Goal: Task Accomplishment & Management: Manage account settings

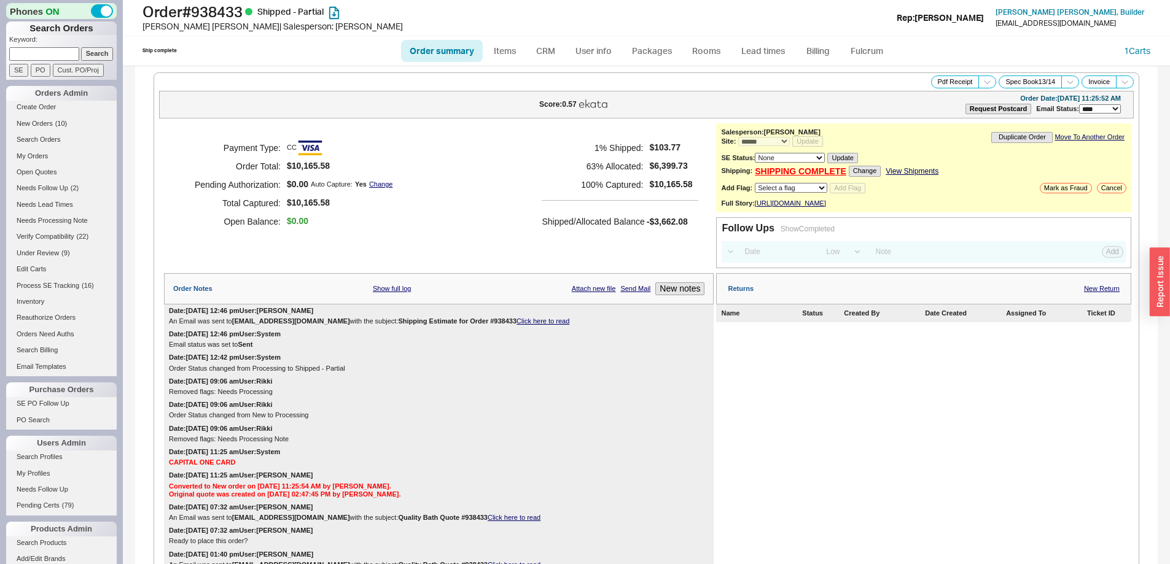
select select "*"
select select "LOW"
select select "3"
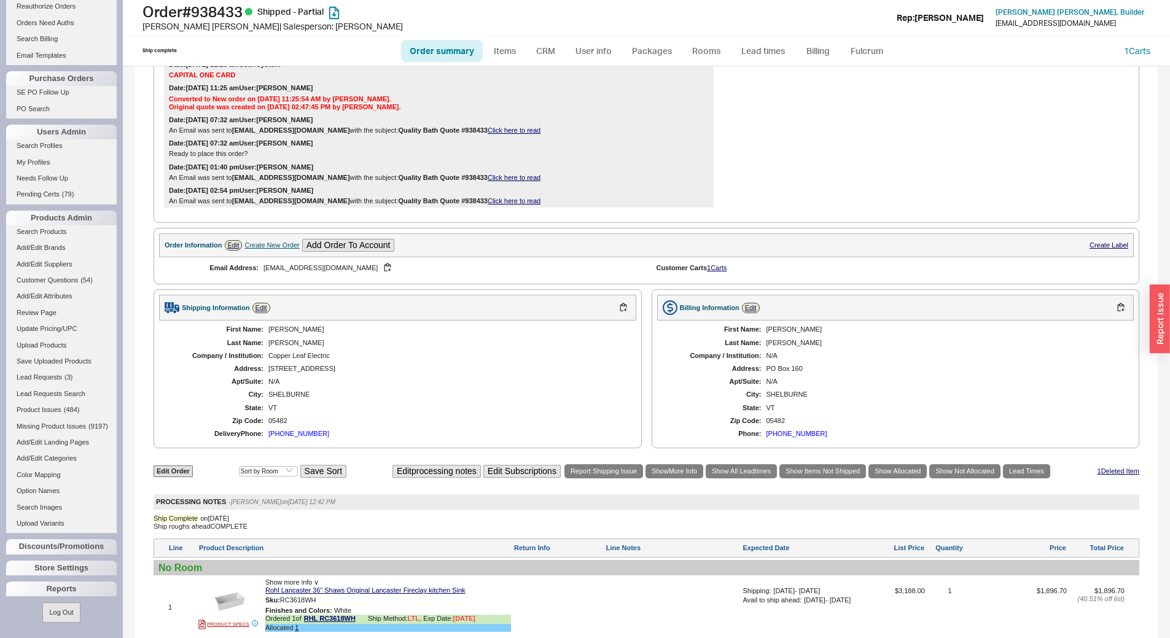
scroll to position [423, 0]
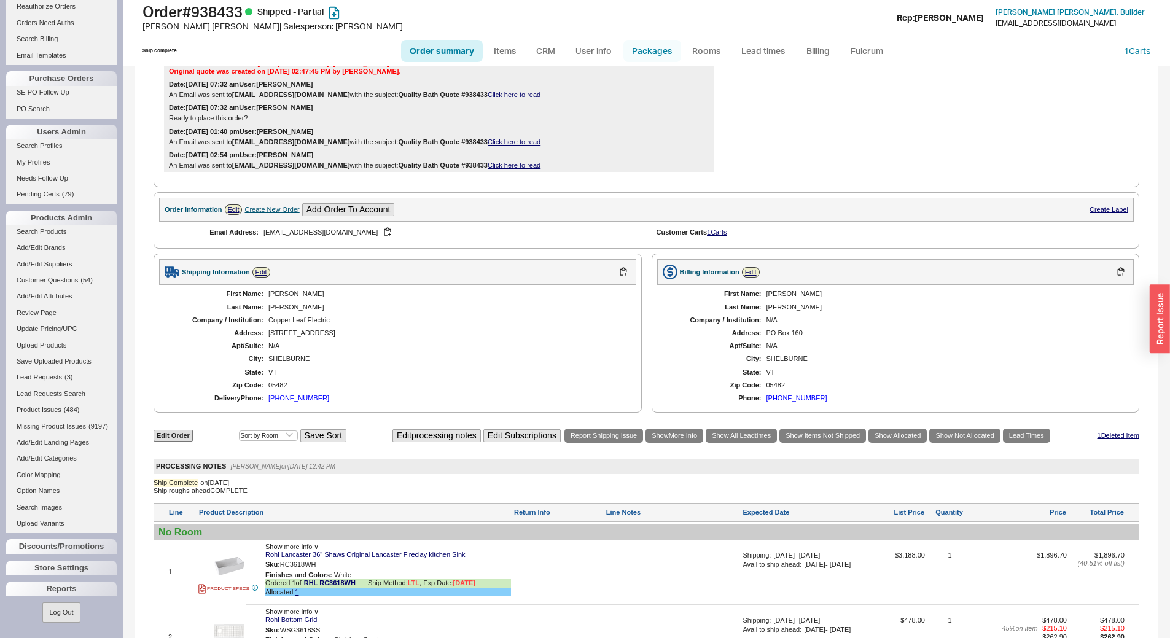
click at [659, 57] on link "Packages" at bounding box center [652, 51] width 58 height 22
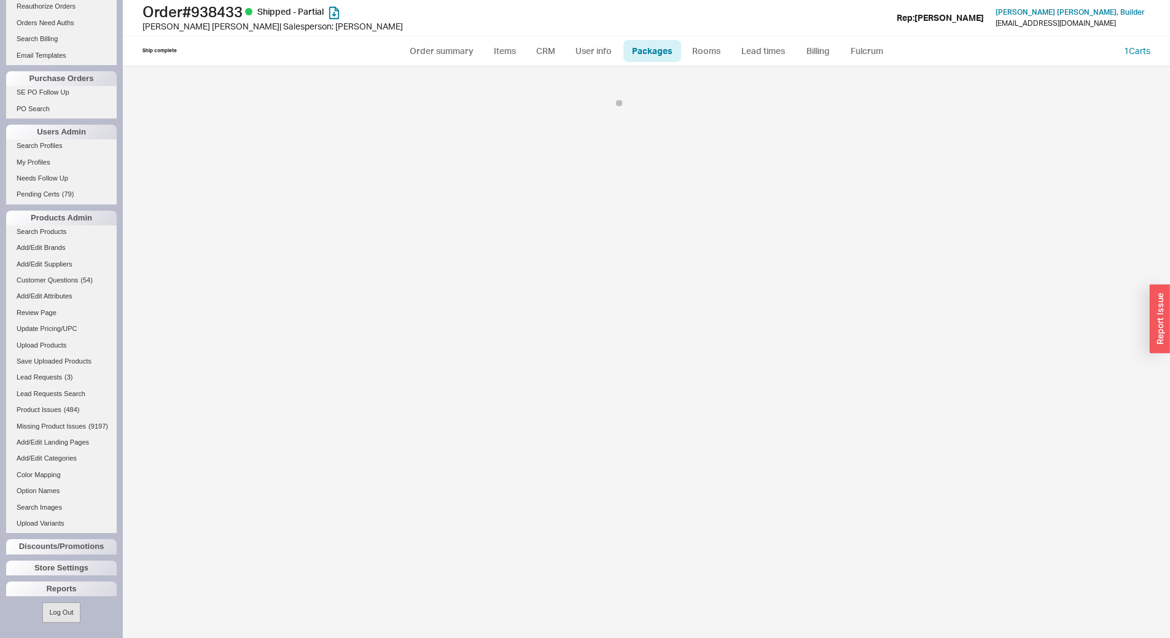
select select "9"
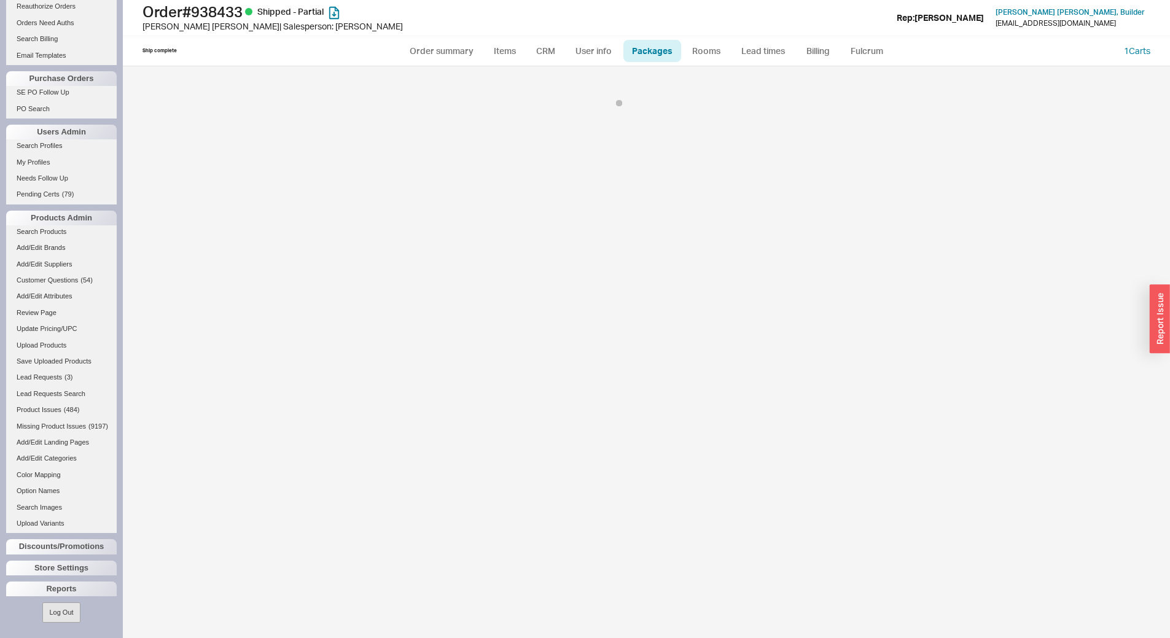
select select "9"
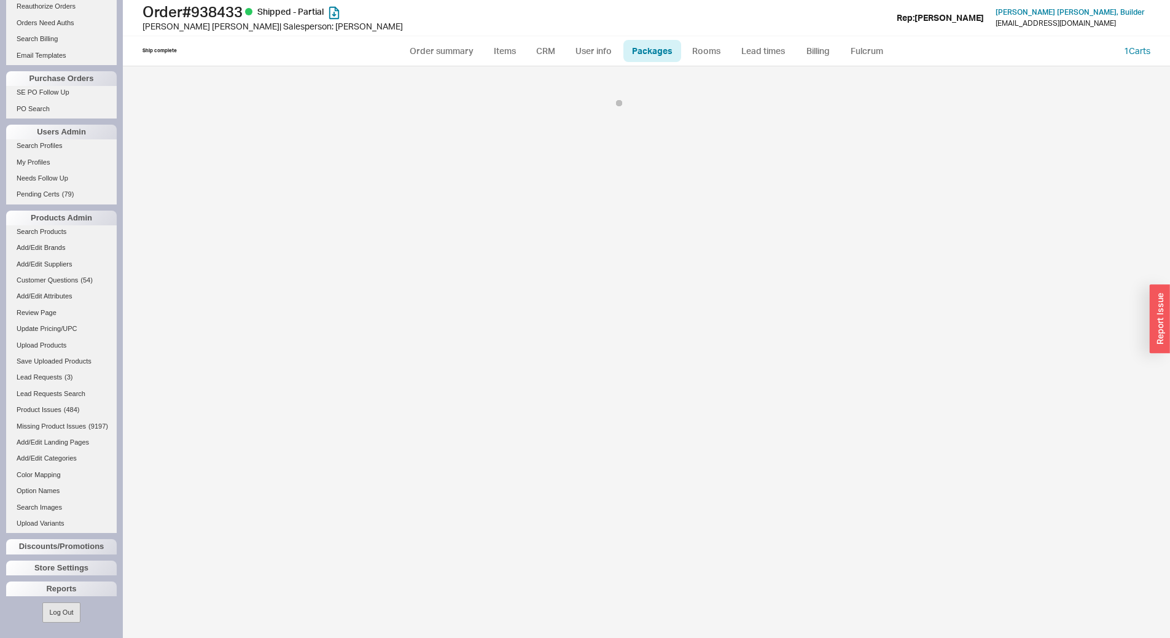
select select "9"
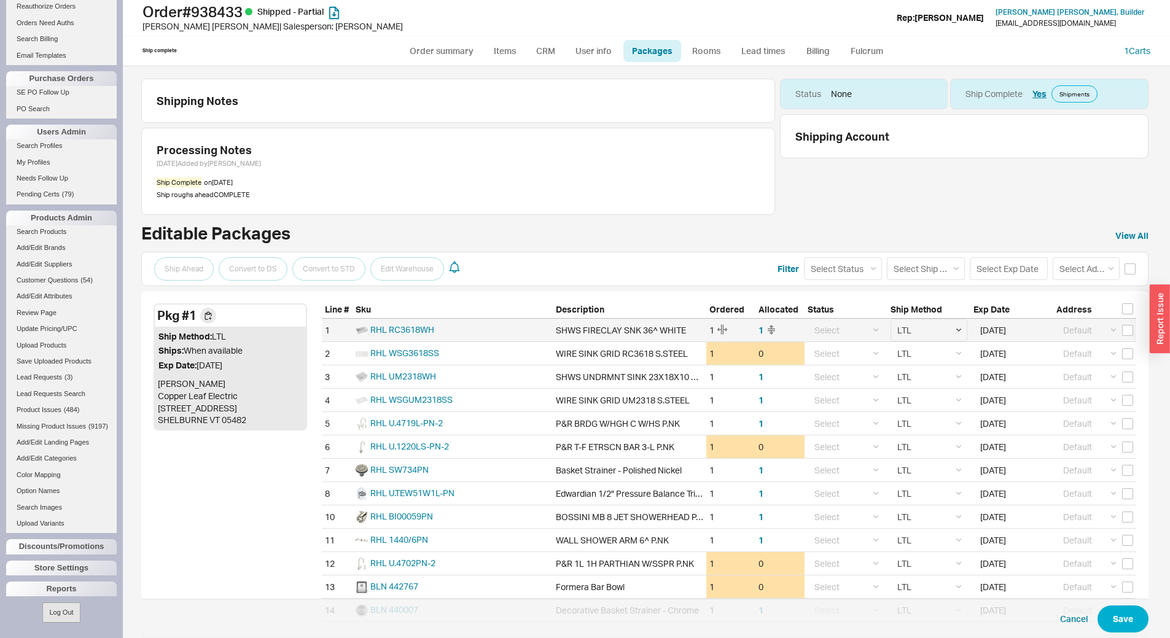
scroll to position [68, 0]
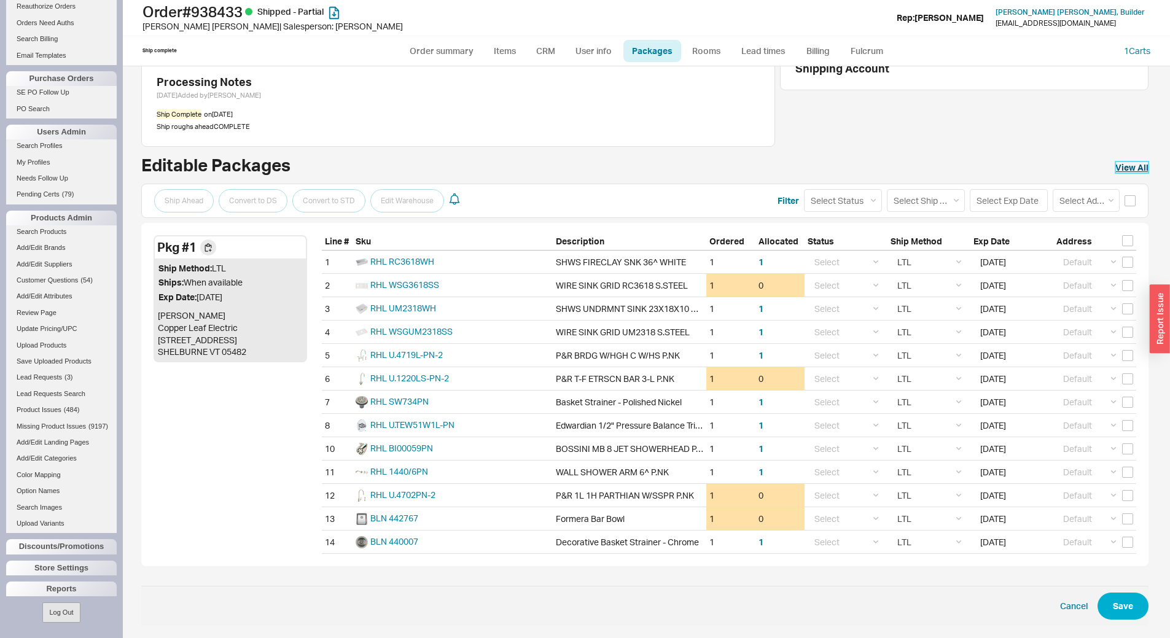
click at [1117, 170] on link "View All" at bounding box center [1131, 167] width 33 height 12
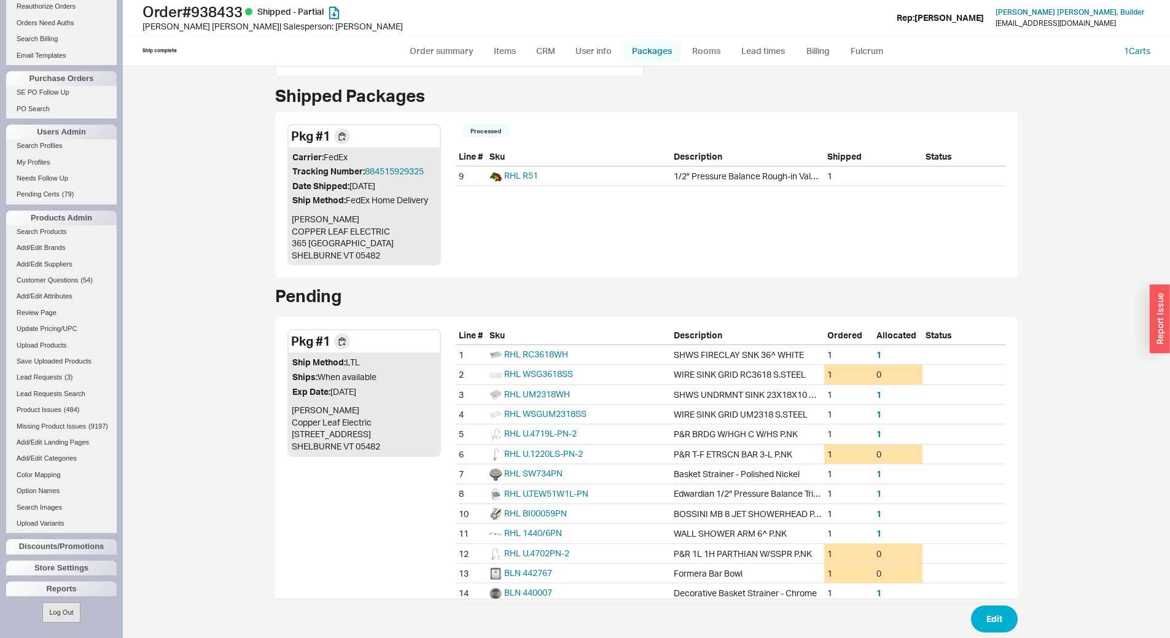
scroll to position [116, 0]
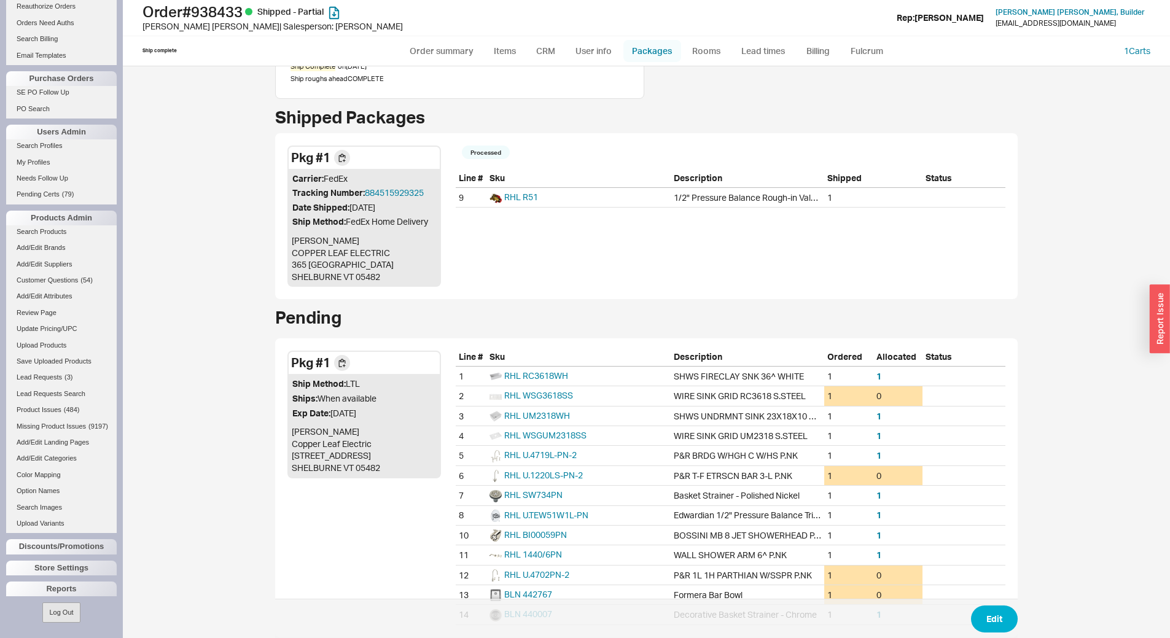
click at [653, 55] on link "Packages" at bounding box center [652, 51] width 58 height 22
select select "9"
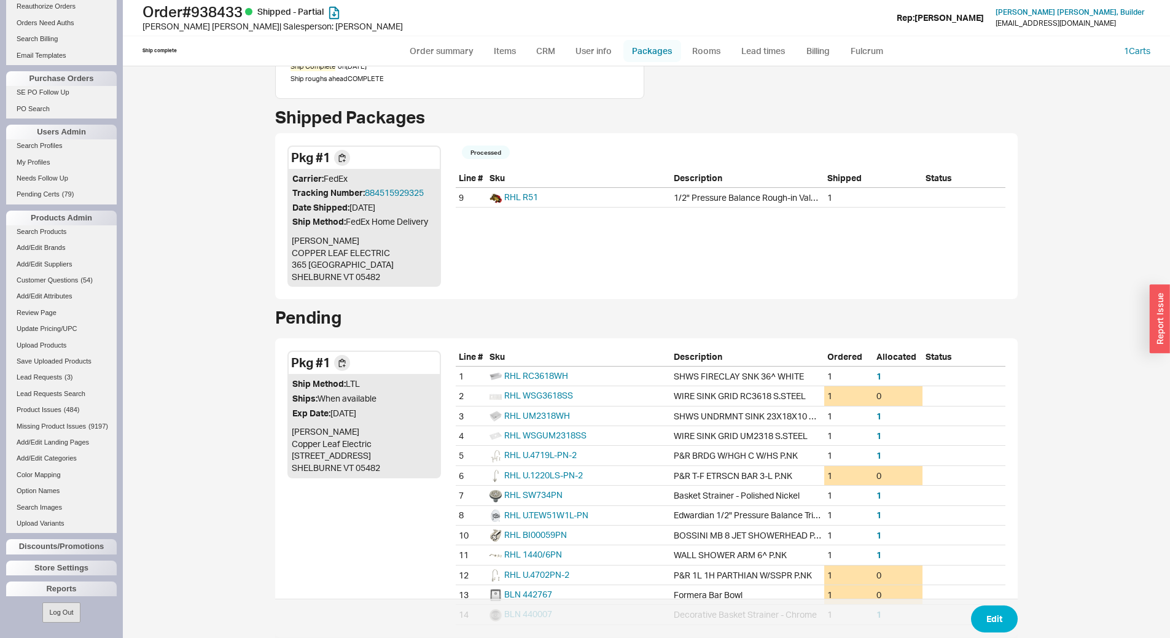
select select "9"
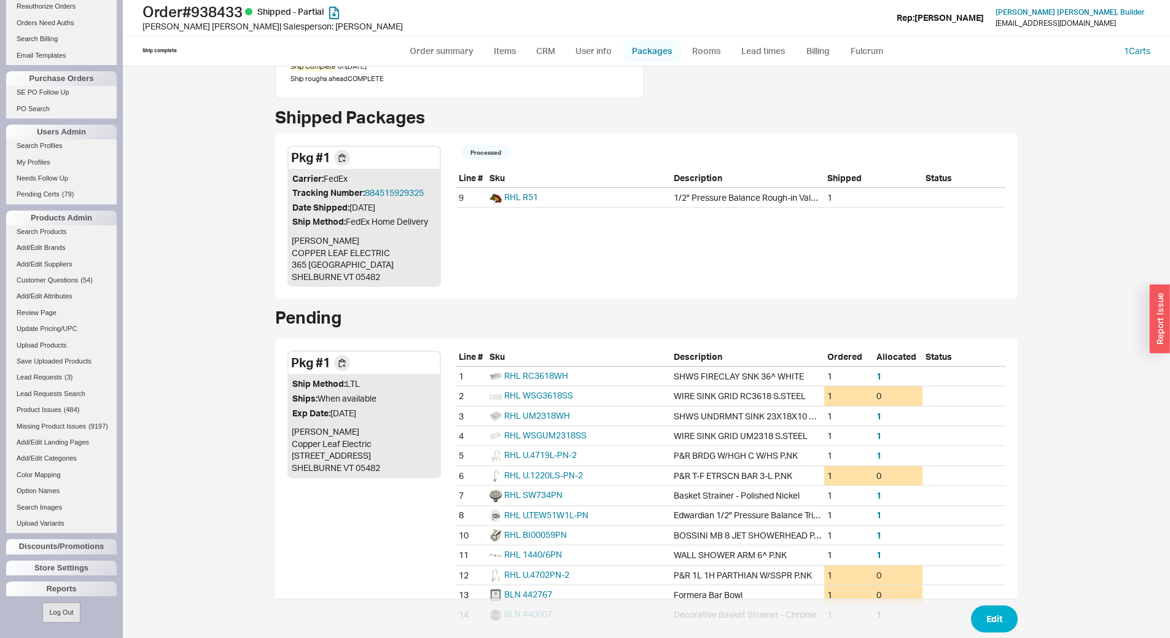
select select "9"
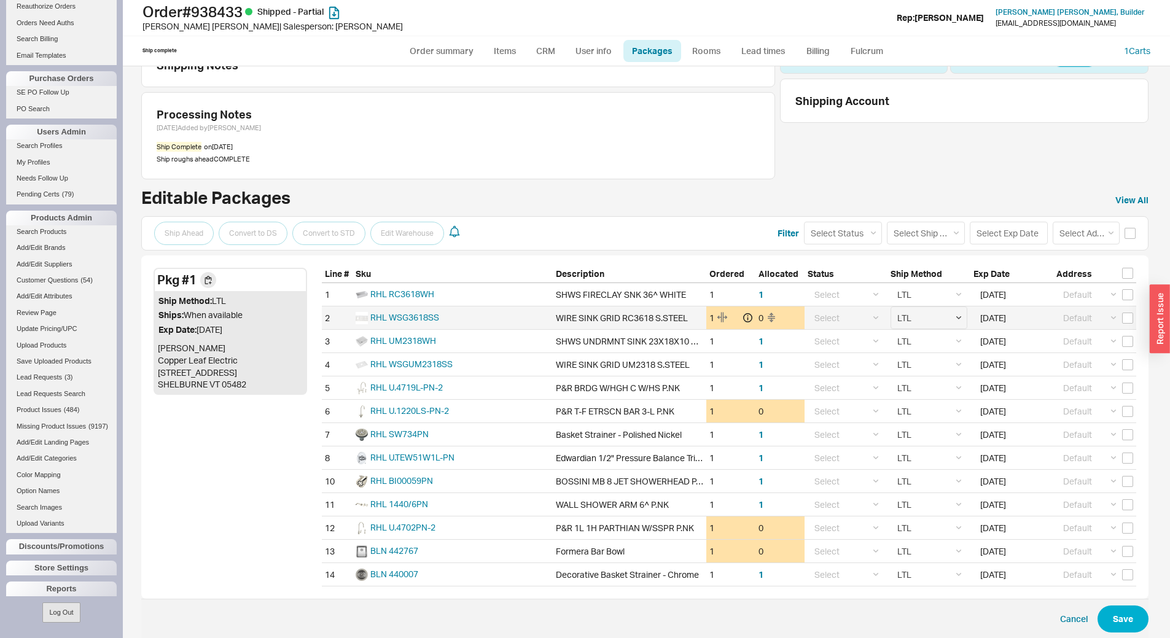
scroll to position [68, 0]
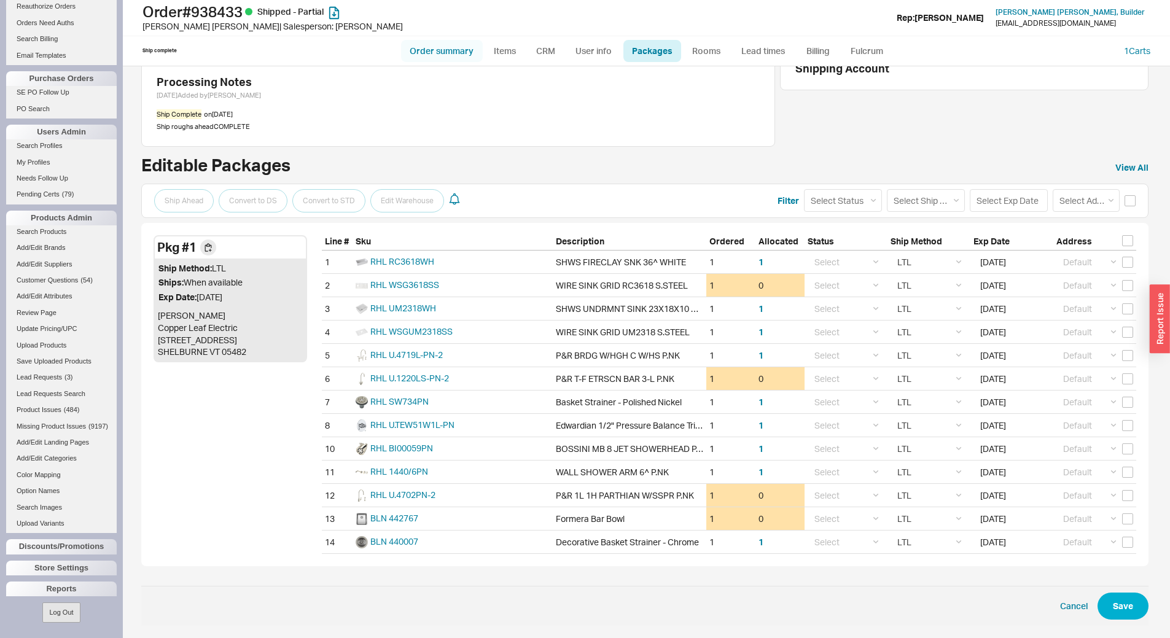
click at [440, 53] on link "Order summary" at bounding box center [442, 51] width 82 height 22
select select "*"
select select "LOW"
select select "3"
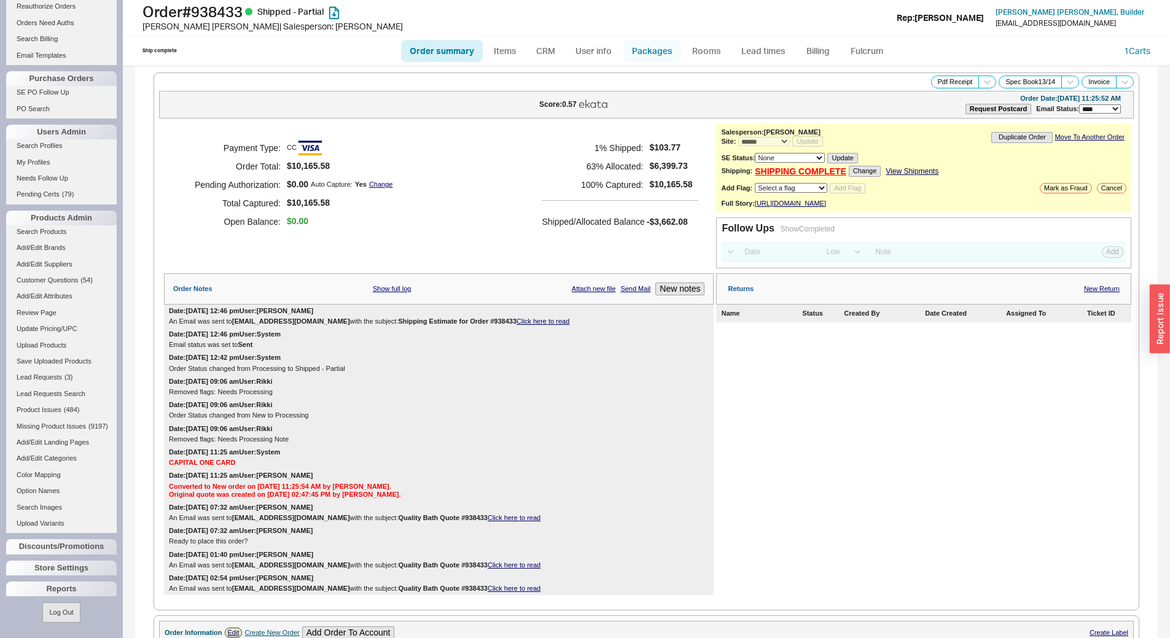
click at [660, 48] on link "Packages" at bounding box center [652, 51] width 58 height 22
select select "9"
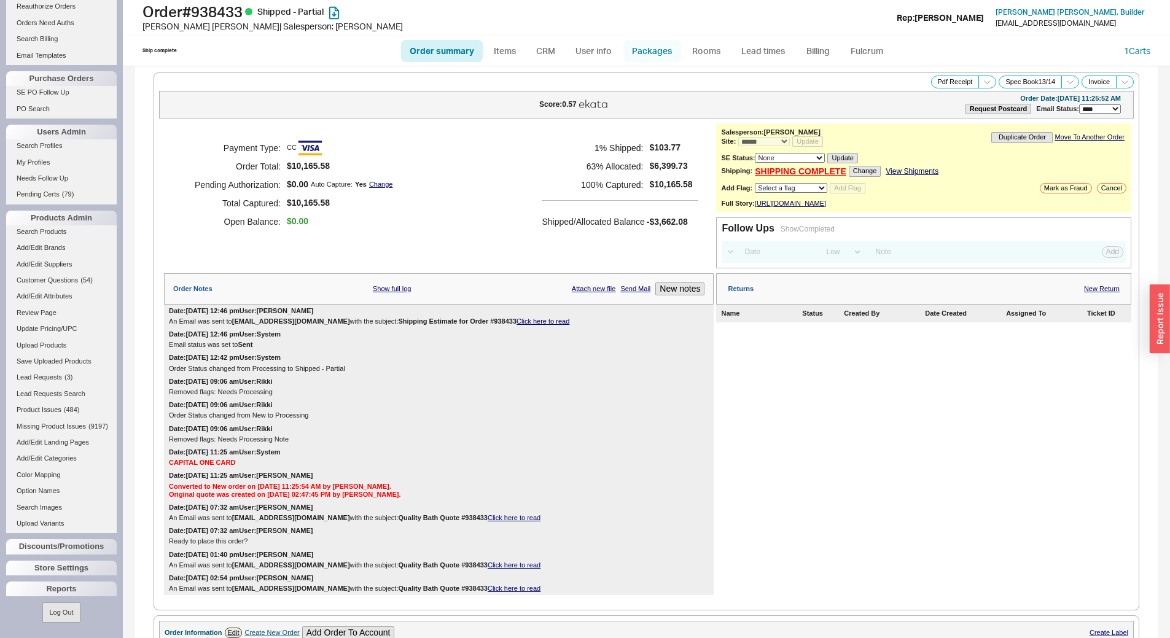
select select "9"
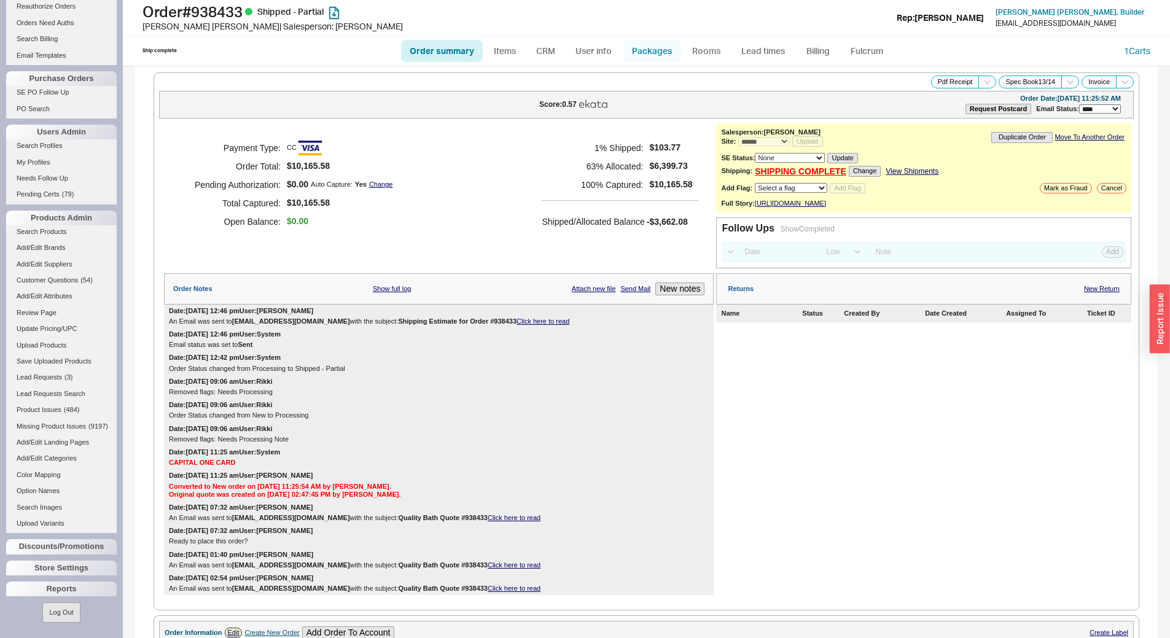
select select "9"
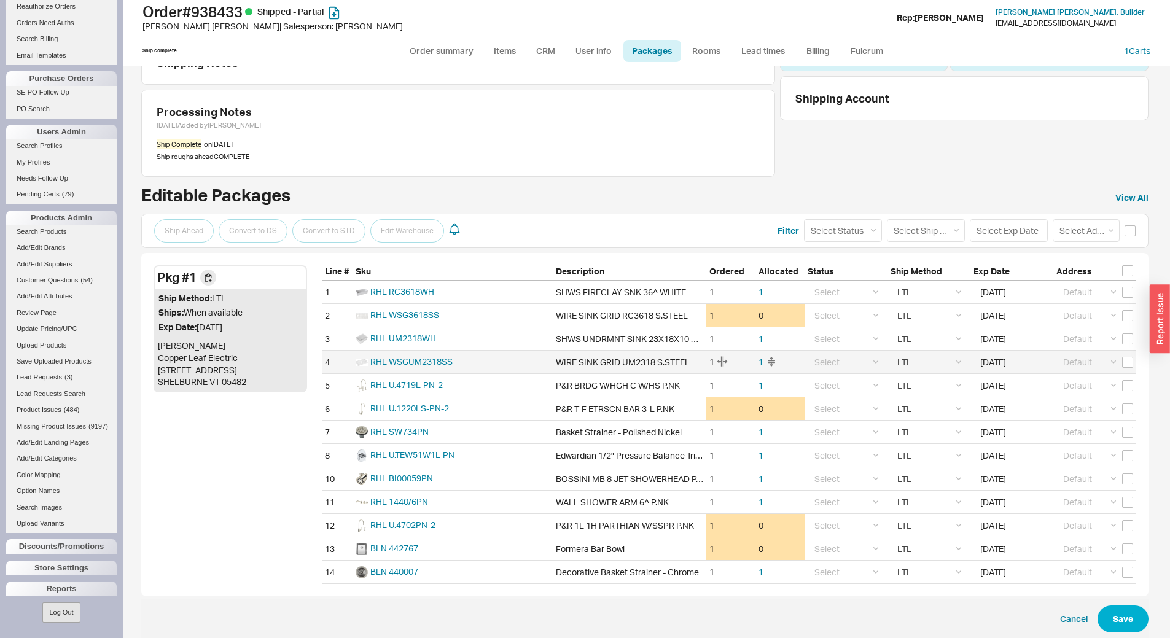
scroll to position [68, 0]
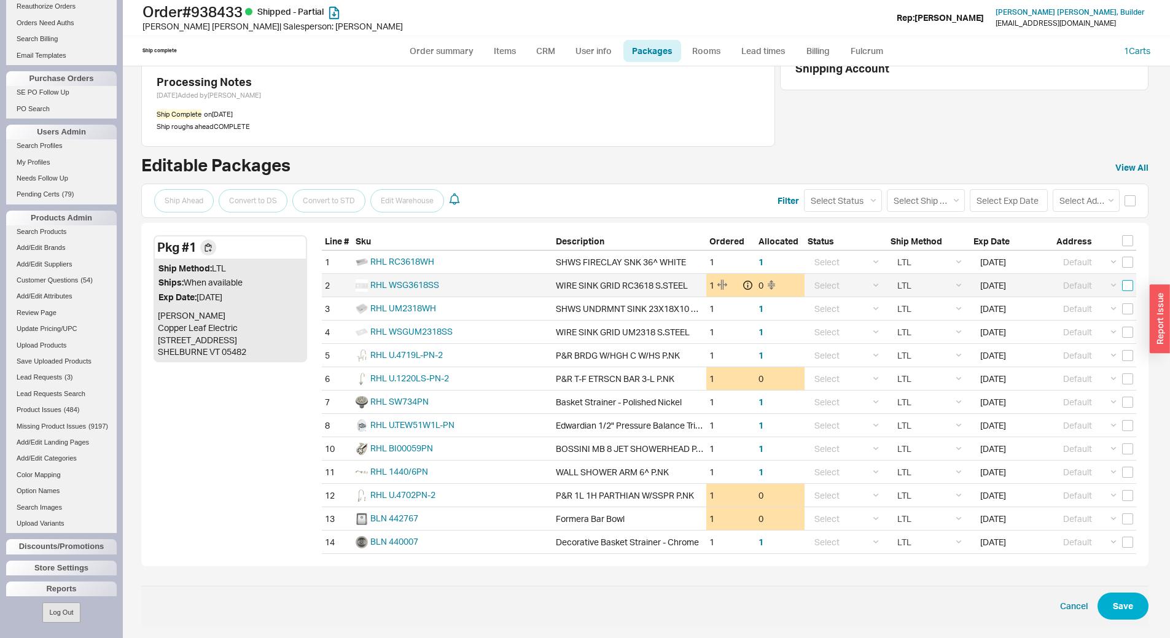
click at [1122, 285] on input "checkbox" at bounding box center [1127, 285] width 11 height 11
checkbox input "true"
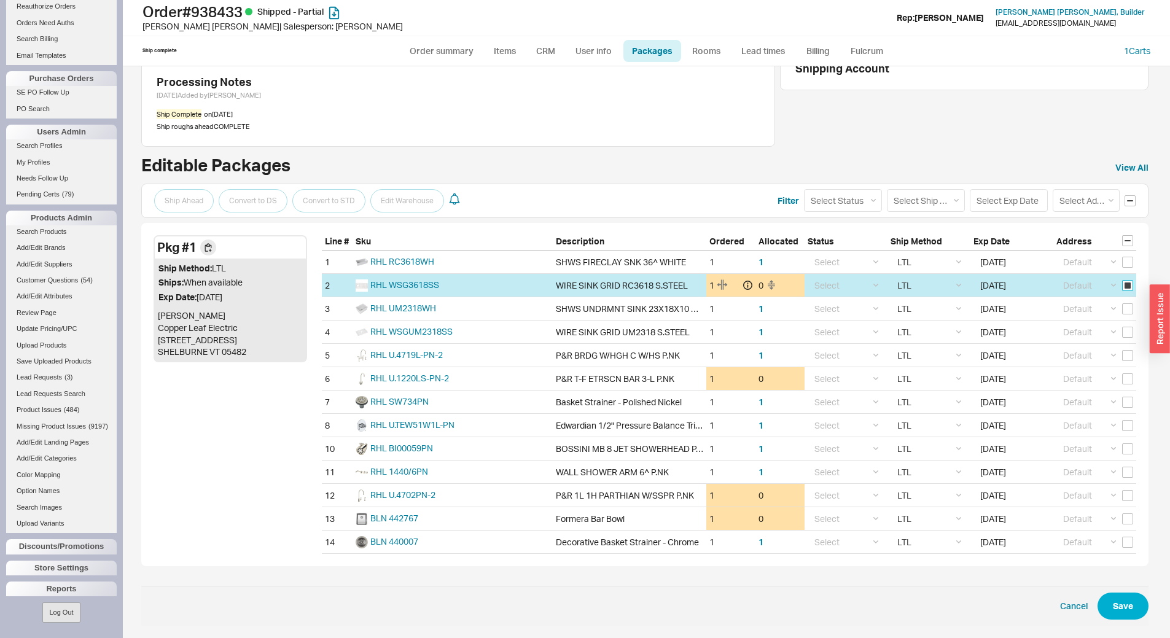
checkbox input "true"
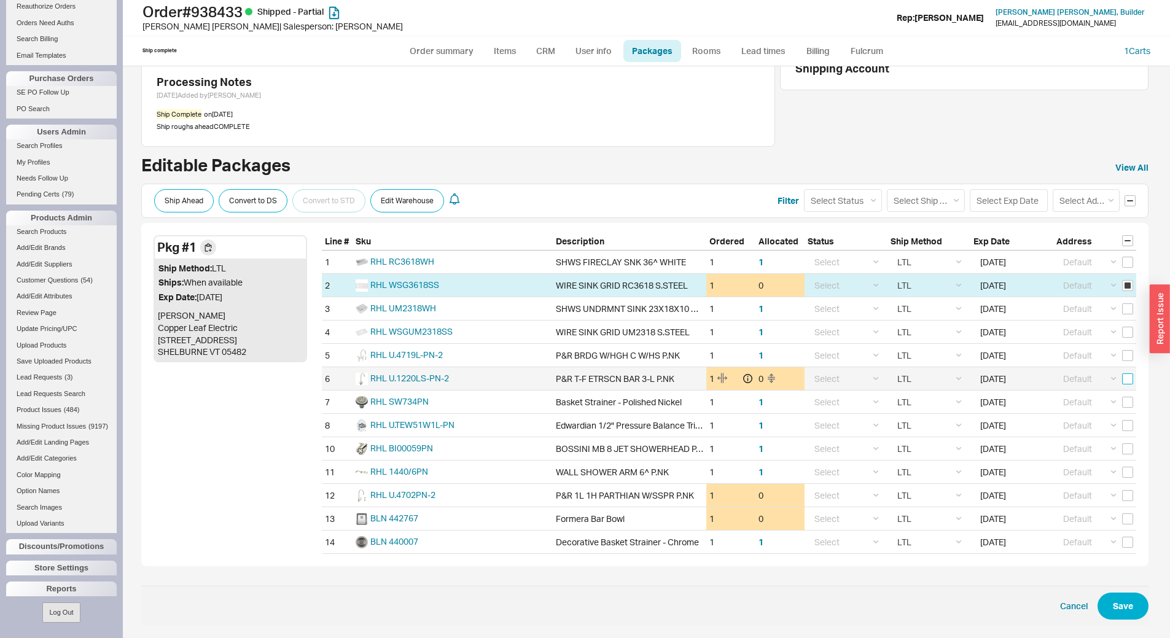
click at [1122, 375] on input "checkbox" at bounding box center [1127, 378] width 11 height 11
checkbox input "true"
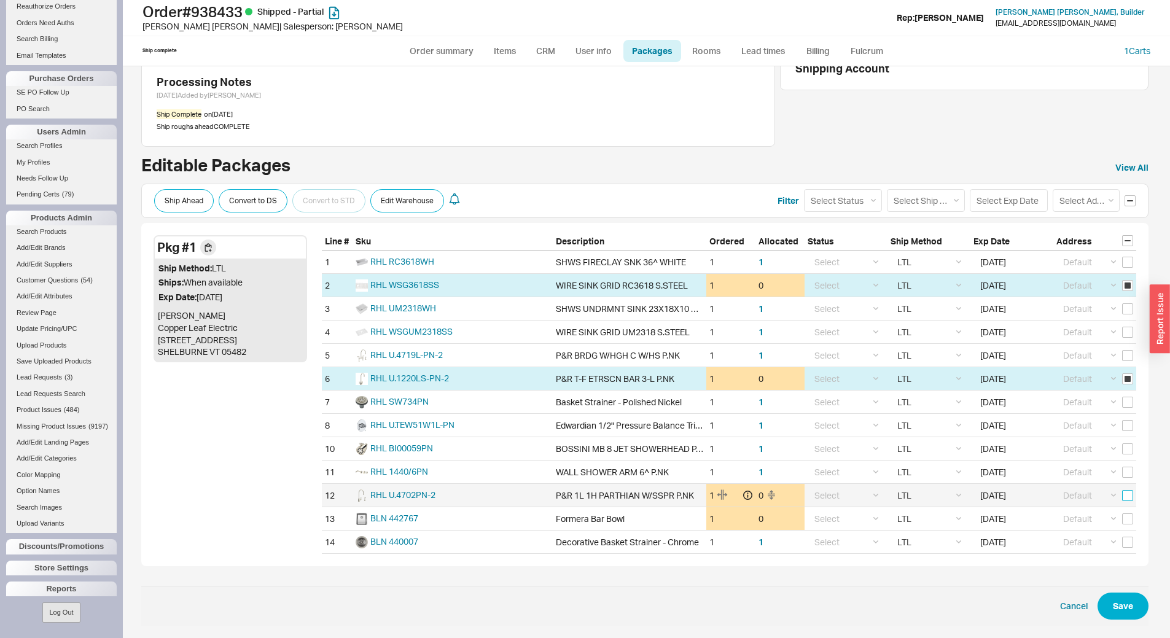
click at [1125, 500] on input "checkbox" at bounding box center [1127, 495] width 11 height 11
checkbox input "true"
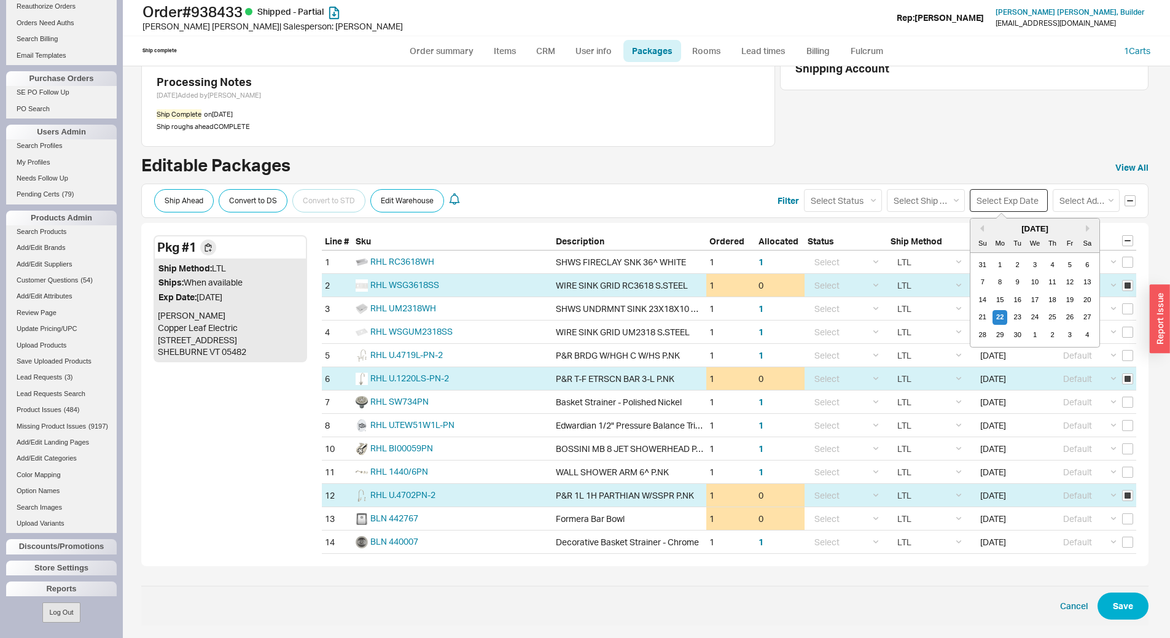
click at [1004, 203] on input at bounding box center [1009, 200] width 78 height 23
click at [995, 316] on div "22" at bounding box center [999, 317] width 15 height 15
type input "09/22/2025"
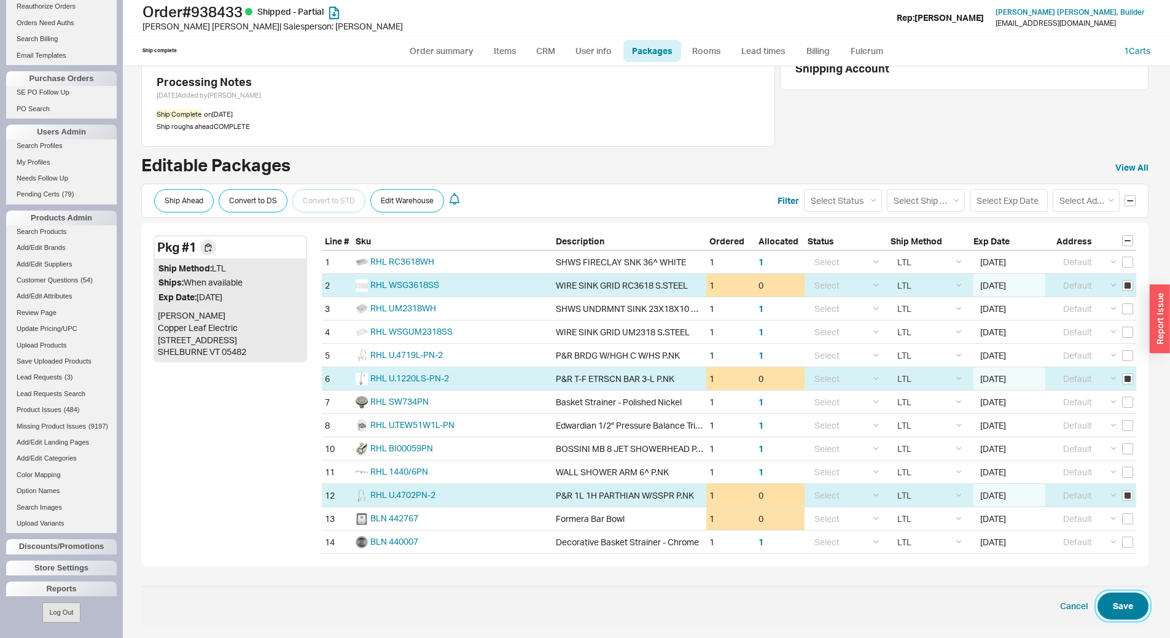
click at [1123, 564] on button "Save" at bounding box center [1122, 606] width 51 height 27
checkbox input "false"
select select "9"
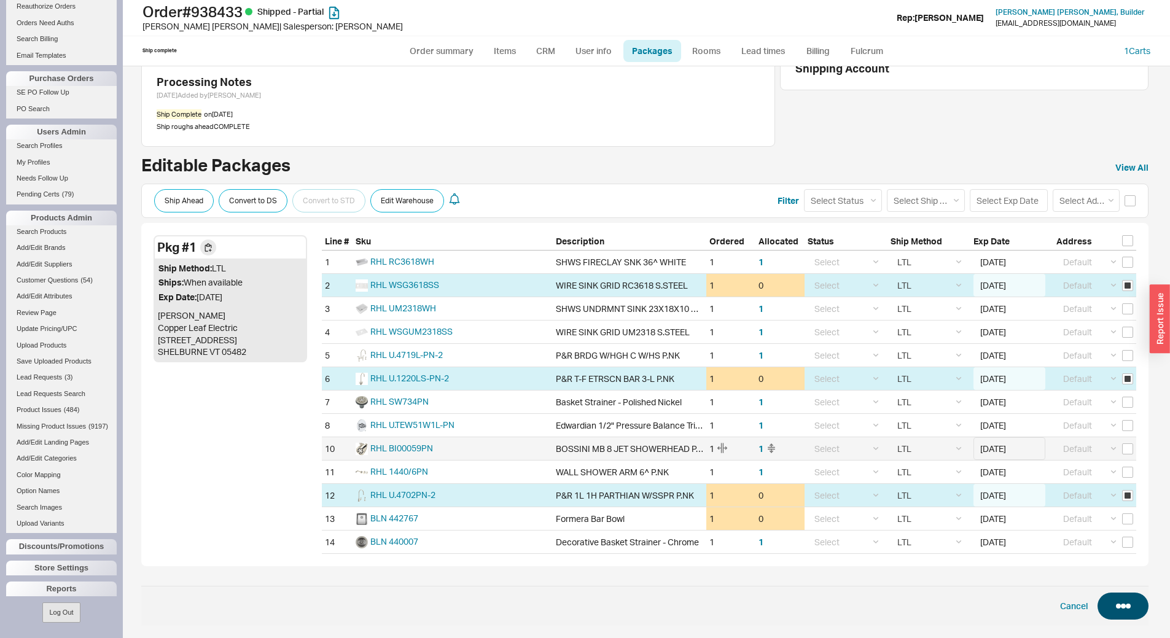
select select "9"
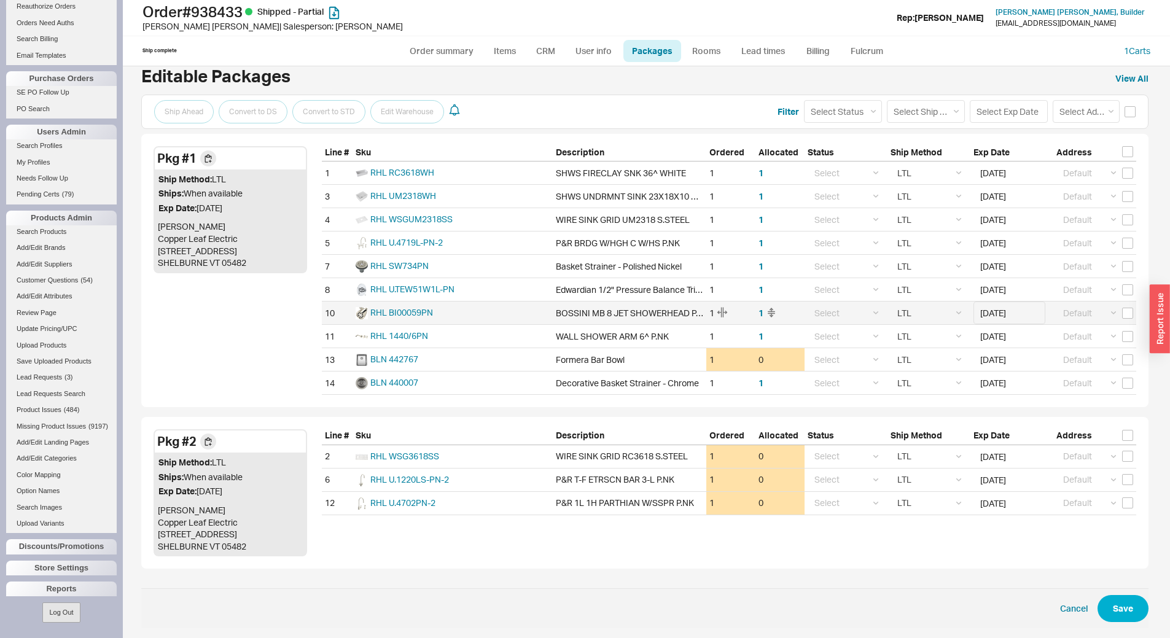
scroll to position [160, 0]
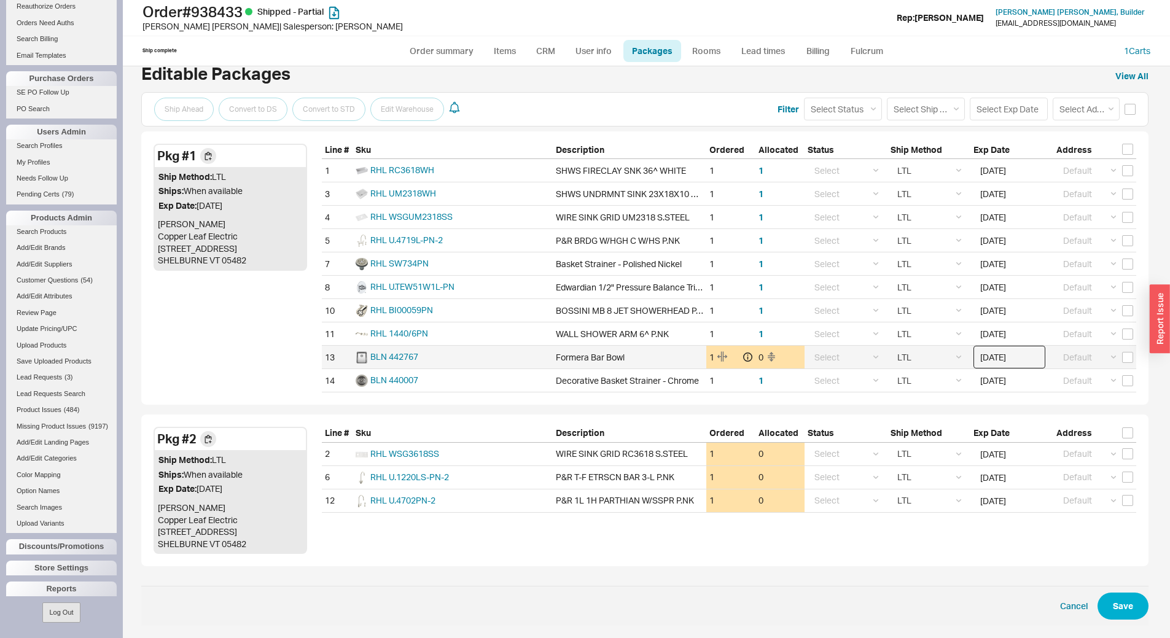
click at [1005, 357] on input "09/19/2025" at bounding box center [1009, 357] width 72 height 23
click at [1016, 473] on div "23" at bounding box center [1021, 474] width 15 height 15
type input "09/23/2025"
click at [1119, 564] on button "Save" at bounding box center [1122, 606] width 51 height 27
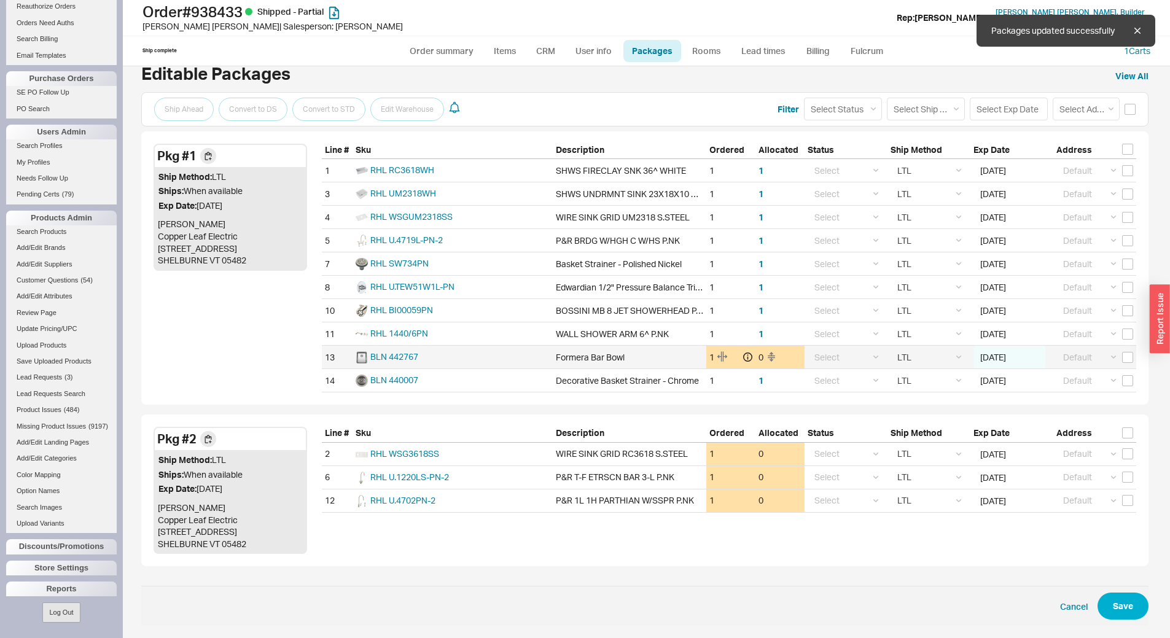
select select "9"
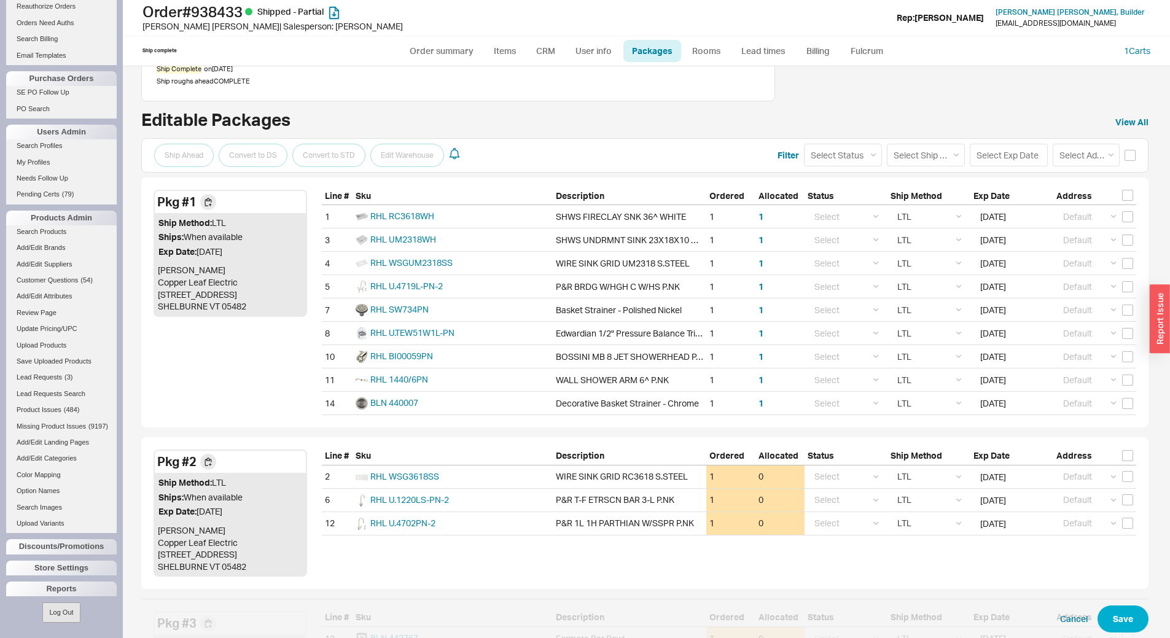
scroll to position [298, 0]
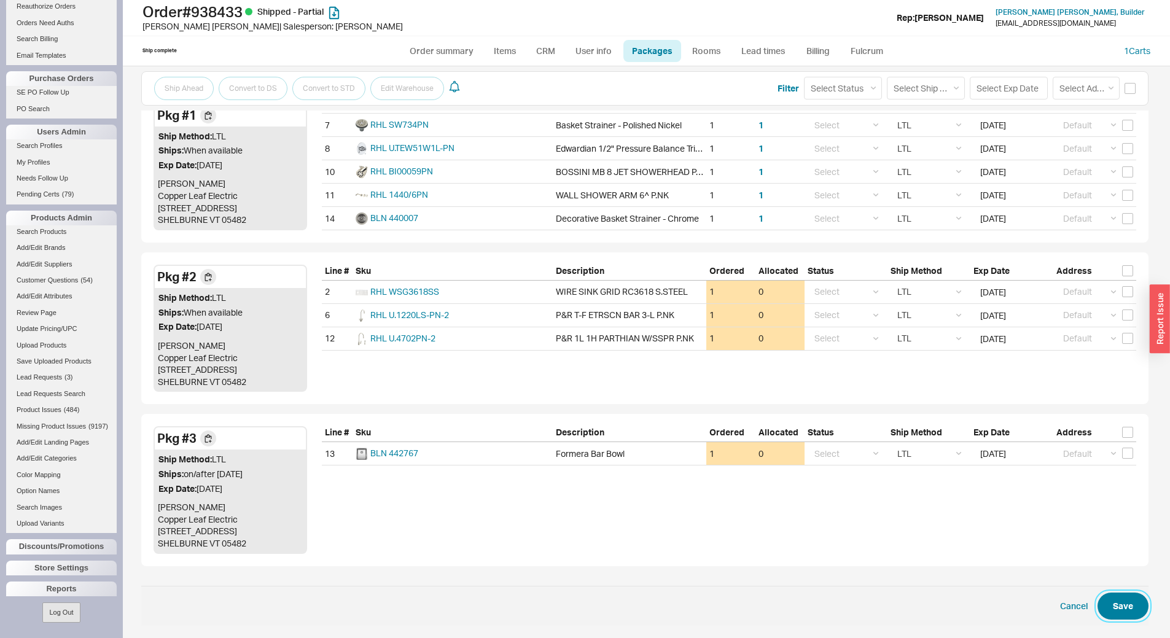
click at [1108, 564] on button "Save" at bounding box center [1122, 606] width 51 height 27
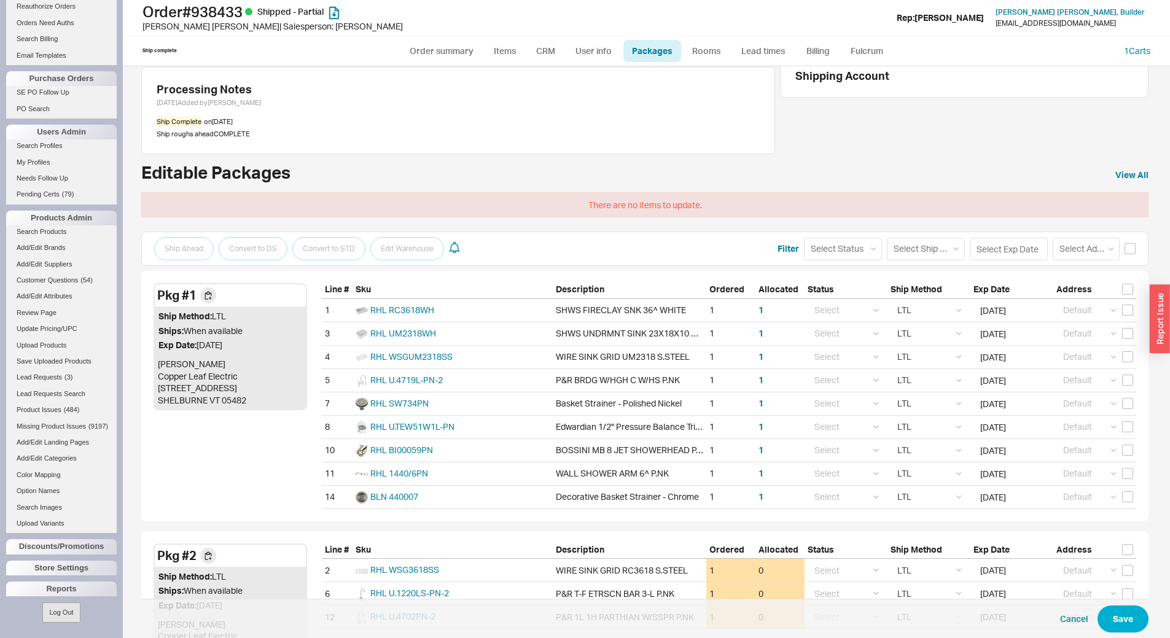
scroll to position [0, 0]
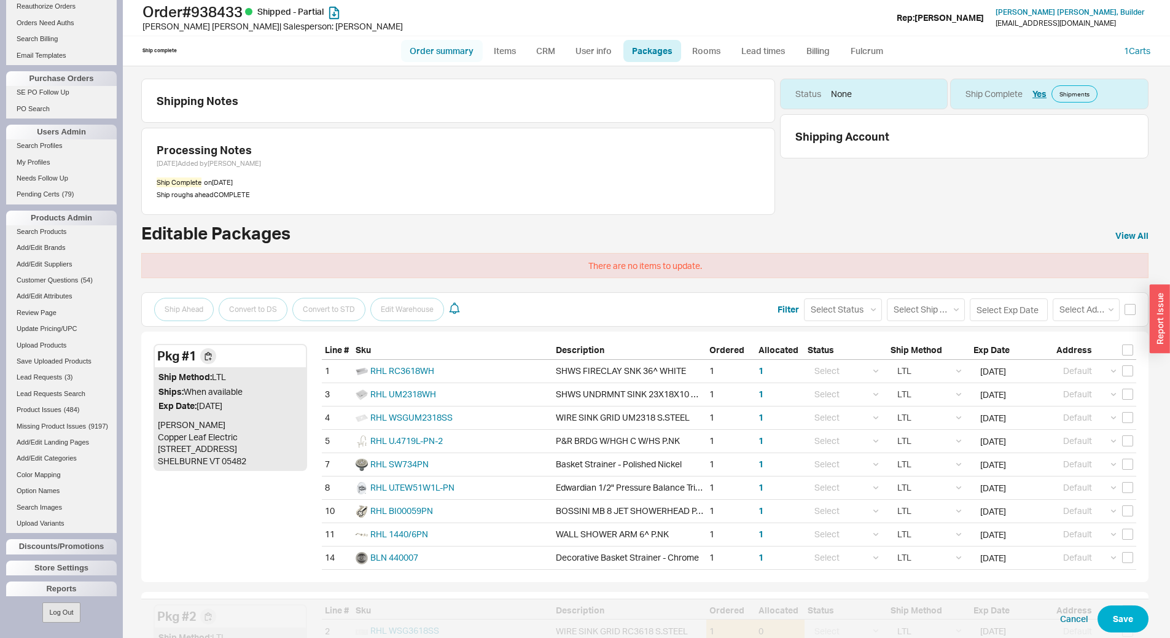
click at [462, 42] on link "Order summary" at bounding box center [442, 51] width 82 height 22
select select "*"
select select "LOW"
select select "3"
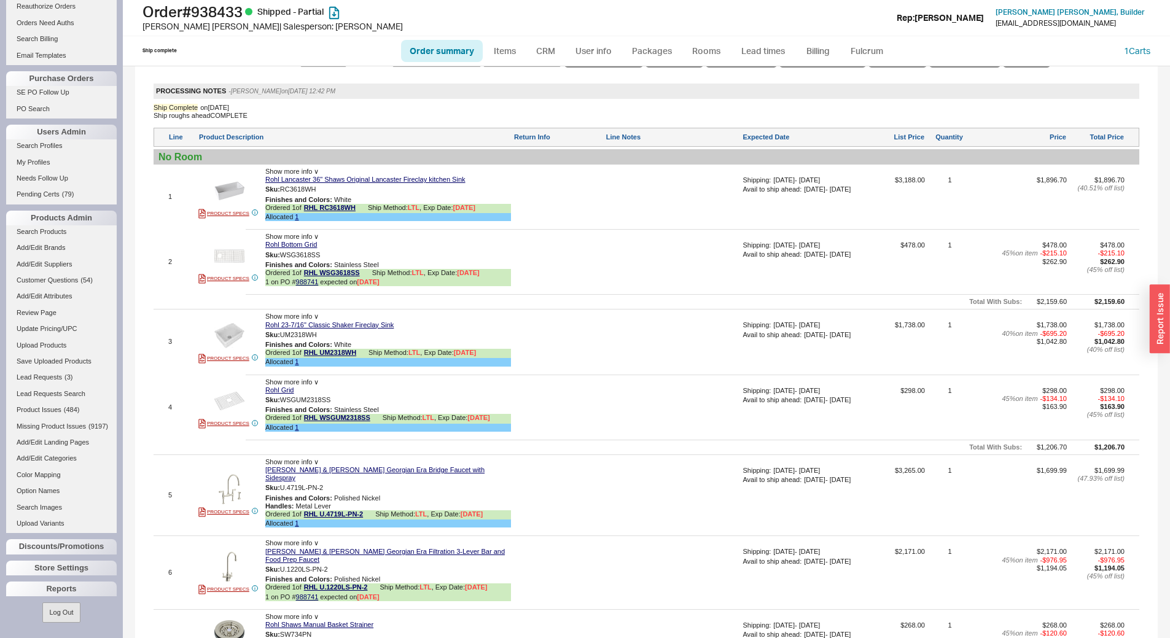
scroll to position [1467, 0]
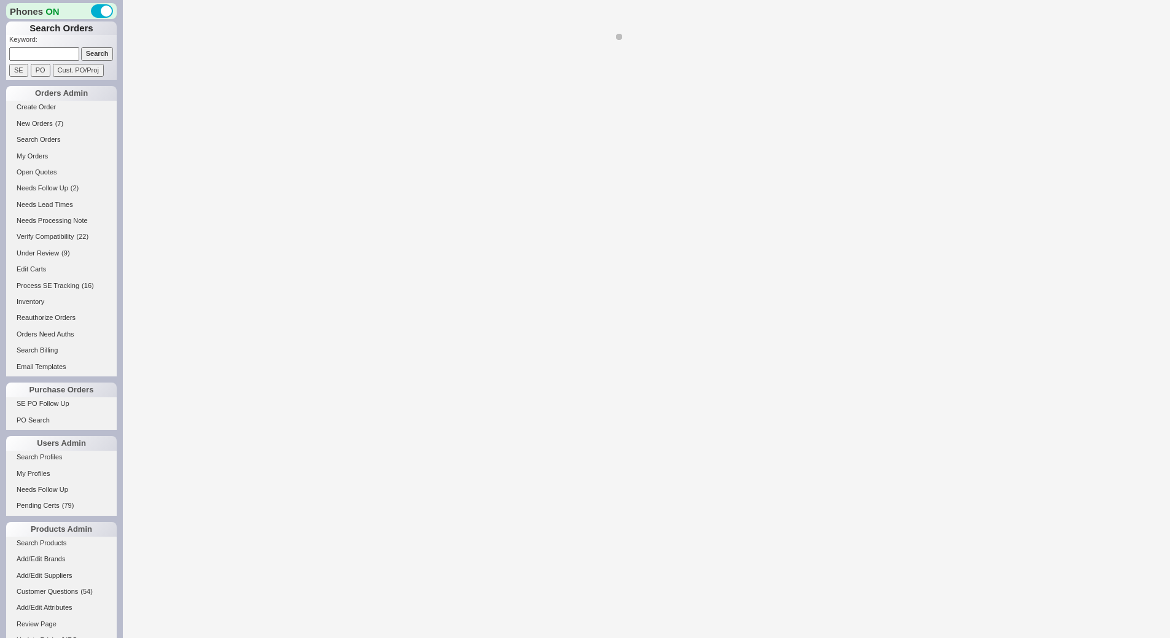
select select "LOW"
select select "3"
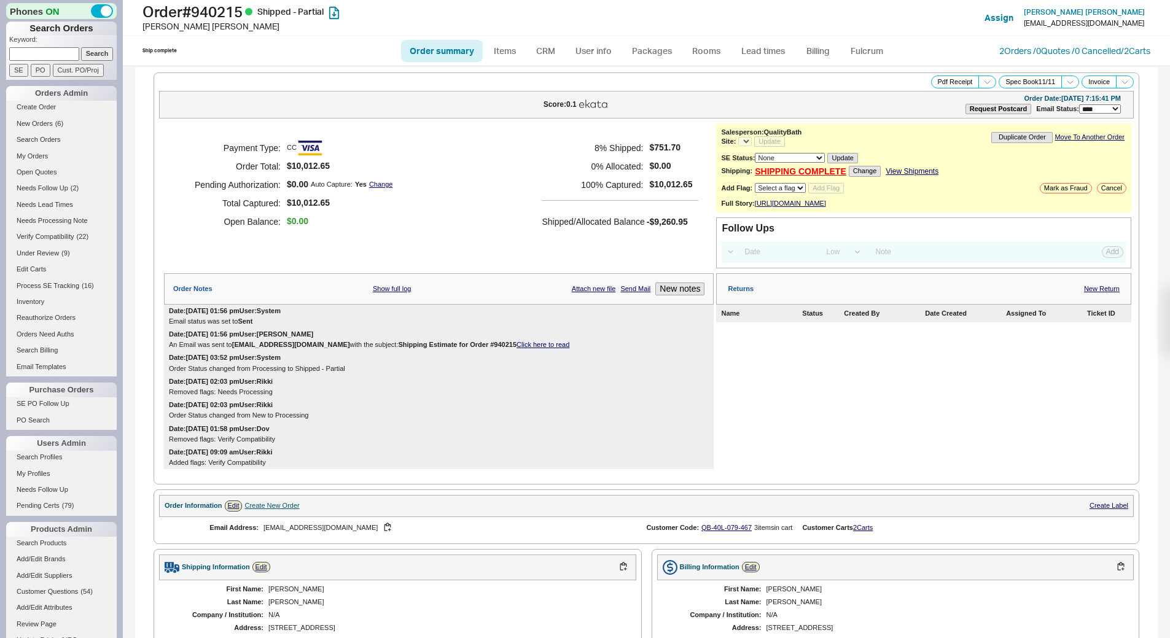
select select "*"
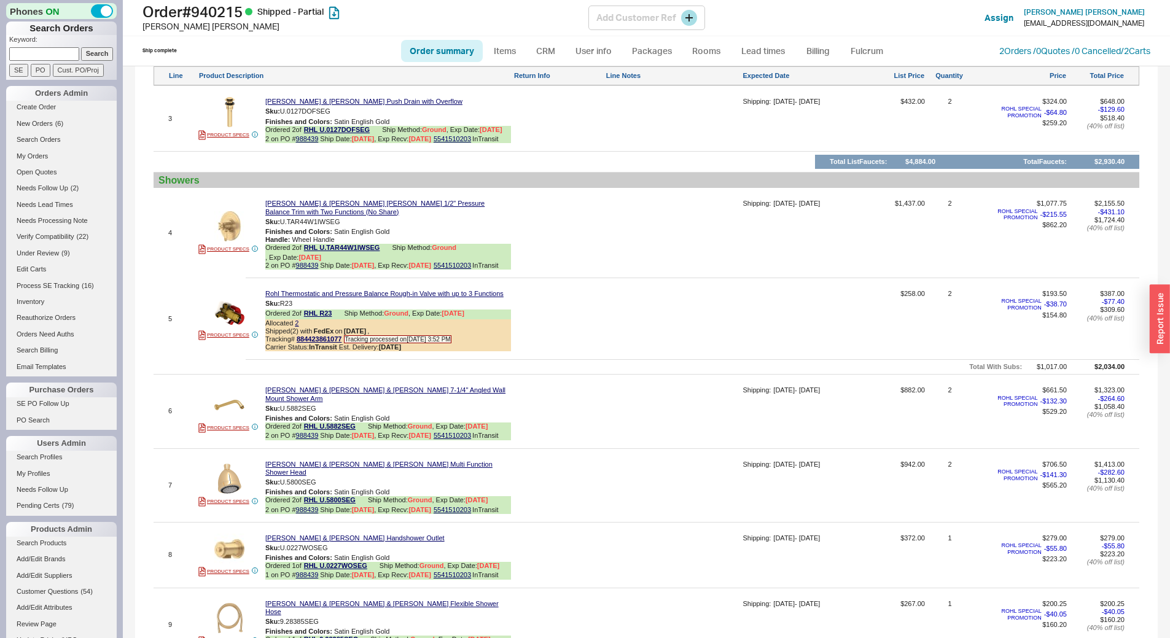
scroll to position [906, 0]
click at [604, 282] on div "5 PRODUCT SPECS Rohl Thermostatic and Pressure Balance Rough-in Valve with up t…" at bounding box center [647, 319] width 986 height 75
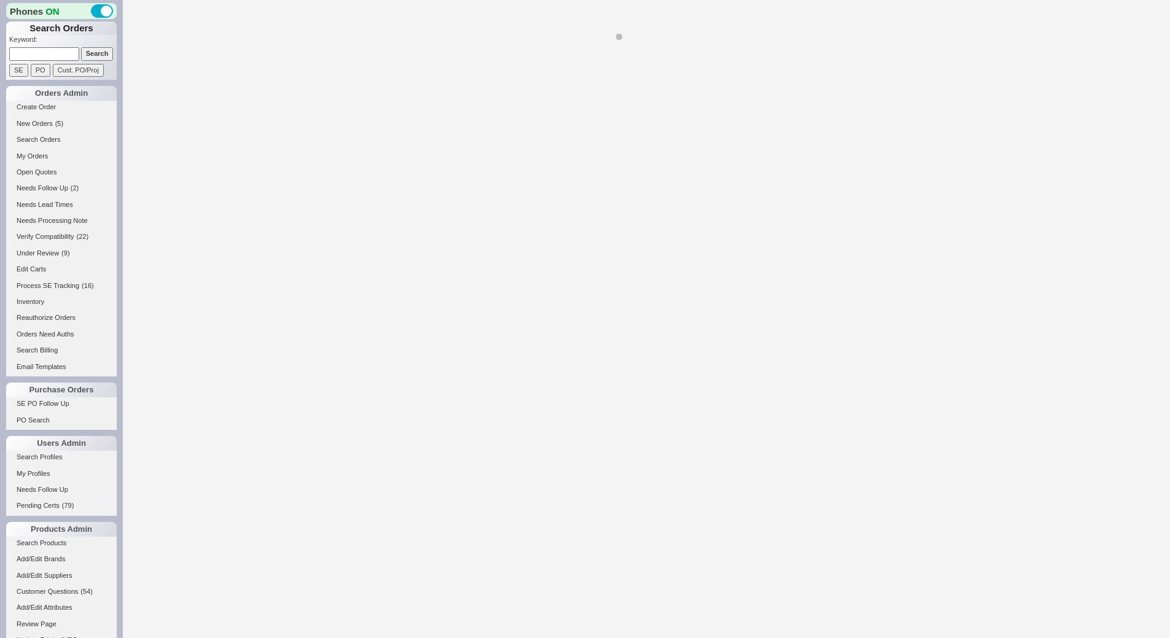
select select "*"
select select "LOW"
select select "3"
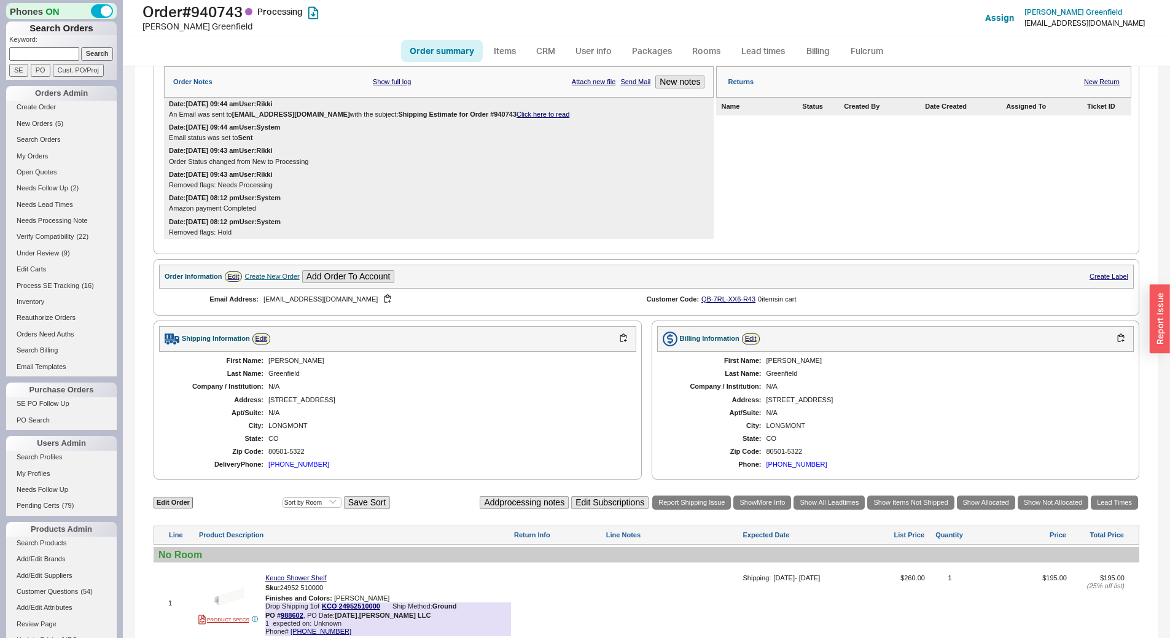
scroll to position [354, 0]
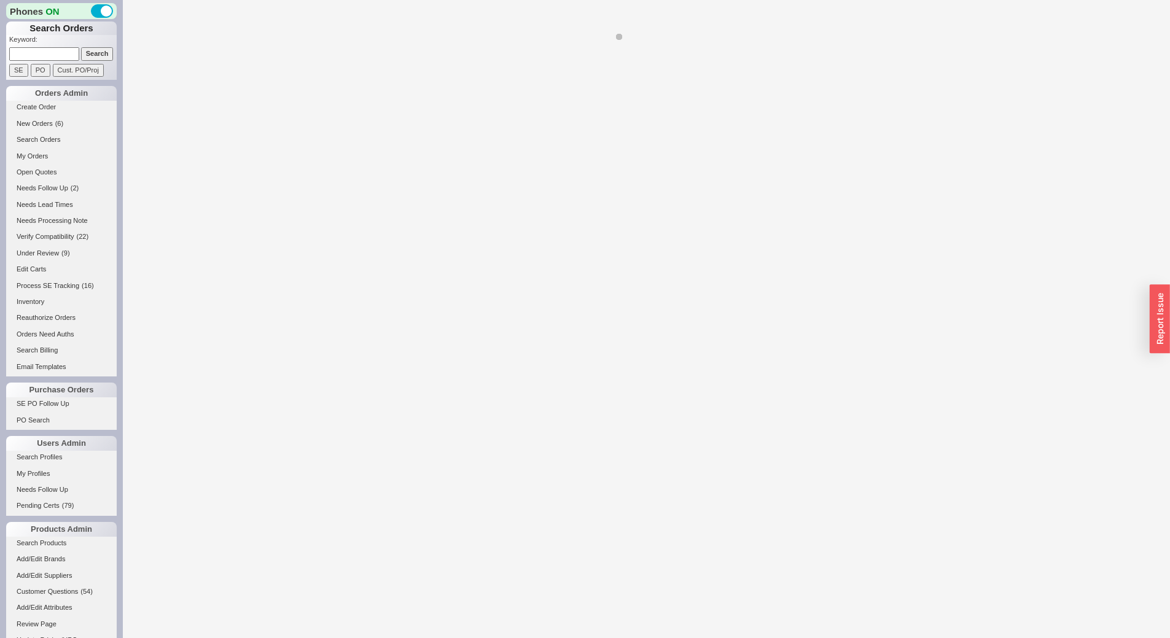
select select "*"
select select "LOW"
select select "3"
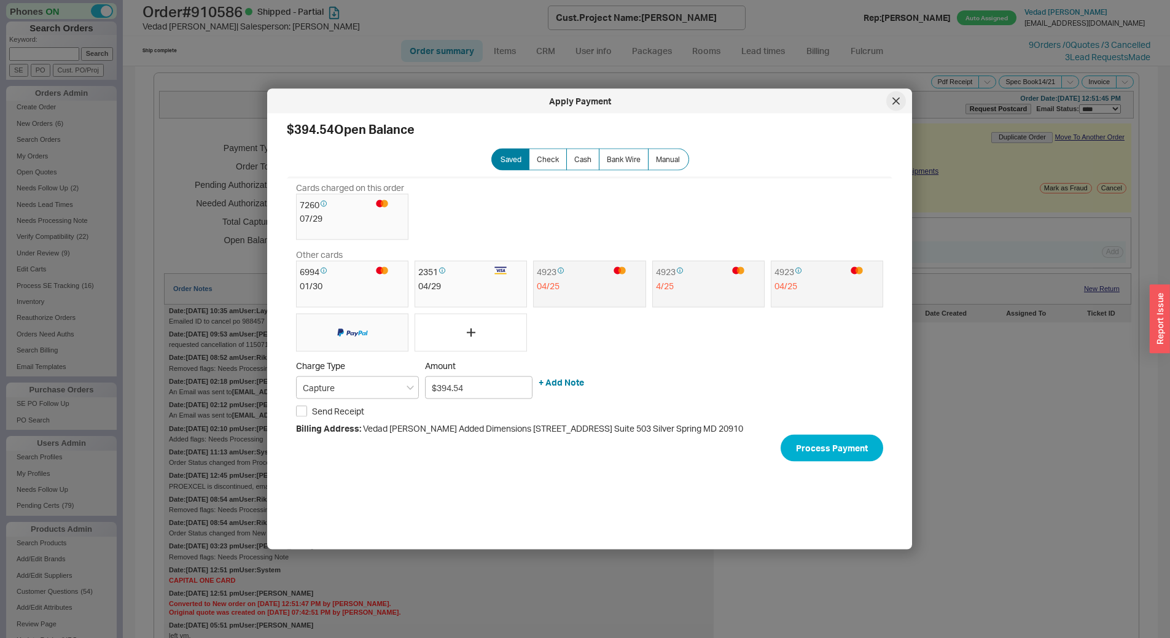
click at [902, 103] on div at bounding box center [896, 101] width 20 height 20
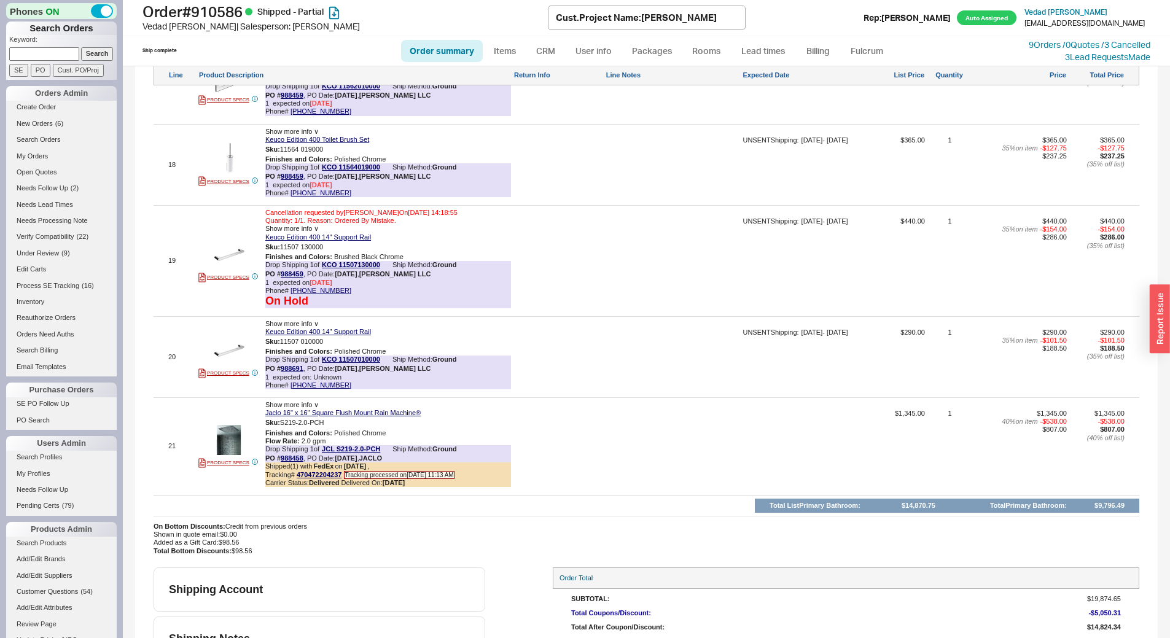
scroll to position [2717, 0]
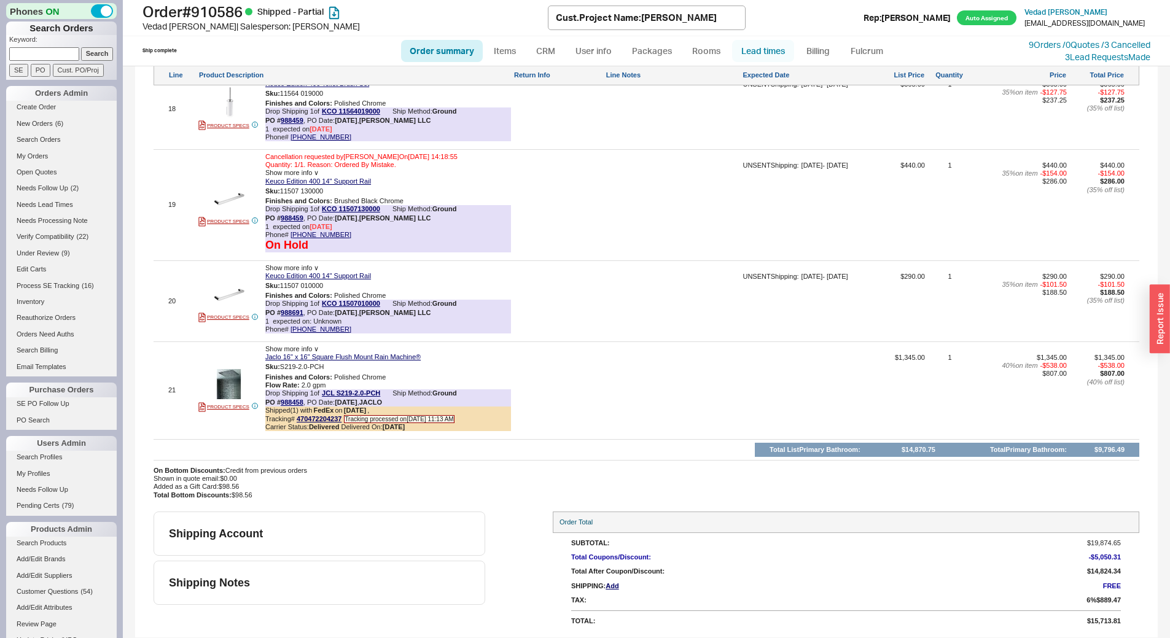
click at [757, 47] on link "Lead times" at bounding box center [763, 51] width 62 height 22
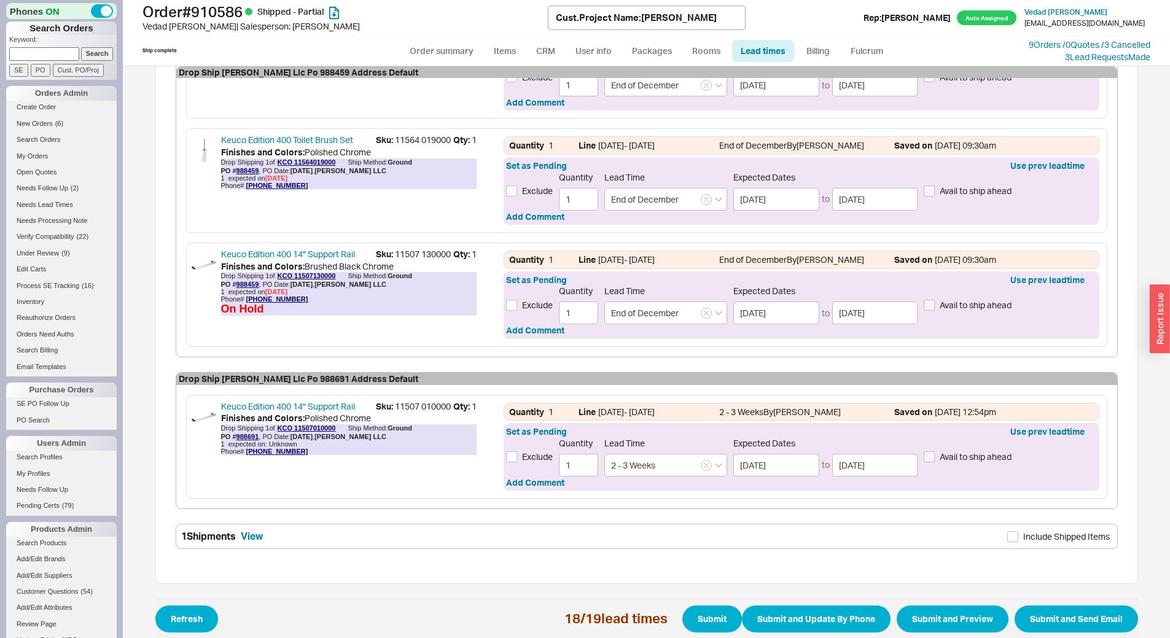
scroll to position [2391, 0]
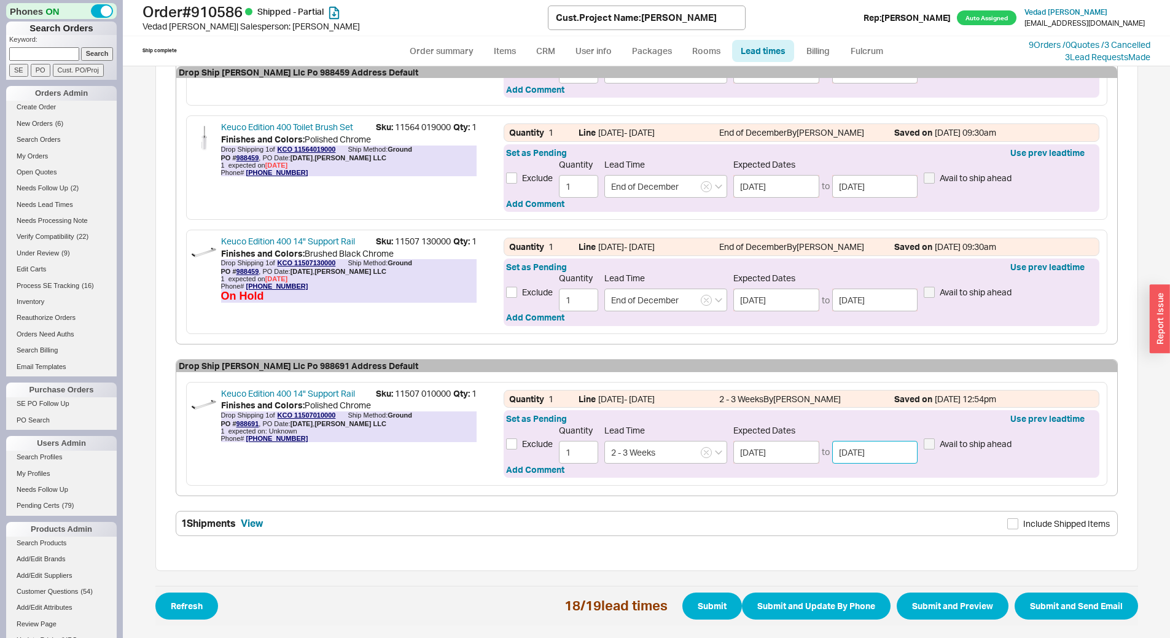
click at [874, 453] on input "10/10/2025" at bounding box center [875, 452] width 86 height 23
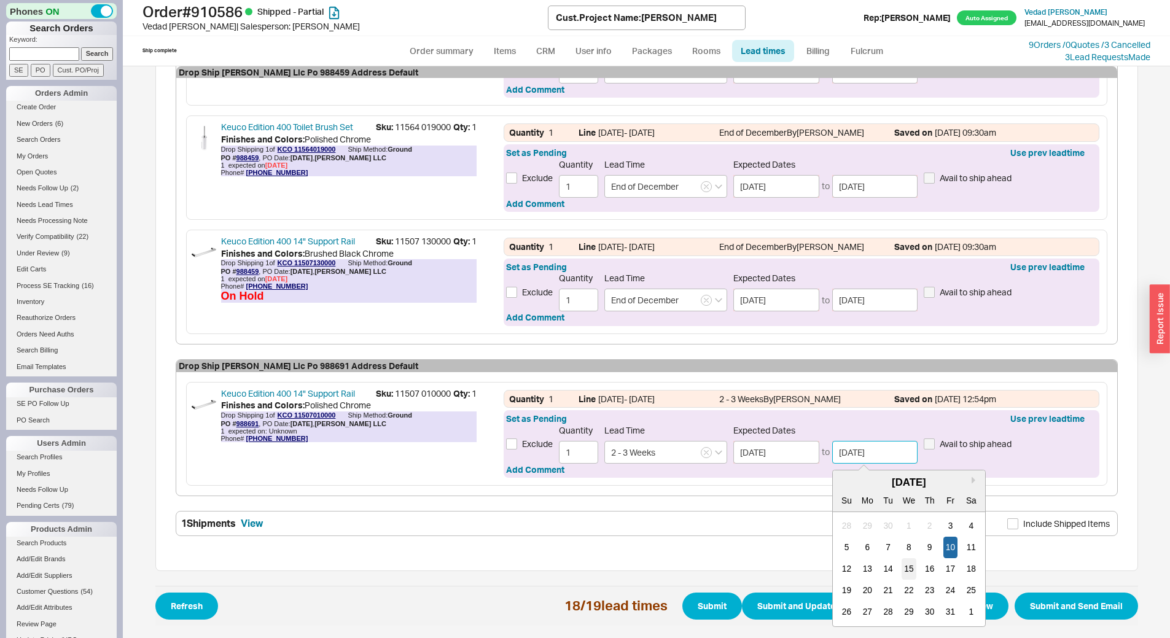
click at [901, 572] on div "15" at bounding box center [908, 568] width 15 height 21
type input "10/15/2025"
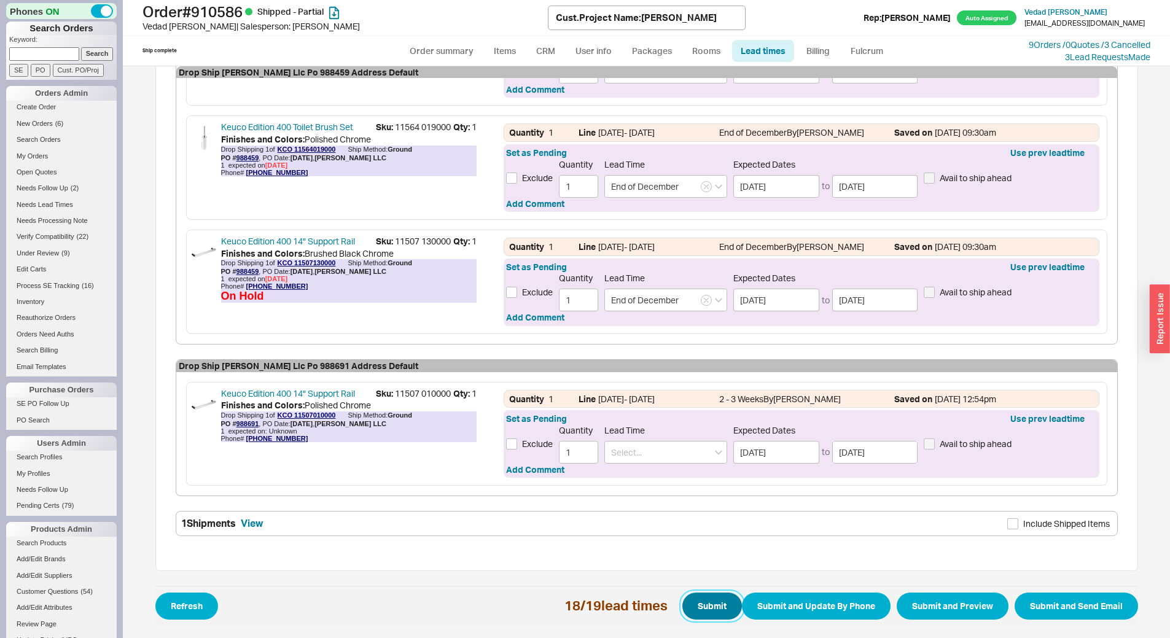
click at [710, 600] on button "Submit" at bounding box center [712, 606] width 60 height 27
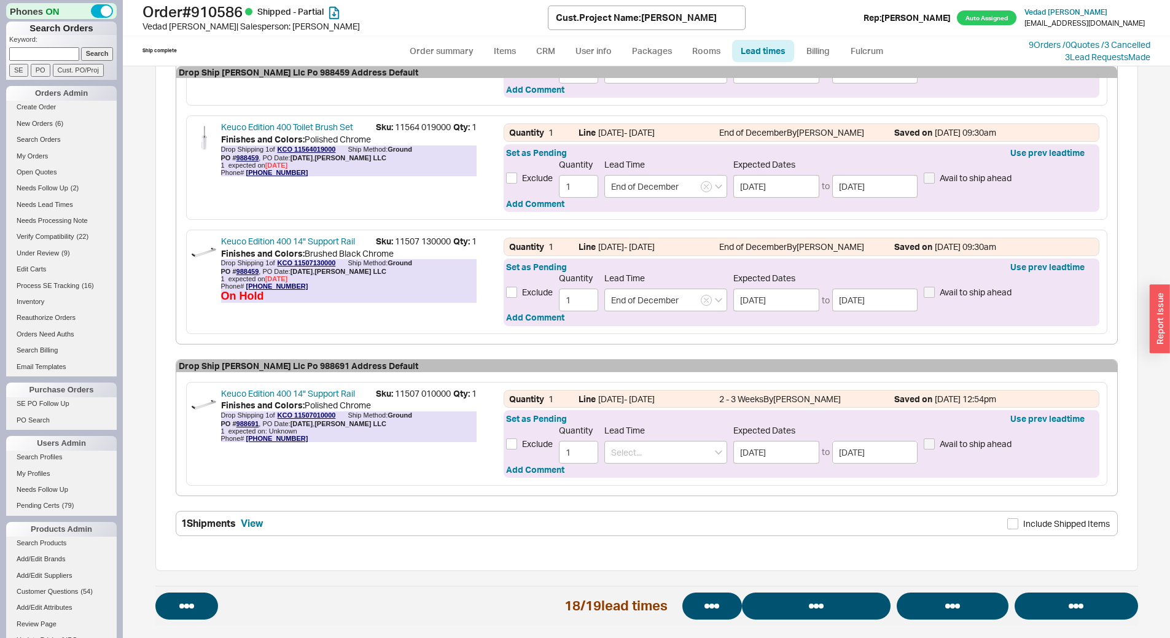
select select "*"
select select "LOW"
select select "3"
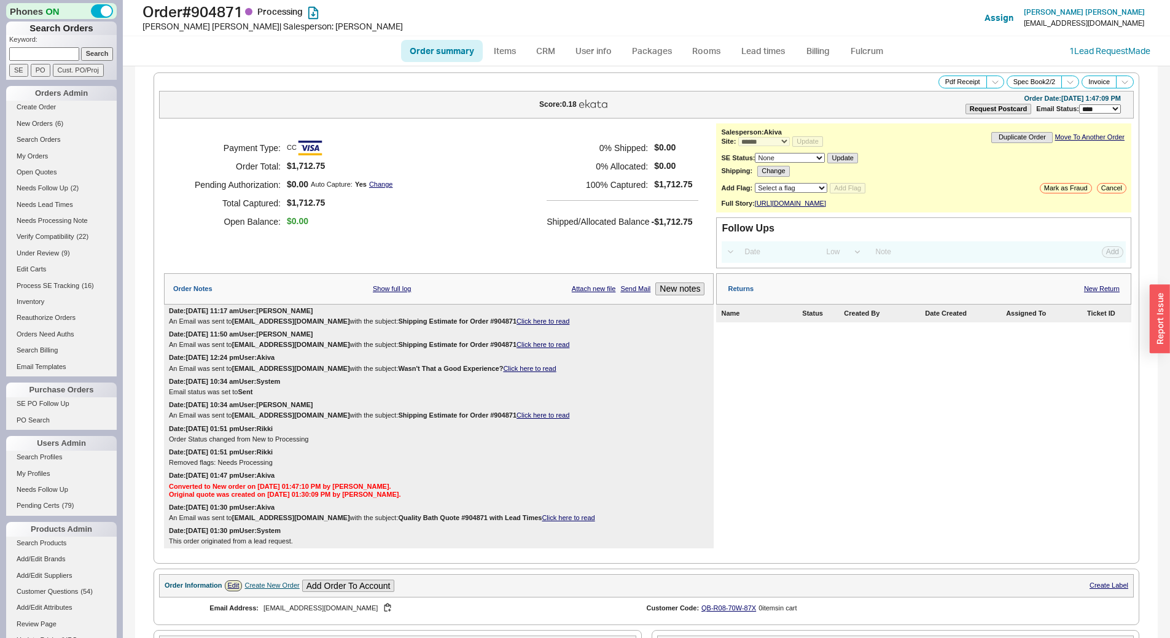
select select "*"
select select "LOW"
select select "3"
click at [547, 325] on link "Click here to read" at bounding box center [542, 320] width 53 height 7
click at [752, 47] on link "Lead times" at bounding box center [763, 51] width 62 height 22
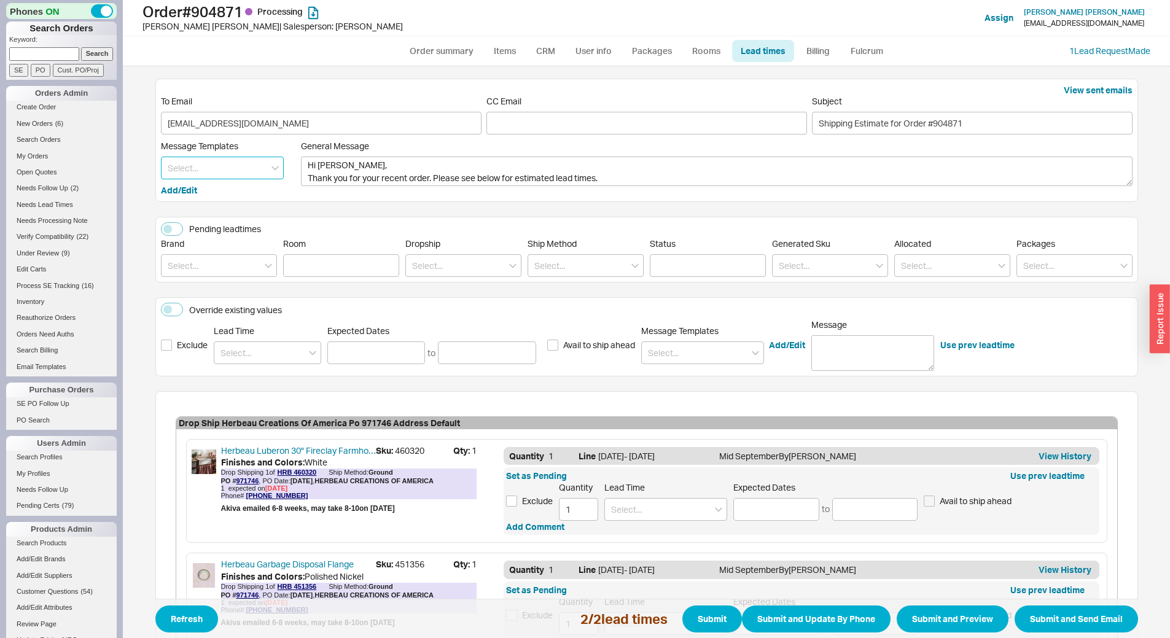
click at [212, 162] on input at bounding box center [222, 168] width 123 height 23
click at [217, 194] on div "Update" at bounding box center [222, 193] width 122 height 22
type textarea "Hi Shane, Please see below for an update on your order. We sincerely apologize …"
type input "Update"
drag, startPoint x: 386, startPoint y: 177, endPoint x: 392, endPoint y: 179, distance: 7.2
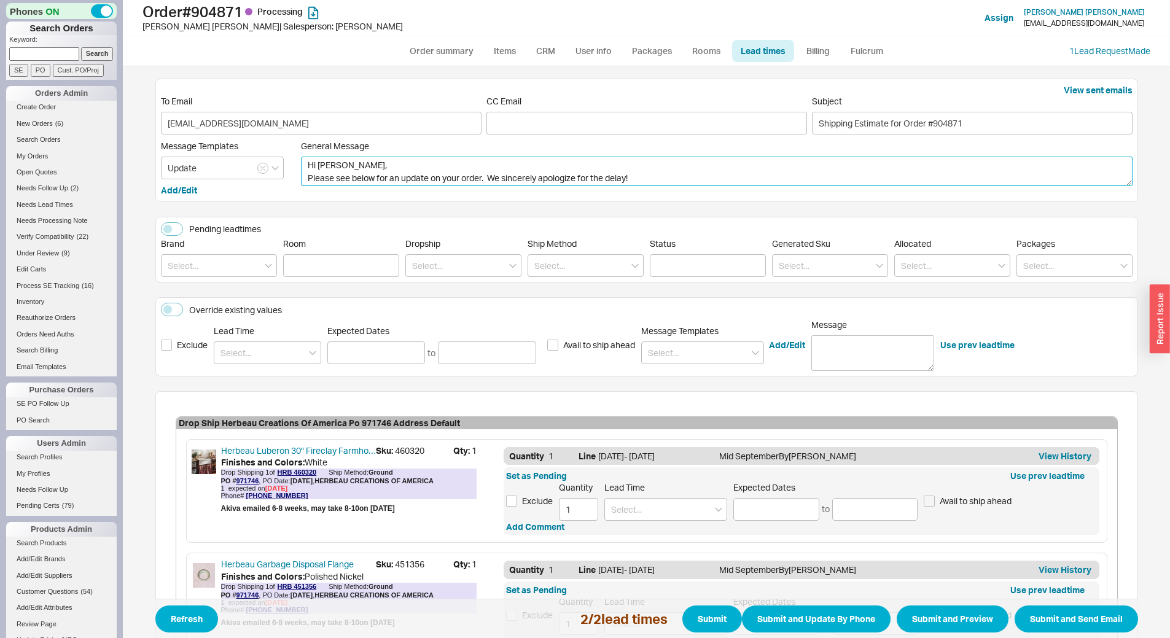
click at [392, 179] on textarea "Hi Shane, Please see below for an update on your order. We sincerely apologize …" at bounding box center [716, 171] width 831 height 29
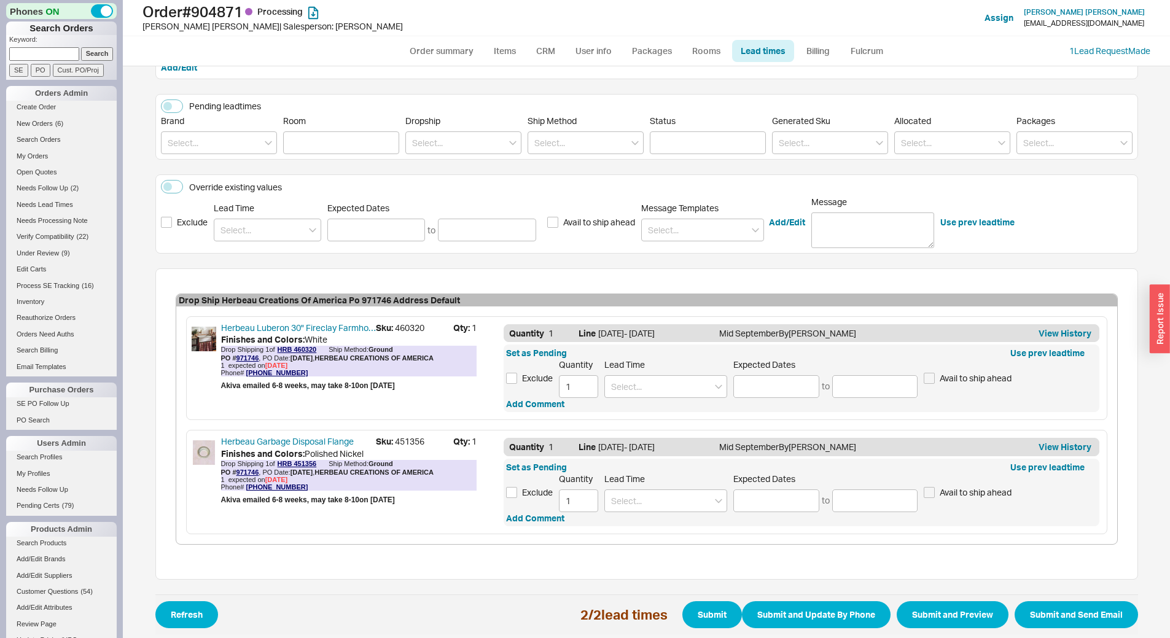
scroll to position [131, 0]
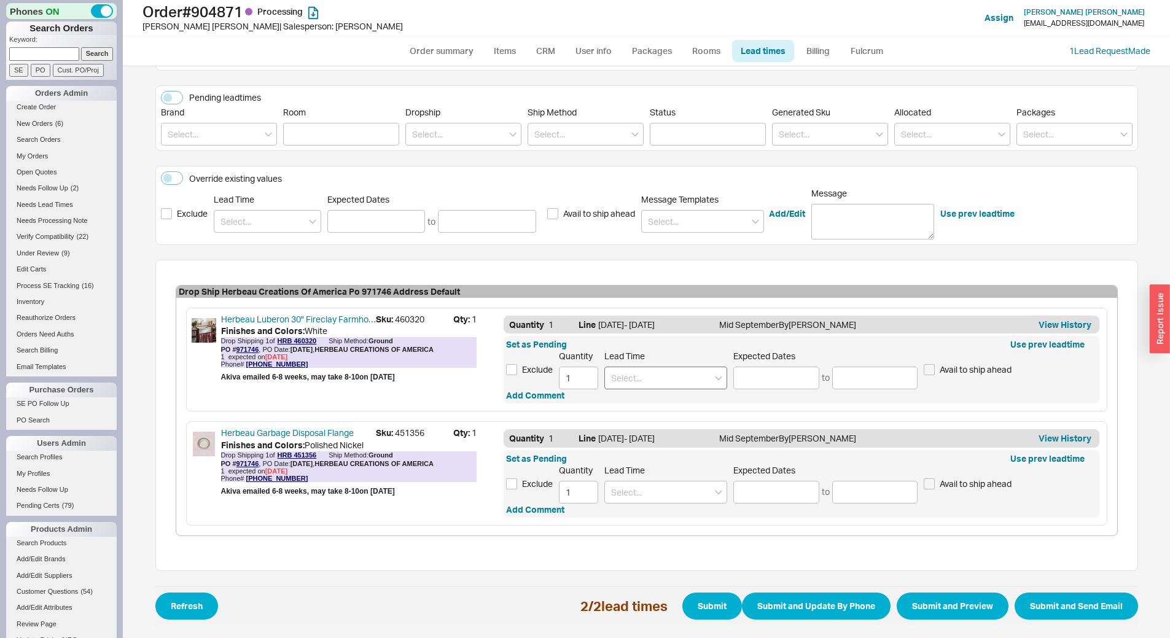
type textarea "Hi Shane, Please see below for the latest update on your order. We sincerely ap…"
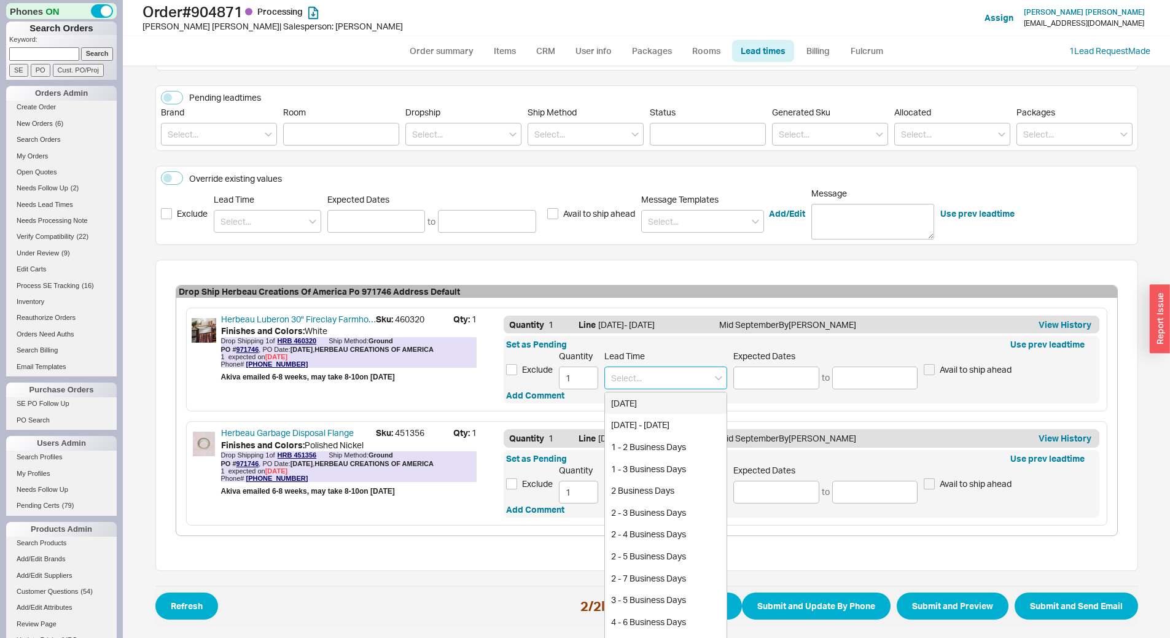
click at [677, 375] on input at bounding box center [665, 378] width 123 height 23
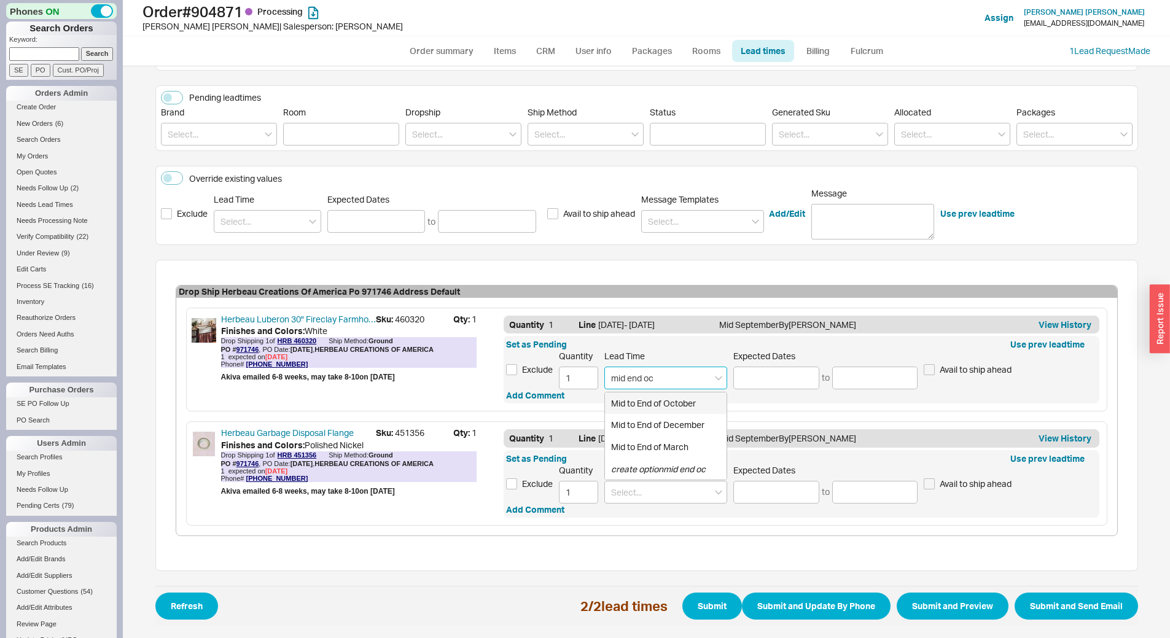
click at [671, 399] on div "Mid to End of October" at bounding box center [666, 403] width 122 height 22
type input "Mid to End of October"
type input "10/15/2025"
type input "10/31/2025"
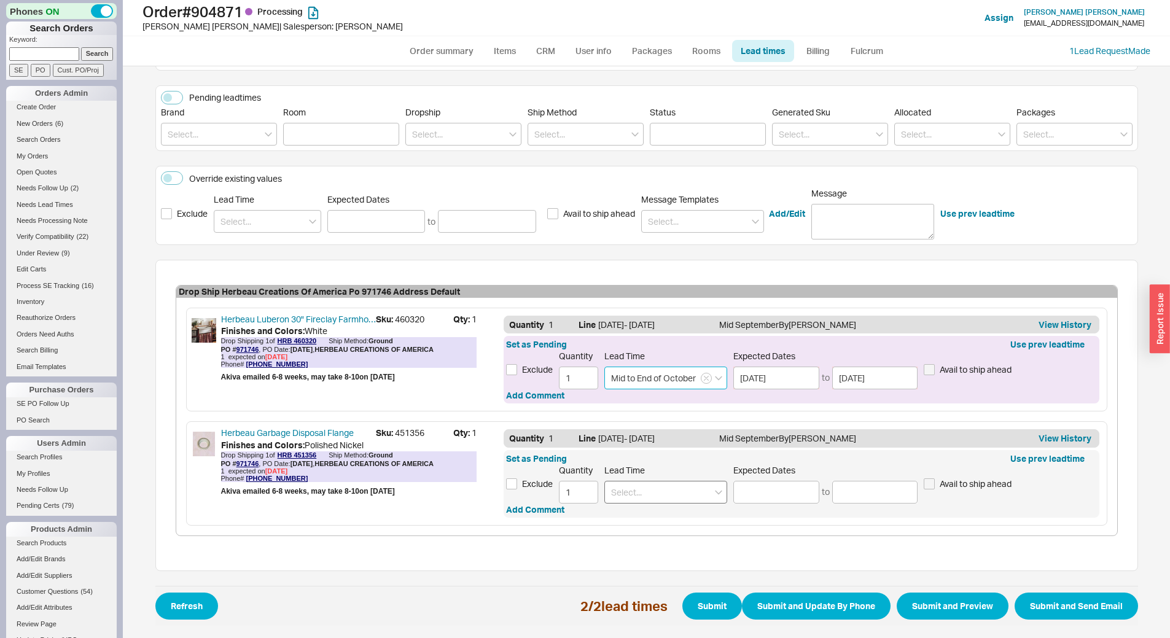
type input "Mid to End of October"
click at [651, 497] on input at bounding box center [665, 492] width 123 height 23
click at [665, 515] on div "Mid to End of October" at bounding box center [666, 518] width 122 height 22
type input "Mid to End of October"
type input "10/15/2025"
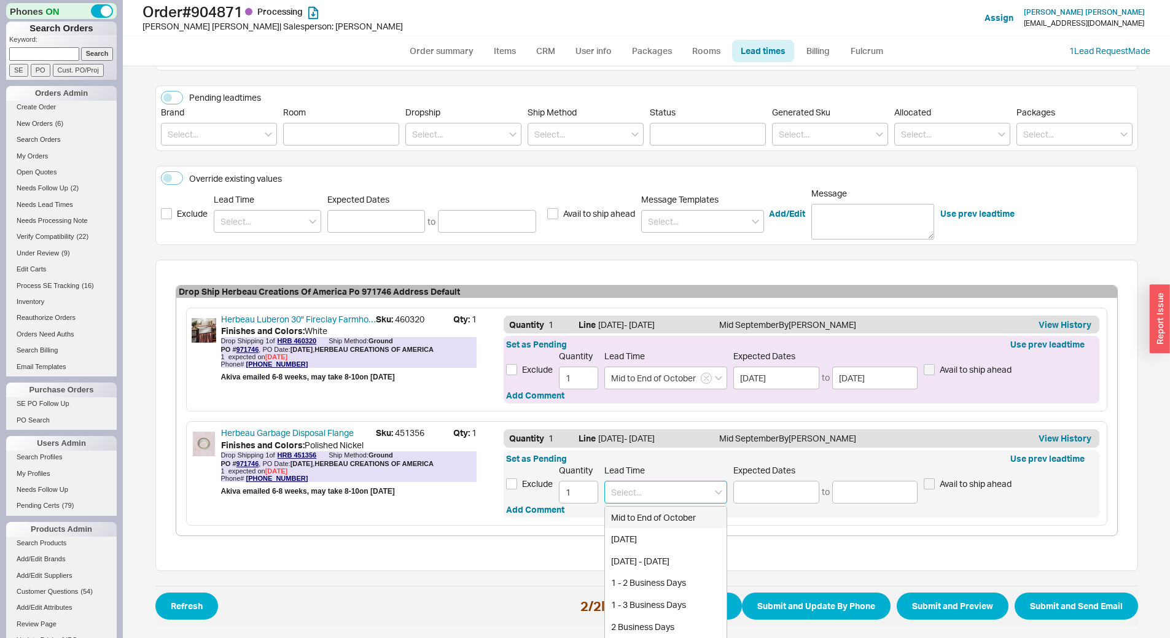
type input "10/31/2025"
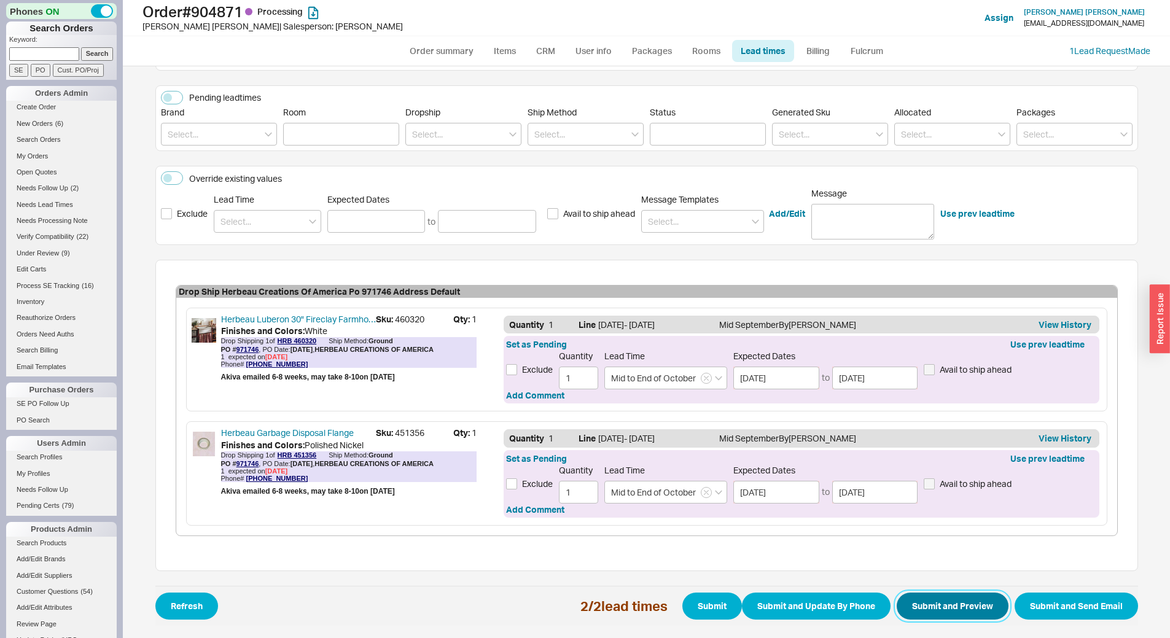
click at [942, 604] on button "Submit and Preview" at bounding box center [953, 606] width 112 height 27
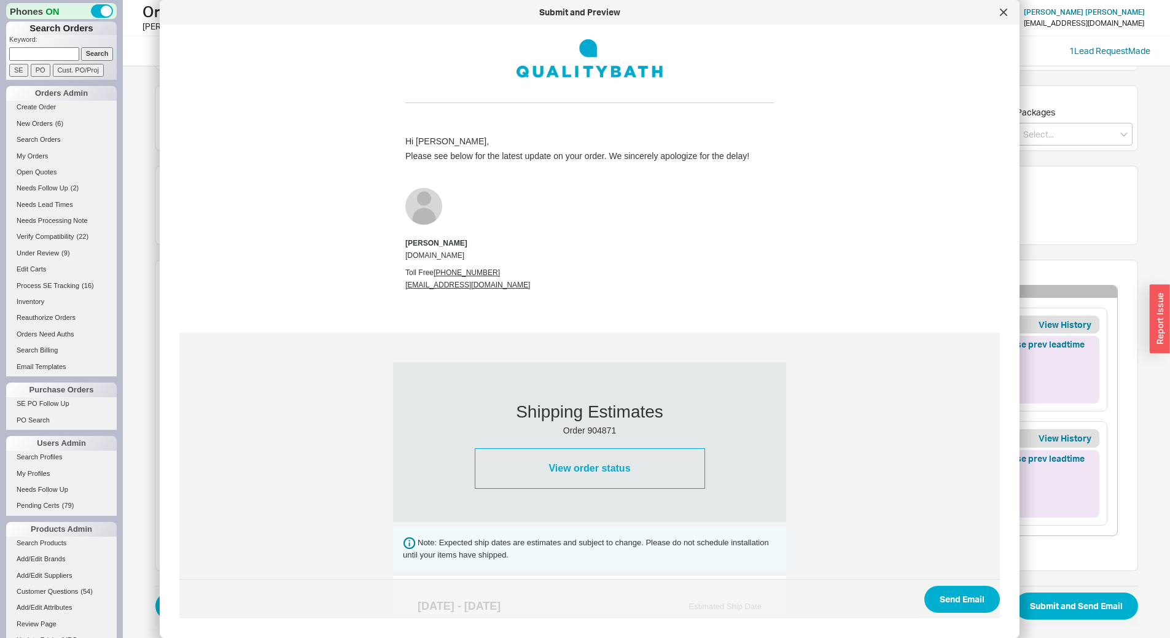
scroll to position [519, 0]
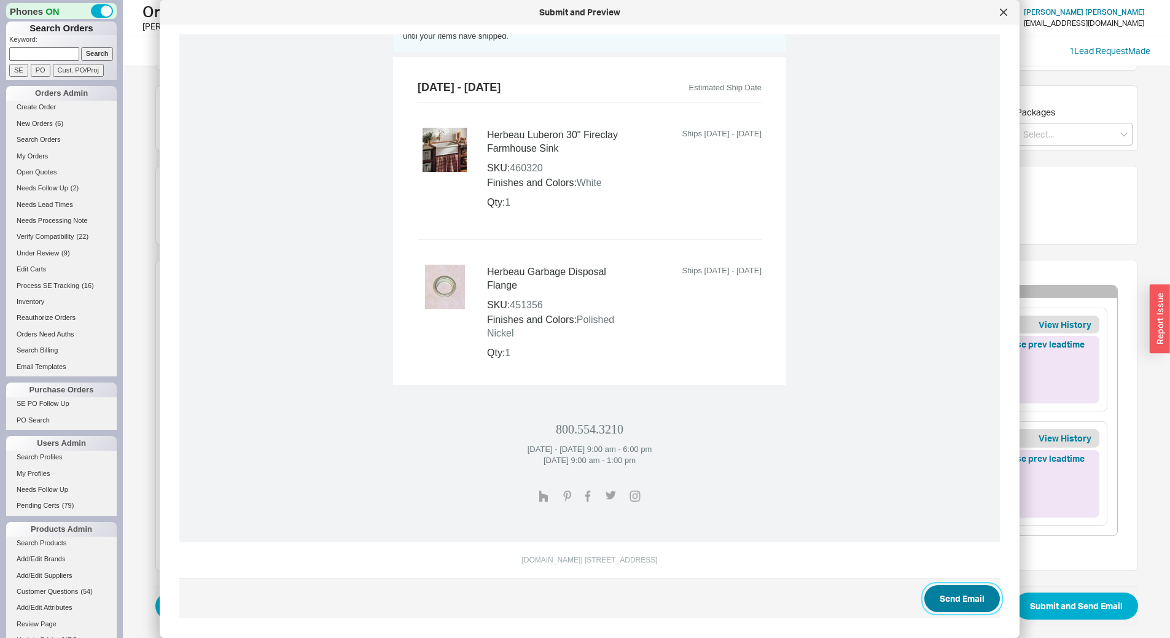
click at [967, 601] on button "Send Email" at bounding box center [962, 598] width 76 height 27
select select "*"
select select "LOW"
select select "3"
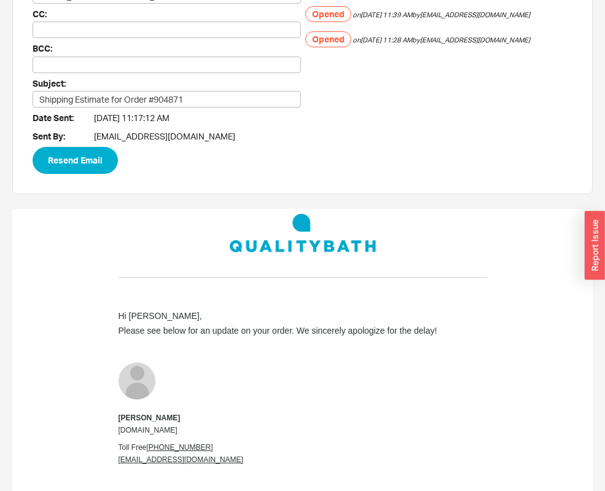
scroll to position [61, 0]
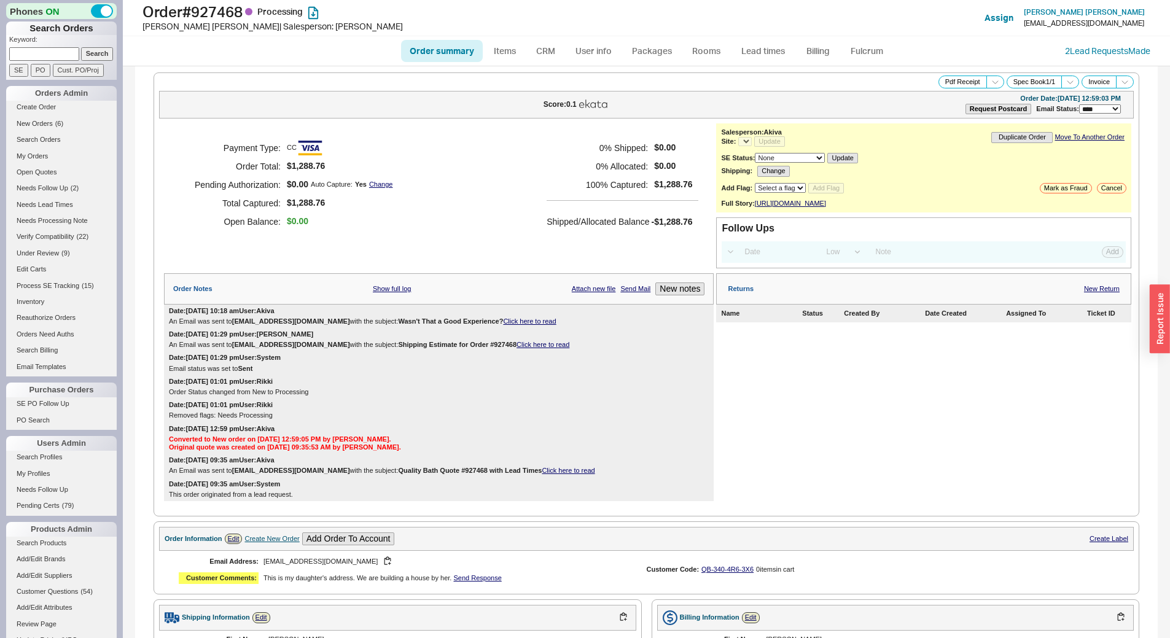
select select "LOW"
select select "3"
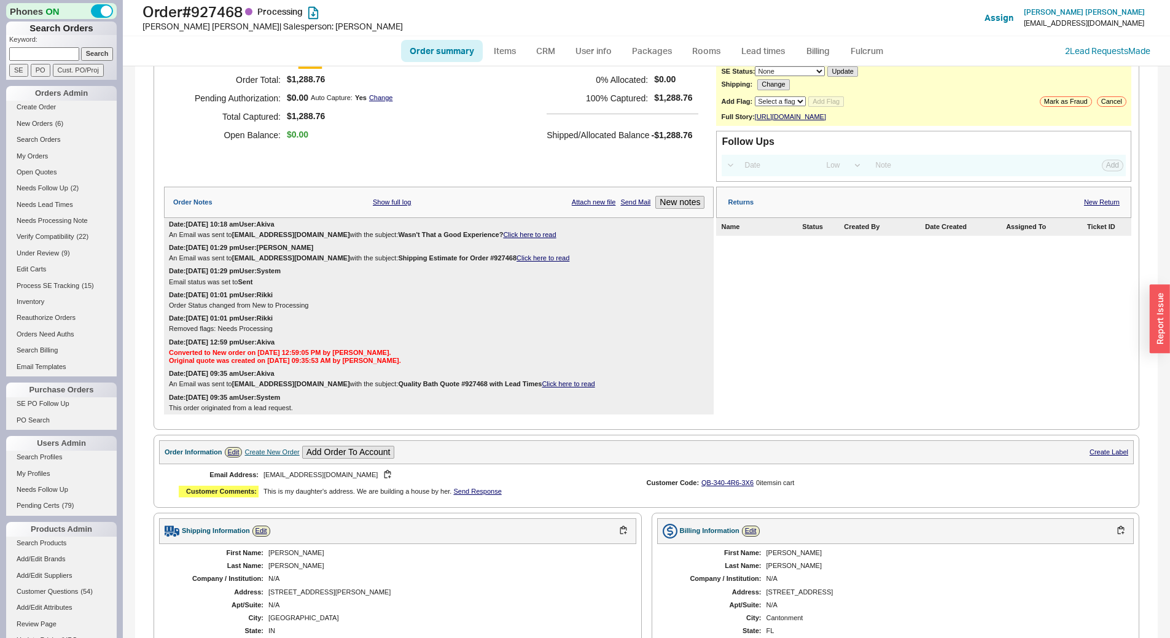
select select "*"
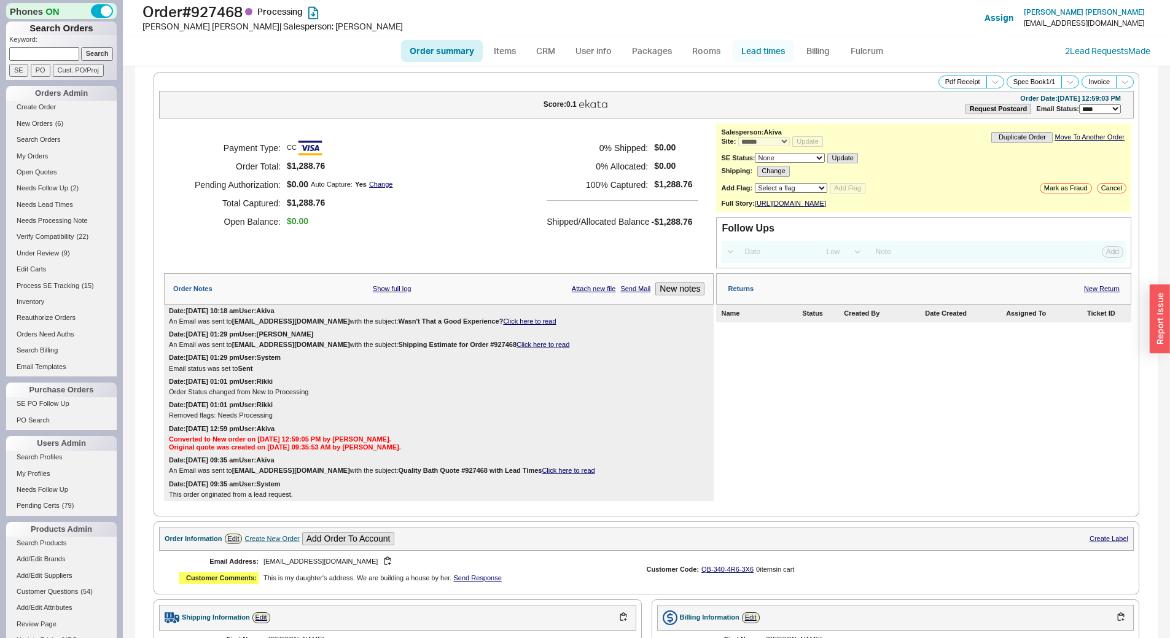
click at [761, 57] on link "Lead times" at bounding box center [763, 51] width 62 height 22
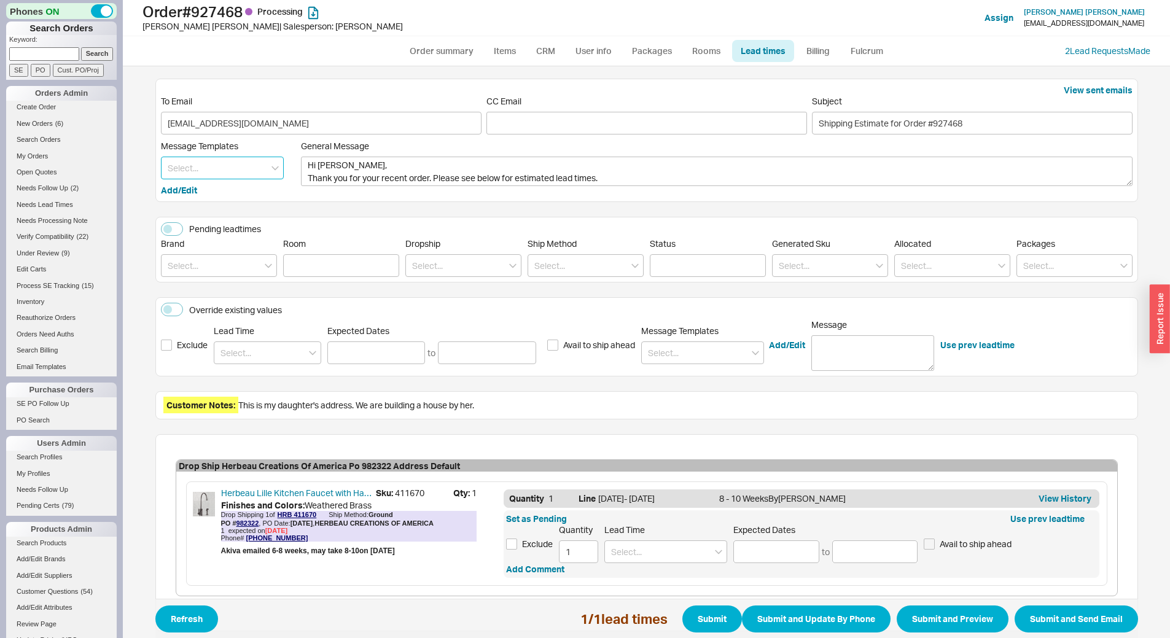
click at [204, 162] on input at bounding box center [222, 168] width 123 height 23
type input "upd"
click at [207, 192] on div "Update" at bounding box center [222, 193] width 122 height 22
type textarea "Hi [PERSON_NAME], Please see below for an update on your order. We sincerely ap…"
type input "Update"
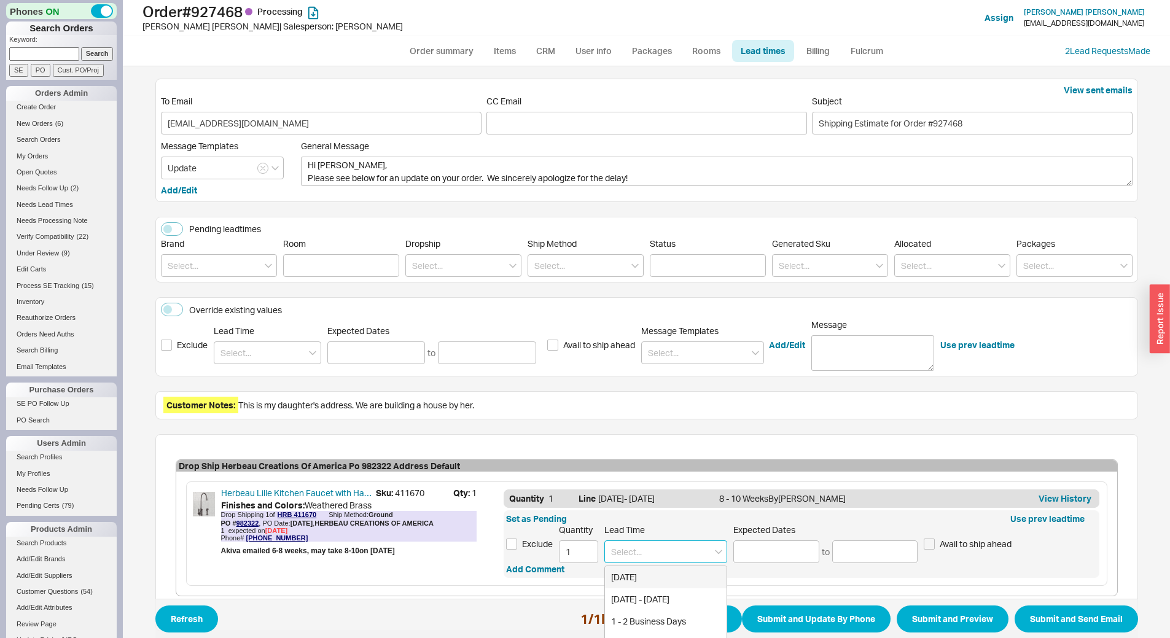
click at [630, 541] on input at bounding box center [665, 551] width 123 height 23
click at [653, 578] on div "Mid to End of October" at bounding box center [666, 577] width 122 height 22
type input "Mid to End of October"
type input "[DATE]"
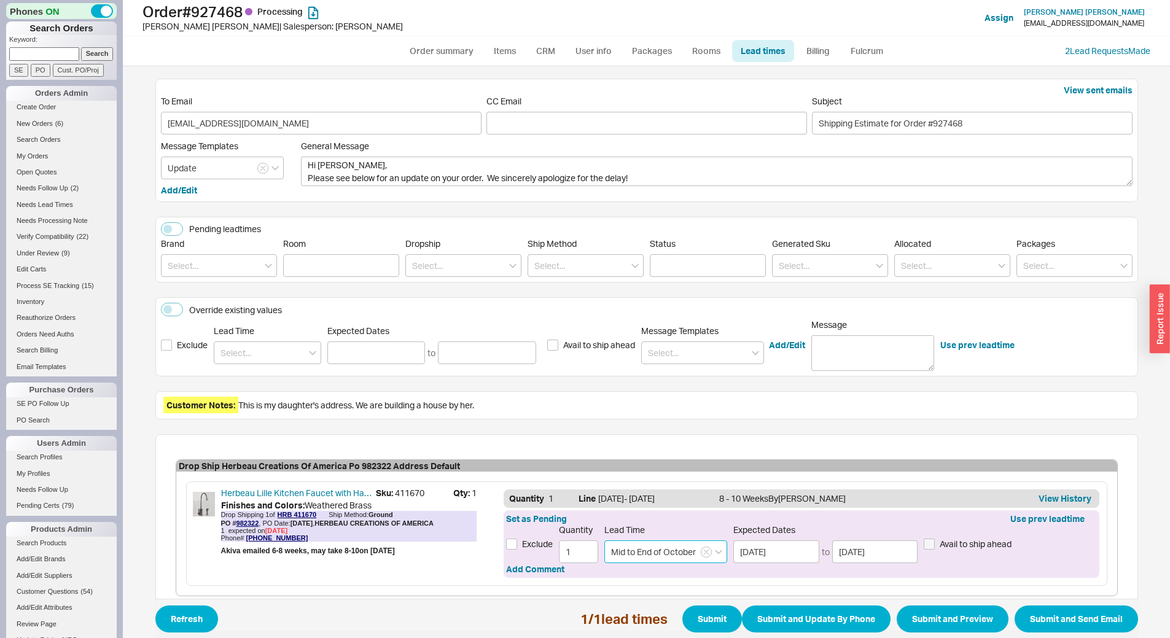
scroll to position [60, 0]
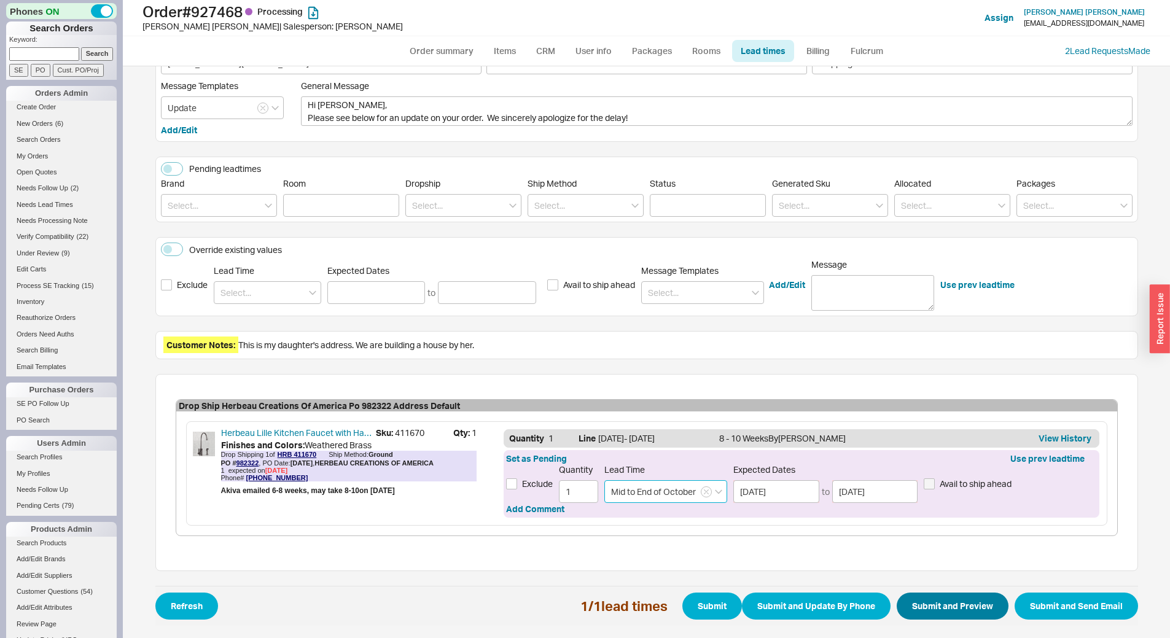
type input "Mid to End of October"
click at [973, 611] on button "Submit and Preview" at bounding box center [953, 606] width 112 height 27
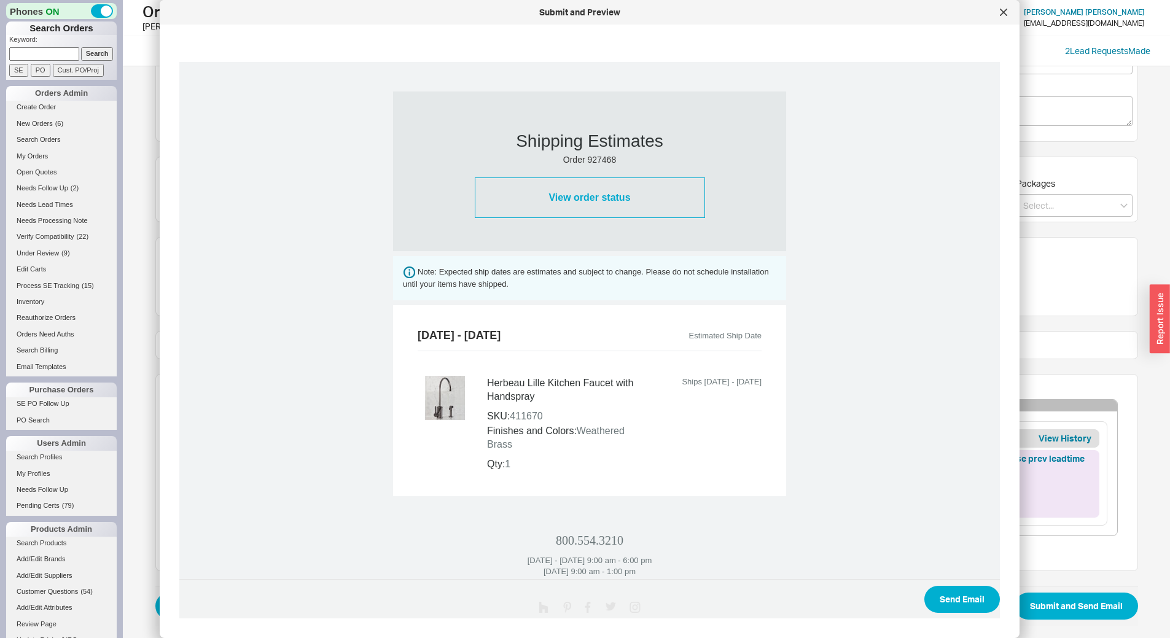
scroll to position [382, 0]
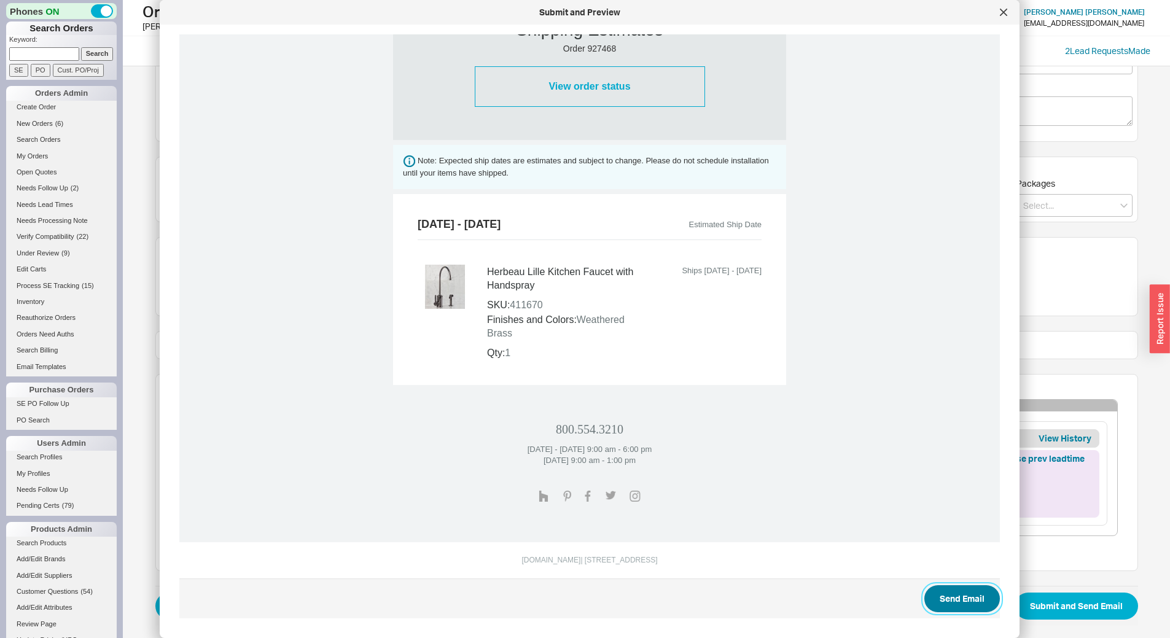
click at [947, 598] on button "Send Email" at bounding box center [962, 598] width 76 height 27
select select "*"
select select "LOW"
select select "3"
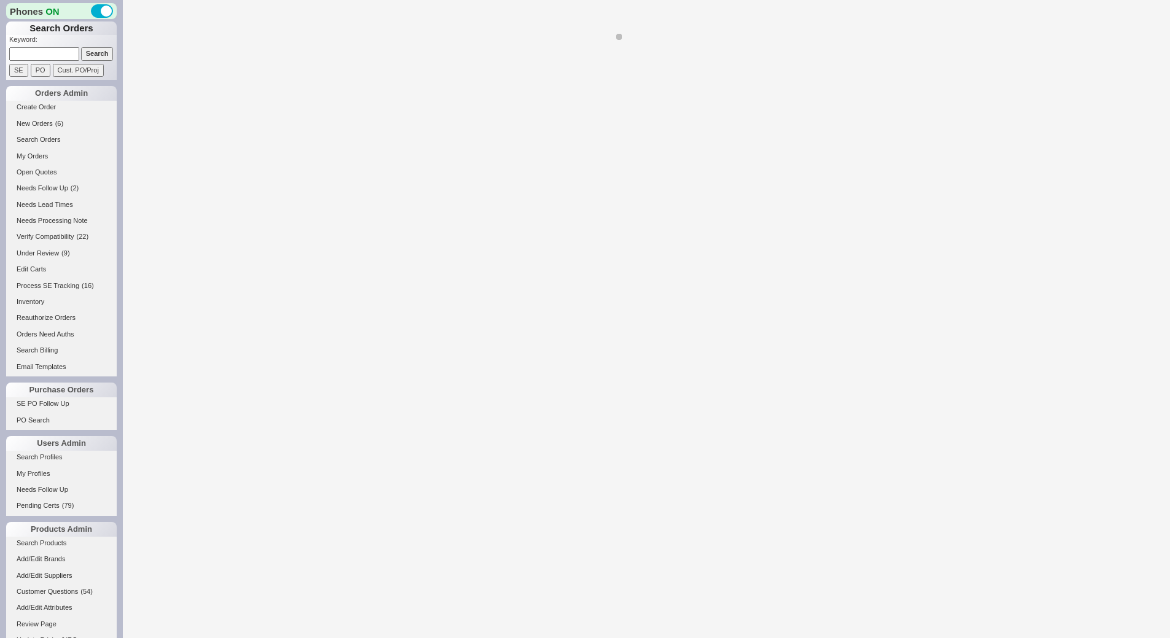
select select "*"
select select "LOW"
select select "3"
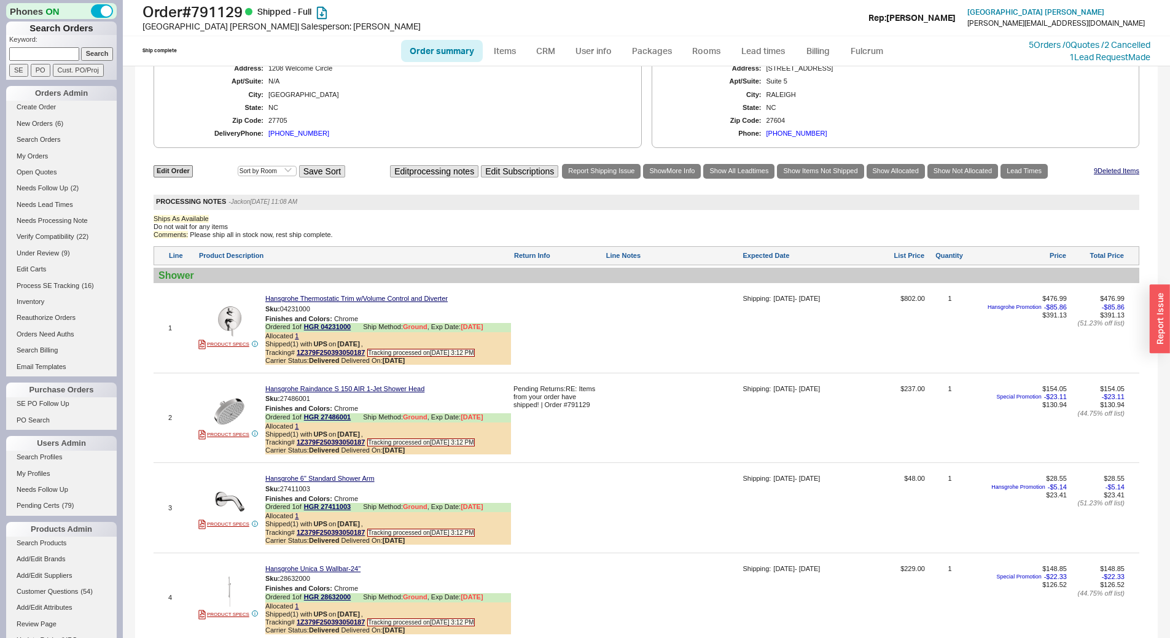
scroll to position [798, 0]
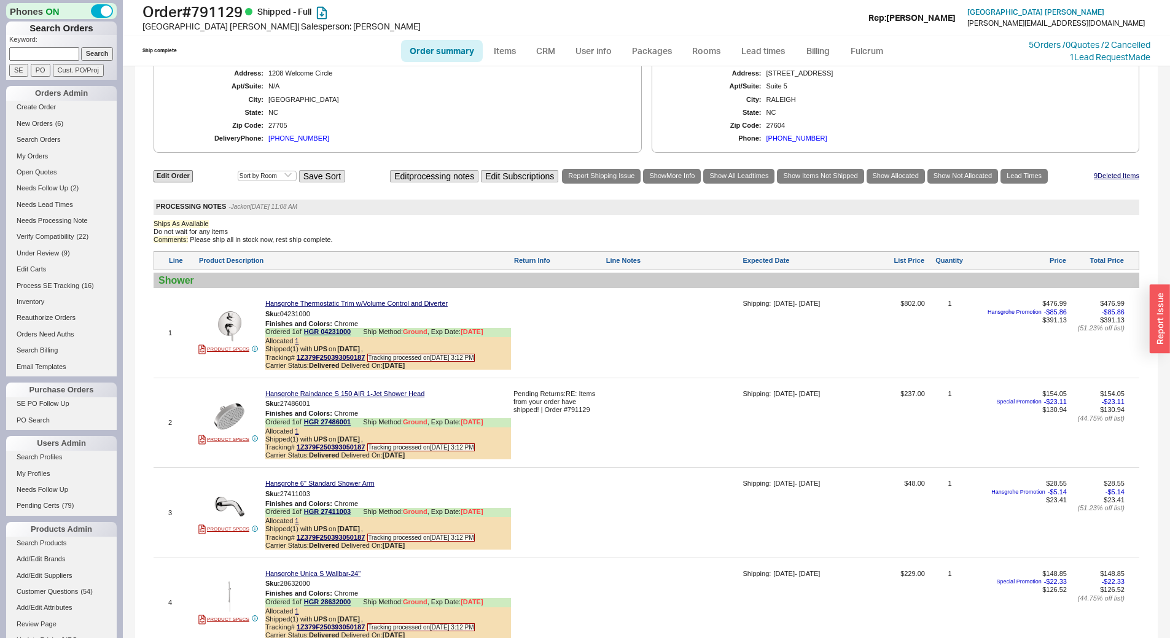
click at [49, 53] on input at bounding box center [44, 53] width 70 height 13
paste input "938738"
type input "938738"
click at [81, 52] on input "Search" at bounding box center [97, 53] width 33 height 13
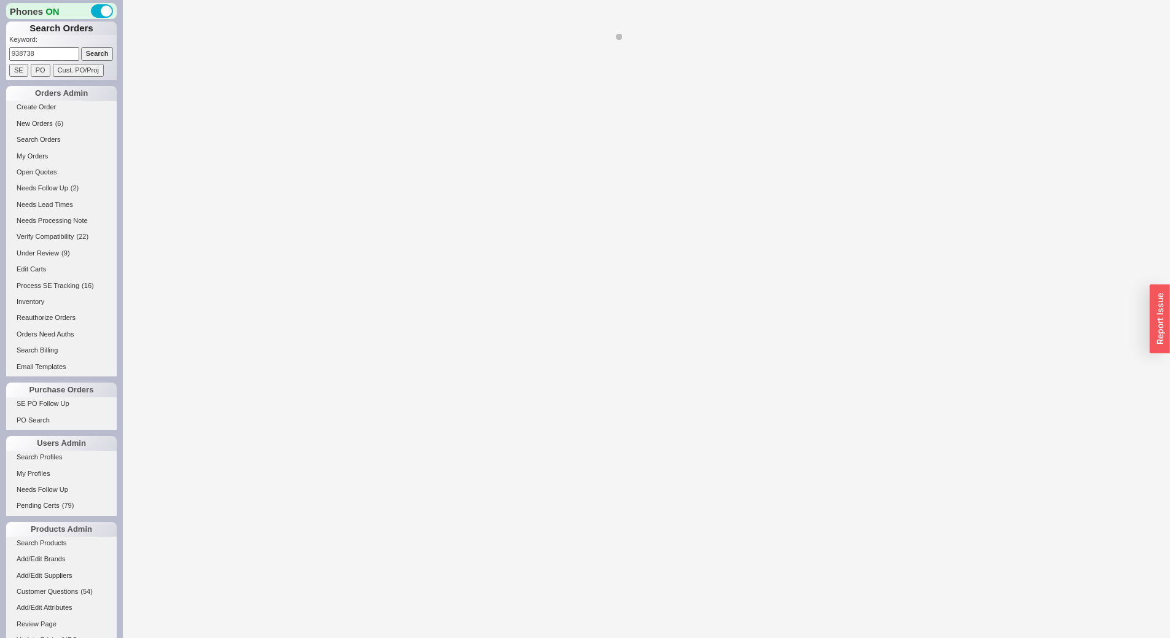
select select "*"
select select "LOW"
select select "3"
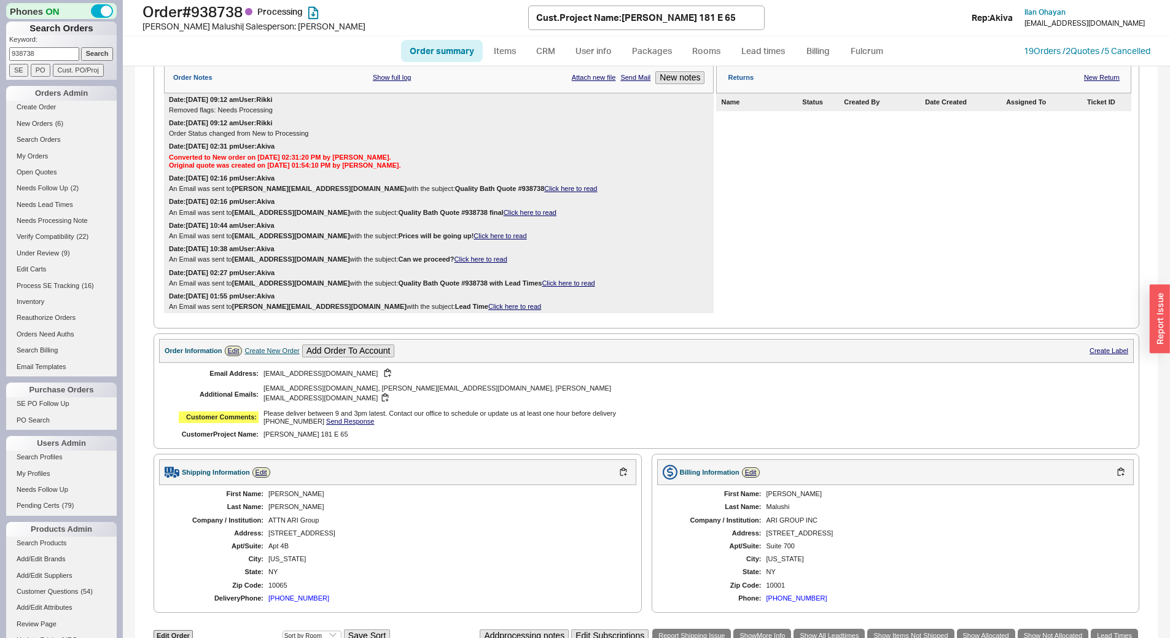
scroll to position [518, 0]
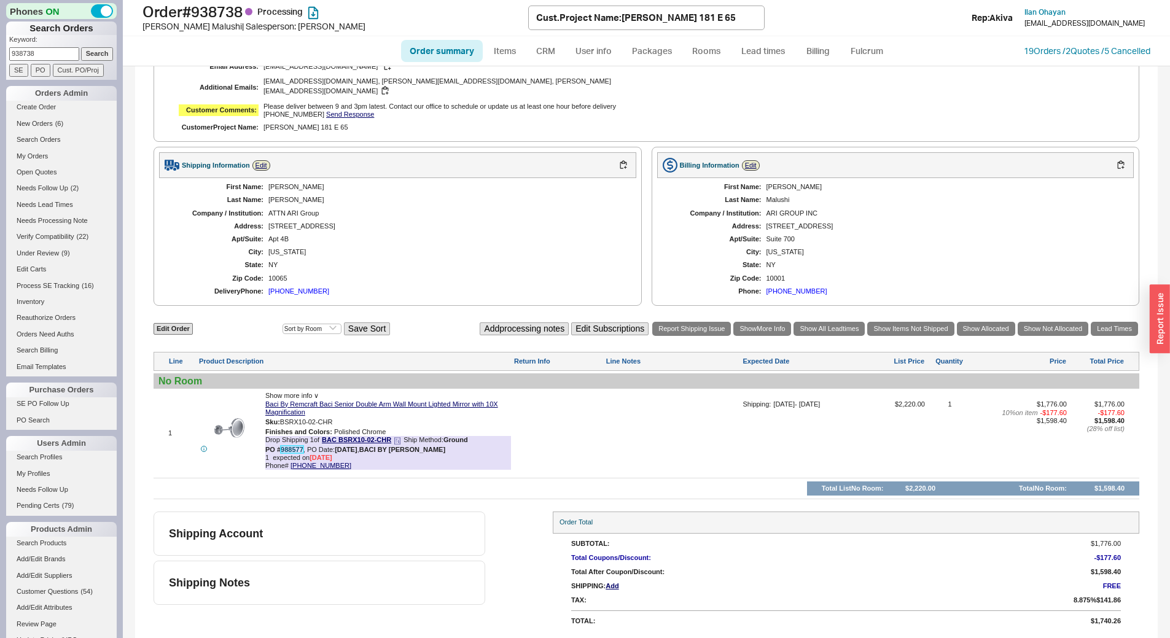
click at [289, 452] on link "988577" at bounding box center [292, 449] width 23 height 7
select select "*"
select select "LOW"
select select "3"
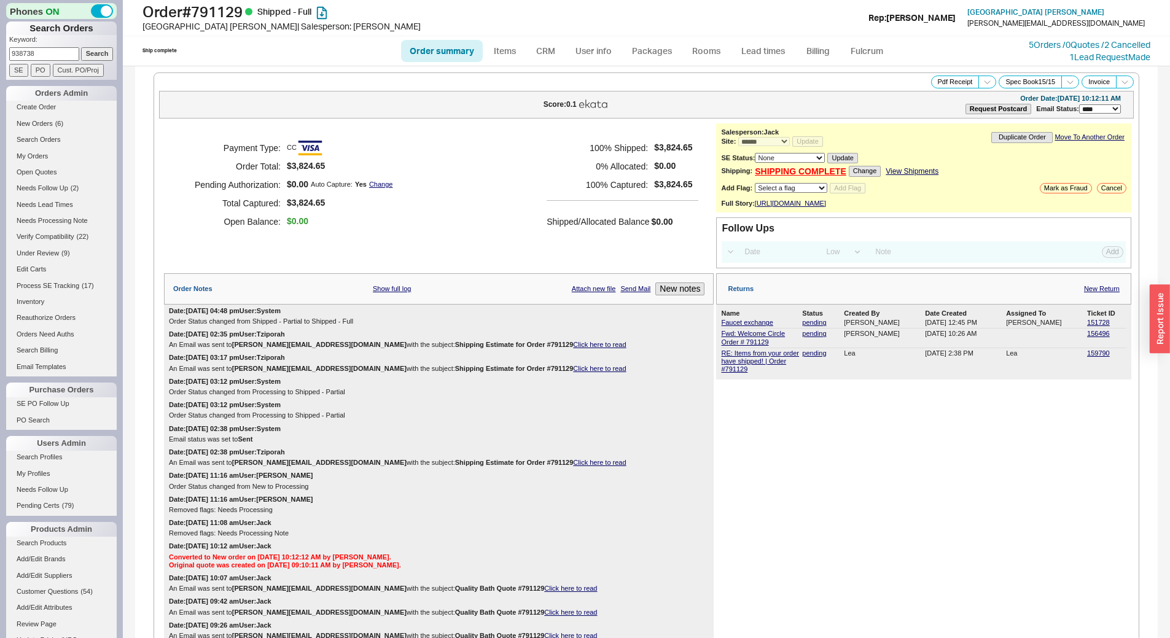
select select "*"
select select "LOW"
select select "3"
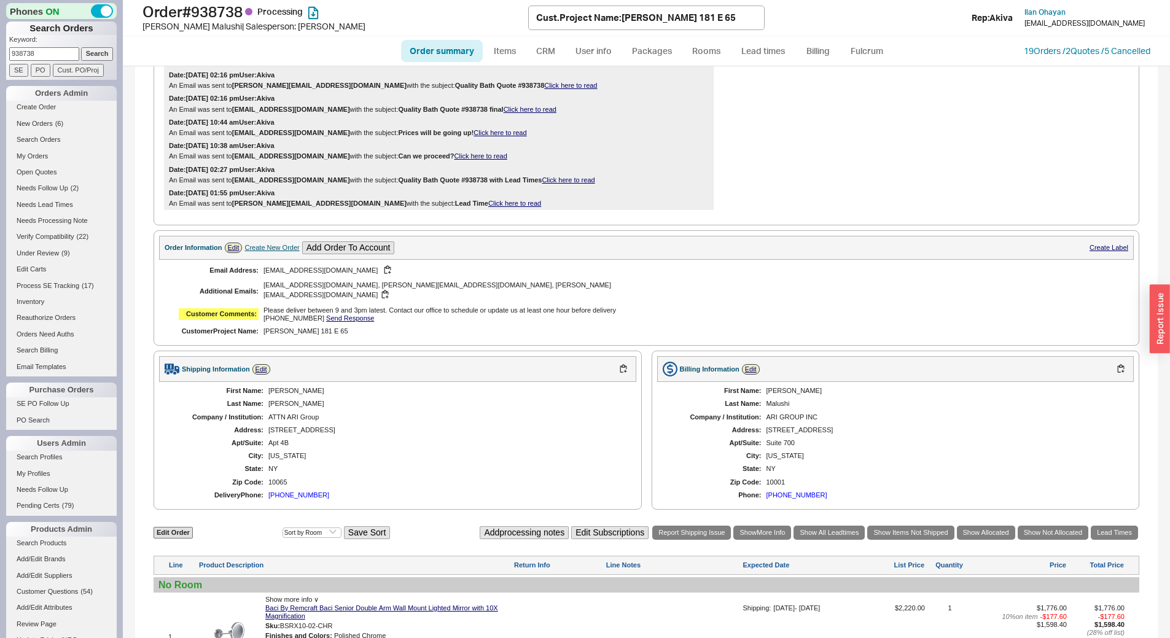
scroll to position [518, 0]
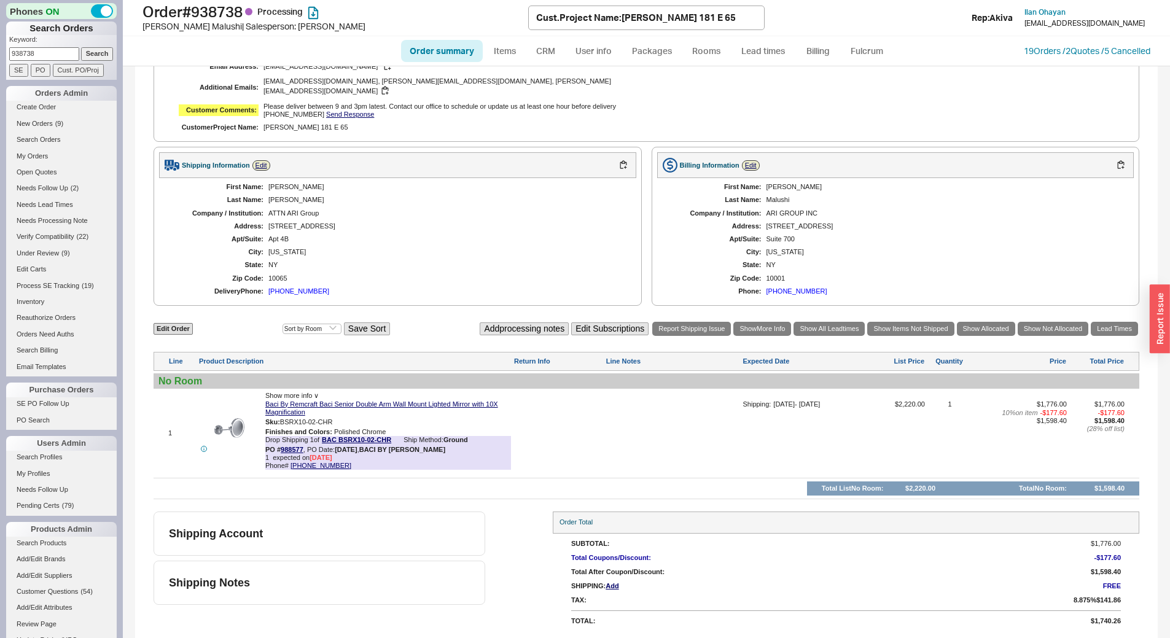
click at [59, 55] on input "938738" at bounding box center [44, 53] width 70 height 13
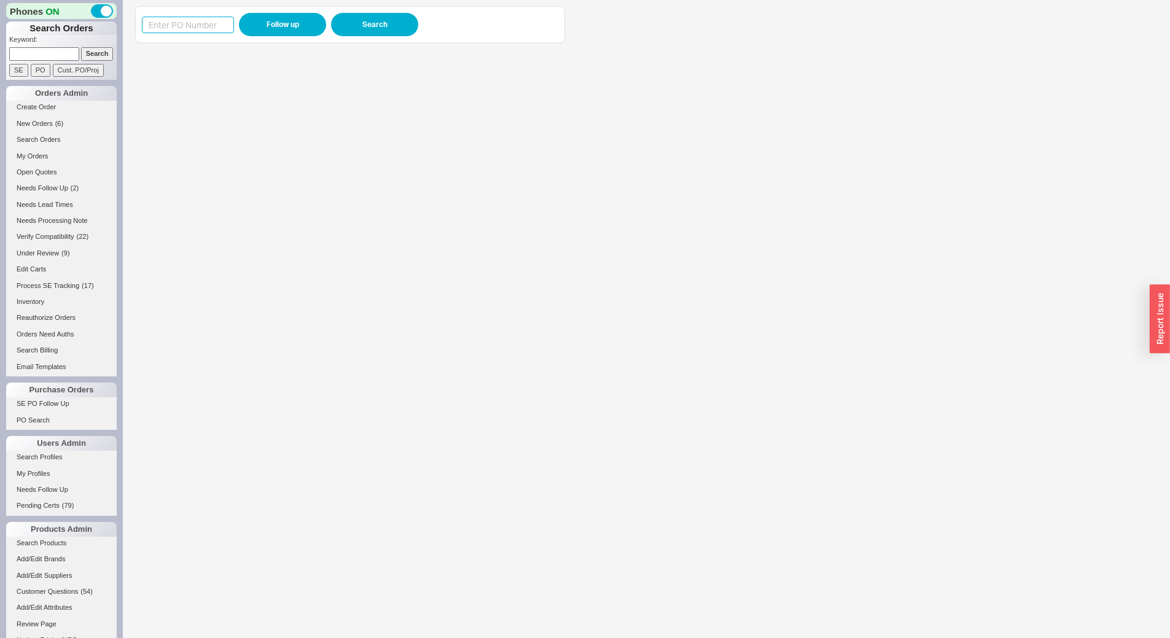
click at [201, 28] on input at bounding box center [188, 25] width 92 height 17
paste input "988843"
type input "988843"
click at [276, 20] on button "Follow up" at bounding box center [282, 24] width 87 height 23
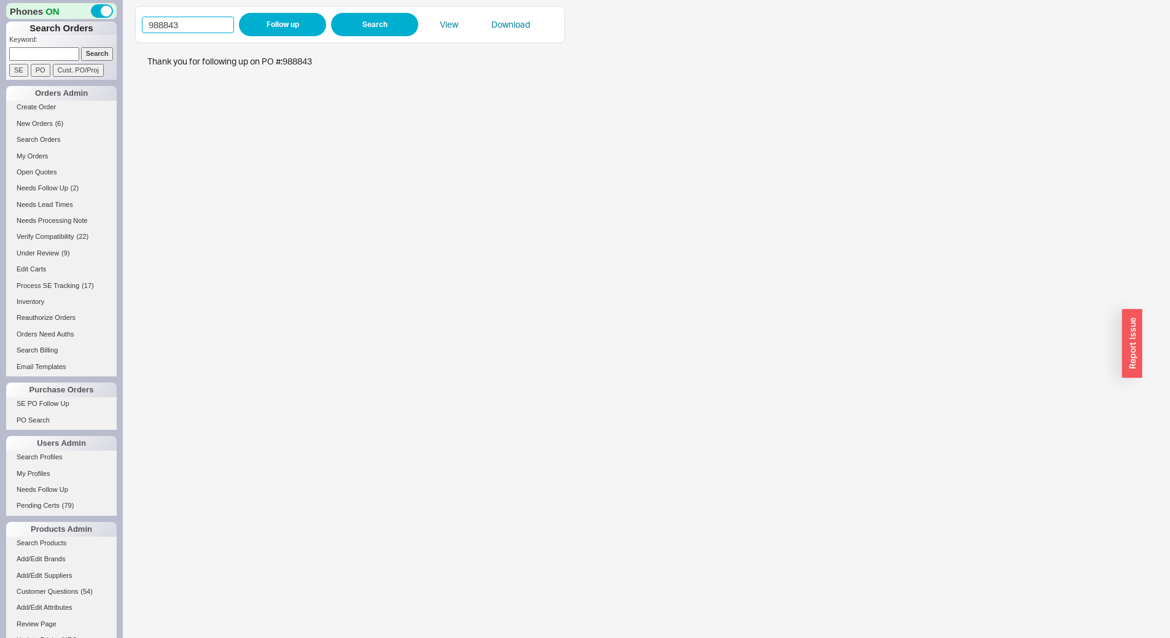
click at [190, 23] on input "988843" at bounding box center [188, 25] width 92 height 17
paste input "76"
type input "988763"
click at [275, 27] on button "Follow up" at bounding box center [282, 24] width 87 height 23
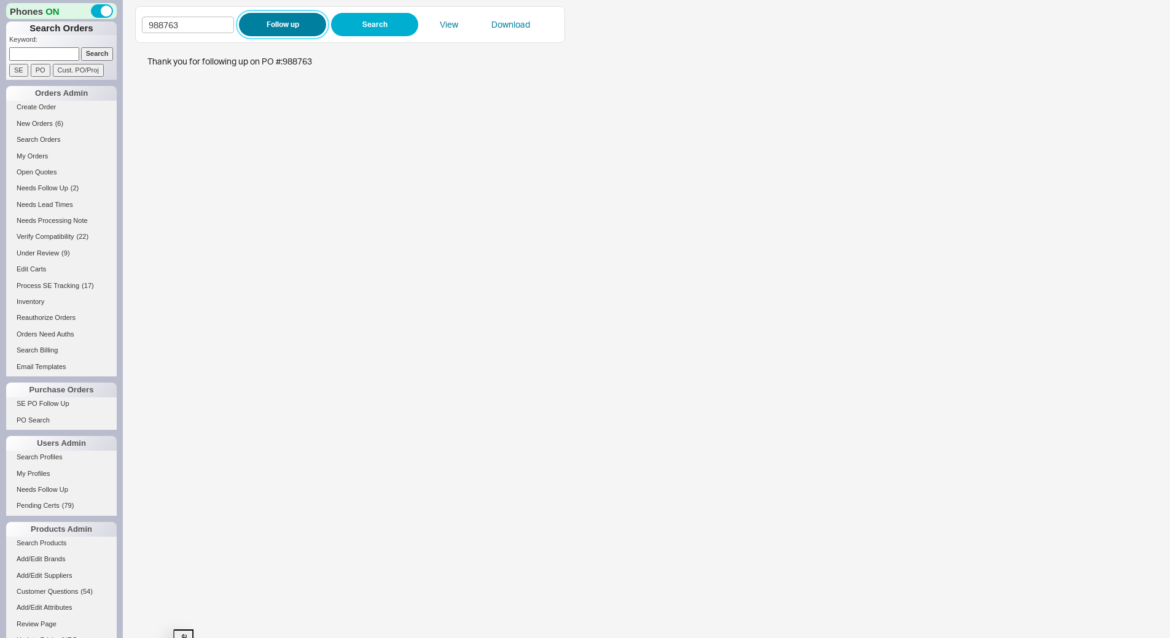
click at [297, 22] on button "Follow up" at bounding box center [282, 24] width 87 height 23
click at [259, 20] on button "Follow up" at bounding box center [282, 24] width 87 height 23
click at [203, 26] on input "988763" at bounding box center [188, 25] width 92 height 17
paste input "815"
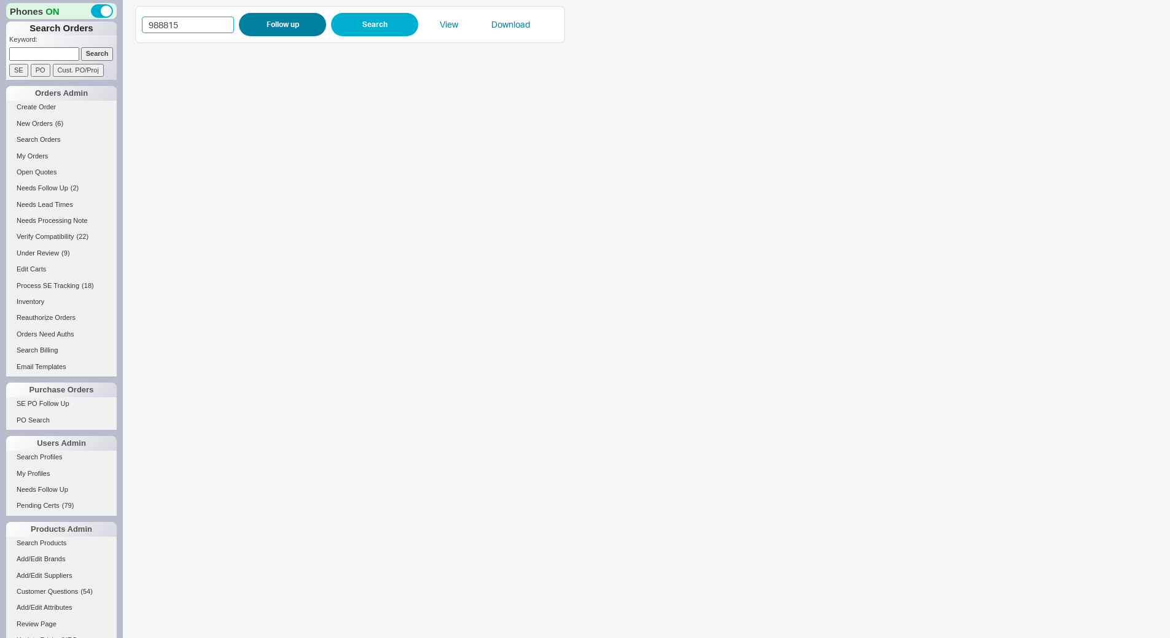
type input "988815"
click at [267, 30] on button "Follow up" at bounding box center [282, 24] width 87 height 23
click at [201, 21] on input "988815" at bounding box center [188, 25] width 92 height 17
paste input "700"
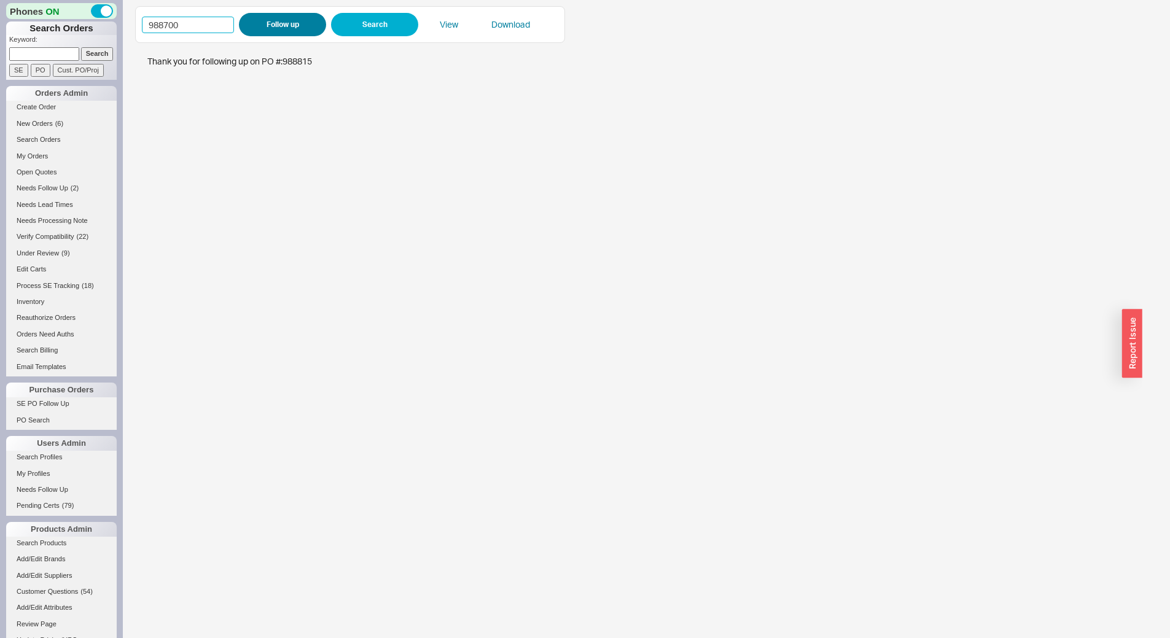
type input "988700"
click at [277, 23] on button "Follow up" at bounding box center [282, 24] width 87 height 23
click at [202, 29] on input "988700" at bounding box center [188, 25] width 92 height 17
paste input "8"
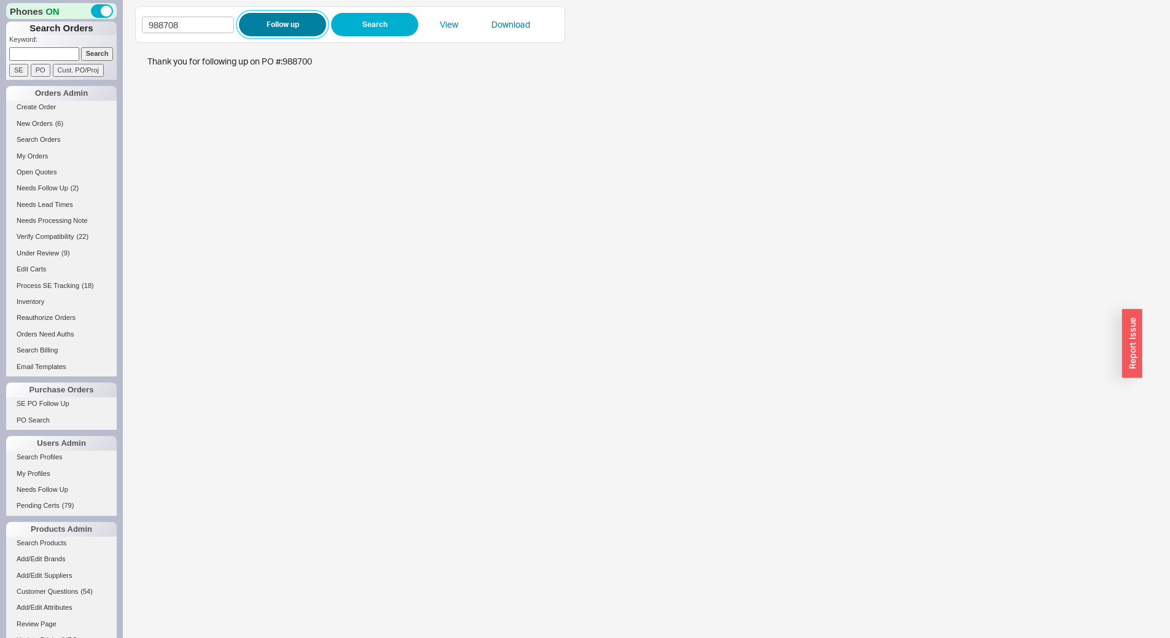
type input "988708"
click at [276, 18] on button "Follow up" at bounding box center [282, 24] width 87 height 23
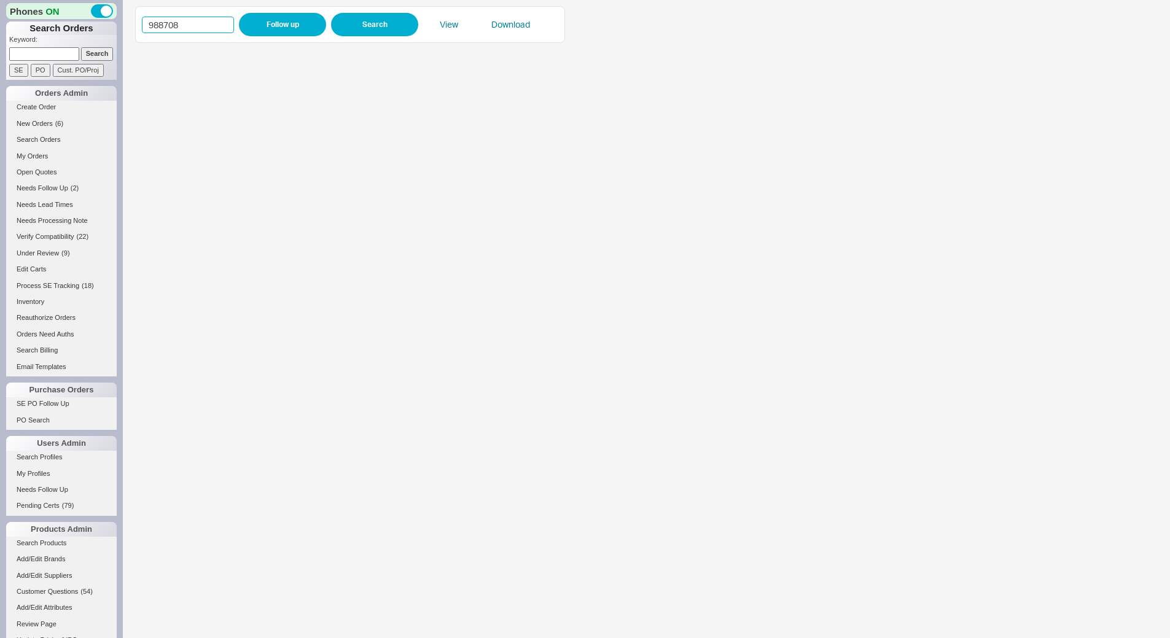
click at [222, 28] on input "988708" at bounding box center [188, 25] width 92 height 17
paste input "76"
type input "988776"
click at [258, 29] on button "Follow up" at bounding box center [282, 24] width 87 height 23
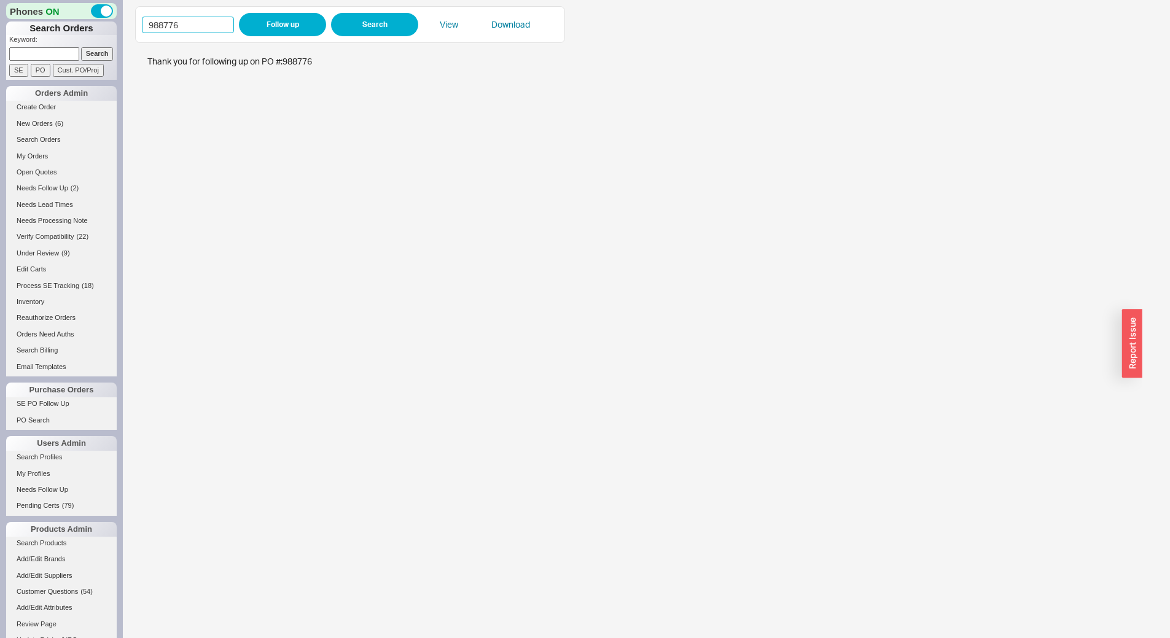
click at [192, 25] on input "988776" at bounding box center [188, 25] width 92 height 17
paste input "7"
type input "988777"
click at [282, 27] on button "Follow up" at bounding box center [282, 24] width 87 height 23
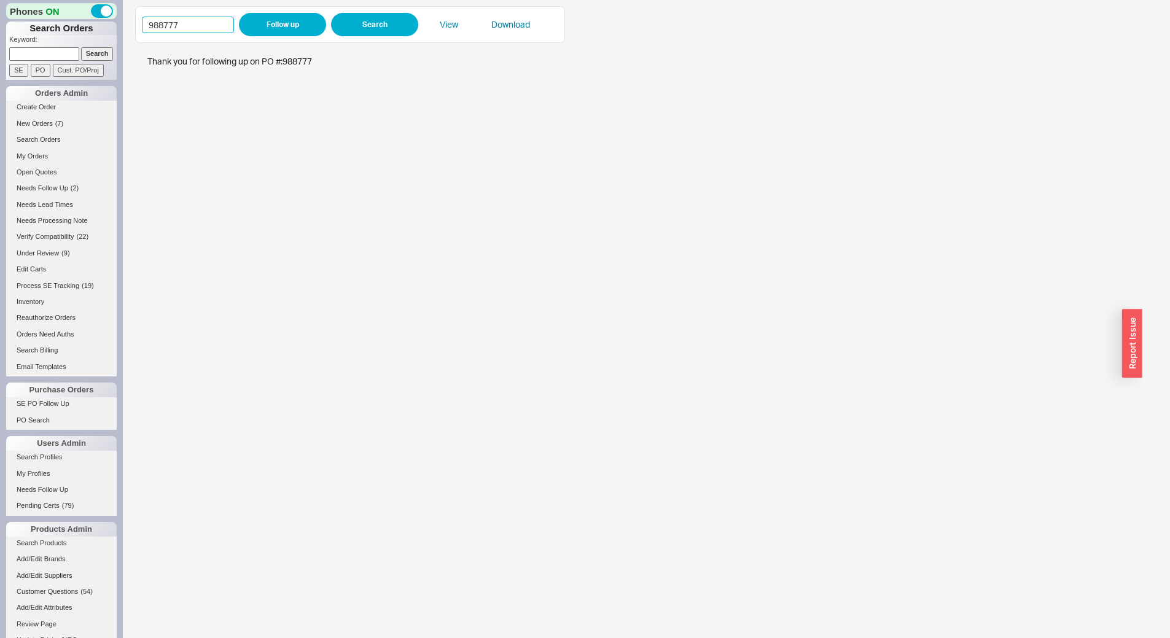
click at [210, 30] on input "988777" at bounding box center [188, 25] width 92 height 17
paste input "802"
type input "988802"
click at [286, 25] on button "Follow up" at bounding box center [282, 24] width 87 height 23
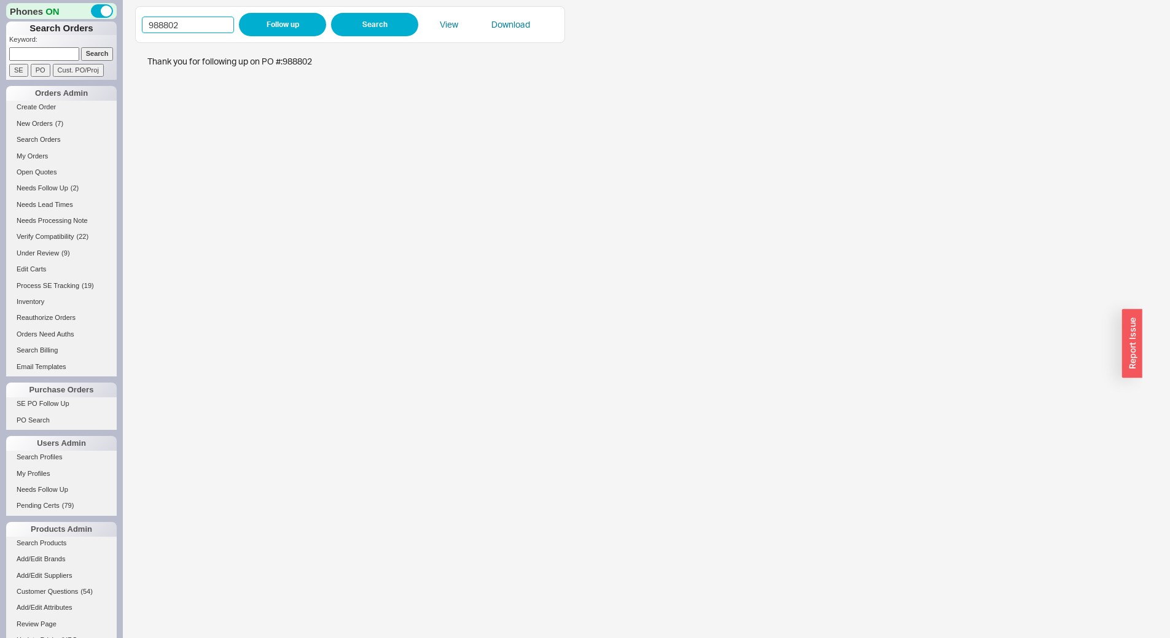
click at [206, 25] on input "988802" at bounding box center [188, 25] width 92 height 17
click at [203, 29] on input "988802" at bounding box center [188, 25] width 92 height 17
paste input "85"
type input "988885"
click at [249, 21] on button "Follow up" at bounding box center [282, 24] width 87 height 23
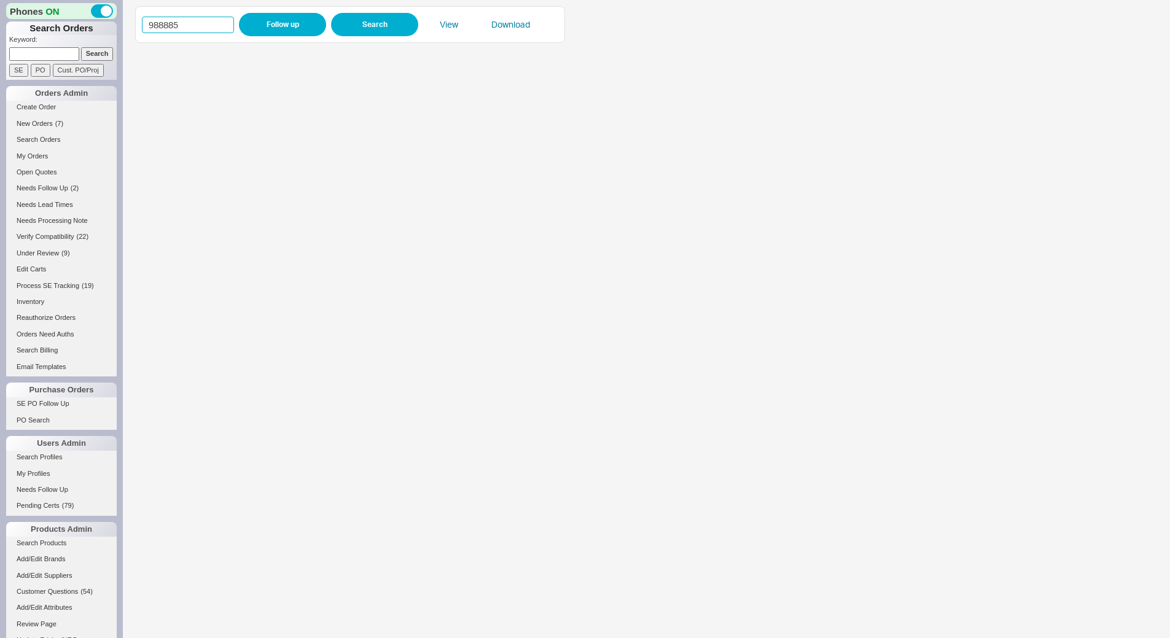
click at [188, 22] on input "988885" at bounding box center [188, 25] width 92 height 17
paste input "902"
type input "988902"
click at [268, 31] on button "Follow up" at bounding box center [282, 24] width 87 height 23
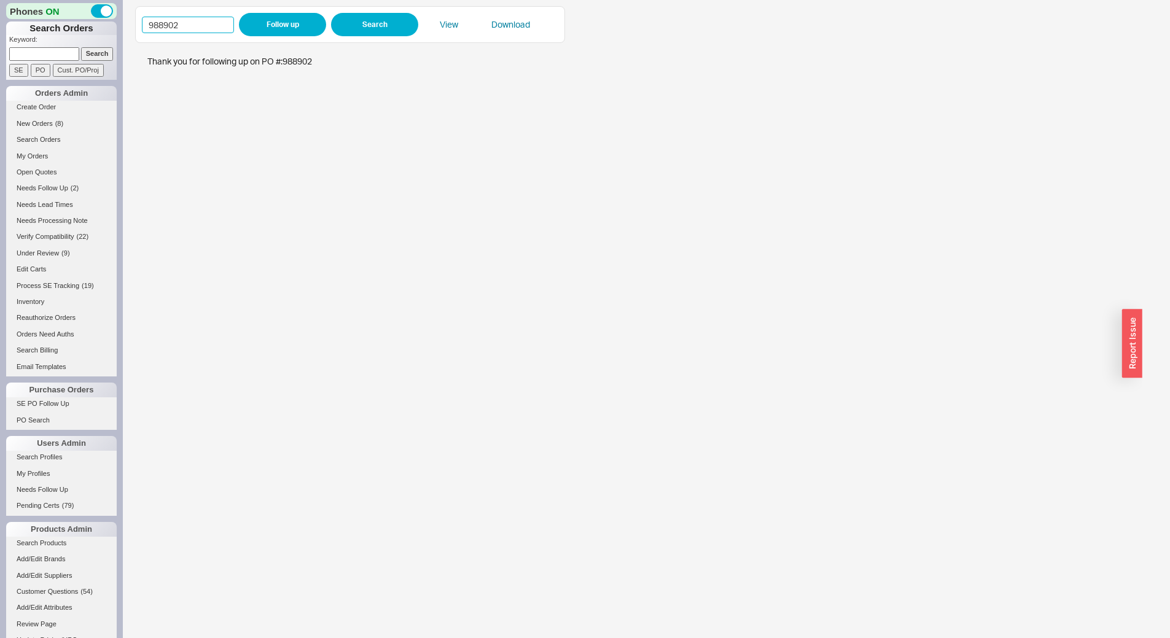
click at [201, 31] on input "988902" at bounding box center [188, 25] width 92 height 17
click at [201, 30] on input "988902" at bounding box center [188, 25] width 92 height 17
paste input "6497"
type input "986497"
click at [255, 12] on div "986497 Follow up Search View Download" at bounding box center [350, 24] width 430 height 37
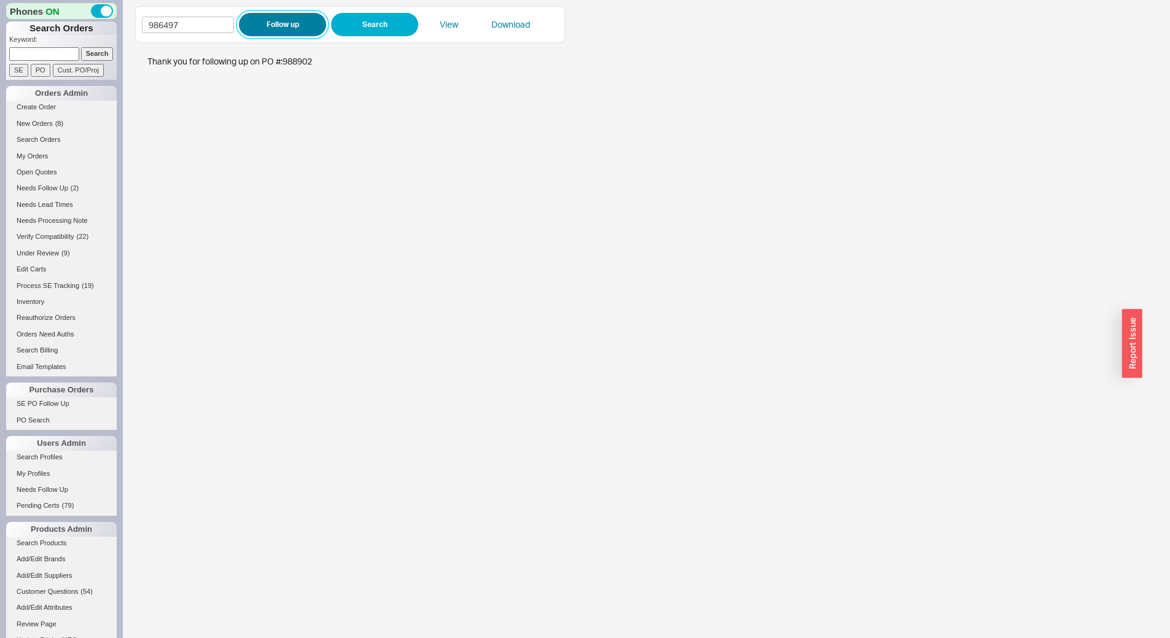
click at [278, 34] on button "Follow up" at bounding box center [282, 24] width 87 height 23
click at [174, 25] on input "986497" at bounding box center [188, 25] width 92 height 17
paste input "890"
type input "988907"
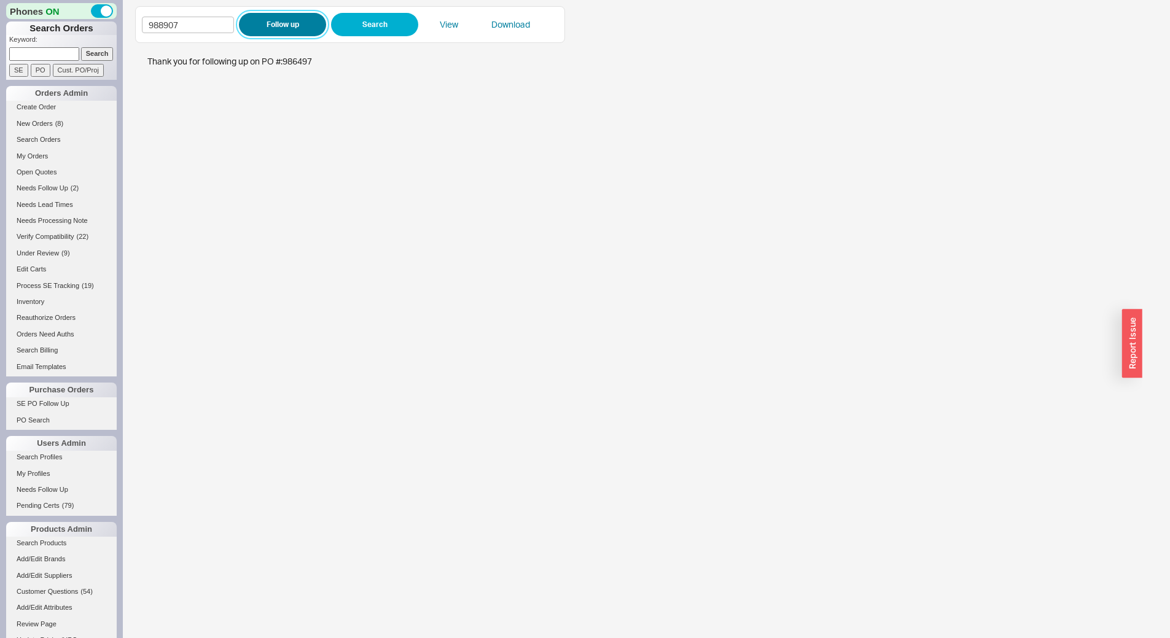
click at [251, 29] on button "Follow up" at bounding box center [282, 24] width 87 height 23
click at [45, 51] on input at bounding box center [44, 53] width 70 height 13
paste input "929119"
type input "929119"
click at [82, 52] on input "Search" at bounding box center [97, 53] width 33 height 13
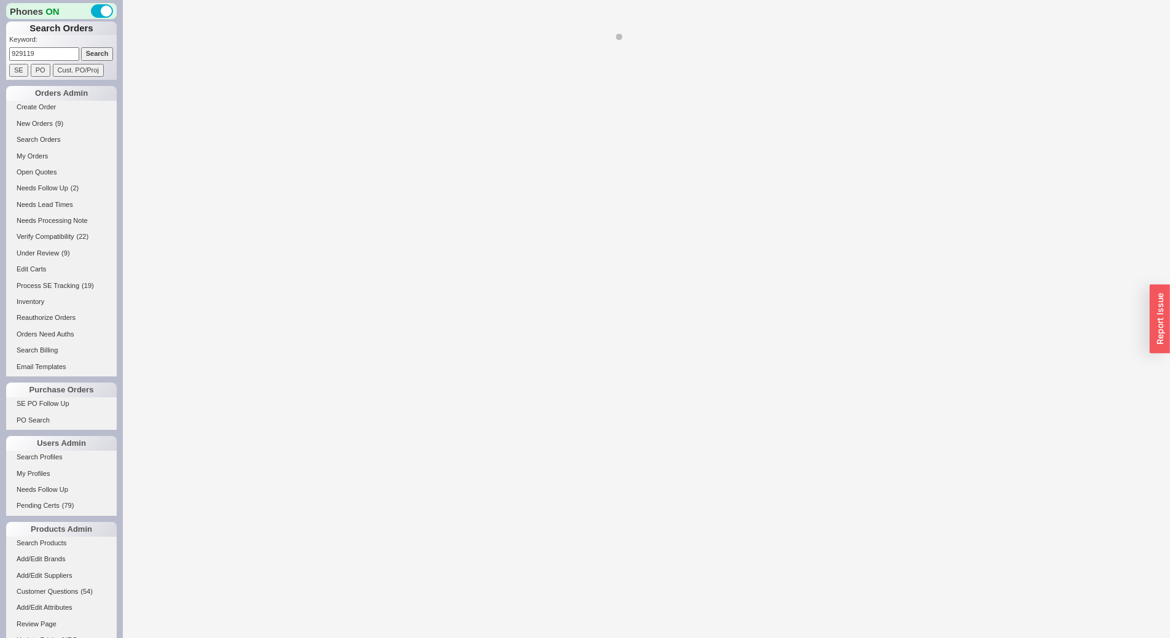
select select "*"
select select "LOW"
select select "3"
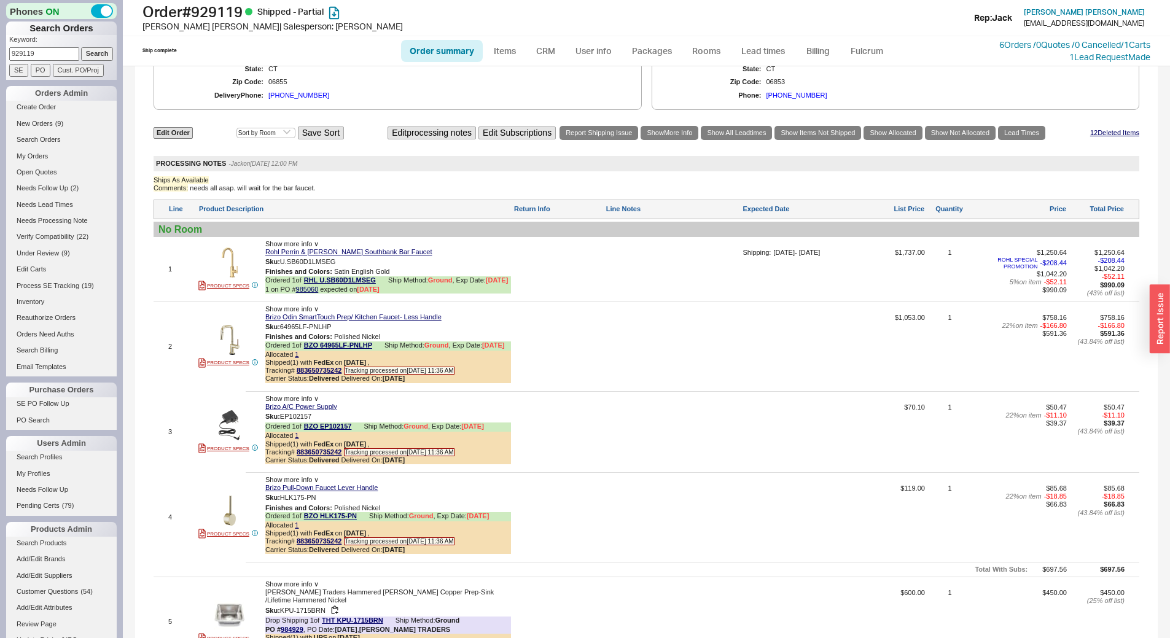
scroll to position [726, 0]
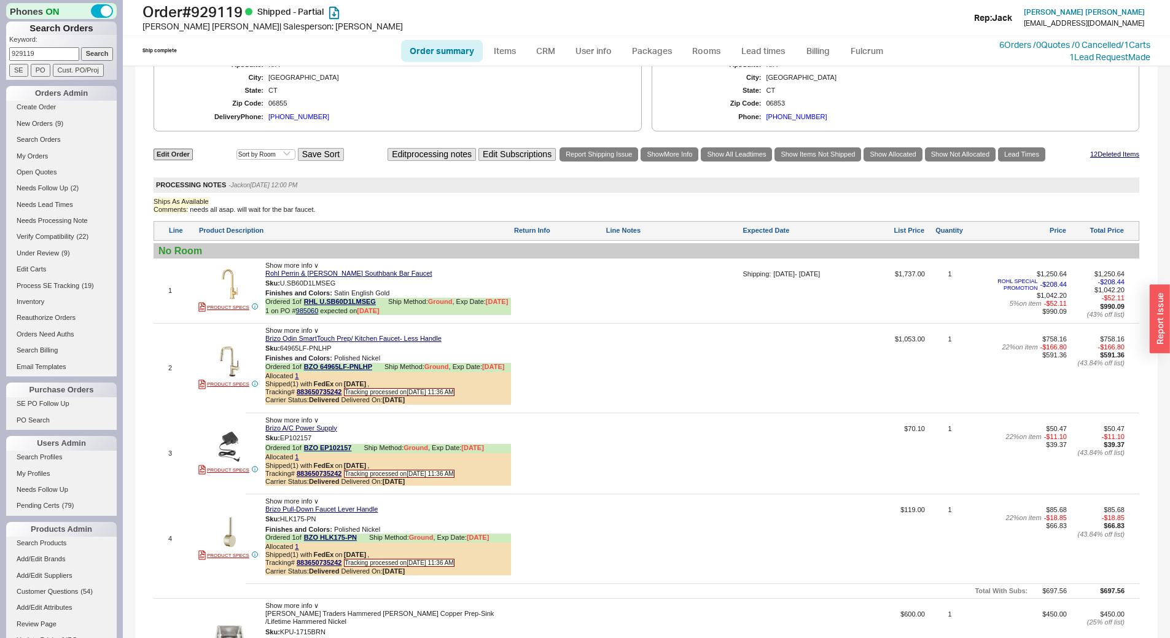
click at [58, 58] on input "929119" at bounding box center [44, 53] width 70 height 13
paste input "40695"
type input "940695"
click at [81, 54] on input "Search" at bounding box center [97, 53] width 33 height 13
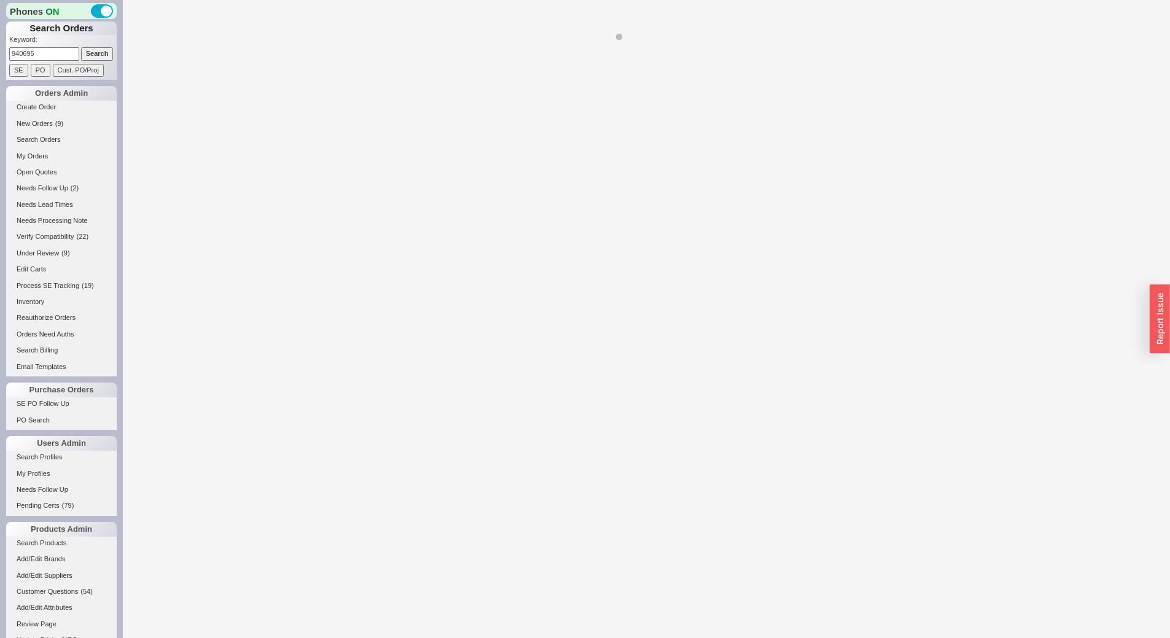
select select "*"
select select "LOW"
select select "3"
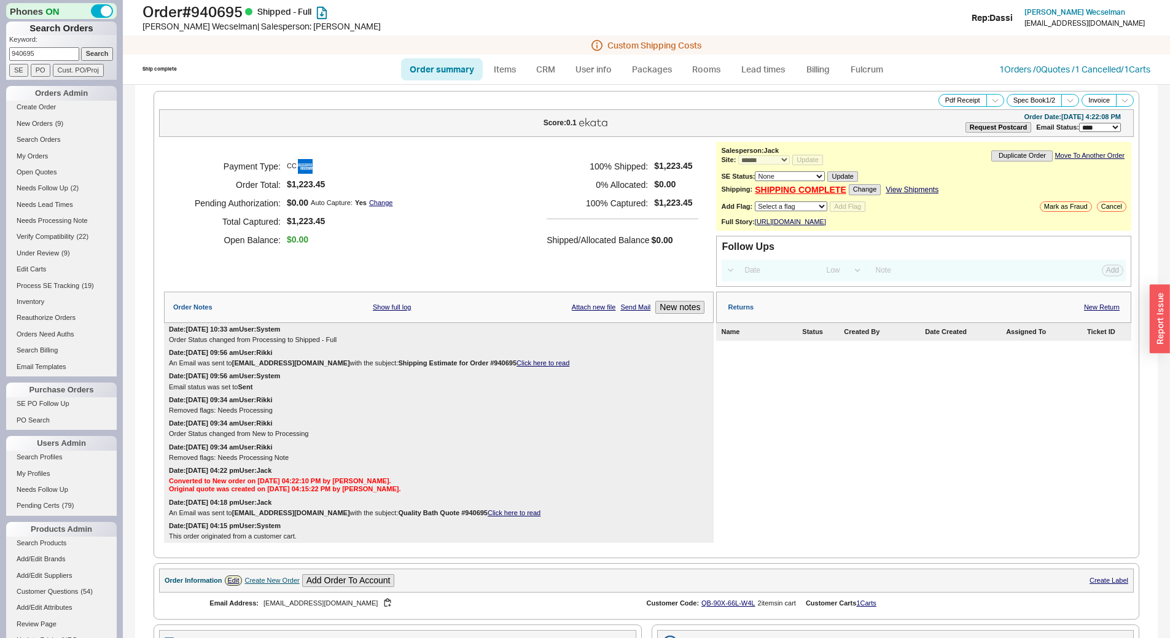
click at [910, 189] on link "View Shipments" at bounding box center [911, 189] width 53 height 9
click at [49, 53] on input "940695" at bounding box center [44, 53] width 70 height 13
paste input "24150"
type input "924150"
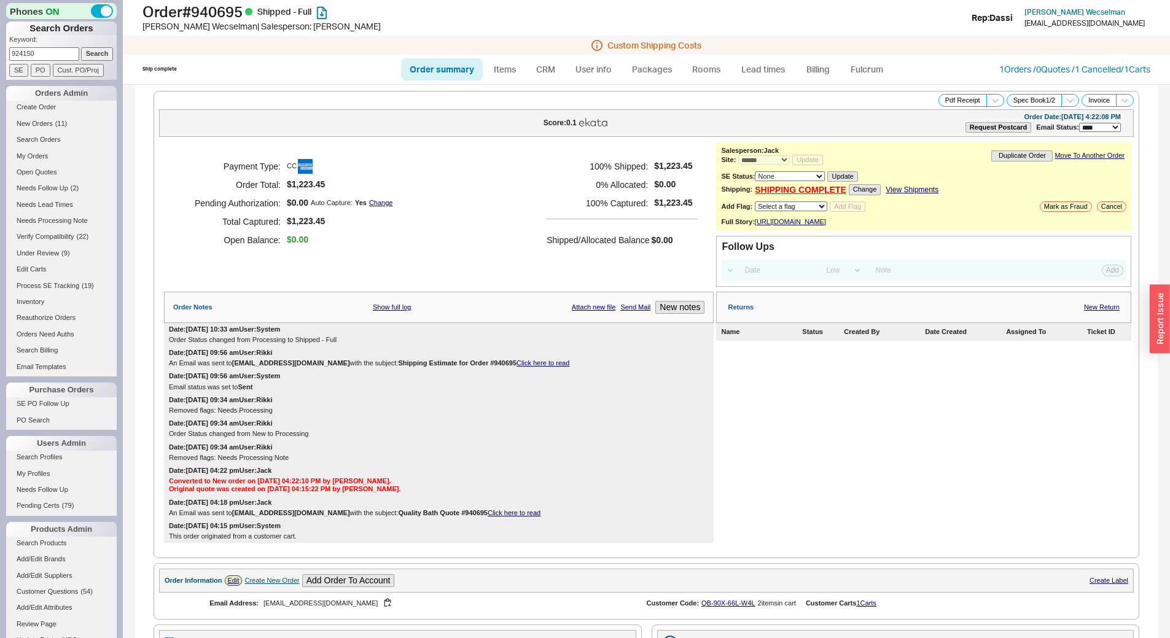
click at [88, 55] on input "Search" at bounding box center [97, 53] width 33 height 13
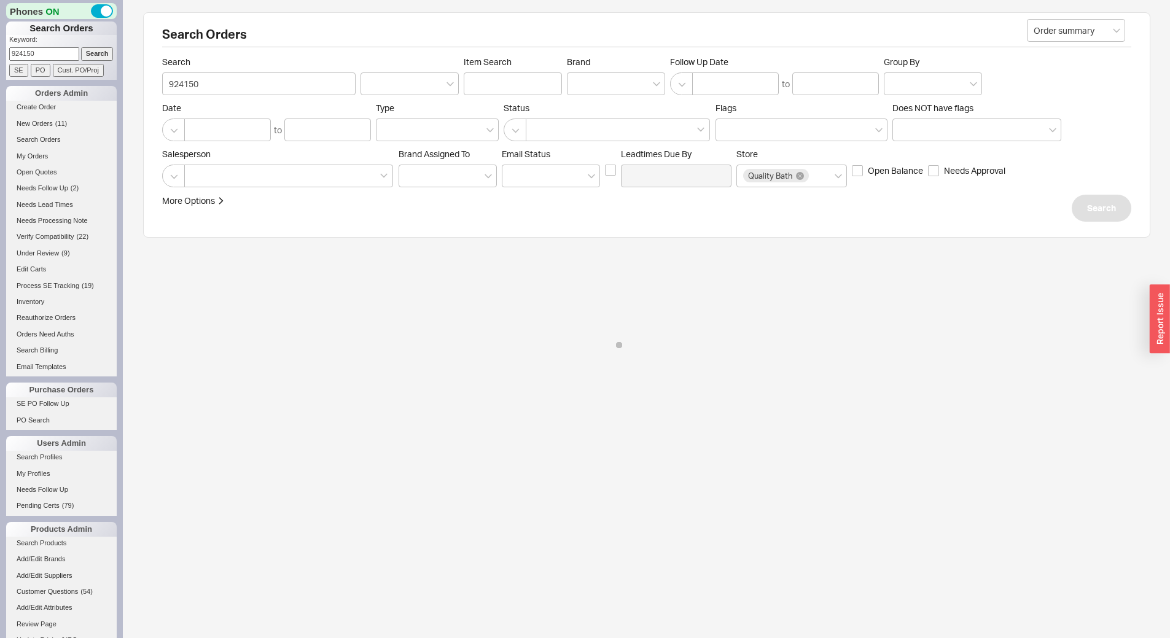
select select "*"
select select "LOW"
select select "3"
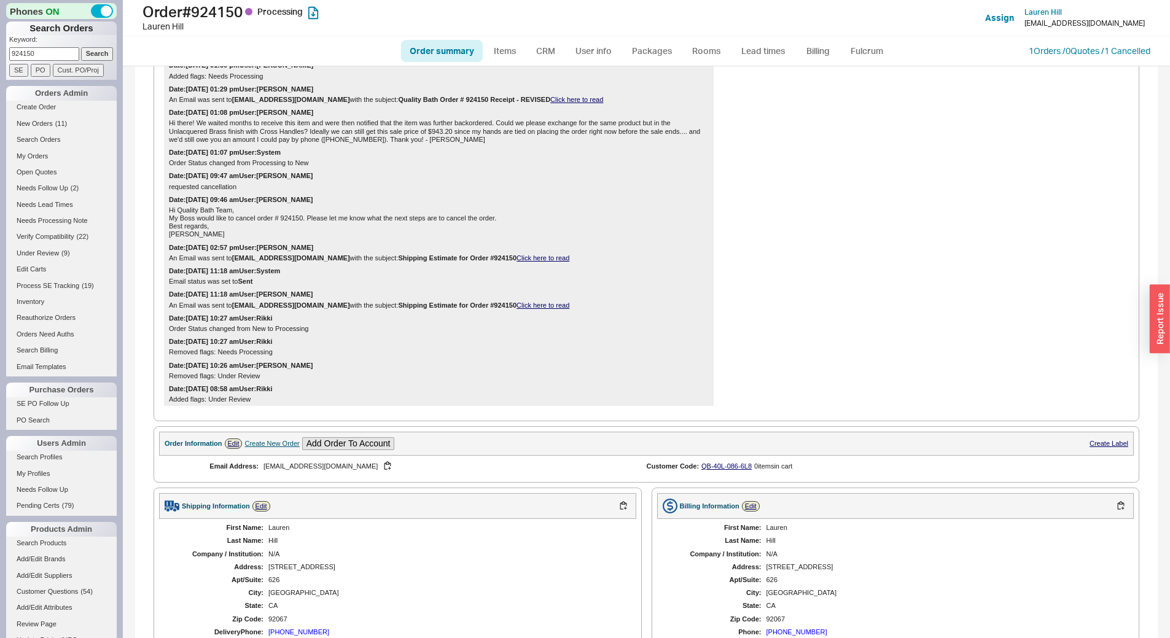
scroll to position [625, 0]
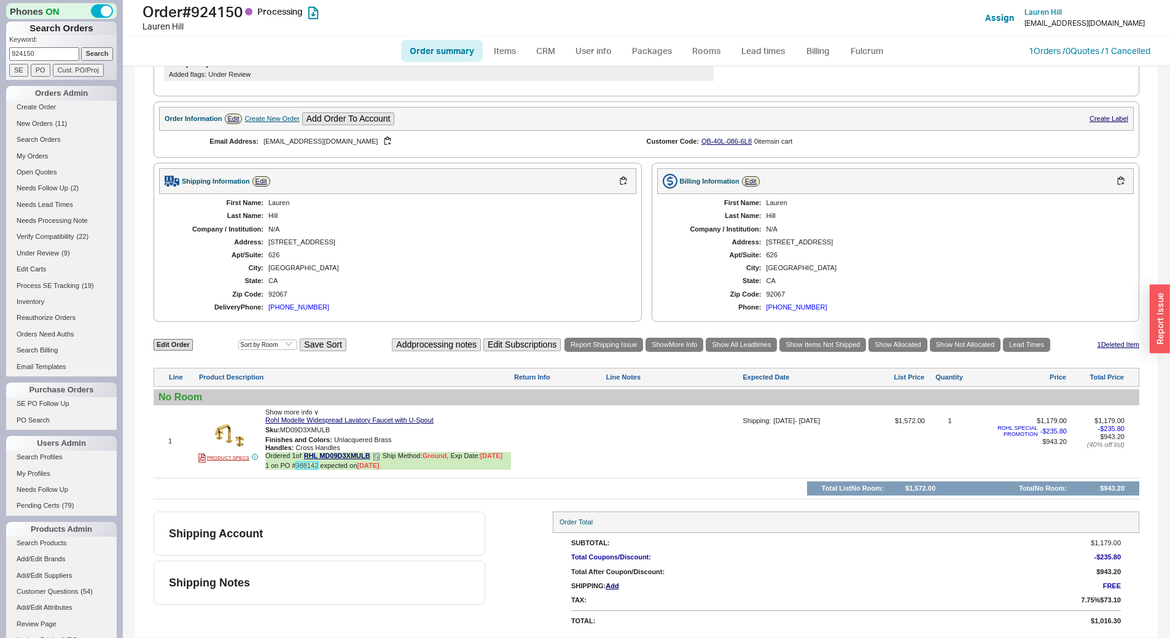
click at [314, 464] on link "988142" at bounding box center [307, 465] width 23 height 7
click at [749, 60] on link "Lead times" at bounding box center [763, 51] width 62 height 22
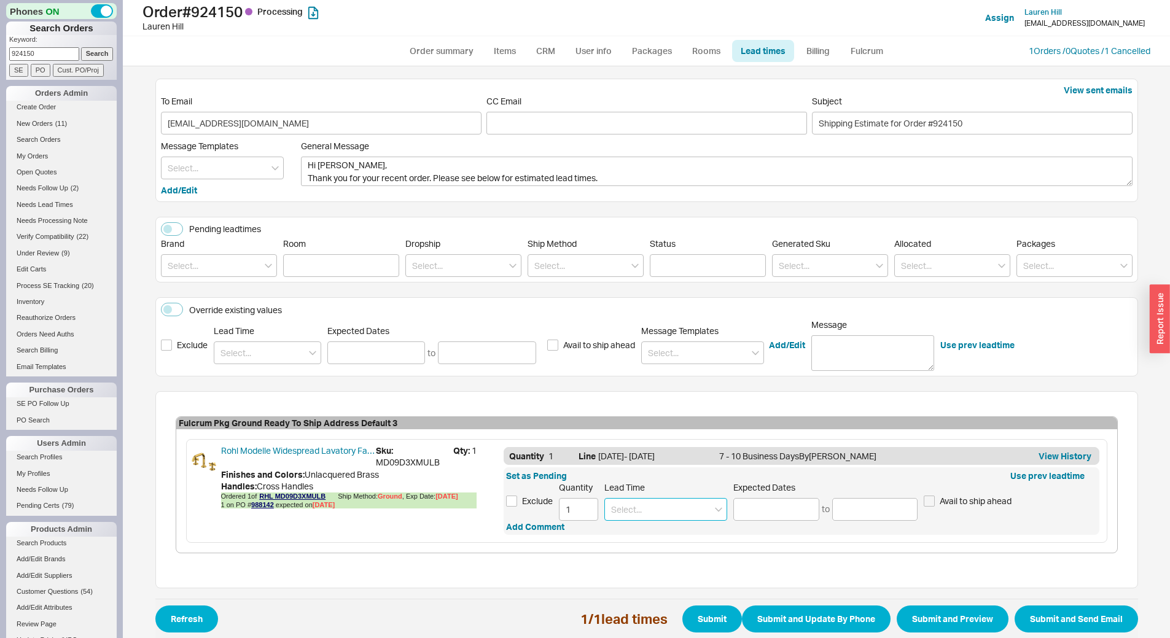
click at [620, 499] on input at bounding box center [665, 509] width 123 height 23
click at [648, 537] on div "1 Week" at bounding box center [666, 535] width 122 height 22
type input "1 Week"
type input "09/29/2025"
type input "10/02/2025"
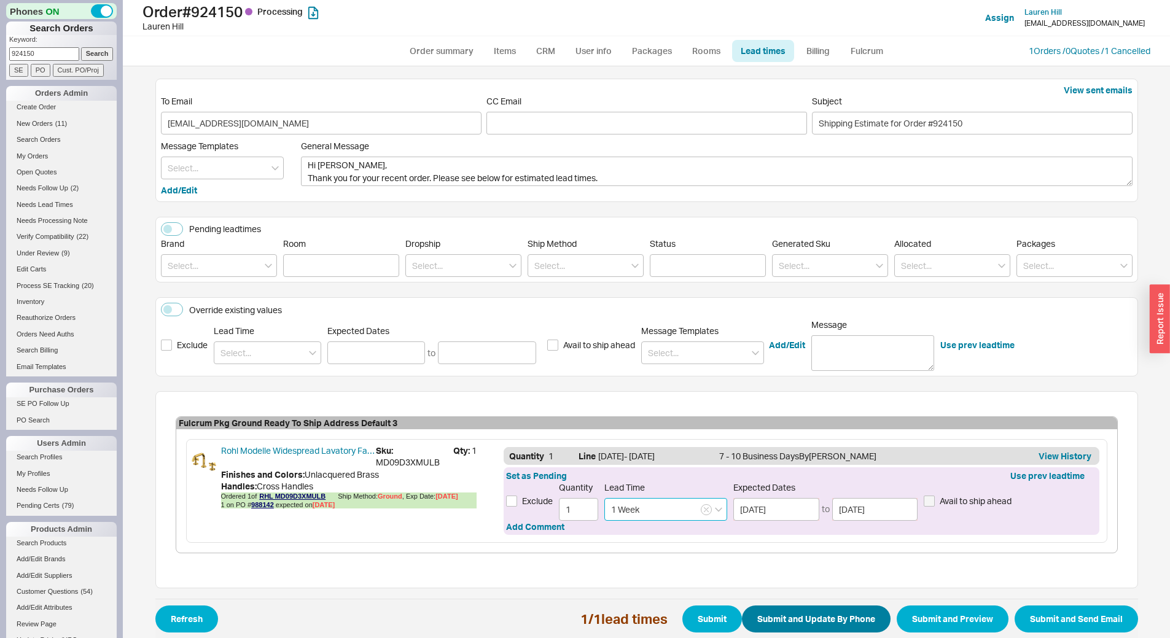
type input "1 Week"
click at [827, 621] on button "Submit and Update By Phone" at bounding box center [816, 618] width 149 height 27
select select "*"
select select "LOW"
select select "3"
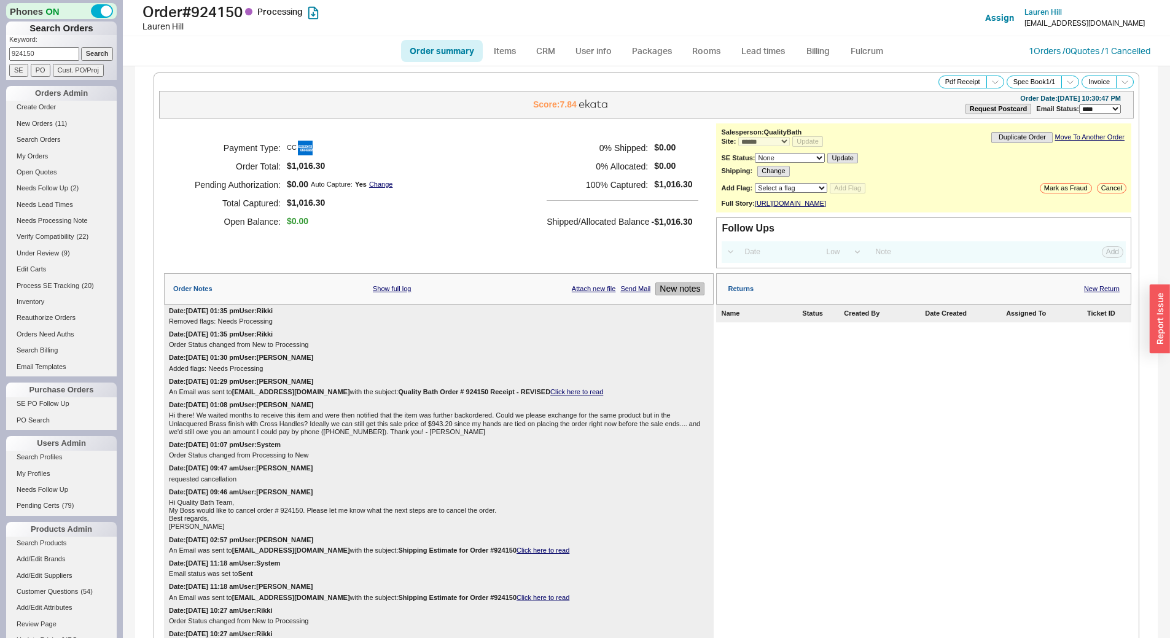
click at [682, 295] on button "New notes" at bounding box center [679, 288] width 49 height 13
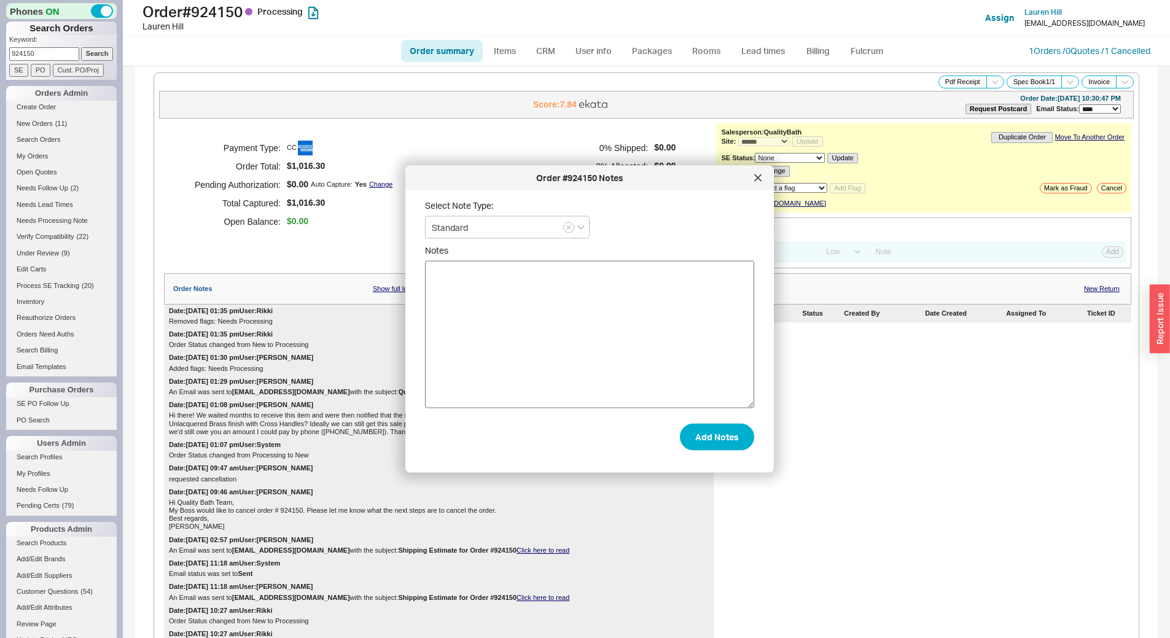
click at [599, 309] on textarea "Notes" at bounding box center [589, 334] width 329 height 147
type textarea "told cust another week"
click at [719, 429] on button "Add Notes" at bounding box center [717, 436] width 74 height 27
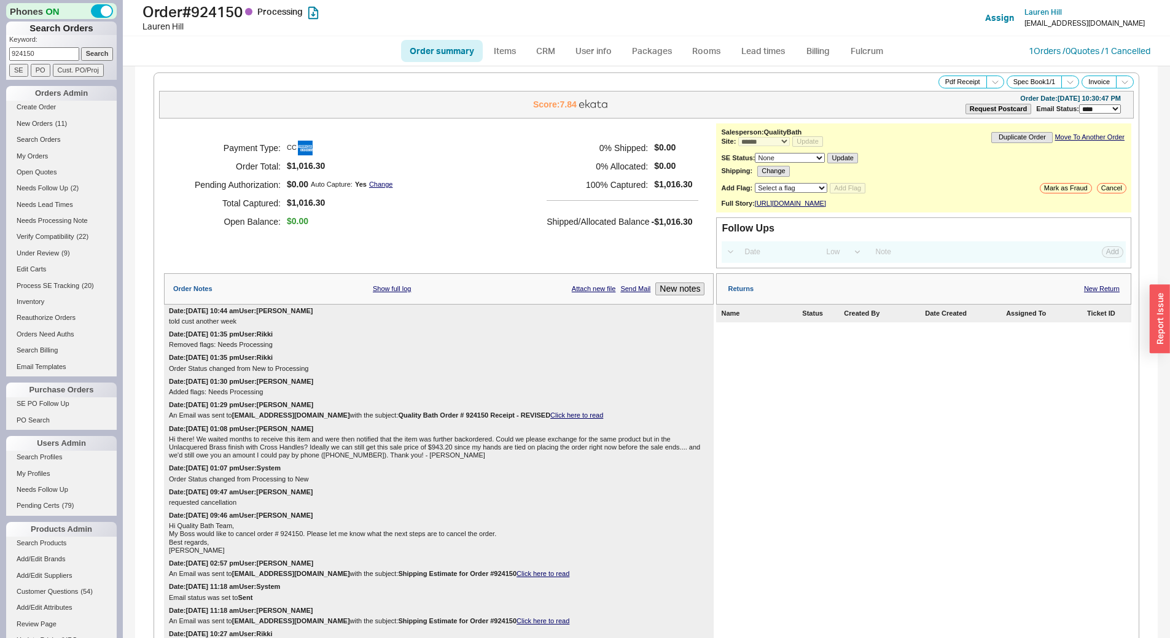
click at [42, 56] on input "924150" at bounding box center [44, 53] width 70 height 13
paste input "39875"
type input "939875"
click at [98, 49] on input "Search" at bounding box center [97, 53] width 33 height 13
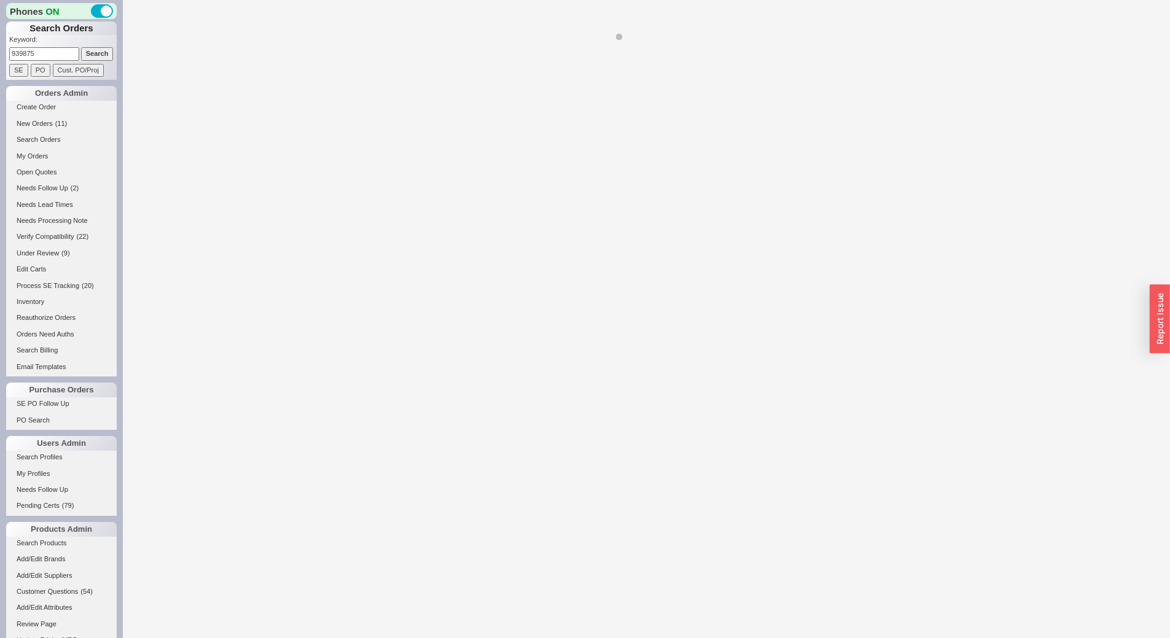
select select "*"
select select "LOW"
select select "3"
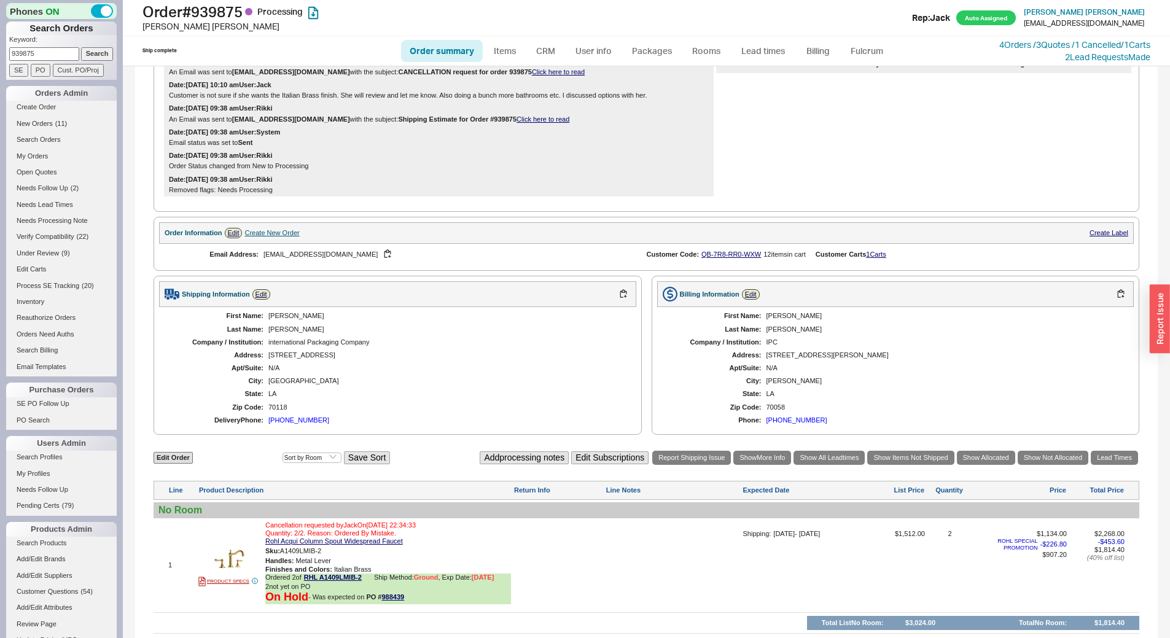
scroll to position [391, 0]
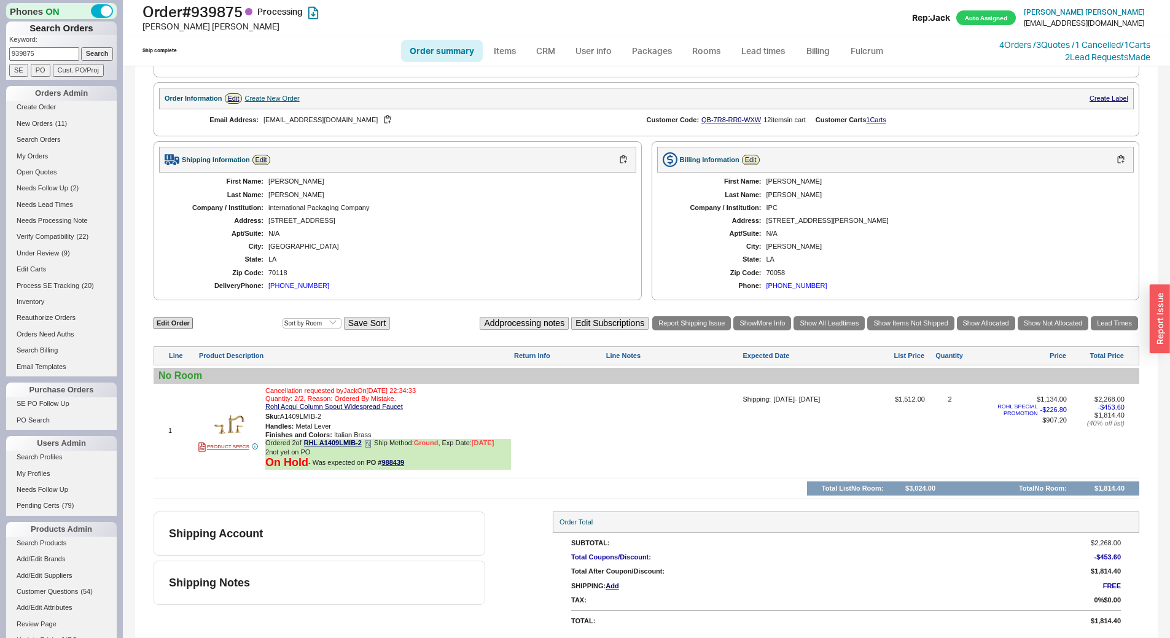
click at [370, 445] on icon at bounding box center [367, 443] width 7 height 7
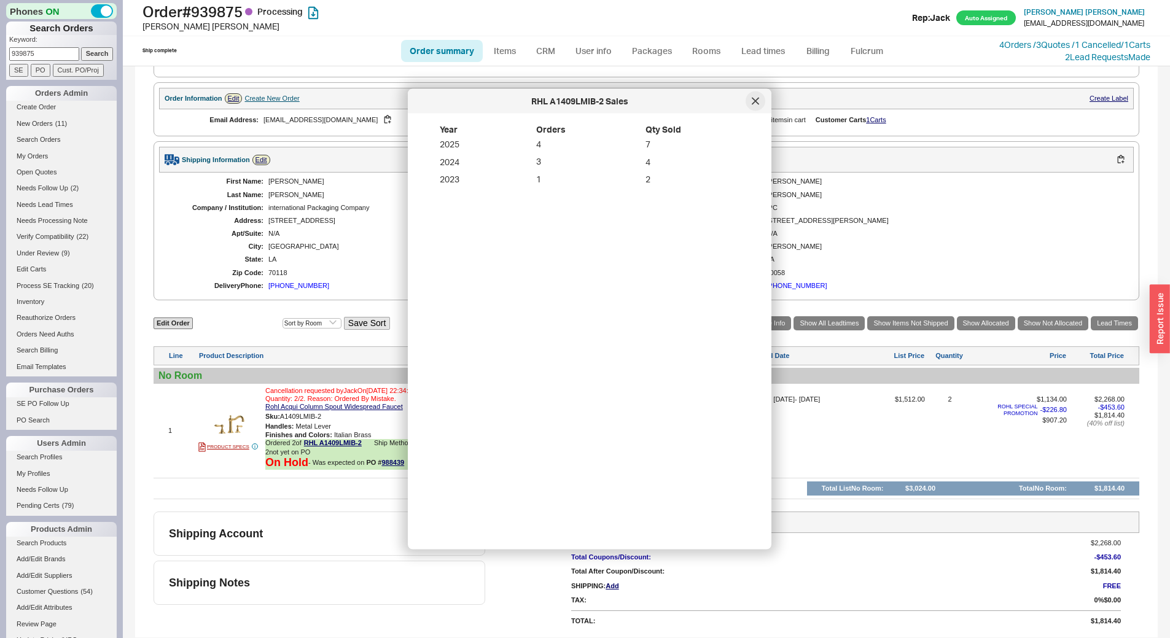
click at [753, 103] on icon at bounding box center [755, 101] width 6 height 6
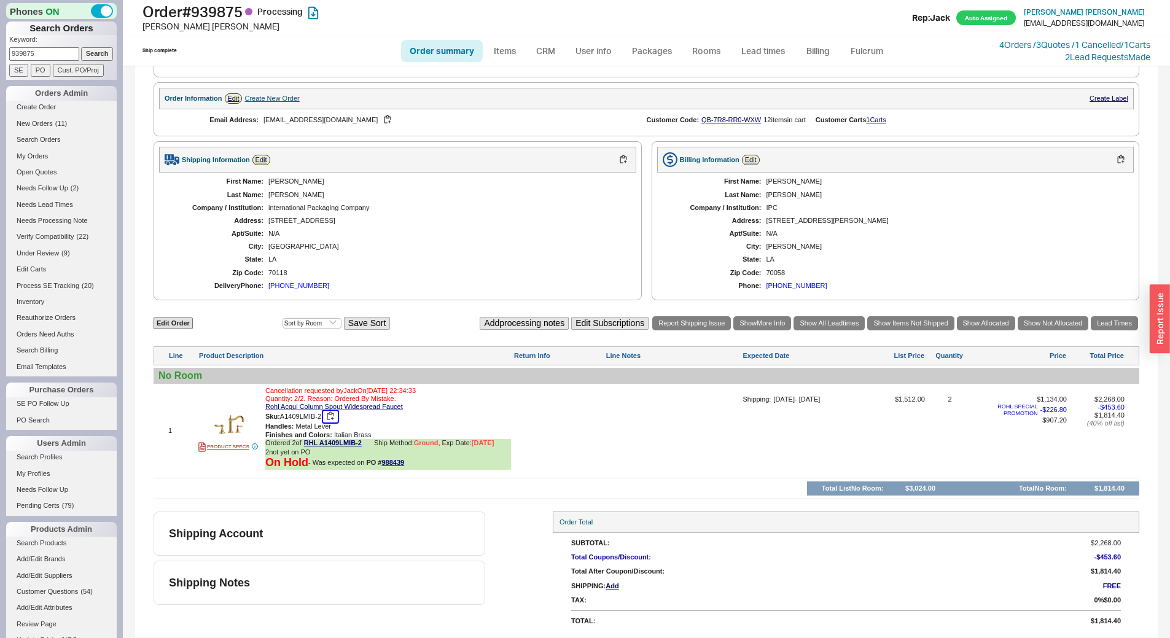
click at [331, 415] on button "button" at bounding box center [330, 417] width 15 height 12
click at [396, 461] on link "988439" at bounding box center [392, 462] width 23 height 7
click at [333, 415] on button "button" at bounding box center [330, 417] width 15 height 12
click at [395, 463] on link "988439" at bounding box center [392, 462] width 23 height 7
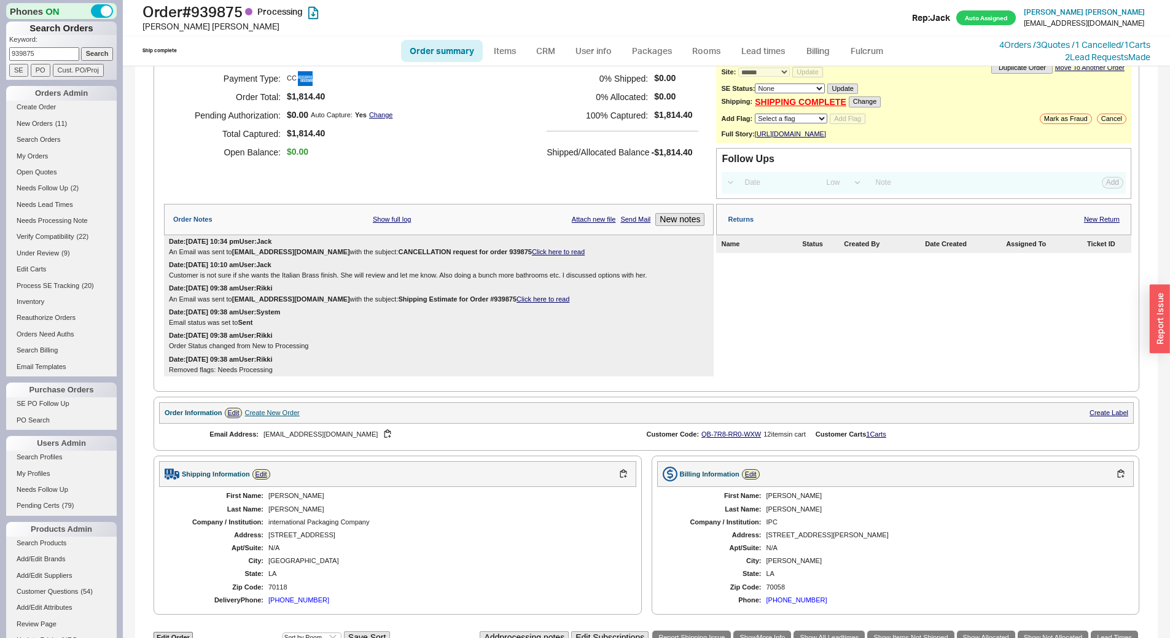
scroll to position [0, 0]
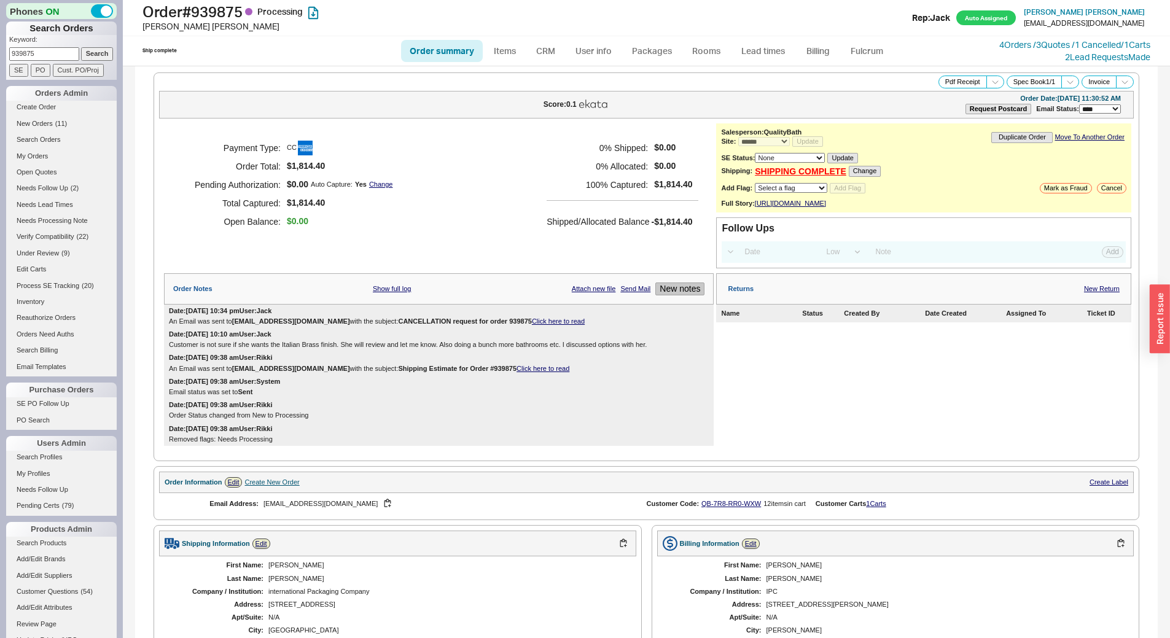
click at [691, 295] on button "New notes" at bounding box center [679, 288] width 49 height 13
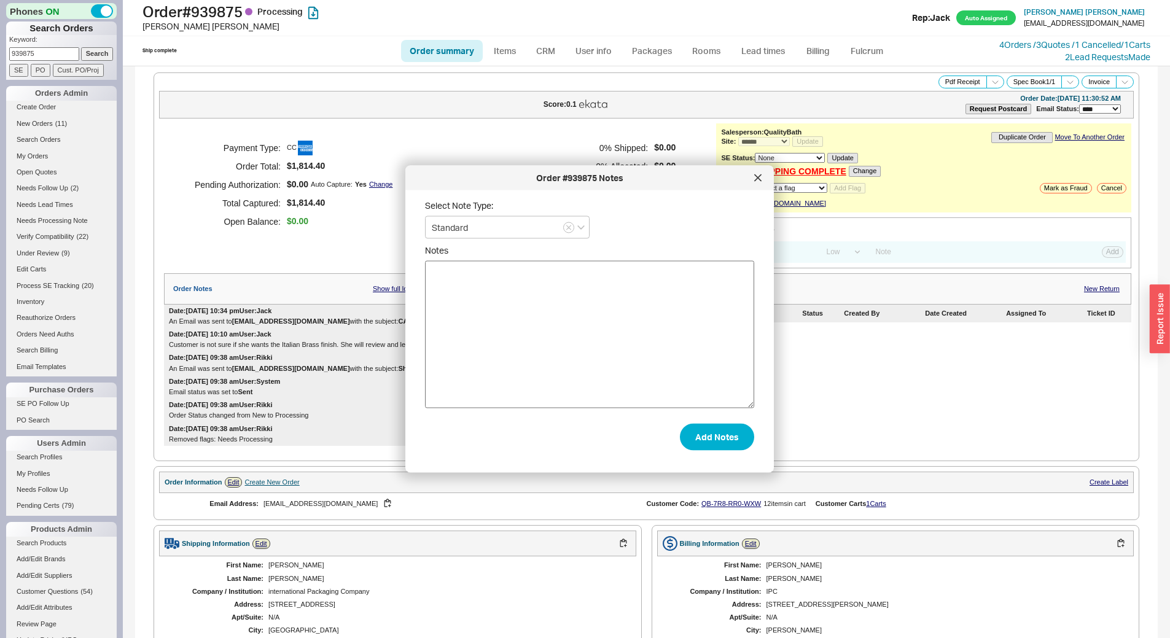
click at [534, 321] on textarea "Notes" at bounding box center [589, 334] width 329 height 147
type textarea "told jack too late, already shipped"
click at [723, 437] on button "Add Notes" at bounding box center [717, 436] width 74 height 27
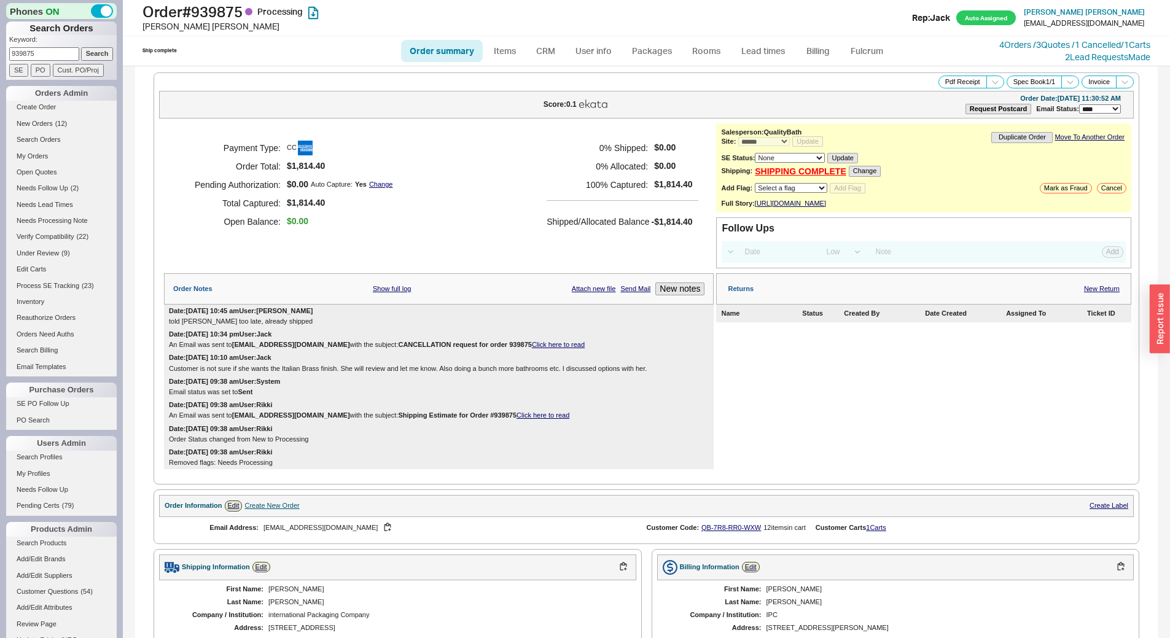
click at [45, 52] on input "939875" at bounding box center [44, 53] width 70 height 13
paste input "2473"
type input "932473"
click at [97, 50] on input "Search" at bounding box center [97, 53] width 33 height 13
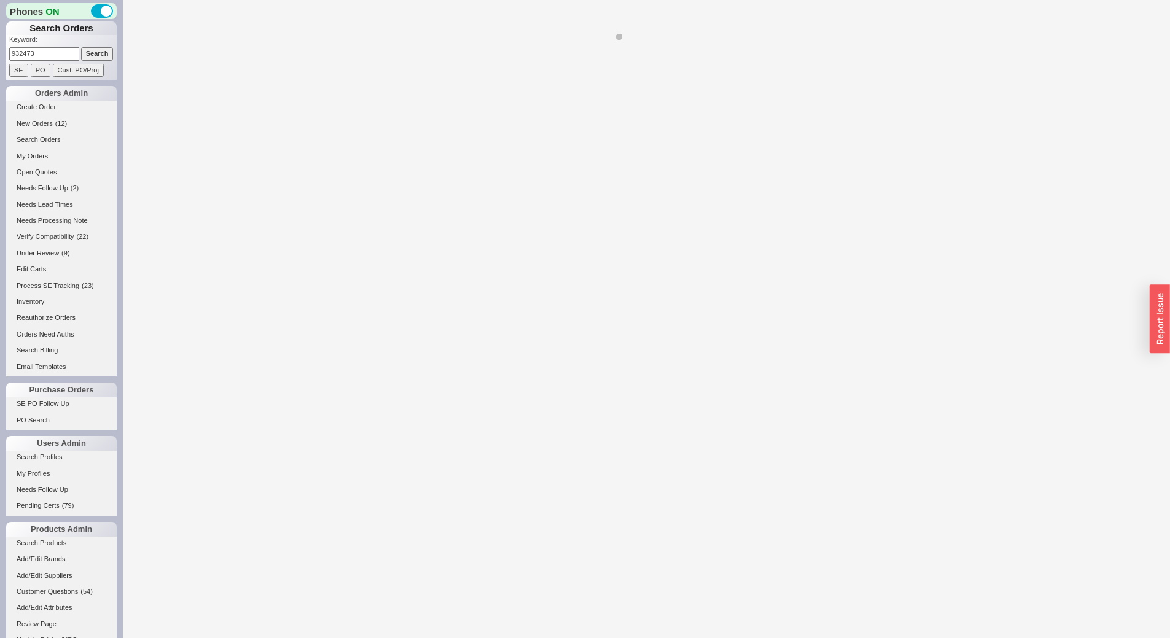
select select "*"
select select "LOW"
select select "3"
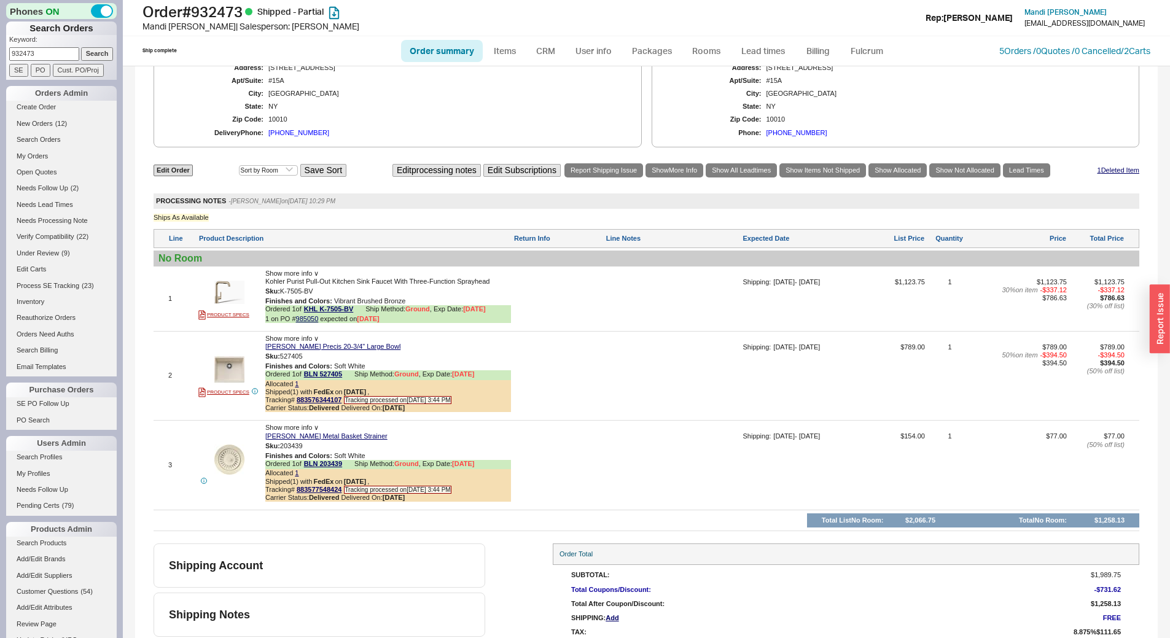
scroll to position [714, 0]
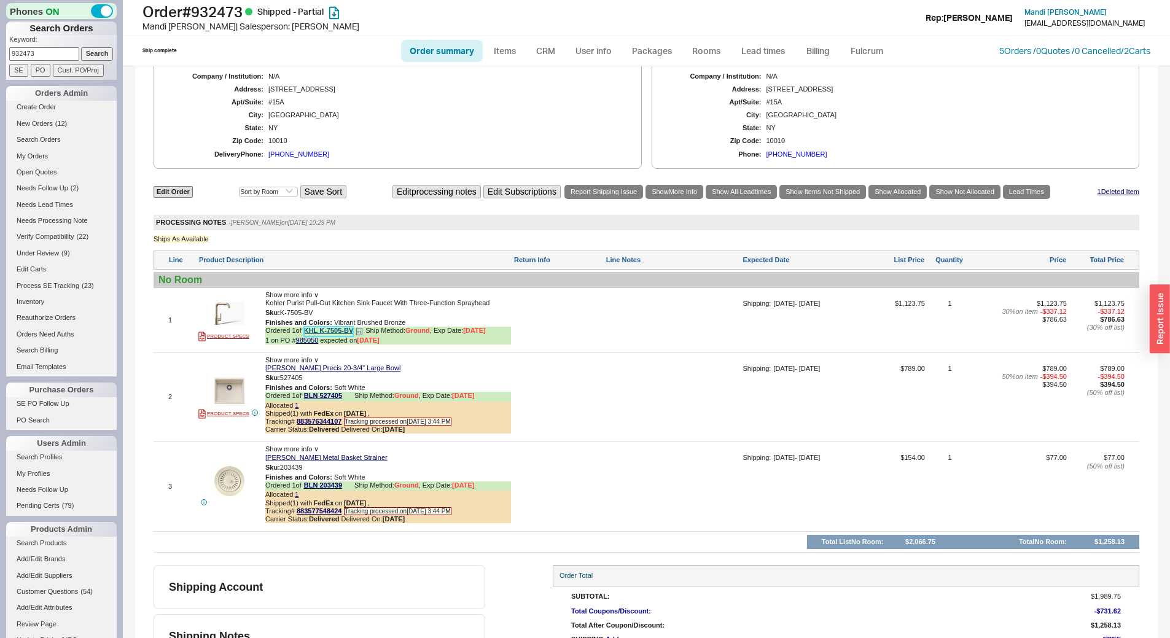
click at [325, 336] on link "KHL K-7505-BV" at bounding box center [329, 331] width 50 height 9
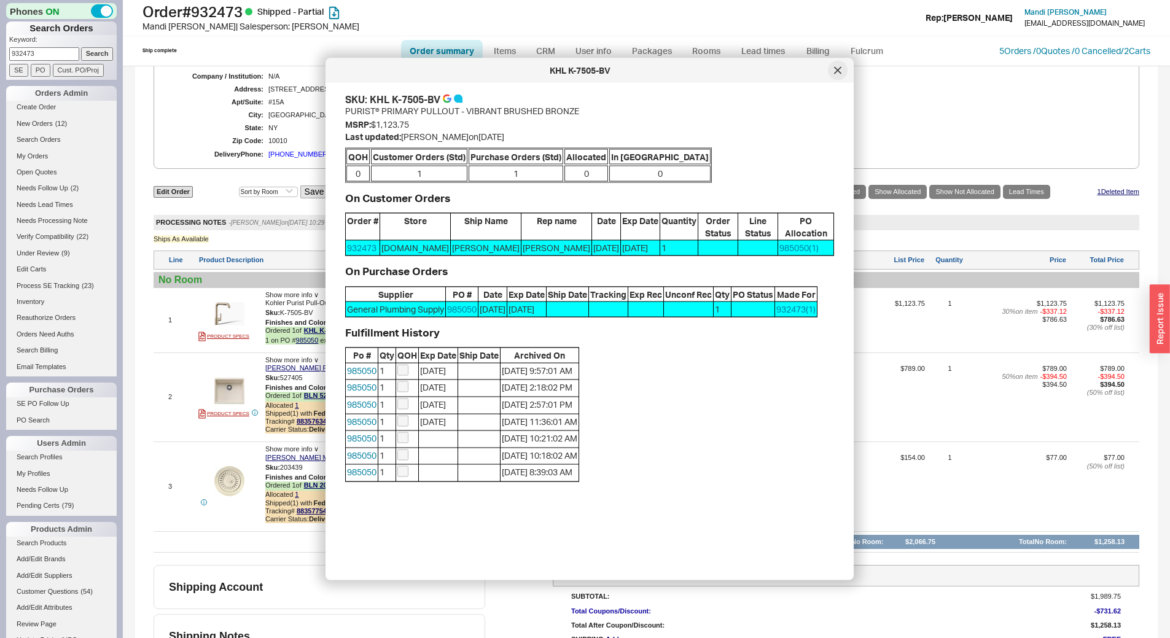
click at [836, 66] on div at bounding box center [838, 71] width 20 height 20
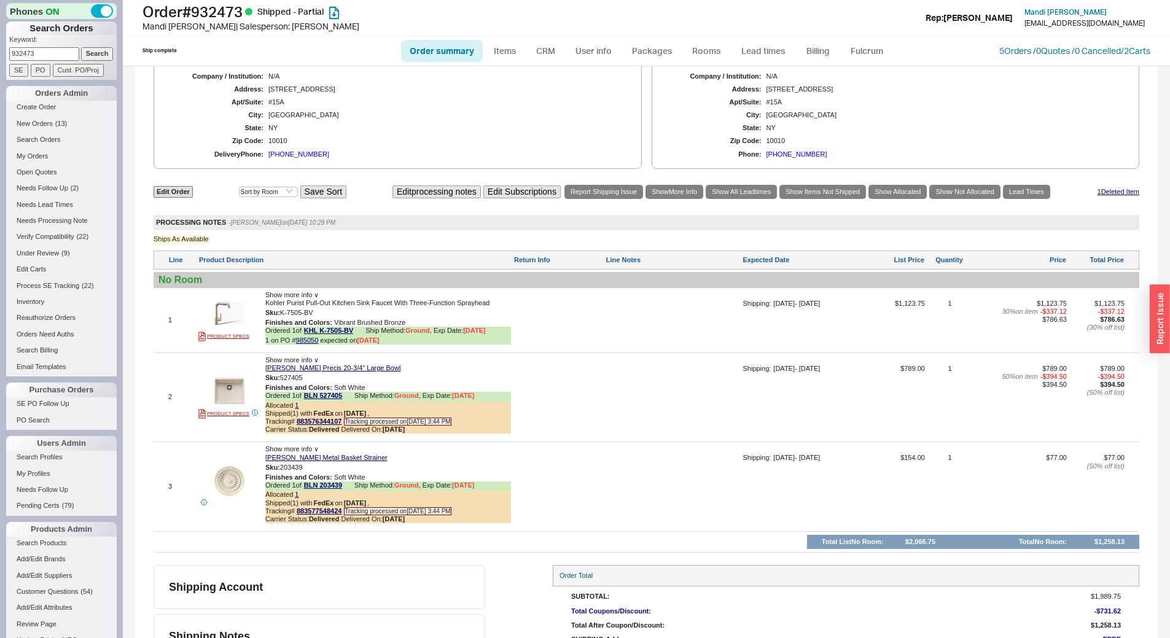
scroll to position [0, 0]
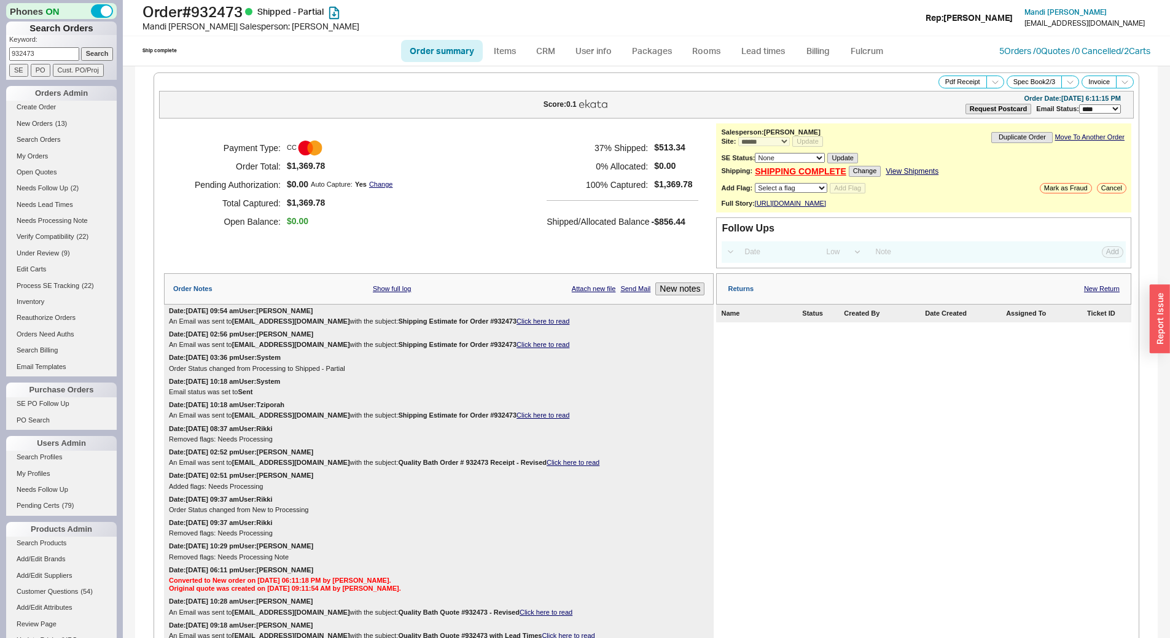
click at [675, 290] on div "Order Notes Show full log Attach new file Send Mail New notes" at bounding box center [439, 288] width 550 height 31
click at [667, 295] on button "New notes" at bounding box center [679, 288] width 49 height 13
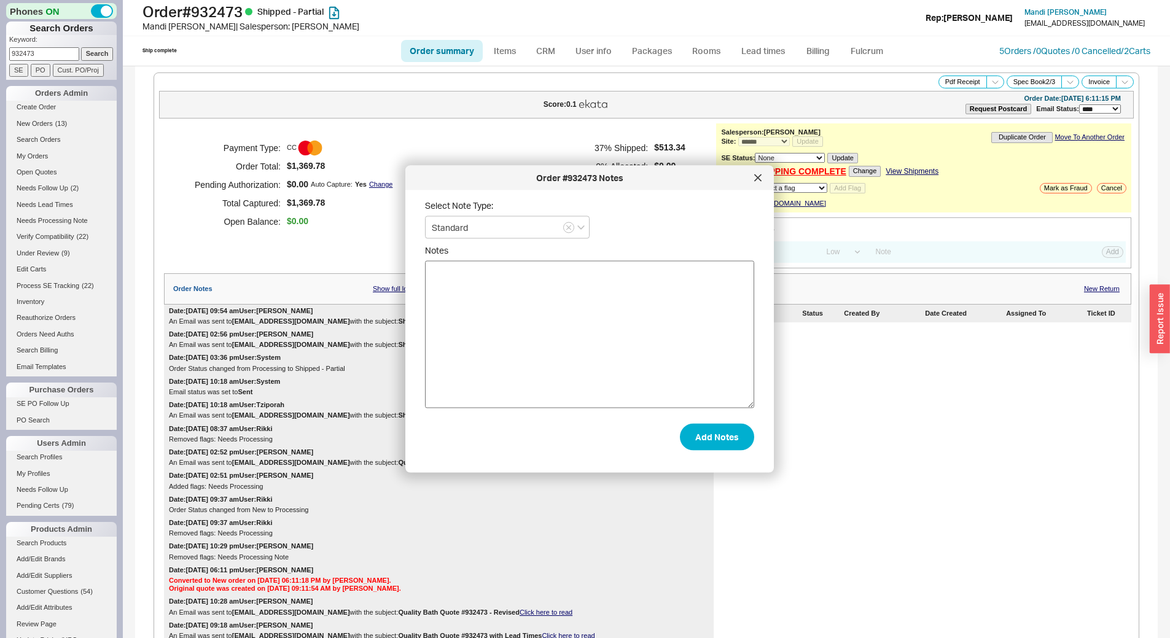
click at [531, 313] on textarea "Notes" at bounding box center [589, 334] width 329 height 147
type textarea "Hi Chaya. The delay is a problem for us. Is there any way to get this sooner? -…"
click at [697, 435] on button "Add Notes" at bounding box center [717, 436] width 74 height 27
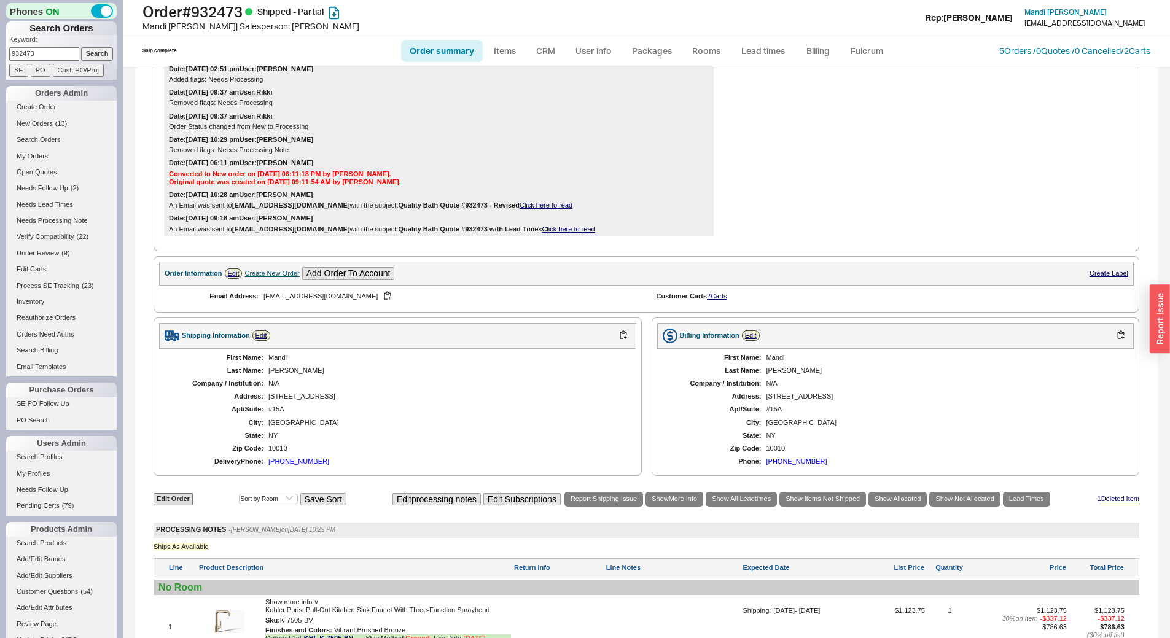
scroll to position [807, 0]
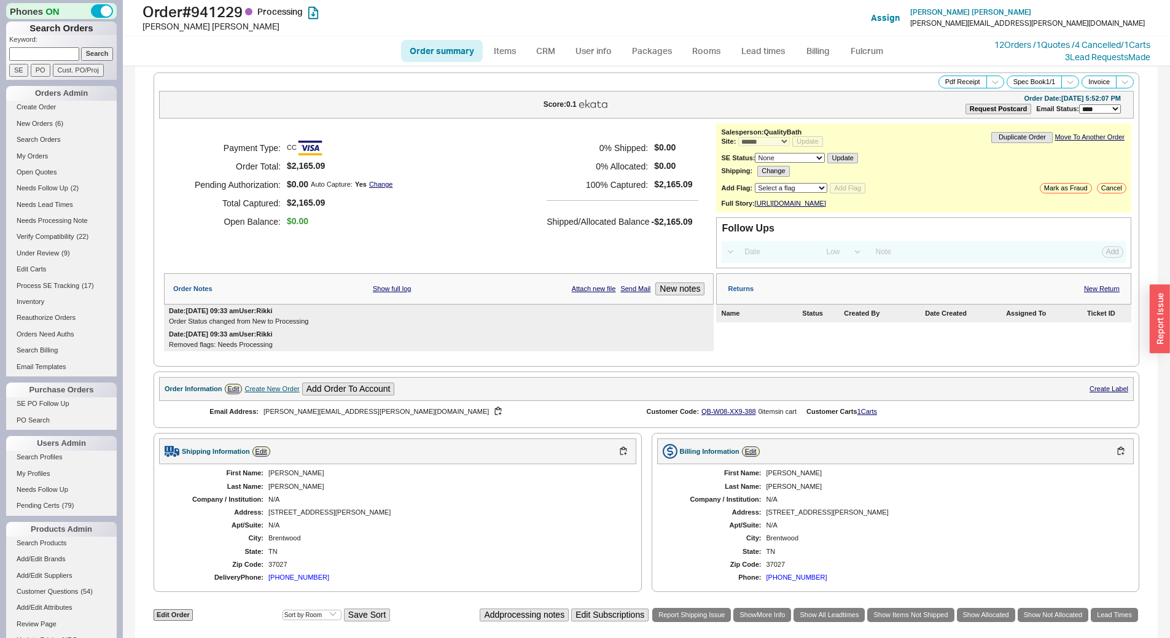
select select "*"
select select "LOW"
select select "3"
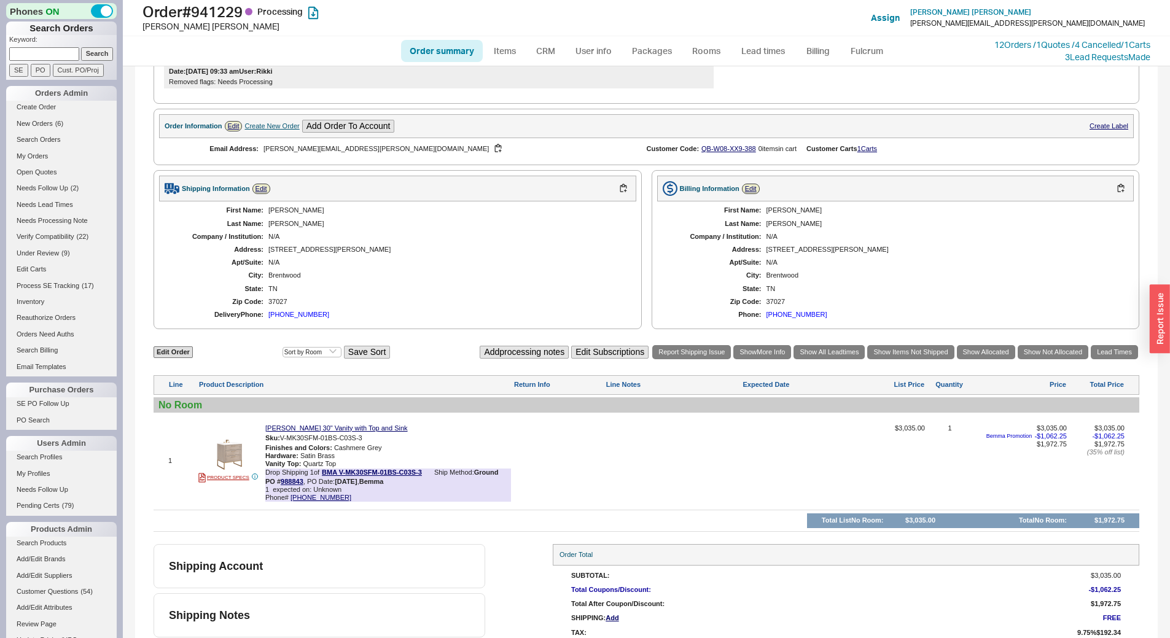
scroll to position [241, 0]
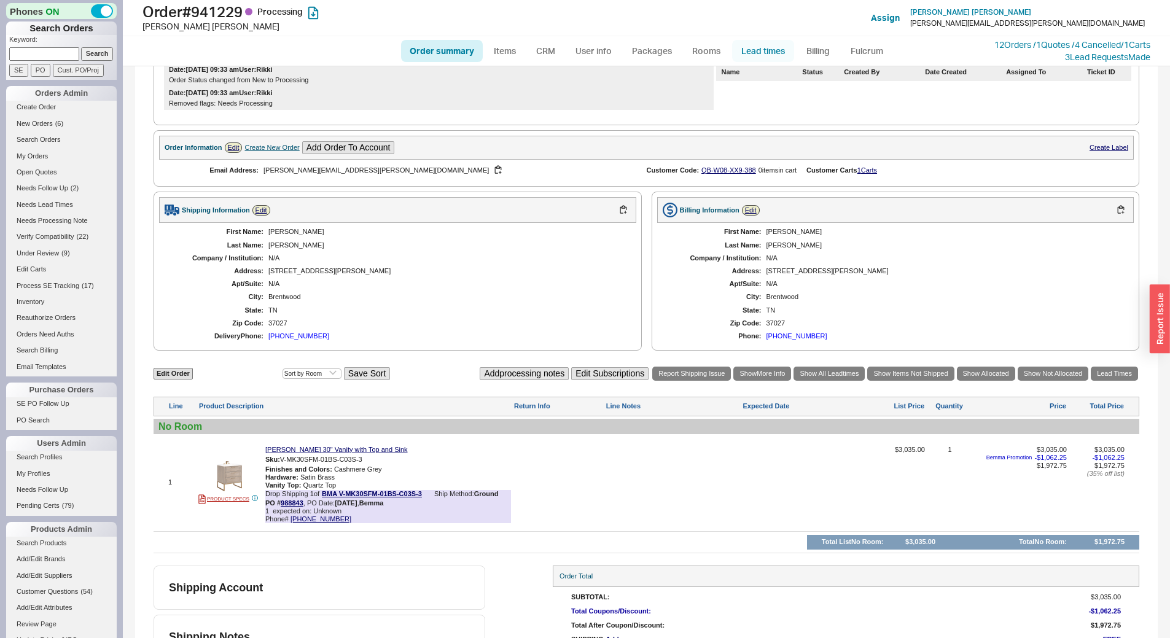
click at [786, 52] on link "Lead times" at bounding box center [763, 51] width 62 height 22
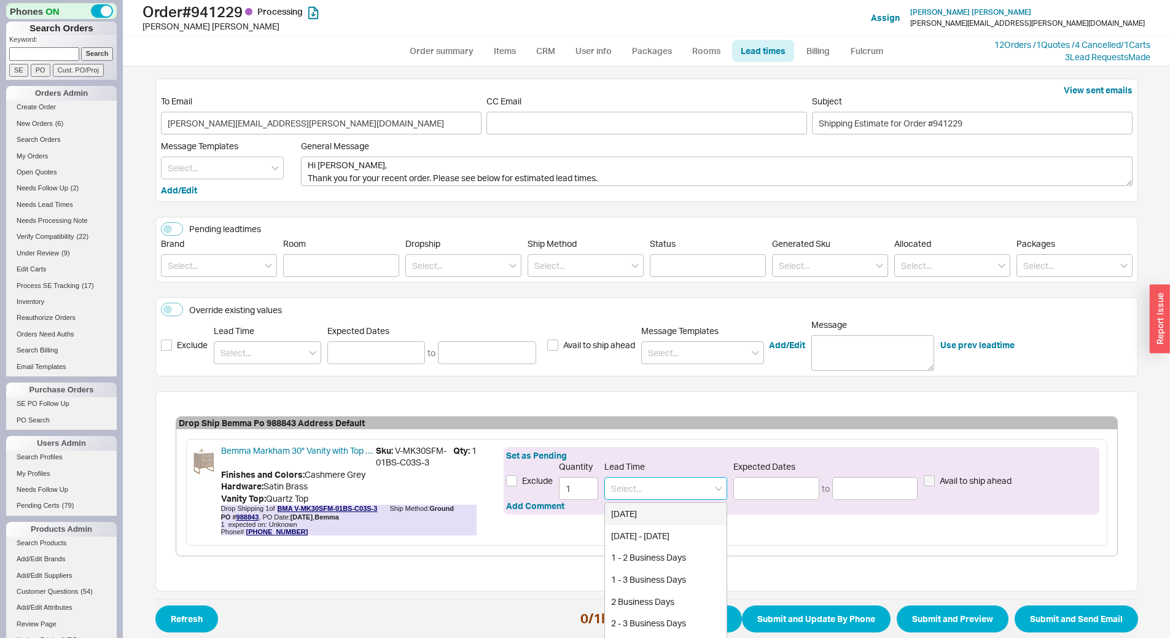
click at [661, 484] on input at bounding box center [665, 488] width 123 height 23
click at [637, 507] on div "Mid to End of December" at bounding box center [666, 514] width 122 height 22
type input "Mid to End of December"
type input "[DATE]"
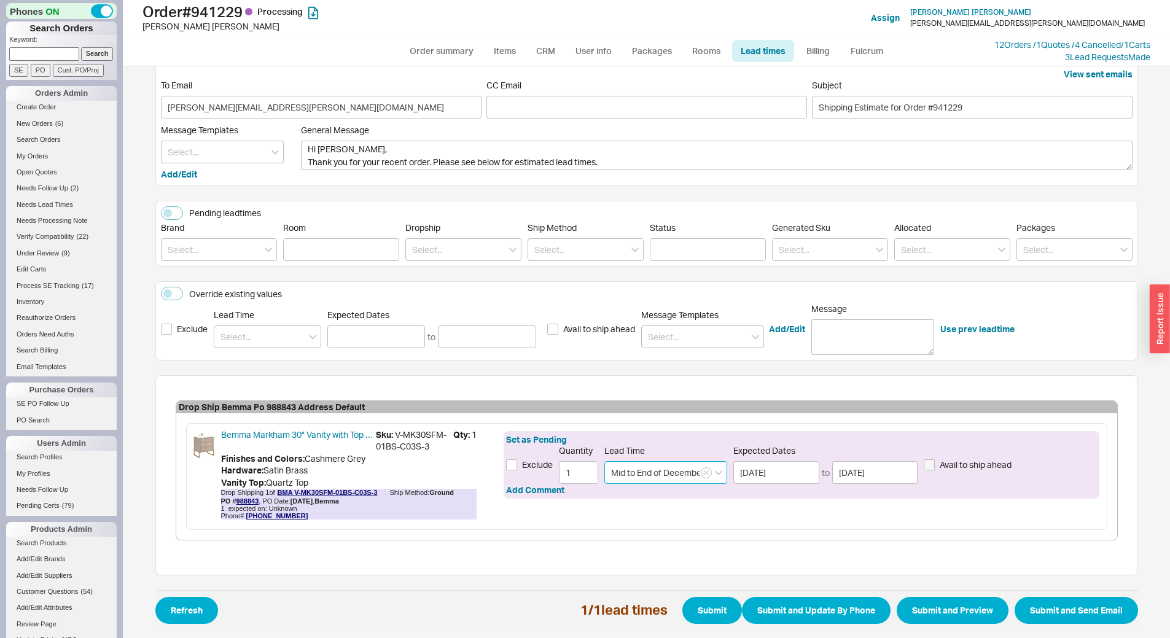
scroll to position [20, 0]
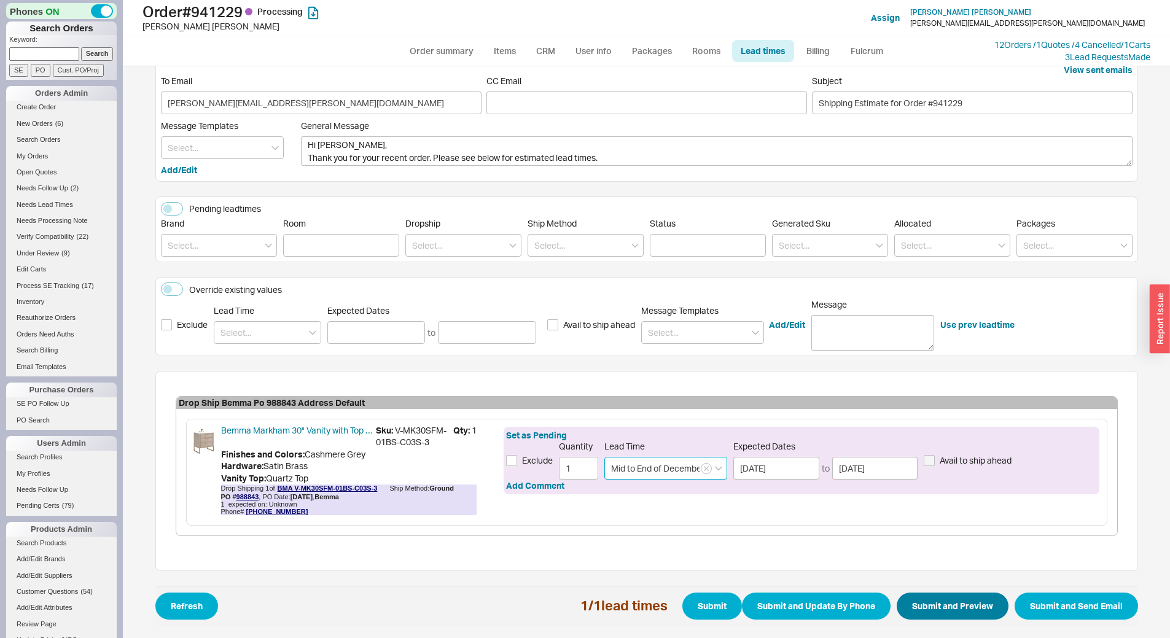
type input "Mid to End of December"
click at [922, 606] on button "Submit and Preview" at bounding box center [953, 606] width 112 height 27
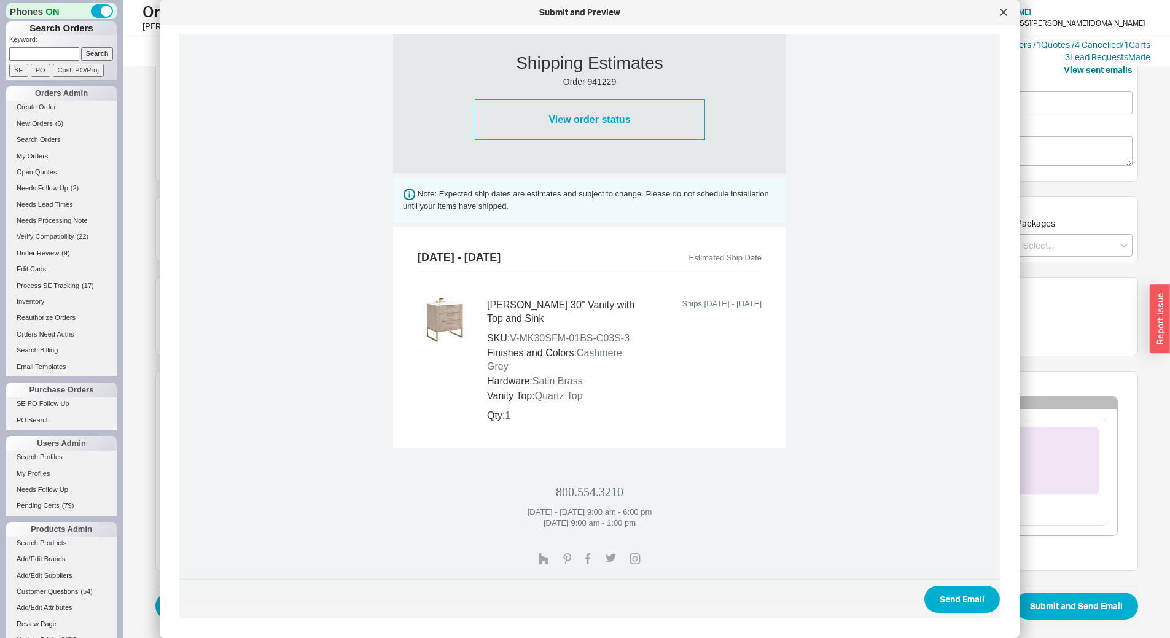
scroll to position [411, 0]
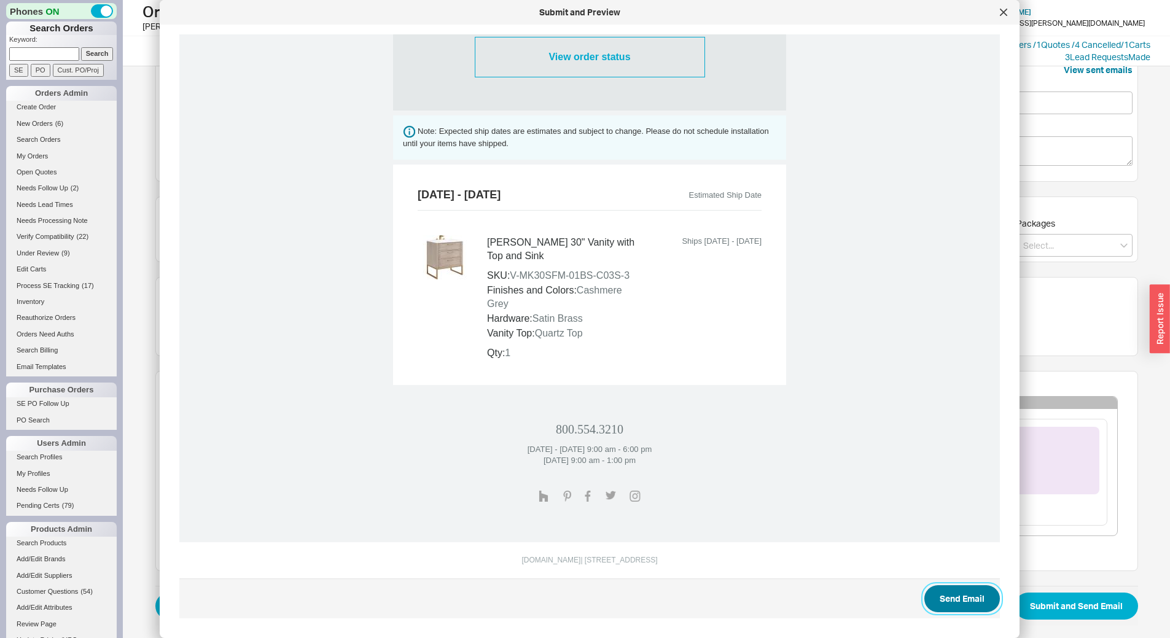
click at [959, 605] on button "Send Email" at bounding box center [962, 598] width 76 height 27
select select "*"
select select "LOW"
select select "3"
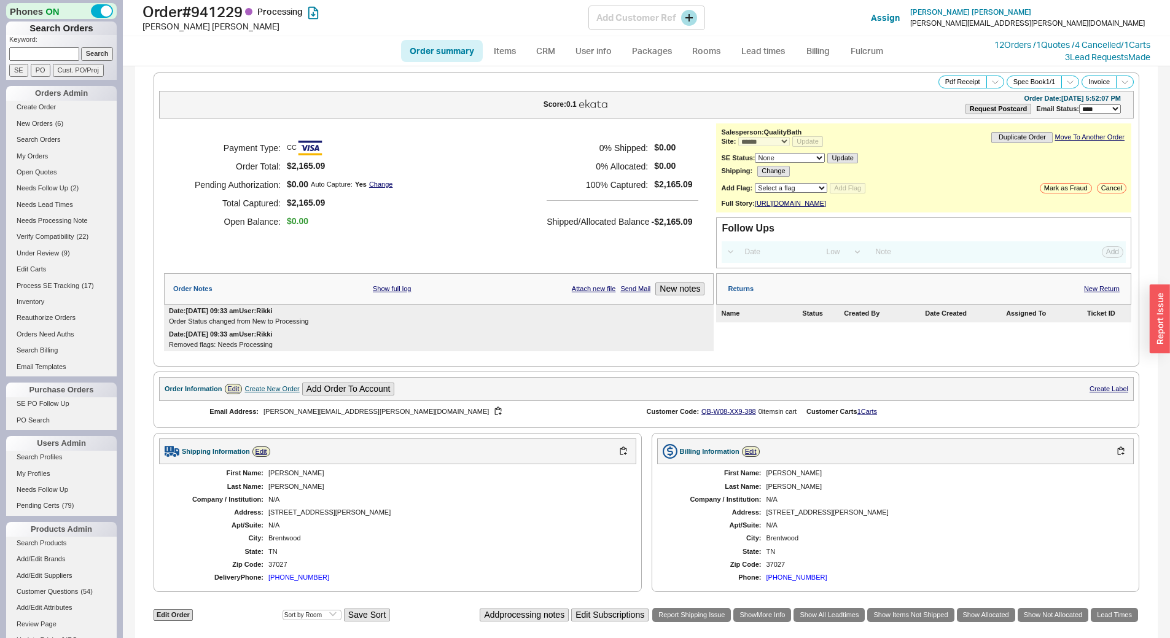
select select "*"
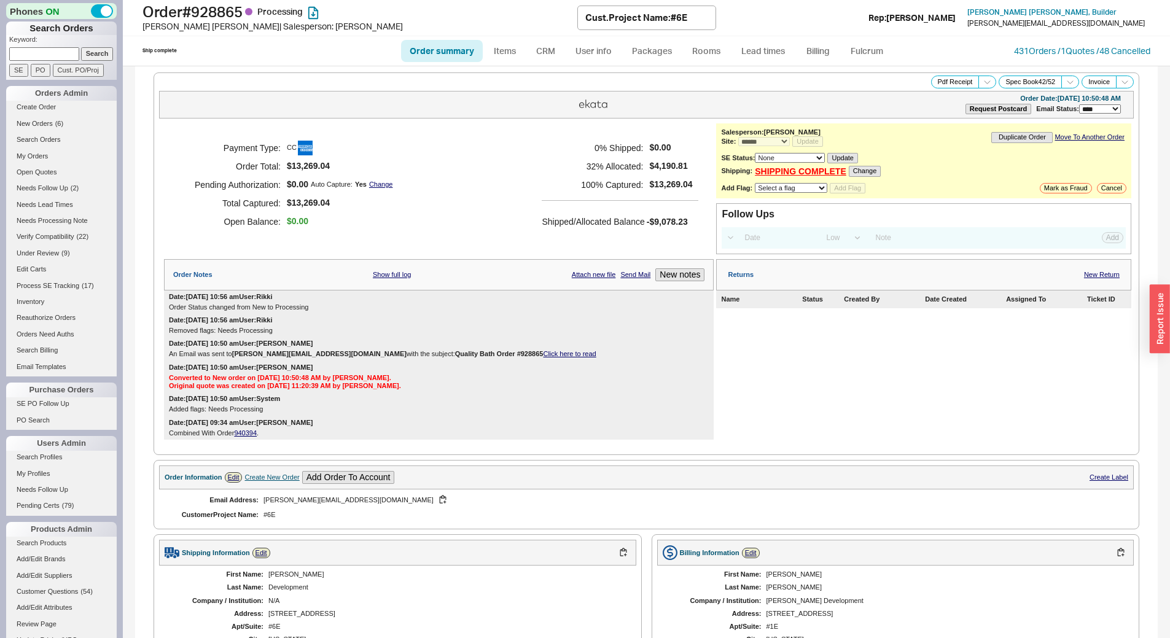
select select "*"
select select "LOW"
select select "3"
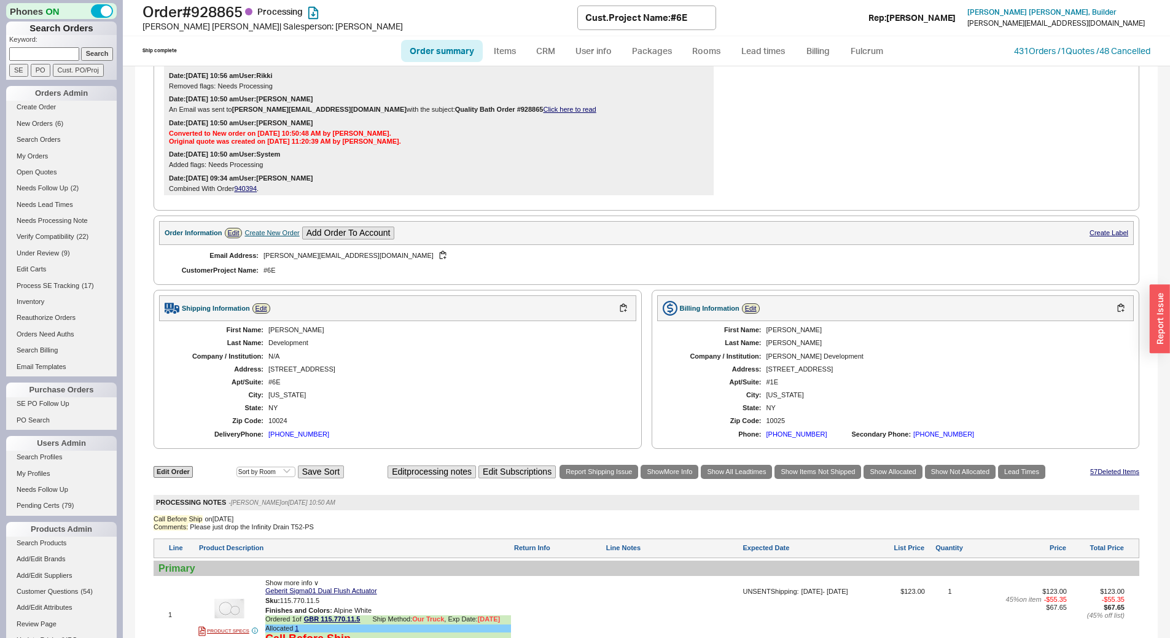
scroll to position [675, 0]
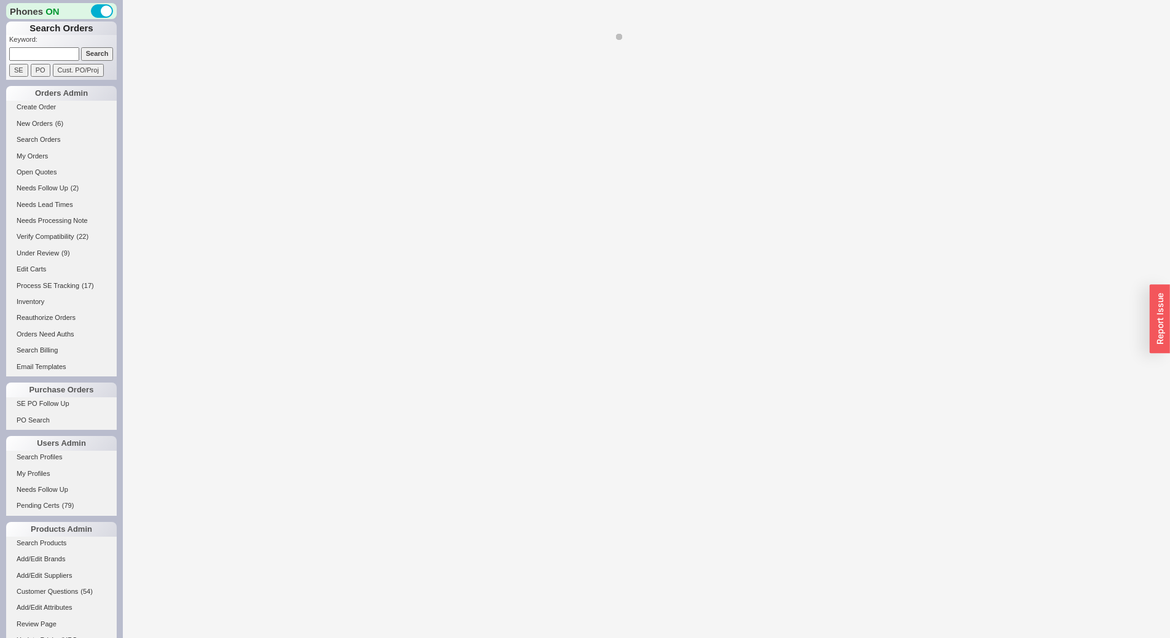
select select "*"
select select "LOW"
select select "3"
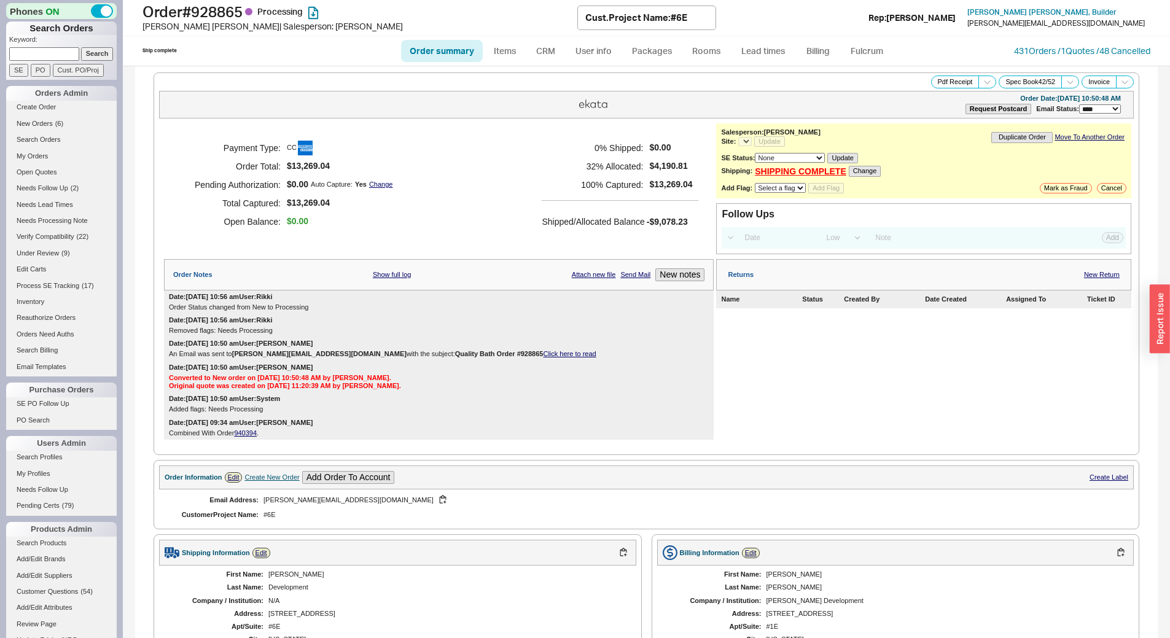
select select "*"
click at [528, 329] on div "Removed flags: Needs Processing" at bounding box center [439, 331] width 540 height 8
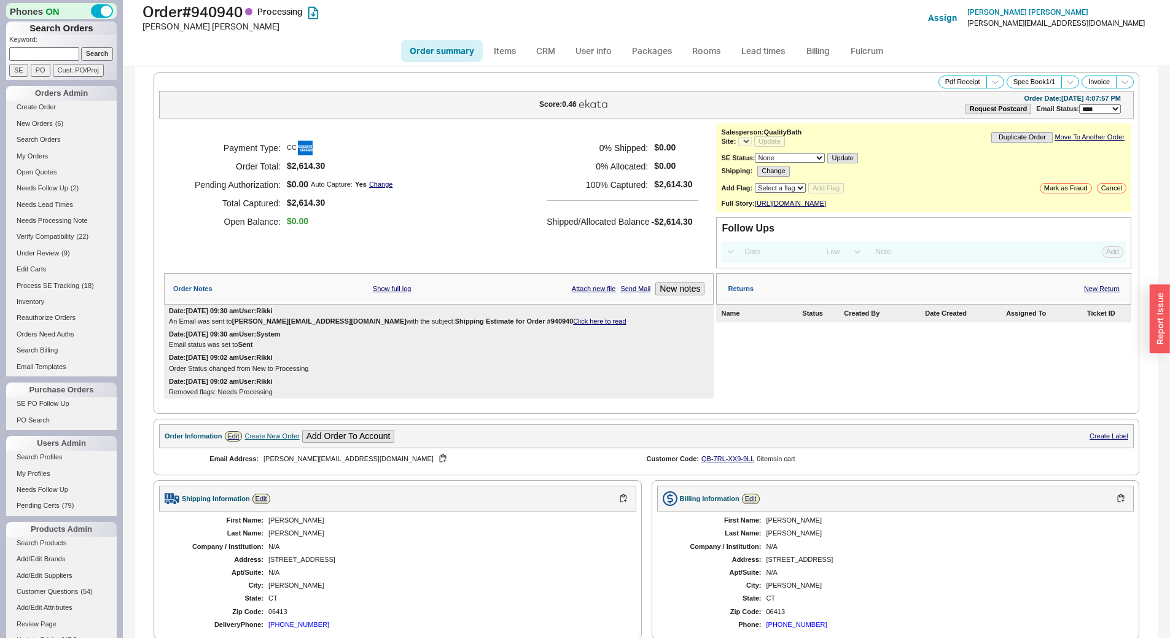
select select "LOW"
select select "3"
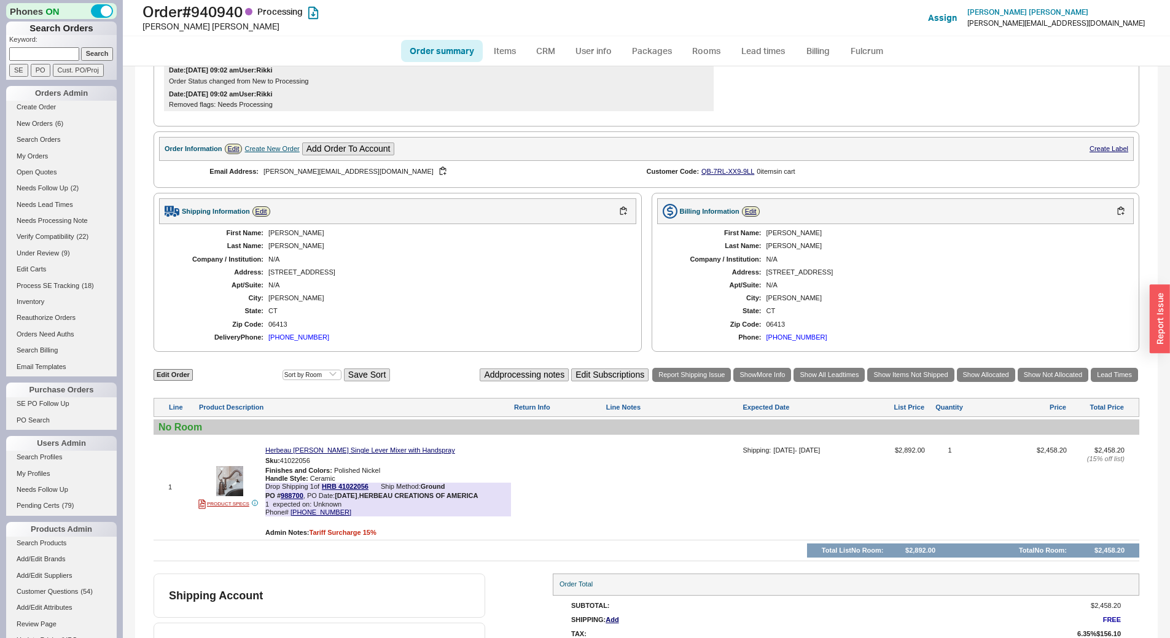
select select "*"
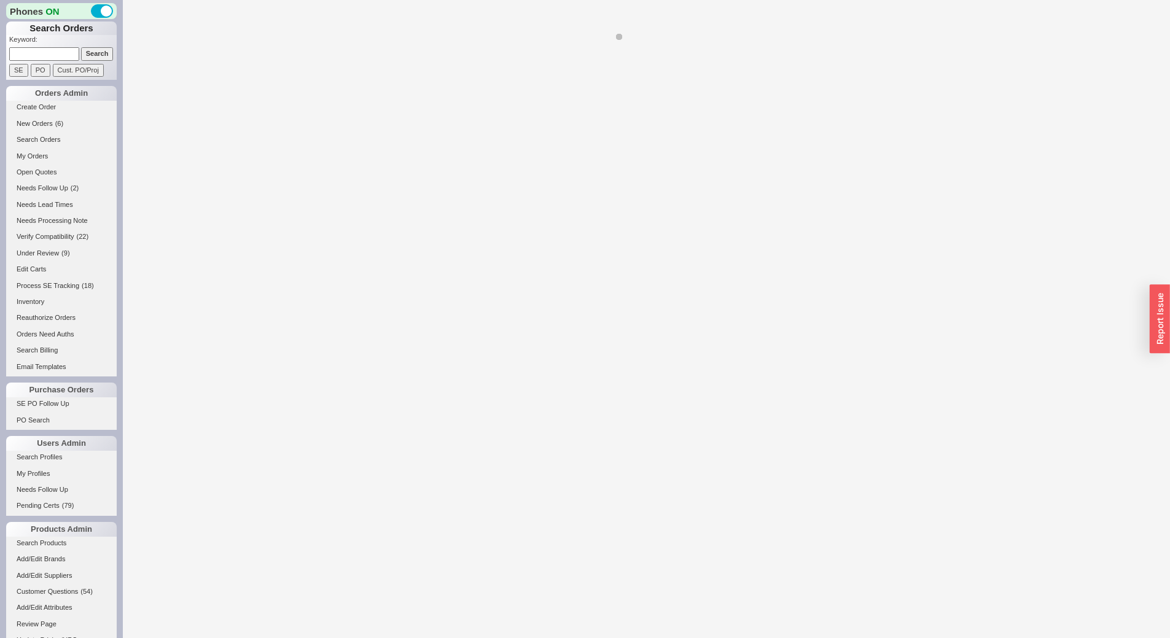
select select "*"
select select "LOW"
select select "3"
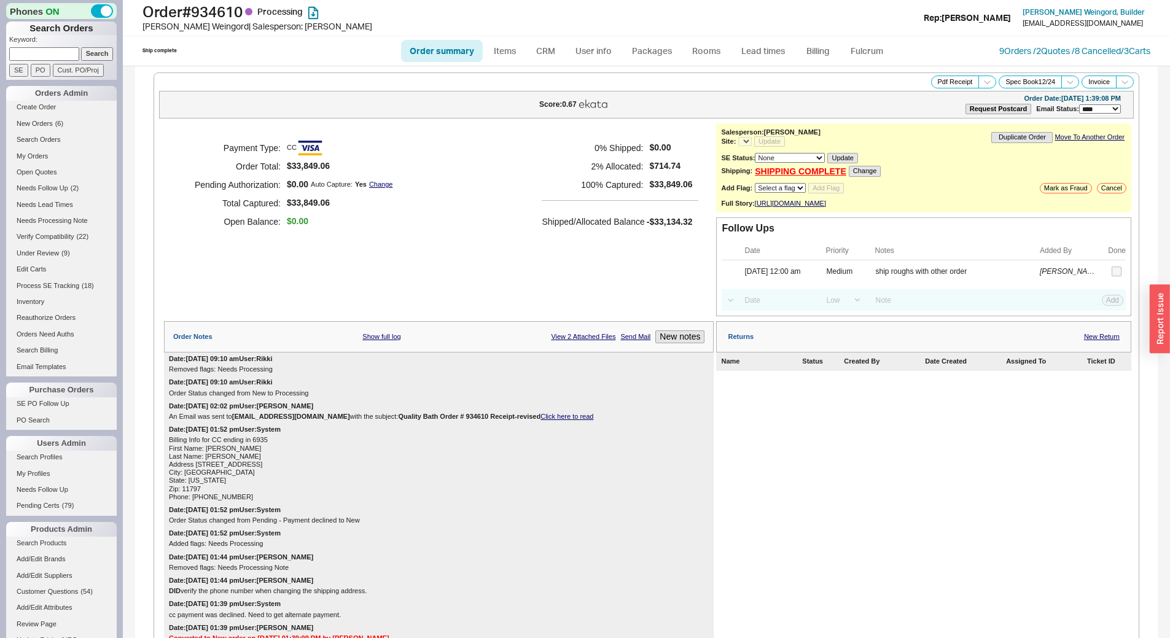
select select "*"
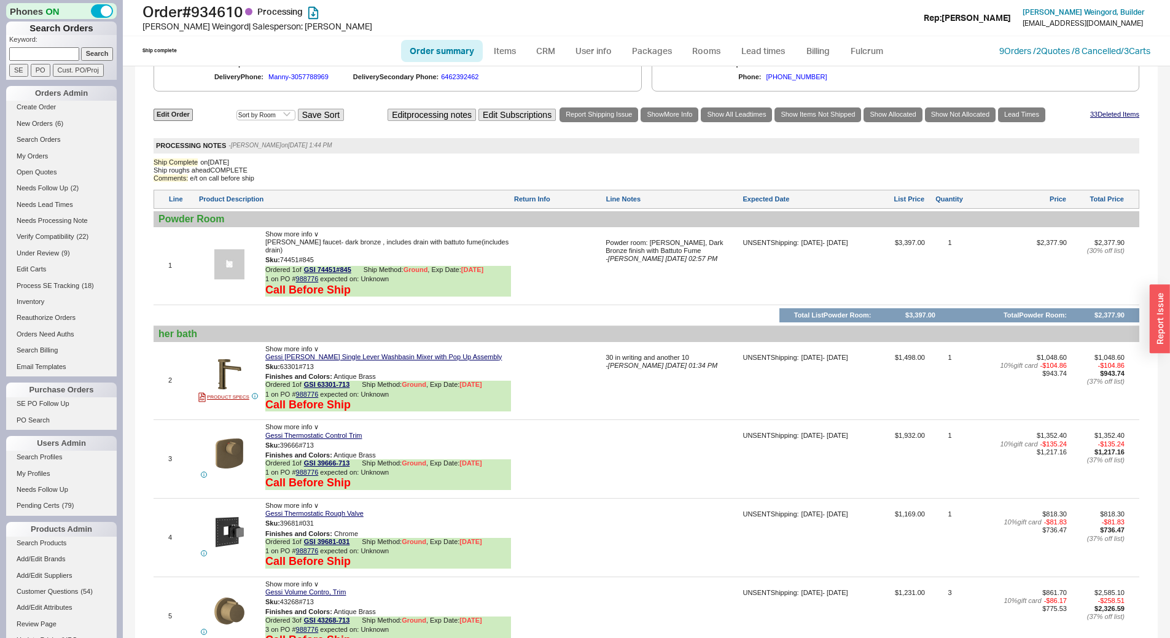
scroll to position [983, 0]
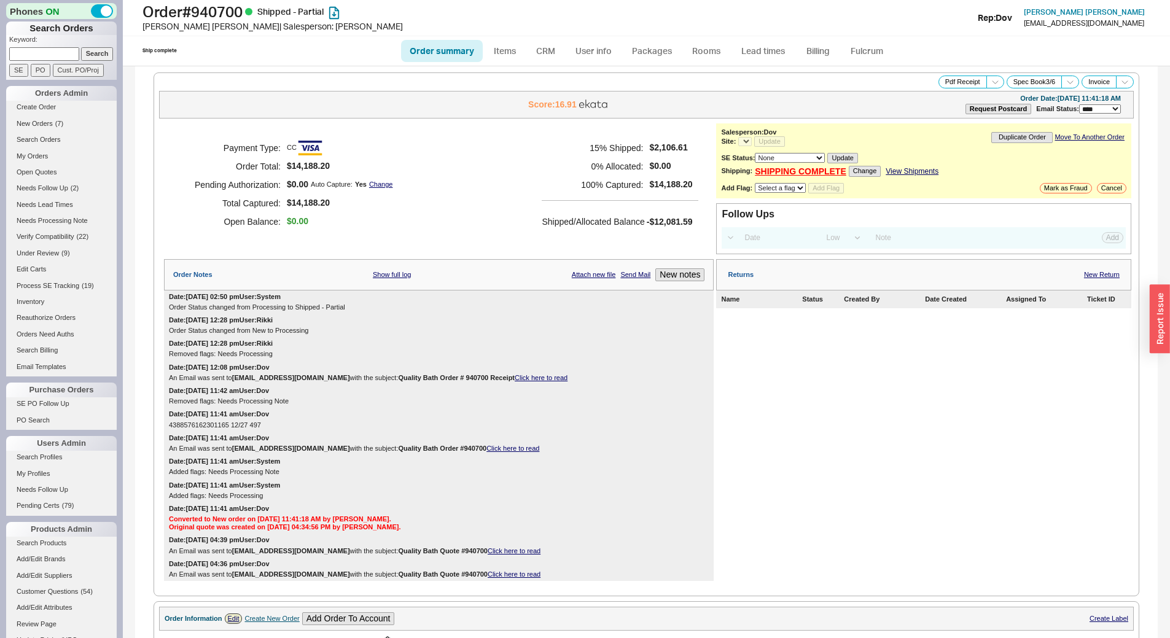
select select "*"
select select "LOW"
select select "3"
select select "*"
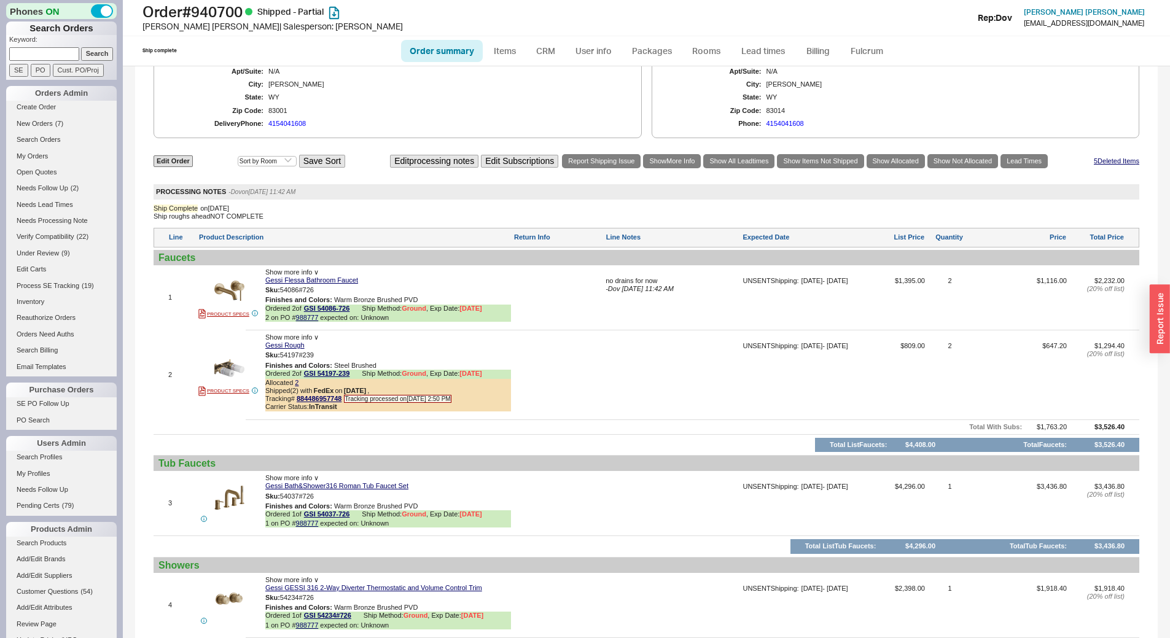
scroll to position [986, 0]
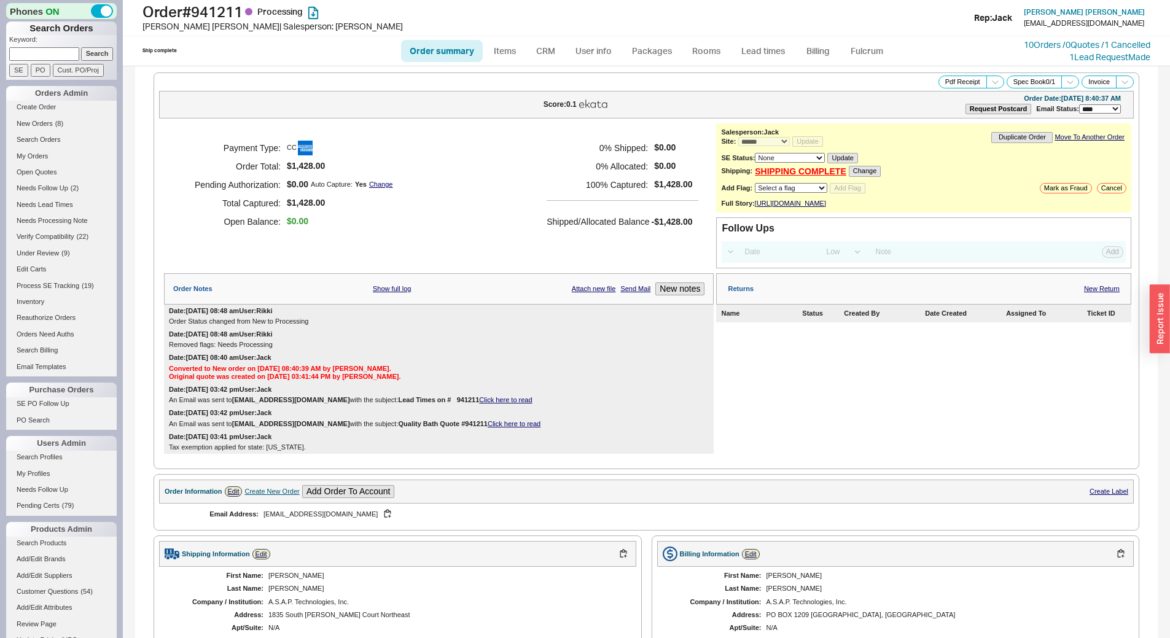
select select "*"
select select "LOW"
select select "3"
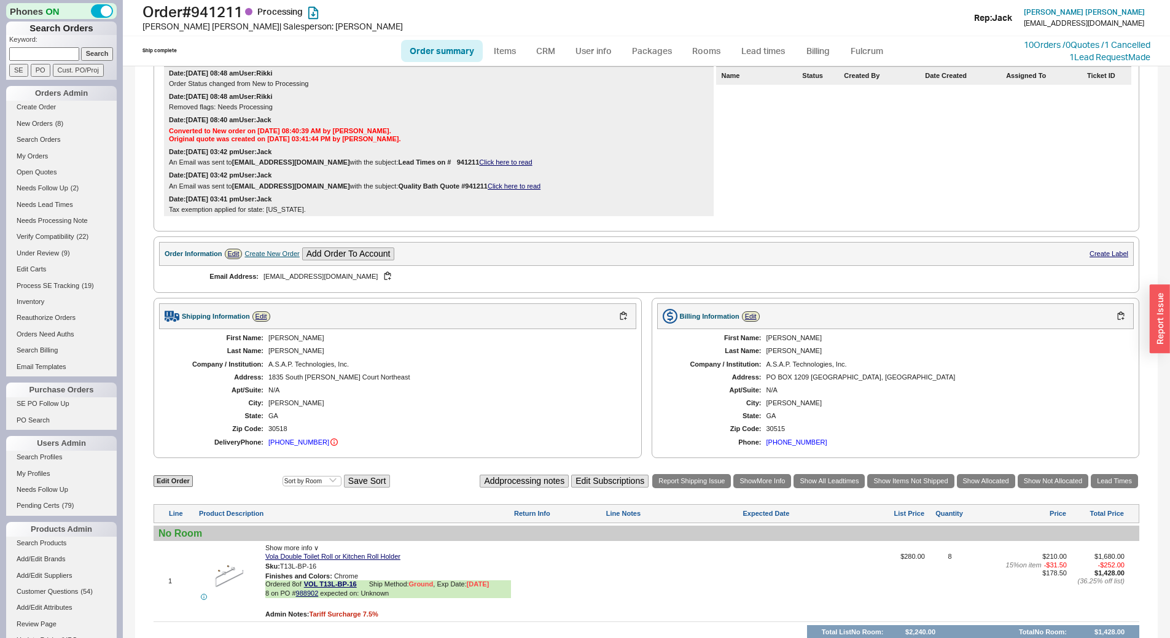
scroll to position [389, 0]
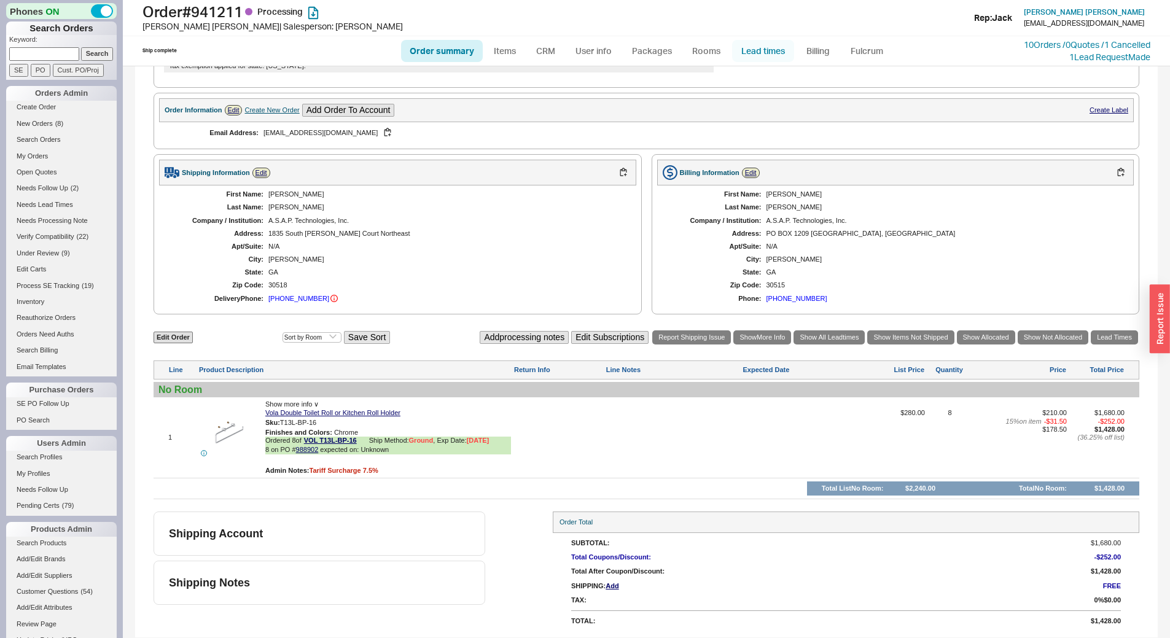
click at [754, 47] on link "Lead times" at bounding box center [763, 51] width 62 height 22
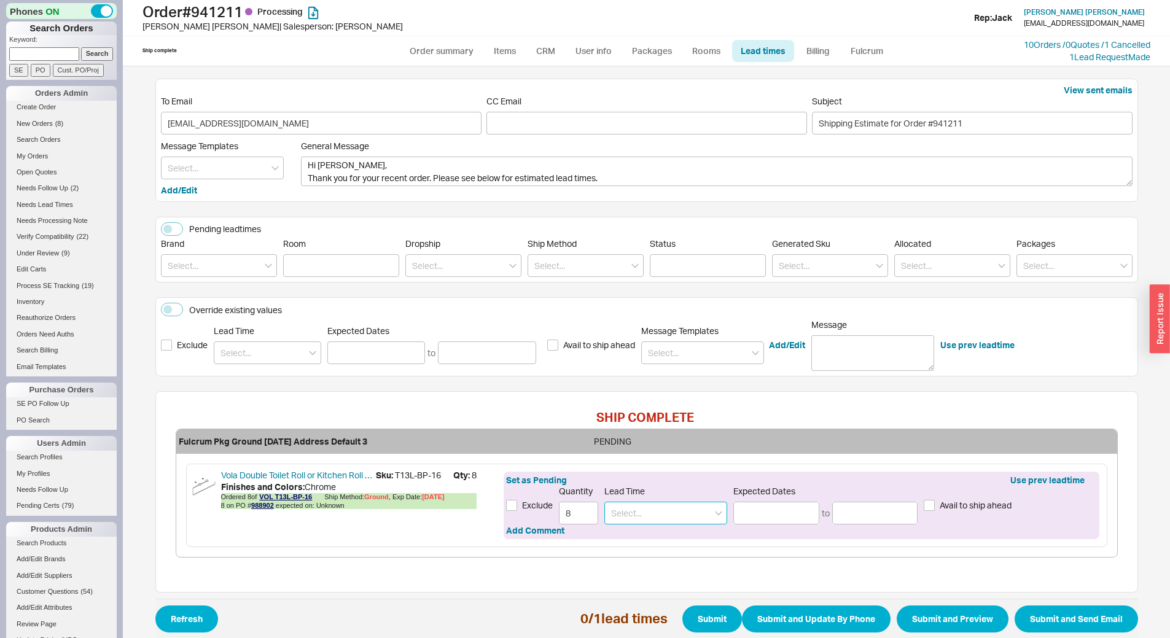
click at [637, 515] on input at bounding box center [665, 513] width 123 height 23
click at [663, 558] on div "6 - 8 Weeks" at bounding box center [666, 561] width 122 height 22
type input "6 - 8 Weeks"
type input "[DATE]"
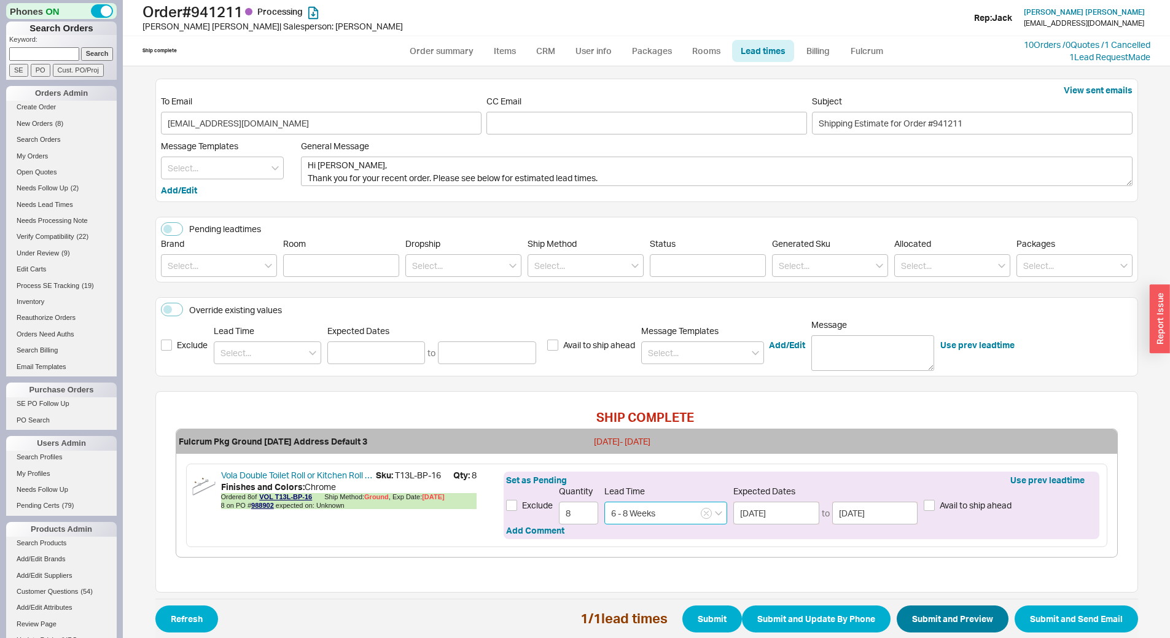
type input "6 - 8 Weeks"
click at [922, 612] on button "Submit and Preview" at bounding box center [953, 618] width 112 height 27
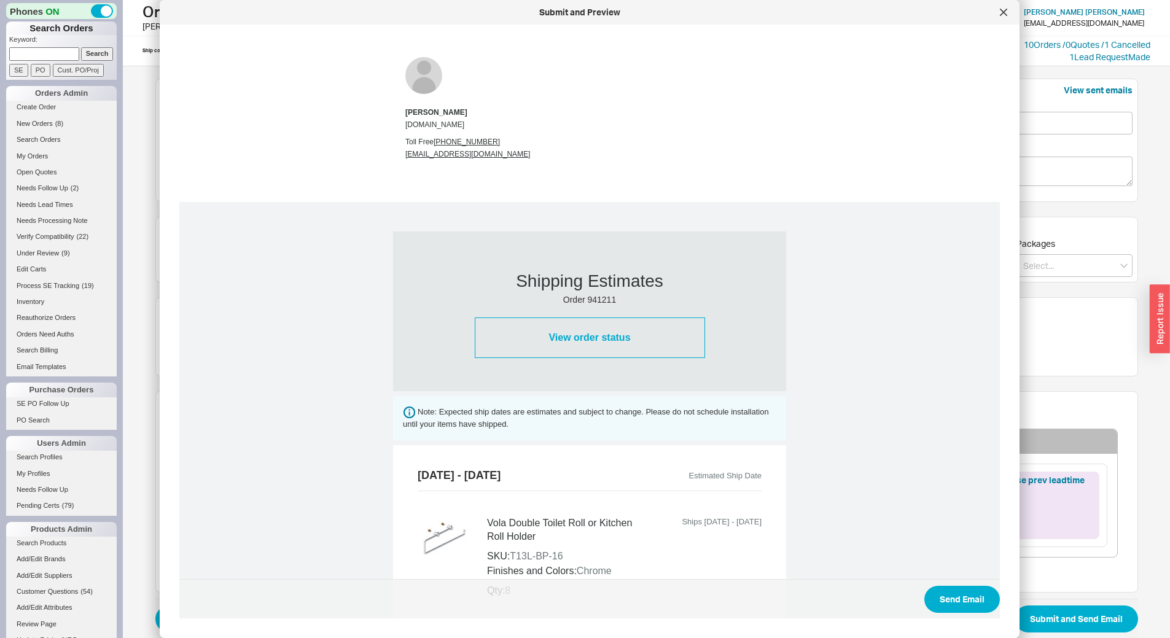
scroll to position [368, 0]
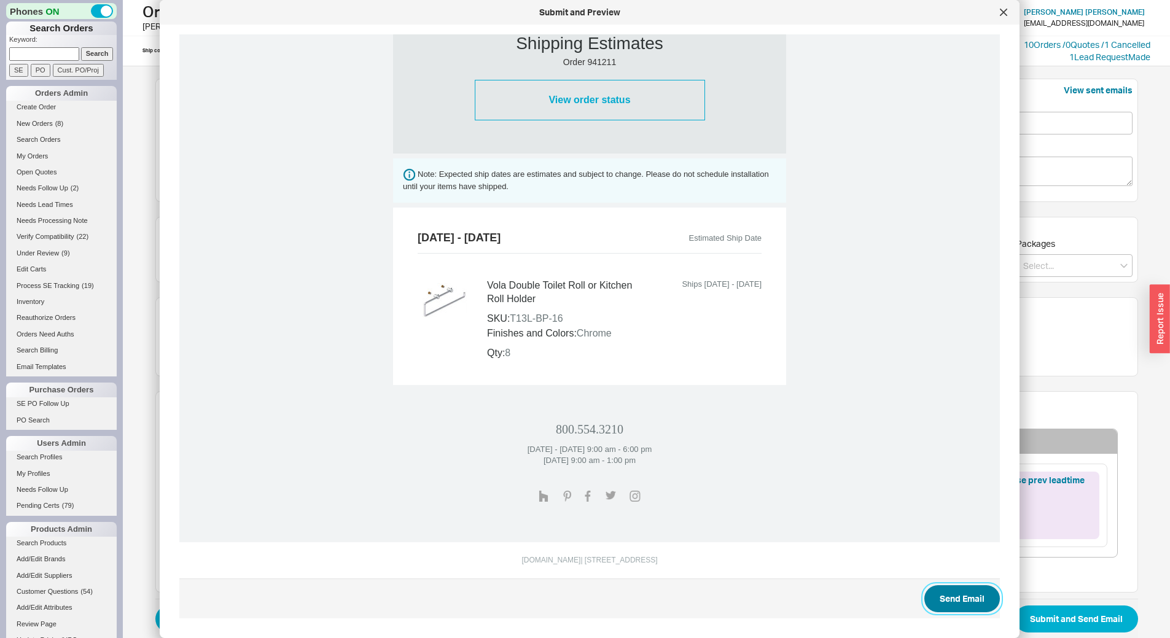
click at [955, 596] on button "Send Email" at bounding box center [962, 598] width 76 height 27
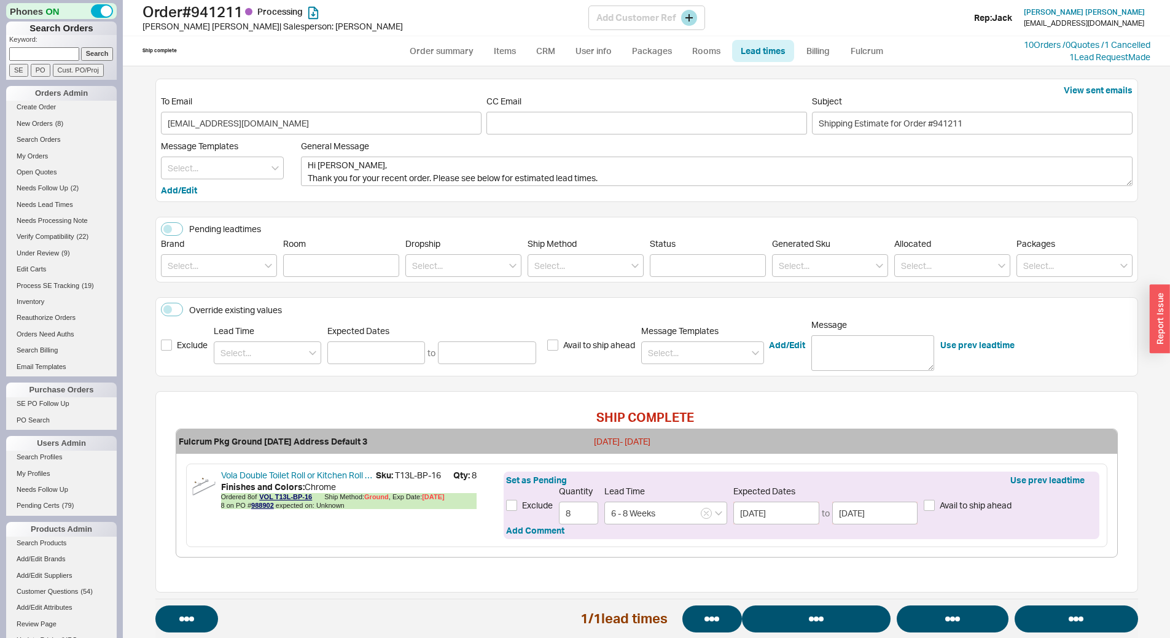
select select "*"
select select "LOW"
select select "3"
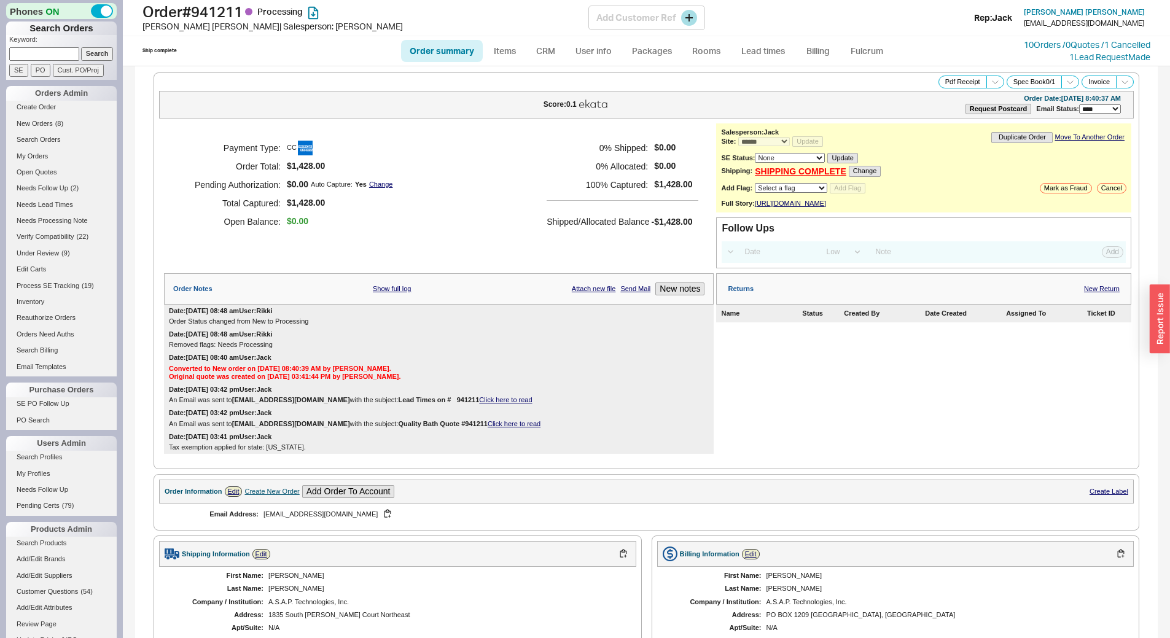
select select "*"
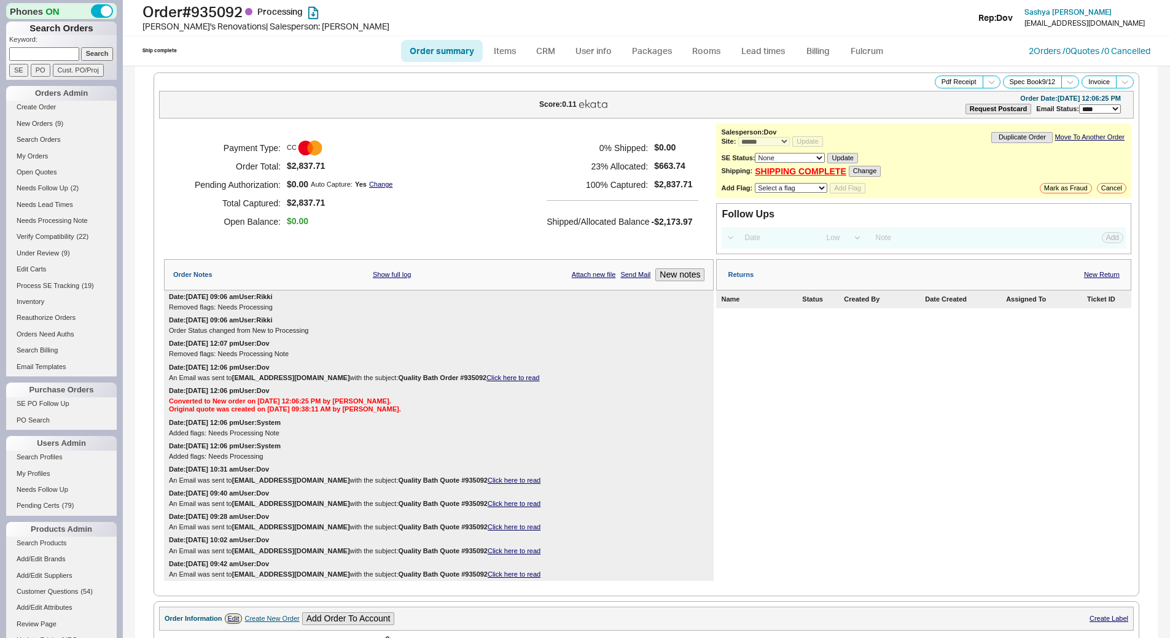
select select "*"
select select "LOW"
select select "3"
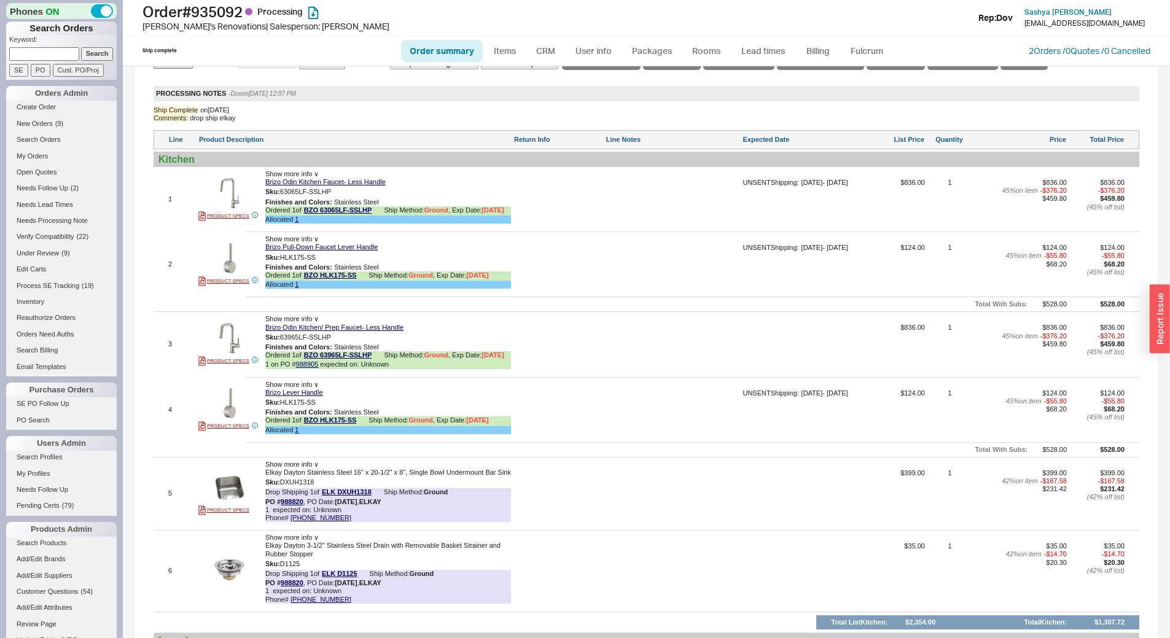
scroll to position [1138, 0]
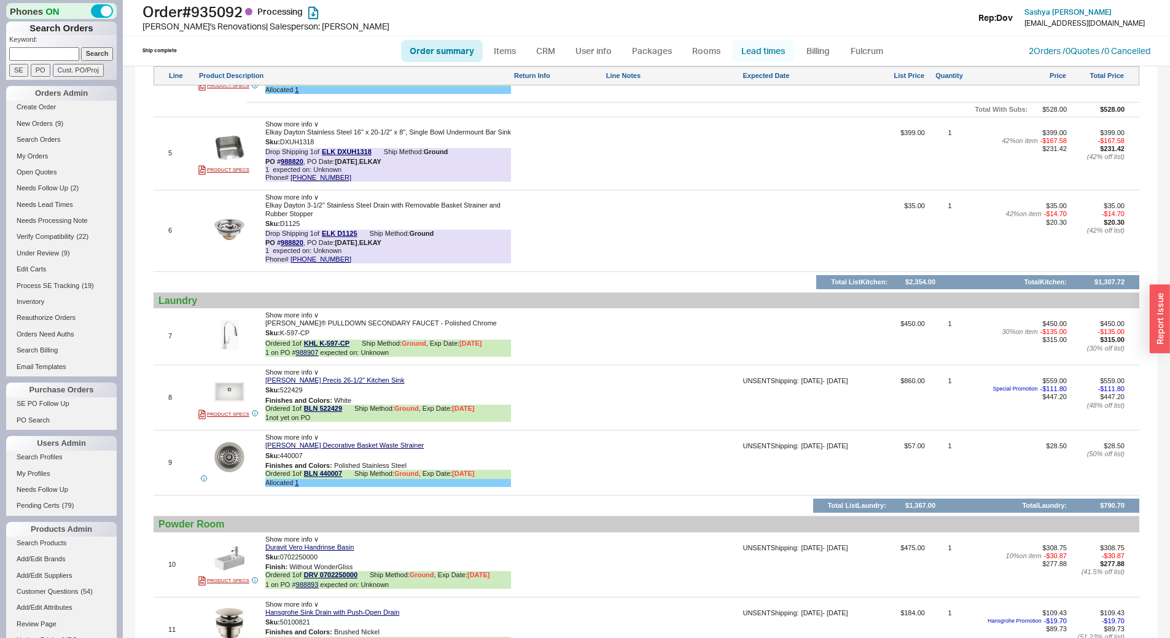
click at [756, 52] on link "Lead times" at bounding box center [763, 51] width 62 height 22
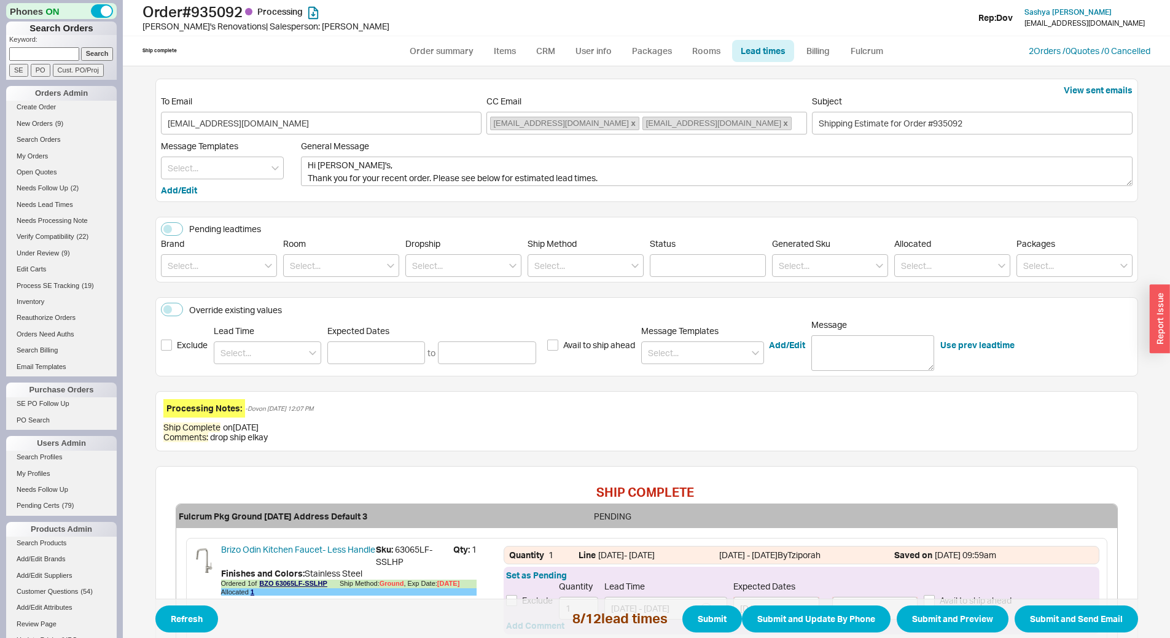
scroll to position [652, 0]
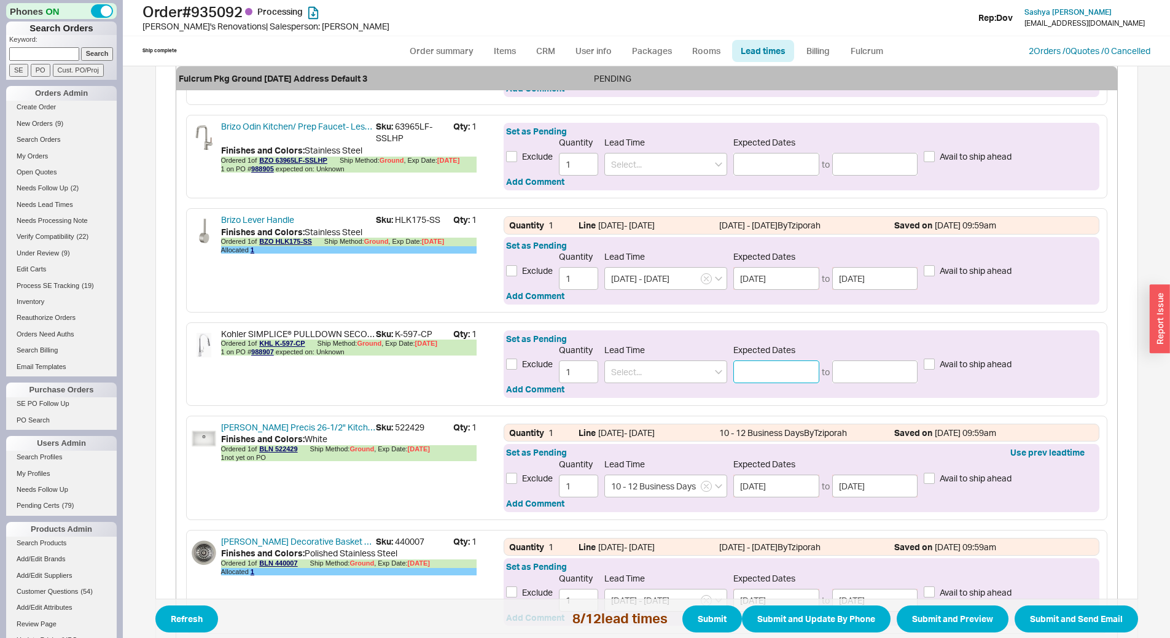
click at [744, 366] on input at bounding box center [776, 371] width 86 height 23
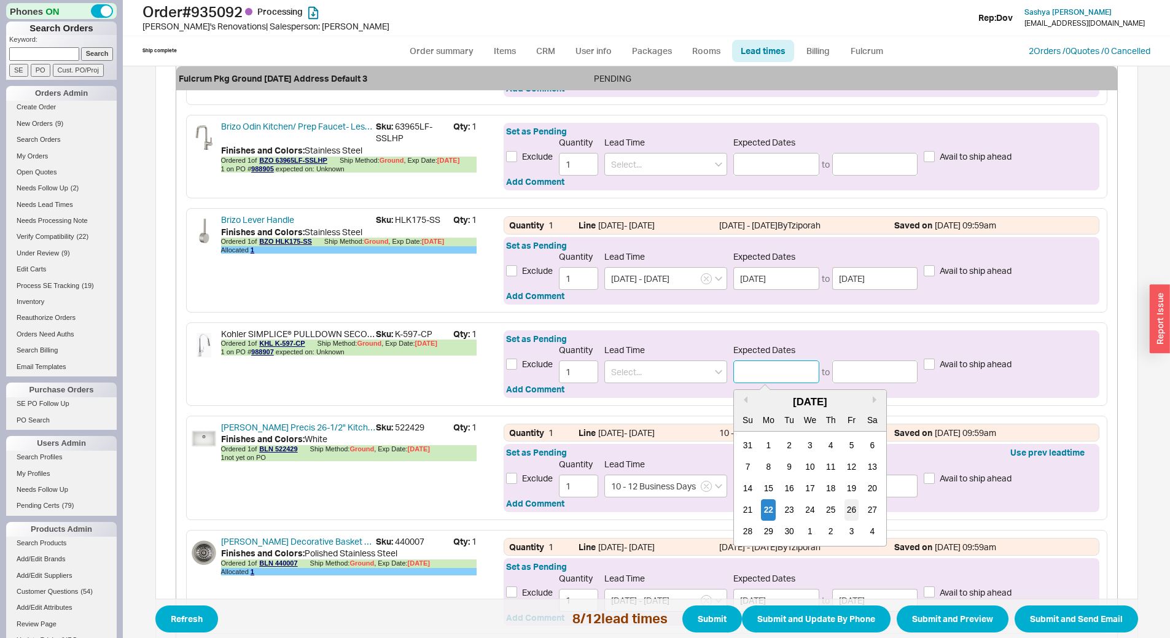
click at [850, 511] on div "26" at bounding box center [851, 509] width 15 height 21
type input "[DATE]"
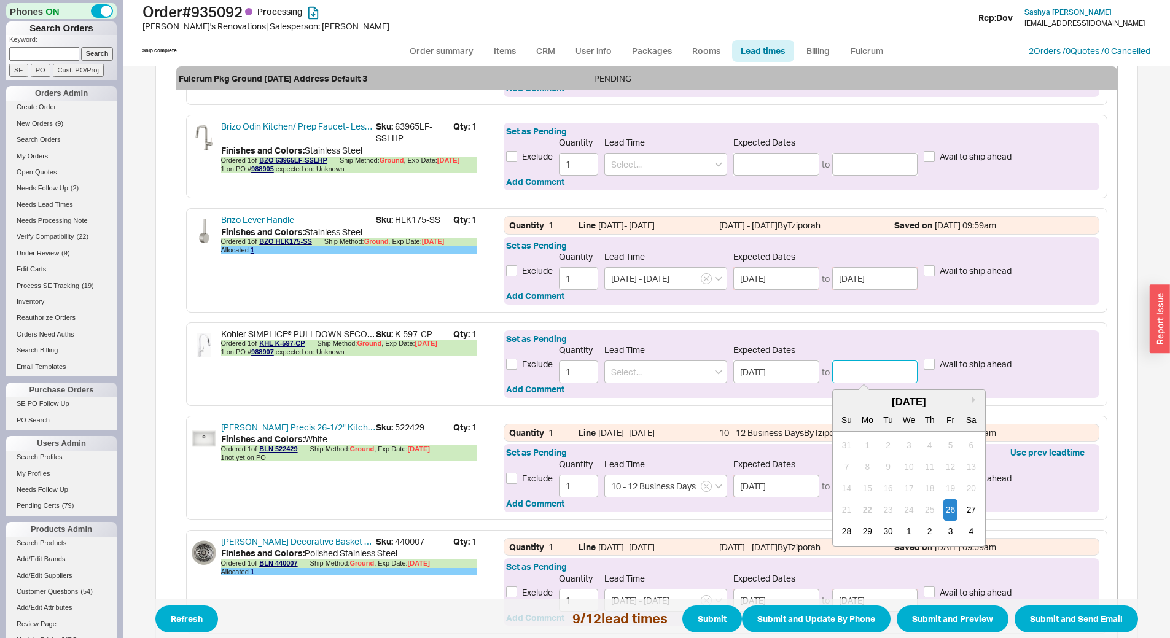
click at [857, 376] on input at bounding box center [875, 371] width 86 height 23
click at [860, 529] on div "29" at bounding box center [867, 531] width 15 height 21
type input "[DATE]"
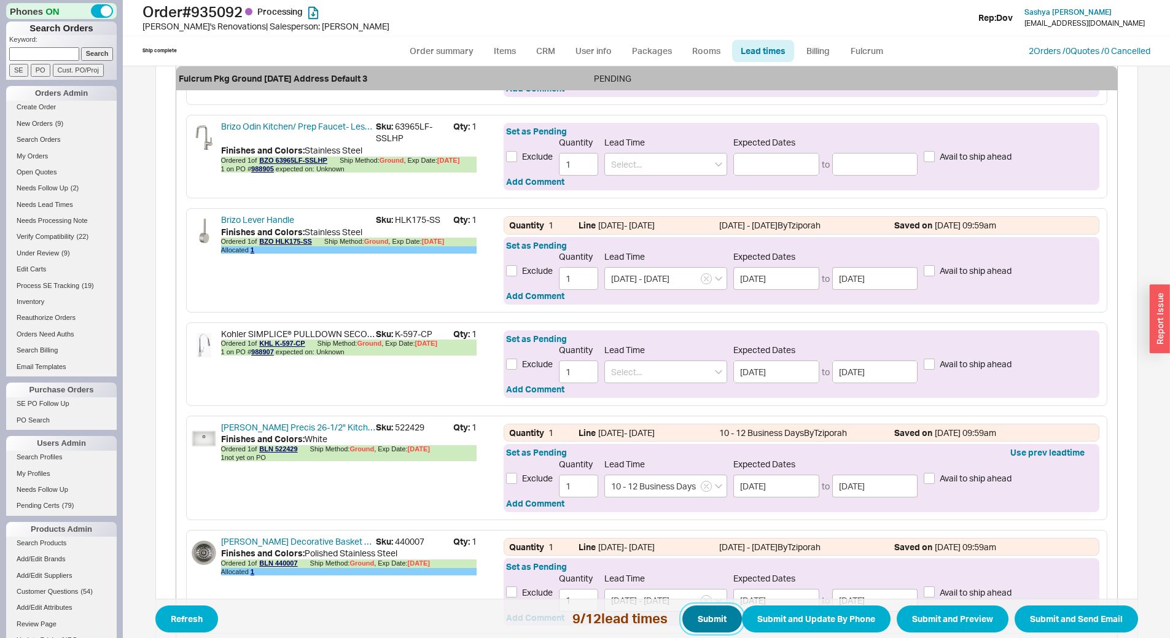
click at [702, 613] on button "Submit" at bounding box center [712, 618] width 60 height 27
select select "*"
select select "LOW"
select select "3"
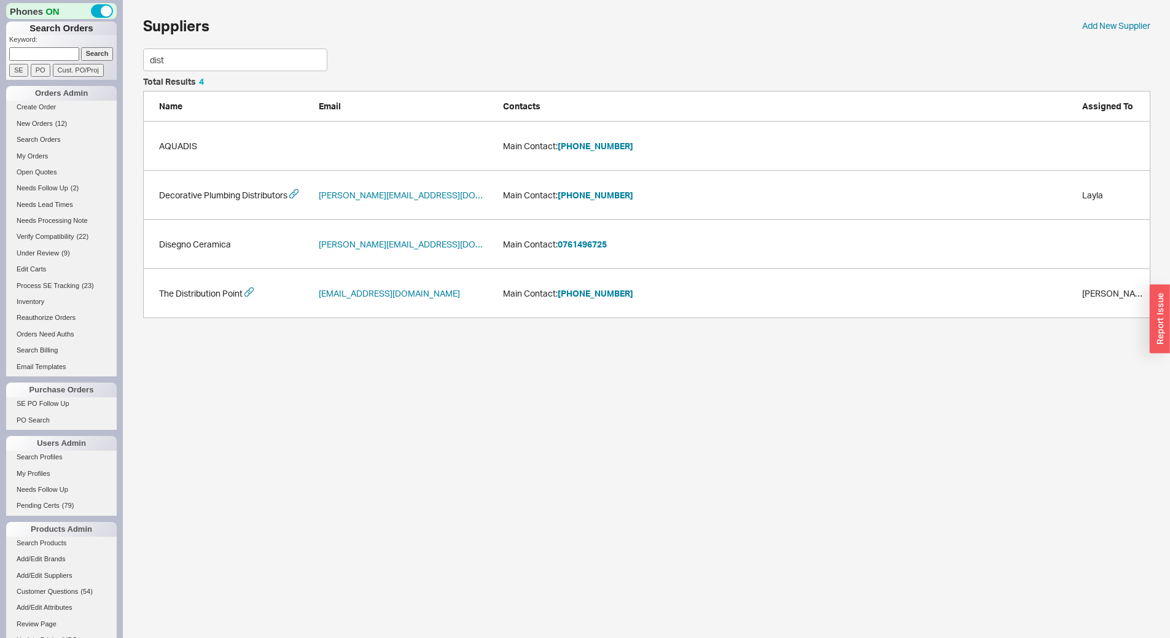
scroll to position [133, 998]
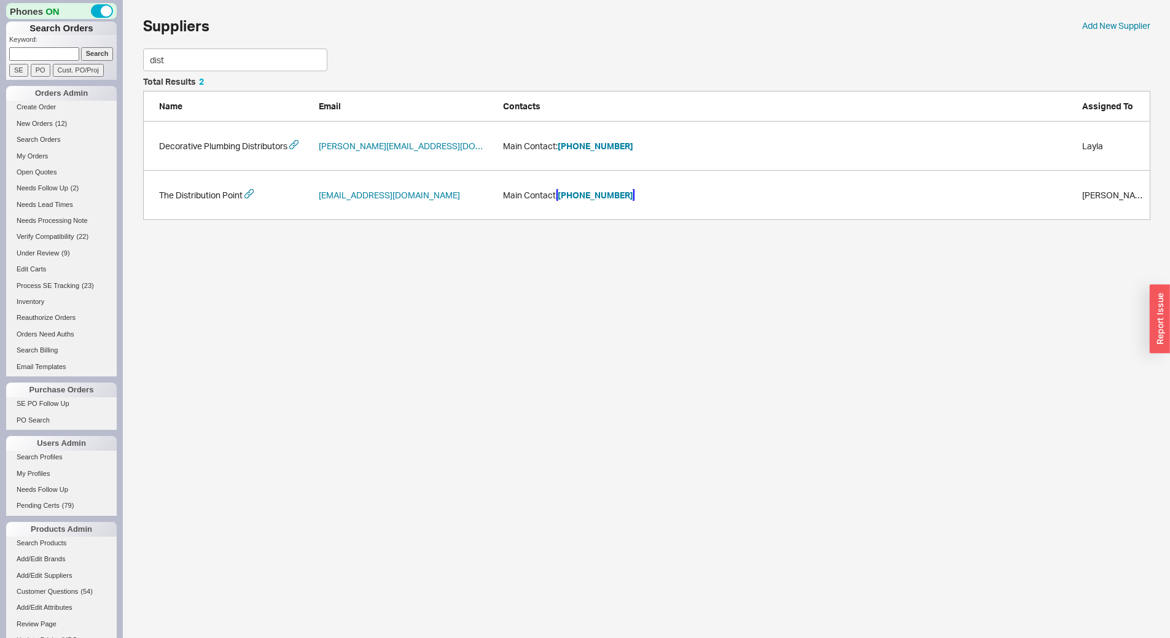
click at [598, 198] on button "[PHONE_NUMBER]" at bounding box center [596, 195] width 76 height 12
drag, startPoint x: 175, startPoint y: 61, endPoint x: 0, endPoint y: 37, distance: 176.7
click at [0, 37] on div "Phones ON Search Orders Keyword: Search SE PO Cust. PO/Proj Orders Admin Create…" at bounding box center [585, 116] width 1170 height 232
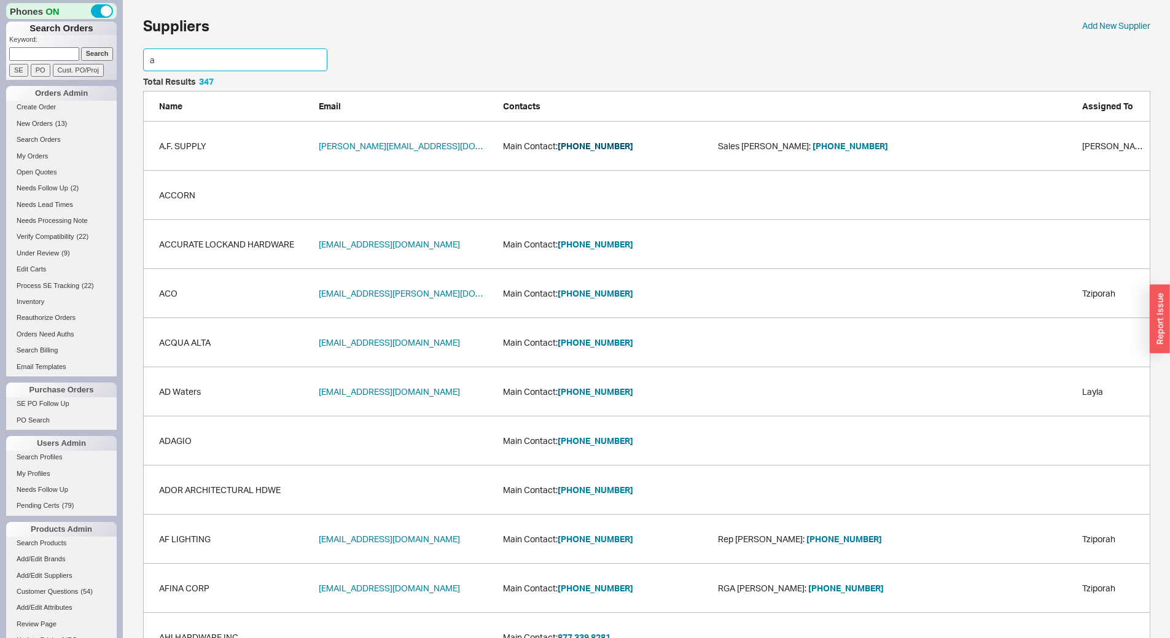
type input "a"
click at [593, 140] on button "[PHONE_NUMBER]" at bounding box center [596, 146] width 76 height 12
click at [604, 142] on button "[PHONE_NUMBER]" at bounding box center [596, 146] width 76 height 12
click at [51, 55] on input at bounding box center [44, 53] width 70 height 13
paste input "939875"
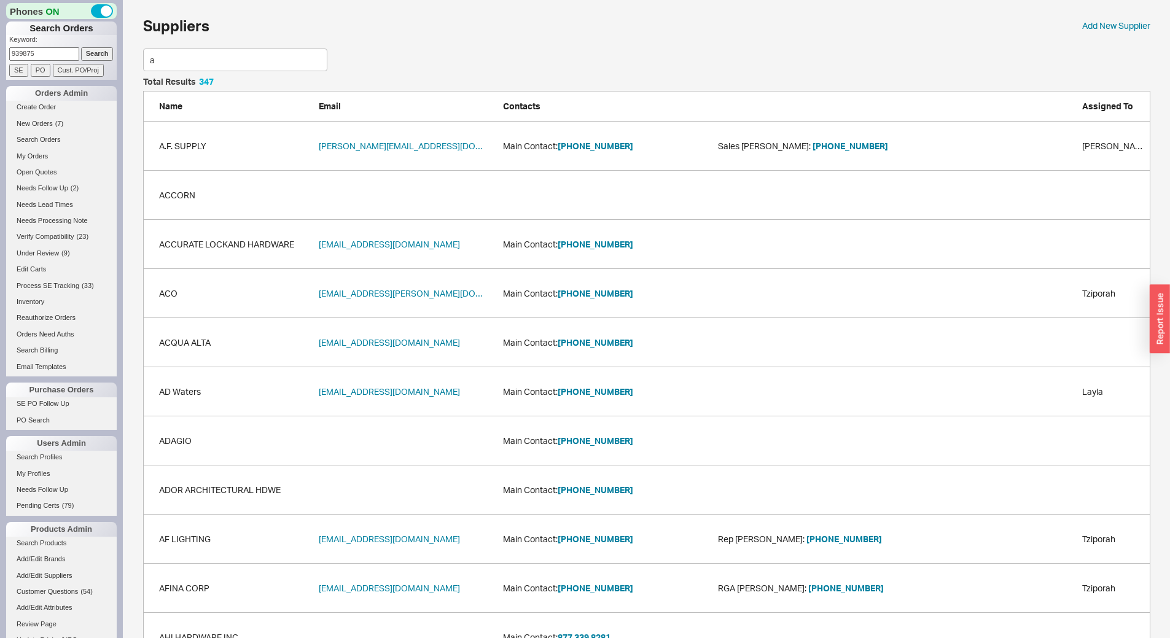
type input "939875"
click at [88, 52] on input "Search" at bounding box center [97, 53] width 33 height 13
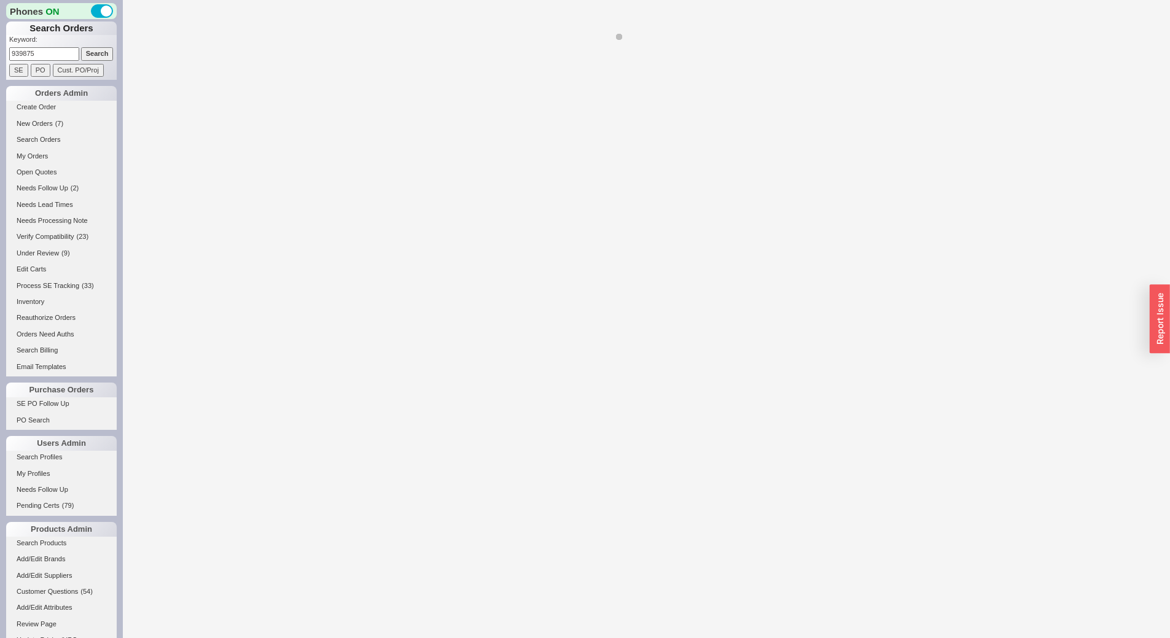
select select "*"
select select "LOW"
select select "3"
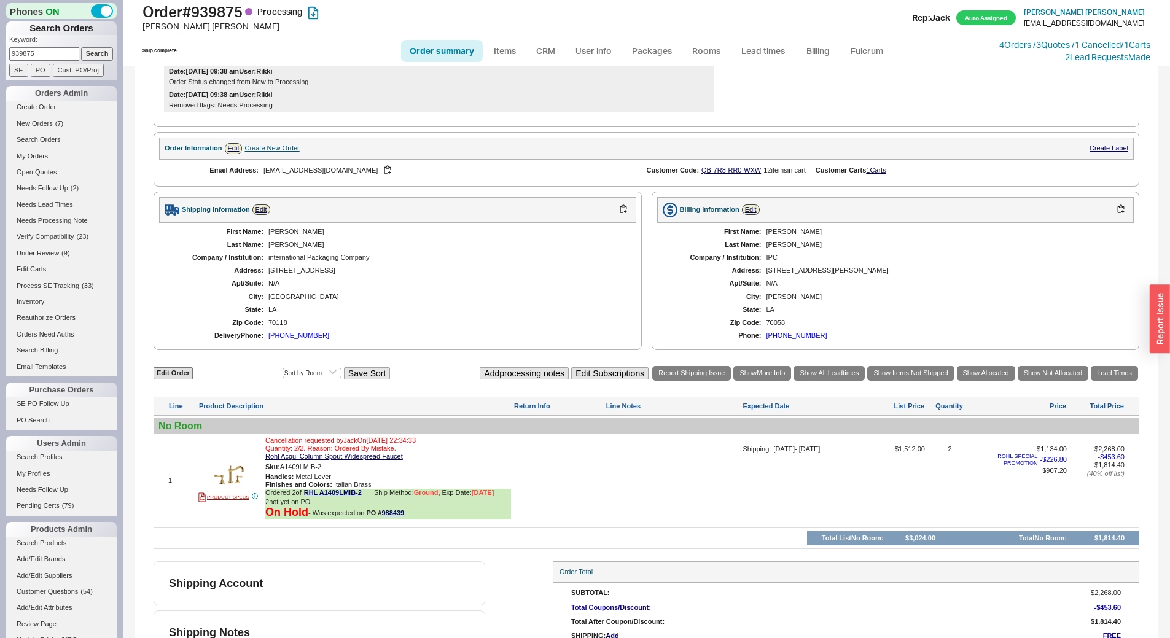
scroll to position [415, 0]
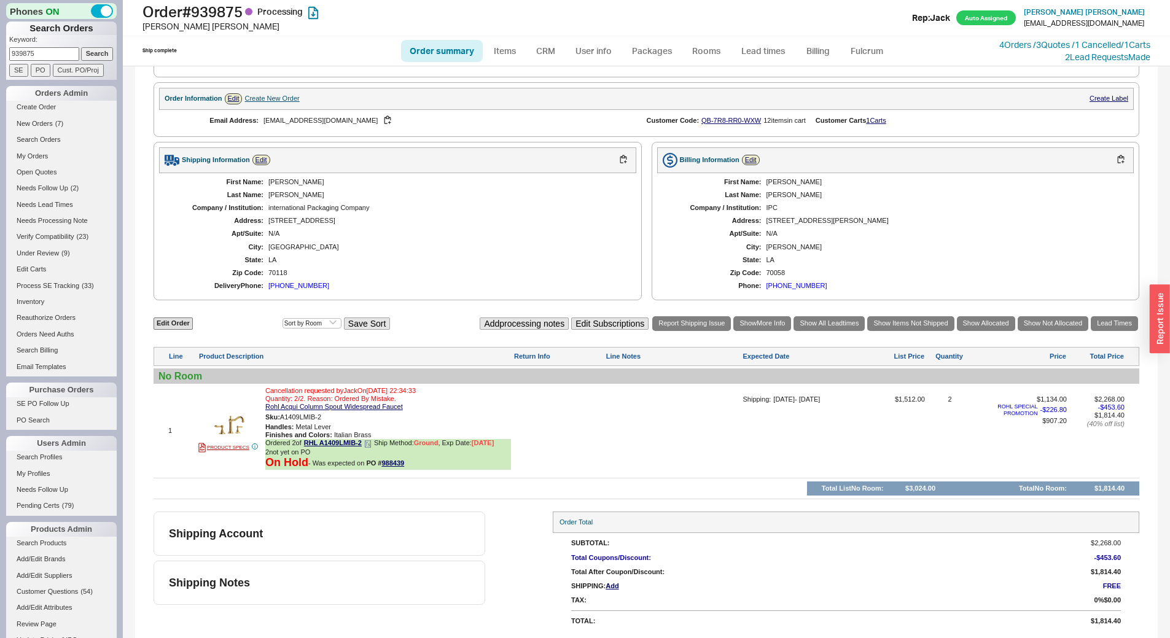
click at [367, 446] on icon at bounding box center [367, 443] width 7 height 7
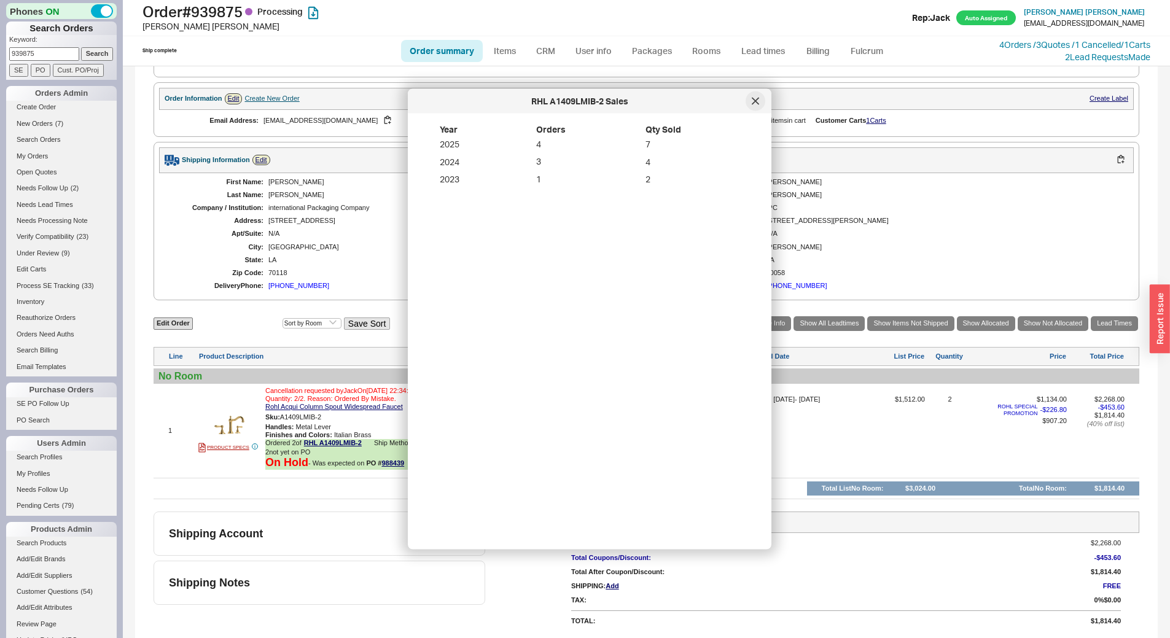
click at [751, 104] on div at bounding box center [755, 101] width 20 height 20
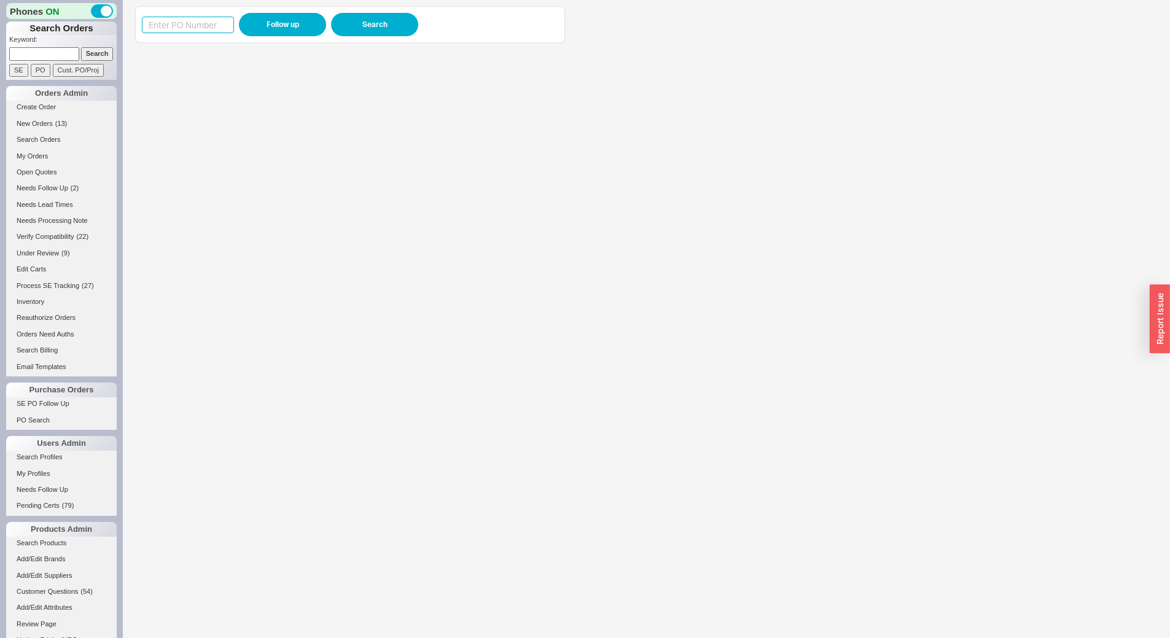
click at [186, 25] on input at bounding box center [188, 25] width 92 height 17
paste input "988142"
type input "988142"
click at [249, 17] on button "Follow up" at bounding box center [282, 24] width 87 height 23
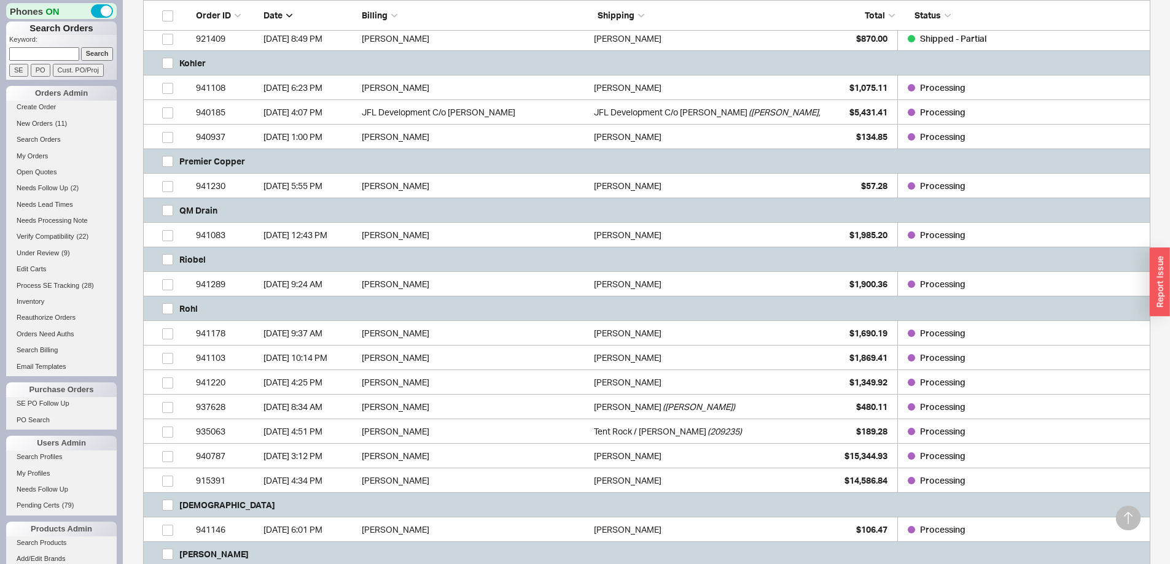
scroll to position [675, 0]
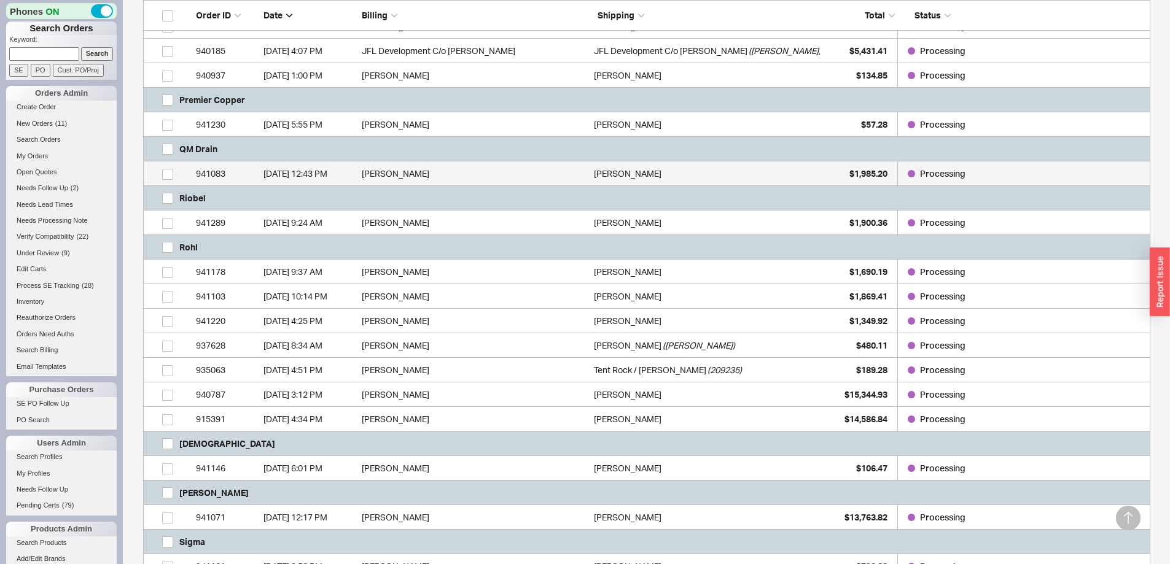
click at [276, 171] on div "[DATE] 12:43 PM" at bounding box center [309, 173] width 92 height 25
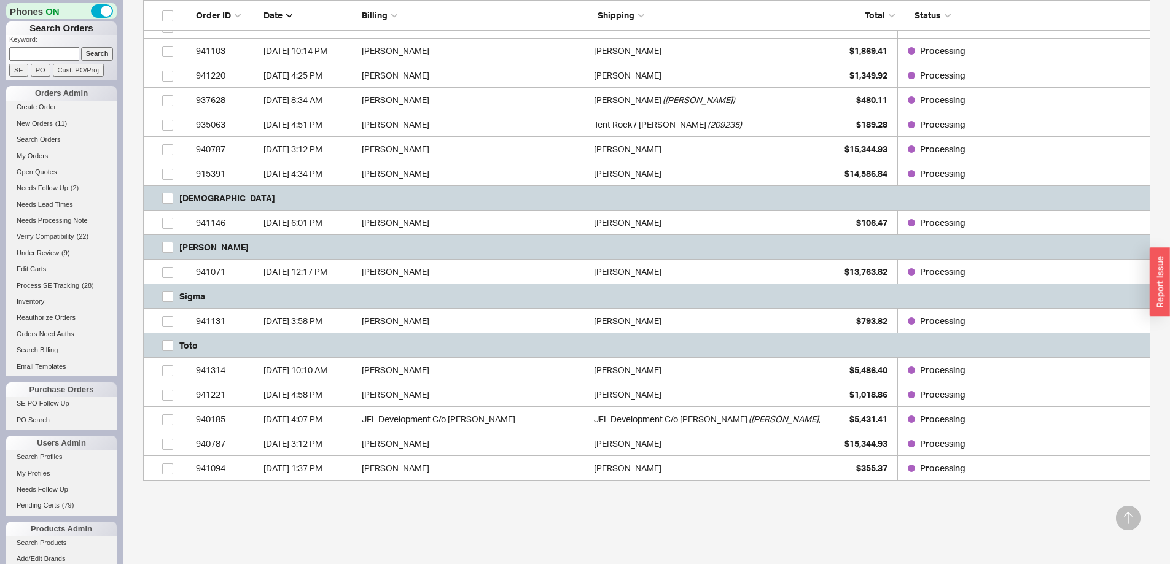
scroll to position [860, 0]
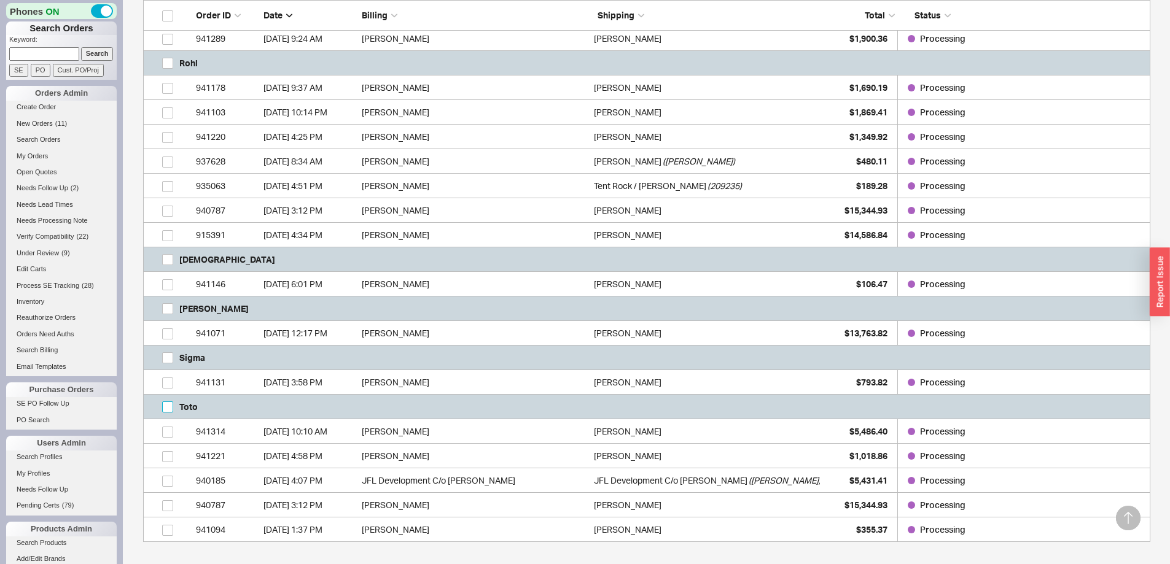
click at [169, 408] on input "grid" at bounding box center [167, 407] width 11 height 11
checkbox input "true"
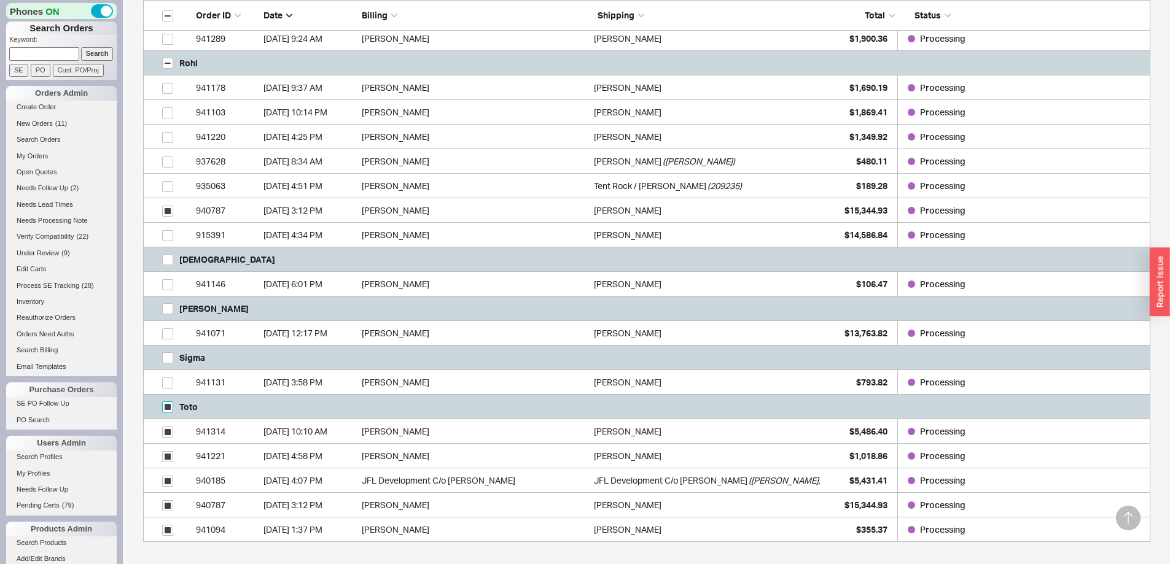
checkbox input "true"
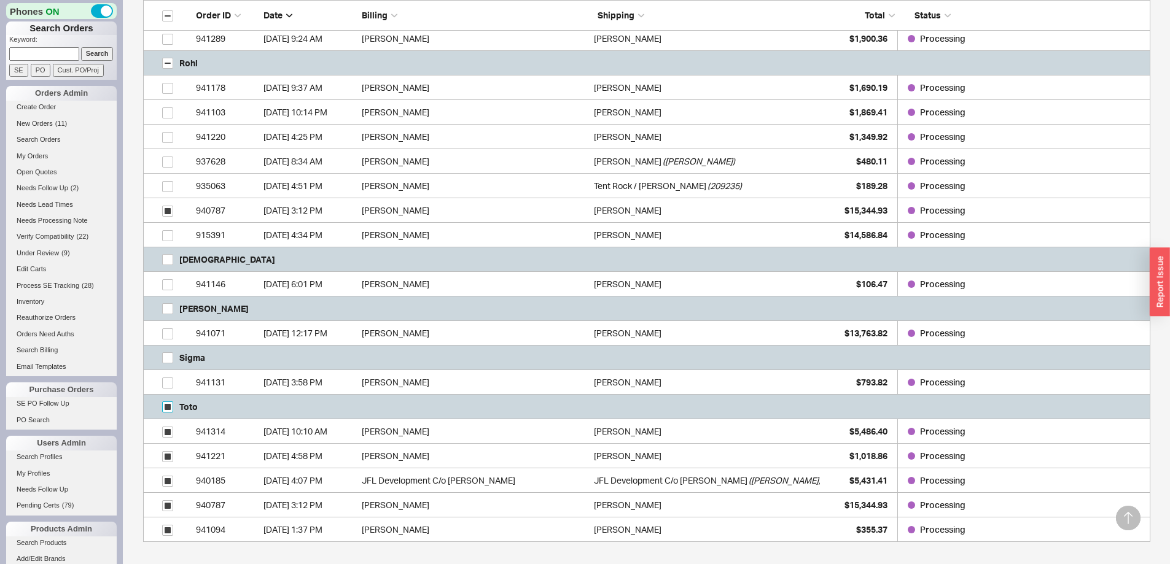
checkbox input "true"
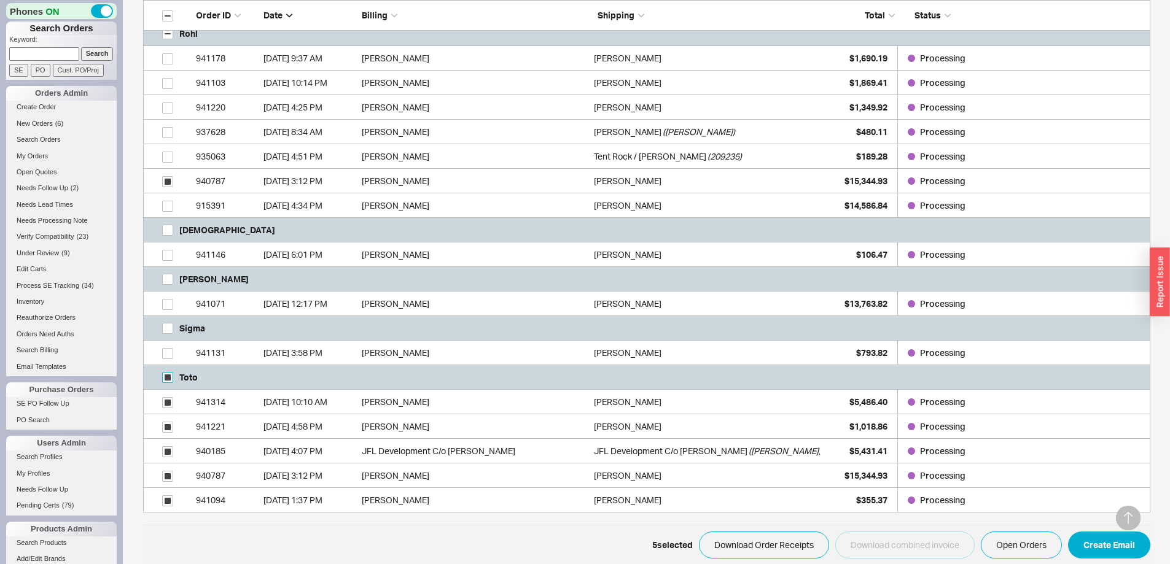
scroll to position [884, 0]
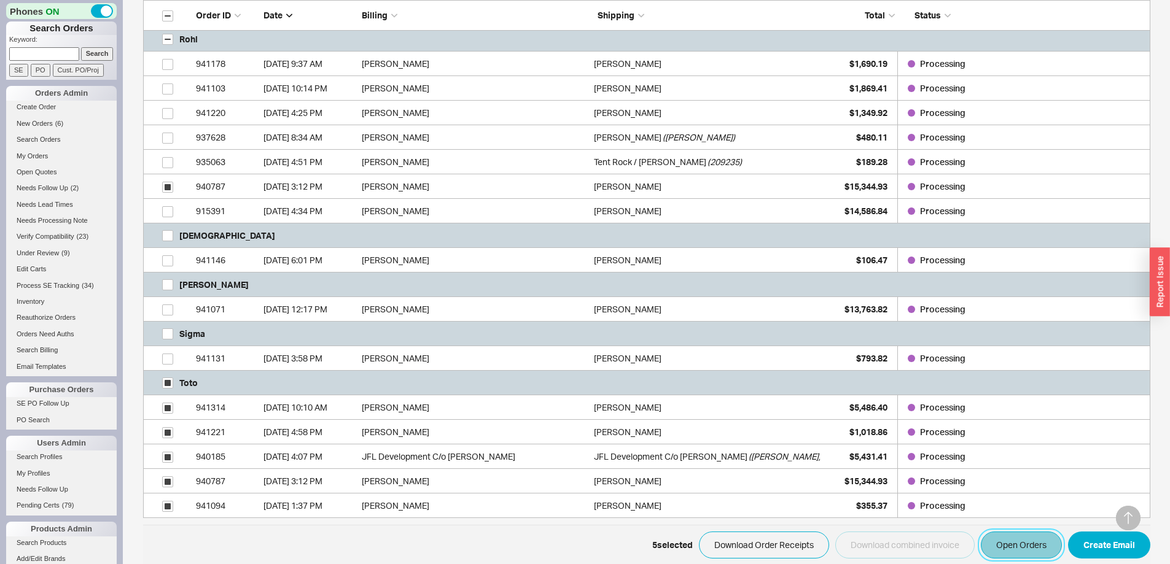
click at [1022, 540] on button "Open Orders" at bounding box center [1021, 545] width 81 height 27
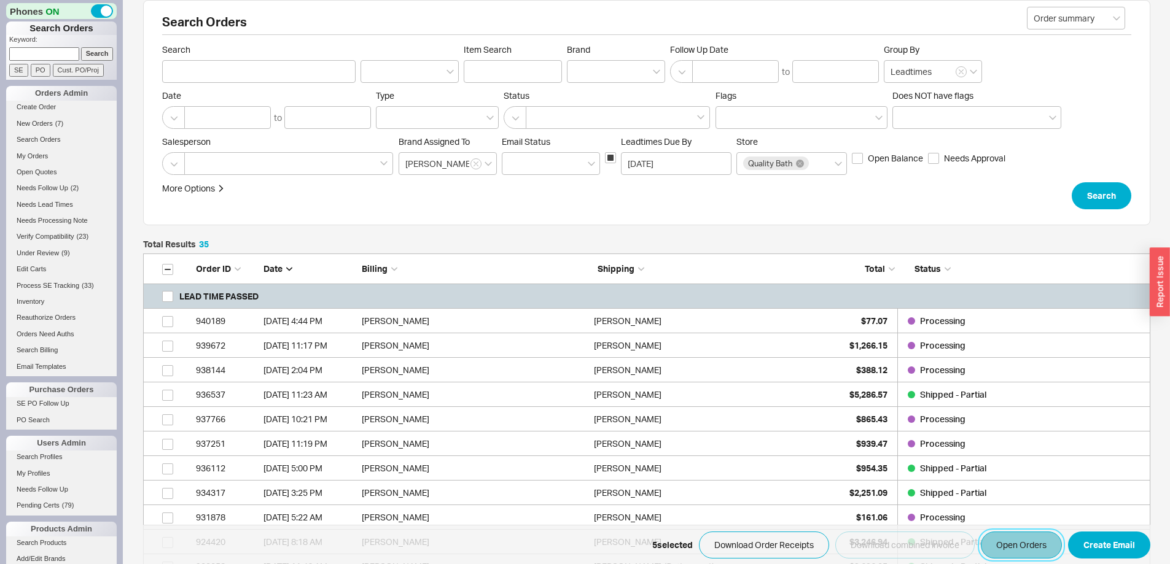
scroll to position [0, 0]
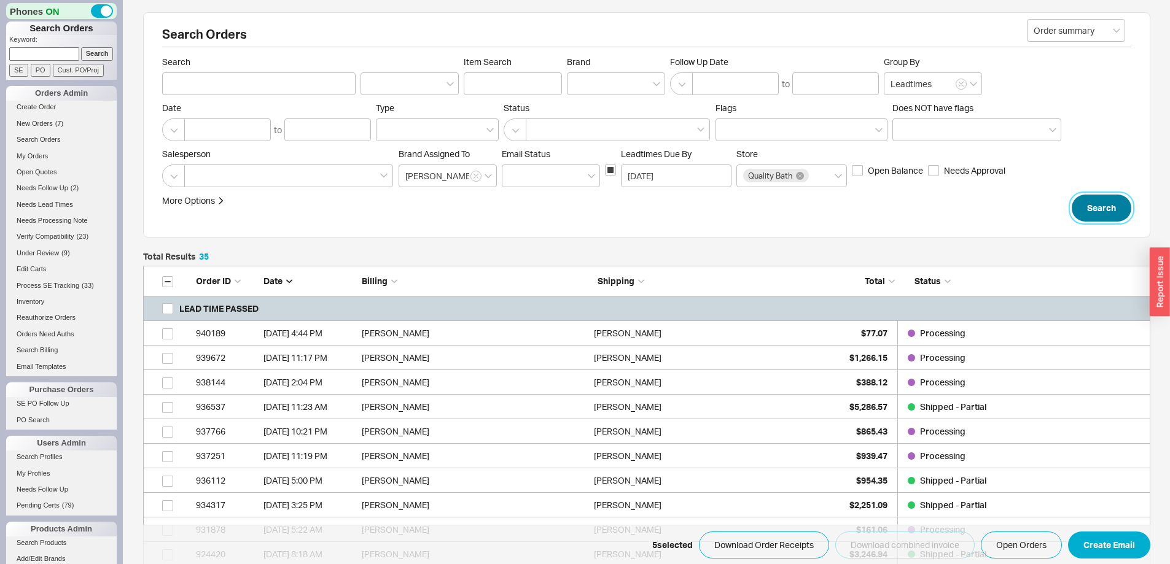
click at [1092, 205] on button "Search" at bounding box center [1102, 208] width 60 height 27
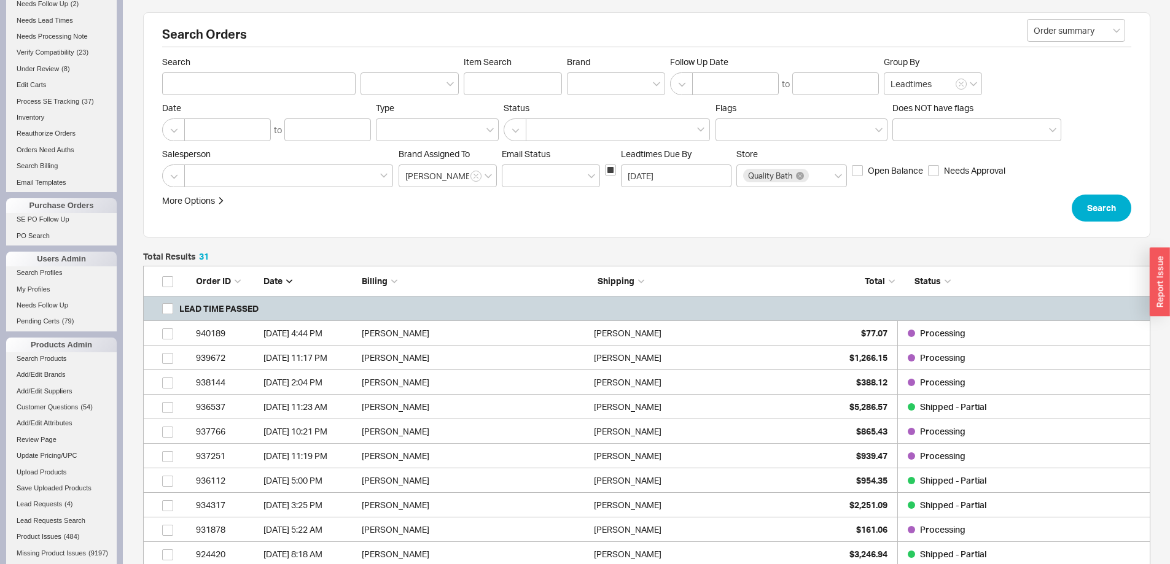
click at [1076, 184] on div "Salesperson Brand Assigned To Chaya Em ​ ail Status Leadtimes Due By 09/22/2025…" at bounding box center [646, 168] width 969 height 39
click at [1129, 228] on div "Search Orders Order summary Search Item Search Brand Follow Up Date to Group By…" at bounding box center [646, 124] width 1007 height 225
click at [1107, 212] on button "Search" at bounding box center [1102, 208] width 60 height 27
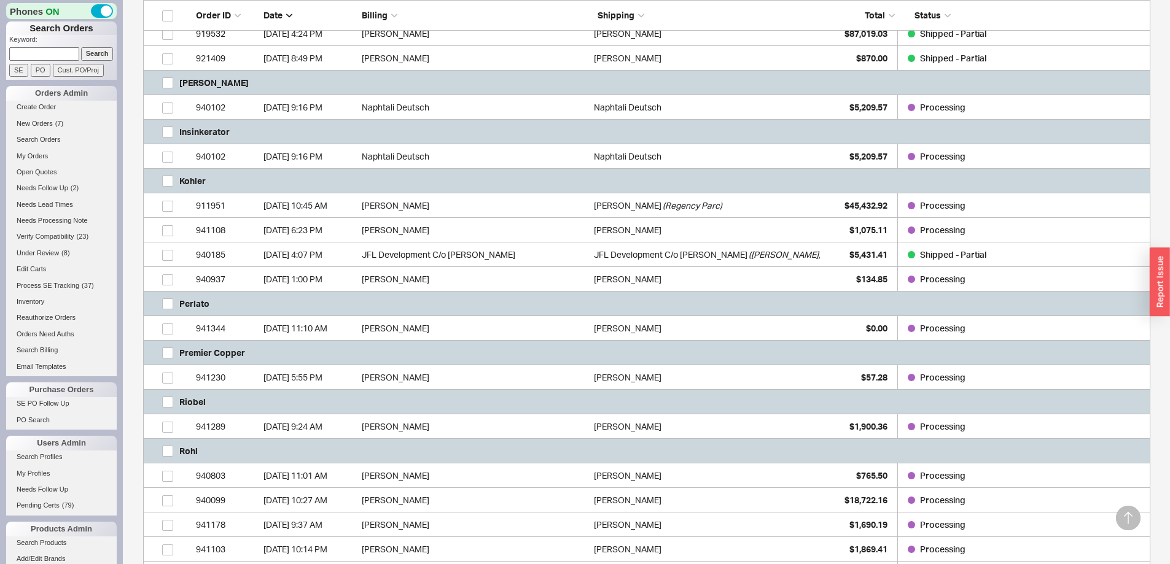
scroll to position [614, 0]
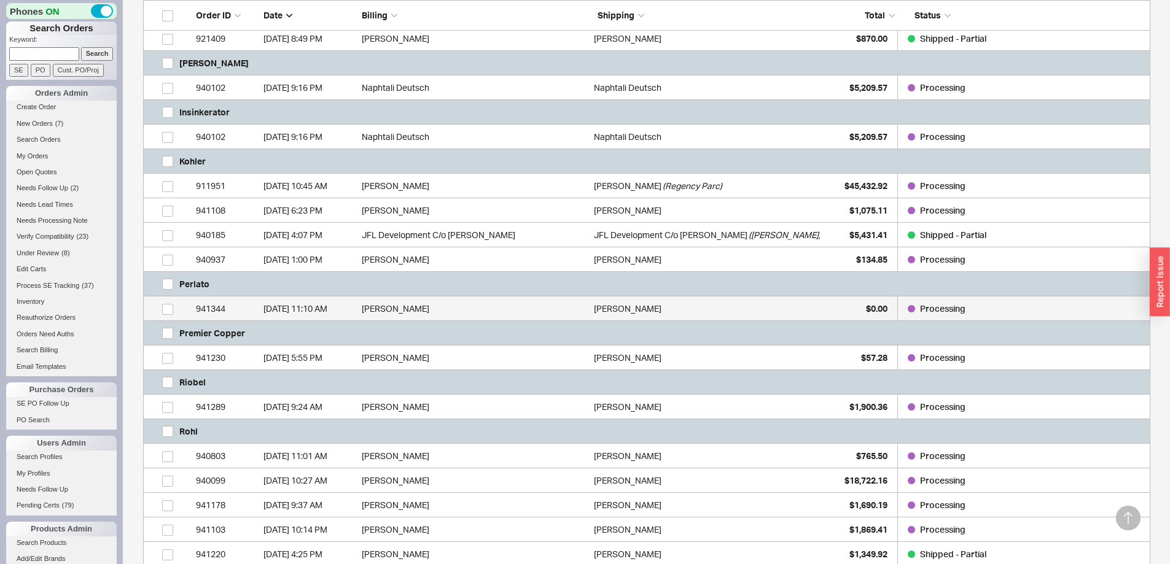
click at [332, 314] on div "9/22/25 11:10 AM" at bounding box center [309, 309] width 92 height 25
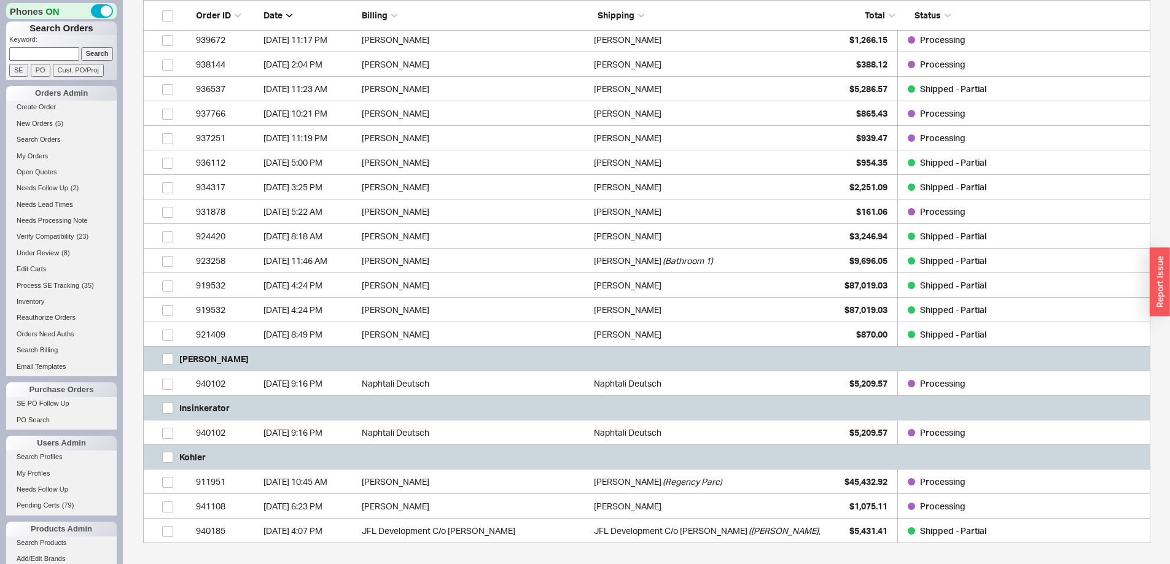
scroll to position [123, 0]
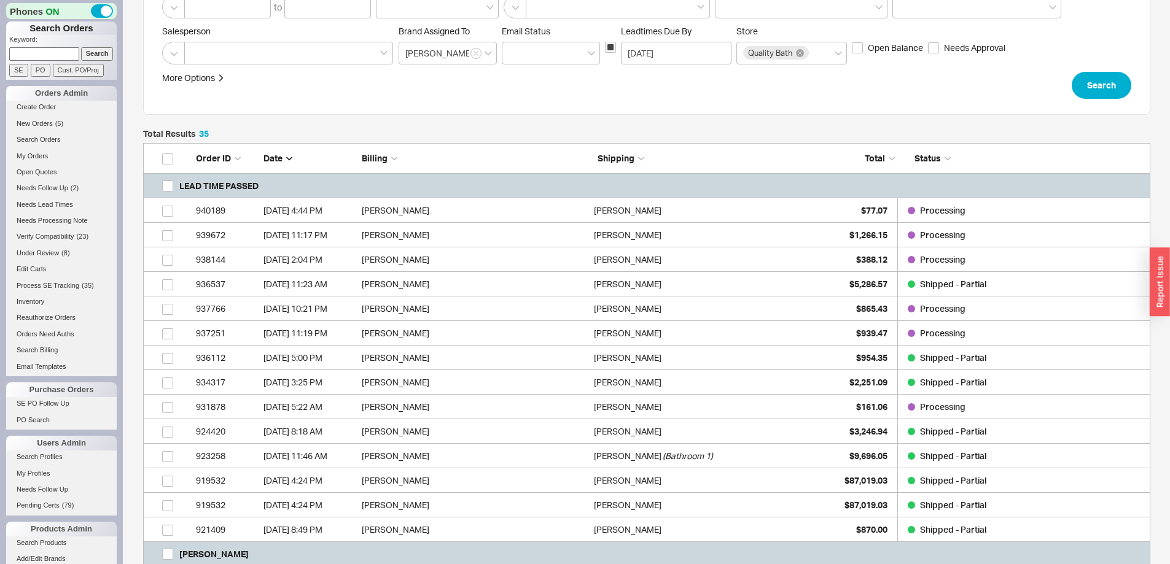
click at [1105, 100] on div "Search Orders Order summary Search Item Search Brand Follow Up Date to Group By…" at bounding box center [646, 1] width 1007 height 225
click at [1107, 80] on button "Search" at bounding box center [1102, 85] width 60 height 27
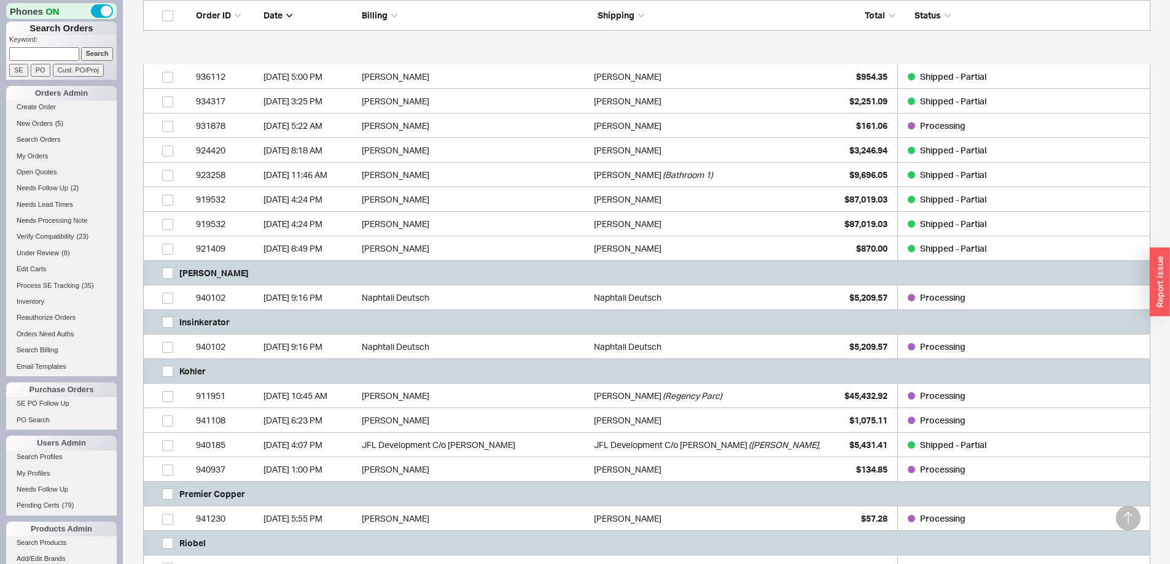
scroll to position [491, 0]
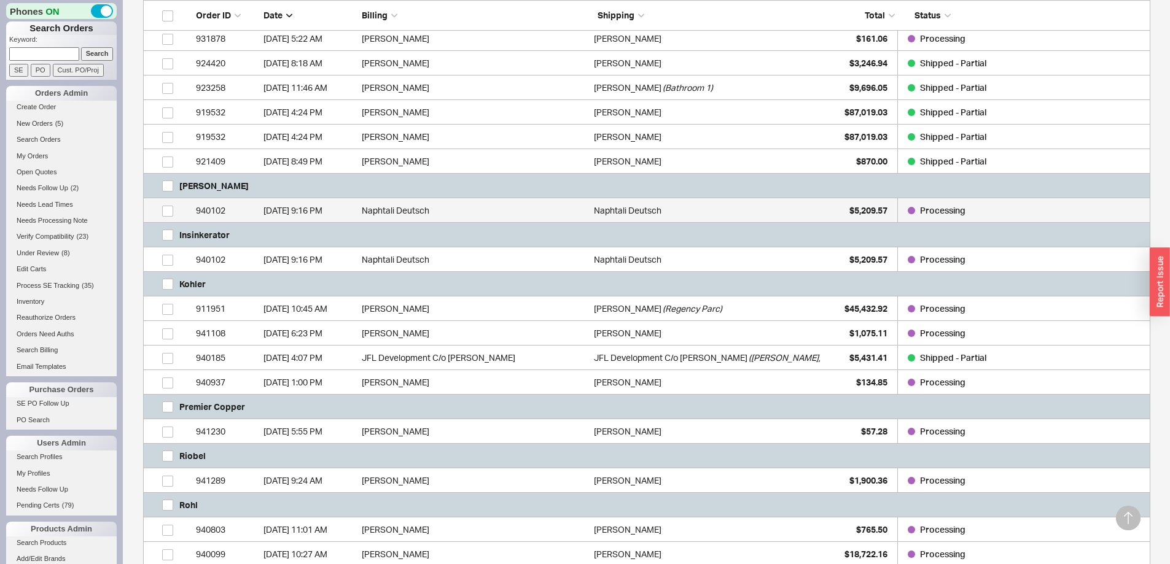
click at [344, 209] on div "9/21/25 9:16 PM" at bounding box center [309, 210] width 92 height 25
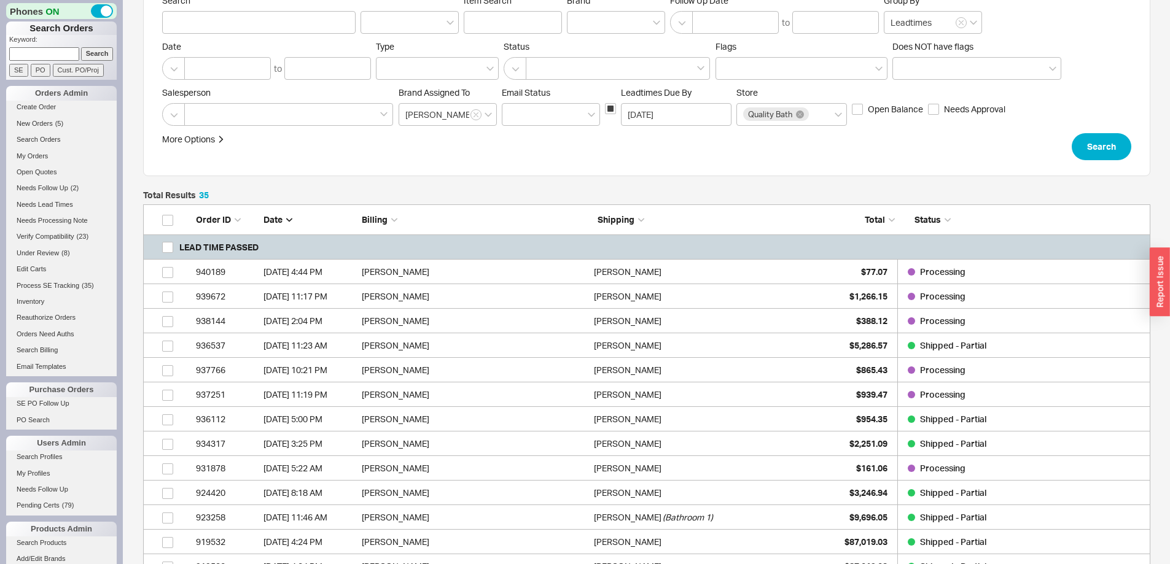
scroll to position [0, 0]
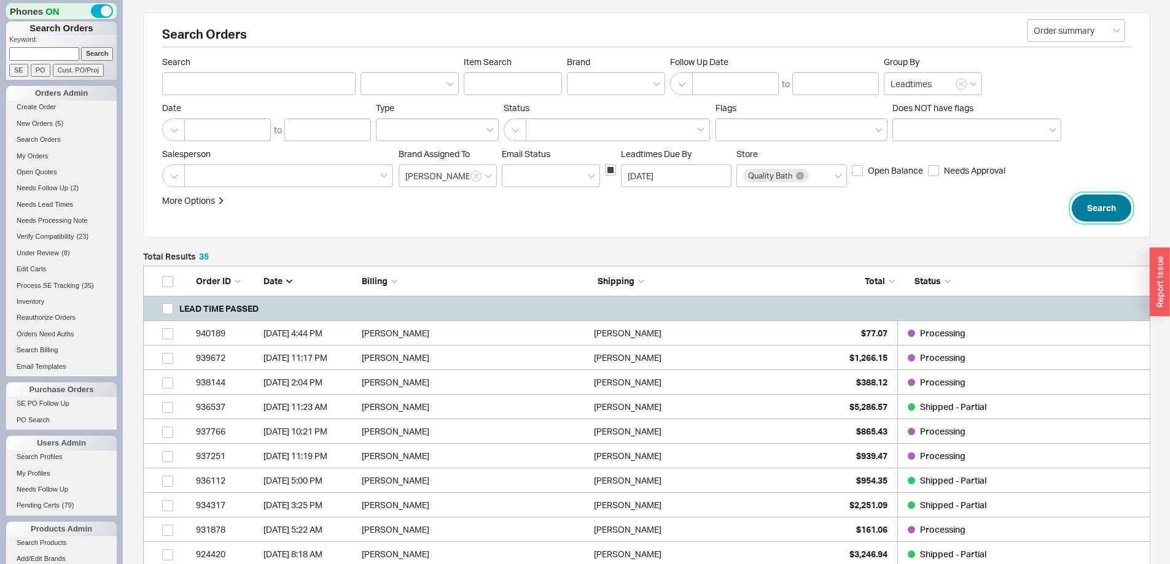
click at [1104, 209] on button "Search" at bounding box center [1102, 208] width 60 height 27
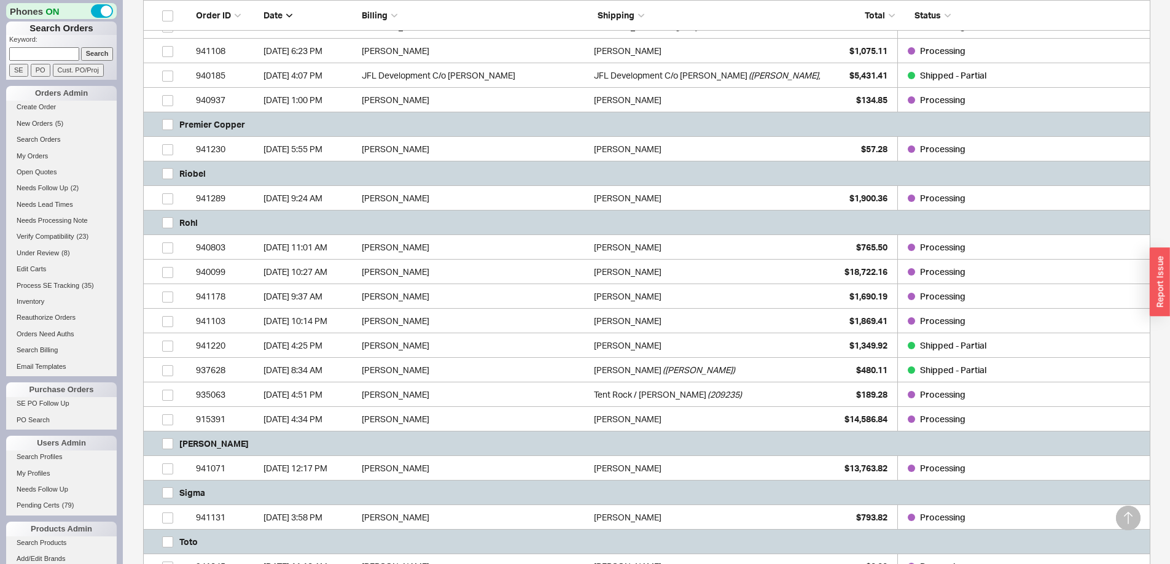
scroll to position [737, 0]
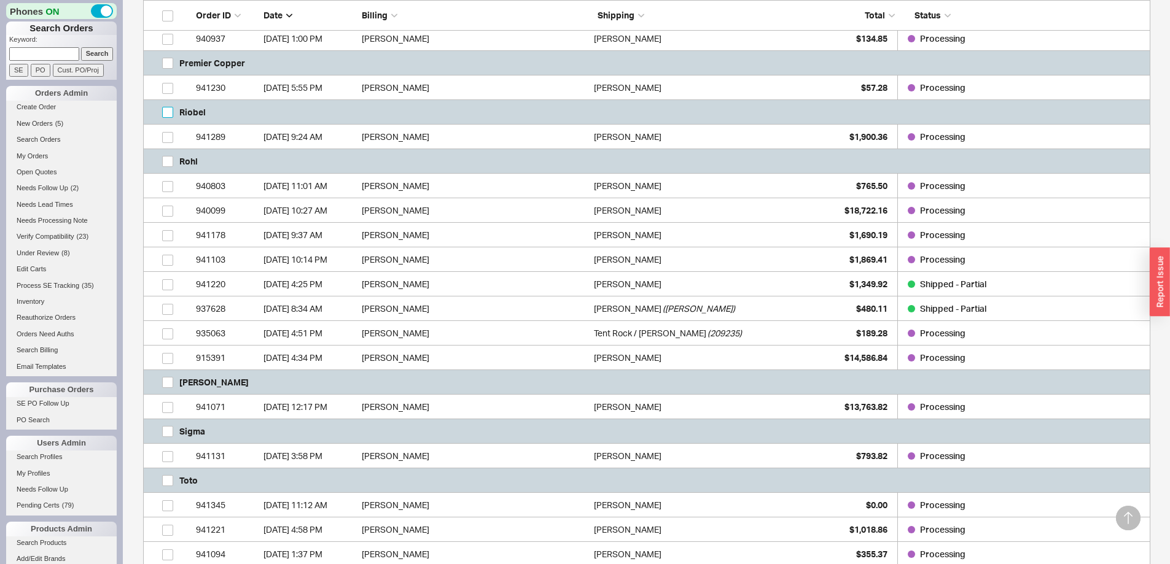
click at [169, 114] on input "grid" at bounding box center [167, 112] width 11 height 11
checkbox input "true"
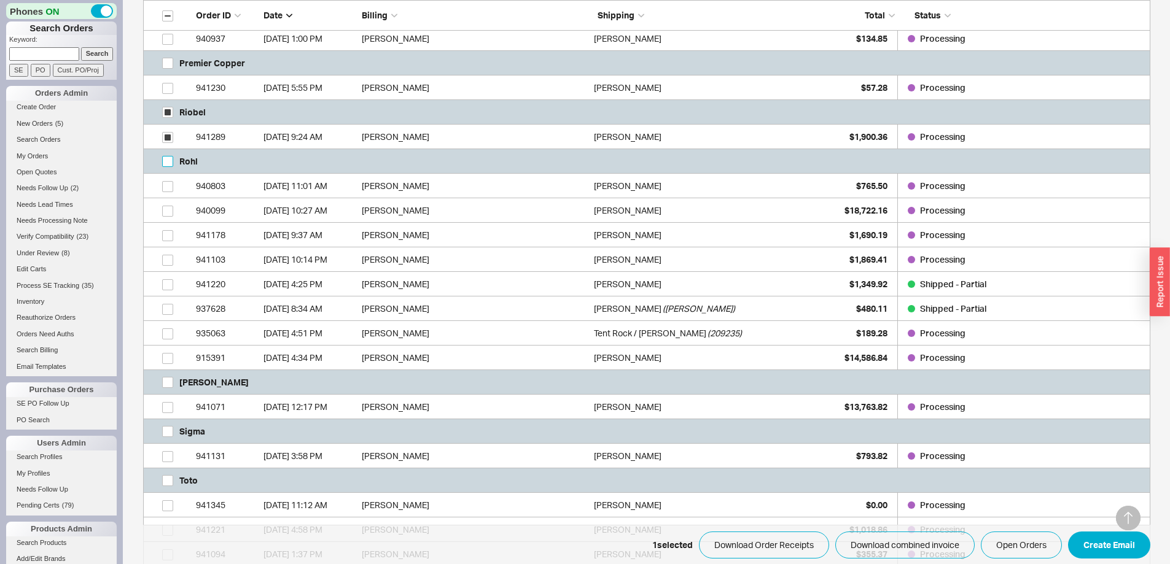
click at [167, 160] on input "grid" at bounding box center [167, 161] width 11 height 11
checkbox input "true"
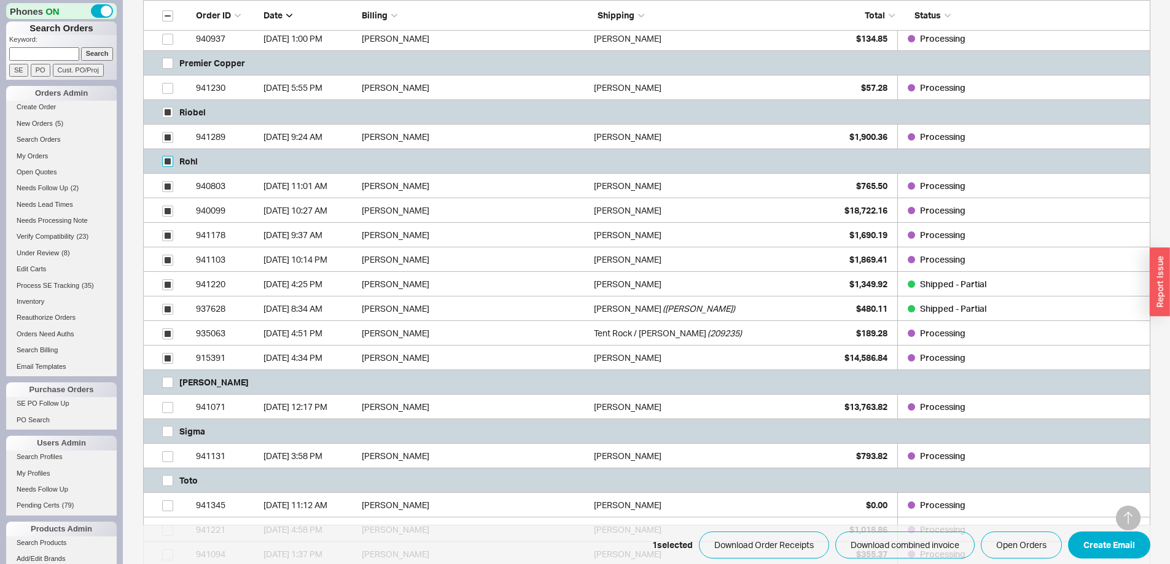
checkbox input "true"
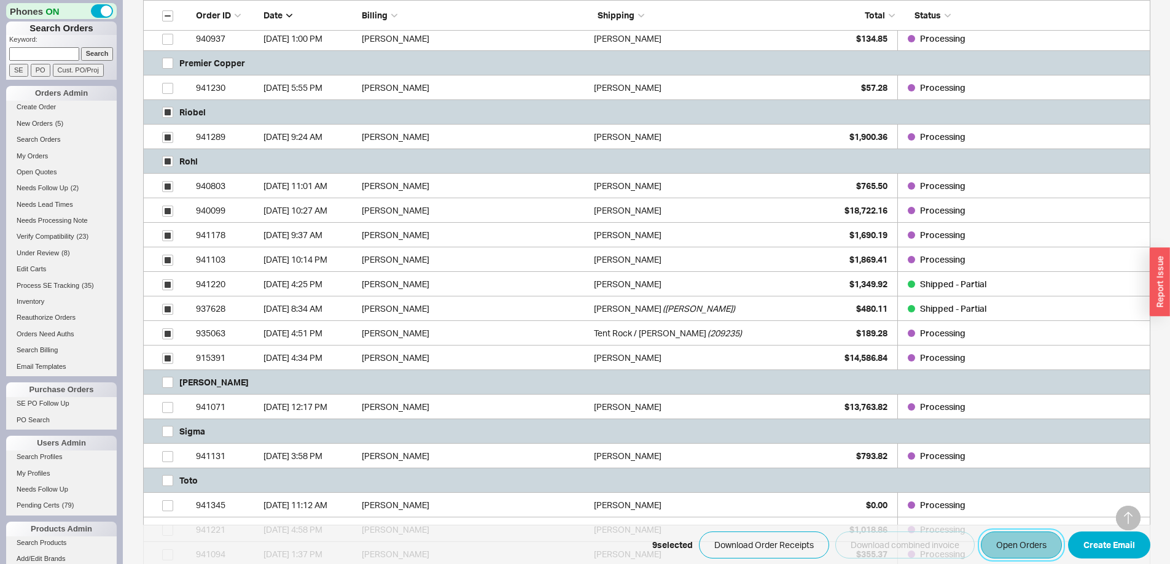
click at [1020, 542] on button "Open Orders" at bounding box center [1021, 545] width 81 height 27
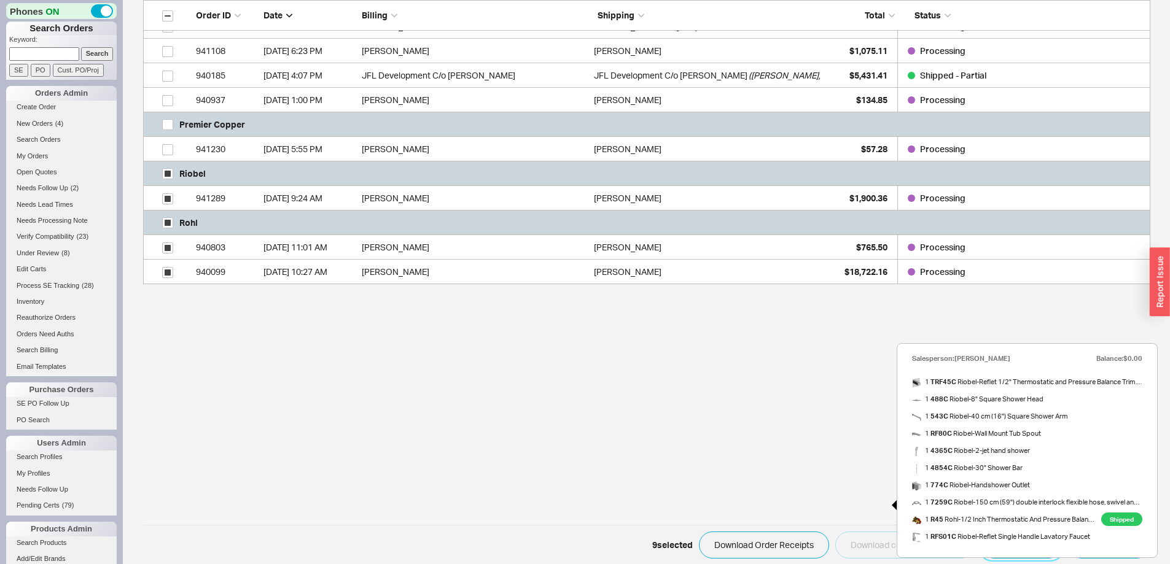
scroll to position [61, 0]
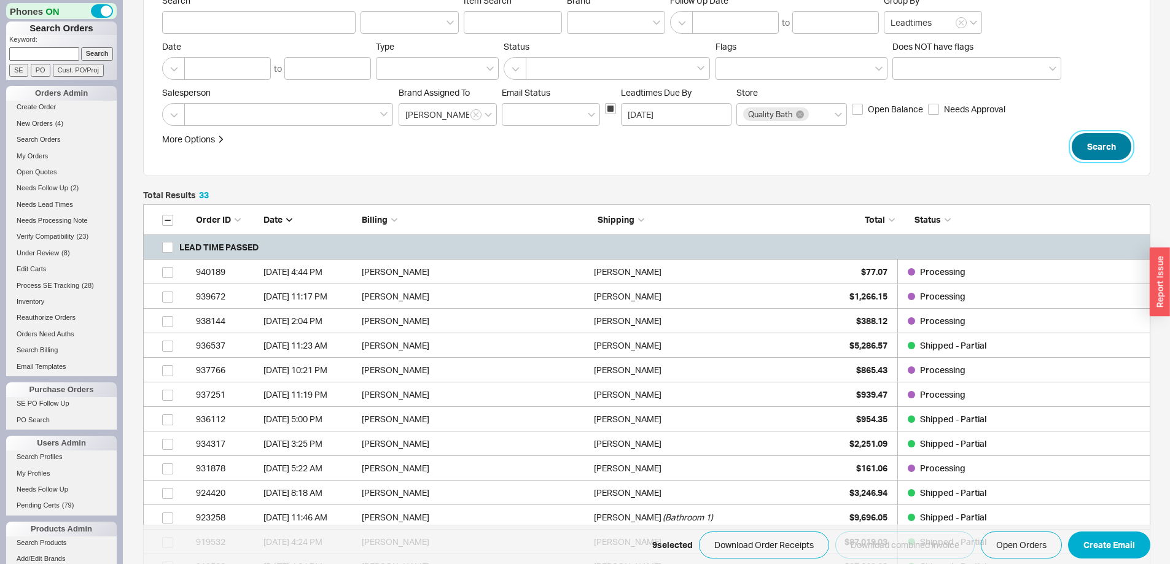
click at [1105, 146] on button "Search" at bounding box center [1102, 146] width 60 height 27
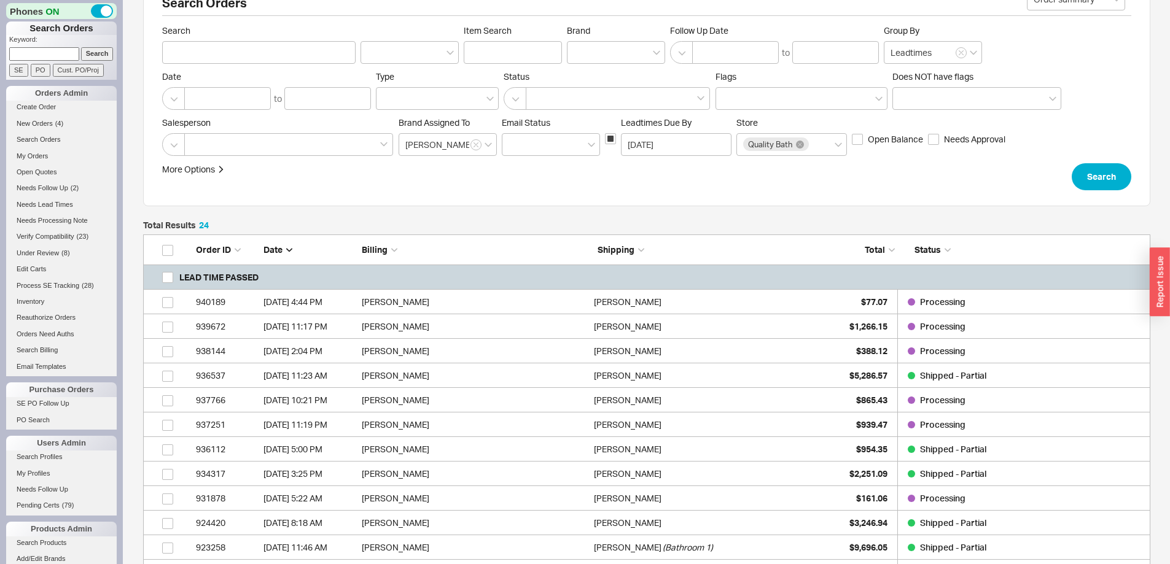
scroll to position [611, 0]
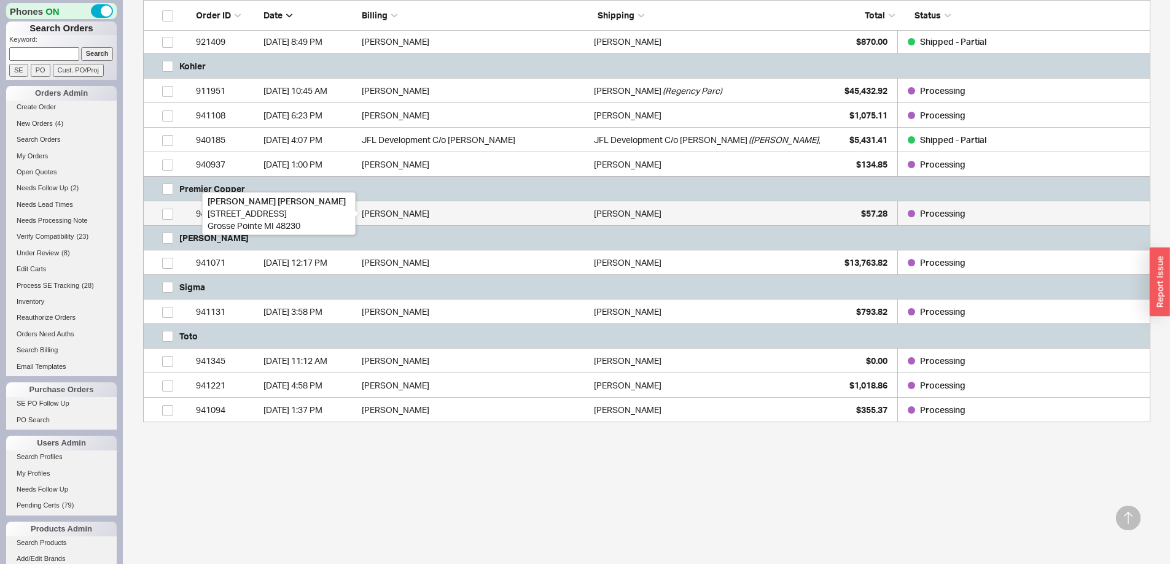
click at [370, 212] on div "Heidi Brandt" at bounding box center [475, 213] width 226 height 25
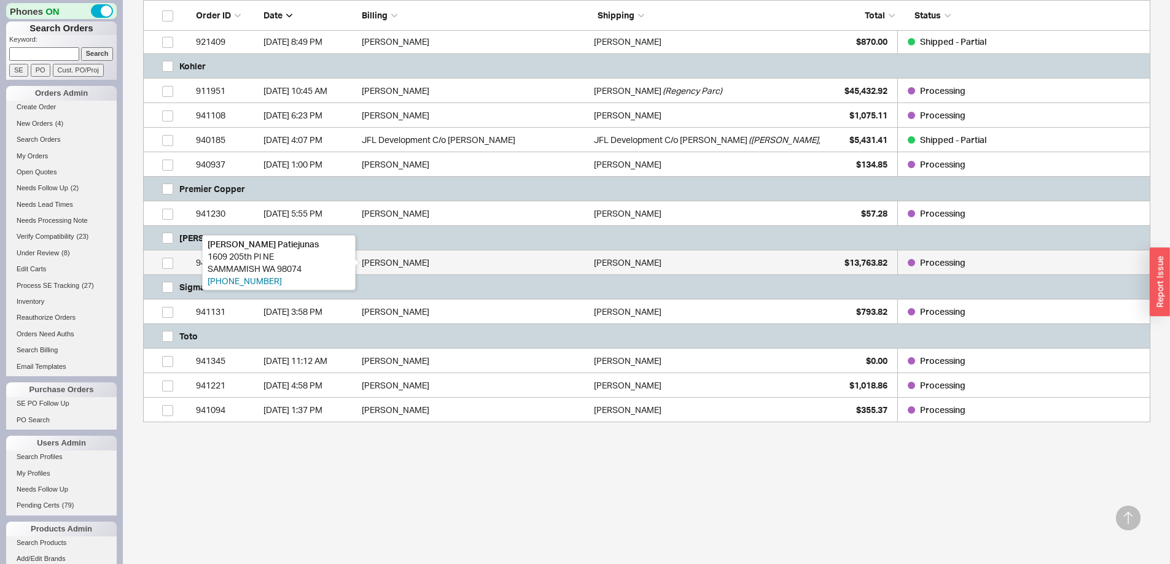
click at [416, 271] on div "Kestutis Patiejunas" at bounding box center [475, 263] width 226 height 25
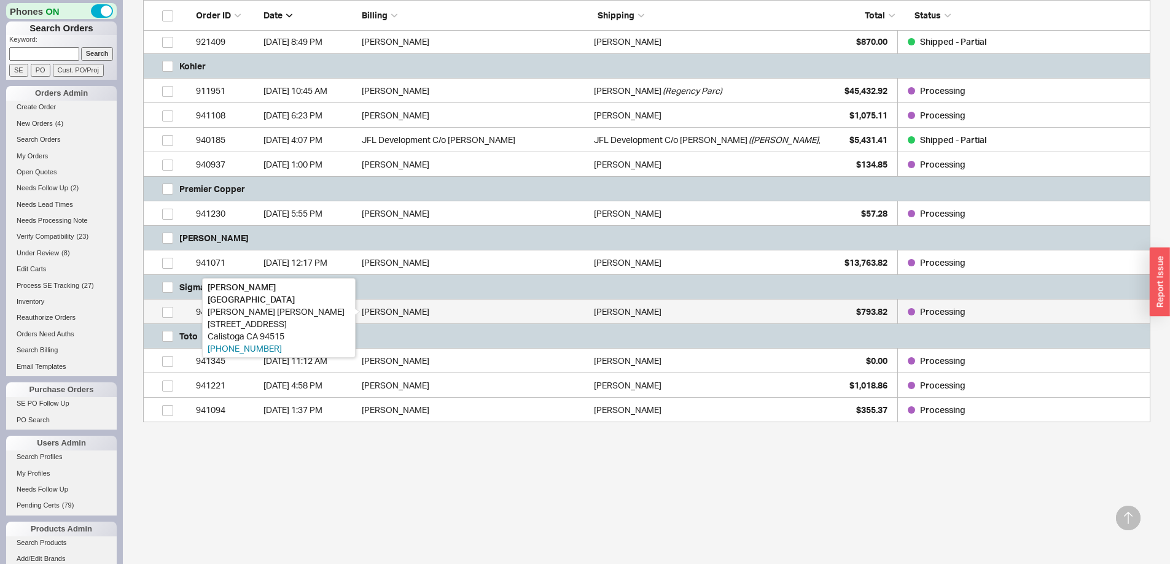
click at [403, 306] on div "Jon Teachworth" at bounding box center [475, 312] width 226 height 25
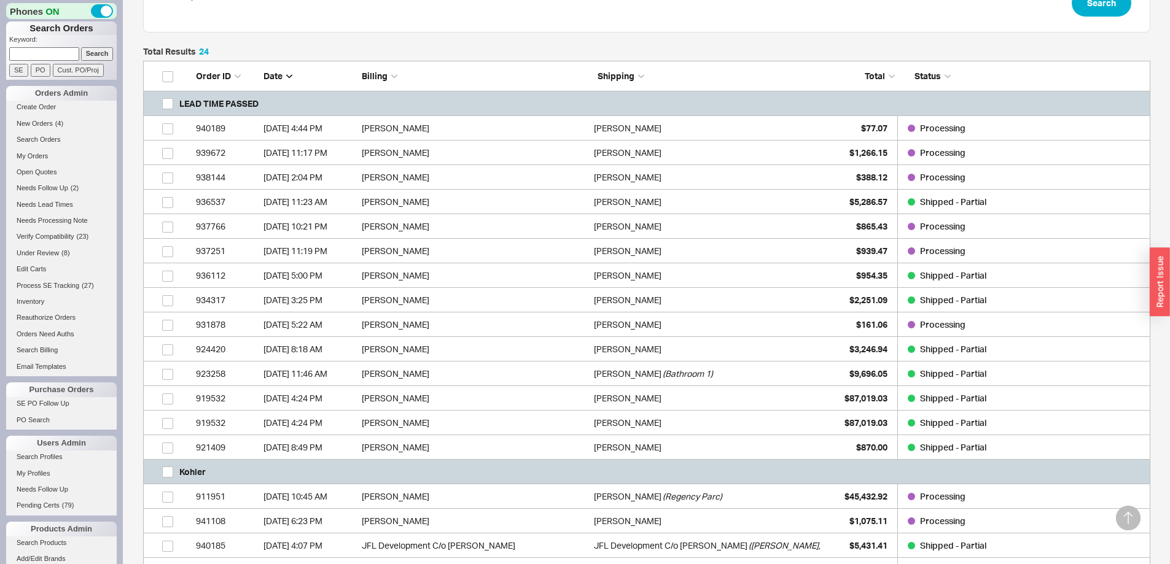
scroll to position [181, 0]
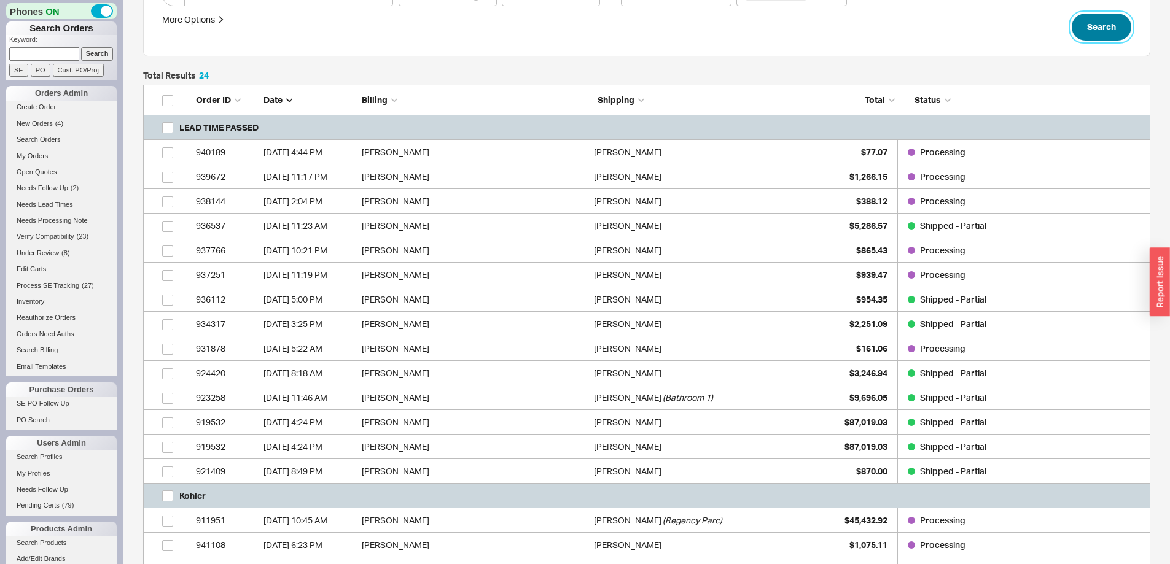
click at [1094, 32] on button "Search" at bounding box center [1102, 27] width 60 height 27
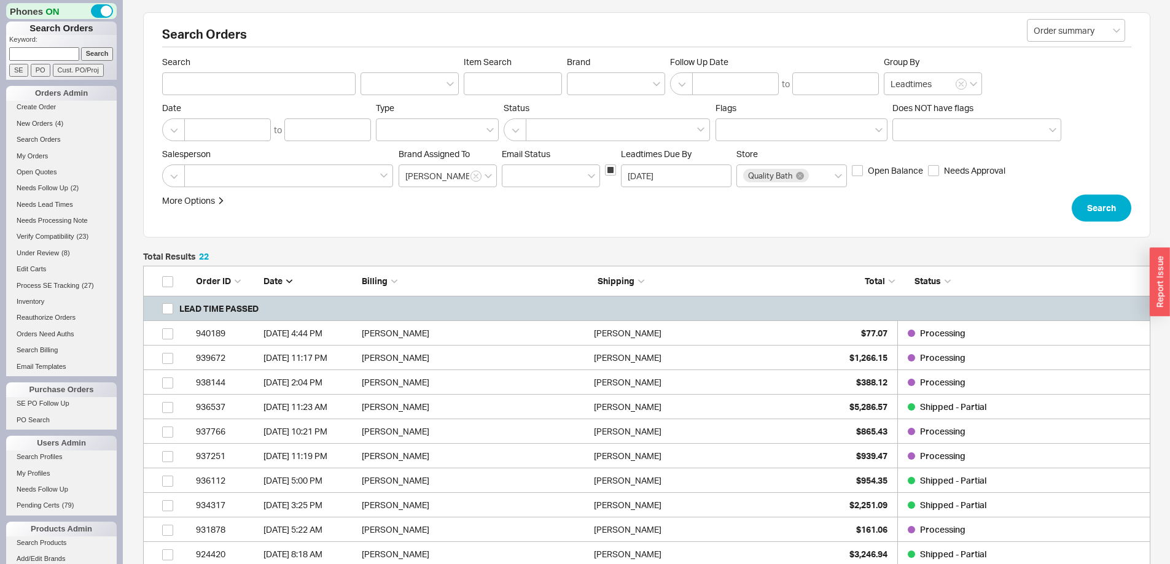
scroll to position [660, 998]
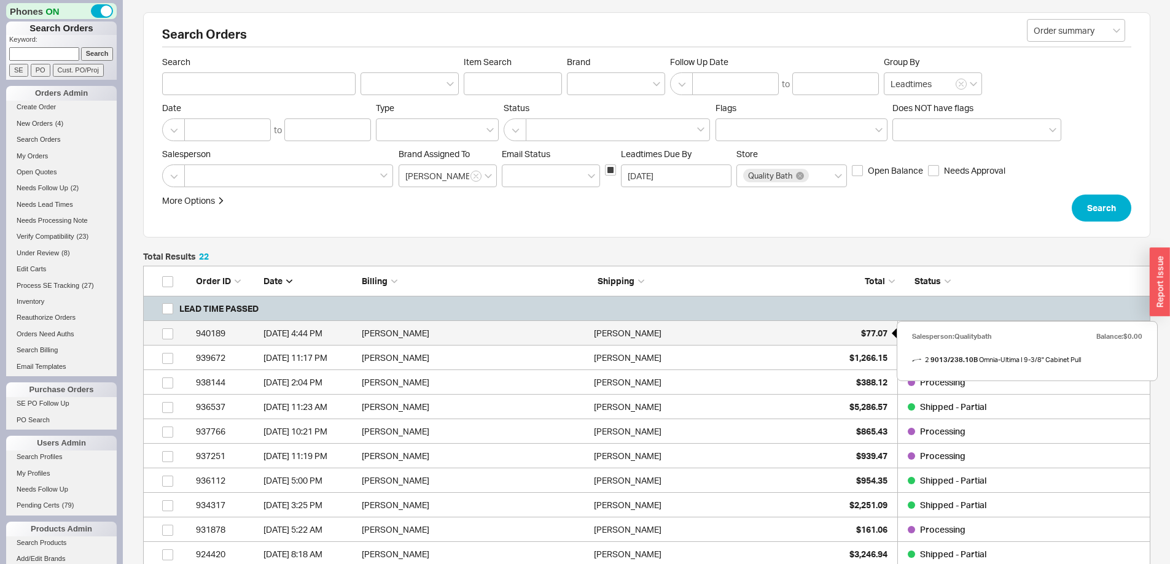
click at [875, 336] on span "$77.07" at bounding box center [874, 333] width 26 height 10
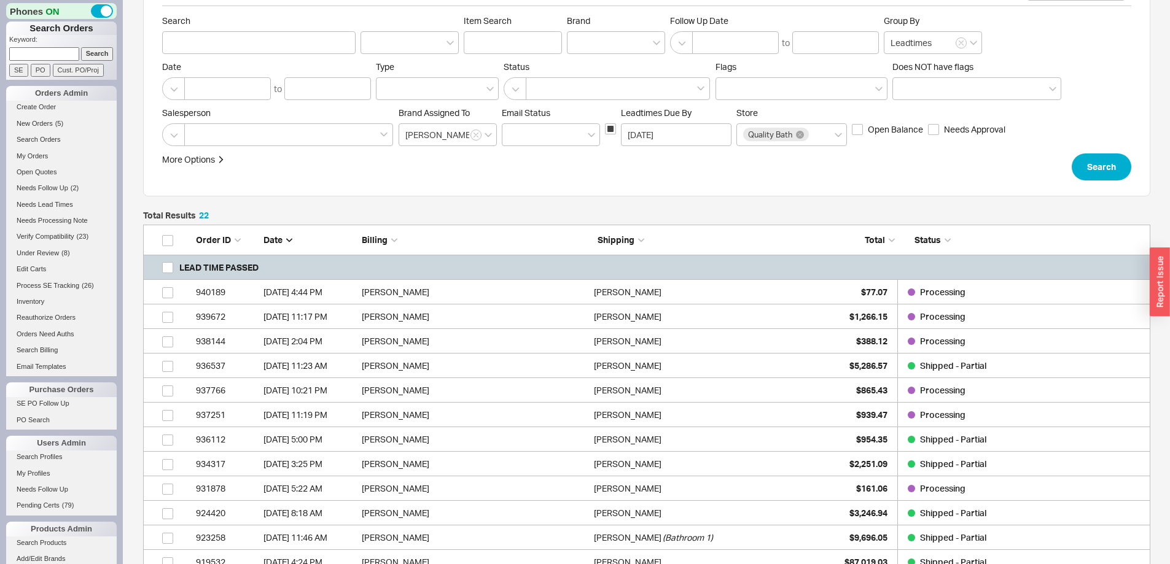
scroll to position [61, 0]
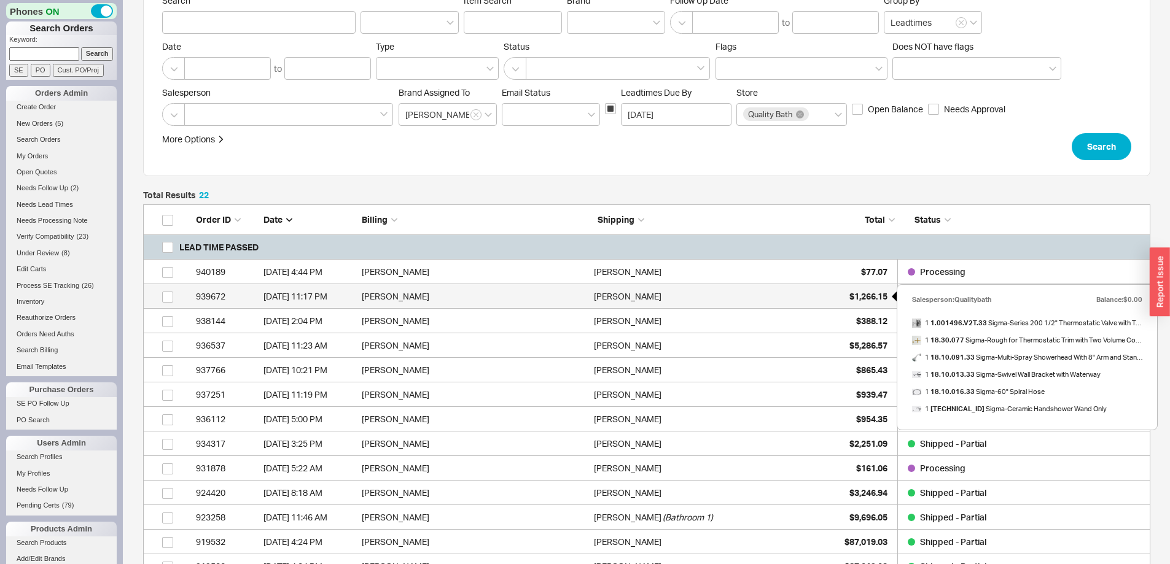
click at [865, 295] on span "$1,266.15" at bounding box center [868, 296] width 38 height 10
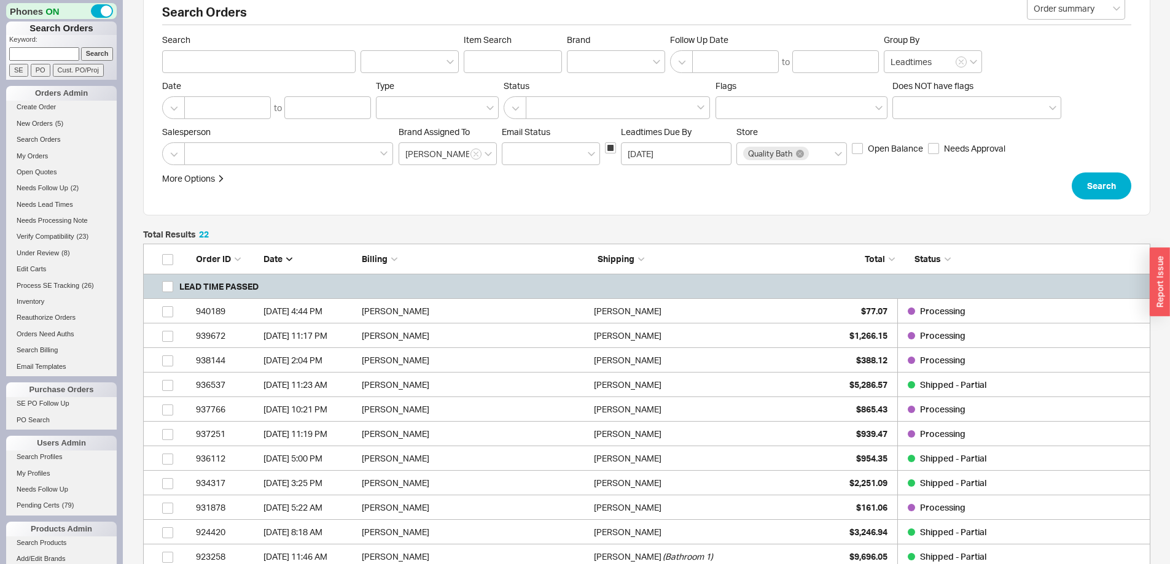
scroll to position [0, 0]
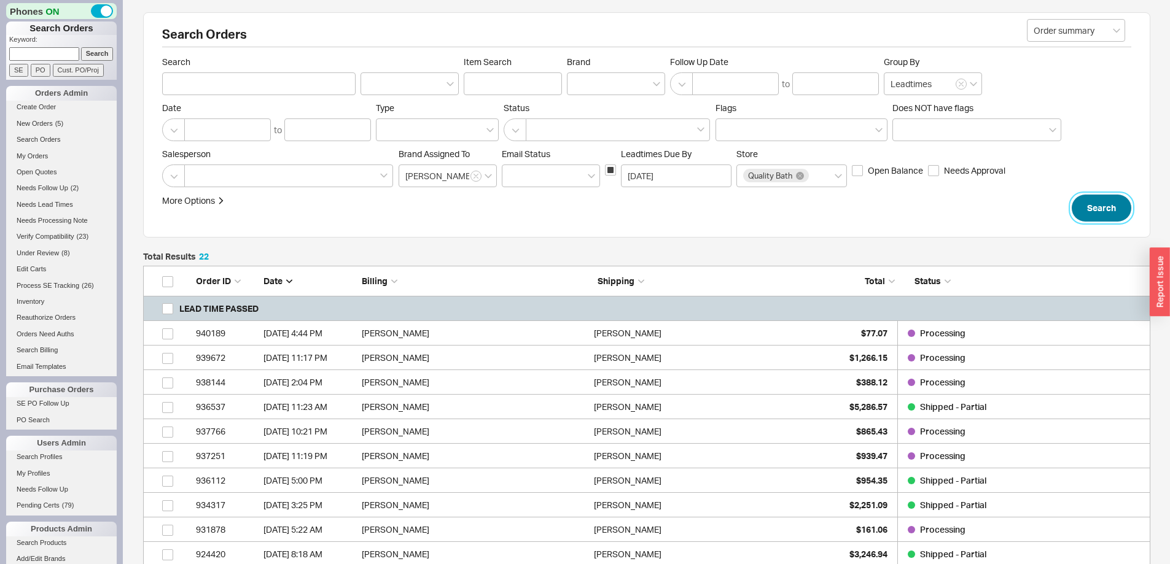
click at [1095, 205] on button "Search" at bounding box center [1102, 208] width 60 height 27
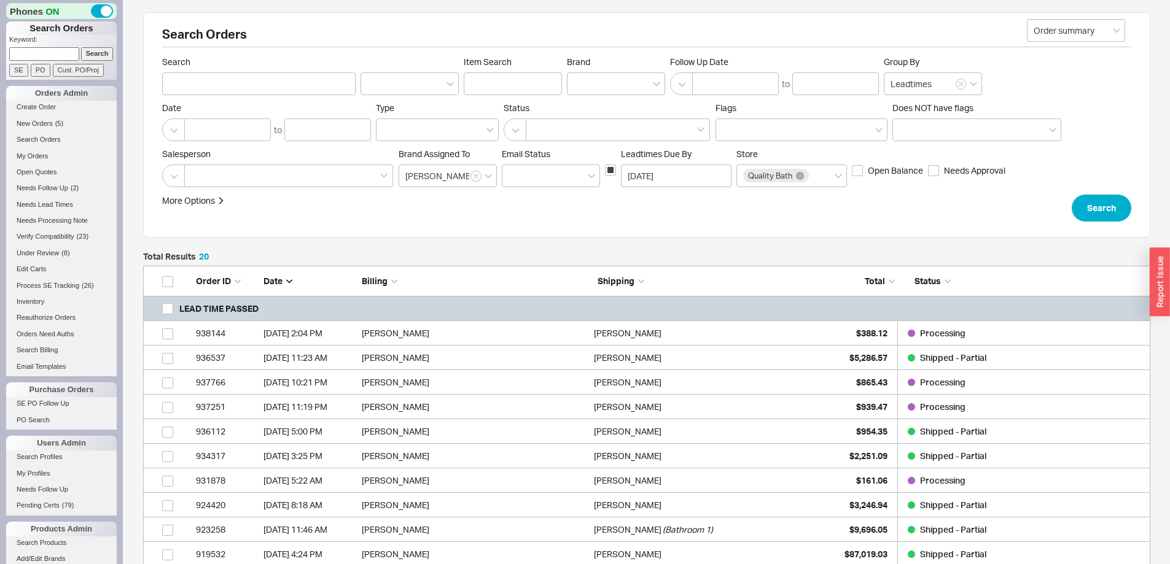
scroll to position [611, 998]
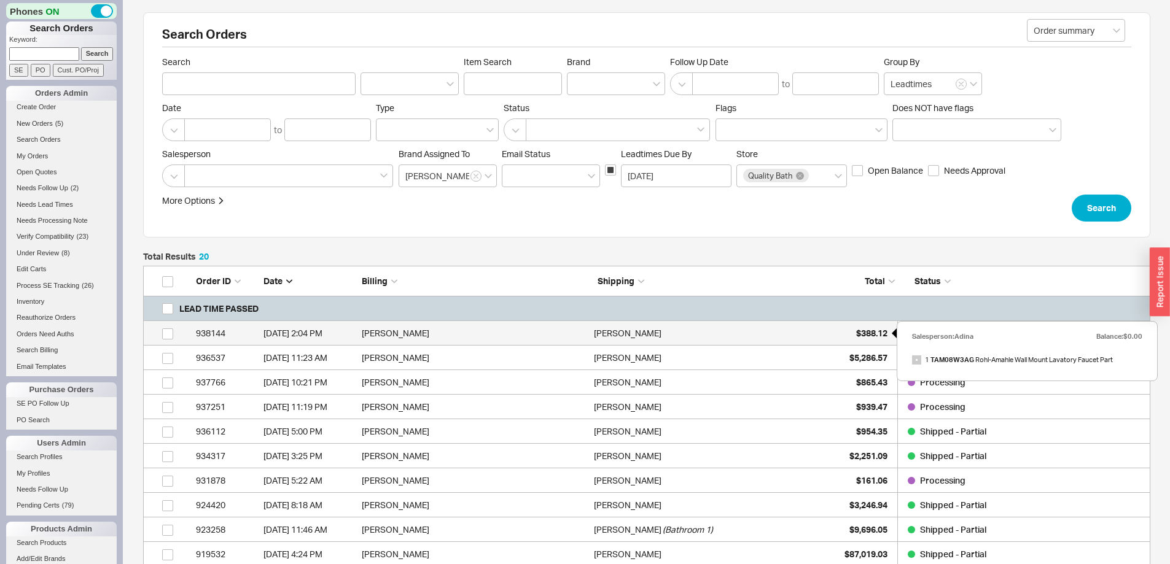
click at [871, 330] on span "$388.12" at bounding box center [871, 333] width 31 height 10
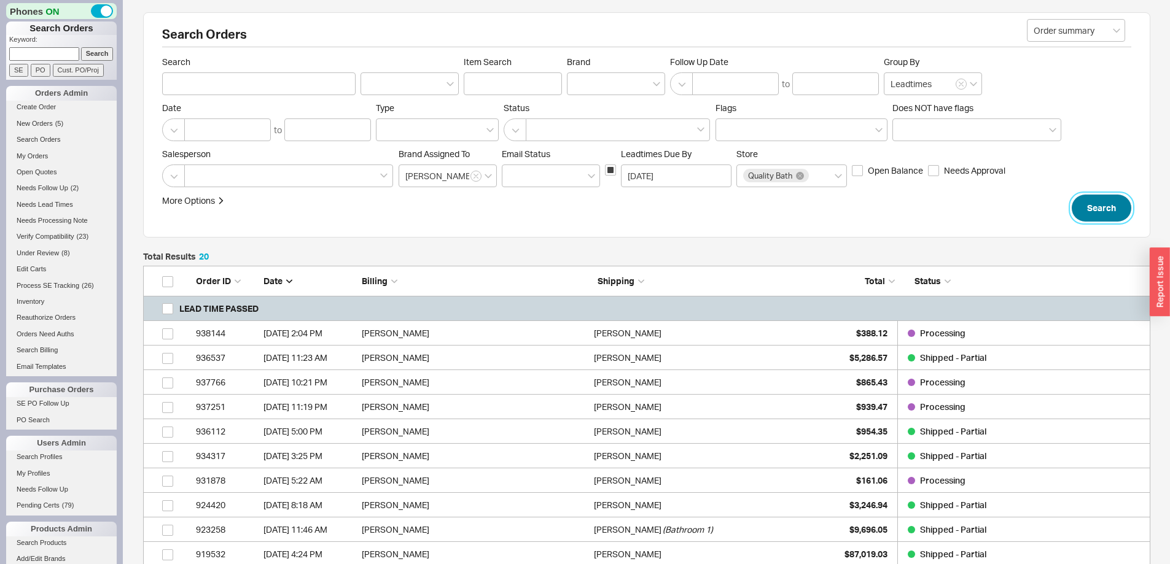
click at [1086, 200] on button "Search" at bounding box center [1102, 208] width 60 height 27
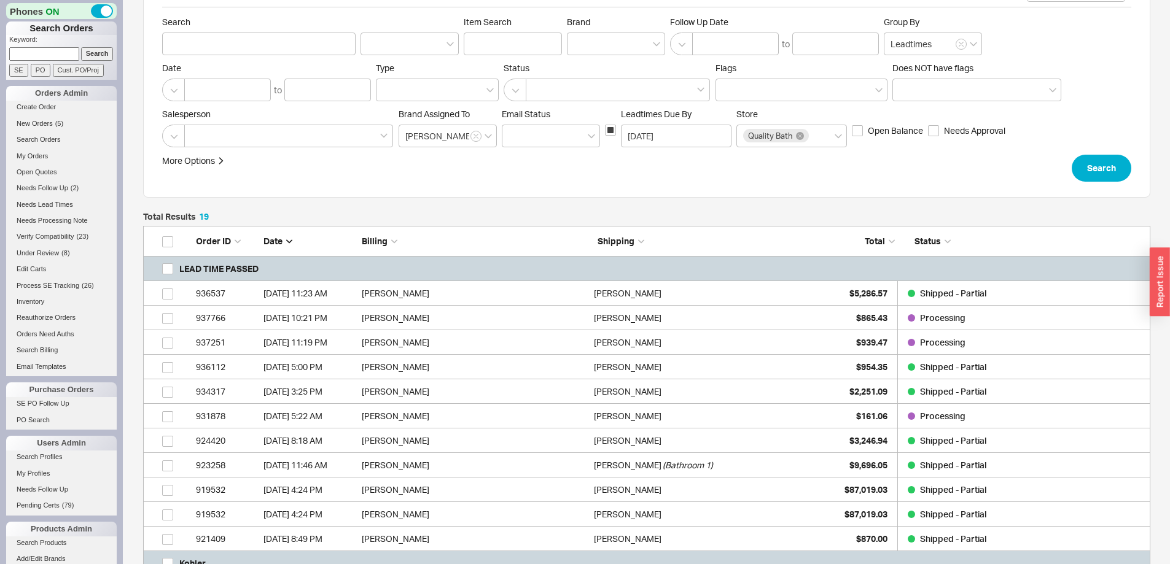
scroll to position [61, 0]
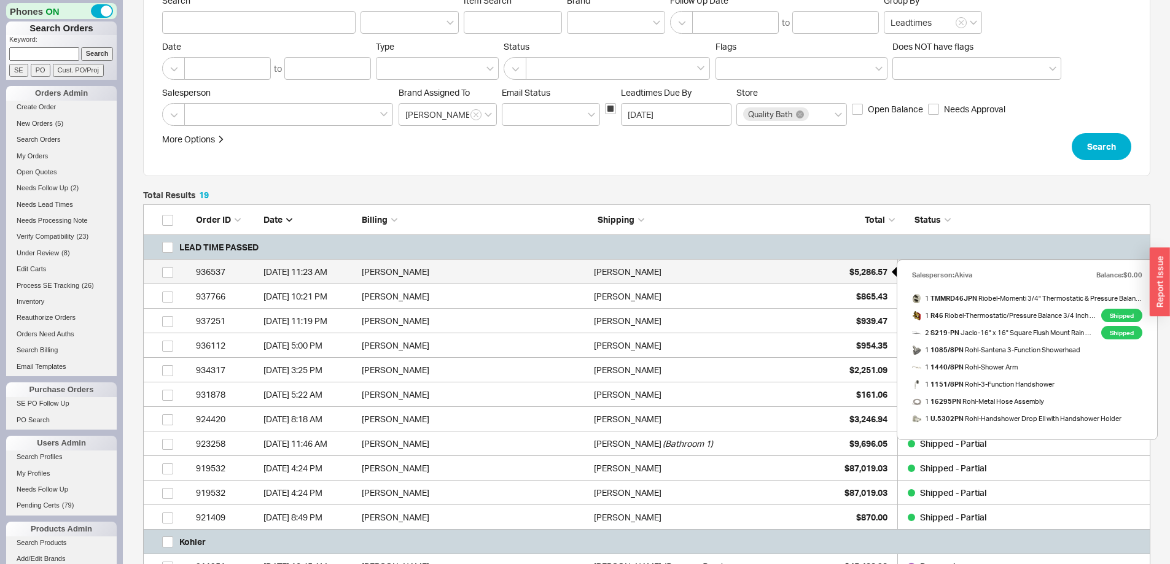
click at [867, 271] on span "$5,286.57" at bounding box center [868, 272] width 38 height 10
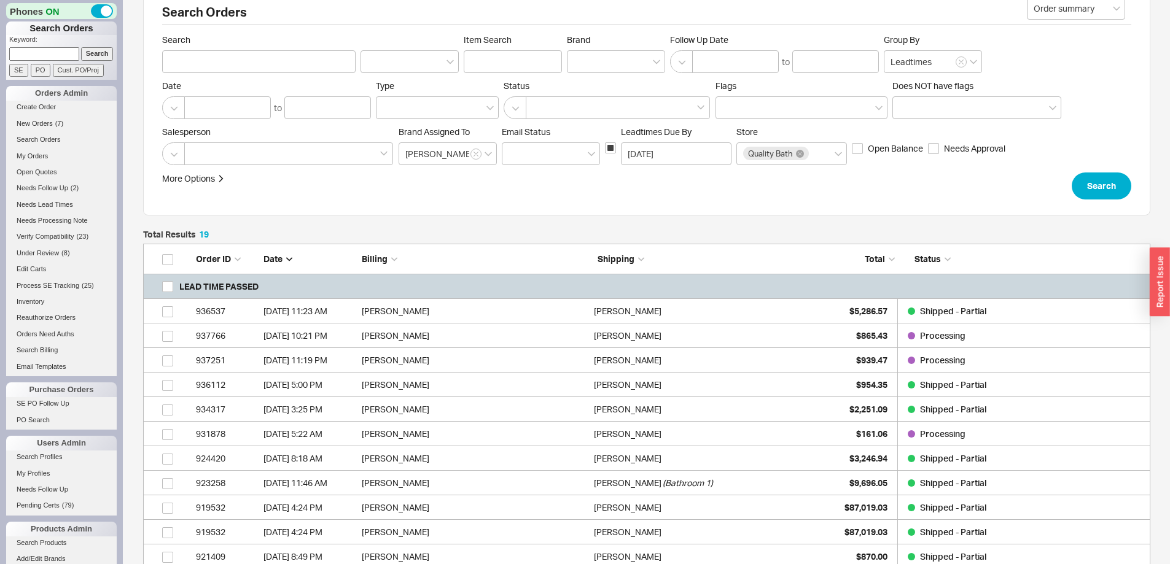
scroll to position [0, 0]
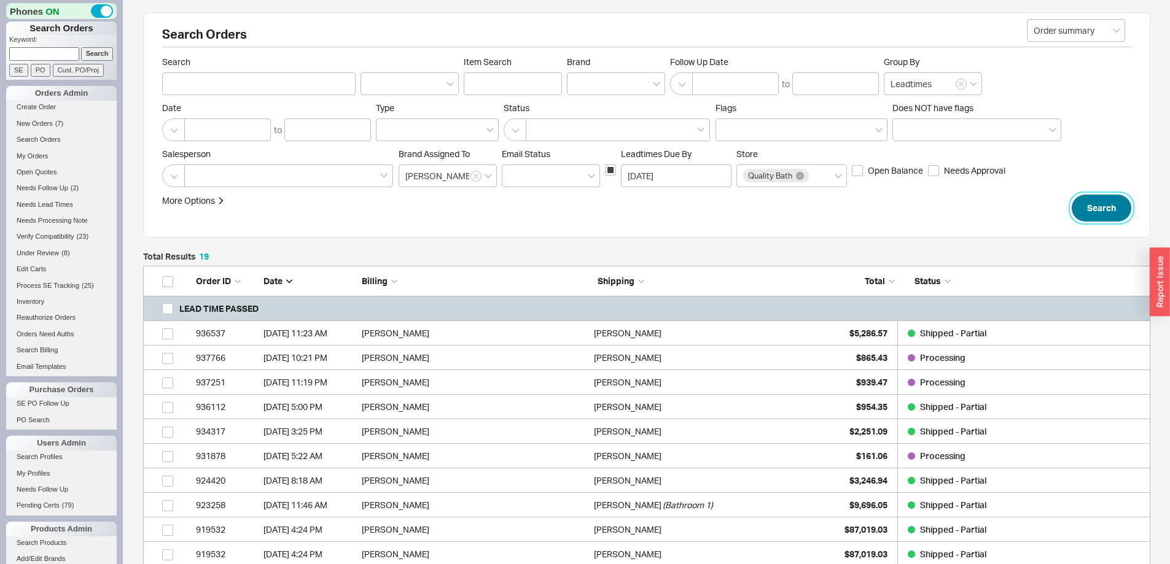
click at [1110, 214] on button "Search" at bounding box center [1102, 208] width 60 height 27
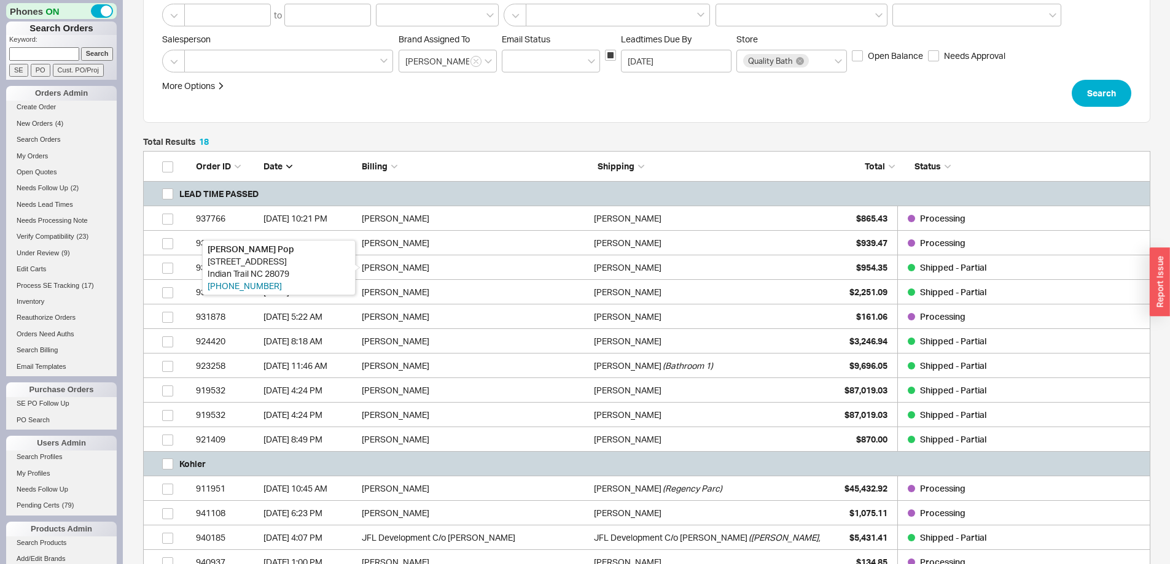
scroll to position [414, 0]
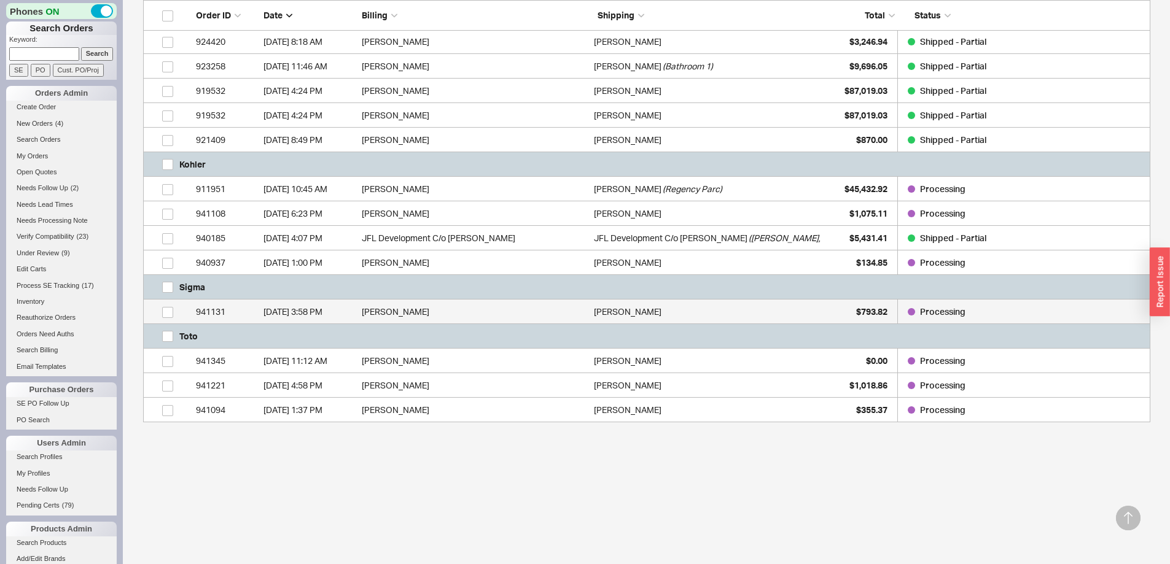
click at [319, 309] on div "9/19/25 3:58 PM" at bounding box center [309, 312] width 92 height 25
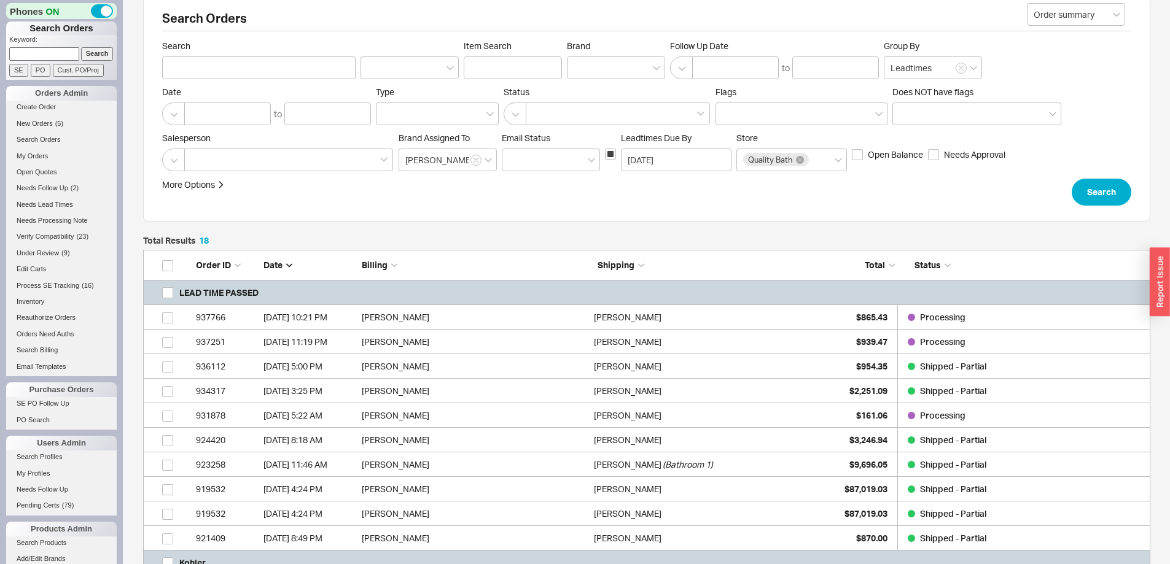
scroll to position [0, 0]
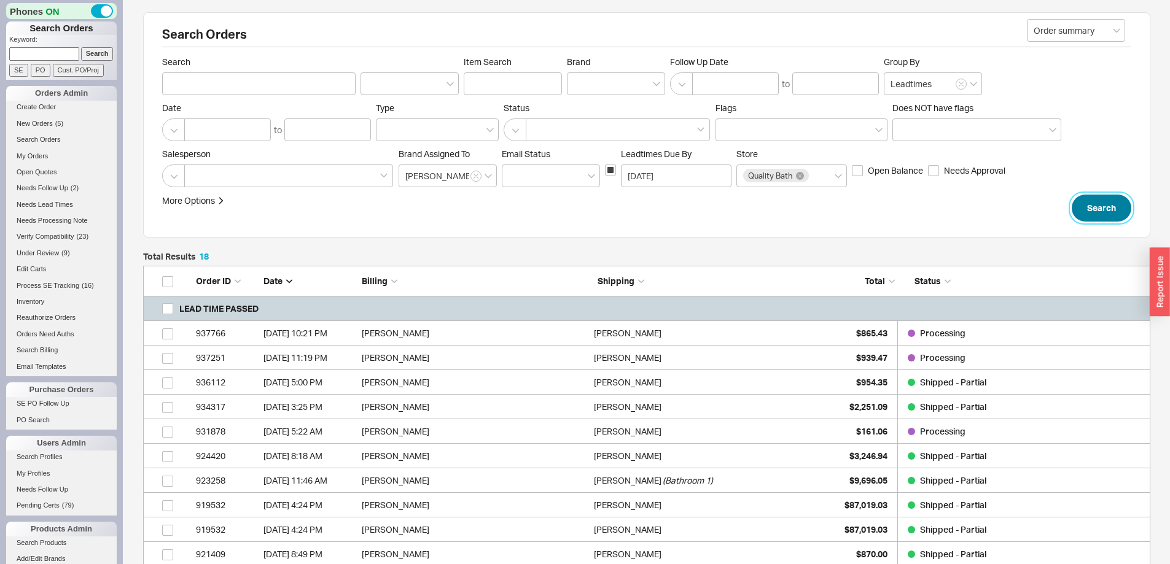
click at [1107, 207] on button "Search" at bounding box center [1102, 208] width 60 height 27
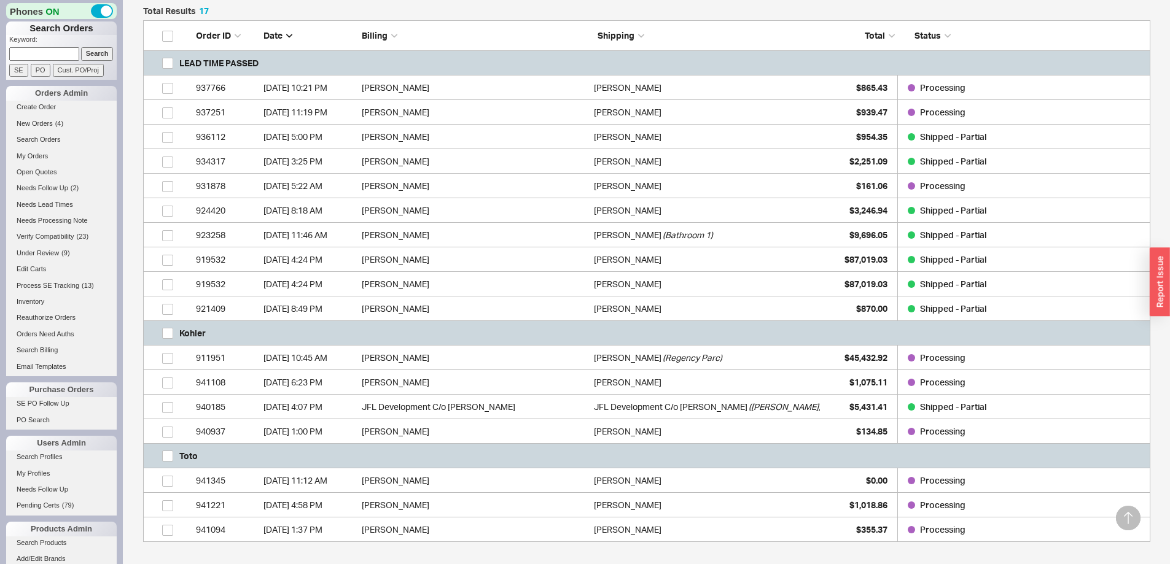
scroll to position [243, 0]
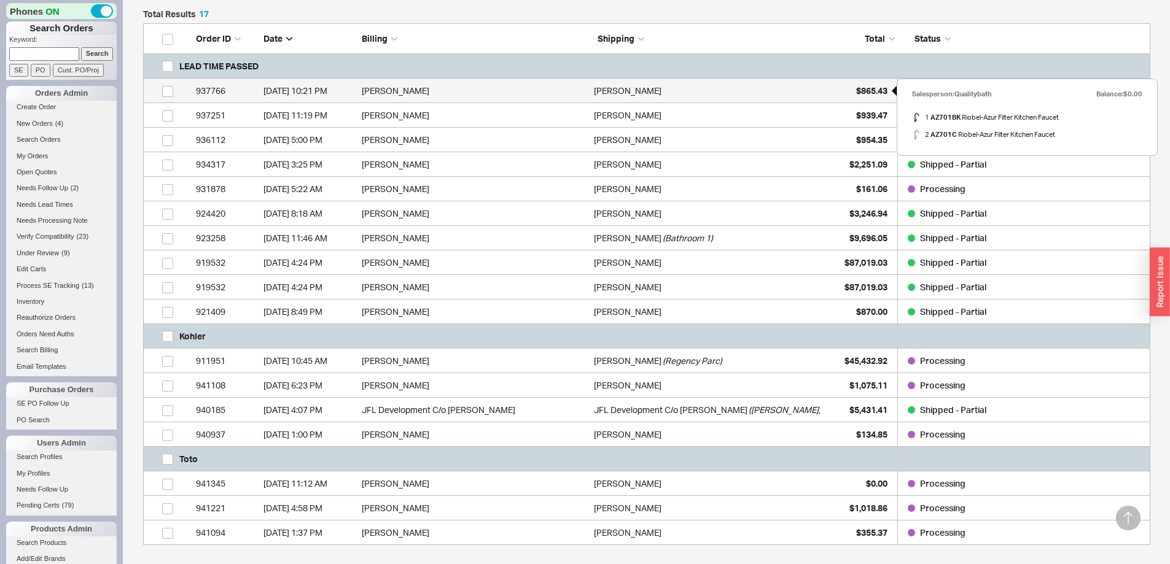
click at [866, 89] on span "$865.43" at bounding box center [871, 90] width 31 height 10
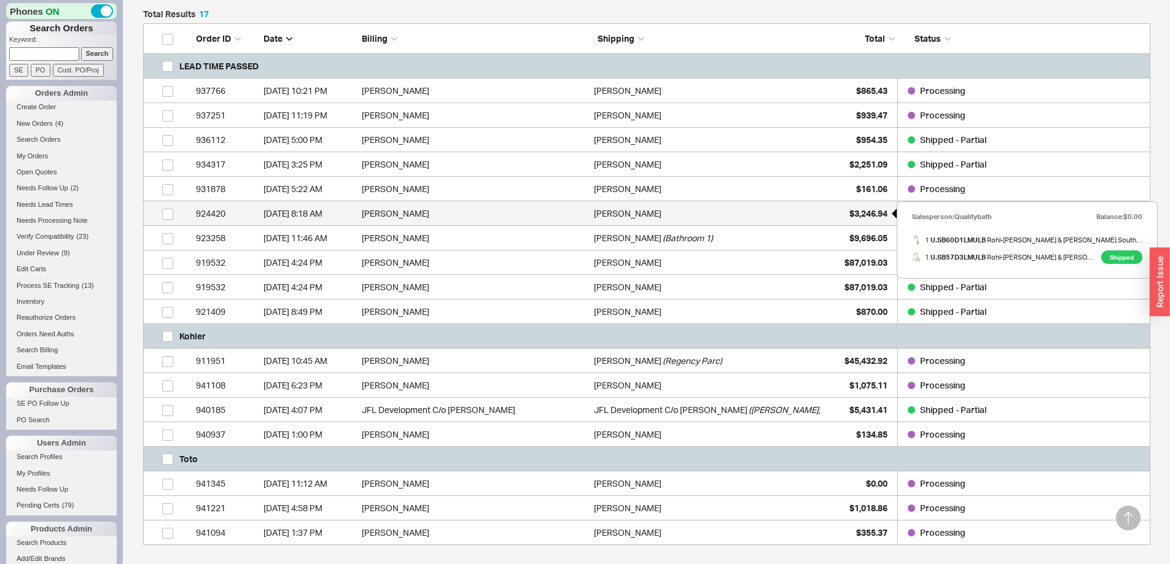
click at [850, 205] on div "$3,246.94" at bounding box center [856, 213] width 61 height 25
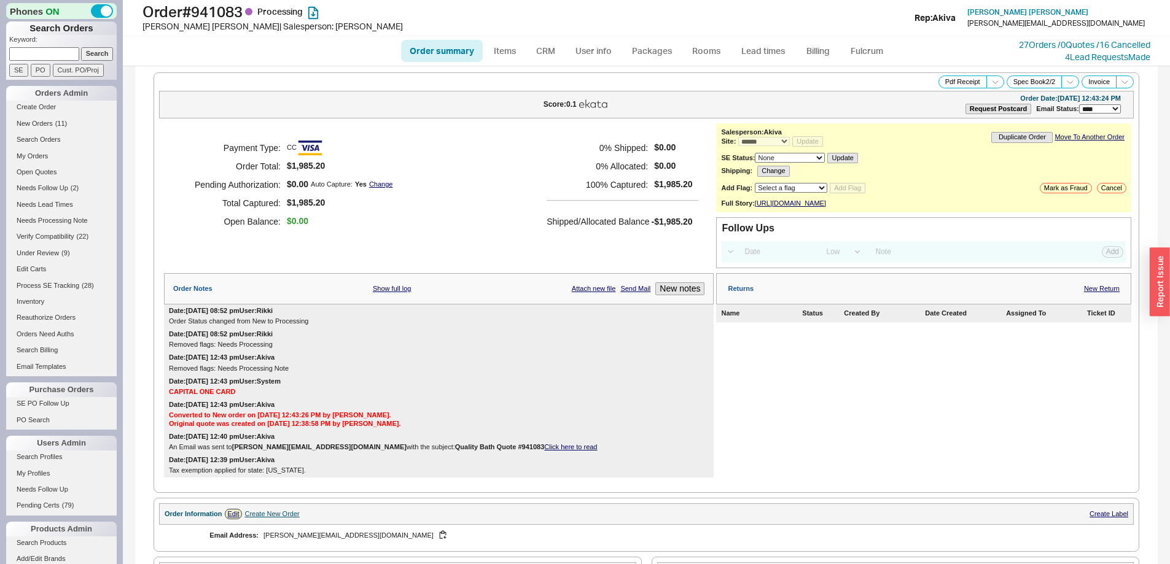
select select "*"
select select "LOW"
select select "3"
click at [764, 44] on link "Lead times" at bounding box center [763, 51] width 62 height 22
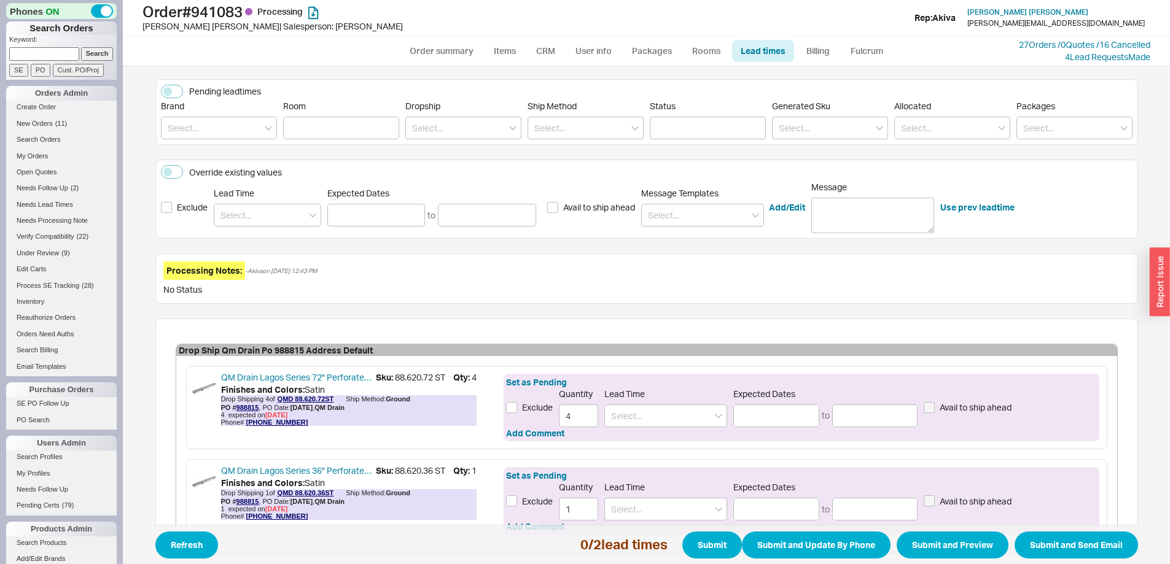
scroll to position [229, 0]
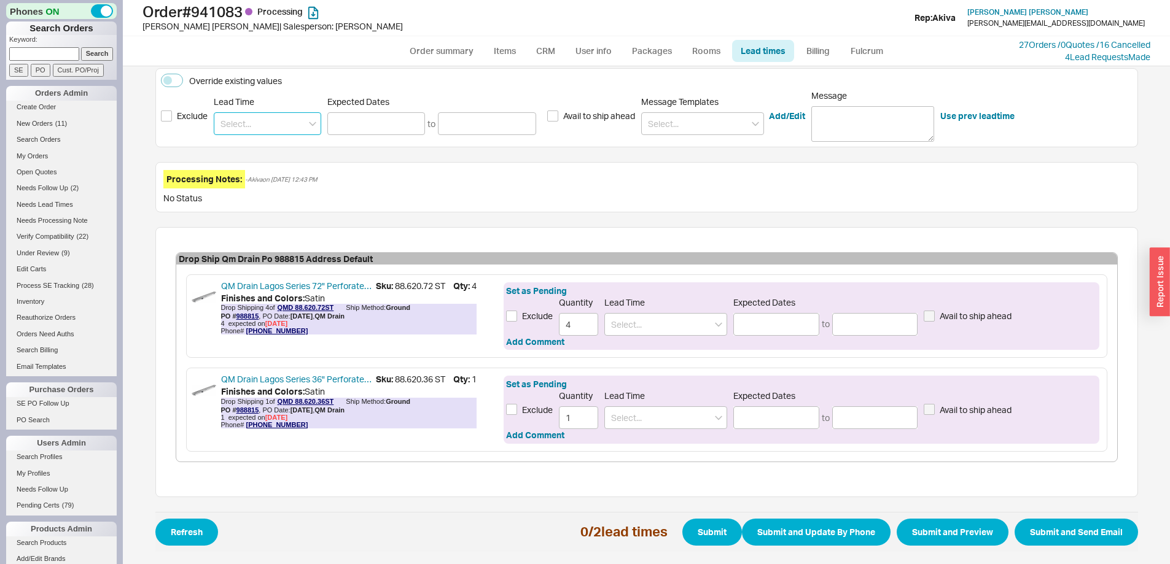
click at [276, 125] on input at bounding box center [267, 123] width 107 height 23
click at [265, 146] on div "1 - 3 Business Days" at bounding box center [267, 149] width 106 height 22
type input "1 - 3 Business Days"
type input "09/23/2025"
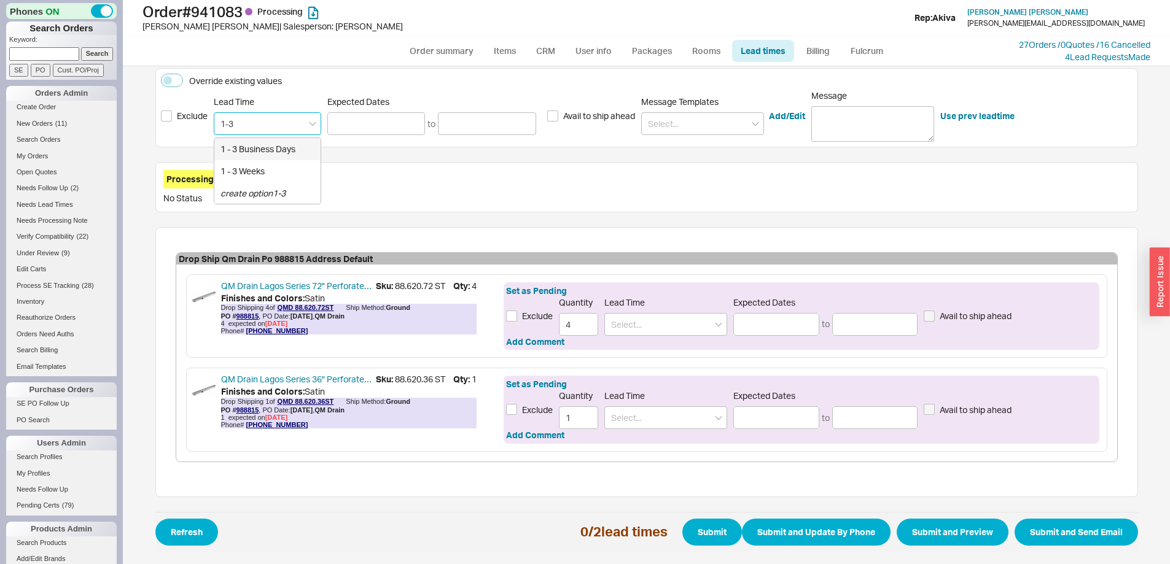
type input "09/25/2025"
type input "1 - 3 Business Days"
type input "09/23/2025"
type input "09/25/2025"
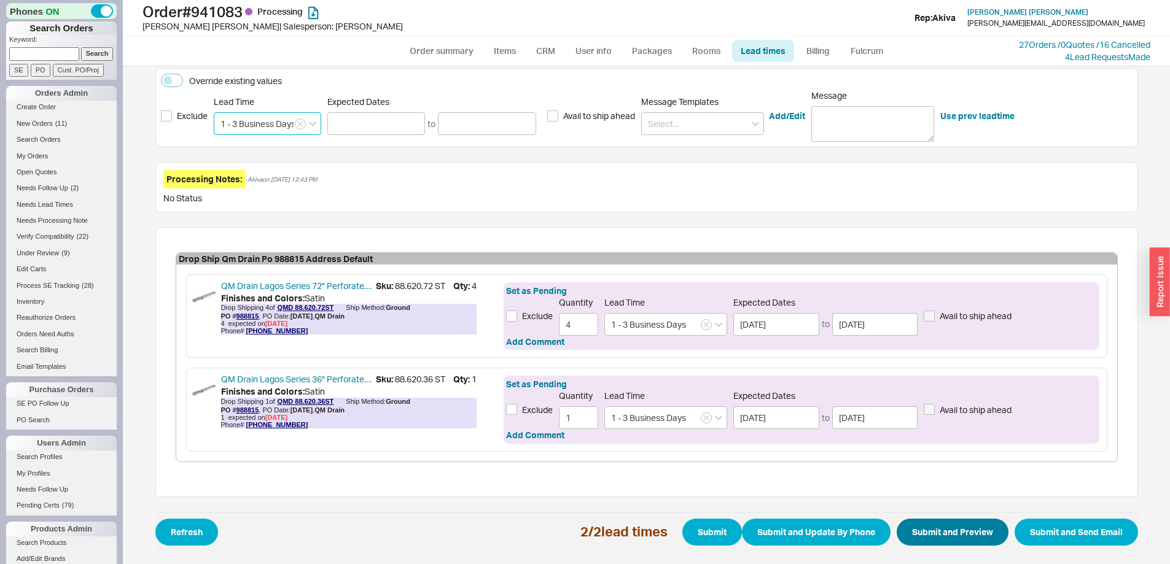
type input "1 - 3 Business Days"
click at [971, 537] on button "Submit and Preview" at bounding box center [953, 532] width 112 height 27
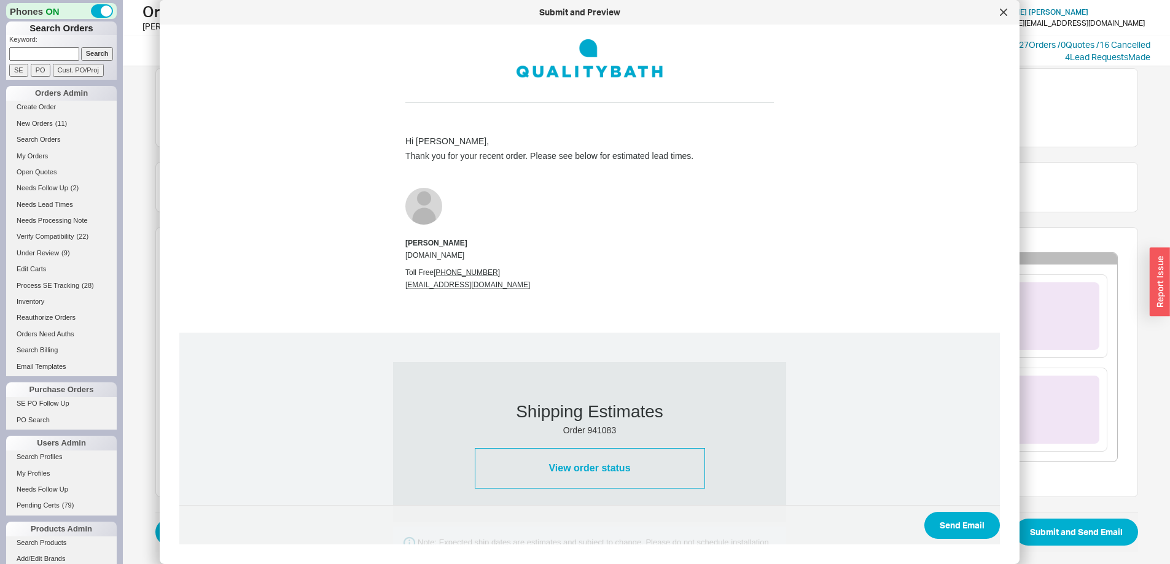
scroll to position [606, 0]
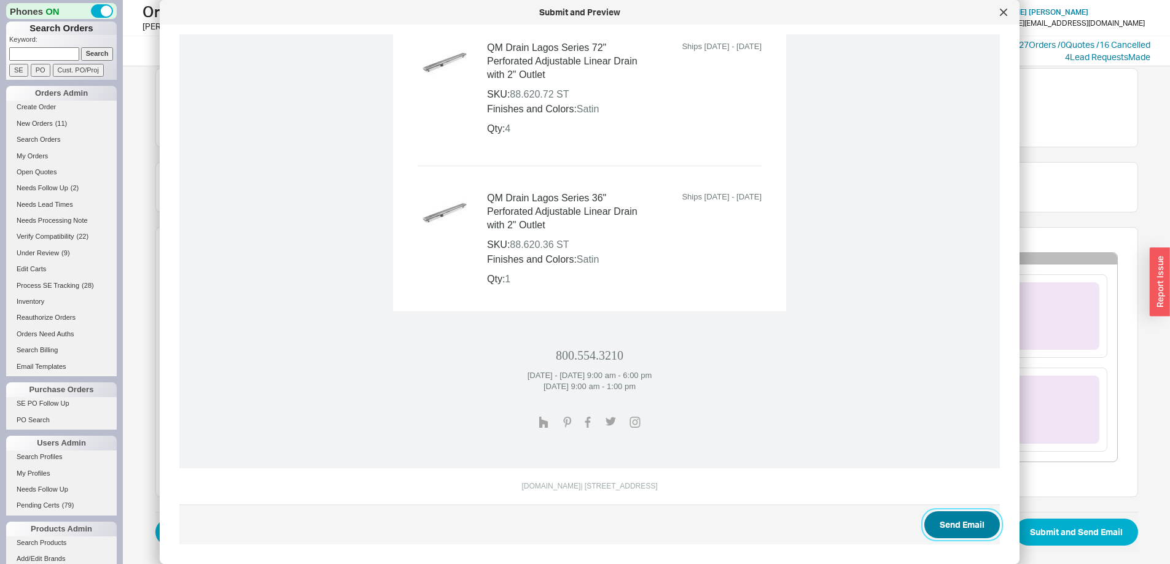
click at [965, 518] on button "Send Email" at bounding box center [962, 525] width 76 height 27
select select "*"
select select "LOW"
select select "3"
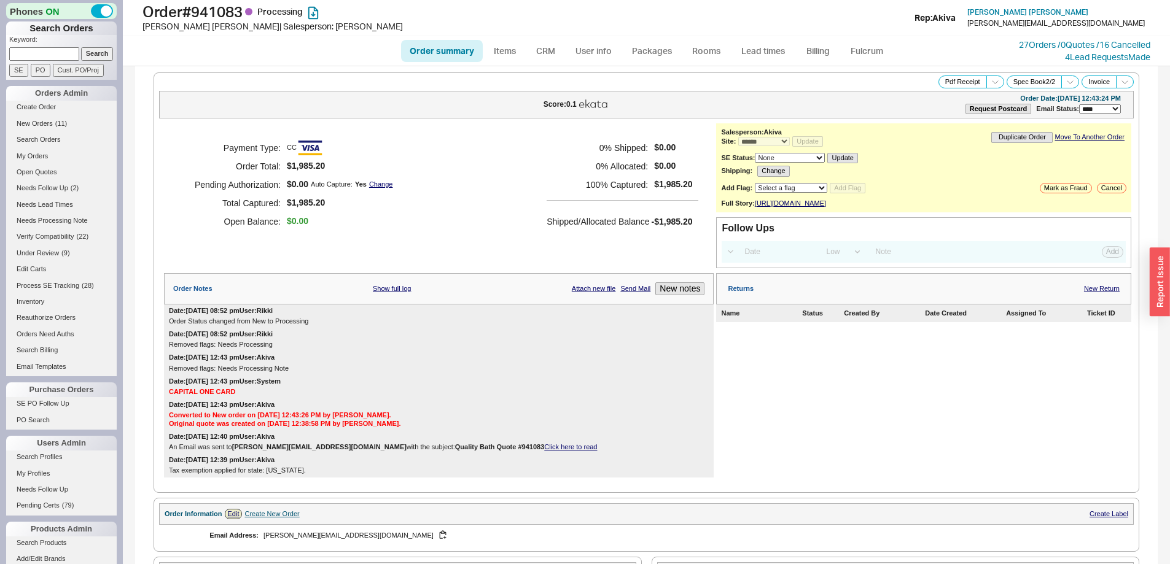
select select "*"
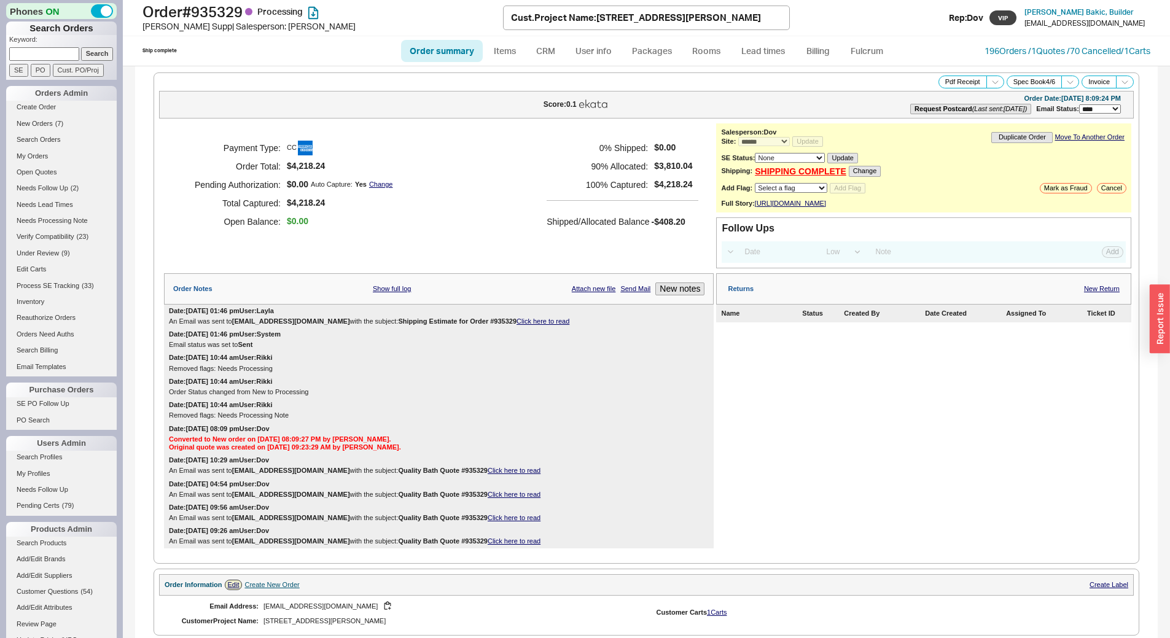
select select "*"
select select "LOW"
select select "3"
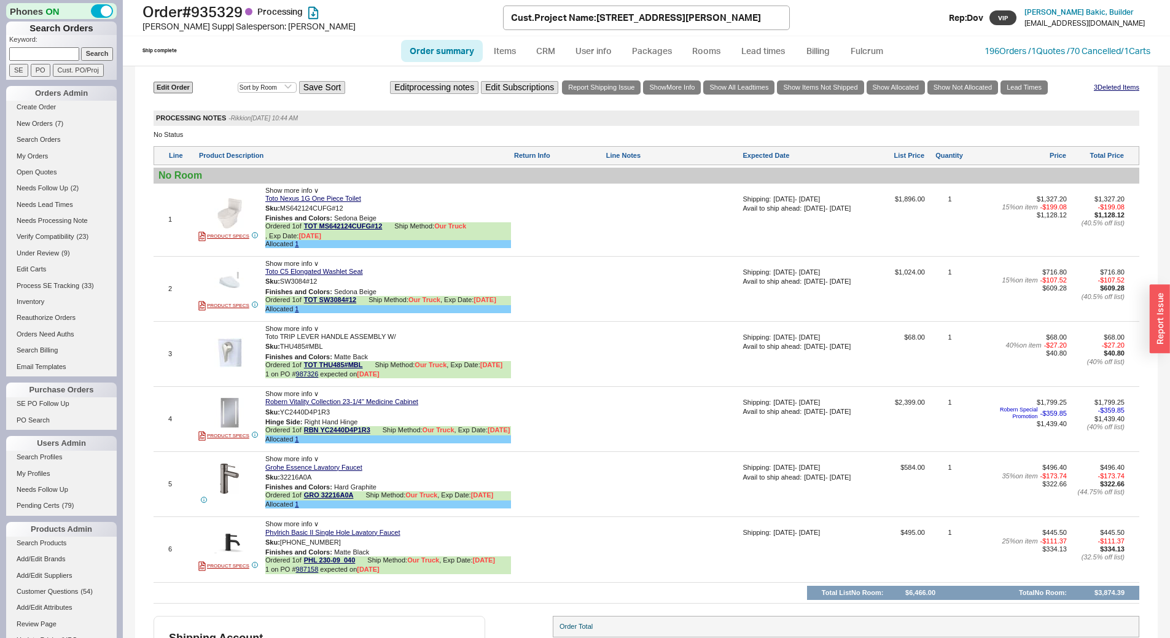
scroll to position [737, 0]
click at [594, 285] on div at bounding box center [558, 293] width 90 height 50
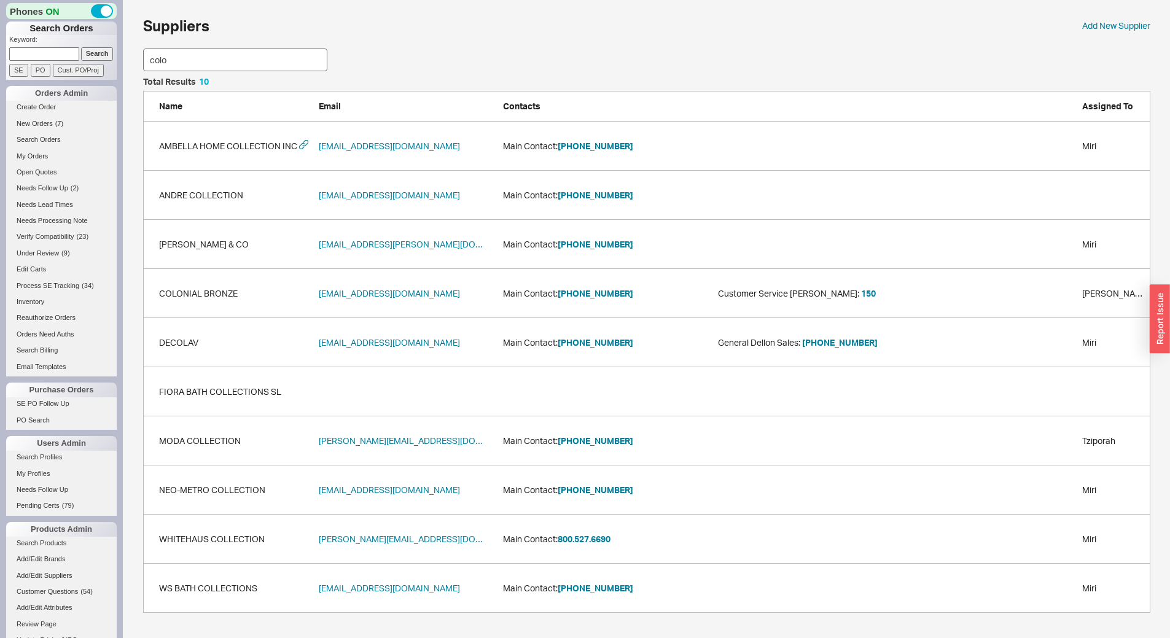
scroll to position [84, 998]
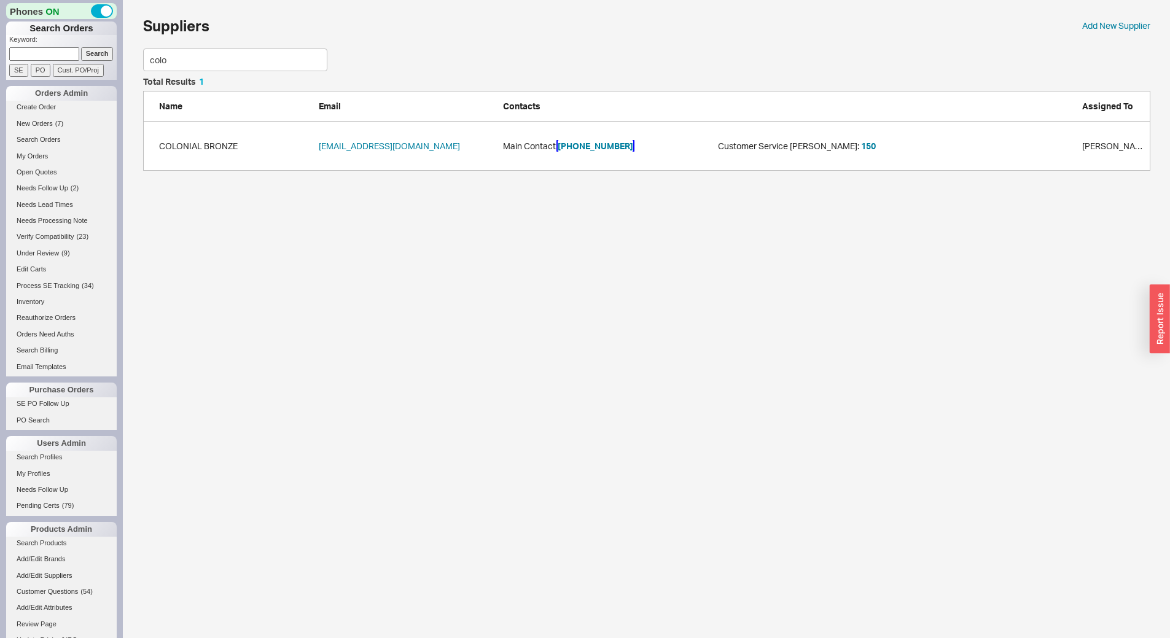
click at [591, 144] on button "[PHONE_NUMBER]" at bounding box center [596, 146] width 76 height 12
drag, startPoint x: 0, startPoint y: 50, endPoint x: 0, endPoint y: 7, distance: 43.0
click at [0, 17] on div "Phones ON Search Orders Keyword: Search SE PO Cust. PO/Proj Orders Admin Create…" at bounding box center [585, 91] width 1170 height 183
click at [569, 143] on button "[PHONE_NUMBER]" at bounding box center [596, 146] width 76 height 12
drag, startPoint x: 208, startPoint y: 61, endPoint x: 0, endPoint y: 74, distance: 208.0
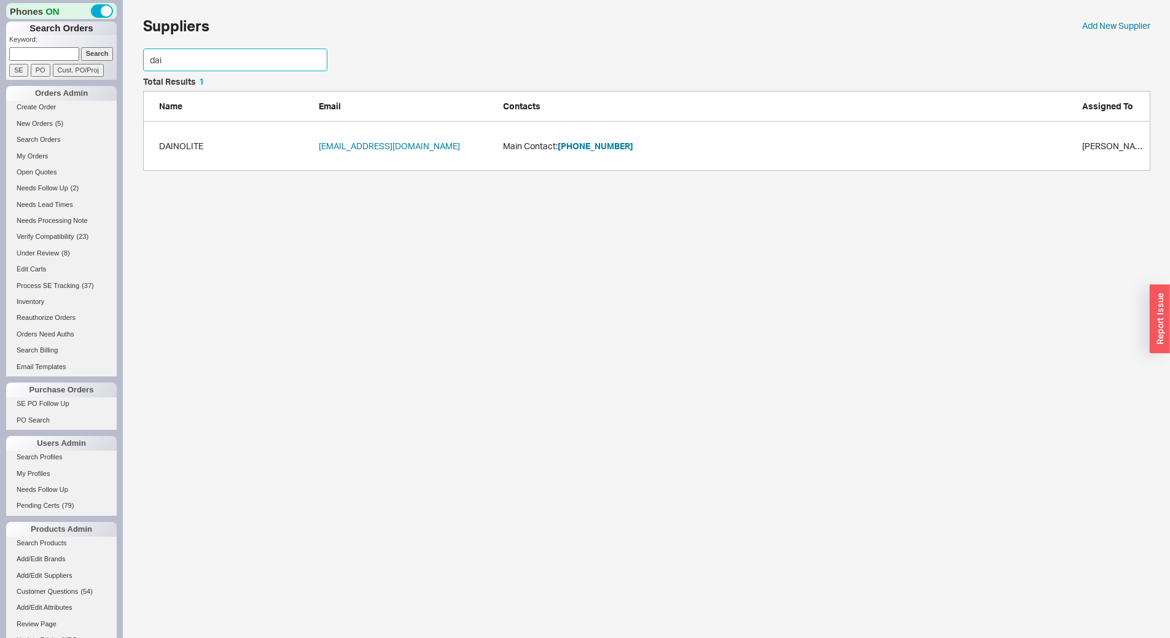
click at [0, 74] on div "Phones ON Search Orders Keyword: Search SE PO Cust. PO/Proj Orders Admin Create…" at bounding box center [585, 91] width 1170 height 183
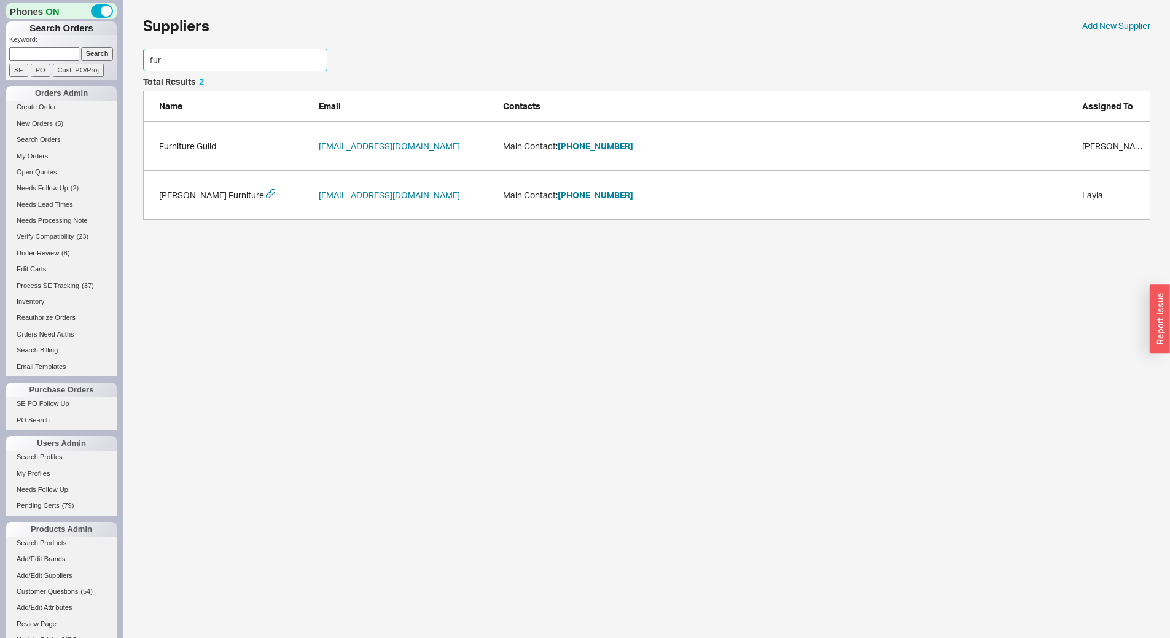
scroll to position [133, 998]
click at [599, 150] on button "[PHONE_NUMBER]" at bounding box center [596, 146] width 76 height 12
drag, startPoint x: 21, startPoint y: 59, endPoint x: 0, endPoint y: 60, distance: 20.9
click at [0, 60] on div "Phones ON Search Orders Keyword: Search SE PO Cust. PO/Proj Orders Admin Create…" at bounding box center [585, 116] width 1170 height 232
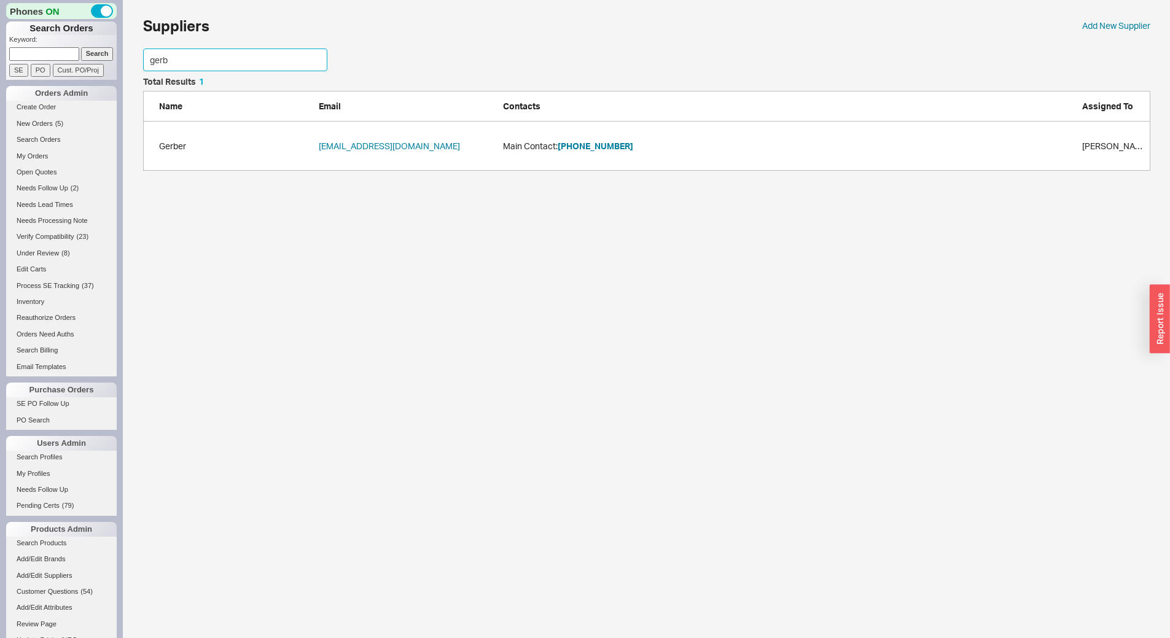
scroll to position [84, 998]
click at [588, 143] on button "[PHONE_NUMBER]" at bounding box center [596, 146] width 76 height 12
drag, startPoint x: 254, startPoint y: 68, endPoint x: 0, endPoint y: 30, distance: 256.4
click at [0, 59] on div "Phones ON Search Orders Keyword: Search SE PO Cust. PO/Proj Orders Admin Create…" at bounding box center [585, 91] width 1170 height 183
click at [593, 145] on button "[PHONE_NUMBER]" at bounding box center [596, 146] width 76 height 12
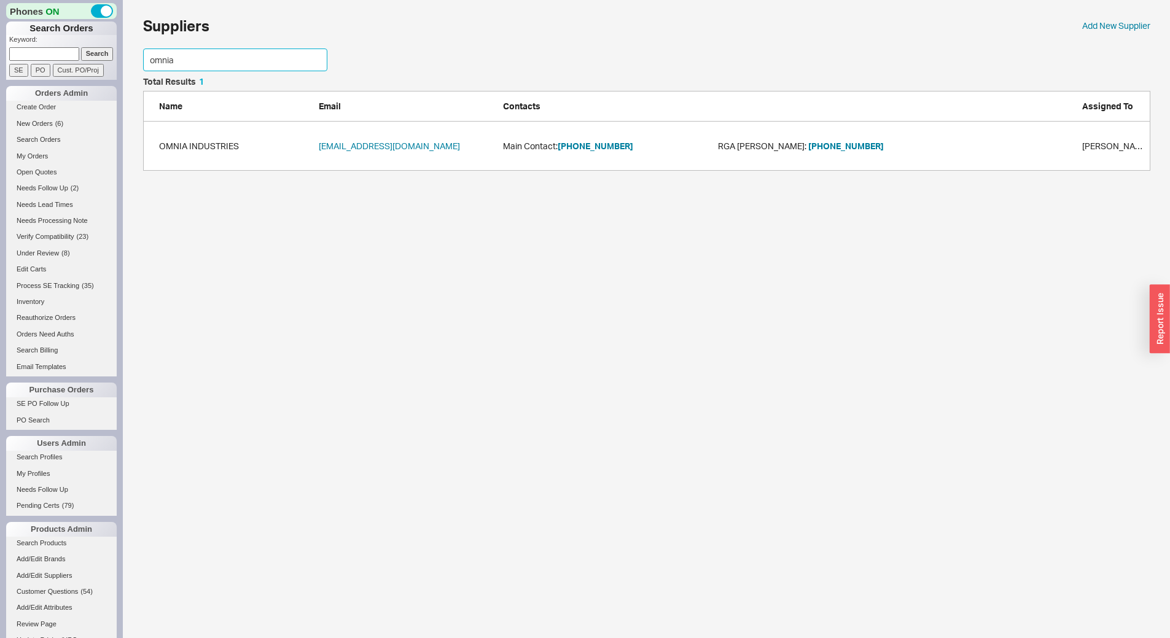
drag, startPoint x: 181, startPoint y: 66, endPoint x: 0, endPoint y: 85, distance: 182.1
click at [0, 85] on div "Phones ON Search Orders Keyword: Search SE PO Cust. PO/Proj Orders Admin Create…" at bounding box center [585, 91] width 1170 height 183
click at [574, 146] on button "[PHONE_NUMBER]" at bounding box center [596, 146] width 76 height 12
drag, startPoint x: 216, startPoint y: 54, endPoint x: 0, endPoint y: -9, distance: 225.2
click at [0, 0] on html "Phones ON Search Orders Keyword: Search SE PO Cust. PO/Proj Orders Admin Create…" at bounding box center [585, 91] width 1170 height 183
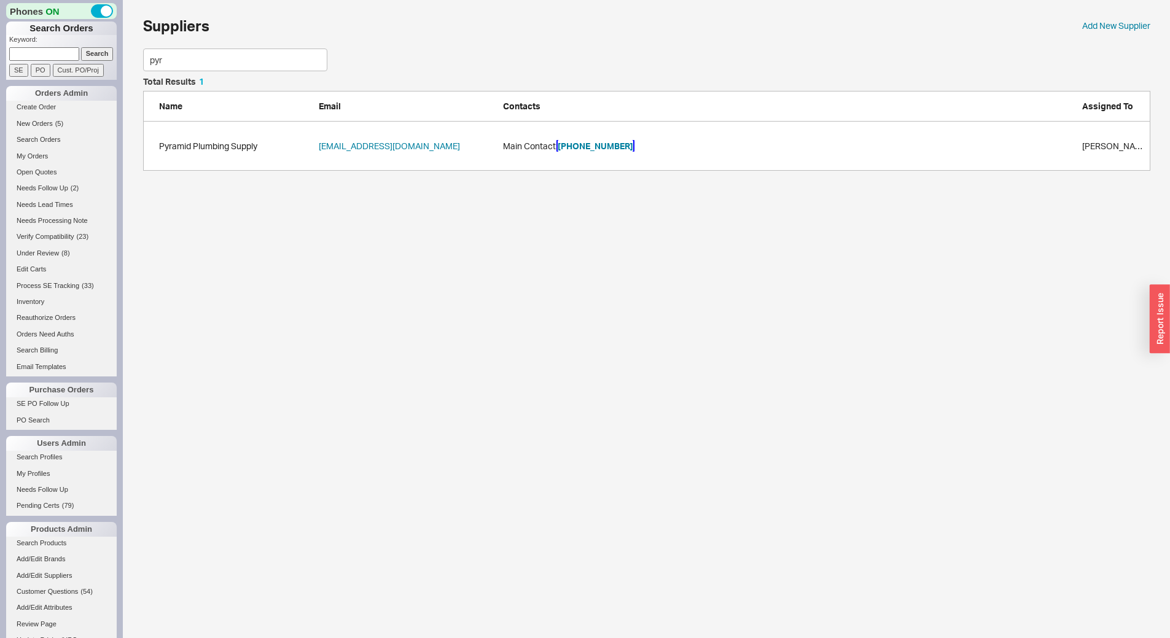
click at [593, 145] on button "[PHONE_NUMBER]" at bounding box center [596, 146] width 76 height 12
drag, startPoint x: 206, startPoint y: 64, endPoint x: 0, endPoint y: 18, distance: 210.8
click at [0, 19] on div "Phones ON Search Orders Keyword: Search SE PO Cust. PO/Proj Orders Admin Create…" at bounding box center [585, 91] width 1170 height 183
click at [590, 144] on button "[PHONE_NUMBER]" at bounding box center [596, 146] width 76 height 12
drag, startPoint x: 263, startPoint y: 58, endPoint x: 17, endPoint y: 43, distance: 246.7
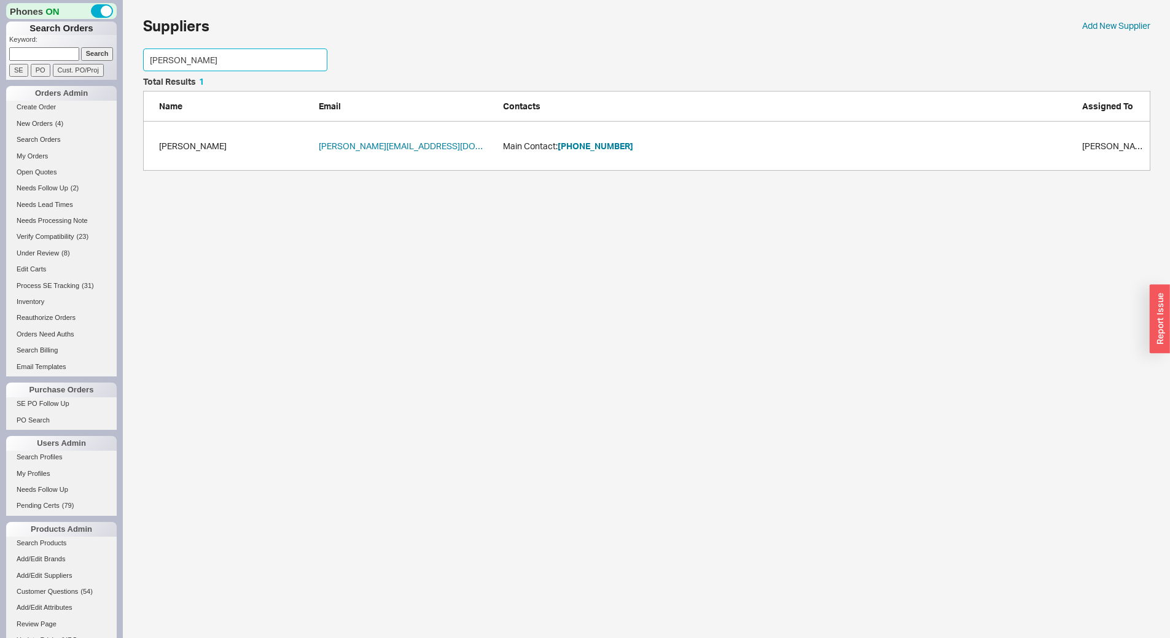
click at [17, 43] on div "Phones ON Search Orders Keyword: Search SE PO Cust. PO/Proj Orders Admin Create…" at bounding box center [585, 91] width 1170 height 183
click at [599, 146] on button "[PHONE_NUMBER]" at bounding box center [596, 146] width 76 height 12
click at [580, 141] on button "[PHONE_NUMBER]" at bounding box center [596, 146] width 76 height 12
drag, startPoint x: 192, startPoint y: 60, endPoint x: 0, endPoint y: 1, distance: 200.5
click at [0, 3] on div "Phones ON Search Orders Keyword: Search SE PO Cust. PO/Proj Orders Admin Create…" at bounding box center [585, 91] width 1170 height 183
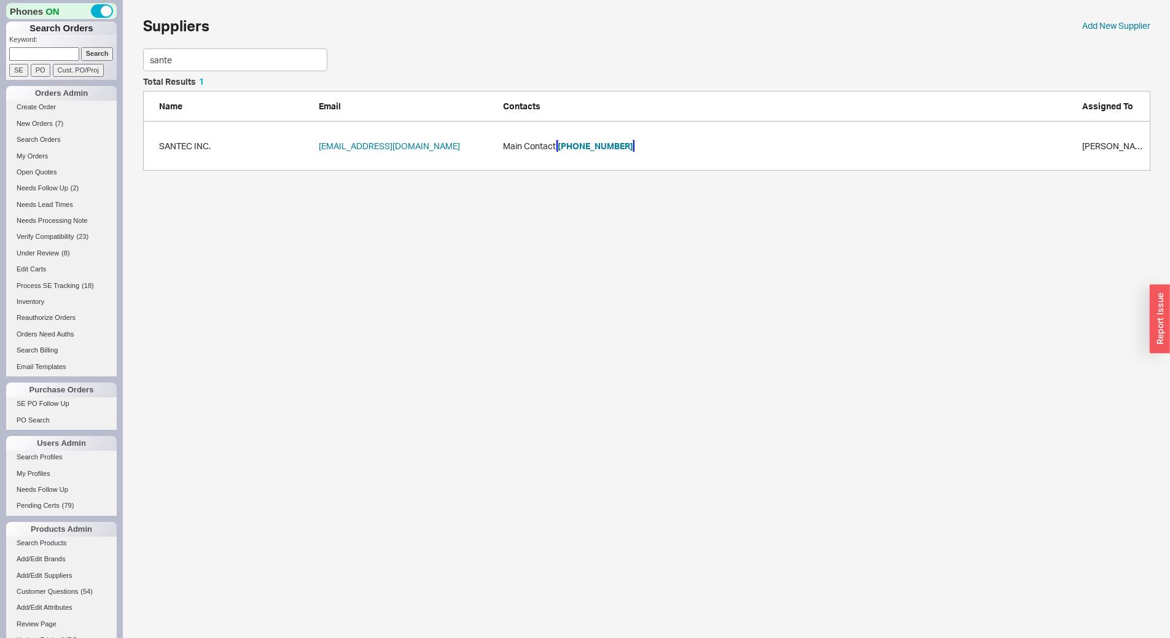
click at [597, 142] on button "[PHONE_NUMBER]" at bounding box center [596, 146] width 76 height 12
drag, startPoint x: 195, startPoint y: 59, endPoint x: 0, endPoint y: 25, distance: 197.6
click at [0, 27] on div "Phones ON Search Orders Keyword: Search SE PO Cust. PO/Proj Orders Admin Create…" at bounding box center [585, 91] width 1170 height 183
click at [607, 147] on button "[PHONE_NUMBER]" at bounding box center [596, 146] width 76 height 12
drag, startPoint x: 235, startPoint y: 68, endPoint x: 0, endPoint y: -3, distance: 245.6
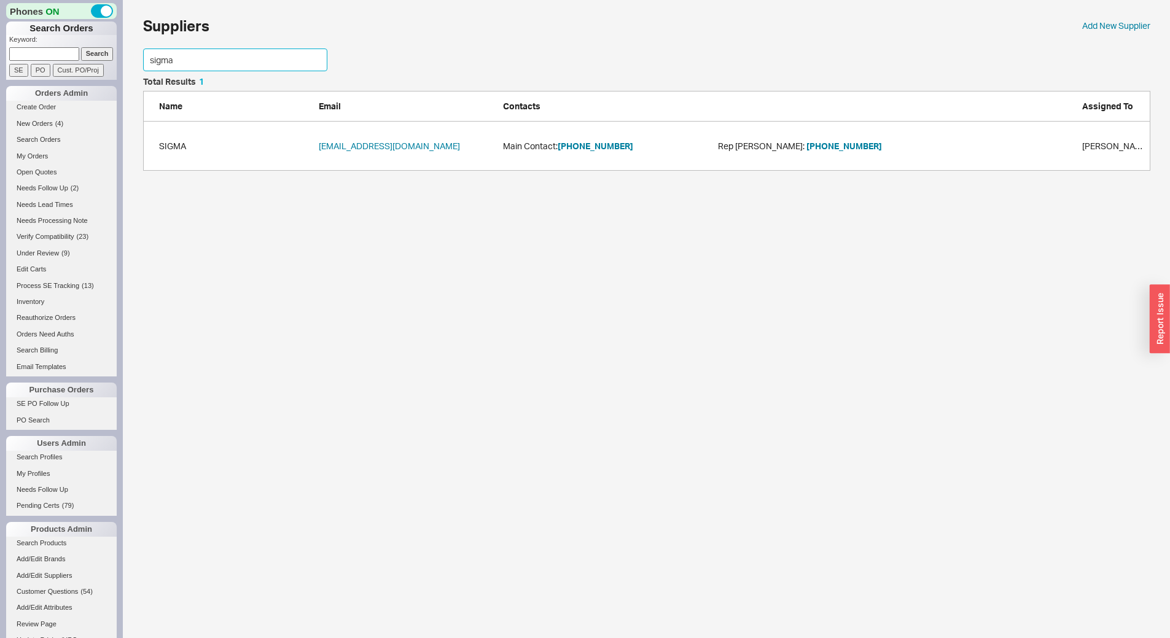
click at [0, 0] on html "Phones ON Search Orders Keyword: Search SE PO Cust. PO/Proj Orders Admin Create…" at bounding box center [585, 91] width 1170 height 183
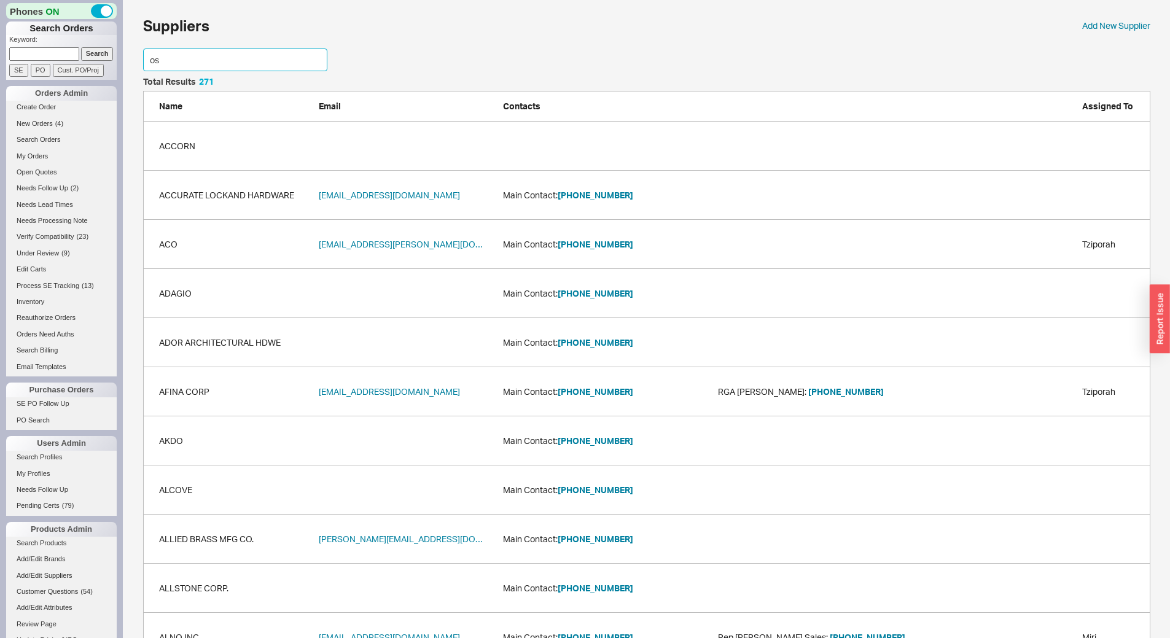
scroll to position [674, 998]
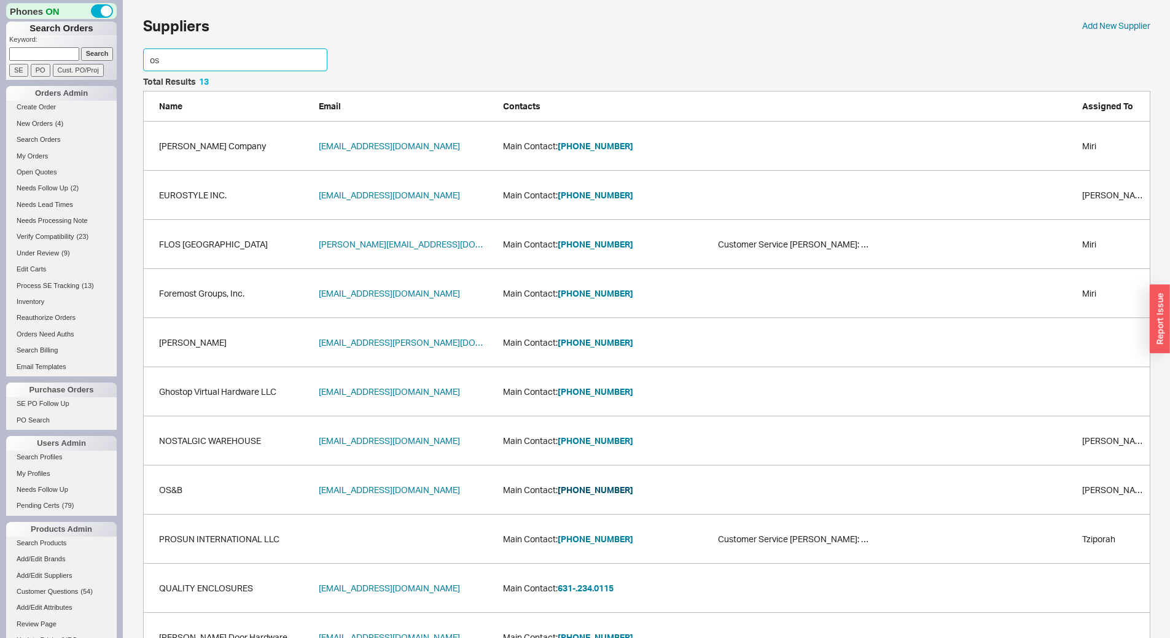
type input "os"
click at [593, 490] on button "[PHONE_NUMBER]" at bounding box center [596, 490] width 76 height 12
click at [49, 48] on input at bounding box center [44, 53] width 70 height 13
type input "941229"
click at [81, 47] on input "Search" at bounding box center [97, 53] width 33 height 13
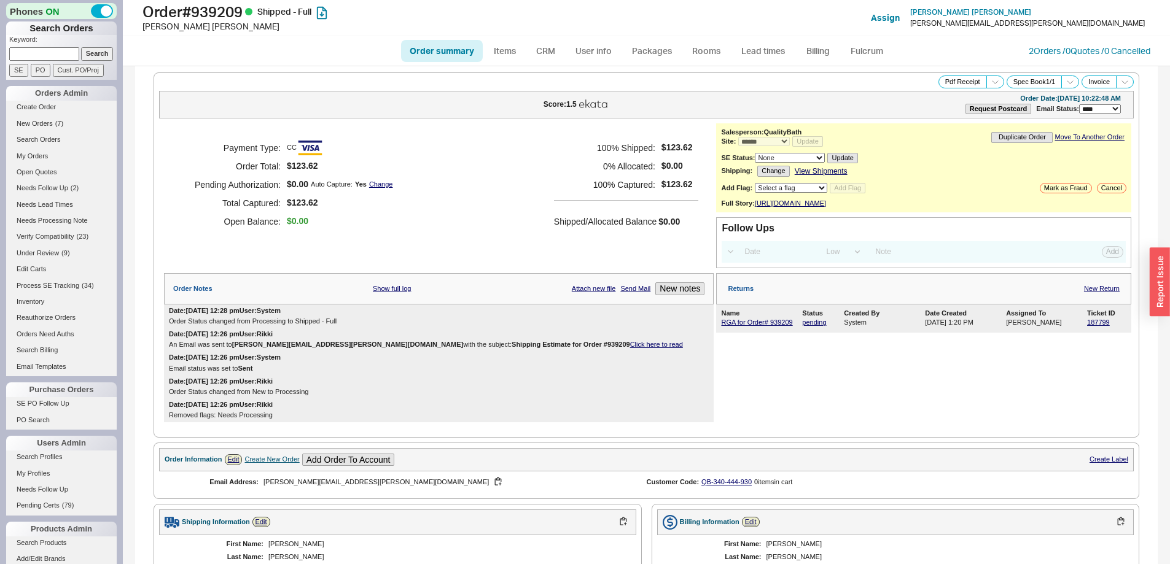
select select "*"
select select "LOW"
select select "3"
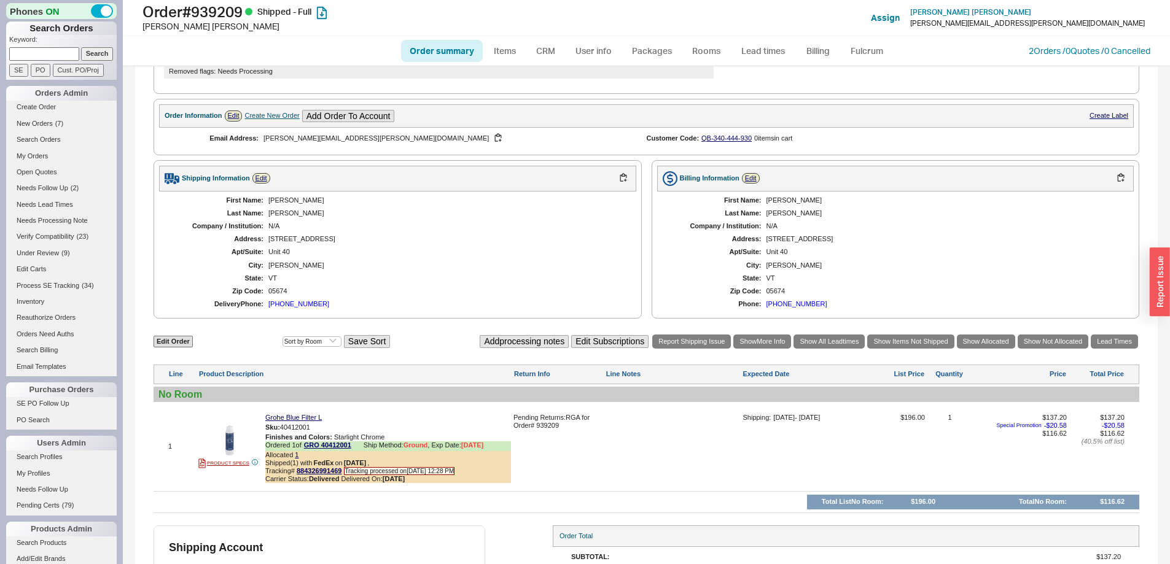
scroll to position [439, 0]
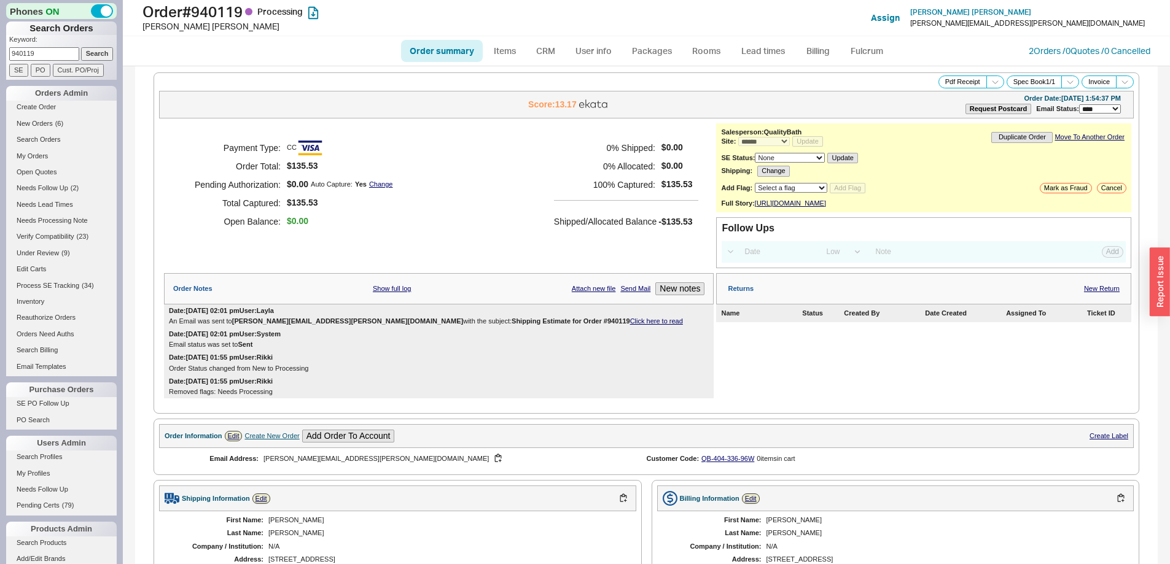
select select "*"
select select "LOW"
select select "3"
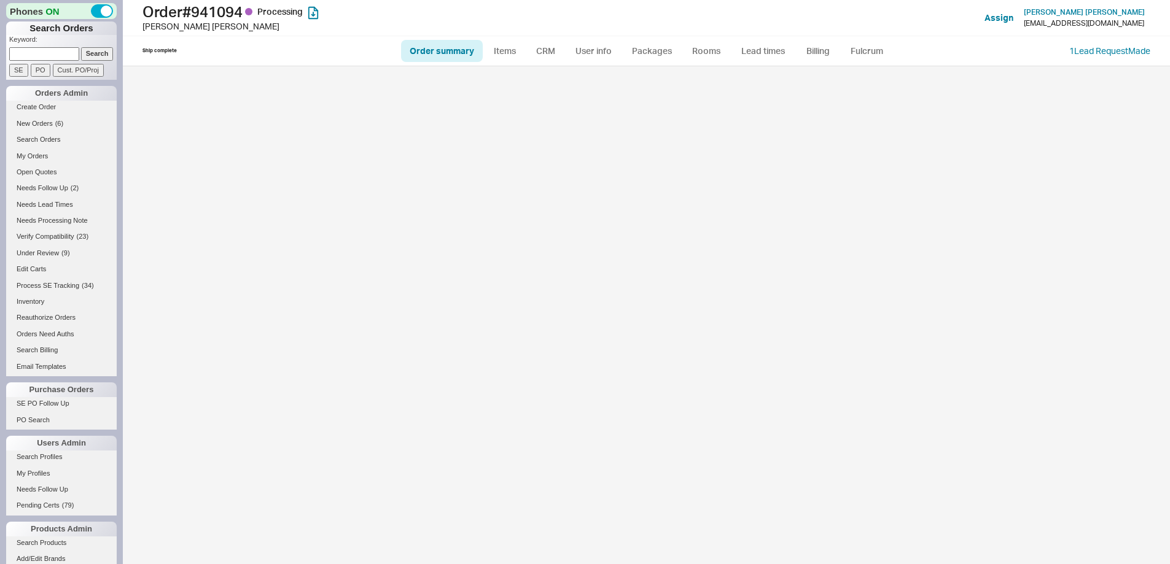
select select "*"
select select "LOW"
select select "3"
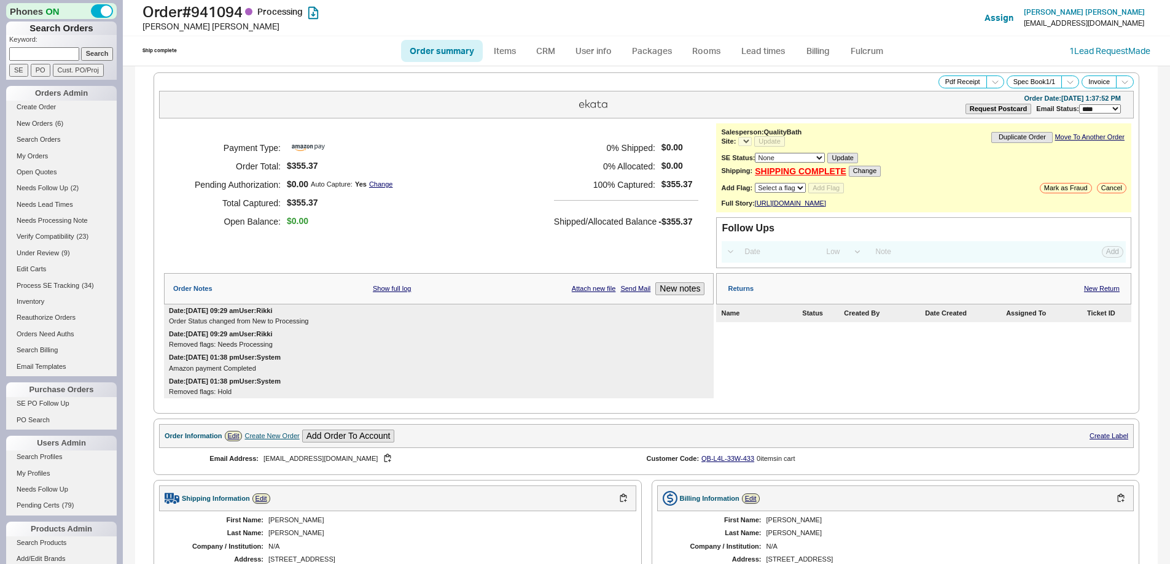
select select "*"
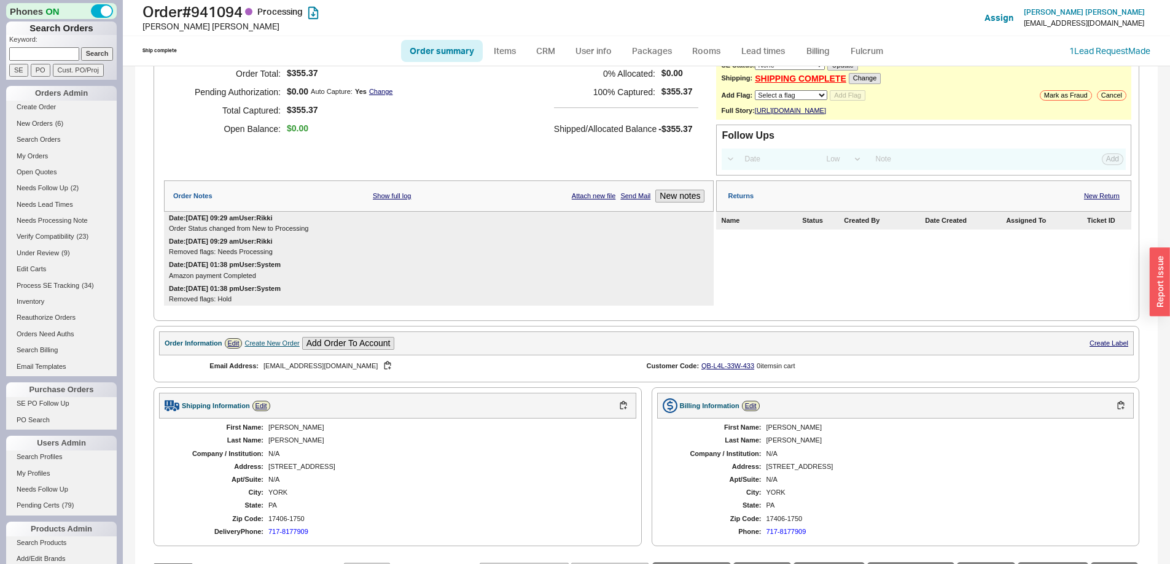
scroll to position [373, 0]
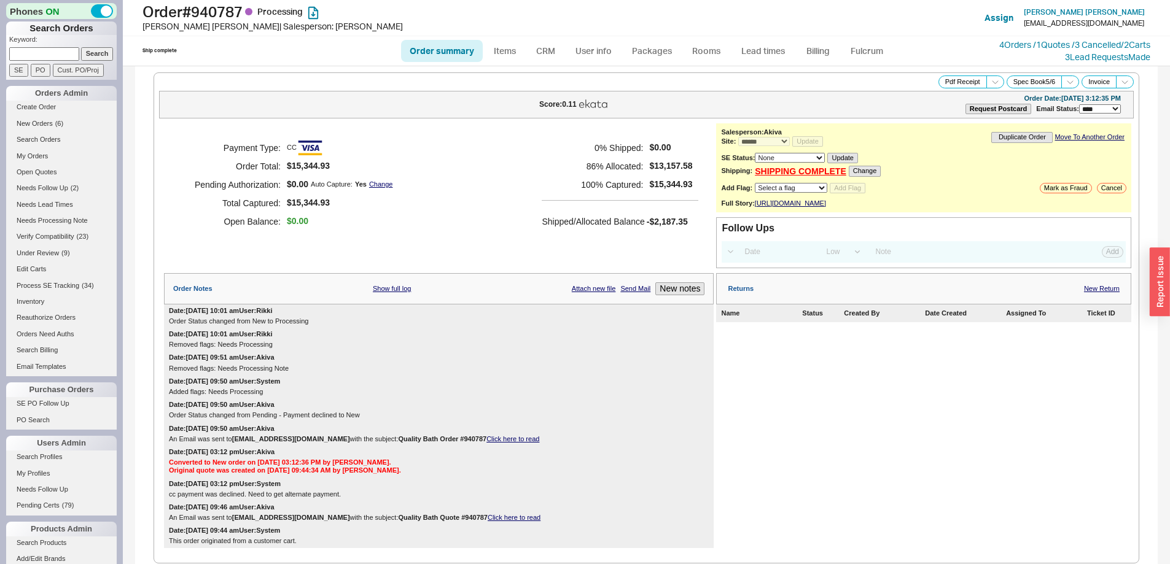
select select "*"
select select "LOW"
select select "3"
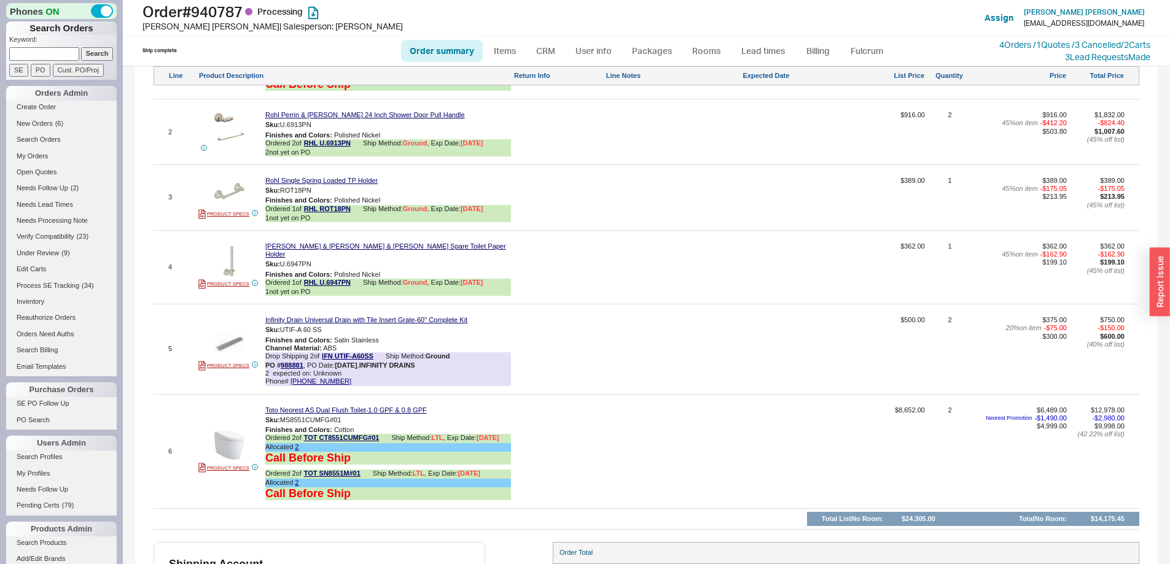
scroll to position [1067, 0]
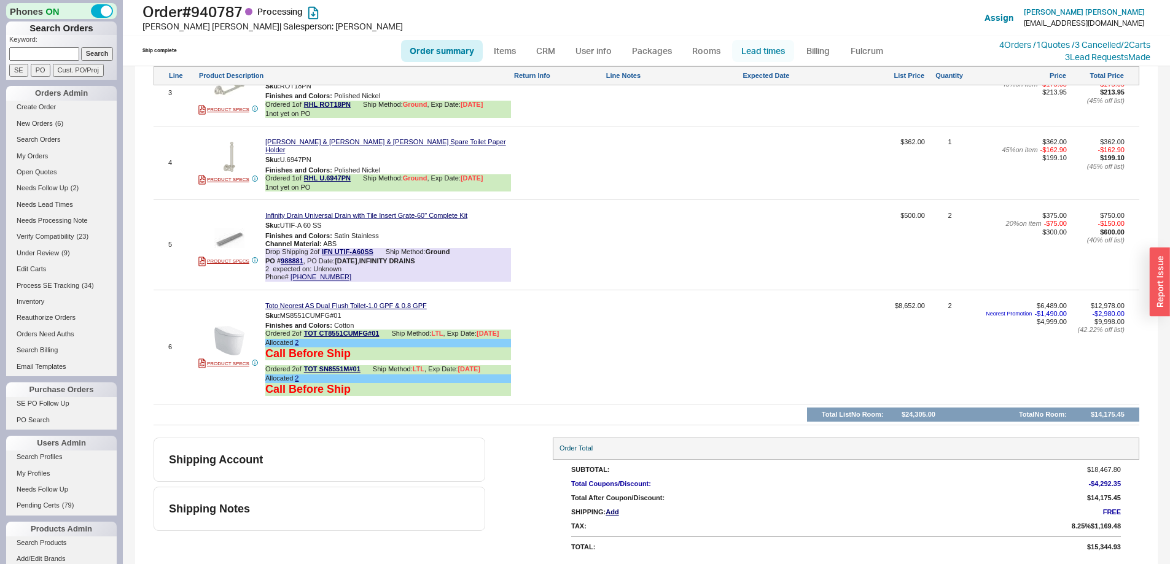
click at [763, 49] on link "Lead times" at bounding box center [763, 51] width 62 height 22
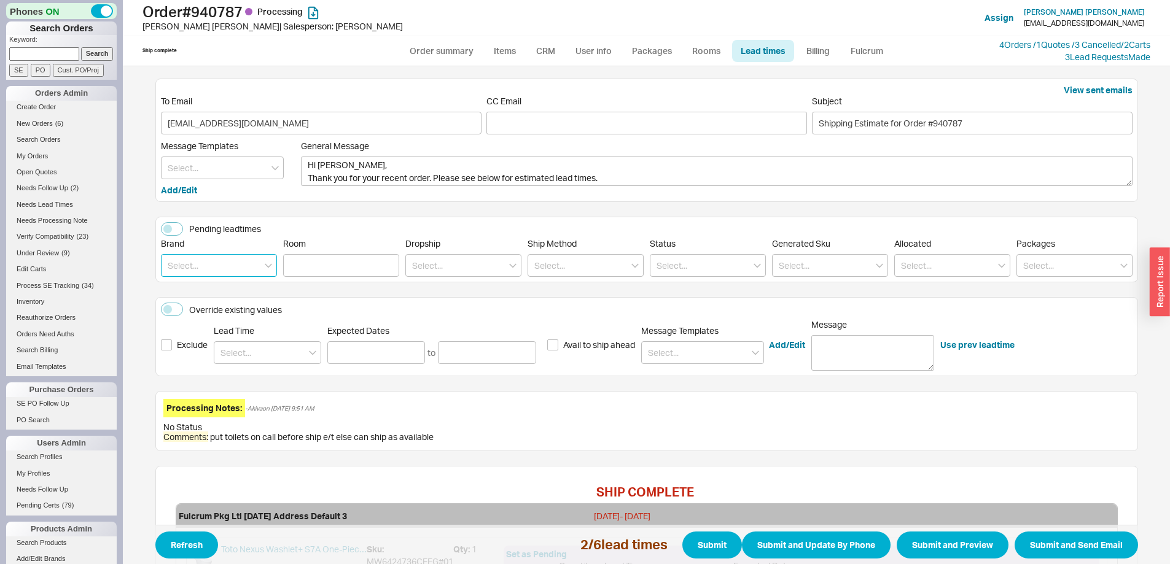
click at [222, 268] on input at bounding box center [219, 265] width 116 height 23
click at [216, 291] on div "Toto" at bounding box center [218, 291] width 115 height 22
type input "Toto"
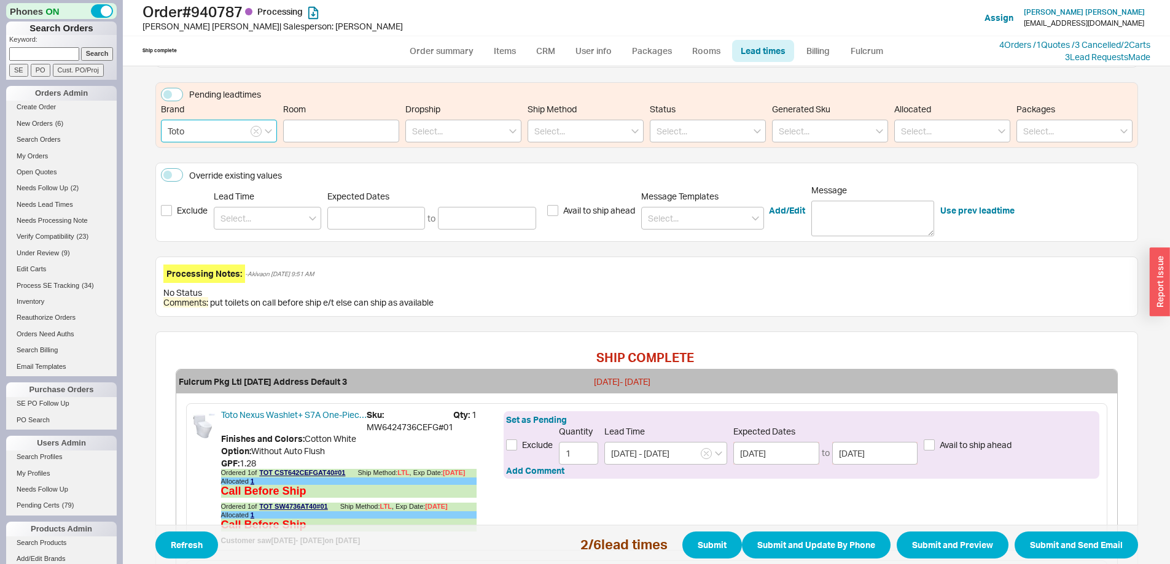
scroll to position [379, 0]
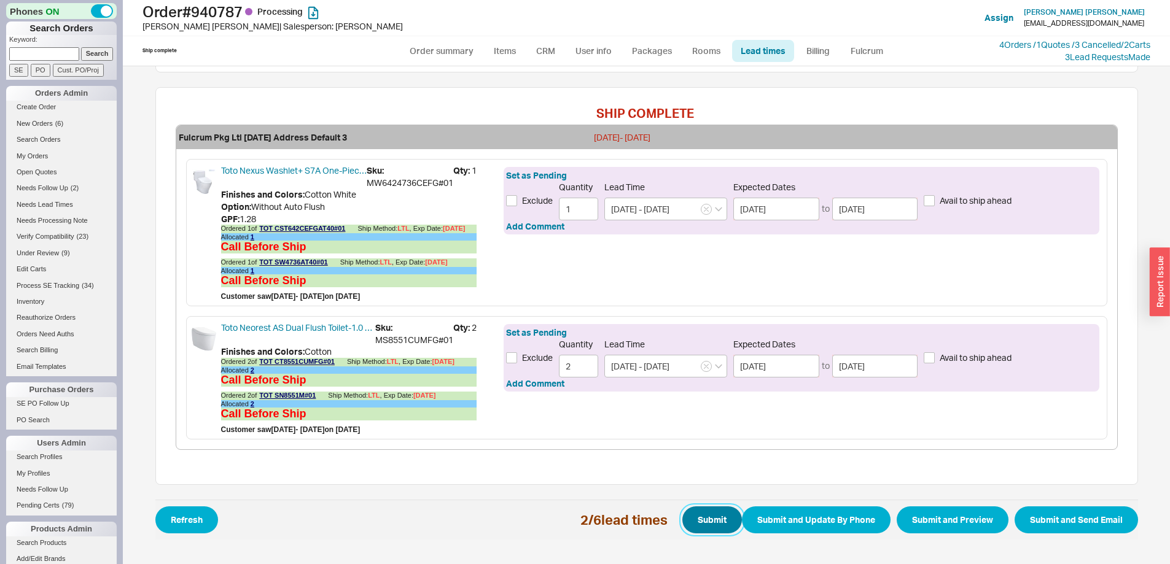
click at [688, 518] on button "Submit" at bounding box center [712, 520] width 60 height 27
select select "*"
select select "LOW"
select select "3"
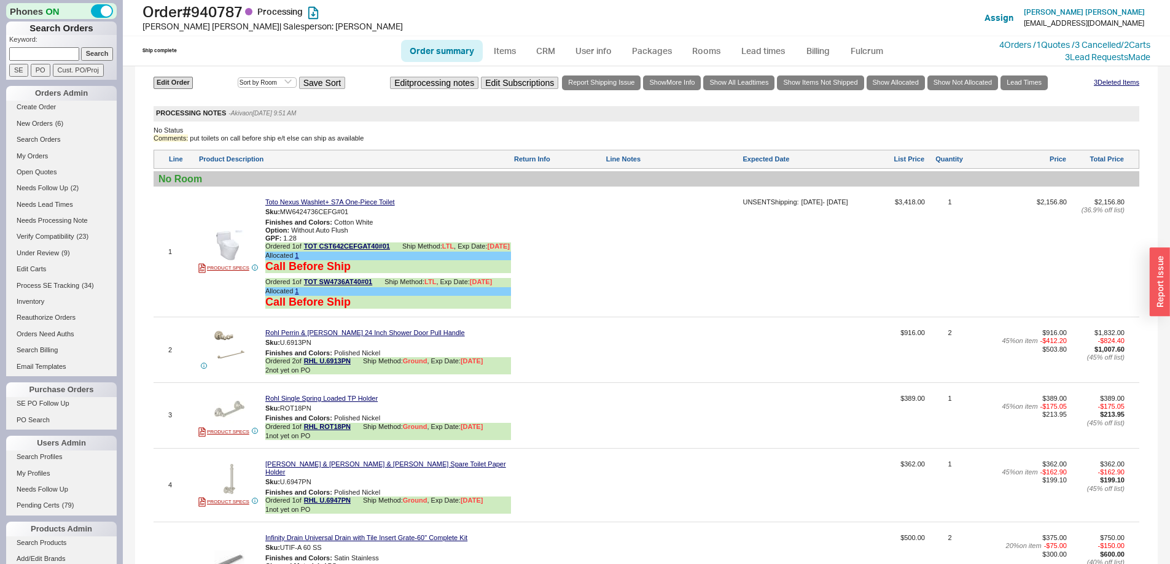
scroll to position [798, 0]
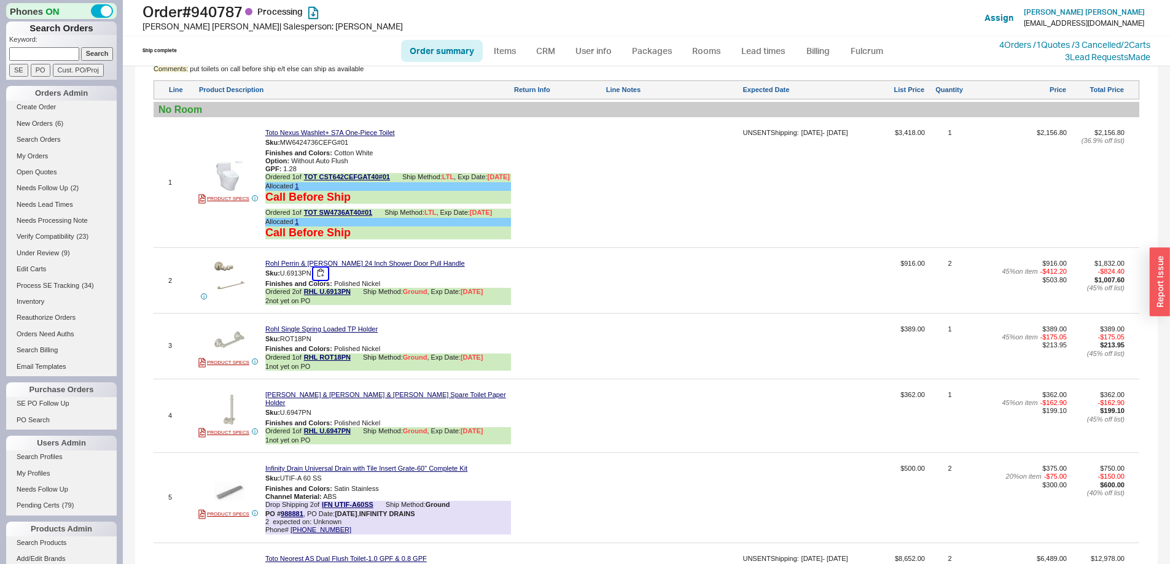
click at [322, 279] on button "button" at bounding box center [320, 274] width 15 height 12
click at [321, 345] on button "button" at bounding box center [320, 339] width 15 height 12
click at [322, 416] on button "button" at bounding box center [320, 413] width 15 height 12
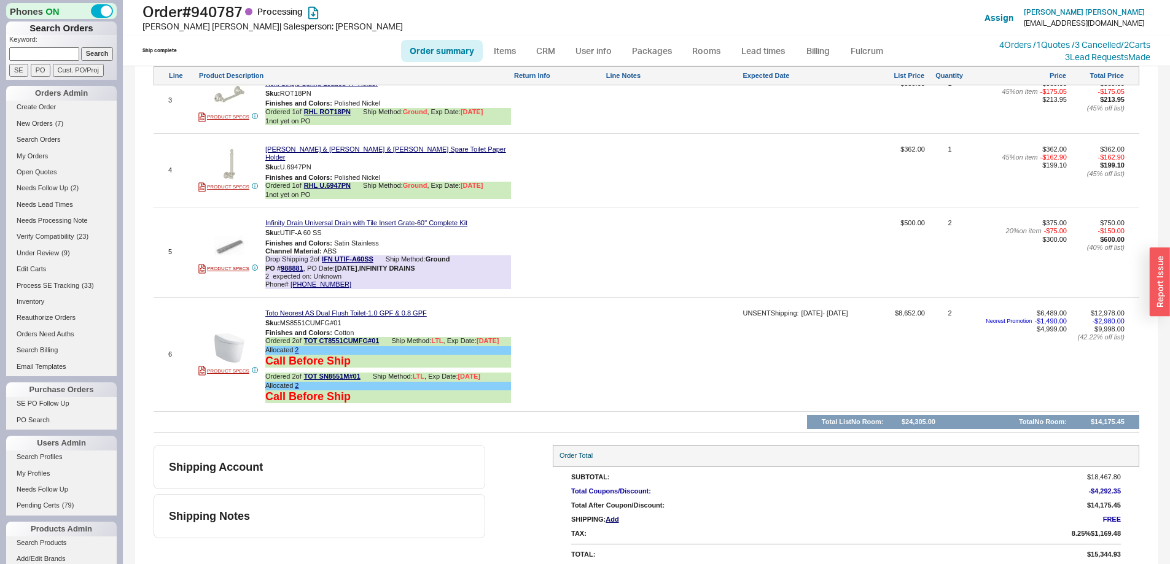
scroll to position [737, 0]
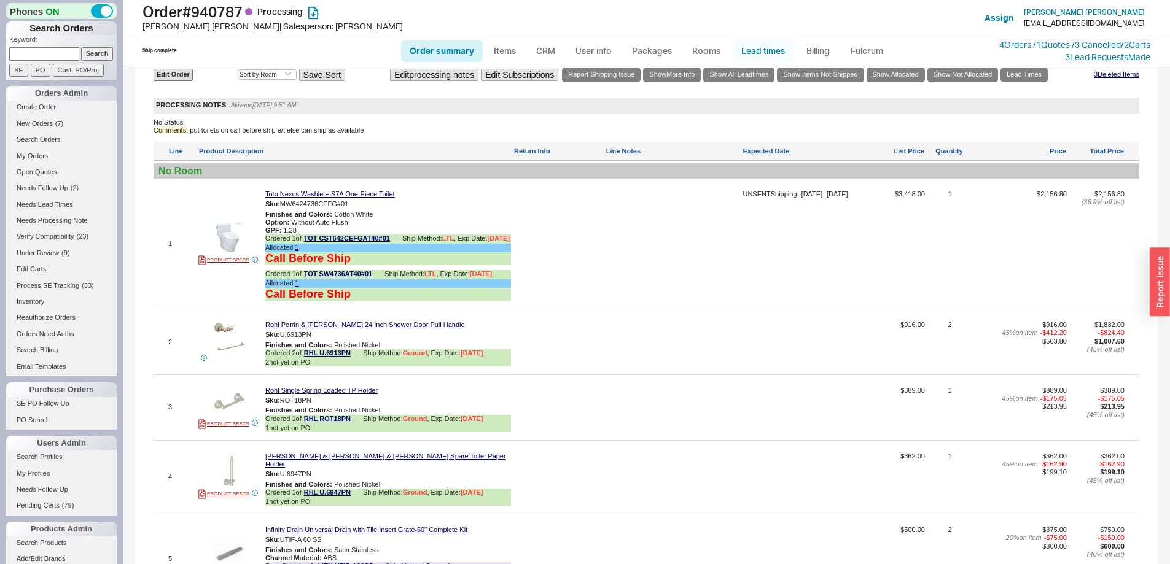
click at [767, 48] on link "Lead times" at bounding box center [763, 51] width 62 height 22
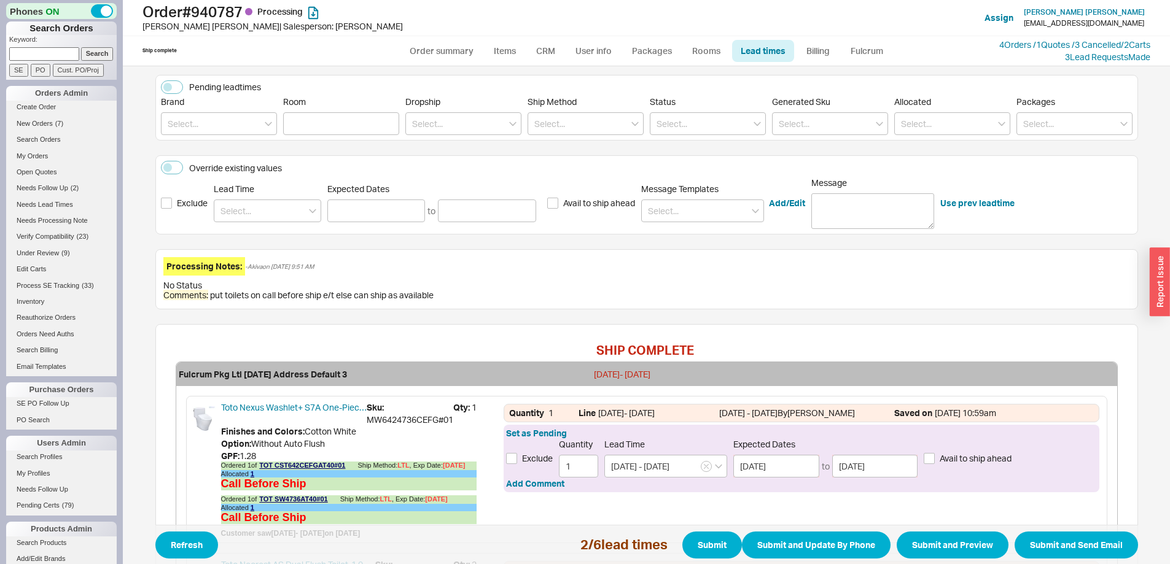
scroll to position [123, 0]
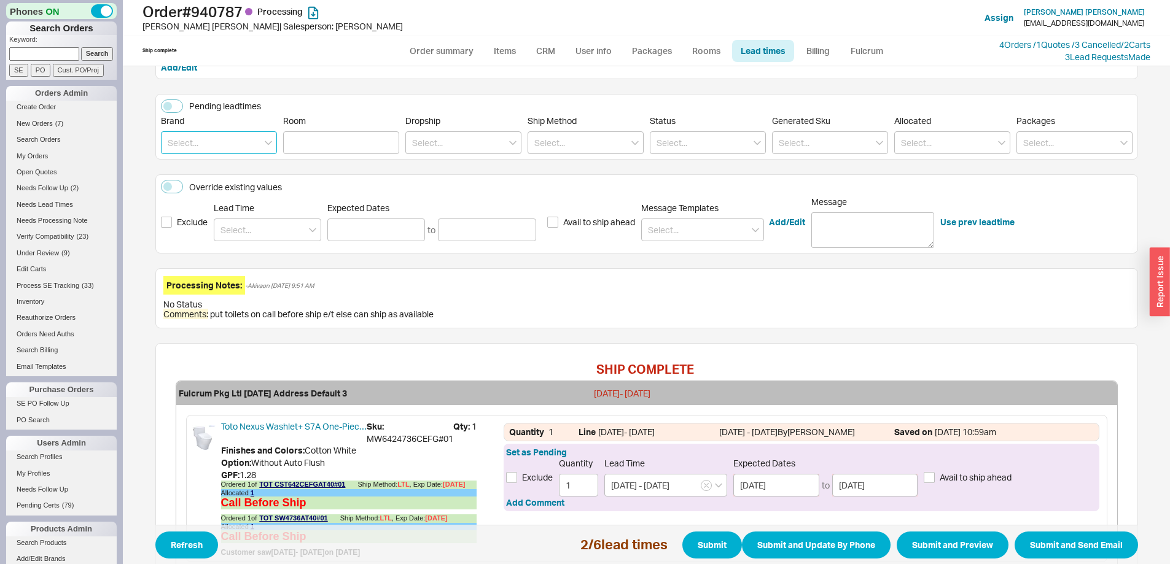
click at [209, 151] on input at bounding box center [219, 142] width 116 height 23
click at [170, 184] on div "Rohl" at bounding box center [218, 190] width 115 height 22
type input "Rohl"
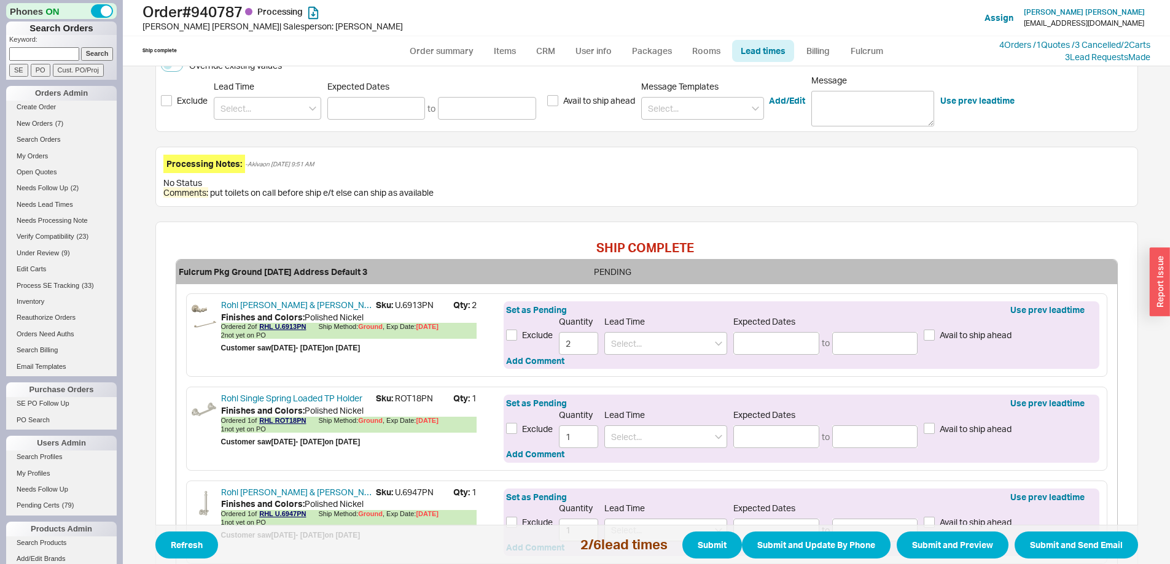
scroll to position [357, 0]
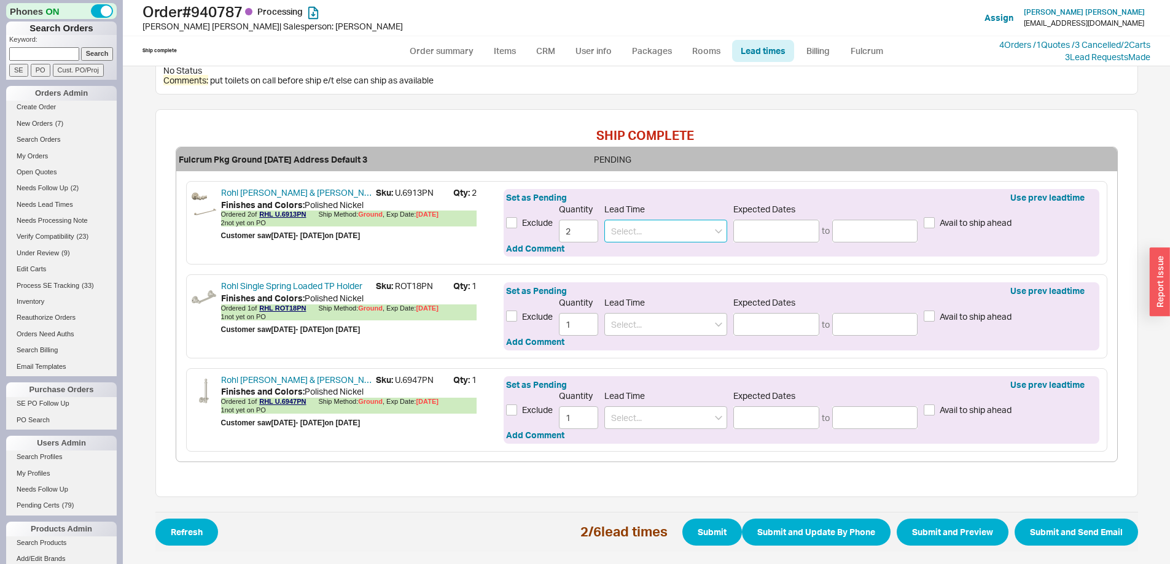
click at [683, 231] on input at bounding box center [665, 231] width 123 height 23
click at [660, 279] on div "2 - 3 Weeks" at bounding box center [666, 278] width 122 height 22
type input "2 - 3 Weeks"
type input "[DATE]"
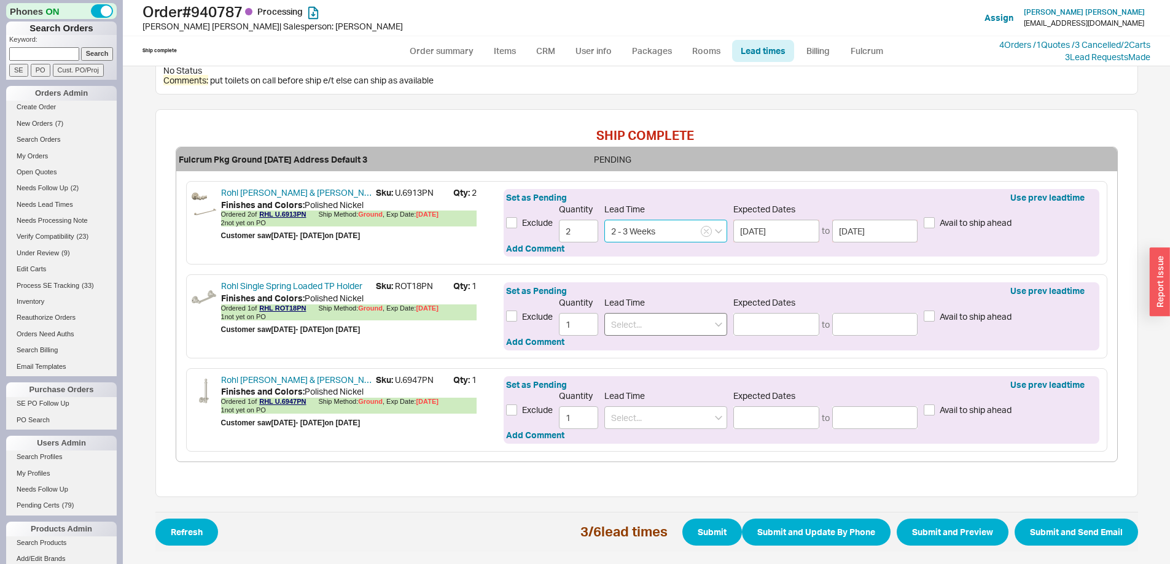
type input "2 - 3 Weeks"
click at [644, 332] on input at bounding box center [665, 324] width 123 height 23
click at [636, 374] on div "2 - 3 Weeks" at bounding box center [666, 372] width 122 height 22
type input "2 - 3 Weeks"
type input "[DATE]"
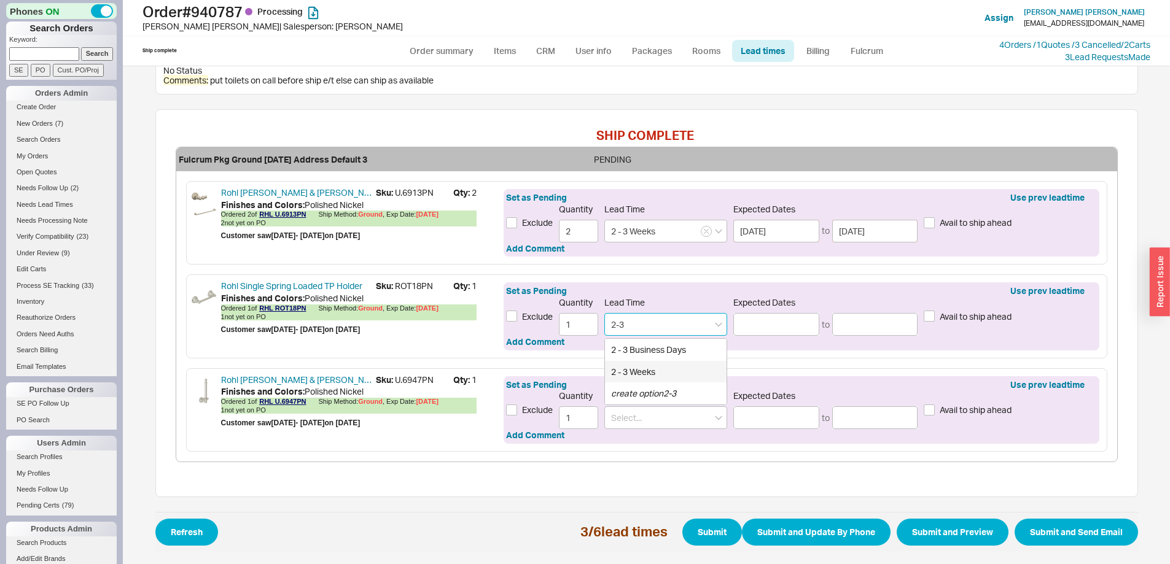
type input "[DATE]"
type input "2 - 3 Weeks"
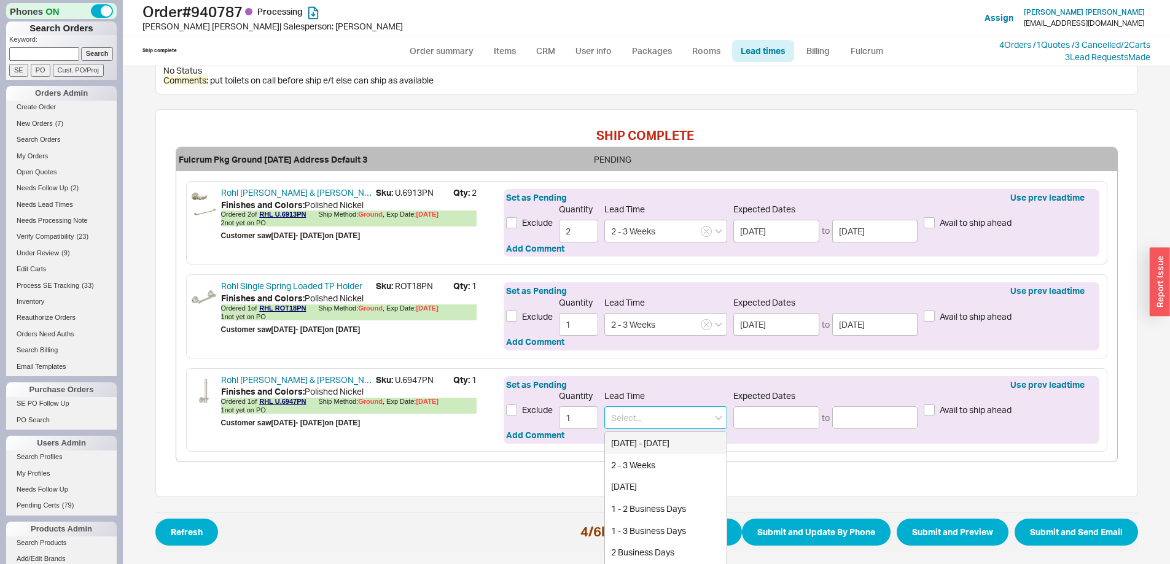
click at [639, 412] on input at bounding box center [665, 418] width 123 height 23
click at [687, 460] on div "2 - 3 Weeks" at bounding box center [666, 465] width 122 height 22
type input "2 - 3 Weeks"
type input "[DATE]"
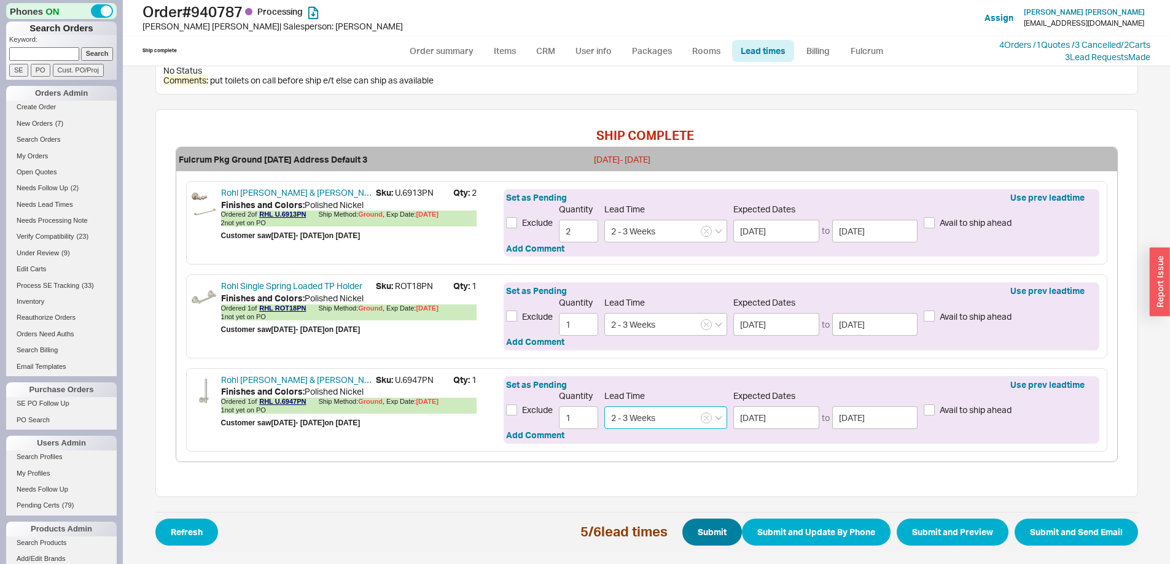
type input "2 - 3 Weeks"
click at [693, 534] on button "Submit" at bounding box center [712, 532] width 60 height 27
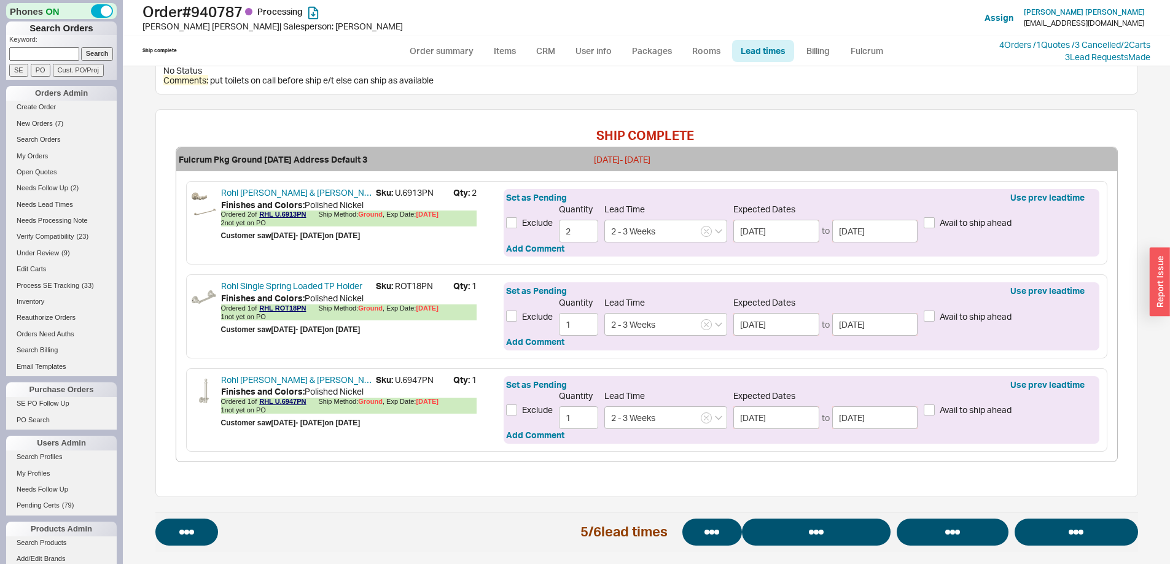
select select "*"
select select "LOW"
select select "3"
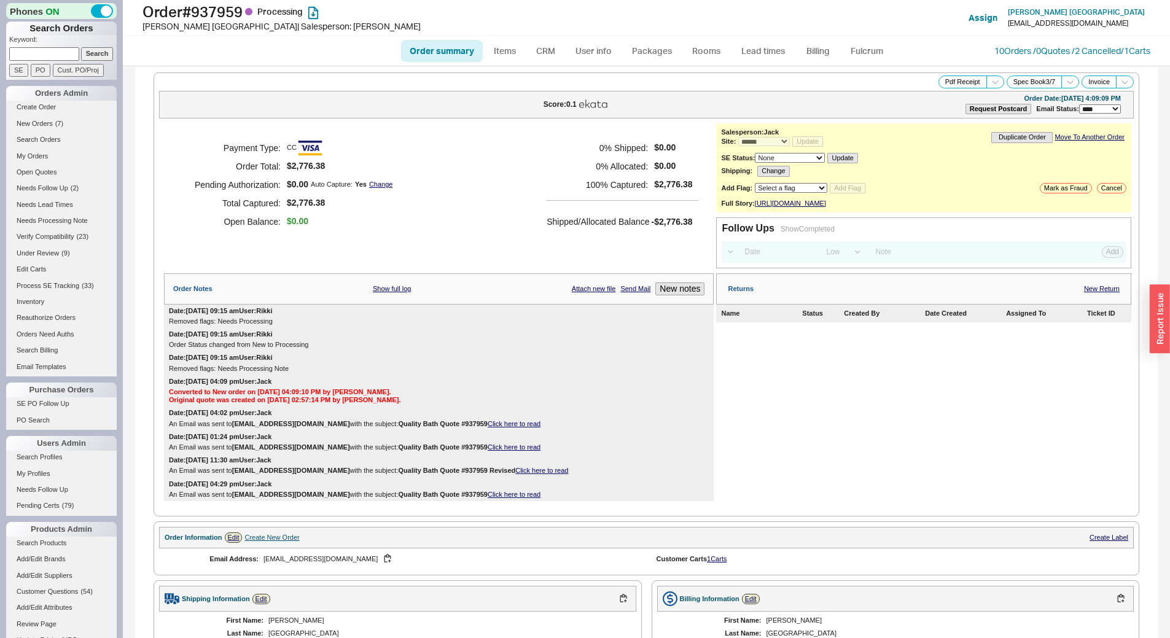
select select "*"
select select "LOW"
select select "3"
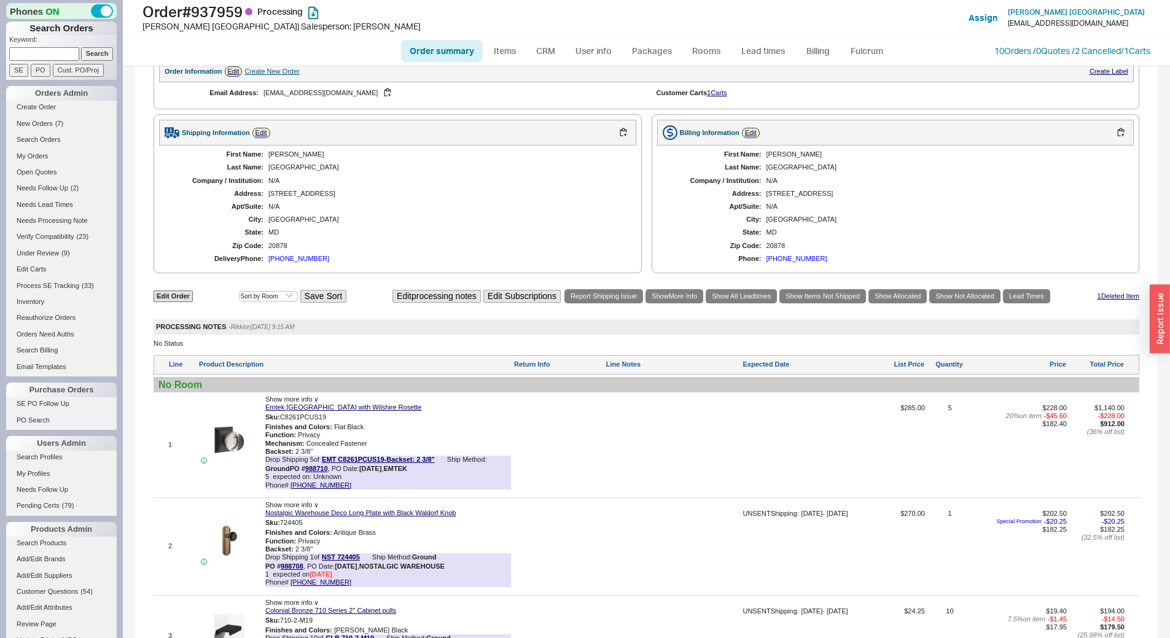
scroll to position [491, 0]
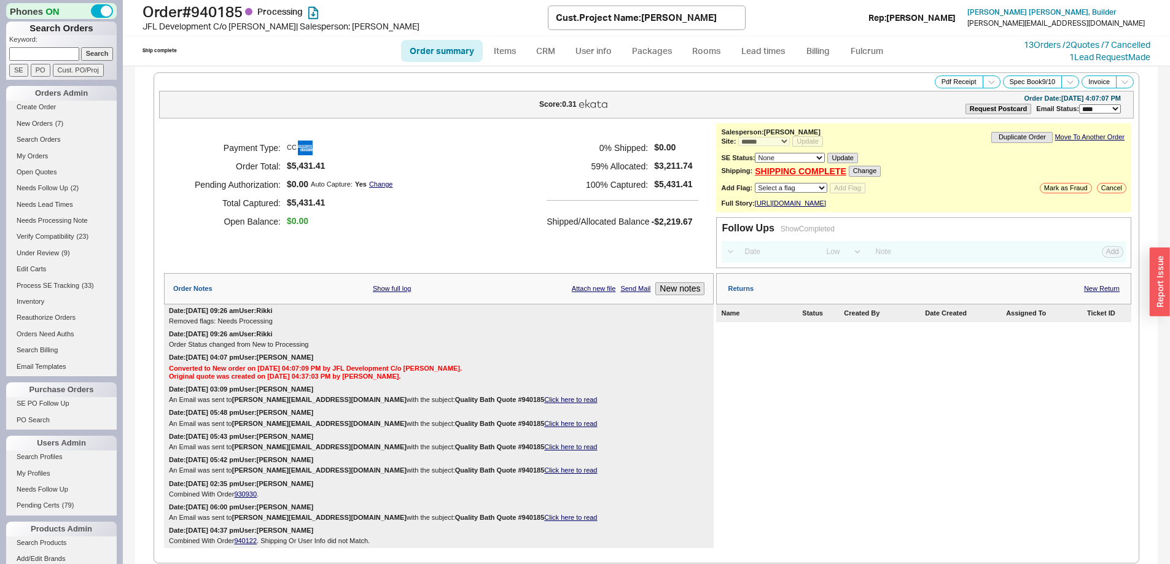
select select "*"
select select "LOW"
select select "3"
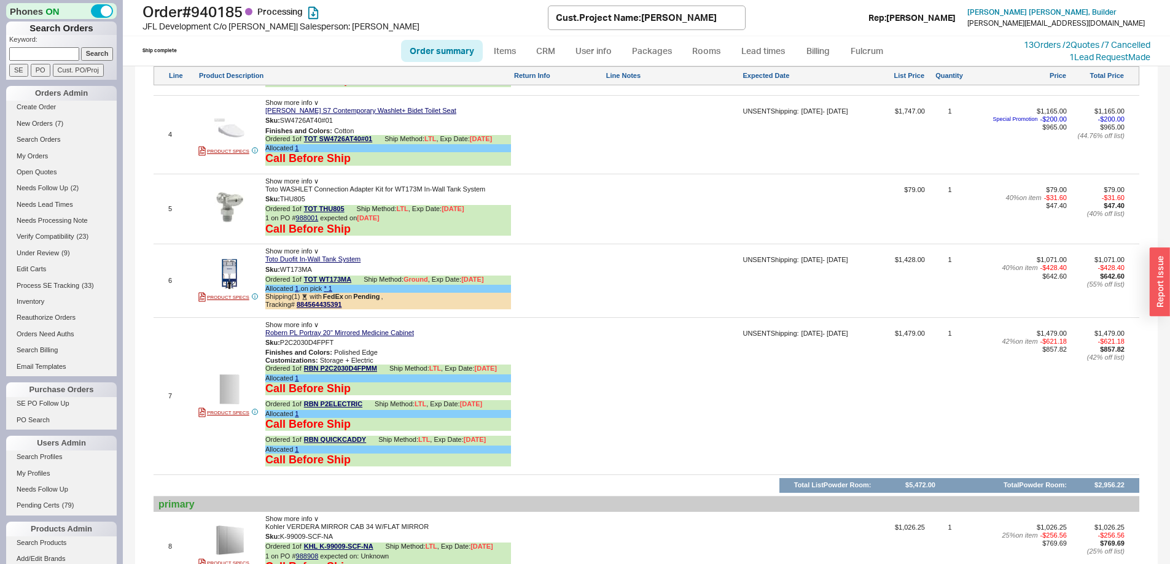
scroll to position [1105, 0]
click at [773, 42] on link "Lead times" at bounding box center [763, 51] width 62 height 22
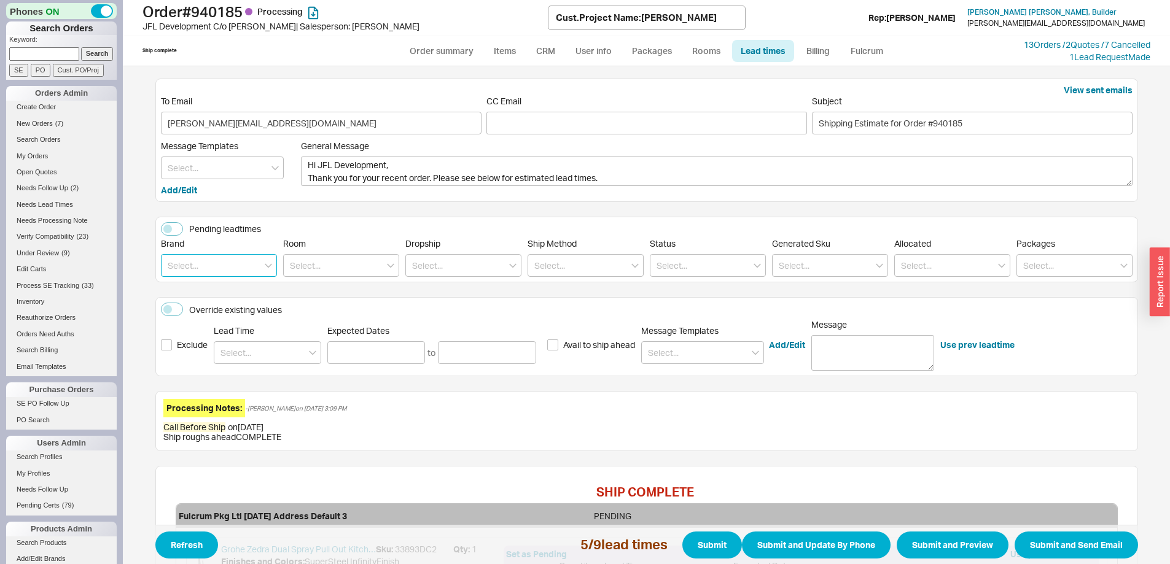
click at [190, 270] on input at bounding box center [219, 265] width 116 height 23
click at [189, 308] on div "Toto" at bounding box center [218, 313] width 115 height 22
type input "Toto"
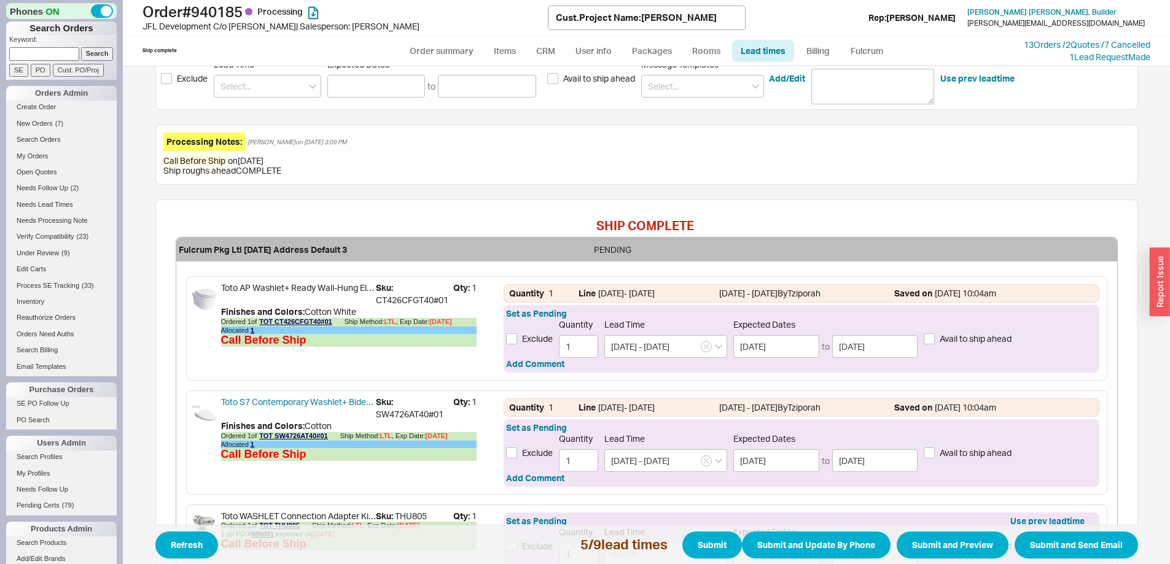
scroll to position [445, 0]
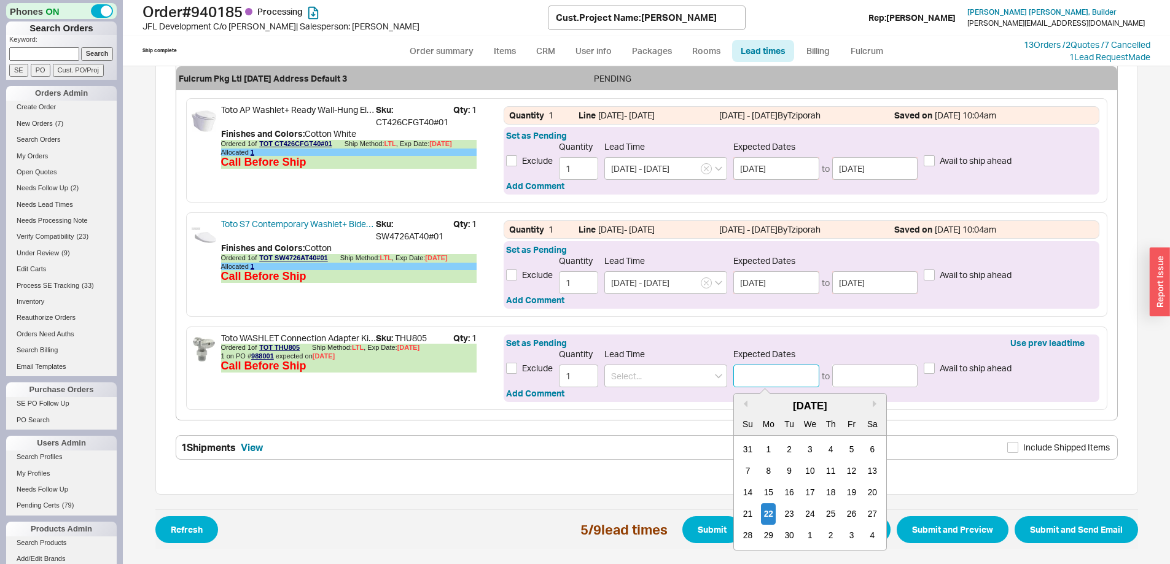
click at [770, 378] on input at bounding box center [776, 376] width 86 height 23
type input "novem"
drag, startPoint x: 656, startPoint y: 365, endPoint x: 650, endPoint y: 370, distance: 7.5
click at [650, 369] on div "Lead Time" at bounding box center [665, 368] width 123 height 39
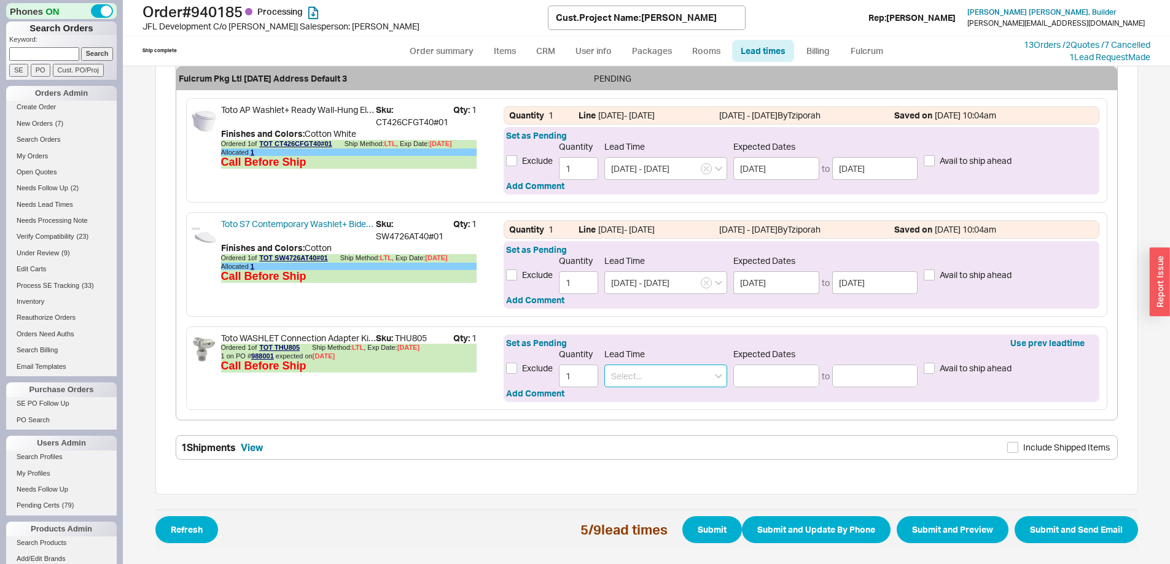
click at [650, 371] on input at bounding box center [665, 376] width 123 height 23
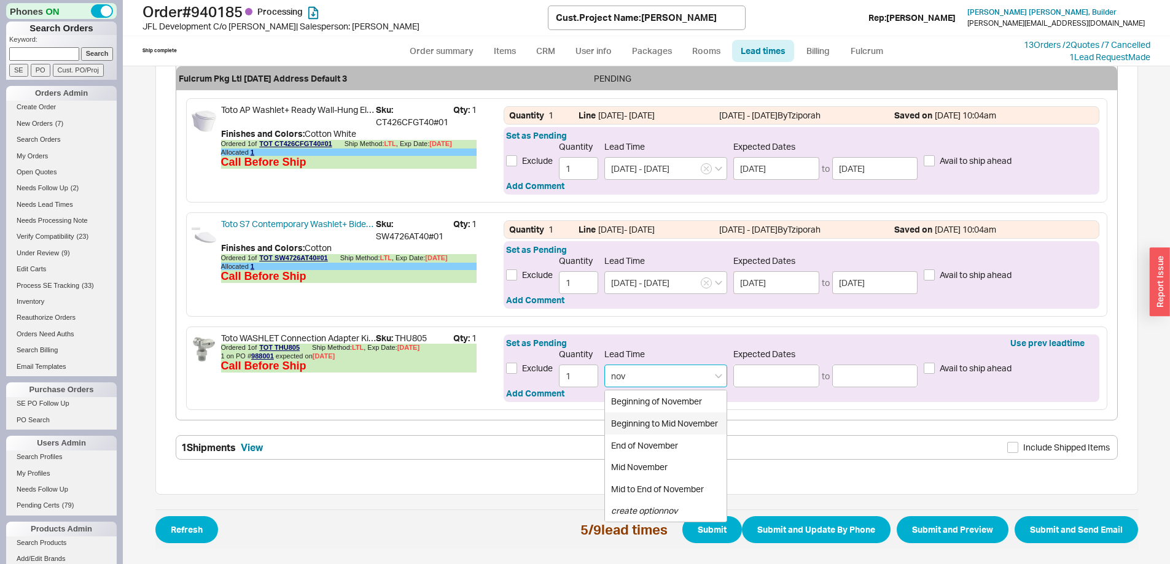
click at [660, 421] on div "Beginning to Mid November" at bounding box center [666, 424] width 122 height 22
type input "Beginning to Mid November"
type input "11/01/2025"
type input "11/15/2025"
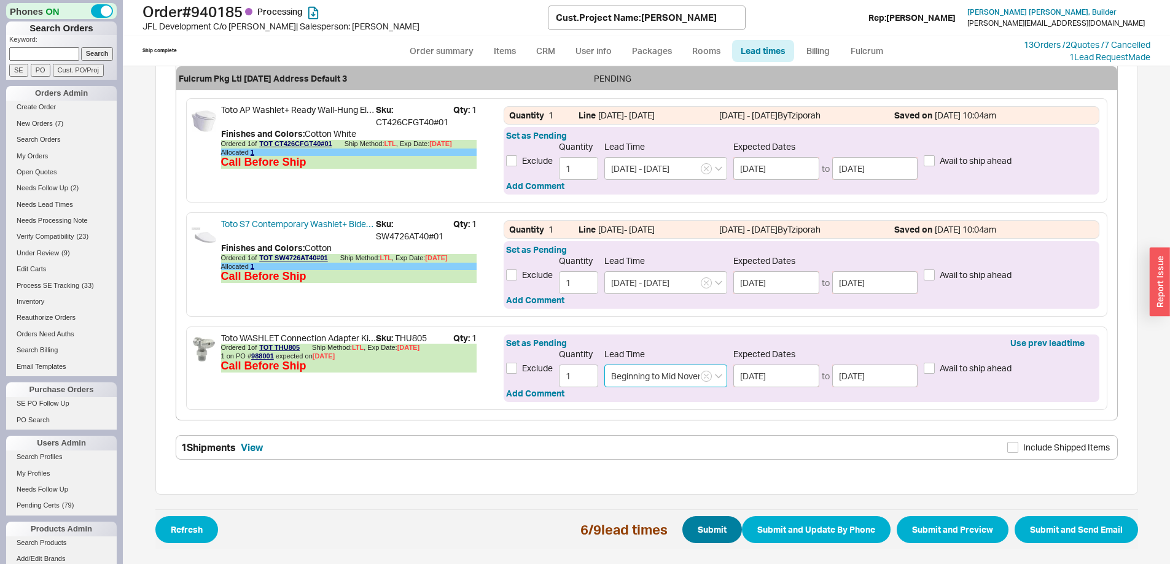
type input "Beginning to Mid November"
click at [706, 518] on button "Submit" at bounding box center [712, 529] width 60 height 27
select select "*"
select select "LOW"
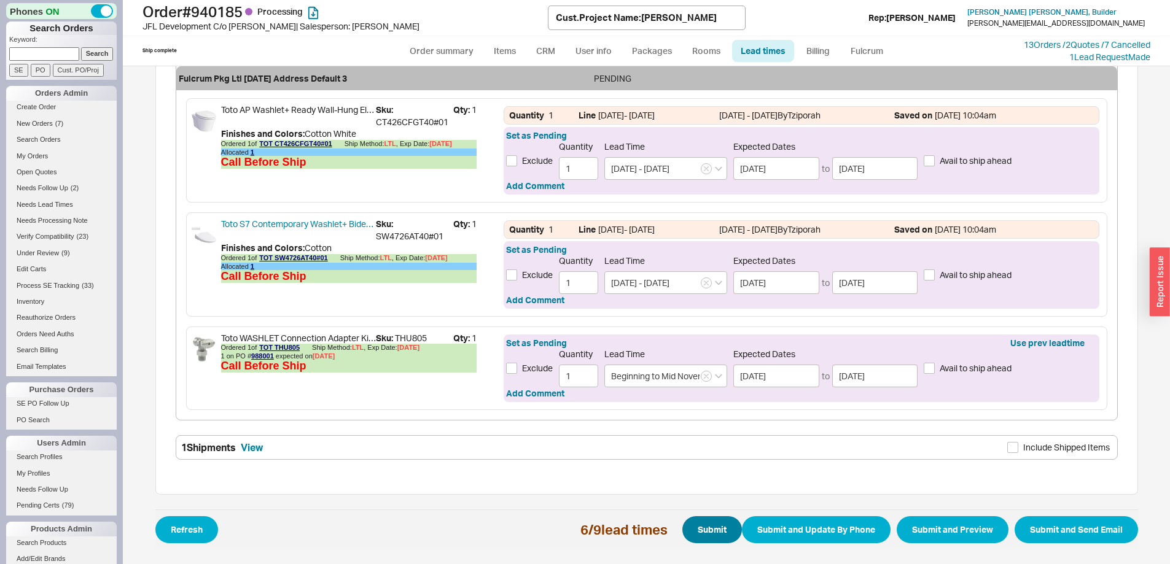
select select "3"
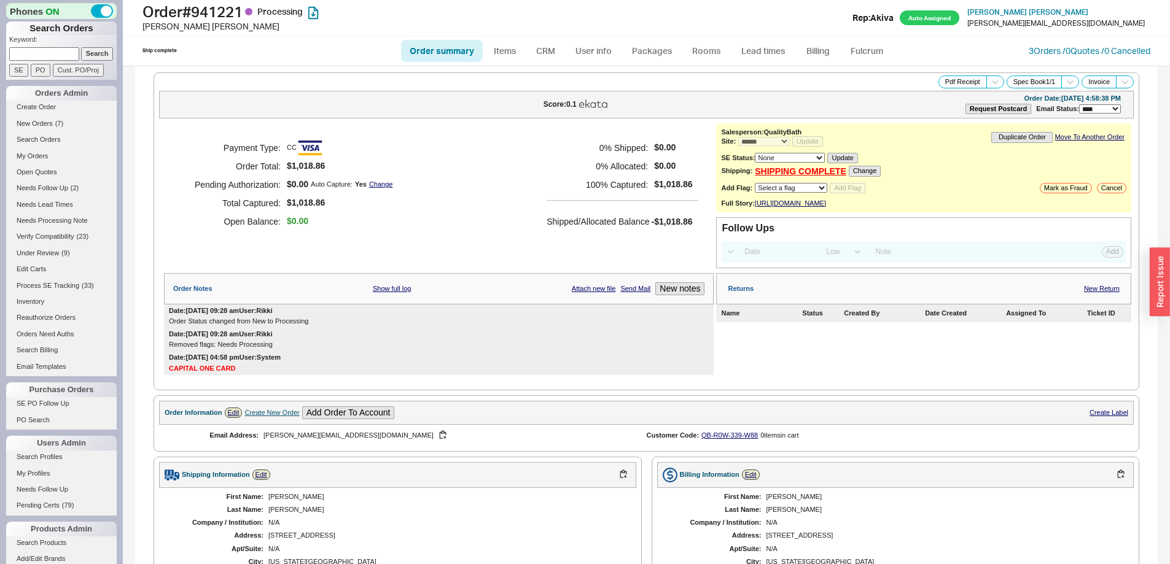
select select "*"
select select "LOW"
select select "3"
click at [760, 43] on link "Lead times" at bounding box center [763, 51] width 62 height 22
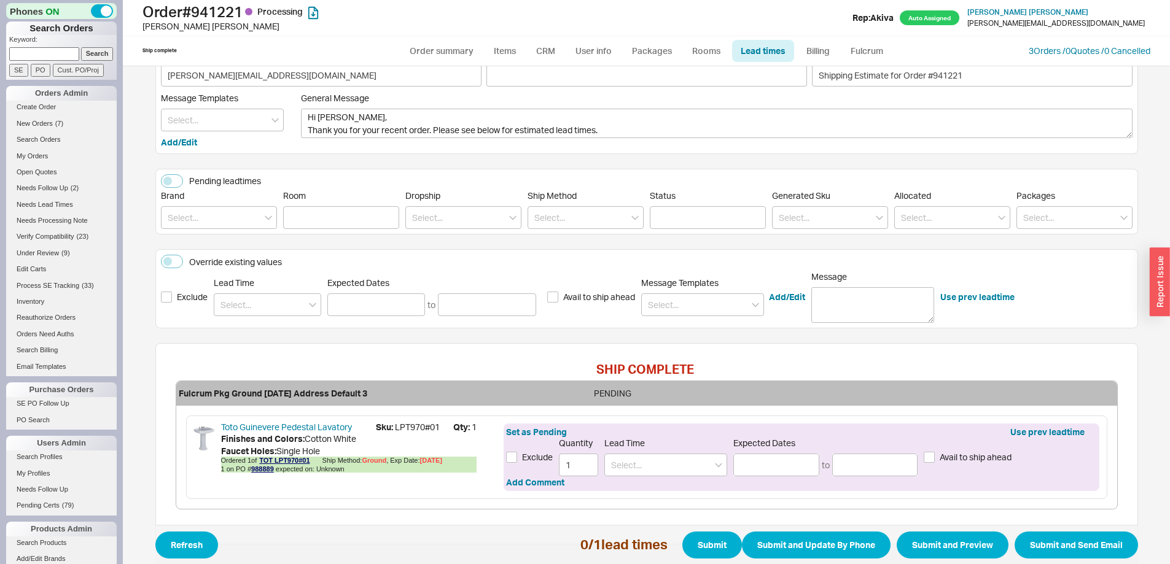
scroll to position [95, 0]
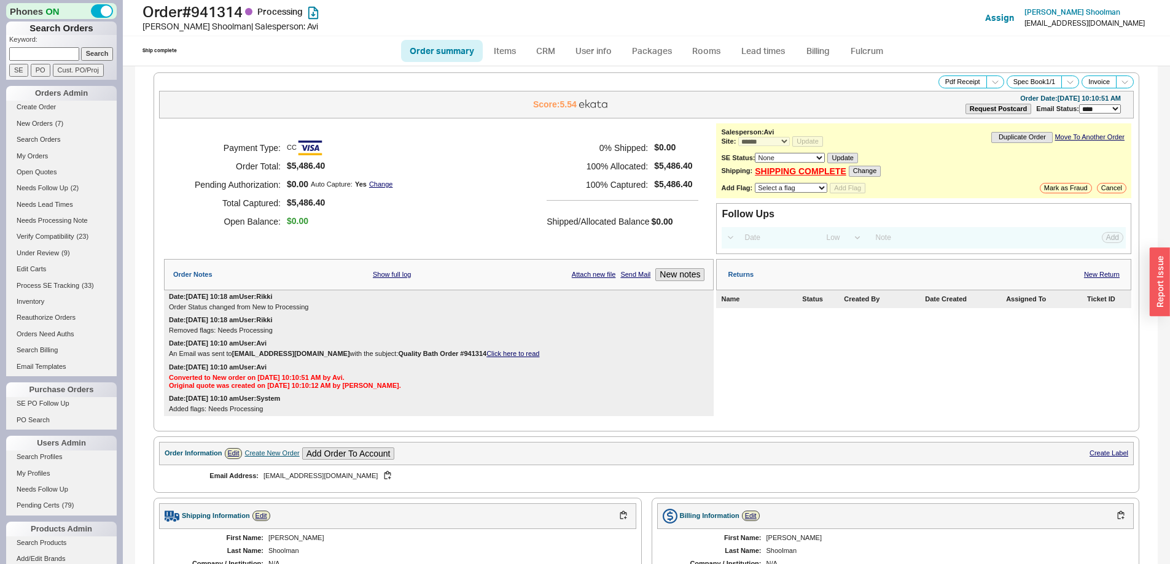
select select "*"
select select "LOW"
select select "3"
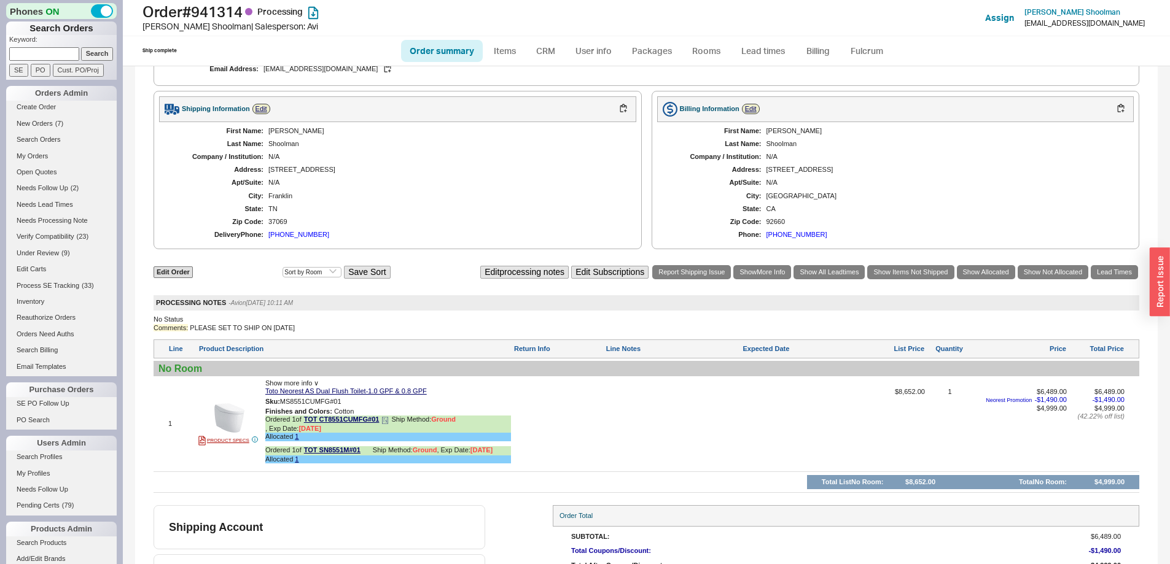
scroll to position [474, 0]
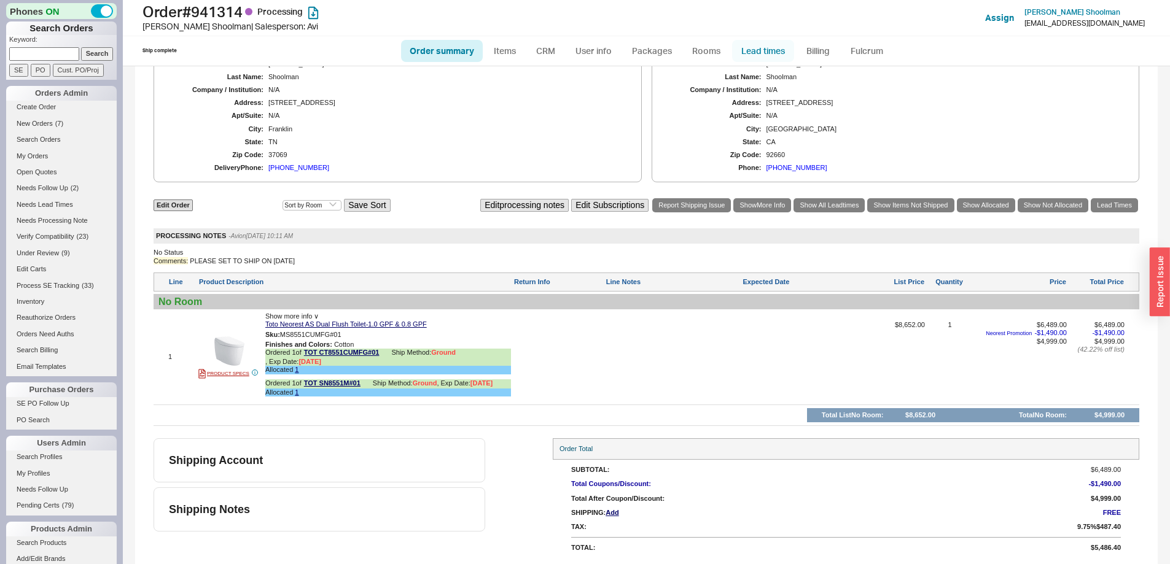
click at [755, 52] on link "Lead times" at bounding box center [763, 51] width 62 height 22
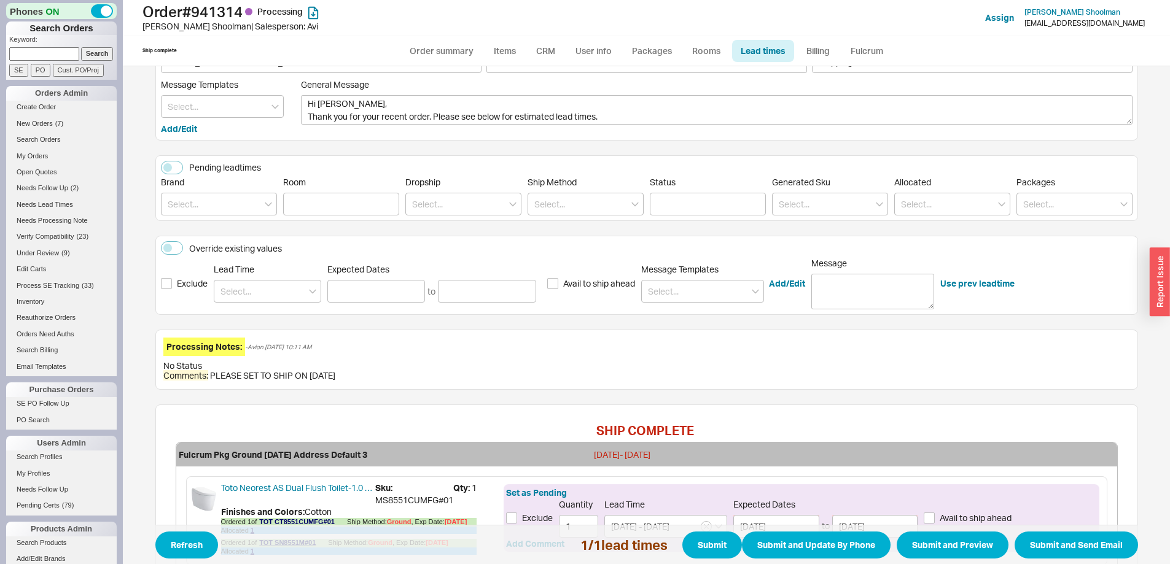
scroll to position [175, 0]
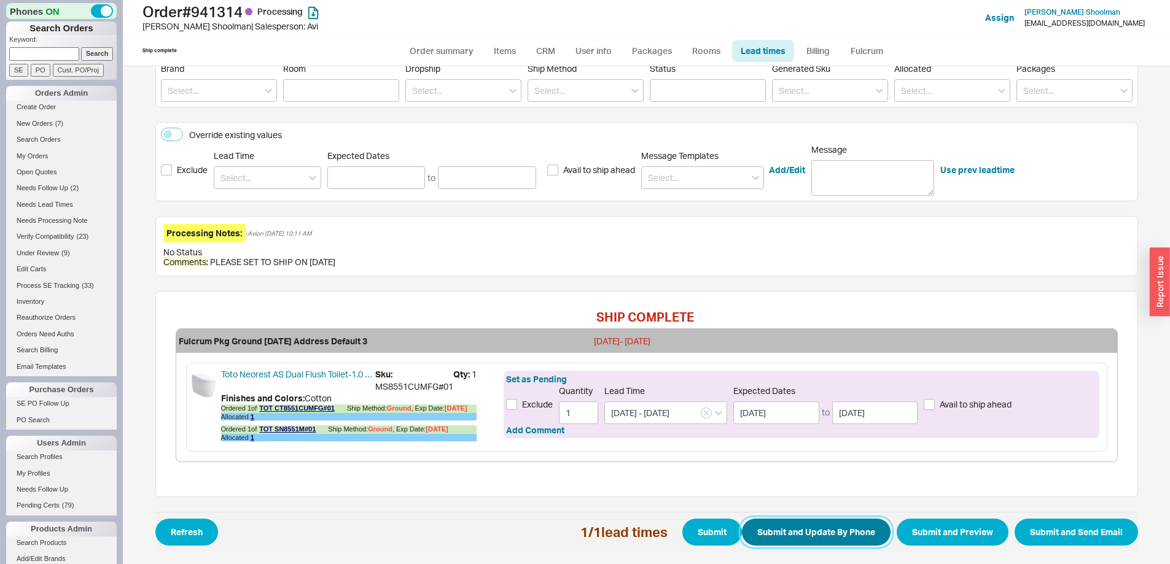
click at [804, 527] on button "Submit and Update By Phone" at bounding box center [816, 532] width 149 height 27
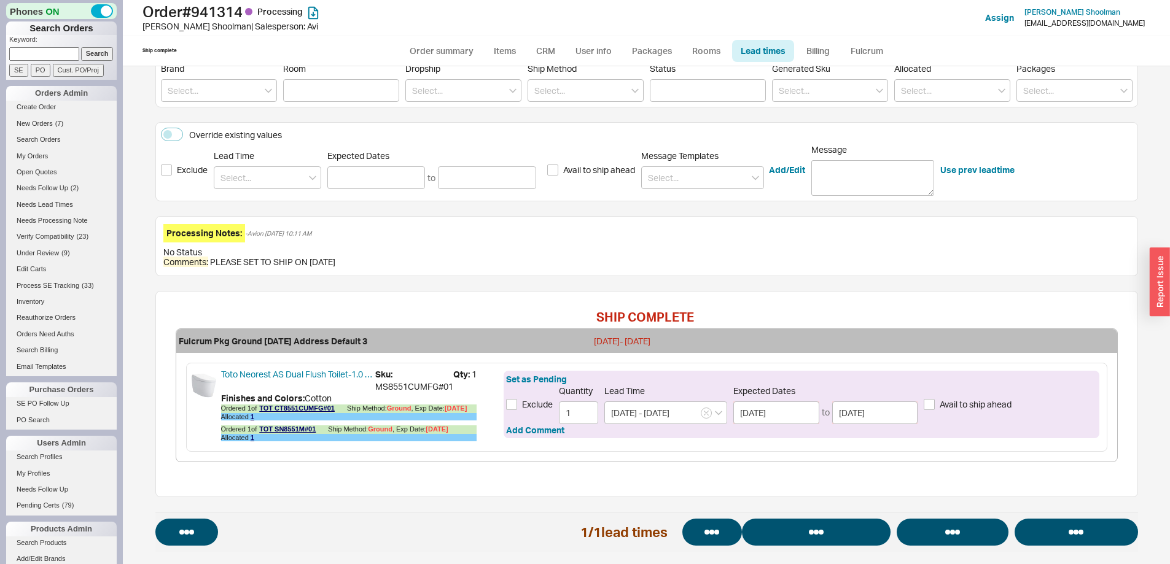
select select "*"
select select "LOW"
select select "3"
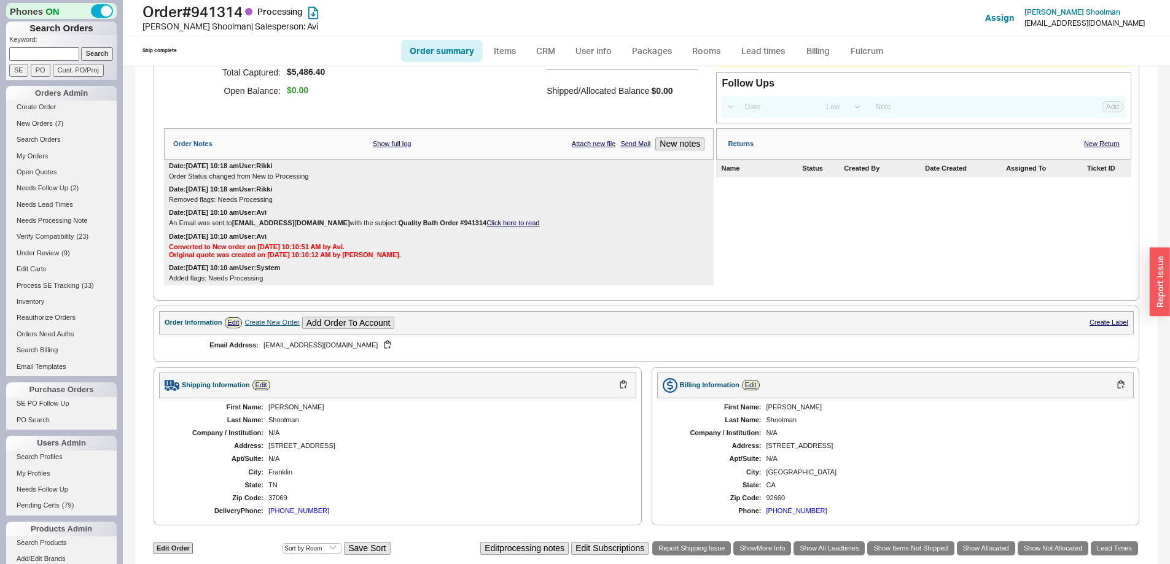
scroll to position [106, 0]
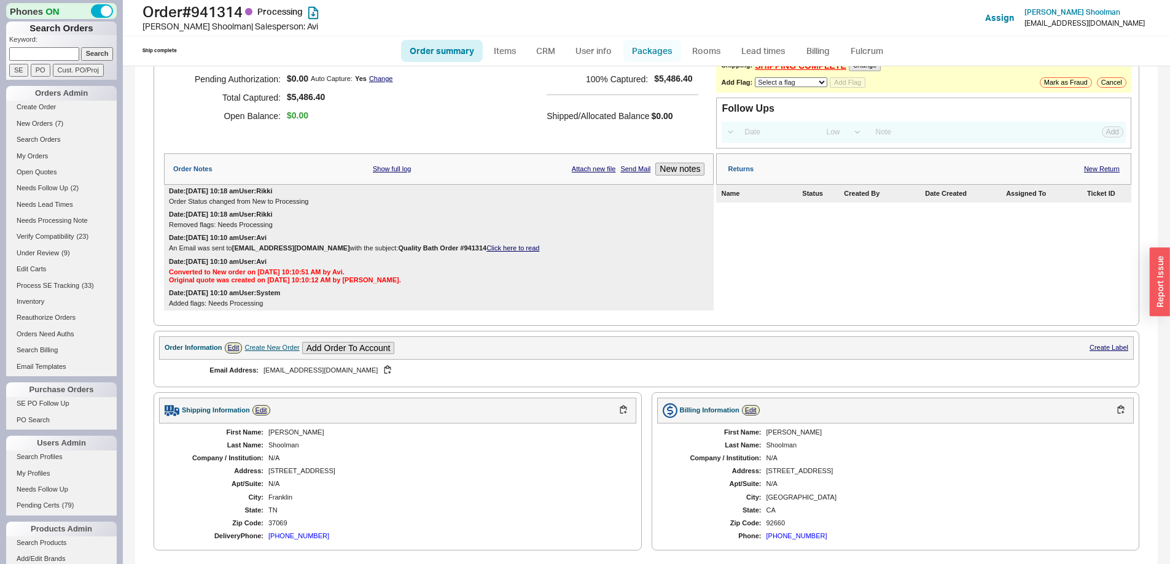
click at [648, 47] on link "Packages" at bounding box center [652, 51] width 58 height 22
select select "1"
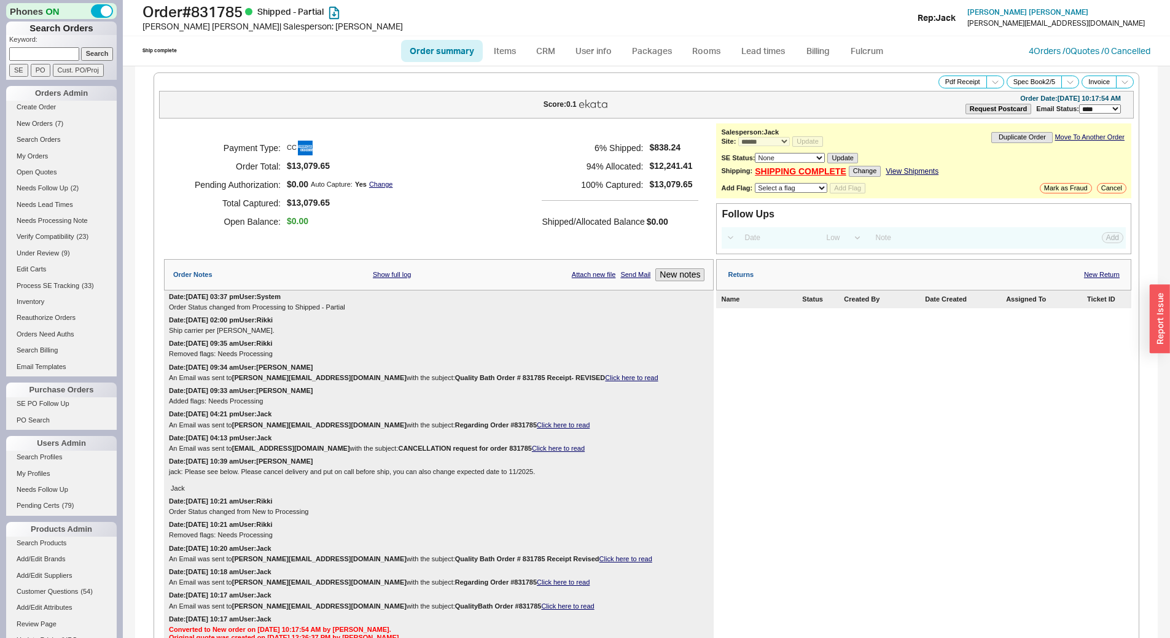
select select "*"
select select "LOW"
select select "3"
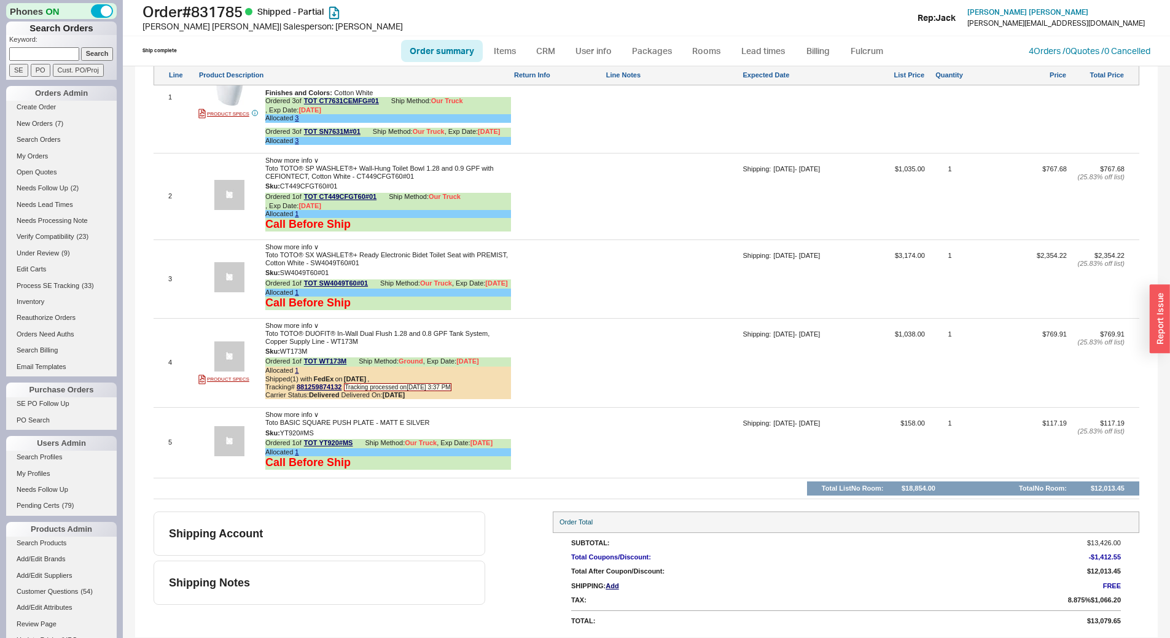
scroll to position [1104, 0]
click at [760, 58] on link "Lead times" at bounding box center [763, 51] width 62 height 22
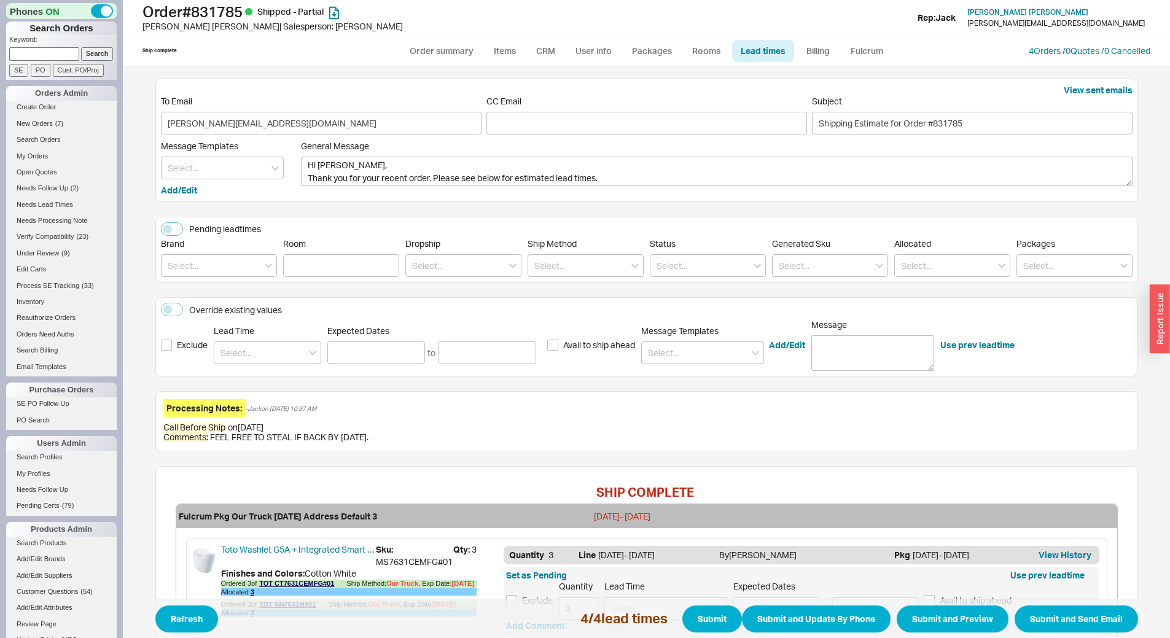
click at [640, 38] on ul "Order summary Items CRM User info Packages Rooms Lead times Billing Fulcrum" at bounding box center [646, 50] width 501 height 29
click at [641, 43] on link "Packages" at bounding box center [652, 51] width 58 height 22
select select "8"
select select "Call Before Ship"
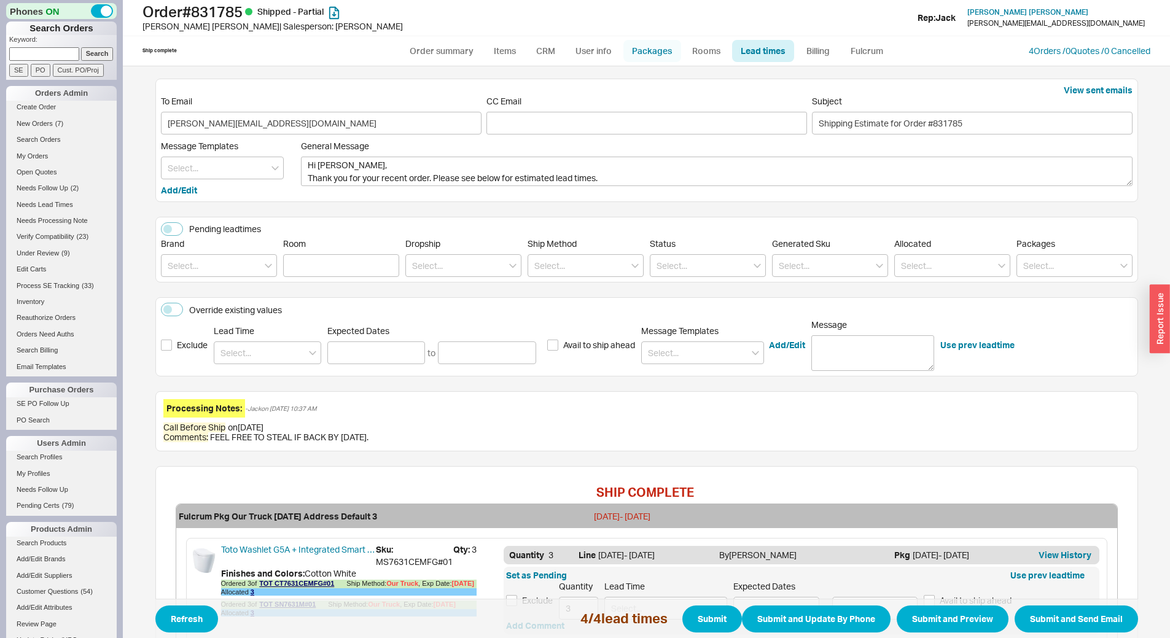
select select "8"
select select "Call Before Ship"
select select "8"
select select "Call Before Ship"
select select "8"
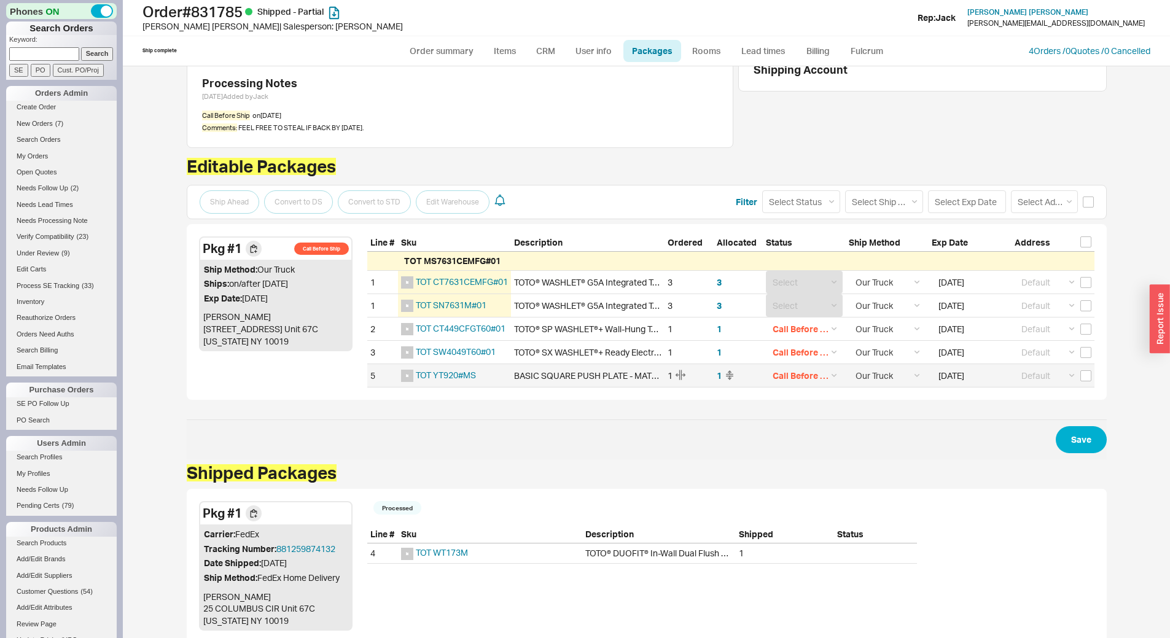
scroll to position [109, 0]
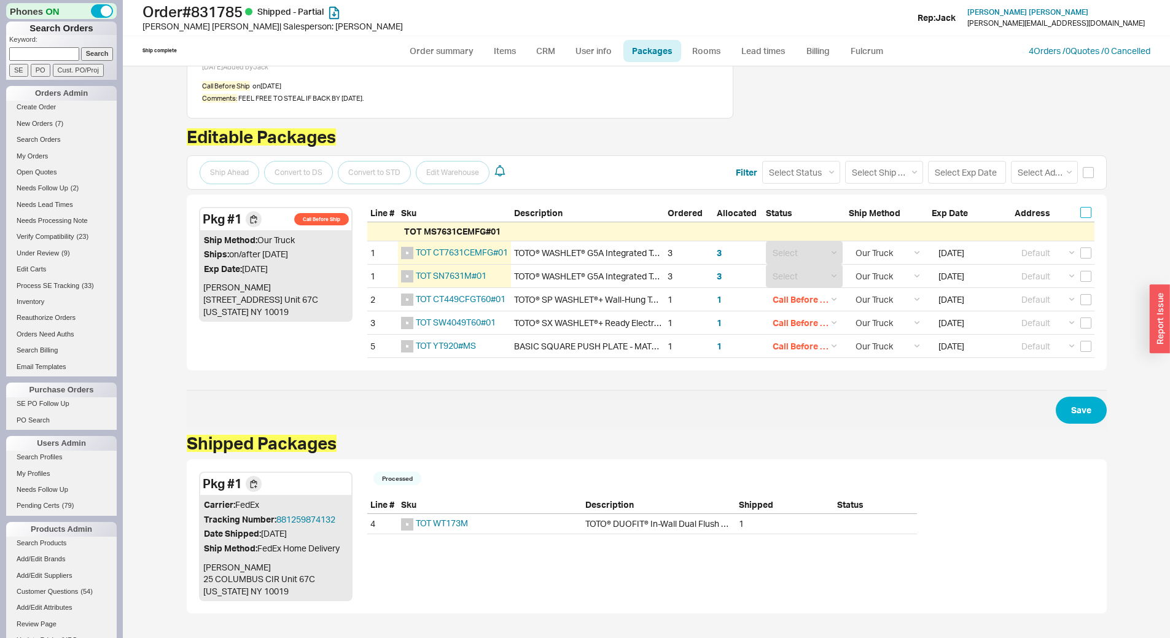
click at [1083, 211] on input "checkbox" at bounding box center [1085, 212] width 11 height 11
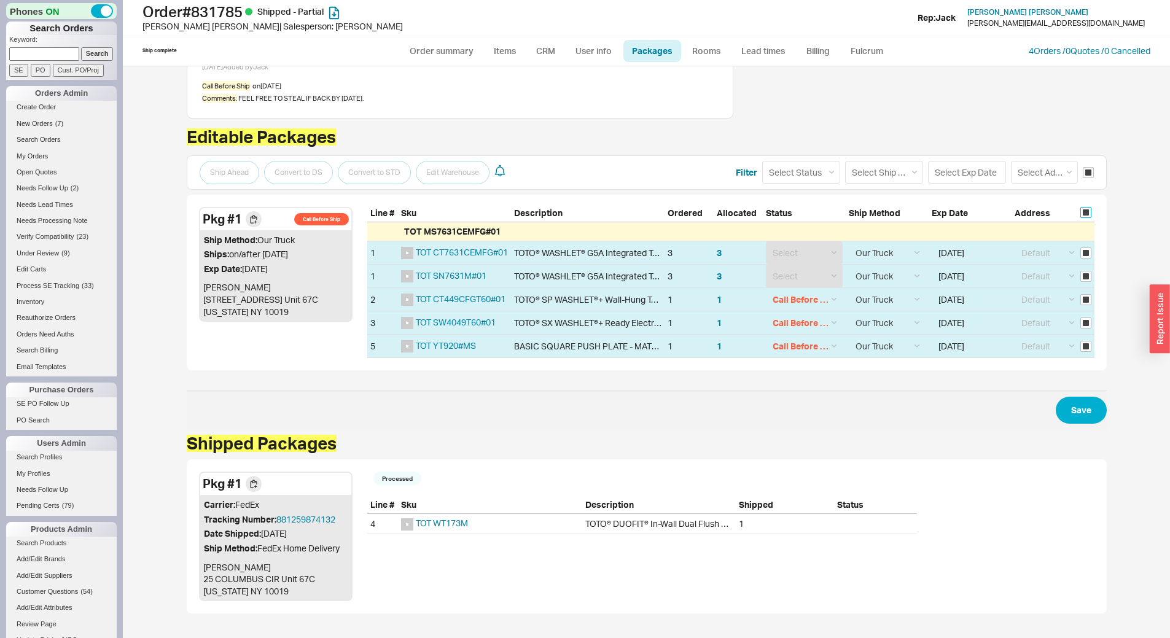
checkbox input "true"
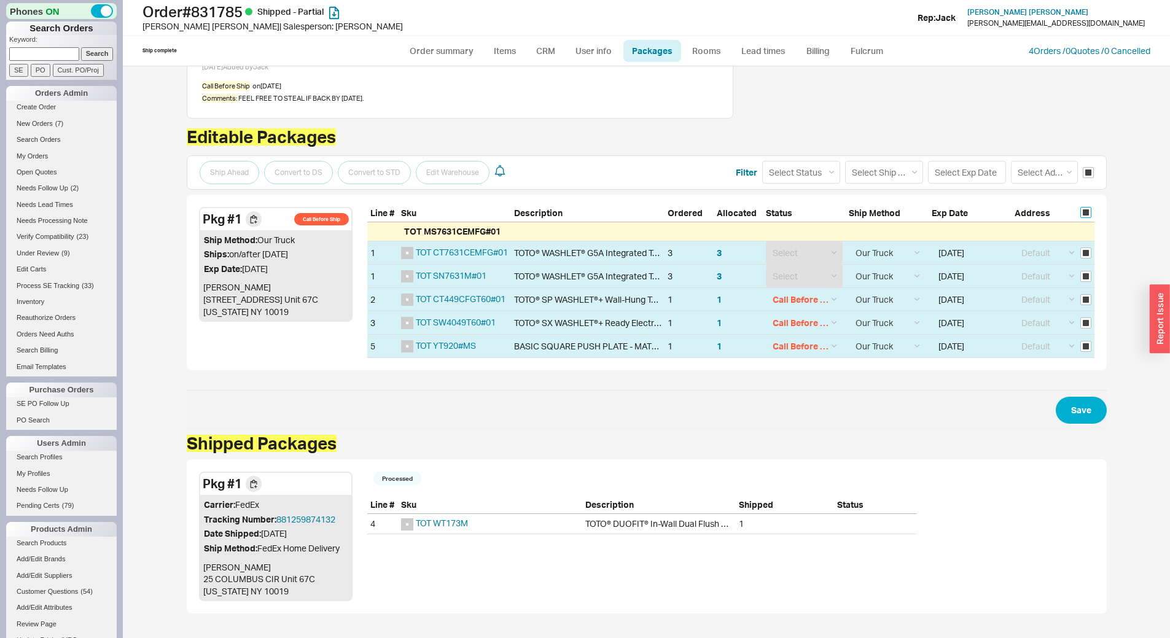
checkbox input "true"
click at [818, 171] on select "Select Status (none) On Hold Call Before Ship Hold for Balance" at bounding box center [801, 172] width 78 height 23
select select
click at [762, 161] on select "Select Status (none) On Hold Call Before Ship Hold for Balance" at bounding box center [801, 172] width 78 height 23
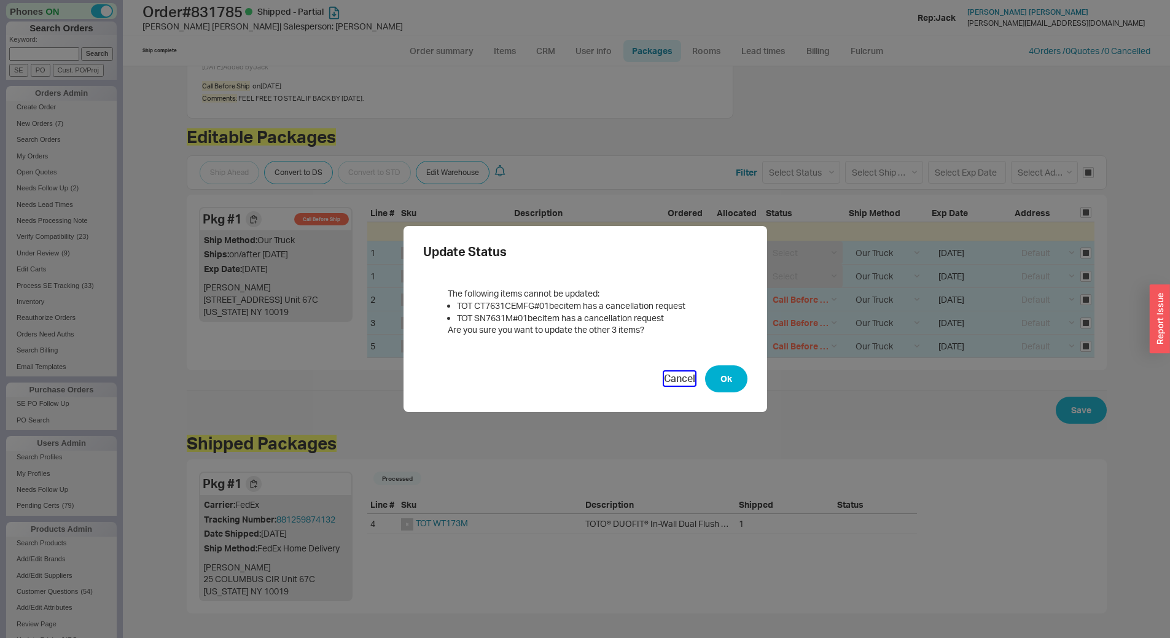
click at [676, 377] on button "Cancel" at bounding box center [679, 379] width 31 height 14
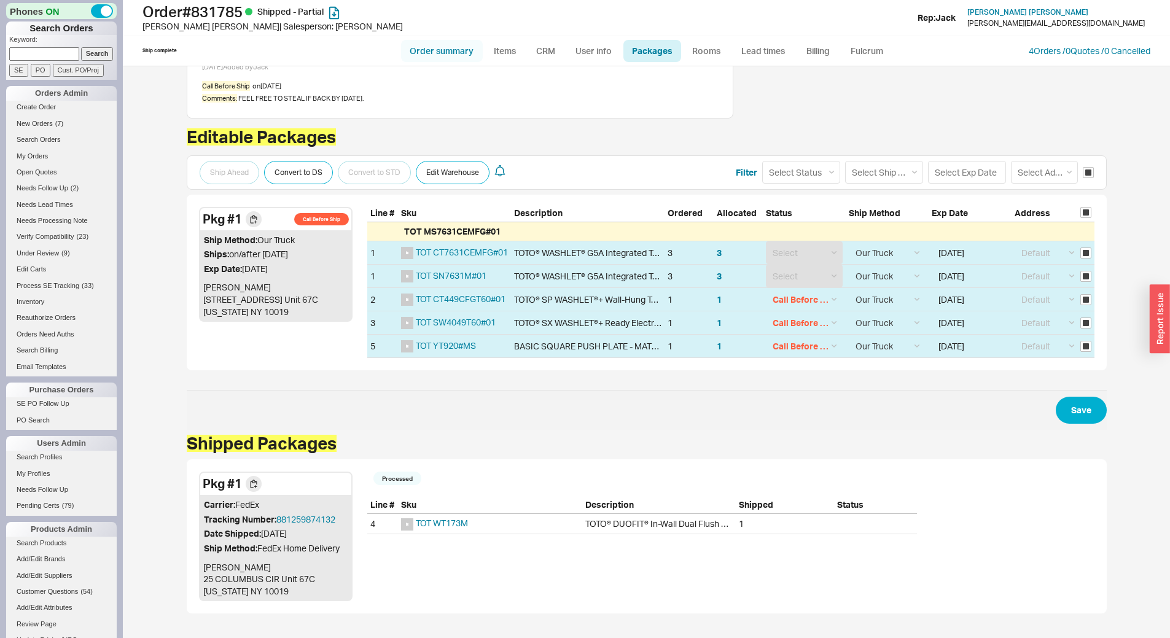
click at [457, 46] on link "Order summary" at bounding box center [442, 51] width 82 height 22
select select "*"
select select "LOW"
select select "3"
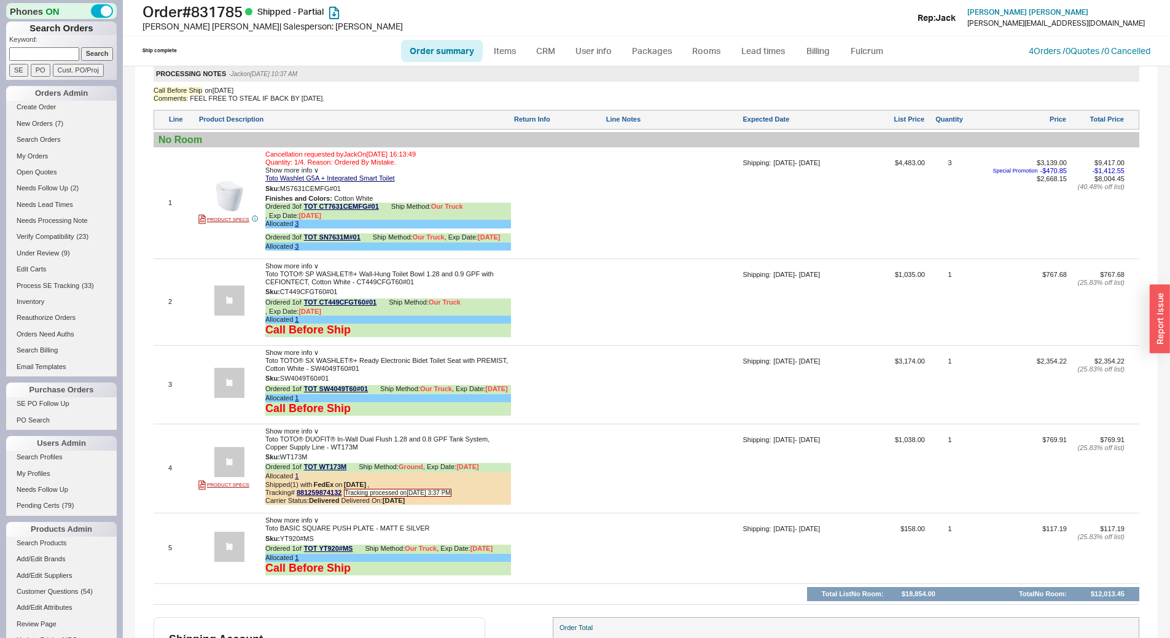
scroll to position [1104, 0]
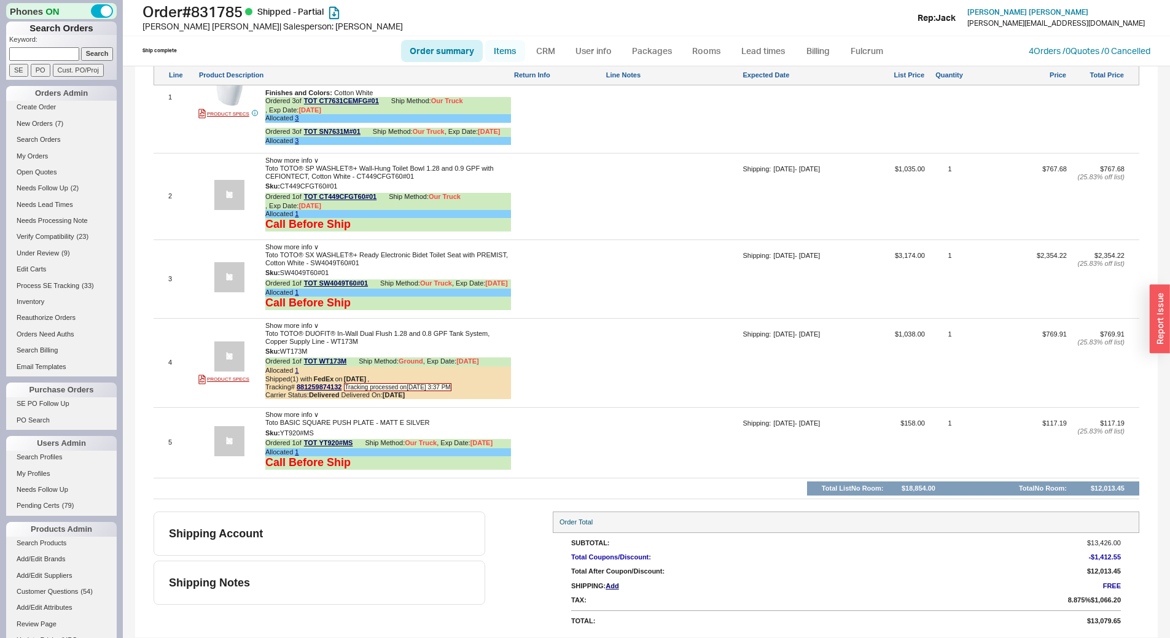
click at [510, 56] on link "Items" at bounding box center [505, 51] width 40 height 22
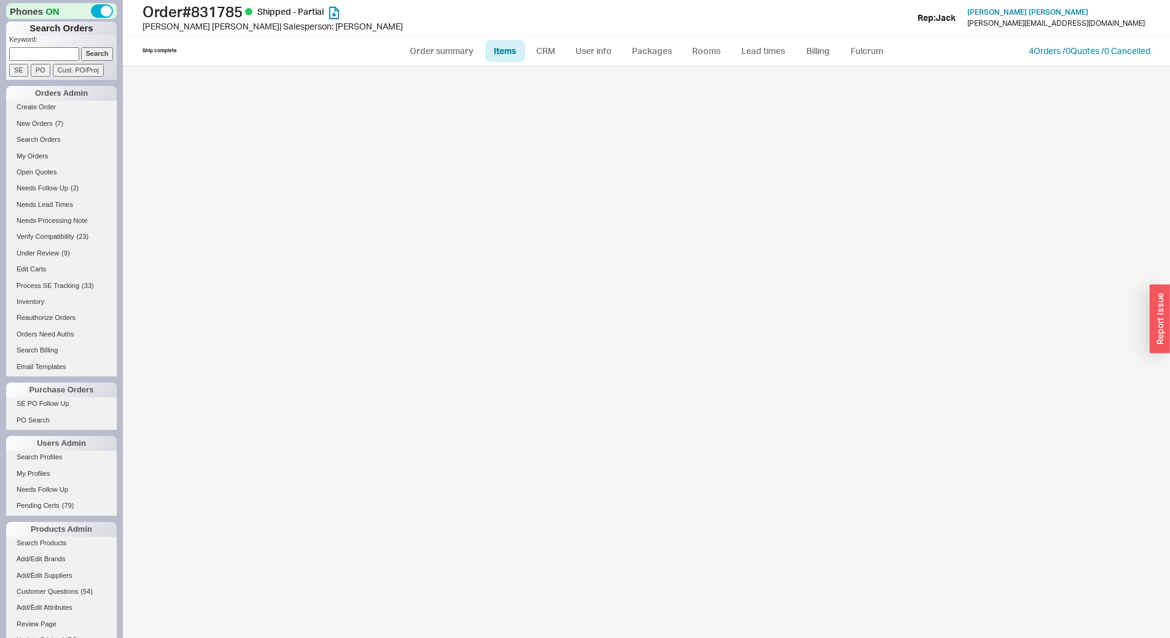
select select "3"
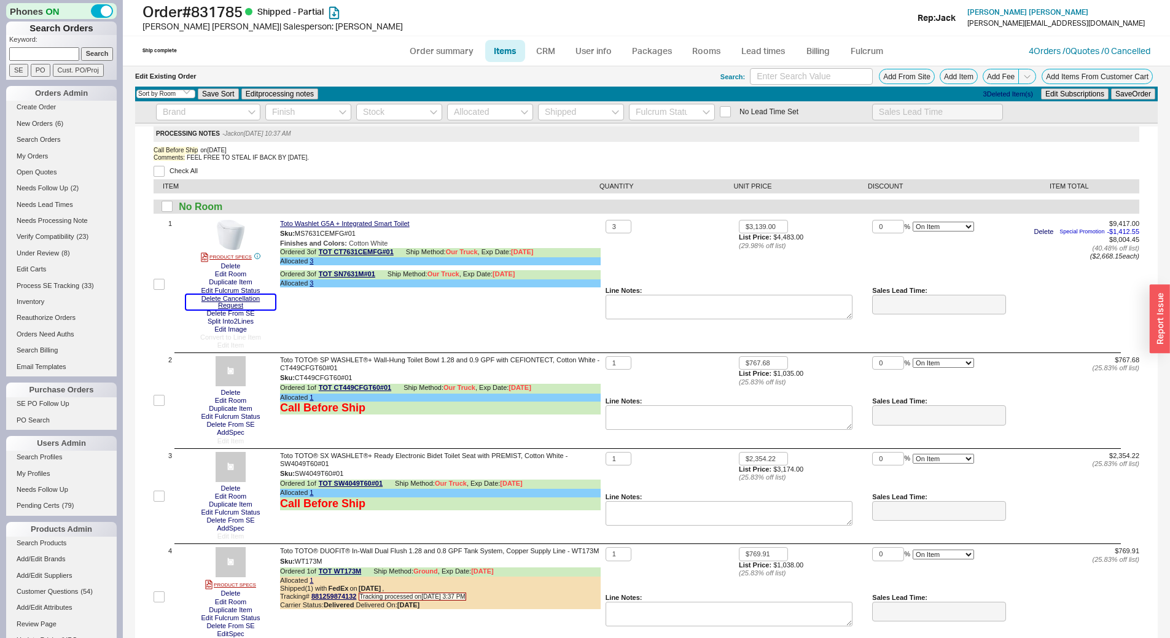
click at [230, 303] on button "Delete Cancellation Request" at bounding box center [230, 302] width 89 height 15
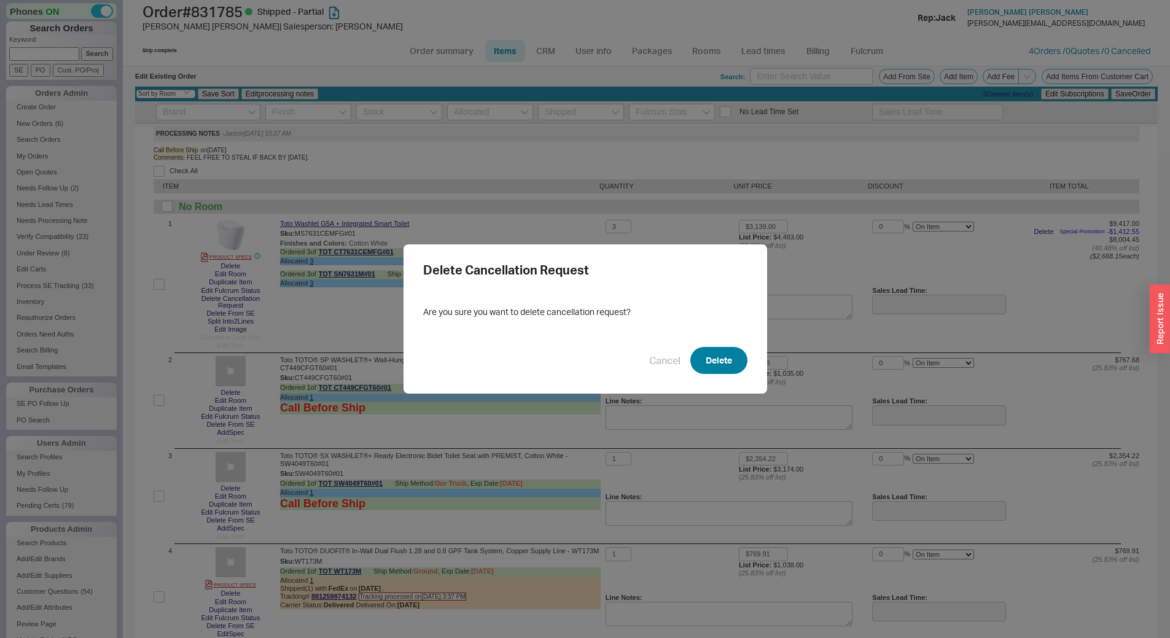
click at [701, 360] on button "Delete" at bounding box center [718, 360] width 57 height 27
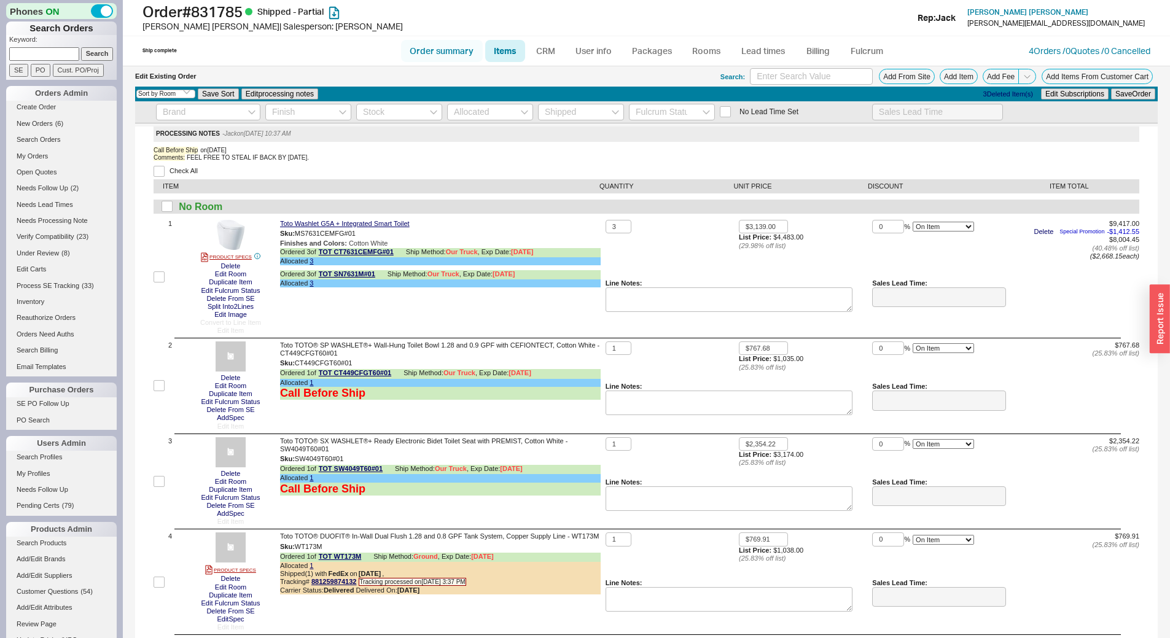
click at [438, 47] on link "Order summary" at bounding box center [442, 51] width 82 height 22
select select "*"
select select "LOW"
select select "3"
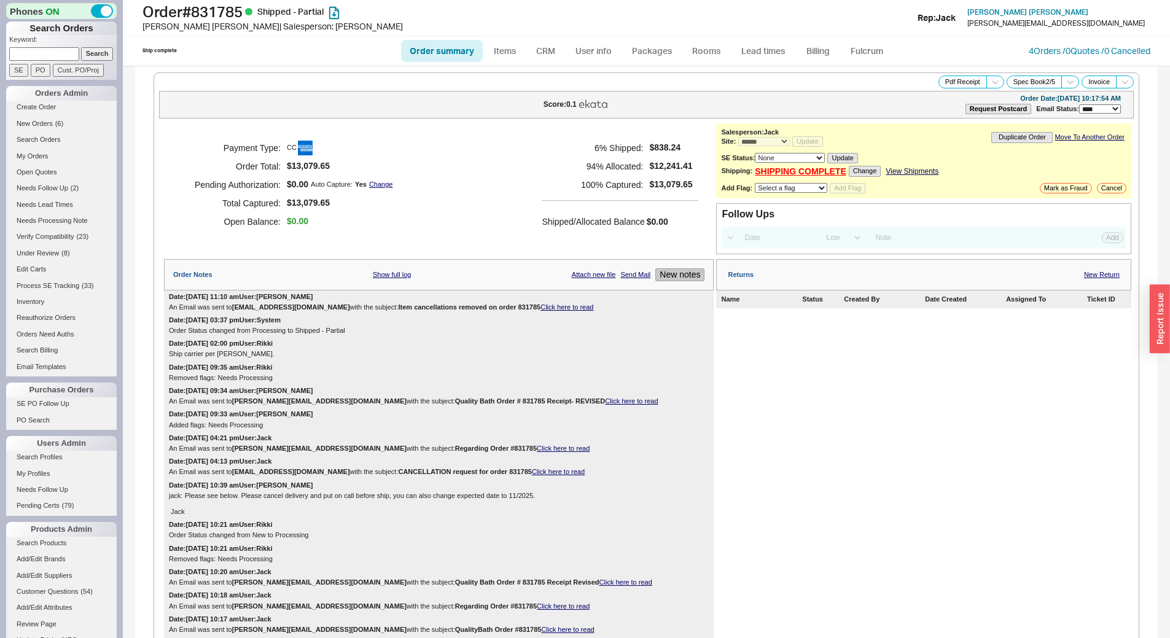
click at [675, 273] on button "New notes" at bounding box center [679, 274] width 49 height 13
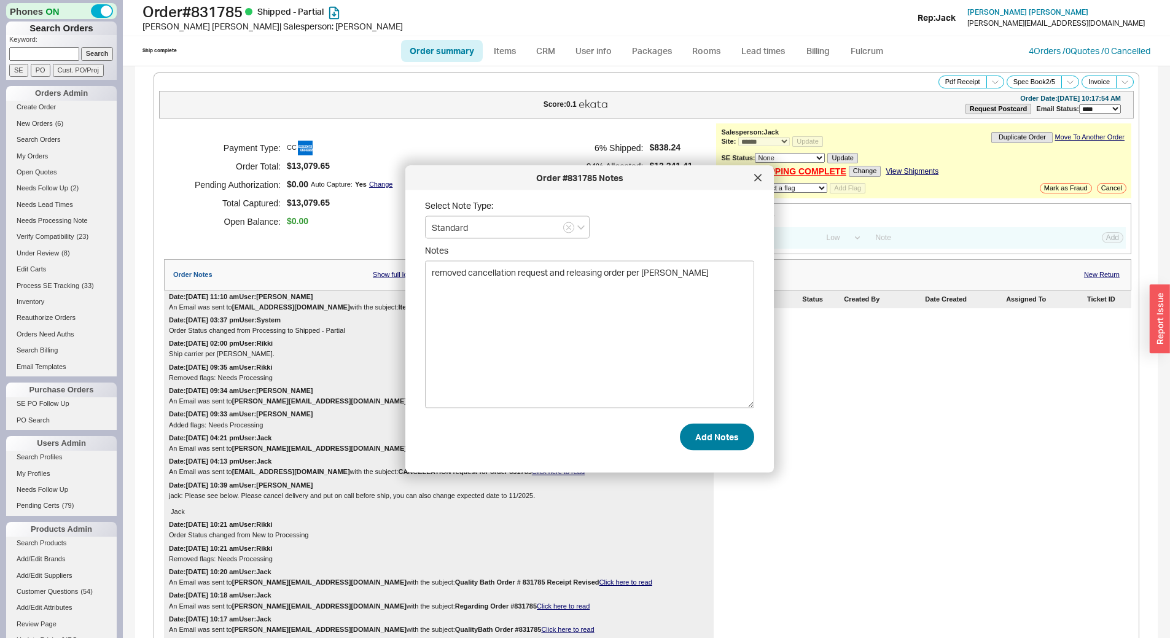
type textarea "removed cancellation request and releasing order per jack"
click at [696, 438] on button "Add Notes" at bounding box center [717, 436] width 74 height 27
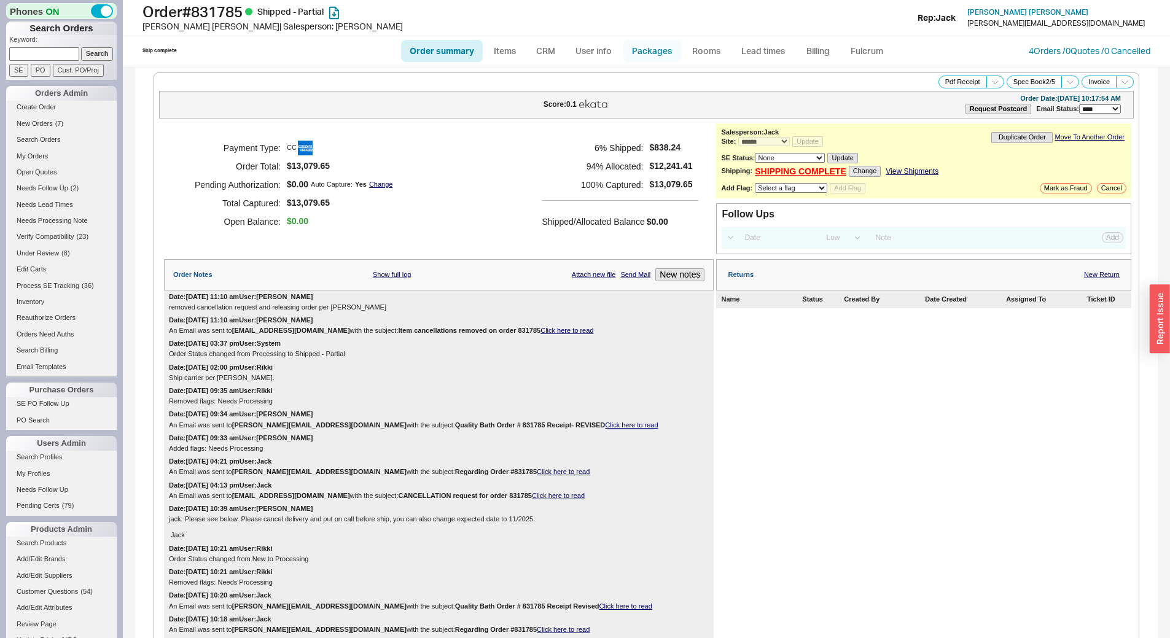
click at [667, 56] on link "Packages" at bounding box center [652, 51] width 58 height 22
select select "8"
select select "Call Before Ship"
select select "8"
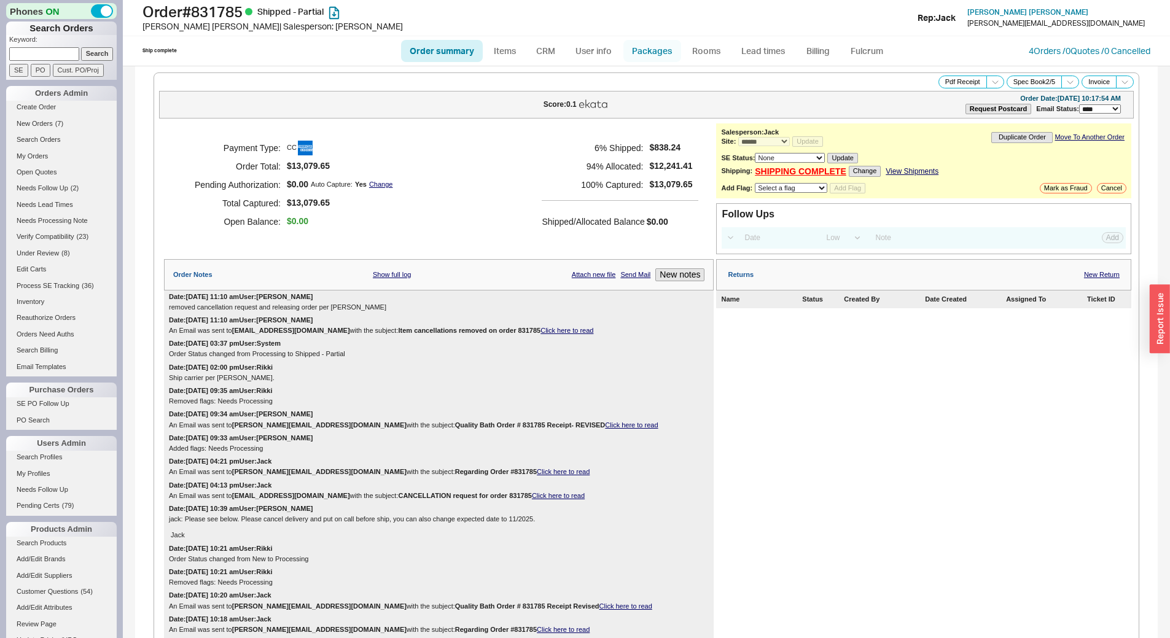
select select "Call Before Ship"
select select "8"
select select "Call Before Ship"
select select "8"
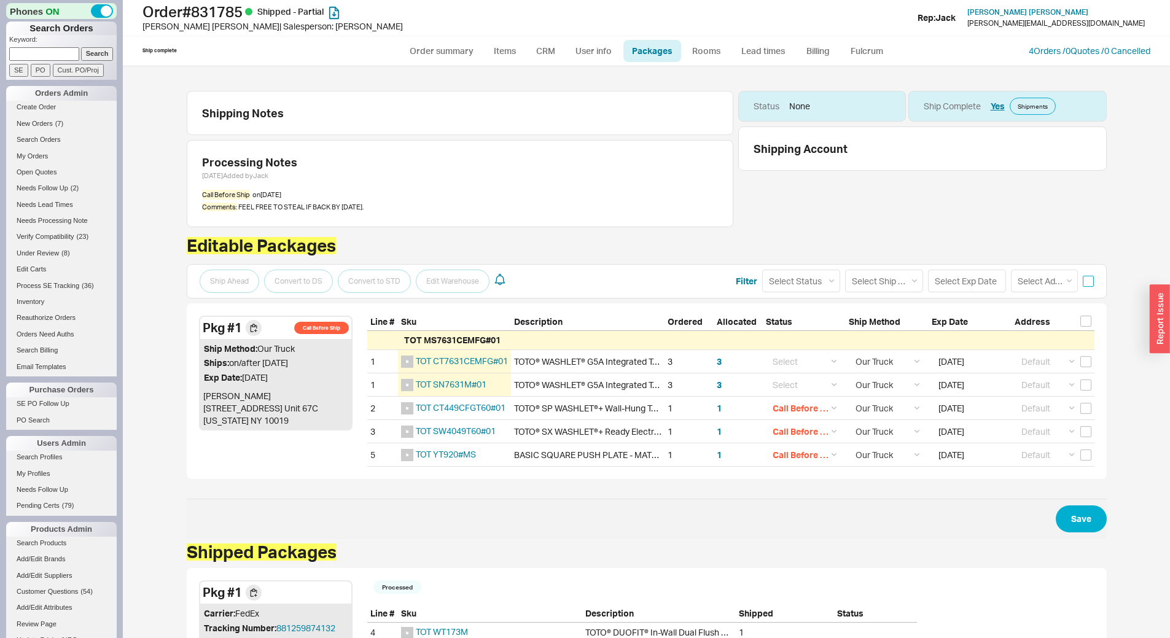
click at [1083, 283] on input "checkbox" at bounding box center [1088, 281] width 11 height 11
checkbox input "true"
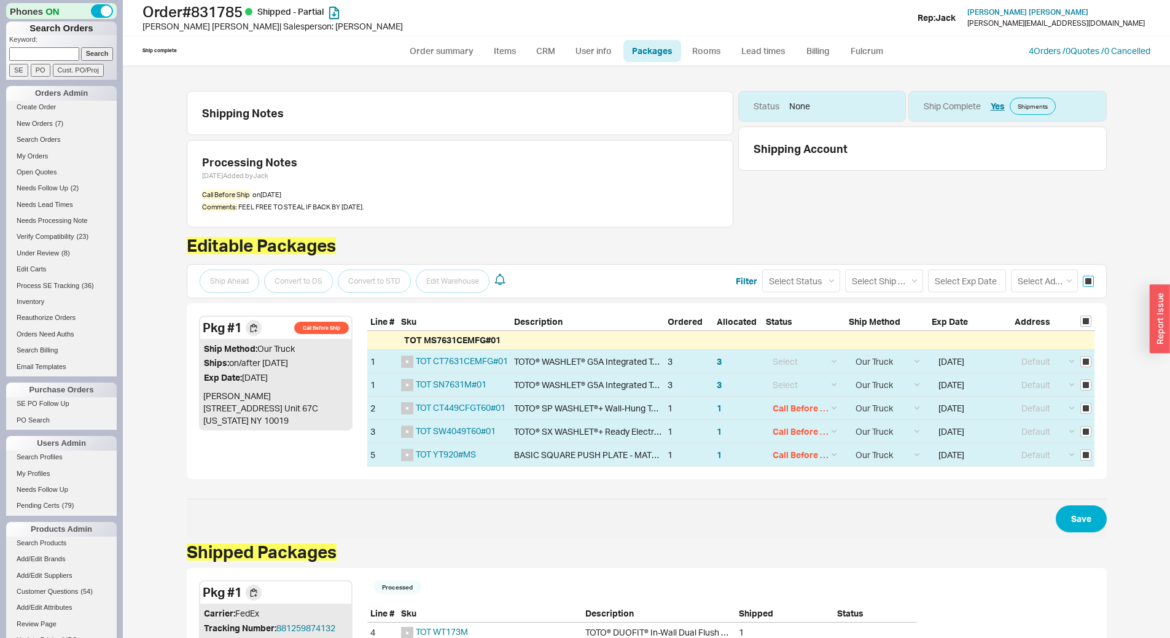
checkbox input "true"
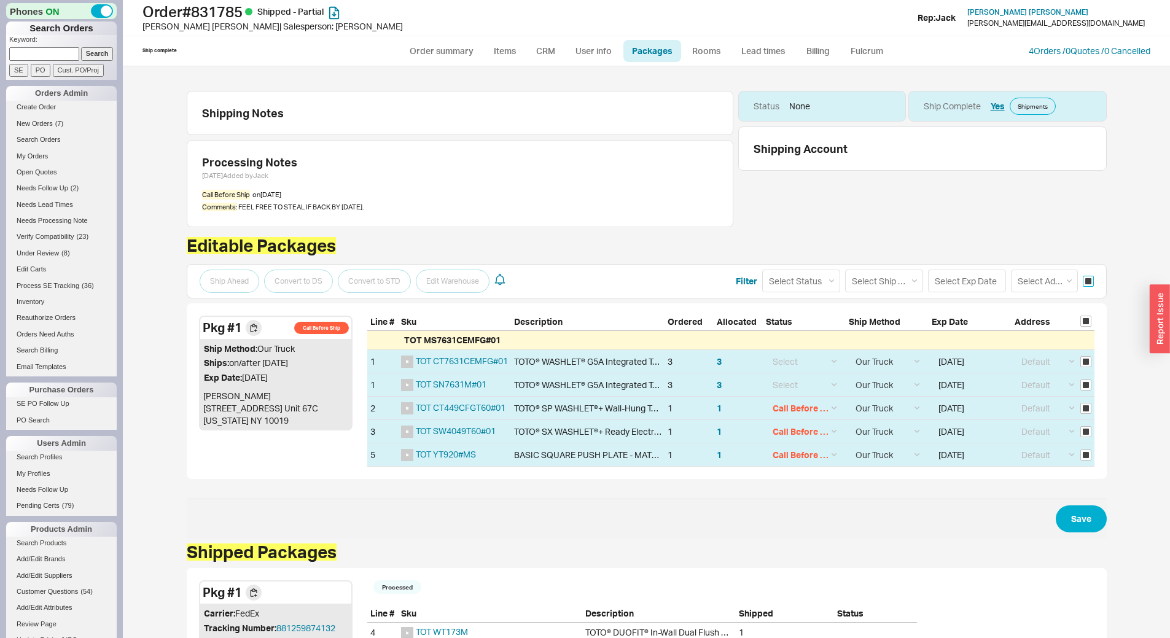
checkbox input "true"
click at [815, 279] on select "Select Status (none) On Hold Call Before Ship Hold for Balance" at bounding box center [801, 281] width 78 height 23
select select
click at [762, 270] on select "Select Status (none) On Hold Call Before Ship Hold for Balance" at bounding box center [801, 281] width 78 height 23
select select
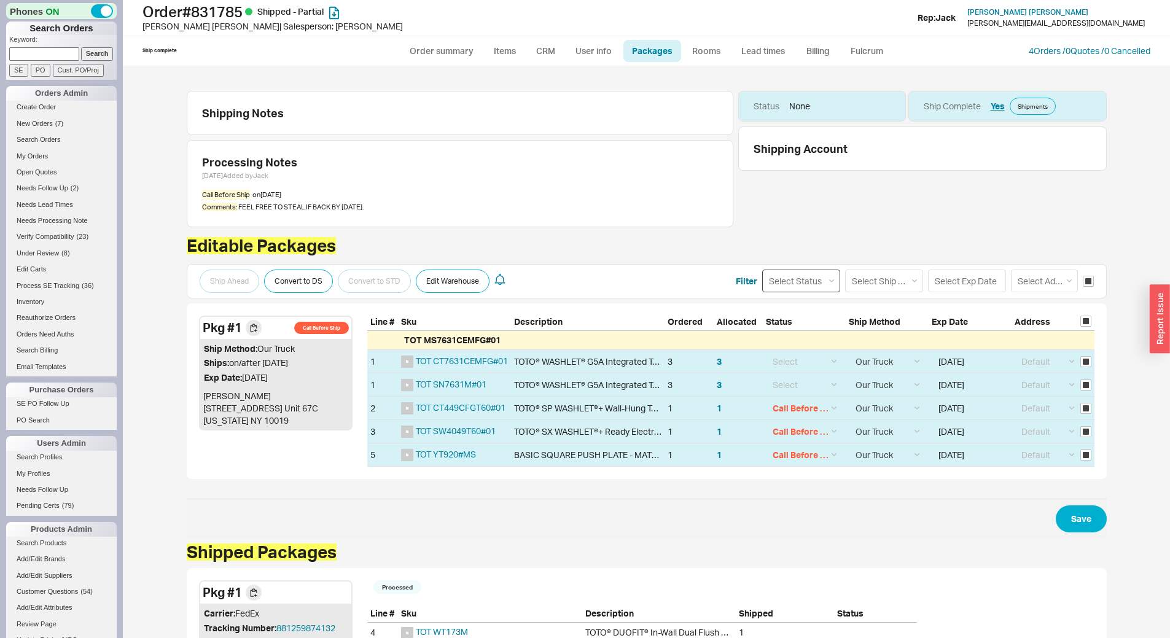
select select
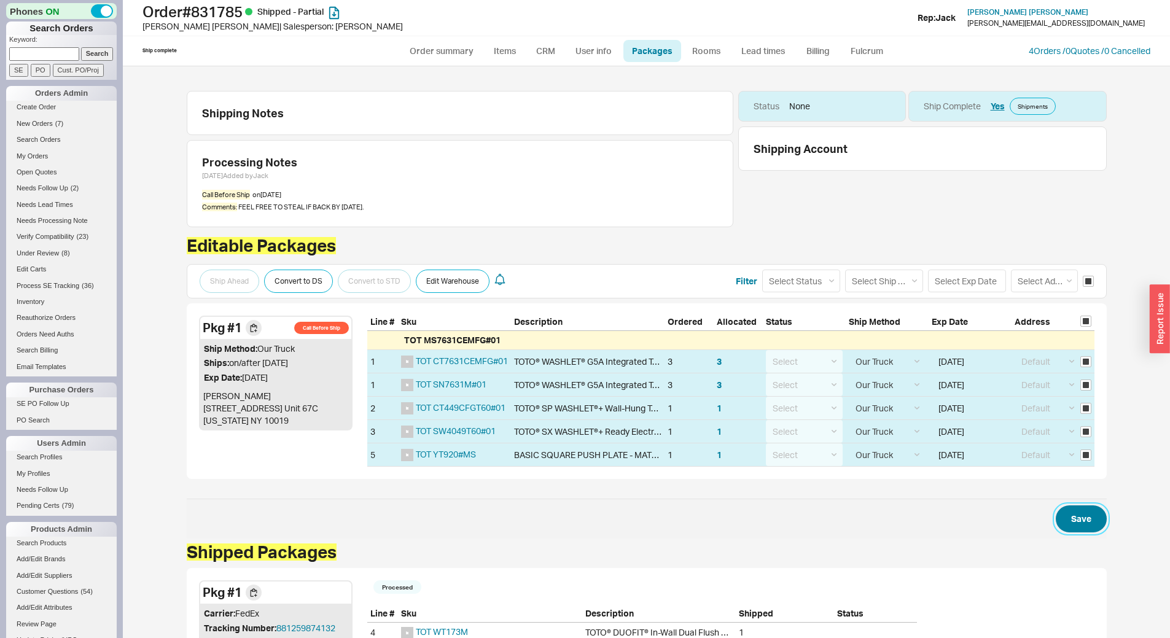
click at [1084, 512] on button "Save" at bounding box center [1081, 518] width 51 height 27
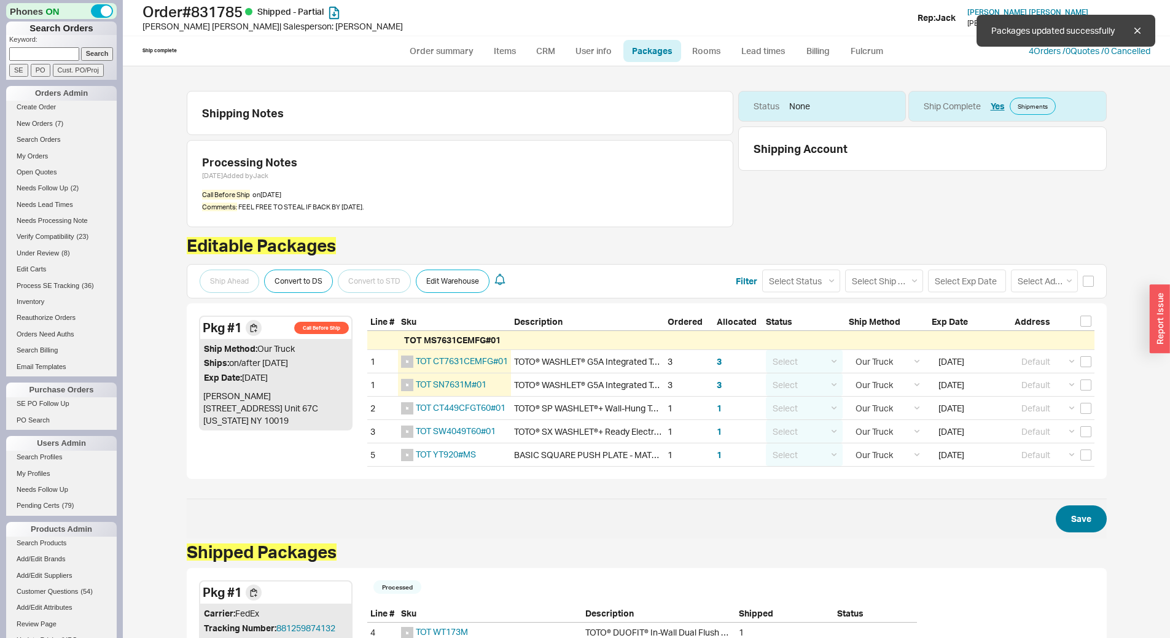
checkbox input "false"
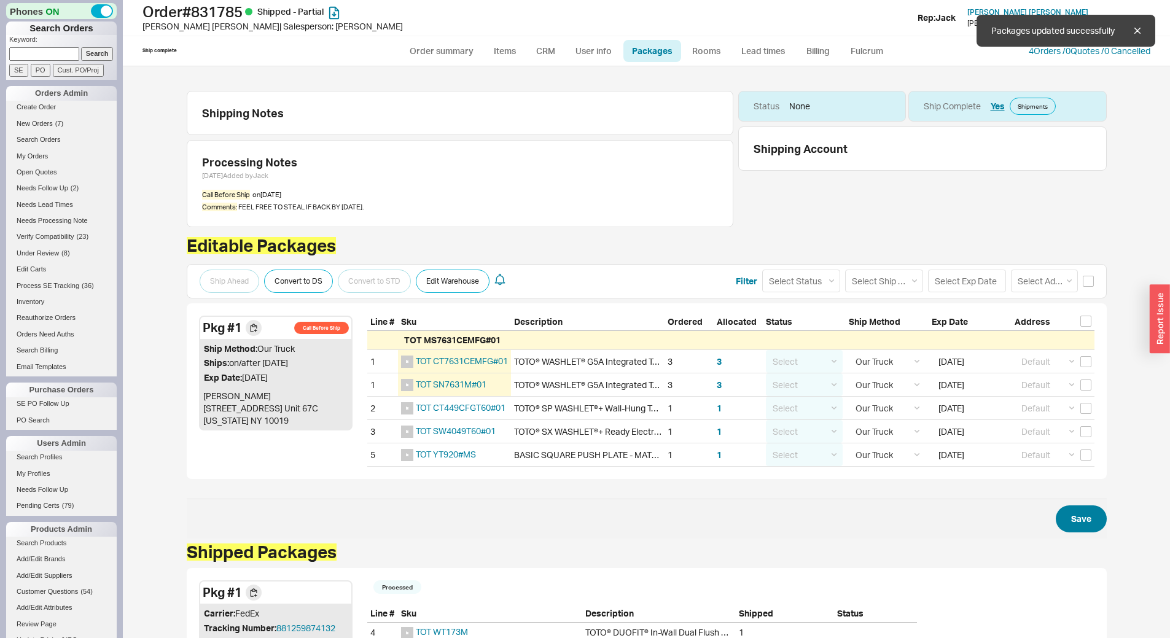
checkbox input "false"
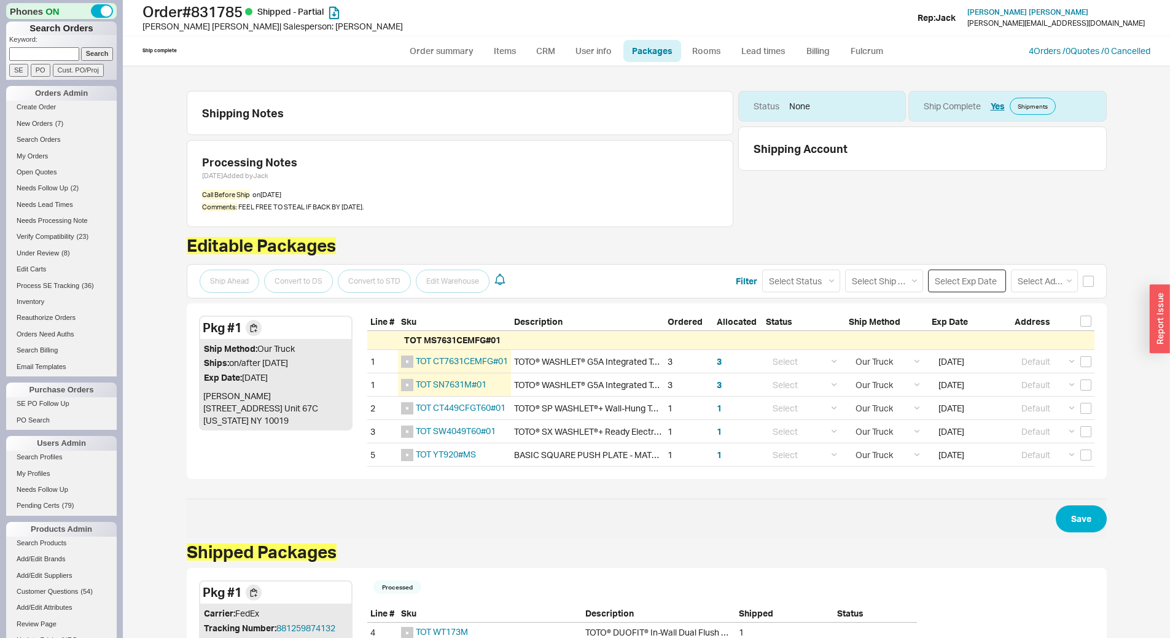
click at [981, 283] on input at bounding box center [967, 281] width 78 height 23
click at [954, 392] on div "22" at bounding box center [958, 398] width 15 height 15
click at [1083, 283] on input "checkbox" at bounding box center [1088, 281] width 11 height 11
checkbox input "true"
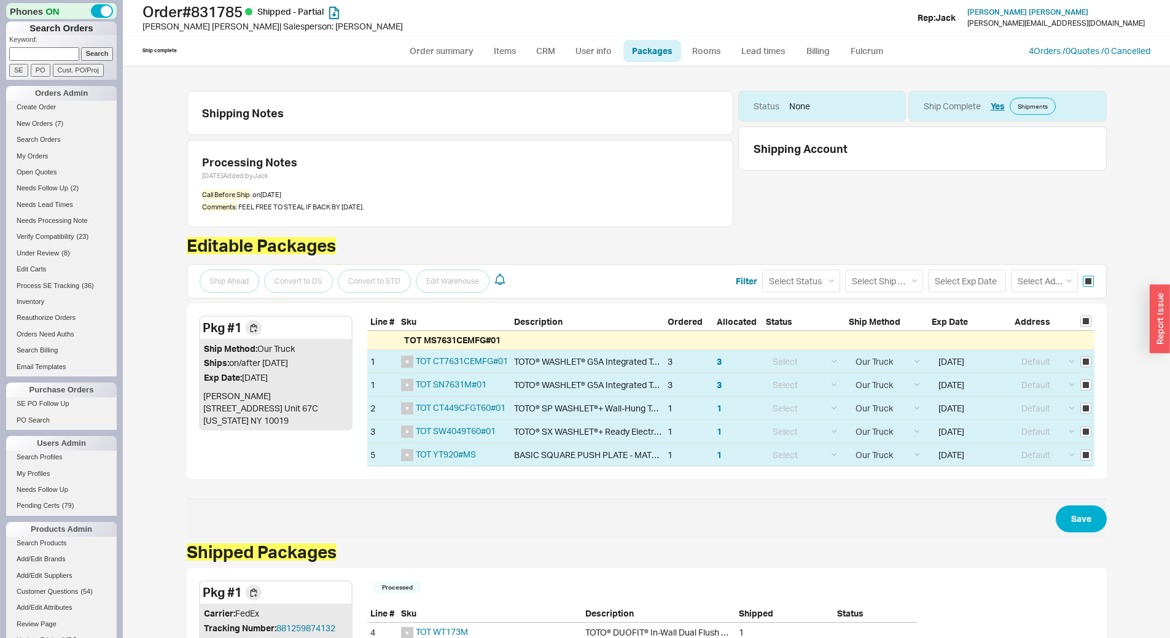
checkbox input "true"
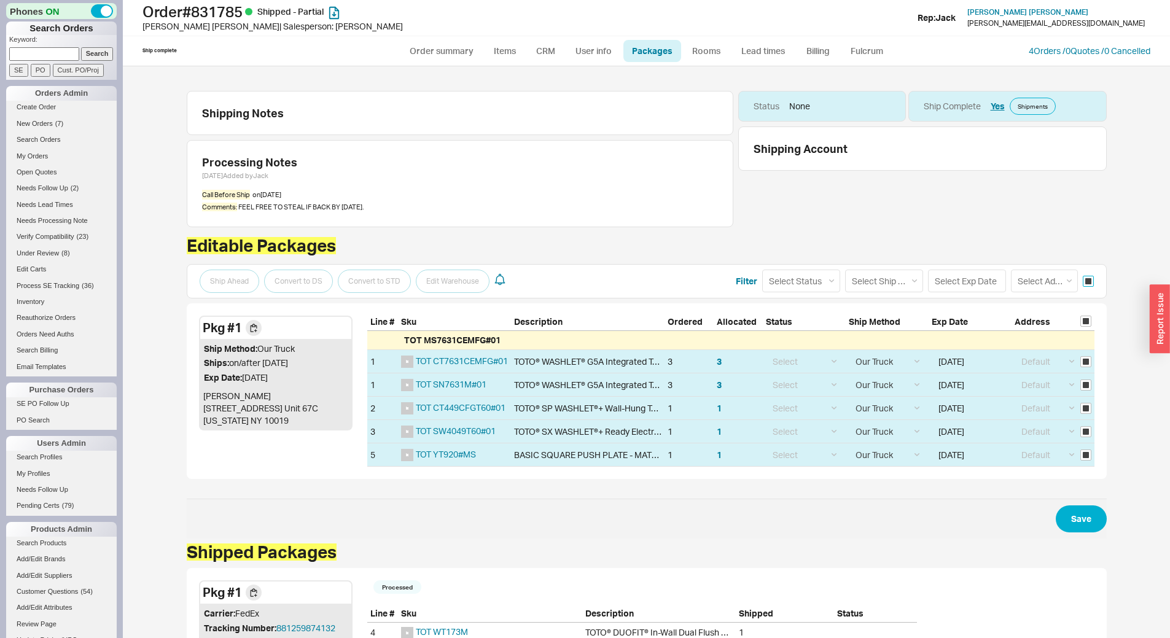
checkbox input "true"
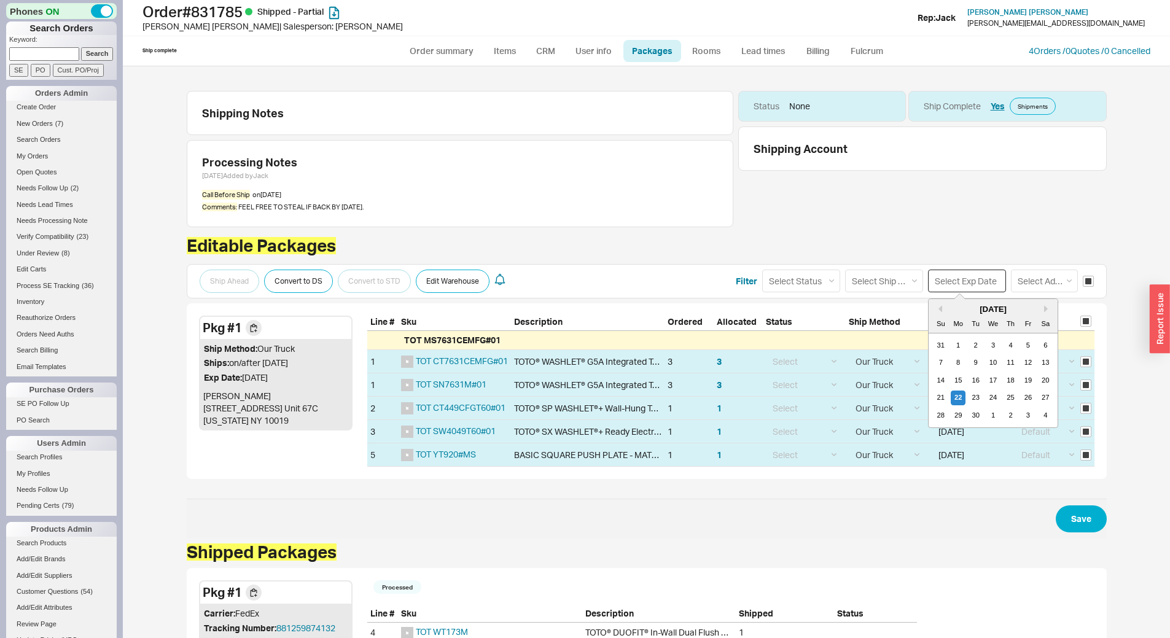
click at [955, 286] on input at bounding box center [967, 281] width 78 height 23
click at [951, 397] on div "22" at bounding box center [958, 398] width 15 height 15
type input "09/22/2025"
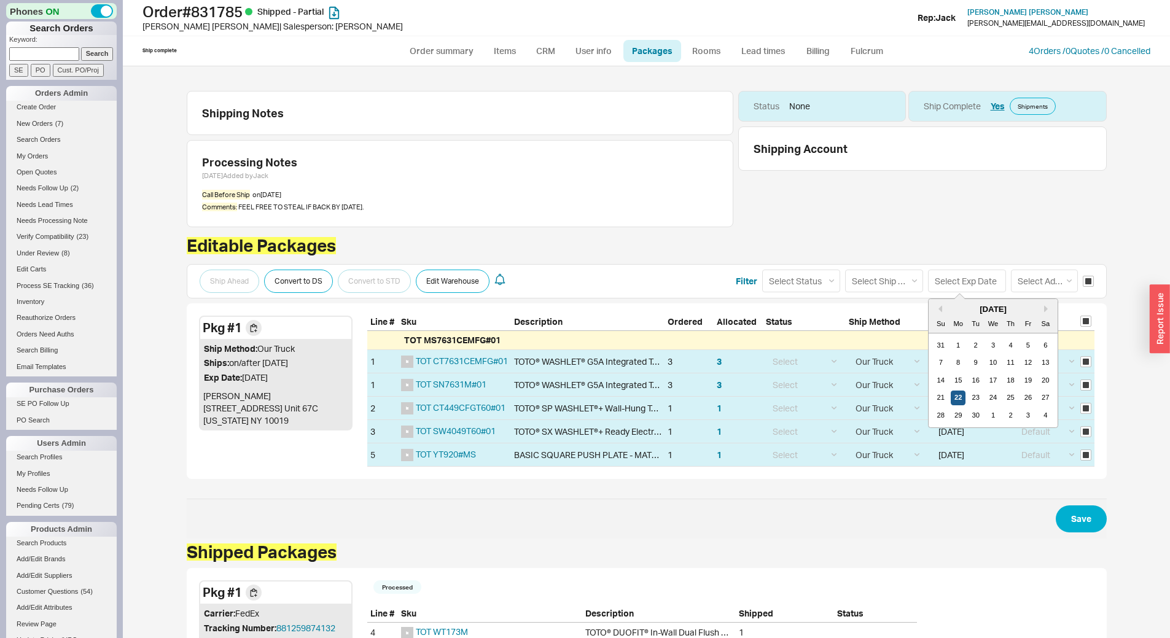
type input "09/22/2025"
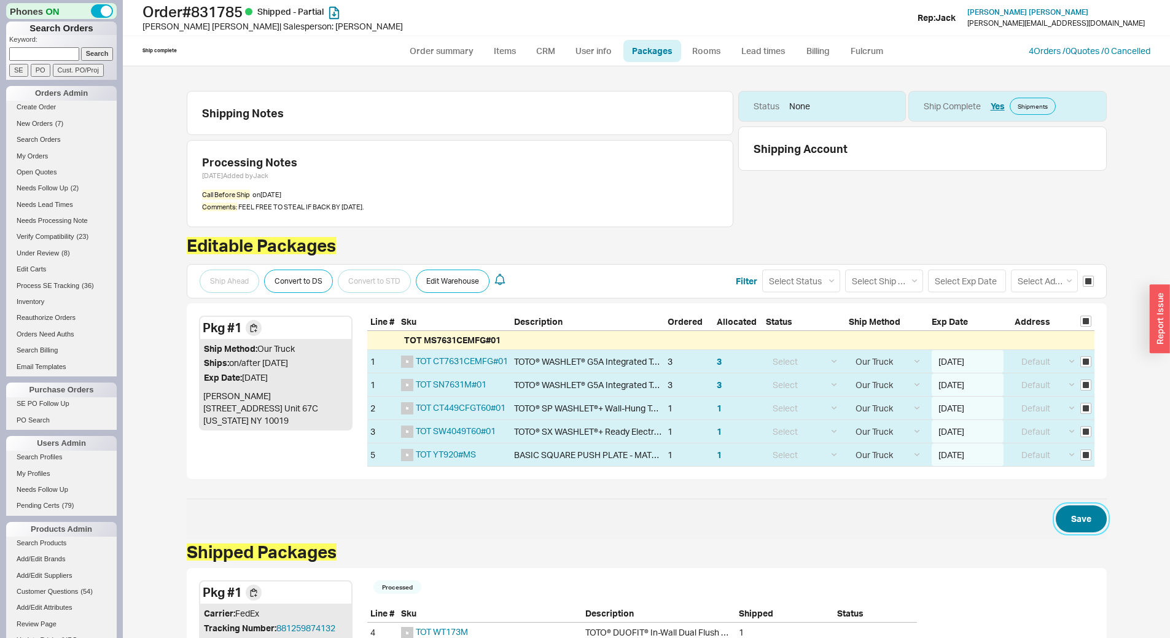
click at [1085, 515] on button "Save" at bounding box center [1081, 518] width 51 height 27
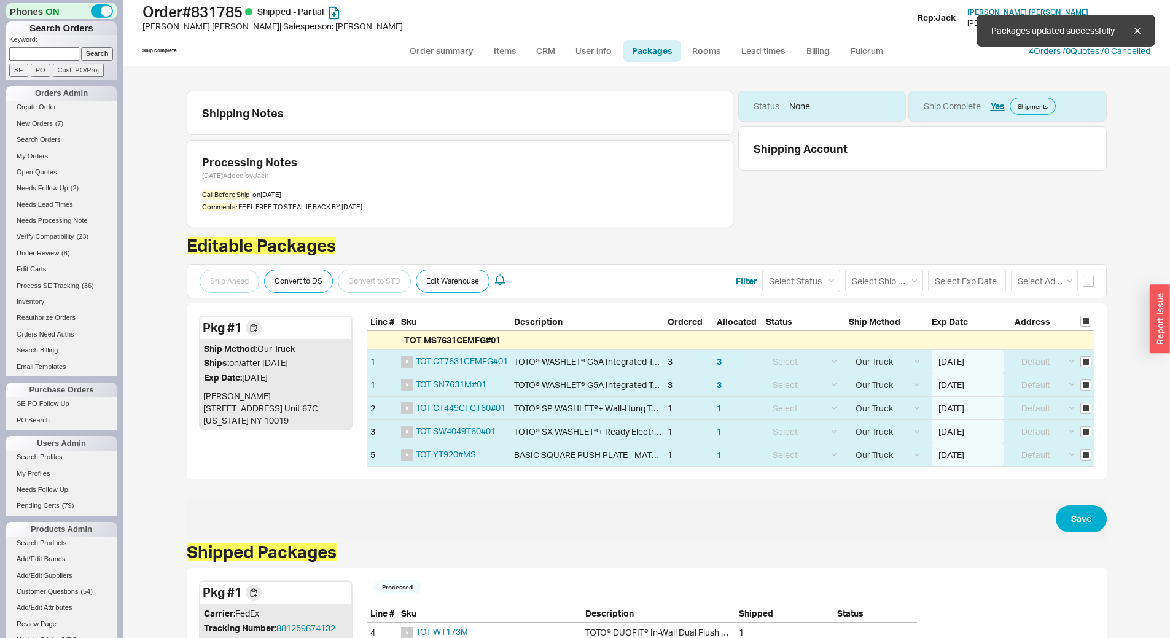
checkbox input "false"
select select "8"
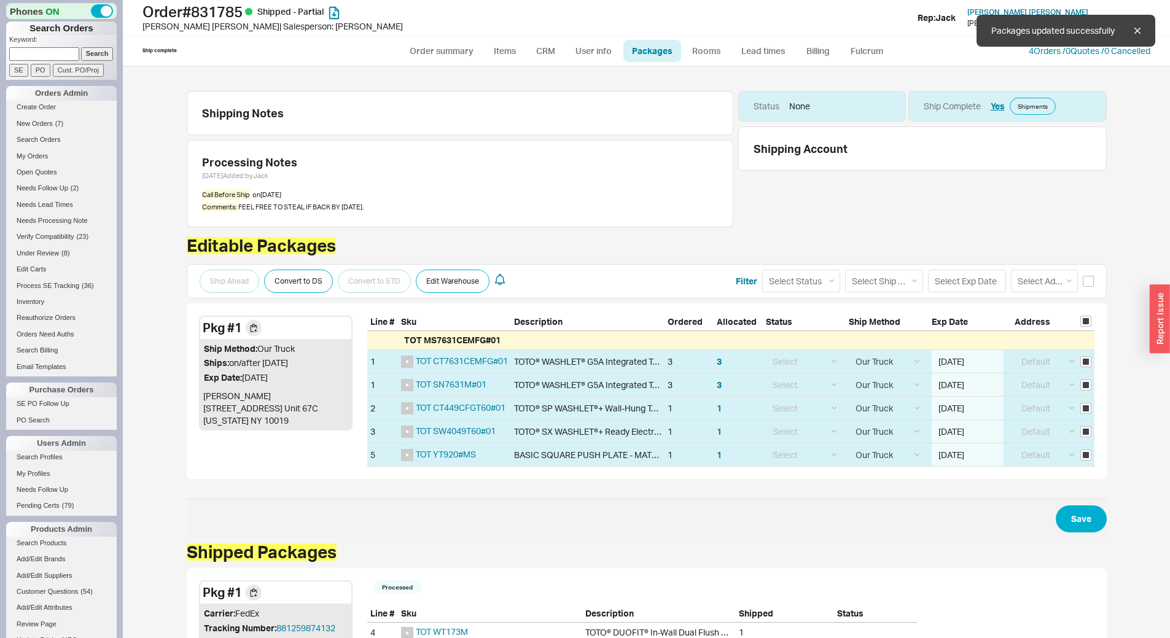
select select "8"
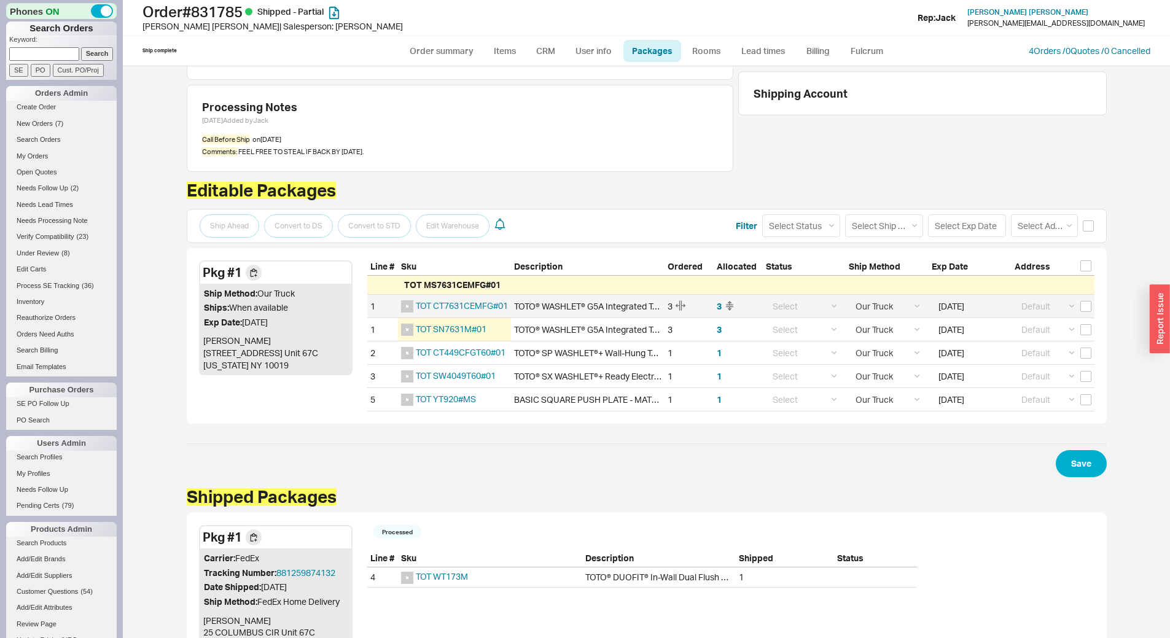
scroll to position [109, 0]
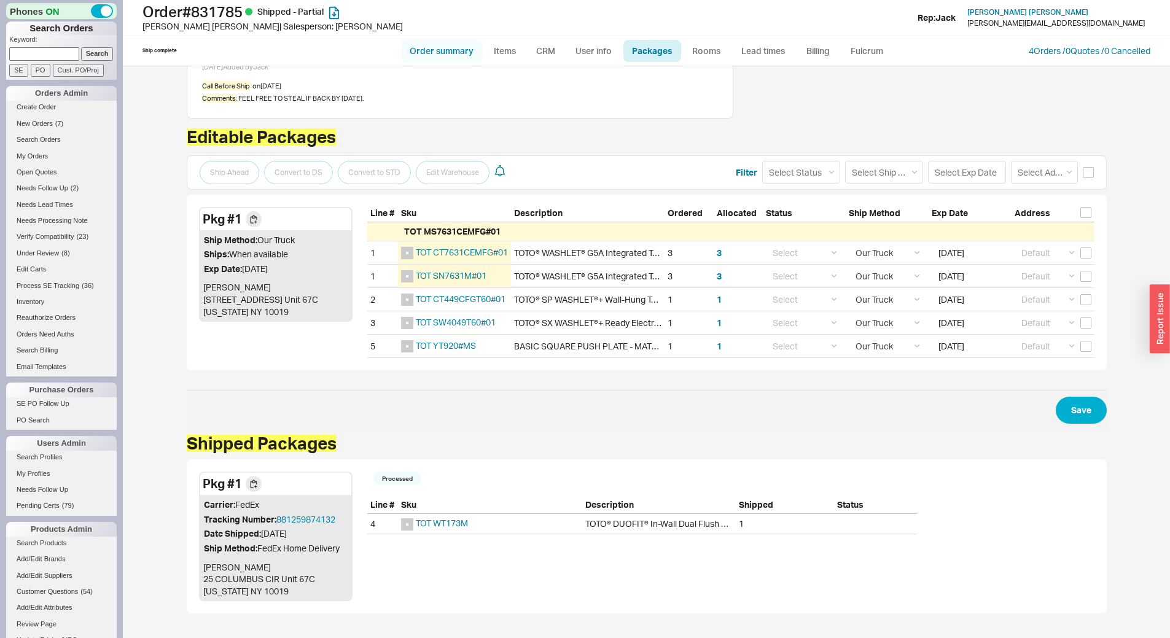
click at [426, 45] on link "Order summary" at bounding box center [442, 51] width 82 height 22
select select "*"
select select "LOW"
select select "3"
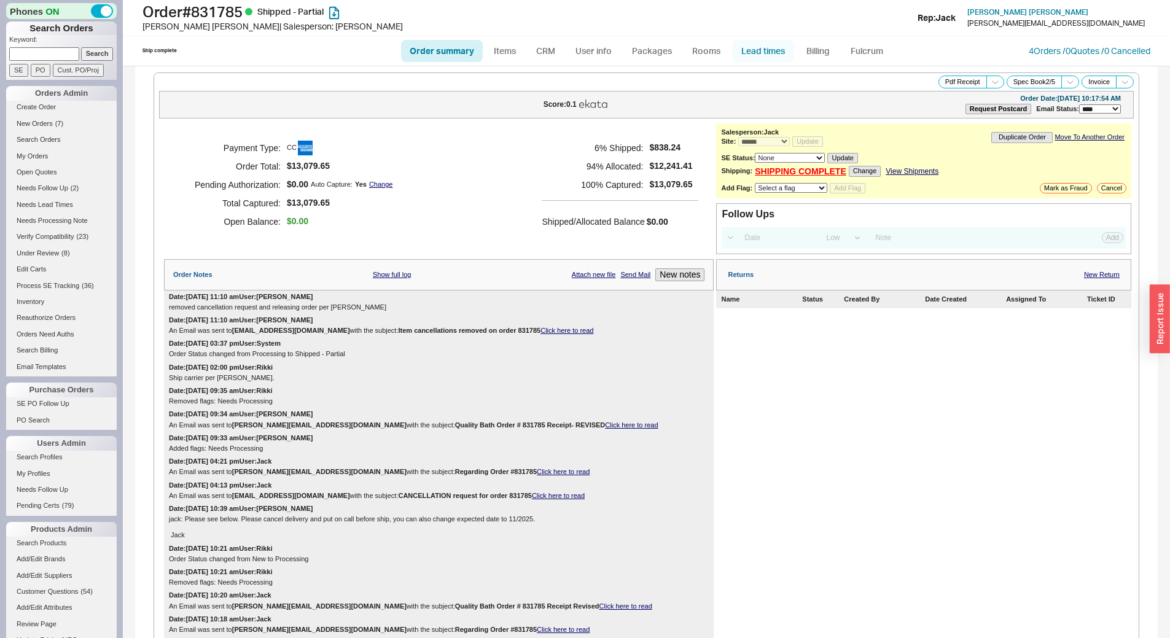
click at [755, 45] on link "Lead times" at bounding box center [763, 51] width 62 height 22
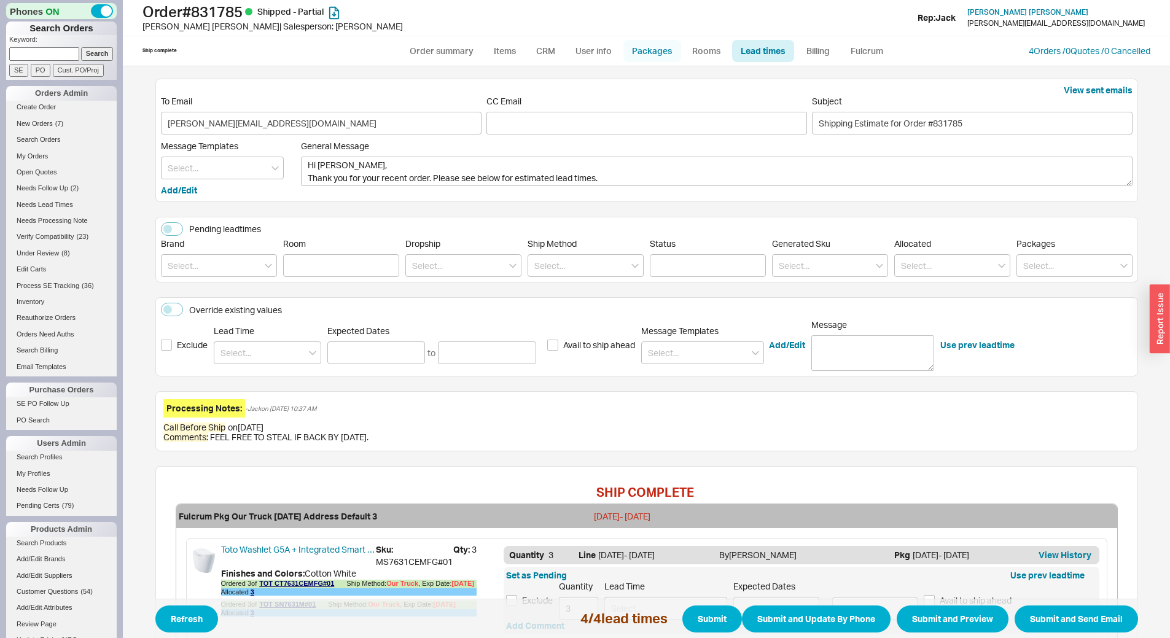
click at [653, 46] on link "Packages" at bounding box center [652, 51] width 58 height 22
select select "8"
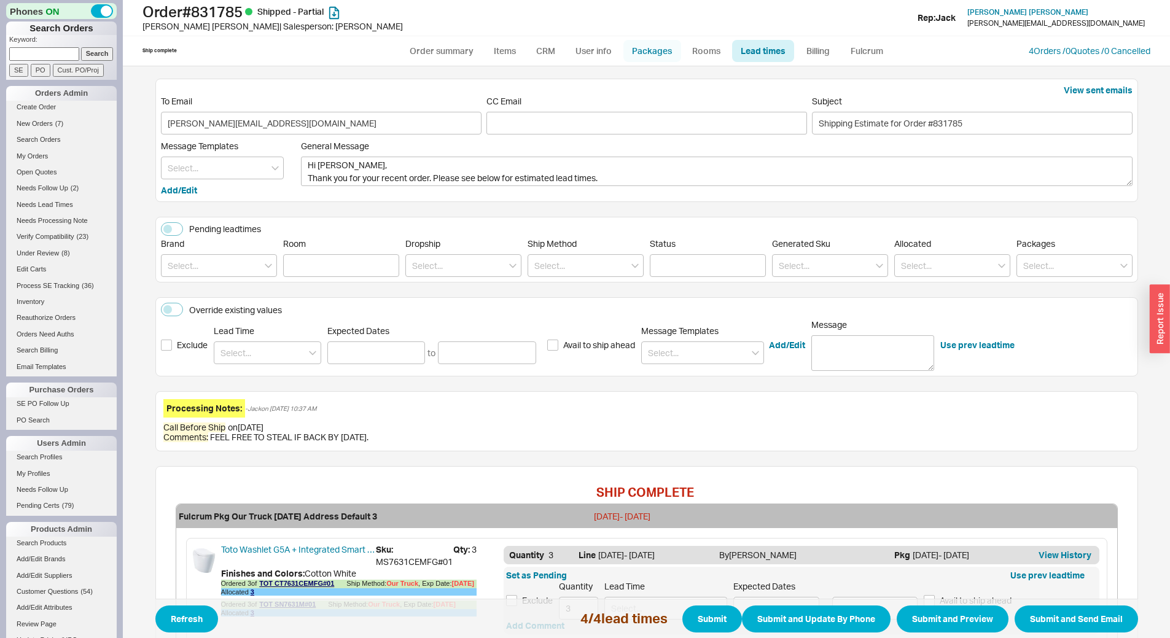
select select "8"
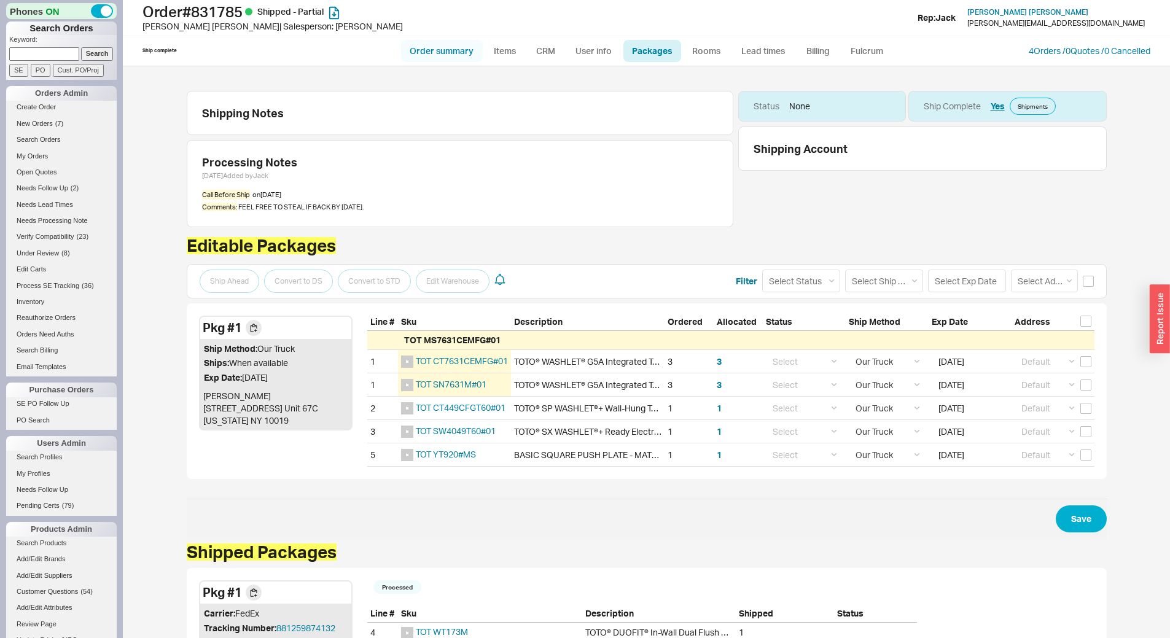
click at [447, 50] on link "Order summary" at bounding box center [442, 51] width 82 height 22
select select "*"
select select "LOW"
select select "3"
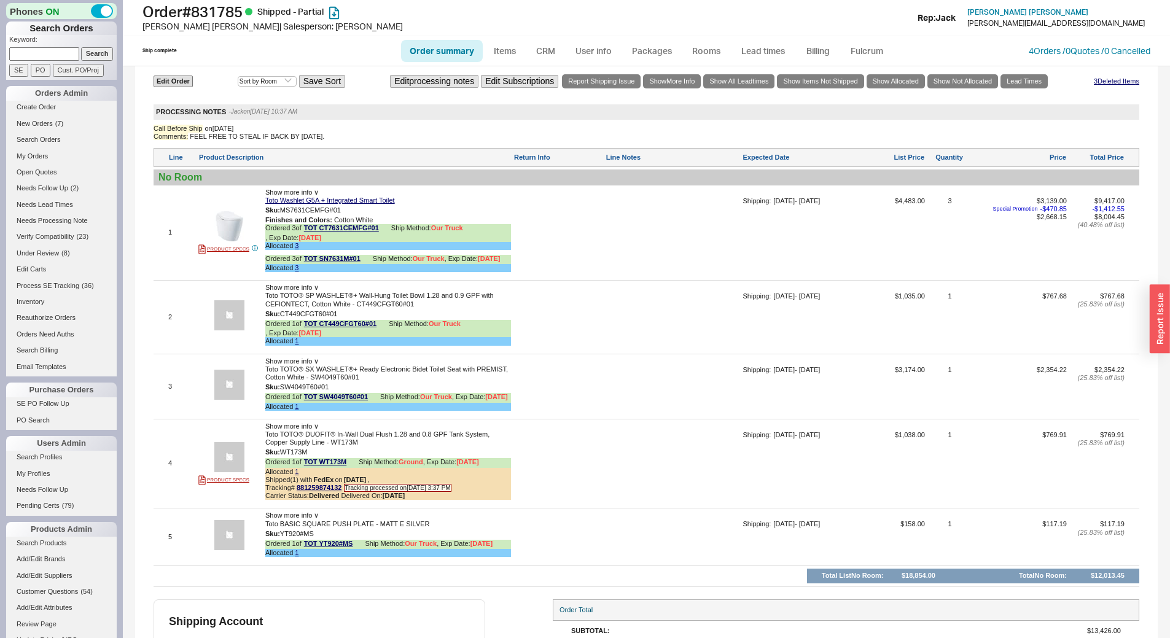
scroll to position [972, 0]
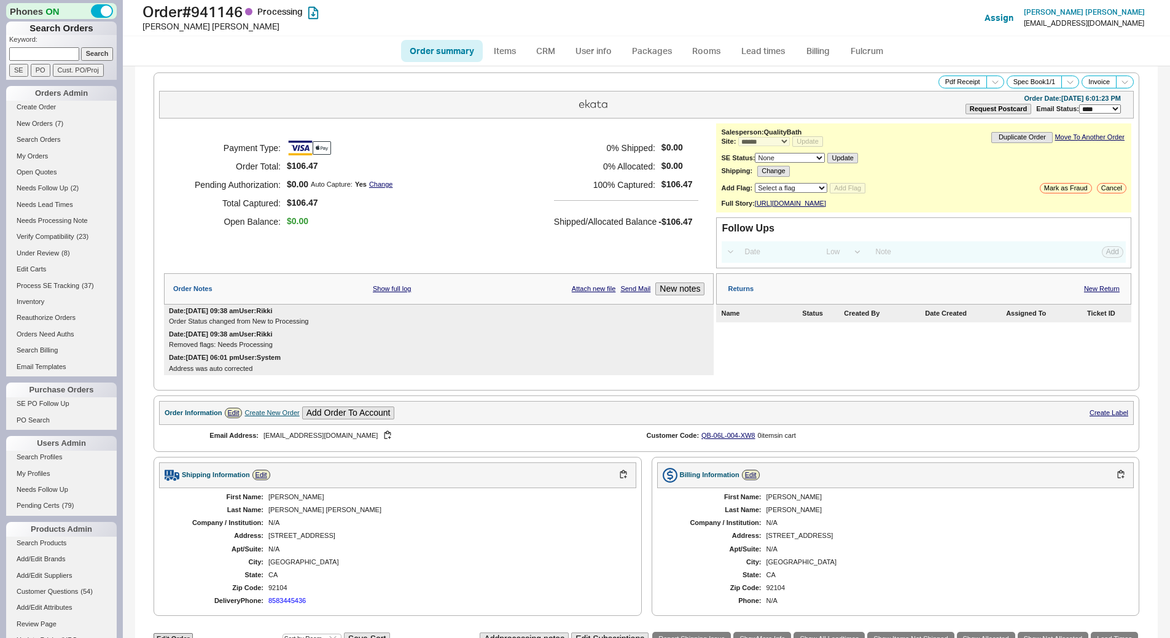
select select "*"
select select "LOW"
select select "3"
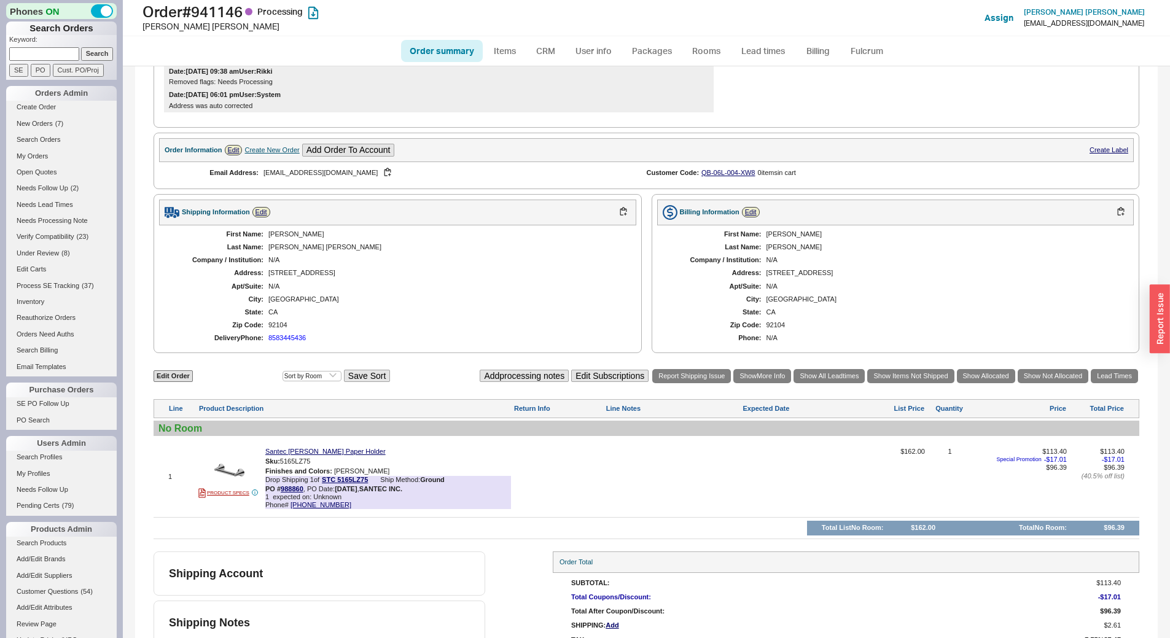
scroll to position [310, 0]
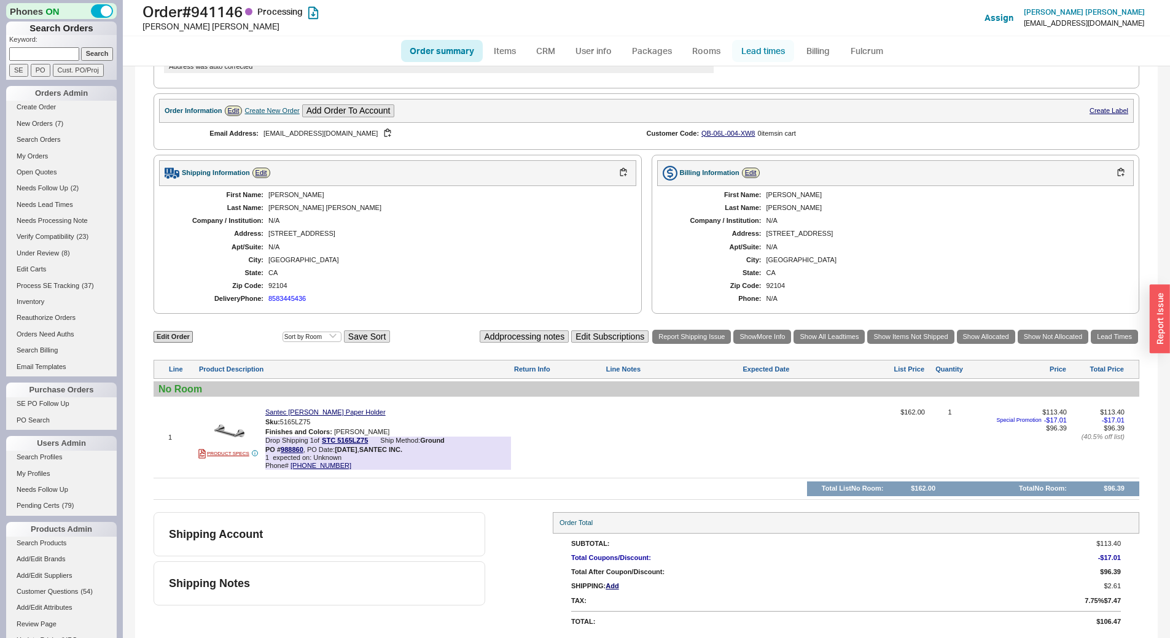
click at [765, 49] on link "Lead times" at bounding box center [763, 51] width 62 height 22
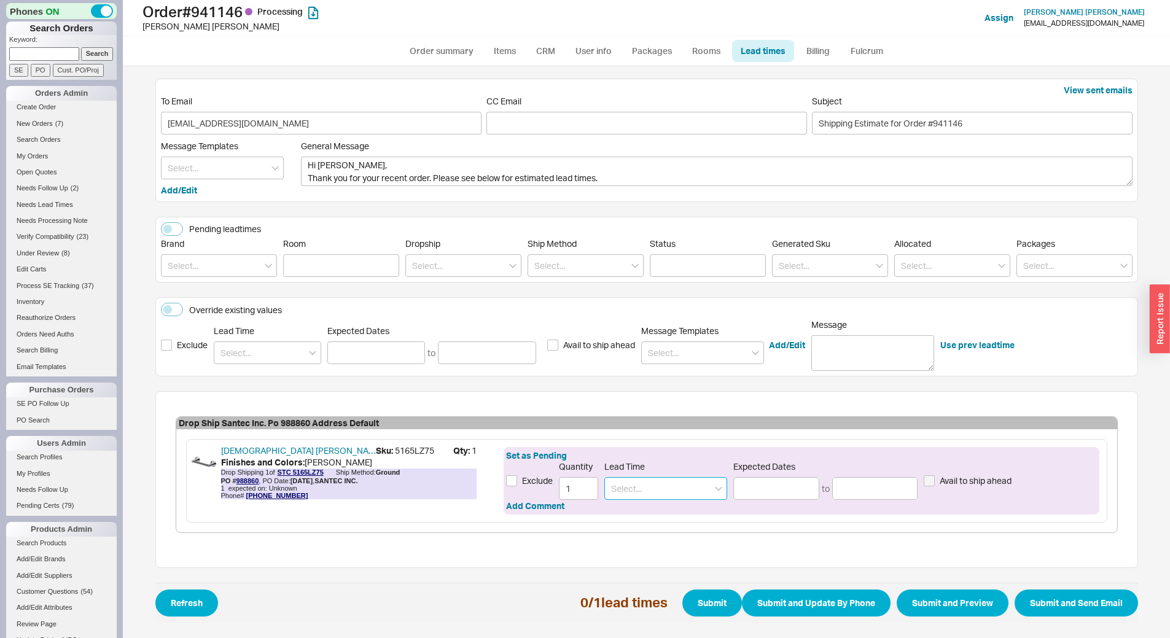
click at [648, 491] on input at bounding box center [665, 488] width 123 height 23
click at [660, 518] on div "1 - 3 Business Days" at bounding box center [666, 514] width 122 height 22
type input "1 - 3 Business Days"
type input "[DATE]"
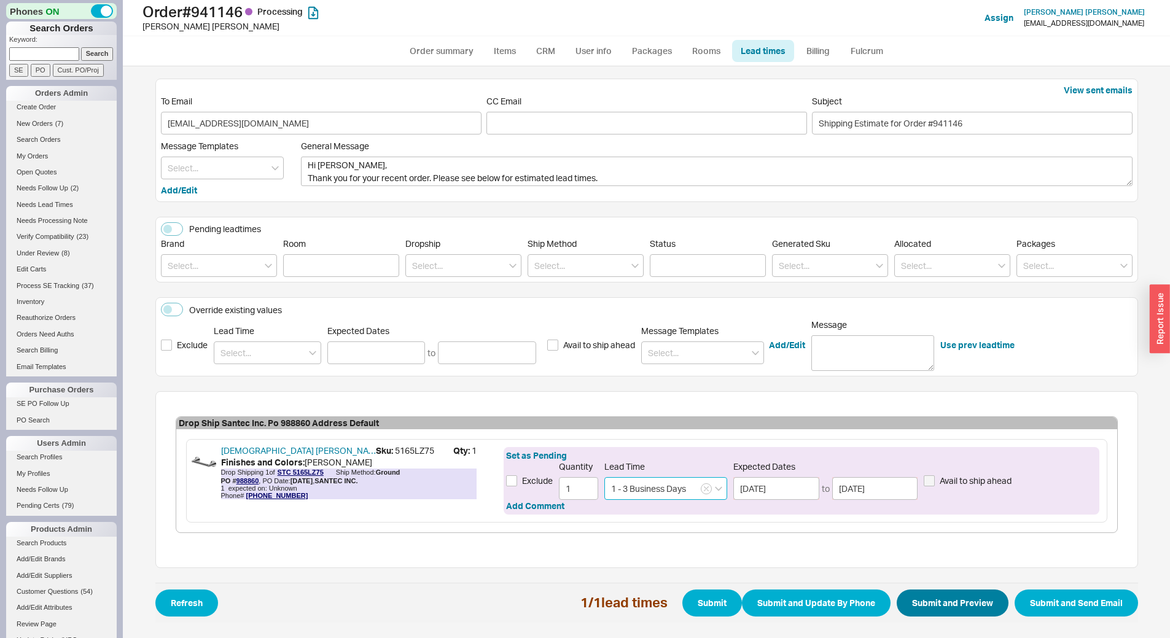
type input "1 - 3 Business Days"
click at [944, 602] on button "Submit and Preview" at bounding box center [953, 603] width 112 height 27
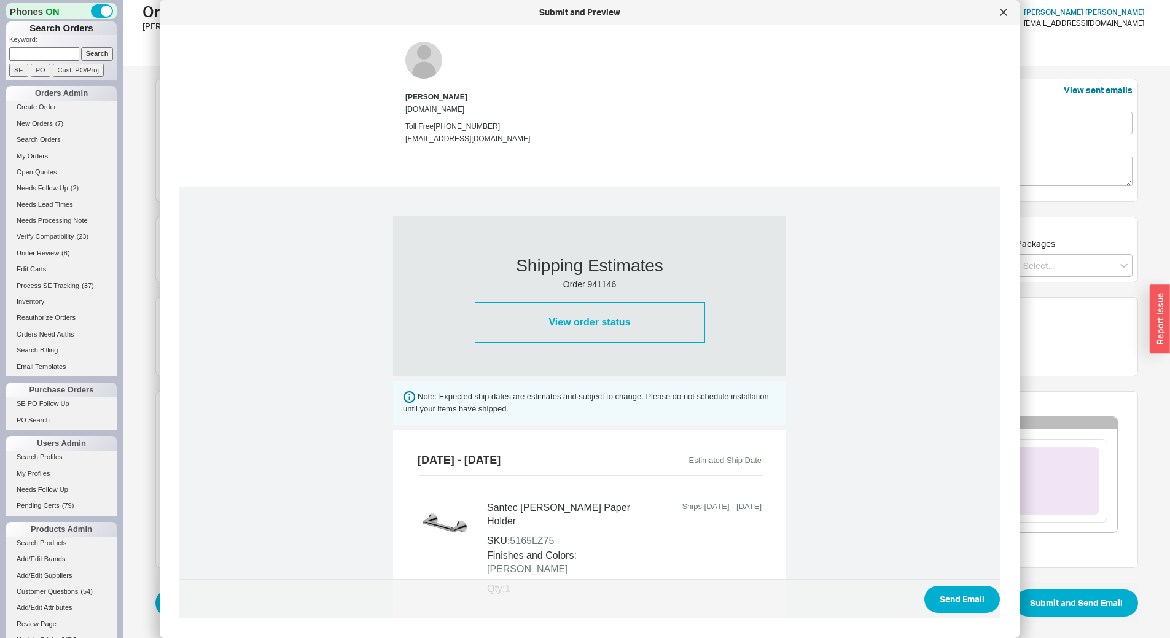
scroll to position [355, 0]
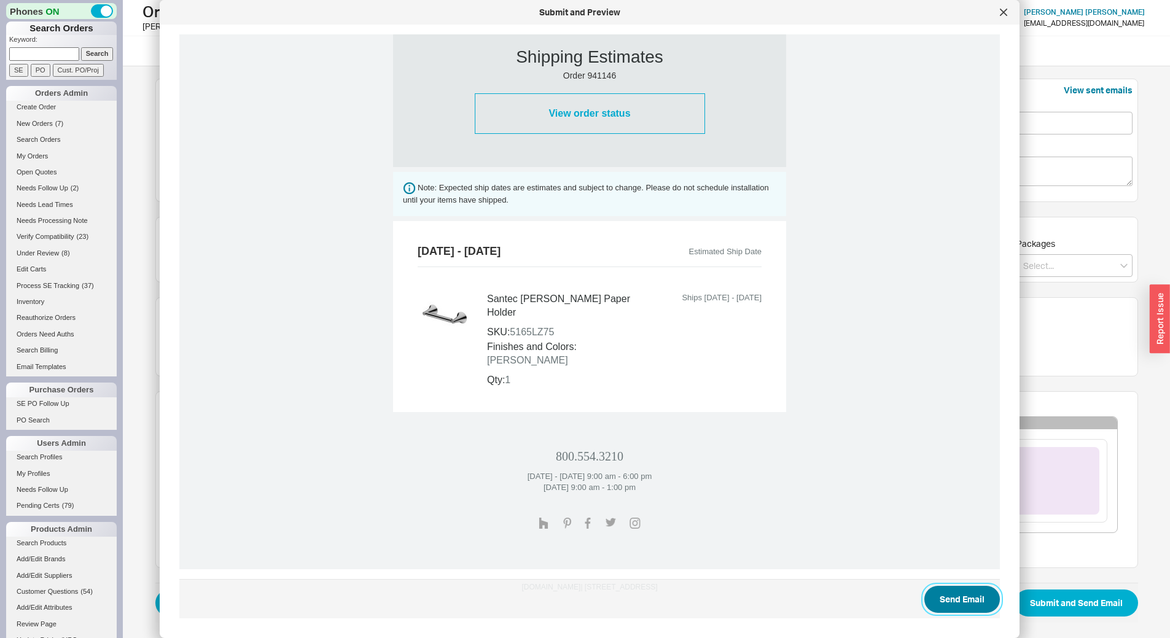
click at [961, 593] on button "Send Email" at bounding box center [962, 599] width 76 height 27
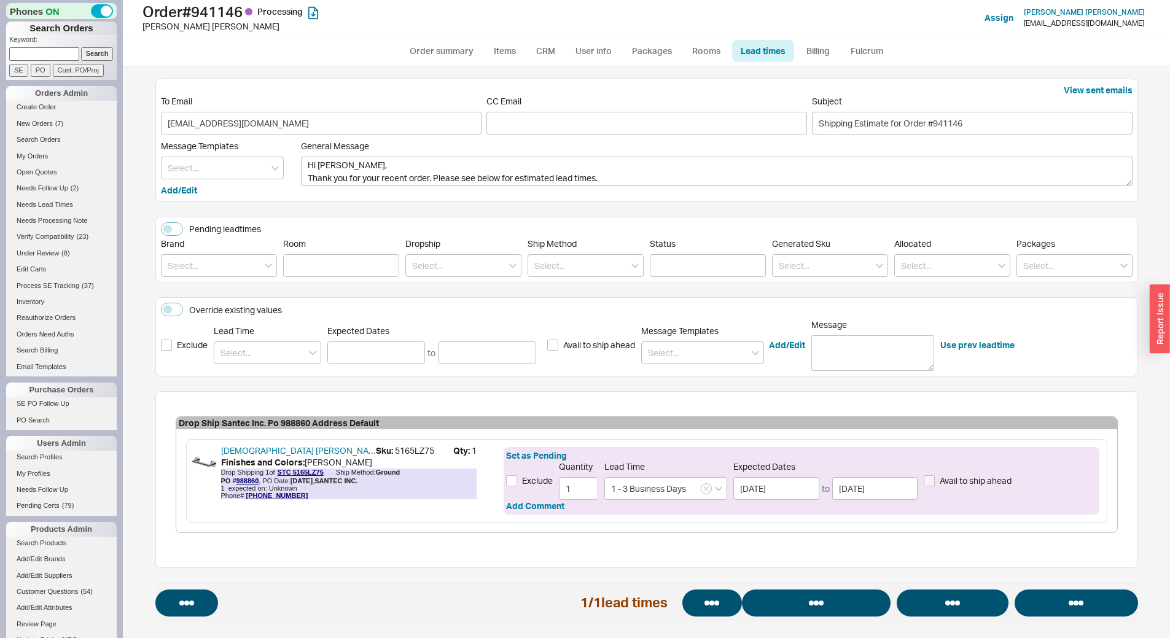
select select "*"
select select "LOW"
select select "3"
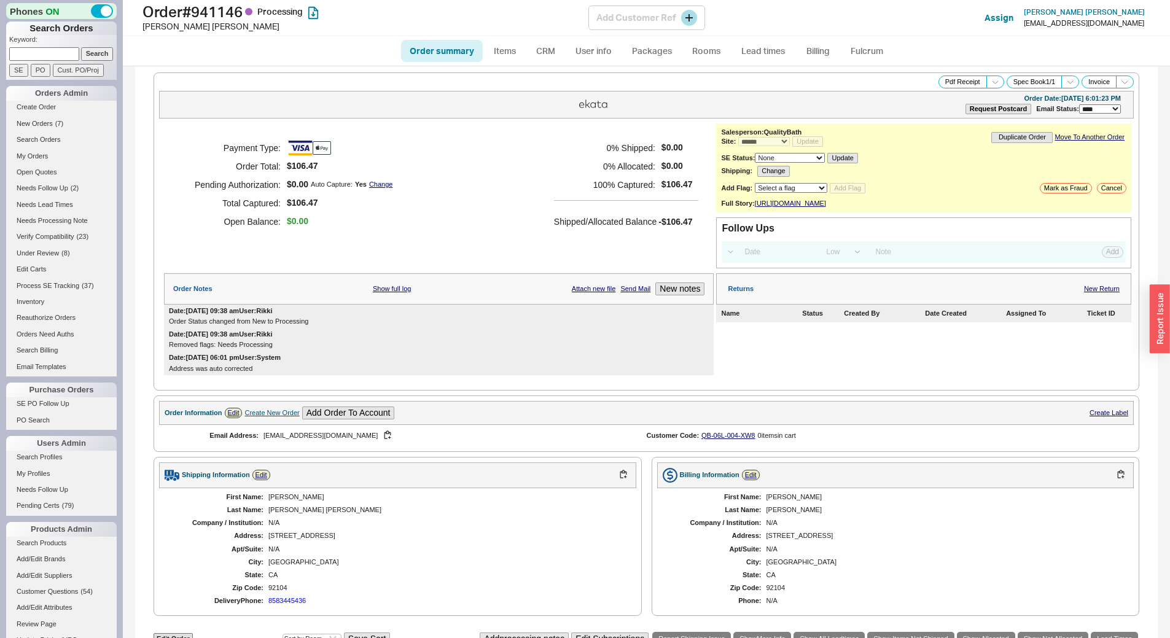
select select "*"
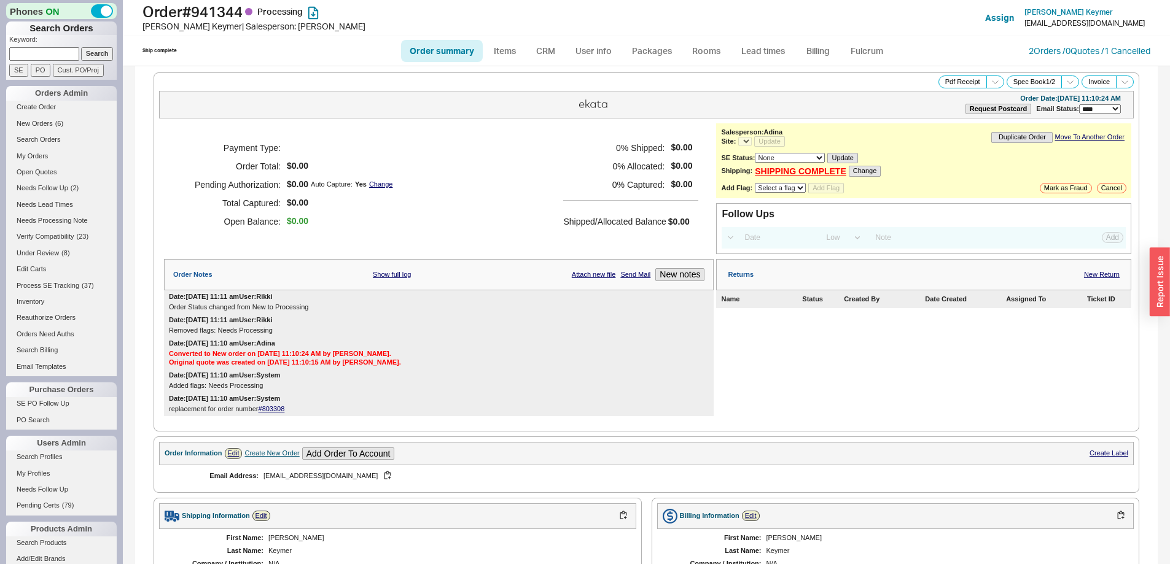
select select "*"
select select "LOW"
select select "3"
select select "*"
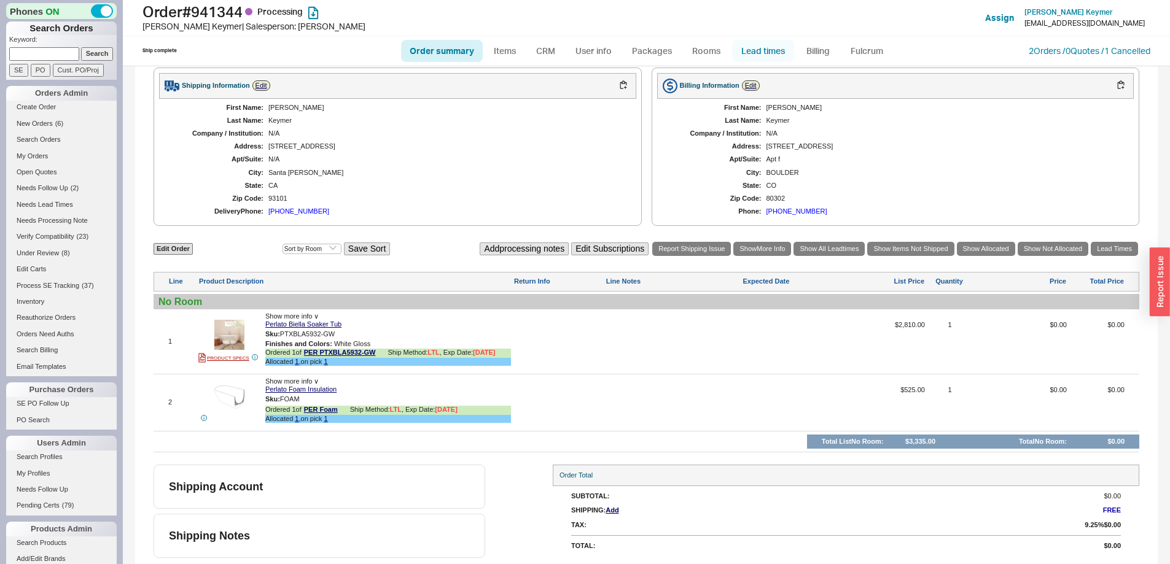
click at [768, 56] on link "Lead times" at bounding box center [763, 51] width 62 height 22
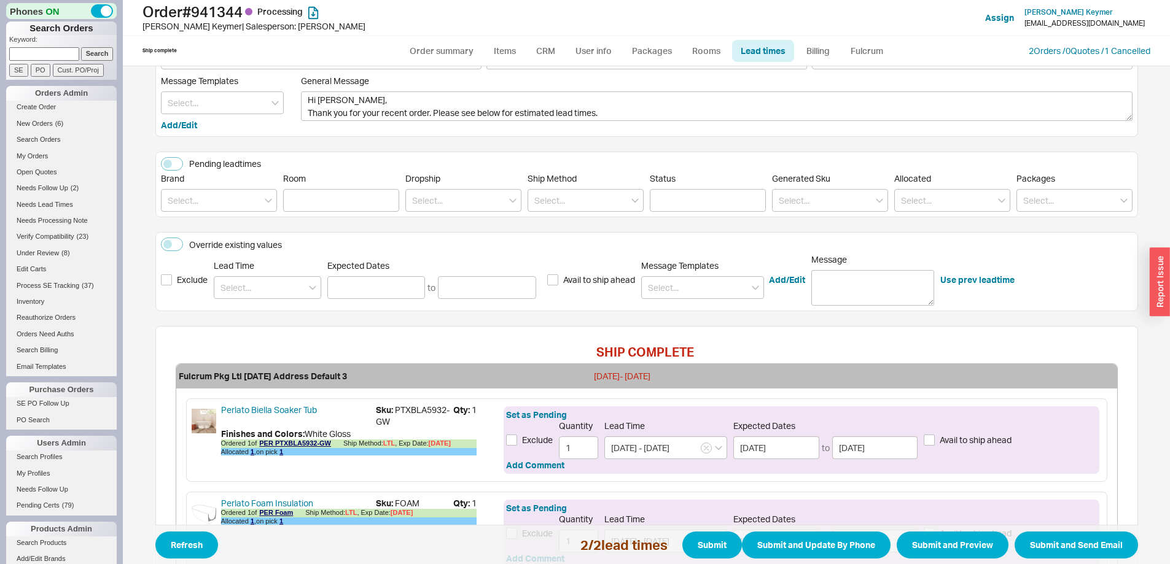
scroll to position [189, 0]
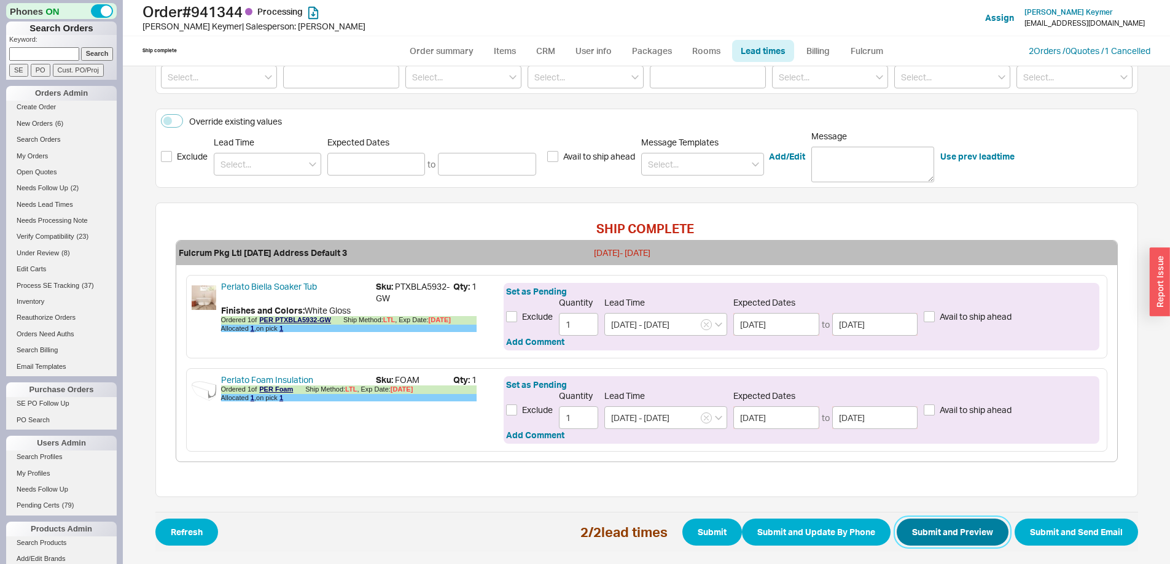
click at [933, 524] on button "Submit and Preview" at bounding box center [953, 532] width 112 height 27
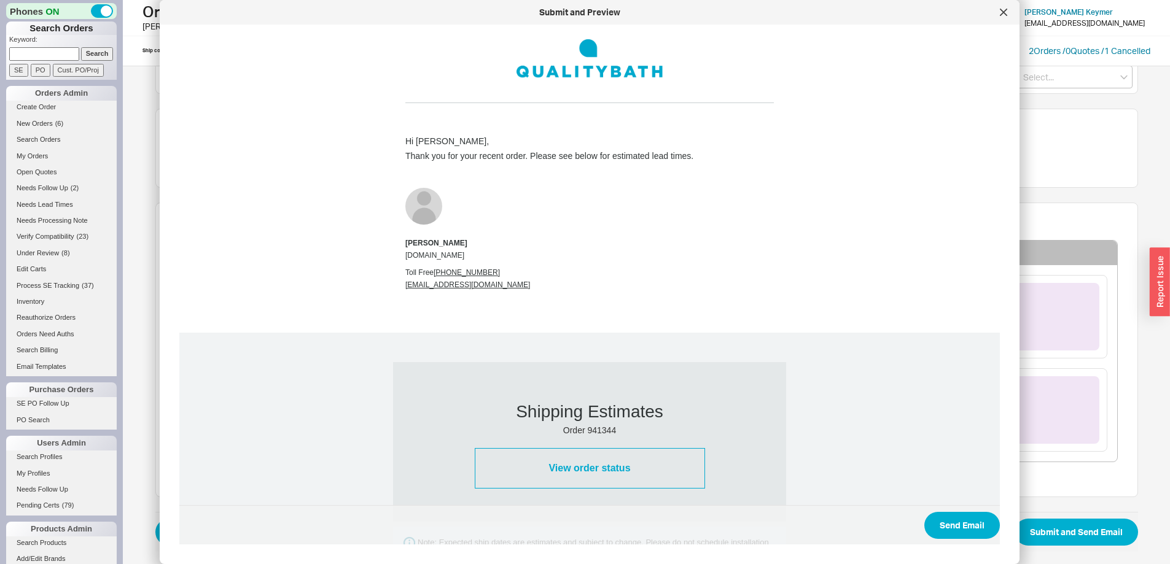
scroll to position [537, 0]
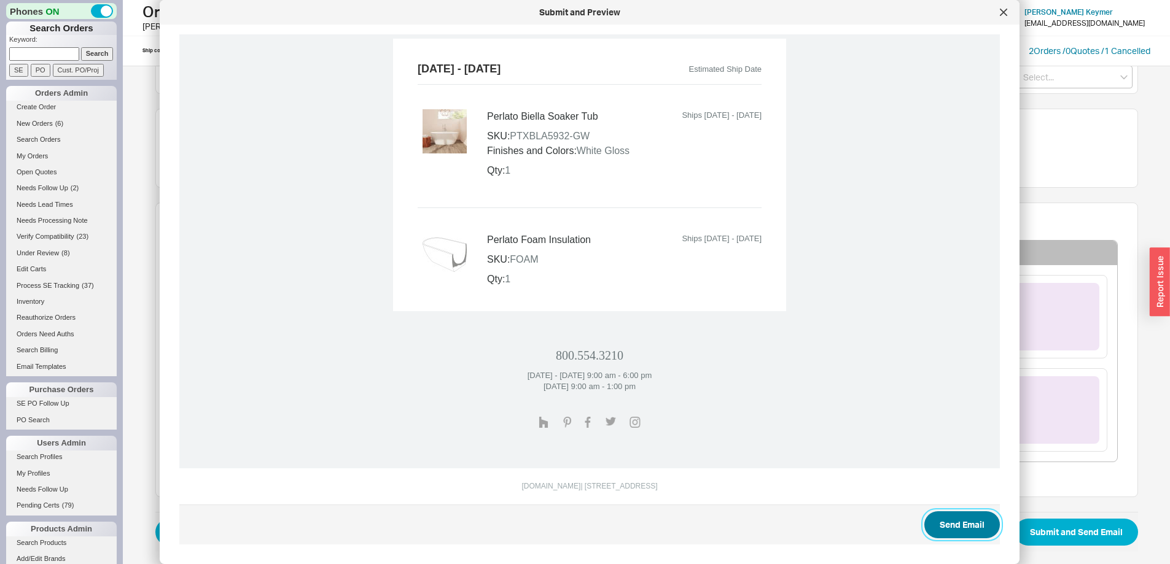
click at [940, 516] on button "Send Email" at bounding box center [962, 525] width 76 height 27
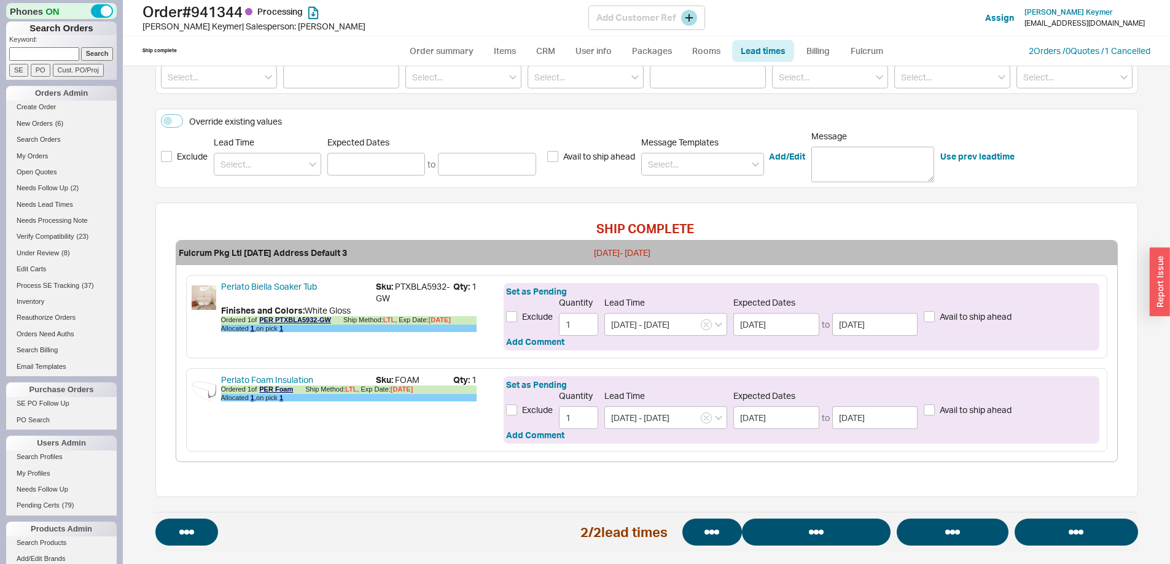
select select "*"
select select "LOW"
select select "3"
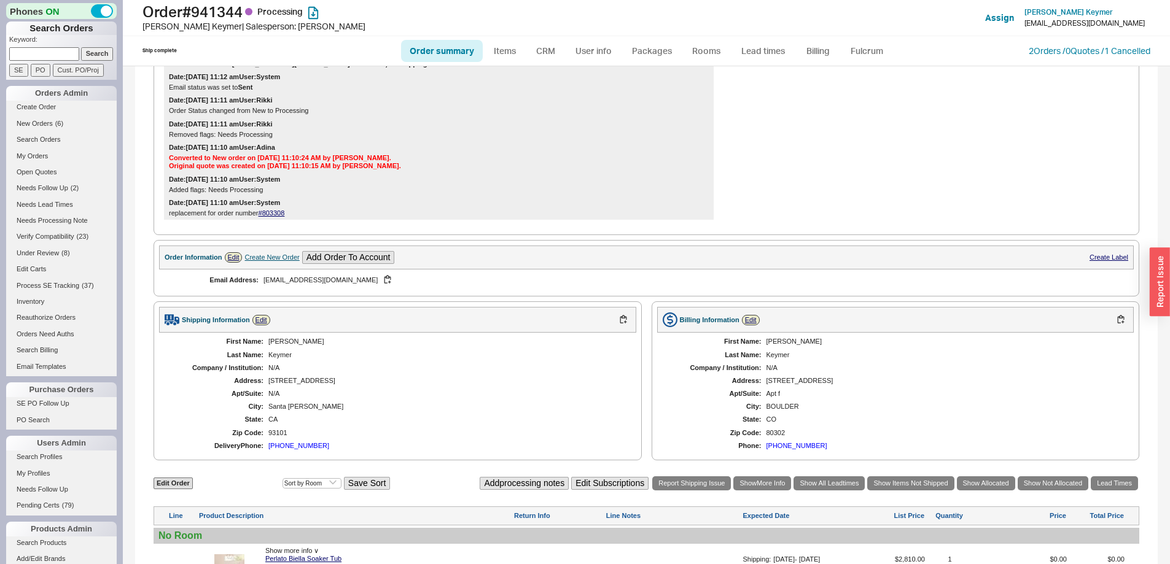
scroll to position [478, 0]
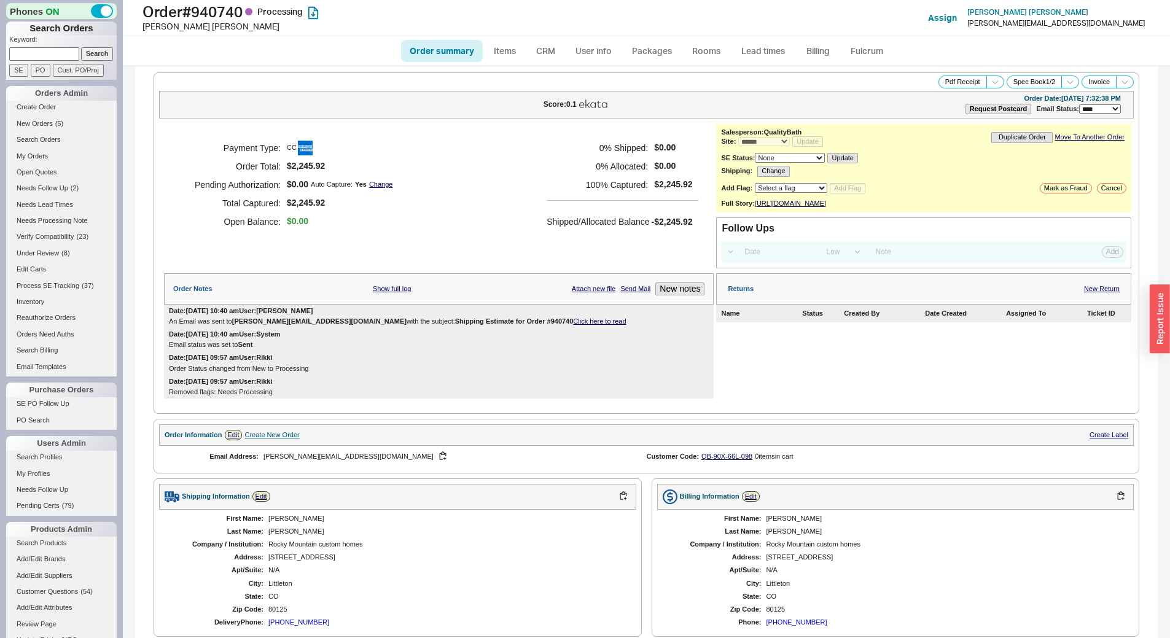
select select "*"
select select "LOW"
select select "3"
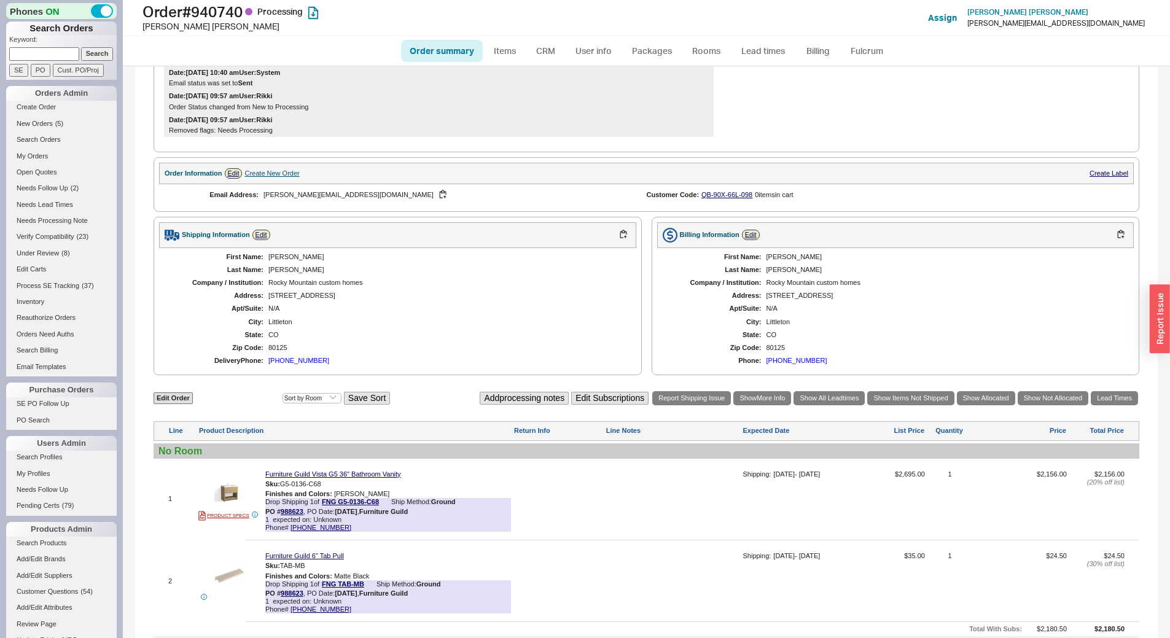
scroll to position [402, 0]
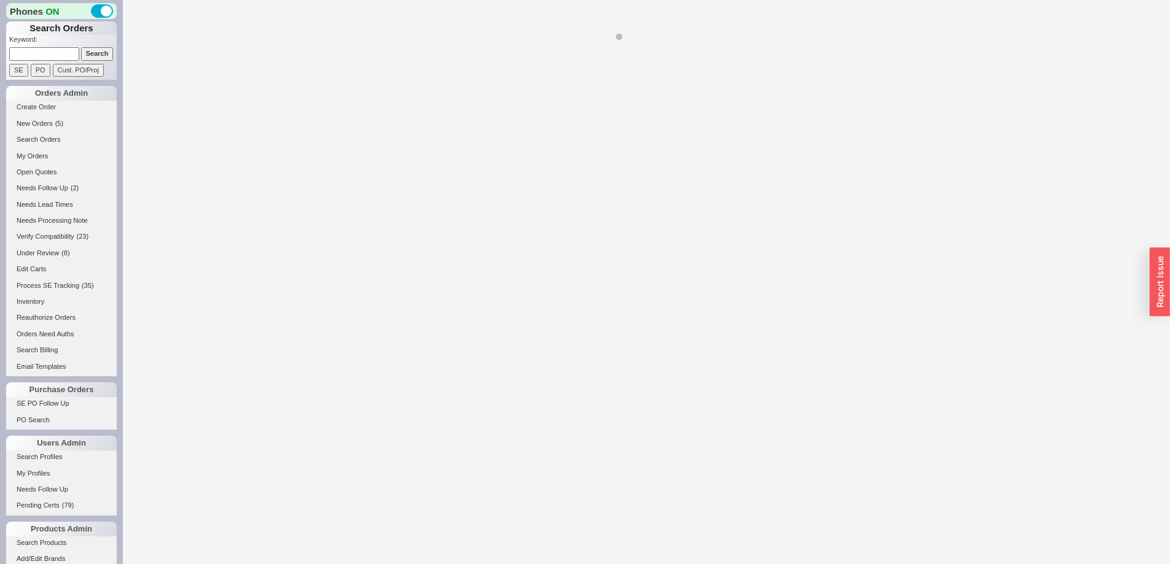
select select "*"
select select "LOW"
select select "3"
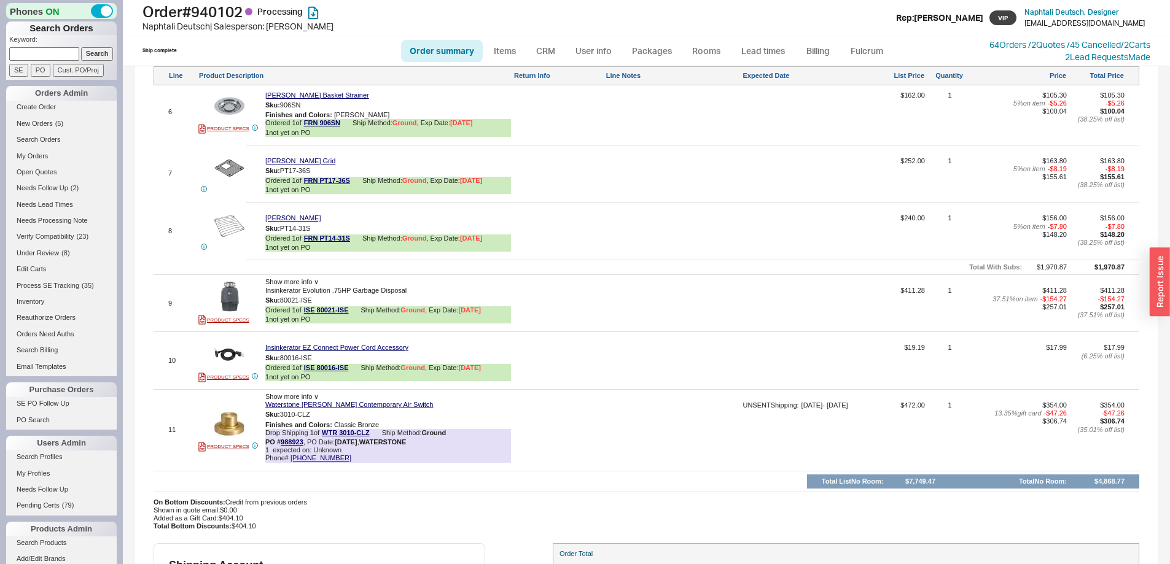
scroll to position [983, 0]
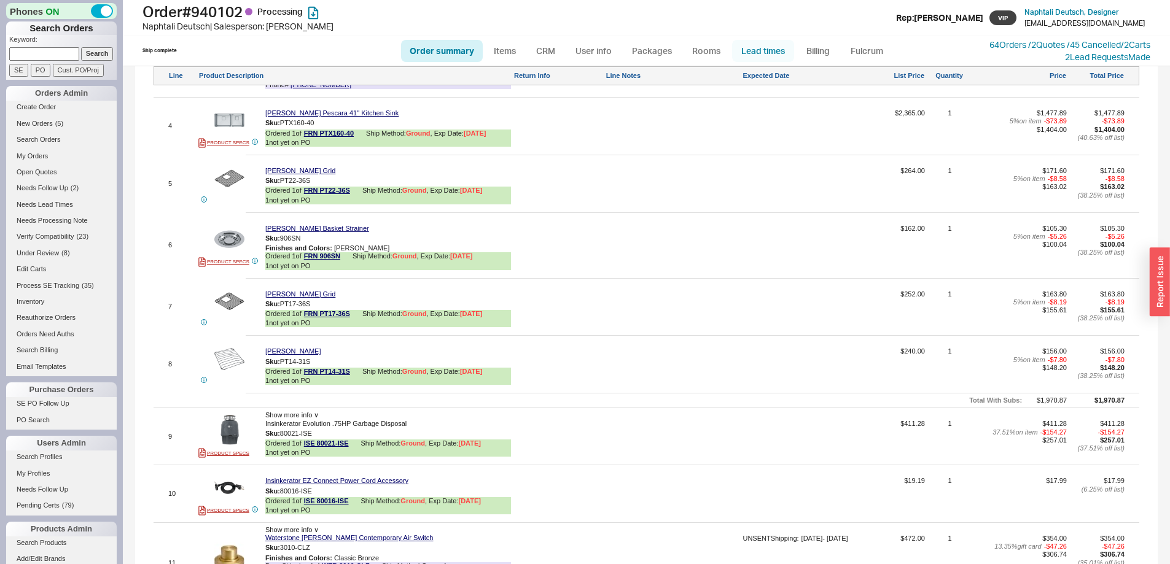
click at [783, 52] on link "Lead times" at bounding box center [763, 51] width 62 height 22
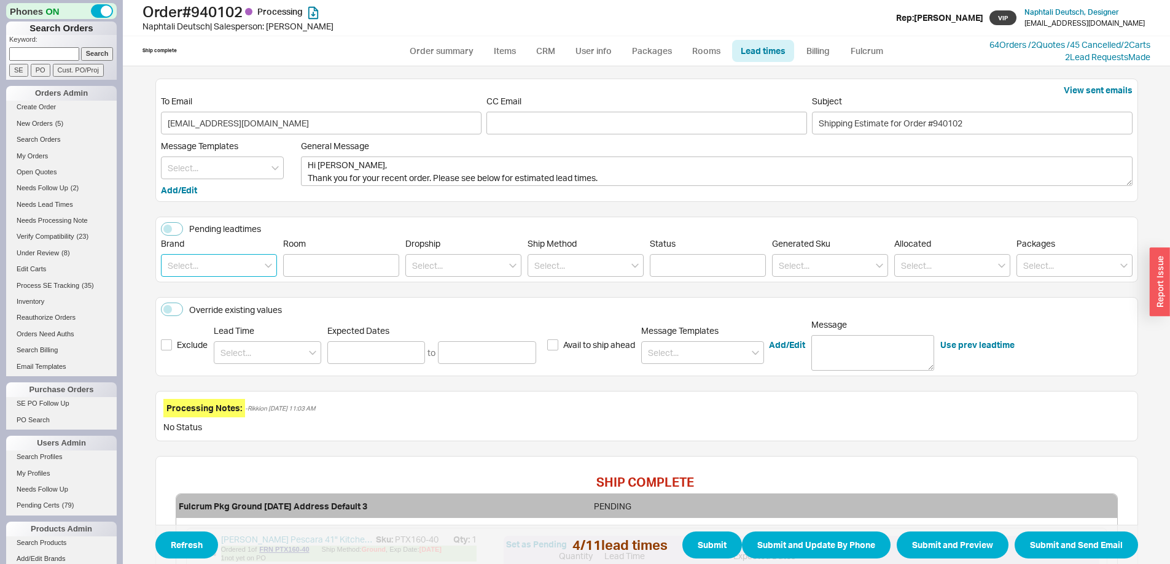
click at [224, 266] on input at bounding box center [219, 265] width 116 height 23
click at [222, 292] on div "[PERSON_NAME]" at bounding box center [218, 291] width 115 height 22
type input "[PERSON_NAME]"
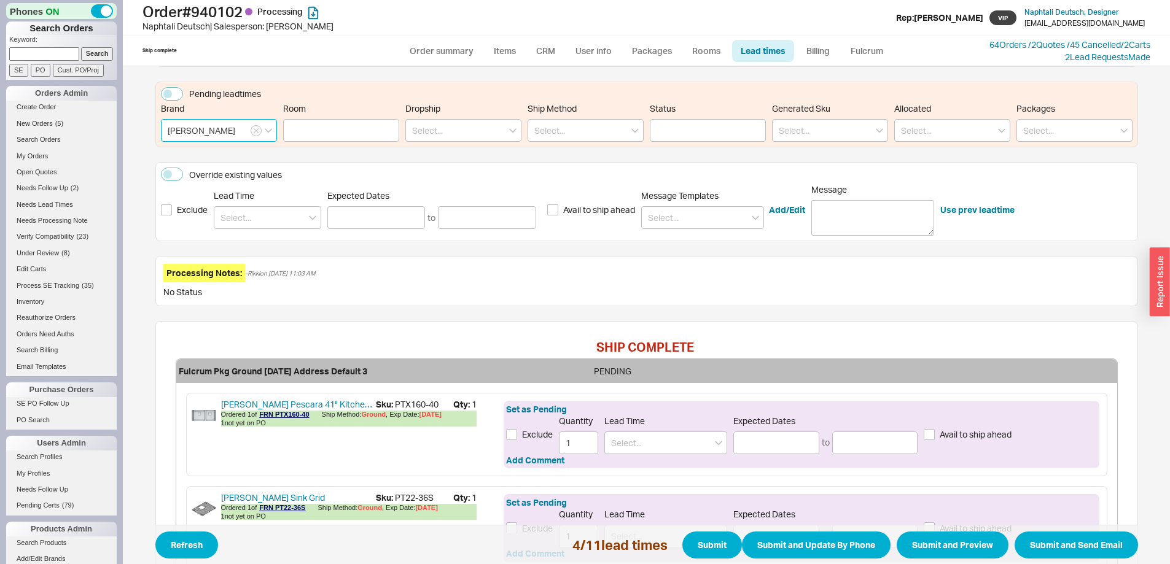
scroll to position [124, 0]
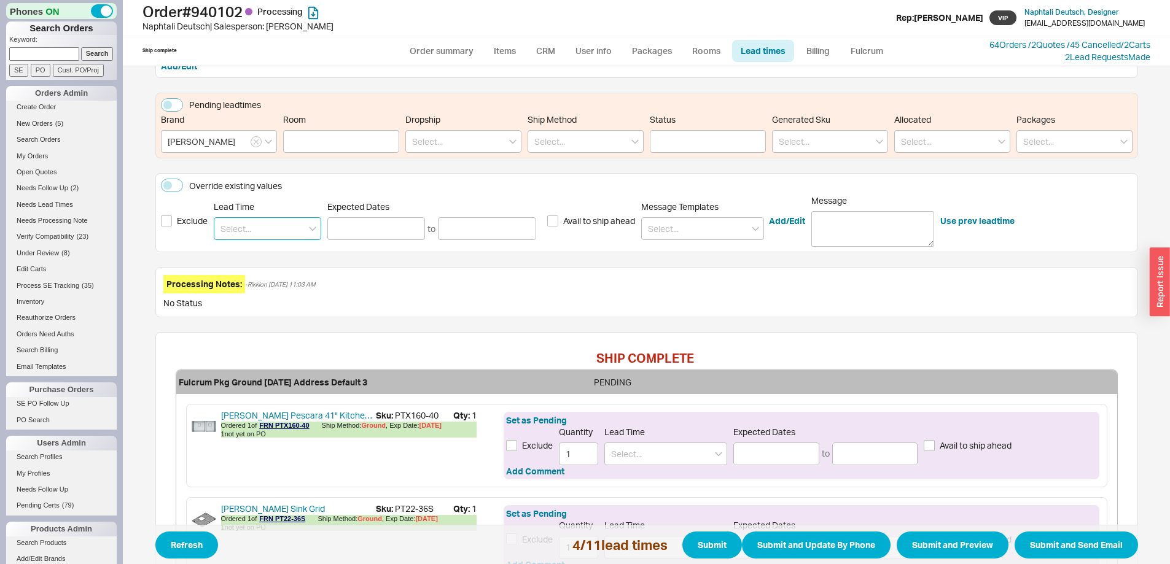
click at [272, 232] on input at bounding box center [267, 228] width 107 height 23
click at [259, 258] on div "3 - 4 Weeks" at bounding box center [267, 254] width 106 height 22
type input "3 - 4 Weeks"
type input "[DATE]"
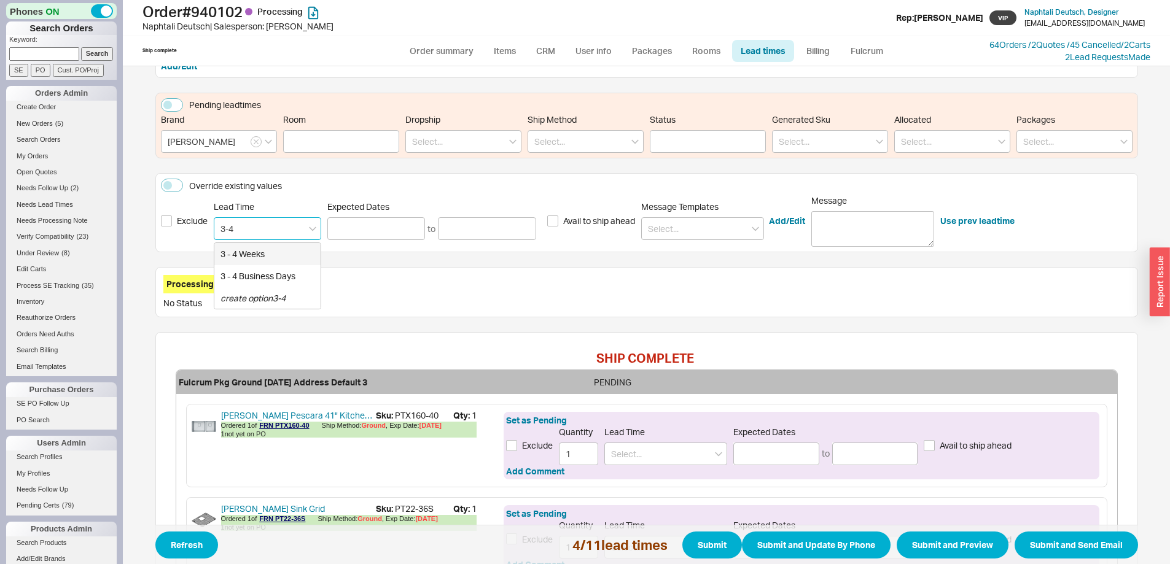
type input "[DATE]"
type input "3 - 4 Weeks"
type input "[DATE]"
type input "3 - 4 Weeks"
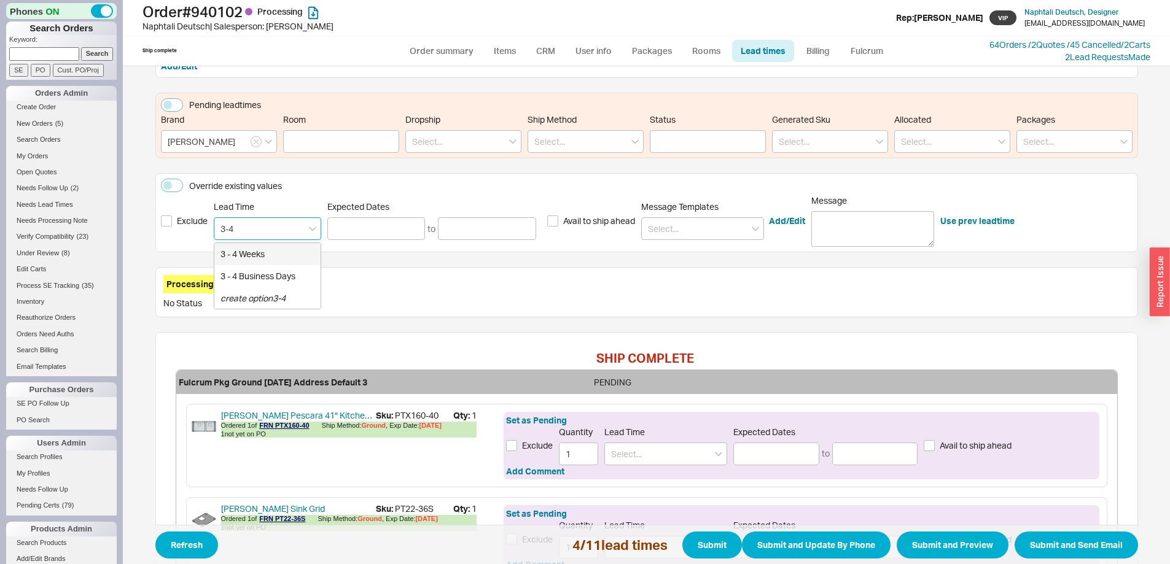
type input "[DATE]"
type input "3 - 4 Weeks"
type input "[DATE]"
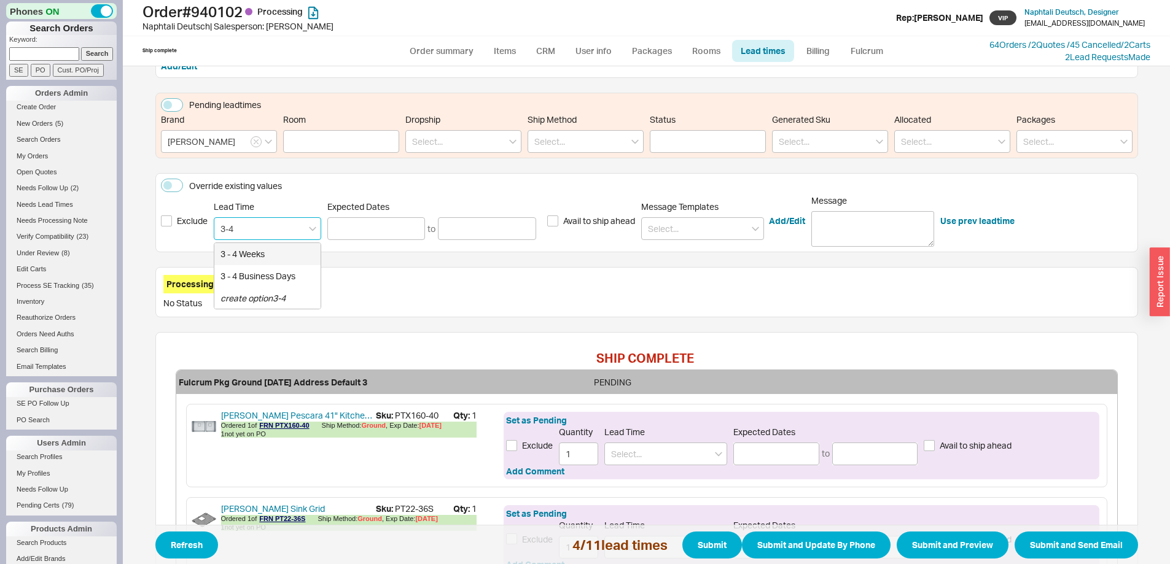
type input "3 - 4 Weeks"
type input "[DATE]"
type input "3 - 4 Weeks"
click at [212, 137] on input "[PERSON_NAME]" at bounding box center [219, 141] width 116 height 23
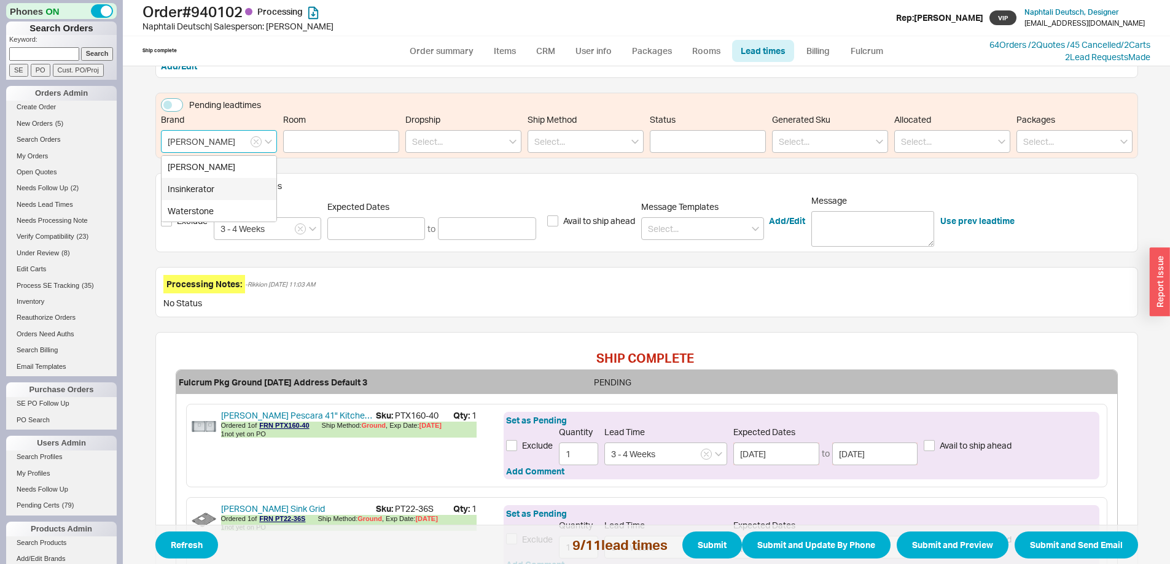
click at [214, 191] on div "Insinkerator" at bounding box center [218, 189] width 115 height 22
type input "Insinkerator"
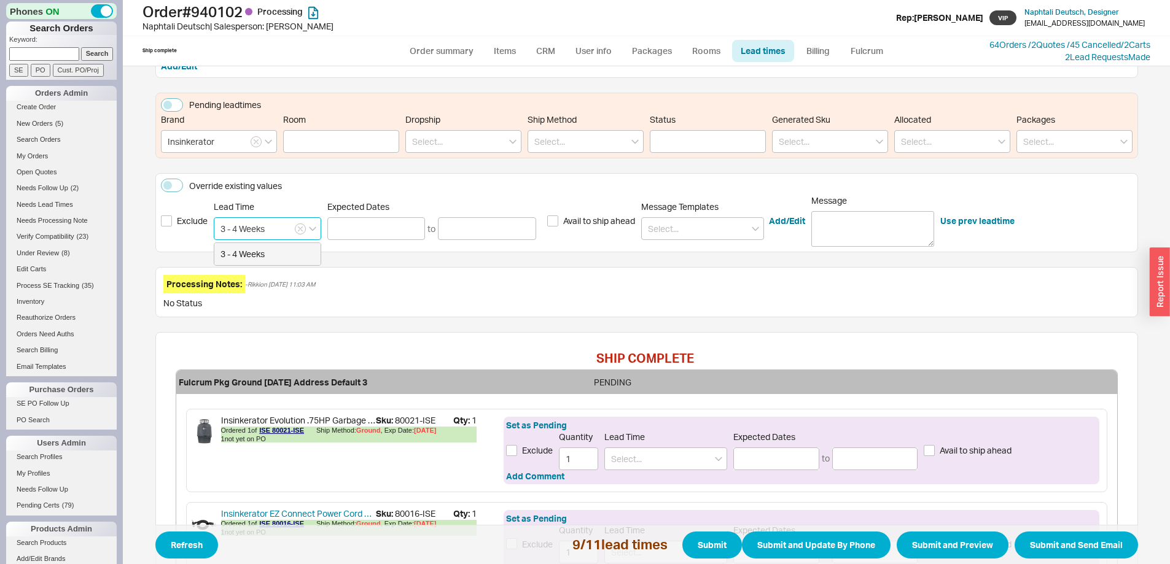
click at [275, 226] on input "3 - 4 Weeks" at bounding box center [267, 228] width 107 height 23
click at [259, 247] on div "3 - 4 Weeks" at bounding box center [267, 254] width 106 height 22
type input "3 - 4 Weeks"
type input "[DATE]"
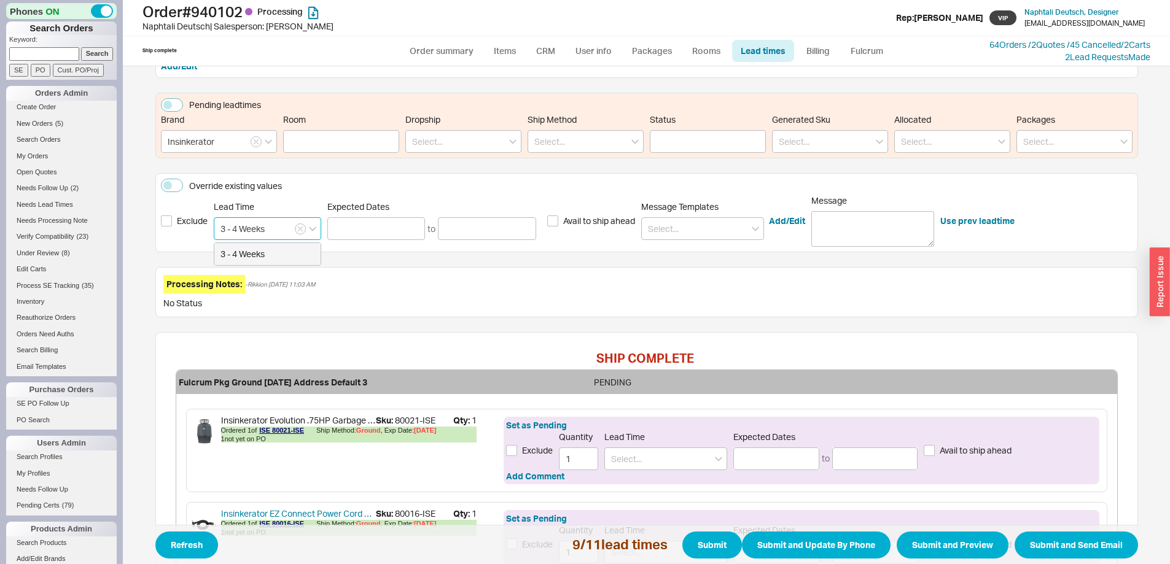
type input "3 - 4 Weeks"
type input "[DATE]"
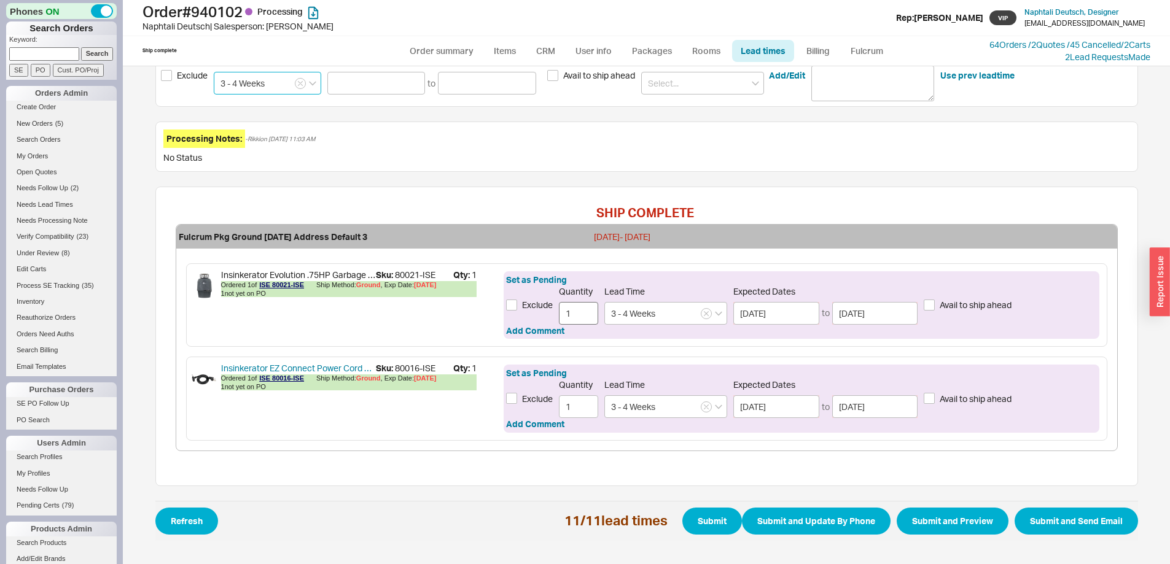
scroll to position [279, 0]
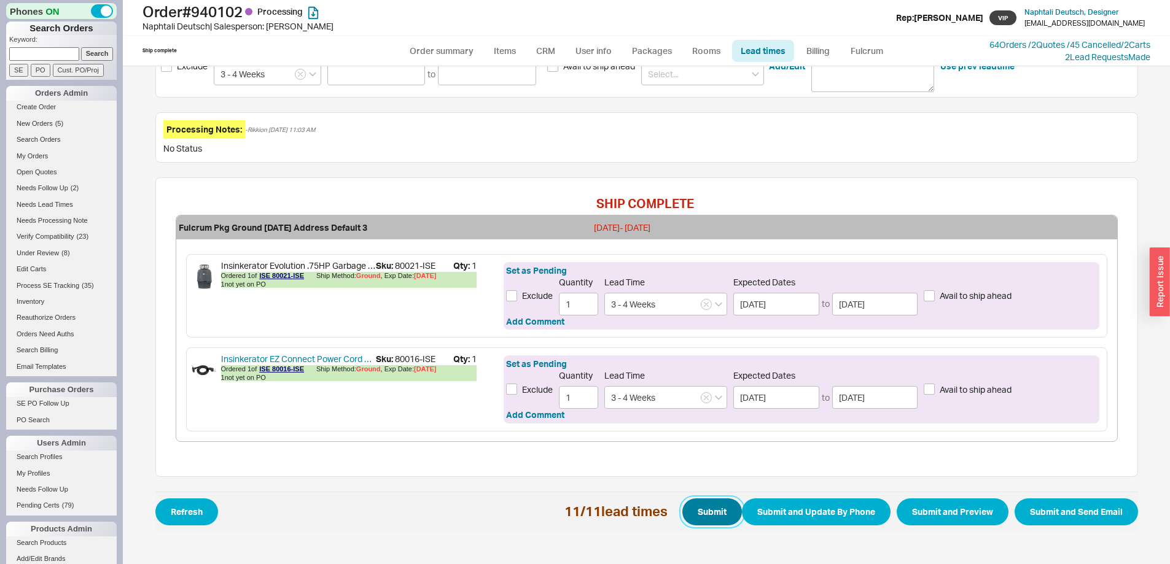
click at [725, 512] on button "Submit" at bounding box center [712, 512] width 60 height 27
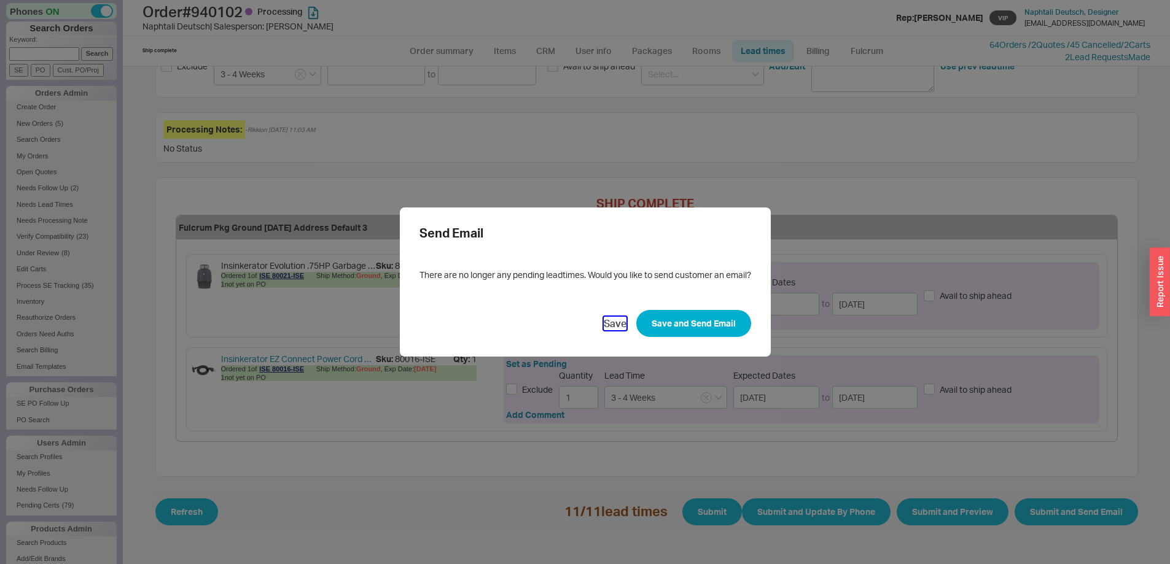
click at [614, 328] on button "Save" at bounding box center [615, 324] width 23 height 14
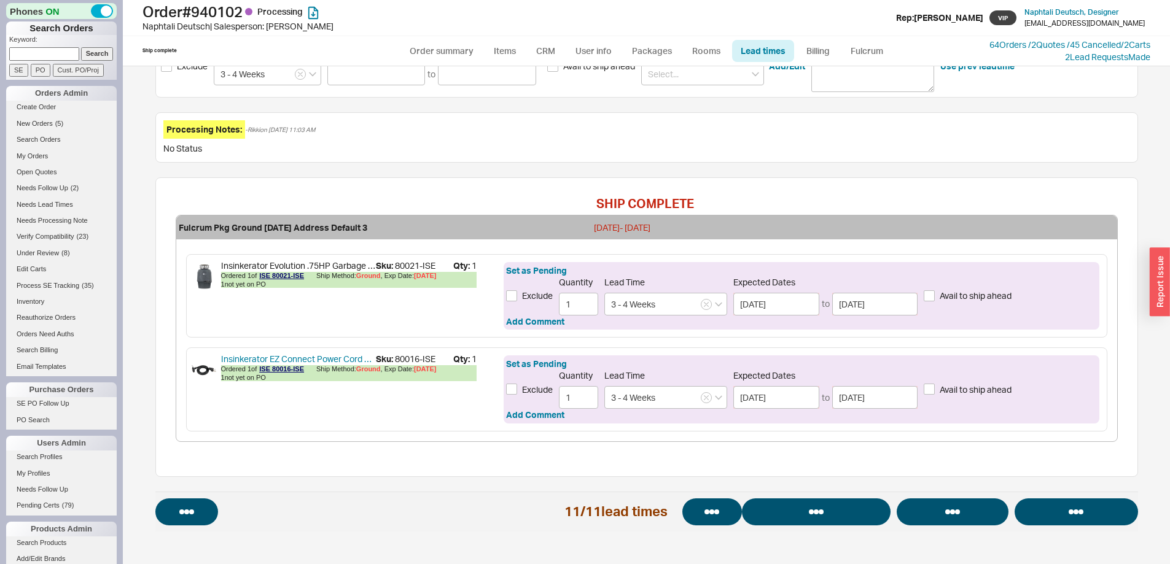
select select "*"
select select "LOW"
select select "3"
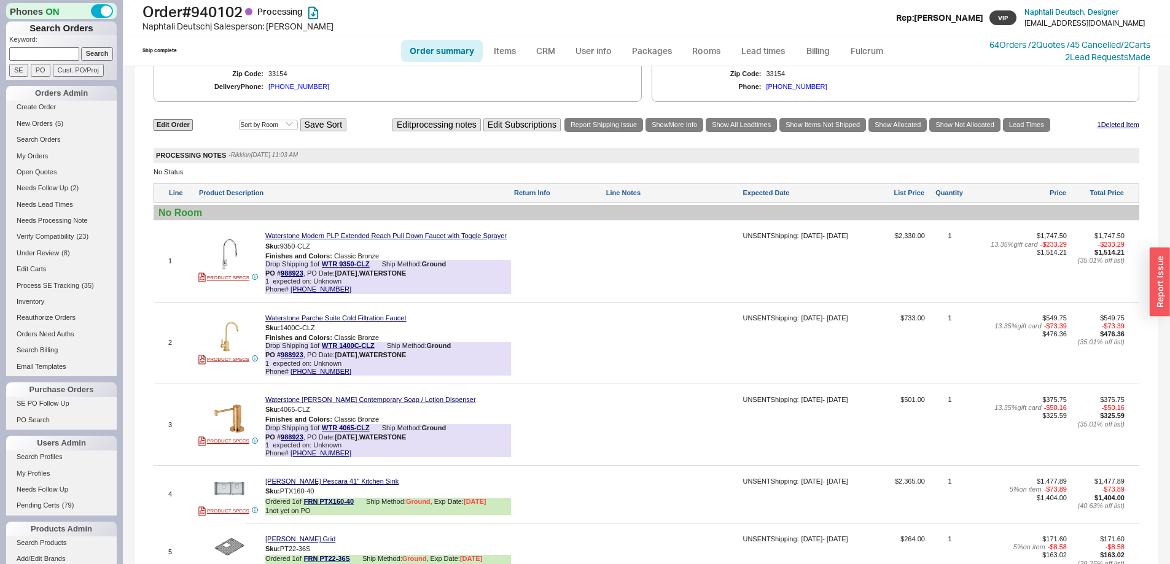
scroll to position [1229, 0]
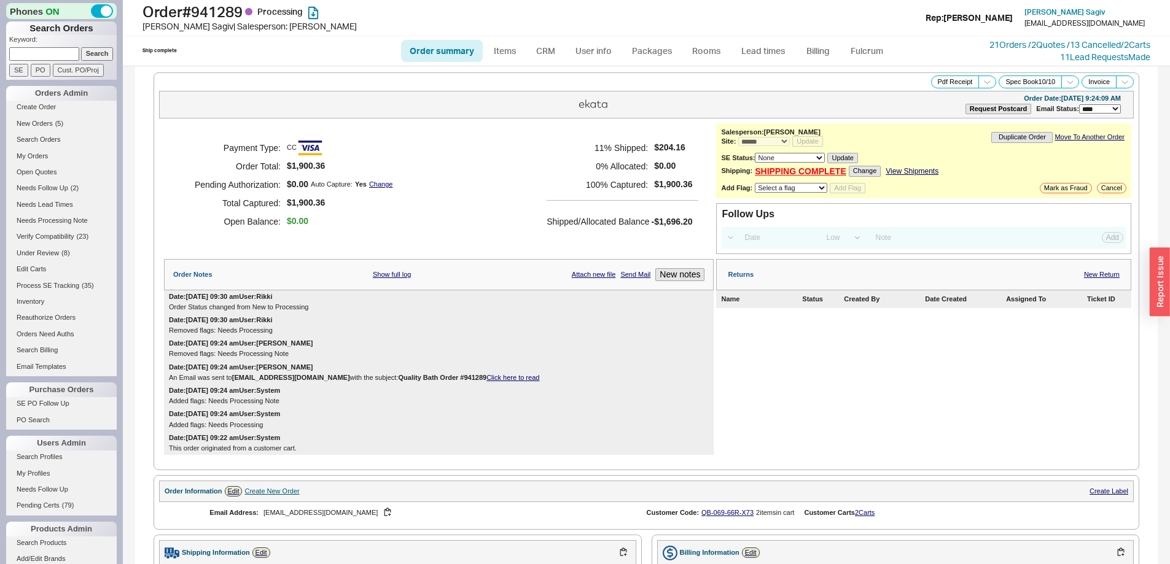
select select "*"
select select "LOW"
select select "3"
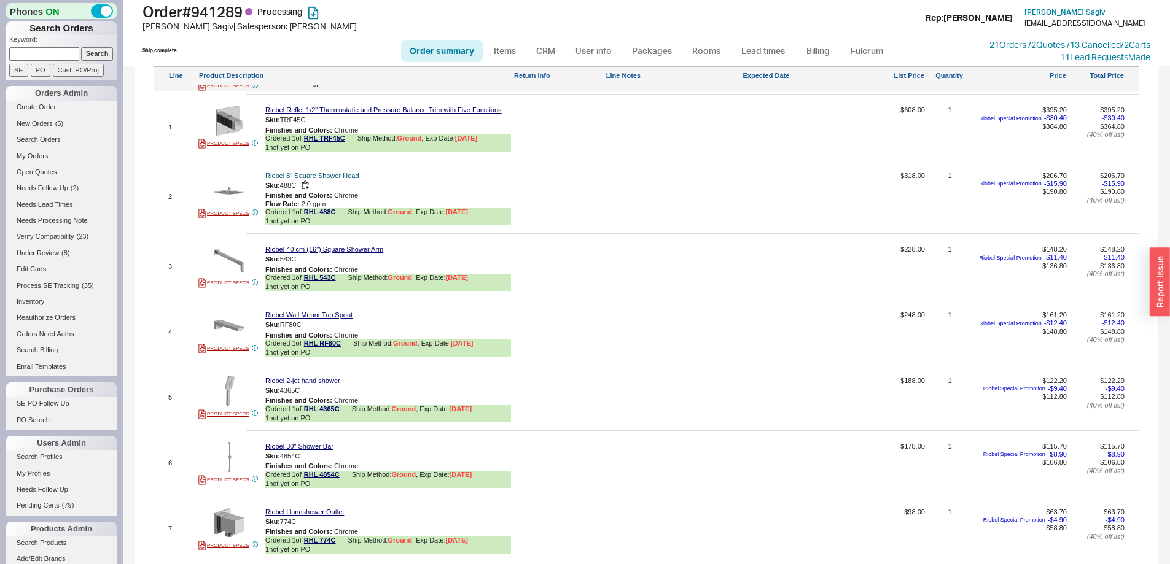
scroll to position [737, 0]
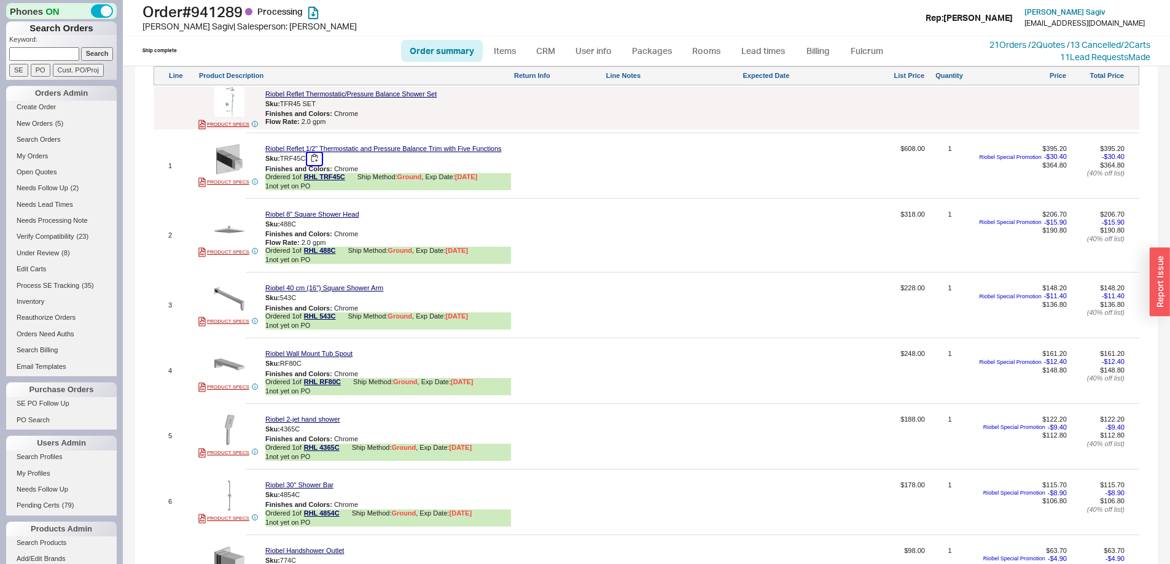
click at [314, 163] on button "button" at bounding box center [314, 159] width 15 height 12
click at [306, 229] on button "button" at bounding box center [305, 225] width 15 height 12
click at [305, 304] on button "button" at bounding box center [305, 298] width 15 height 12
click at [310, 370] on button "button" at bounding box center [310, 364] width 15 height 12
click at [313, 430] on button "button" at bounding box center [309, 430] width 15 height 12
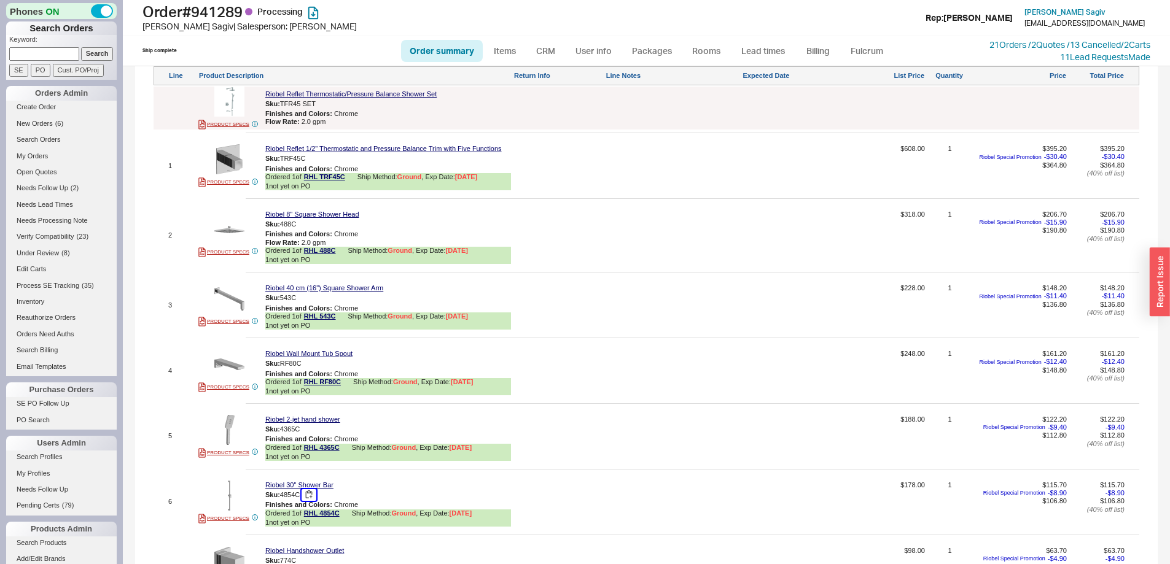
click at [306, 500] on button "button" at bounding box center [309, 495] width 15 height 12
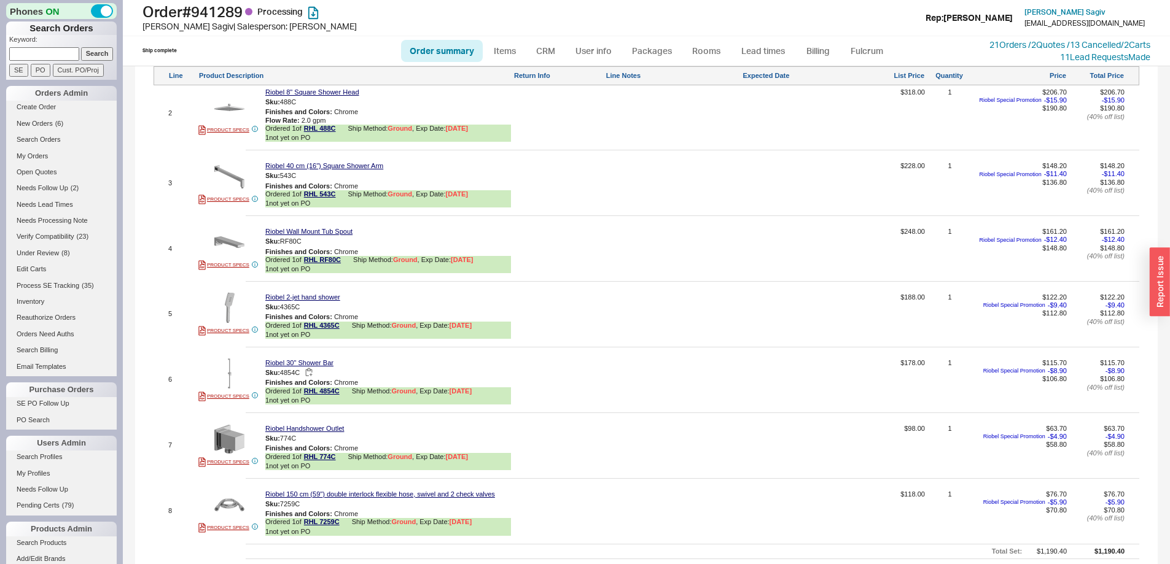
scroll to position [860, 0]
click at [309, 440] on button "button" at bounding box center [305, 438] width 15 height 12
click at [314, 508] on button "button" at bounding box center [309, 504] width 15 height 12
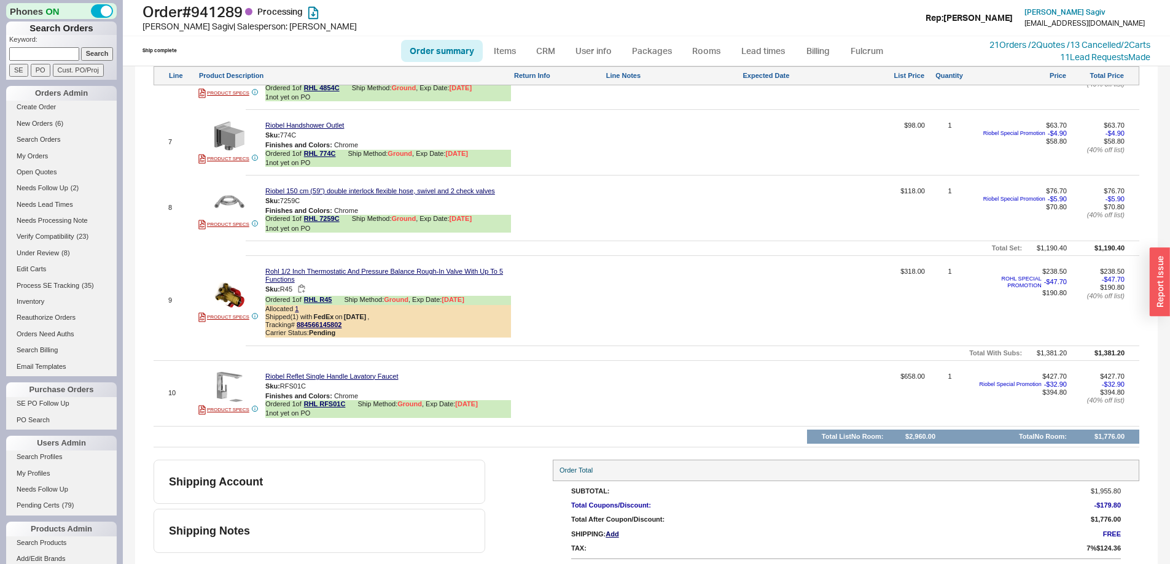
scroll to position [1167, 0]
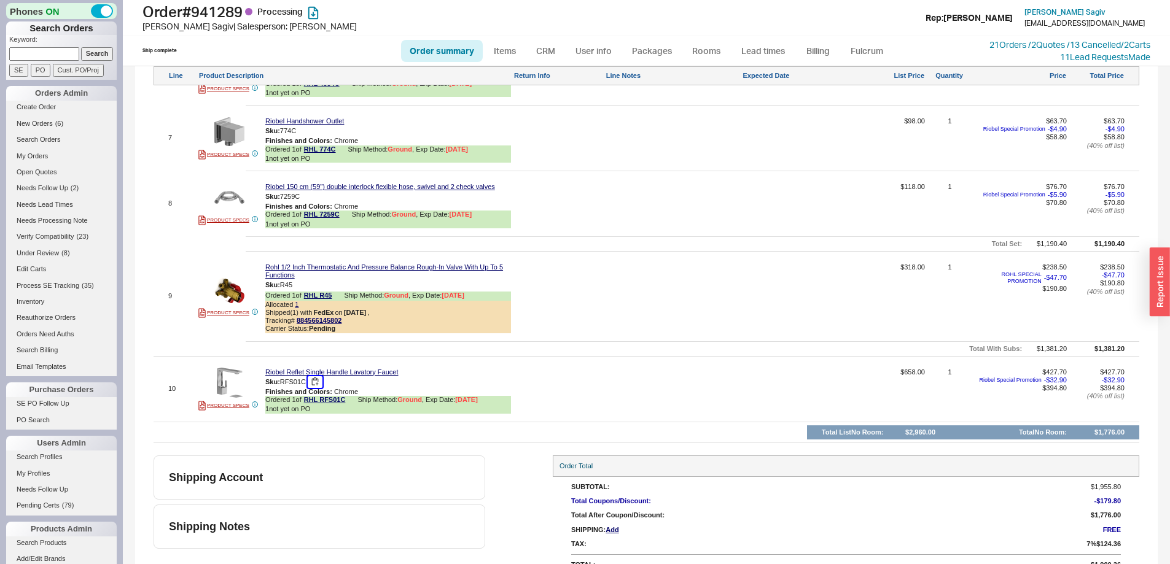
click at [316, 387] on button "button" at bounding box center [315, 382] width 15 height 12
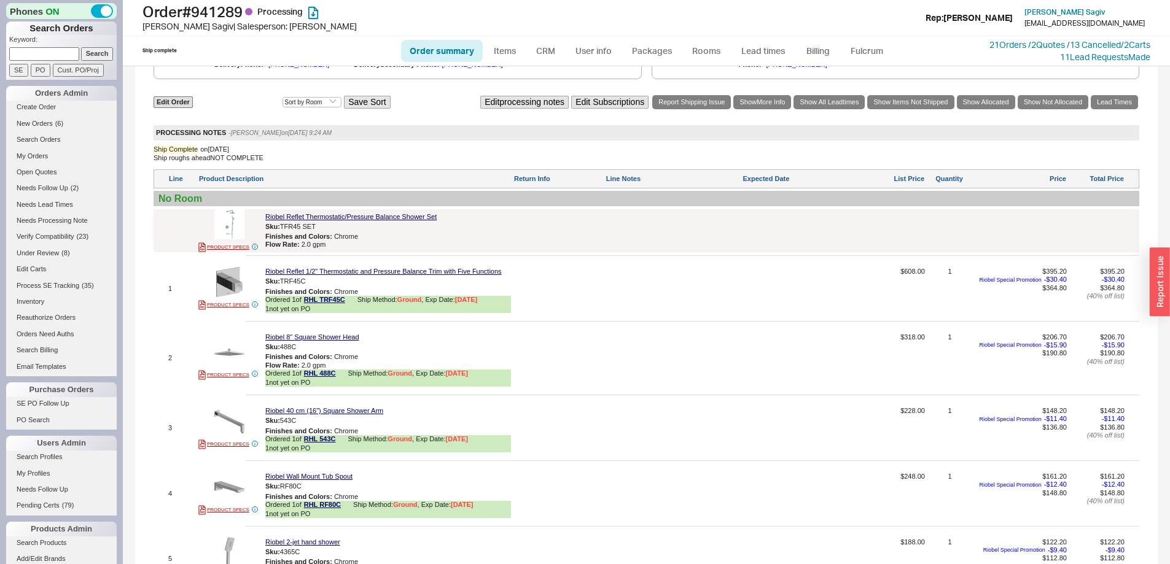
scroll to position [553, 0]
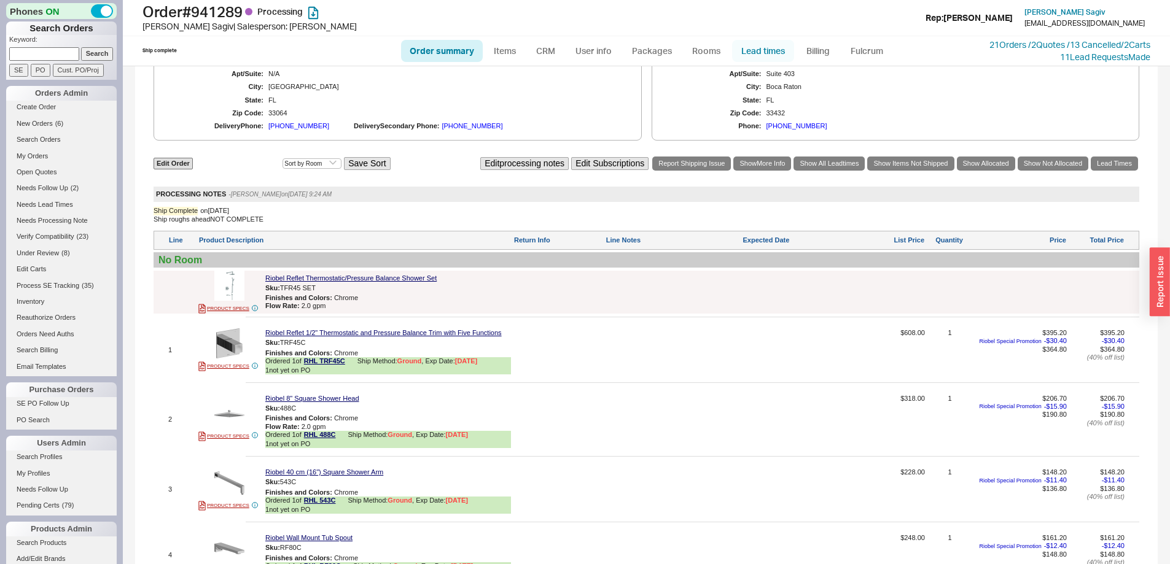
click at [757, 45] on link "Lead times" at bounding box center [763, 51] width 62 height 22
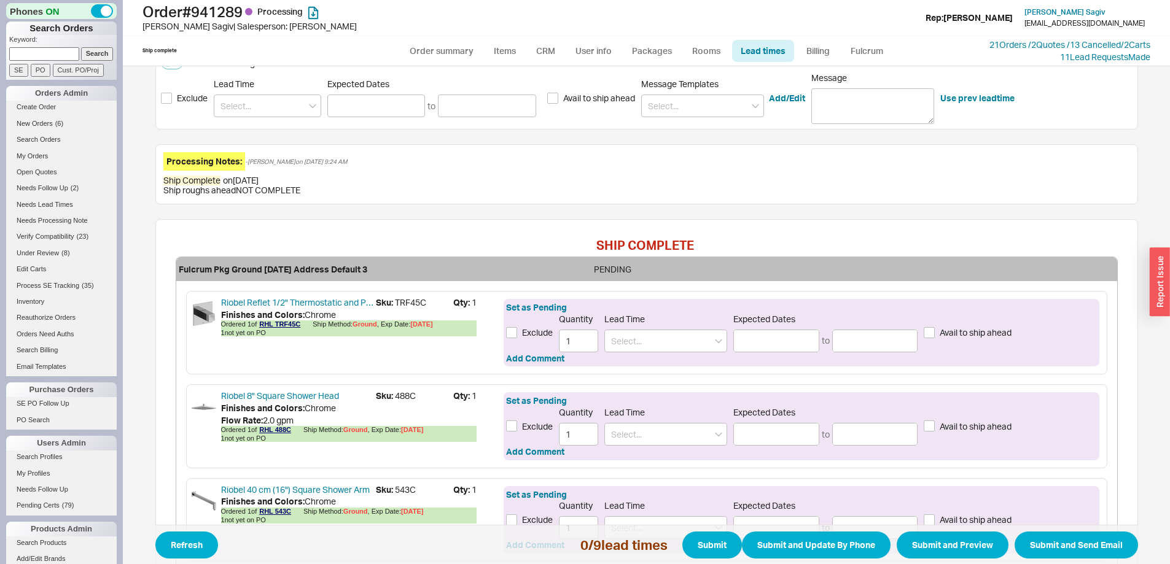
scroll to position [220, 0]
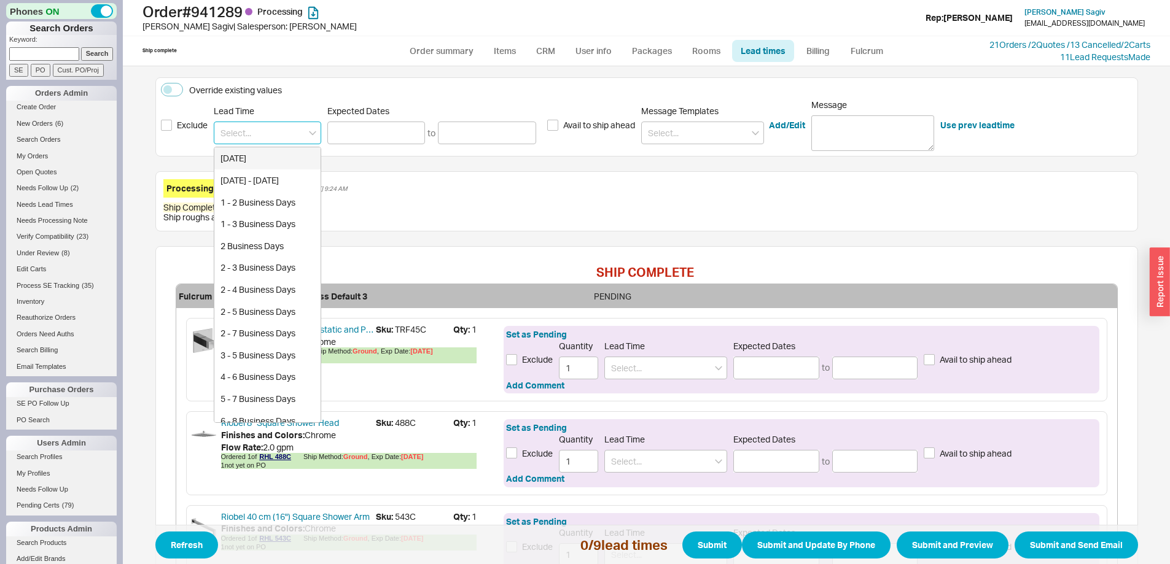
click at [269, 141] on input at bounding box center [267, 133] width 107 height 23
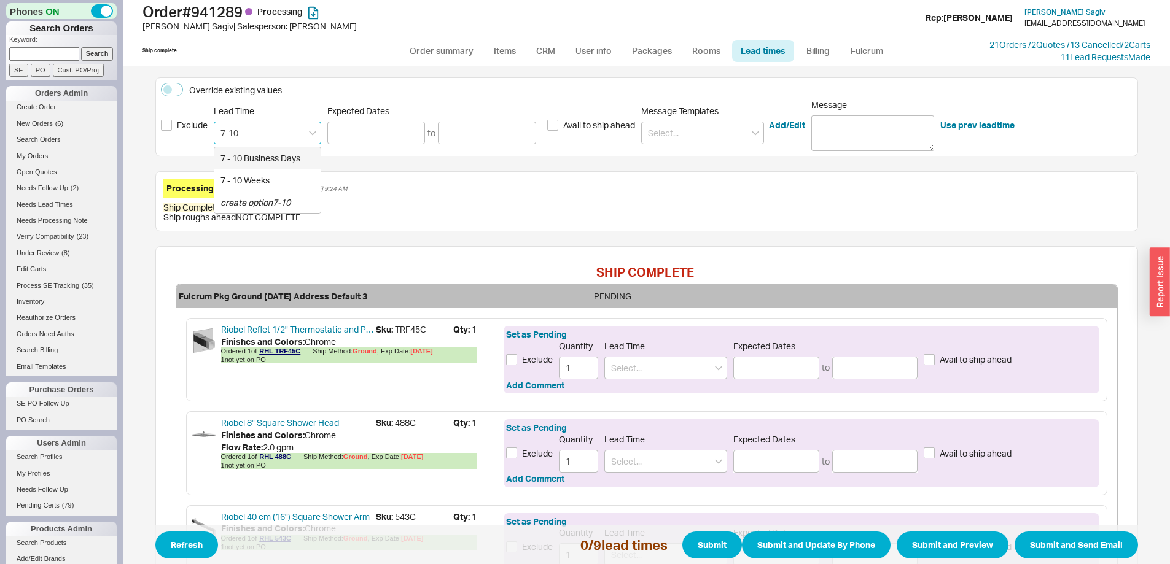
click at [270, 157] on div "7 - 10 Business Days" at bounding box center [267, 158] width 106 height 22
type input "7 - 10 Business Days"
type input "10/01/2025"
type input "[DATE]"
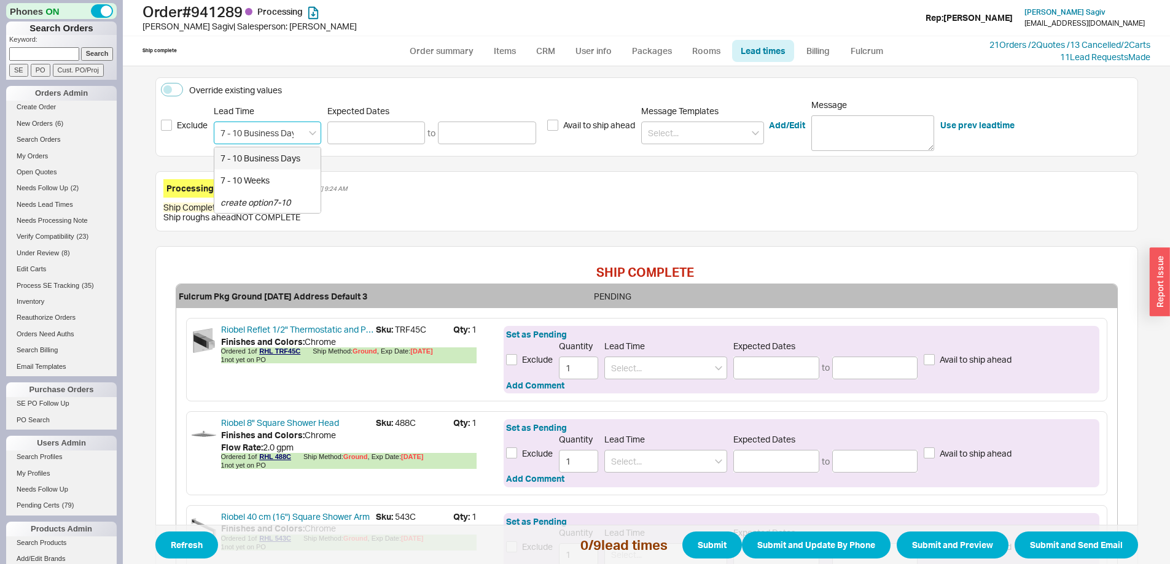
type input "7 - 10 Business Days"
type input "10/01/2025"
type input "[DATE]"
type input "7 - 10 Business Days"
type input "10/01/2025"
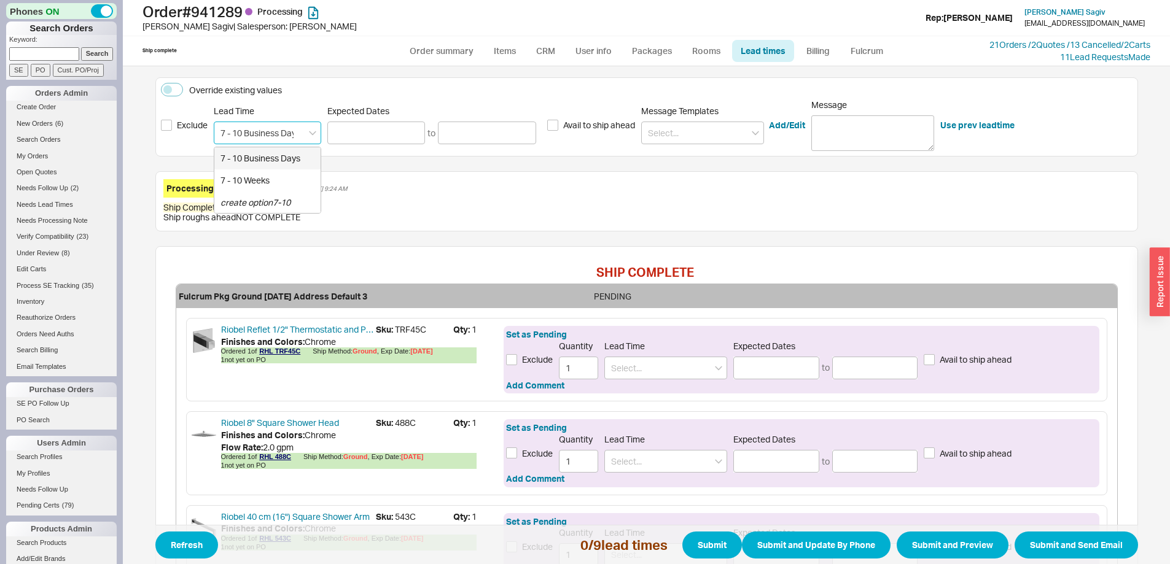
type input "[DATE]"
type input "7 - 10 Business Days"
type input "10/01/2025"
type input "[DATE]"
type input "7 - 10 Business Days"
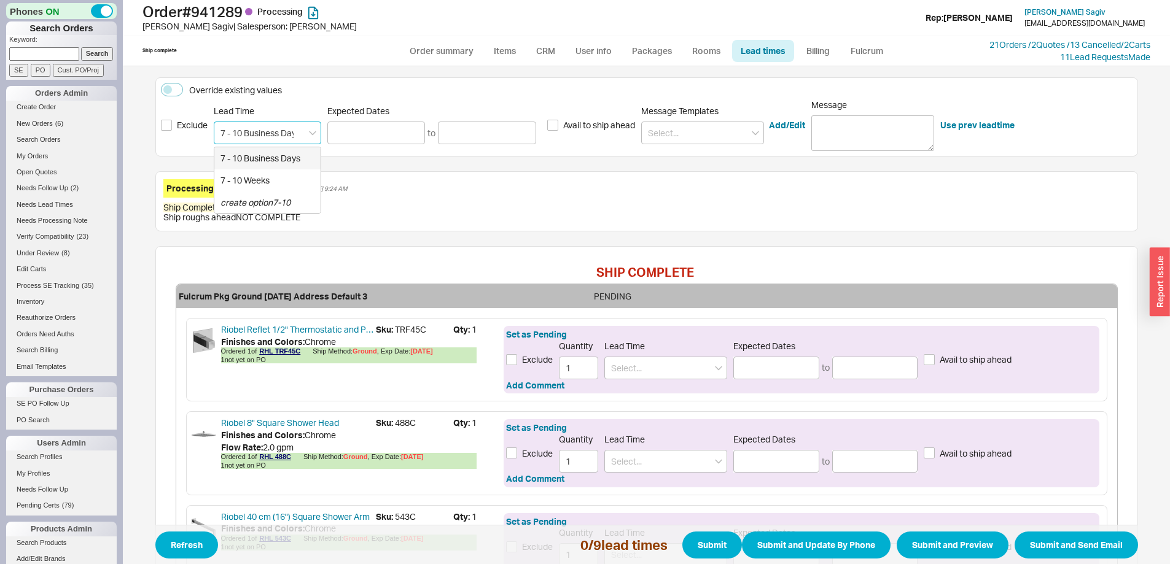
type input "10/01/2025"
type input "[DATE]"
type input "7 - 10 Business Days"
type input "10/01/2025"
type input "[DATE]"
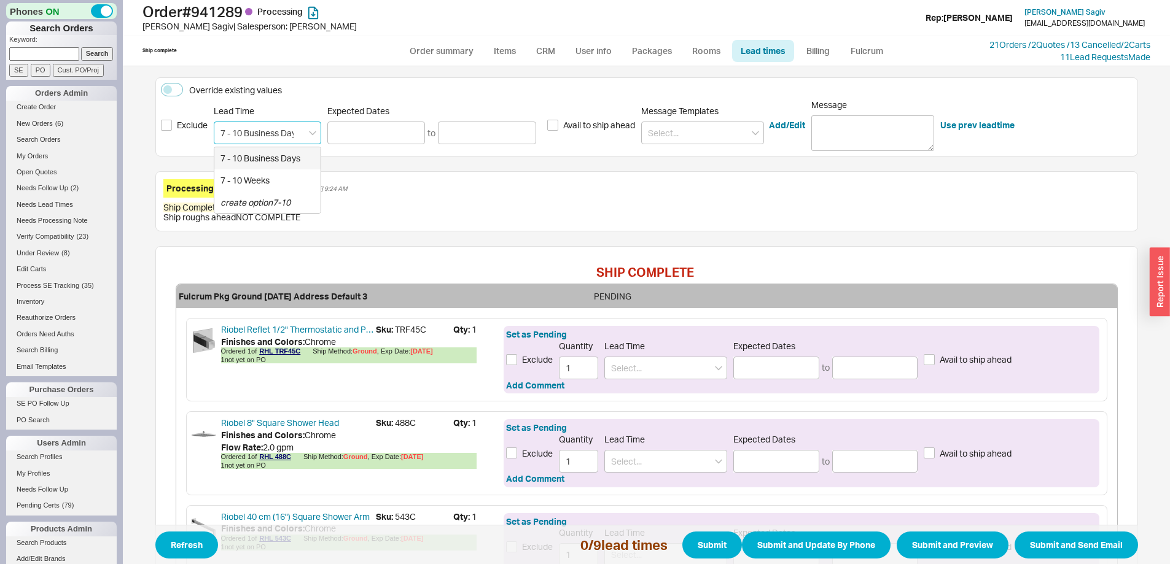
type input "7 - 10 Business Days"
type input "10/01/2025"
type input "[DATE]"
type input "7 - 10 Business Days"
type input "10/01/2025"
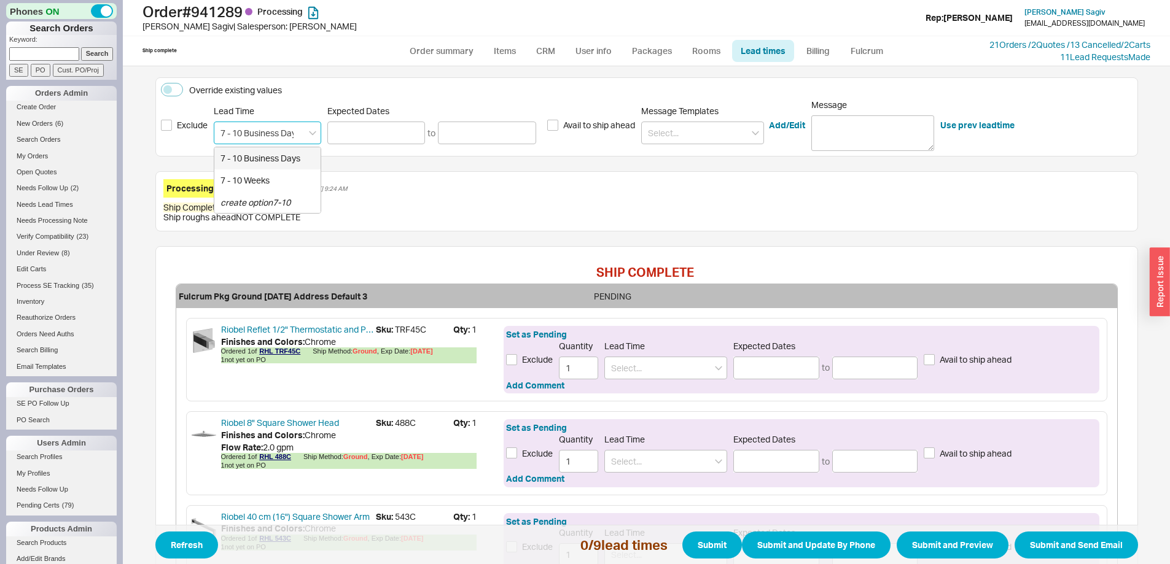
type input "[DATE]"
type input "7 - 10 Business Days"
type input "10/01/2025"
type input "[DATE]"
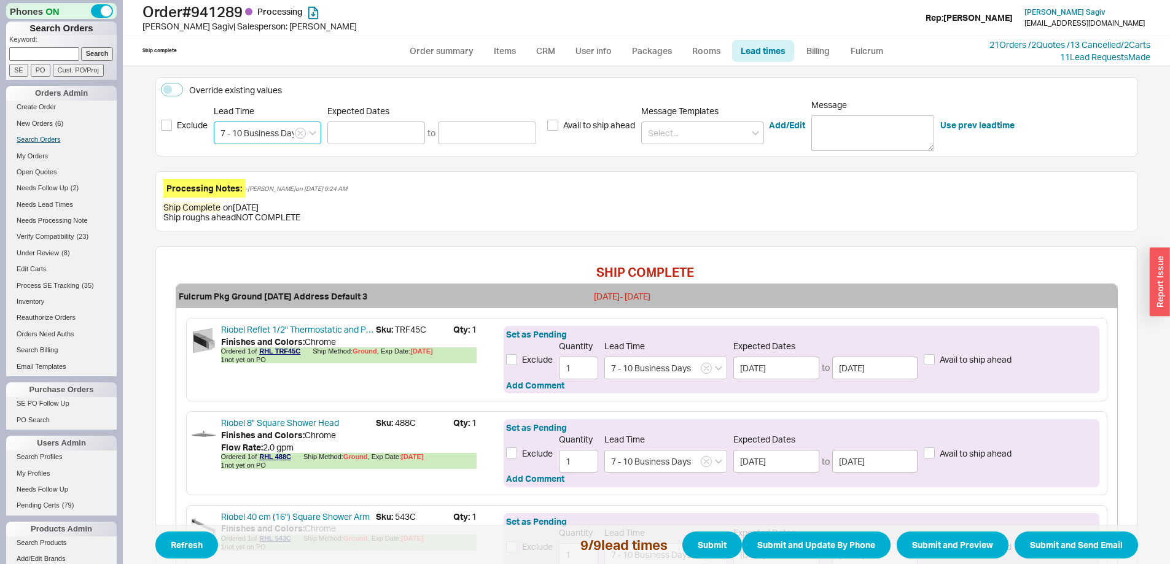
type input "7 - 10 Business Days"
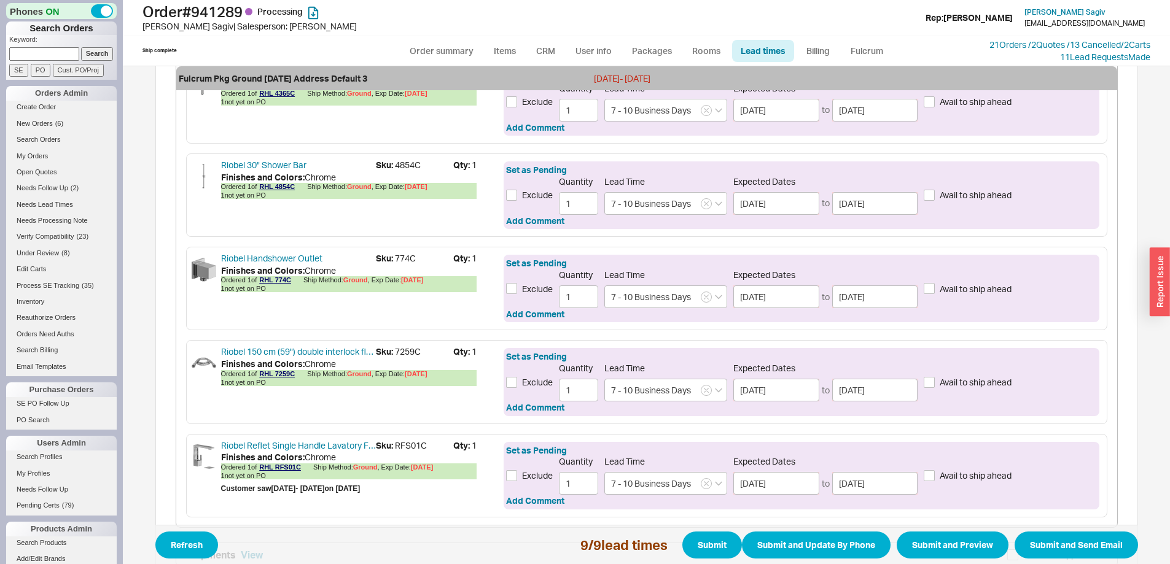
scroll to position [957, 0]
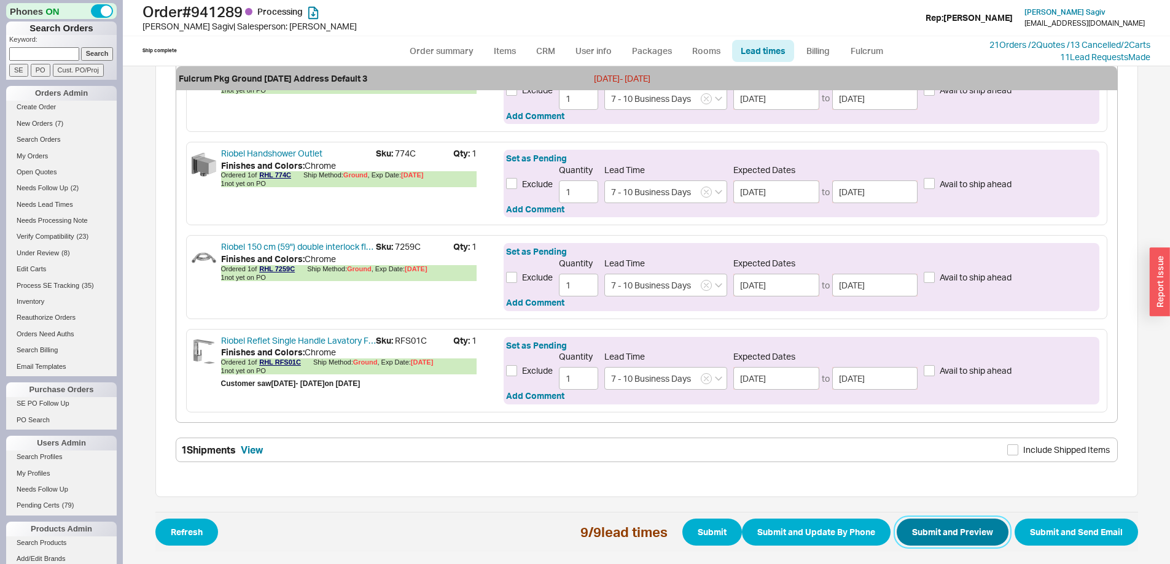
click at [956, 537] on button "Submit and Preview" at bounding box center [953, 532] width 112 height 27
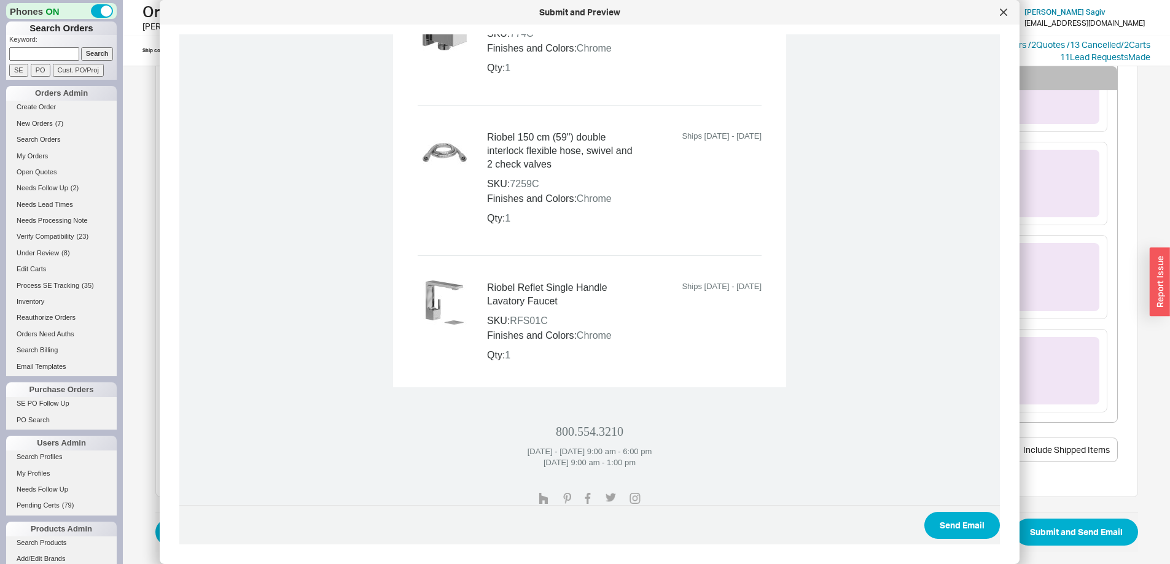
scroll to position [1512, 0]
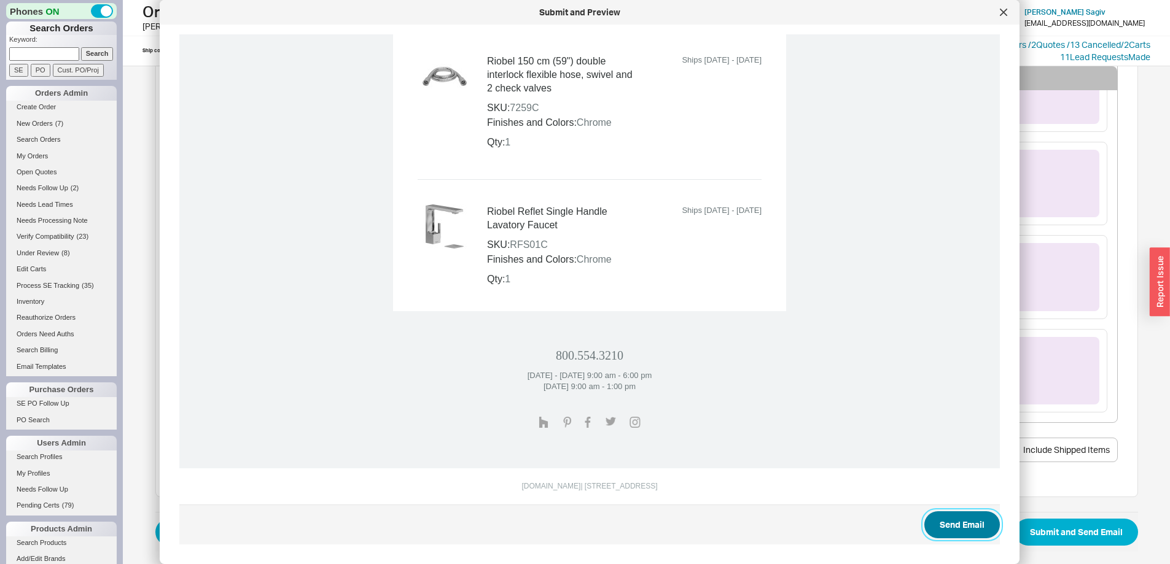
click at [956, 523] on button "Send Email" at bounding box center [962, 525] width 76 height 27
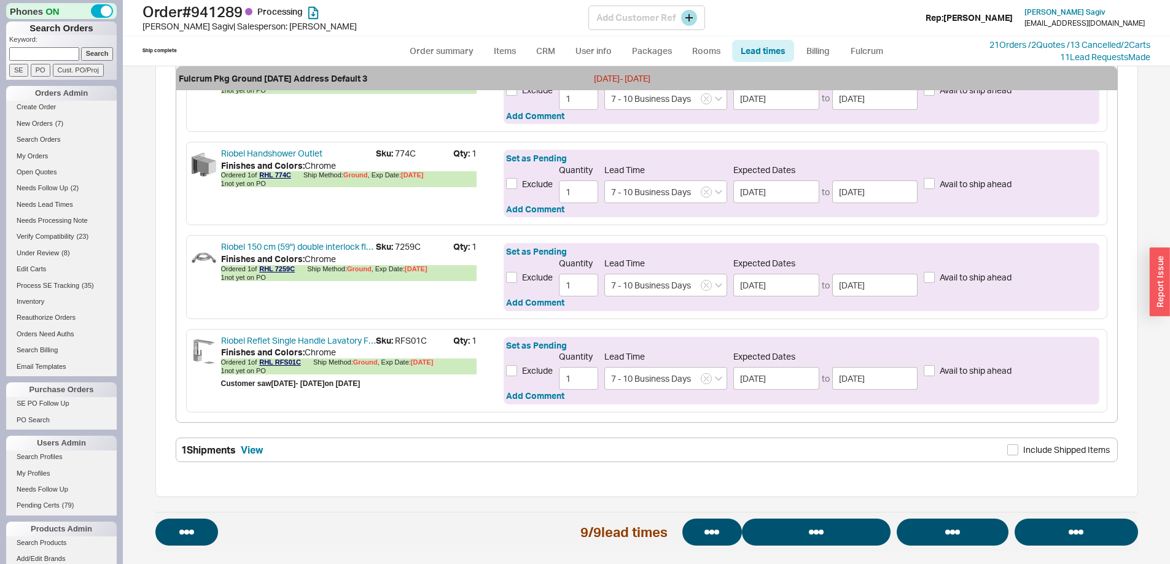
select select "*"
select select "LOW"
select select "3"
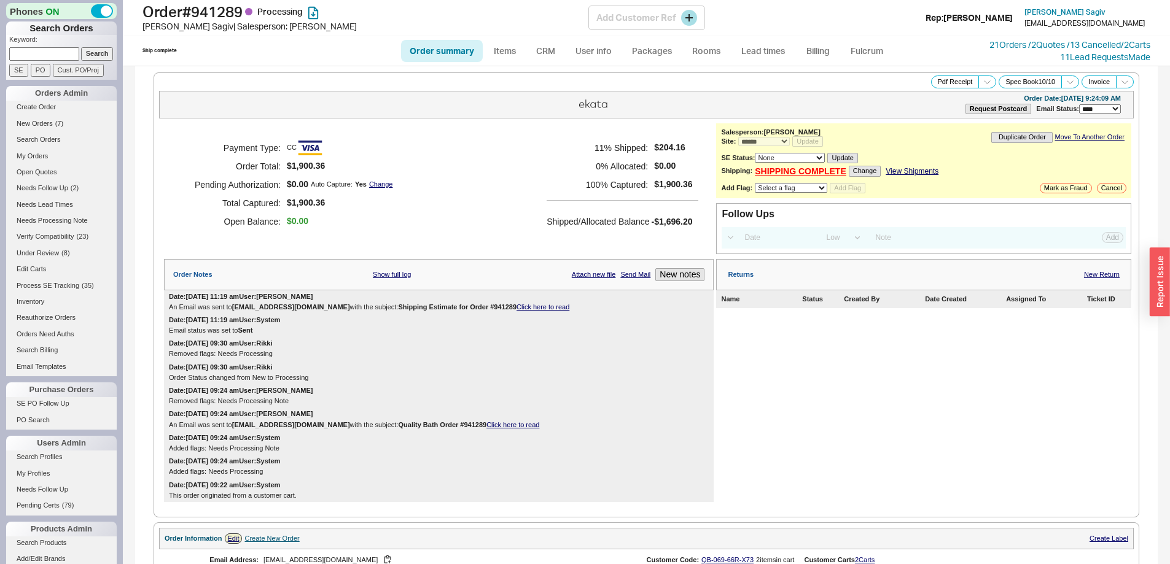
select select "*"
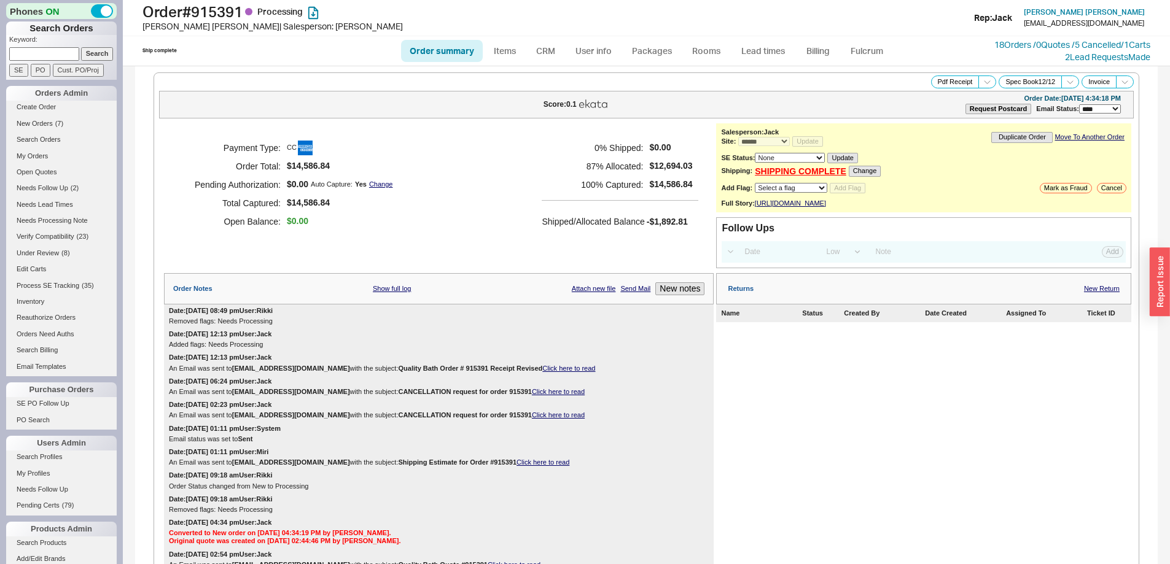
select select "*"
select select "LOW"
select select "3"
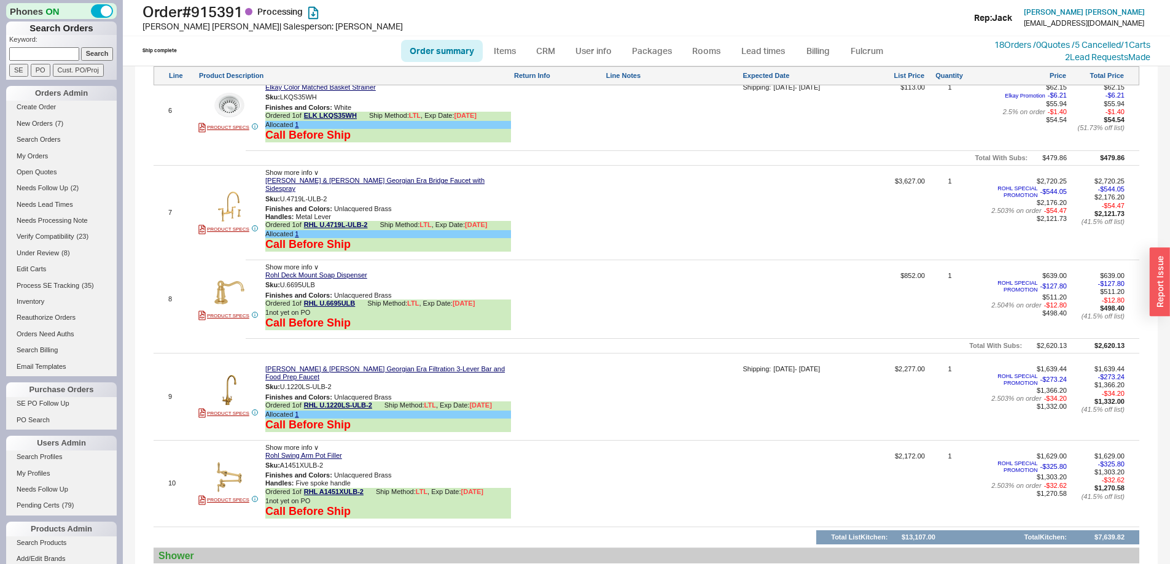
scroll to position [1290, 0]
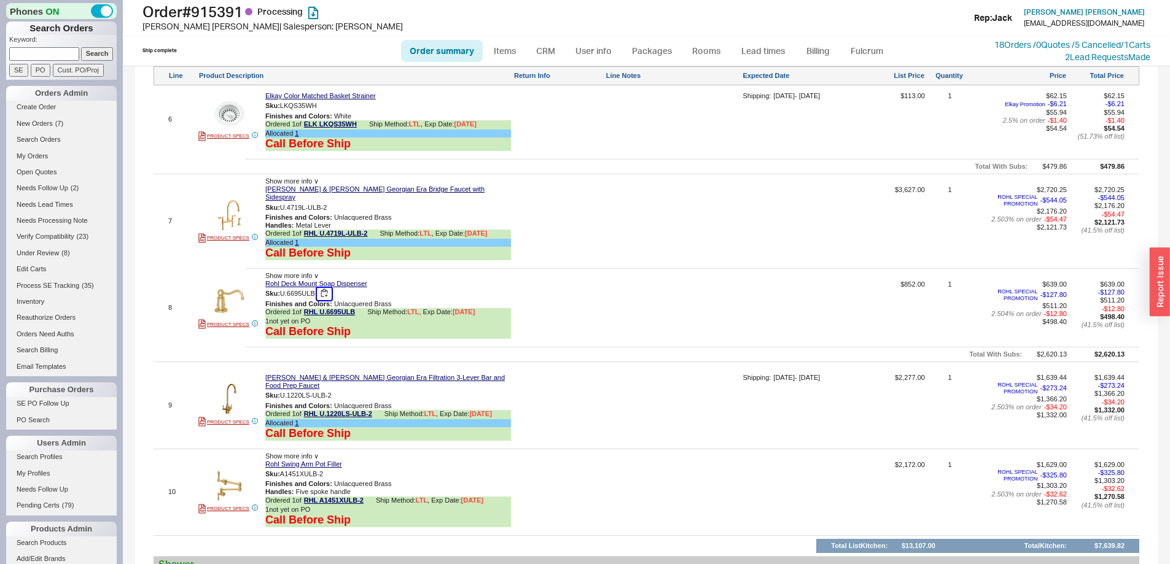
click at [324, 297] on button "button" at bounding box center [324, 294] width 15 height 12
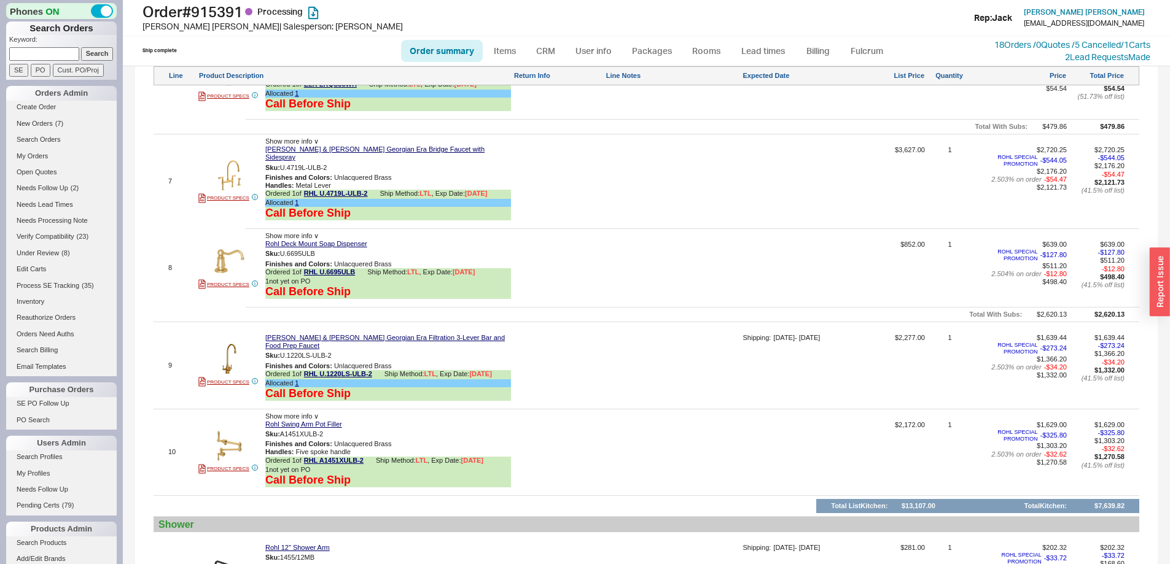
scroll to position [1351, 0]
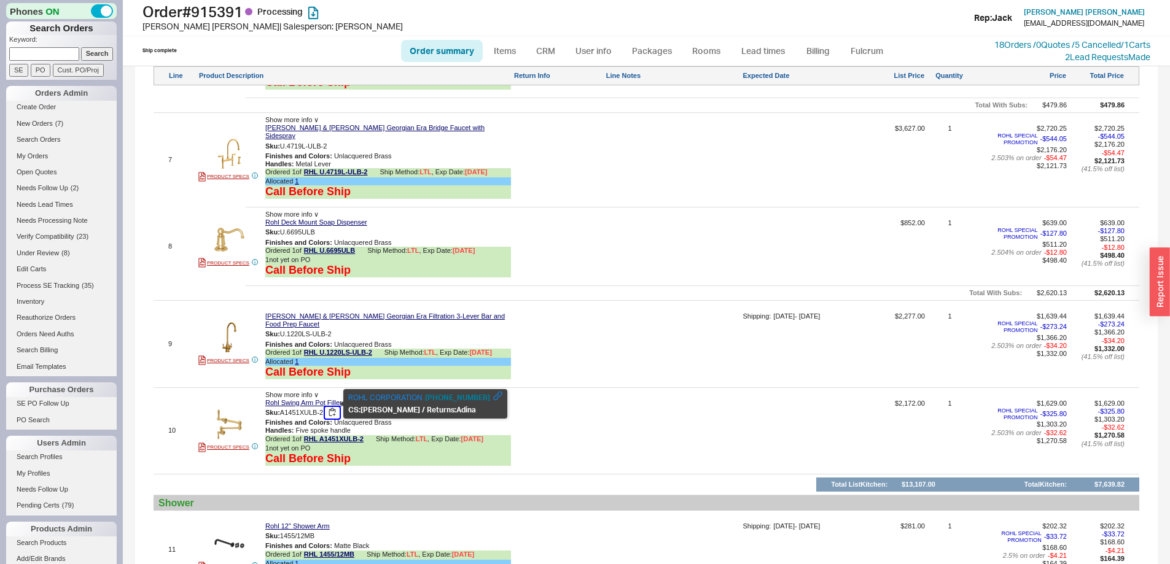
click at [333, 407] on button "button" at bounding box center [332, 413] width 15 height 12
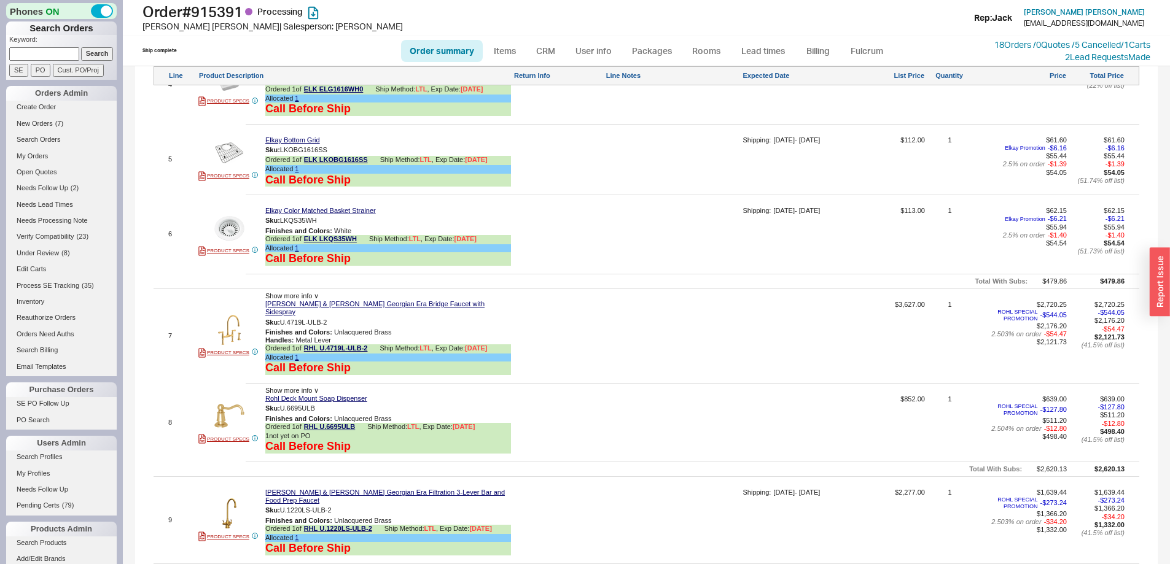
scroll to position [1167, 0]
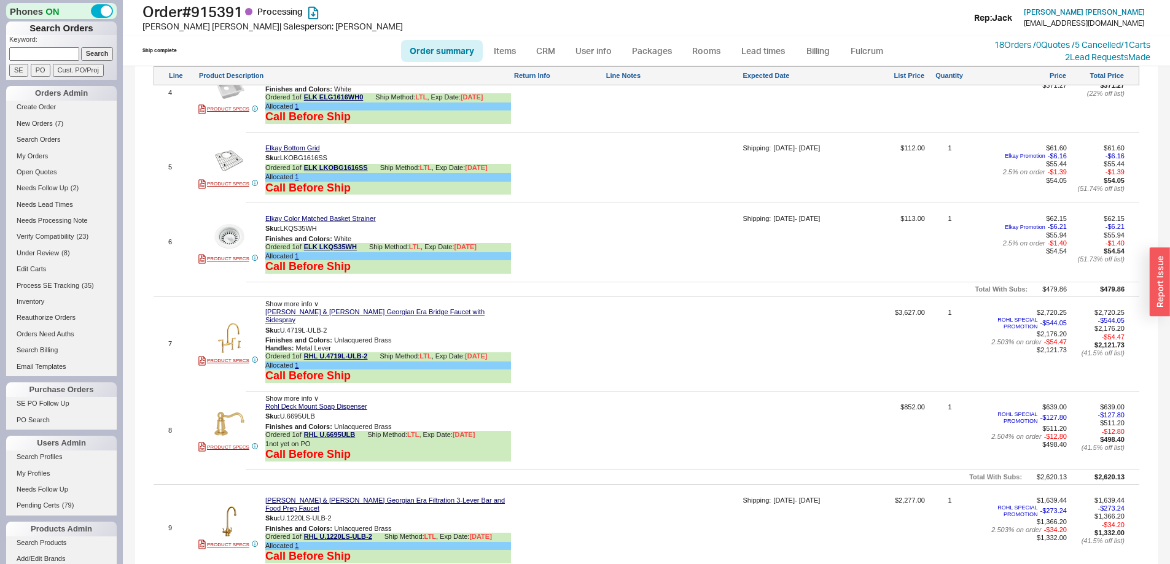
click at [307, 308] on span "Show more info ∨" at bounding box center [291, 303] width 53 height 7
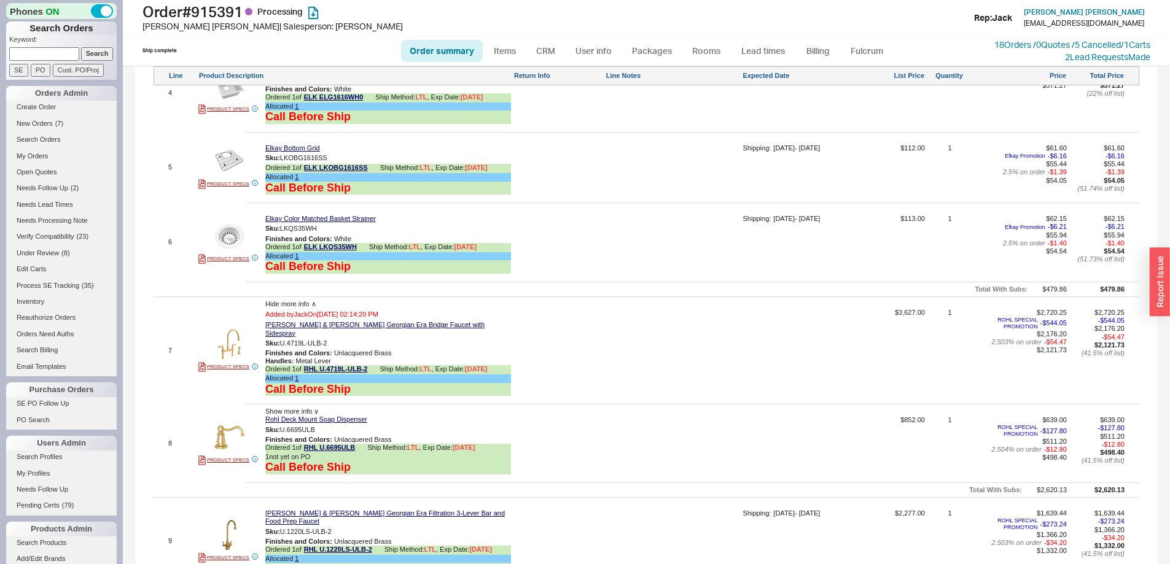
click at [307, 308] on span "Hide more info ∧" at bounding box center [290, 303] width 51 height 7
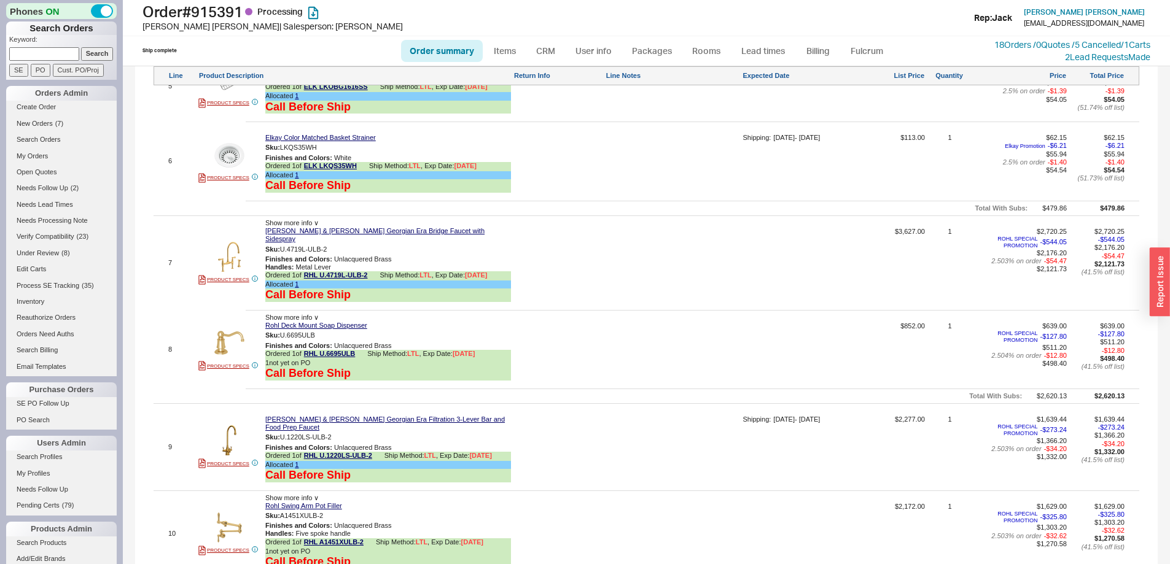
scroll to position [1228, 0]
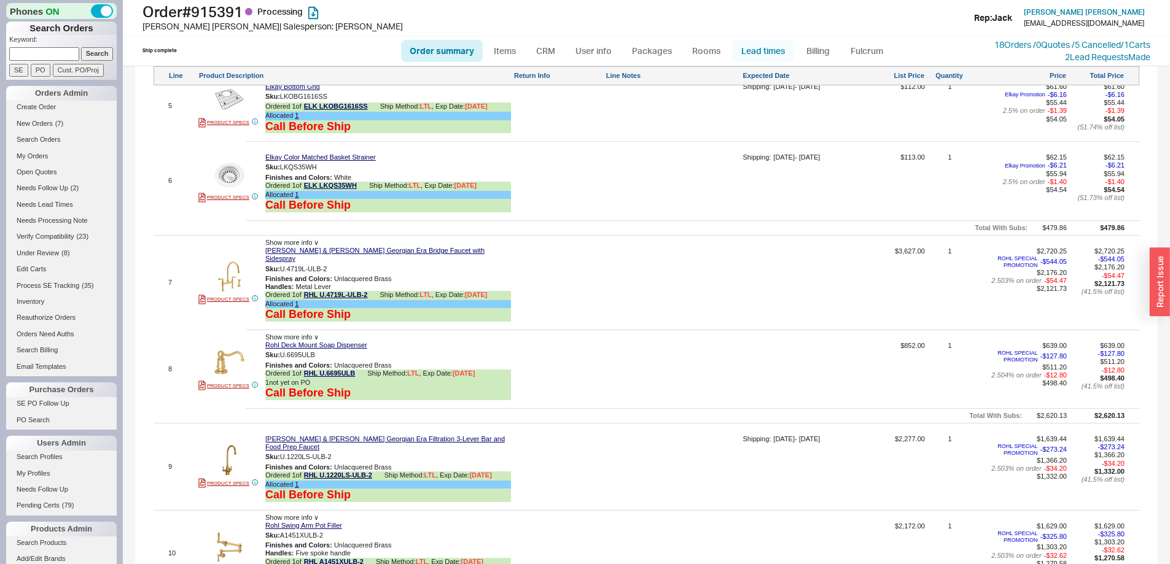
click at [764, 49] on link "Lead times" at bounding box center [763, 51] width 62 height 22
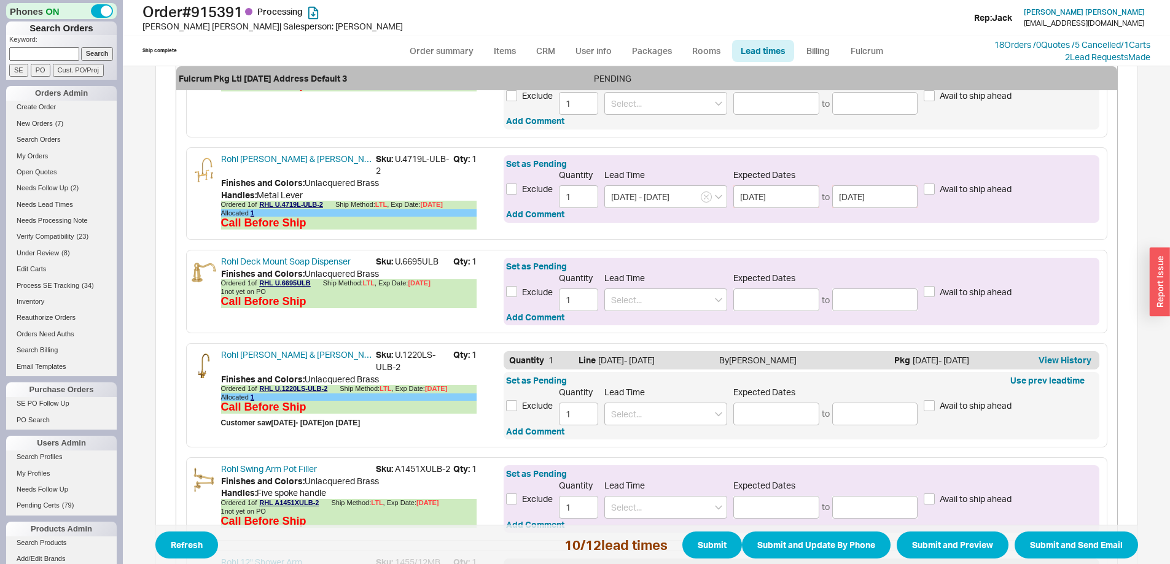
scroll to position [1096, 0]
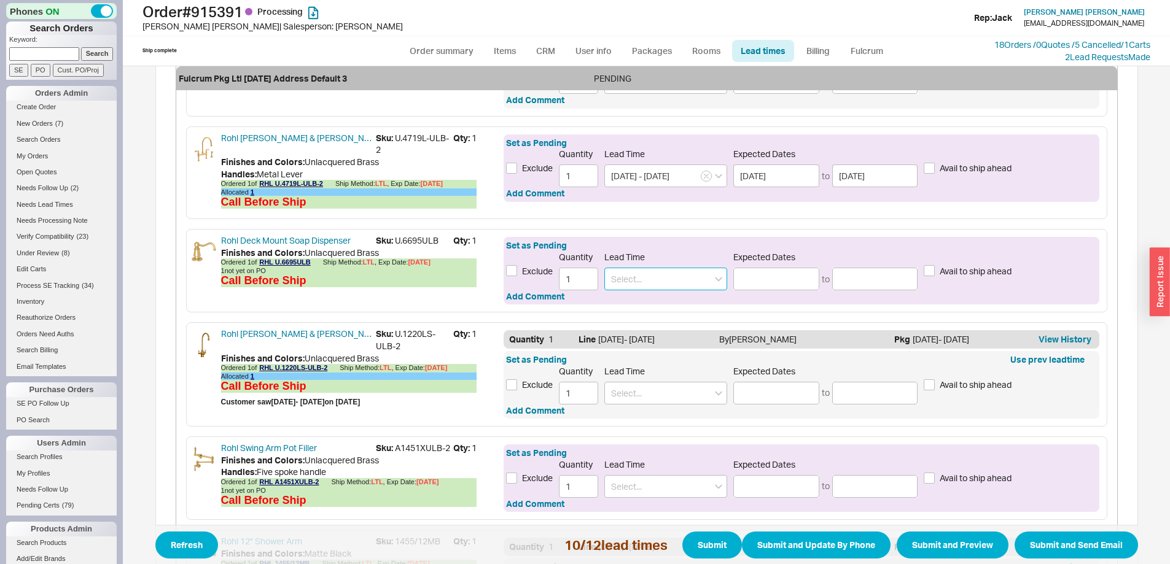
drag, startPoint x: 629, startPoint y: 270, endPoint x: 653, endPoint y: 259, distance: 26.7
click at [629, 270] on input at bounding box center [665, 279] width 123 height 23
click at [652, 301] on div "7 - 10 Business Days" at bounding box center [666, 305] width 122 height 22
type input "7 - 10 Business Days"
type input "10/01/2025"
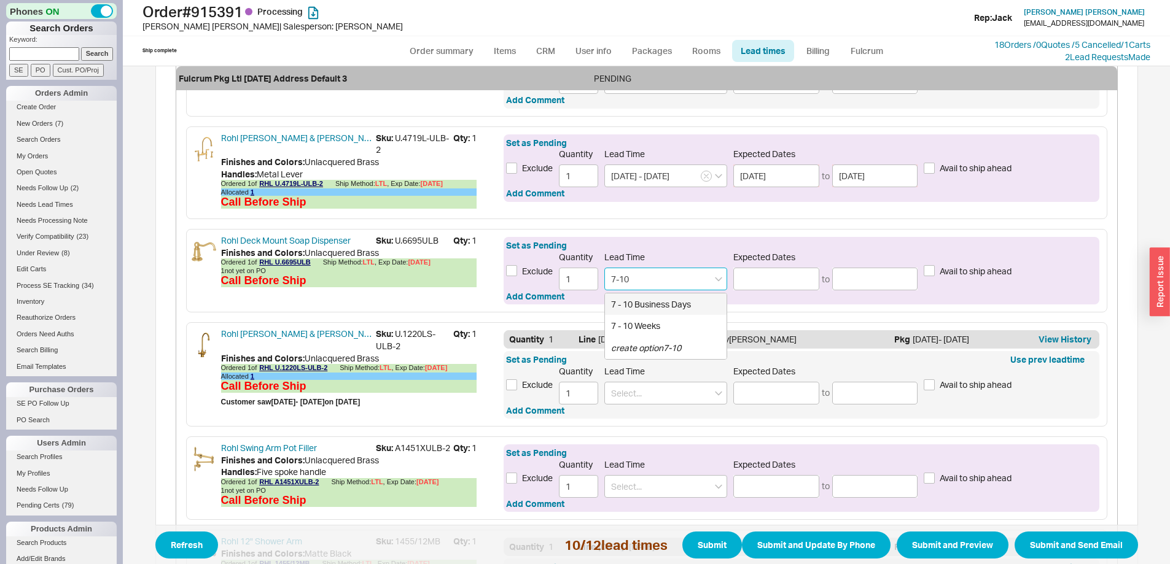
type input "[DATE]"
type input "7 - 10 Business Days"
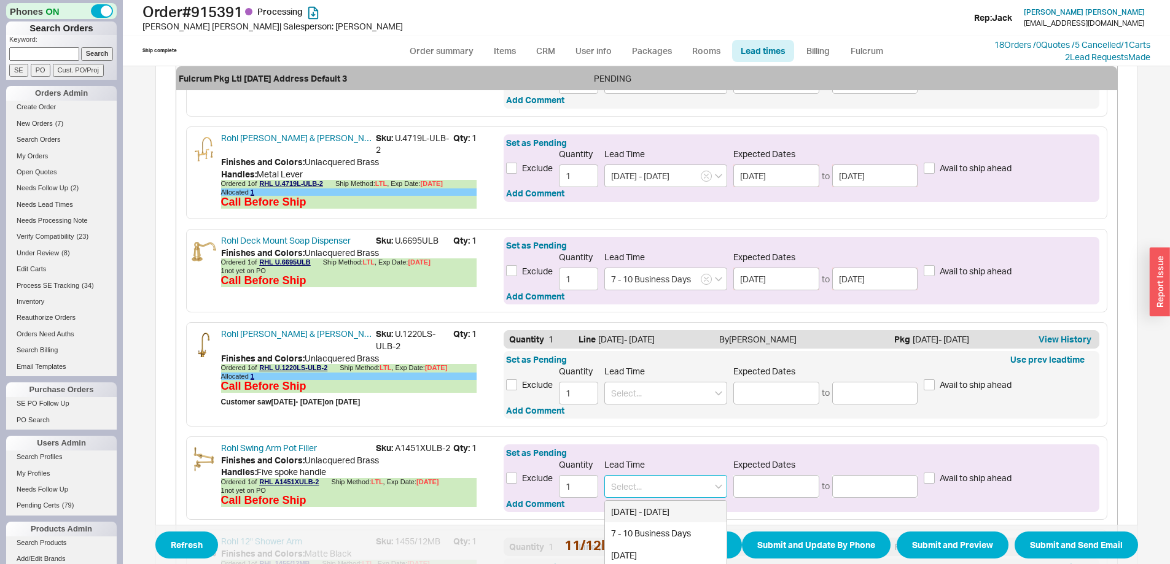
click at [642, 488] on input at bounding box center [665, 486] width 123 height 23
click at [704, 281] on icon "button" at bounding box center [706, 279] width 5 height 7
click at [659, 278] on input at bounding box center [665, 279] width 123 height 23
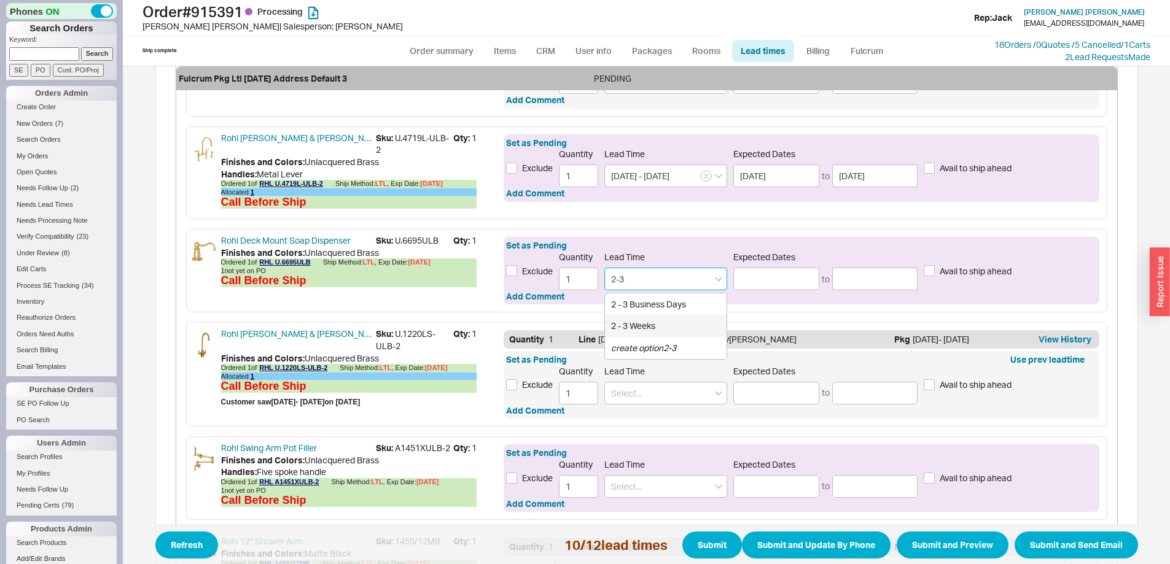
click at [644, 317] on div "2 - 3 Weeks" at bounding box center [666, 326] width 122 height 22
type input "2 - 3 Weeks"
type input "[DATE]"
type input "2 - 3 Weeks"
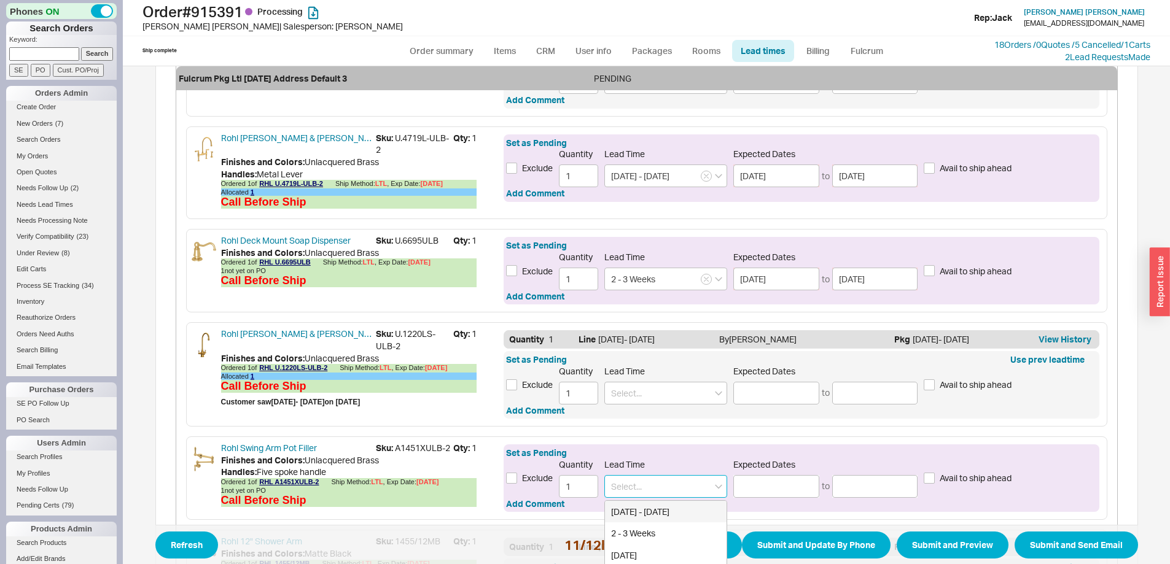
click at [658, 489] on input at bounding box center [665, 486] width 123 height 23
click at [648, 529] on div "2 - 3 Weeks" at bounding box center [666, 534] width 122 height 22
type input "2 - 3 Weeks"
type input "[DATE]"
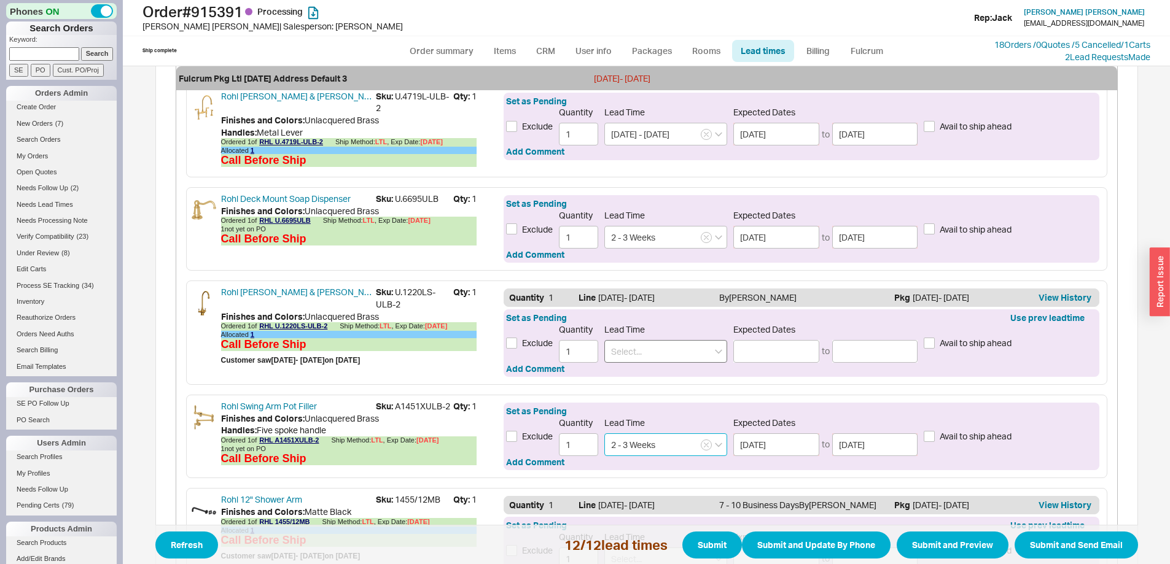
scroll to position [1158, 0]
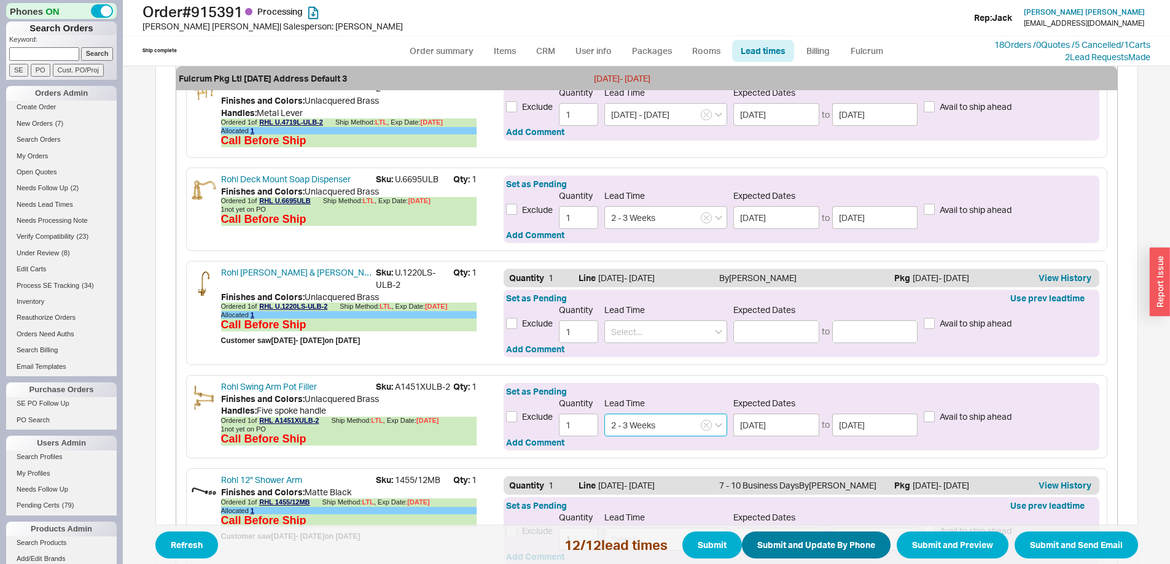
type input "2 - 3 Weeks"
click at [779, 545] on button "Submit and Update By Phone" at bounding box center [816, 545] width 149 height 27
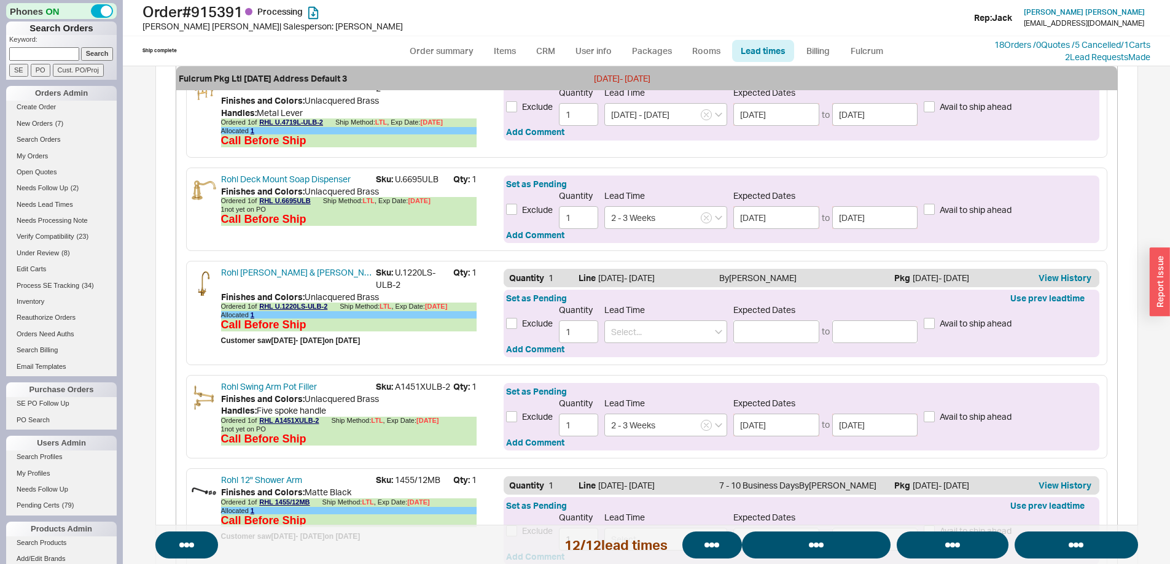
select select "*"
select select "LOW"
select select "3"
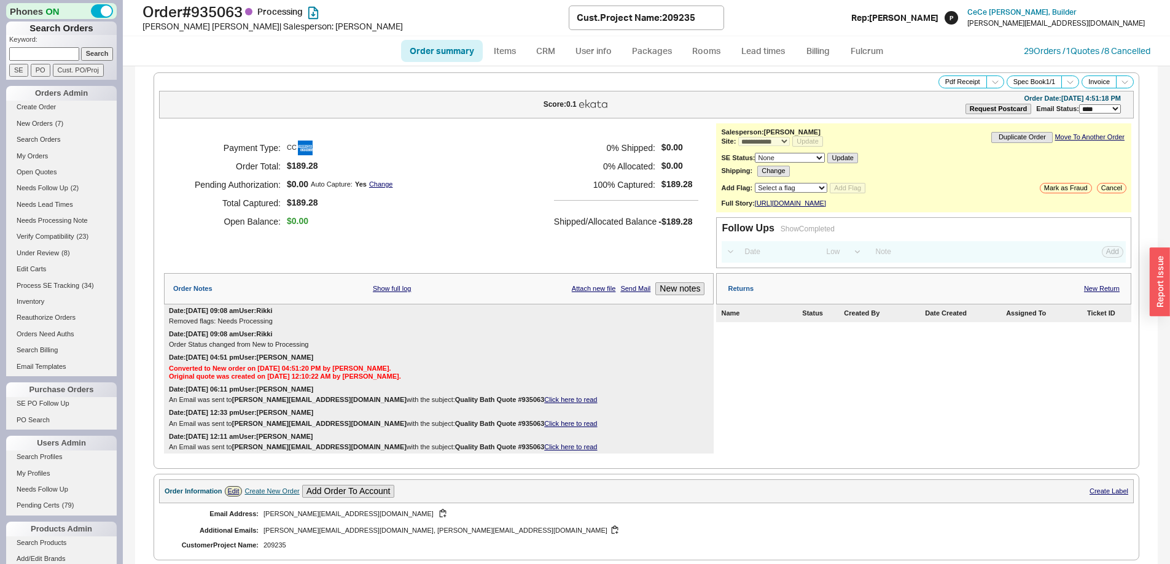
select select "*"
select select "**"
select select "LOW"
select select "3"
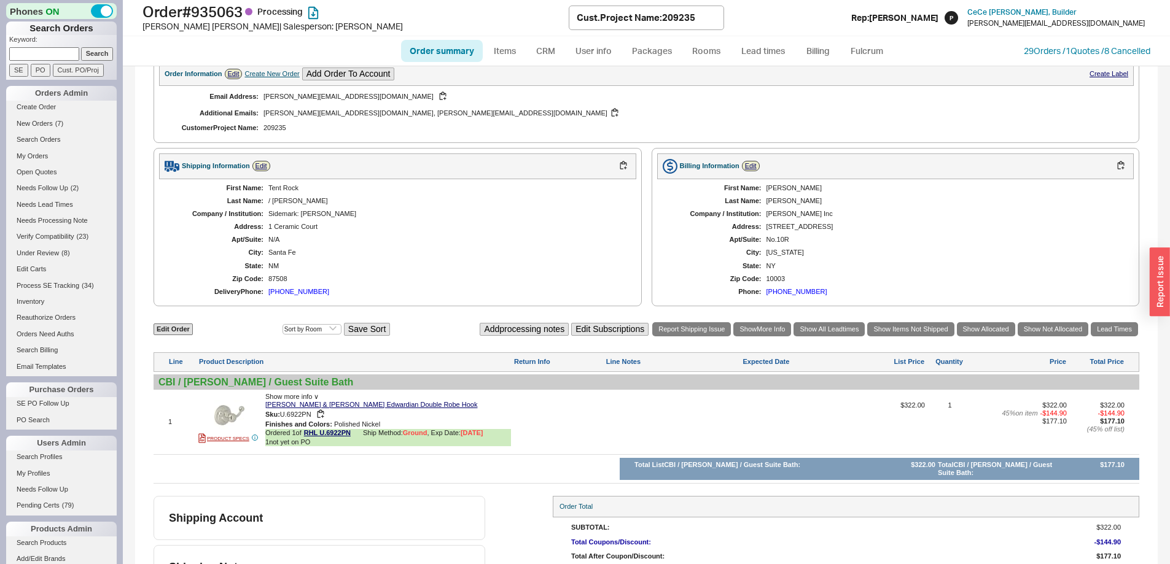
scroll to position [476, 0]
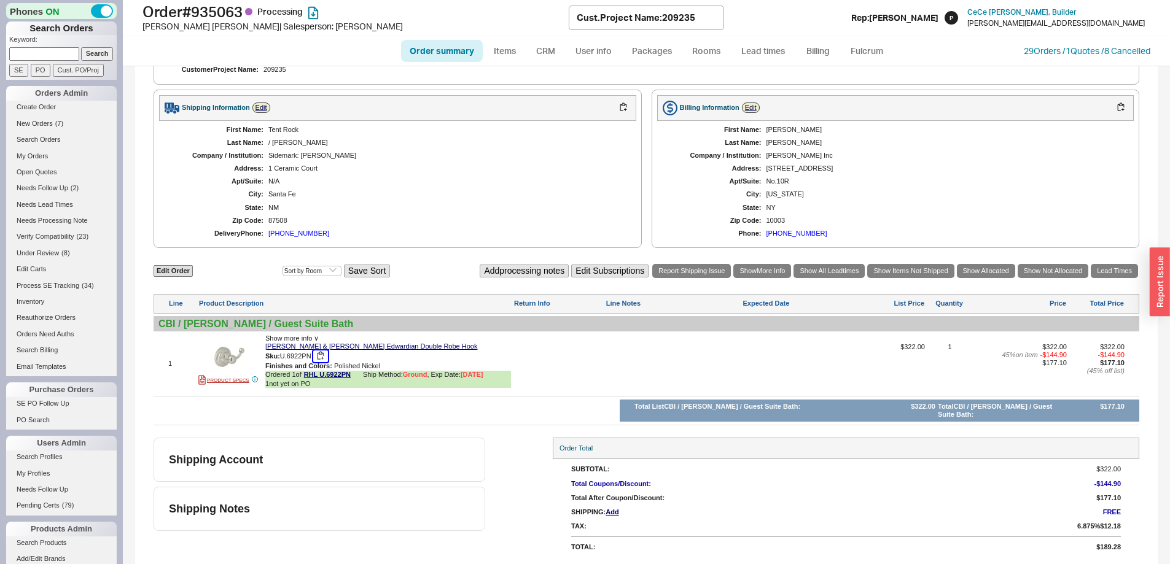
click at [323, 362] on button "button" at bounding box center [320, 357] width 15 height 12
click at [762, 49] on link "Lead times" at bounding box center [763, 51] width 62 height 22
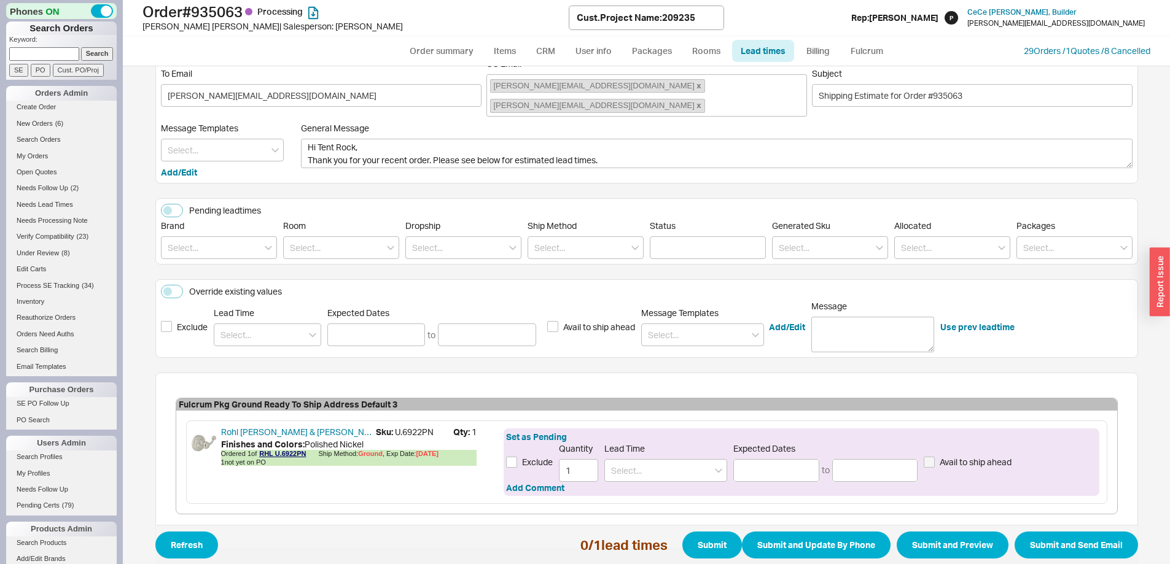
scroll to position [71, 0]
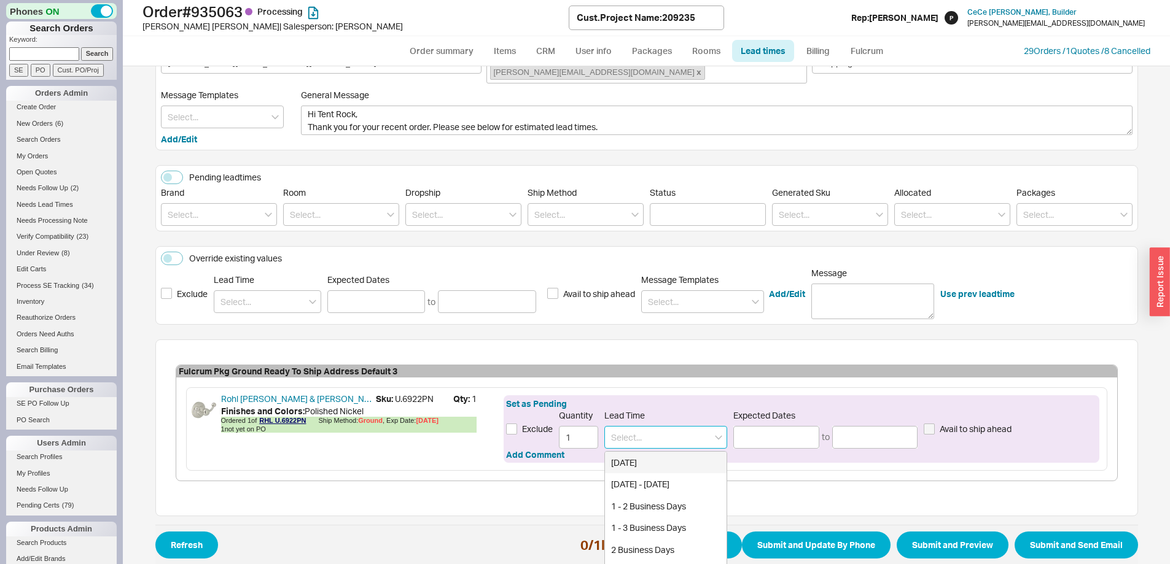
click at [623, 426] on input at bounding box center [665, 437] width 123 height 23
click at [636, 453] on div "2 - 3 Business Days 2 - 3 Weeks create option 2-3" at bounding box center [665, 484] width 123 height 67
click at [650, 473] on div "2 - 3 Weeks" at bounding box center [666, 484] width 122 height 22
type input "2 - 3 Weeks"
type input "[DATE]"
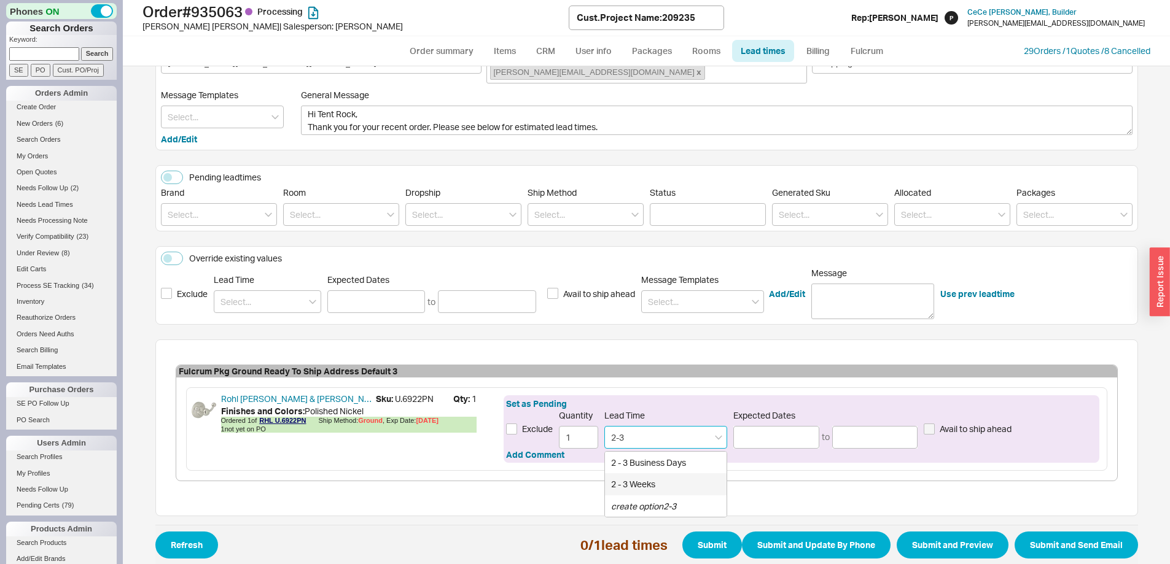
type input "[DATE]"
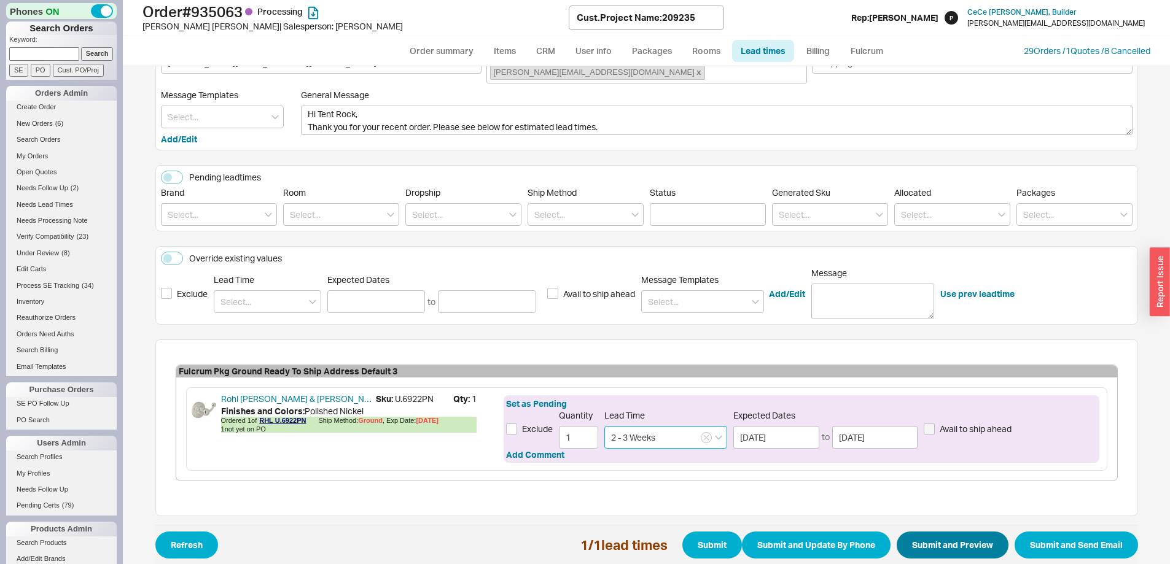
type input "2 - 3 Weeks"
click at [932, 532] on button "Submit and Preview" at bounding box center [953, 545] width 112 height 27
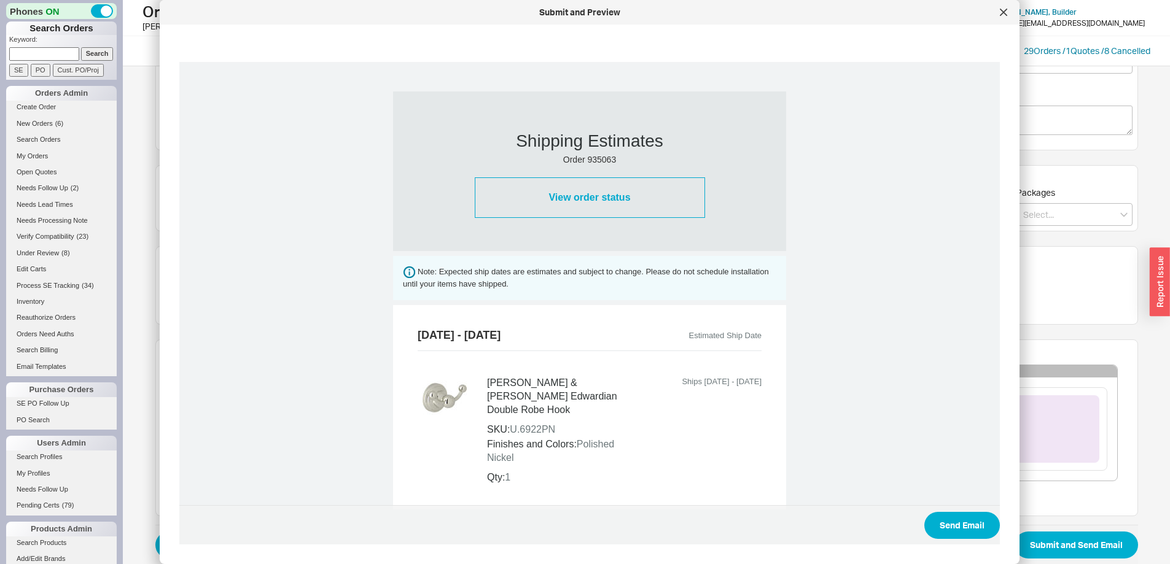
scroll to position [456, 0]
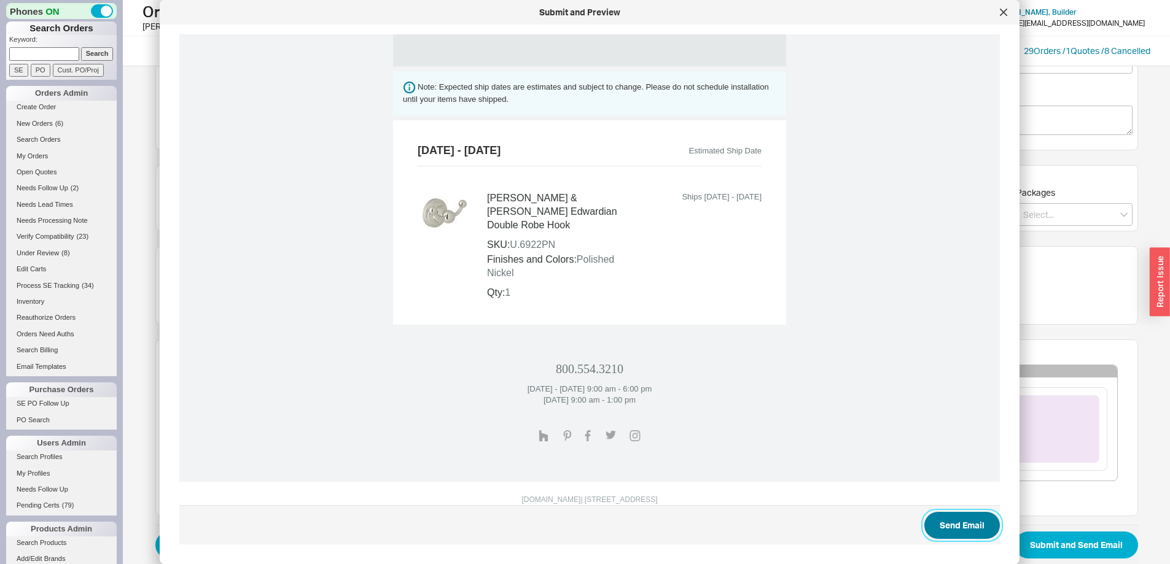
click at [968, 527] on button "Send Email" at bounding box center [962, 525] width 76 height 27
select select "*"
select select "**"
select select "LOW"
select select "3"
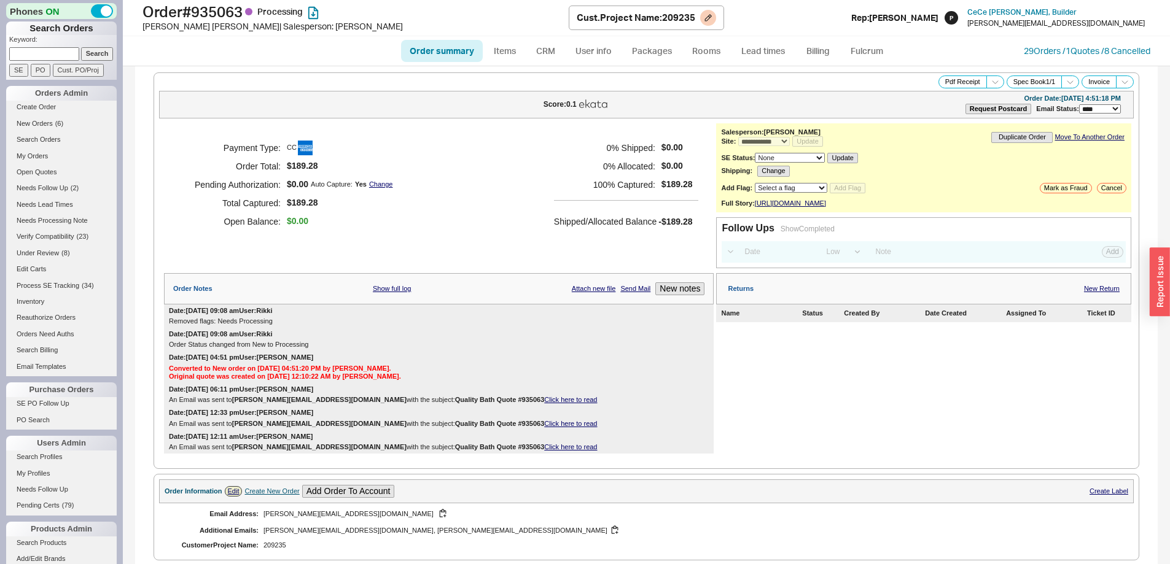
select select "*"
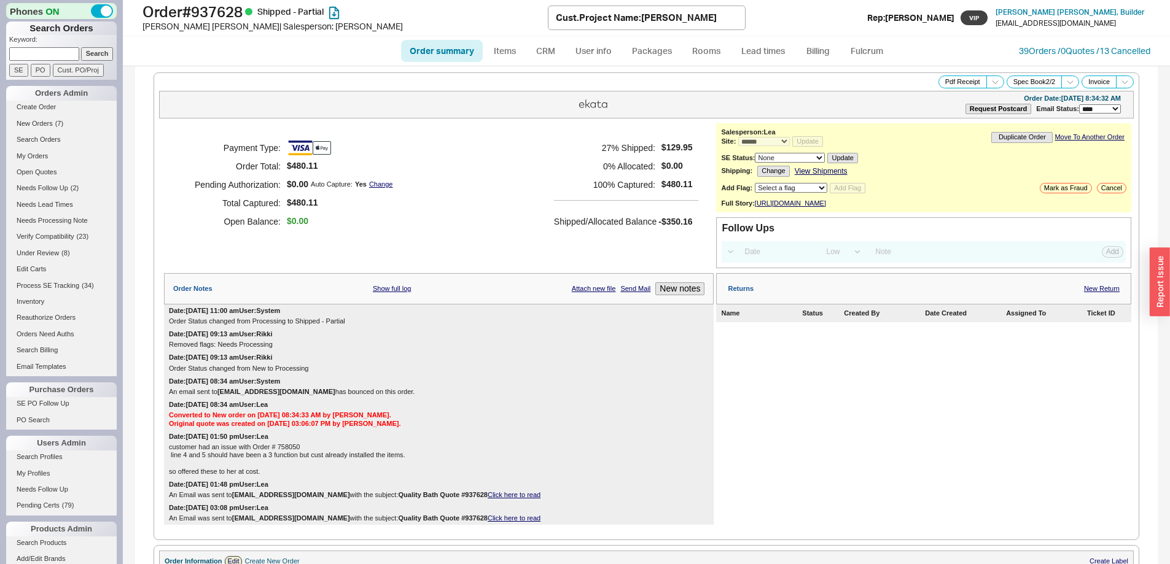
select select "*"
select select "LOW"
select select "3"
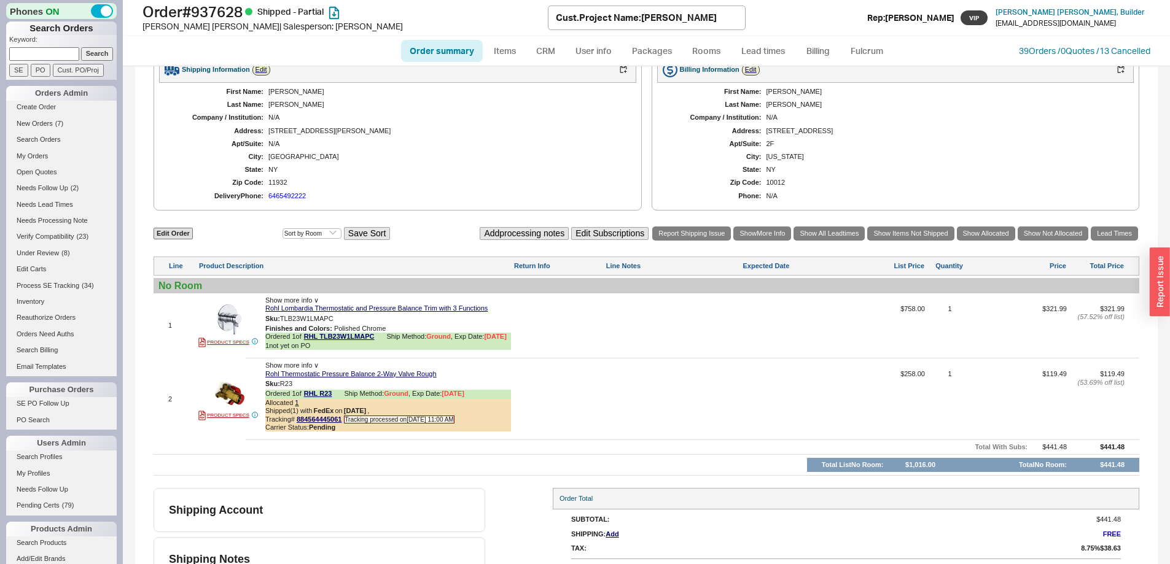
scroll to position [545, 0]
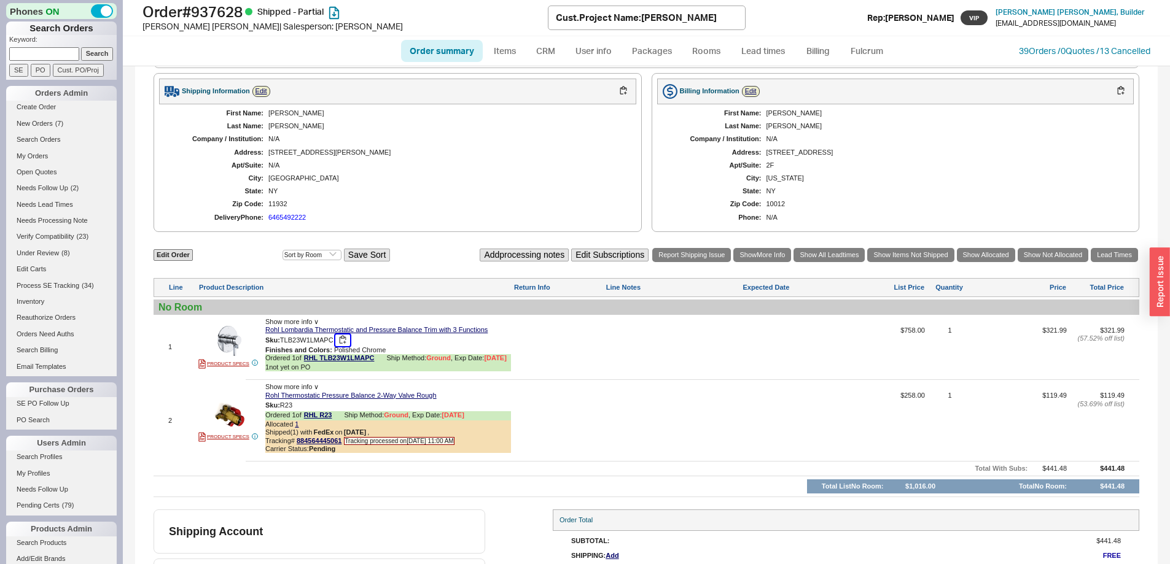
click at [344, 346] on button "button" at bounding box center [342, 341] width 15 height 12
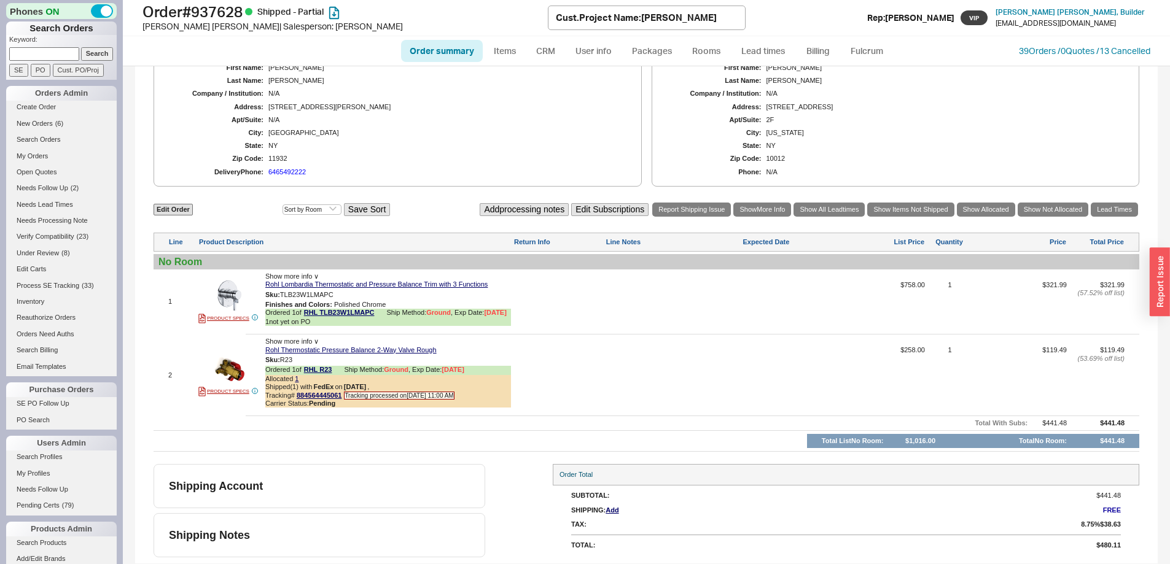
scroll to position [606, 0]
click at [769, 51] on link "Lead times" at bounding box center [763, 51] width 62 height 22
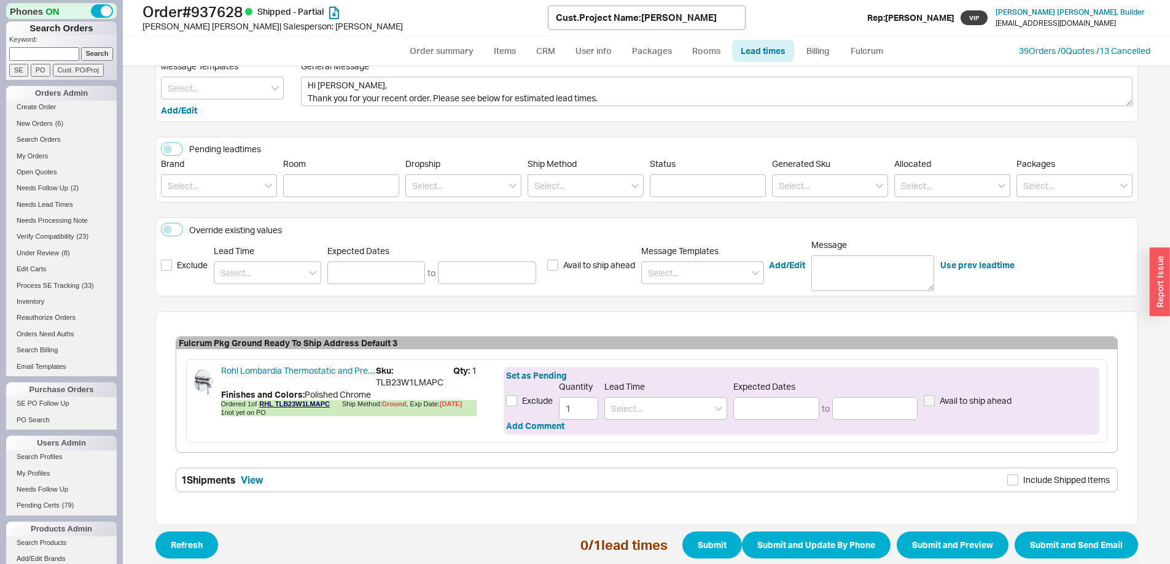
scroll to position [110, 0]
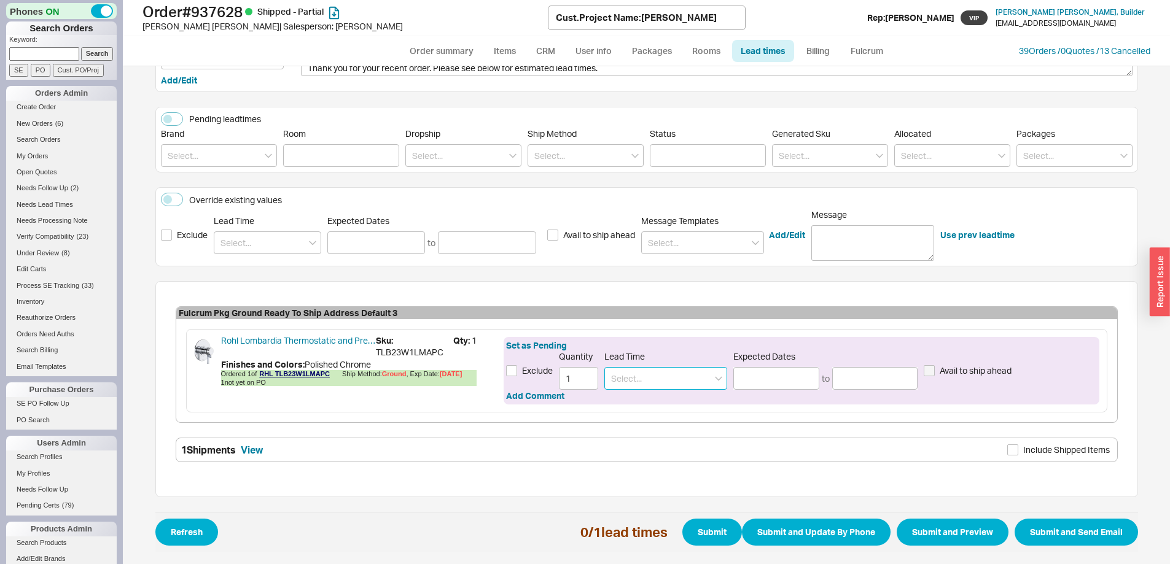
click at [613, 379] on input at bounding box center [665, 378] width 123 height 23
click at [654, 422] on div "2 - 3 Weeks" at bounding box center [666, 426] width 122 height 22
type input "2 - 3 Weeks"
type input "[DATE]"
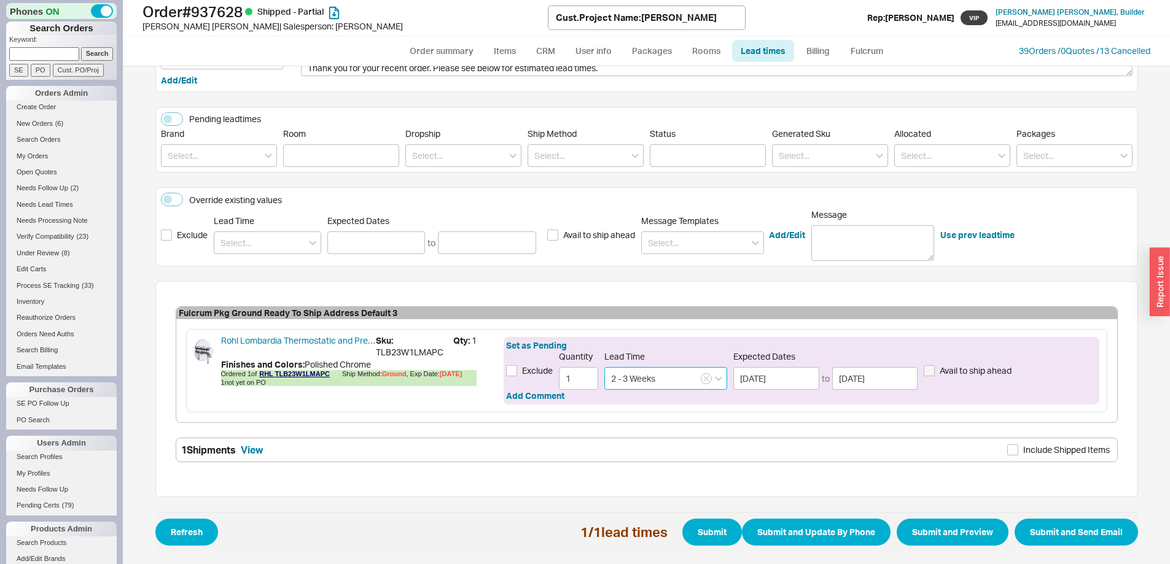
type input "2 - 3 Weeks"
click at [958, 548] on span "Refresh 1 / 1 lead times Submit Submit and Update By Phone Submit and Preview S…" at bounding box center [646, 532] width 983 height 40
click at [963, 532] on button "Submit and Preview" at bounding box center [953, 532] width 112 height 27
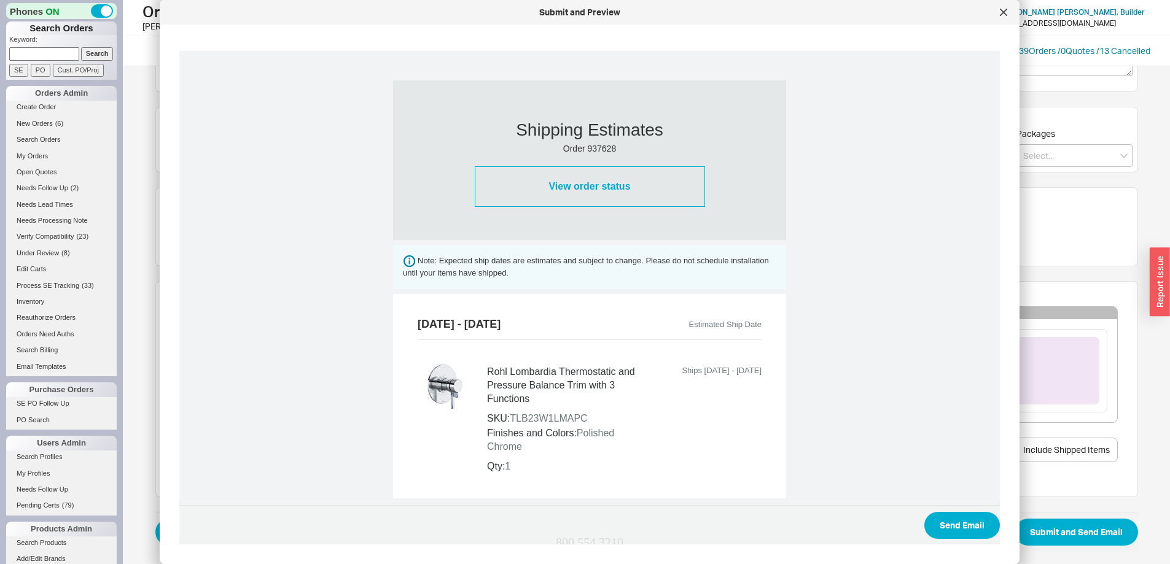
scroll to position [469, 0]
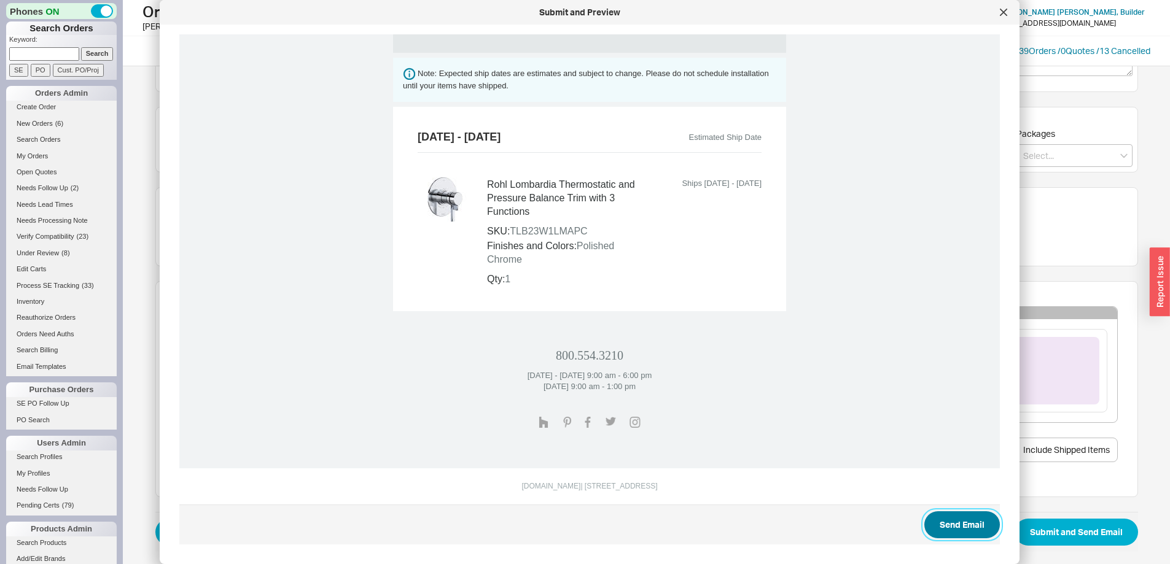
click at [935, 520] on button "Send Email" at bounding box center [962, 525] width 76 height 27
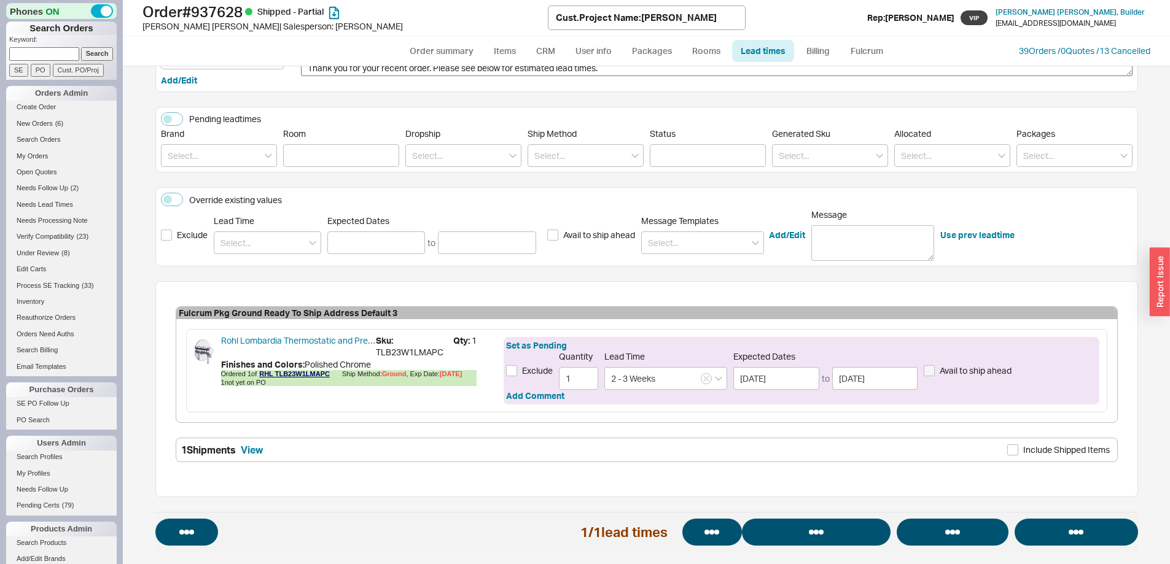
select select "*"
select select "LOW"
select select "3"
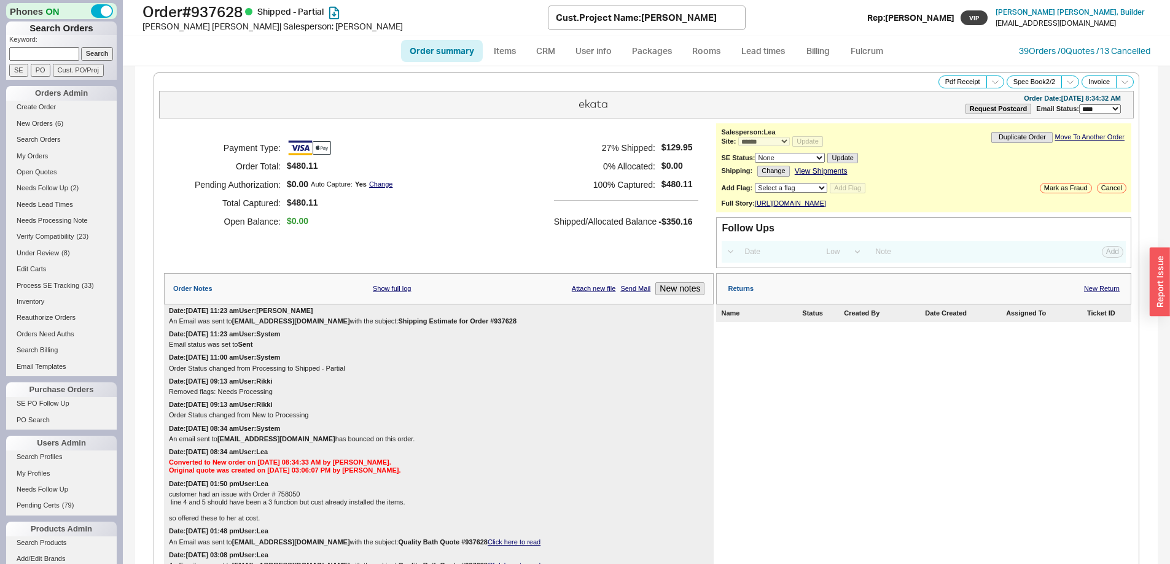
select select "*"
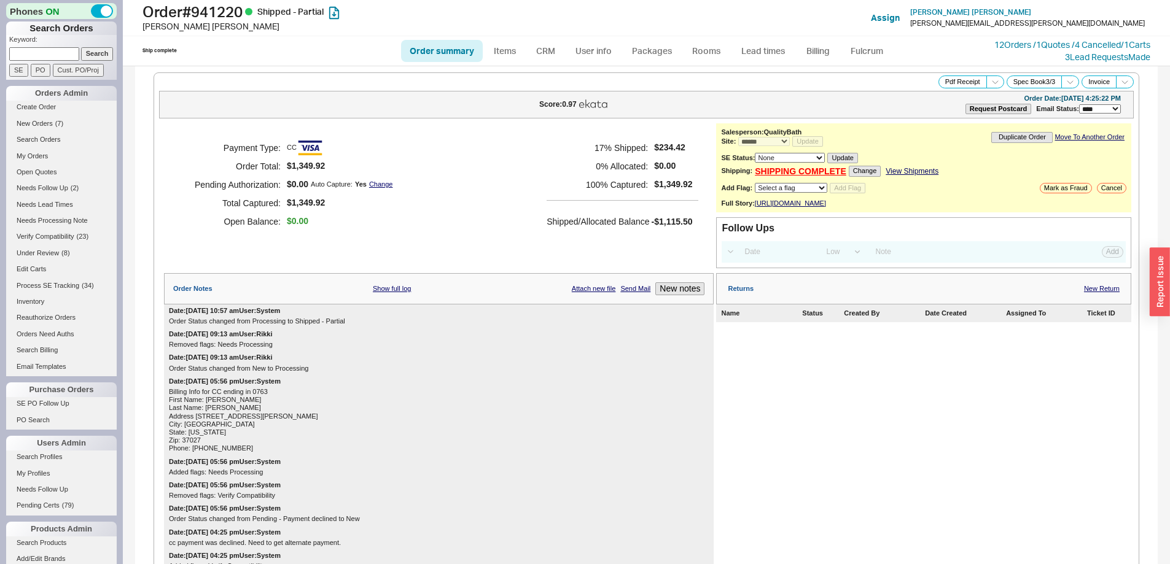
select select "*"
select select "LOW"
select select "3"
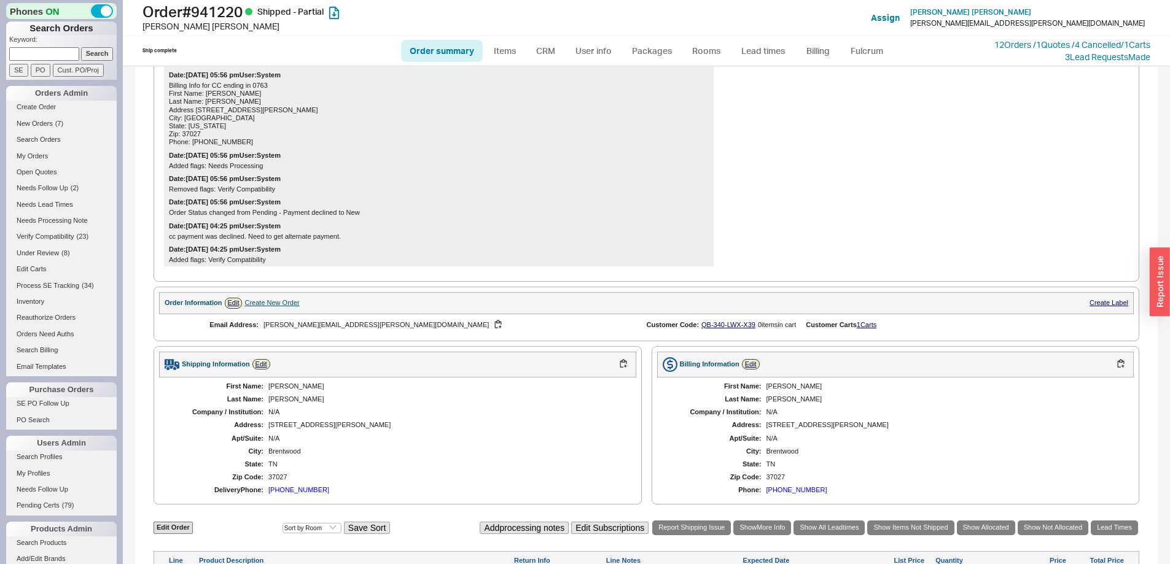
scroll to position [726, 0]
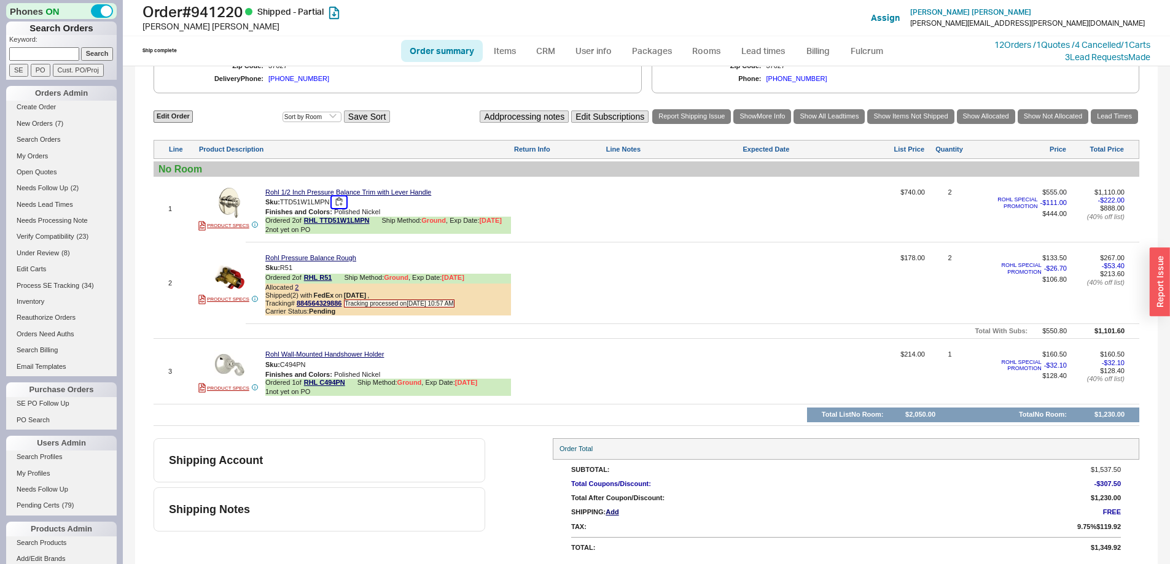
click at [337, 202] on button "button" at bounding box center [339, 203] width 15 height 12
click at [316, 364] on button "button" at bounding box center [314, 365] width 15 height 12
click at [761, 47] on link "Lead times" at bounding box center [763, 51] width 62 height 22
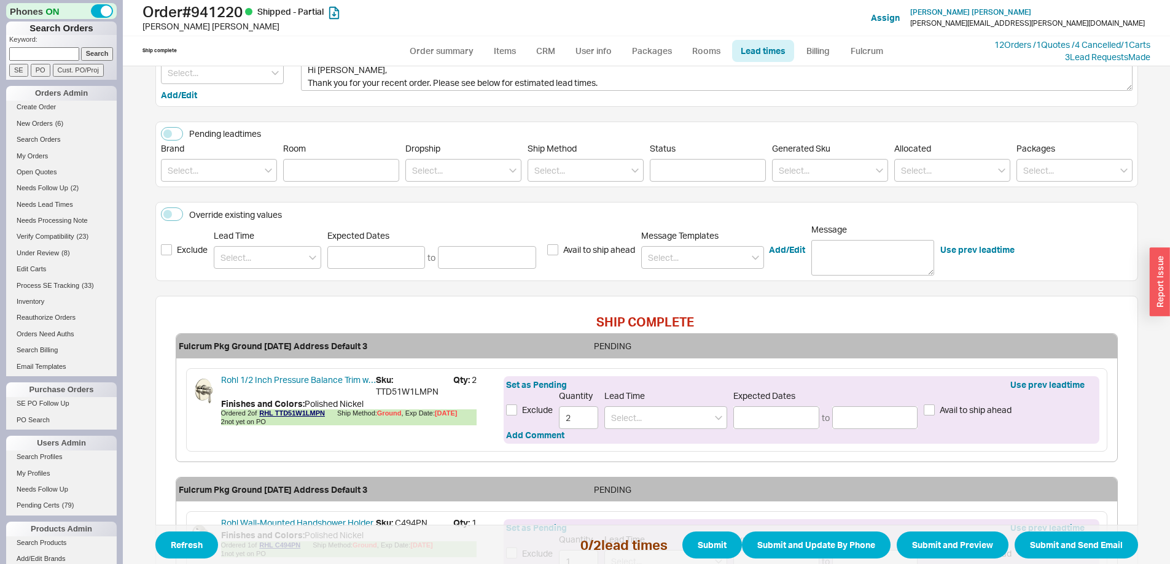
scroll to position [278, 0]
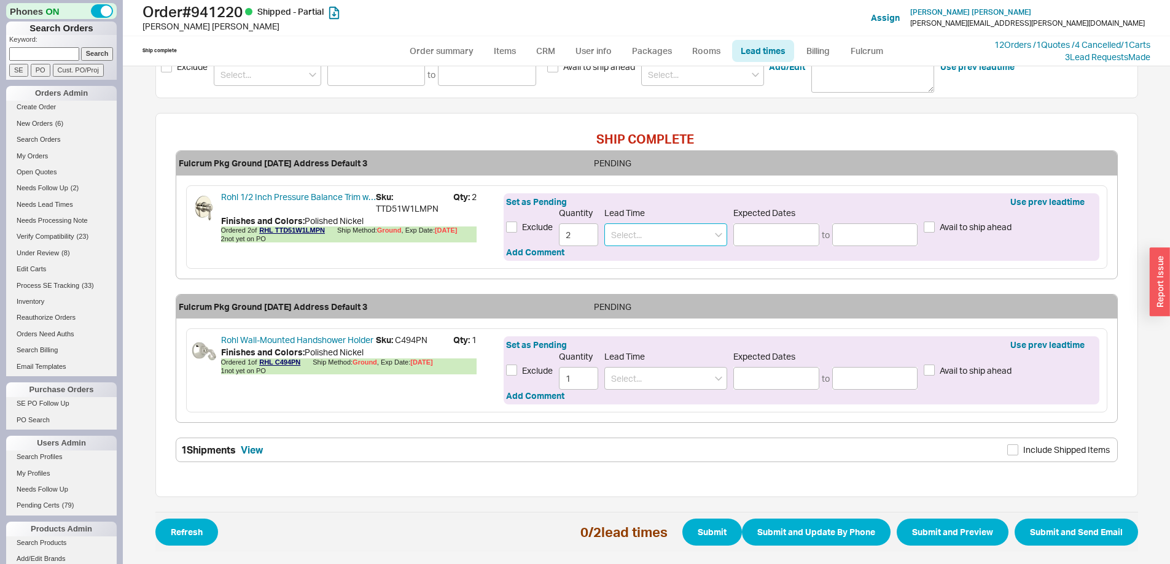
click at [669, 237] on input at bounding box center [665, 235] width 123 height 23
click at [652, 281] on div "2 - 3 Weeks" at bounding box center [666, 282] width 122 height 22
type input "2 - 3 Weeks"
type input "[DATE]"
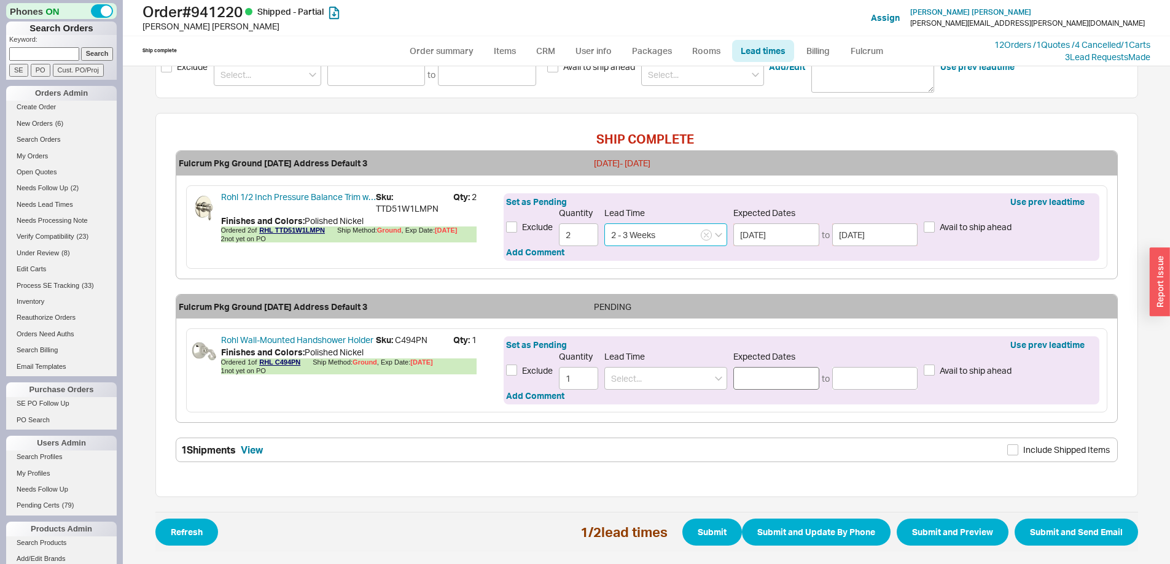
type input "2 - 3 Weeks"
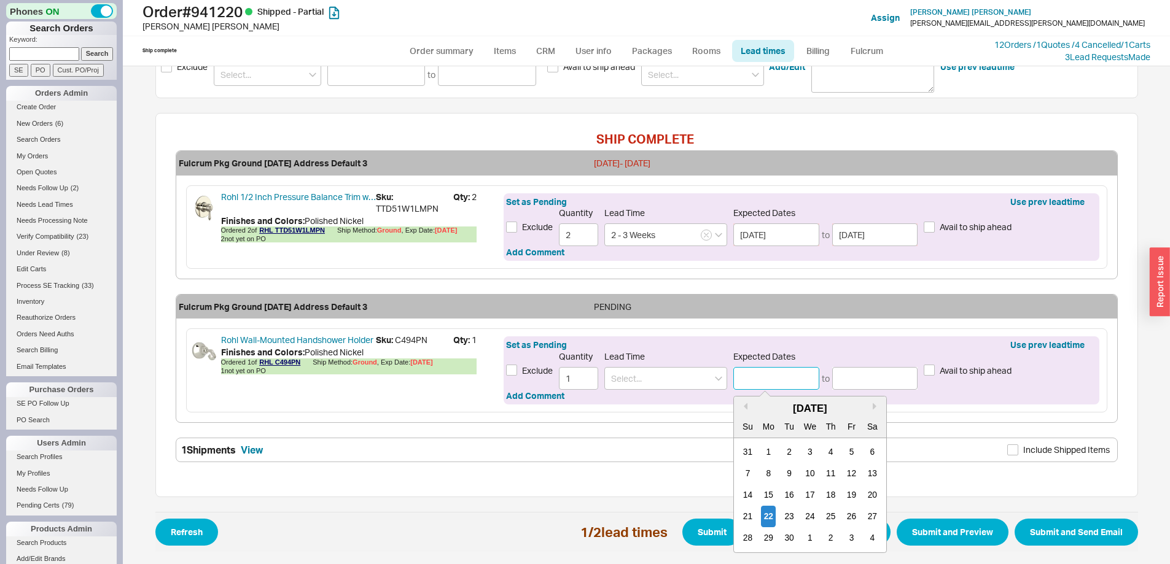
click at [768, 372] on input at bounding box center [776, 378] width 86 height 23
click at [873, 409] on button "Next month" at bounding box center [876, 406] width 7 height 7
click at [769, 502] on div "15" at bounding box center [768, 494] width 15 height 21
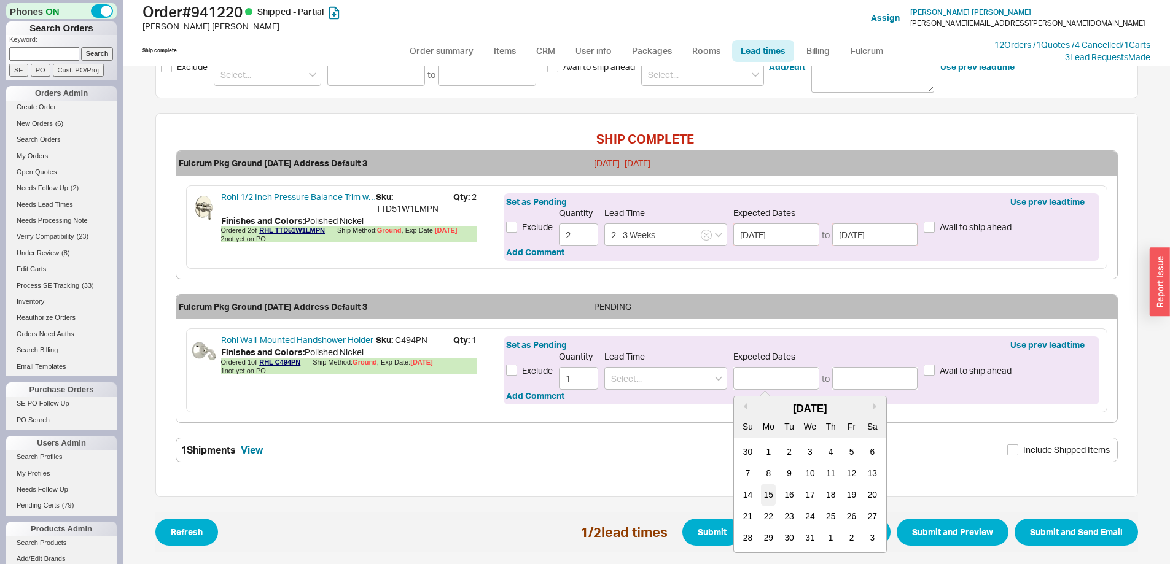
type input "12/15/2025"
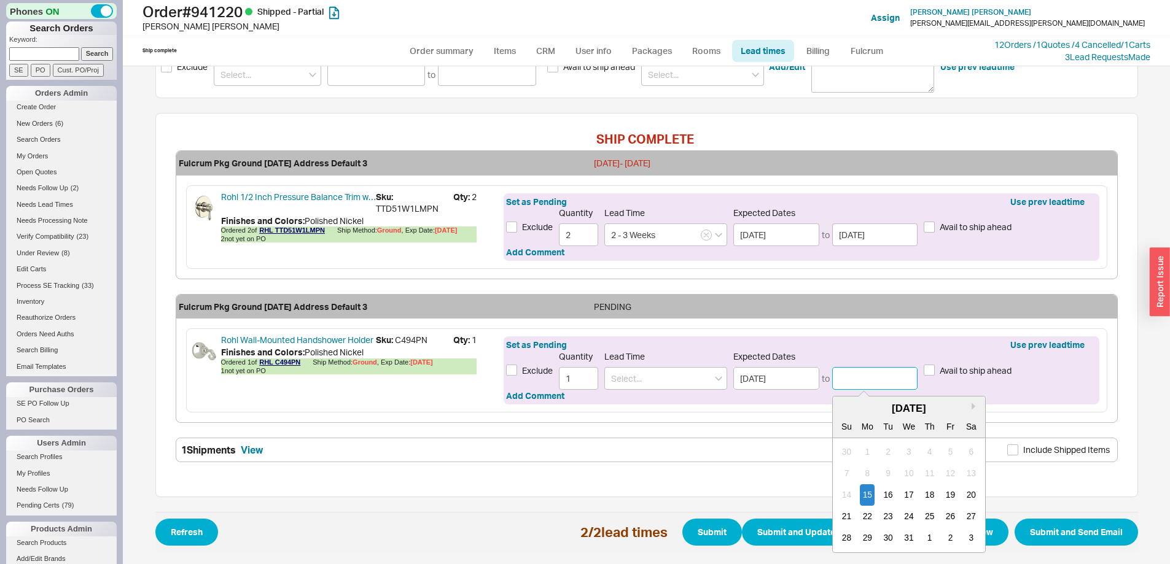
click at [842, 378] on input at bounding box center [875, 378] width 86 height 23
click at [860, 537] on div "29" at bounding box center [867, 537] width 15 height 21
type input "12/29/2025"
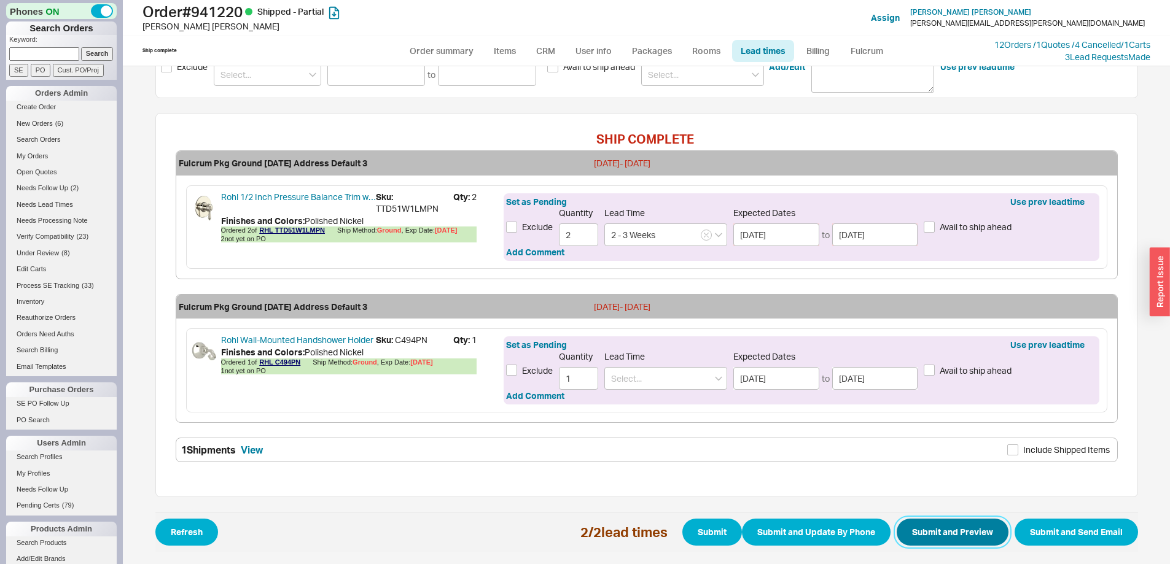
click at [962, 540] on button "Submit and Preview" at bounding box center [953, 532] width 112 height 27
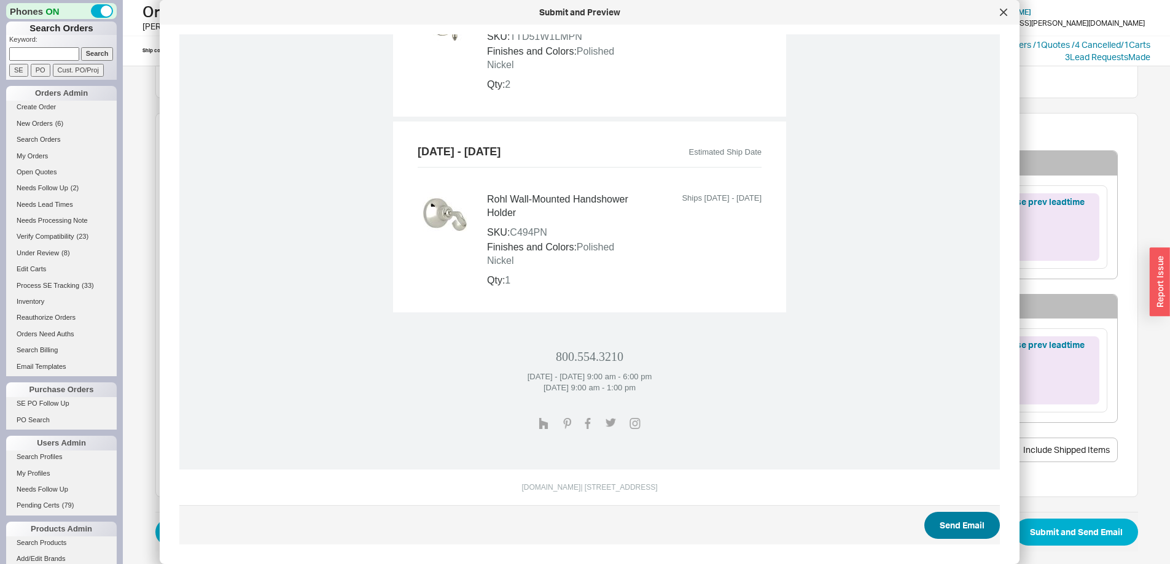
scroll to position [652, 0]
click at [949, 522] on button "Send Email" at bounding box center [962, 525] width 76 height 27
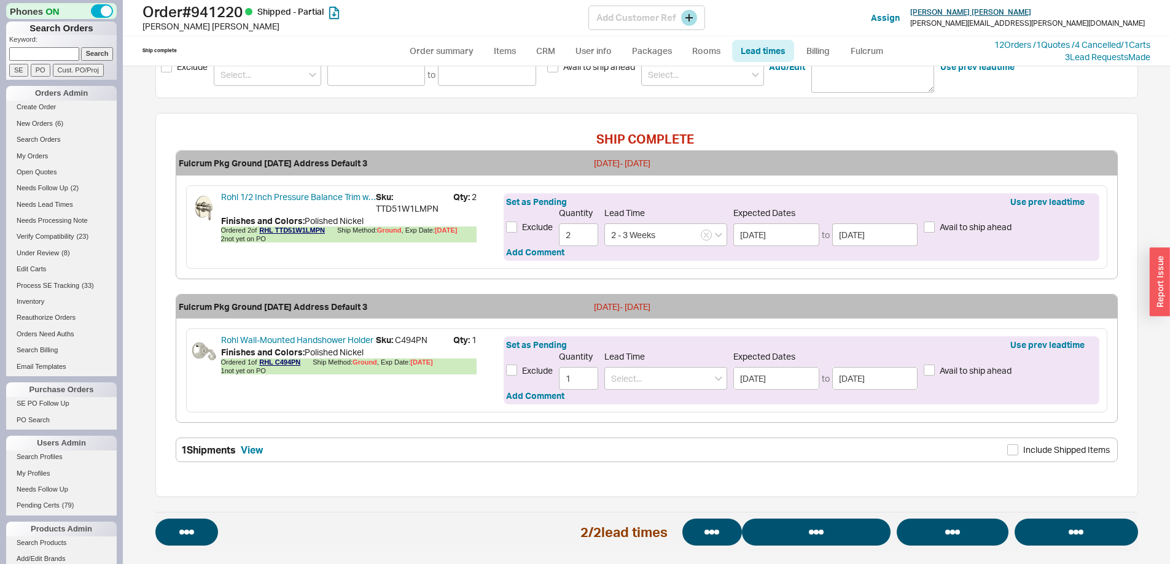
select select "*"
select select "LOW"
select select "3"
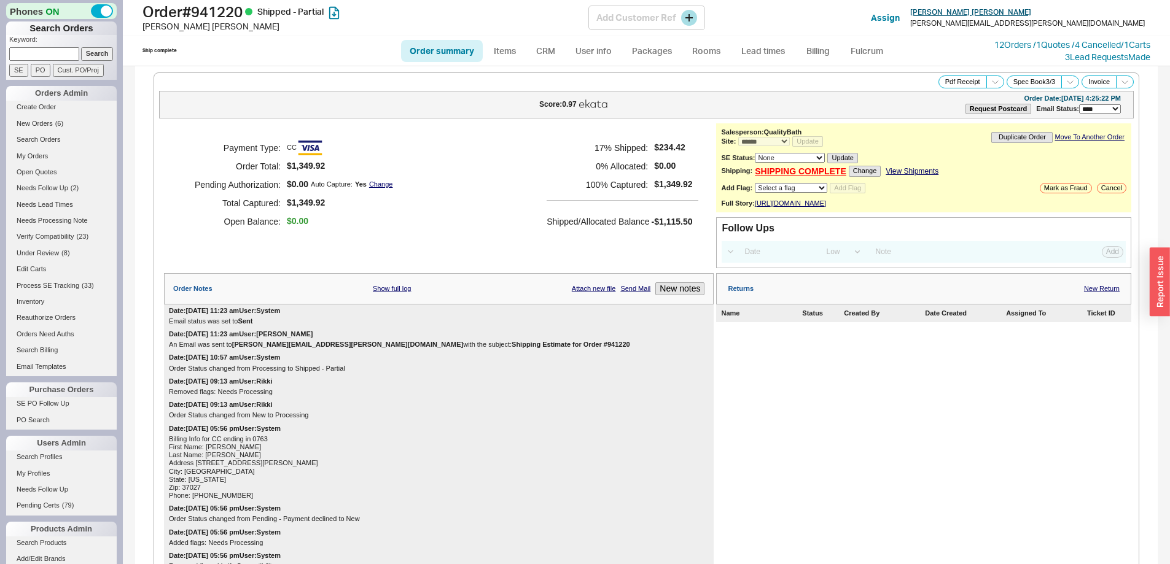
select select "*"
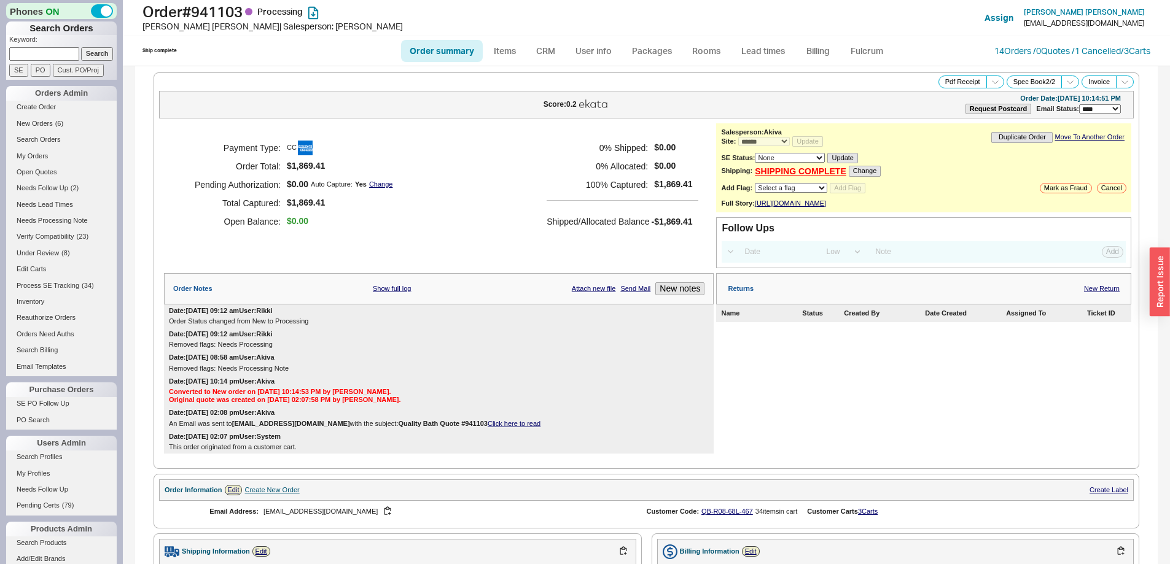
select select "*"
select select "LOW"
select select "3"
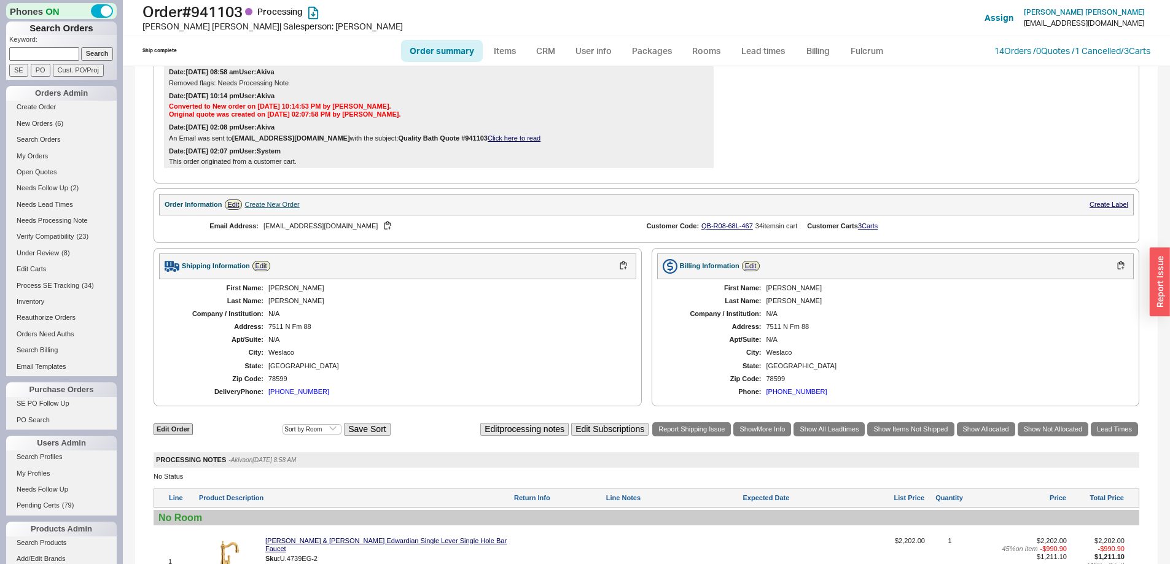
scroll to position [546, 0]
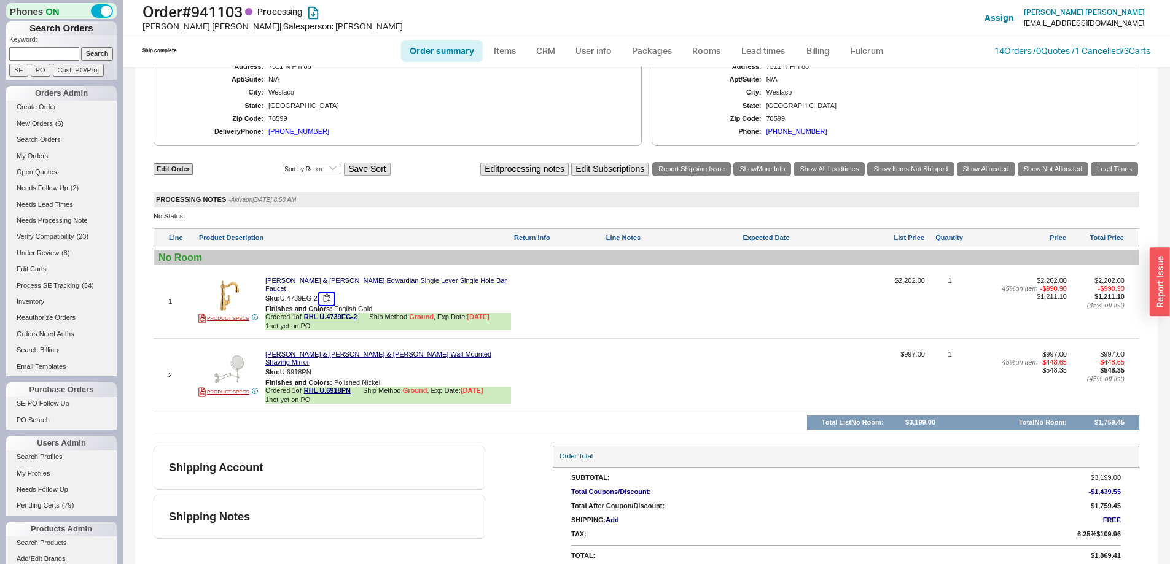
click at [330, 295] on button "button" at bounding box center [326, 299] width 15 height 12
click at [320, 367] on button "button" at bounding box center [320, 373] width 15 height 12
click at [756, 46] on link "Lead times" at bounding box center [763, 51] width 62 height 22
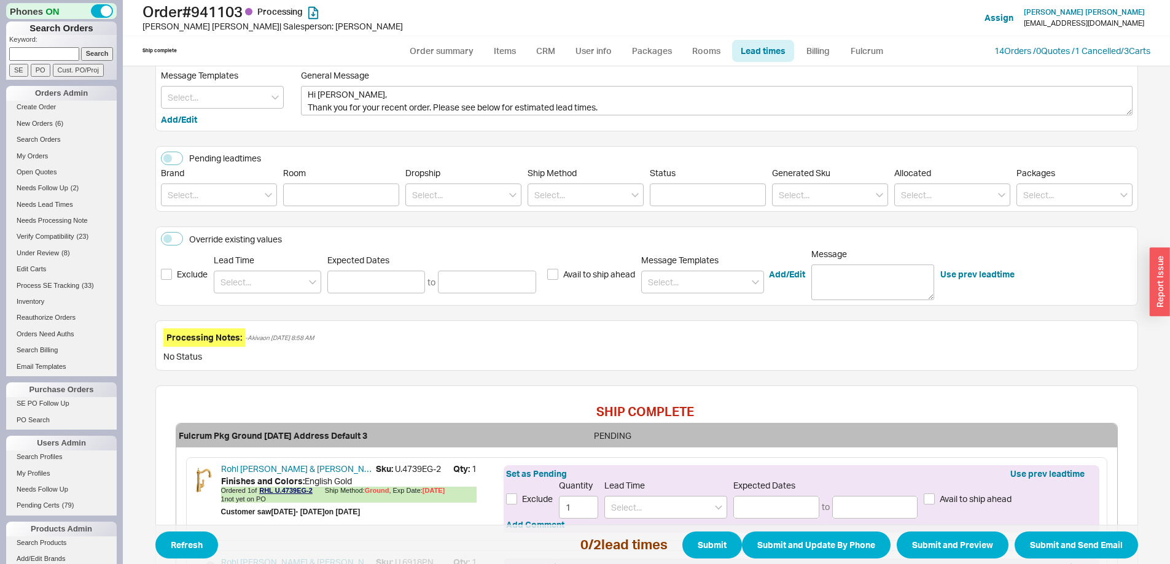
scroll to position [254, 0]
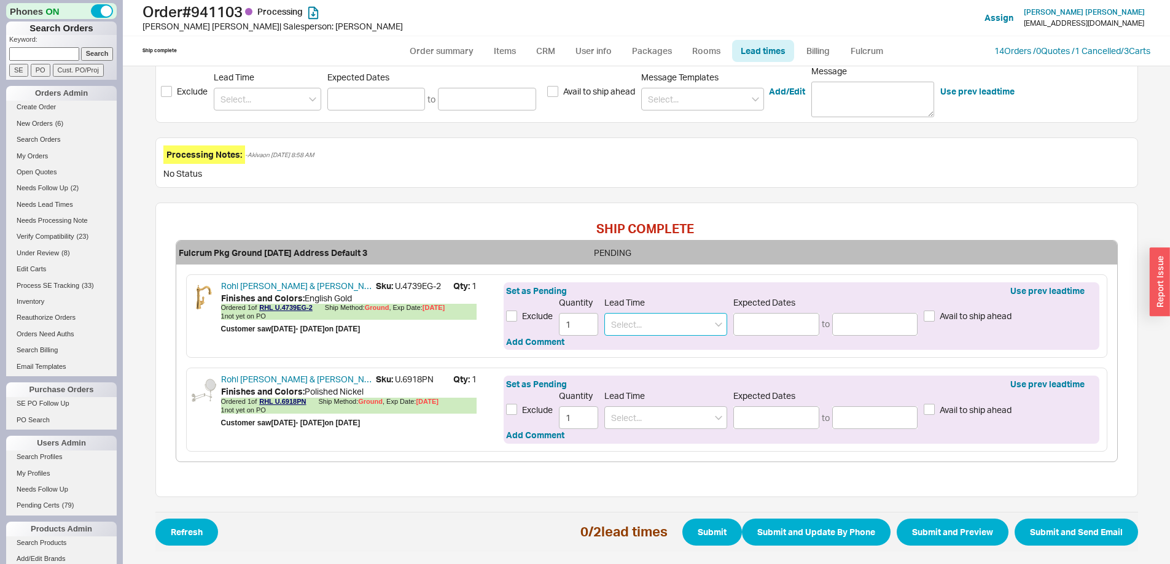
click at [648, 314] on input at bounding box center [665, 324] width 123 height 23
click at [652, 368] on div "2 - 3 Weeks" at bounding box center [666, 371] width 122 height 22
type input "2 - 3 Weeks"
type input "[DATE]"
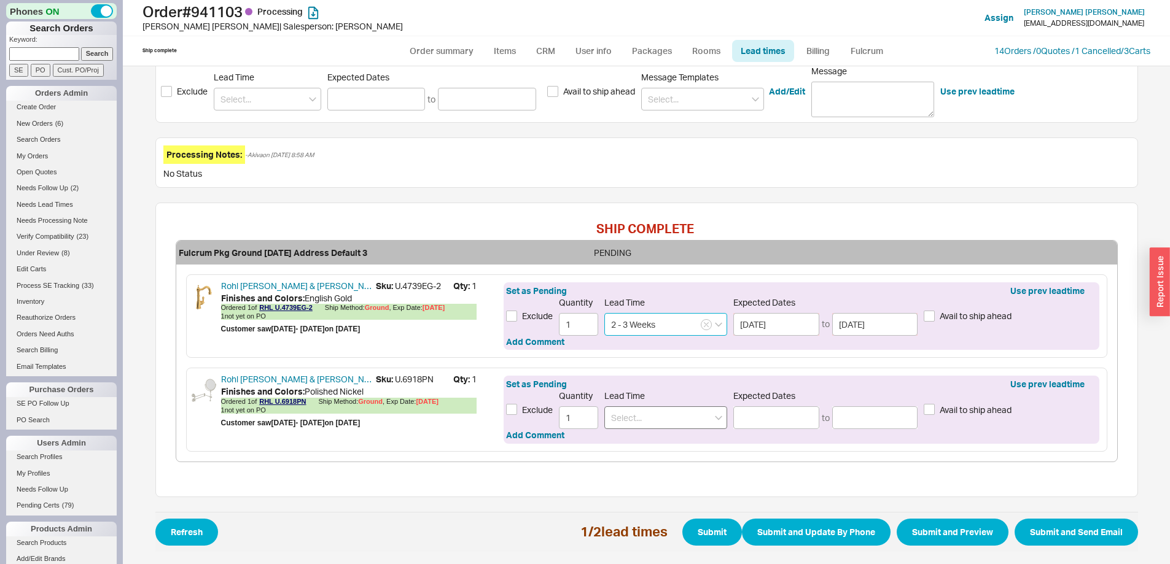
type input "2 - 3 Weeks"
click at [631, 416] on input at bounding box center [665, 418] width 123 height 23
click at [637, 459] on div "2 - 3 Weeks" at bounding box center [666, 465] width 122 height 22
type input "2 - 3 Weeks"
type input "[DATE]"
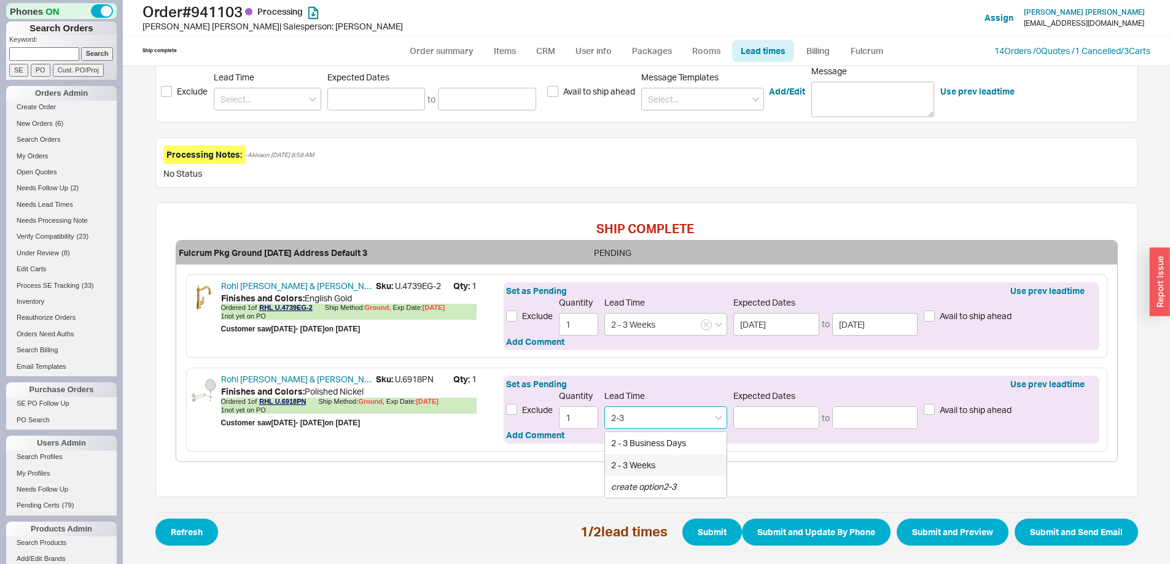
type input "[DATE]"
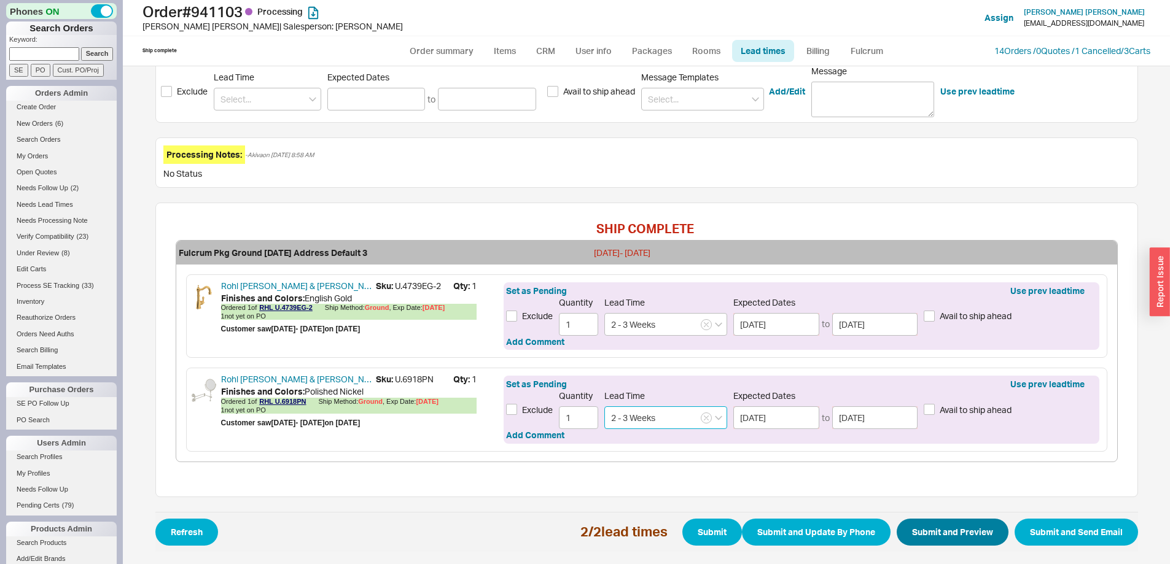
type input "2 - 3 Weeks"
click at [939, 522] on button "Submit and Preview" at bounding box center [953, 532] width 112 height 27
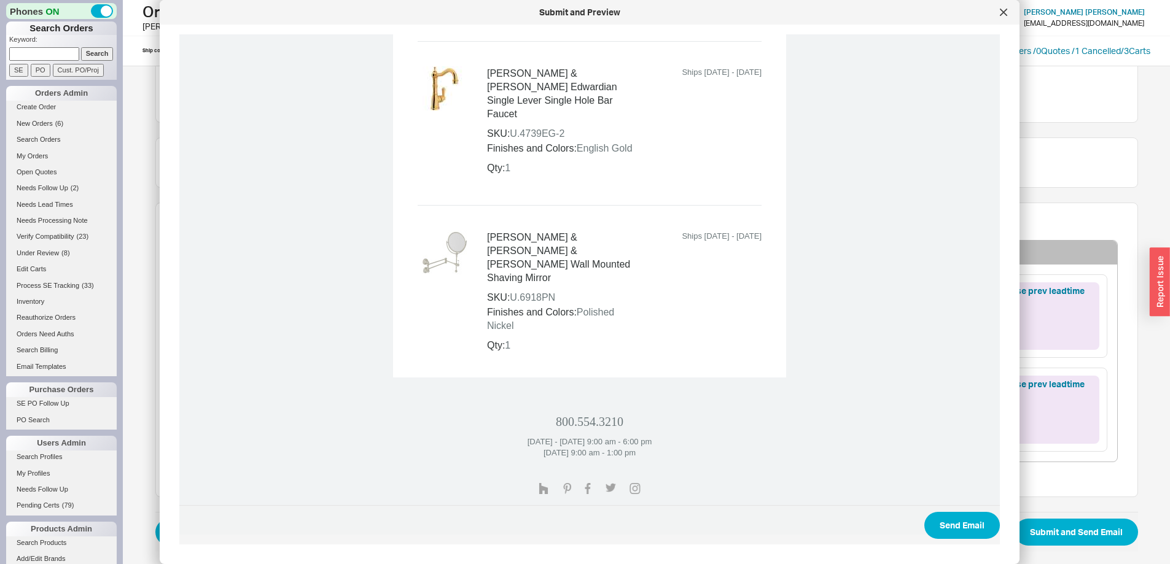
scroll to position [558, 0]
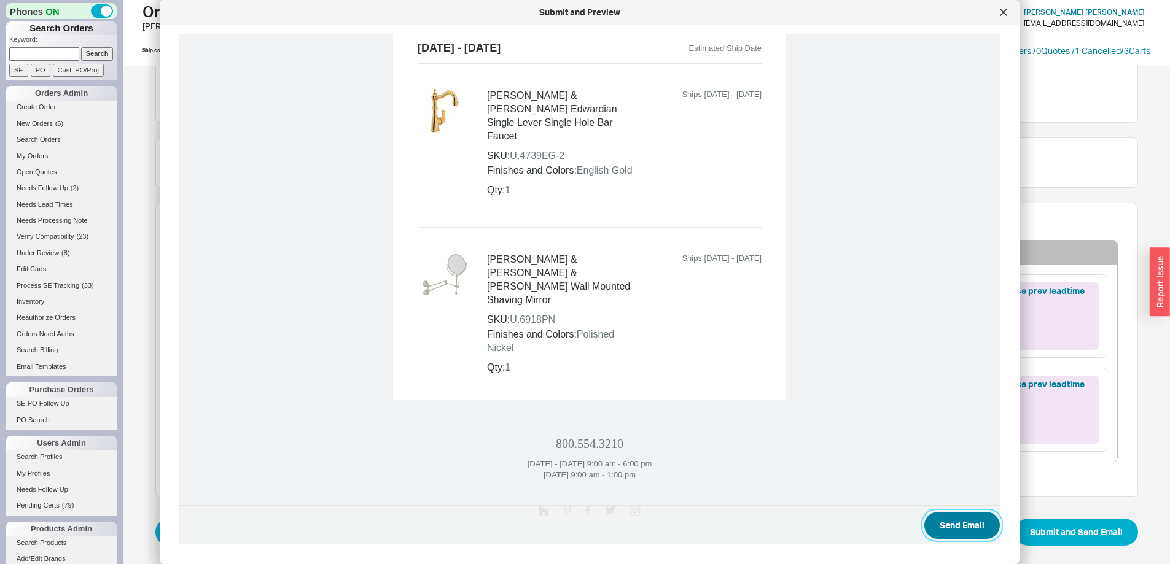
click at [970, 526] on button "Send Email" at bounding box center [962, 525] width 76 height 27
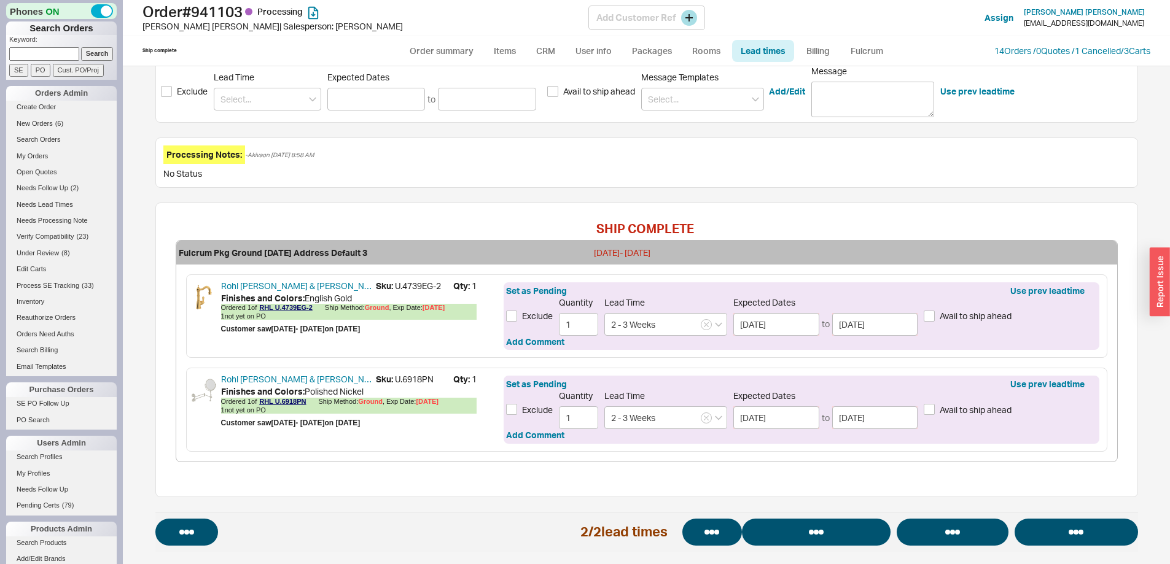
select select "*"
select select "LOW"
select select "3"
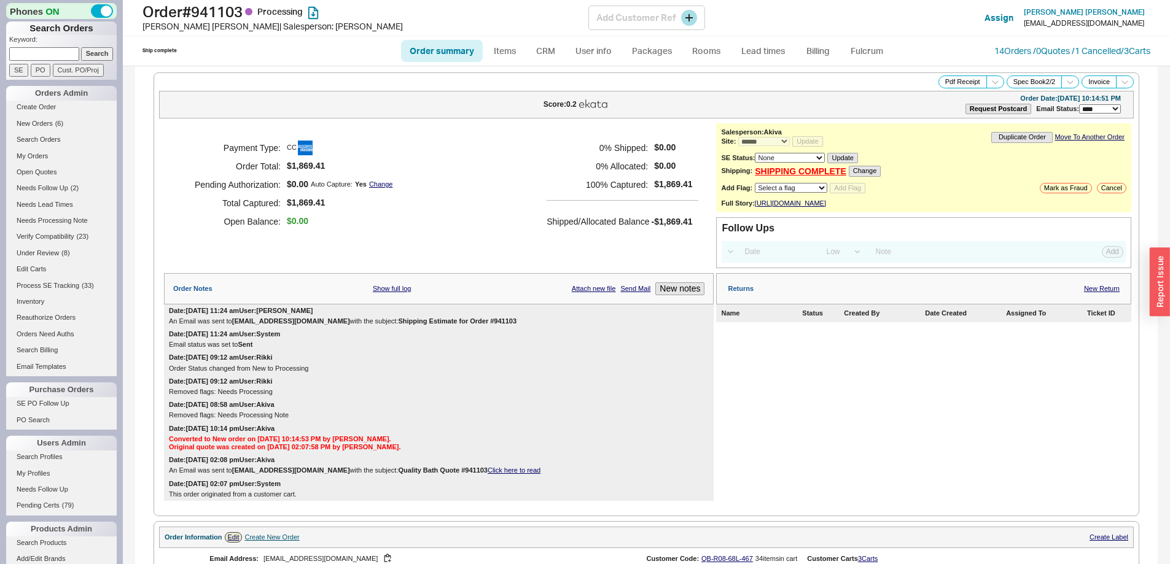
select select "*"
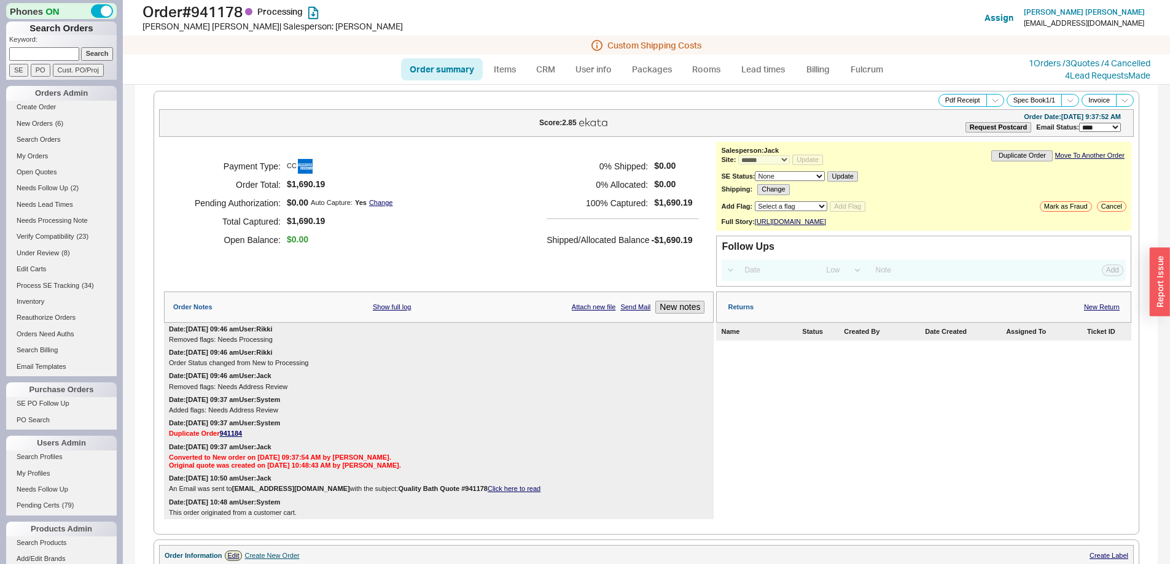
select select "*"
select select "LOW"
select select "3"
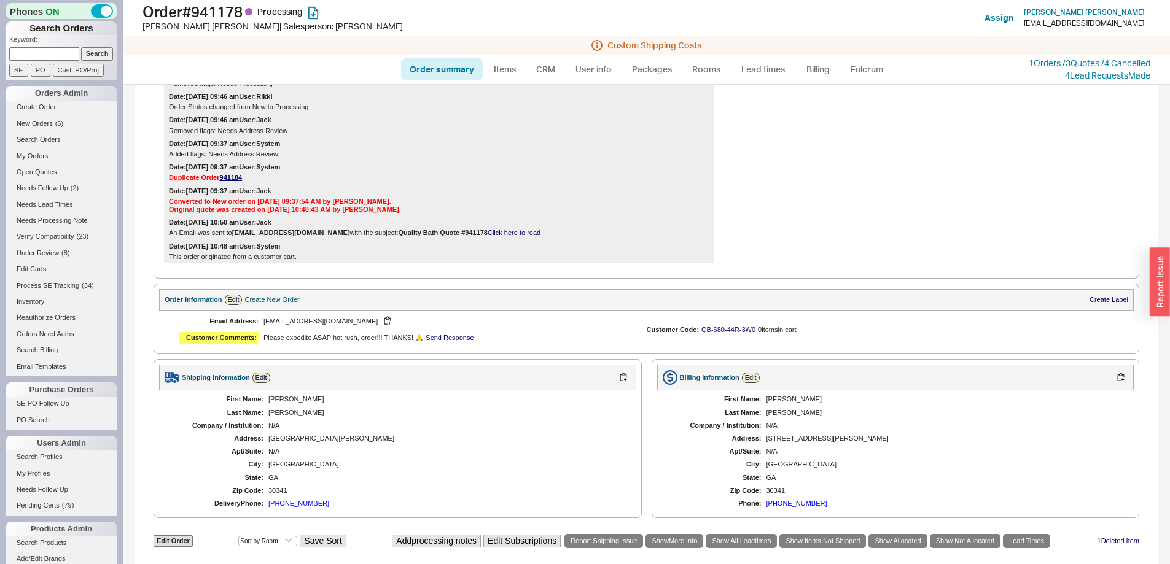
scroll to position [604, 0]
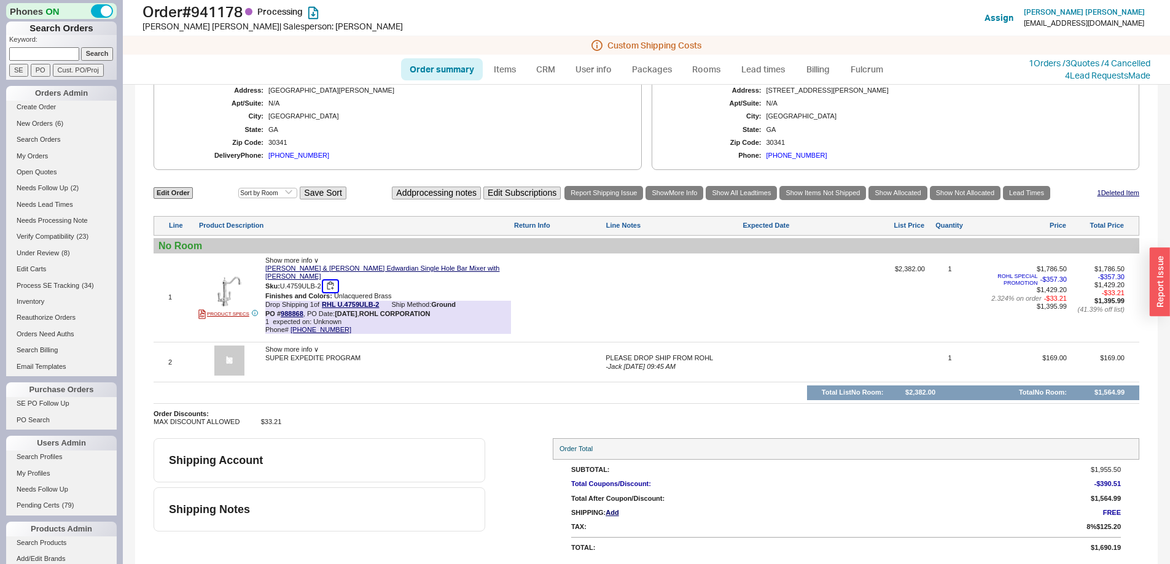
click at [330, 284] on button "button" at bounding box center [330, 287] width 15 height 12
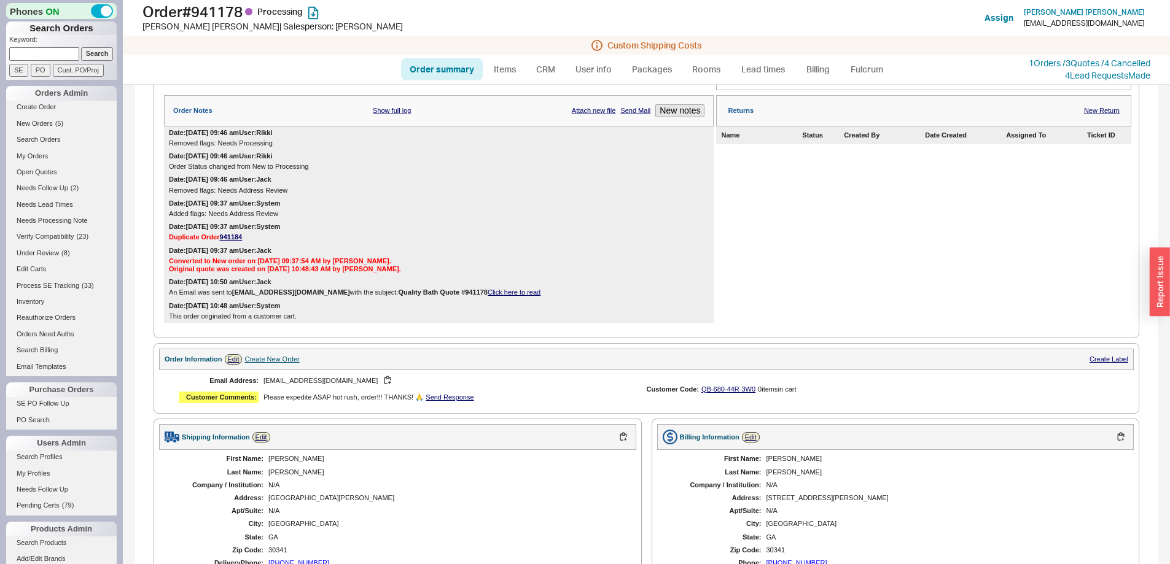
scroll to position [174, 0]
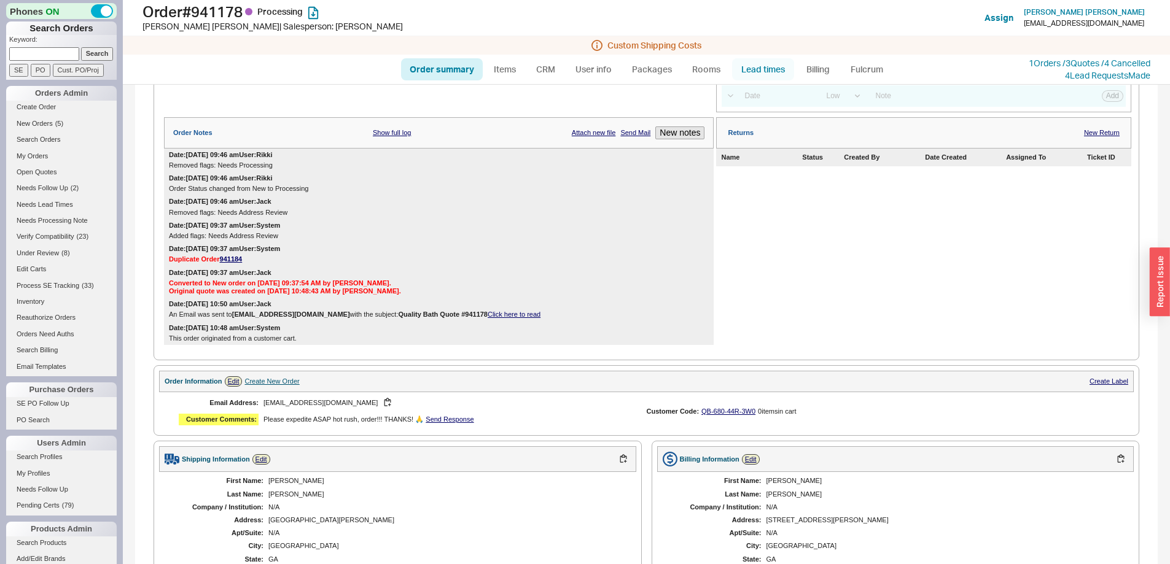
click at [752, 69] on link "Lead times" at bounding box center [763, 69] width 62 height 22
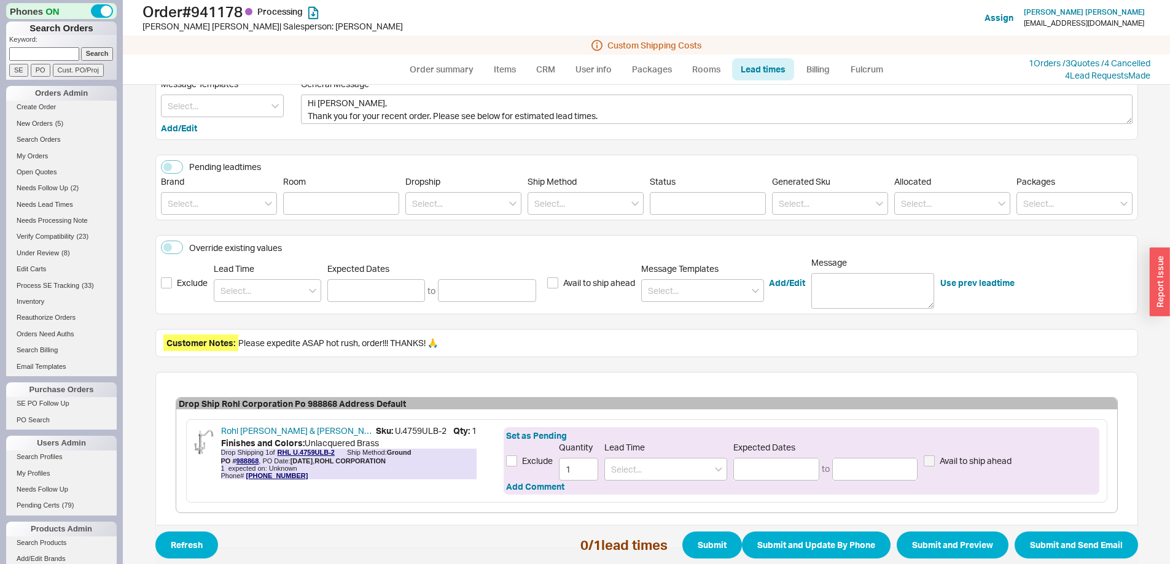
scroll to position [131, 0]
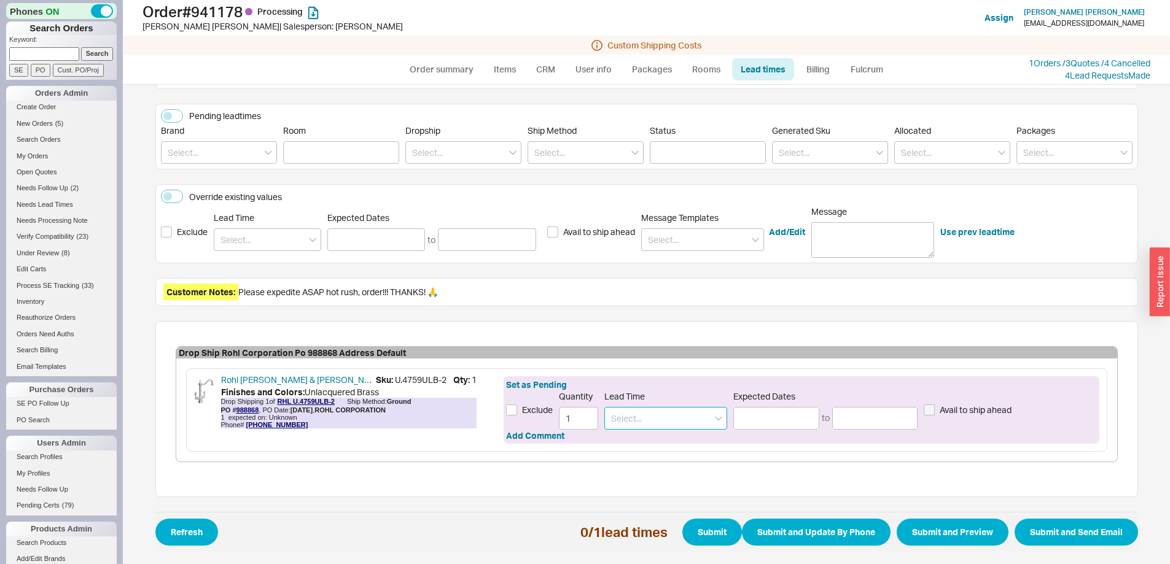
click at [649, 420] on input at bounding box center [665, 418] width 123 height 23
click at [626, 441] on div "5 - 7 Business Days" at bounding box center [666, 444] width 122 height 22
type input "5 - 7 Business Days"
type input "09/29/2025"
type input "10/01/2025"
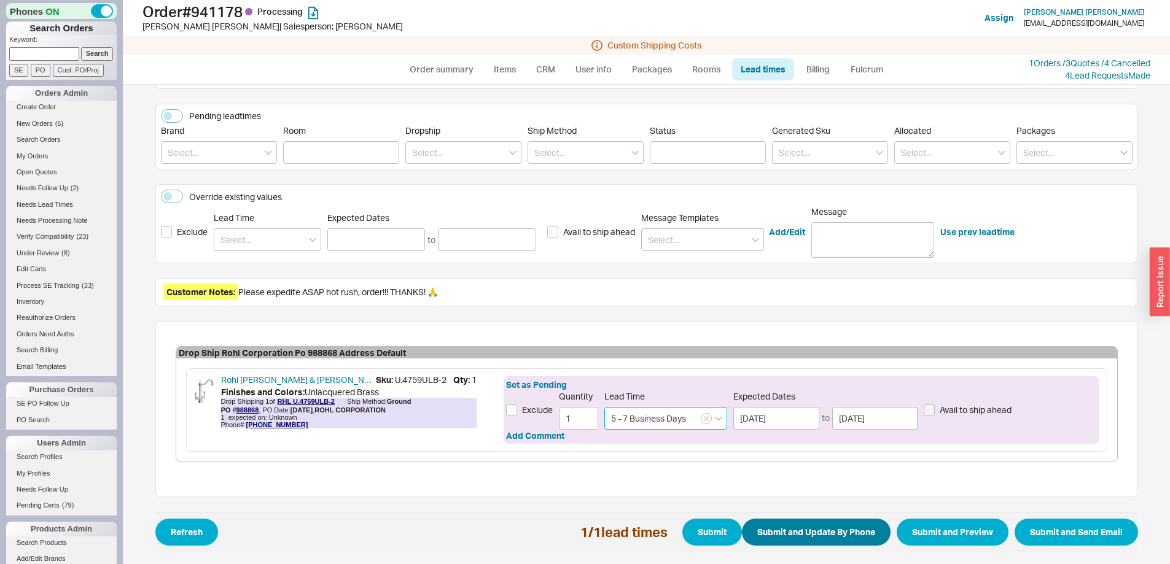
type input "5 - 7 Business Days"
click at [788, 532] on button "Submit and Update By Phone" at bounding box center [816, 532] width 149 height 27
select select "*"
select select "LOW"
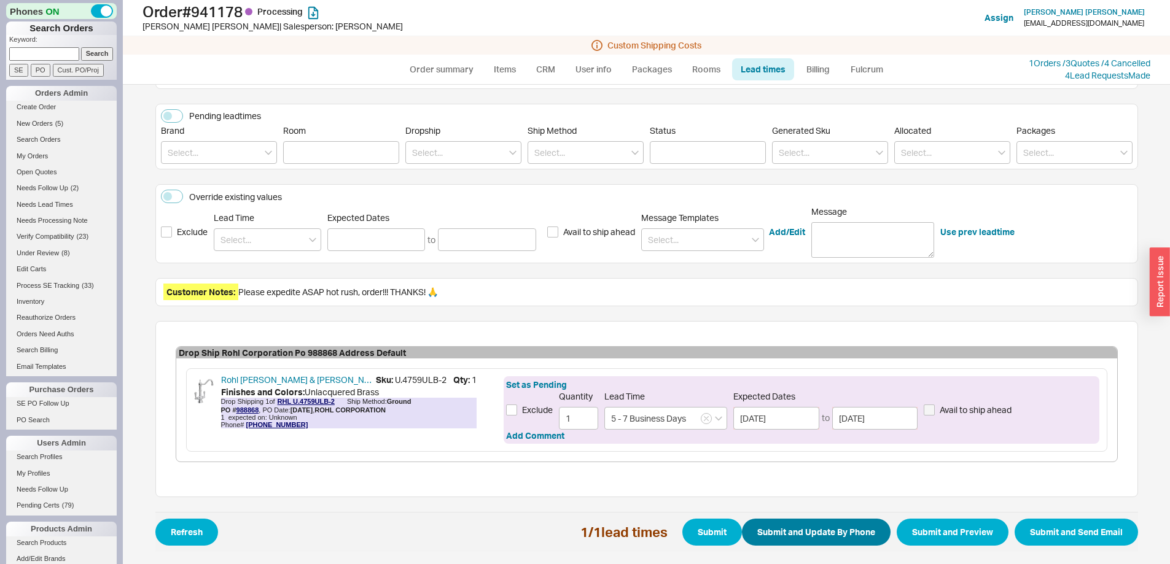
select select "3"
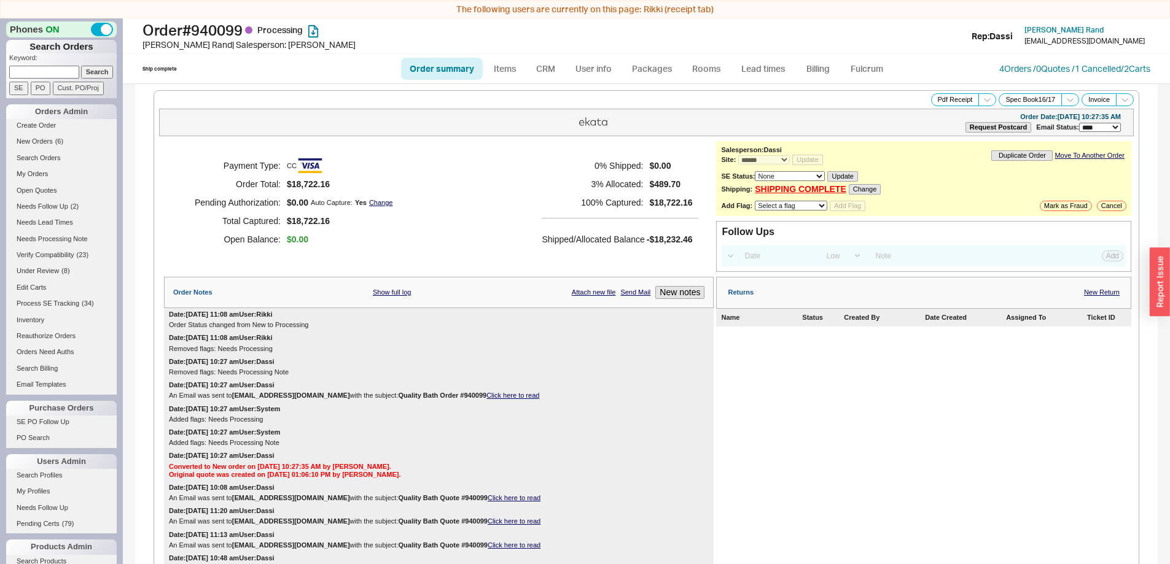
select select "*"
select select "LOW"
select select "3"
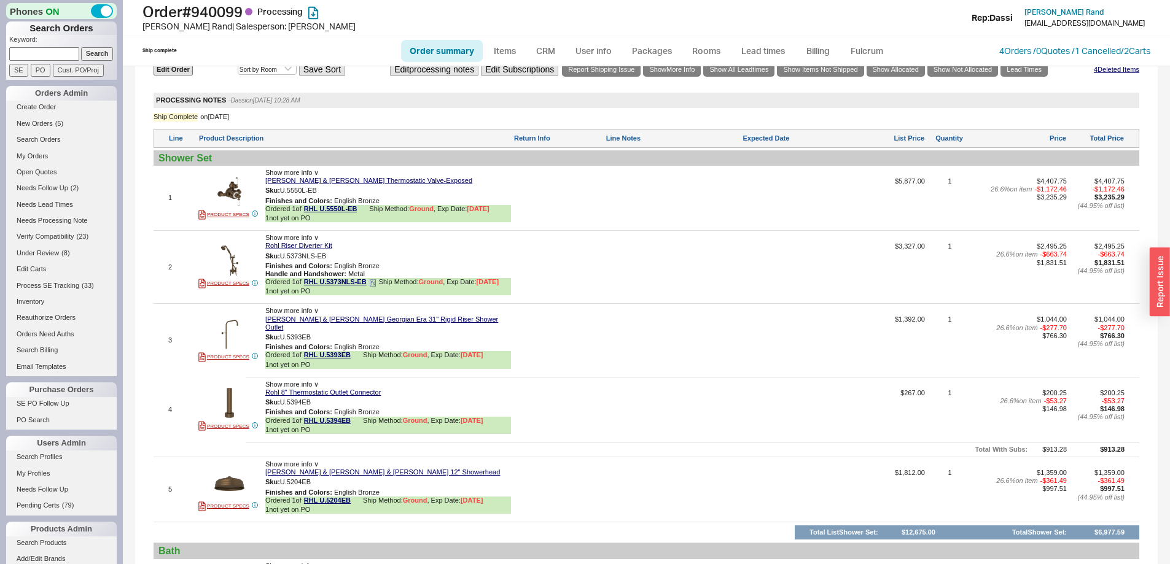
scroll to position [737, 0]
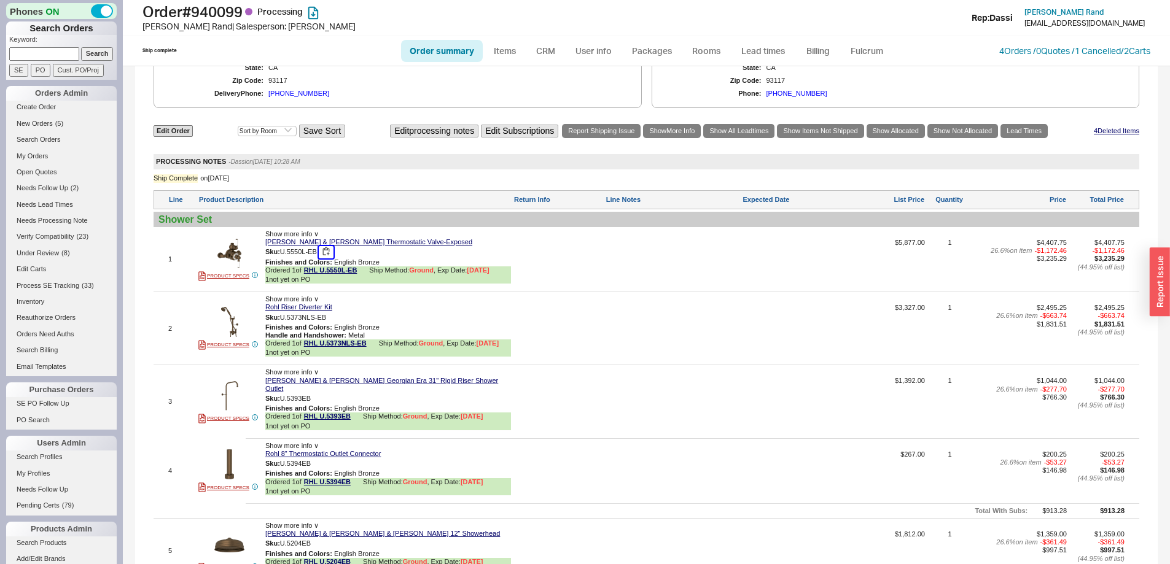
click at [329, 249] on button "button" at bounding box center [326, 252] width 15 height 12
click at [336, 317] on button "button" at bounding box center [335, 318] width 15 height 12
drag, startPoint x: 324, startPoint y: 389, endPoint x: 308, endPoint y: 389, distance: 16.6
click at [324, 393] on button "button" at bounding box center [320, 399] width 15 height 12
click at [321, 458] on button "button" at bounding box center [320, 464] width 15 height 12
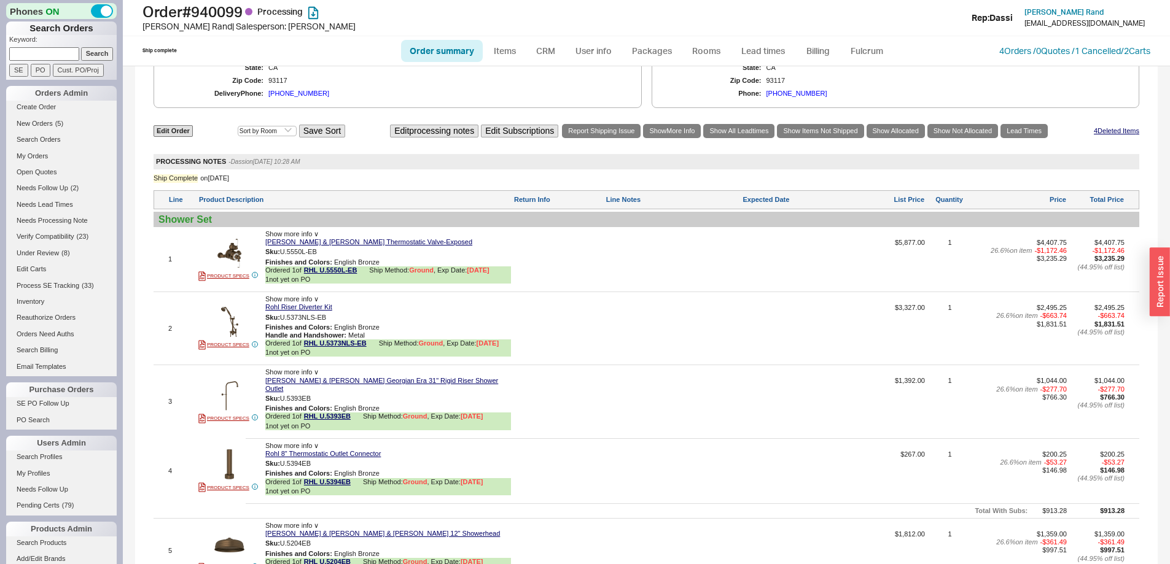
drag, startPoint x: 321, startPoint y: 538, endPoint x: 258, endPoint y: 521, distance: 64.8
click at [321, 538] on button "button" at bounding box center [320, 544] width 15 height 12
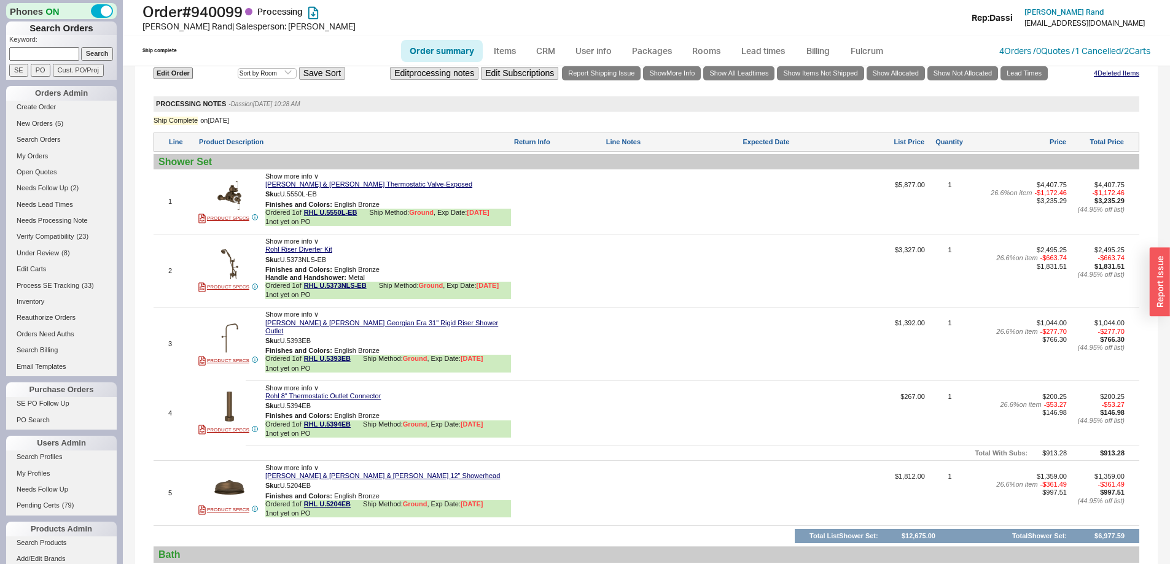
scroll to position [983, 0]
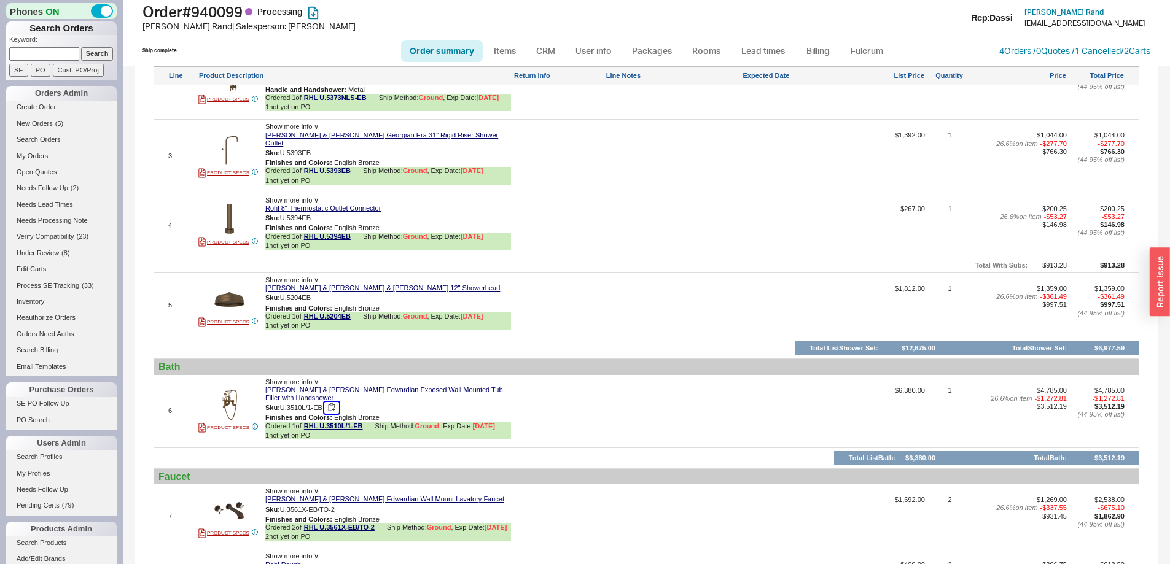
click at [334, 402] on button "button" at bounding box center [331, 408] width 15 height 12
click at [349, 504] on button "button" at bounding box center [344, 510] width 15 height 12
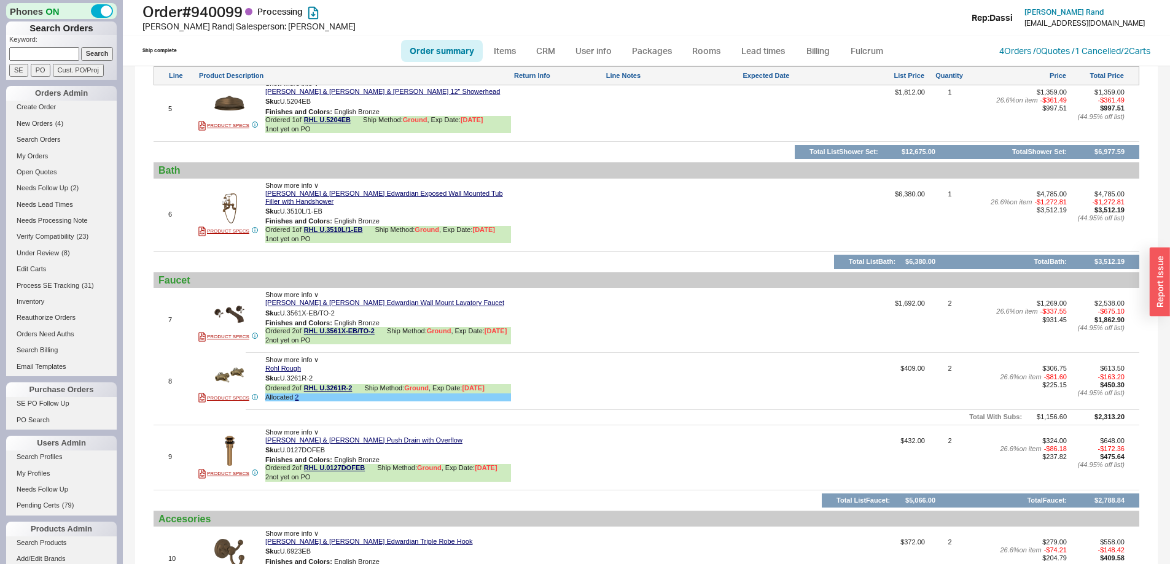
scroll to position [1228, 0]
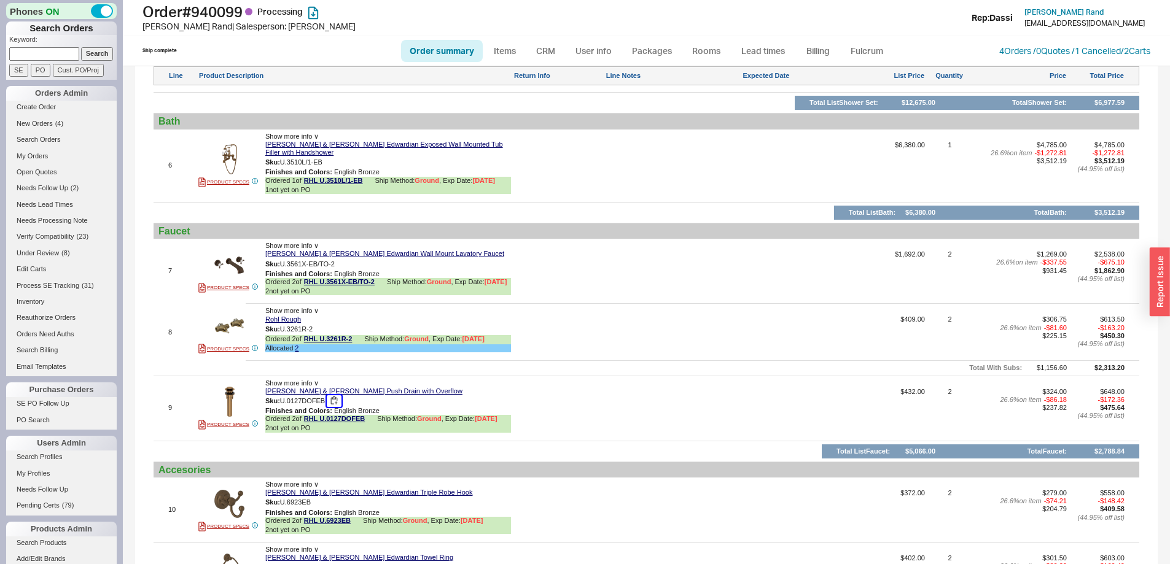
click at [338, 403] on button "button" at bounding box center [334, 401] width 15 height 12
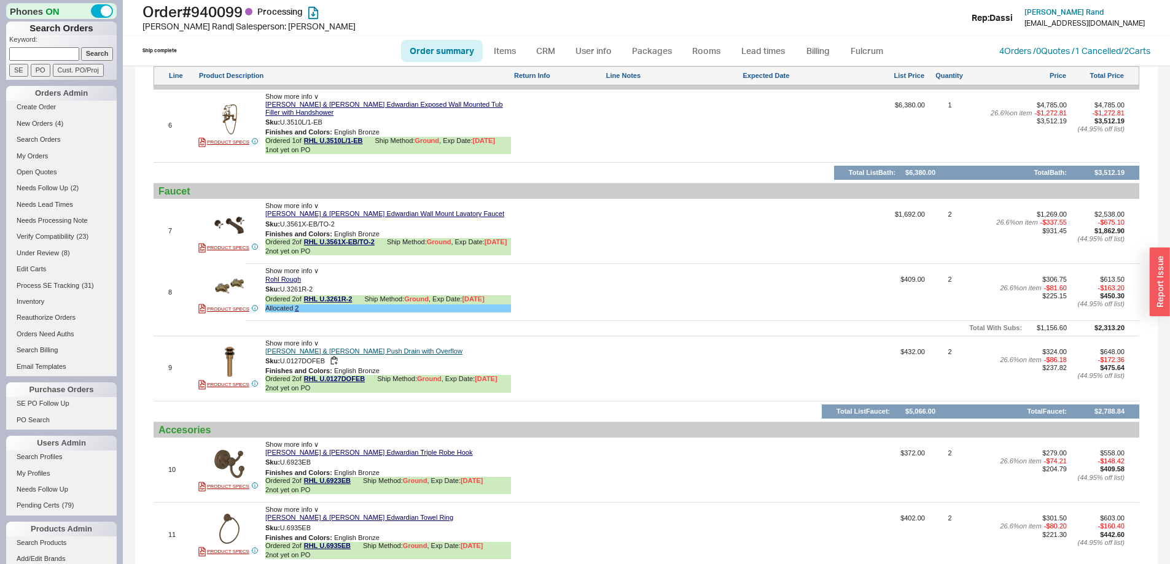
scroll to position [1290, 0]
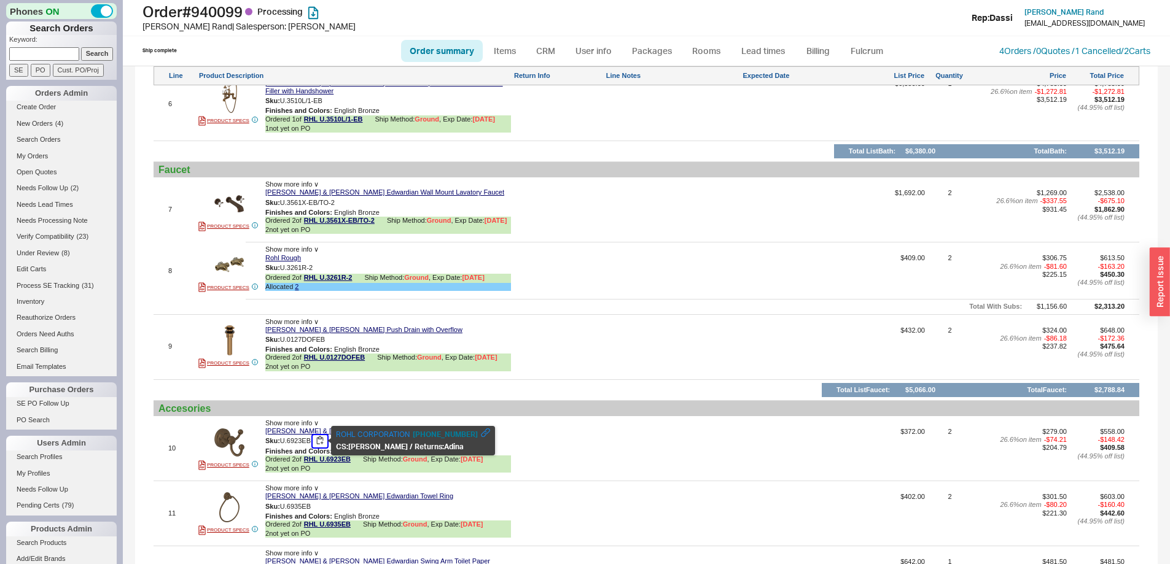
click at [319, 444] on button "button" at bounding box center [320, 441] width 15 height 12
click at [327, 507] on button "button" at bounding box center [320, 507] width 15 height 12
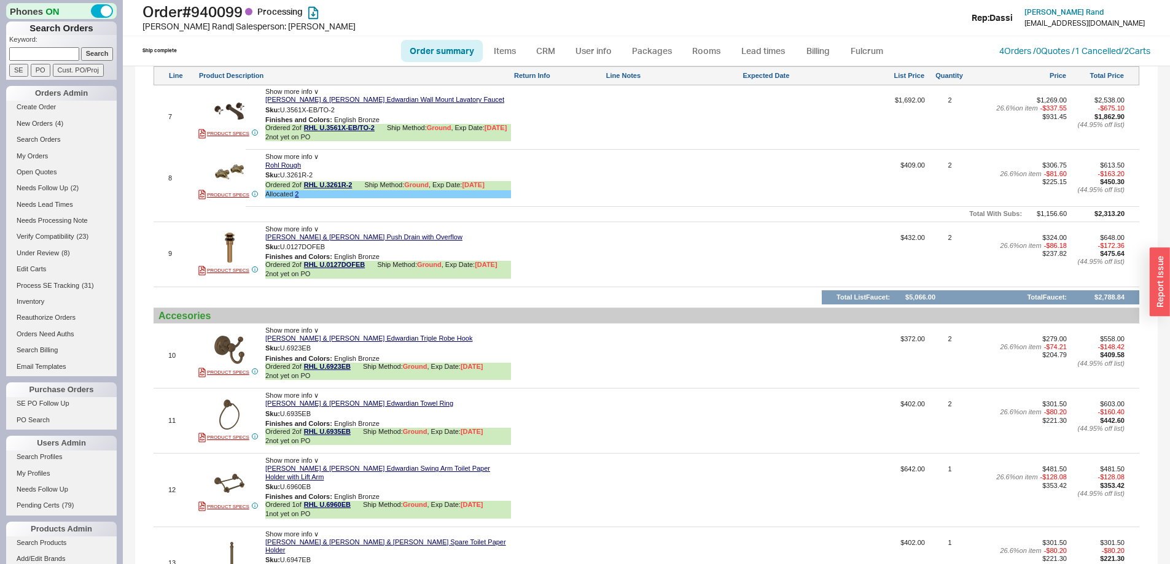
scroll to position [1412, 0]
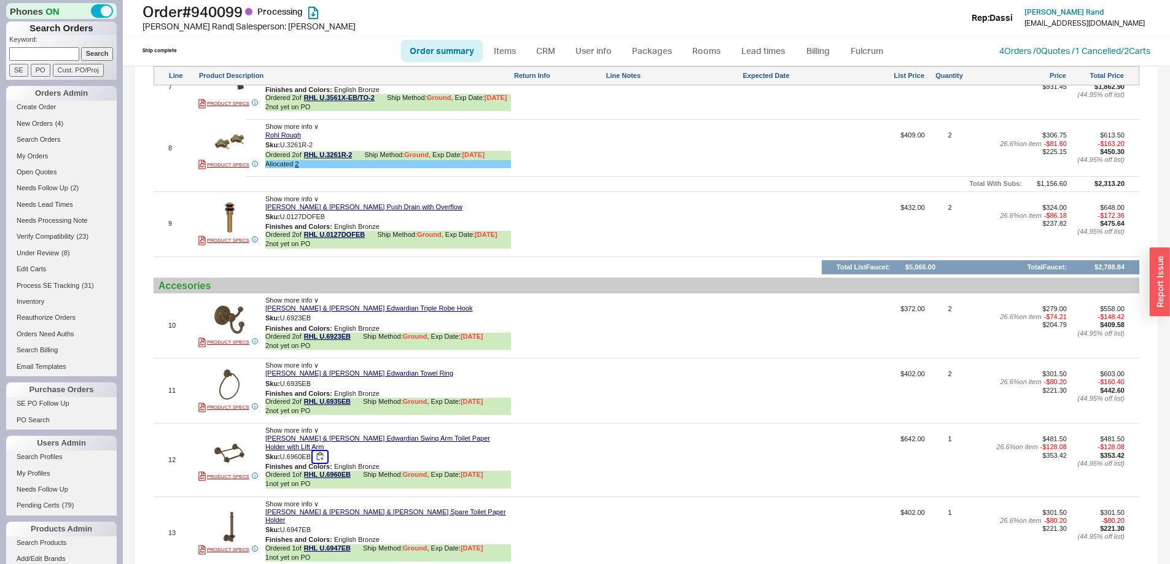
click at [322, 451] on button "button" at bounding box center [320, 457] width 15 height 12
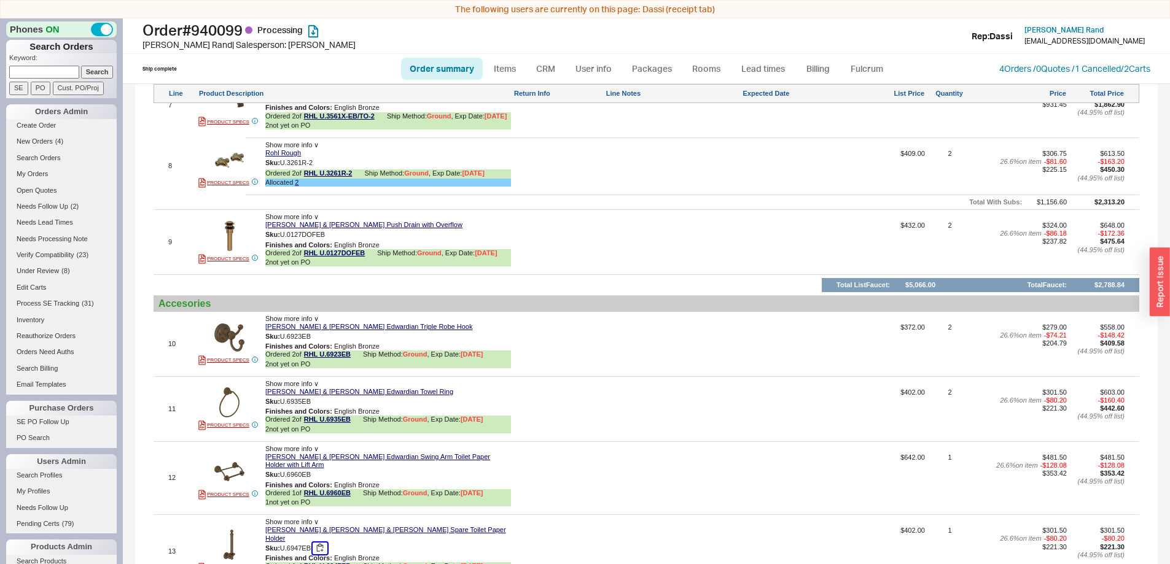
click at [323, 543] on button "button" at bounding box center [320, 549] width 15 height 12
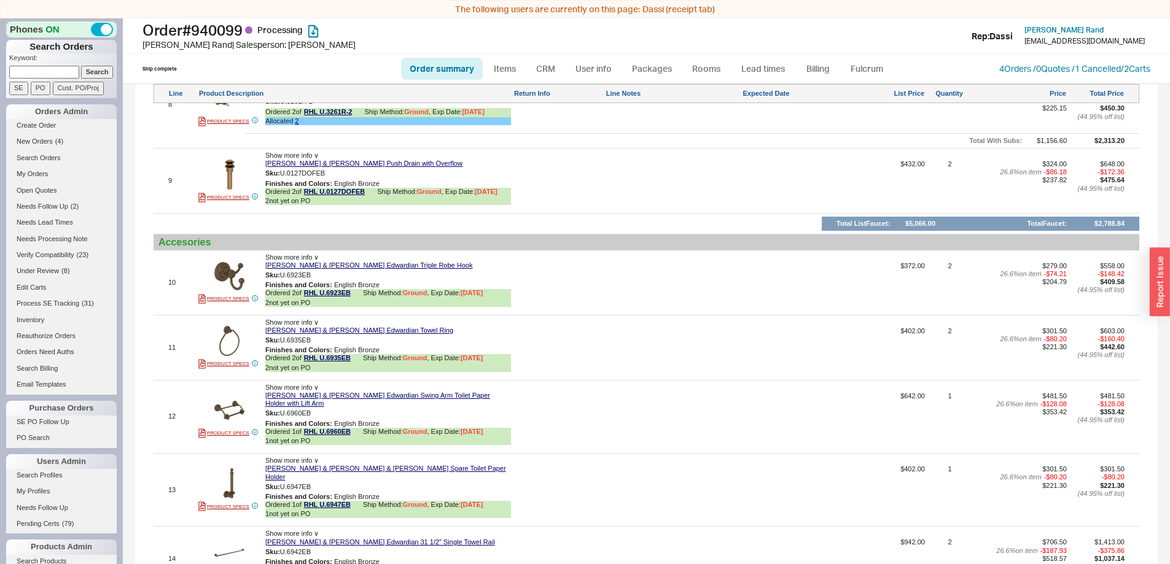
scroll to position [1535, 0]
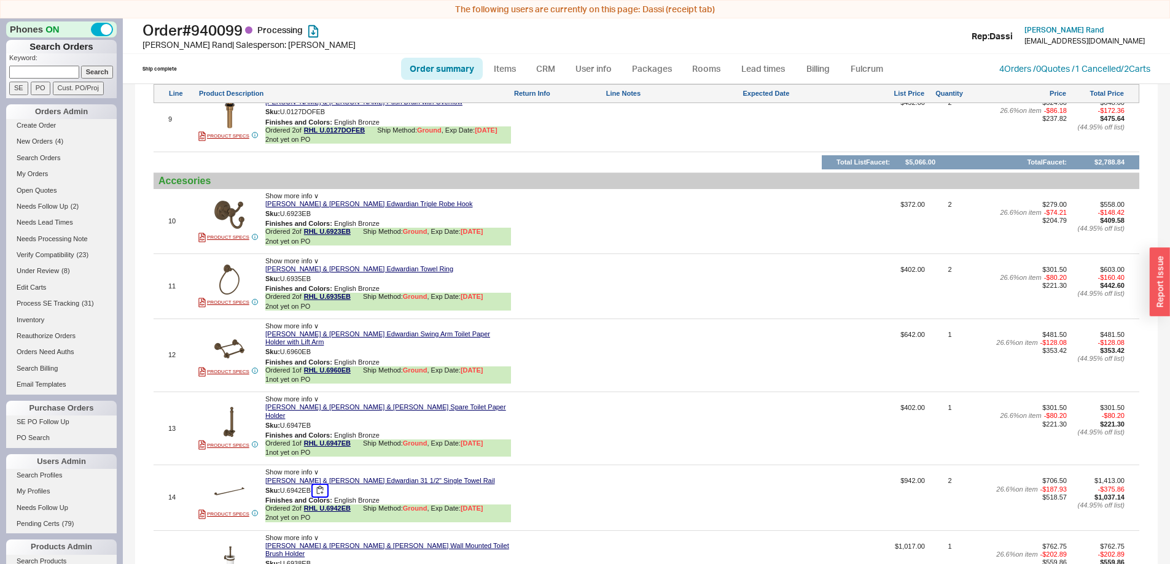
click at [319, 485] on button "button" at bounding box center [320, 491] width 15 height 12
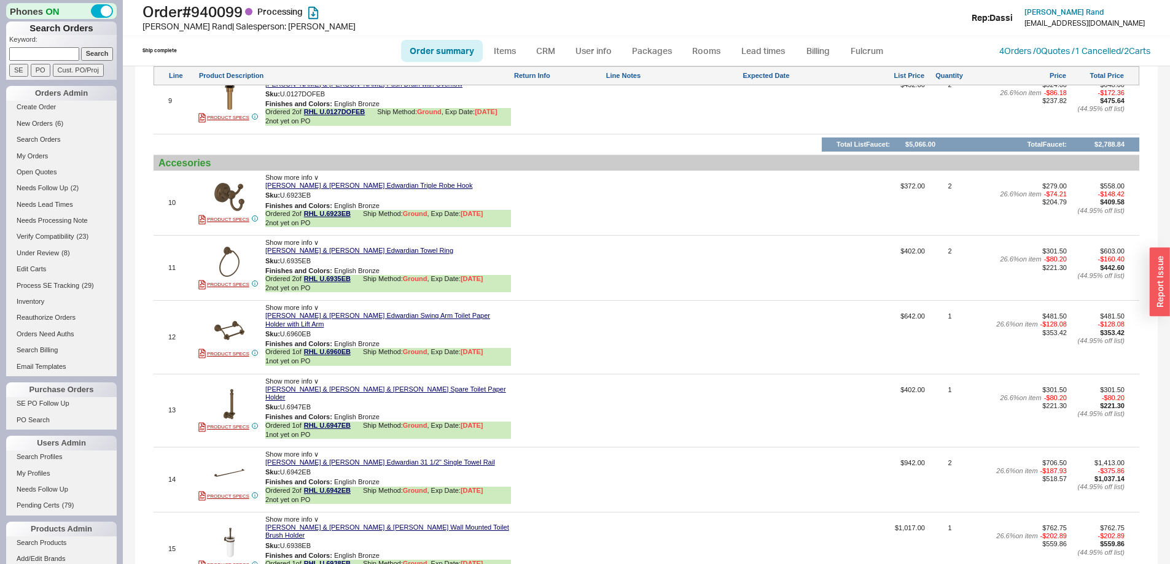
scroll to position [1597, 0]
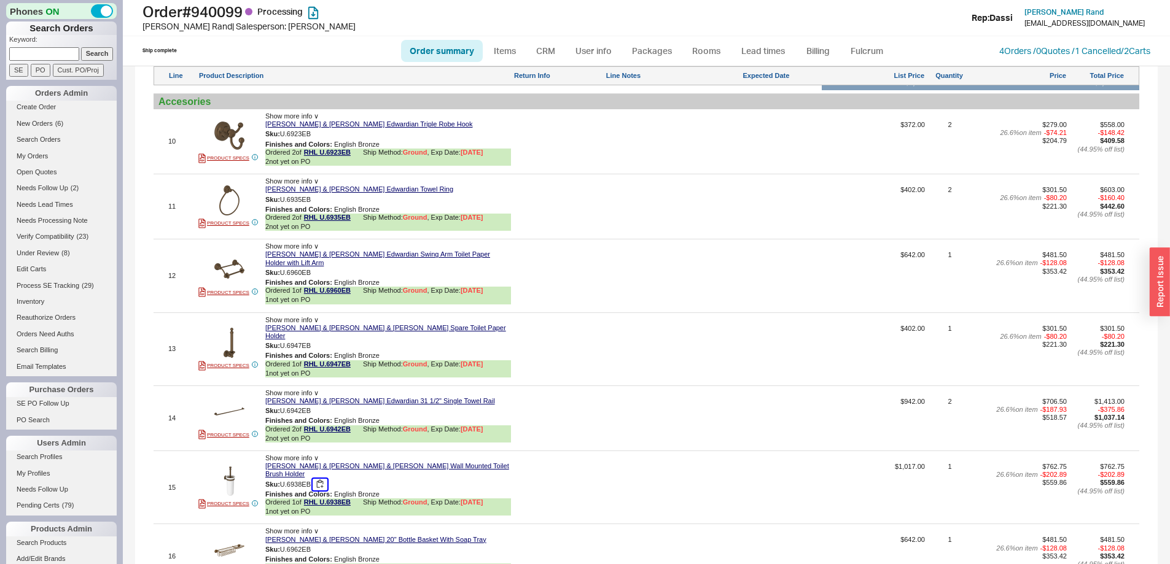
click at [320, 479] on button "button" at bounding box center [320, 485] width 15 height 12
click at [322, 544] on button "button" at bounding box center [320, 550] width 15 height 12
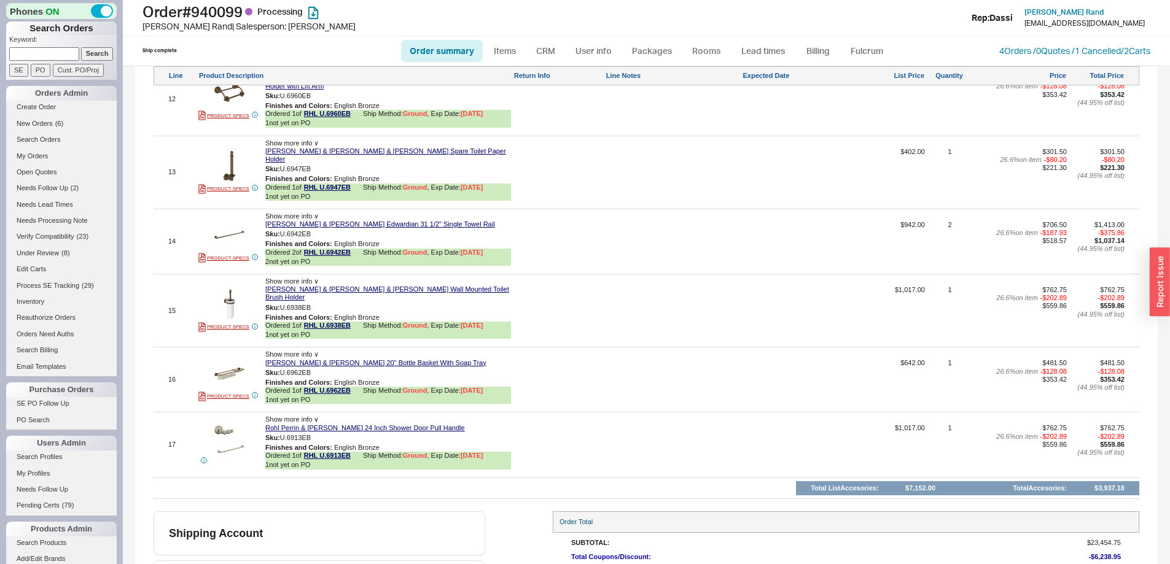
scroll to position [1781, 0]
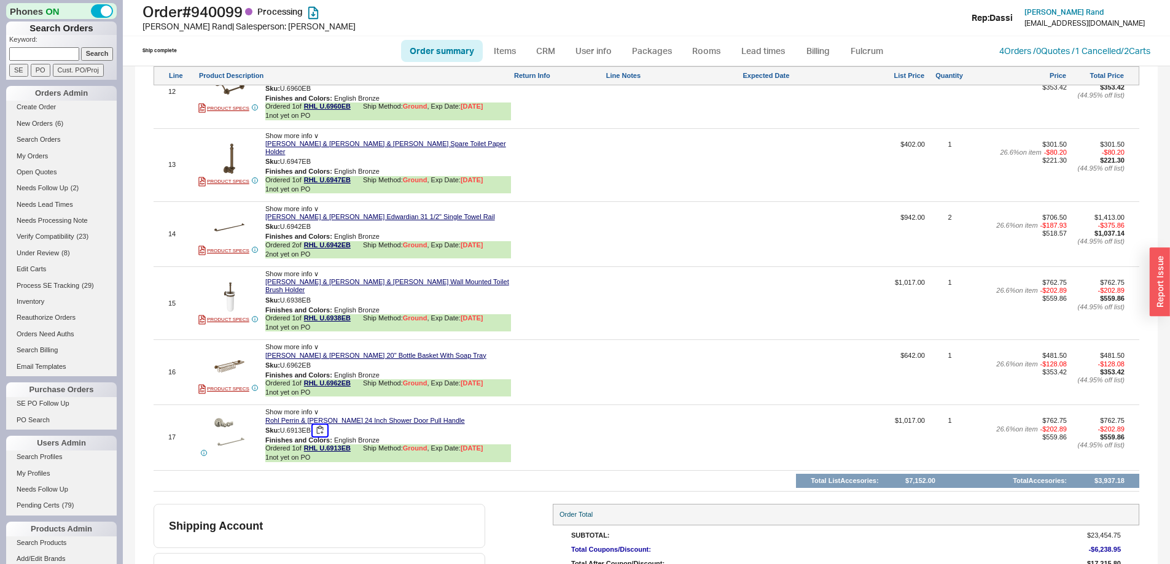
click at [322, 425] on button "button" at bounding box center [320, 431] width 15 height 12
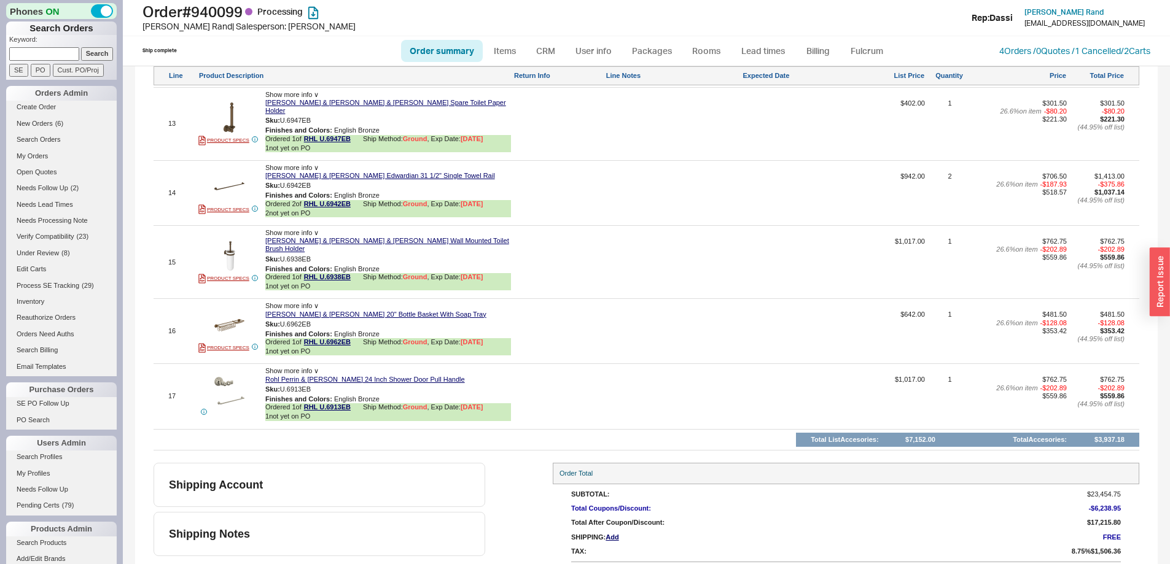
scroll to position [1831, 0]
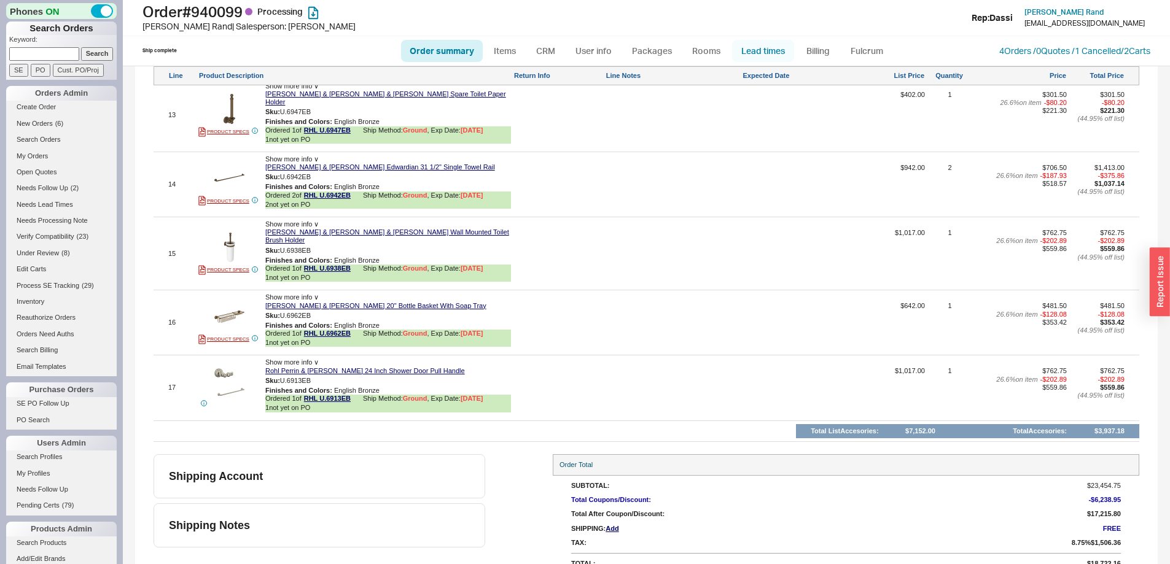
click at [763, 50] on link "Lead times" at bounding box center [763, 51] width 62 height 22
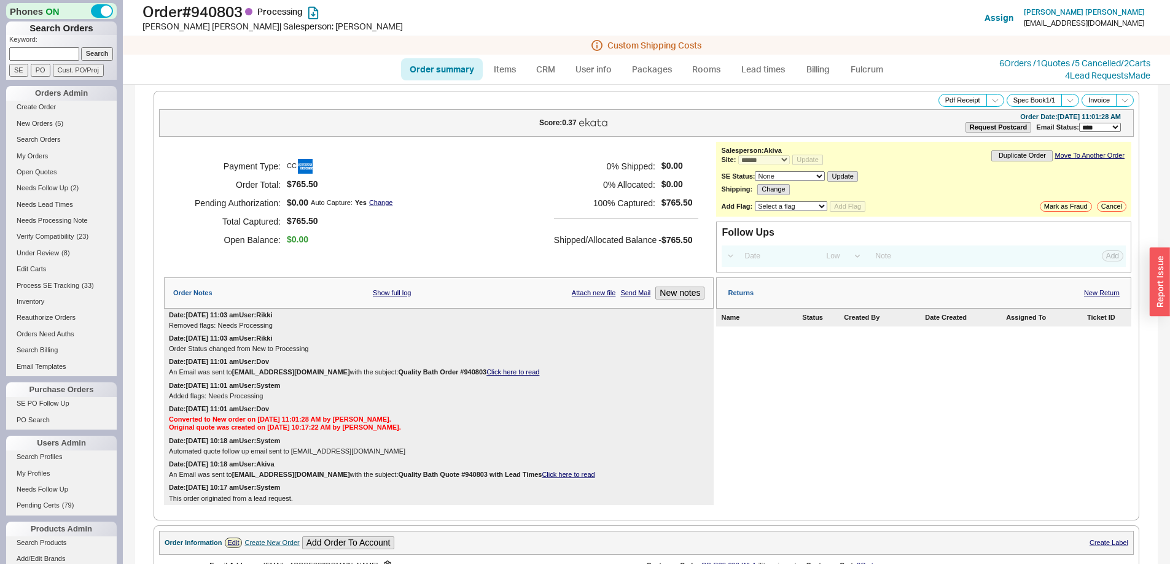
select select "*"
select select "LOW"
select select "3"
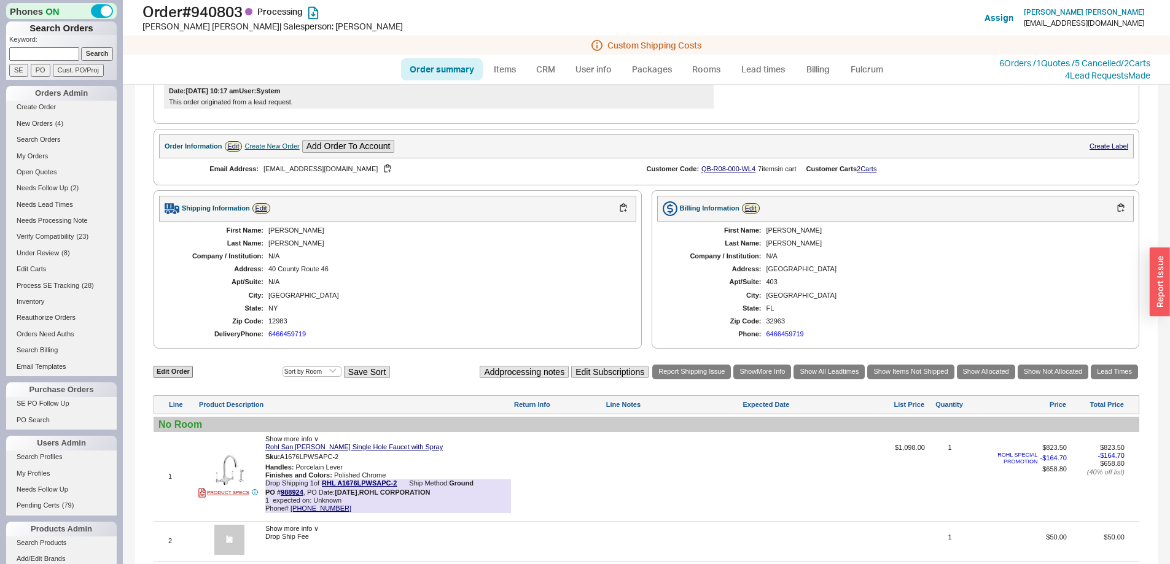
scroll to position [553, 0]
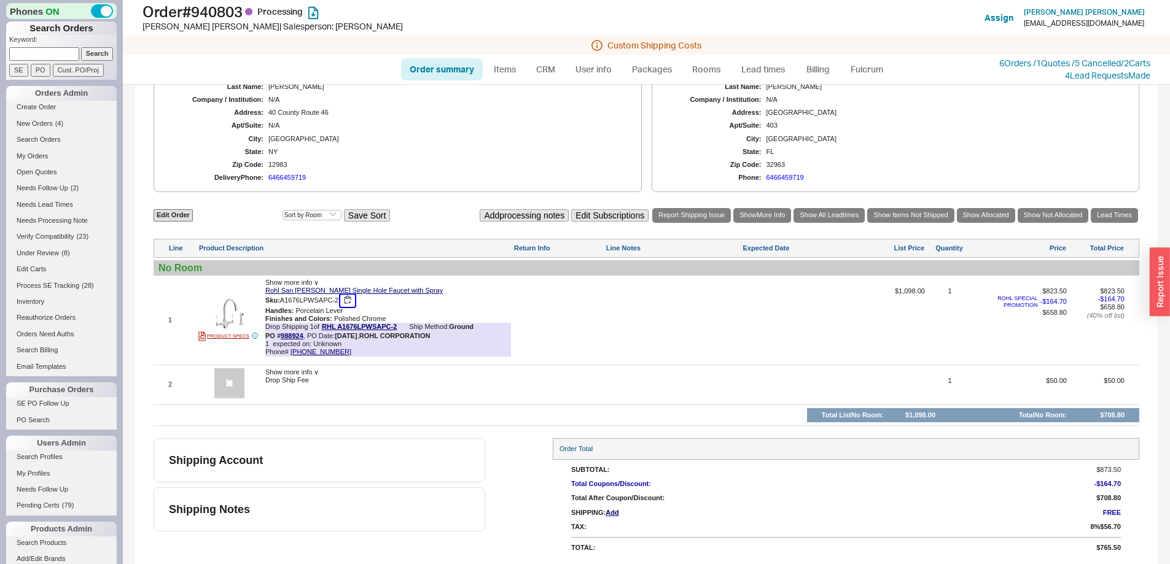
click at [351, 300] on button "button" at bounding box center [347, 301] width 15 height 12
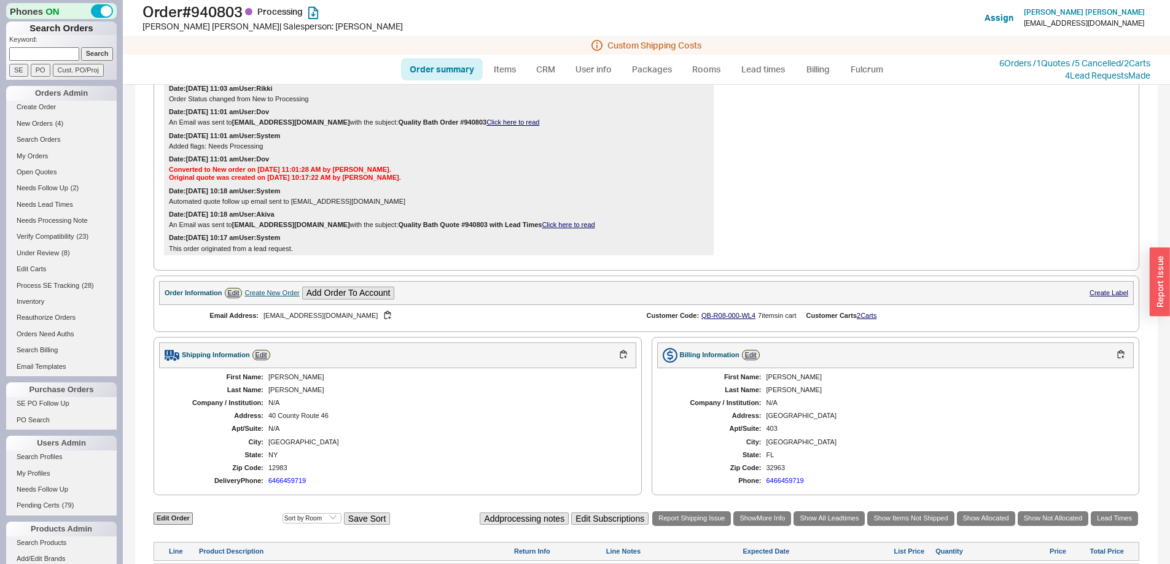
scroll to position [0, 0]
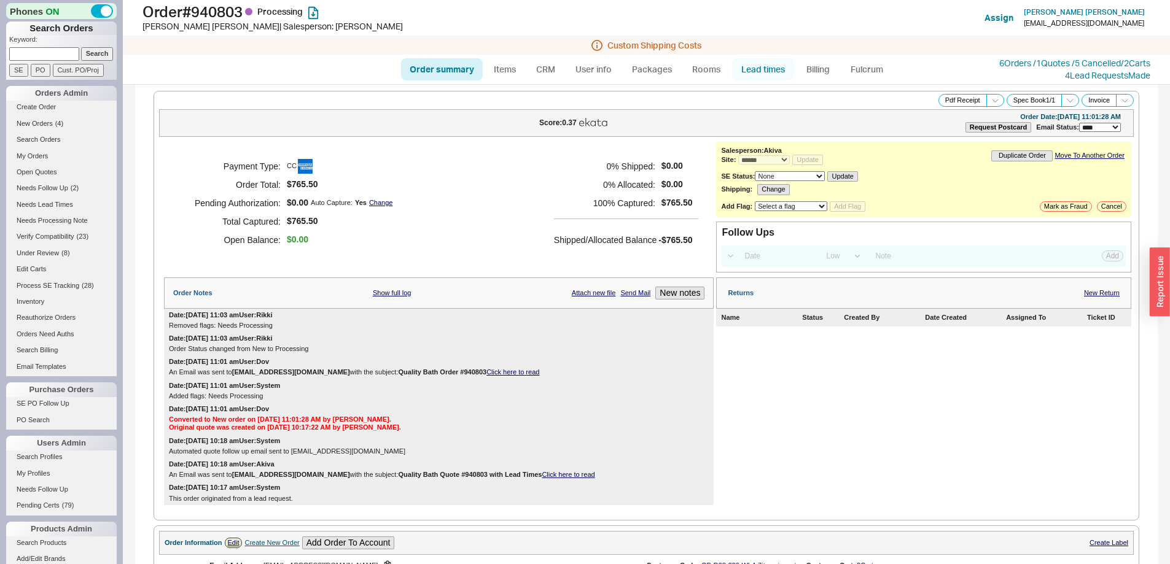
click at [758, 71] on link "Lead times" at bounding box center [763, 69] width 62 height 22
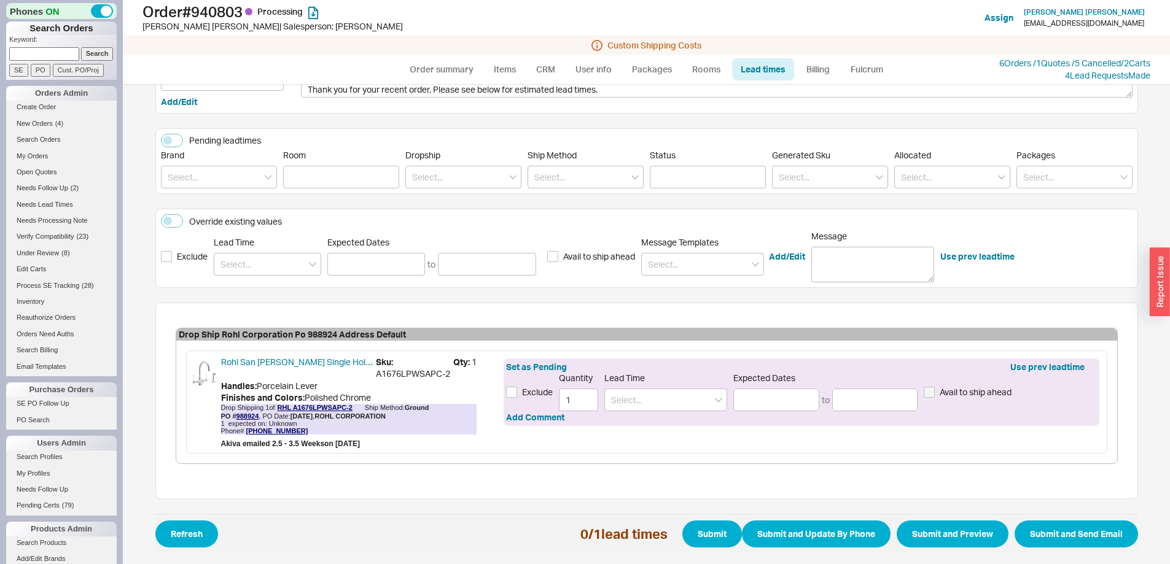
scroll to position [109, 0]
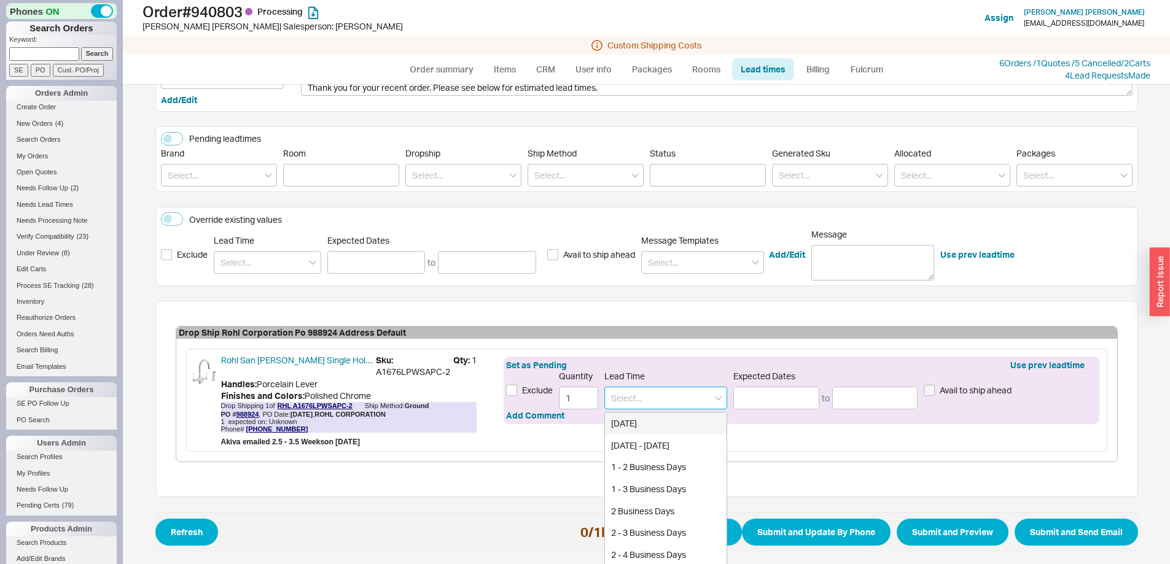
click at [663, 402] on input at bounding box center [665, 398] width 123 height 23
drag, startPoint x: 663, startPoint y: 402, endPoint x: 588, endPoint y: 407, distance: 75.0
click at [588, 407] on div "Exclude Quantity 1 Lead Time 2-3 2 - 3 Business Days 2 - 3 Weeks create option …" at bounding box center [801, 390] width 590 height 39
click at [626, 453] on div "2 - 3 Weeks" at bounding box center [666, 446] width 122 height 22
type input "2 - 3 Weeks"
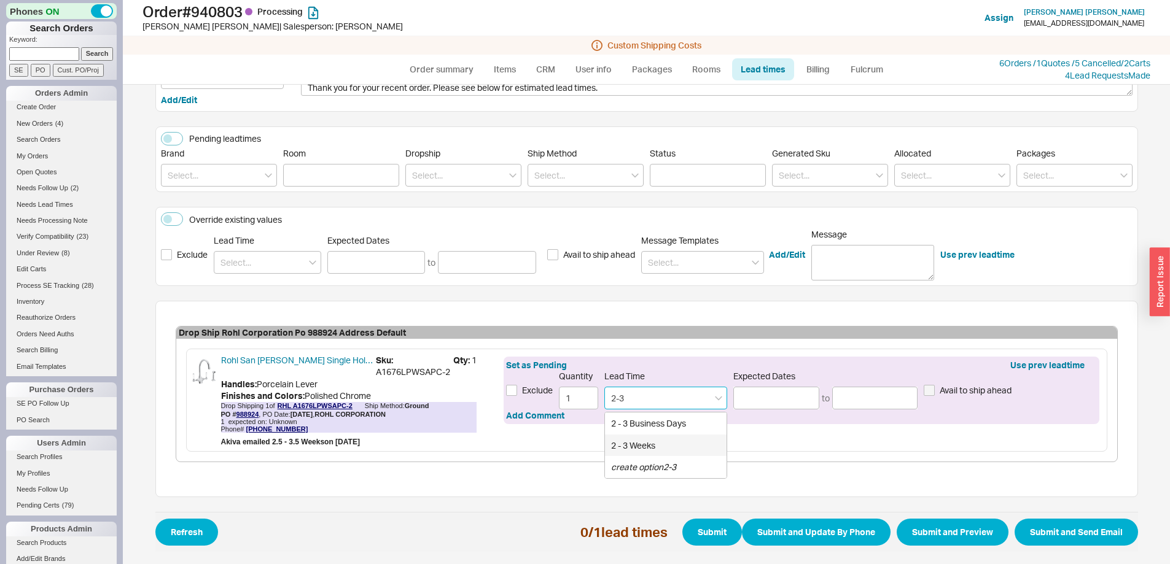
type input "[DATE]"
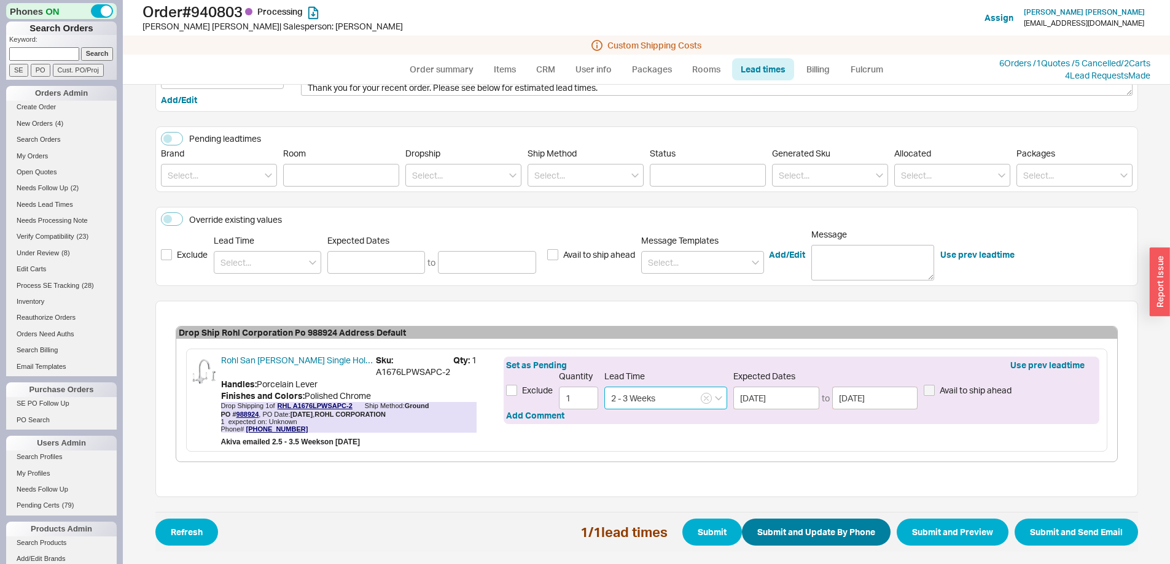
type input "2 - 3 Weeks"
click at [793, 528] on button "Submit and Update By Phone" at bounding box center [816, 532] width 149 height 27
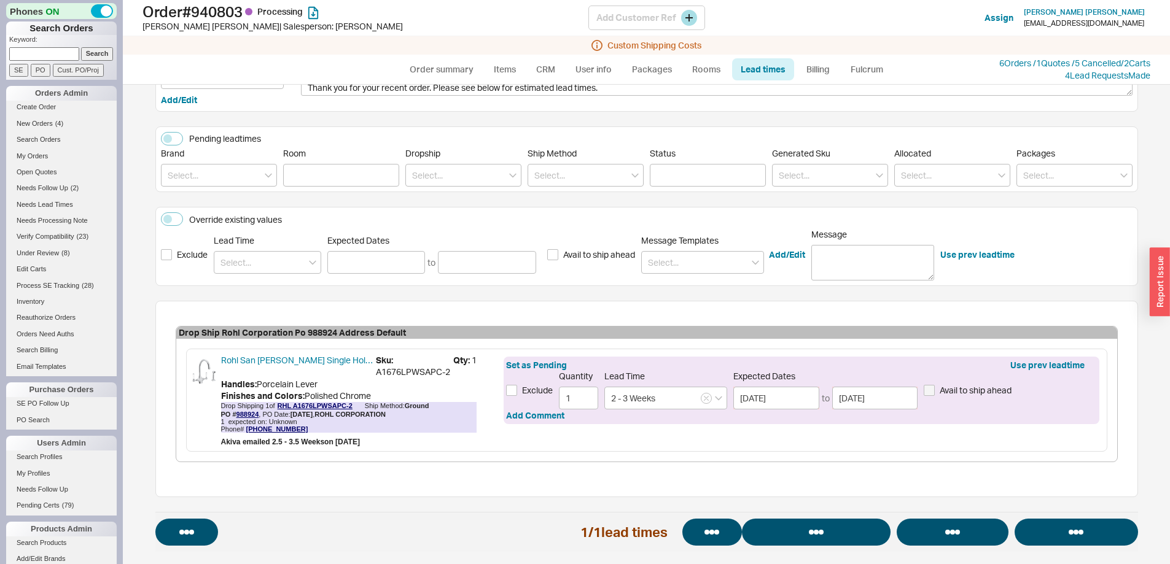
select select "*"
select select "LOW"
select select "3"
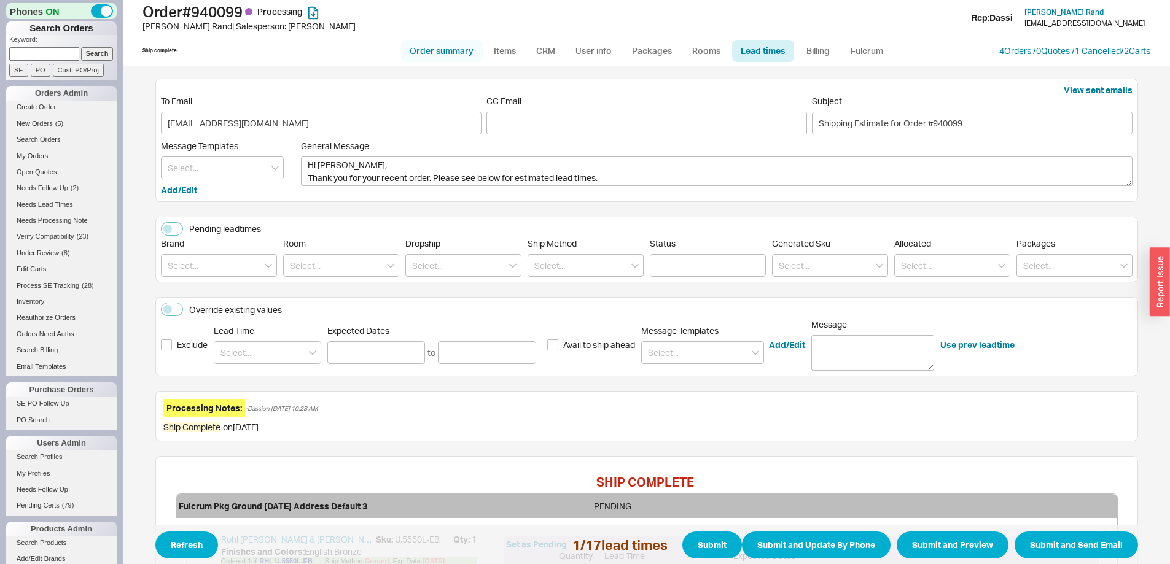
click at [449, 57] on link "Order summary" at bounding box center [442, 51] width 82 height 22
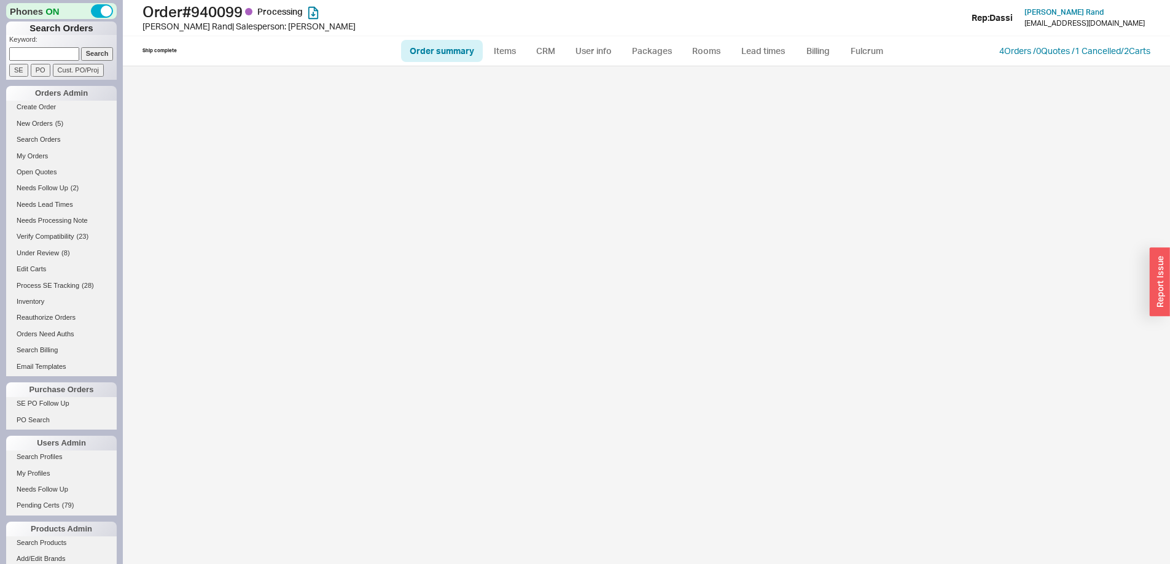
select select "*"
select select "LOW"
select select "3"
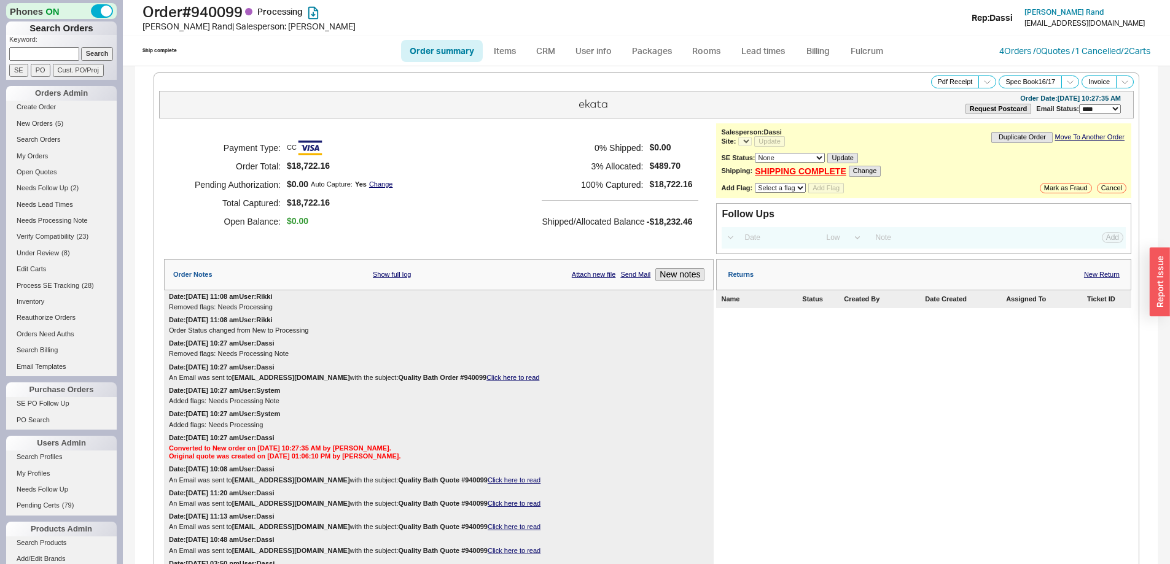
select select "*"
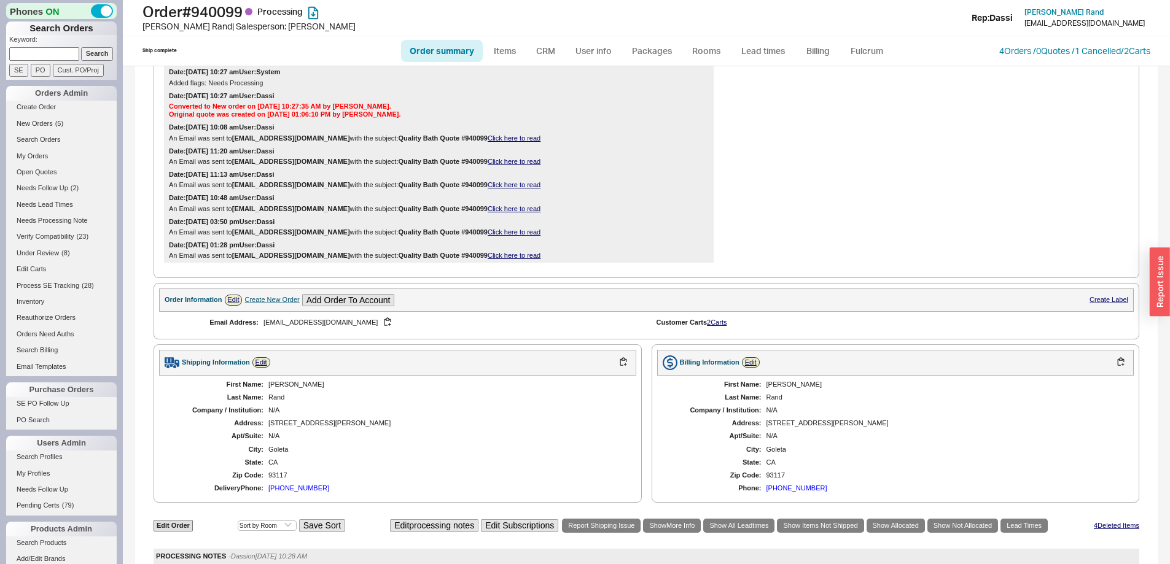
scroll to position [307, 0]
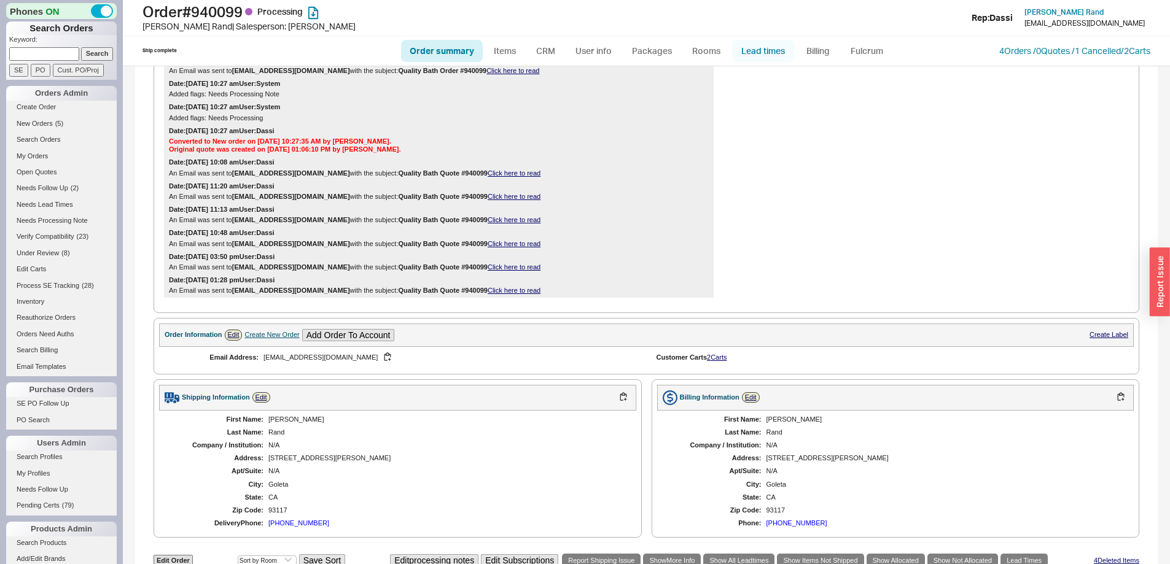
click at [773, 50] on link "Lead times" at bounding box center [763, 51] width 62 height 22
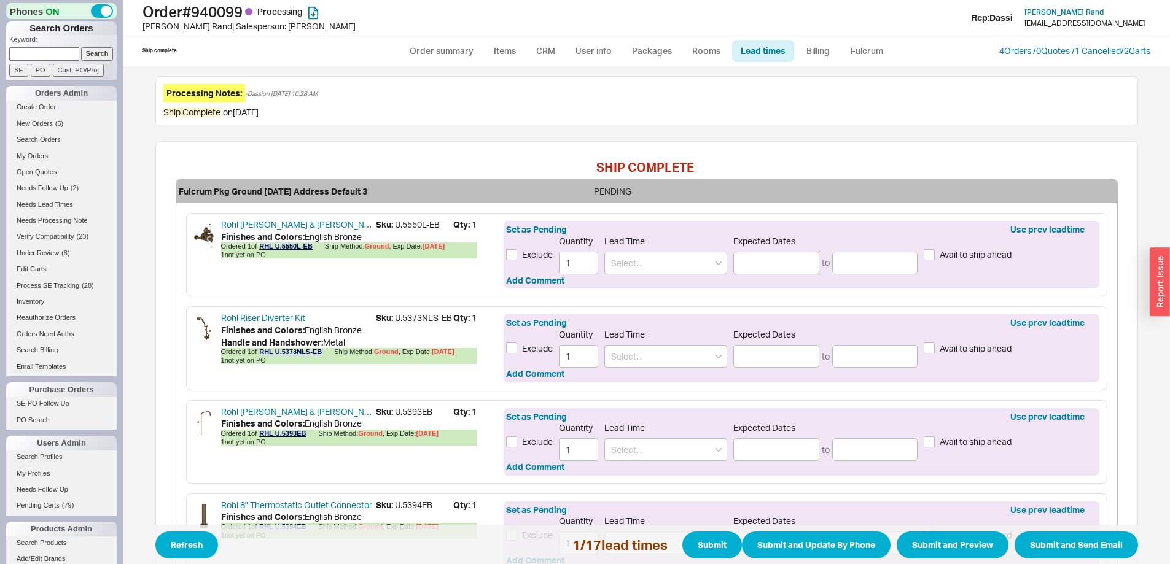
scroll to position [368, 0]
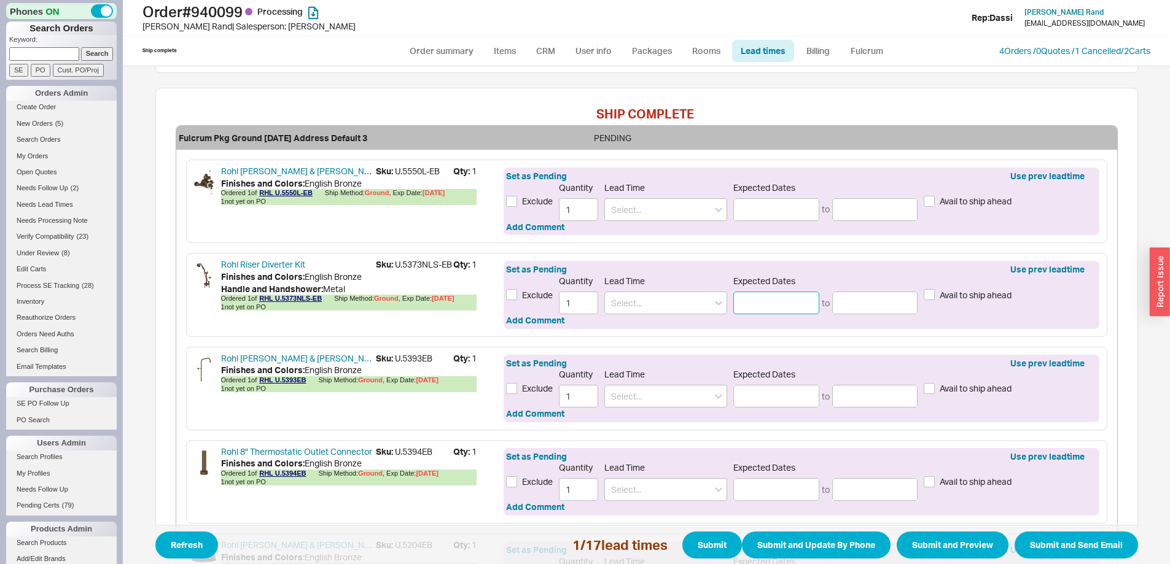
click at [791, 307] on input at bounding box center [776, 303] width 86 height 23
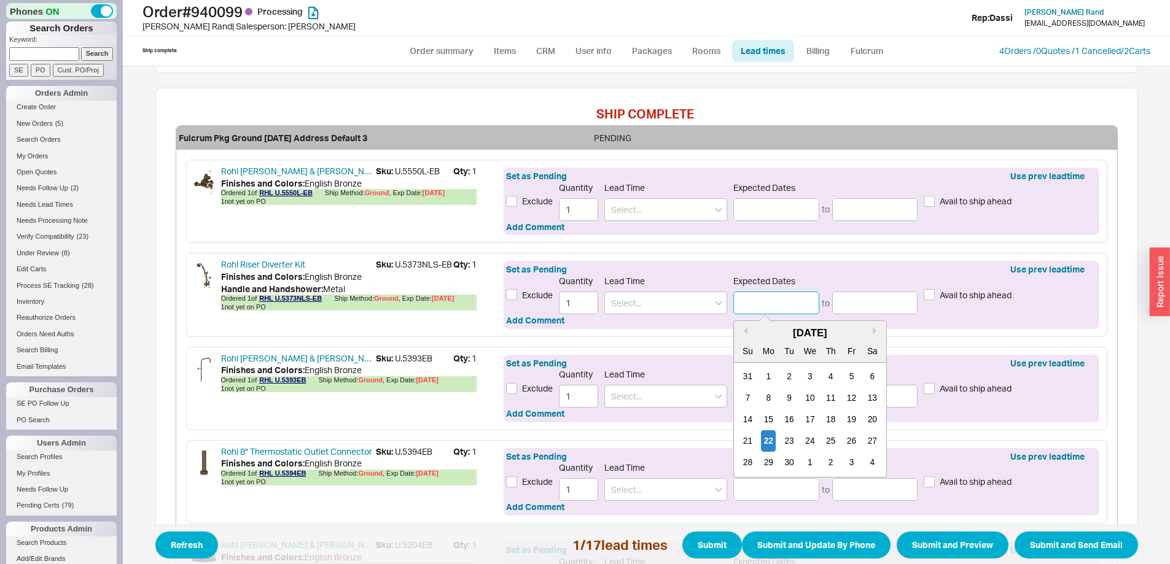
click at [866, 335] on div "September 2025" at bounding box center [810, 333] width 152 height 15
click at [873, 332] on button "Next month" at bounding box center [876, 330] width 7 height 7
click at [873, 329] on button "Next month" at bounding box center [876, 330] width 7 height 7
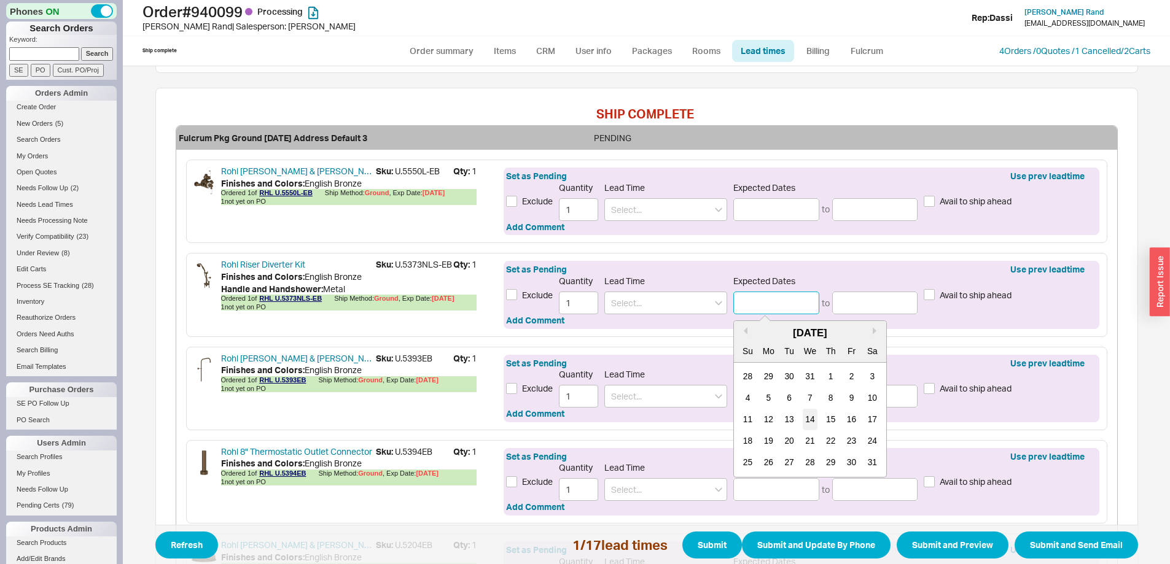
click at [804, 421] on div "14" at bounding box center [810, 419] width 15 height 21
type input "01/14/2026"
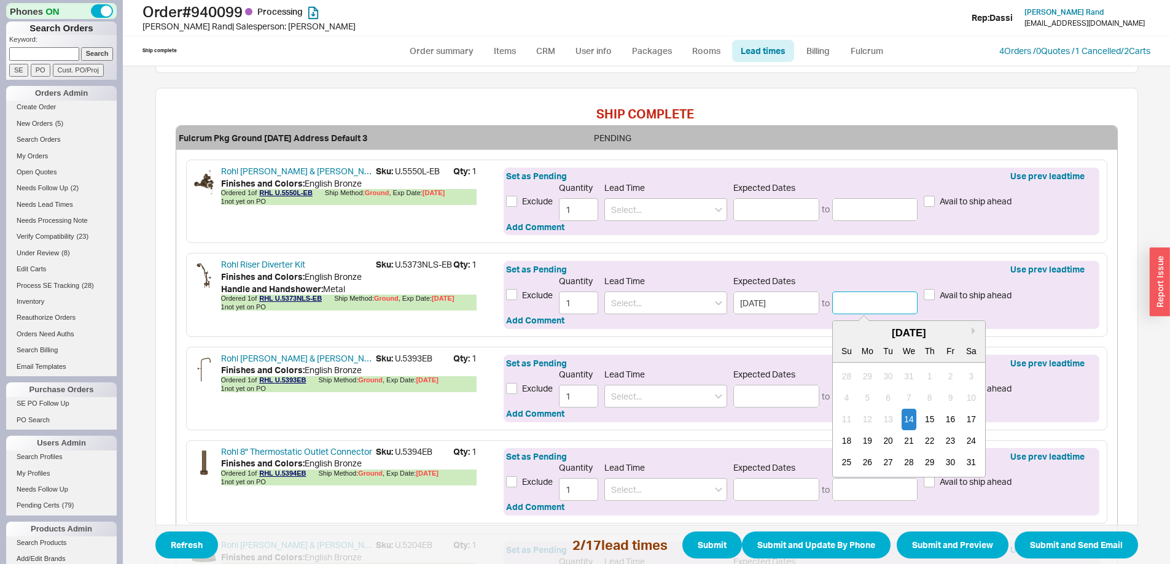
click at [855, 305] on input at bounding box center [875, 303] width 86 height 23
click at [909, 464] on div "28" at bounding box center [908, 462] width 15 height 21
type input "01/28/2026"
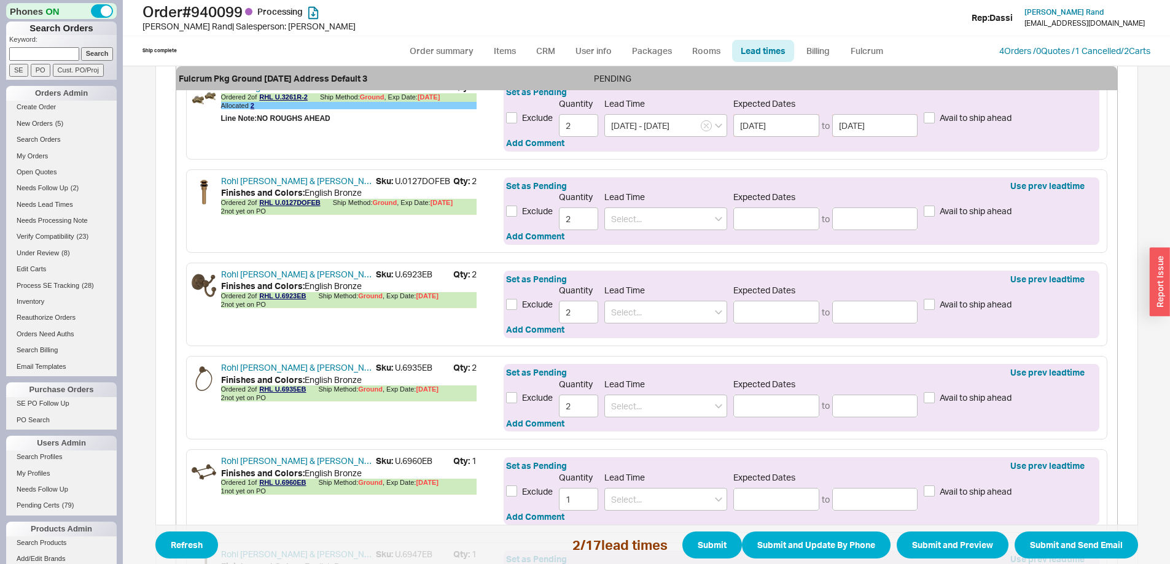
scroll to position [1105, 0]
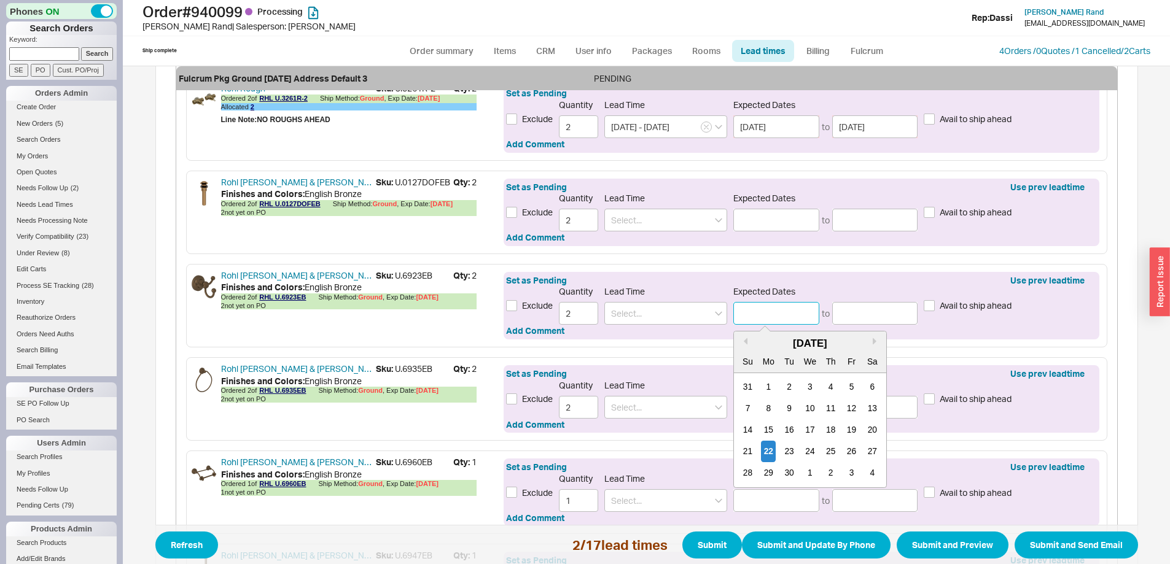
click at [787, 313] on input at bounding box center [776, 313] width 86 height 23
click at [873, 338] on button "Next month" at bounding box center [876, 341] width 7 height 7
click at [768, 430] on div "13" at bounding box center [768, 430] width 15 height 21
type input "10/13/2025"
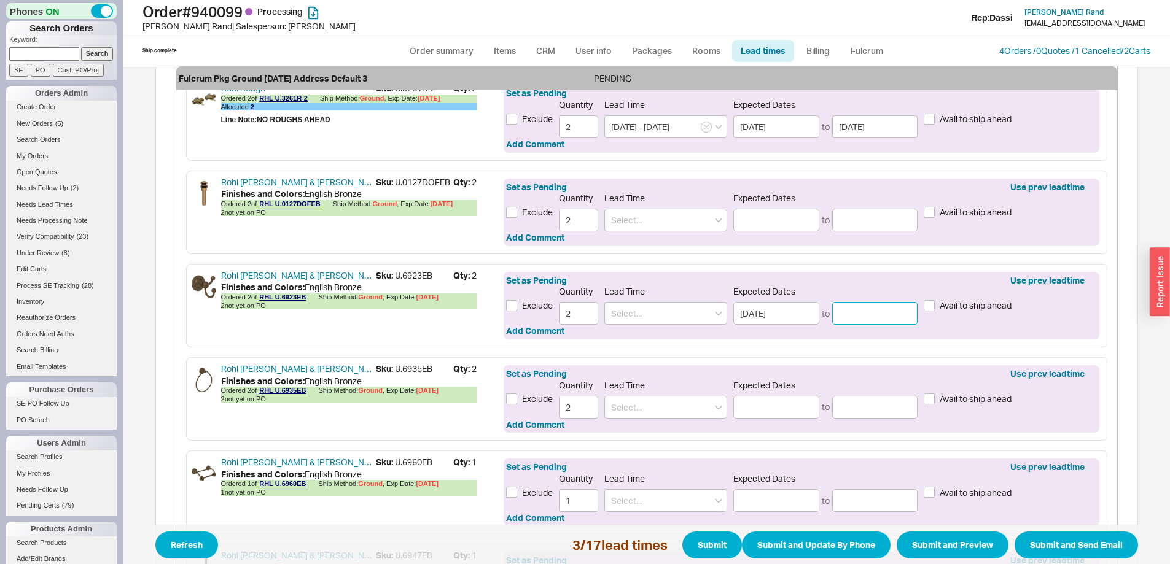
click at [863, 314] on input at bounding box center [875, 313] width 86 height 23
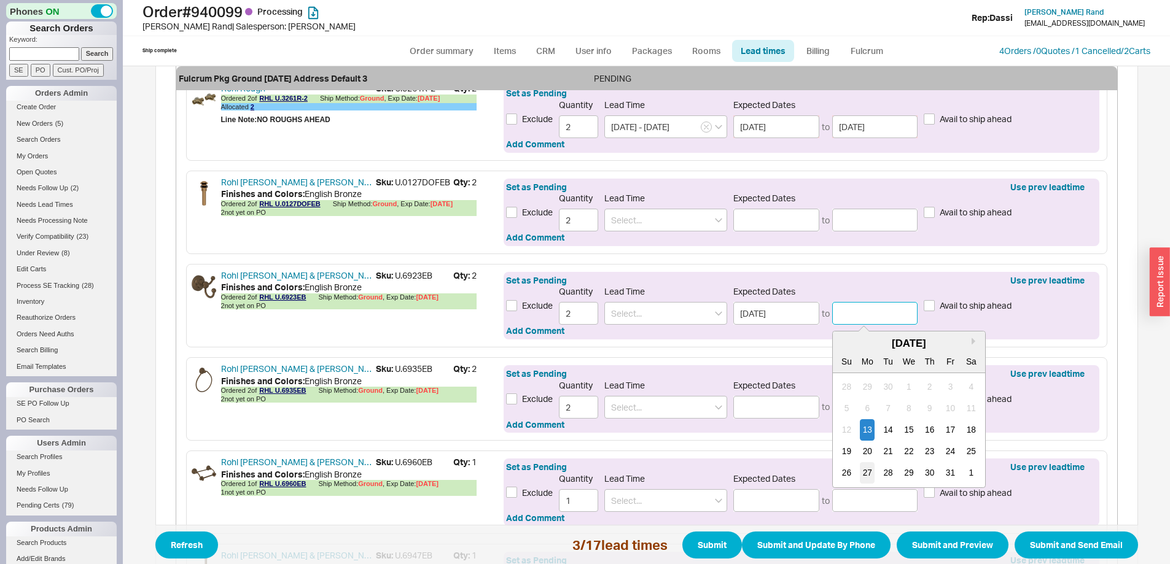
click at [862, 467] on div "27" at bounding box center [867, 473] width 15 height 21
type input "10/27/2025"
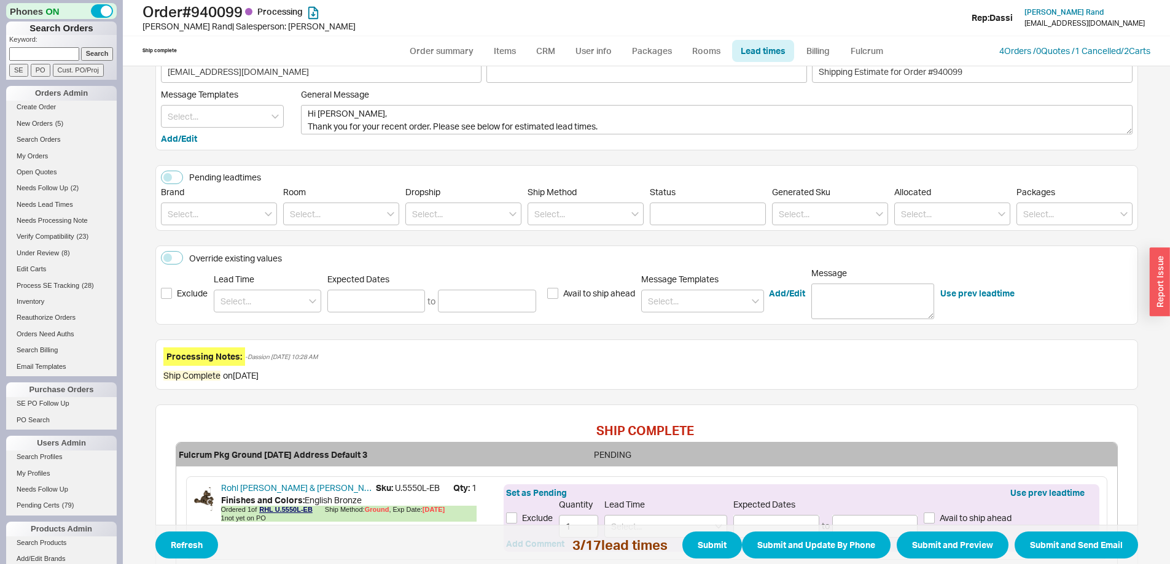
scroll to position [0, 0]
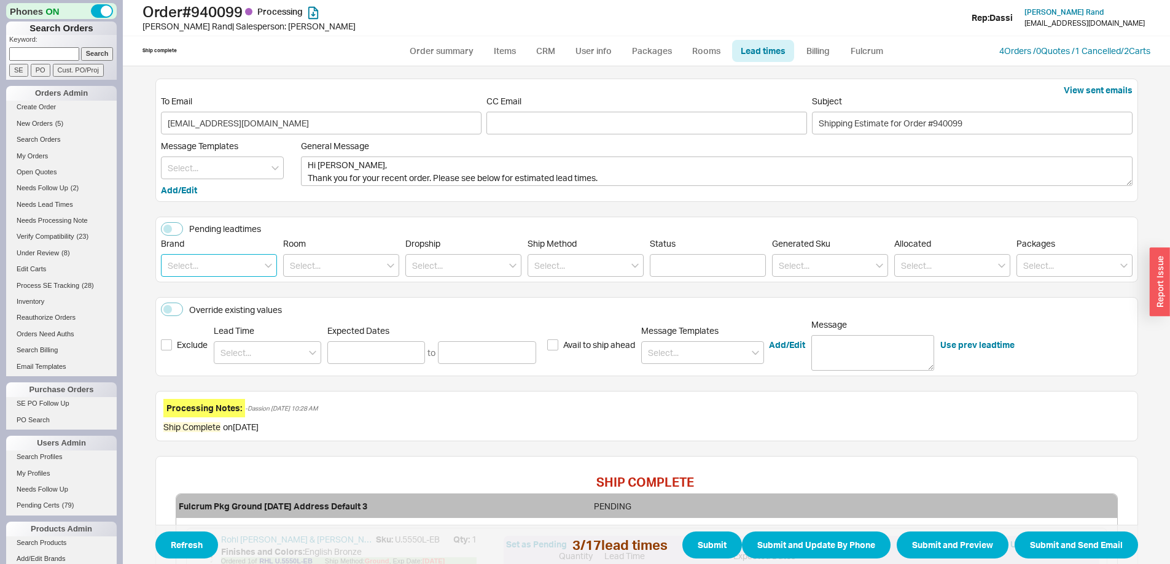
click at [201, 255] on input at bounding box center [219, 265] width 116 height 23
click at [274, 344] on input at bounding box center [267, 352] width 107 height 23
click at [244, 400] on div "2 - 3 Weeks" at bounding box center [267, 400] width 106 height 22
type input "2 - 3 Weeks"
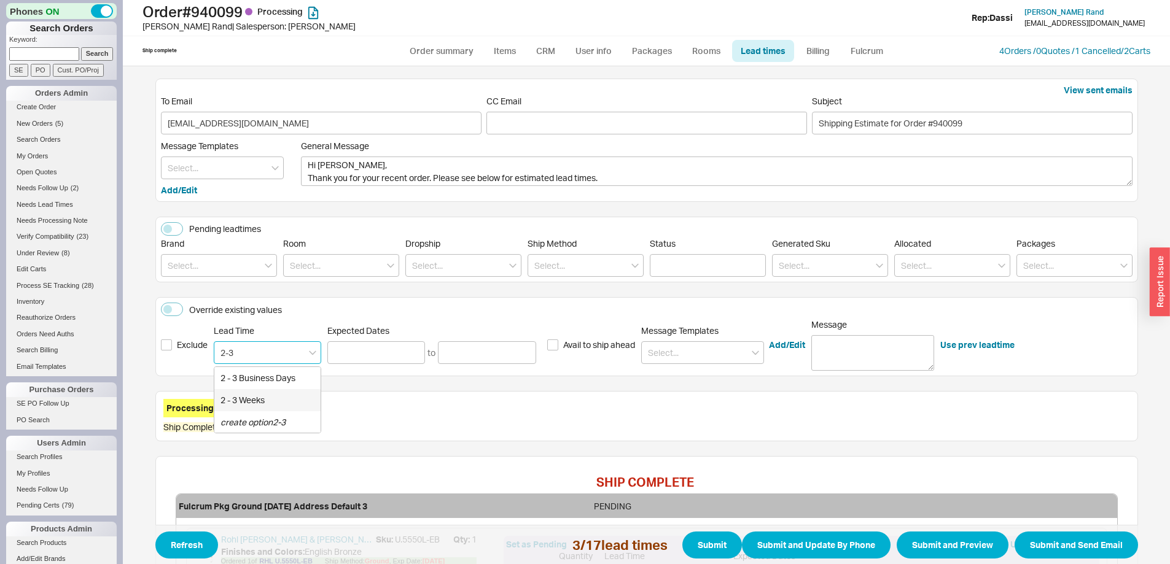
type input "10/06/2025"
type input "10/14/2025"
type input "2 - 3 Weeks"
type input "10/06/2025"
type input "10/14/2025"
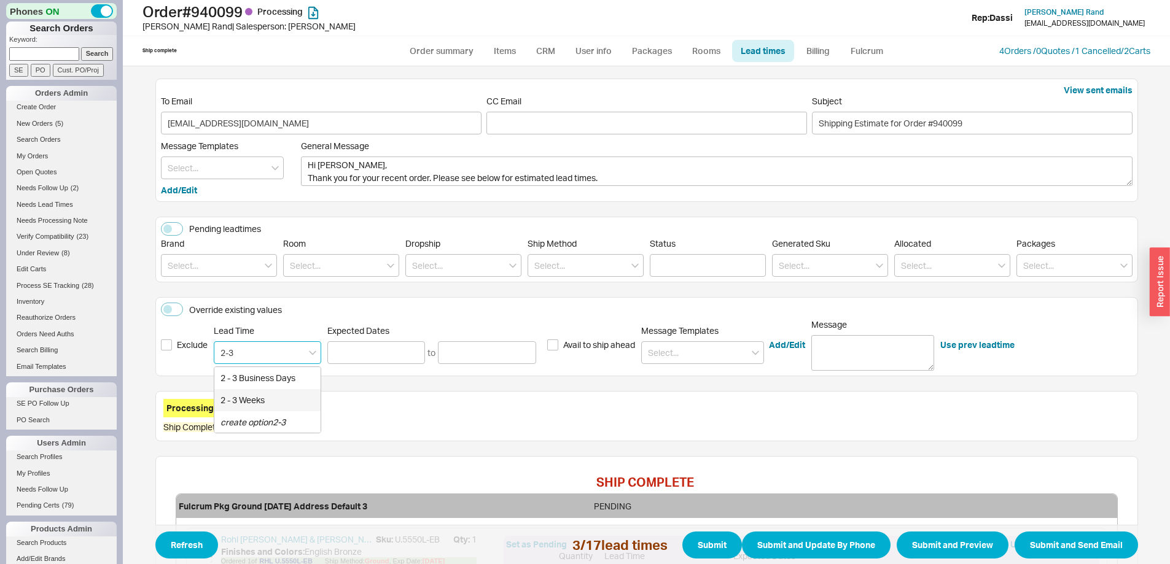
type input "2 - 3 Weeks"
type input "10/06/2025"
type input "10/14/2025"
type input "2 - 3 Weeks"
type input "10/06/2025"
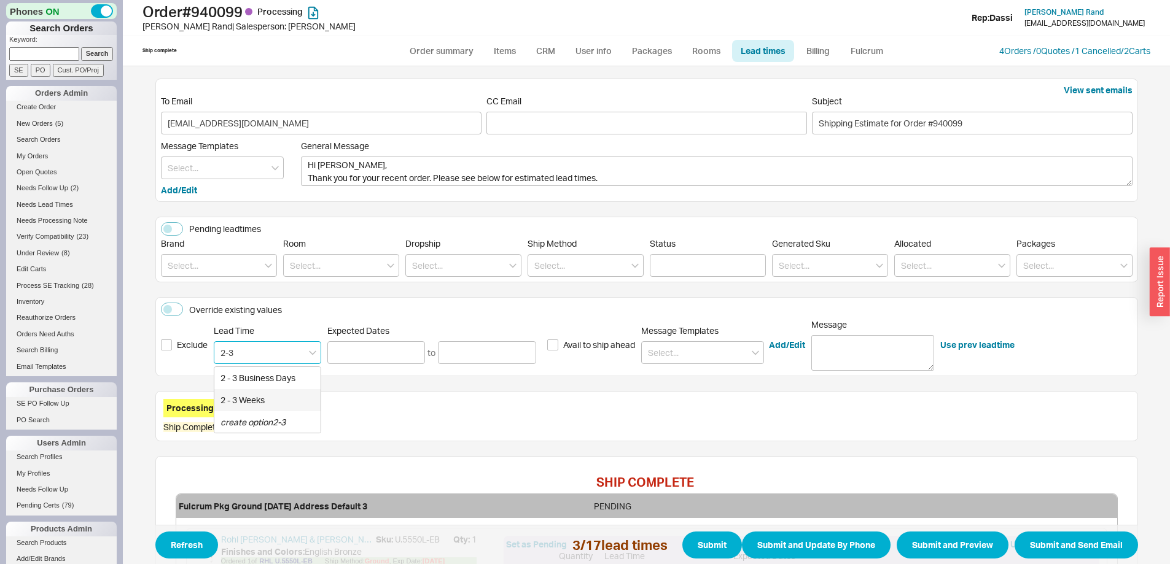
type input "10/14/2025"
type input "2 - 3 Weeks"
type input "10/06/2025"
type input "10/14/2025"
type input "2 - 3 Weeks"
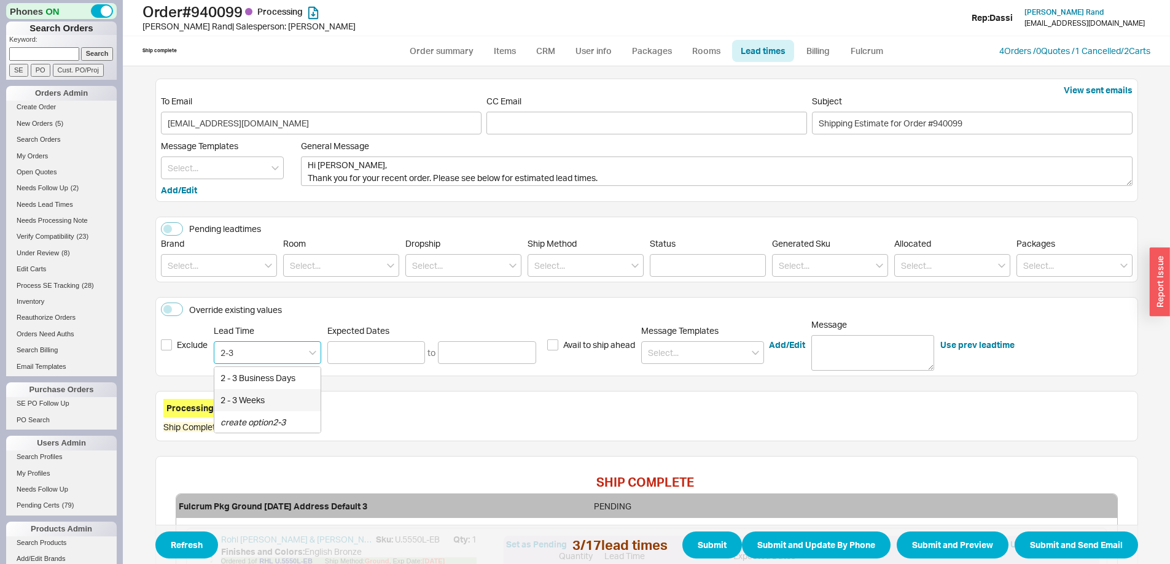
type input "10/06/2025"
type input "10/14/2025"
type input "2 - 3 Weeks"
type input "10/06/2025"
type input "10/14/2025"
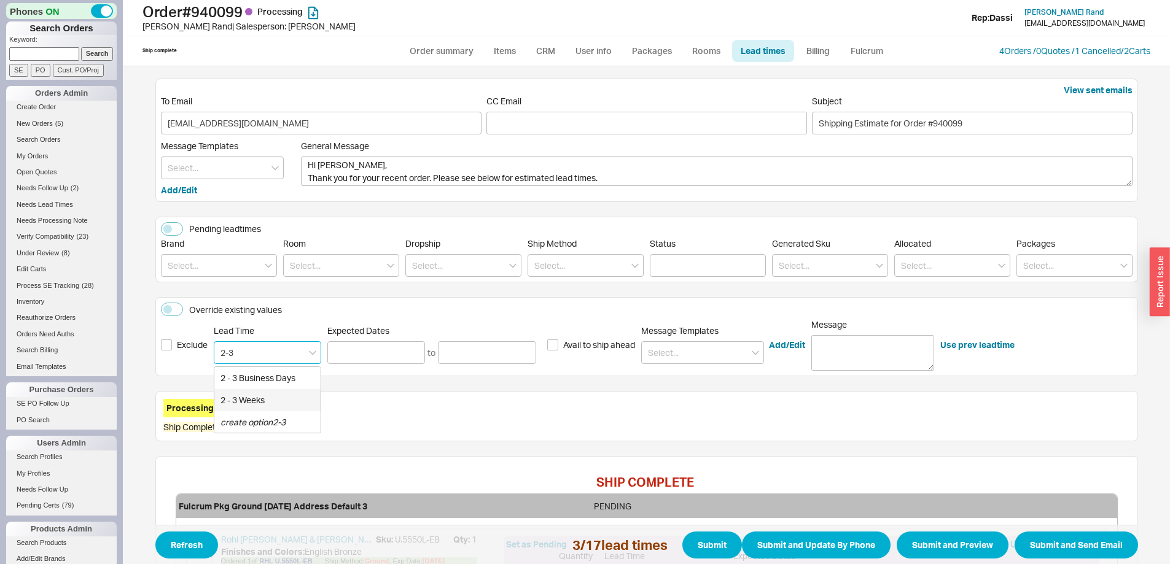
type input "2 - 3 Weeks"
type input "10/06/2025"
type input "10/14/2025"
type input "2 - 3 Weeks"
type input "10/06/2025"
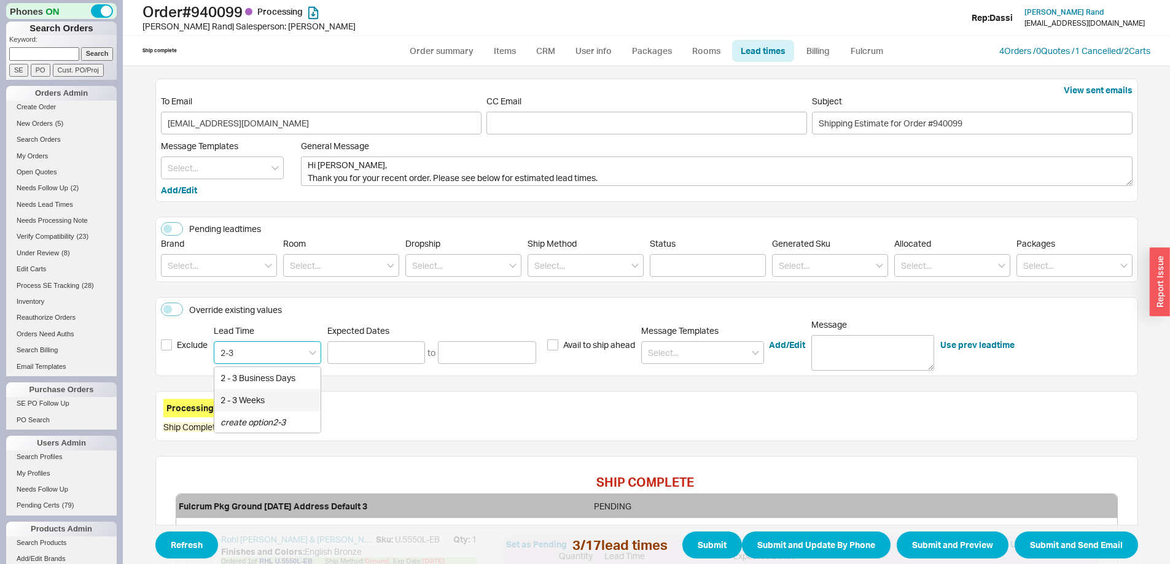
type input "10/14/2025"
type input "2 - 3 Weeks"
type input "10/06/2025"
type input "10/14/2025"
type input "2 - 3 Weeks"
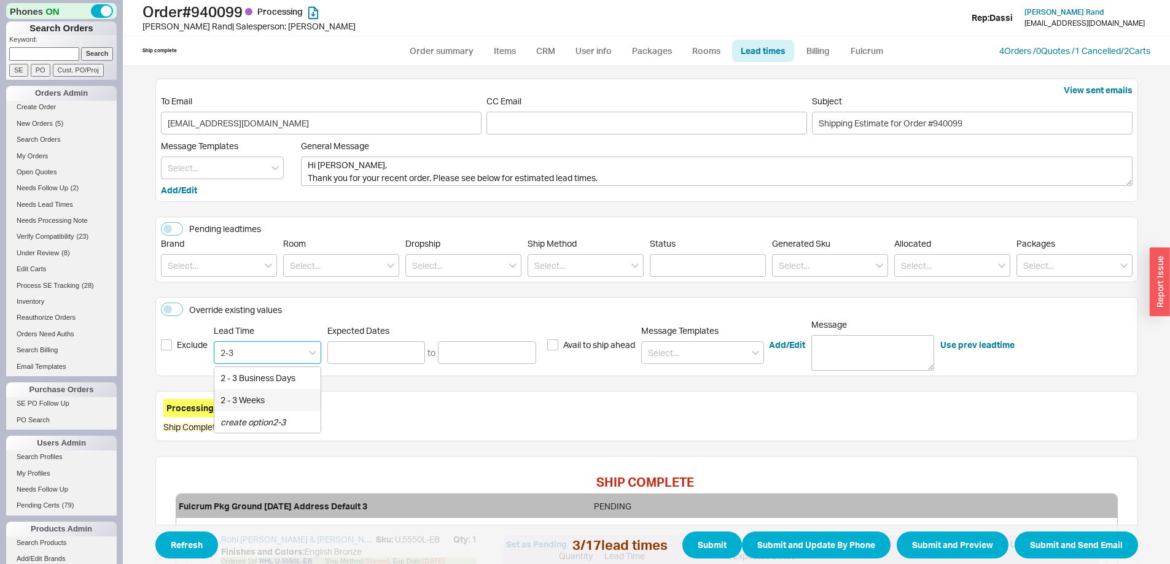
type input "10/06/2025"
type input "10/14/2025"
type input "2 - 3 Weeks"
type input "10/06/2025"
type input "10/14/2025"
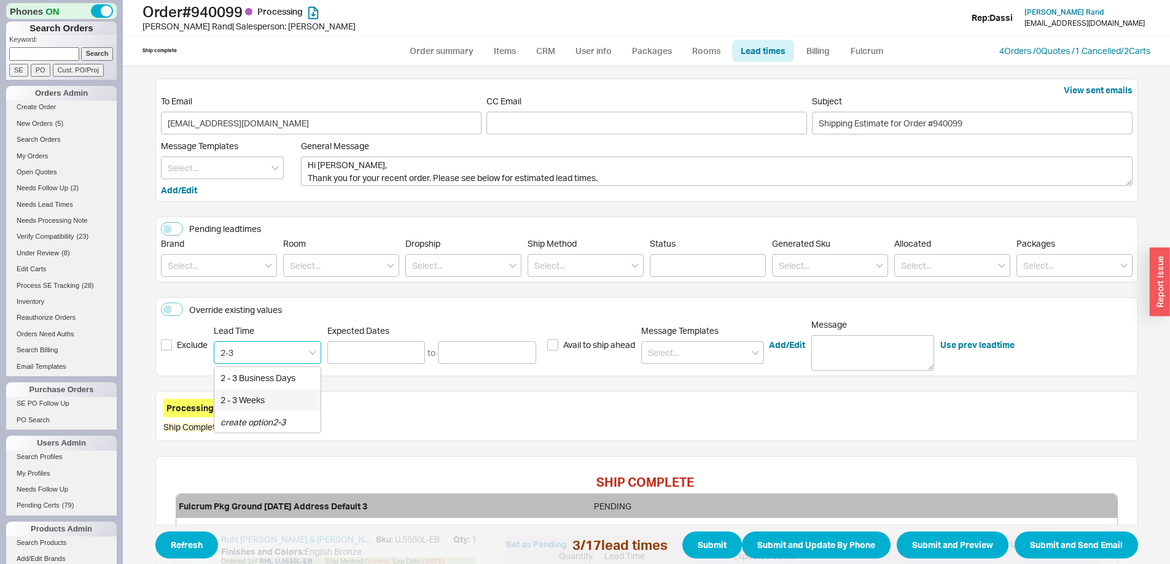
type input "2 - 3 Weeks"
type input "10/06/2025"
type input "10/14/2025"
type input "2 - 3 Weeks"
type input "10/06/2025"
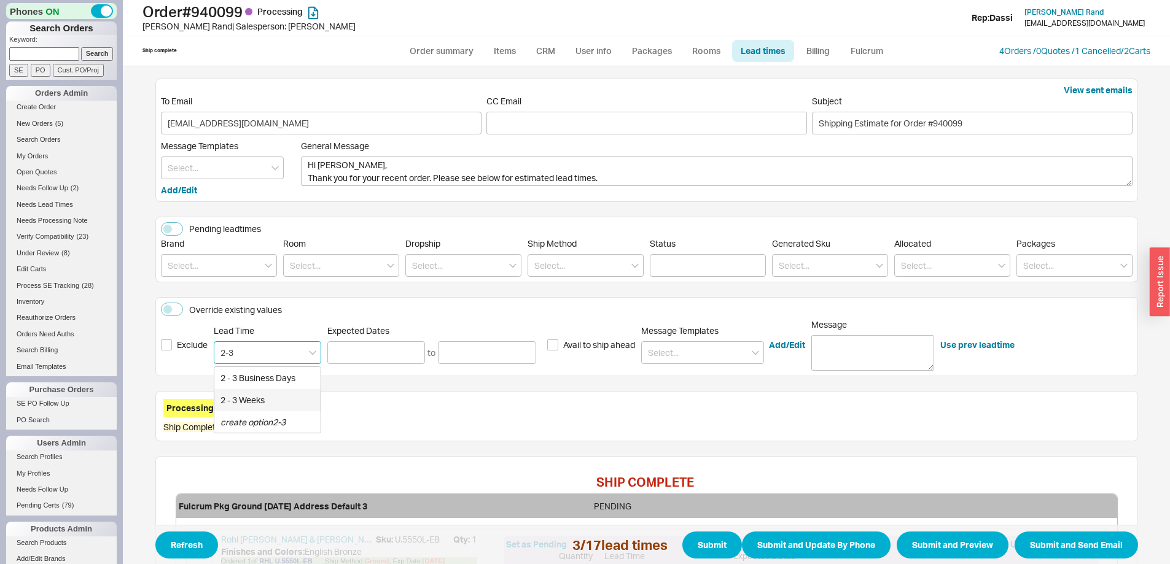
type input "10/14/2025"
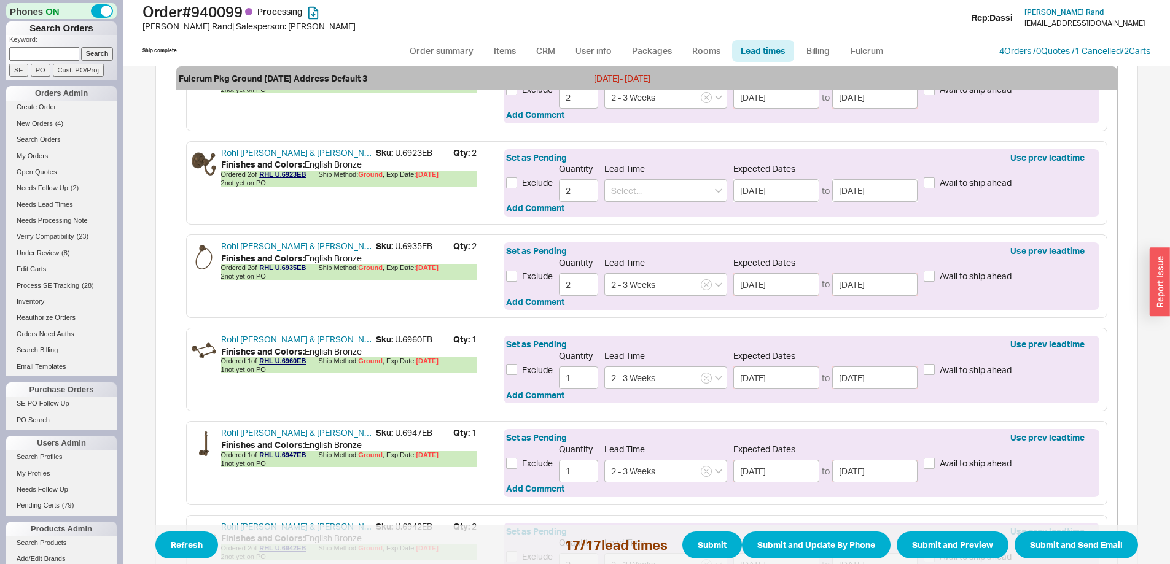
scroll to position [1655, 0]
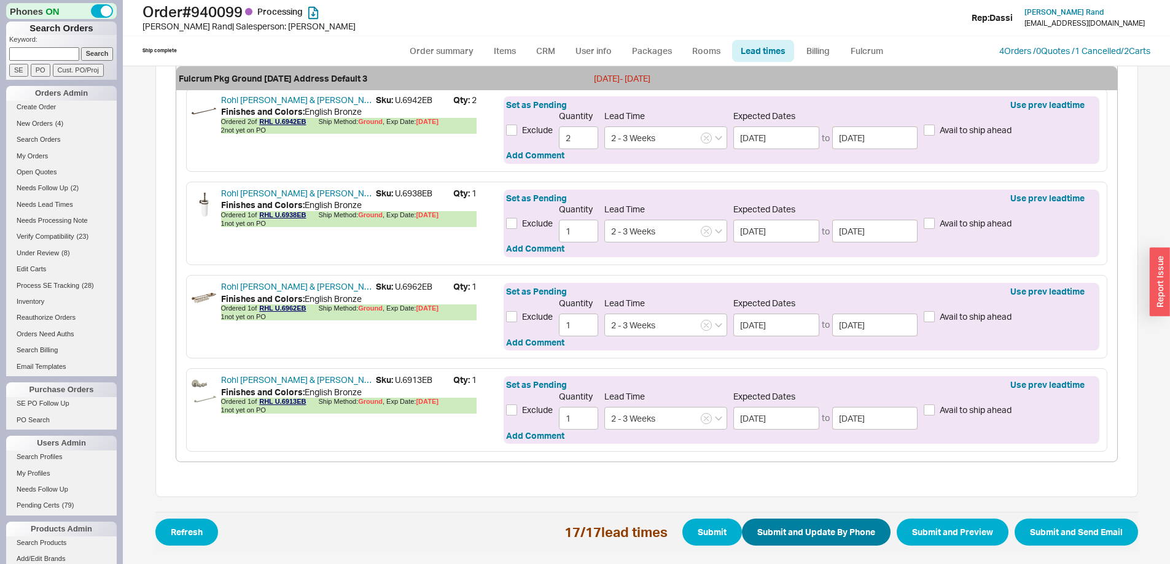
type input "2 - 3 Weeks"
click at [819, 531] on button "Submit and Update By Phone" at bounding box center [816, 532] width 149 height 27
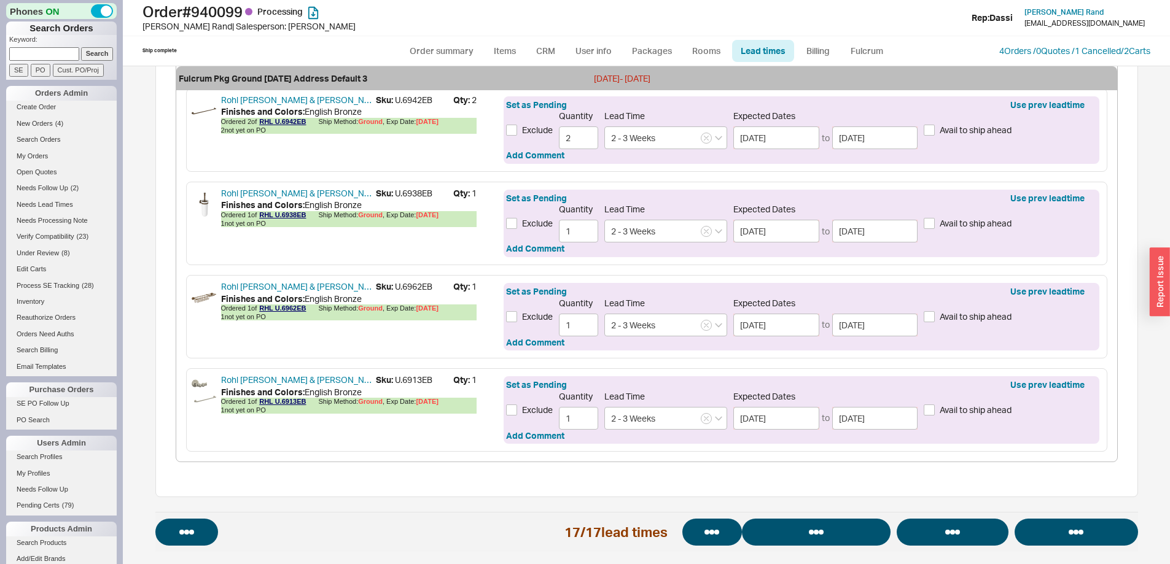
select select "*"
select select "LOW"
select select "3"
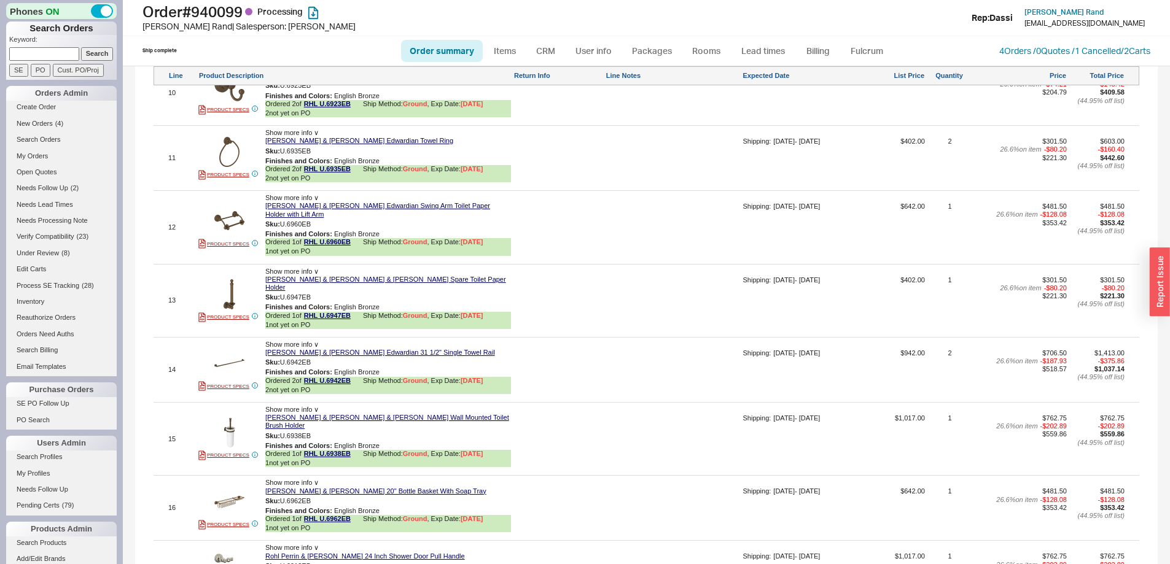
scroll to position [1831, 0]
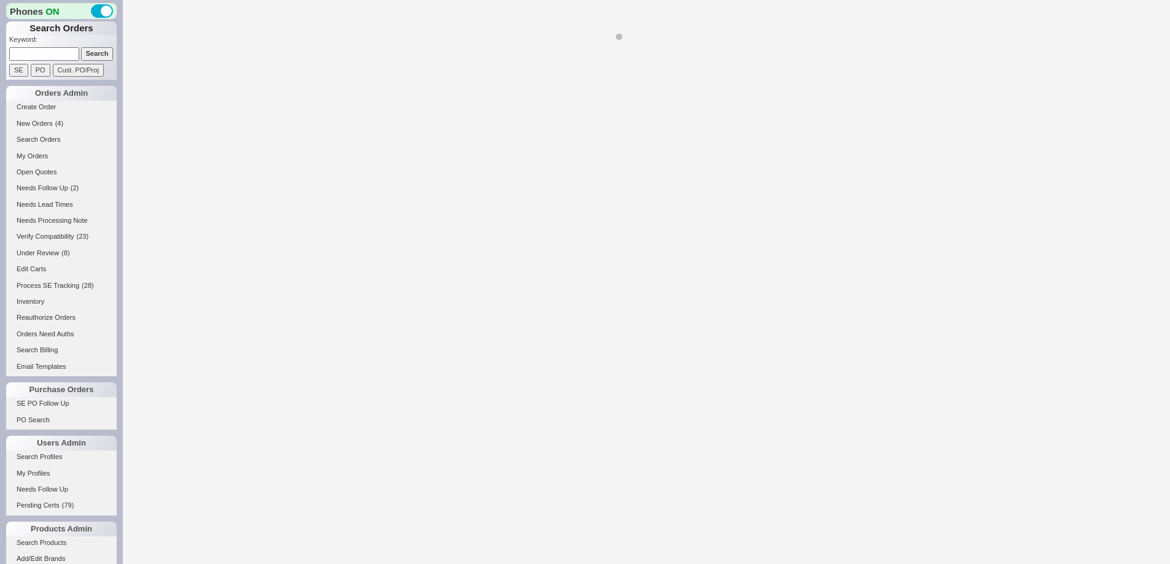
select select "*"
select select "LOW"
select select "3"
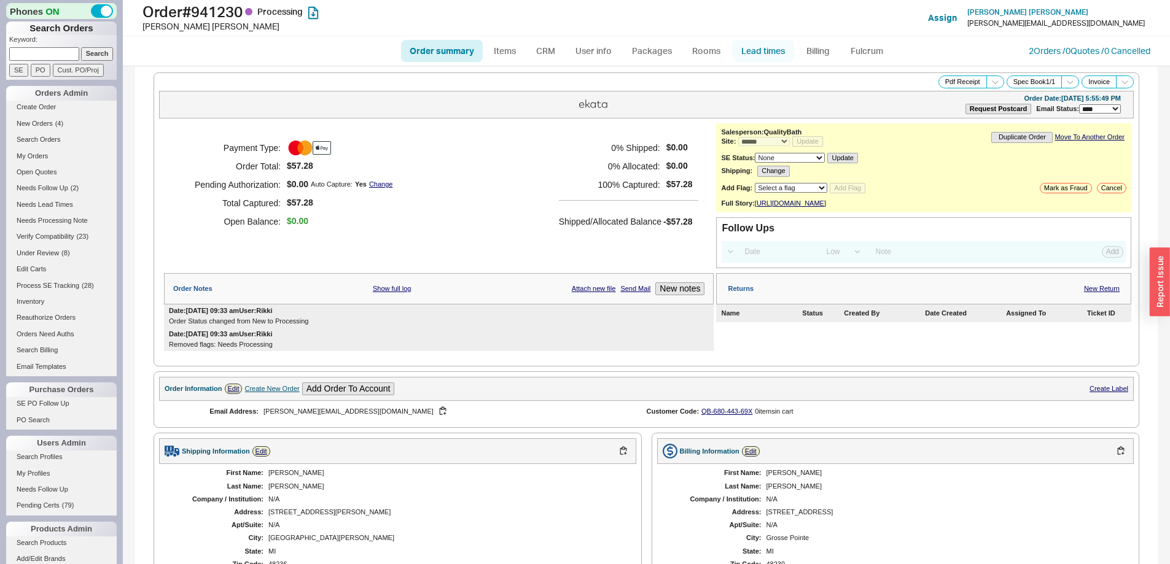
click at [769, 52] on link "Lead times" at bounding box center [763, 51] width 62 height 22
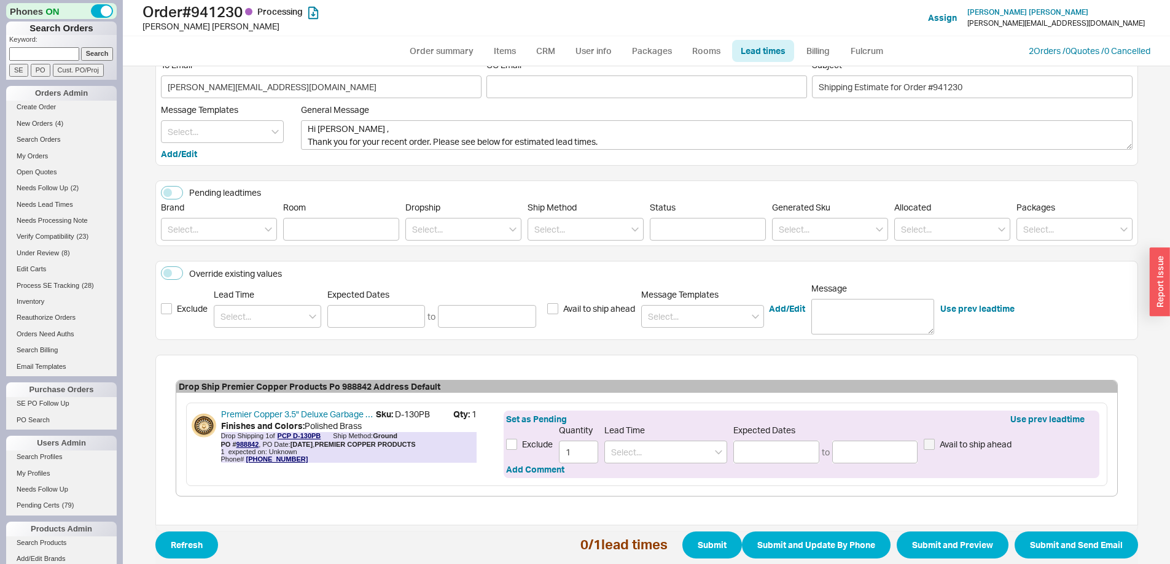
scroll to position [71, 0]
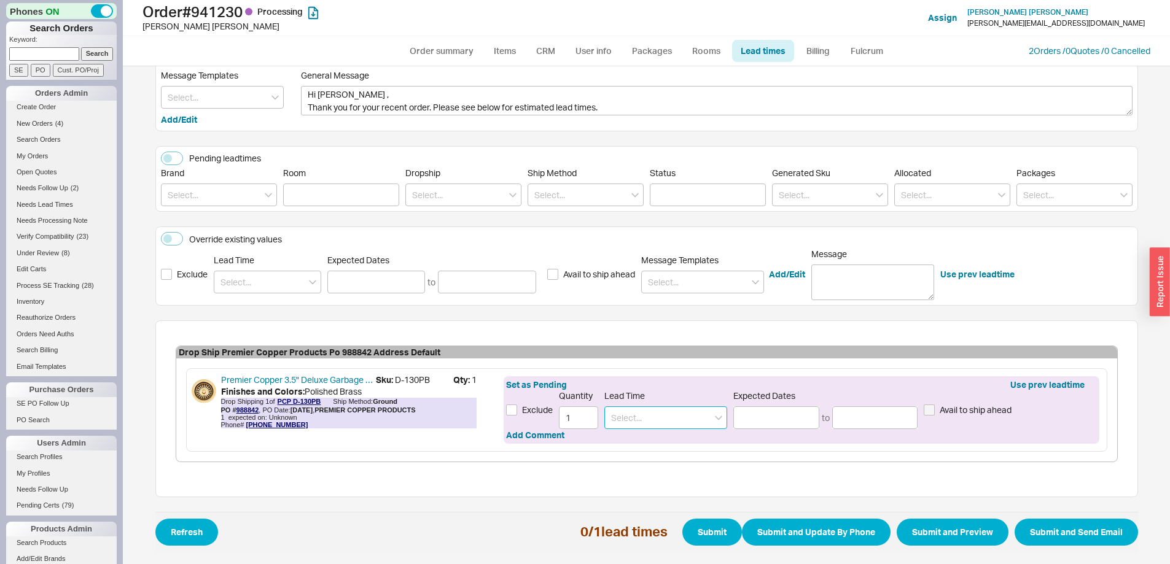
click at [612, 421] on input at bounding box center [665, 418] width 123 height 23
click at [631, 441] on div "1 - 2 Business Days" at bounding box center [666, 443] width 122 height 22
type input "1 - 2 Business Days"
type input "[DATE]"
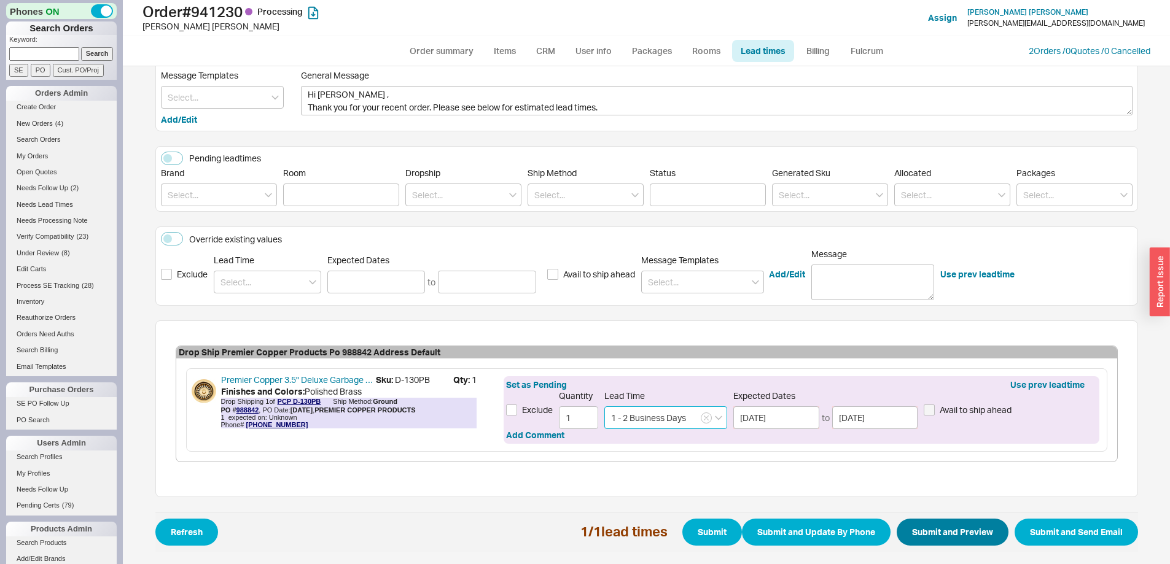
type input "1 - 2 Business Days"
click at [949, 529] on button "Submit and Preview" at bounding box center [953, 532] width 112 height 27
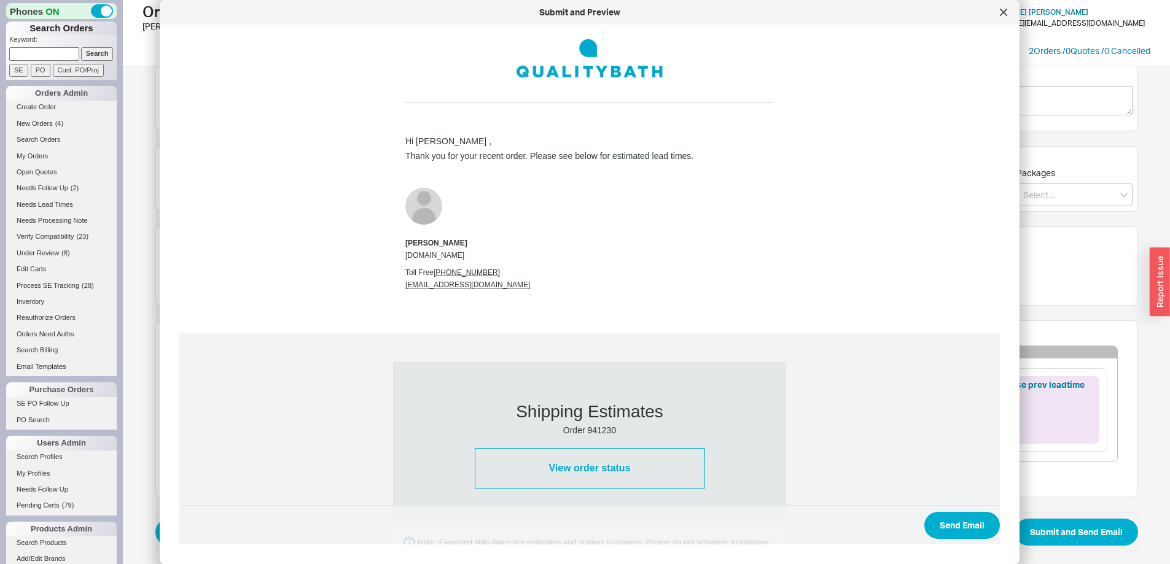
scroll to position [469, 0]
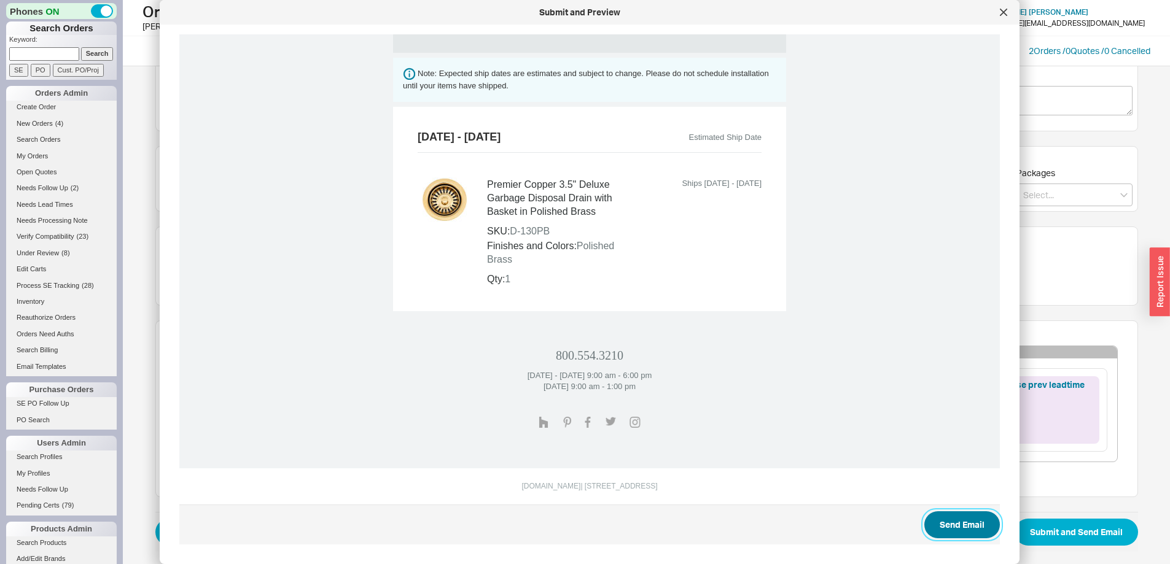
click at [927, 521] on button "Send Email" at bounding box center [962, 525] width 76 height 27
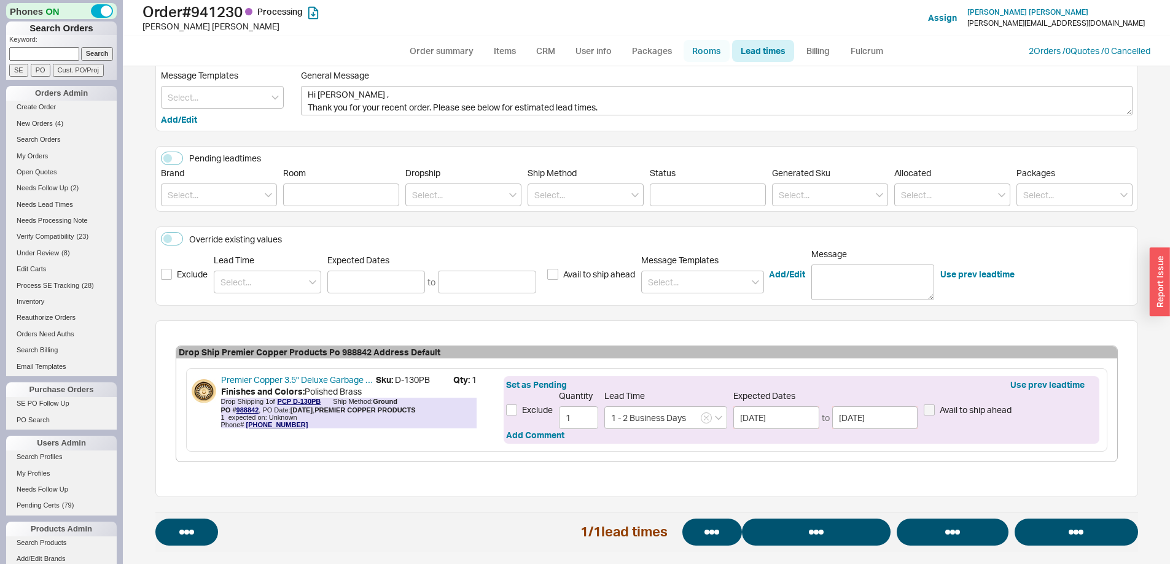
select select "*"
select select "LOW"
select select "3"
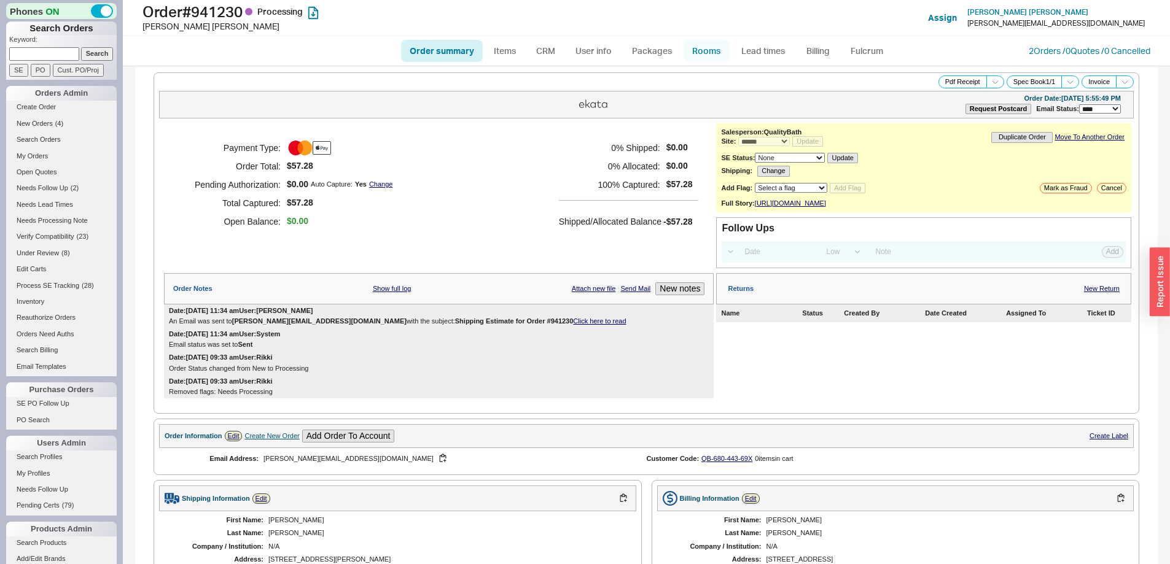
select select "*"
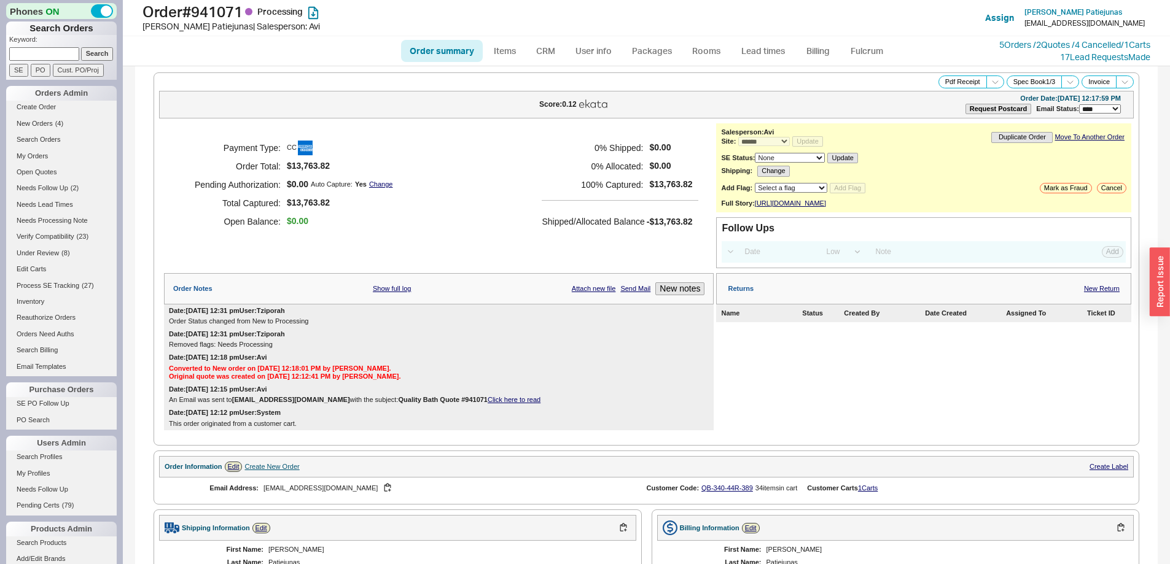
select select "*"
select select "LOW"
select select "3"
click at [750, 52] on link "Lead times" at bounding box center [763, 51] width 62 height 22
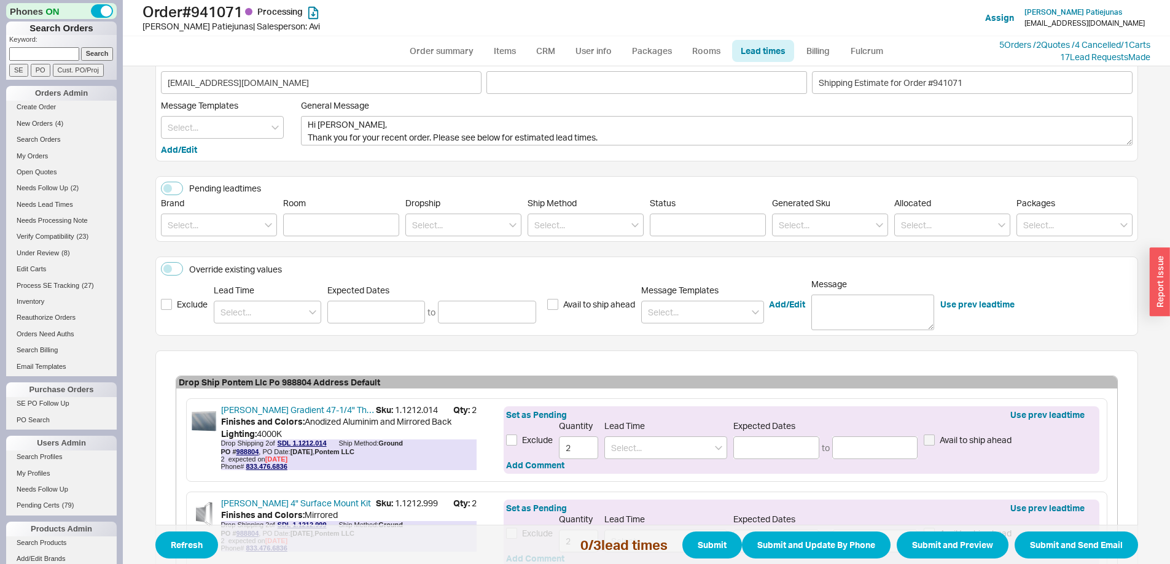
scroll to position [123, 0]
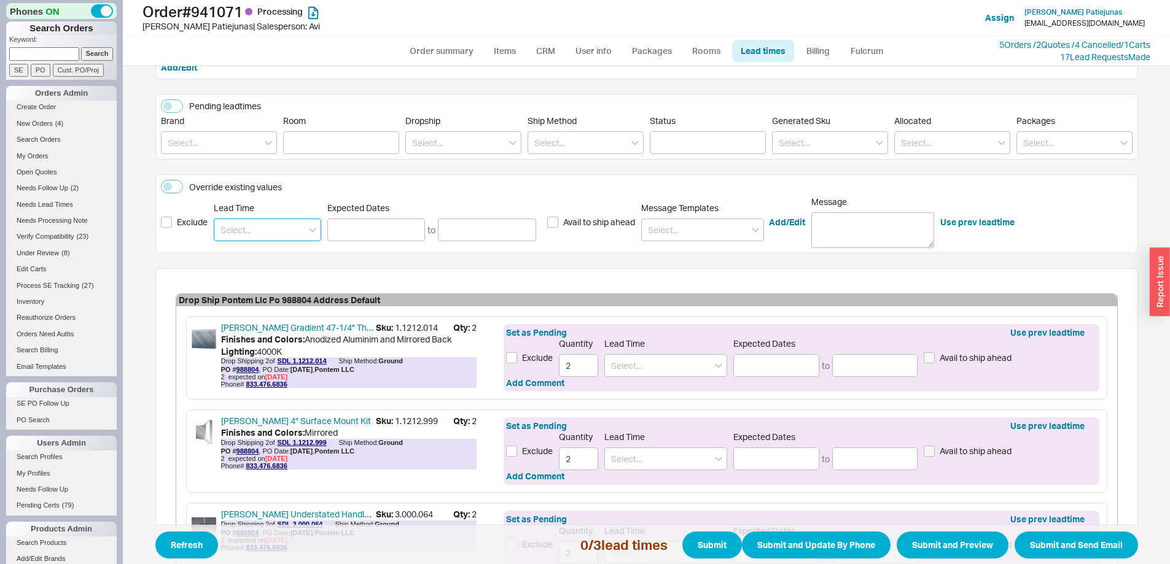
click at [246, 238] on input at bounding box center [267, 230] width 107 height 23
click at [273, 273] on div "0 - 4 Business Days" at bounding box center [267, 278] width 106 height 22
type input "0 - 4 Business Days"
type input "09/26/2025"
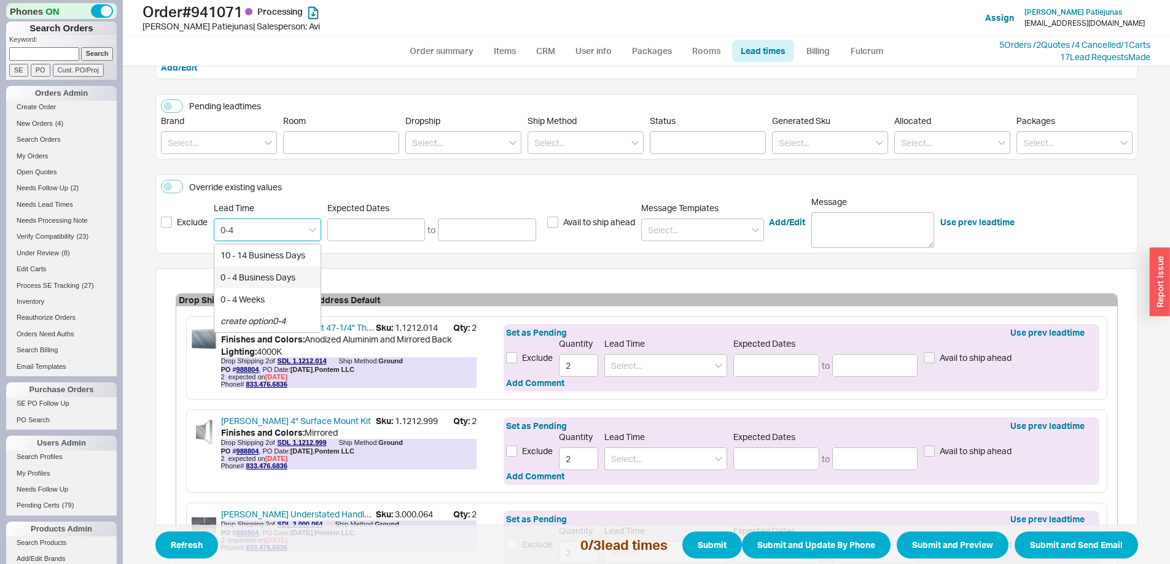
type input "0 - 4 Business Days"
type input "09/26/2025"
type input "0 - 4 Business Days"
type input "09/26/2025"
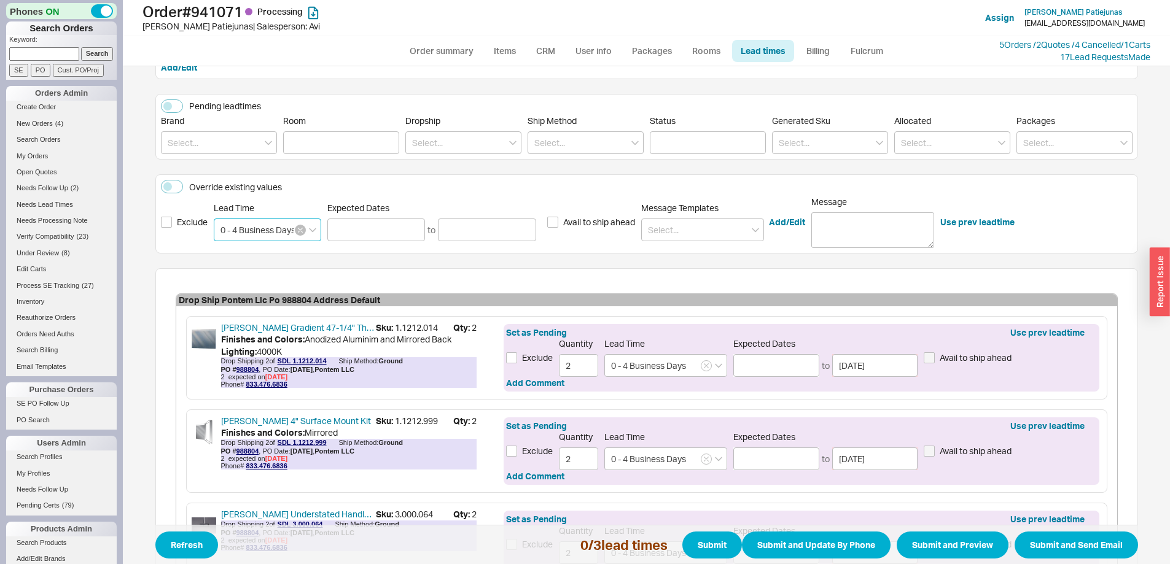
type input "0 - 4 Business Days"
click at [295, 235] on button "button" at bounding box center [300, 230] width 11 height 11
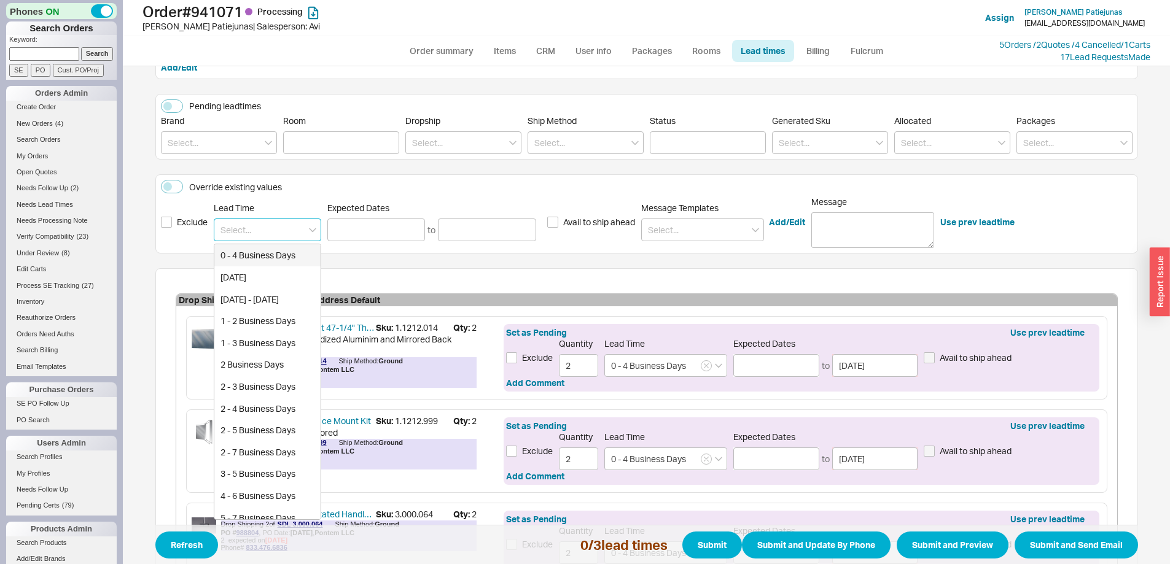
click at [260, 229] on input at bounding box center [267, 230] width 107 height 23
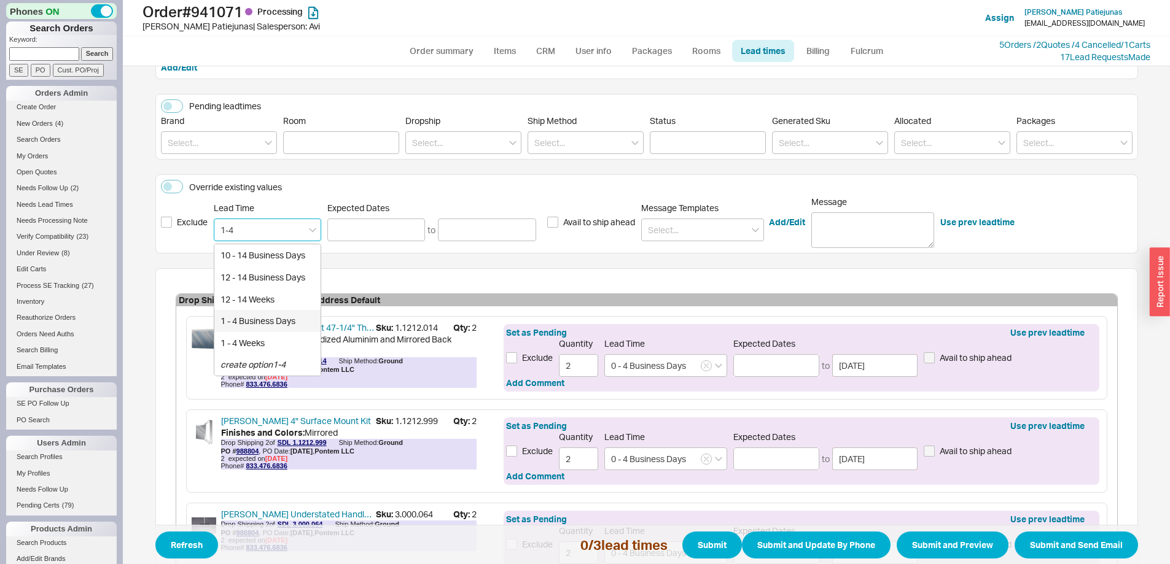
click at [252, 327] on div "1 - 4 Business Days" at bounding box center [267, 321] width 106 height 22
type input "1 - 4 Business Days"
type input "09/23/2025"
type input "1 - 4 Business Days"
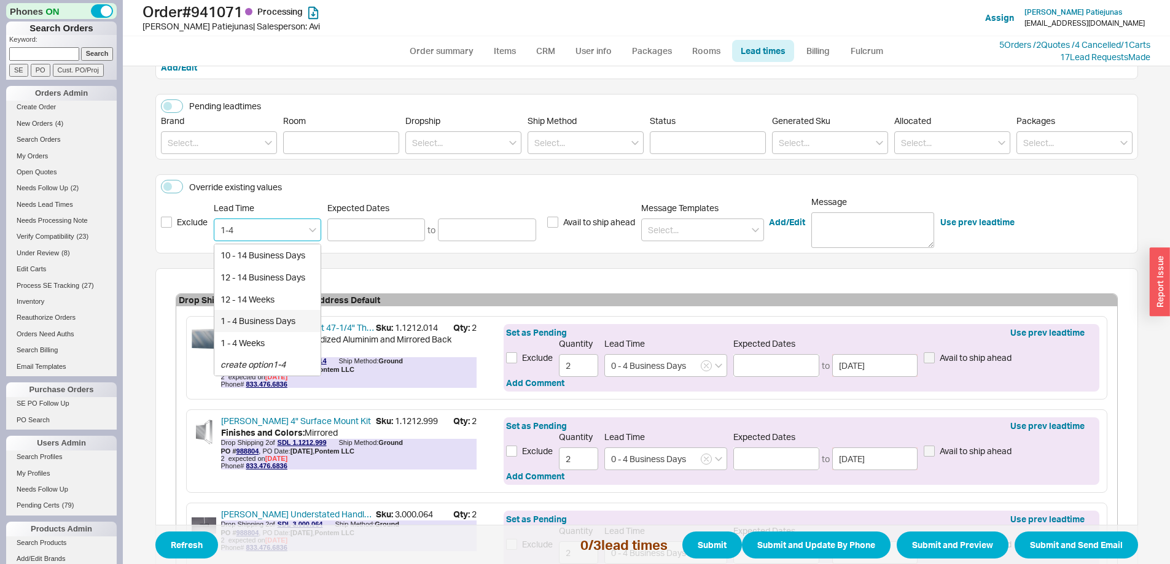
type input "09/23/2025"
type input "1 - 4 Business Days"
type input "09/23/2025"
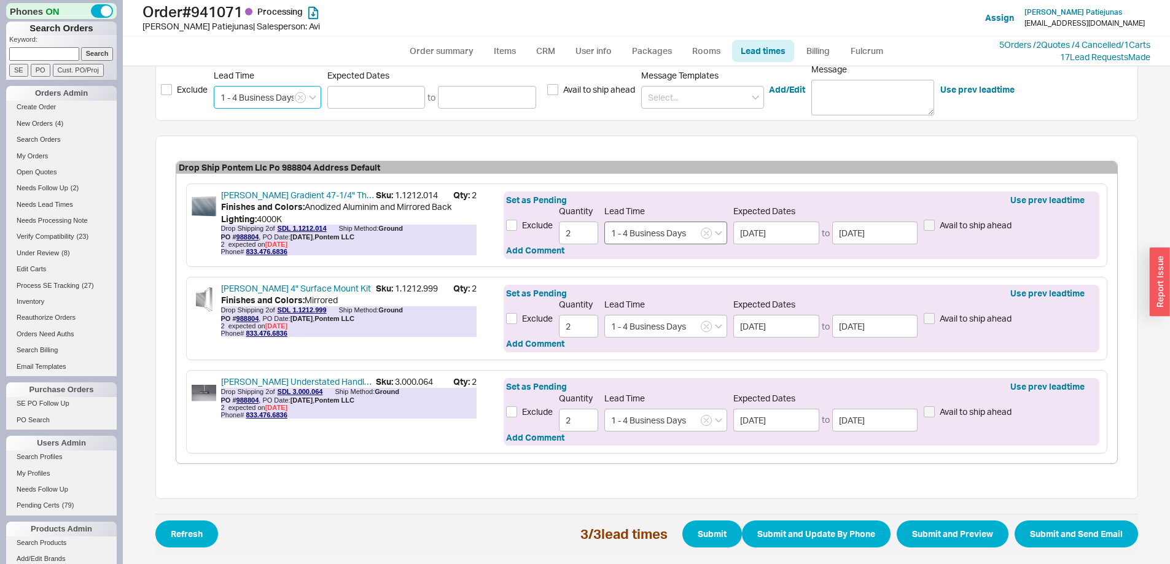
scroll to position [257, 0]
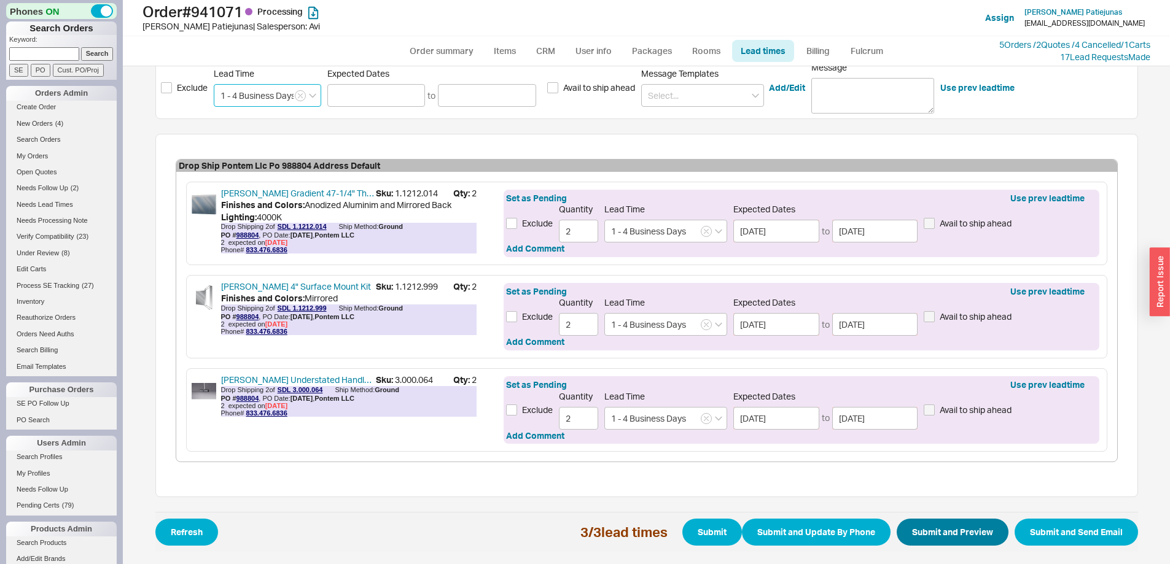
type input "1 - 4 Business Days"
click at [915, 522] on button "Submit and Preview" at bounding box center [953, 532] width 112 height 27
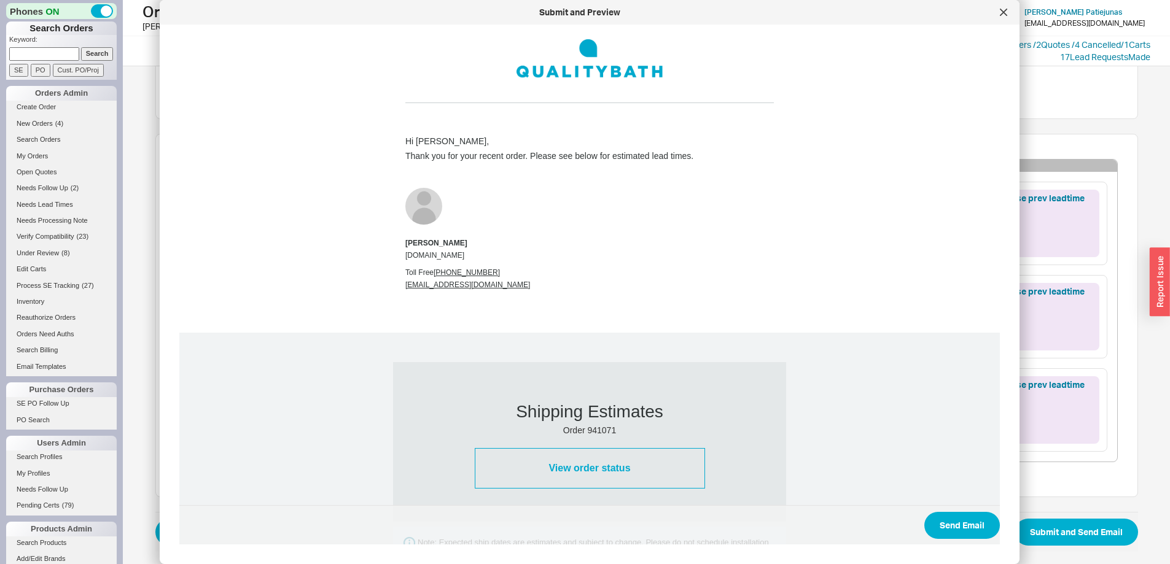
scroll to position [716, 0]
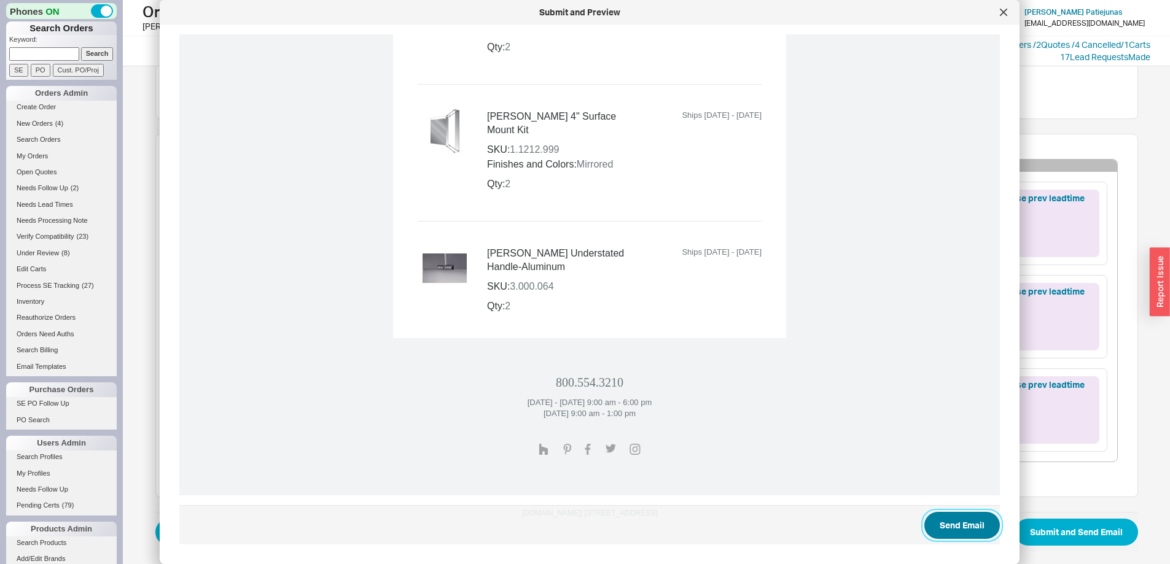
drag, startPoint x: 938, startPoint y: 523, endPoint x: 932, endPoint y: 518, distance: 7.5
click at [935, 521] on button "Send Email" at bounding box center [962, 525] width 76 height 27
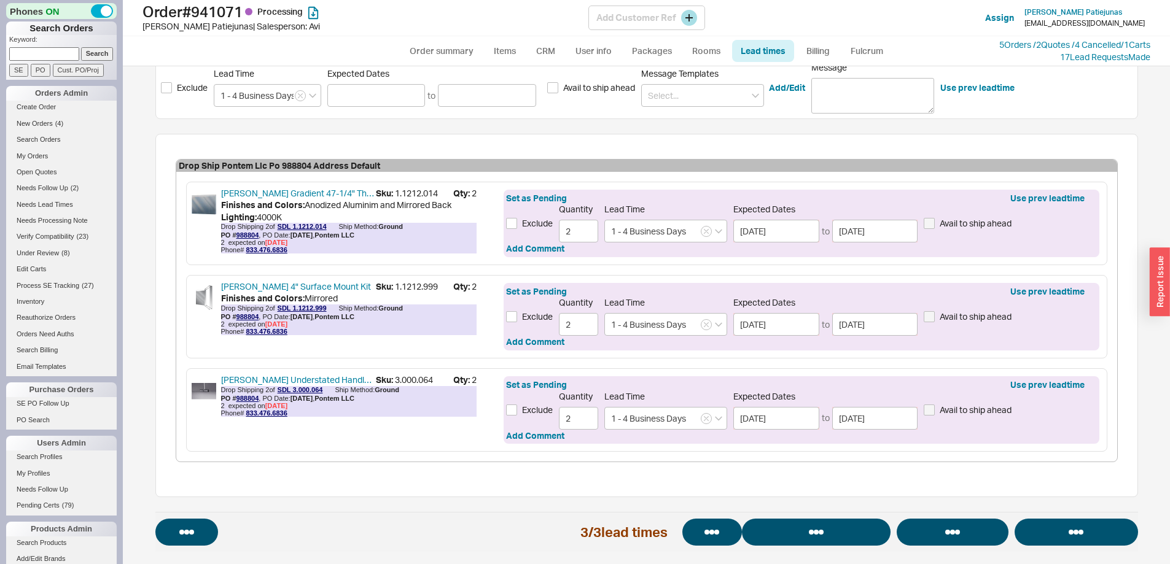
select select "*"
select select "LOW"
select select "3"
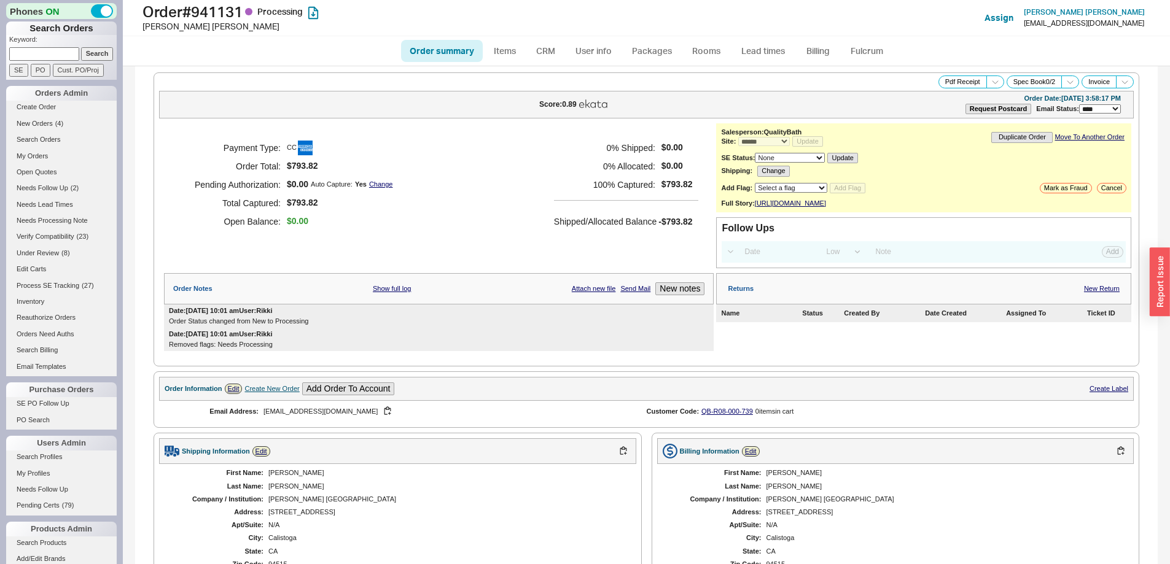
select select "*"
select select "LOW"
select select "3"
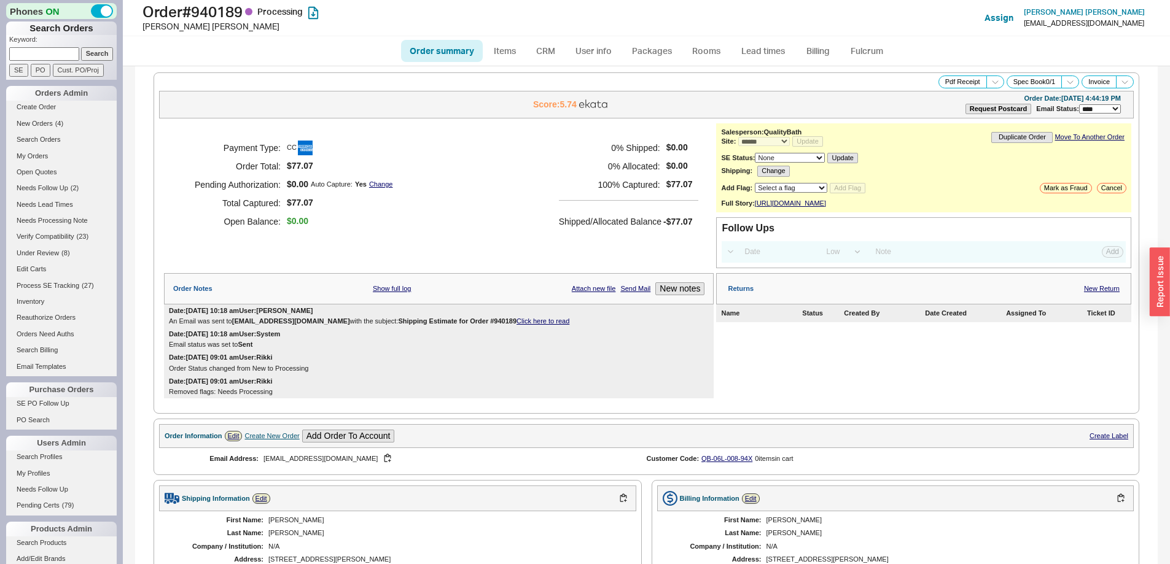
select select "*"
select select "LOW"
select select "3"
click at [772, 56] on link "Lead times" at bounding box center [763, 51] width 62 height 22
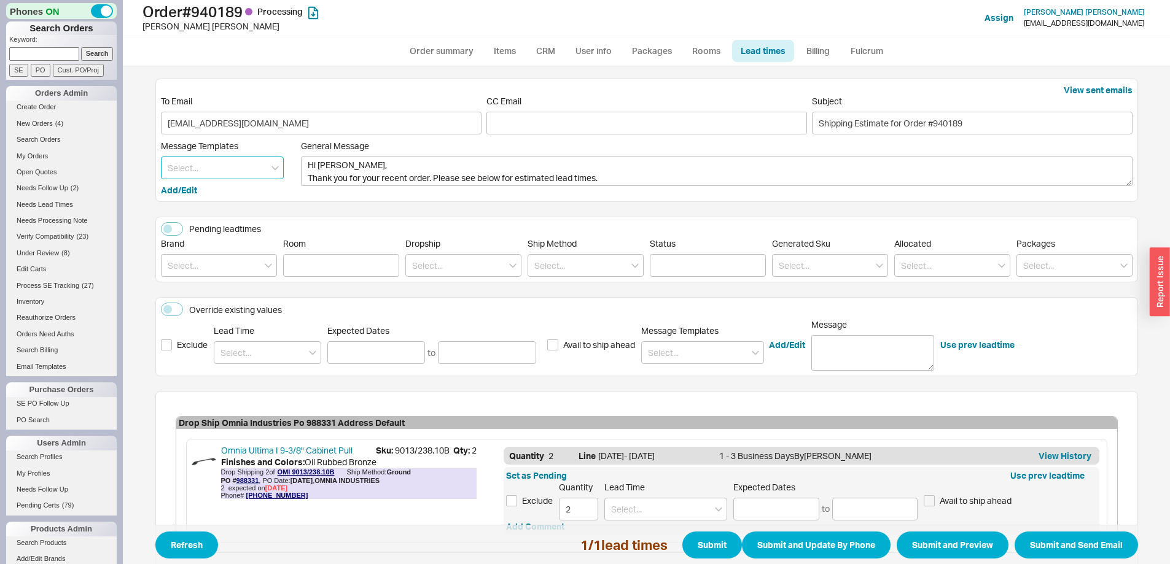
click at [222, 173] on input at bounding box center [222, 168] width 123 height 23
click at [212, 199] on div "Update" at bounding box center [222, 193] width 122 height 22
type textarea "Hi [PERSON_NAME], Please see below for an update on your order. We sincerely ap…"
type input "Update"
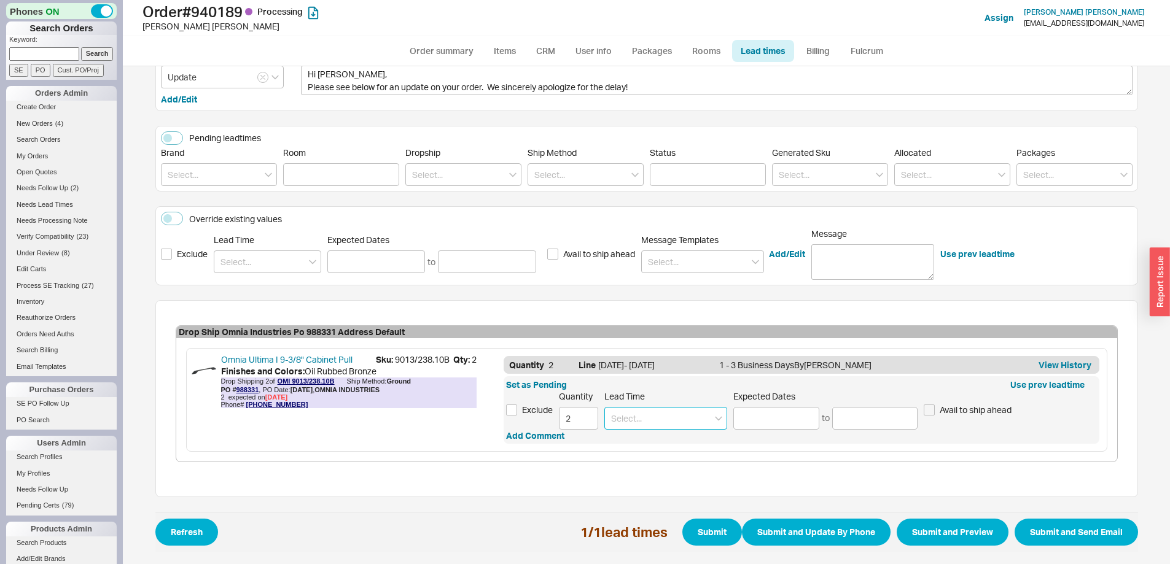
click at [637, 408] on input at bounding box center [665, 418] width 123 height 23
click at [643, 467] on div "[DATE] - [DATE]" at bounding box center [666, 465] width 122 height 22
type input "[DATE] - [DATE]"
type input "[DATE]"
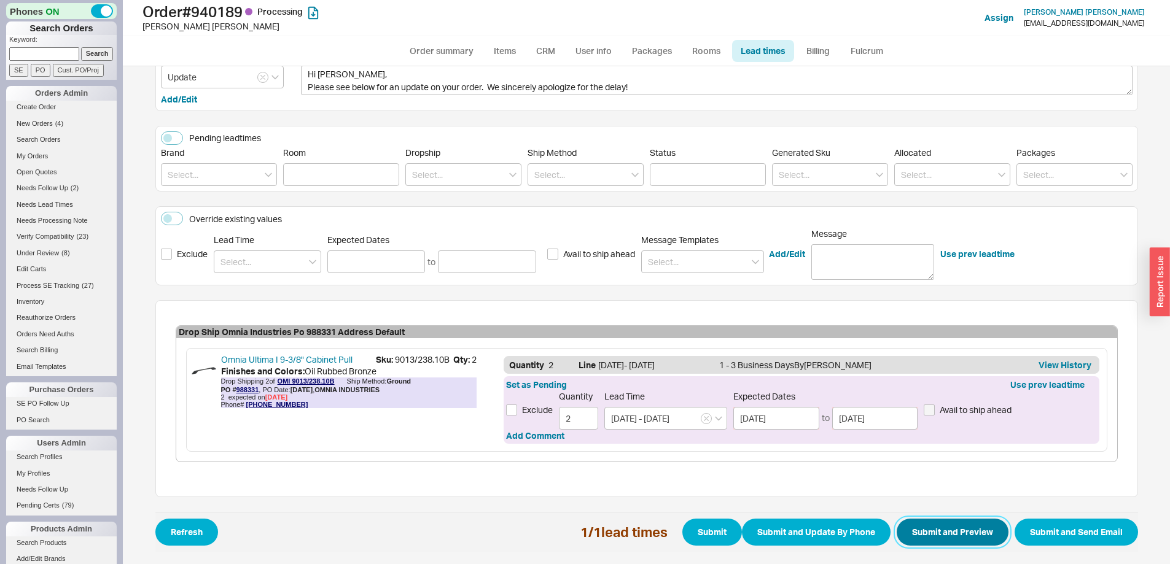
click at [957, 536] on button "Submit and Preview" at bounding box center [953, 532] width 112 height 27
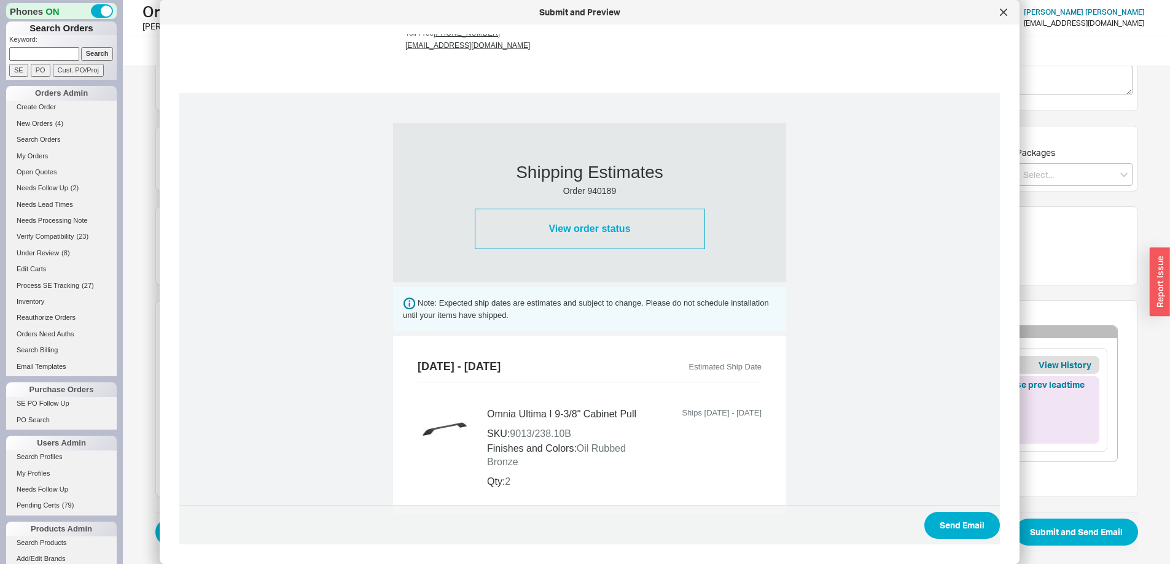
scroll to position [442, 0]
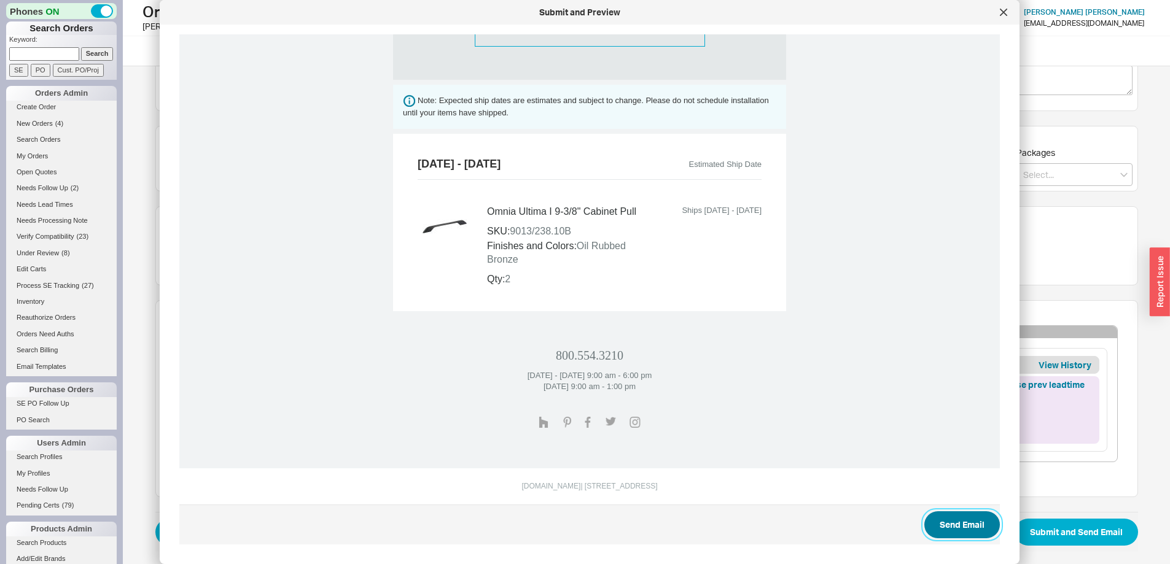
click at [954, 521] on button "Send Email" at bounding box center [962, 525] width 76 height 27
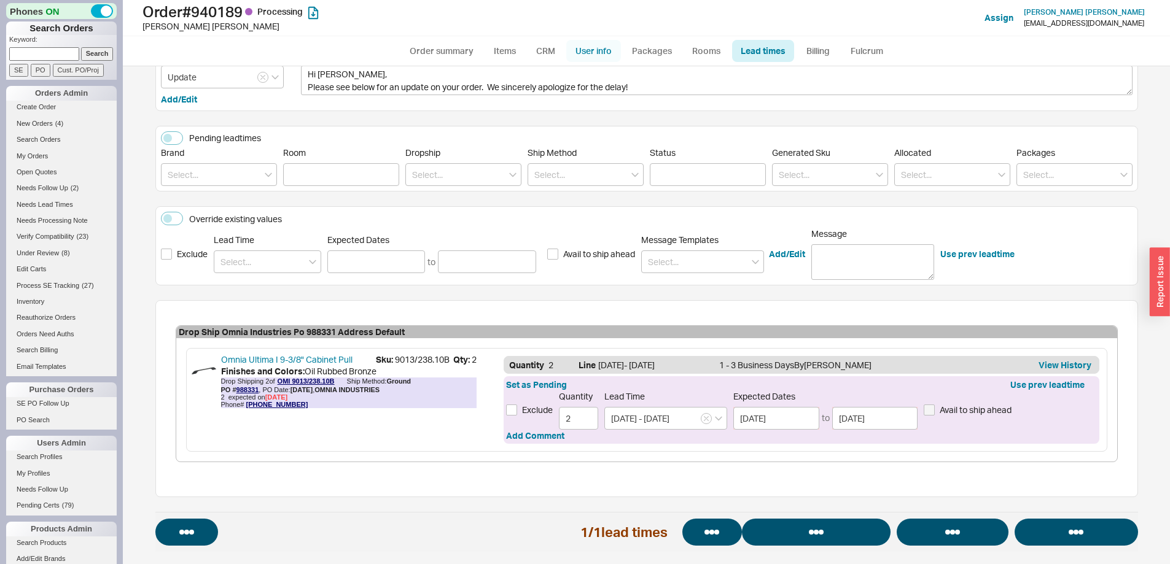
select select "*"
select select "LOW"
select select "3"
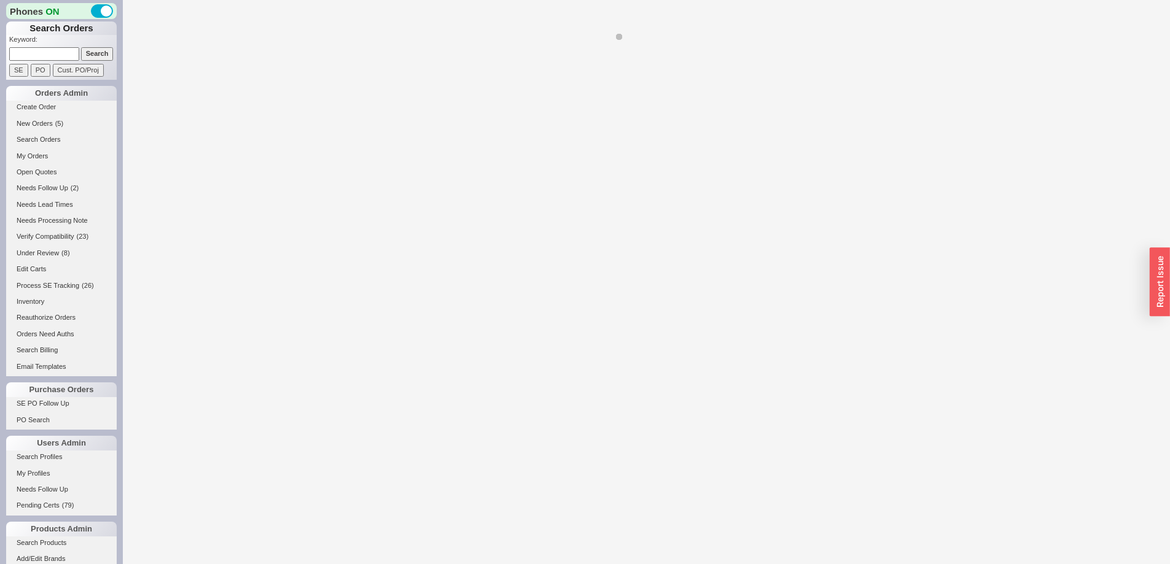
select select "*"
select select "LOW"
select select "3"
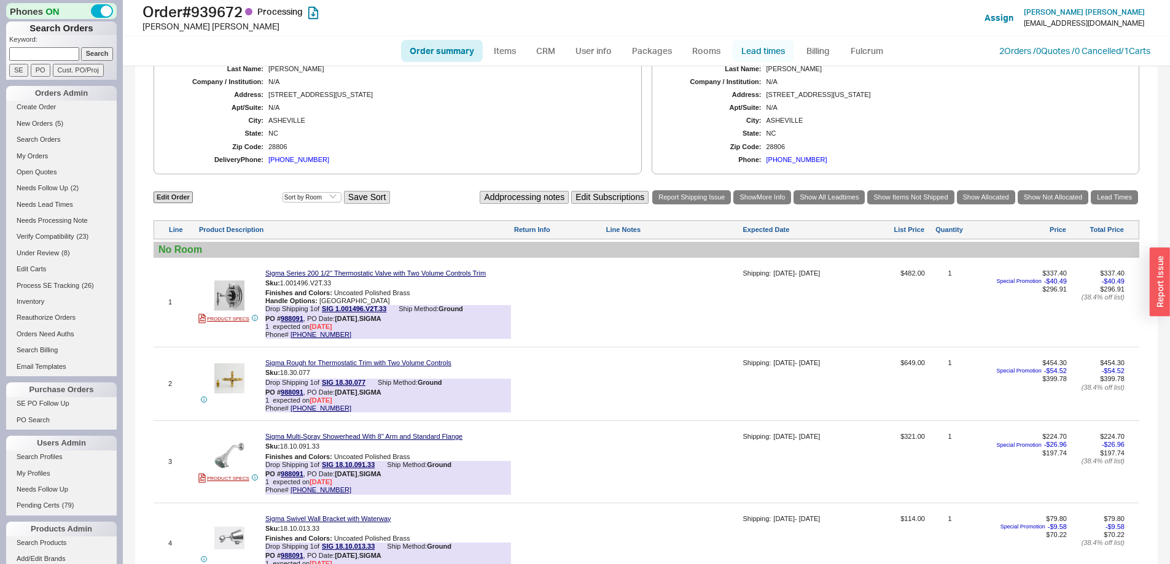
scroll to position [493, 0]
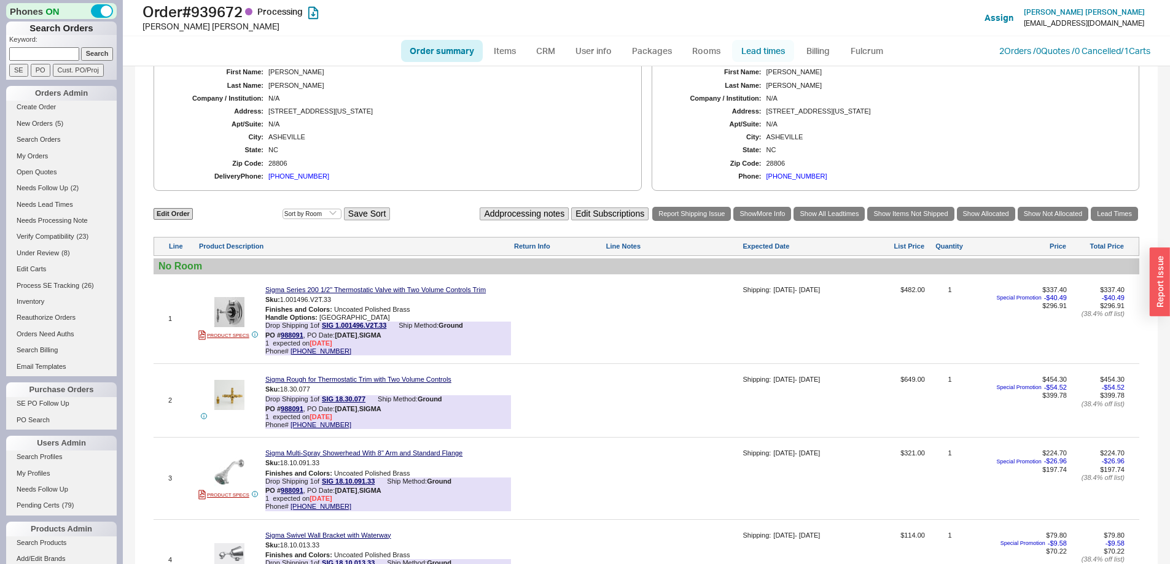
click at [755, 43] on link "Lead times" at bounding box center [763, 51] width 62 height 22
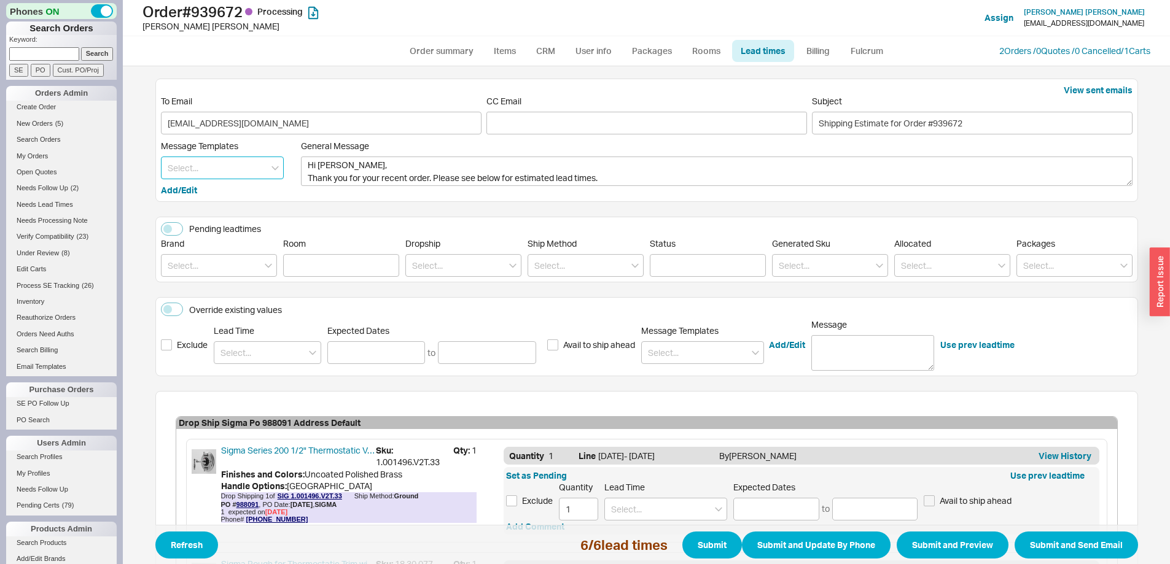
click at [206, 164] on input at bounding box center [222, 168] width 123 height 23
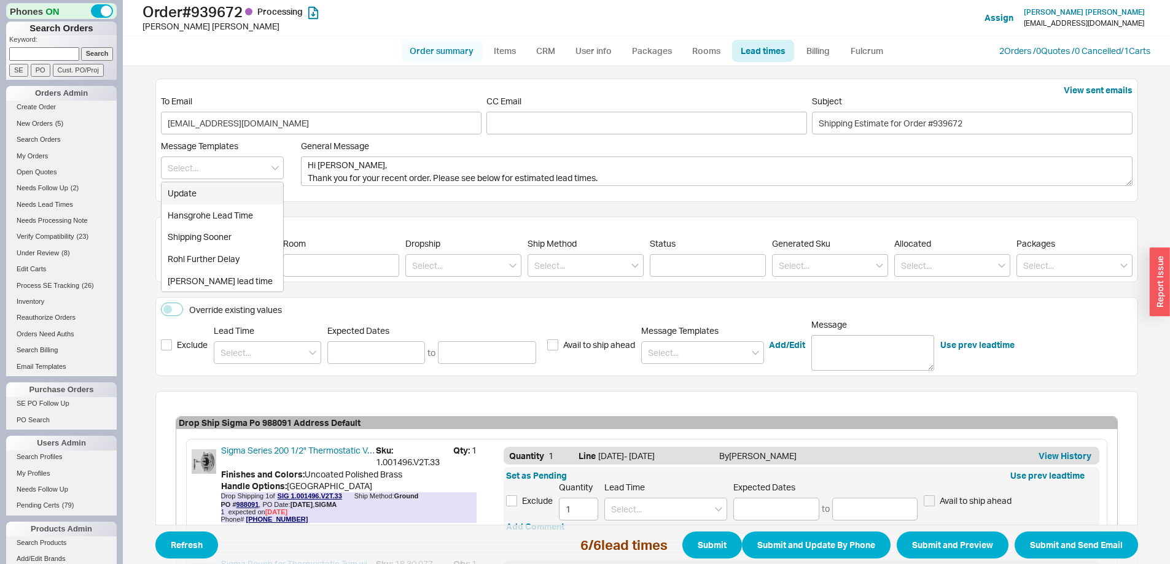
click at [461, 57] on link "Order summary" at bounding box center [442, 51] width 82 height 22
select select "*"
select select "LOW"
select select "3"
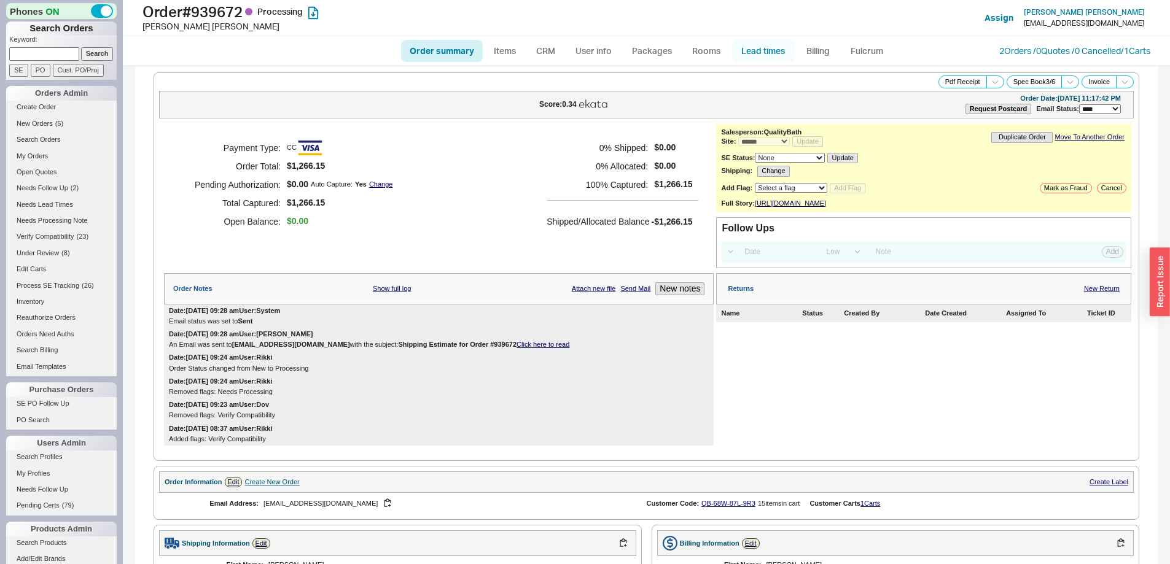
click at [771, 53] on link "Lead times" at bounding box center [763, 51] width 62 height 22
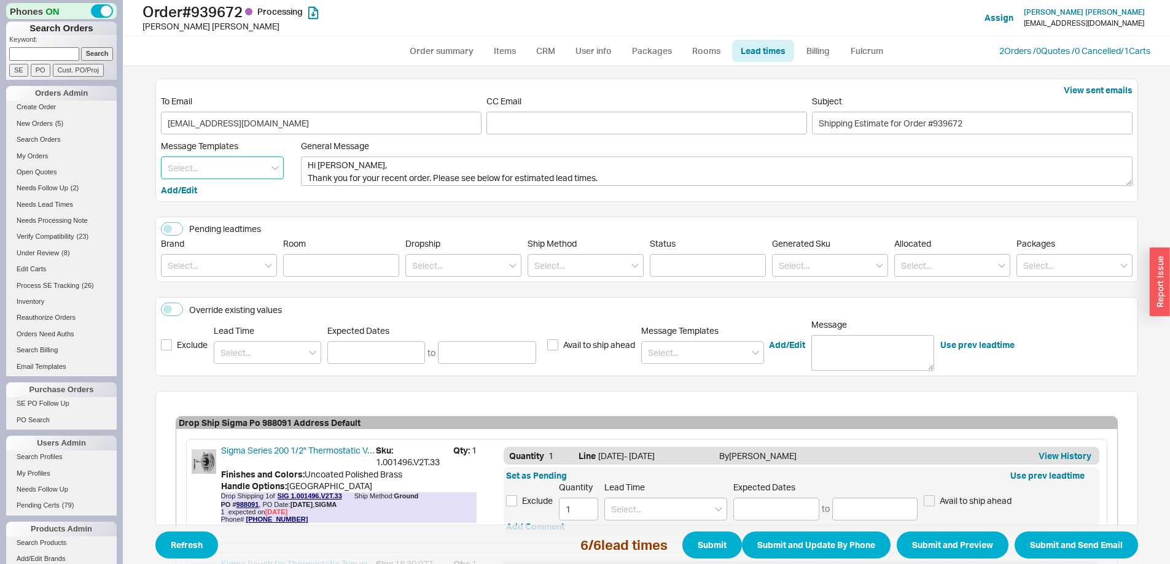
click at [201, 174] on input at bounding box center [222, 168] width 123 height 23
click at [200, 187] on div "Update" at bounding box center [222, 193] width 122 height 22
type textarea "Hi [PERSON_NAME], Please see below for an update on your order. We sincerely ap…"
type input "Update"
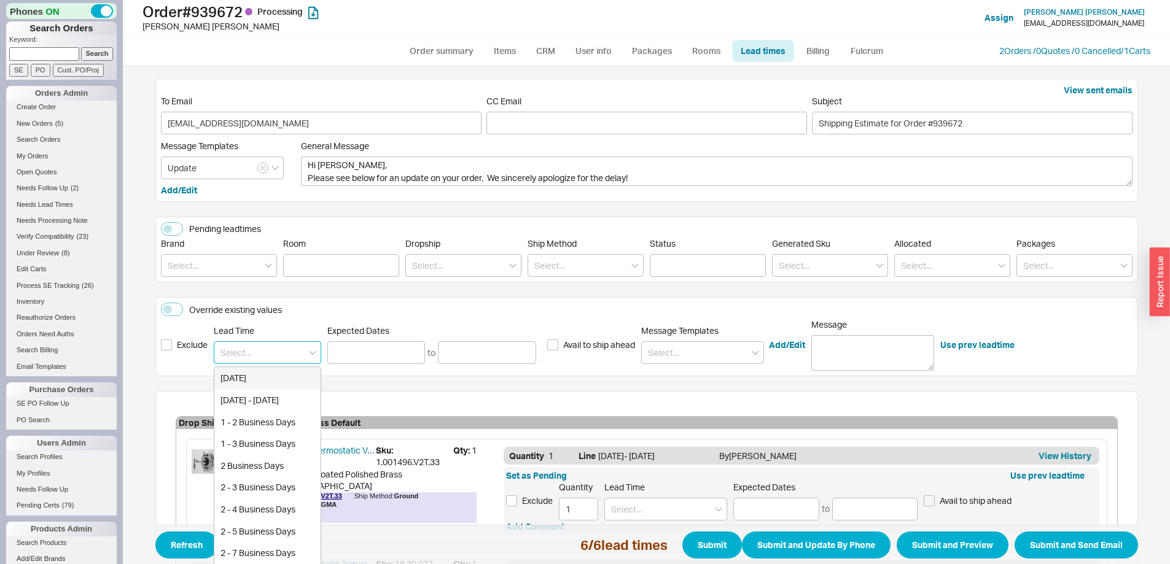
click at [263, 348] on input at bounding box center [267, 352] width 107 height 23
click at [244, 437] on div "End of October" at bounding box center [267, 434] width 106 height 22
type input "End of October"
type input "[DATE]"
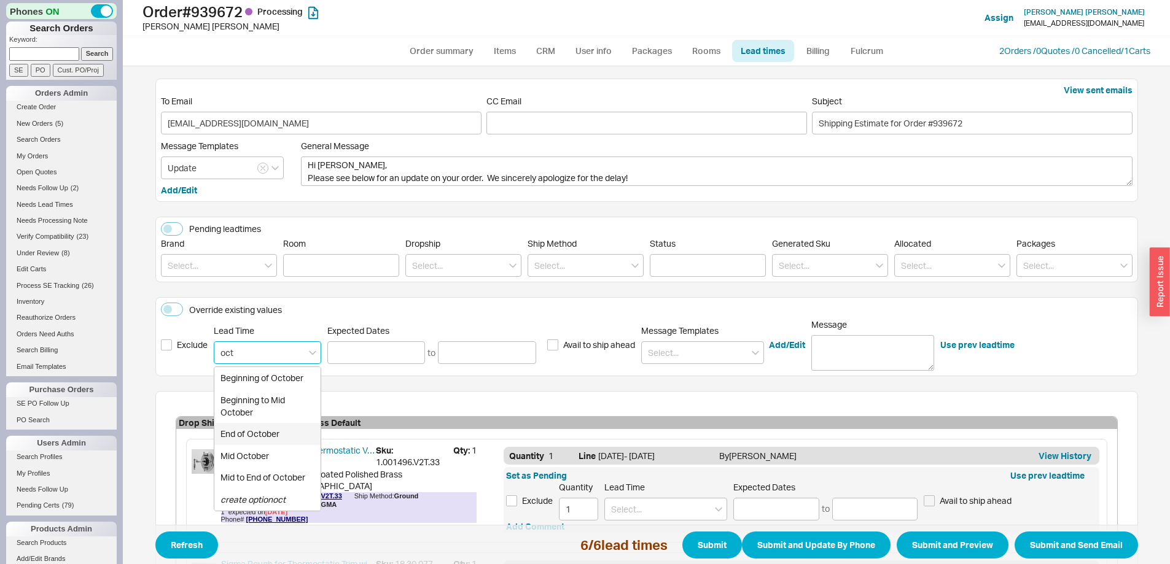
type input "[DATE]"
type input "End of October"
type input "[DATE]"
type input "End of October"
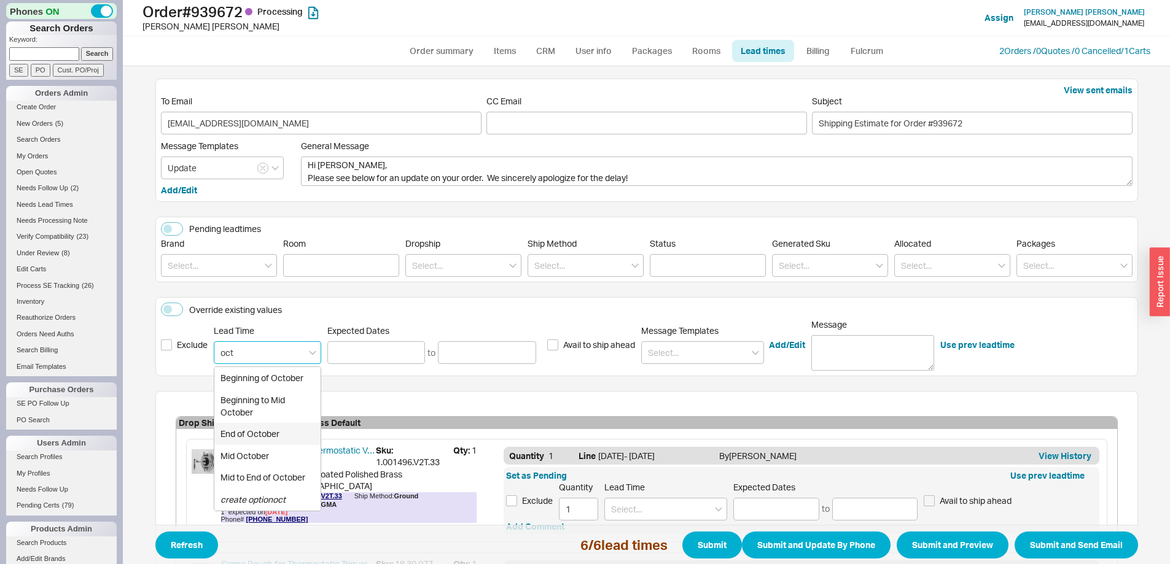
type input "[DATE]"
type input "End of October"
type input "[DATE]"
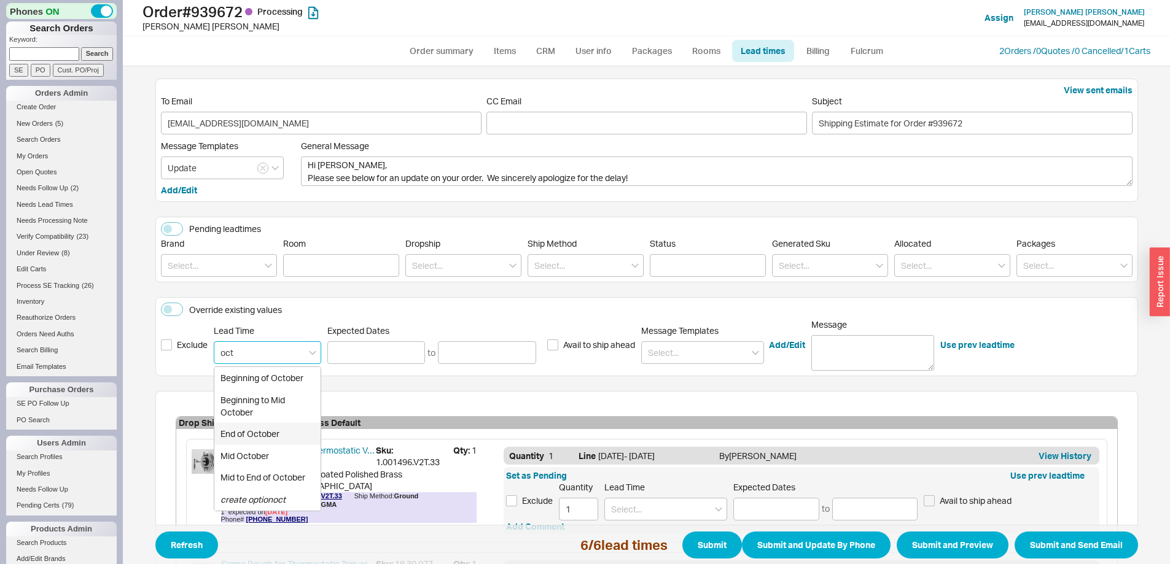
type input "End of October"
type input "[DATE]"
type input "End of October"
type input "[DATE]"
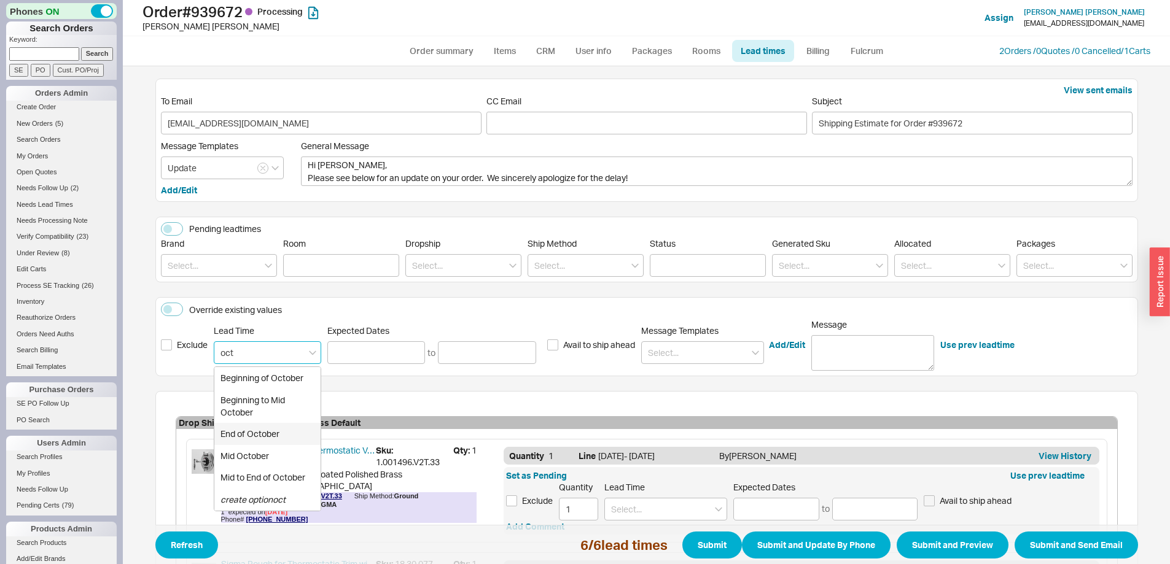
type input "[DATE]"
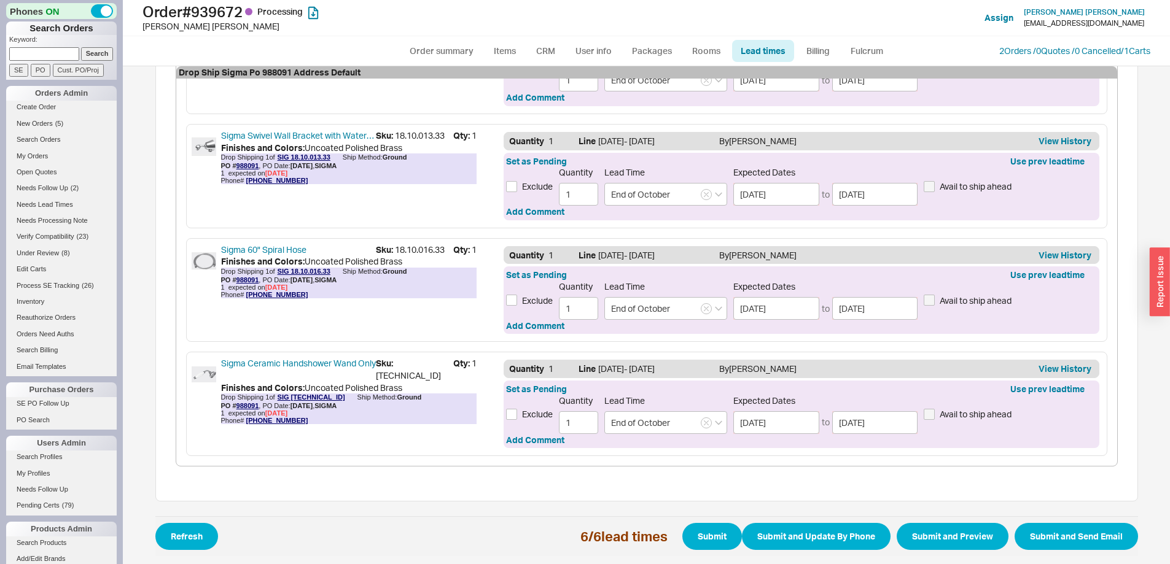
scroll to position [661, 0]
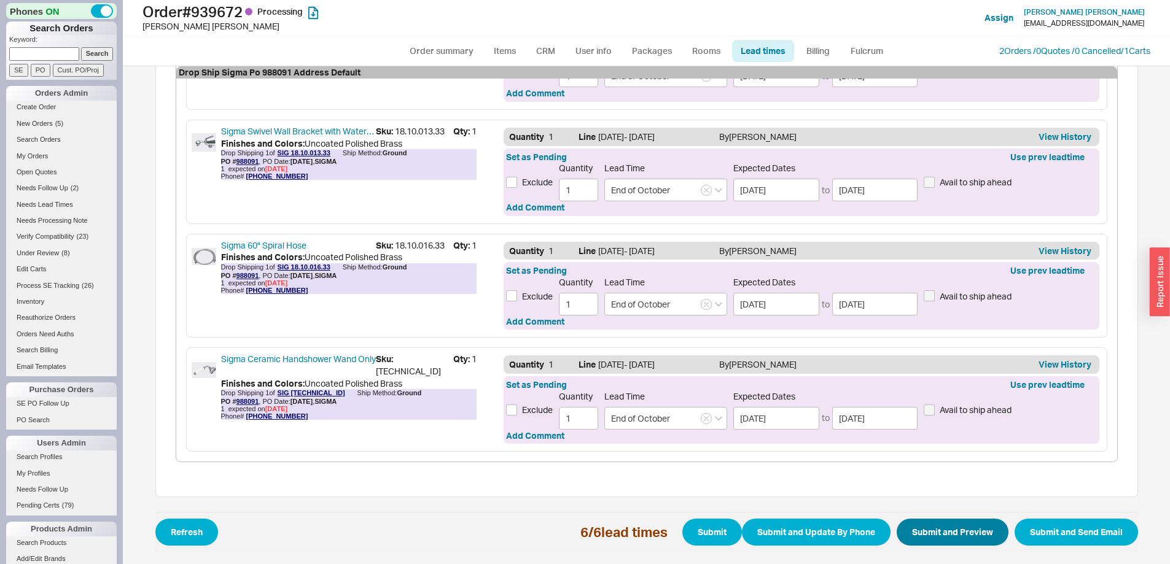
type input "End of October"
click at [944, 534] on button "Submit and Preview" at bounding box center [953, 532] width 112 height 27
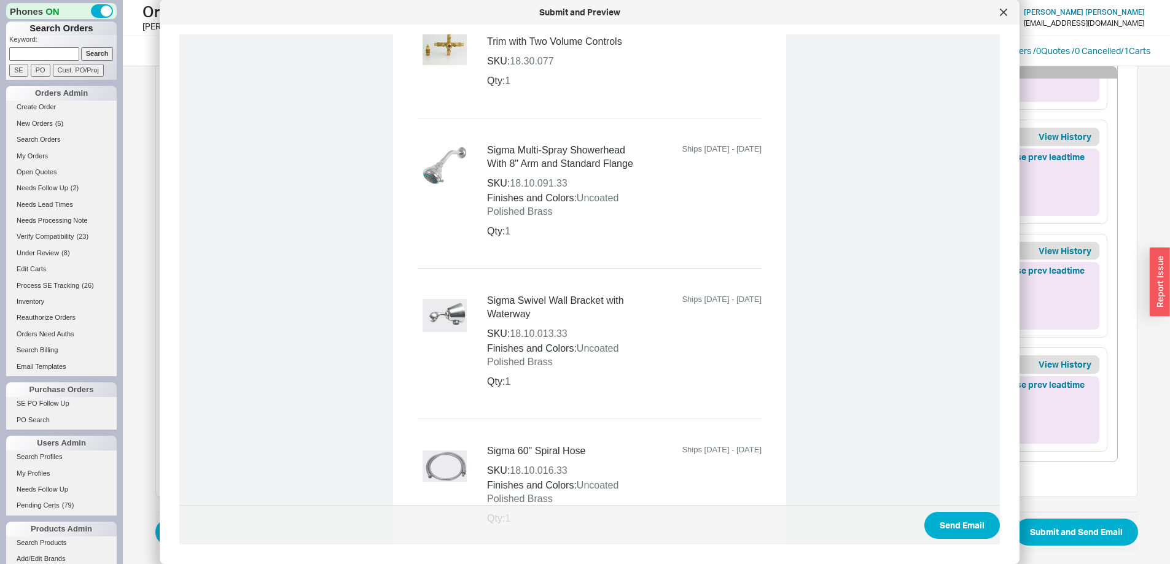
scroll to position [1167, 0]
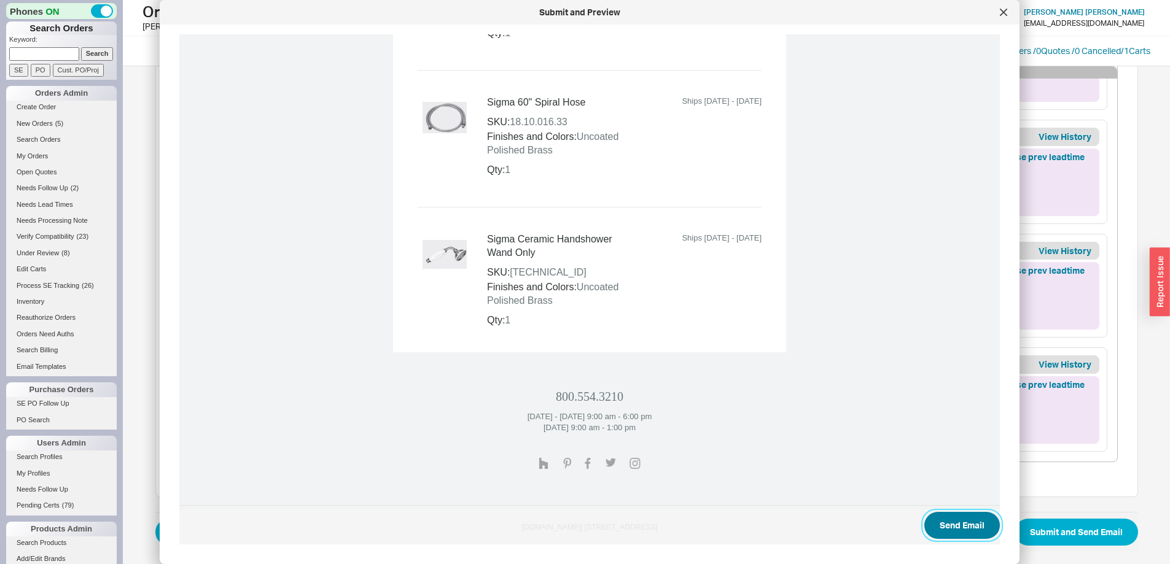
click at [967, 532] on button "Send Email" at bounding box center [962, 525] width 76 height 27
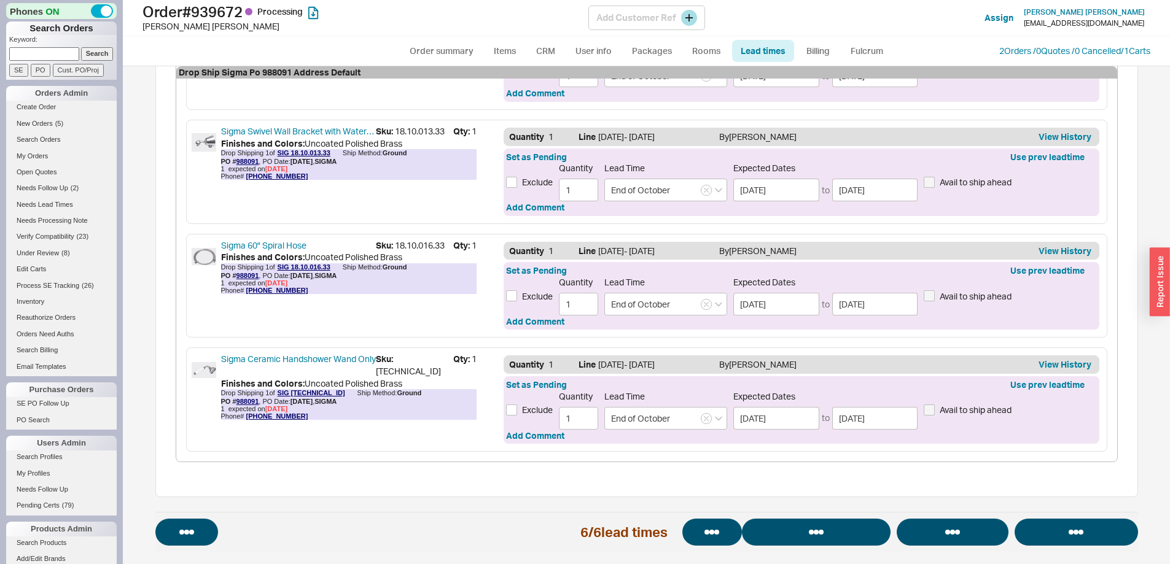
select select "*"
select select "LOW"
select select "3"
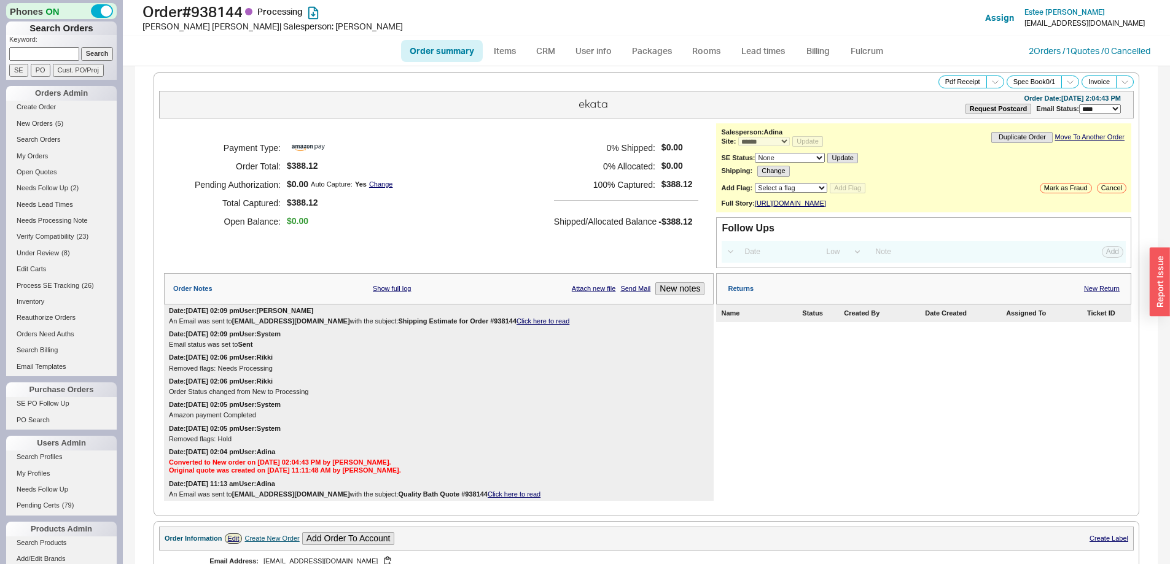
select select "*"
select select "LOW"
select select "3"
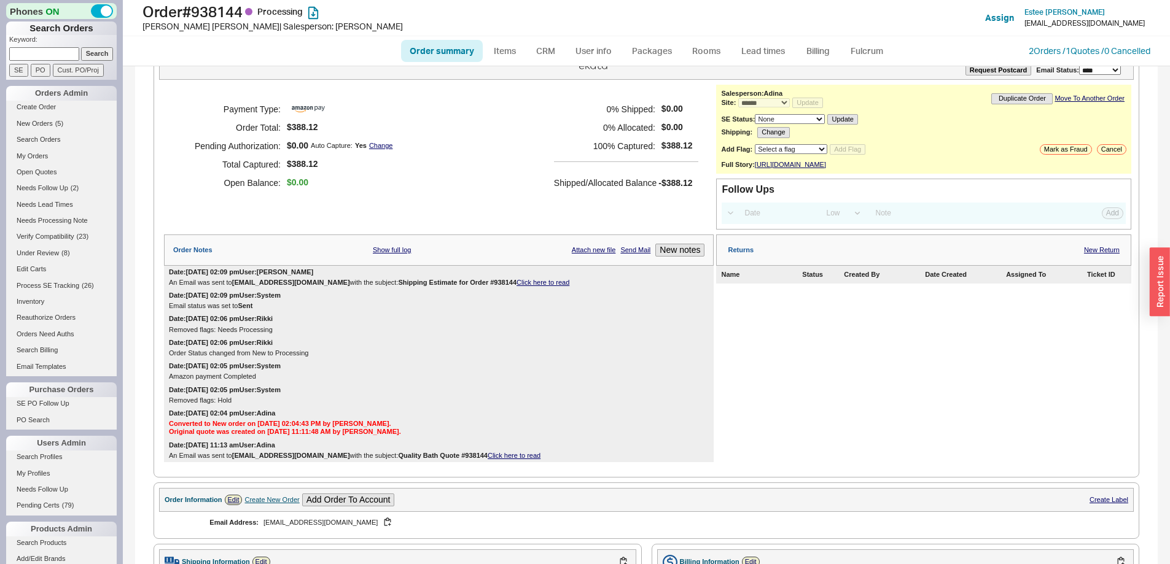
scroll to position [37, 0]
click at [768, 47] on link "Lead times" at bounding box center [763, 51] width 62 height 22
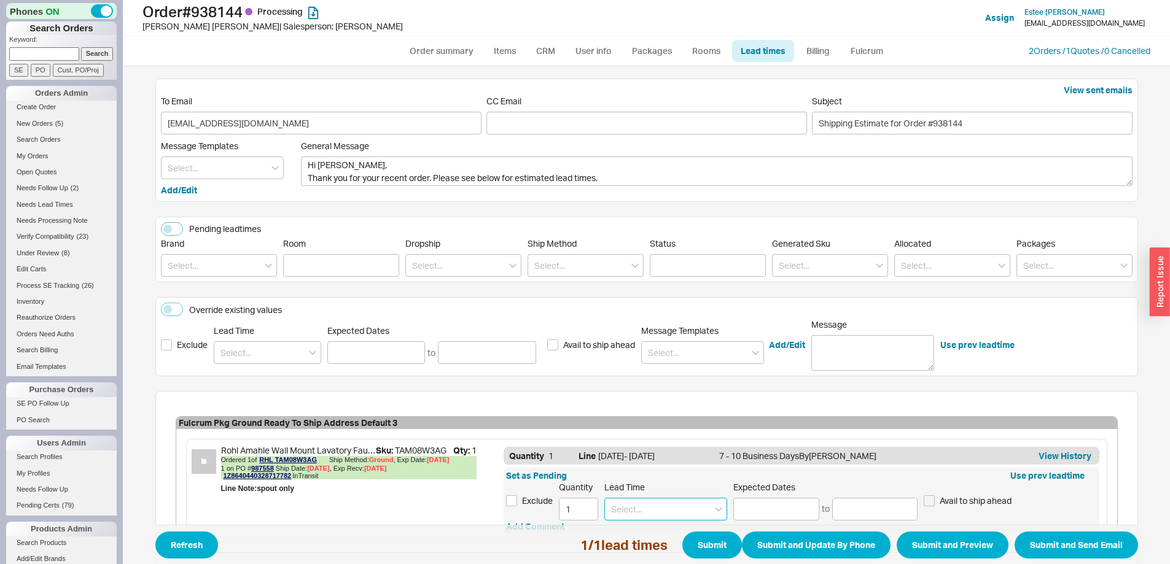
click at [620, 512] on input at bounding box center [665, 509] width 123 height 23
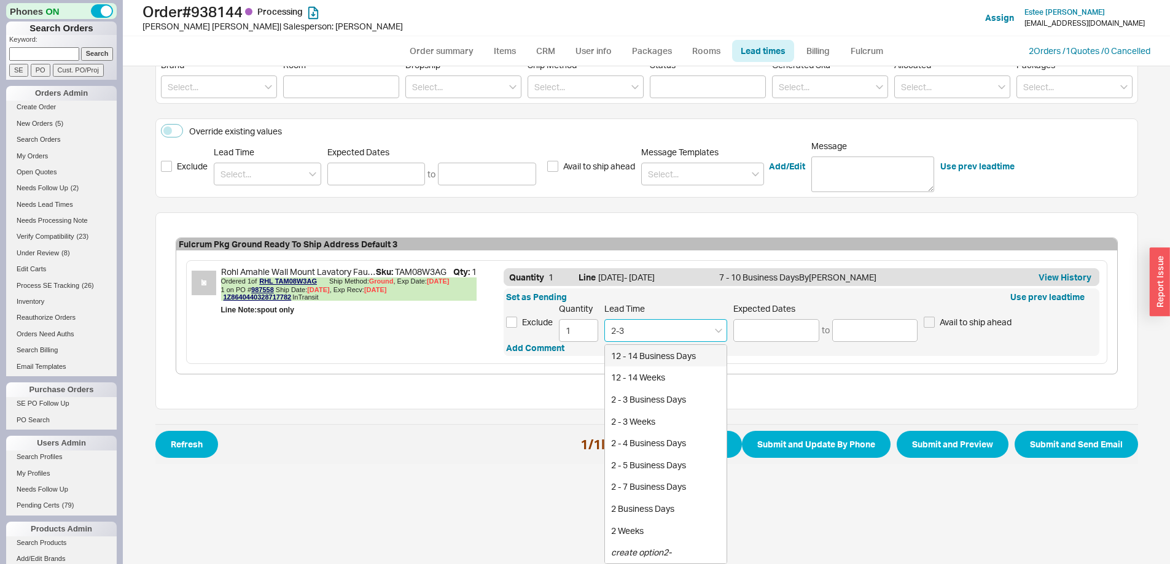
scroll to position [91, 0]
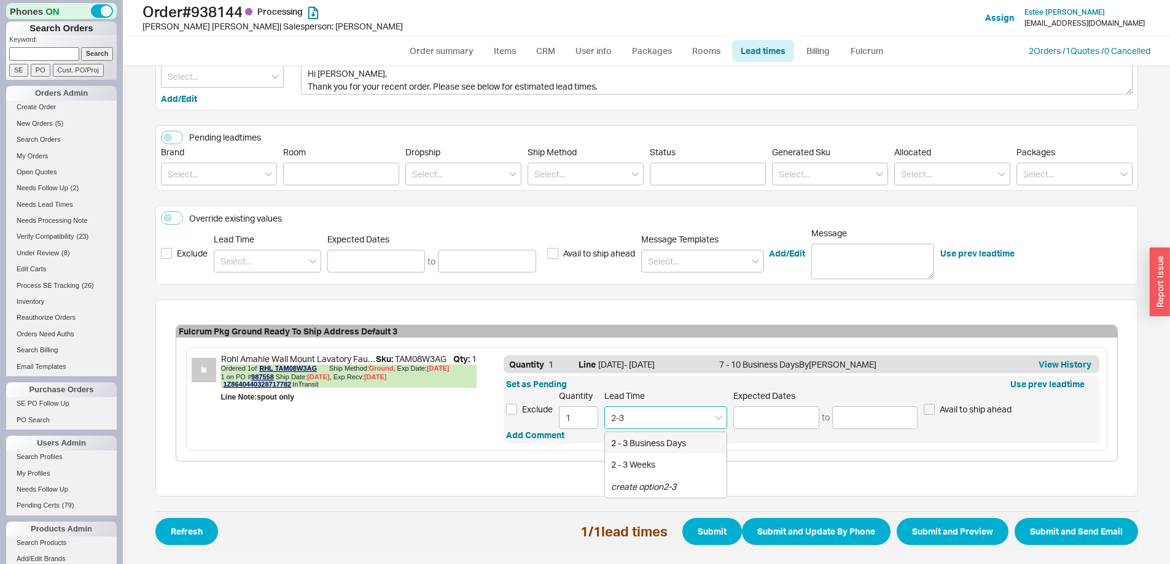
click at [653, 445] on div "2 - 3 Business Days" at bounding box center [666, 443] width 122 height 22
type input "2 - 3 Business Days"
type input "09/24/2025"
type input "09/25/2025"
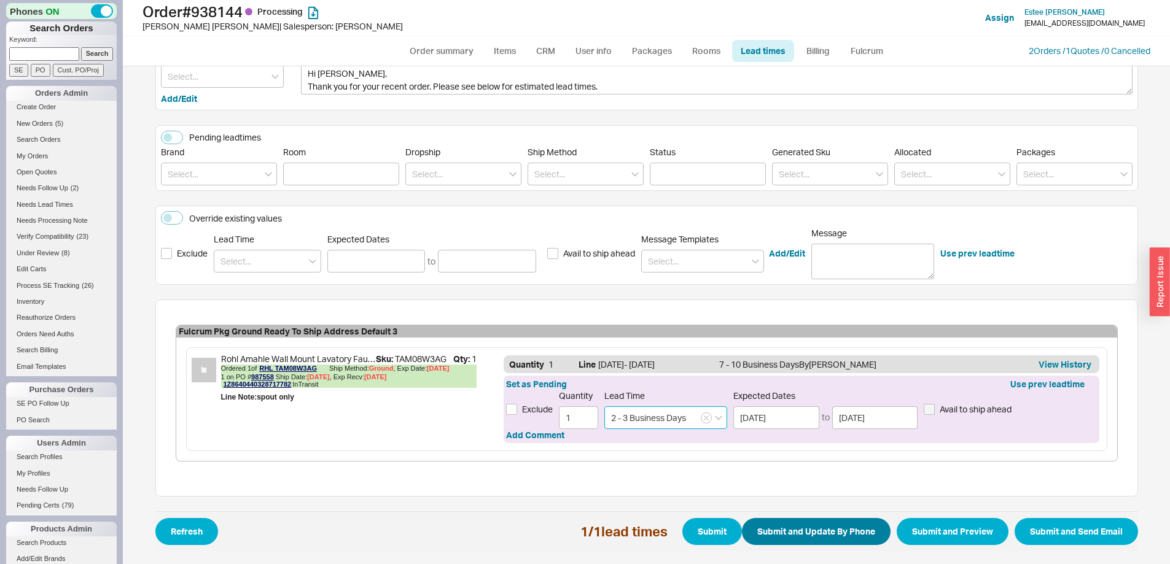
type input "2 - 3 Business Days"
click at [809, 532] on button "Submit and Update By Phone" at bounding box center [816, 531] width 149 height 27
select select "*"
select select "LOW"
select select "3"
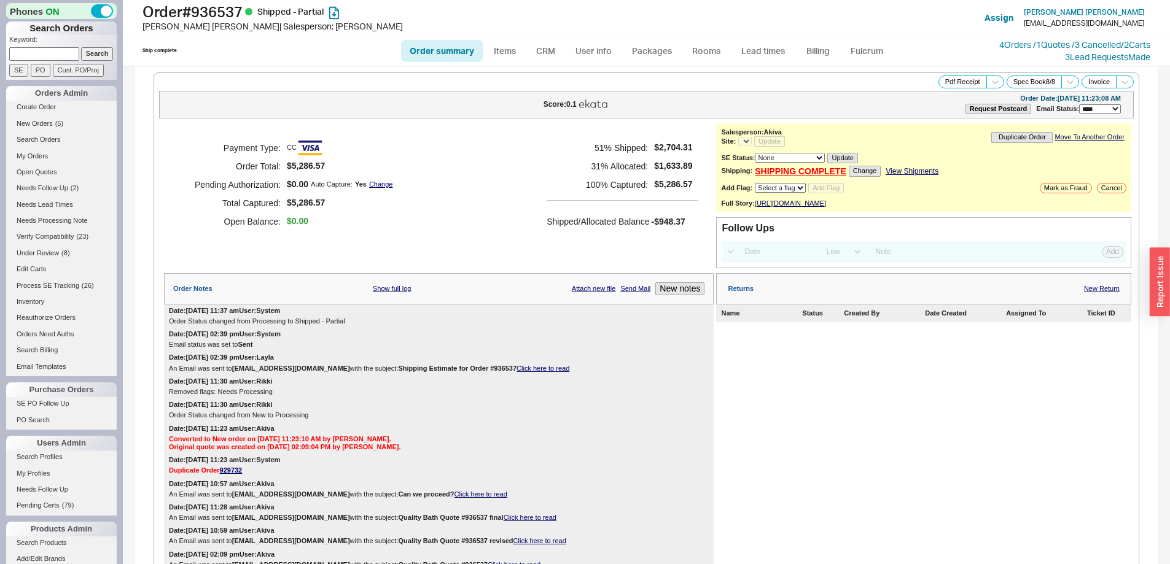
select select "LOW"
select select "3"
select select "*"
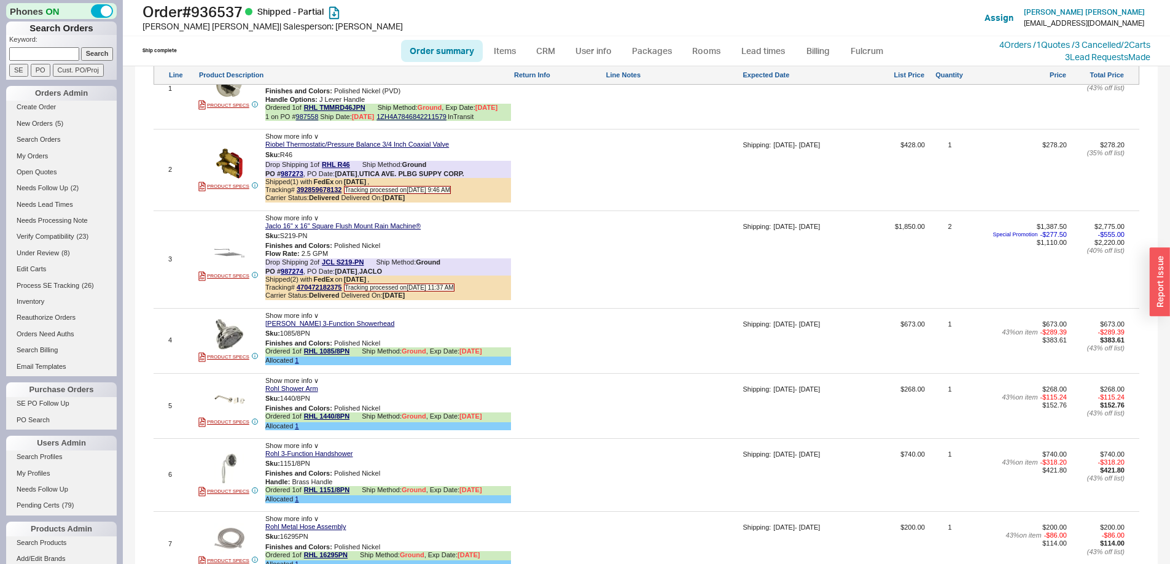
scroll to position [768, 0]
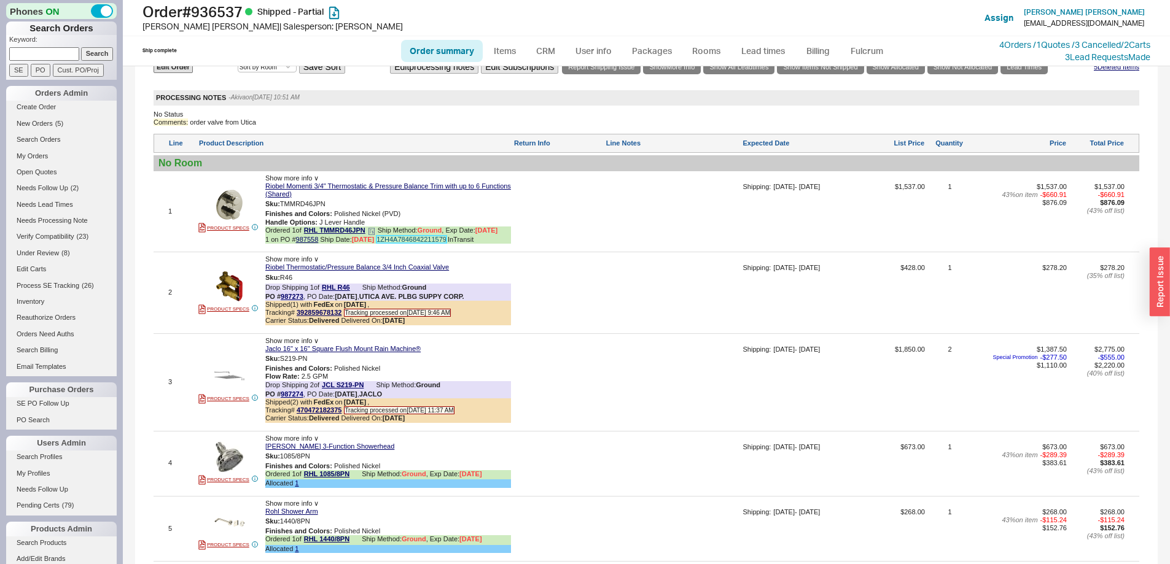
click at [420, 243] on link "1ZH4A7846842211579" at bounding box center [411, 239] width 70 height 7
click at [414, 243] on link "1ZH4A7846842211579" at bounding box center [411, 239] width 70 height 7
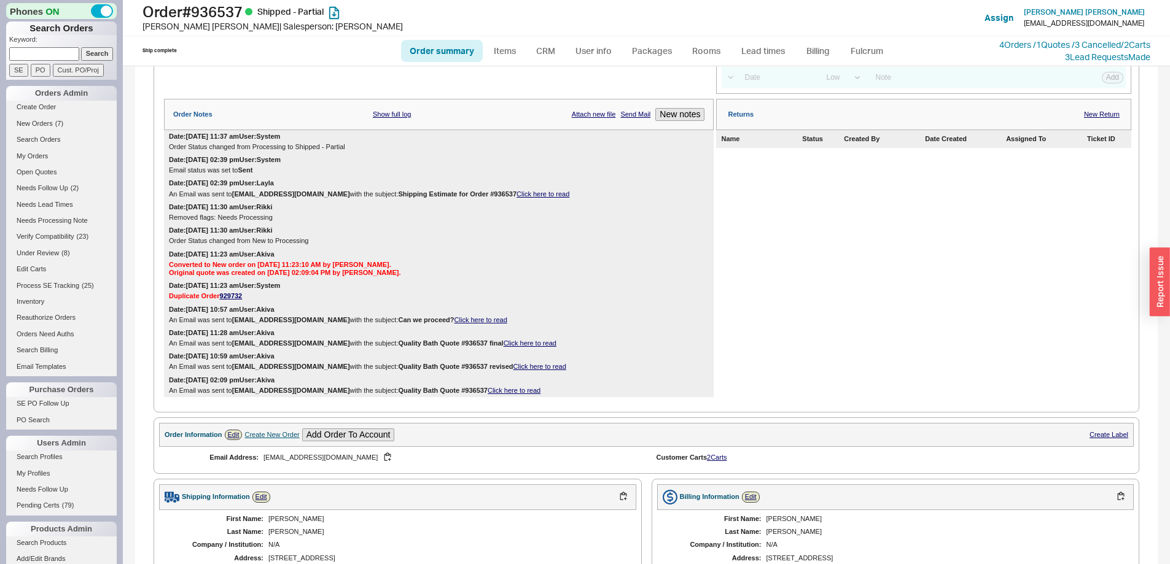
scroll to position [154, 0]
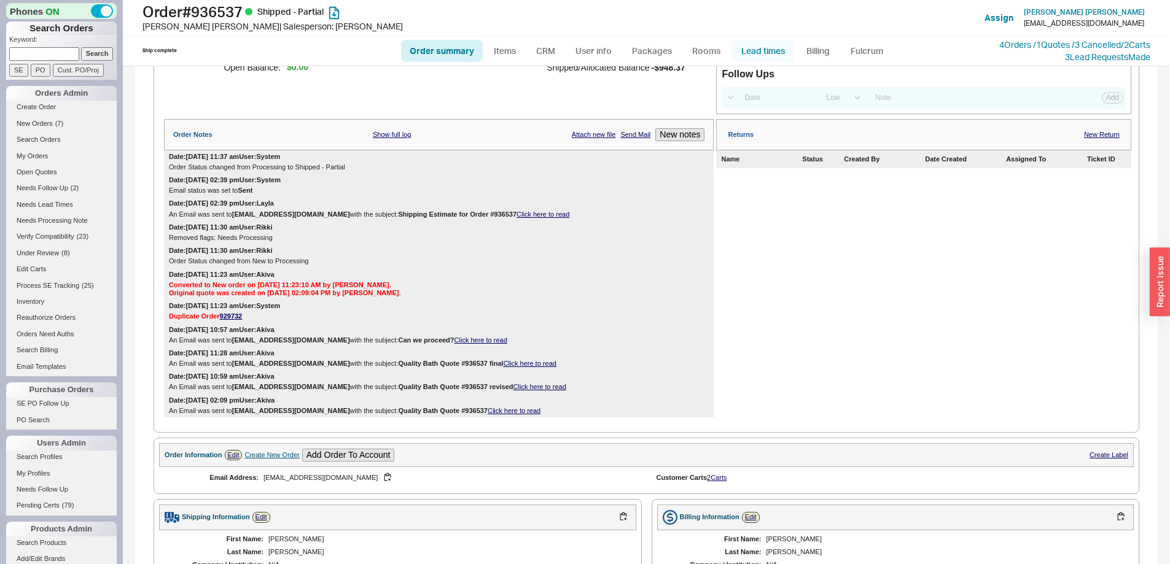
click at [772, 49] on link "Lead times" at bounding box center [763, 51] width 62 height 22
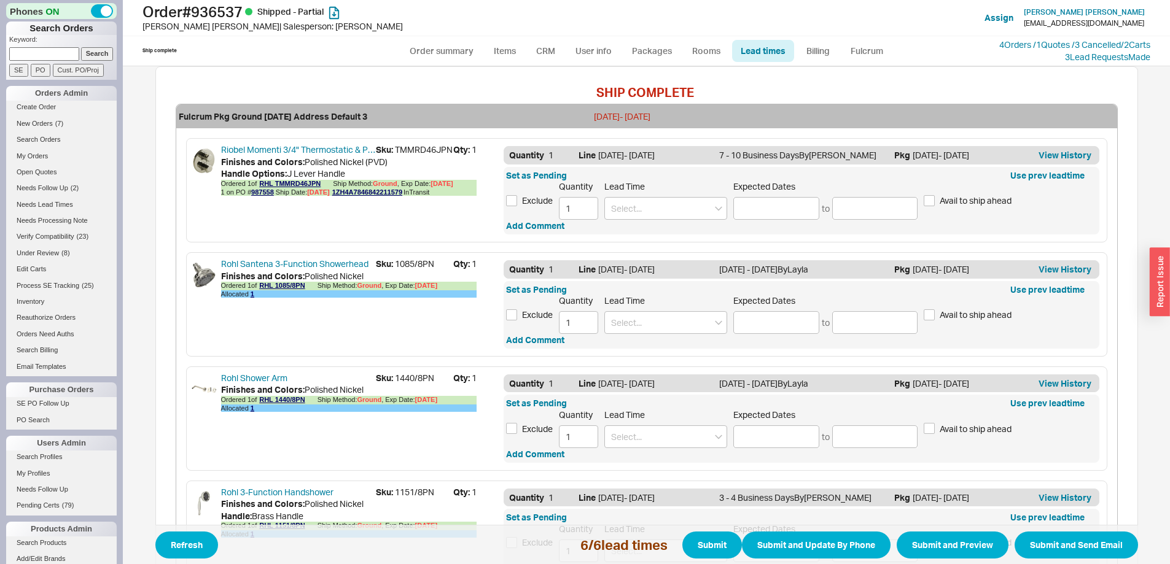
scroll to position [246, 0]
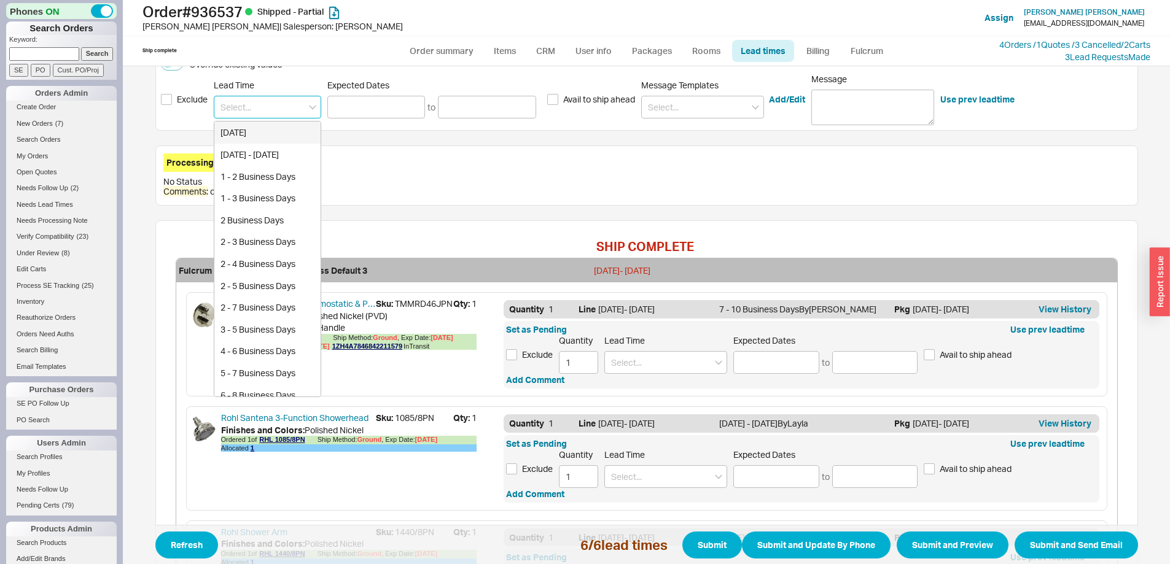
click at [276, 104] on input at bounding box center [267, 107] width 107 height 23
click at [257, 127] on div "1 Week" at bounding box center [267, 133] width 106 height 22
type input "1 Week"
type input "[DATE]"
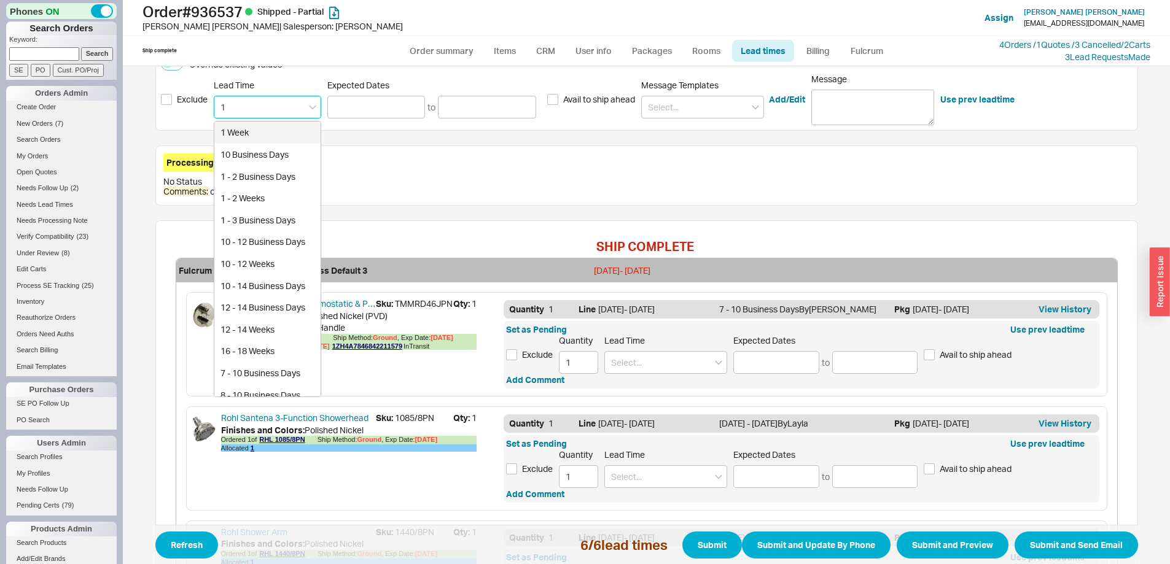
type input "[DATE]"
type input "1 Week"
type input "[DATE]"
type input "1 Week"
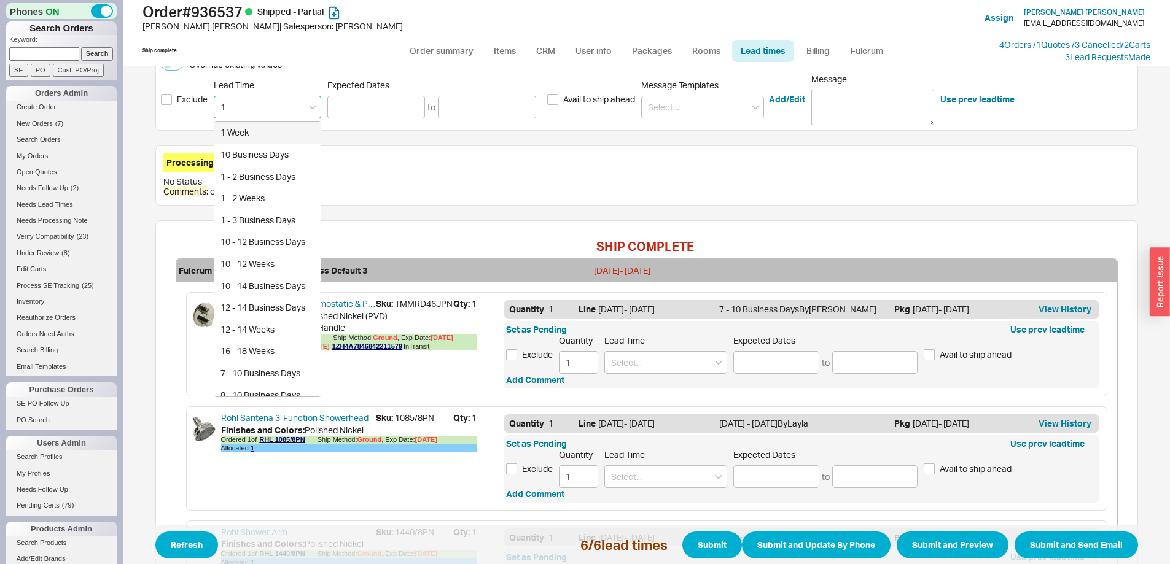
type input "[DATE]"
type input "1 Week"
type input "[DATE]"
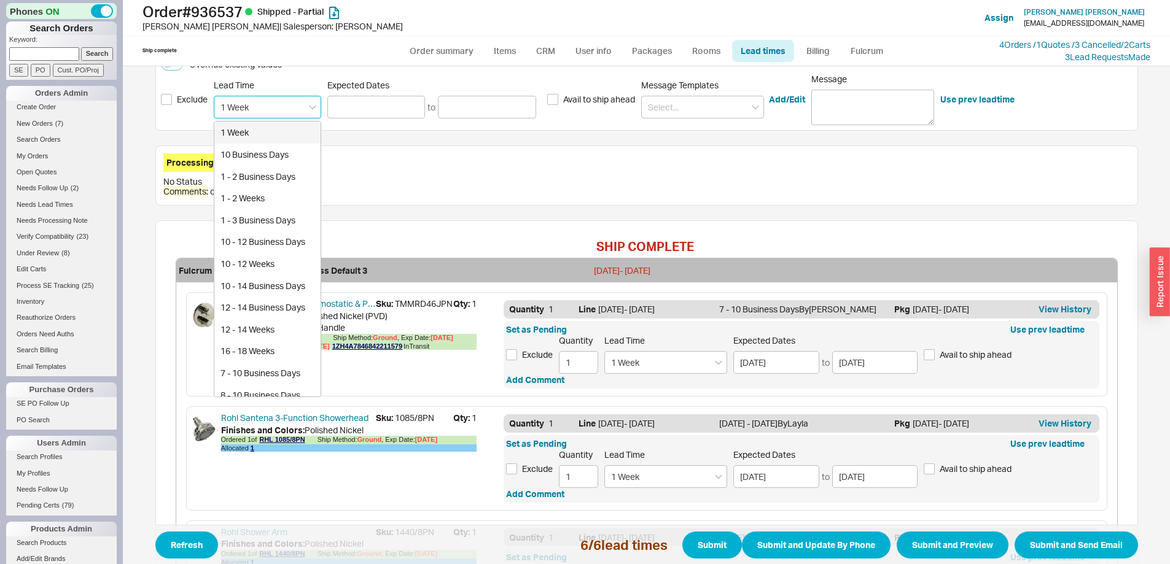
type input "1 Week"
type input "09/29/2025"
type input "10/02/2025"
type input "1 Week"
type input "09/29/2025"
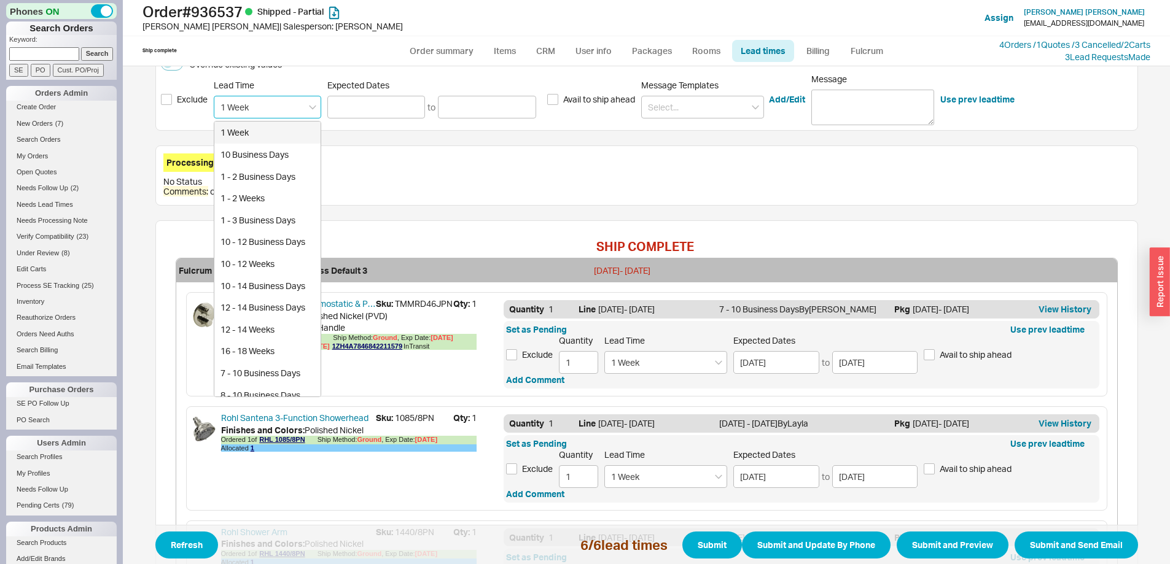
type input "10/02/2025"
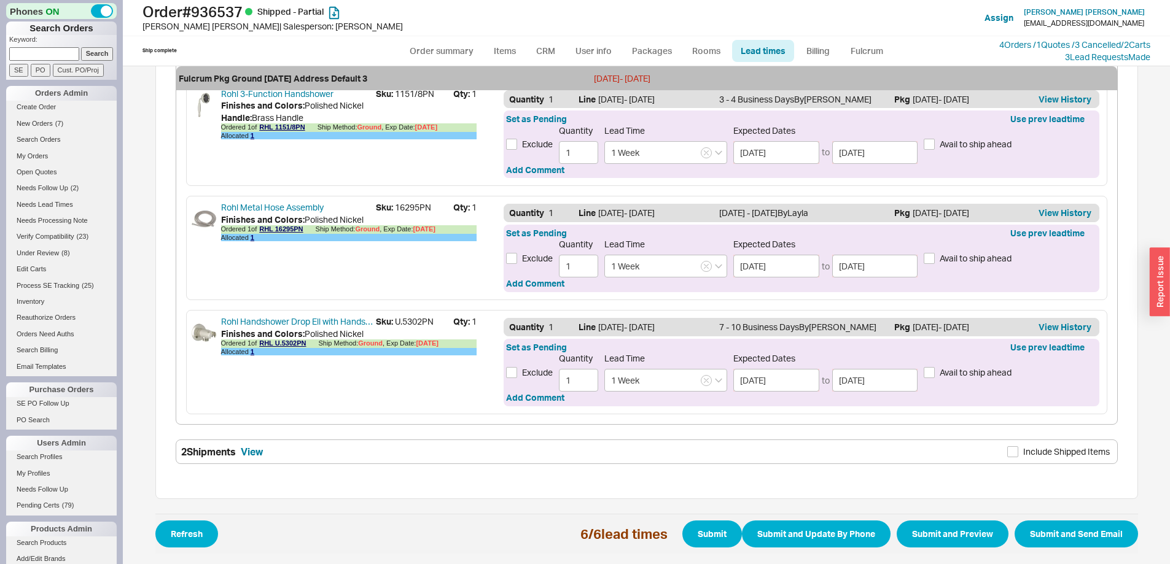
scroll to position [800, 0]
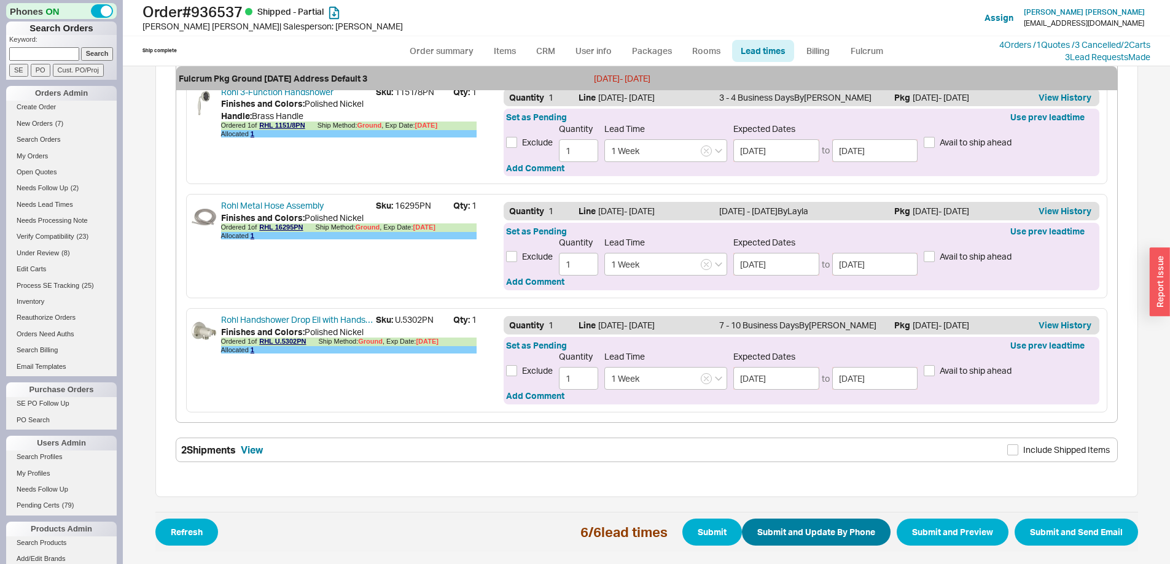
type input "1 Week"
click at [774, 523] on button "Submit and Update By Phone" at bounding box center [816, 532] width 149 height 27
select select "*"
select select "LOW"
select select "3"
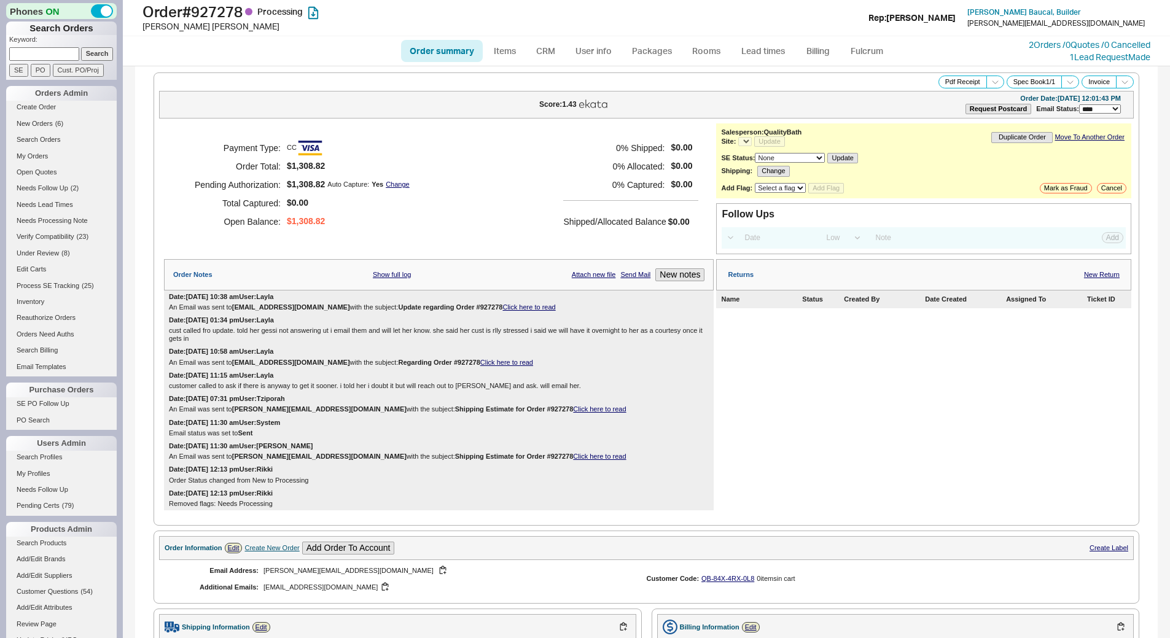
select select "LOW"
select select "3"
select select "*"
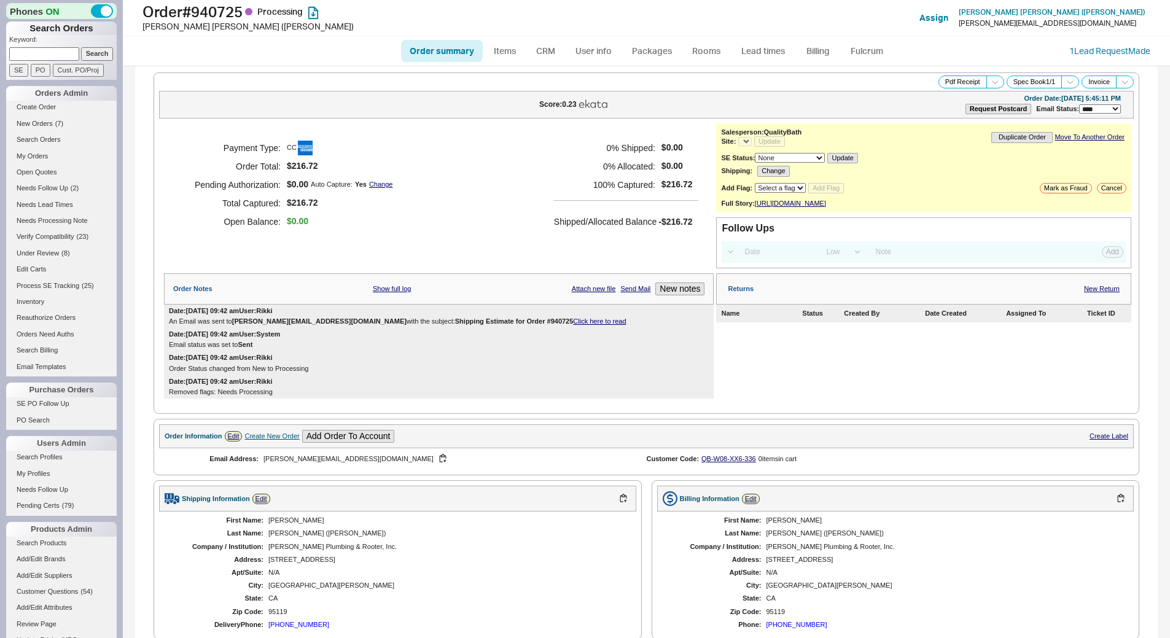
select select "LOW"
select select "3"
select select "*"
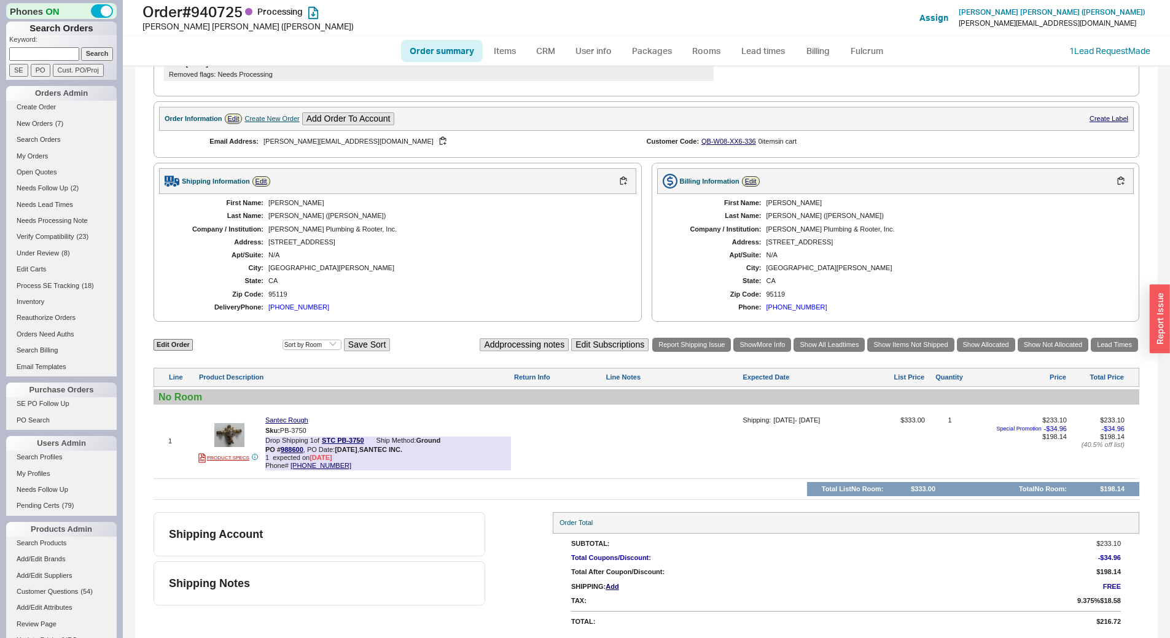
click at [281, 292] on div "95119" at bounding box center [446, 294] width 356 height 8
copy div "95119"
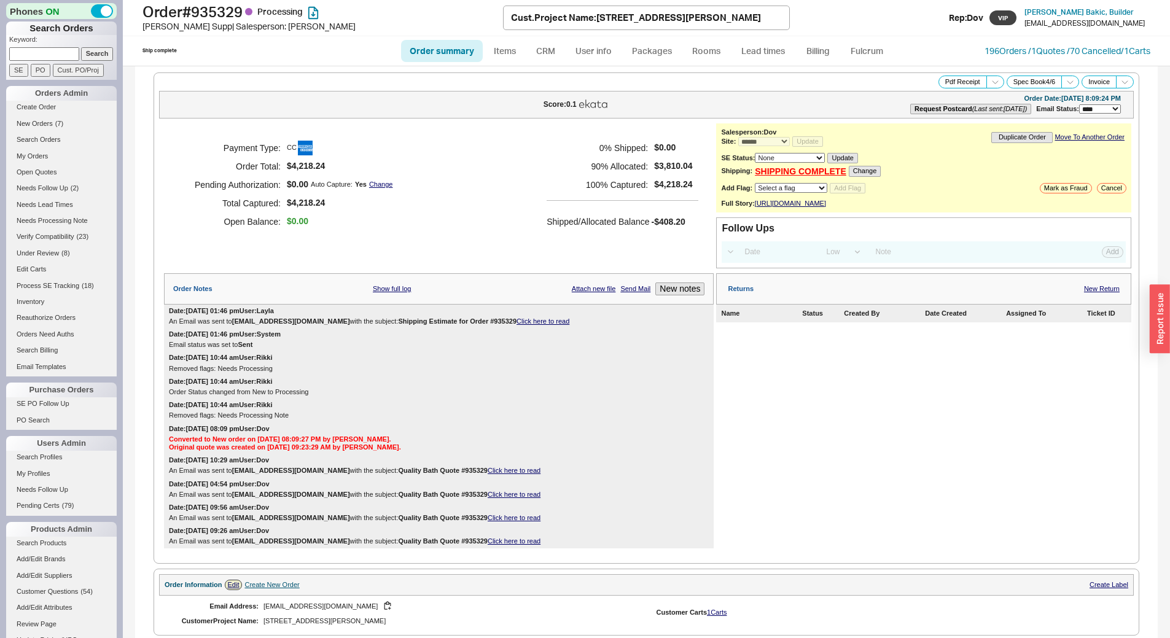
select select "*"
select select "LOW"
select select "3"
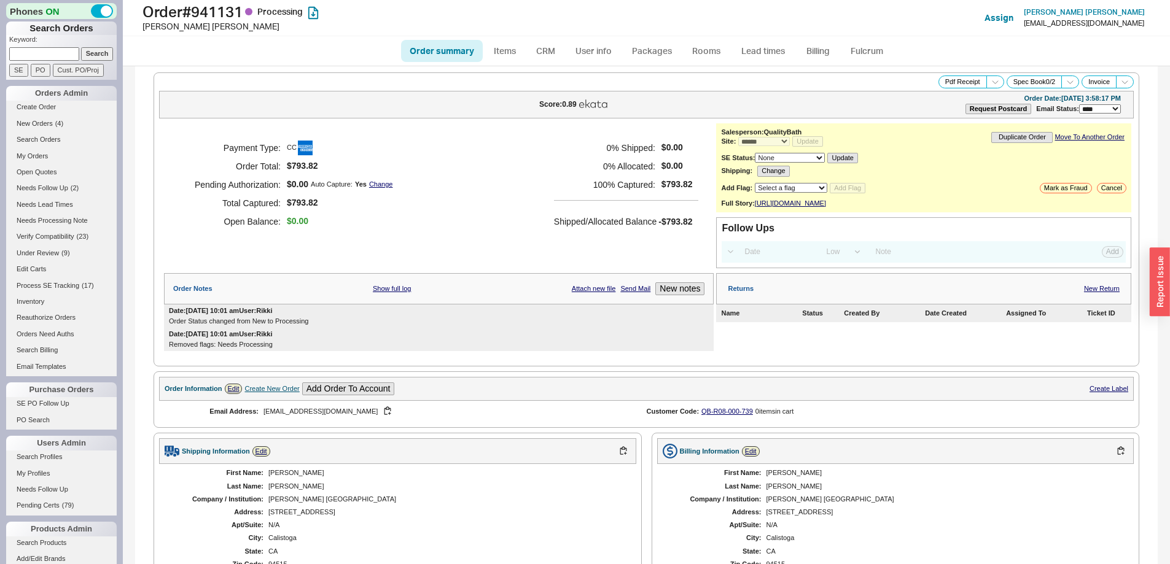
select select "*"
select select "LOW"
select select "3"
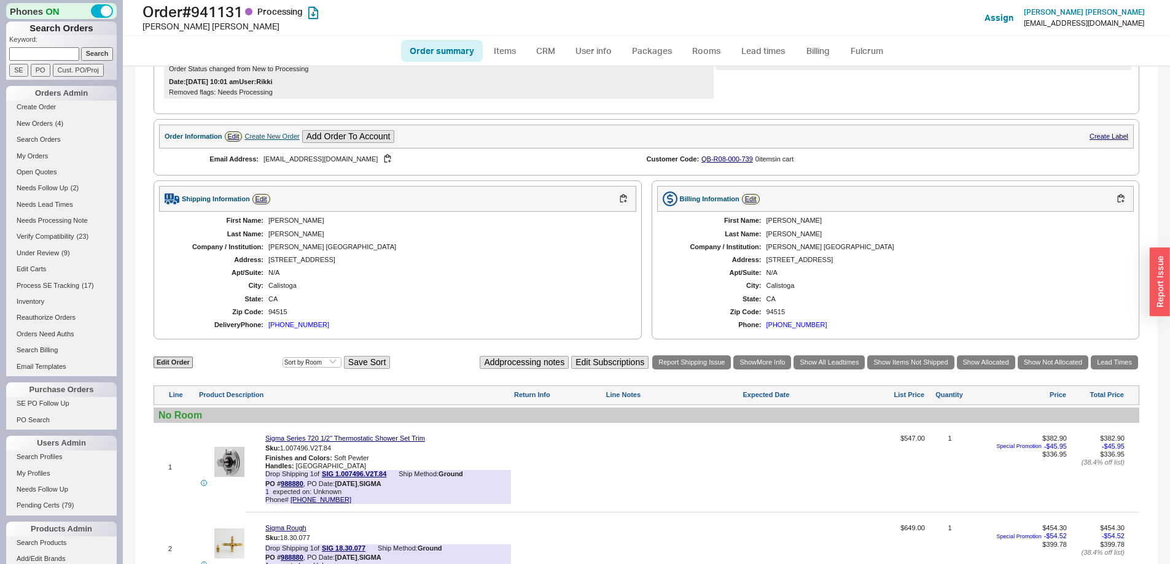
scroll to position [457, 0]
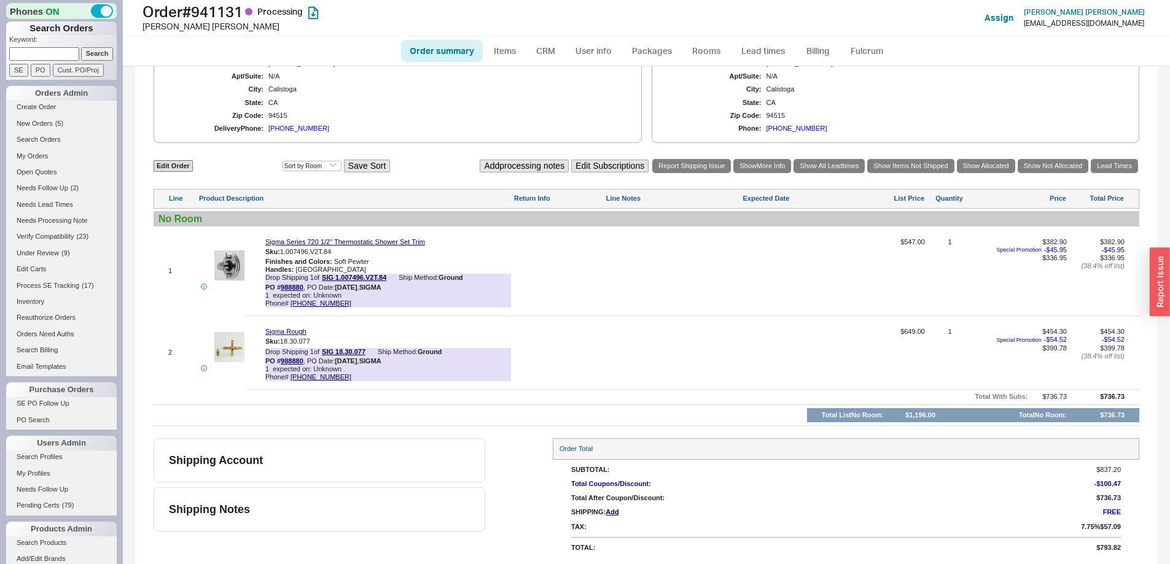
click at [641, 265] on div at bounding box center [672, 275] width 134 height 75
type textarea "8-10 wk"
click at [615, 260] on button "SAVE" at bounding box center [618, 265] width 26 height 10
click at [660, 341] on div at bounding box center [672, 357] width 134 height 58
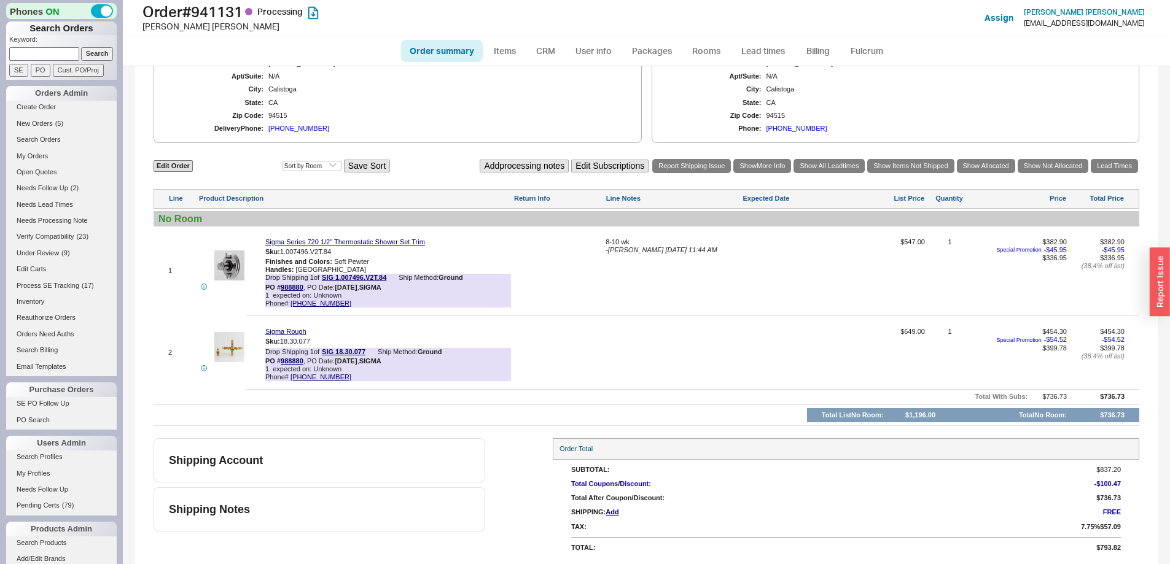
click at [660, 341] on div at bounding box center [672, 357] width 134 height 58
click at [660, 334] on textarea at bounding box center [672, 338] width 134 height 20
type textarea "8-10"
click at [656, 353] on button "CANCEL" at bounding box center [662, 355] width 36 height 10
click at [768, 47] on link "Lead times" at bounding box center [763, 51] width 62 height 22
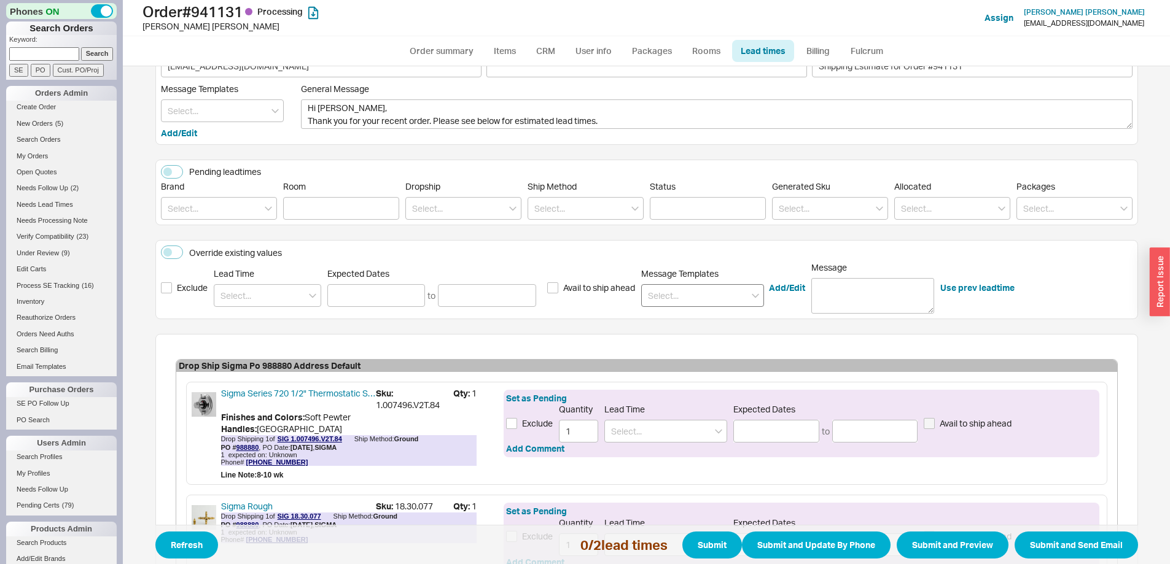
scroll to position [184, 0]
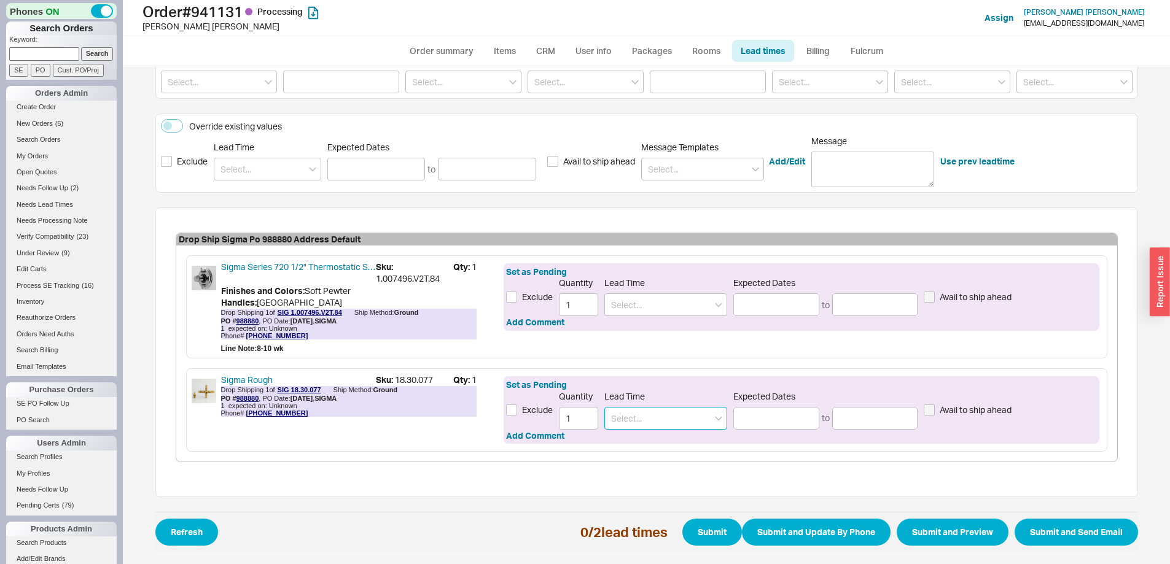
click at [644, 410] on input at bounding box center [665, 418] width 123 height 23
click at [682, 436] on div "4 - 7 Business Days" at bounding box center [666, 444] width 122 height 22
type input "4 - 7 Business Days"
type input "09/26/2025"
type input "10/01/2025"
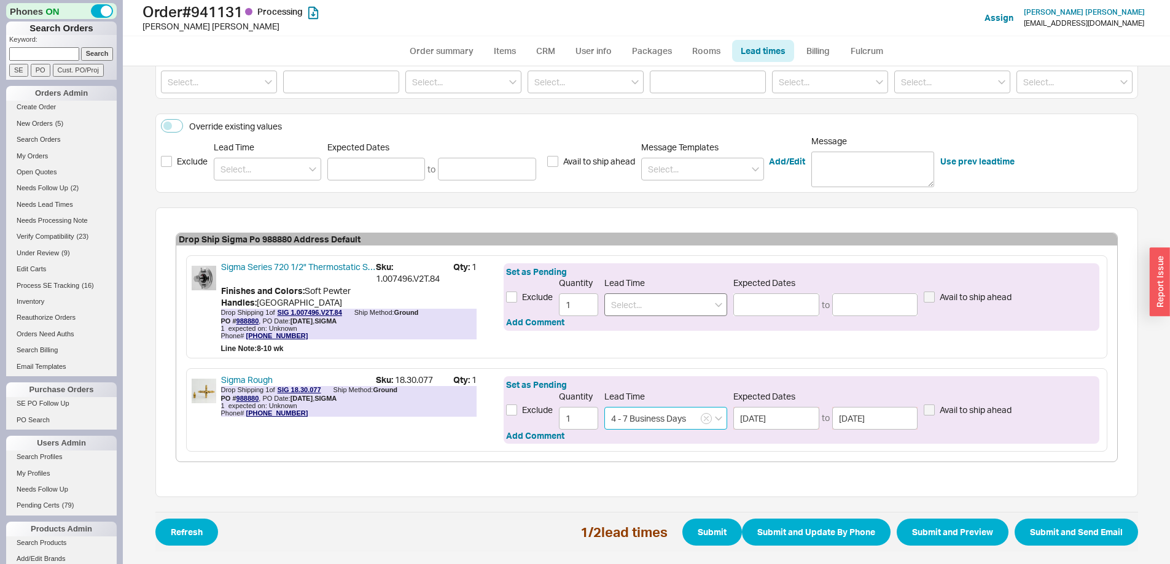
type input "4 - 7 Business Days"
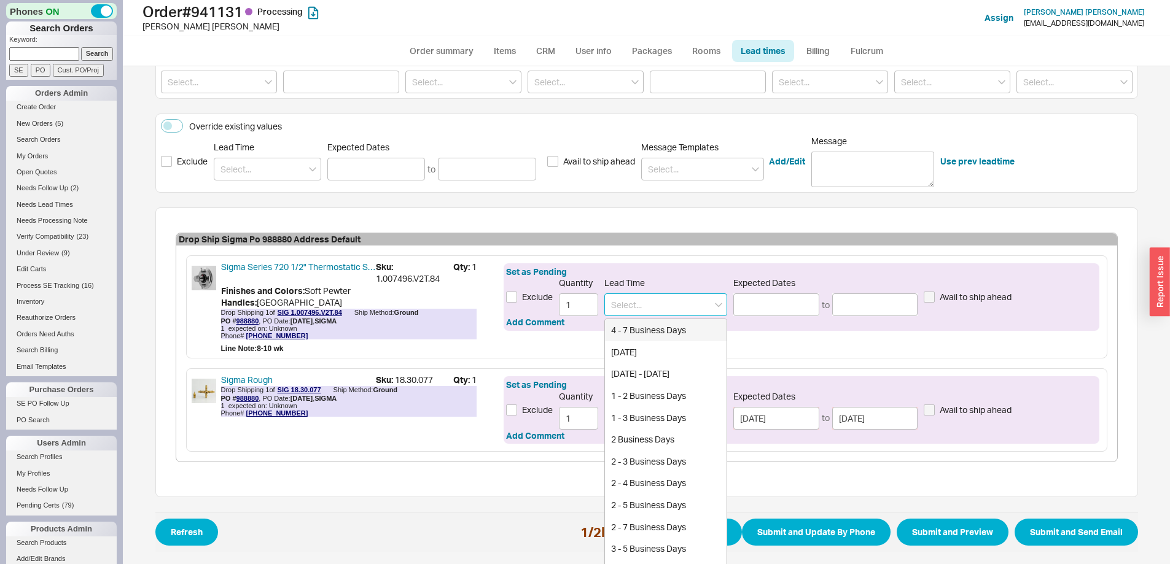
click at [637, 302] on input at bounding box center [665, 305] width 123 height 23
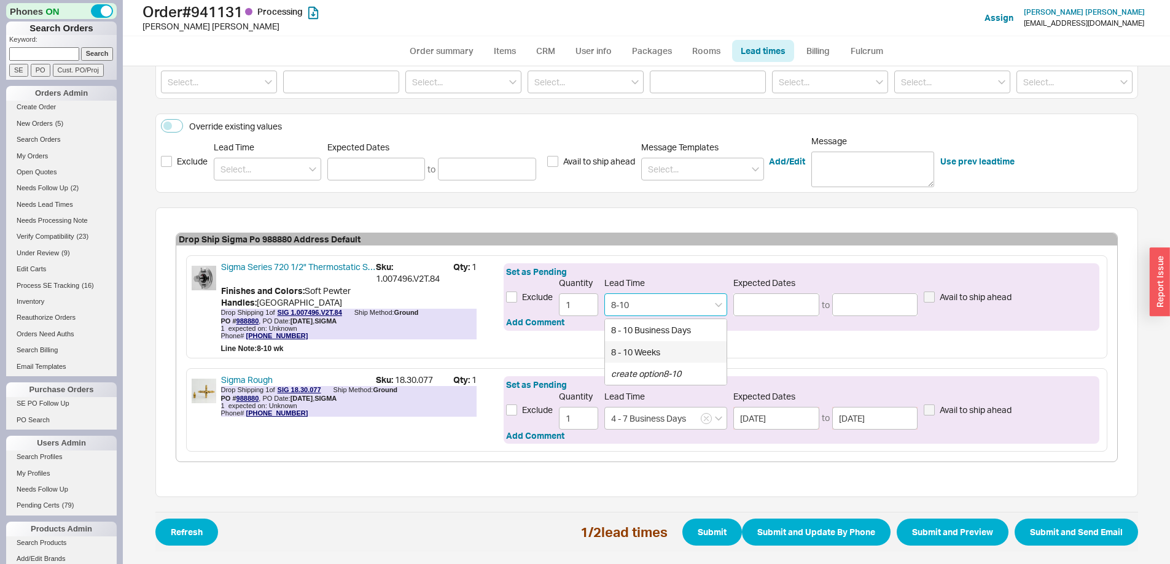
click at [648, 356] on div "8 - 10 Weeks" at bounding box center [666, 352] width 122 height 22
type input "8 - 10 Weeks"
type input "11/17/2025"
type input "12/01/2025"
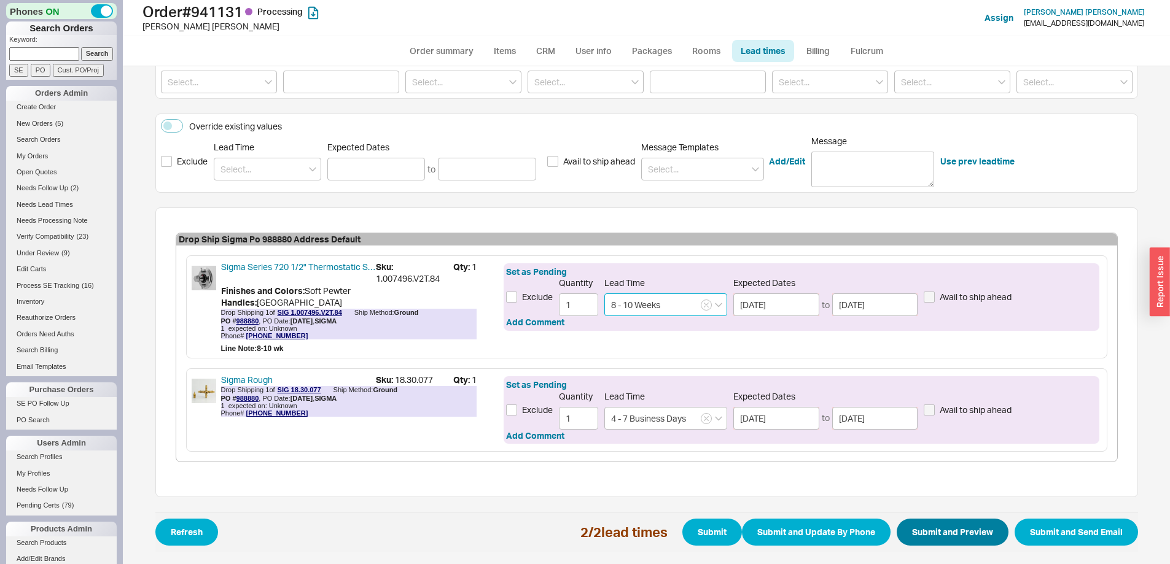
type input "8 - 10 Weeks"
click at [940, 532] on button "Submit and Preview" at bounding box center [953, 532] width 112 height 27
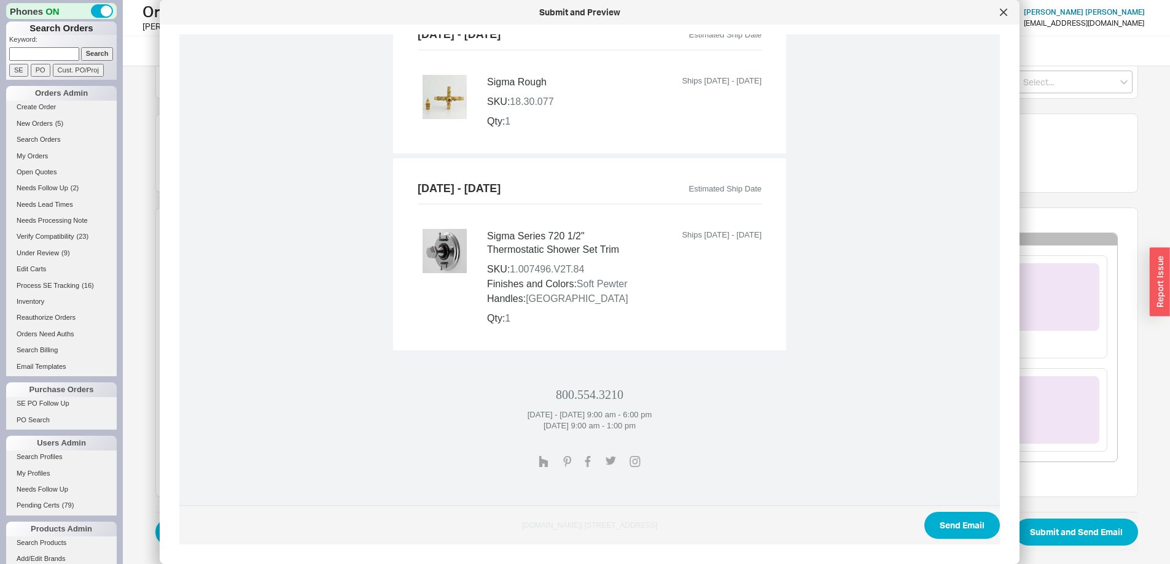
scroll to position [550, 0]
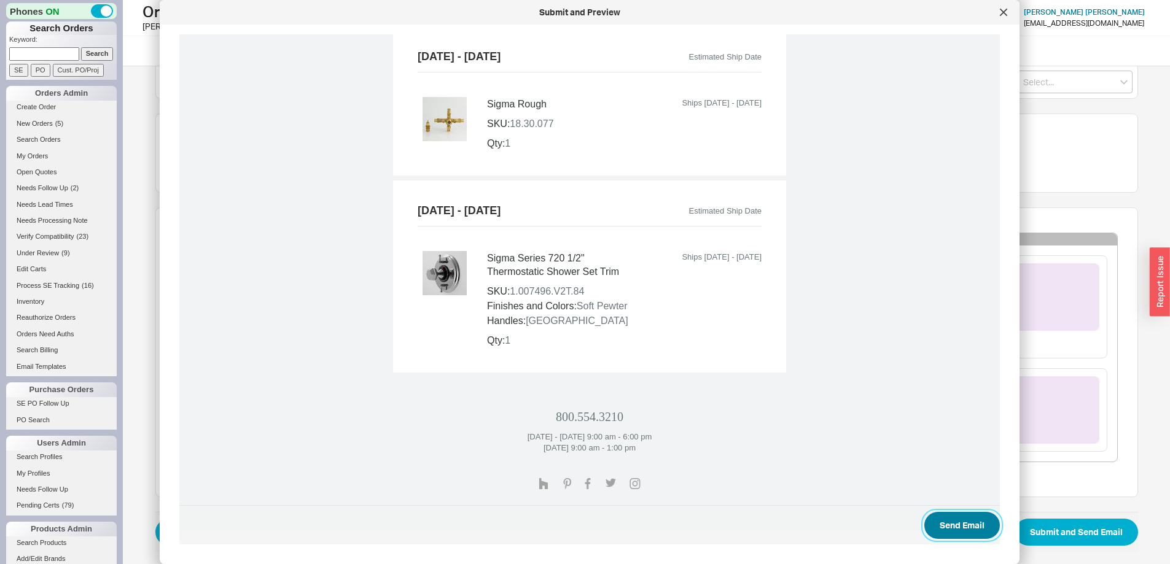
click at [950, 523] on button "Send Email" at bounding box center [962, 525] width 76 height 27
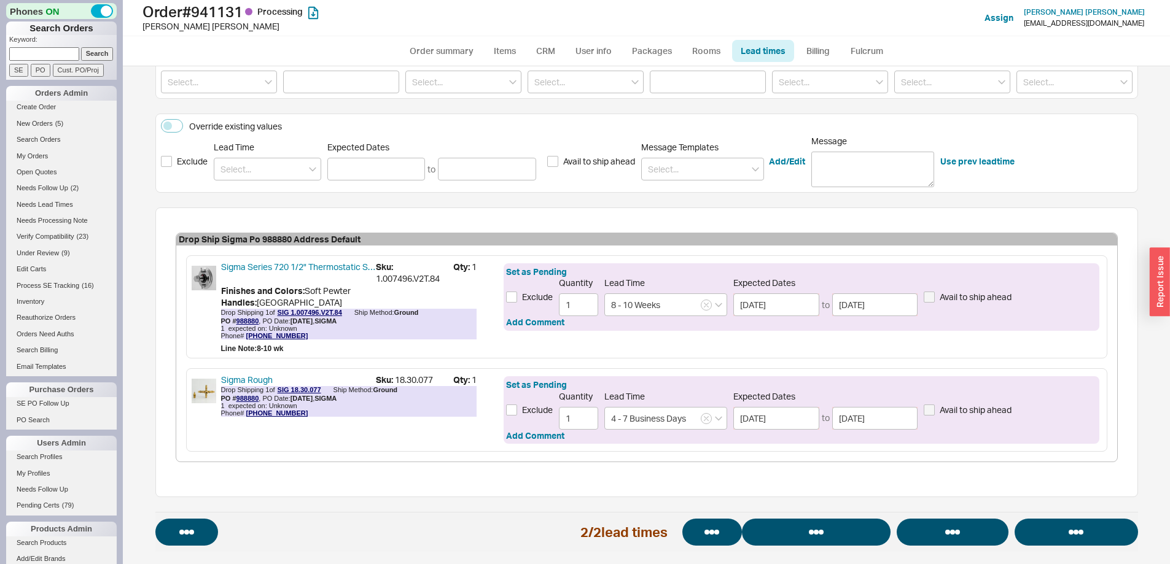
select select "*"
select select "LOW"
select select "3"
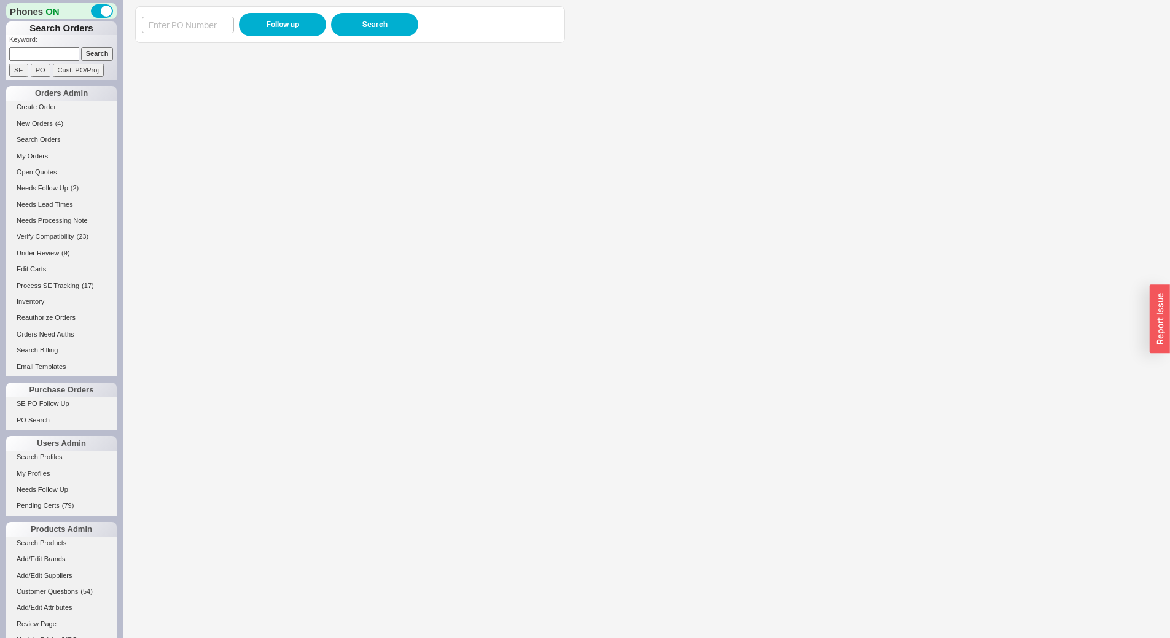
click at [177, 15] on div "Follow up Search" at bounding box center [350, 24] width 416 height 23
click at [177, 17] on input at bounding box center [188, 25] width 92 height 17
paste input "984708"
type input "984708"
click at [286, 33] on button "Follow up" at bounding box center [282, 24] width 87 height 23
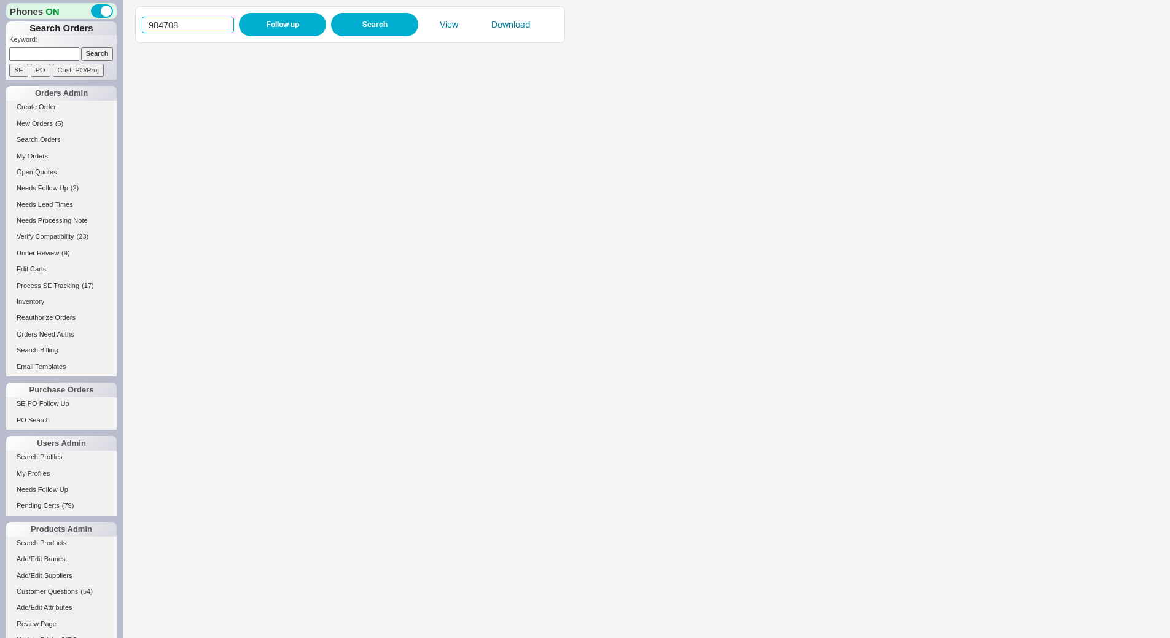
click at [183, 22] on input "984708" at bounding box center [188, 25] width 92 height 17
paste input "967"
type input "984967"
click at [280, 28] on button "Follow up" at bounding box center [282, 24] width 87 height 23
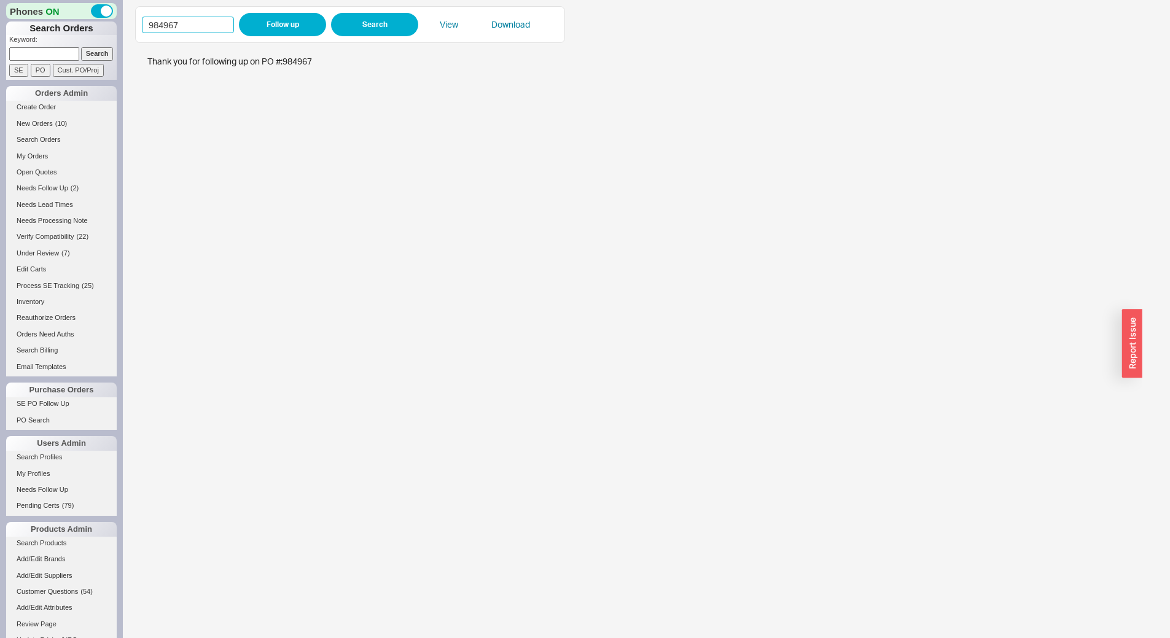
click at [160, 20] on input "984967" at bounding box center [188, 25] width 92 height 17
click at [160, 21] on input "984967" at bounding box center [188, 25] width 92 height 17
paste input "8868"
type input "988868"
click at [259, 28] on button "Follow up" at bounding box center [282, 24] width 87 height 23
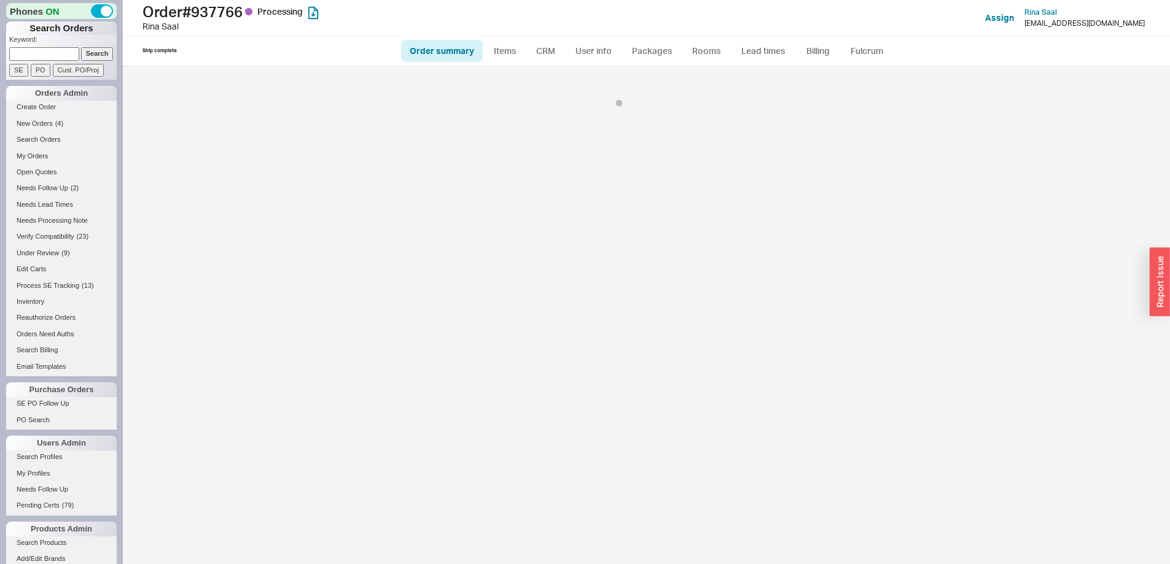
select select "*"
select select "LOW"
select select "3"
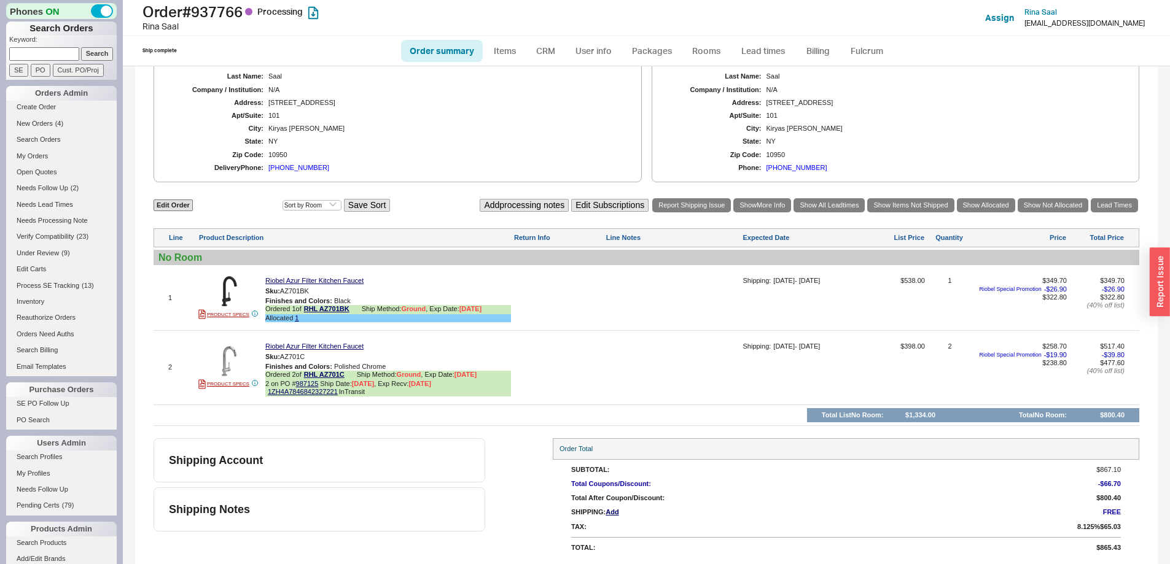
scroll to position [465, 0]
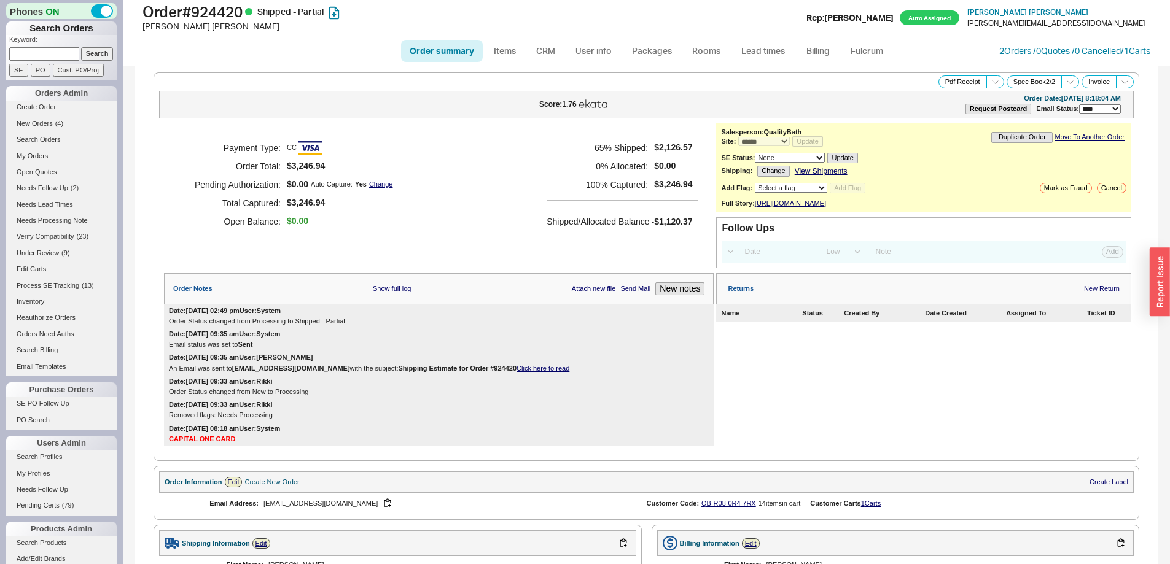
select select "*"
select select "LOW"
select select "3"
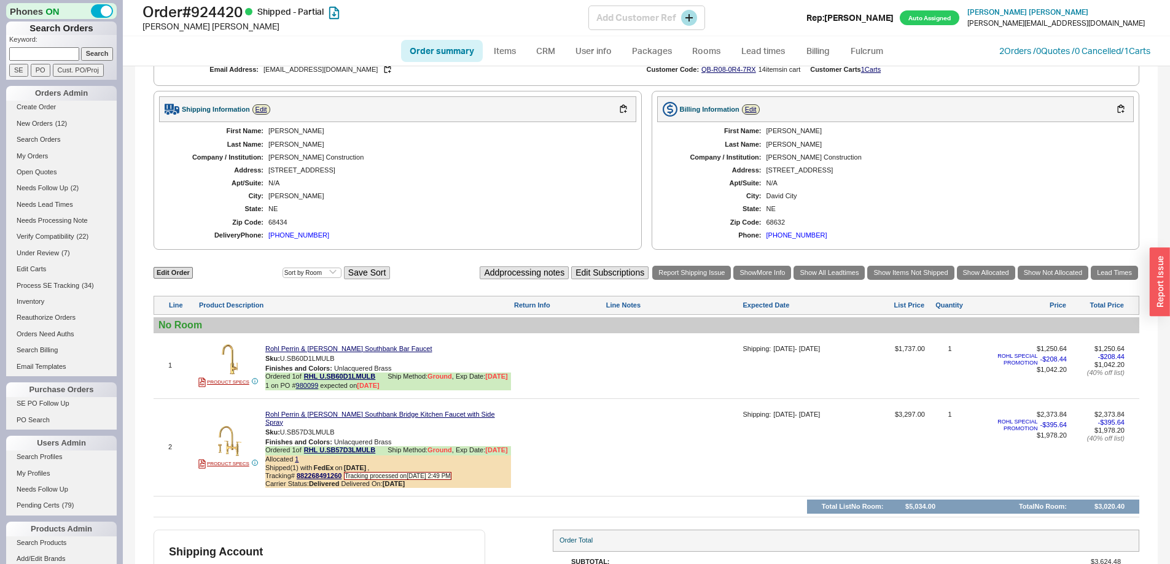
scroll to position [542, 0]
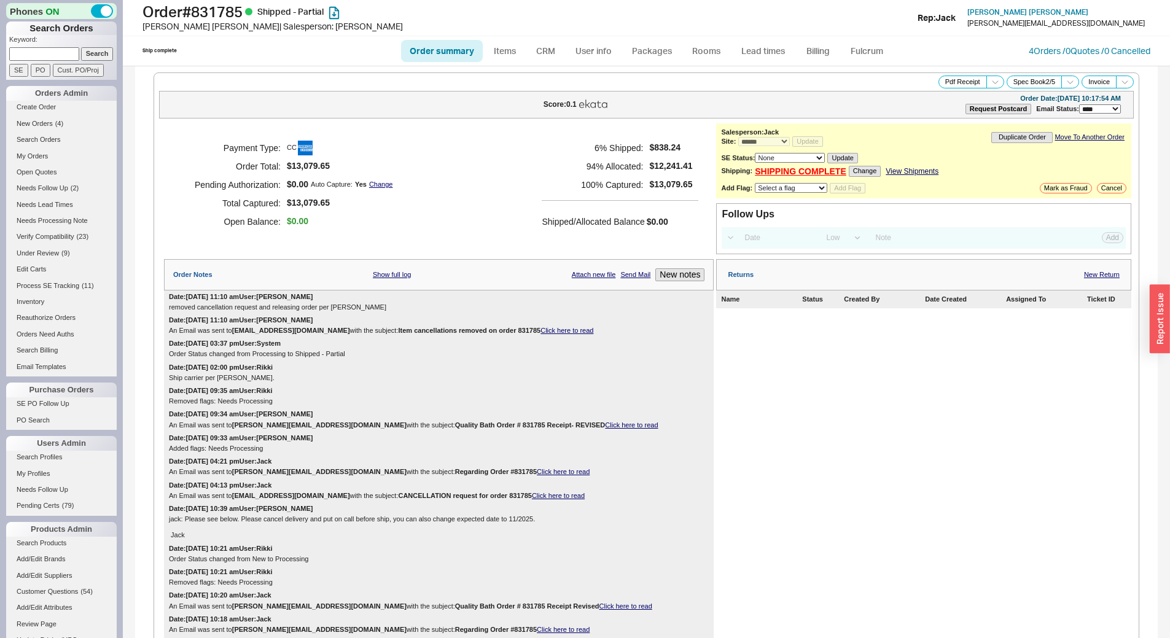
select select "*"
select select "LOW"
select select "3"
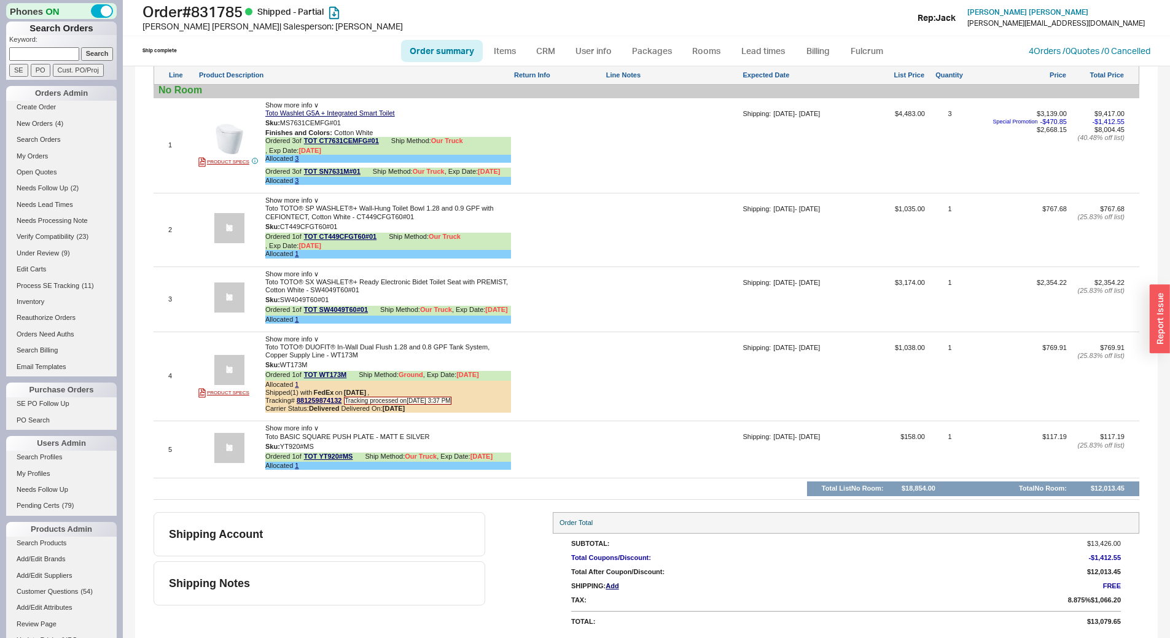
scroll to position [1095, 0]
click at [52, 53] on input at bounding box center [44, 53] width 70 height 13
type input "941369"
click at [81, 47] on input "Search" at bounding box center [97, 53] width 33 height 13
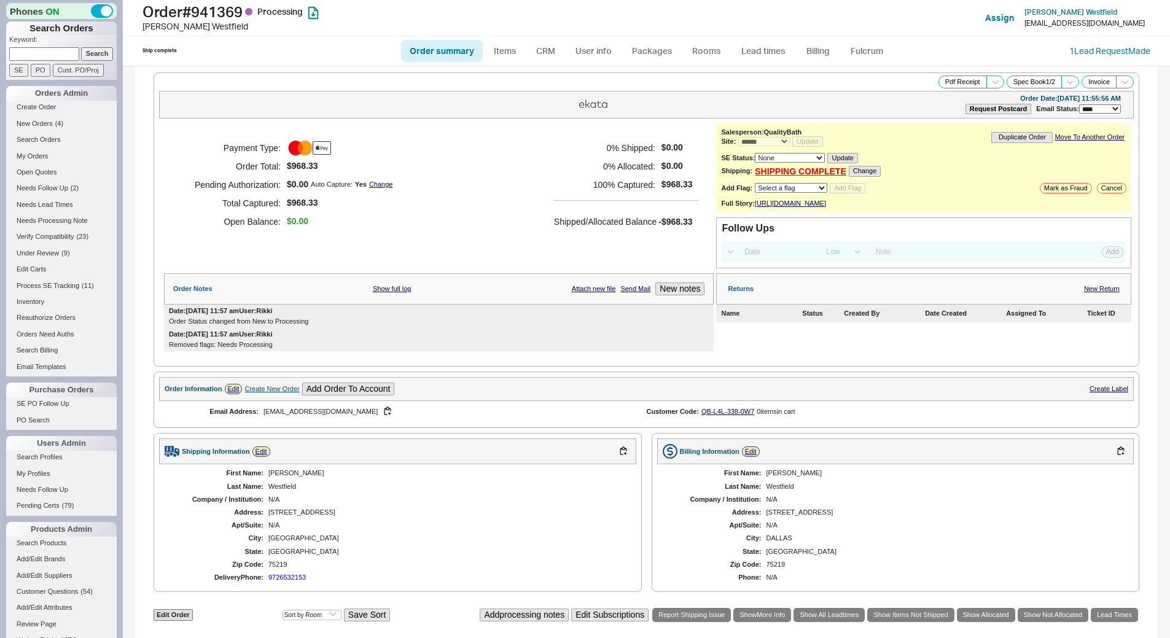
select select "*"
select select "LOW"
select select "3"
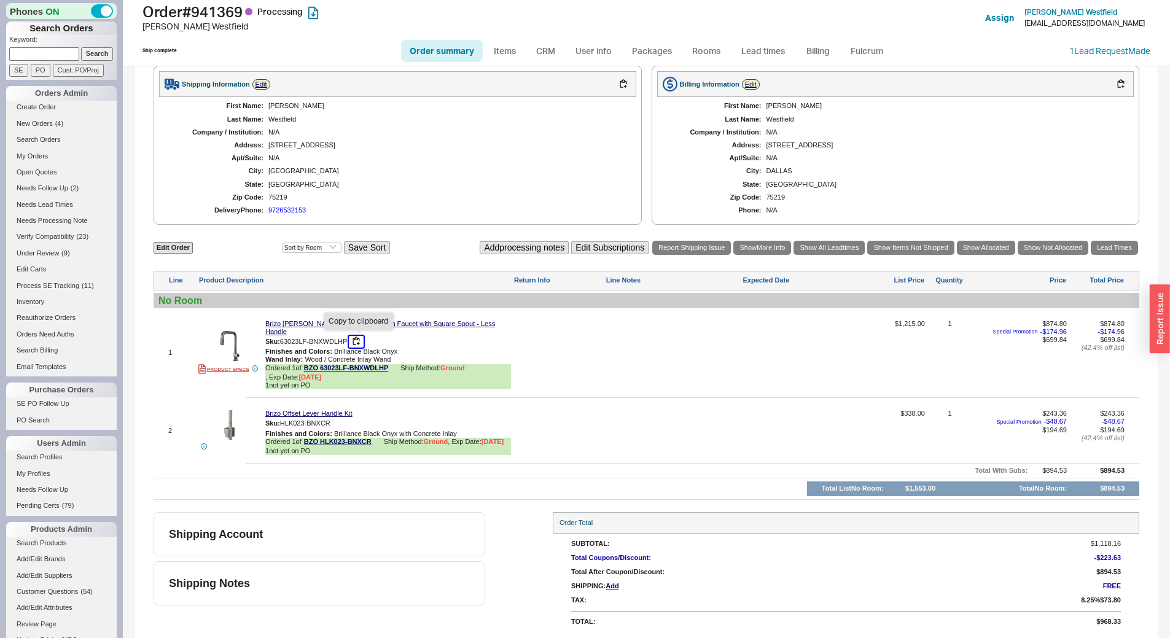
click at [360, 343] on button "button" at bounding box center [356, 342] width 15 height 12
click at [340, 371] on link "BZO 63023LF-BNXWDLHP" at bounding box center [346, 368] width 85 height 9
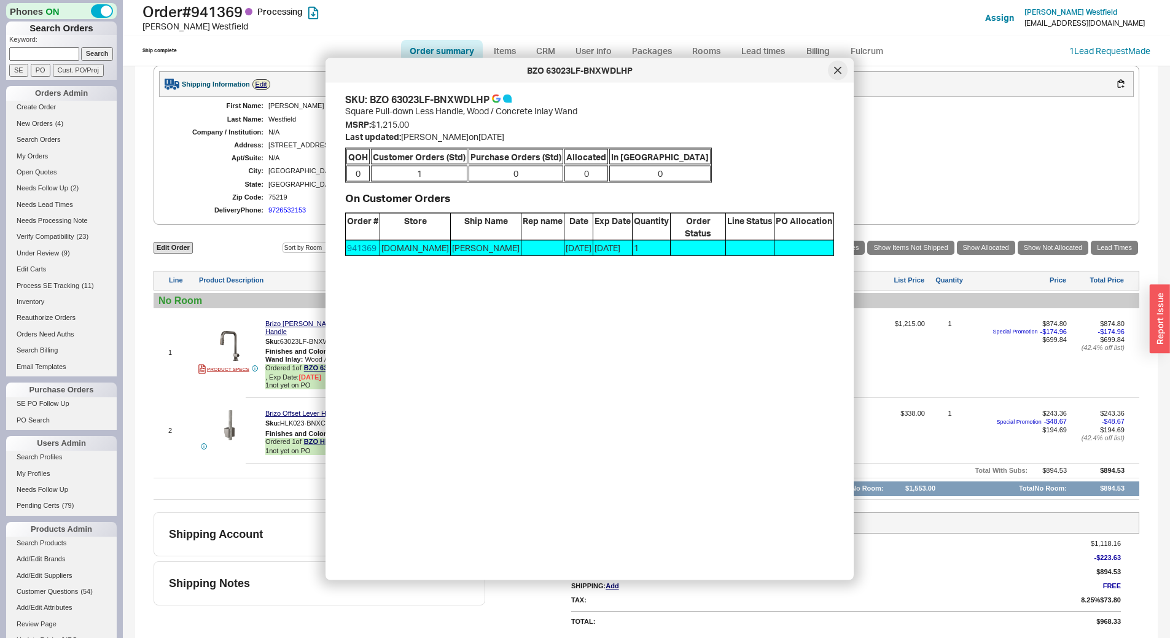
click at [835, 67] on icon at bounding box center [837, 70] width 7 height 7
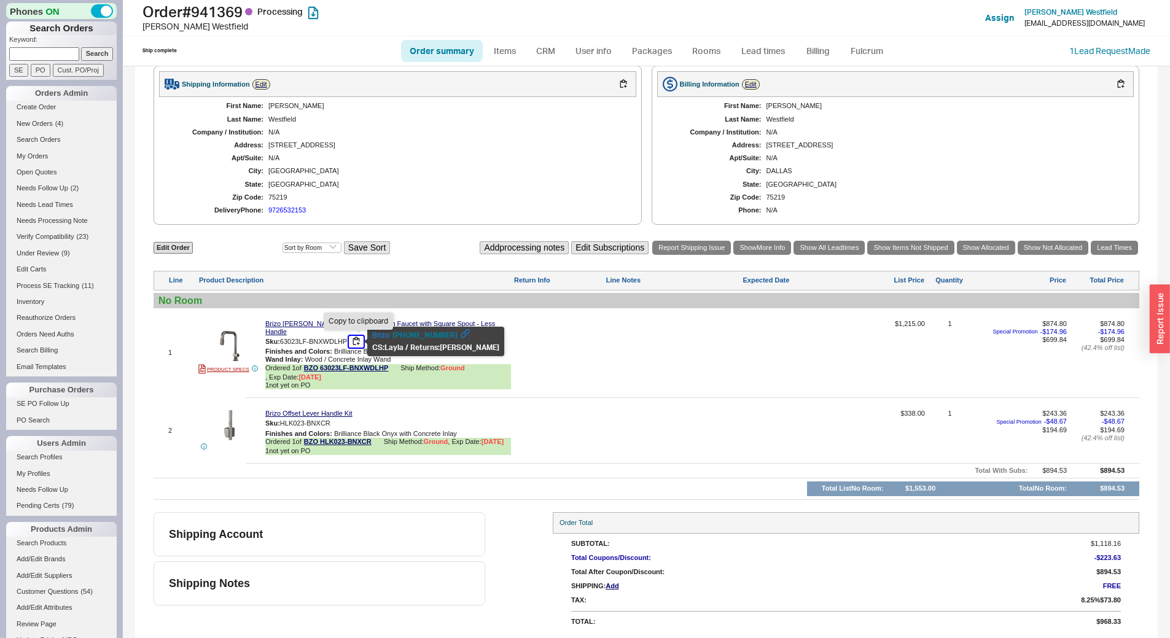
click at [360, 340] on button "button" at bounding box center [356, 342] width 15 height 12
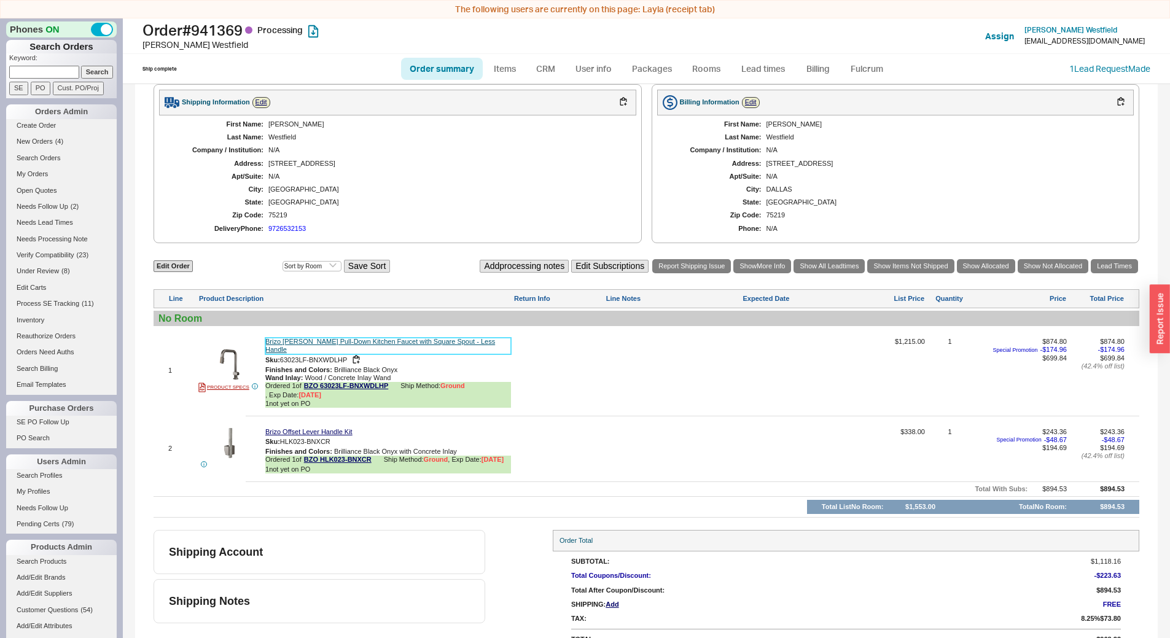
click at [337, 344] on link "Brizo Frank Lloyd Wright Pull-Down Kitchen Faucet with Square Spout - Less Hand…" at bounding box center [388, 346] width 246 height 16
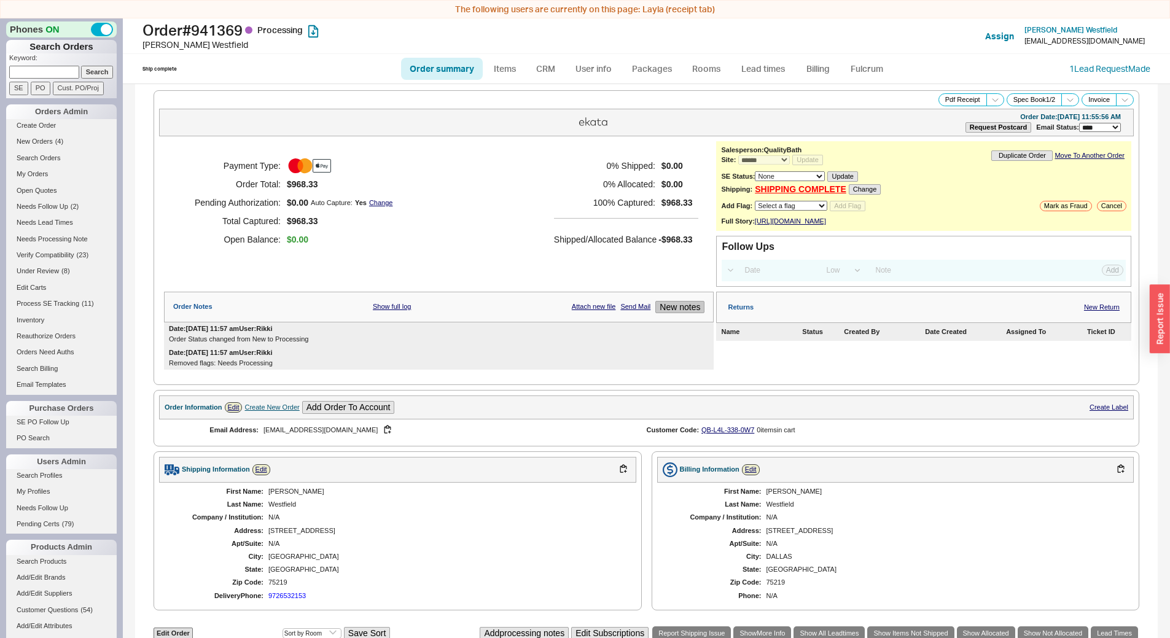
click at [680, 316] on div "Order Notes Show full log Attach new file Send Mail New notes Date: 09/22/2025 …" at bounding box center [439, 331] width 550 height 79
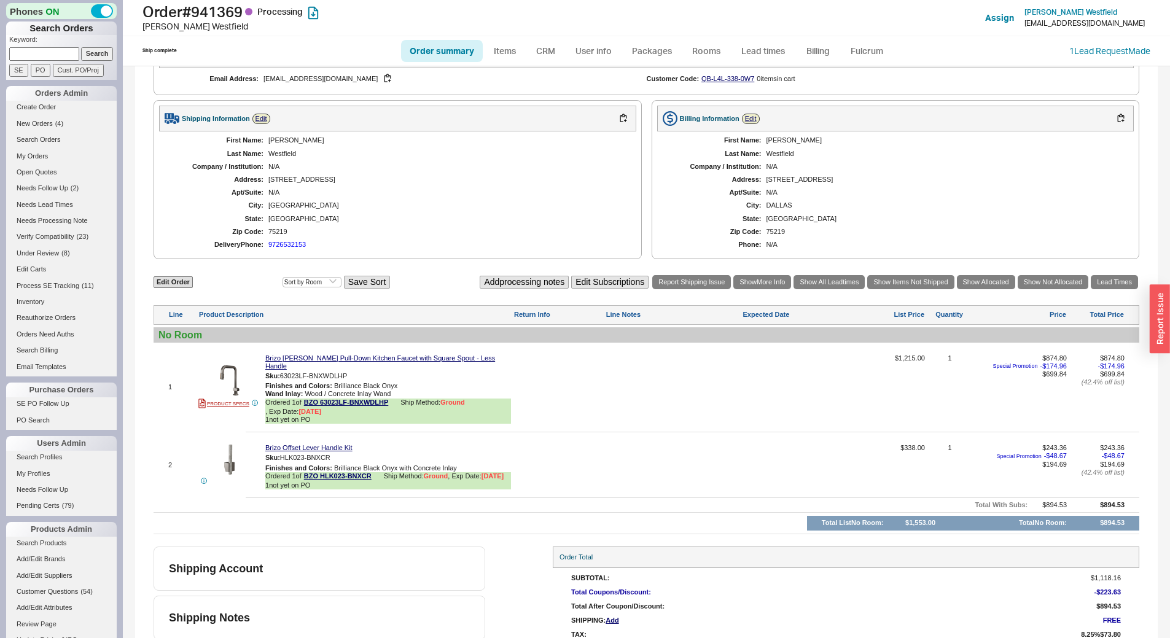
scroll to position [314, 0]
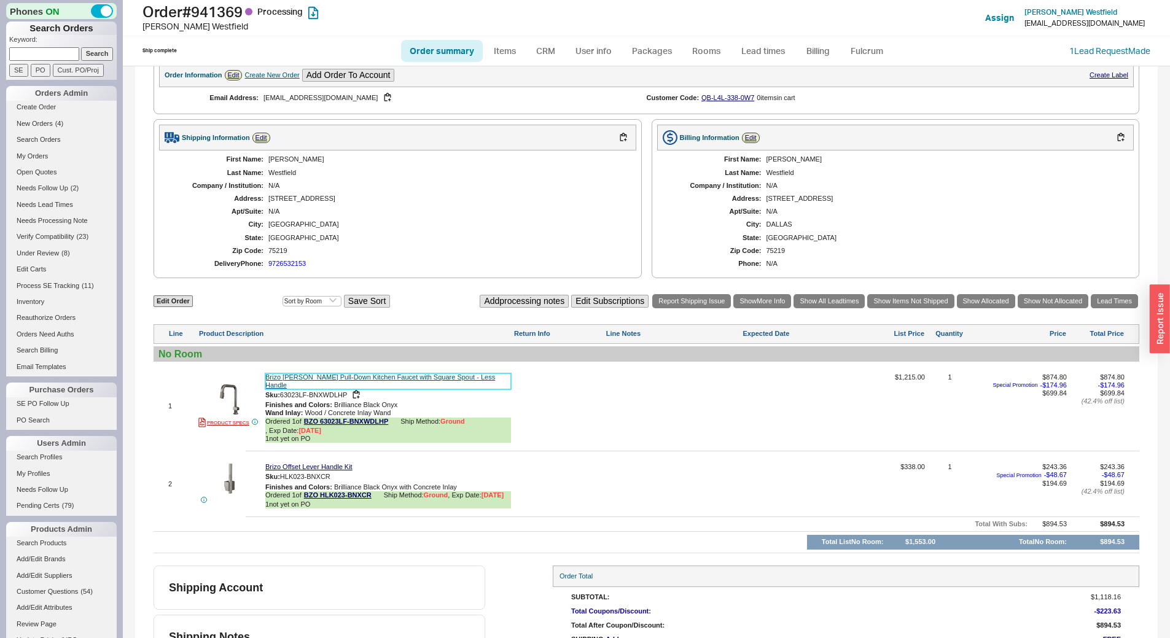
click at [381, 387] on link "Brizo Frank Lloyd Wright Pull-Down Kitchen Faucet with Square Spout - Less Hand…" at bounding box center [388, 381] width 246 height 16
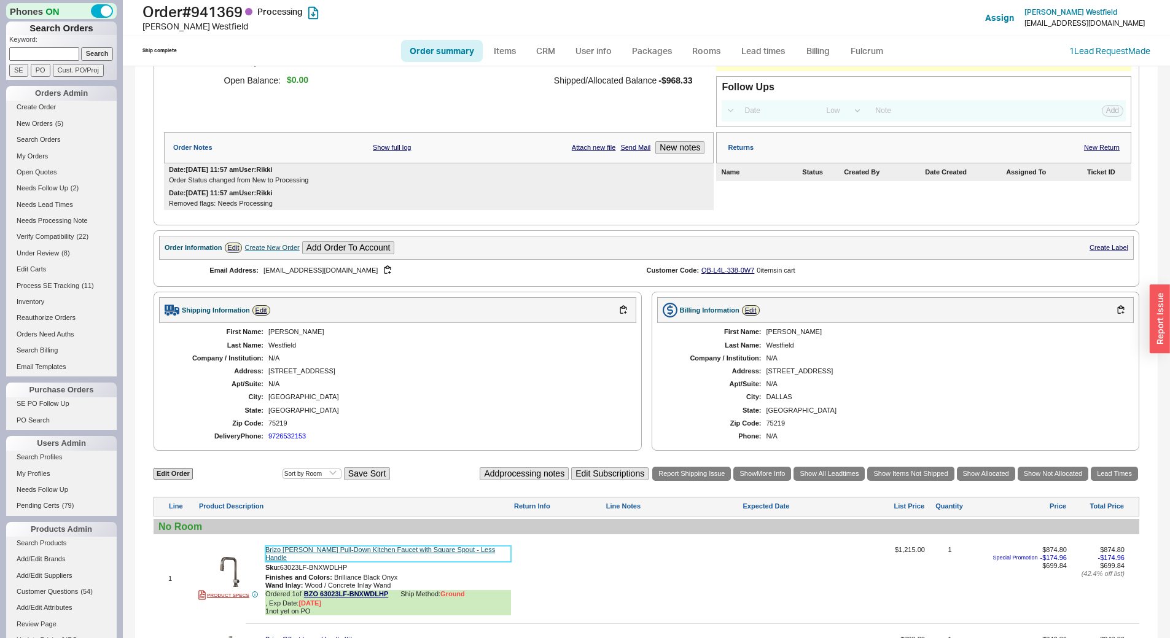
scroll to position [0, 0]
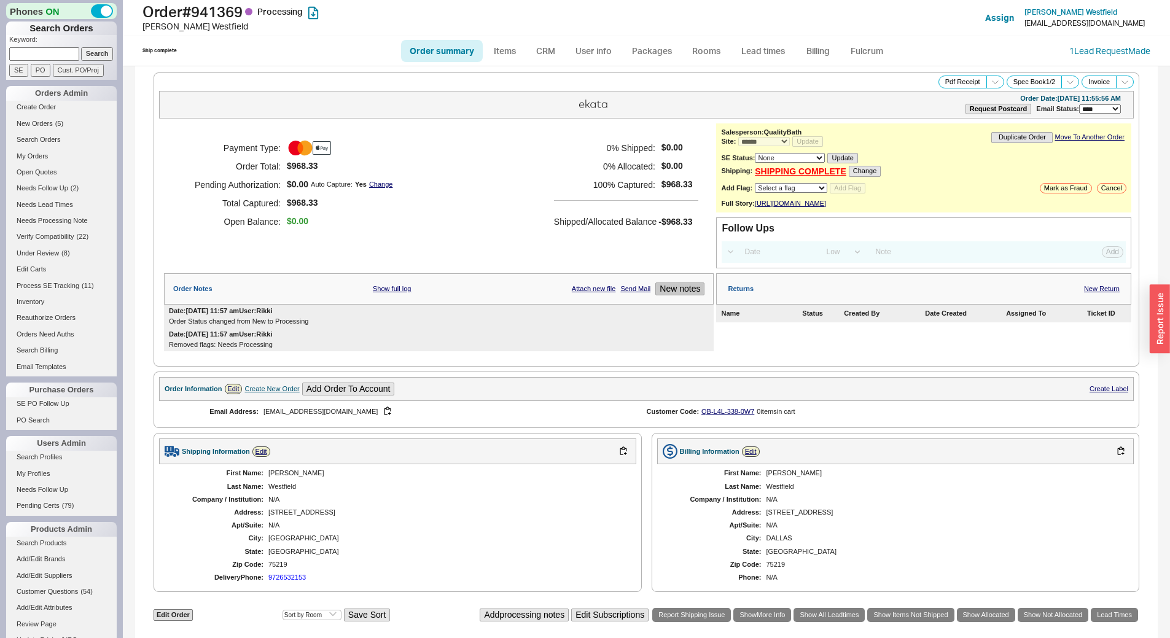
click at [679, 294] on button "New notes" at bounding box center [679, 288] width 49 height 13
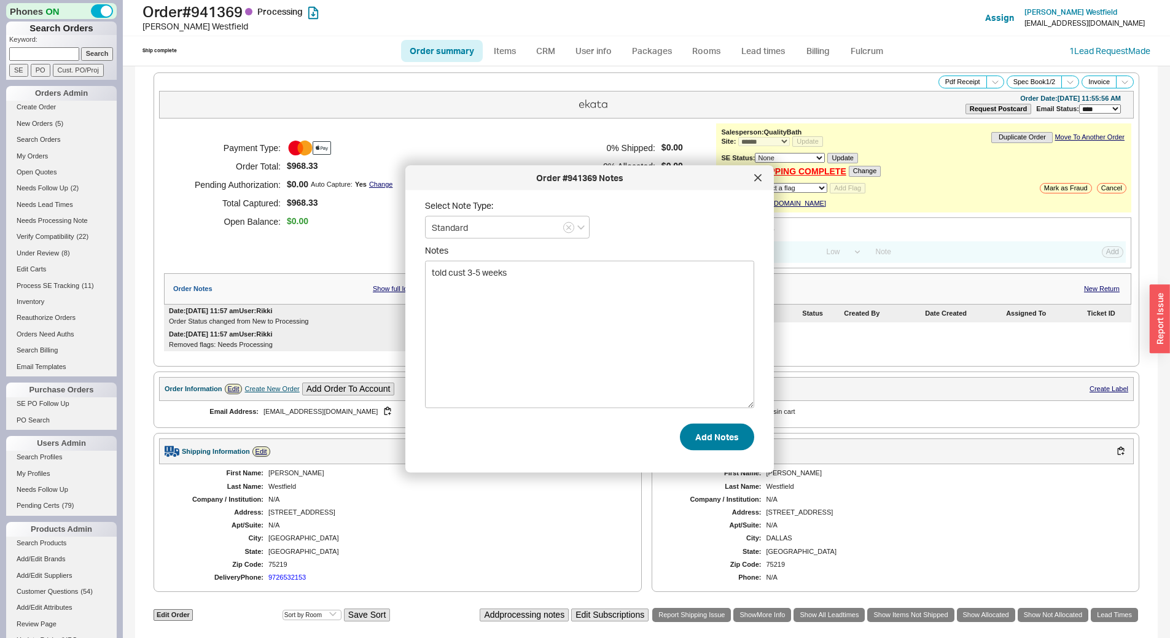
type textarea "told cust 3-5 weeks"
click at [680, 429] on button "Add Notes" at bounding box center [717, 436] width 74 height 27
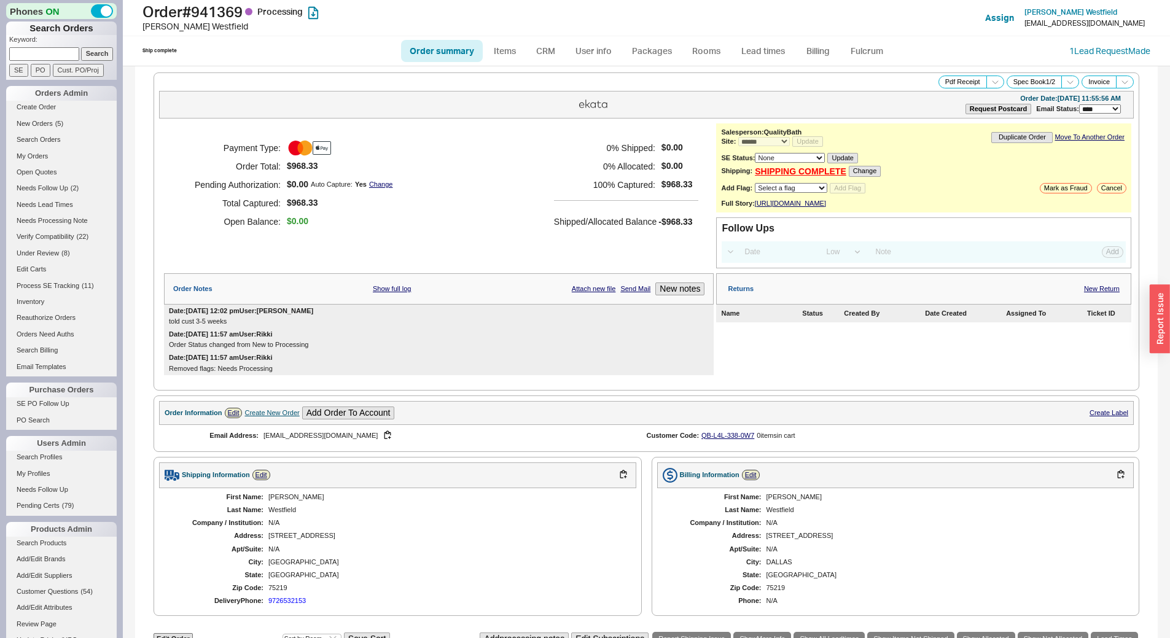
scroll to position [399, 0]
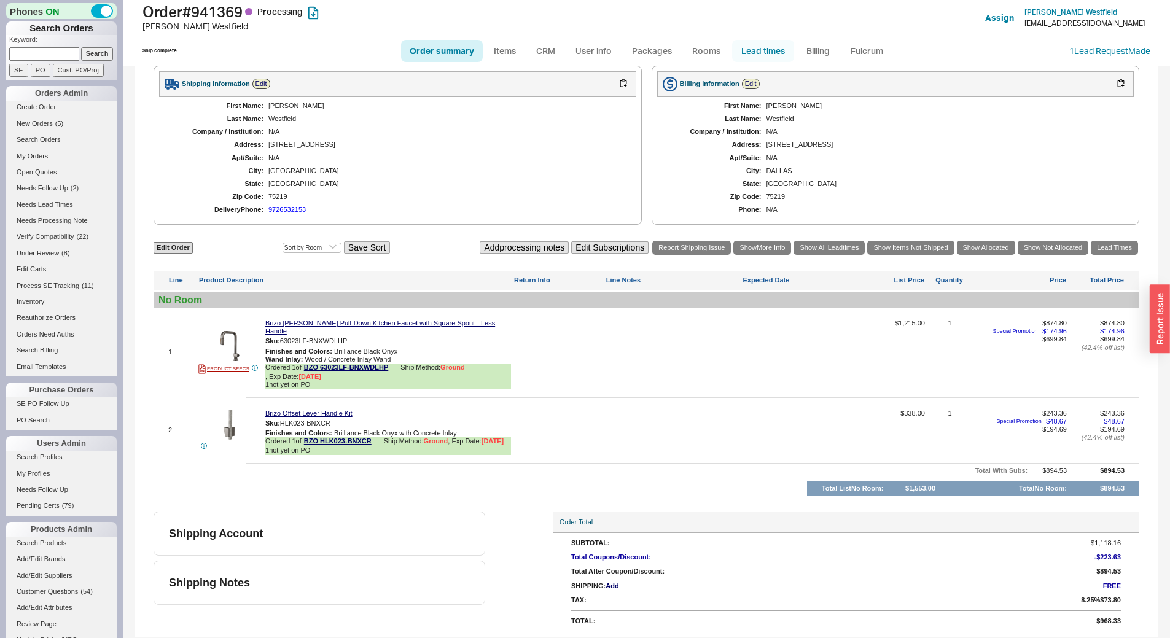
click at [750, 54] on link "Lead times" at bounding box center [763, 51] width 62 height 22
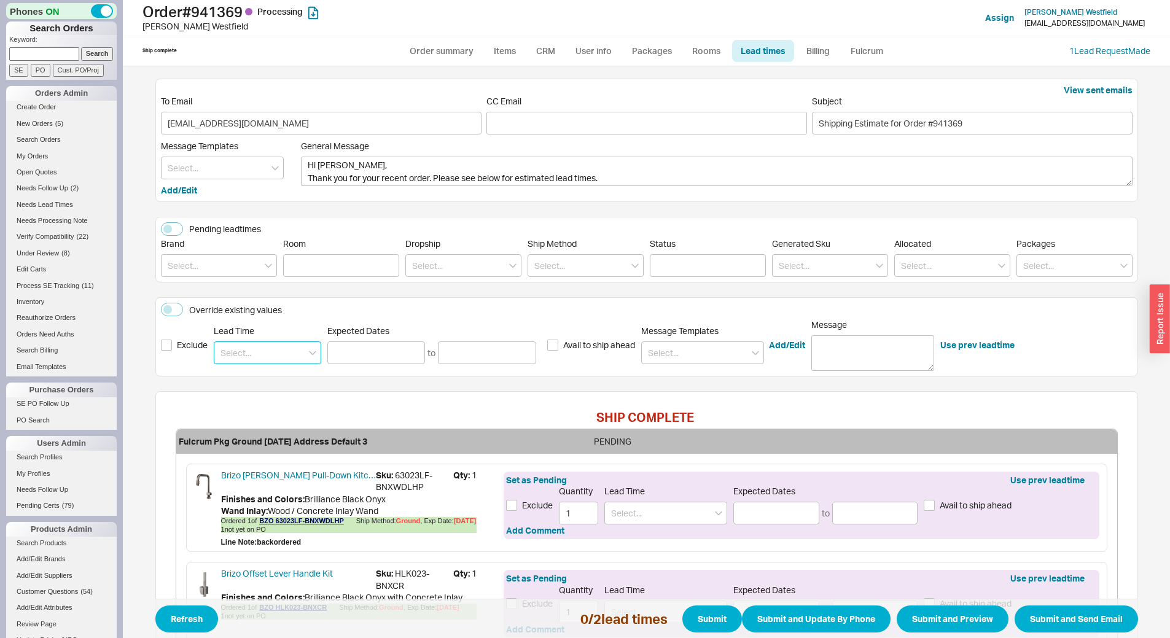
click at [278, 355] on input at bounding box center [267, 352] width 107 height 23
click at [270, 399] on div "3 - 5 Weeks" at bounding box center [267, 400] width 106 height 22
type input "3 - 5 Weeks"
type input "10/14/2025"
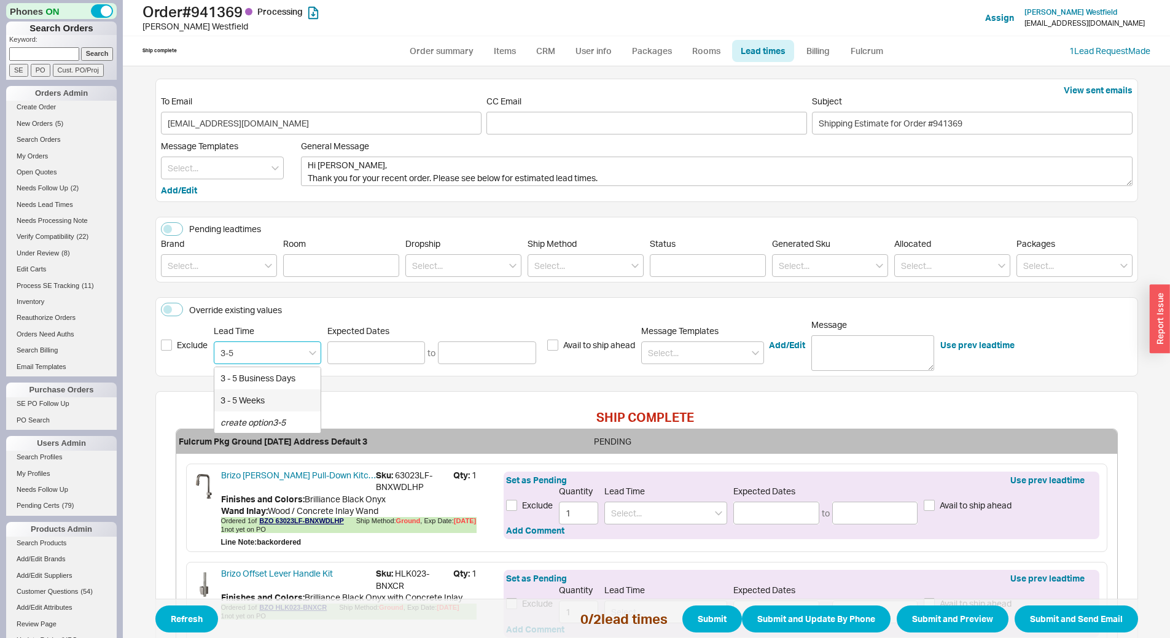
type input "10/27/2025"
type input "3 - 5 Weeks"
type input "10/14/2025"
type input "10/27/2025"
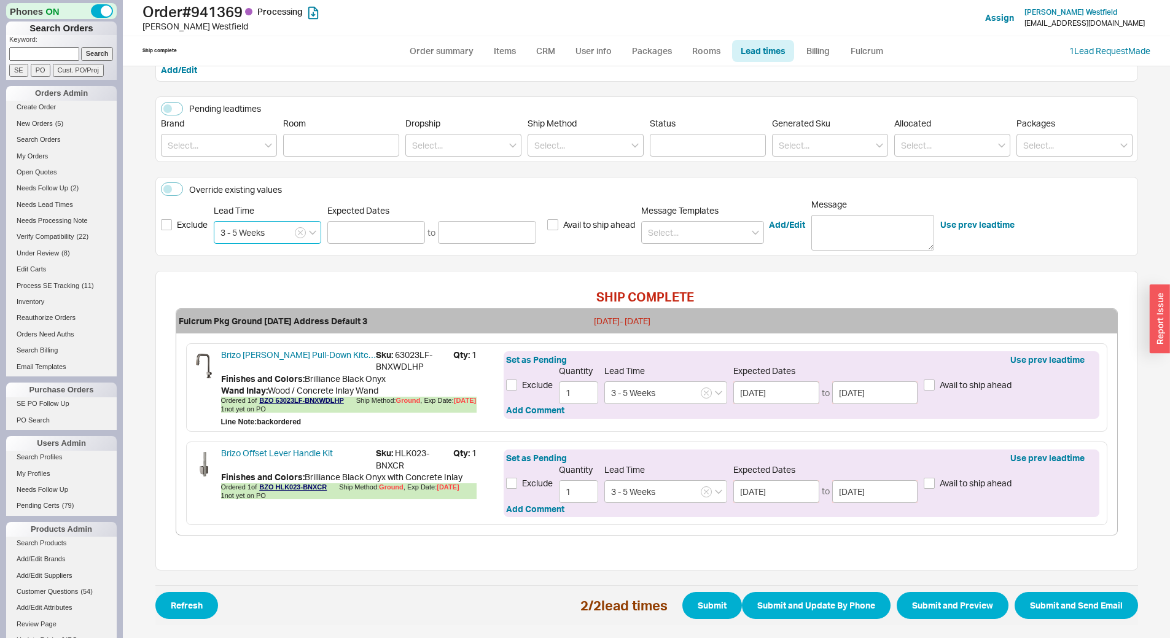
scroll to position [127, 0]
type input "3 - 5 Weeks"
click at [787, 603] on button "Submit and Update By Phone" at bounding box center [816, 605] width 149 height 27
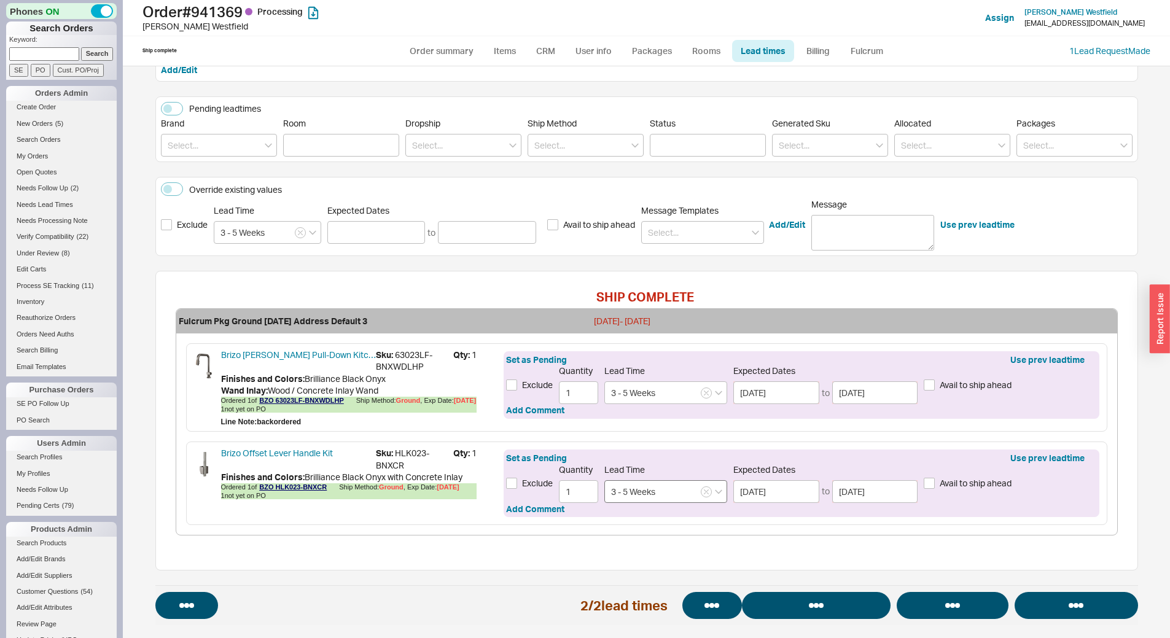
select select "*"
select select "LOW"
select select "3"
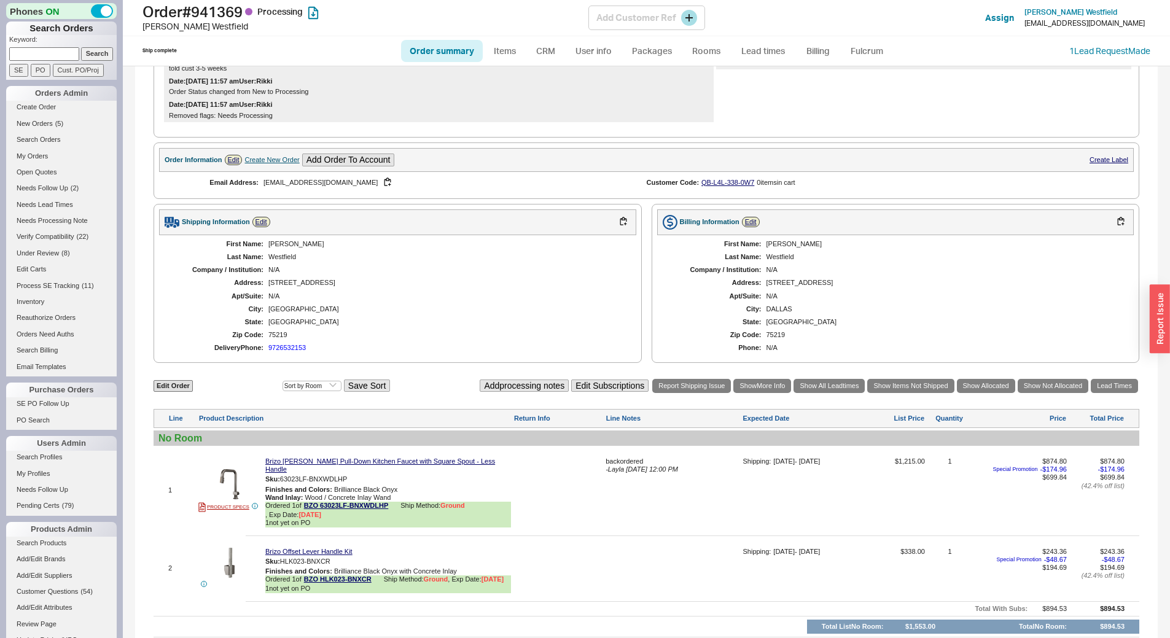
scroll to position [399, 0]
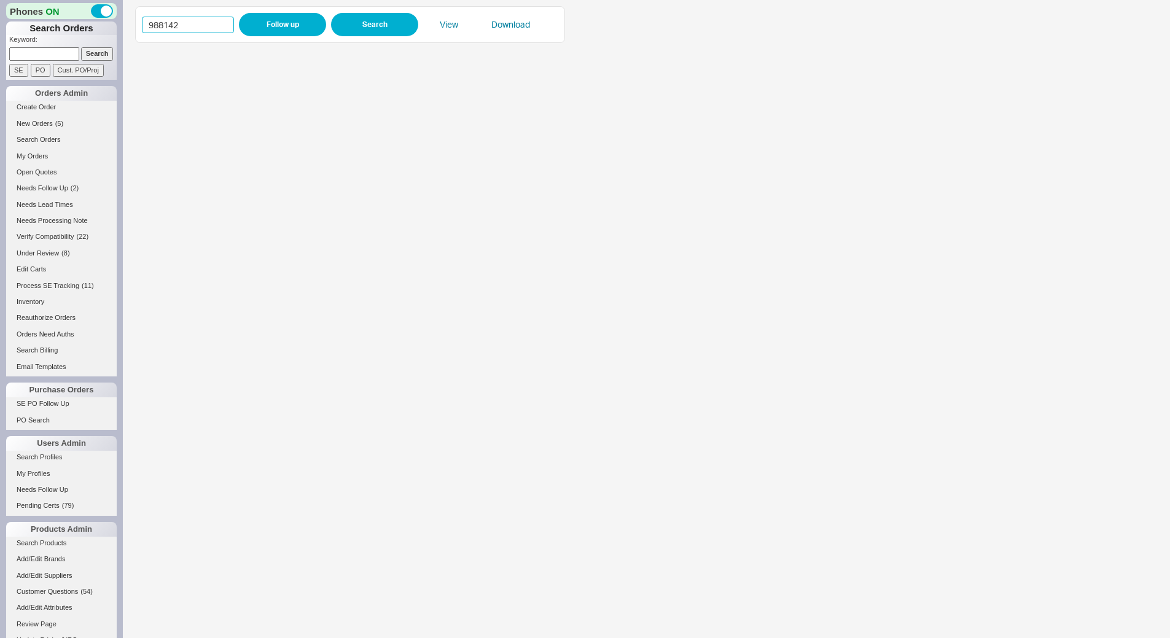
click at [194, 23] on input "988142" at bounding box center [188, 25] width 92 height 17
paste input "5036"
type input "985036"
click at [260, 25] on button "Follow up" at bounding box center [282, 24] width 87 height 23
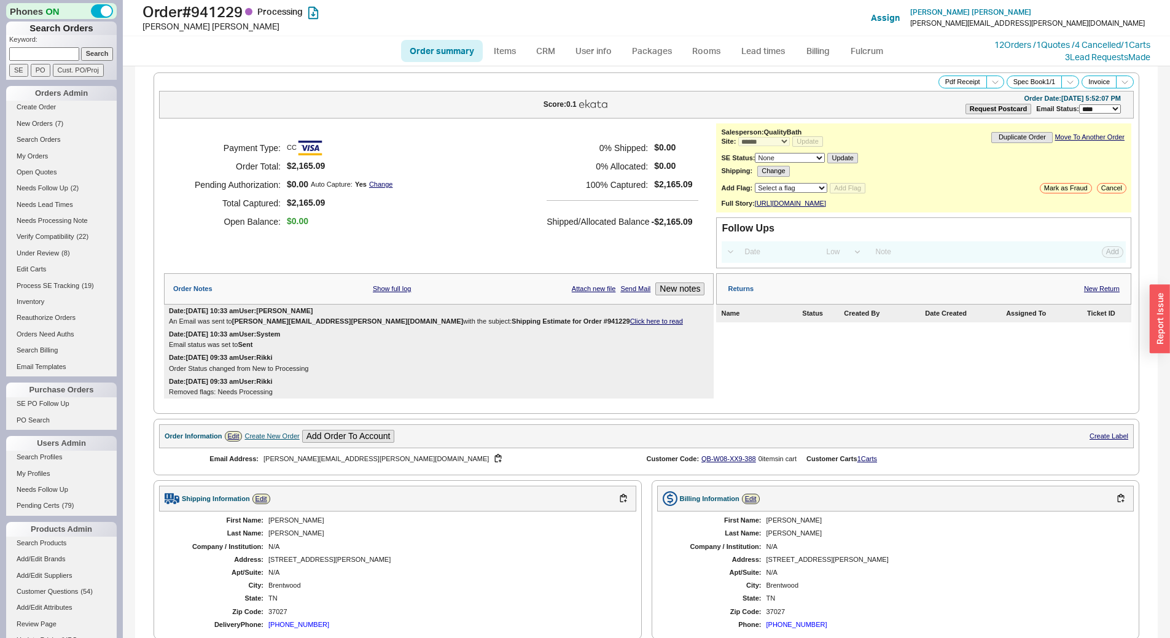
select select "*"
select select "LOW"
select select "3"
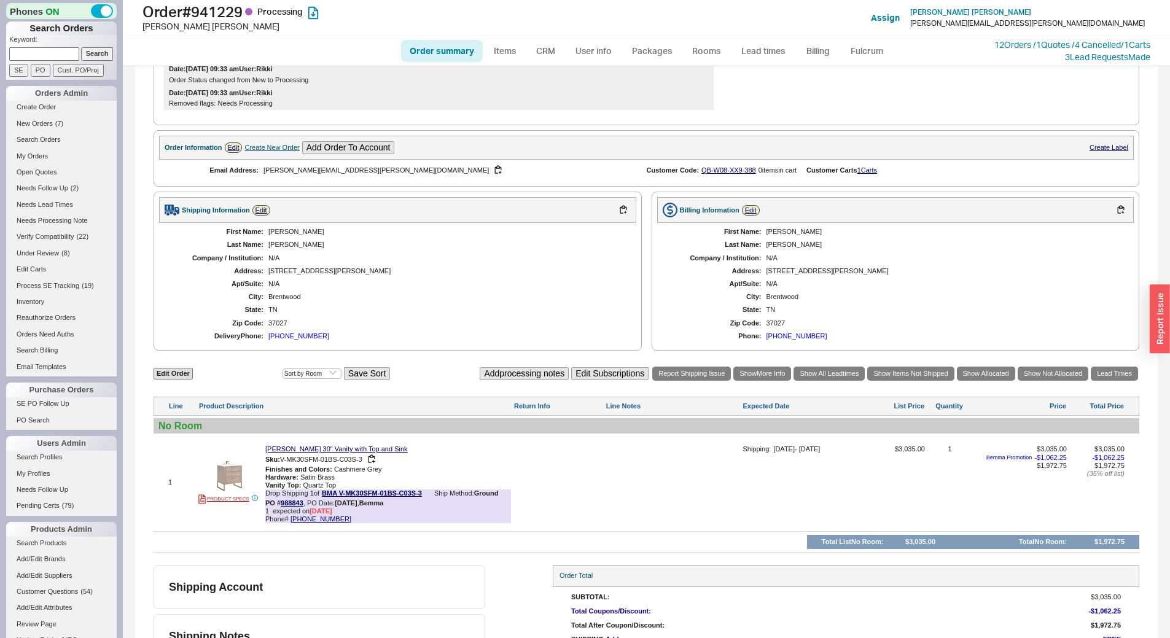
scroll to position [350, 0]
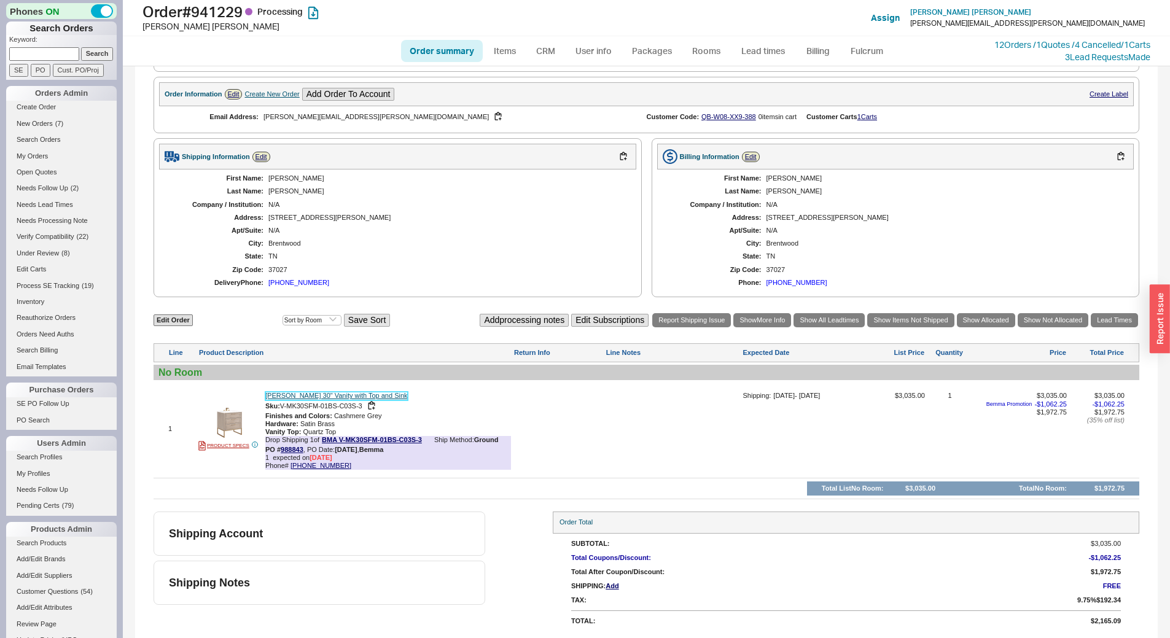
click at [327, 395] on link "[PERSON_NAME] 30" Vanity with Top and Sink" at bounding box center [336, 396] width 142 height 8
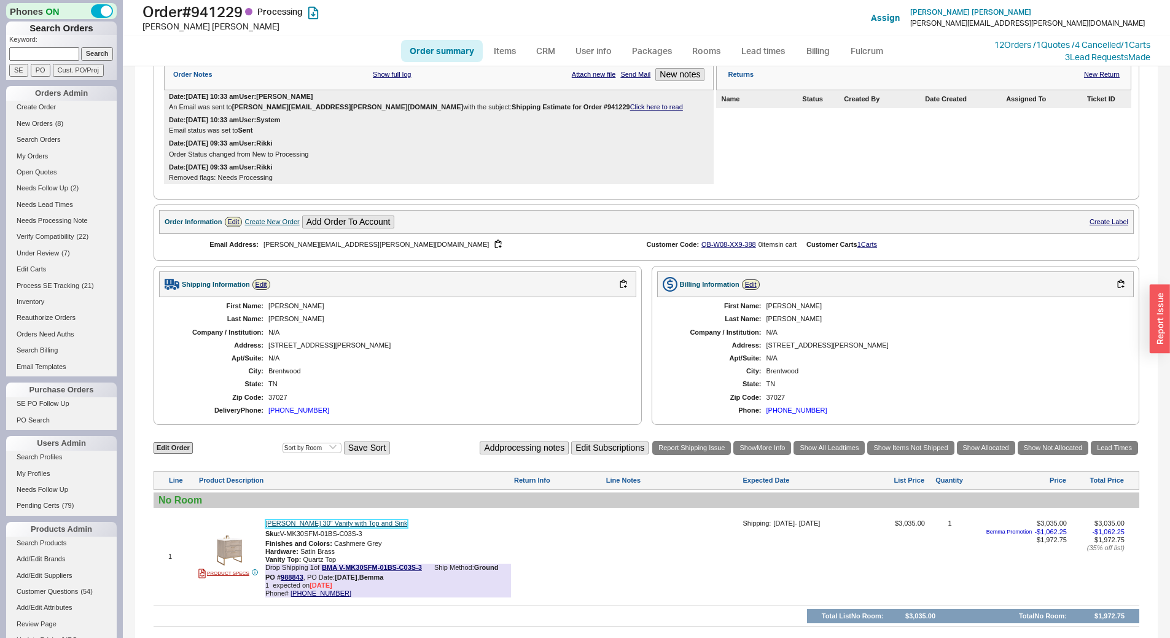
scroll to position [104, 0]
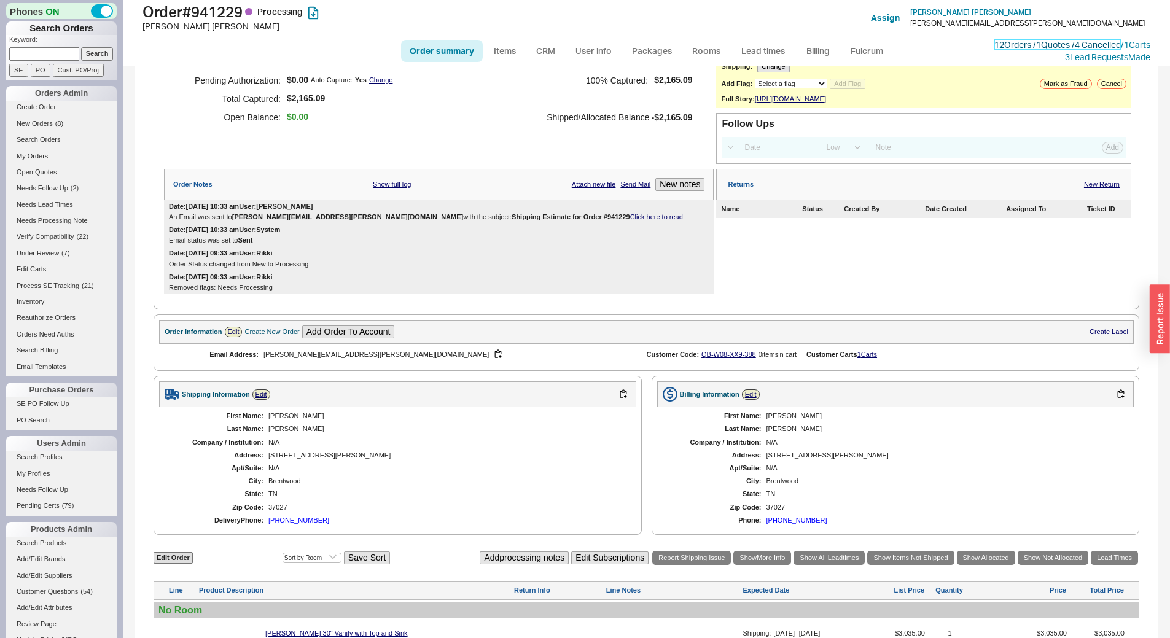
click at [1057, 44] on link "12 Orders / 1 Quotes / 4 Cancelled" at bounding box center [1057, 44] width 126 height 10
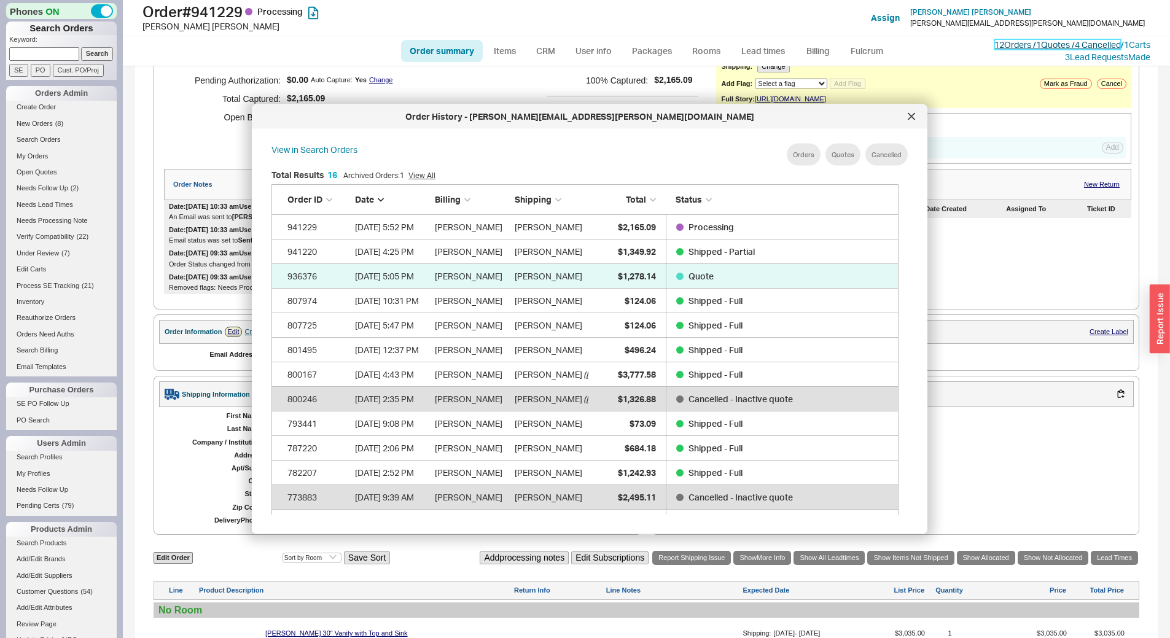
scroll to position [367, 637]
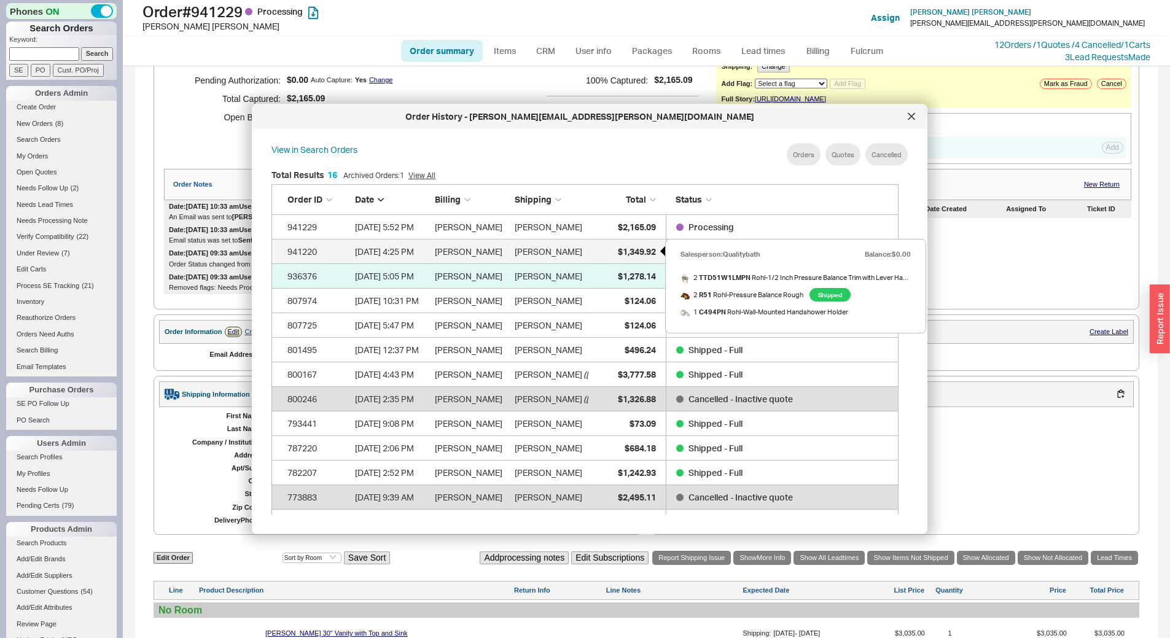
click at [641, 246] on span "$1,349.92" at bounding box center [637, 251] width 38 height 10
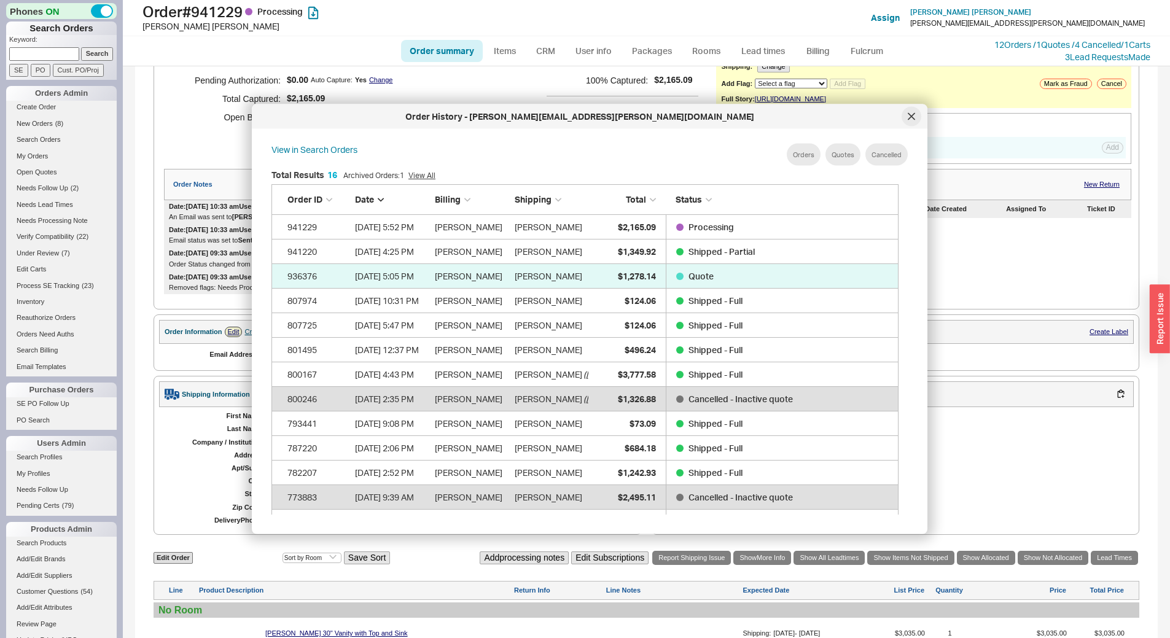
click at [920, 117] on div at bounding box center [911, 117] width 20 height 20
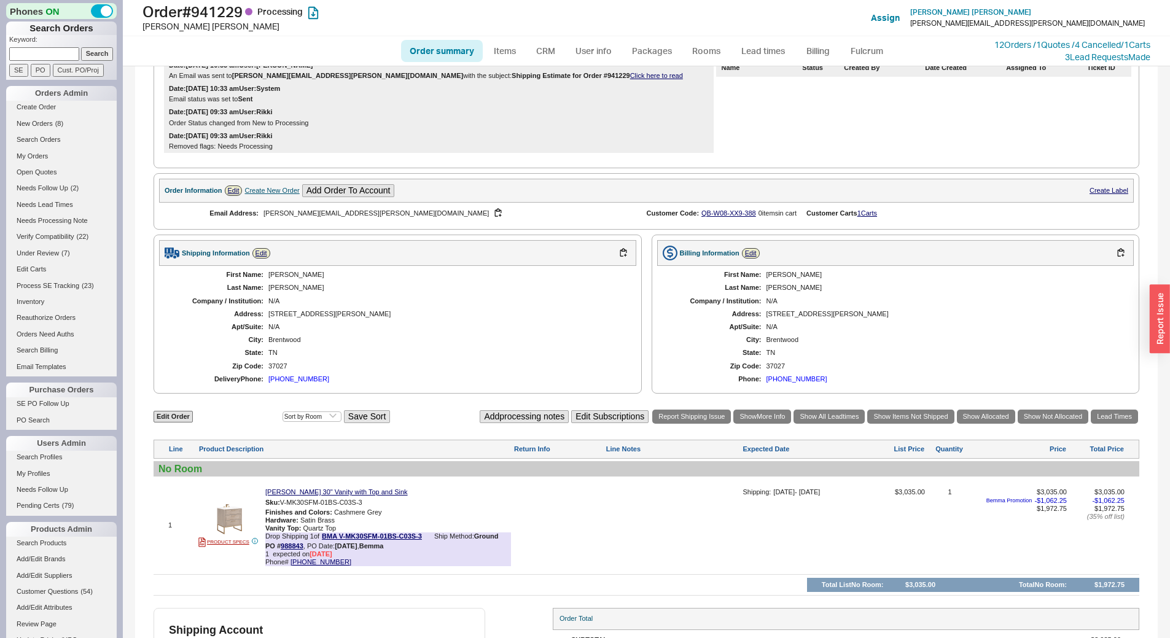
scroll to position [350, 0]
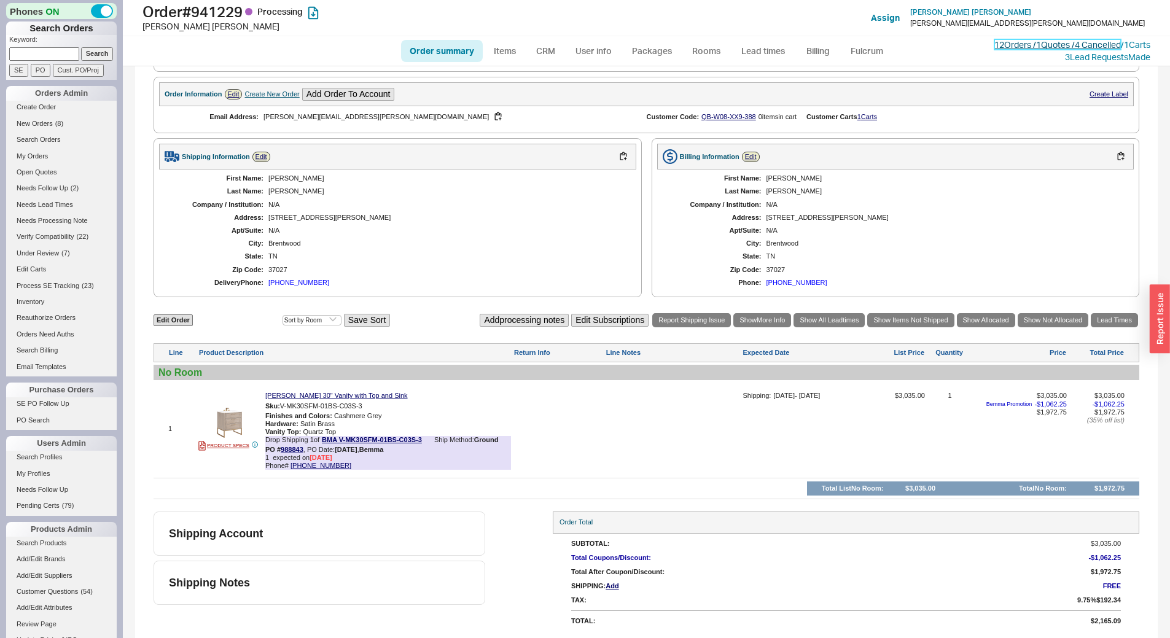
click at [1054, 48] on link "12 Orders / 1 Quotes / 4 Cancelled" at bounding box center [1057, 44] width 126 height 10
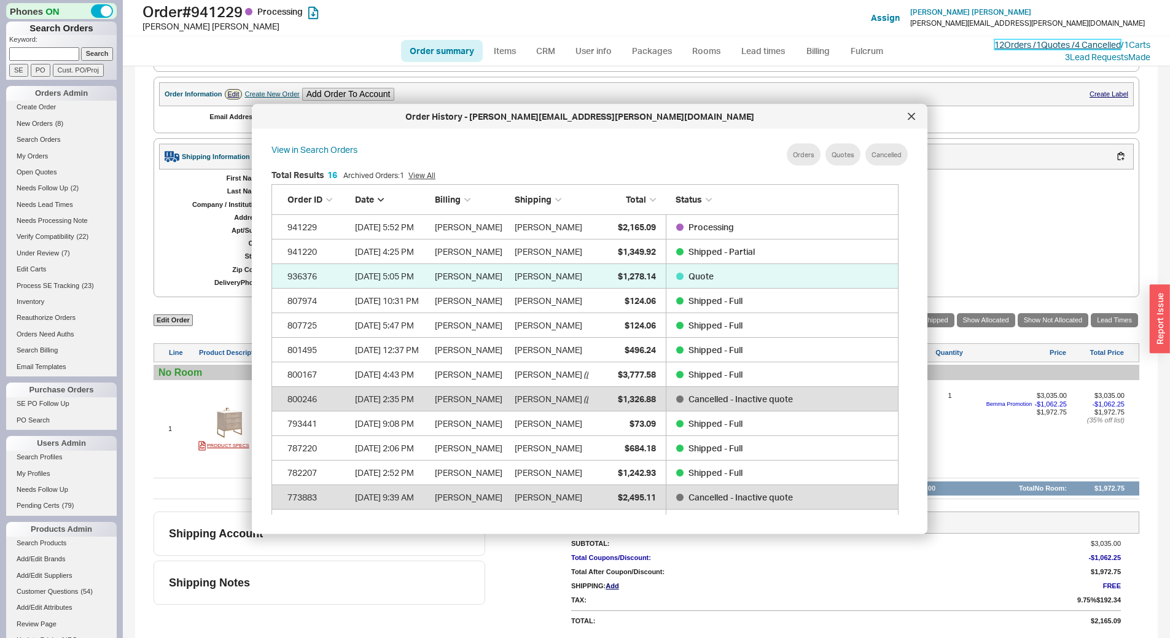
scroll to position [367, 637]
click at [917, 113] on div at bounding box center [911, 117] width 20 height 20
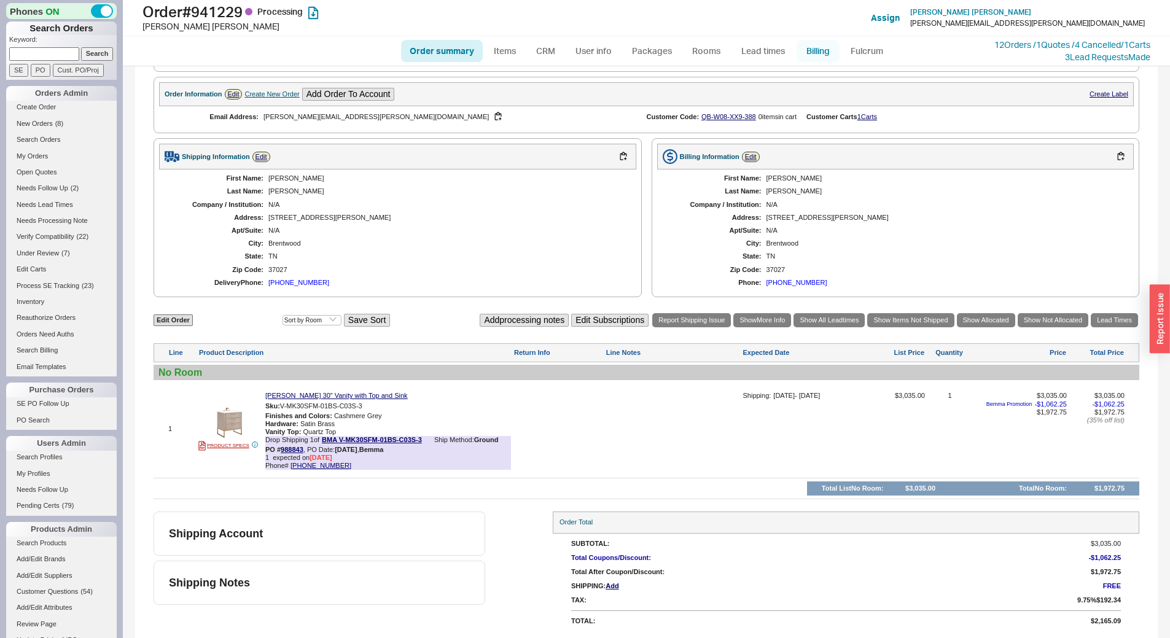
click at [800, 47] on link "Billing" at bounding box center [817, 51] width 43 height 22
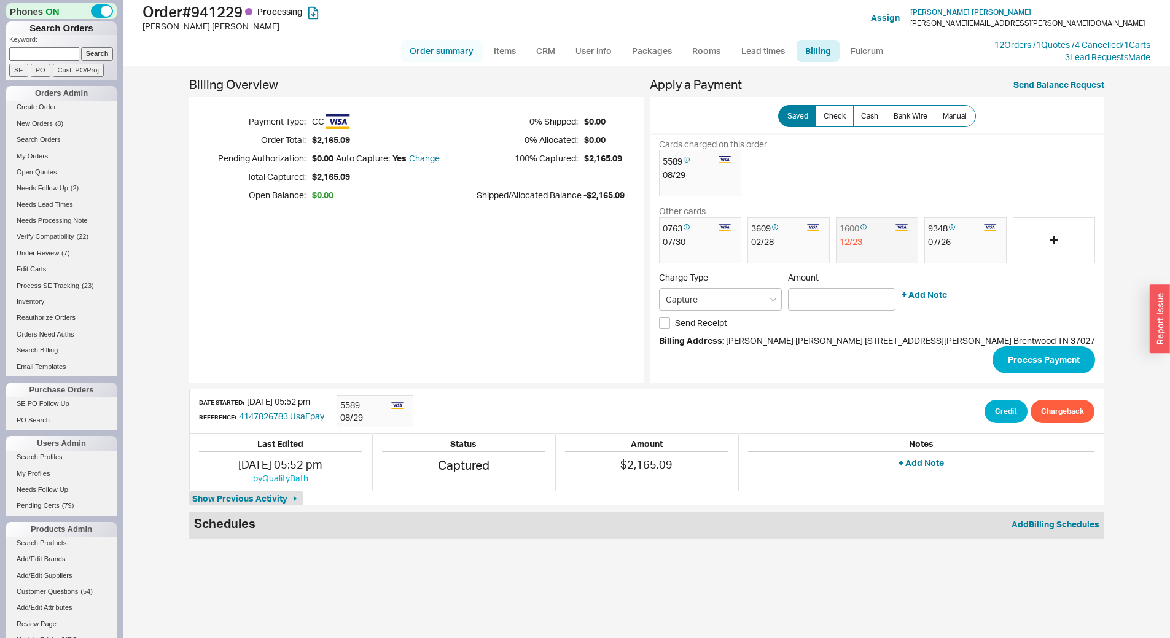
click at [444, 53] on link "Order summary" at bounding box center [442, 51] width 82 height 22
select select "*"
select select "LOW"
select select "3"
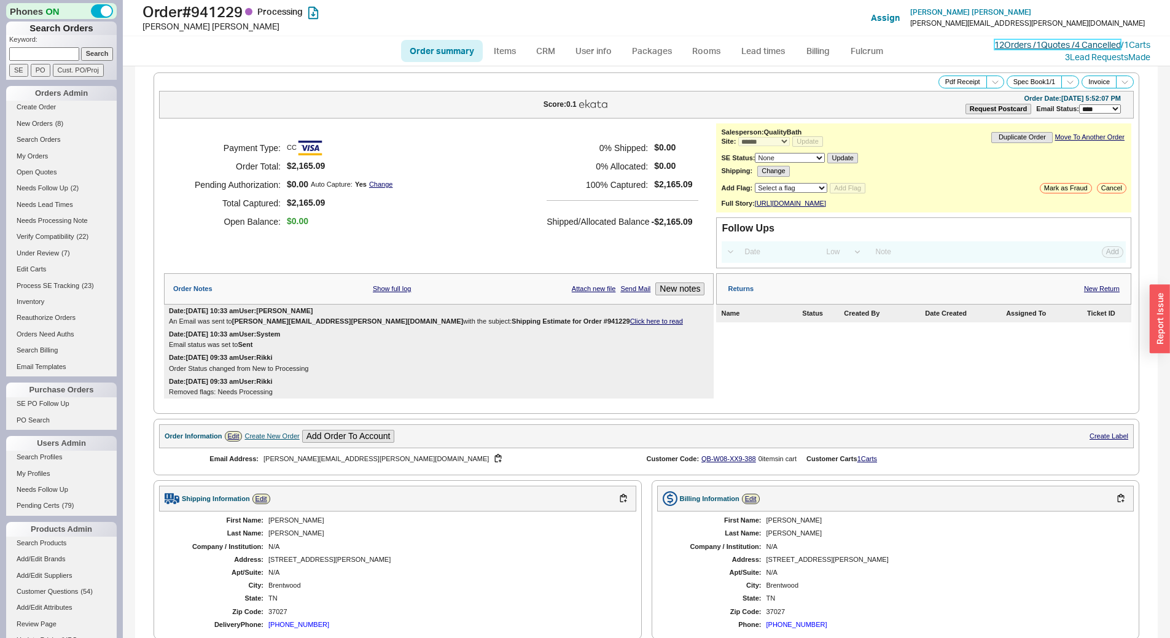
click at [1070, 45] on link "12 Orders / 1 Quotes / 4 Cancelled" at bounding box center [1057, 44] width 126 height 10
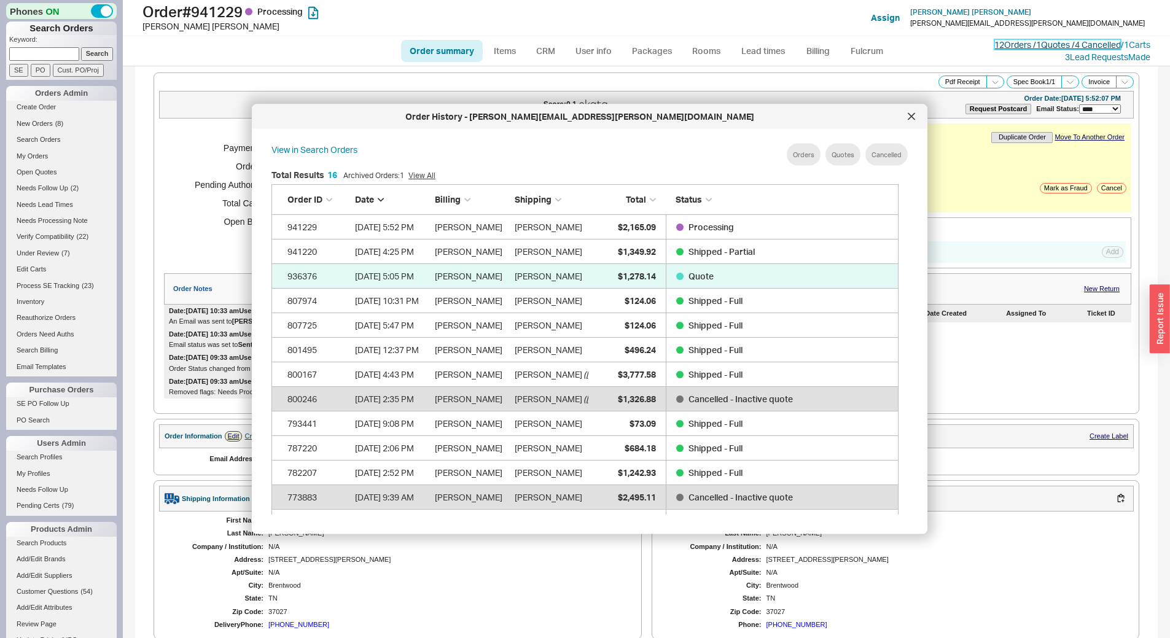
scroll to position [367, 637]
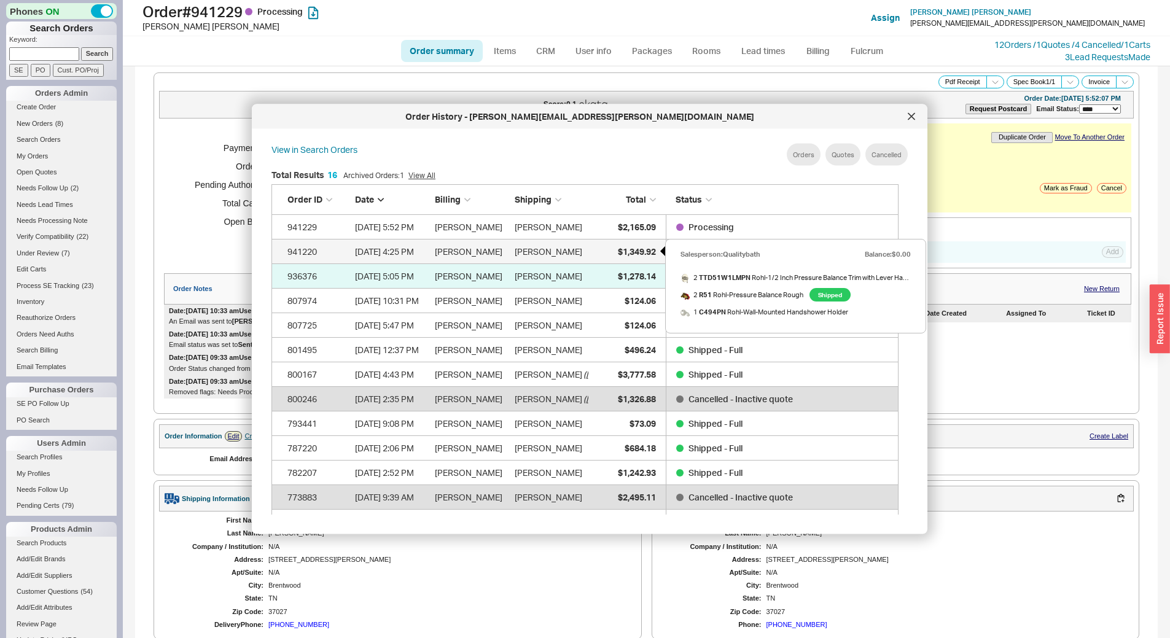
click at [636, 254] on span "$1,349.92" at bounding box center [637, 251] width 38 height 10
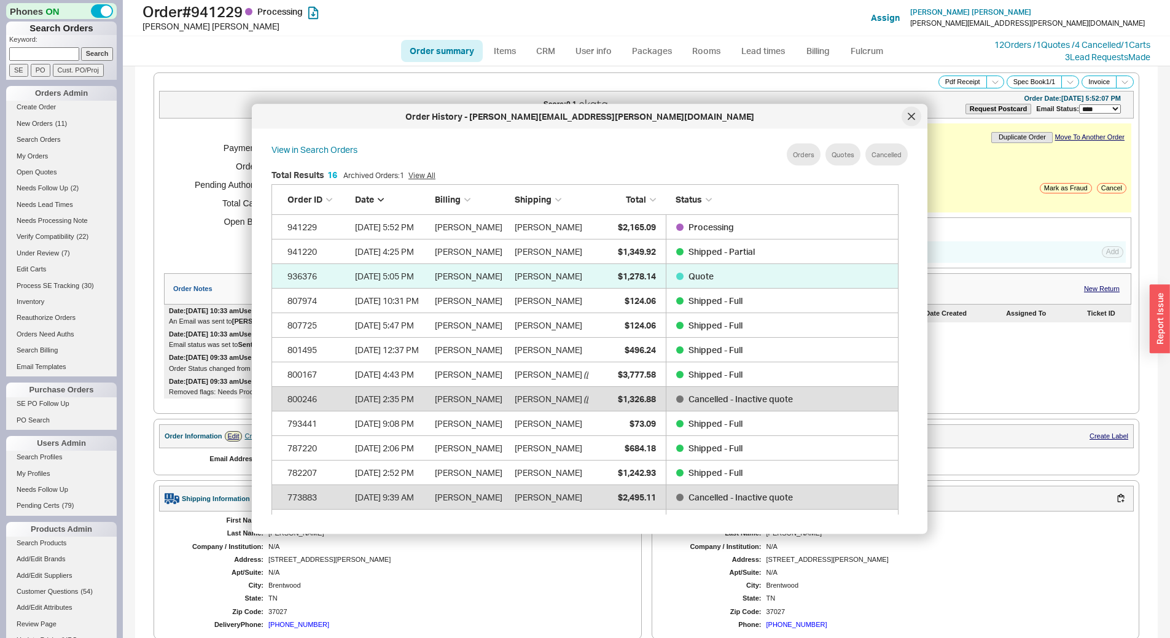
click at [912, 119] on icon at bounding box center [911, 116] width 7 height 7
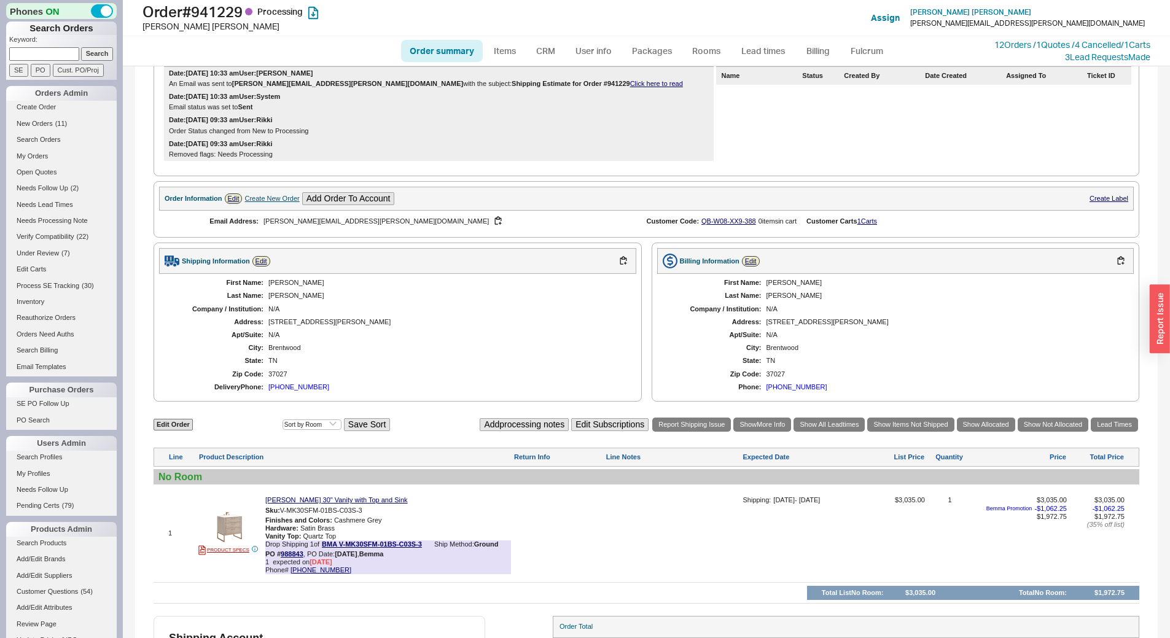
scroll to position [350, 0]
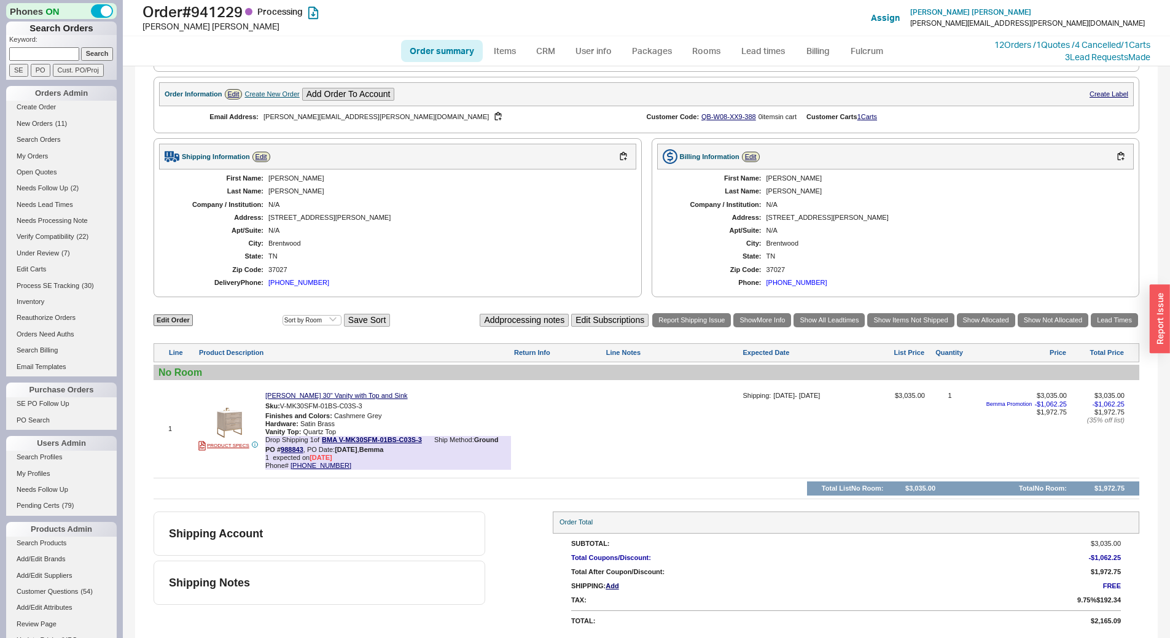
click at [47, 49] on input at bounding box center [44, 53] width 70 height 13
type input "940762"
click at [81, 47] on input "Search" at bounding box center [97, 53] width 33 height 13
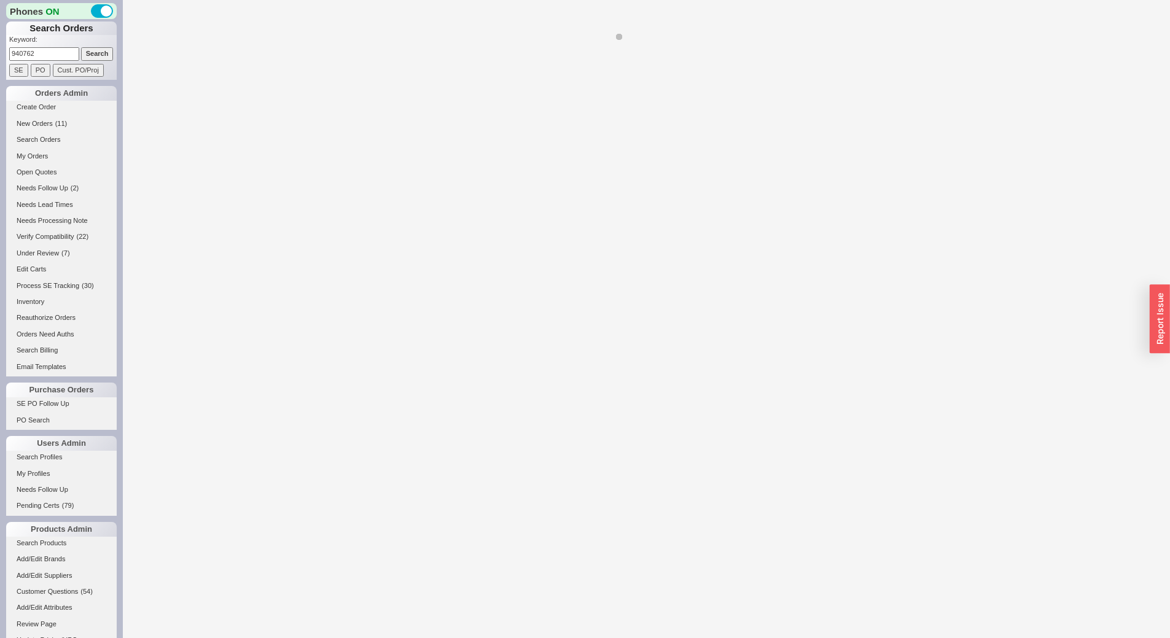
select select "*"
select select "LOW"
select select "3"
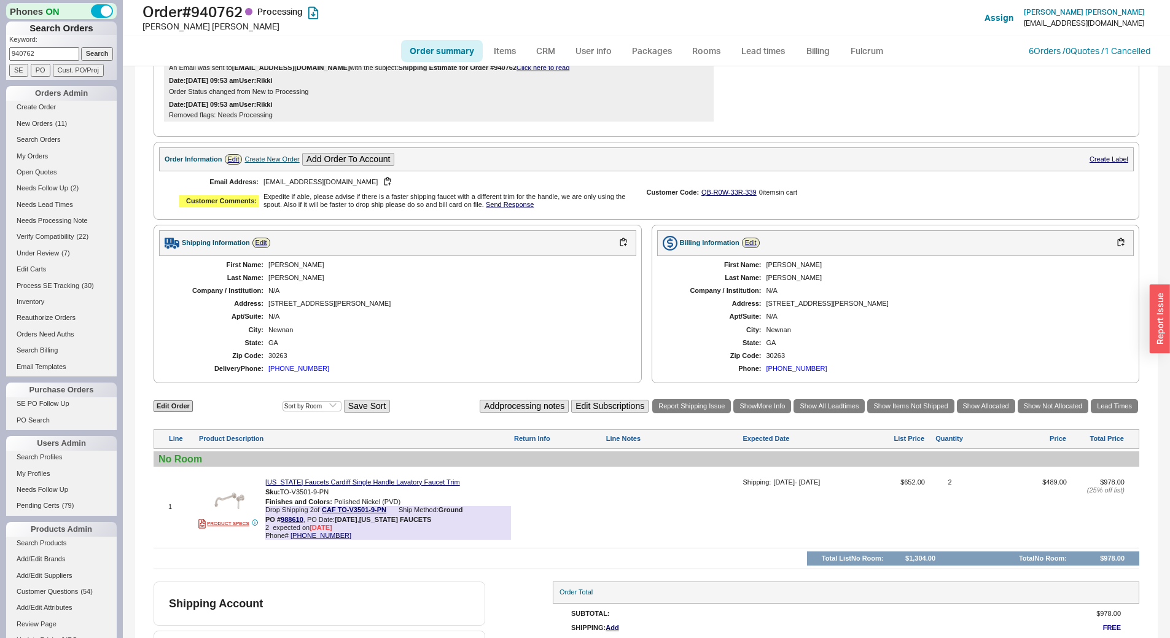
scroll to position [329, 0]
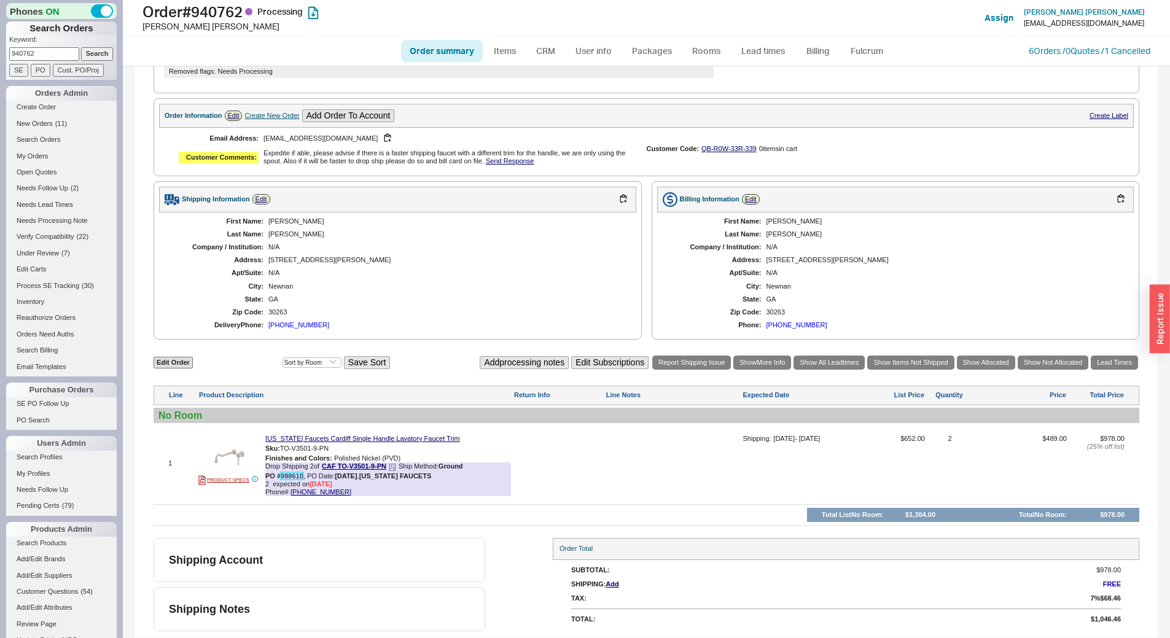
click at [289, 477] on link "988610" at bounding box center [292, 475] width 23 height 7
click at [1075, 55] on link "6 Orders / 0 Quotes / 1 Cancelled" at bounding box center [1090, 50] width 122 height 10
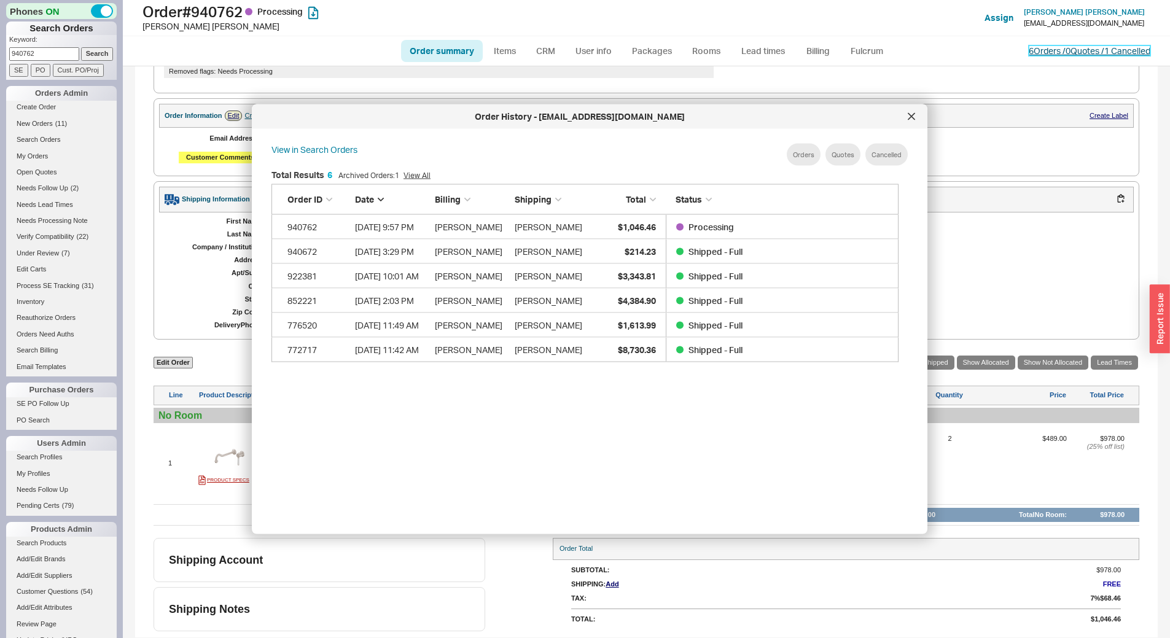
scroll to position [367, 637]
click at [908, 115] on icon at bounding box center [911, 116] width 7 height 7
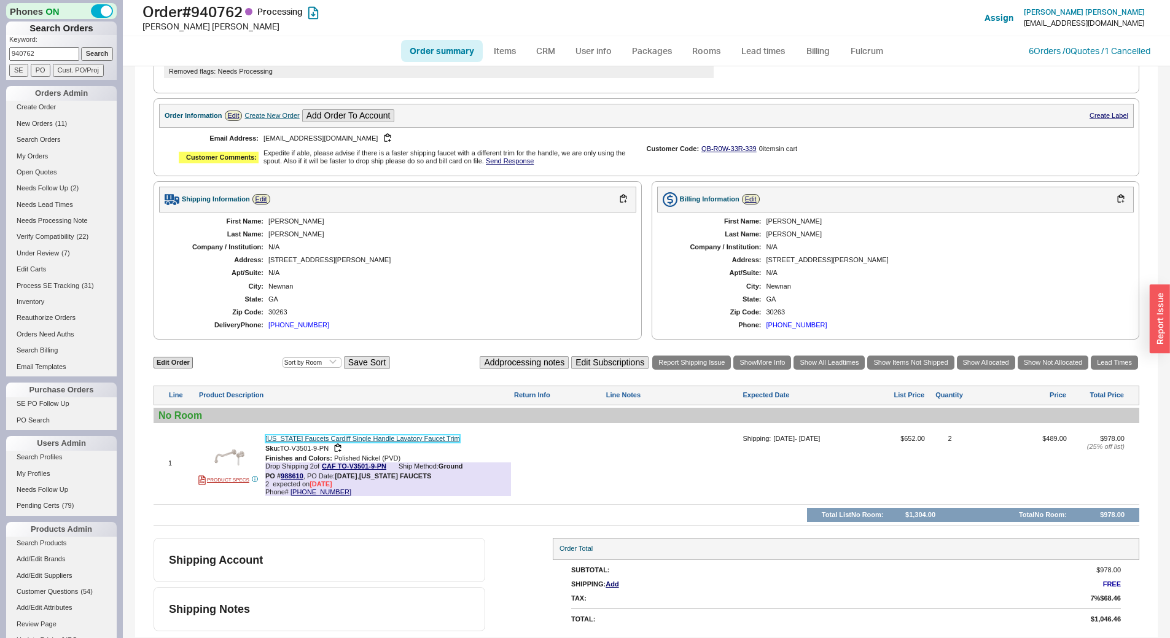
click at [361, 438] on link "California Faucets Cardiff Single Handle Lavatory Faucet Trim" at bounding box center [362, 439] width 195 height 8
drag, startPoint x: 370, startPoint y: 330, endPoint x: 406, endPoint y: 300, distance: 47.0
click at [406, 300] on div "GA" at bounding box center [446, 299] width 356 height 8
click at [432, 433] on div "1 PRODUCT SPECS California Faucets Cardiff Single Handle Lavatory Faucet Trim S…" at bounding box center [647, 463] width 986 height 75
click at [432, 442] on link "California Faucets Cardiff Single Handle Lavatory Faucet Trim" at bounding box center [362, 439] width 195 height 8
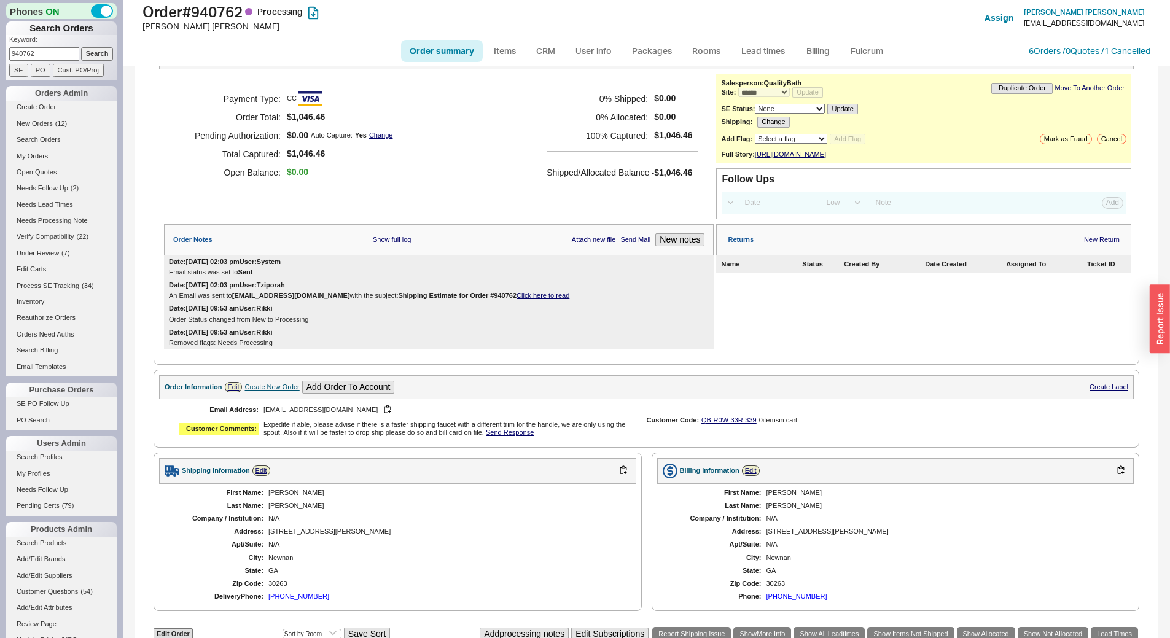
scroll to position [21, 0]
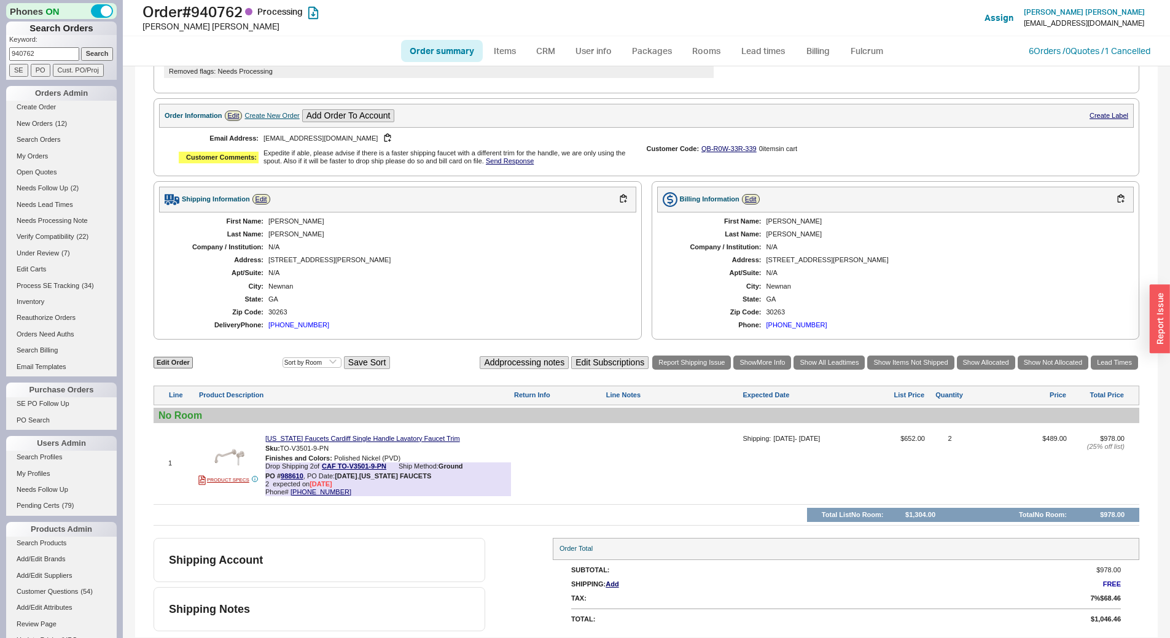
drag, startPoint x: 464, startPoint y: 375, endPoint x: 494, endPoint y: 405, distance: 43.0
drag, startPoint x: 494, startPoint y: 405, endPoint x: 440, endPoint y: 367, distance: 67.0
click at [440, 367] on div "Edit Order Select an option Sort by Brand Sort by Room Save Sort Add processing…" at bounding box center [647, 362] width 986 height 17
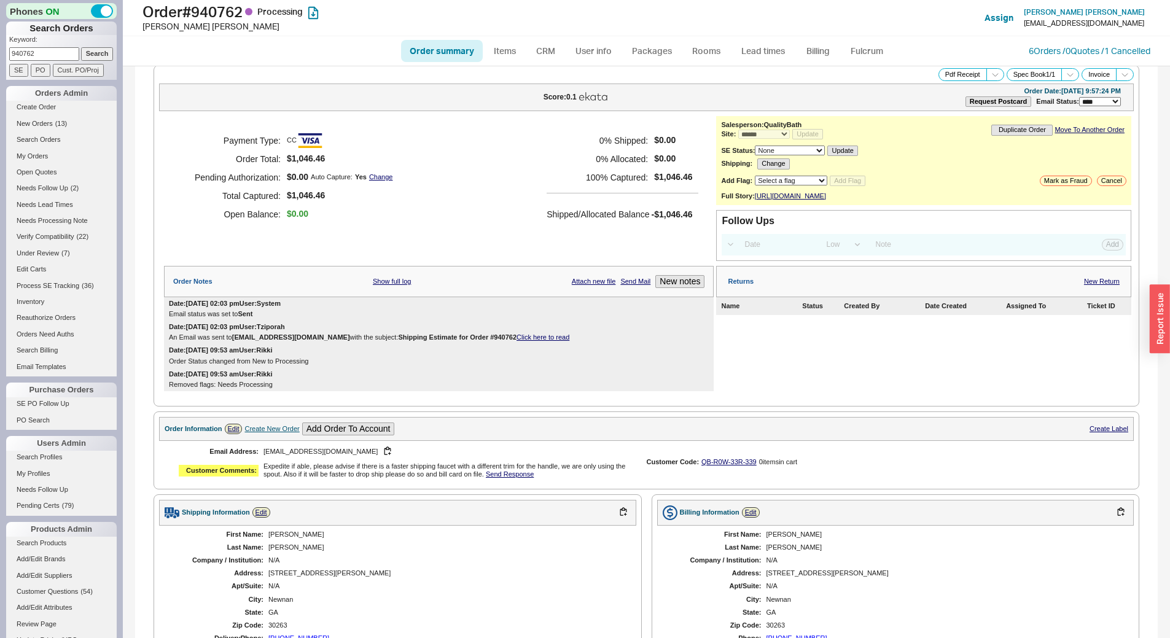
scroll to position [0, 0]
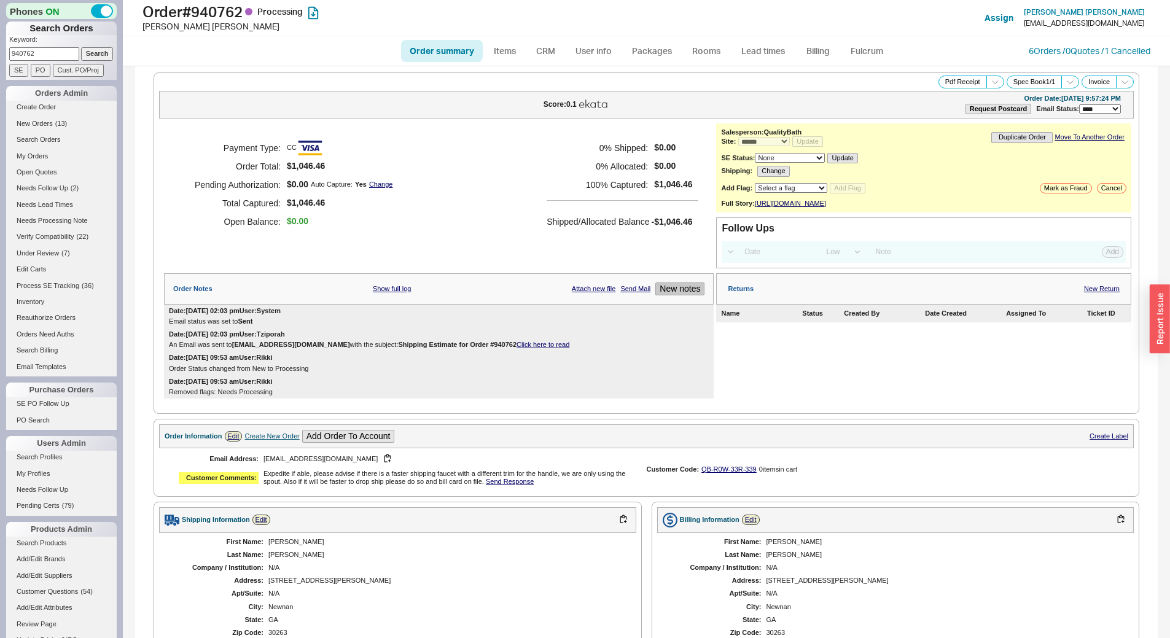
click at [674, 290] on button "New notes" at bounding box center [679, 288] width 49 height 13
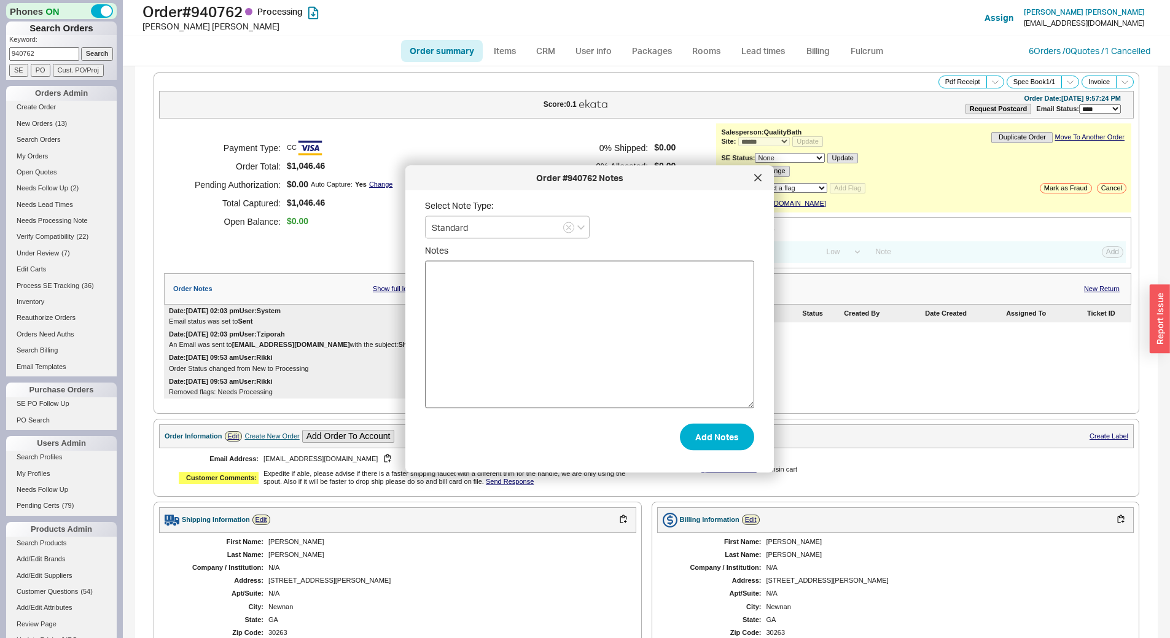
click at [605, 318] on textarea "Notes" at bounding box center [589, 334] width 329 height 147
type textarea "spoke to CF, they are sending production team message to try to prioritize/rush…"
click at [724, 432] on button "Add Notes" at bounding box center [717, 436] width 74 height 27
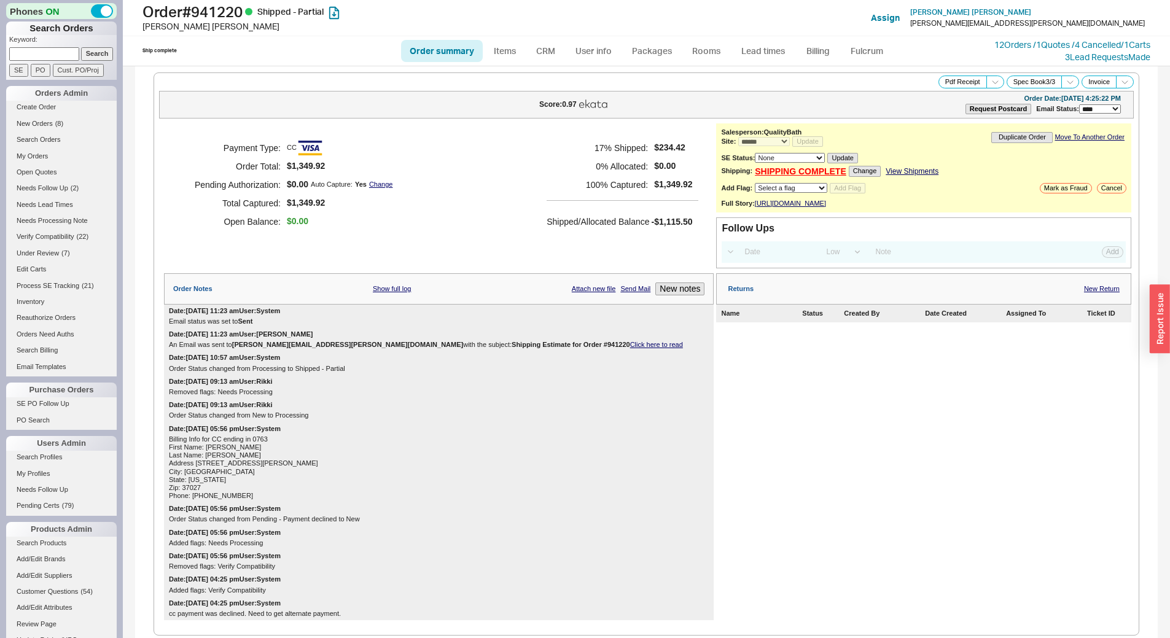
select select "*"
select select "LOW"
select select "3"
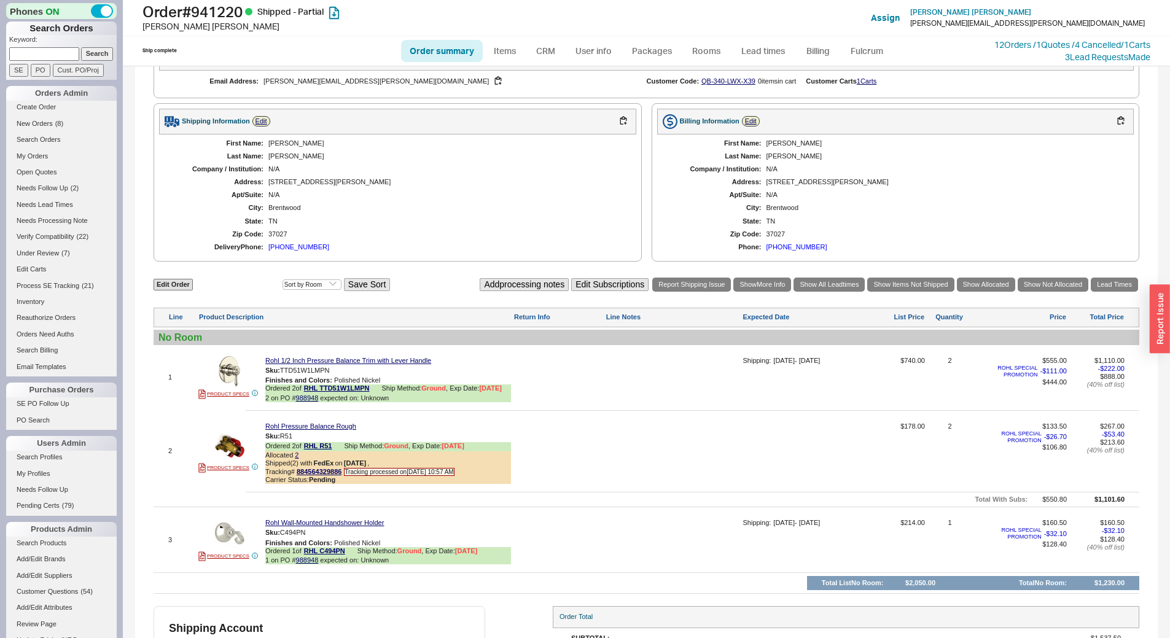
scroll to position [699, 0]
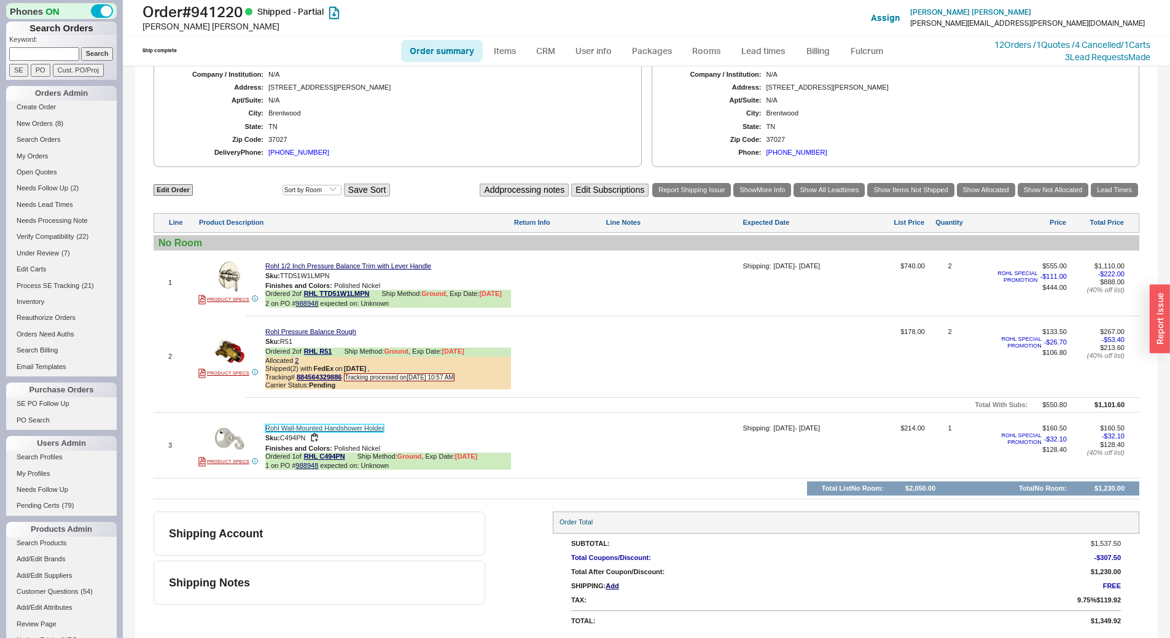
click at [349, 426] on link "Rohl Wall-Mounted Handshower Holder" at bounding box center [324, 428] width 119 height 8
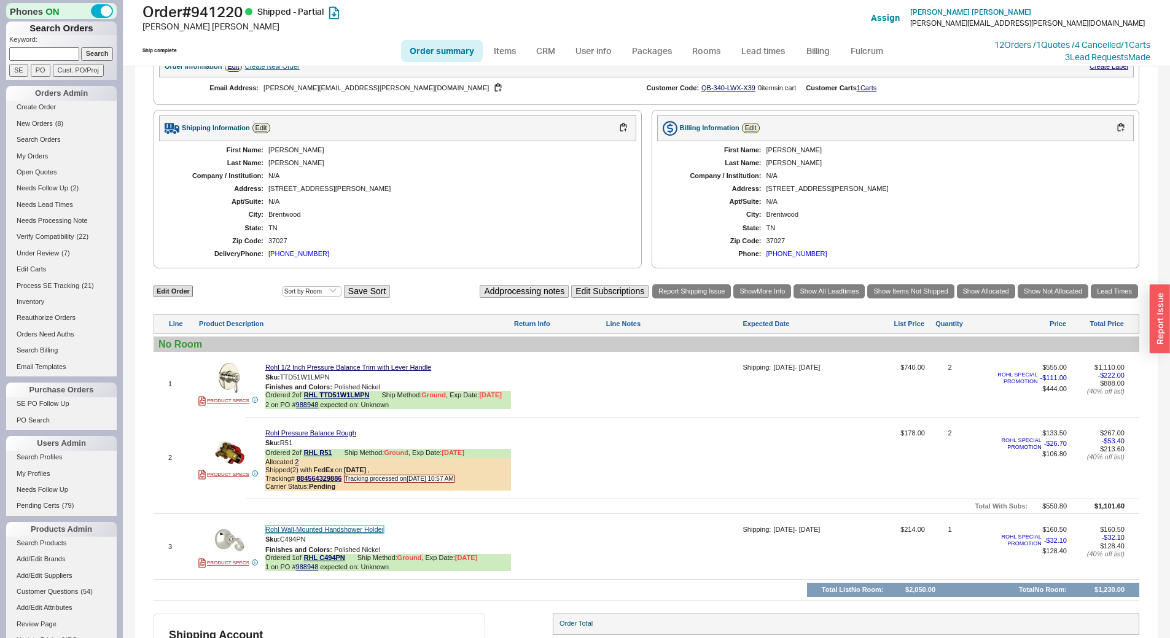
scroll to position [577, 0]
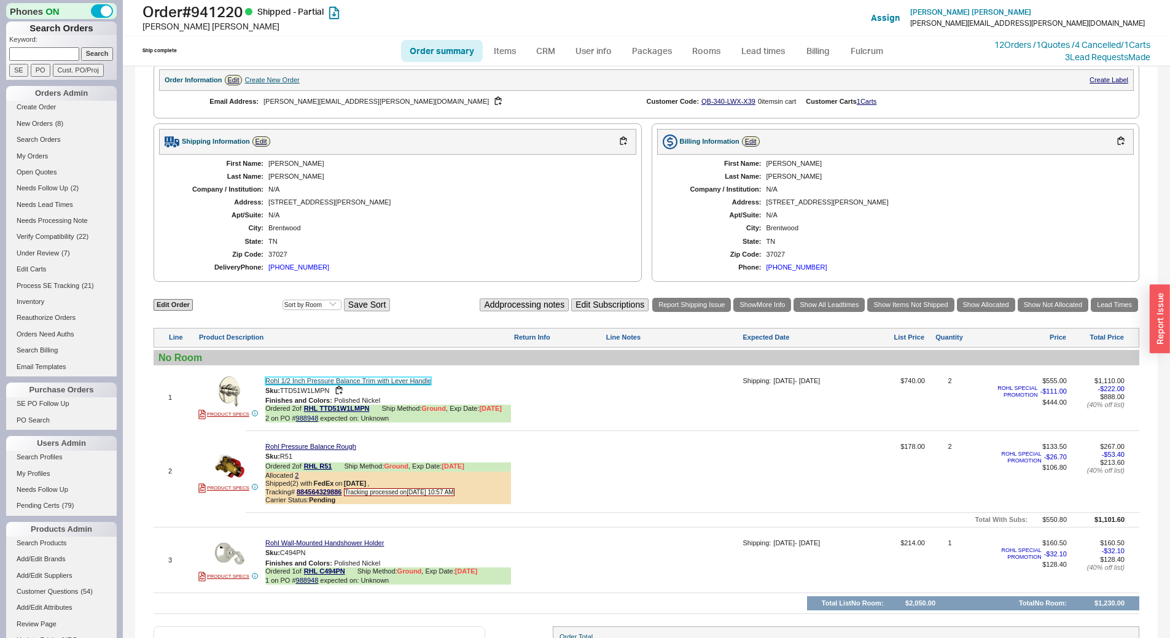
click at [401, 385] on link "Rohl 1/2 Inch Pressure Balance Trim with Lever Handle" at bounding box center [348, 381] width 166 height 8
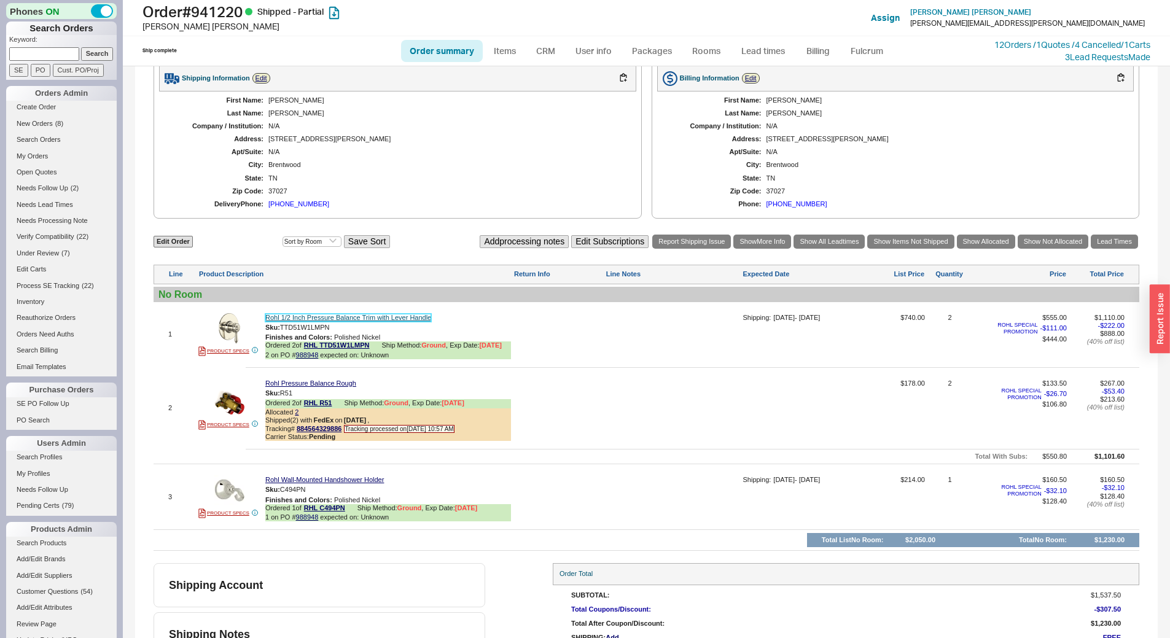
scroll to position [699, 0]
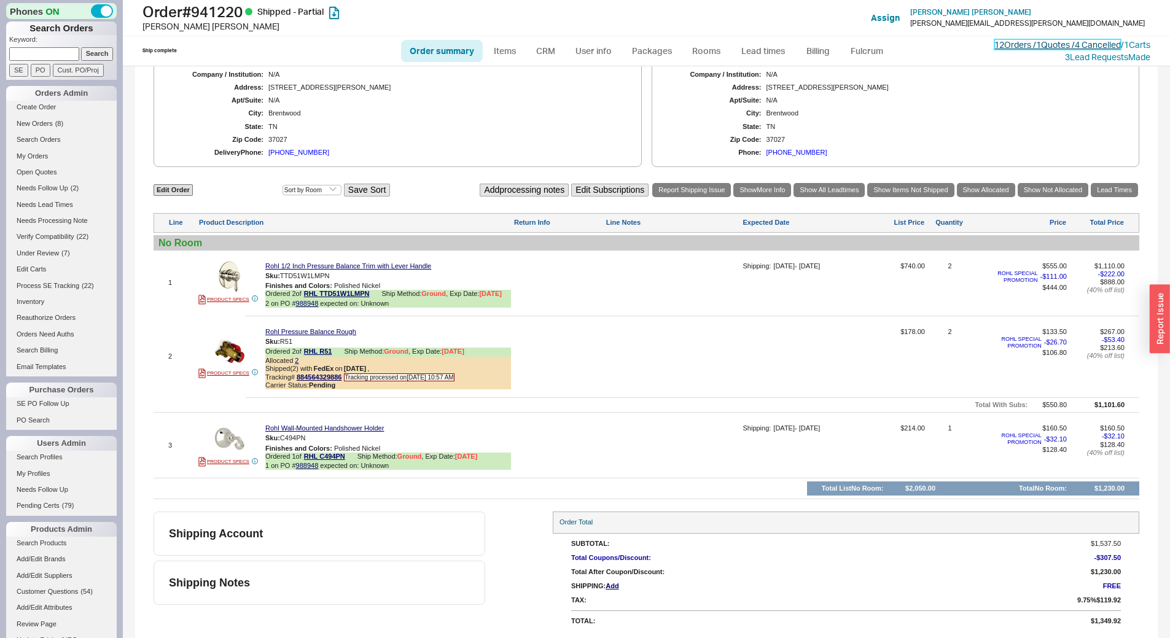
click at [1070, 45] on link "12 Orders / 1 Quotes / 4 Cancelled" at bounding box center [1057, 44] width 126 height 10
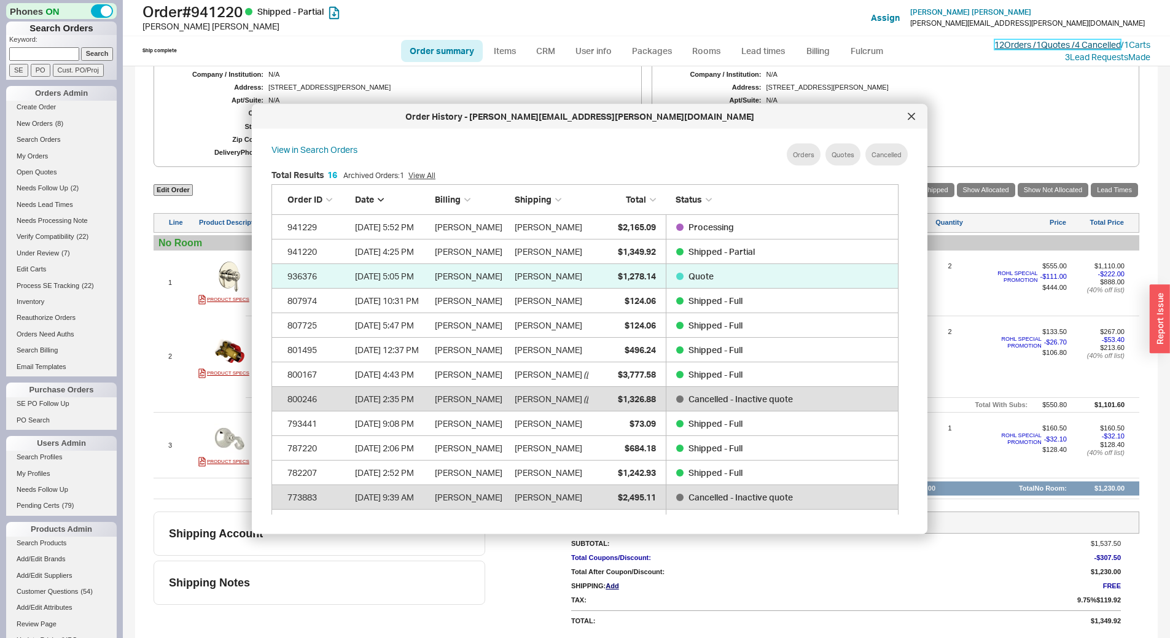
scroll to position [367, 637]
click at [908, 118] on icon at bounding box center [911, 116] width 7 height 7
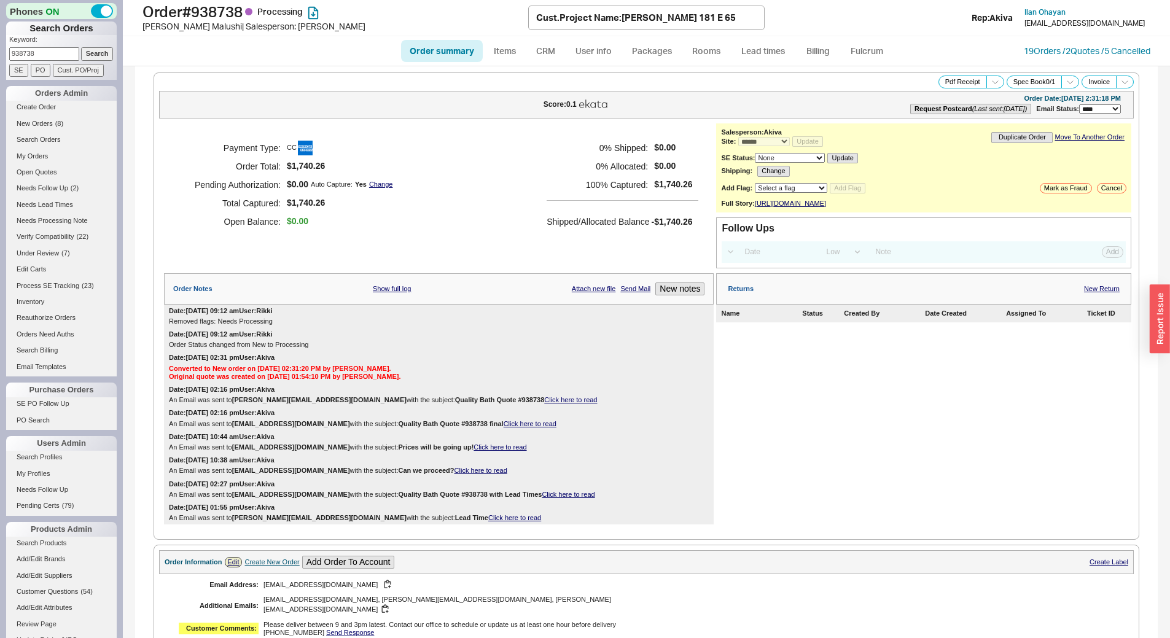
select select "*"
select select "LOW"
select select "3"
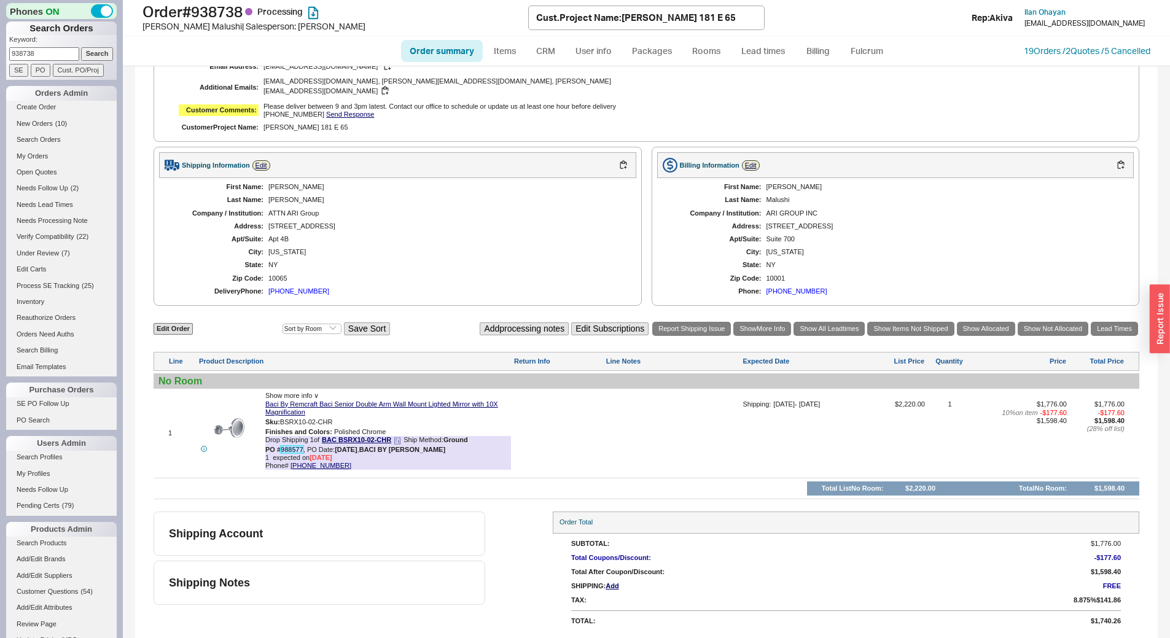
click at [287, 447] on link "988577" at bounding box center [292, 449] width 23 height 7
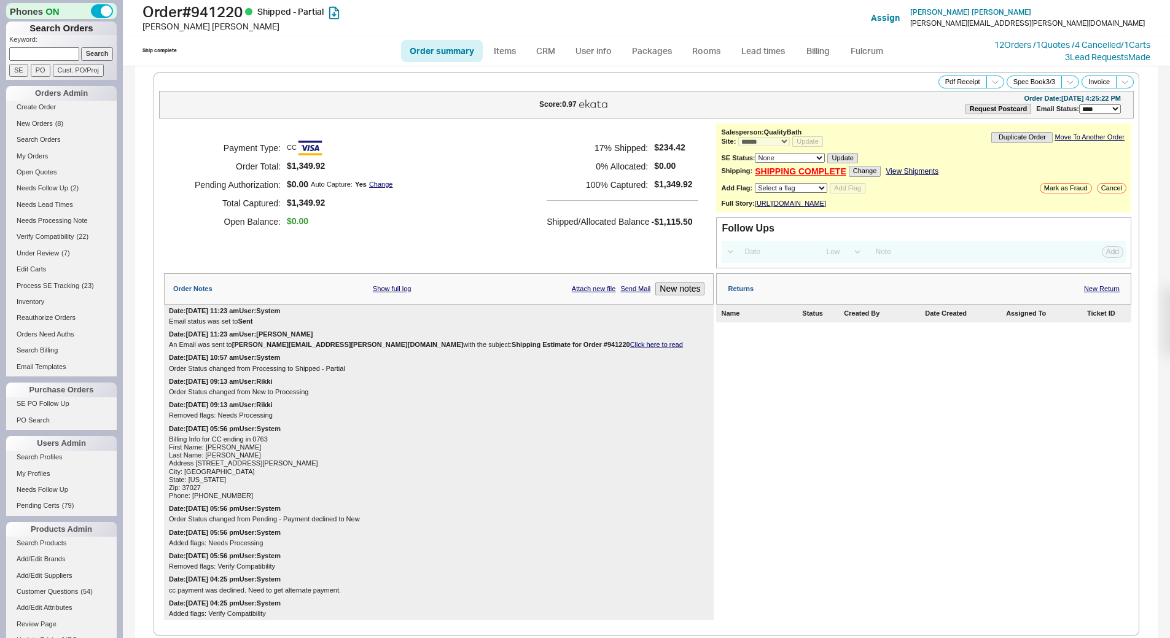
select select "*"
select select "LOW"
select select "3"
click at [818, 50] on link "Billing" at bounding box center [817, 51] width 43 height 22
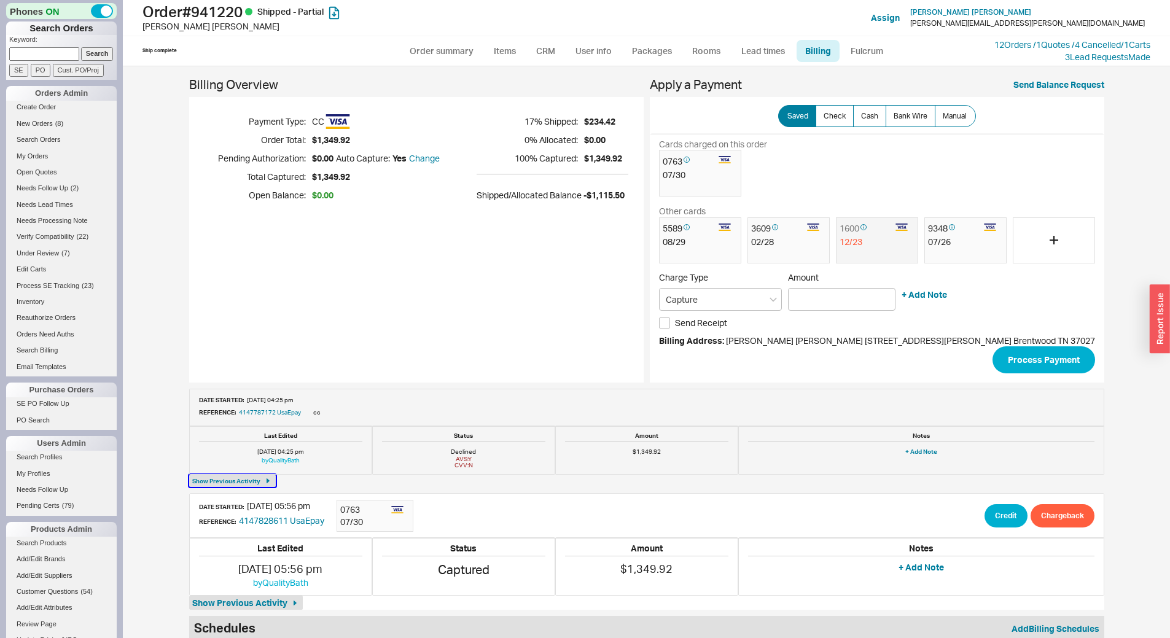
click at [262, 479] on button "Show Previous Activity" at bounding box center [232, 481] width 87 height 12
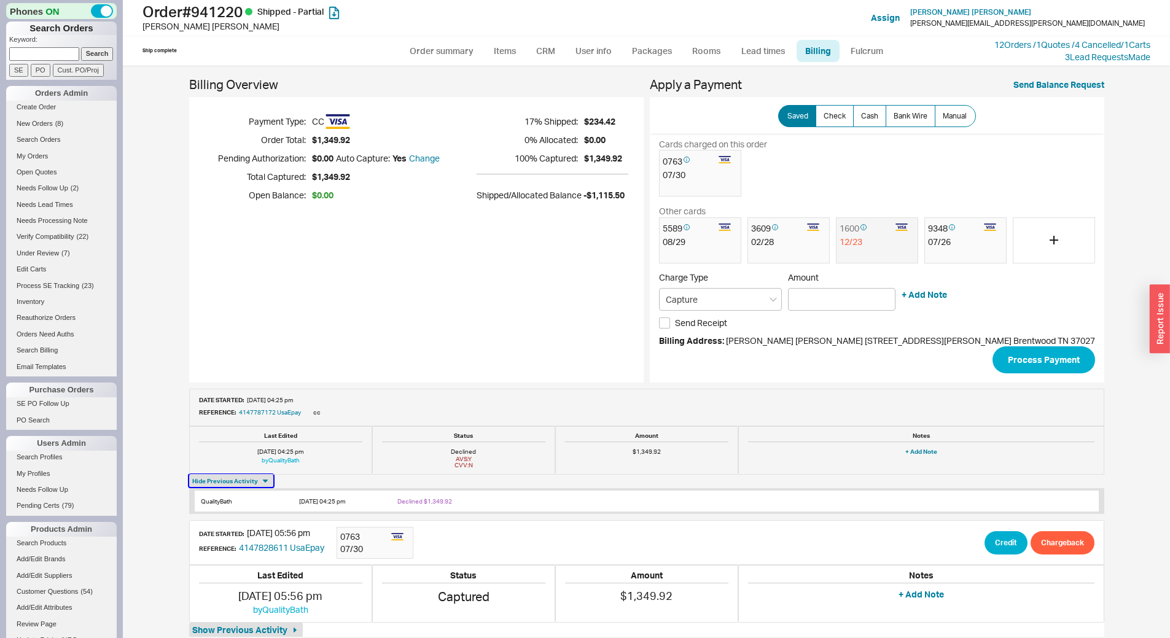
click at [262, 479] on icon "button" at bounding box center [265, 481] width 10 height 10
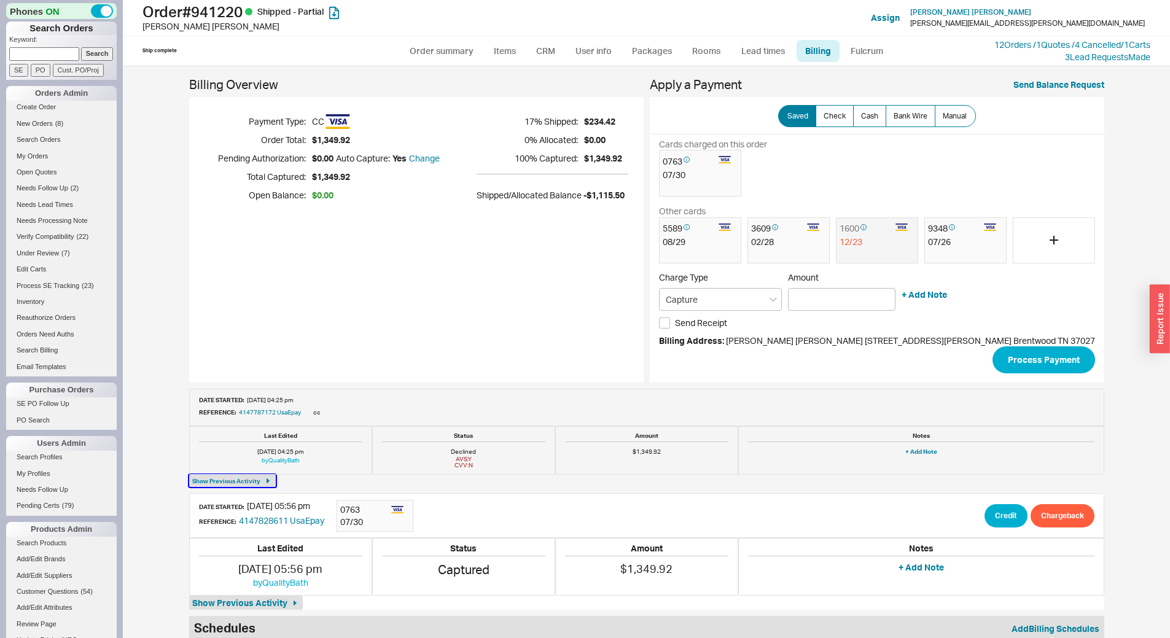
scroll to position [17, 0]
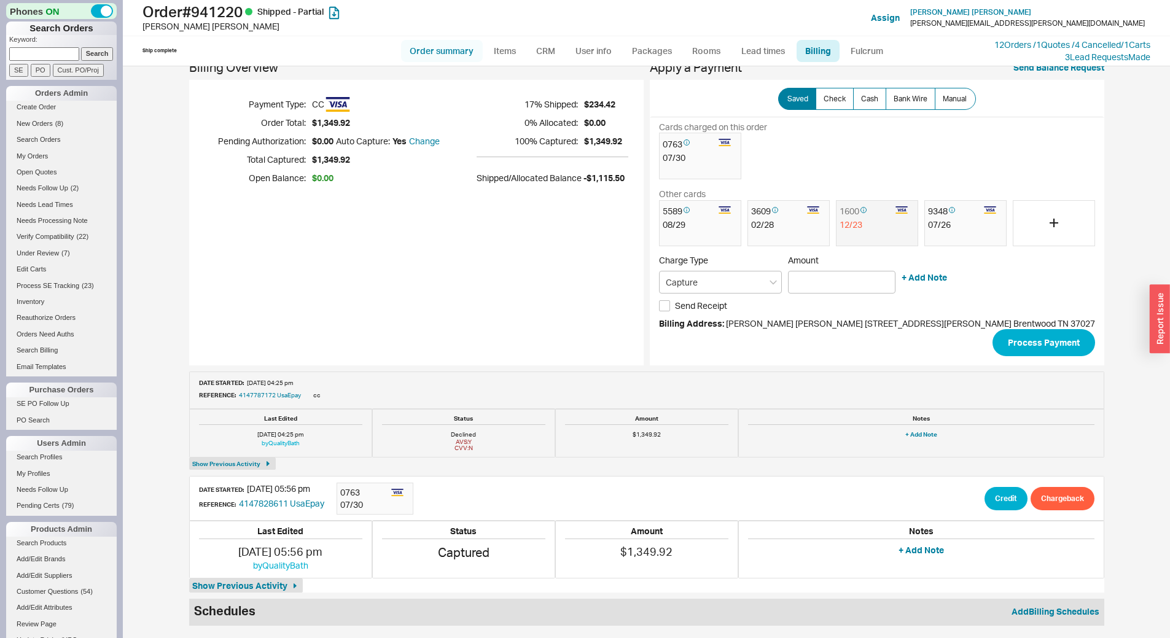
click at [462, 52] on link "Order summary" at bounding box center [442, 51] width 82 height 22
select select "*"
select select "LOW"
select select "3"
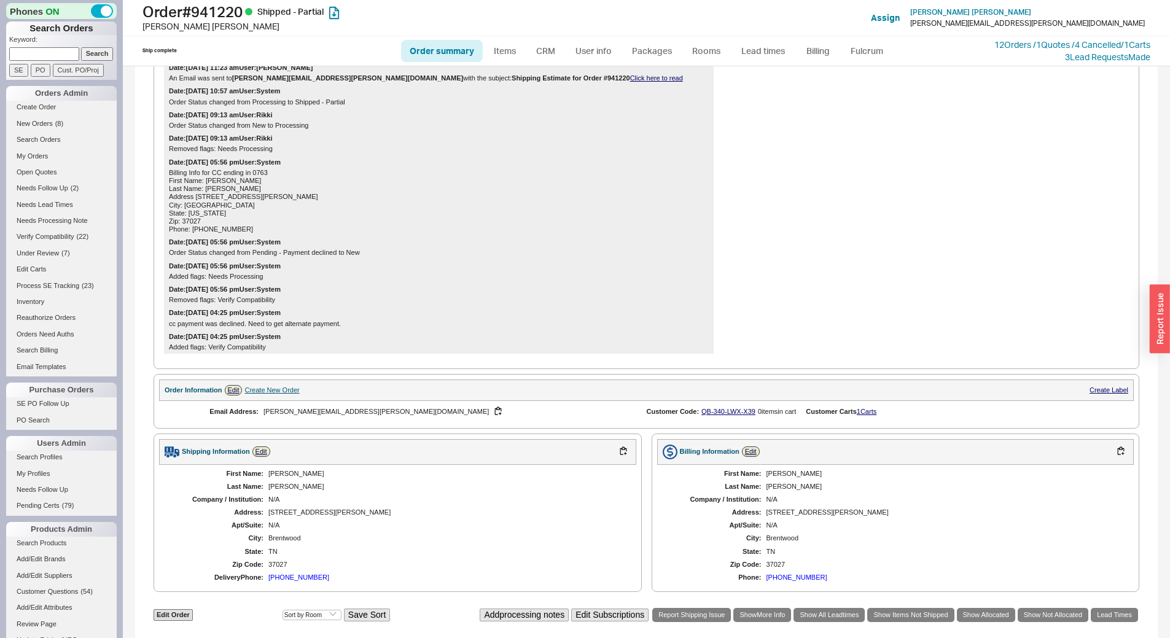
scroll to position [208, 0]
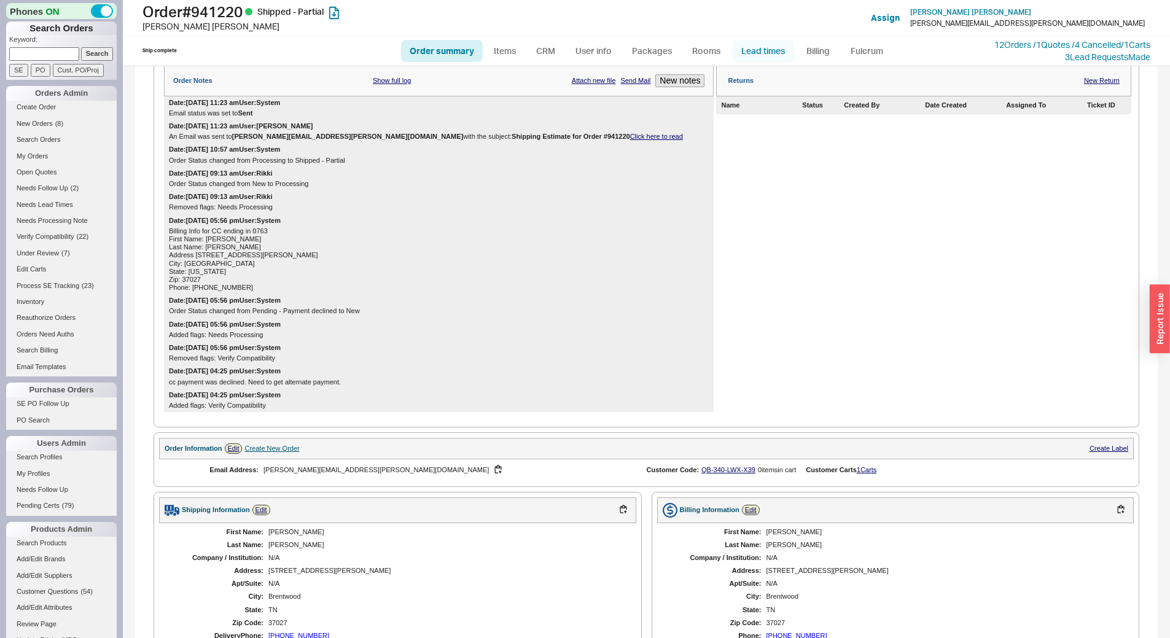
click at [745, 55] on link "Lead times" at bounding box center [763, 51] width 62 height 22
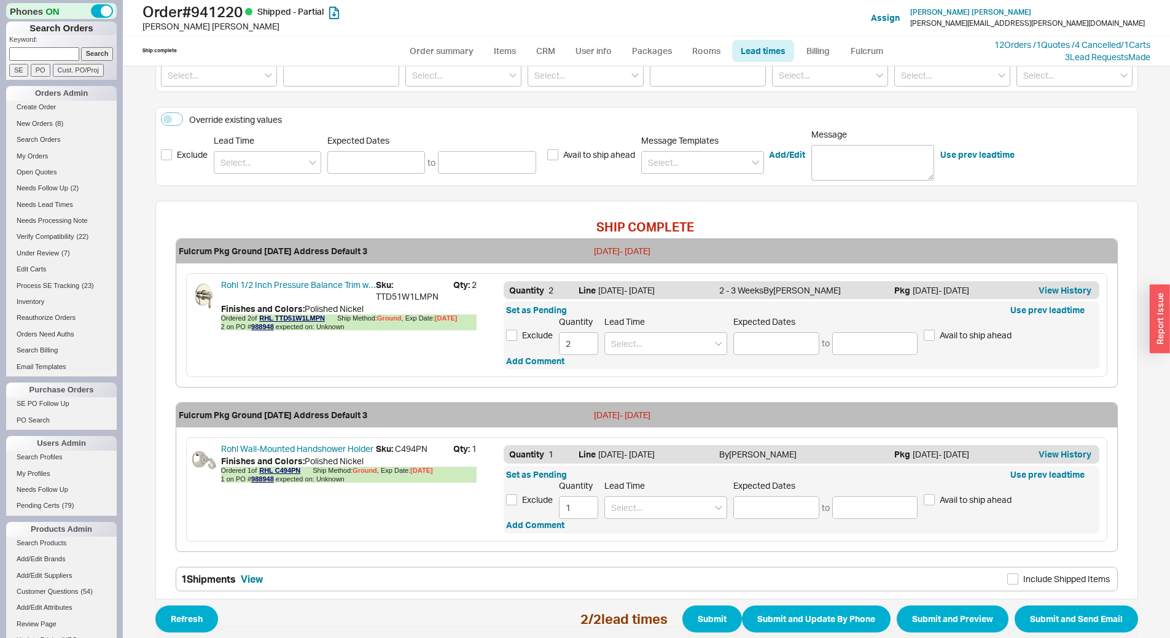
scroll to position [246, 0]
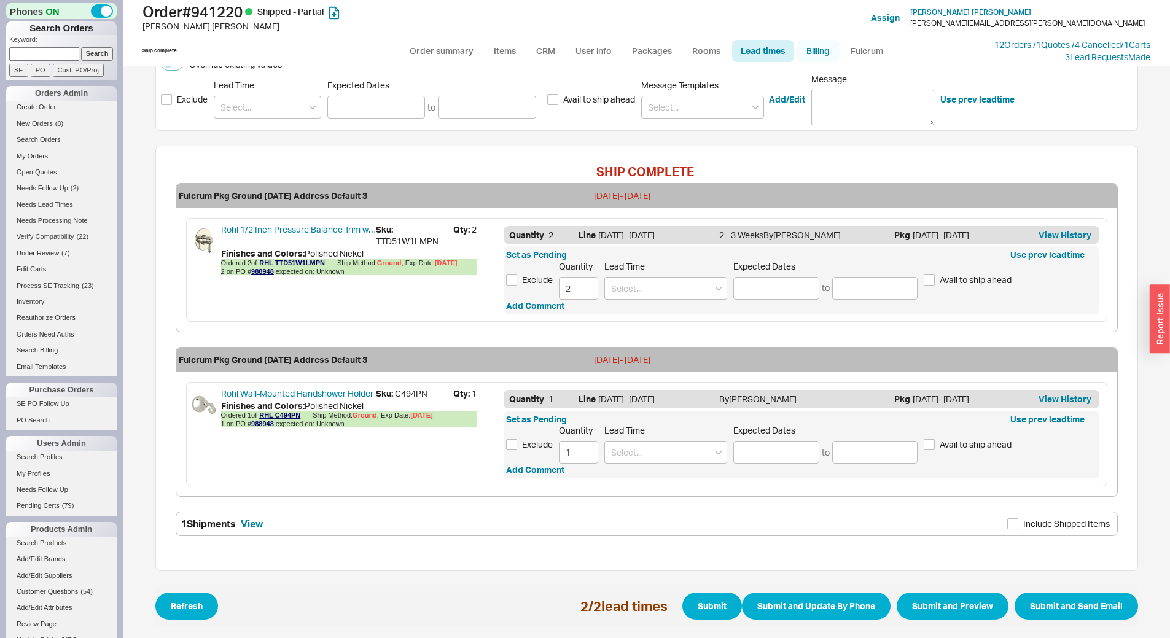
click at [806, 47] on link "Billing" at bounding box center [817, 51] width 43 height 22
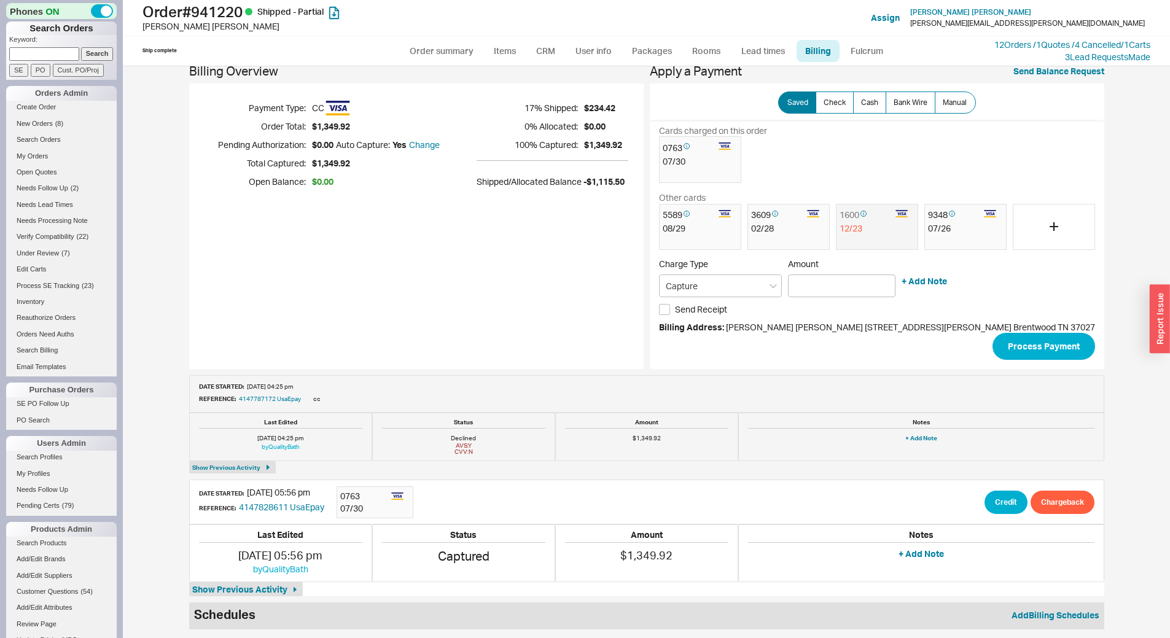
scroll to position [17, 0]
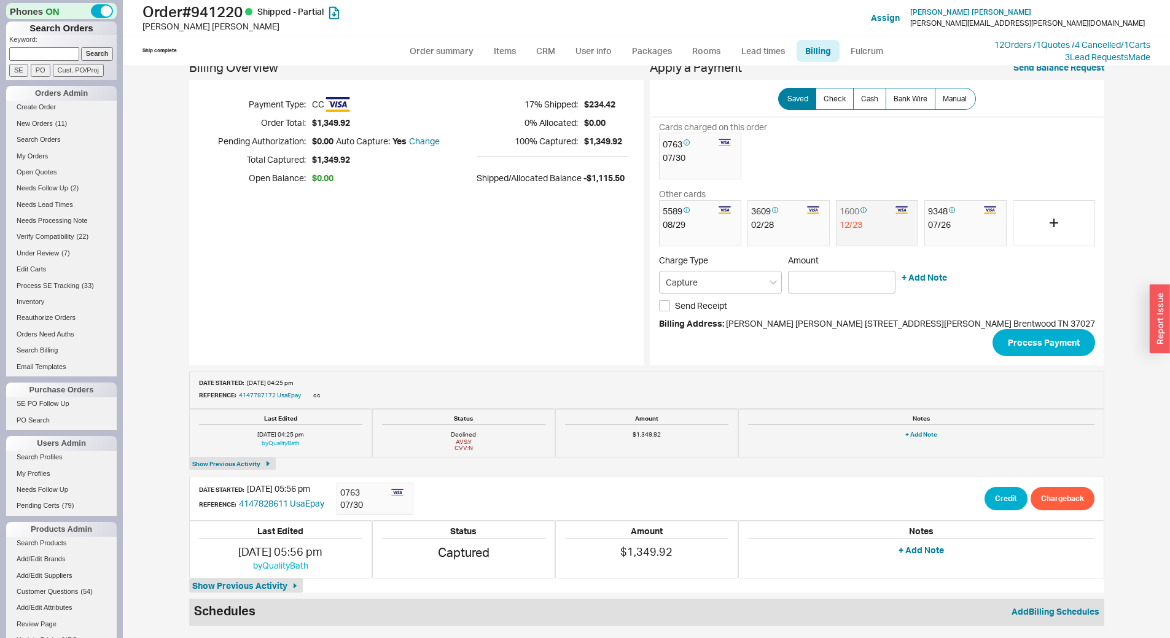
type input "$0.00"
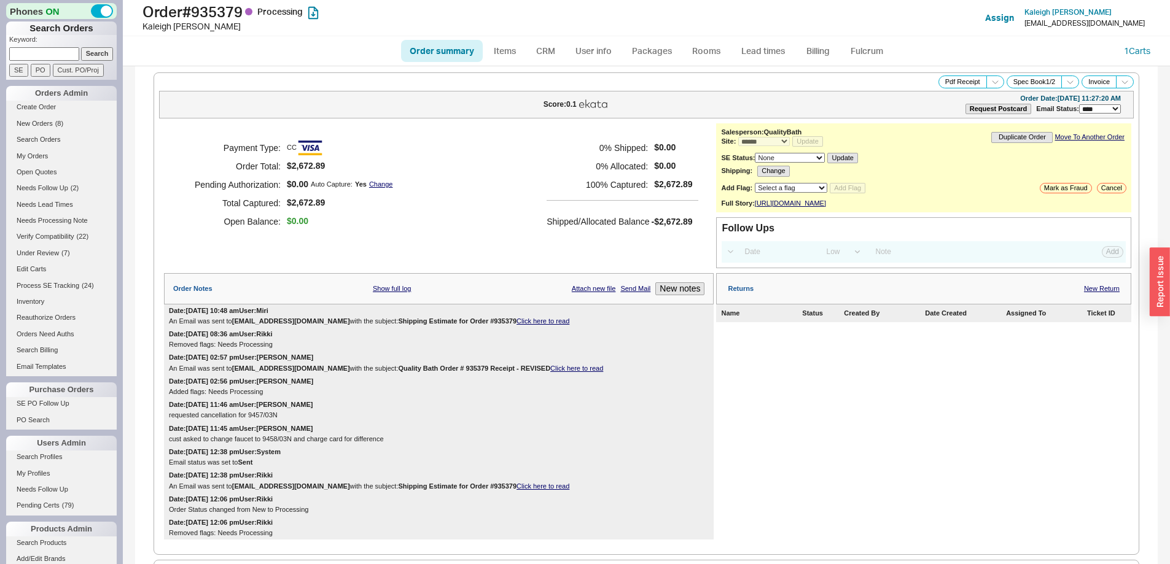
select select "*"
select select "LOW"
select select "3"
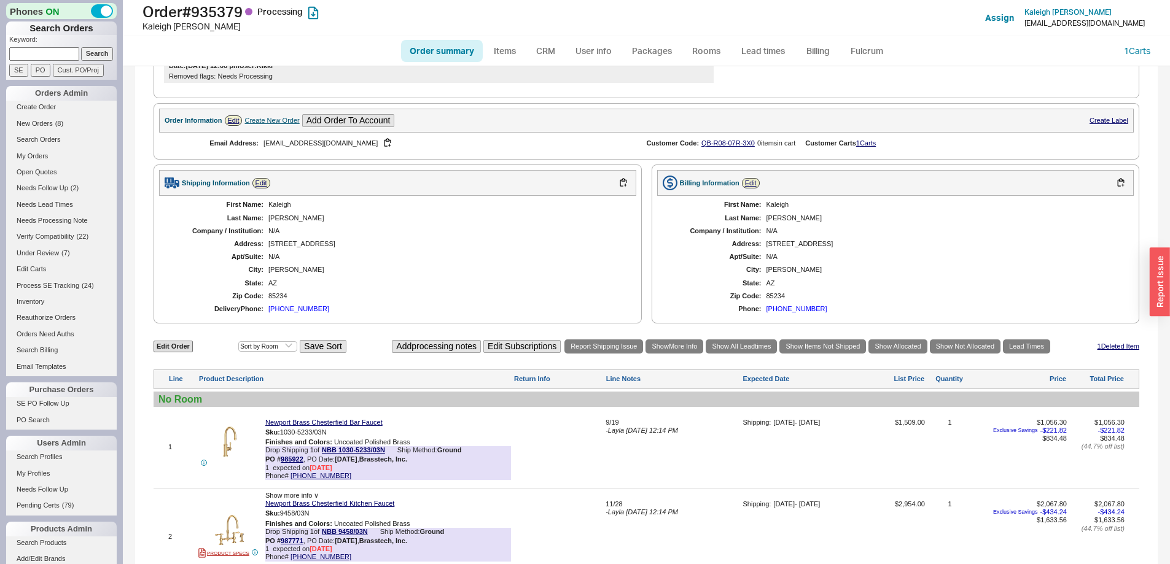
scroll to position [645, 0]
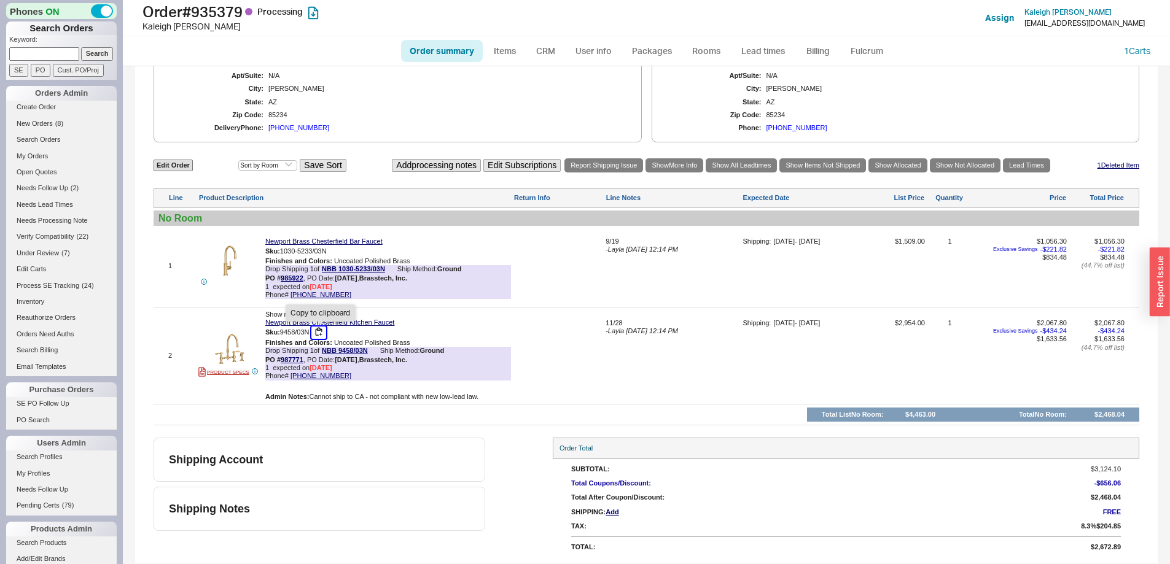
click at [320, 332] on button "button" at bounding box center [318, 333] width 15 height 12
drag, startPoint x: 321, startPoint y: 335, endPoint x: 334, endPoint y: 335, distance: 12.9
click at [321, 335] on button "button" at bounding box center [318, 333] width 15 height 12
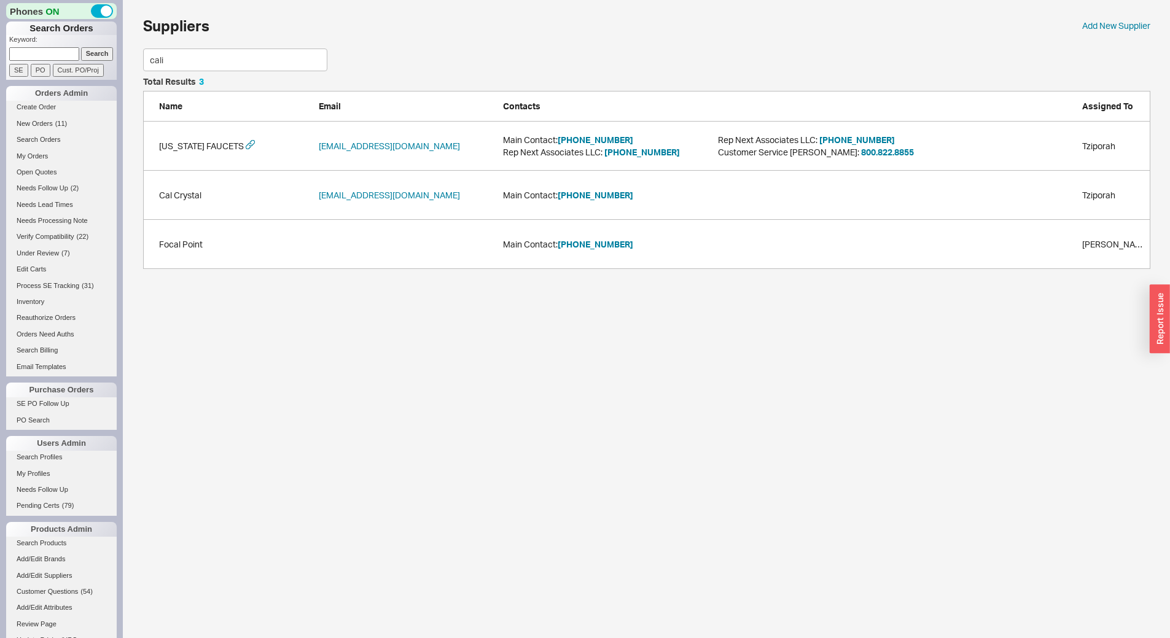
scroll to position [84, 998]
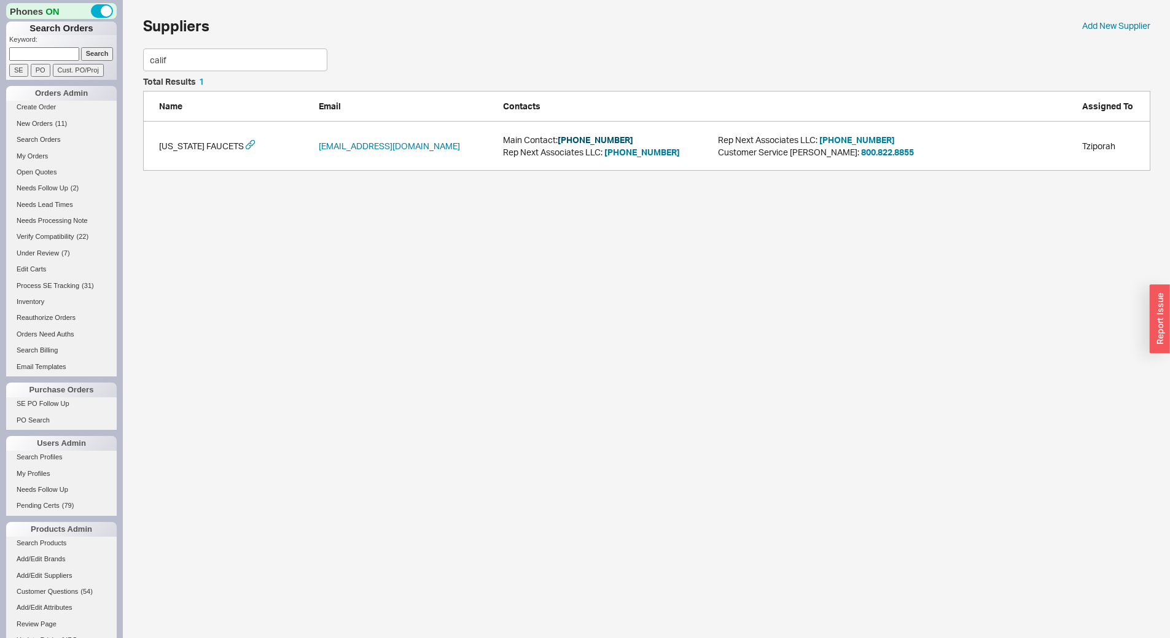
type input "calif"
click at [585, 140] on button "[PHONE_NUMBER]" at bounding box center [596, 140] width 76 height 12
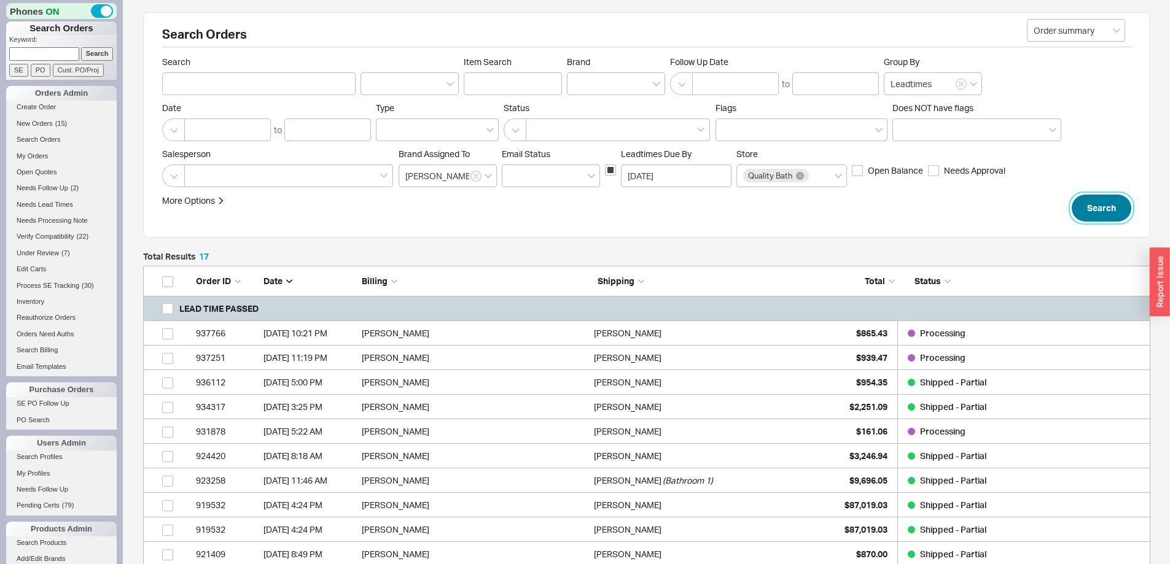
click at [1079, 208] on button "Search" at bounding box center [1102, 208] width 60 height 27
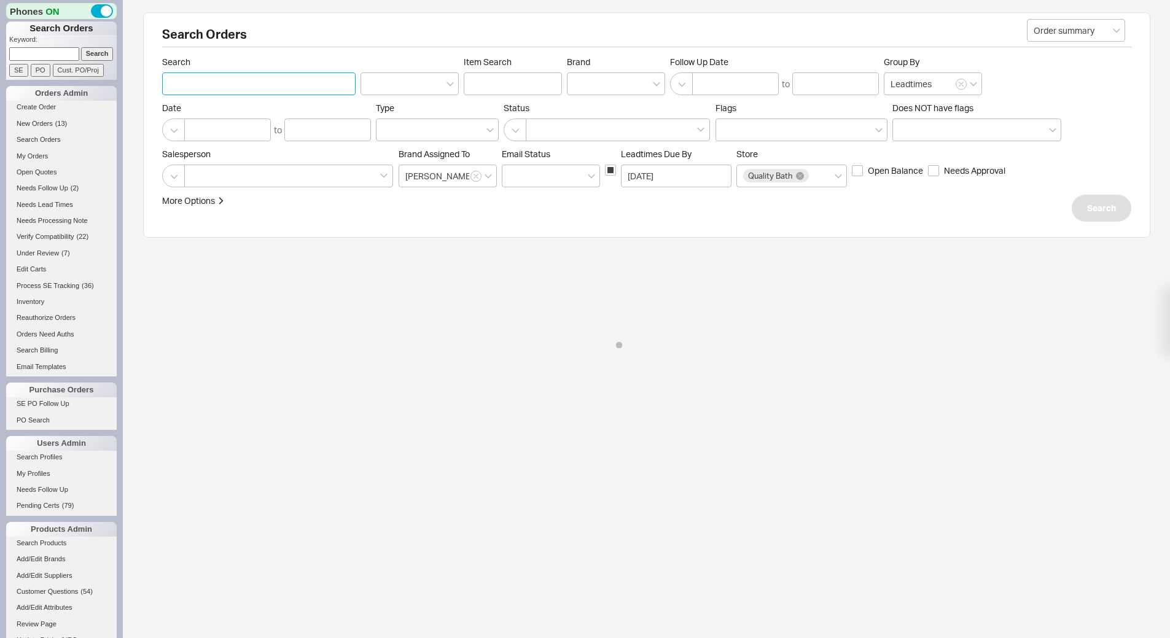
click at [255, 80] on input "Search" at bounding box center [258, 83] width 193 height 23
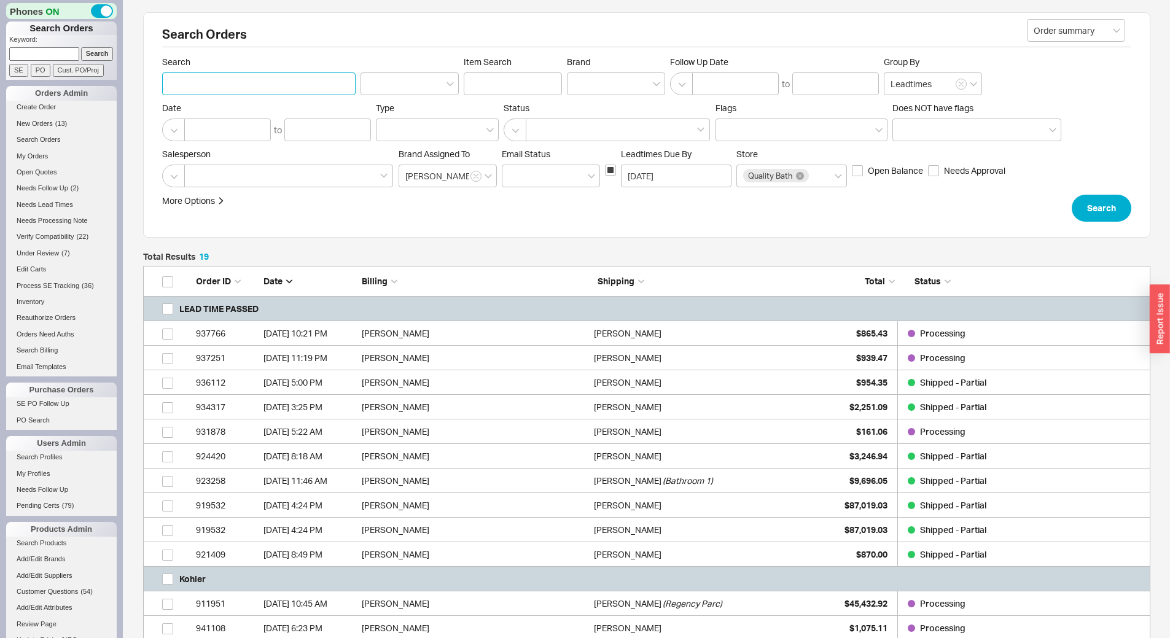
scroll to position [586, 998]
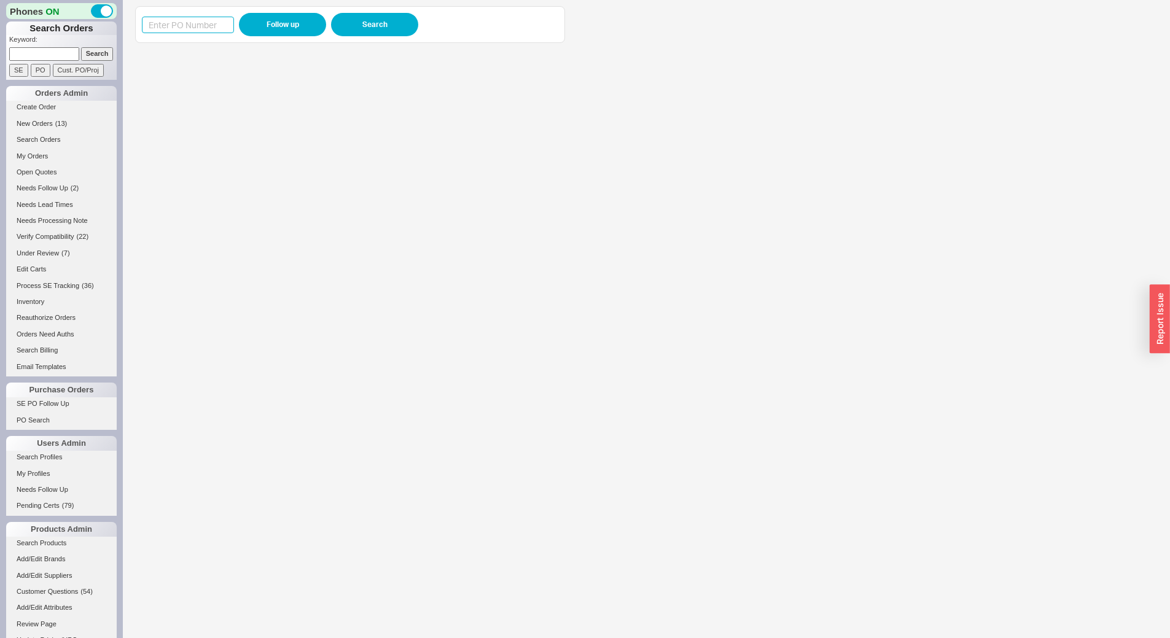
click at [222, 20] on input at bounding box center [188, 25] width 92 height 17
click at [281, 20] on button "Follow up" at bounding box center [282, 24] width 87 height 23
click at [201, 24] on input "Required" at bounding box center [188, 25] width 92 height 17
click at [169, 20] on input "Required" at bounding box center [188, 25] width 92 height 17
type input "988868"
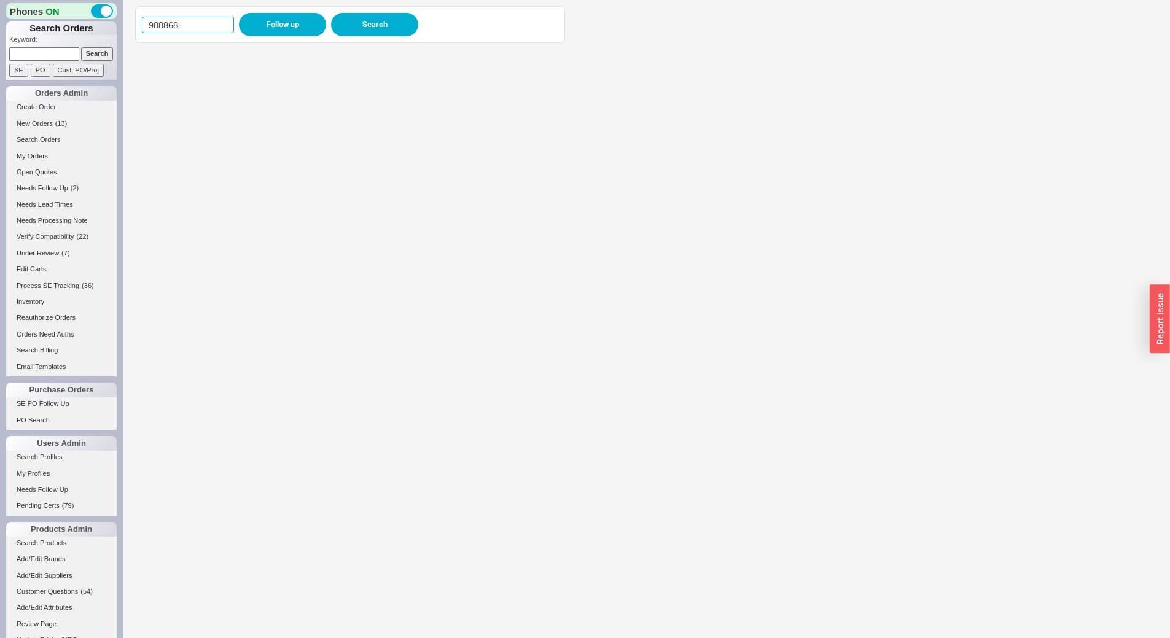
click button "Follow up" at bounding box center [282, 24] width 87 height 23
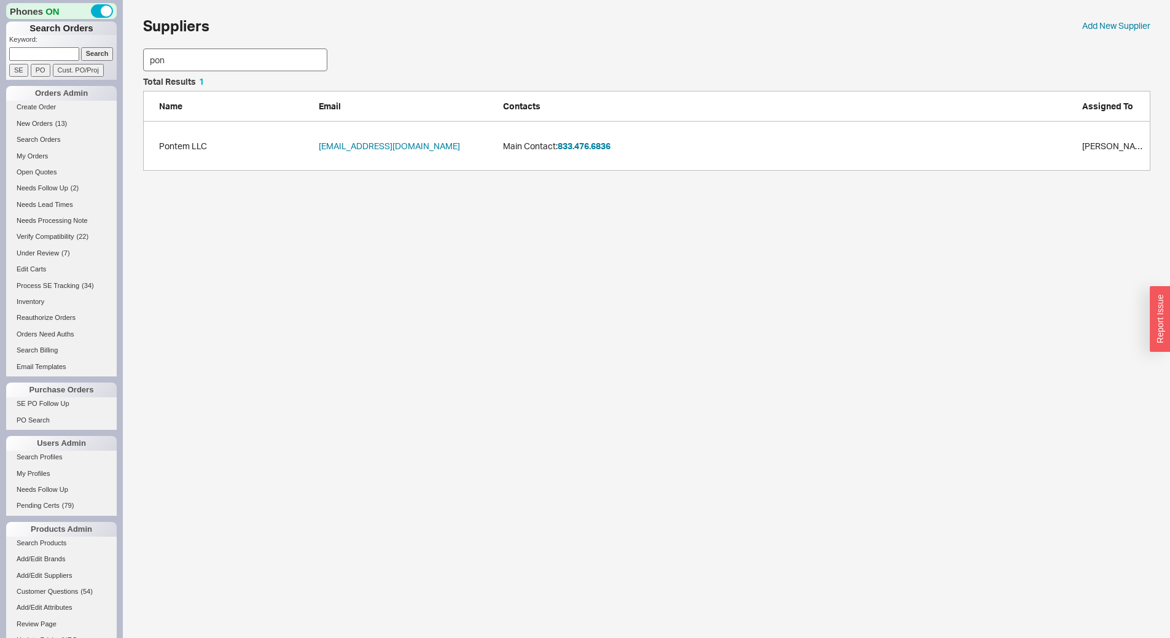
scroll to position [84, 998]
type input "ponte"
click at [183, 147] on link "Pontem LLC" at bounding box center [183, 146] width 48 height 12
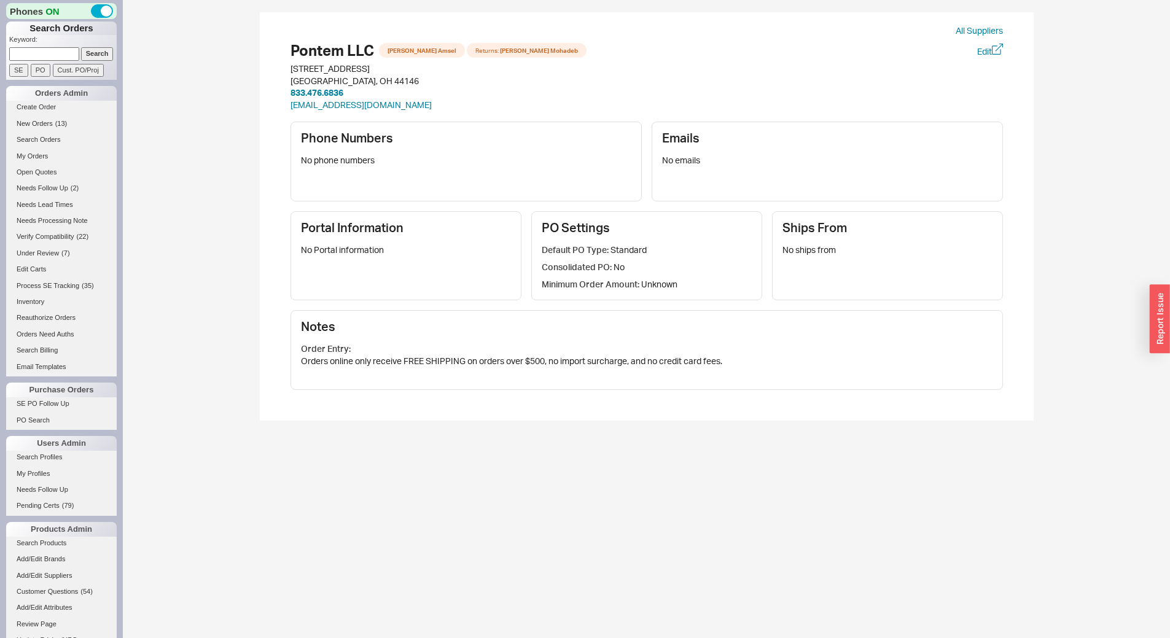
click at [18, 59] on input at bounding box center [44, 53] width 70 height 13
paste input "988804"
type input "988804"
click at [41, 70] on input "PO" at bounding box center [41, 70] width 20 height 13
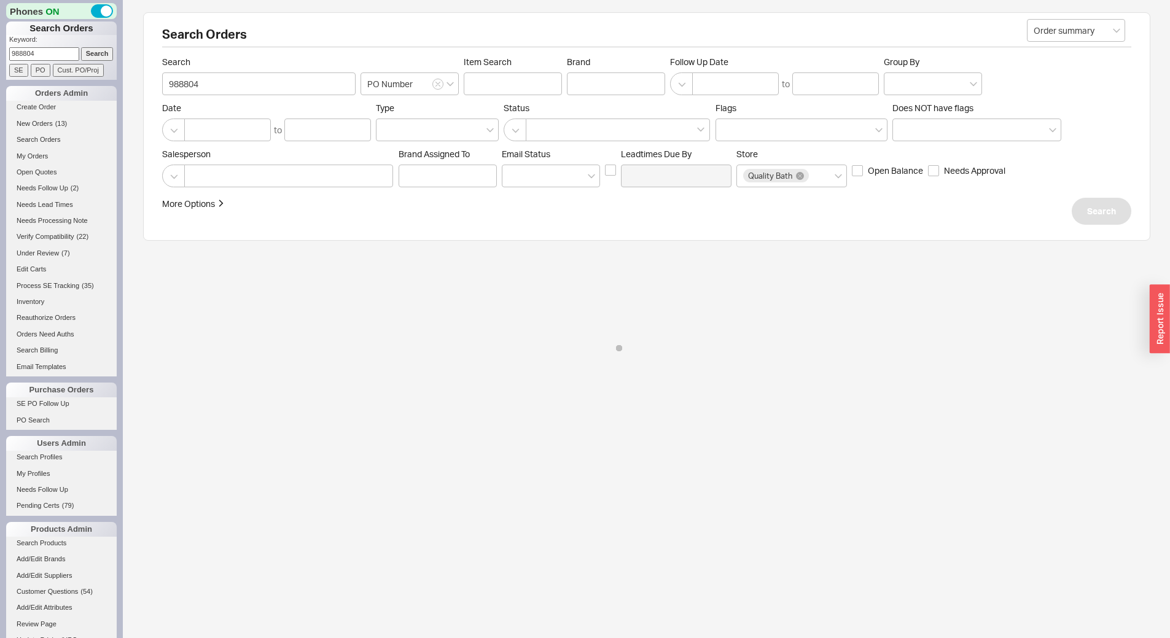
select select "LOW"
select select "3"
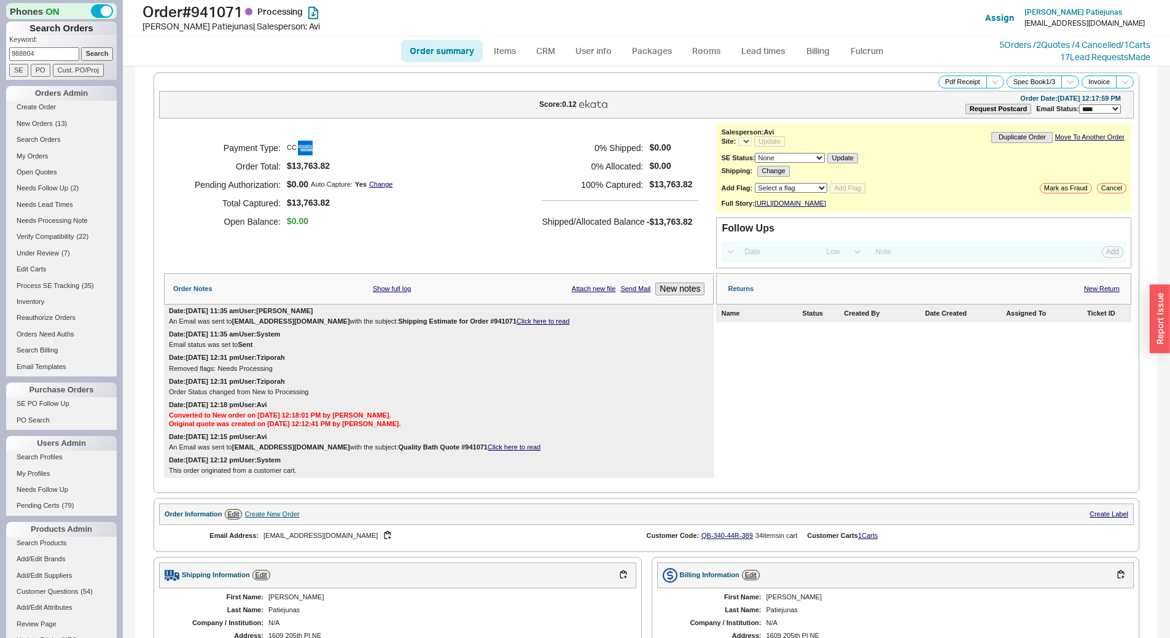
select select "*"
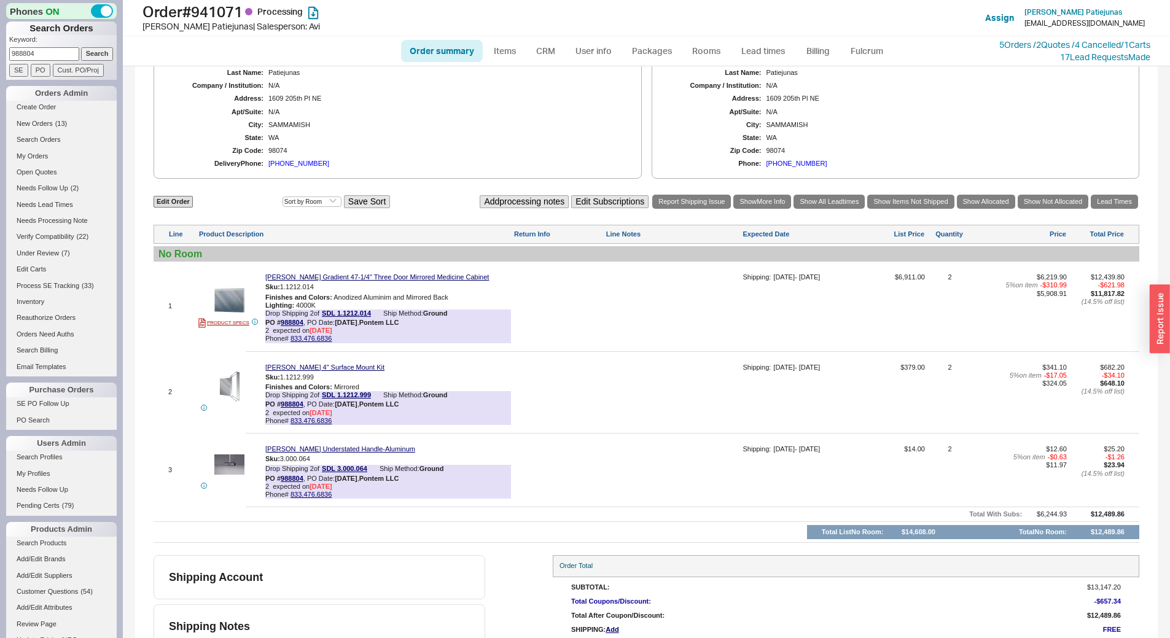
scroll to position [597, 0]
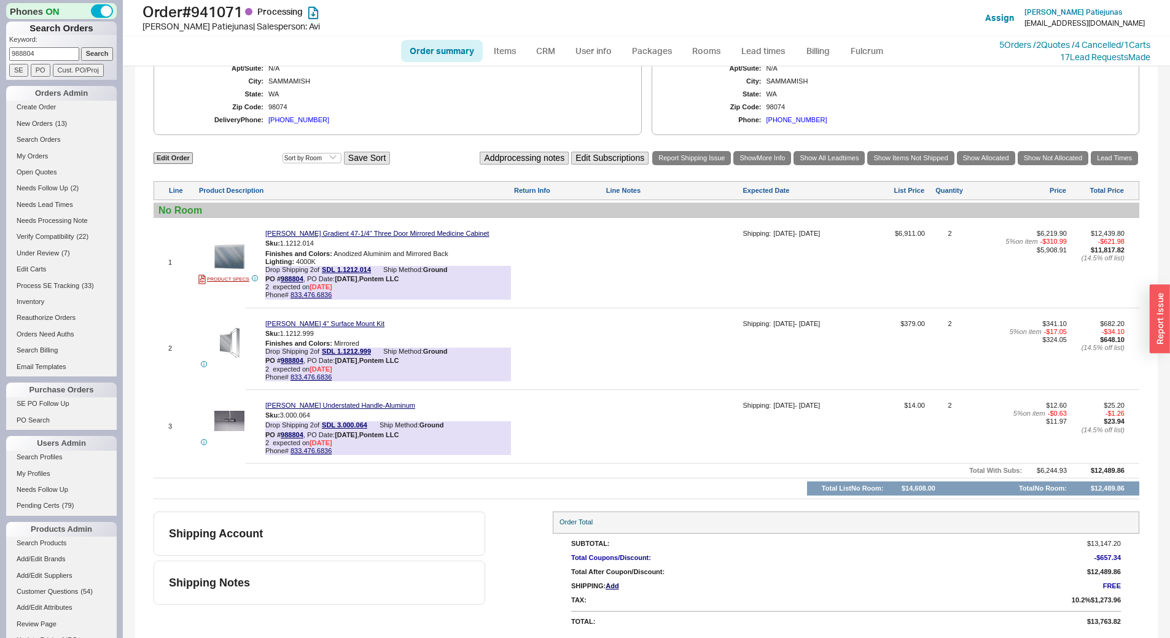
click at [39, 53] on input "988804" at bounding box center [44, 53] width 70 height 13
paste input "7621"
type input "987621"
click at [95, 56] on input "Search" at bounding box center [97, 53] width 33 height 13
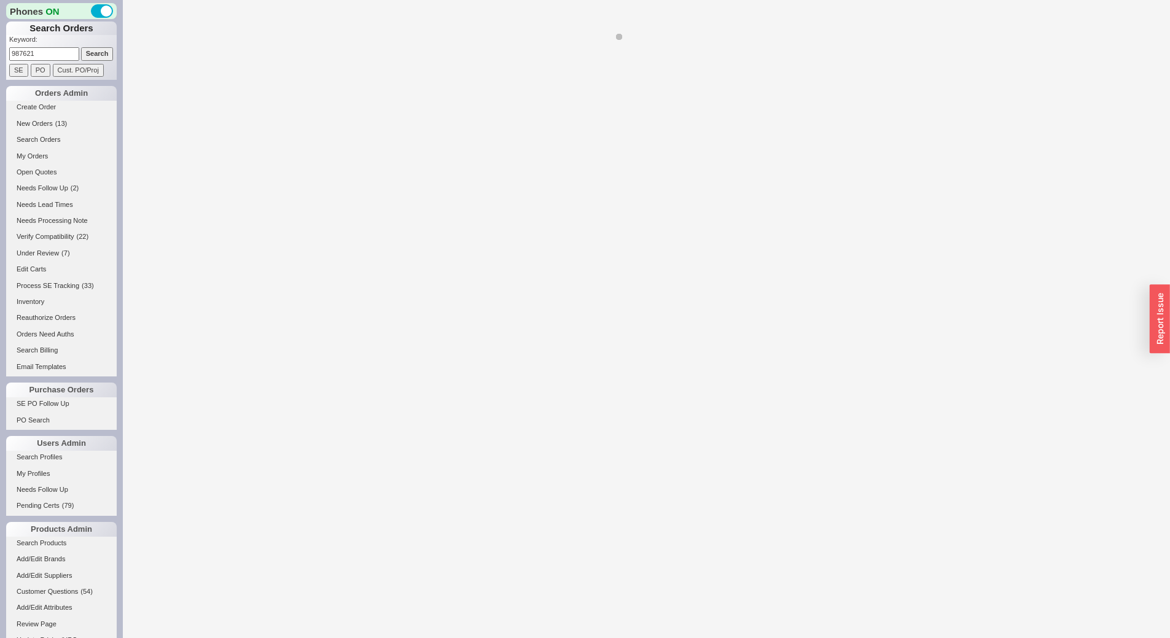
select select "*"
select select "LOW"
select select "3"
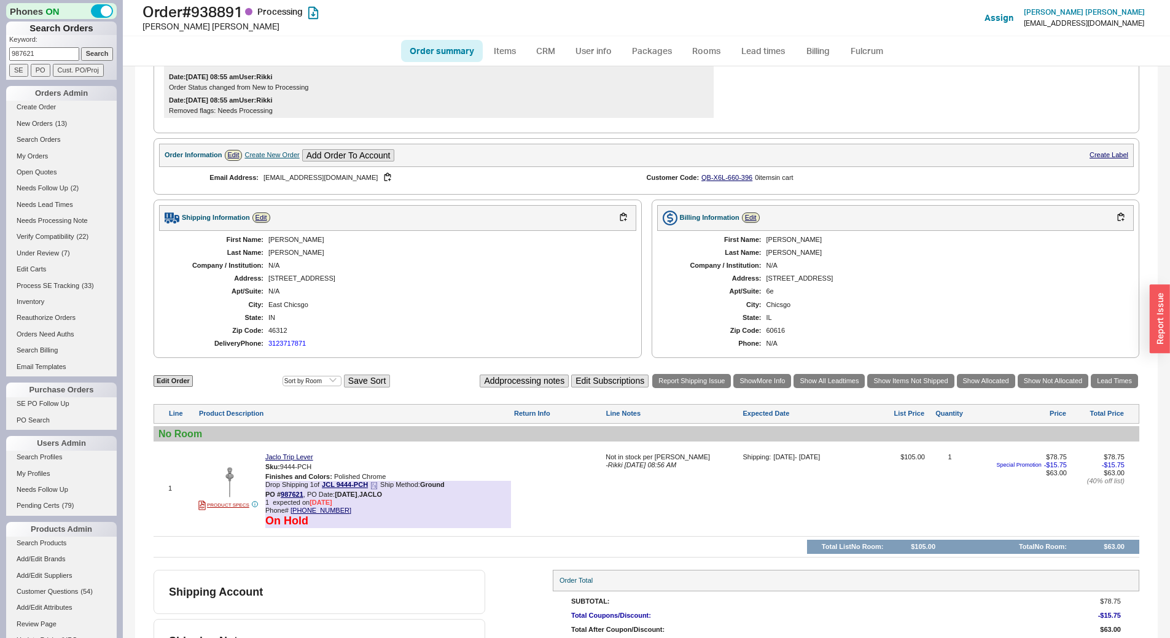
scroll to position [370, 0]
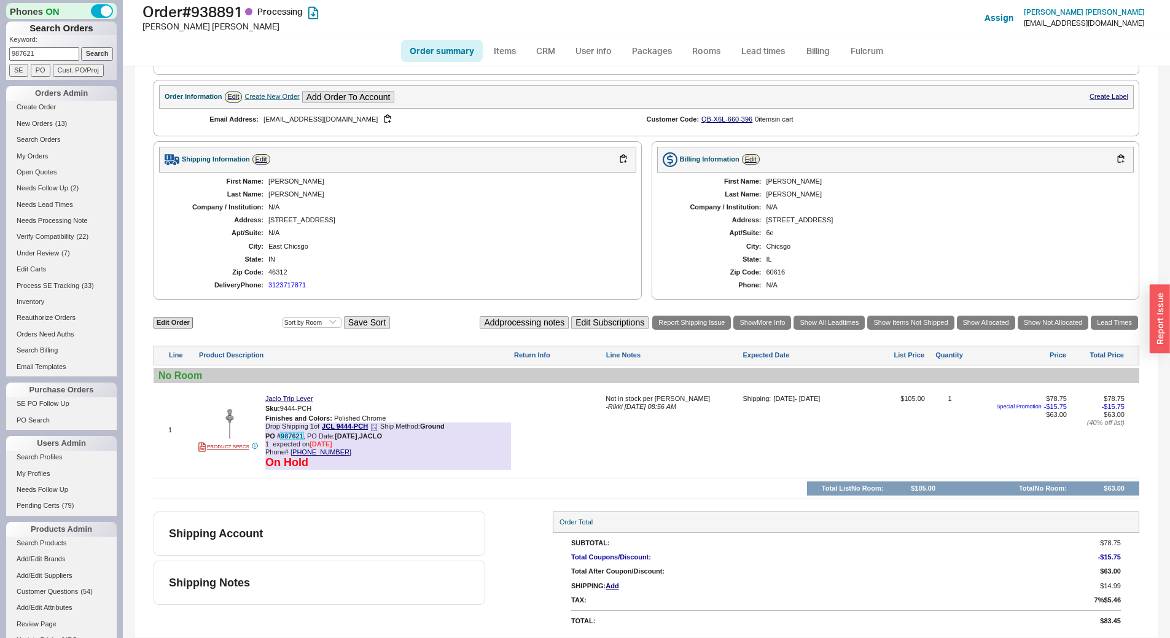
click at [294, 434] on link "987621" at bounding box center [292, 435] width 23 height 7
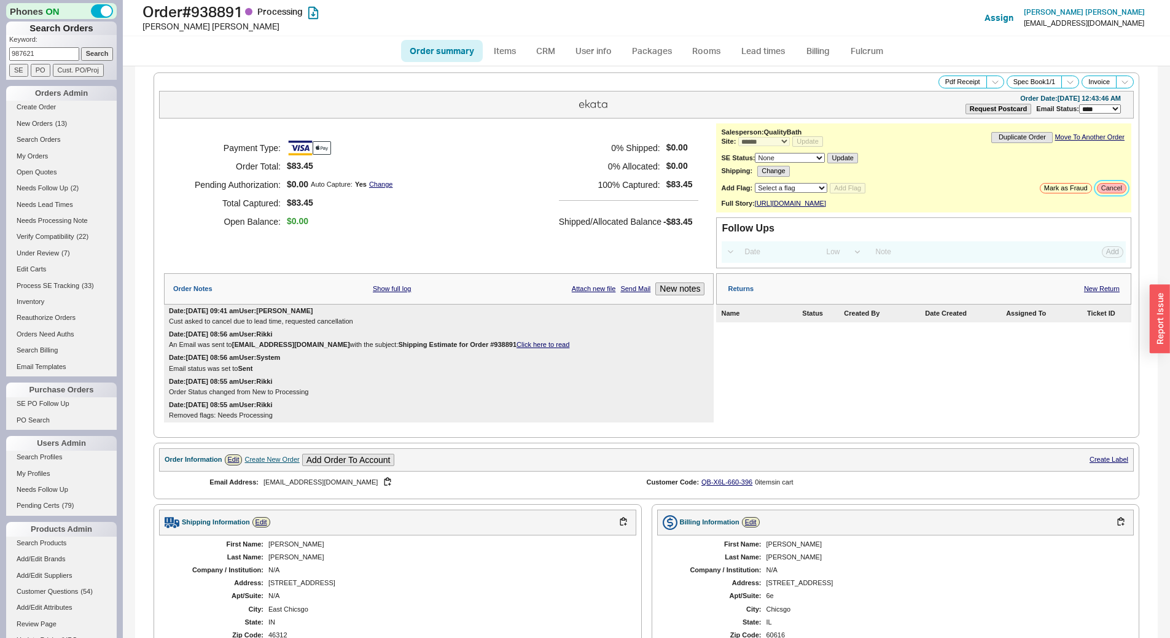
click at [1097, 191] on button "Cancel" at bounding box center [1111, 188] width 29 height 10
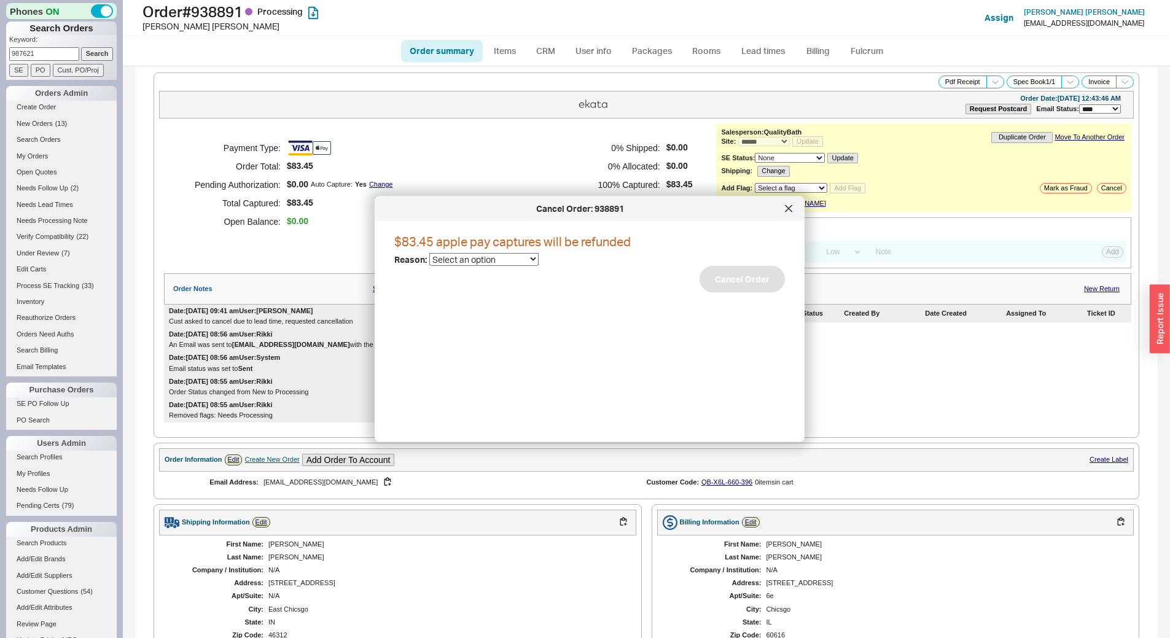
click at [500, 265] on select "Select an option Cancelled Return Combined Lead time Discontinued Sales rep/Web…" at bounding box center [483, 259] width 109 height 13
select select "6"
click at [429, 253] on select "Select an option Cancelled Return Combined Lead time Discontinued Sales rep/Web…" at bounding box center [483, 259] width 109 height 13
click at [732, 279] on button "Cancel Order" at bounding box center [741, 279] width 85 height 27
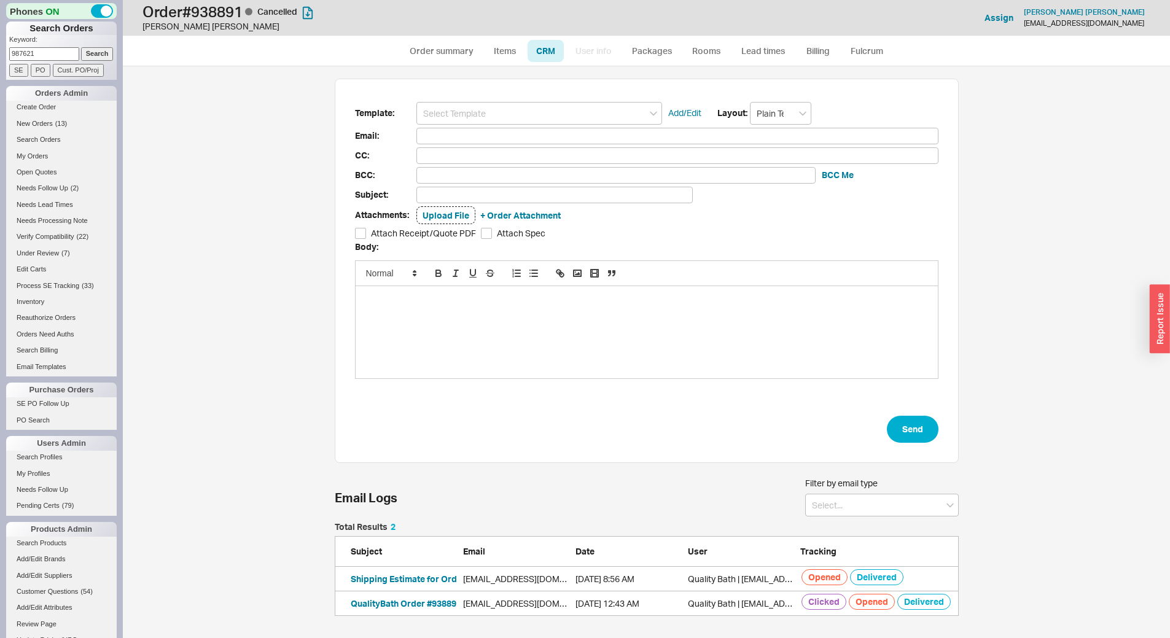
scroll to position [563, 1038]
click at [532, 104] on input at bounding box center [539, 113] width 246 height 23
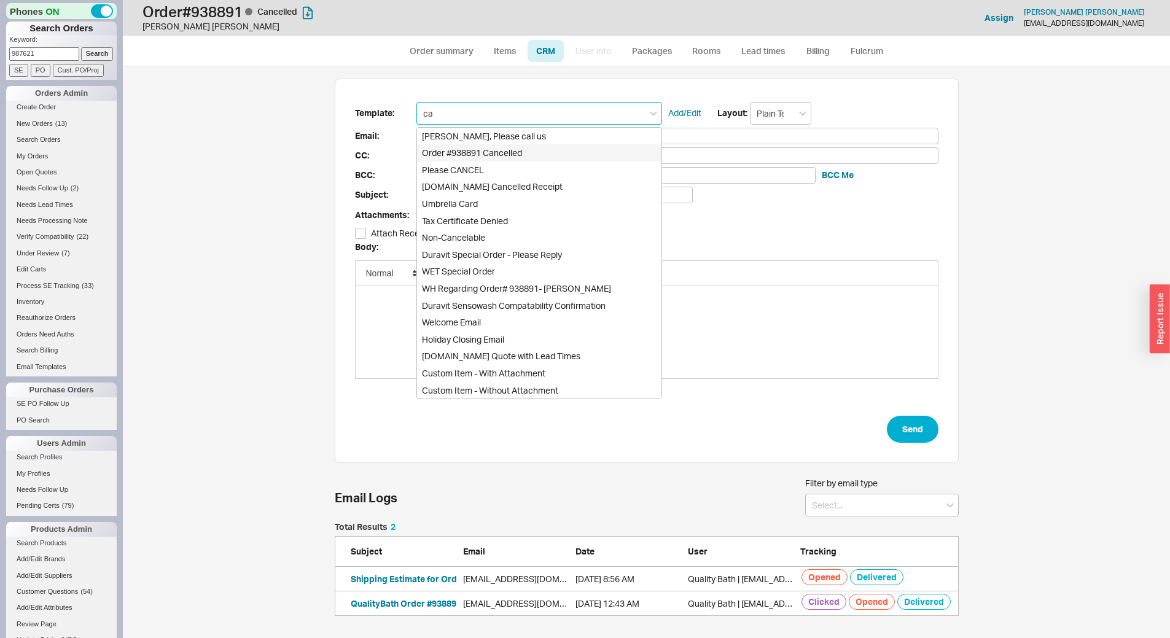
click at [526, 155] on div "Order #938891 Cancelled" at bounding box center [539, 152] width 244 height 17
type input "Order #938891 Cancelled"
type input "[EMAIL_ADDRESS][DOMAIN_NAME]"
type input "Order #938891 Cancelled"
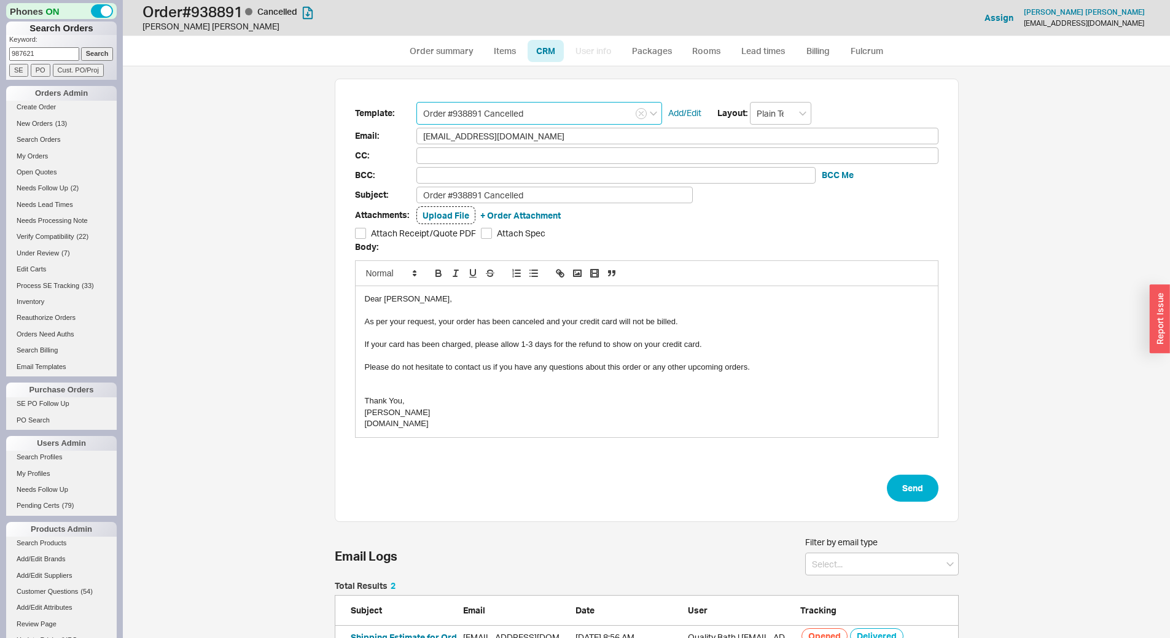
scroll to position [49, 0]
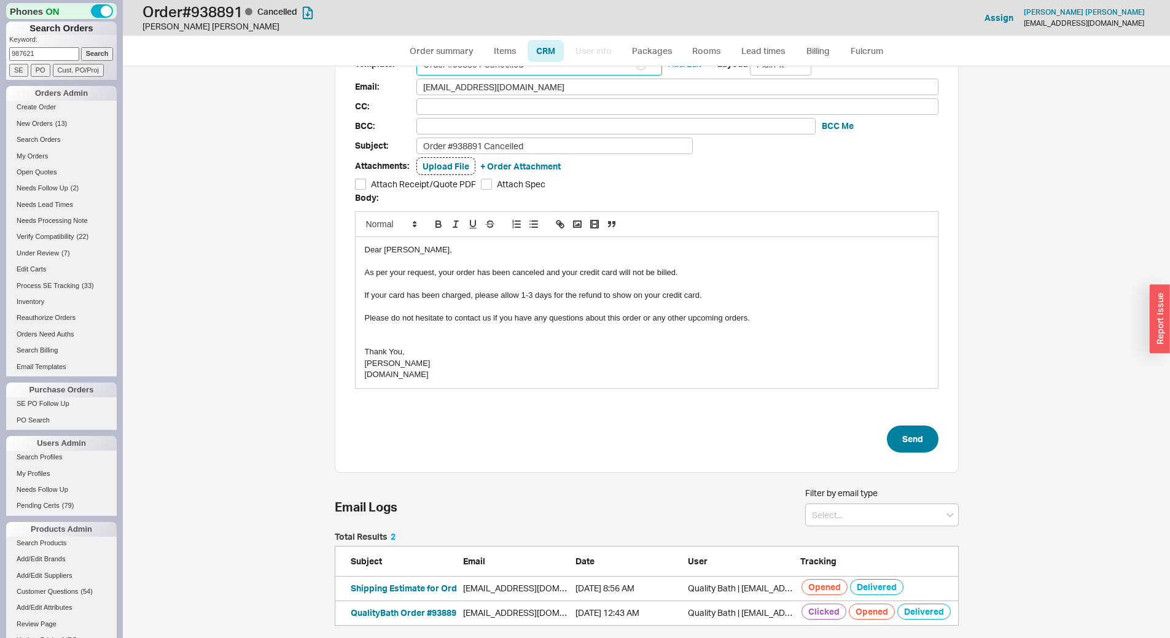
type input "Order #938891 Cancelled"
click at [912, 448] on button "Send" at bounding box center [913, 439] width 52 height 27
select select "*"
select select "LOW"
select select "3"
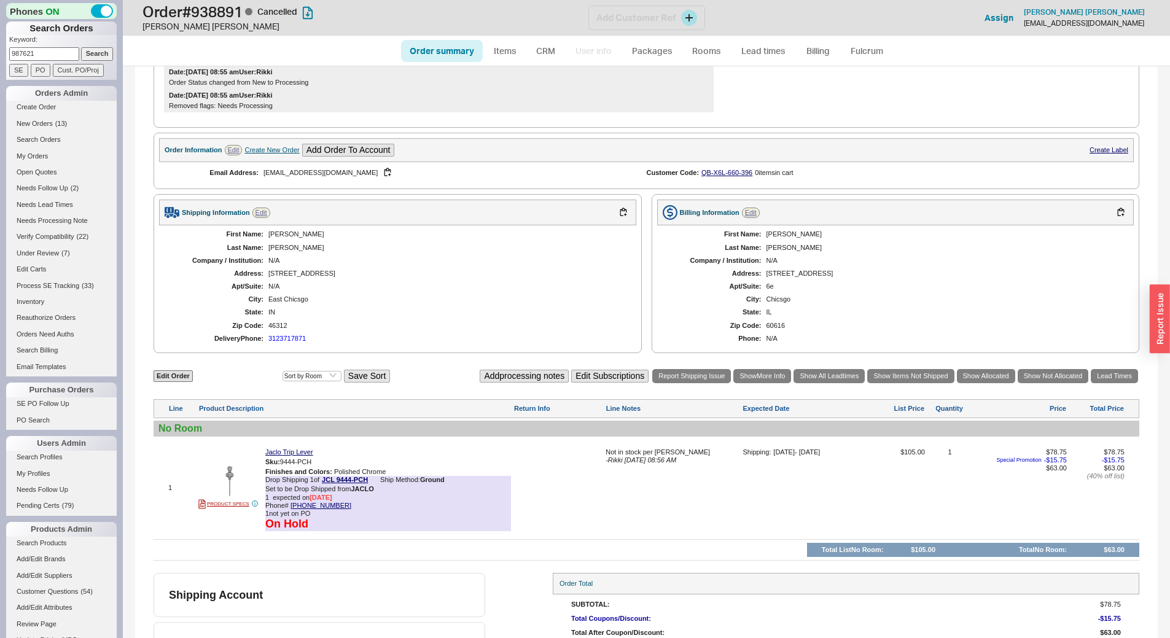
scroll to position [426, 0]
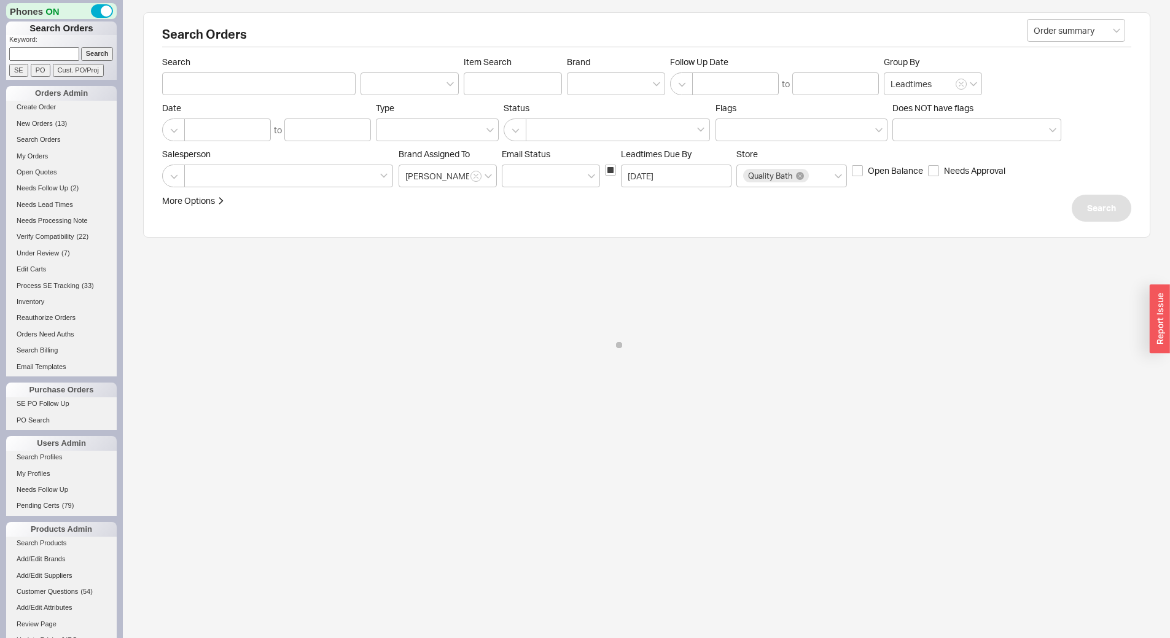
click at [63, 56] on input at bounding box center [44, 53] width 70 height 13
paste input "986497"
type input "986497"
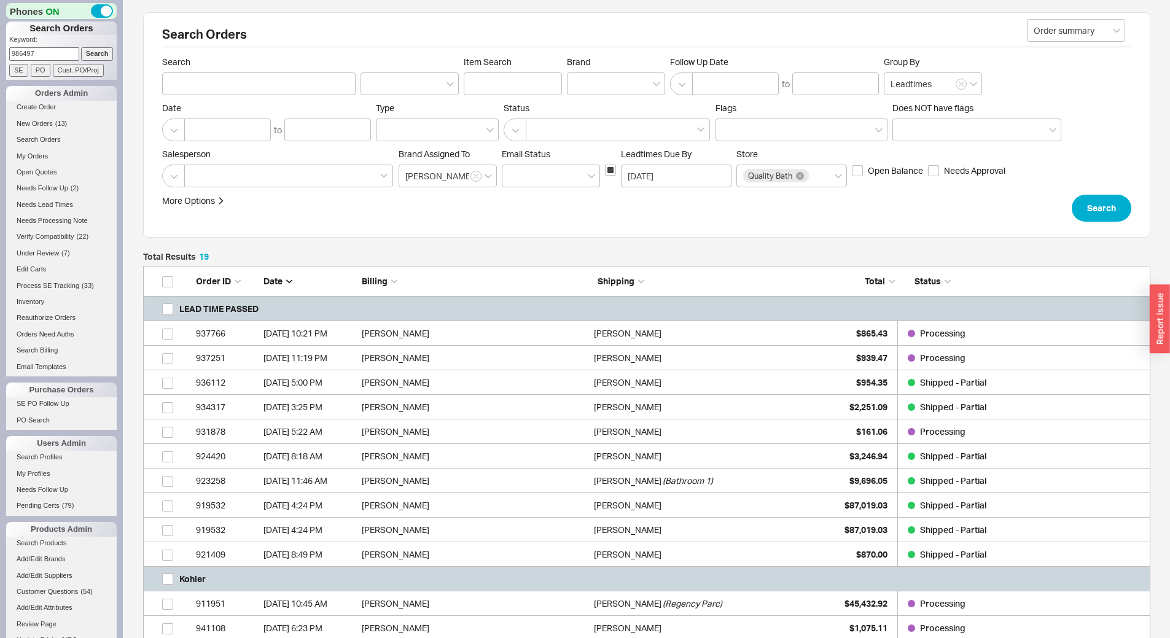
scroll to position [586, 998]
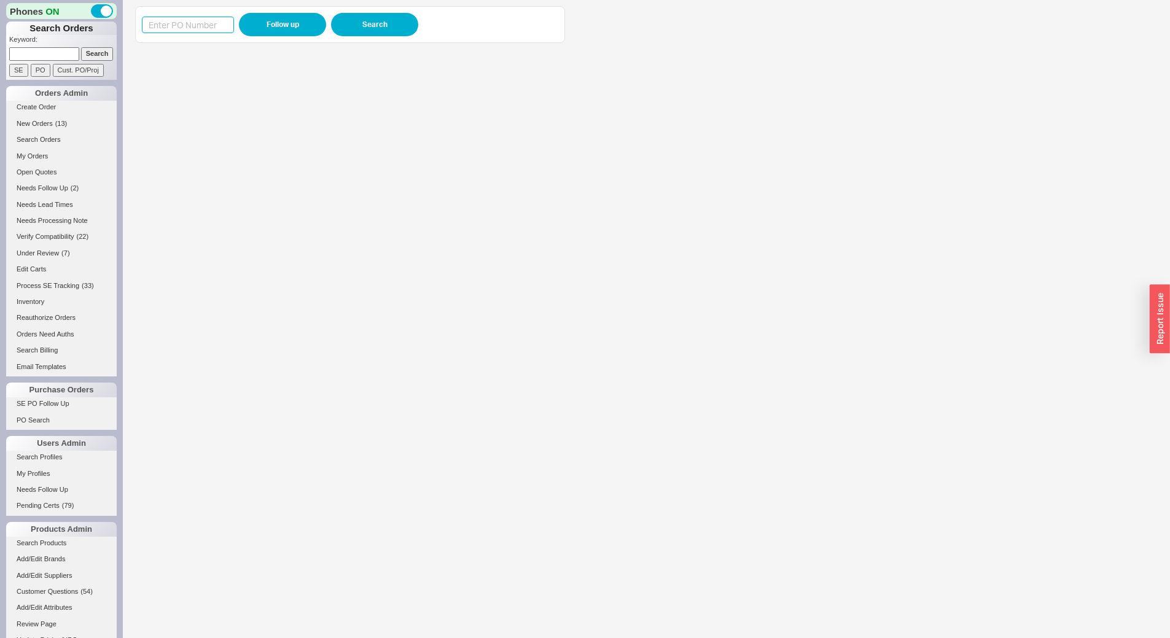
click at [228, 26] on input at bounding box center [188, 25] width 92 height 17
paste input "986497"
type input "986497"
click at [259, 25] on button "Follow up" at bounding box center [282, 24] width 87 height 23
click at [197, 25] on input "986497" at bounding box center [188, 25] width 92 height 17
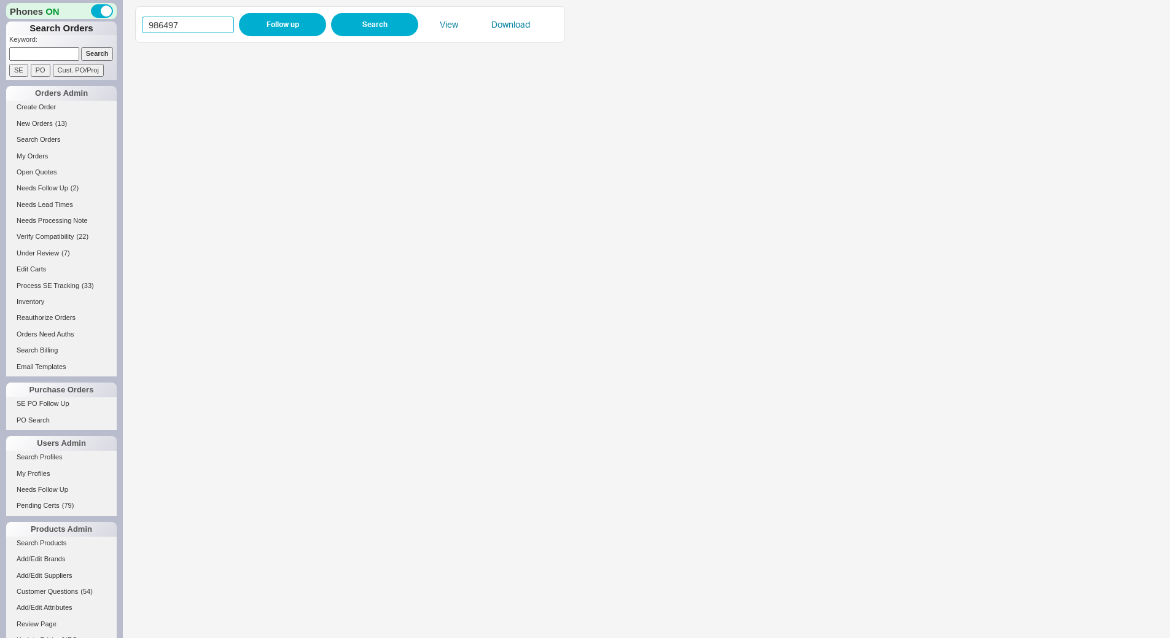
click at [197, 25] on input "986497" at bounding box center [188, 25] width 92 height 17
paste input "8906"
type input "988906"
click at [247, 25] on button "Follow up" at bounding box center [282, 24] width 87 height 23
click at [197, 18] on input "988906" at bounding box center [188, 25] width 92 height 17
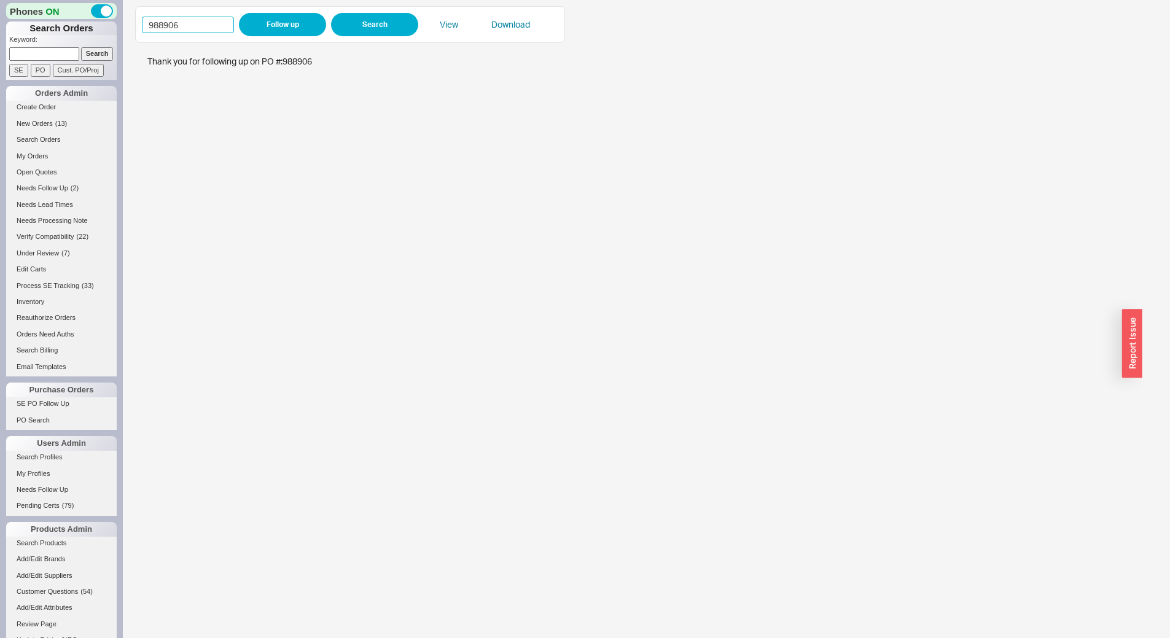
click at [197, 18] on input "988906" at bounding box center [188, 25] width 92 height 17
paste input "8"
type input "988908"
click at [294, 33] on button "Follow up" at bounding box center [282, 24] width 87 height 23
click at [193, 27] on input "988908" at bounding box center [188, 25] width 92 height 17
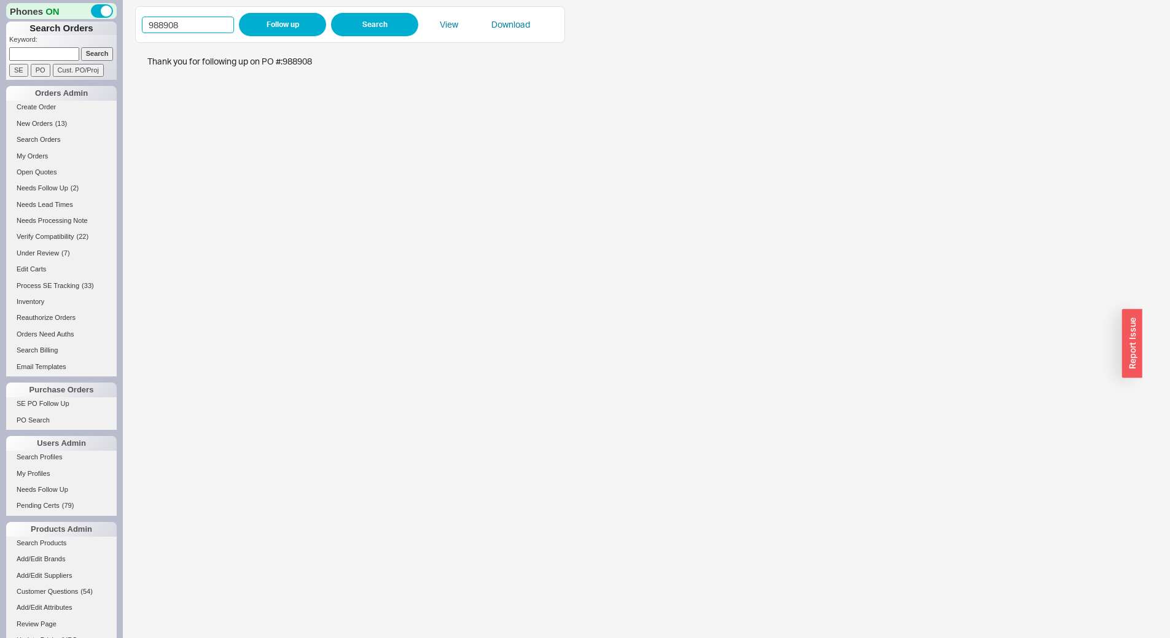
click at [193, 27] on input "988908" at bounding box center [188, 25] width 92 height 17
paste input "9"
type input "988909"
click at [284, 31] on button "Follow up" at bounding box center [282, 24] width 87 height 23
click at [210, 26] on input "988909" at bounding box center [188, 25] width 92 height 17
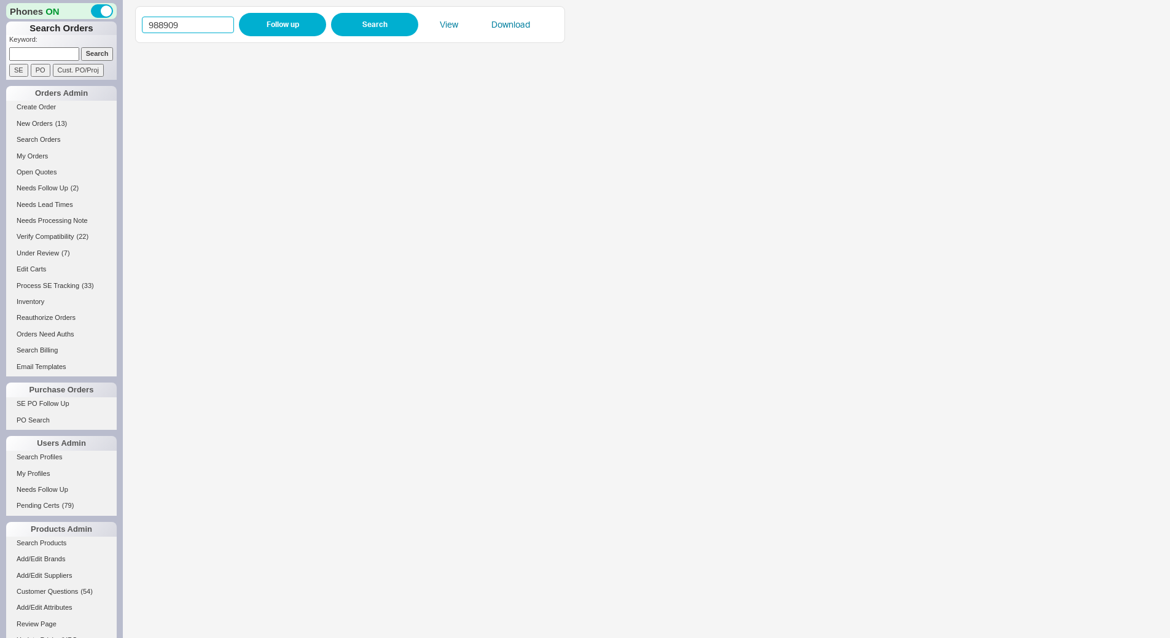
click at [210, 26] on input "988909" at bounding box center [188, 25] width 92 height 17
paste input "577"
type input "988577"
click at [256, 21] on button "Follow up" at bounding box center [282, 24] width 87 height 23
click at [293, 26] on button "Follow up" at bounding box center [282, 24] width 87 height 23
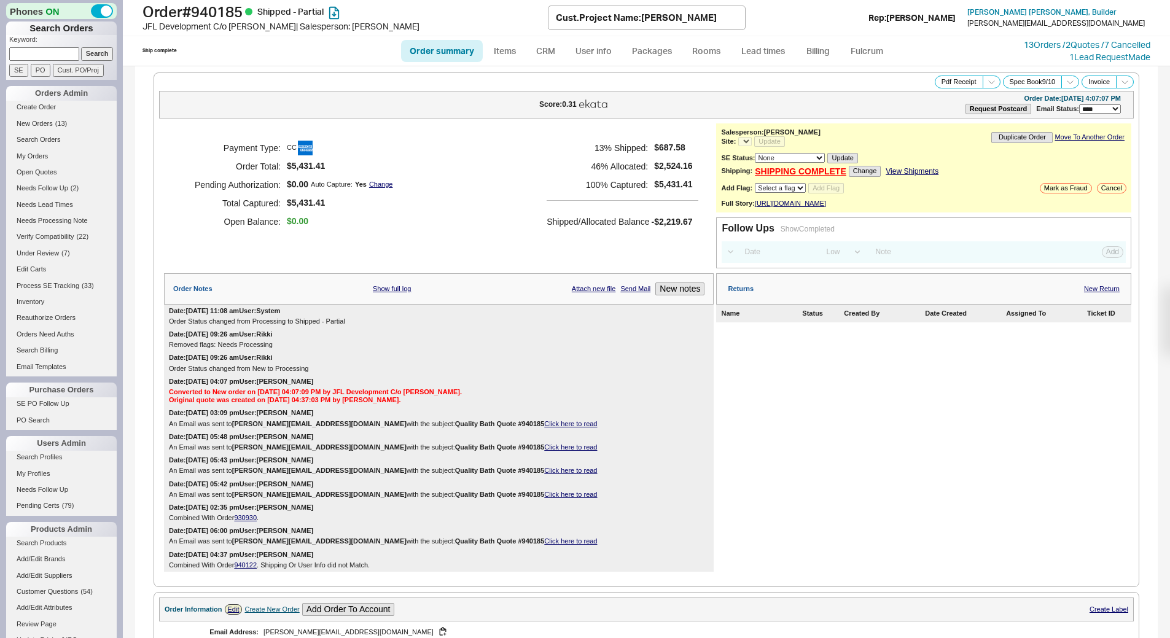
select select "*"
select select "LOW"
select select "3"
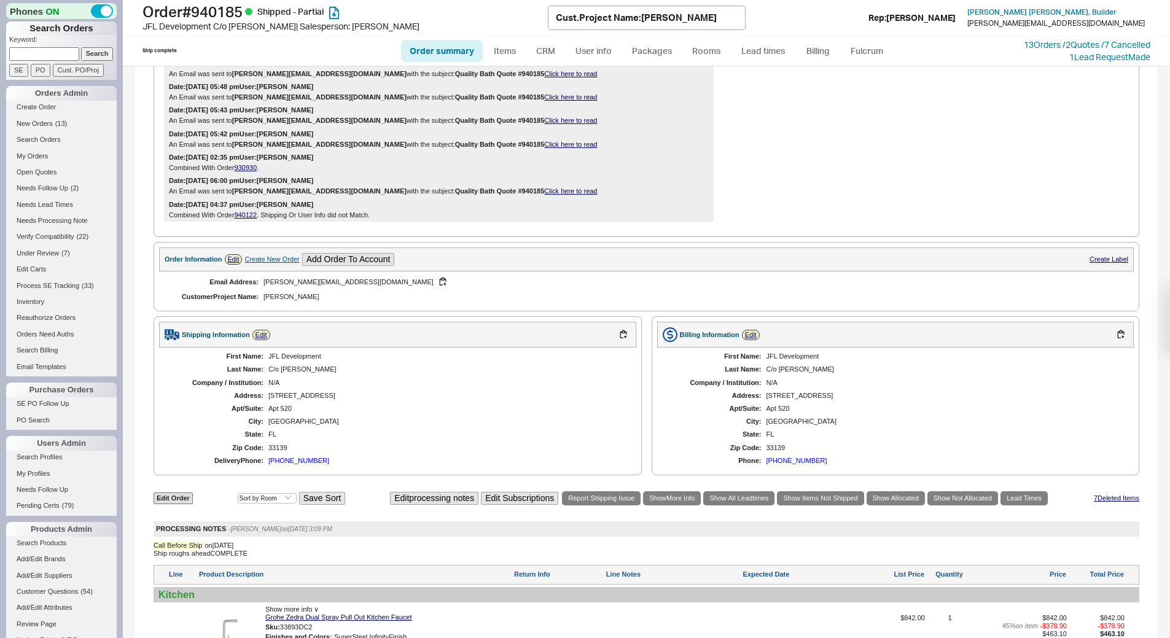
select select "*"
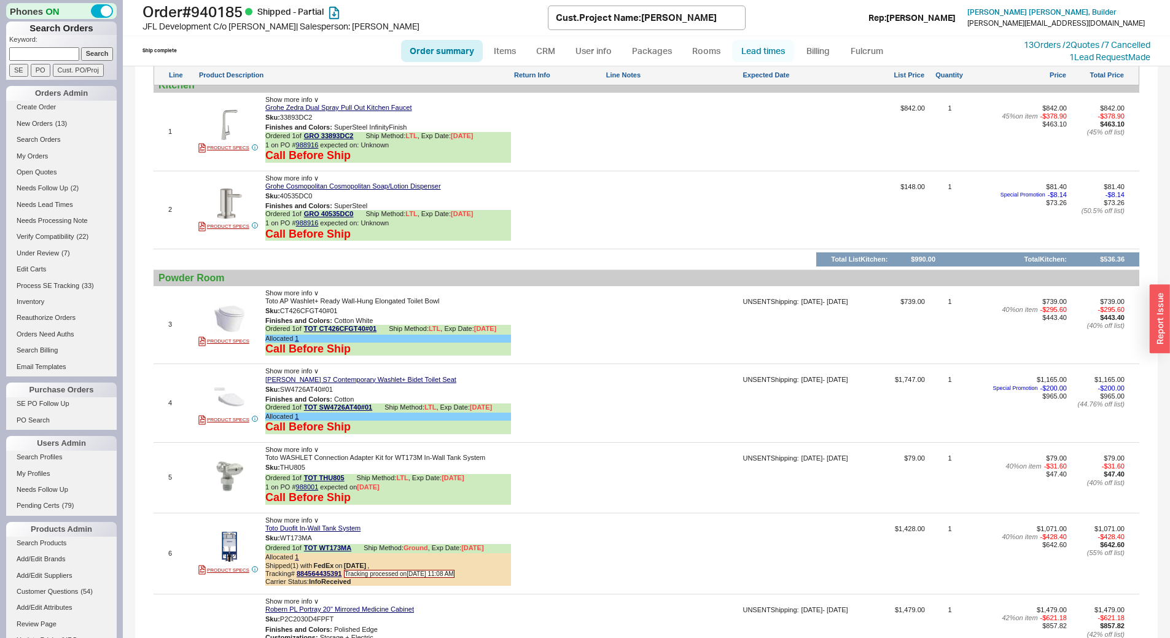
click at [761, 49] on link "Lead times" at bounding box center [763, 51] width 62 height 22
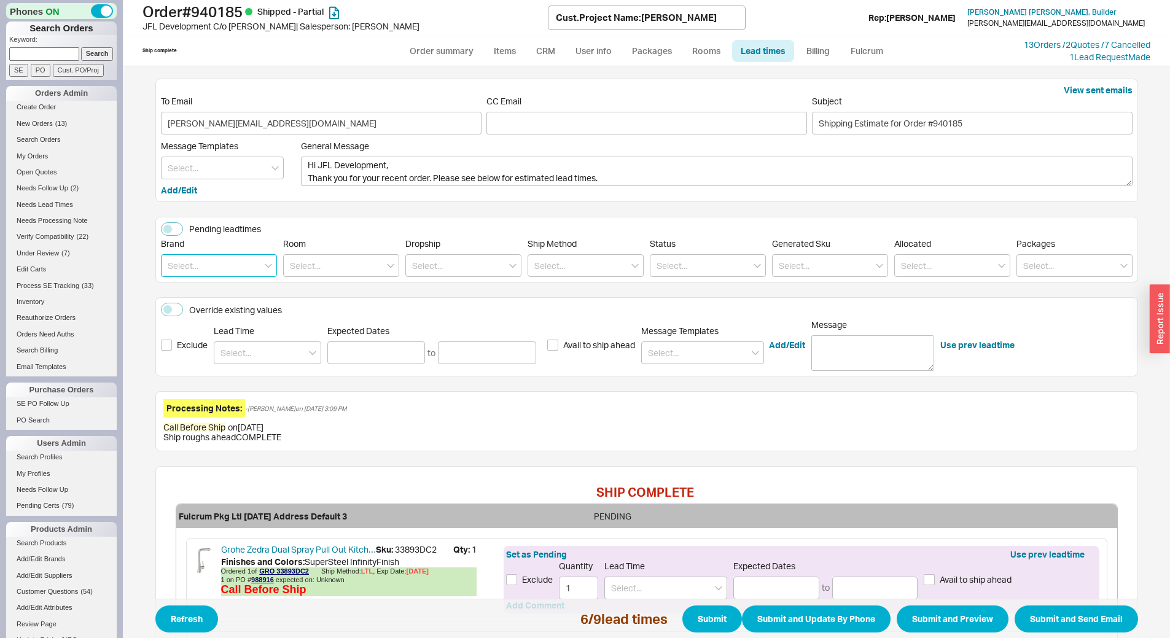
click at [211, 263] on input at bounding box center [219, 265] width 116 height 23
click at [196, 358] on div "Kohler" at bounding box center [218, 357] width 115 height 22
type input "Kohler"
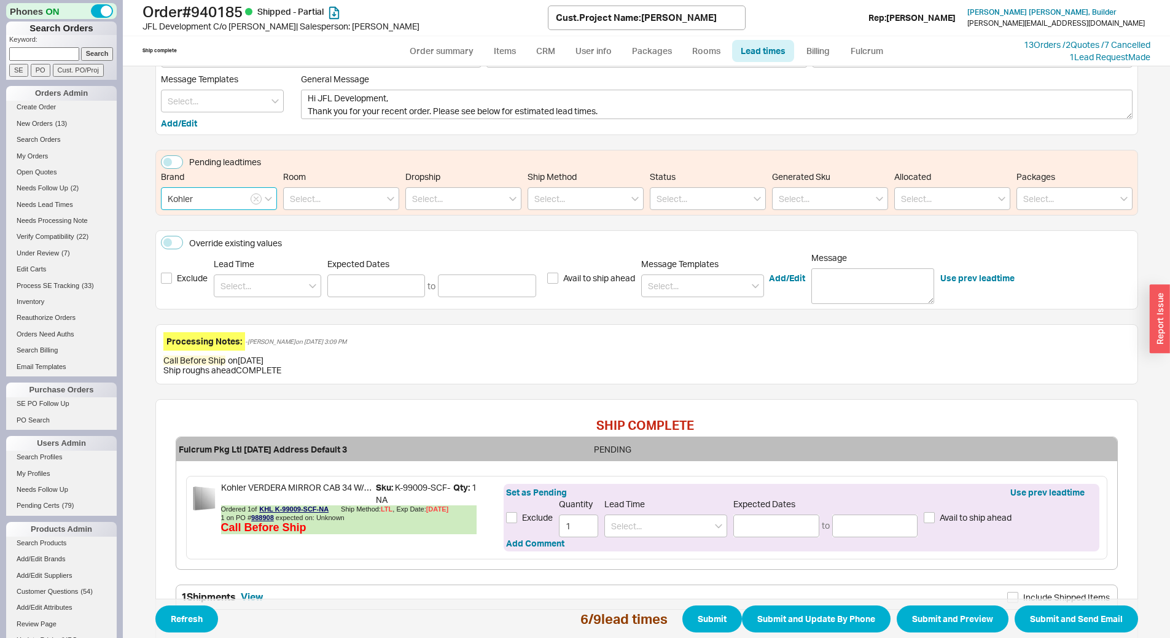
scroll to position [141, 0]
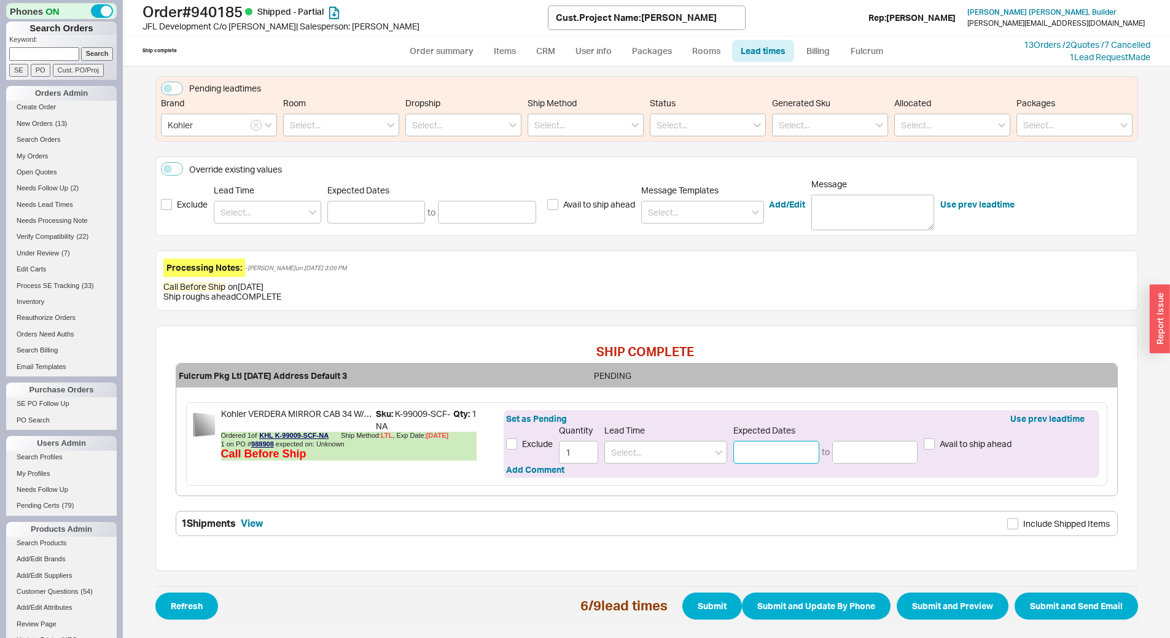
click at [758, 451] on input at bounding box center [776, 452] width 86 height 23
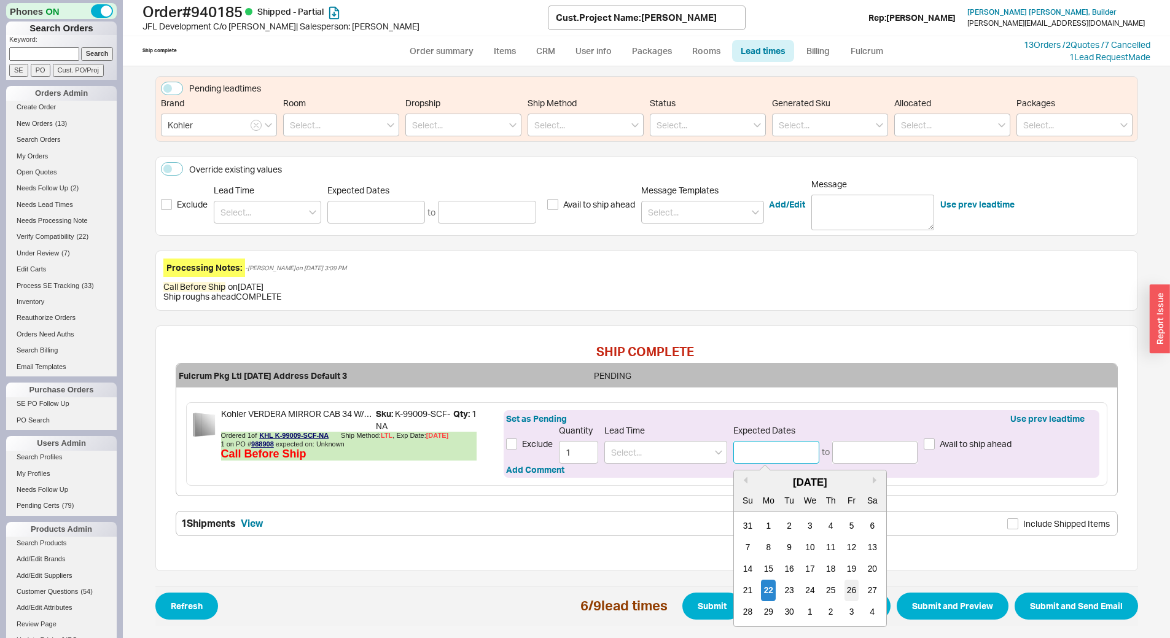
click at [844, 589] on div "26" at bounding box center [851, 590] width 15 height 21
type input "09/26/2025"
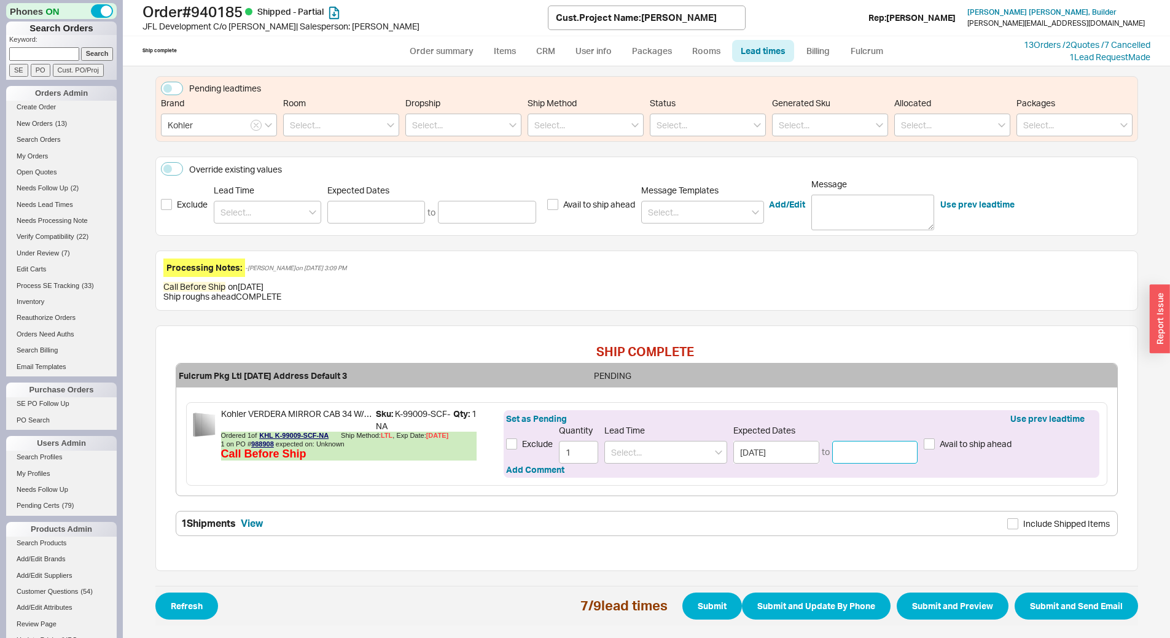
click at [877, 449] on input at bounding box center [875, 452] width 86 height 23
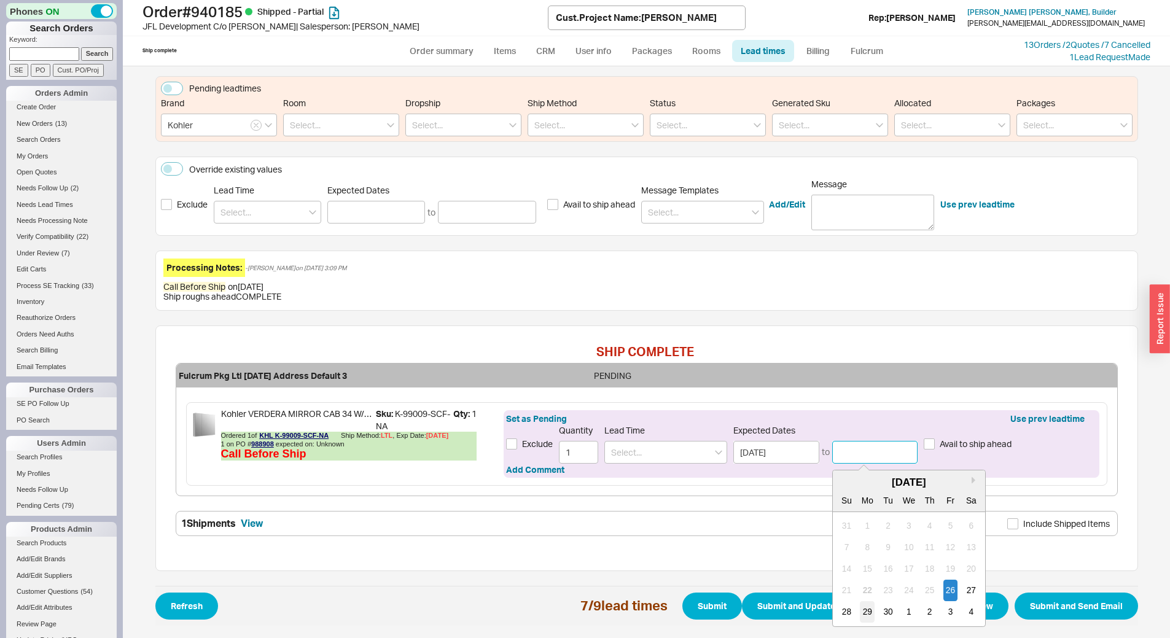
click at [860, 609] on div "29" at bounding box center [867, 611] width 15 height 21
type input "09/29/2025"
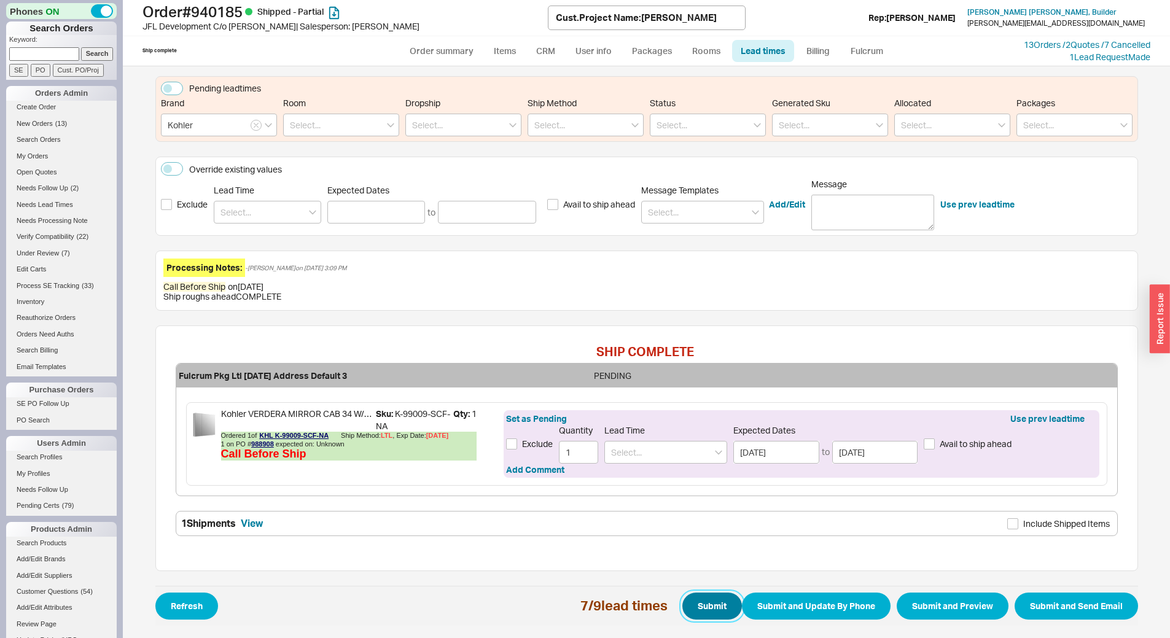
click at [709, 598] on button "Submit" at bounding box center [712, 606] width 60 height 27
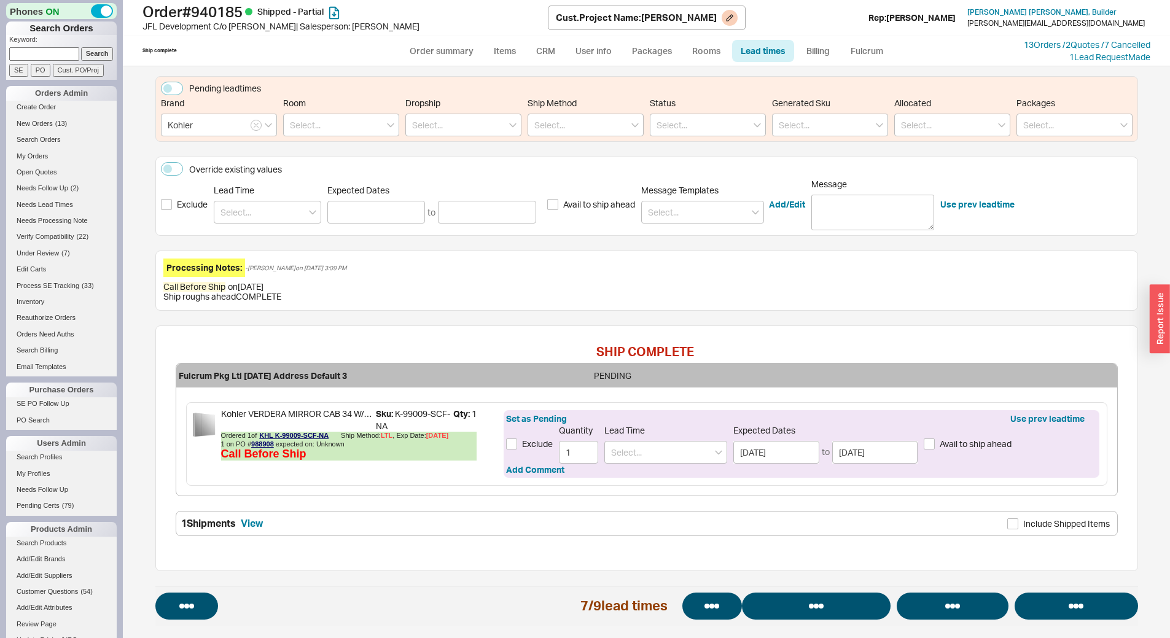
select select "*"
select select "LOW"
select select "3"
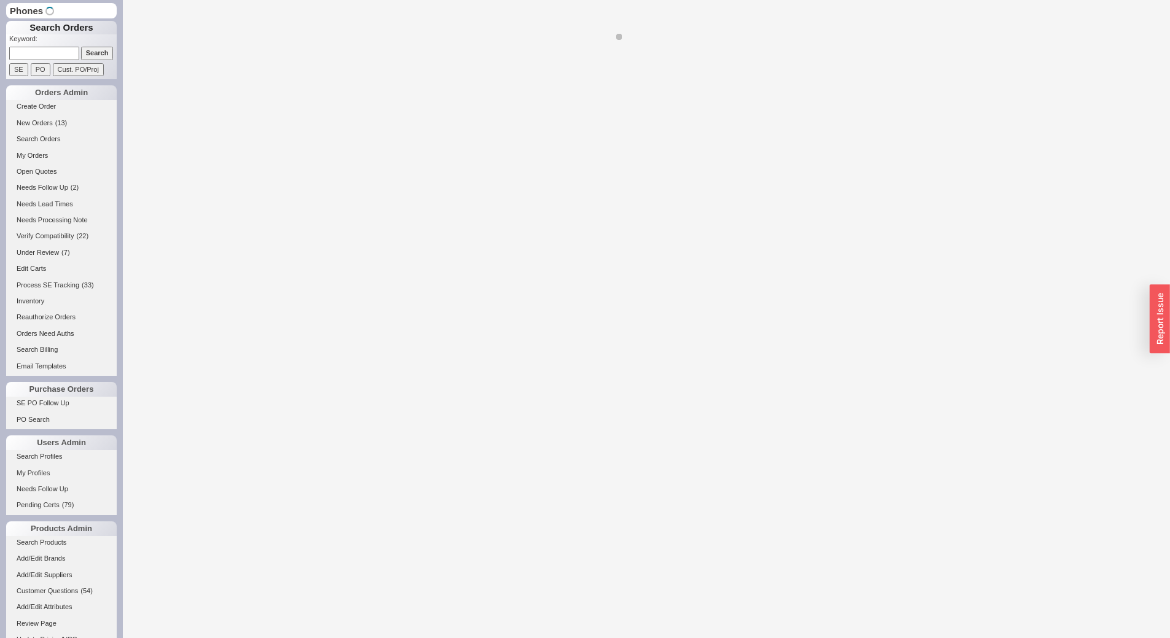
select select "*"
select select "LOW"
select select "3"
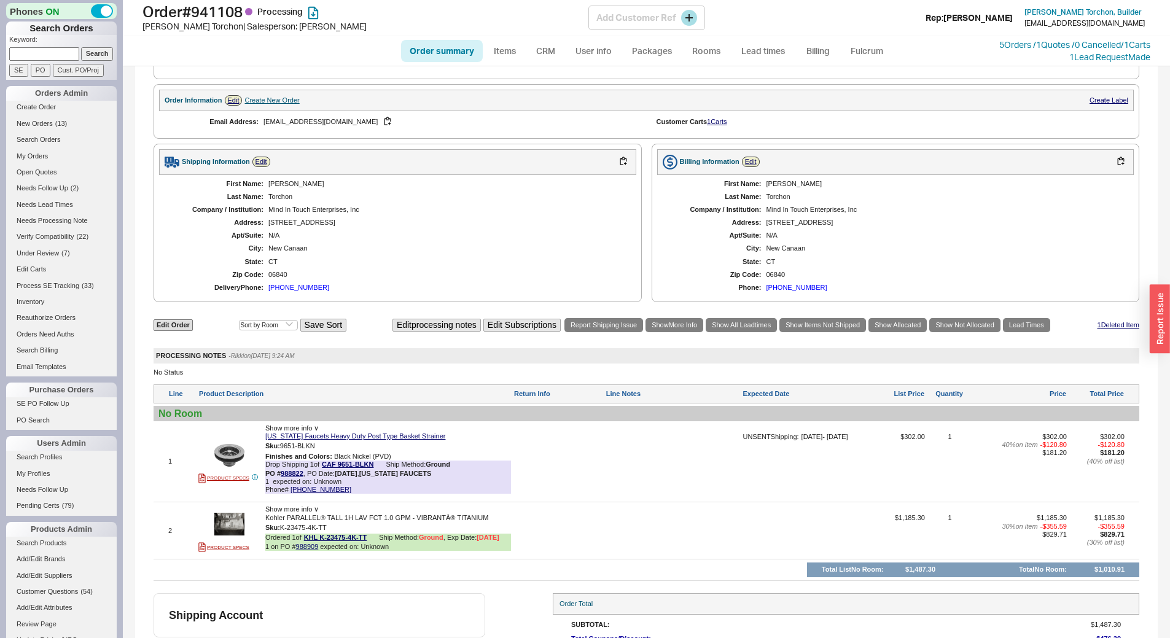
scroll to position [479, 0]
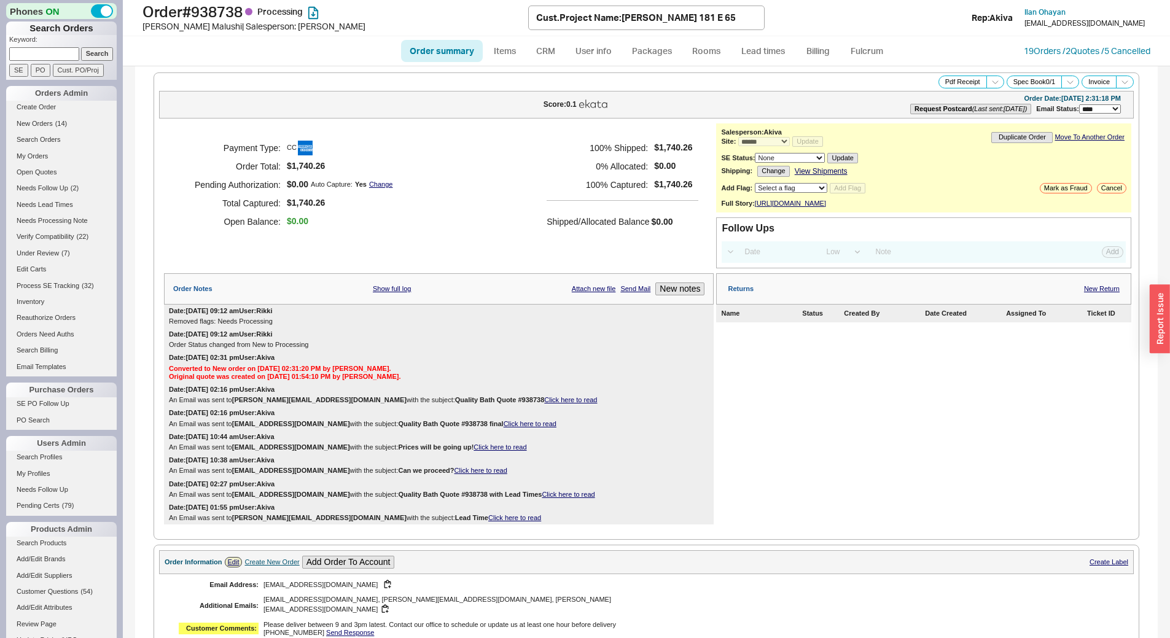
select select "*"
select select "LOW"
select select "3"
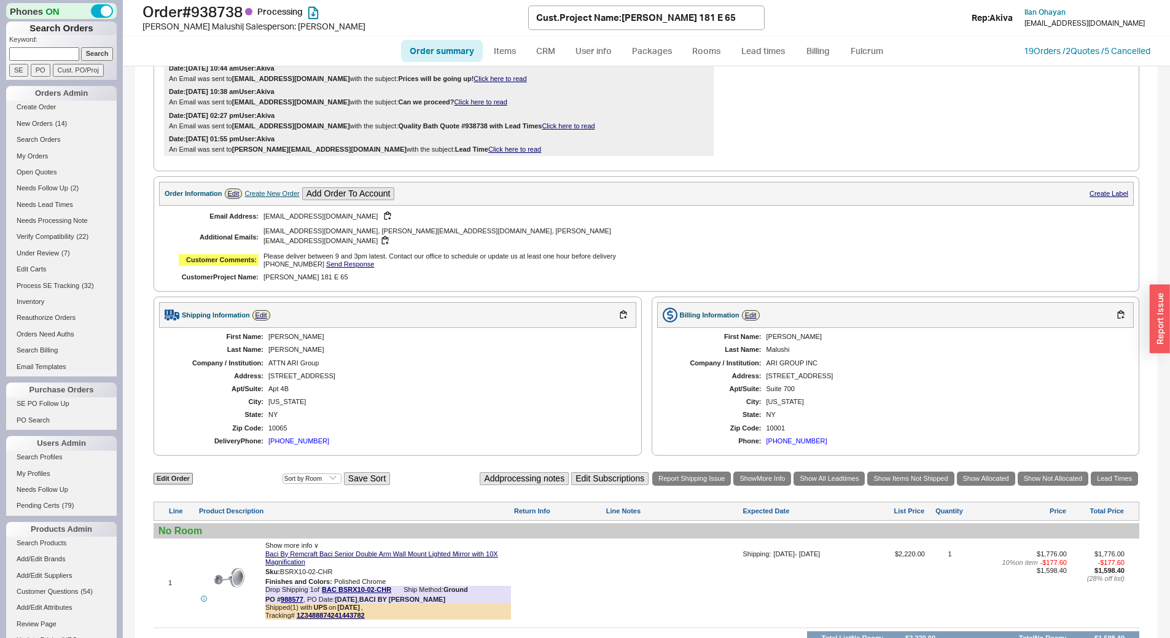
scroll to position [518, 0]
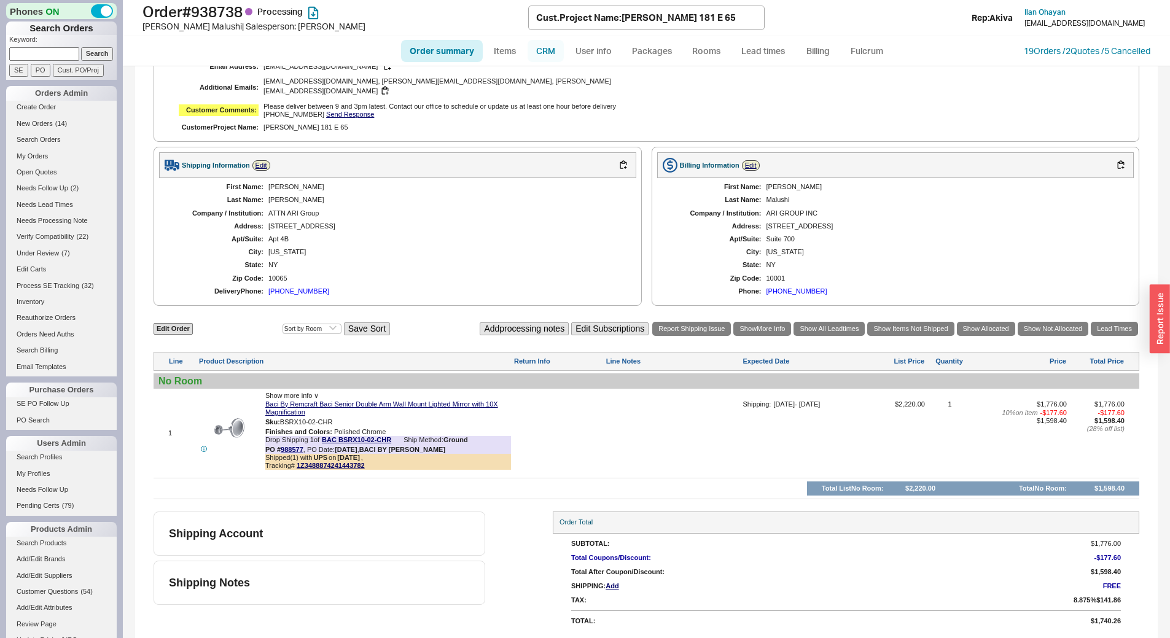
click at [550, 44] on link "CRM" at bounding box center [545, 51] width 36 height 22
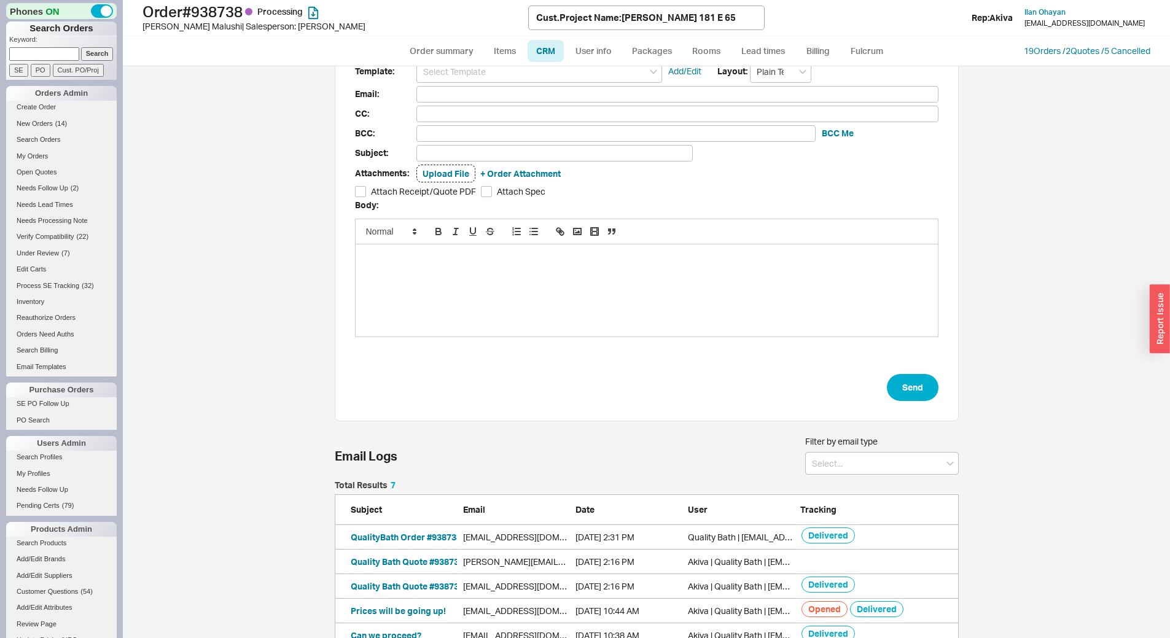
scroll to position [61, 0]
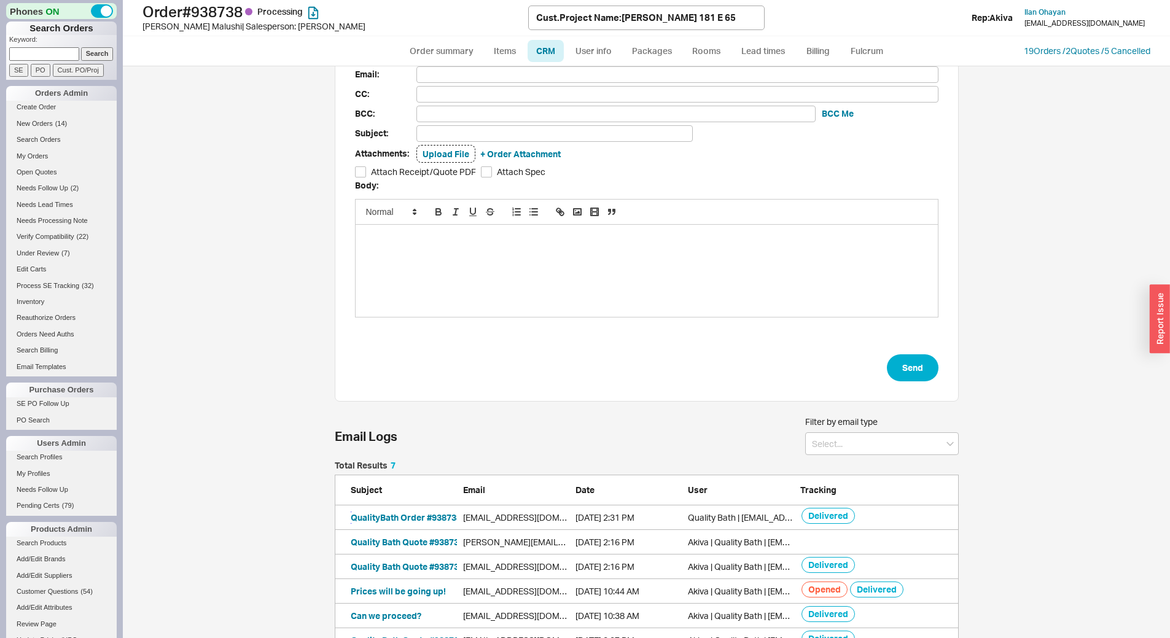
click at [406, 520] on button "QualityBath Order #938738" at bounding box center [406, 518] width 111 height 12
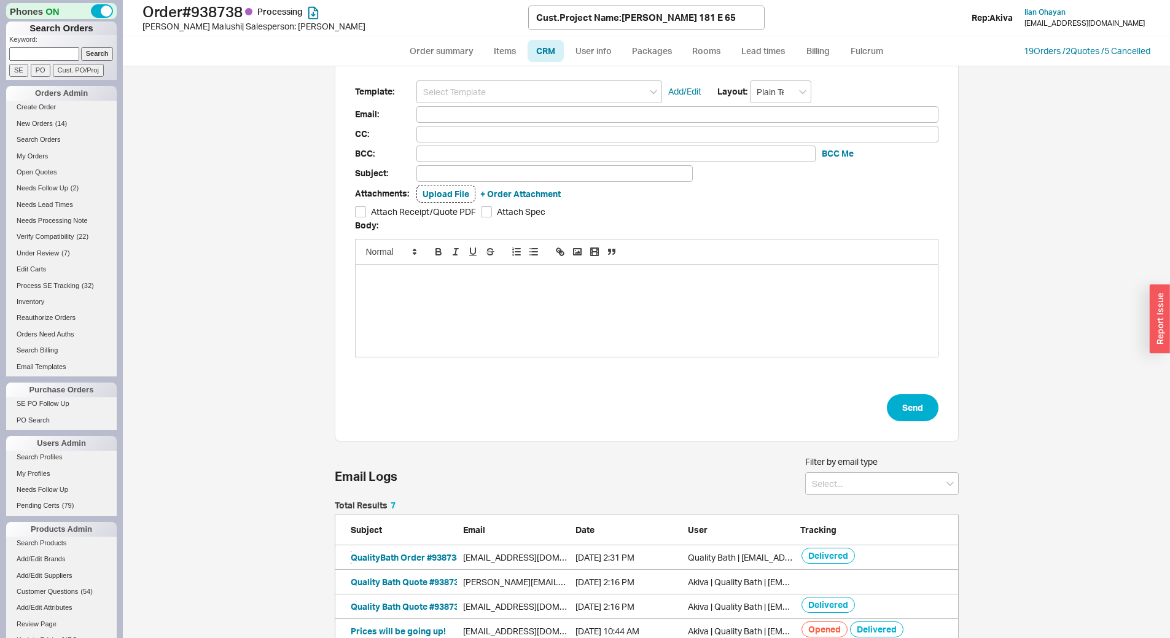
scroll to position [0, 0]
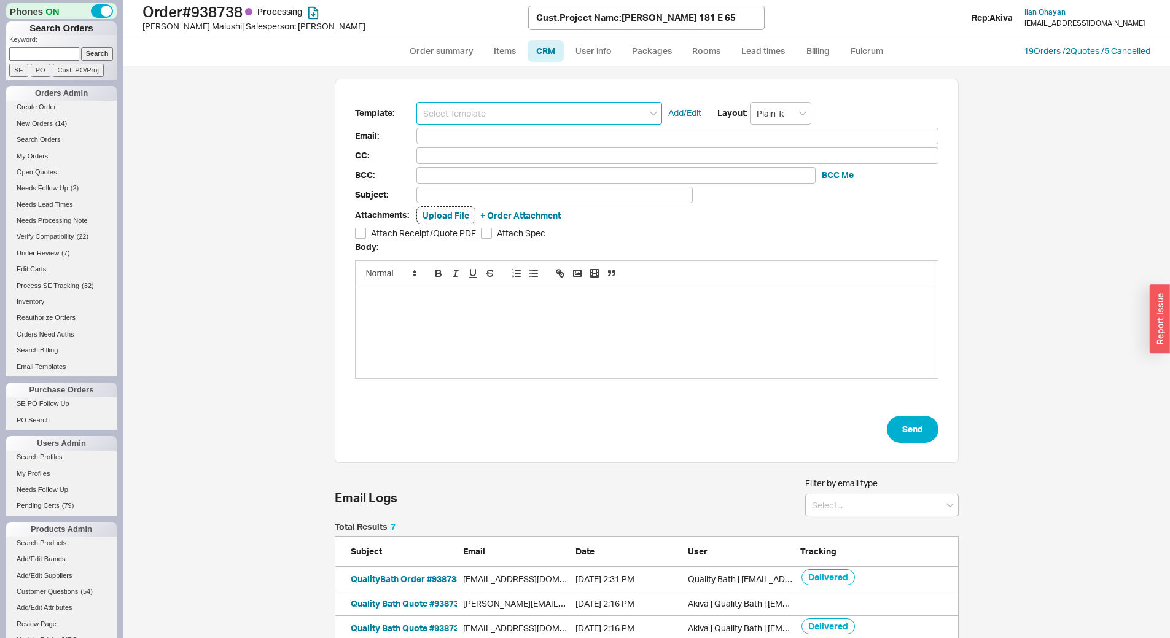
click at [453, 115] on input at bounding box center [539, 113] width 246 height 23
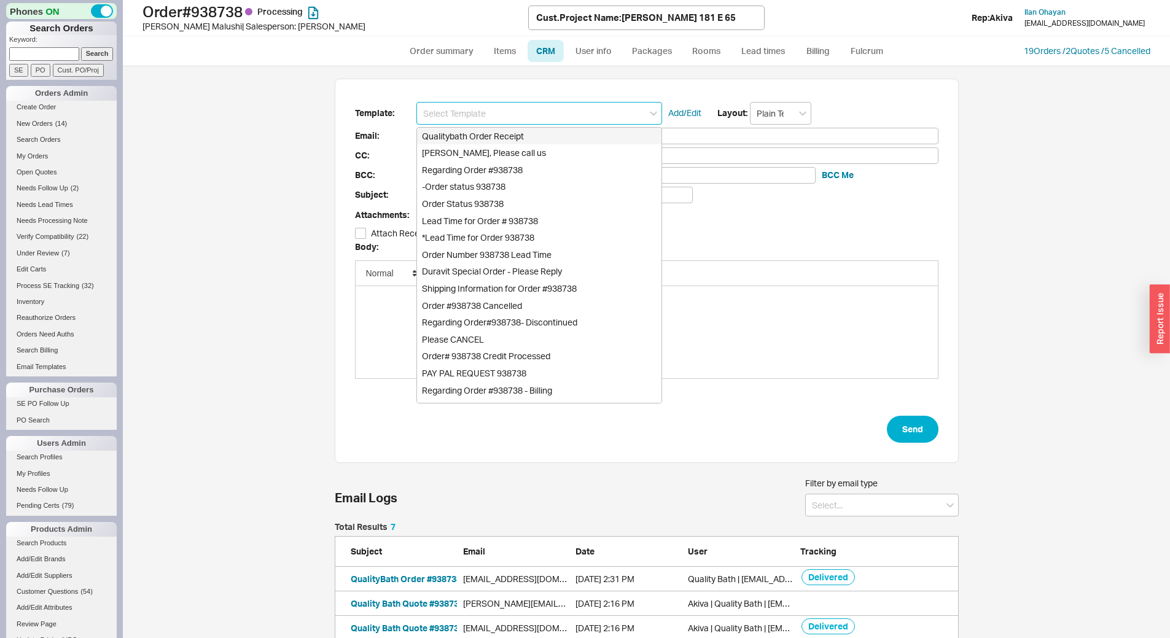
type input "s"
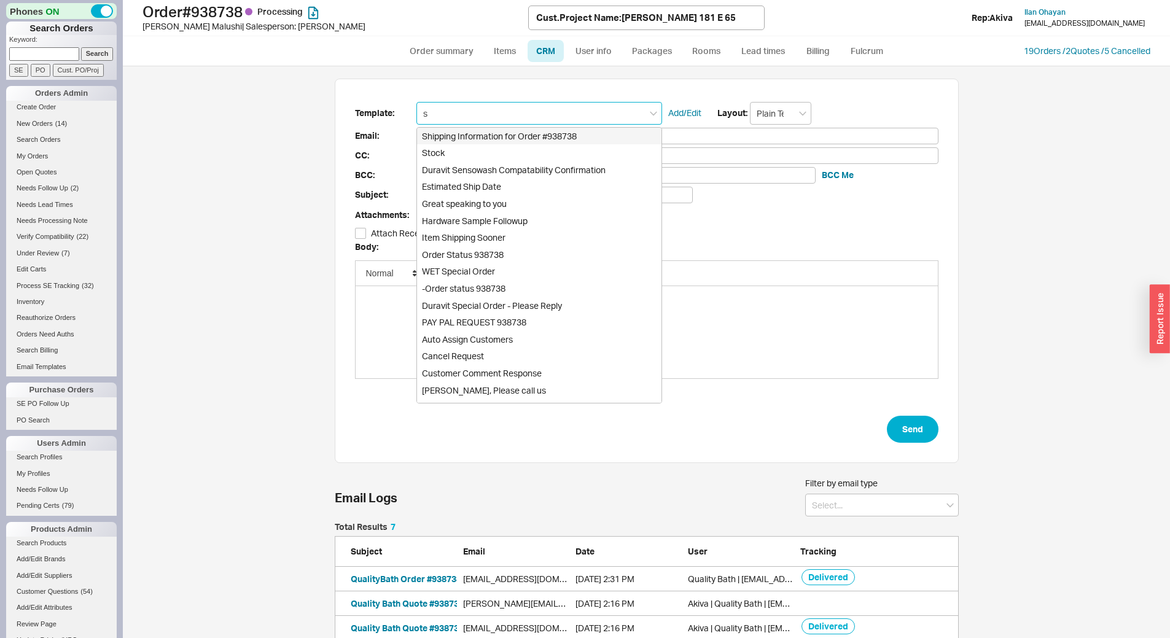
click at [454, 131] on div "Shipping Information for Order #938738" at bounding box center [539, 136] width 244 height 17
type input "ilan@arigroupinc.com"
type input "arta@arigroupinc.com, sokol@arigroupinc.com, eduard@arigroupinc.com"
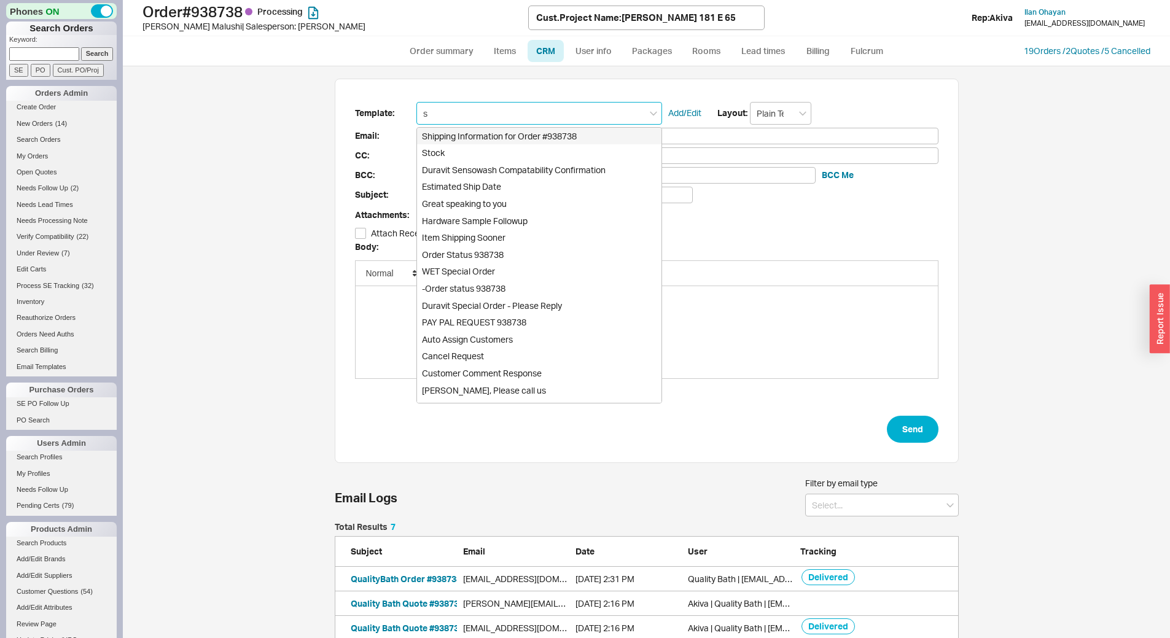
type input "Shipping Information for Order #938738"
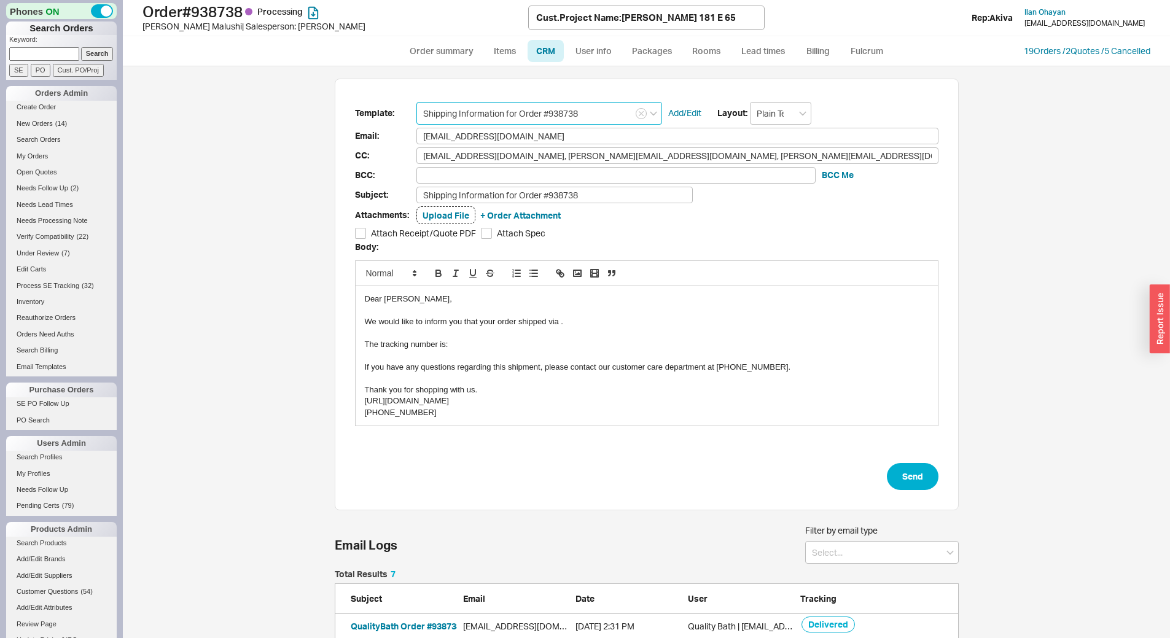
type input "Shipping Information for Order #938738"
click at [556, 321] on div "We would like to inform you that your order shipped via ." at bounding box center [647, 321] width 564 height 11
click at [564, 324] on div "We would like to inform you that your order shipped via FedEx." at bounding box center [647, 321] width 564 height 11
click at [455, 346] on div "The tracking number is:" at bounding box center [647, 344] width 564 height 11
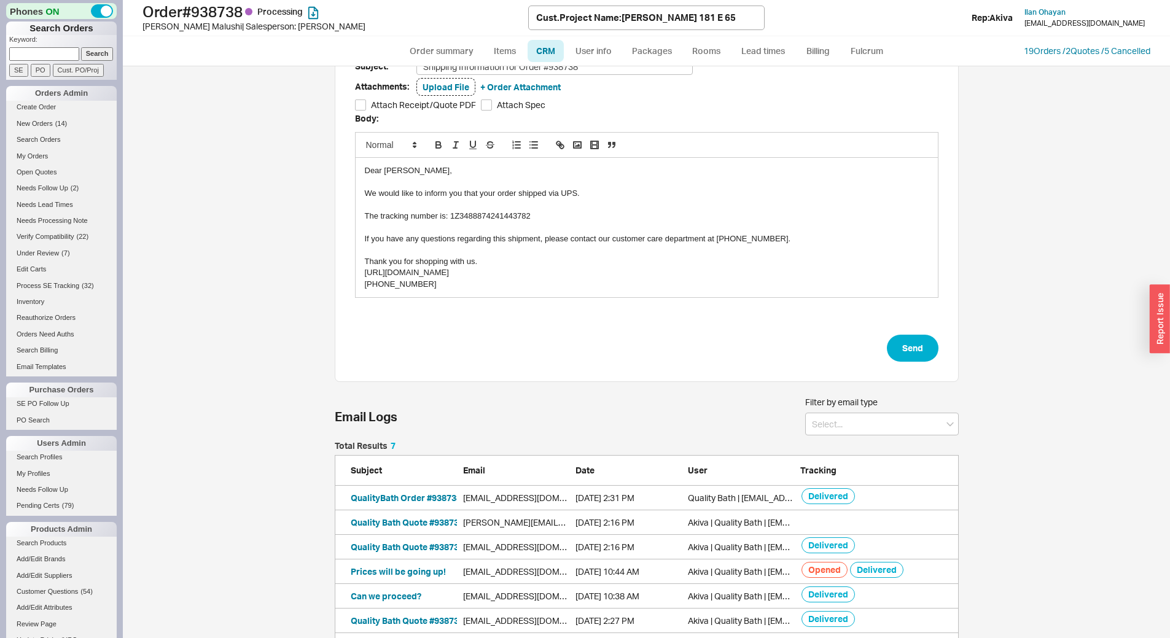
scroll to position [160, 0]
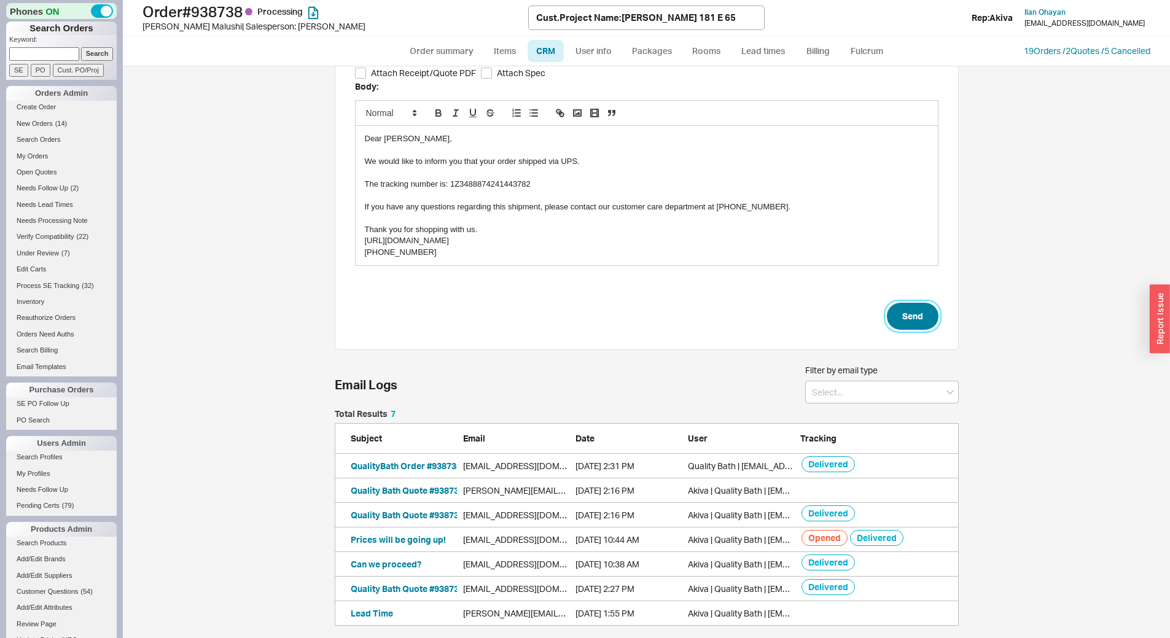
click at [902, 322] on button "Send" at bounding box center [913, 316] width 52 height 27
select select "*"
select select "LOW"
select select "3"
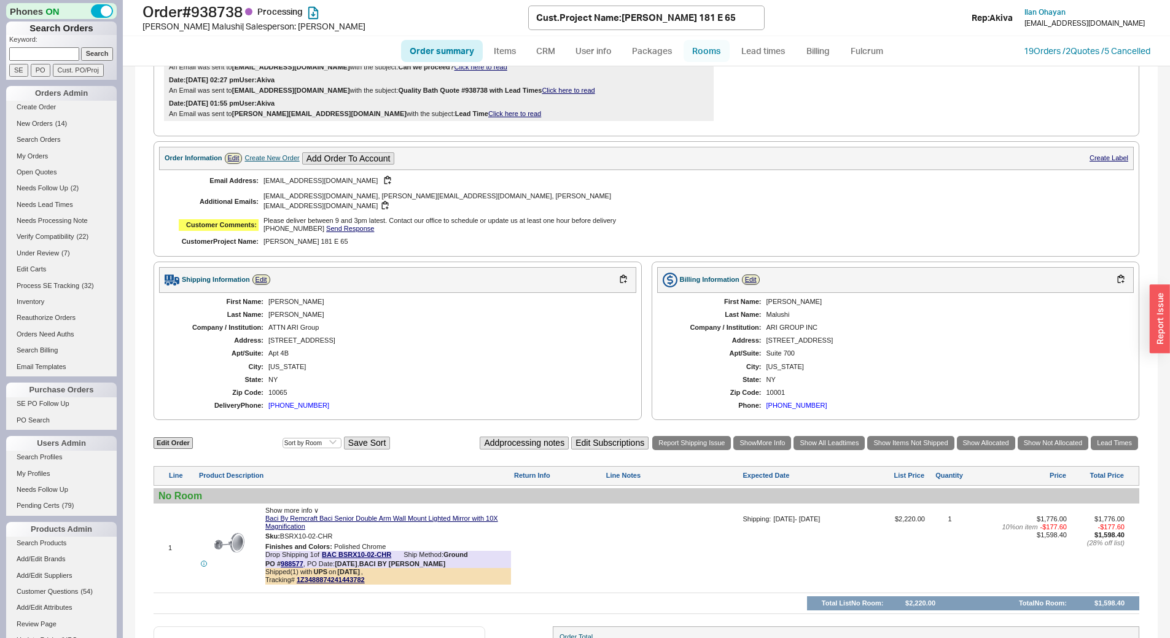
scroll to position [235, 0]
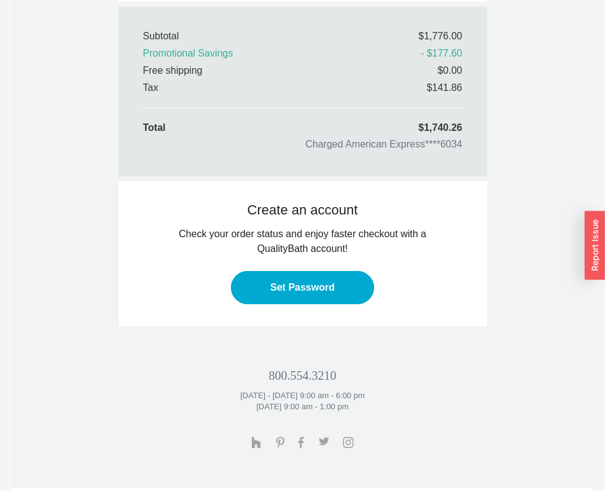
scroll to position [1102, 0]
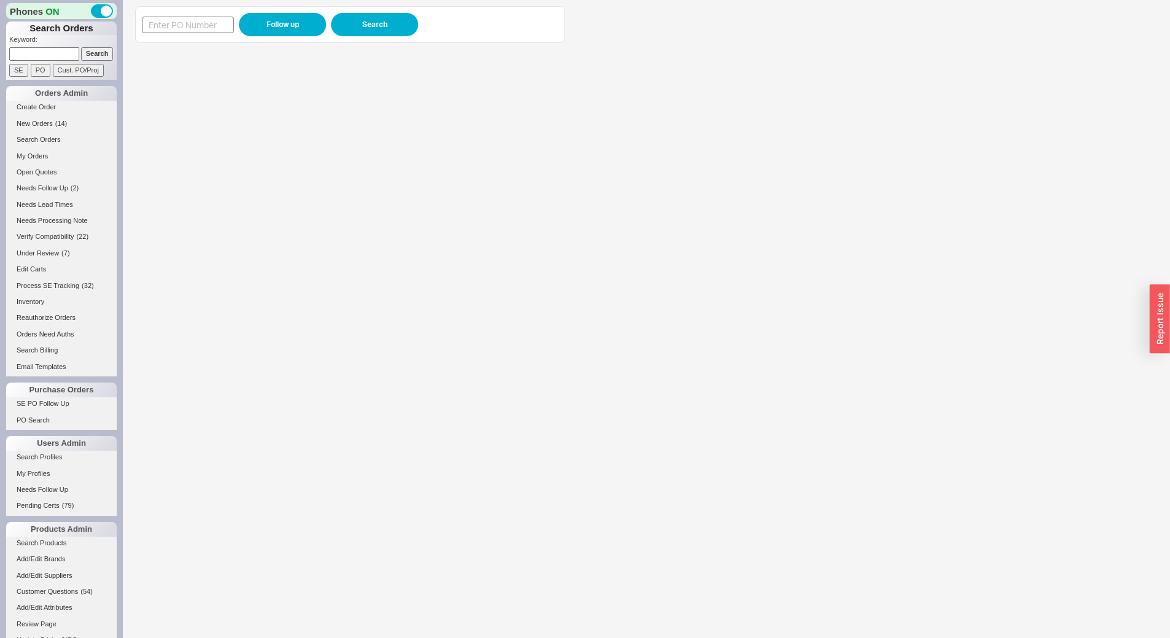
drag, startPoint x: 212, startPoint y: 34, endPoint x: 212, endPoint y: 23, distance: 10.5
click at [211, 31] on div "Follow up Search" at bounding box center [350, 24] width 416 height 23
click at [212, 23] on input at bounding box center [188, 25] width 92 height 17
click at [190, 25] on input at bounding box center [188, 25] width 92 height 17
paste input "941220"
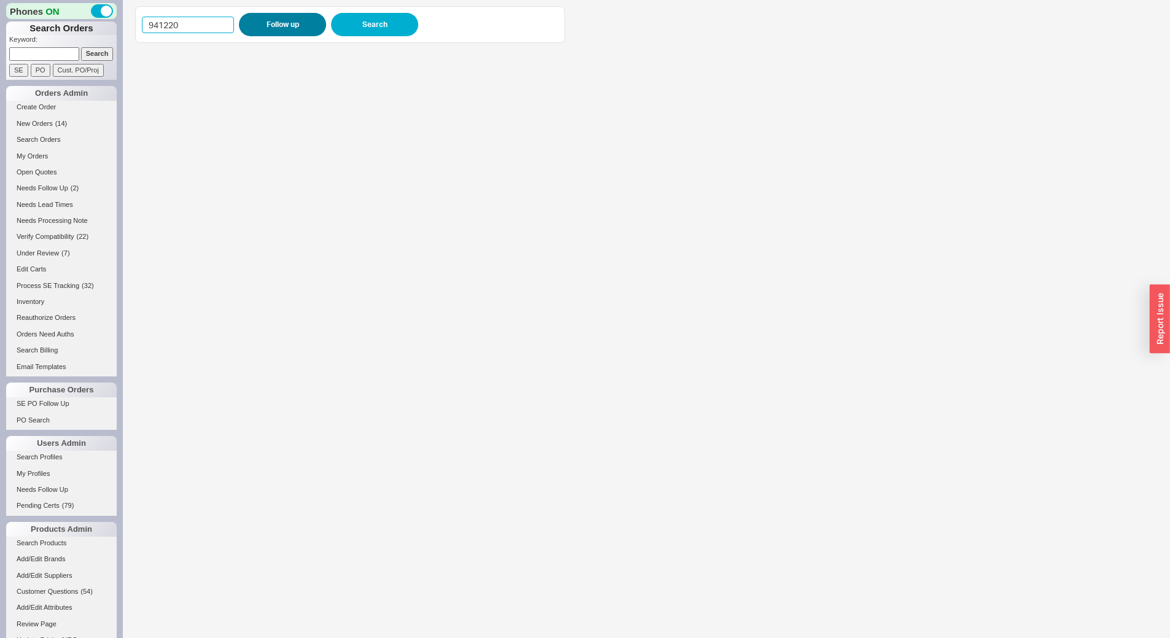
type input "941220"
click at [265, 24] on button "Follow up" at bounding box center [282, 24] width 87 height 23
click at [25, 50] on input at bounding box center [44, 53] width 70 height 13
click at [42, 50] on input at bounding box center [44, 53] width 70 height 13
type input "941220"
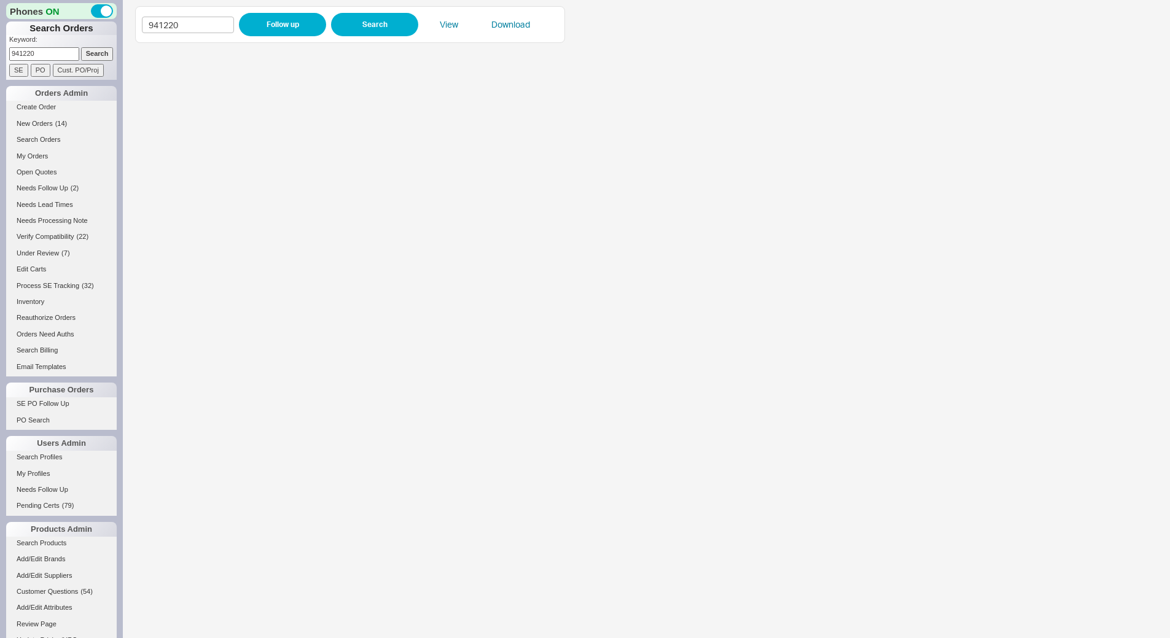
click at [81, 47] on input "Search" at bounding box center [97, 53] width 33 height 13
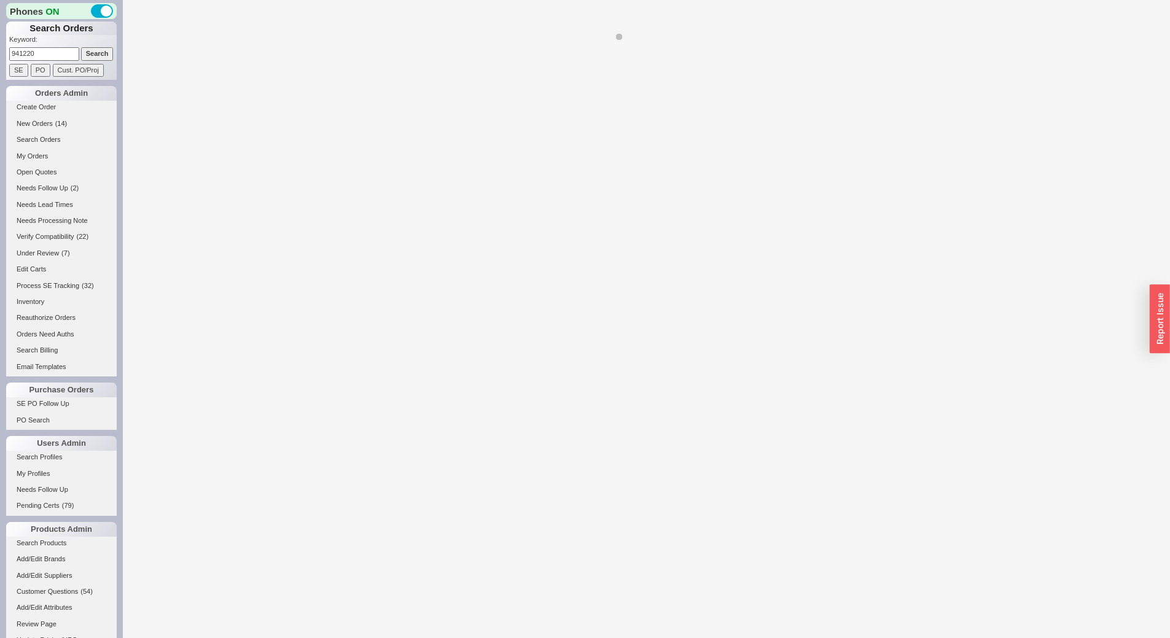
select select "LOW"
select select "3"
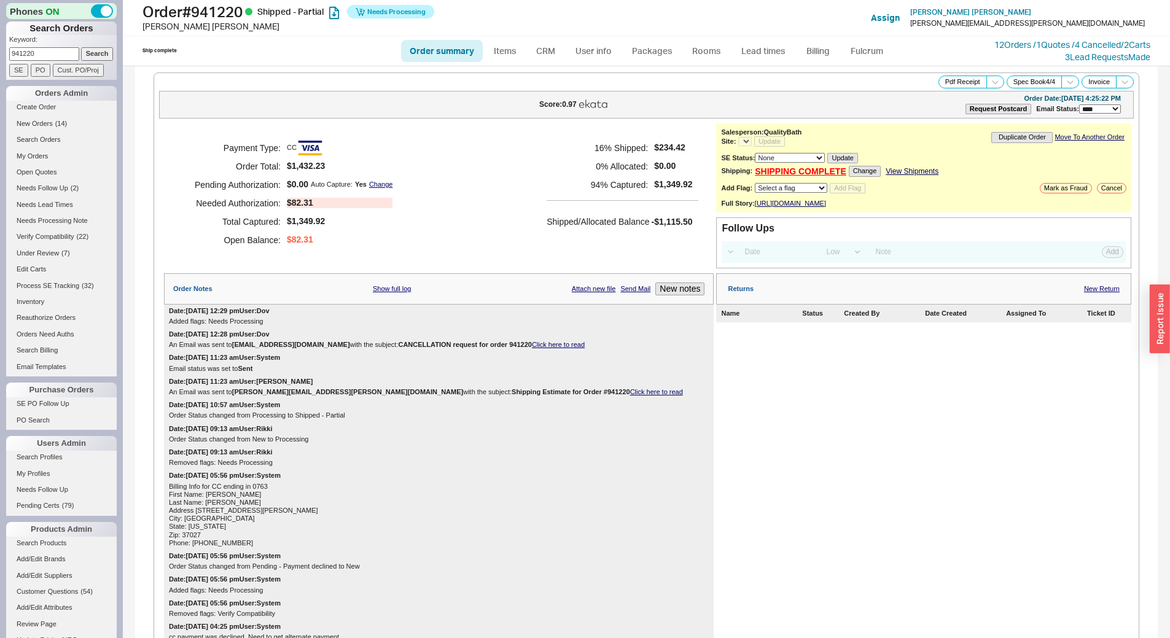
select select "*"
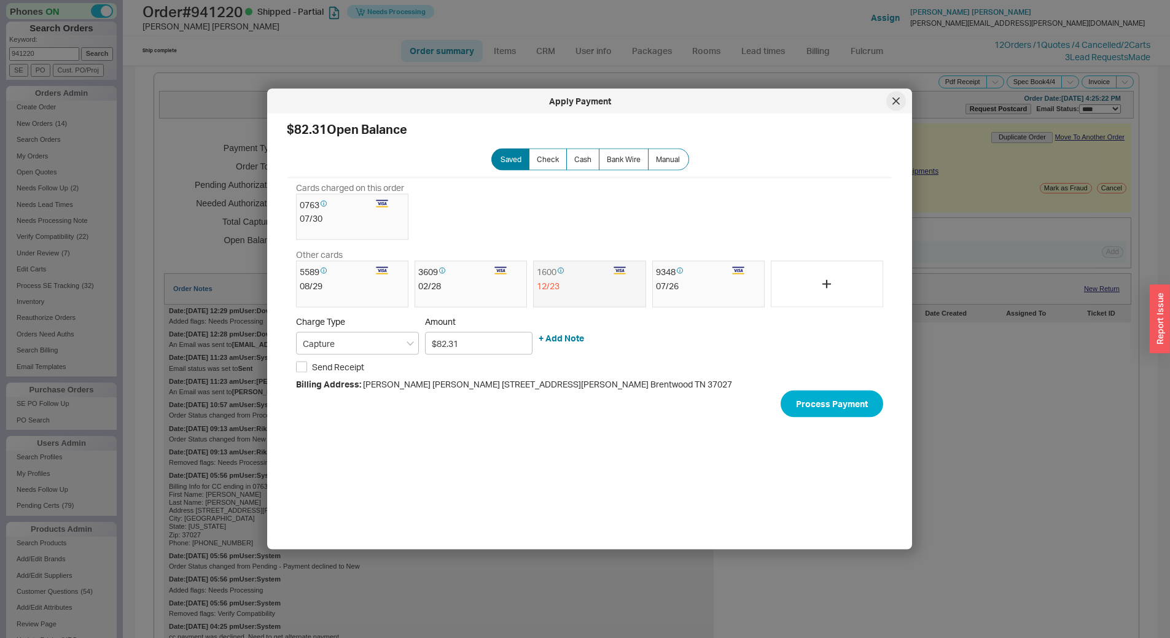
click at [888, 98] on div at bounding box center [896, 101] width 20 height 20
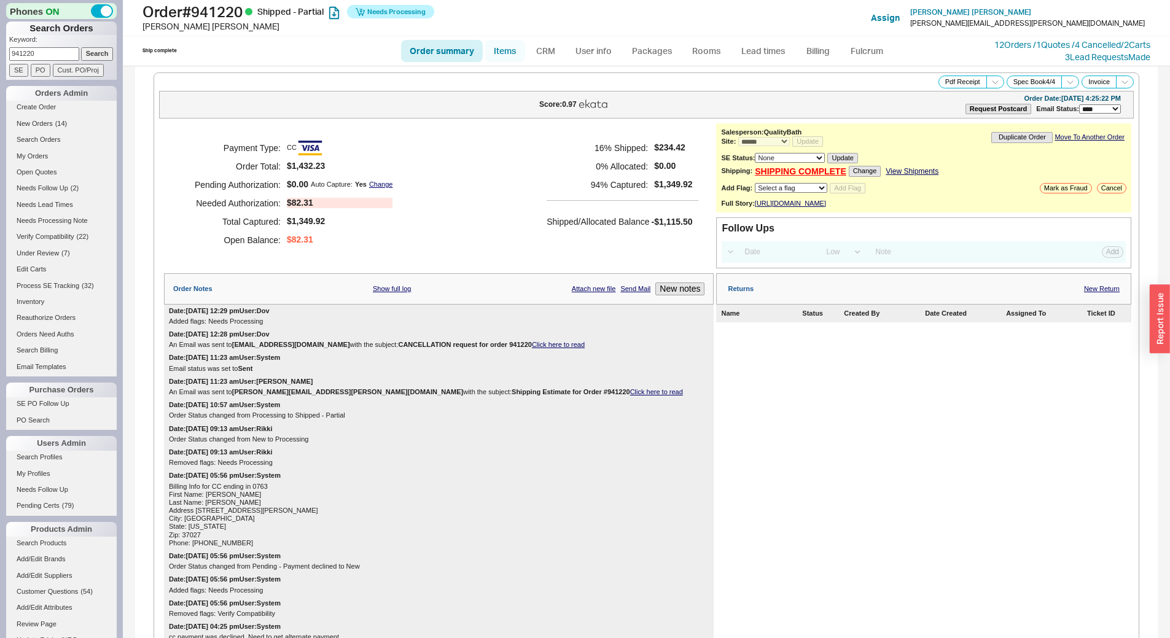
click at [503, 43] on link "Items" at bounding box center [505, 51] width 40 height 22
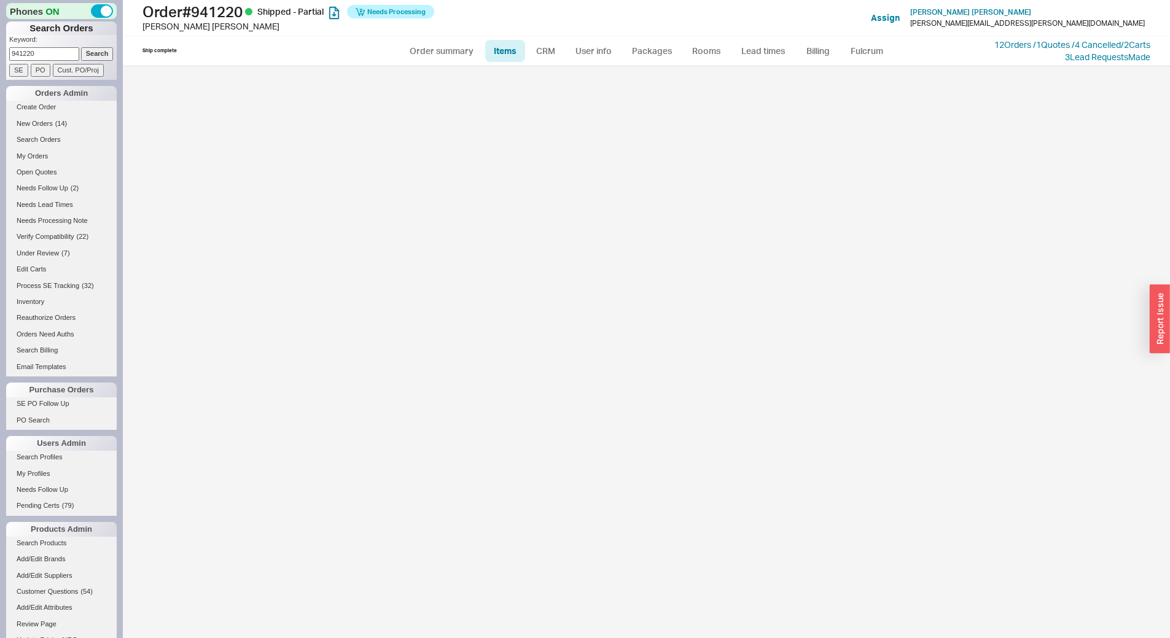
select select "3"
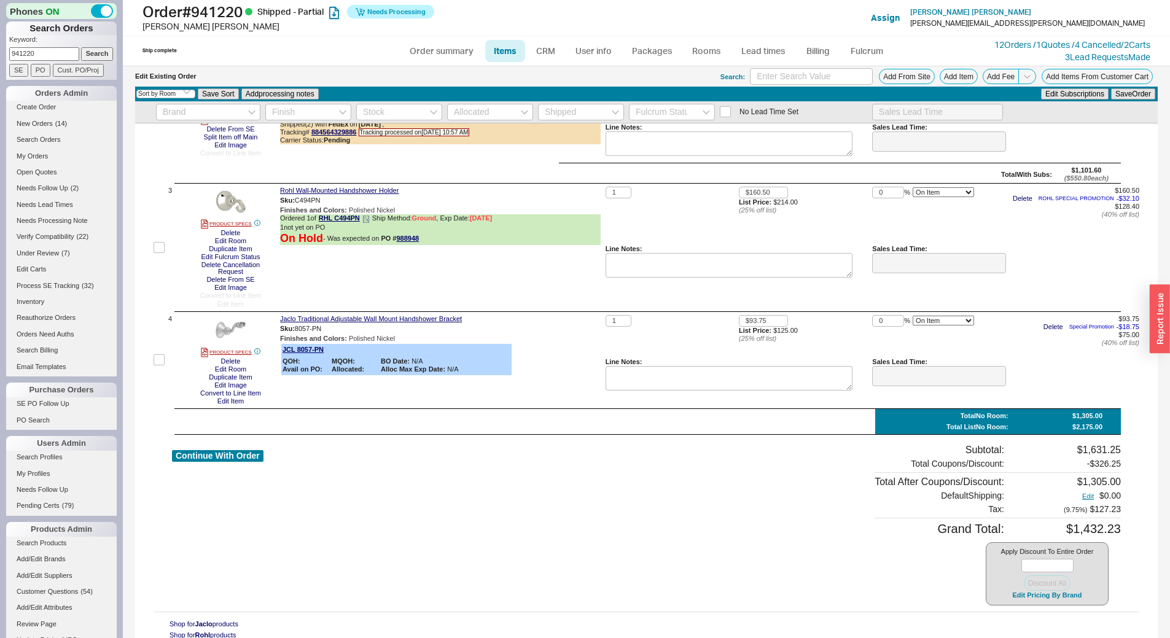
scroll to position [190, 0]
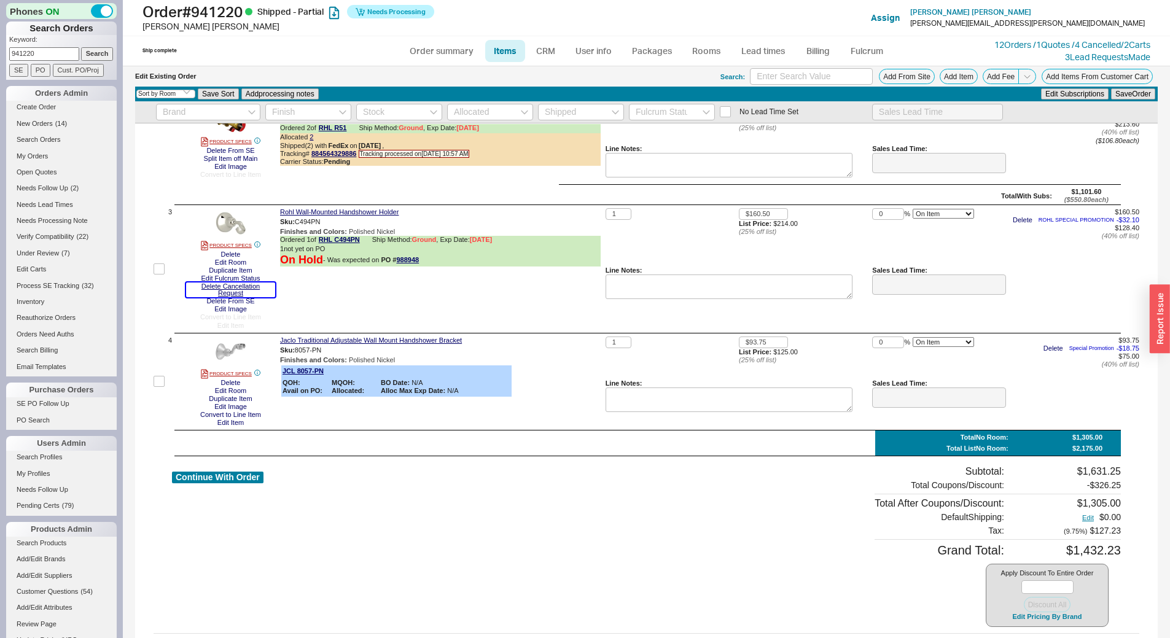
click at [233, 290] on button "Delete Cancellation Request" at bounding box center [230, 289] width 89 height 15
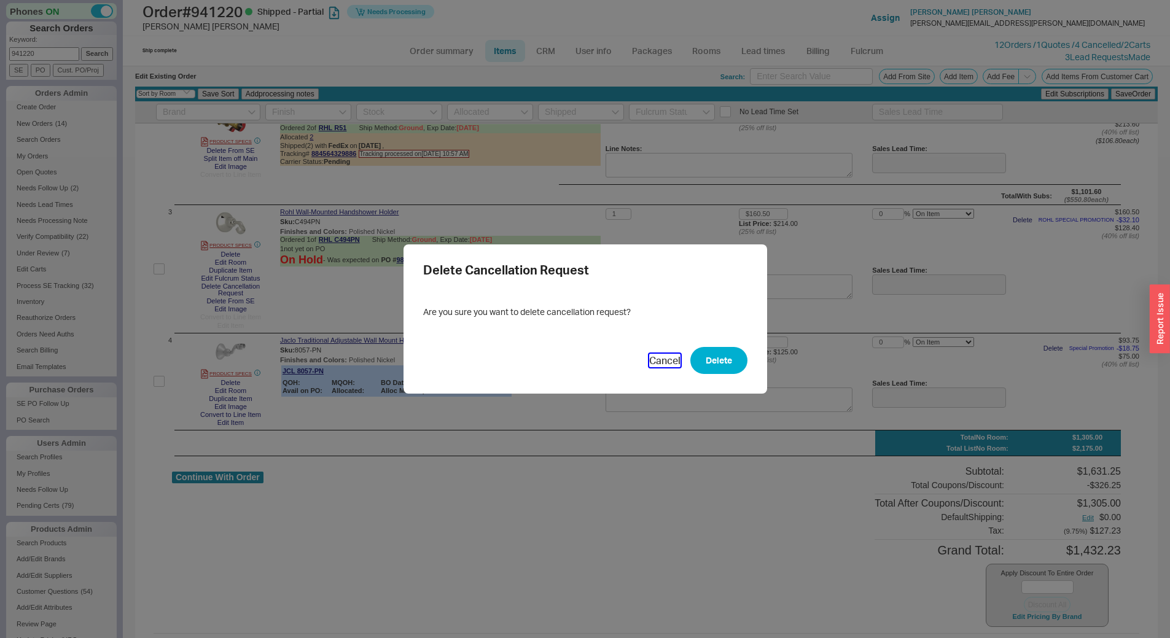
click at [652, 360] on button "Cancel" at bounding box center [664, 361] width 31 height 14
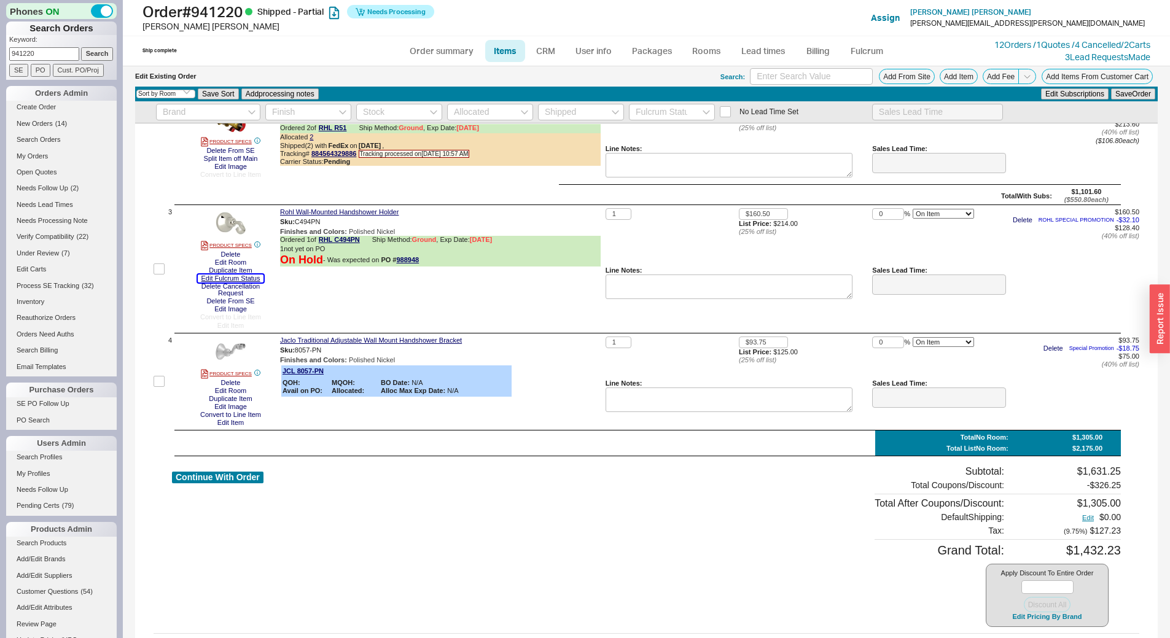
click at [249, 282] on button "Edit Fulcrum Status" at bounding box center [231, 278] width 66 height 8
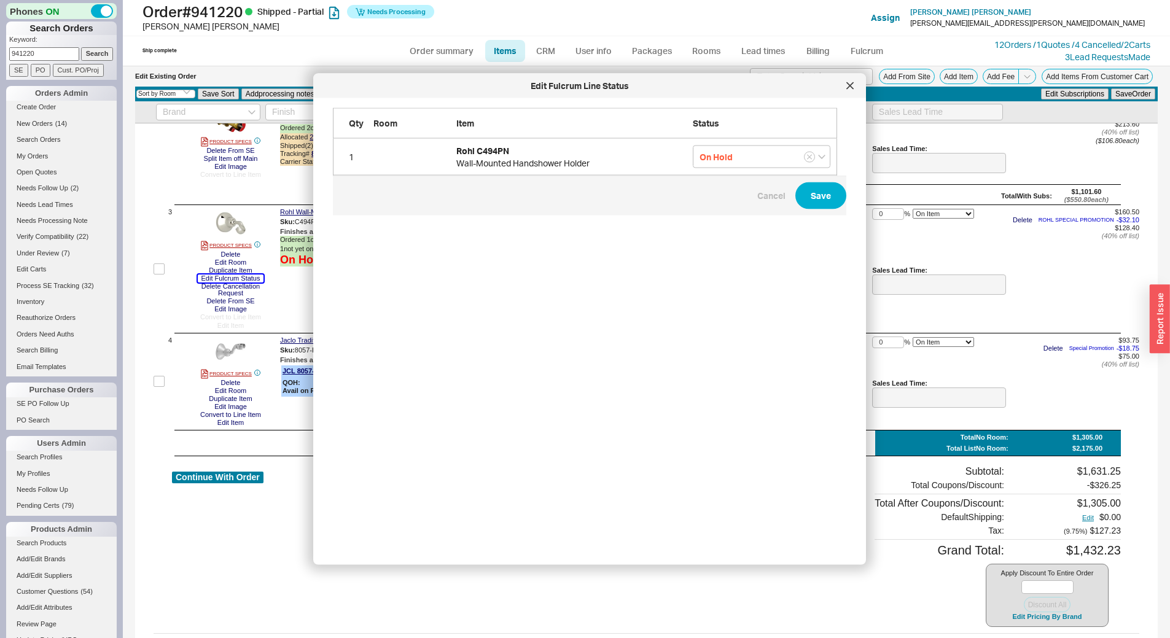
scroll to position [428, 515]
click at [852, 84] on icon at bounding box center [850, 85] width 6 height 6
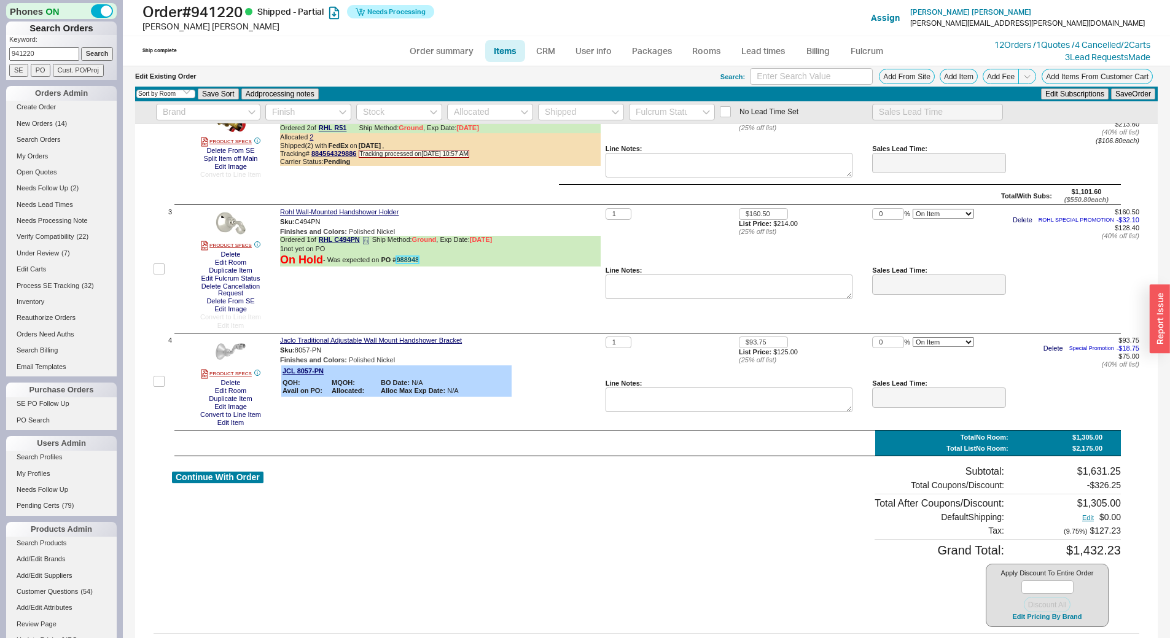
click at [416, 263] on link "988948" at bounding box center [407, 259] width 23 height 7
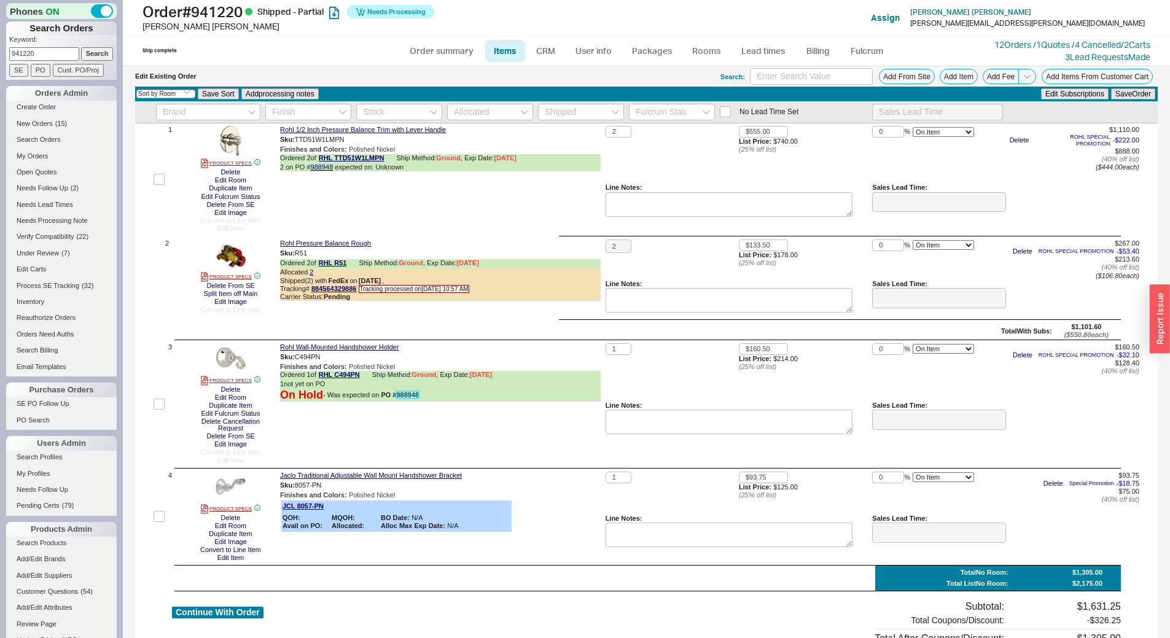
scroll to position [0, 0]
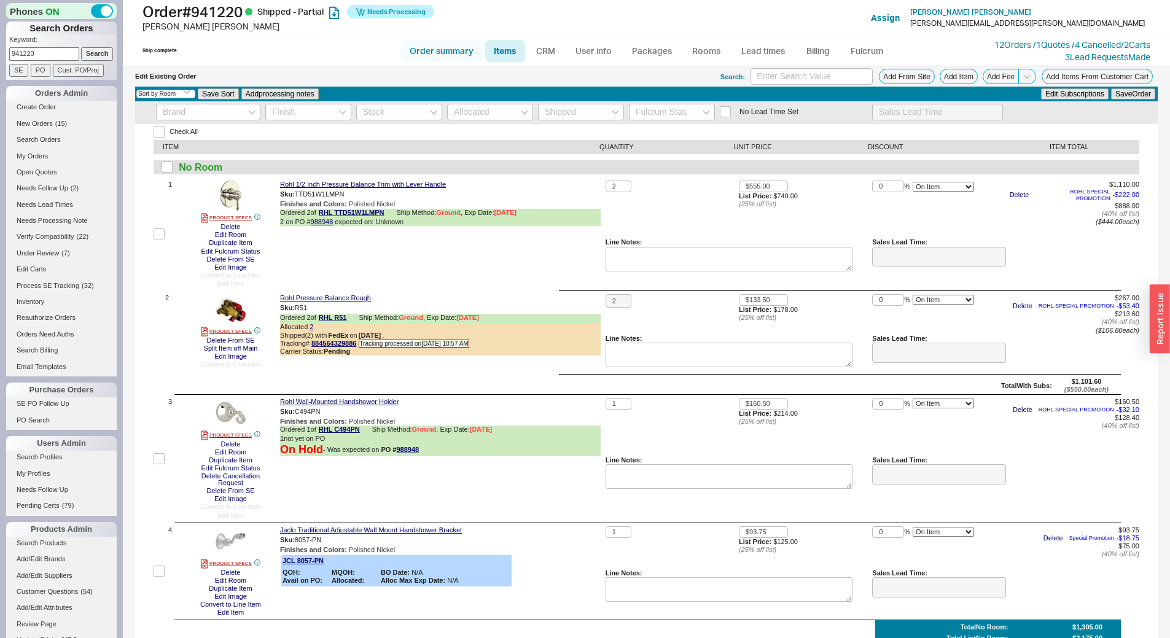
click at [450, 58] on link "Order summary" at bounding box center [442, 51] width 82 height 22
select select "*"
select select "LOW"
select select "3"
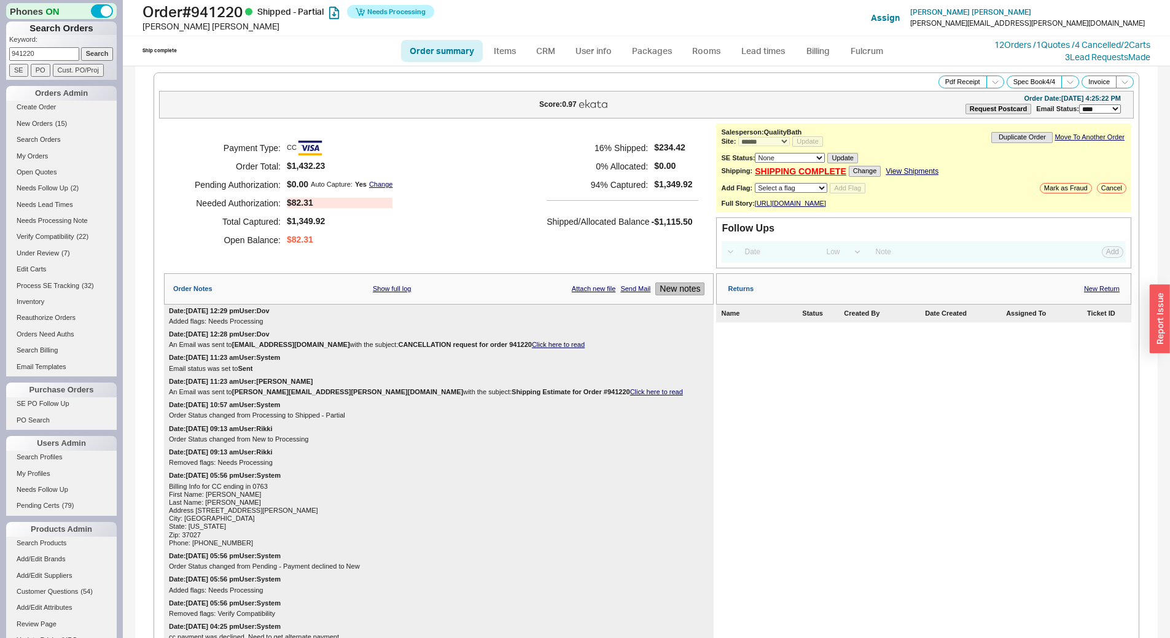
click at [690, 294] on button "New notes" at bounding box center [679, 288] width 49 height 13
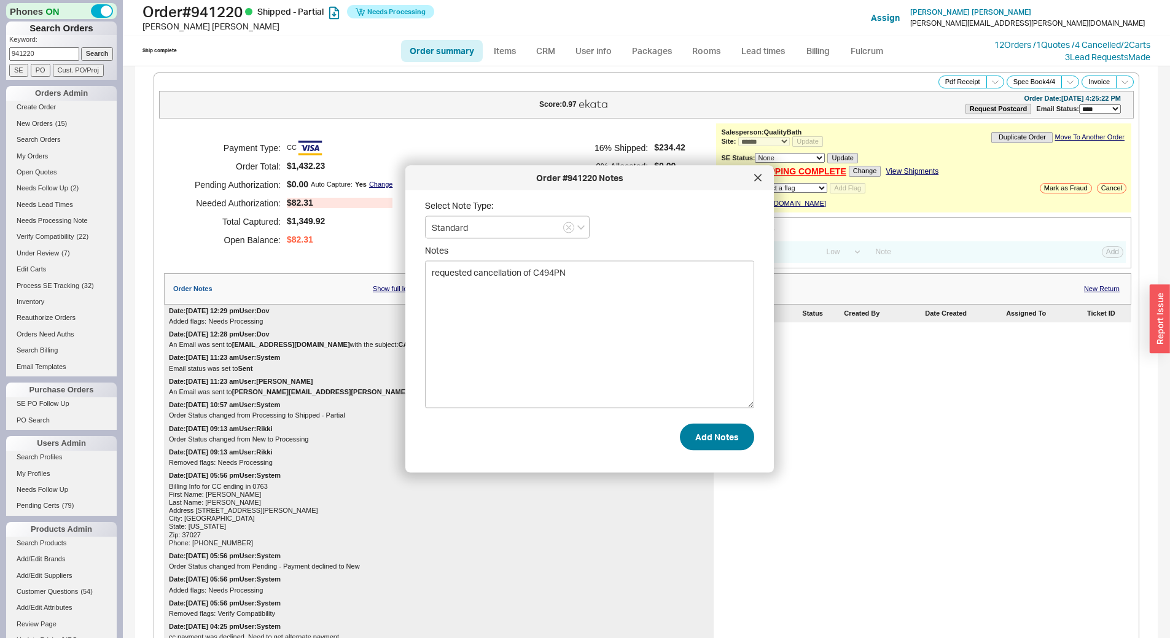
type textarea "requested cancellation of C494PN"
click at [712, 443] on button "Add Notes" at bounding box center [717, 436] width 74 height 27
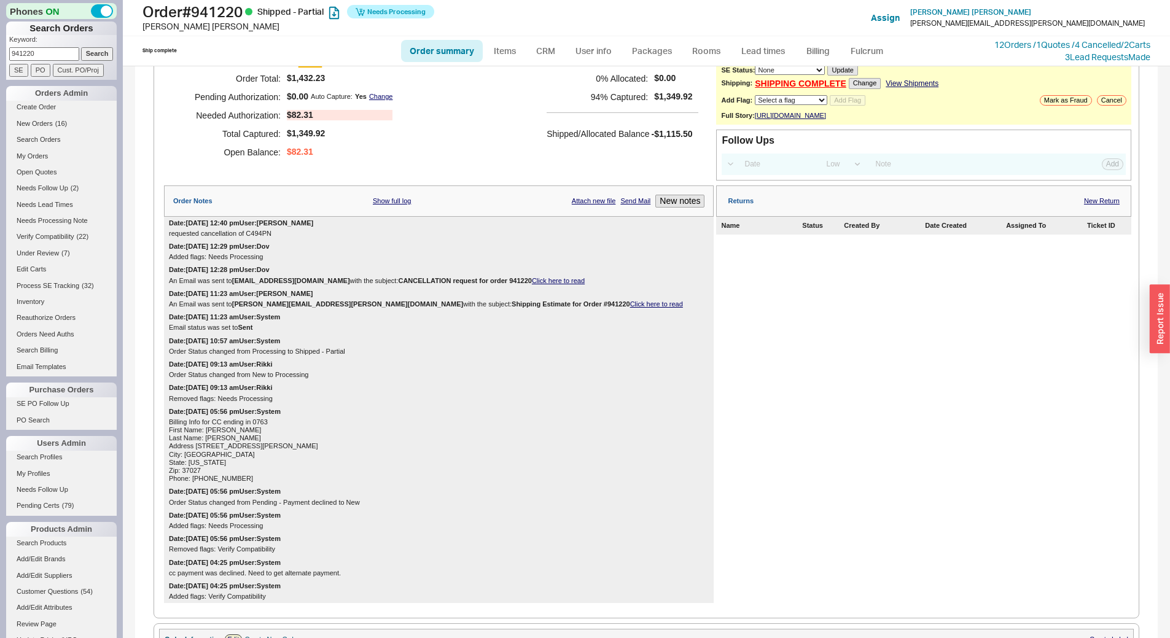
scroll to position [69, 0]
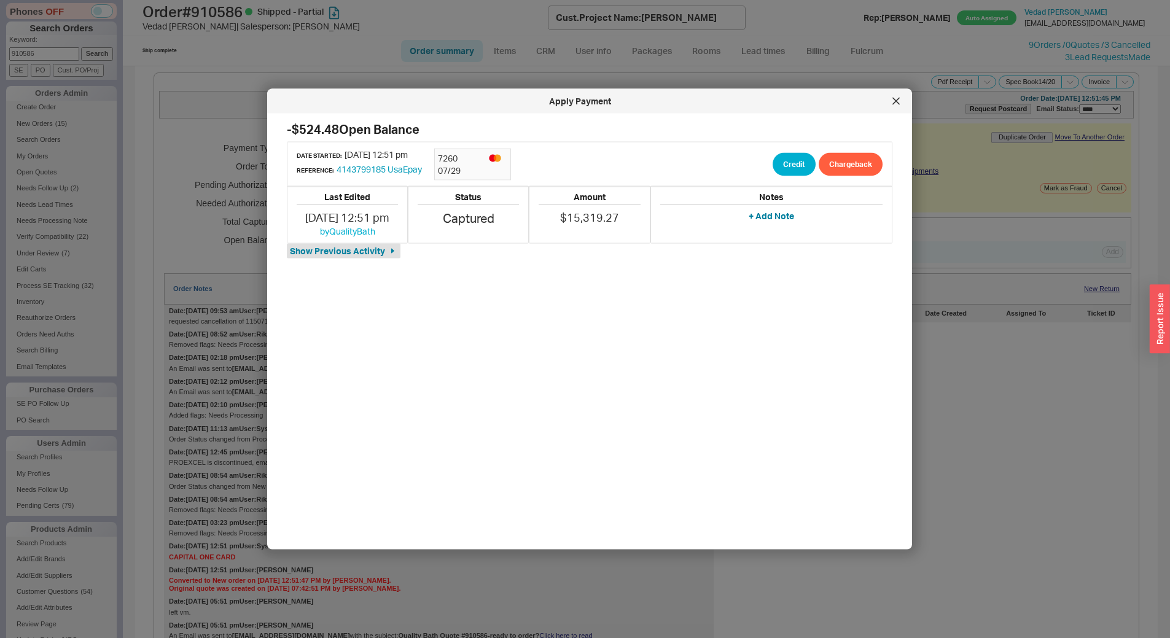
select select "*"
select select "LOW"
select select "3"
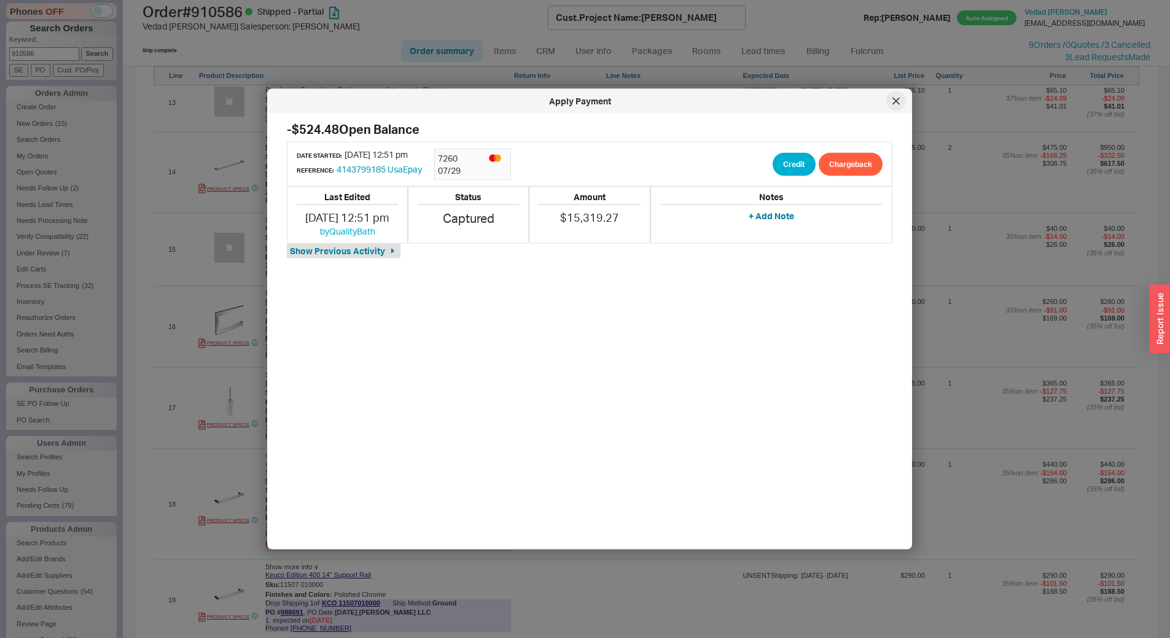
click at [900, 105] on div at bounding box center [896, 101] width 20 height 20
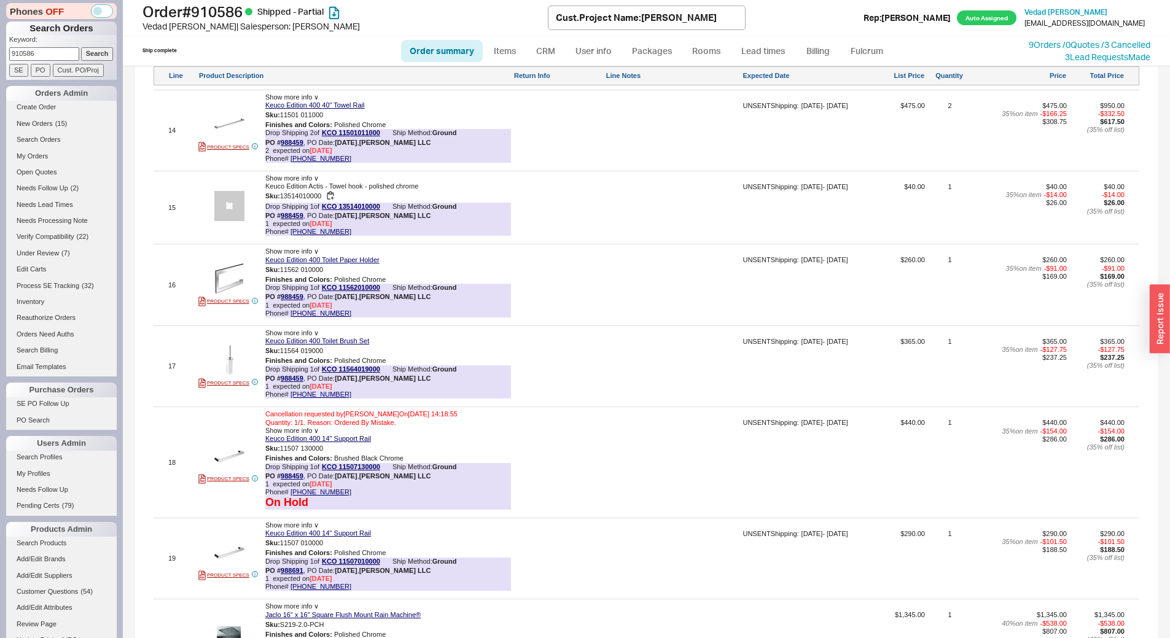
scroll to position [2345, 0]
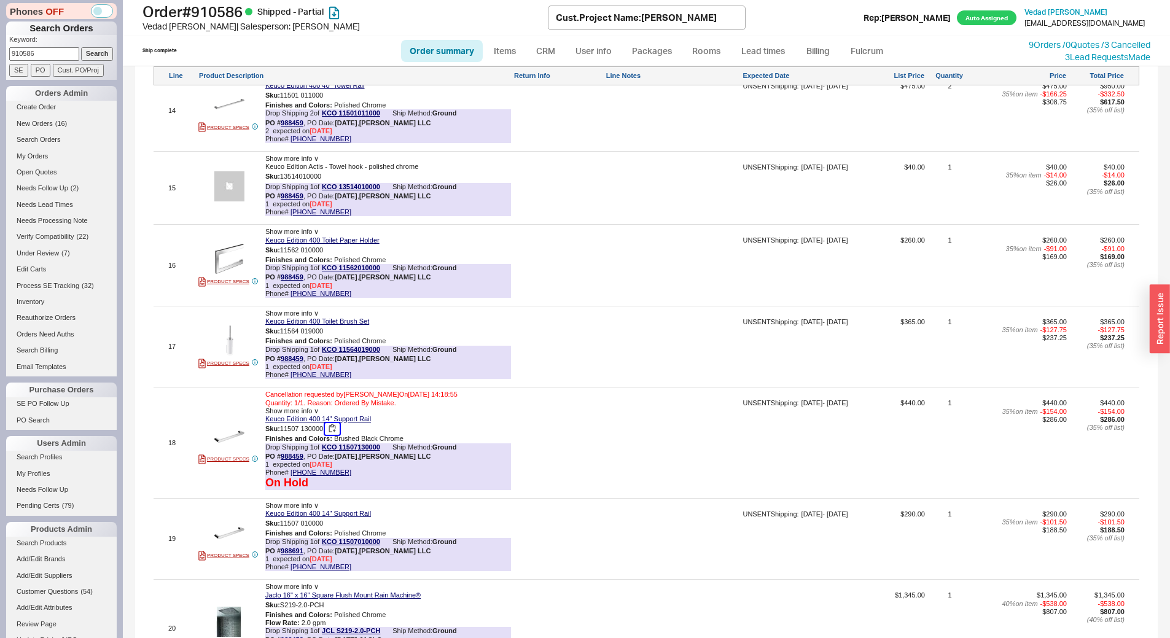
click at [336, 435] on button "button" at bounding box center [332, 429] width 15 height 12
click at [294, 460] on link "988459" at bounding box center [292, 456] width 23 height 7
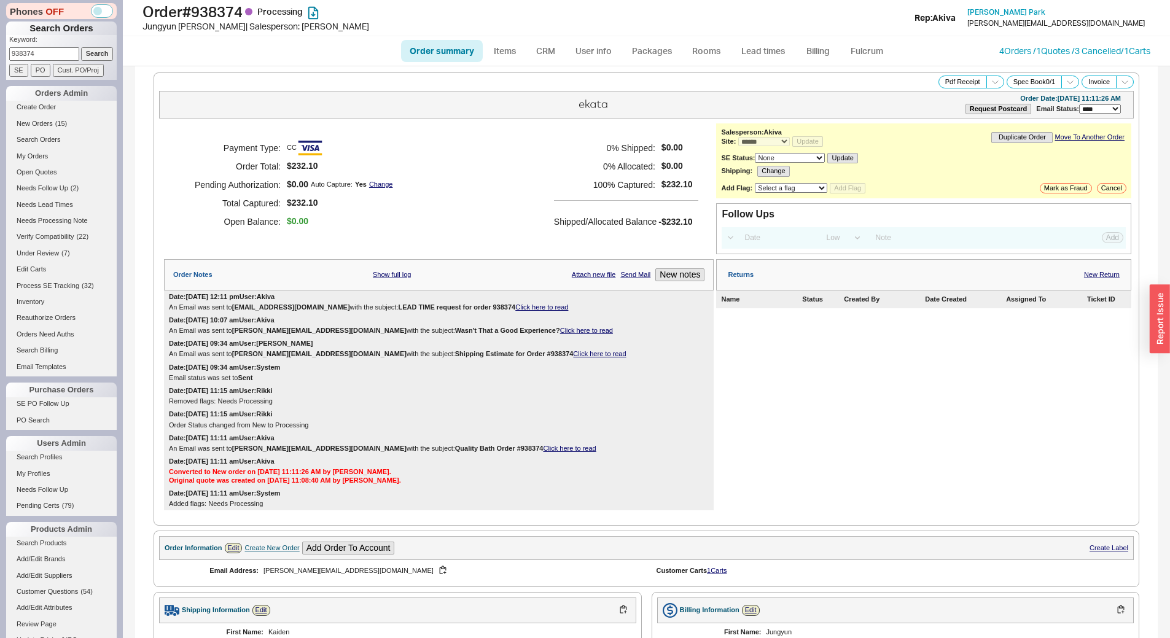
select select "*"
select select "LOW"
select select "3"
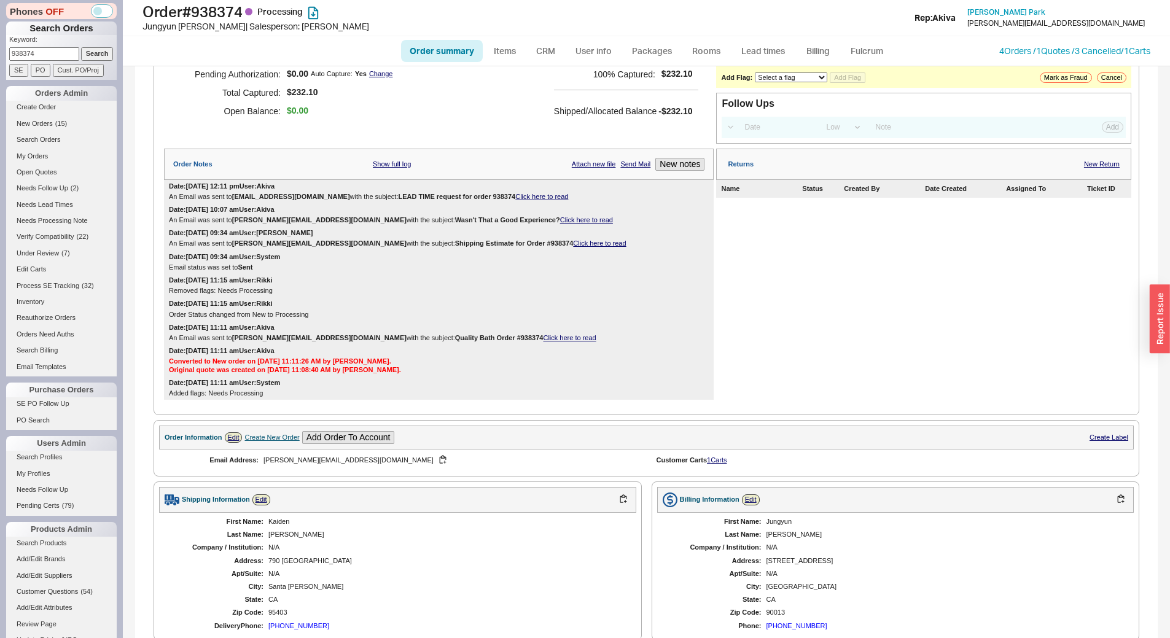
scroll to position [156, 0]
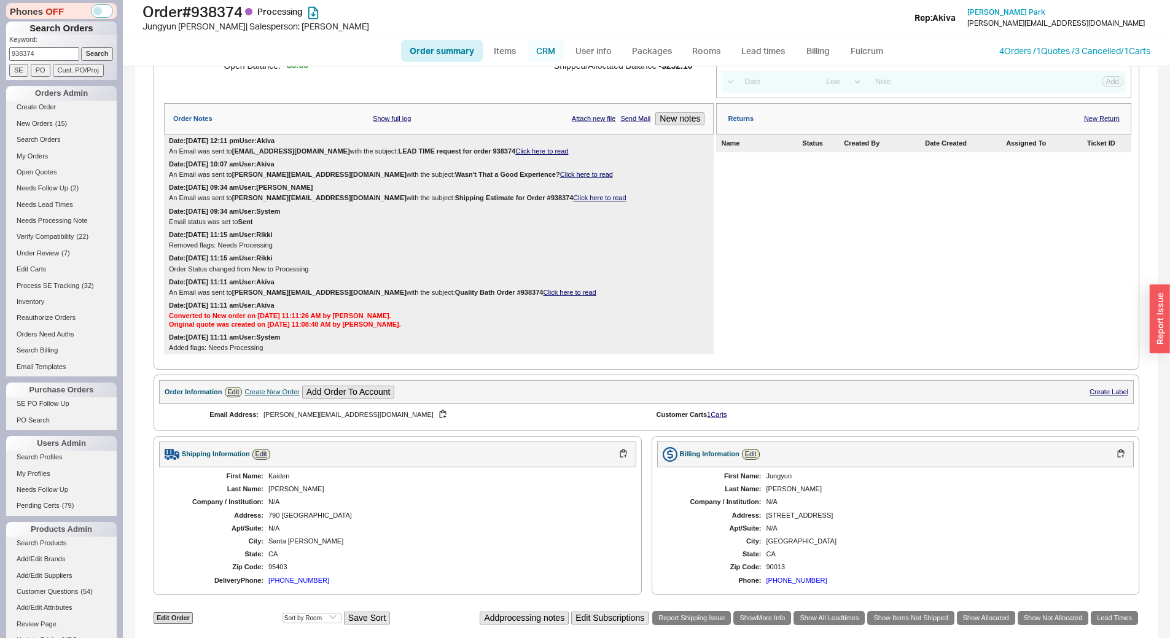
click at [553, 50] on link "CRM" at bounding box center [545, 51] width 36 height 22
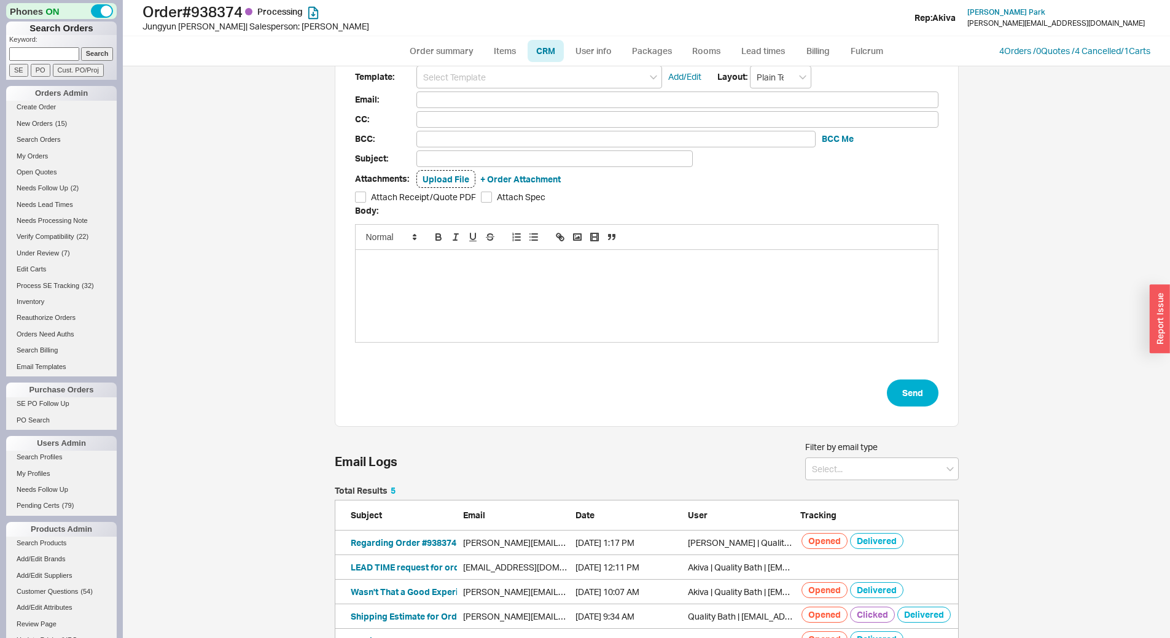
scroll to position [64, 0]
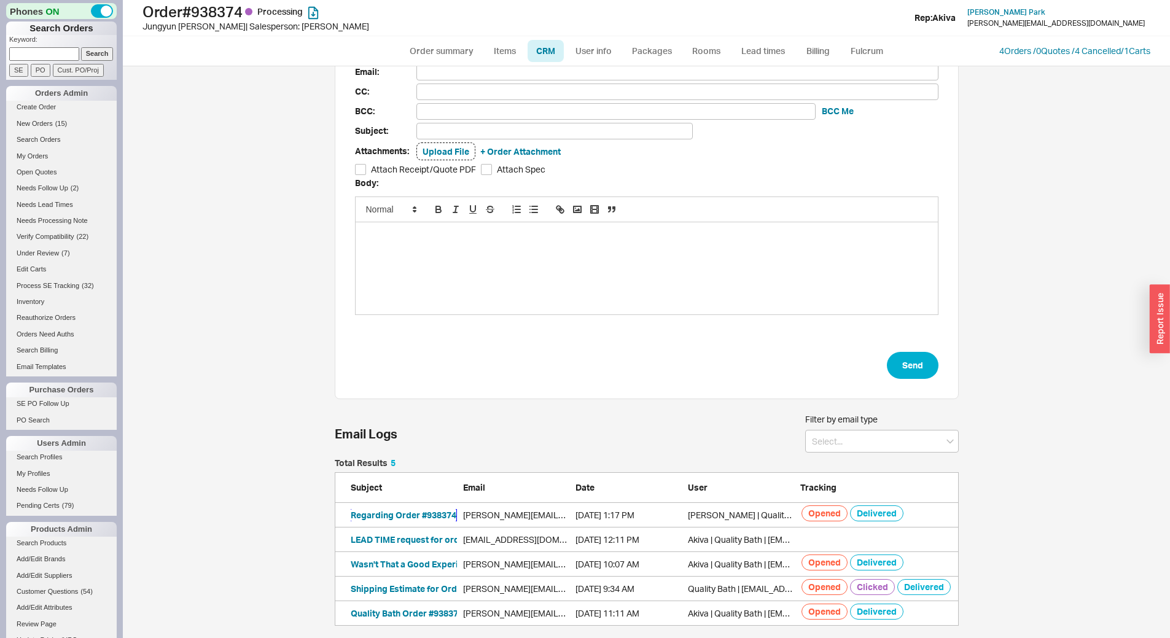
click at [425, 520] on button "Regarding Order #938374" at bounding box center [404, 515] width 106 height 12
